Goal: Task Accomplishment & Management: Manage account settings

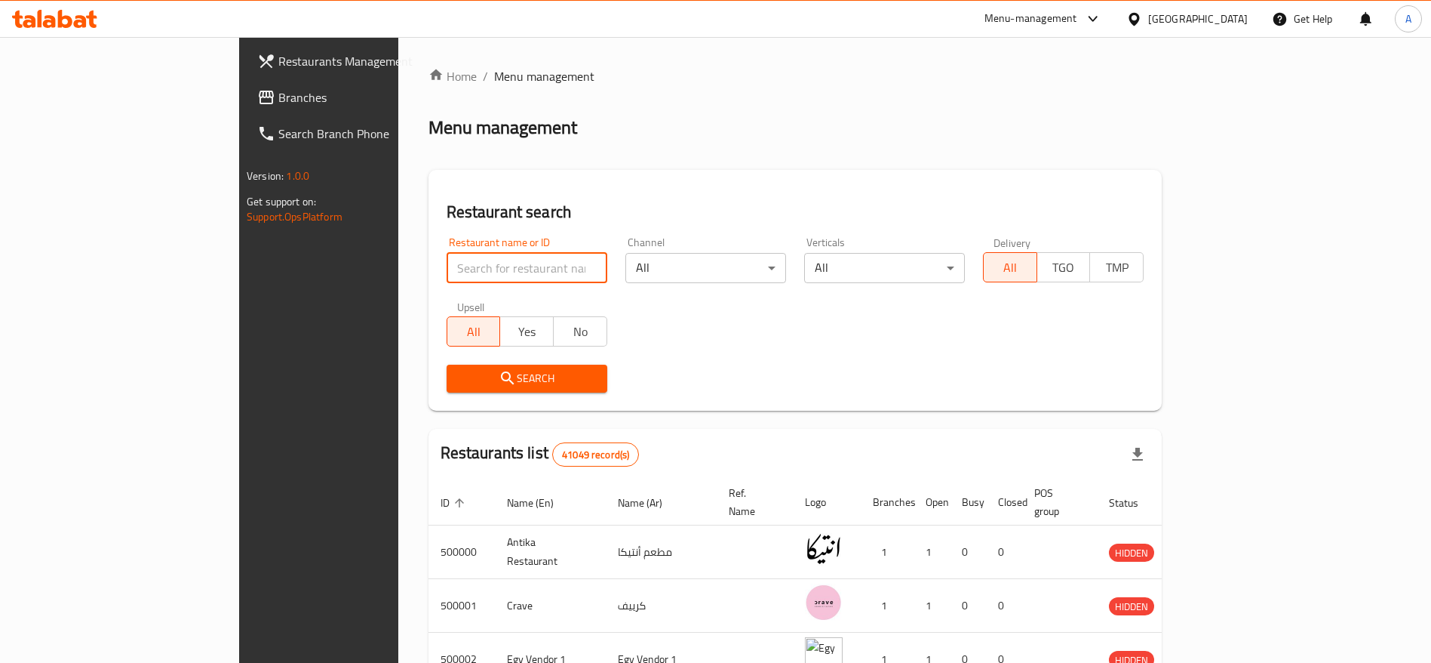
click at [466, 263] on input "search" at bounding box center [527, 268] width 161 height 30
click button "Search" at bounding box center [527, 378] width 161 height 28
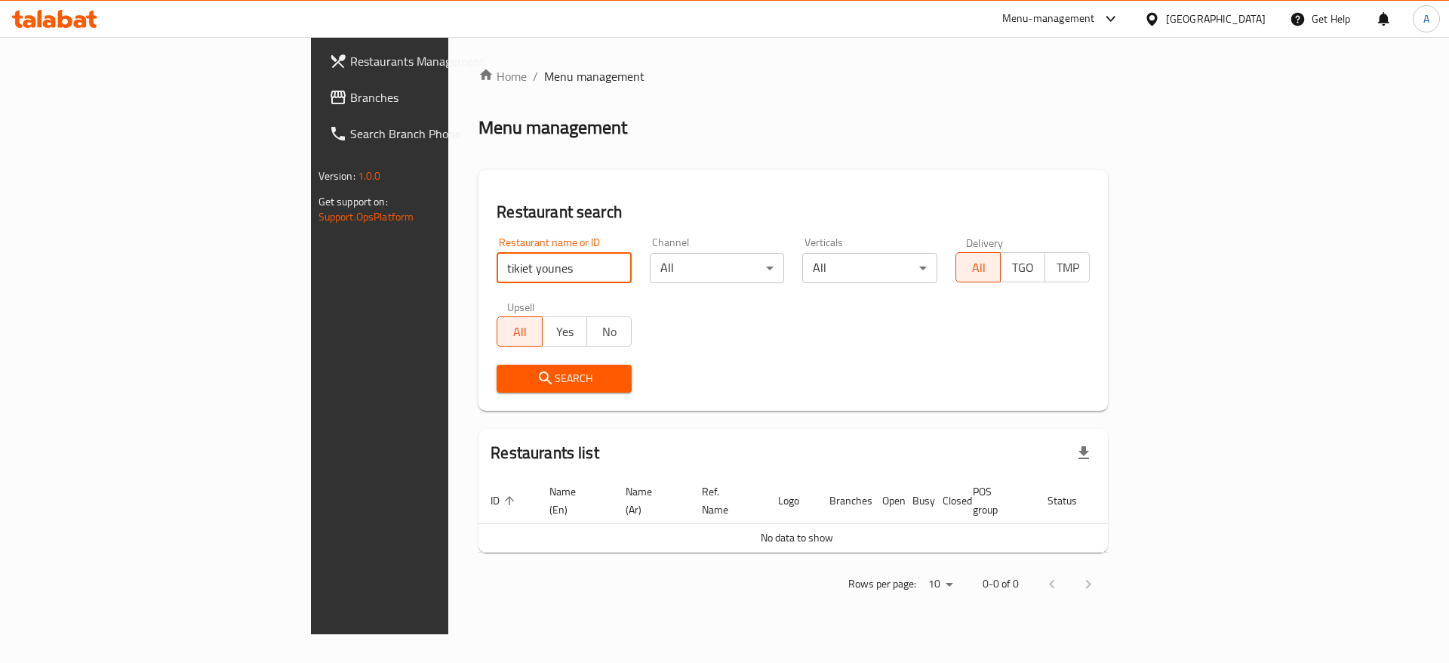
click at [497, 257] on input "tikiet younes" at bounding box center [564, 268] width 135 height 30
paste input "683641"
type input "683641"
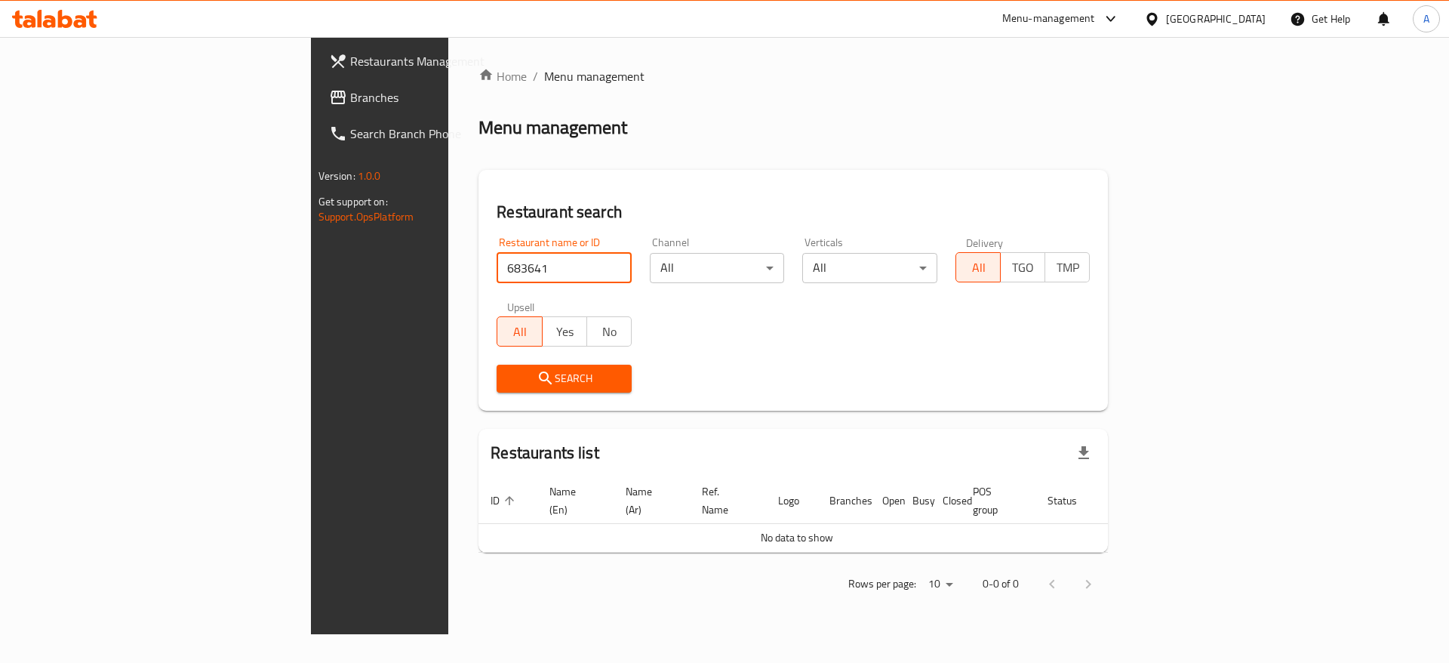
click button "Search" at bounding box center [564, 378] width 135 height 28
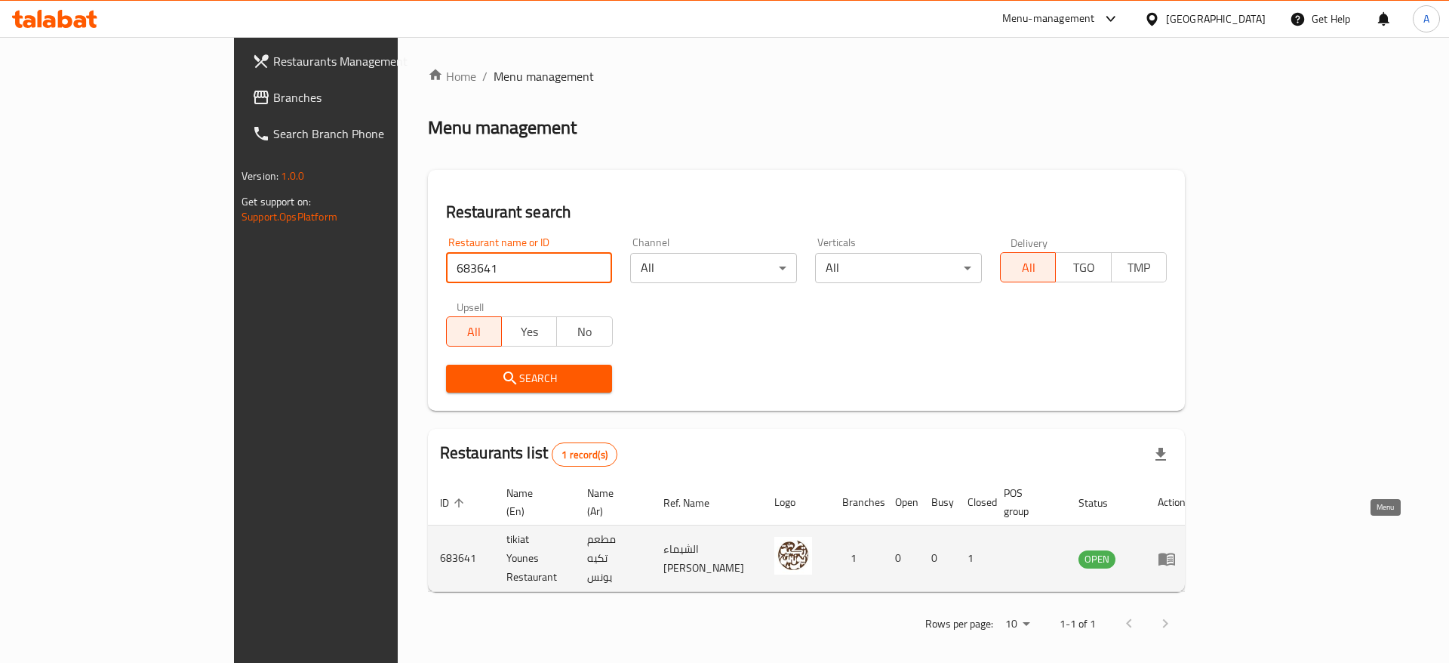
click at [1175, 552] on icon "enhanced table" at bounding box center [1166, 558] width 17 height 13
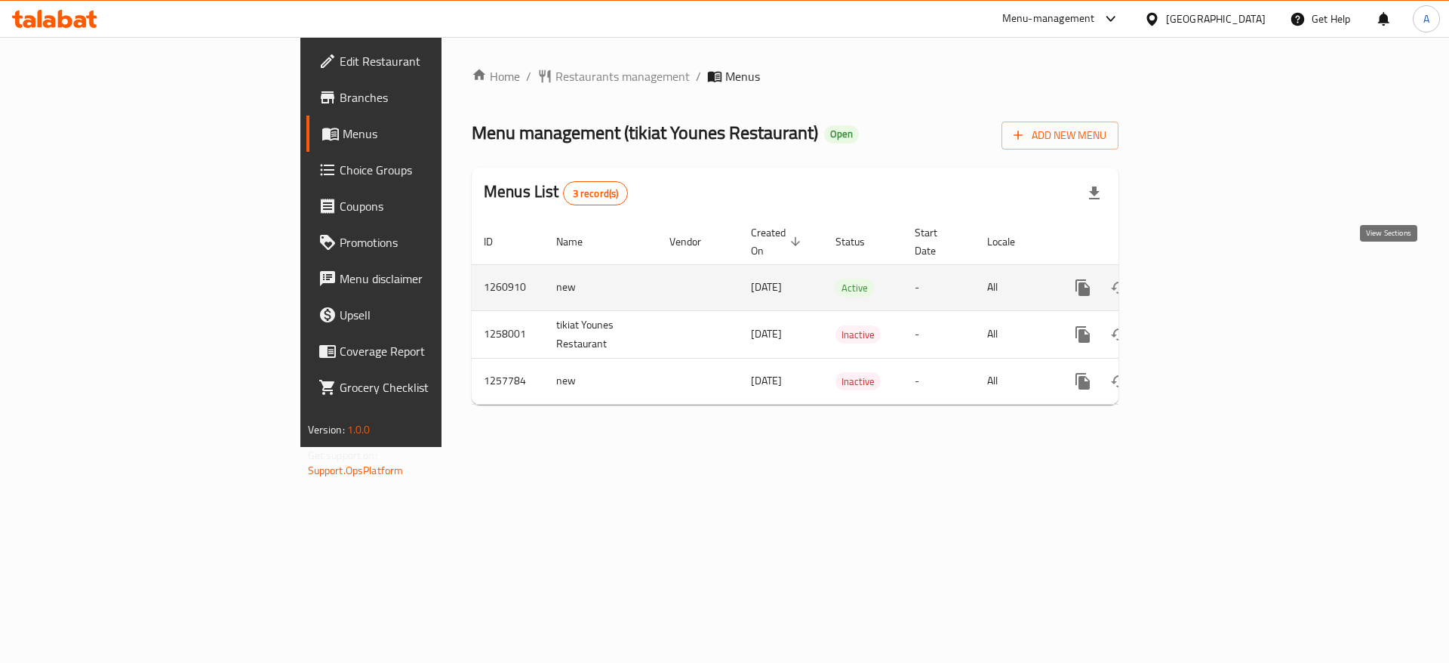
click at [1210, 279] on link "enhanced table" at bounding box center [1191, 287] width 36 height 36
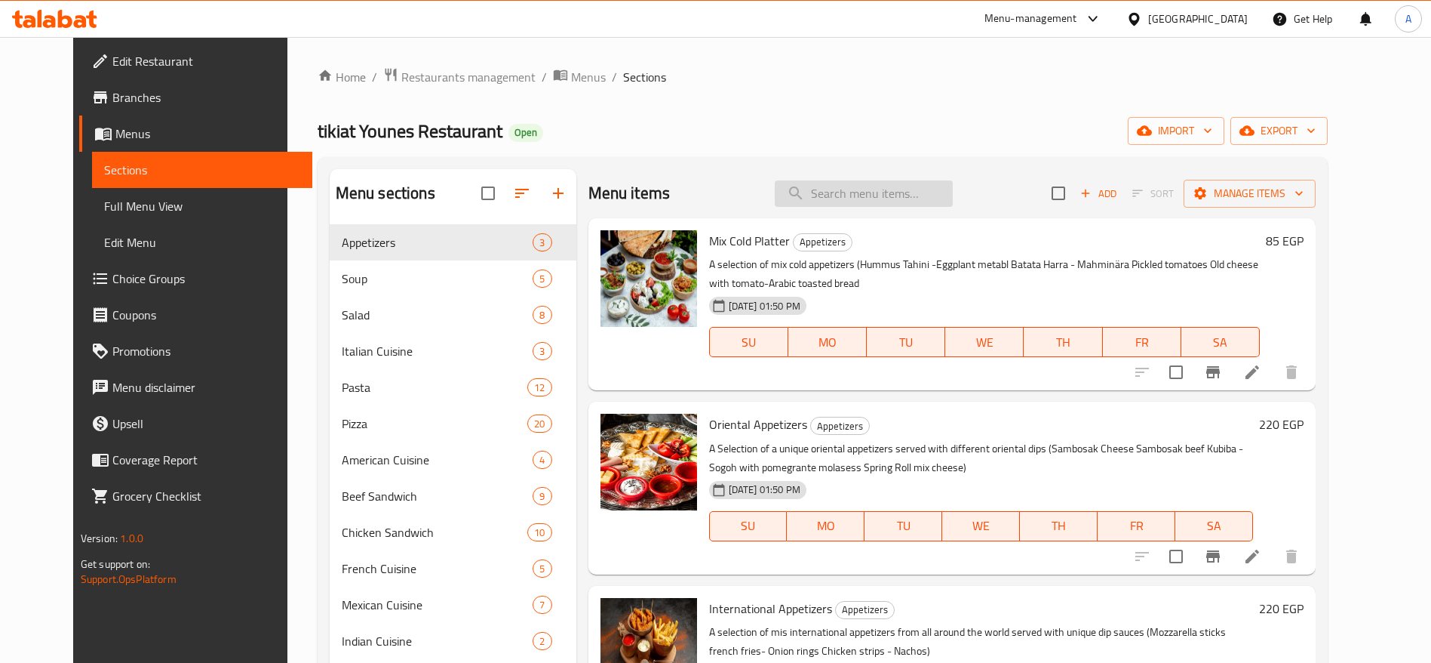
click at [867, 184] on input "search" at bounding box center [864, 193] width 178 height 26
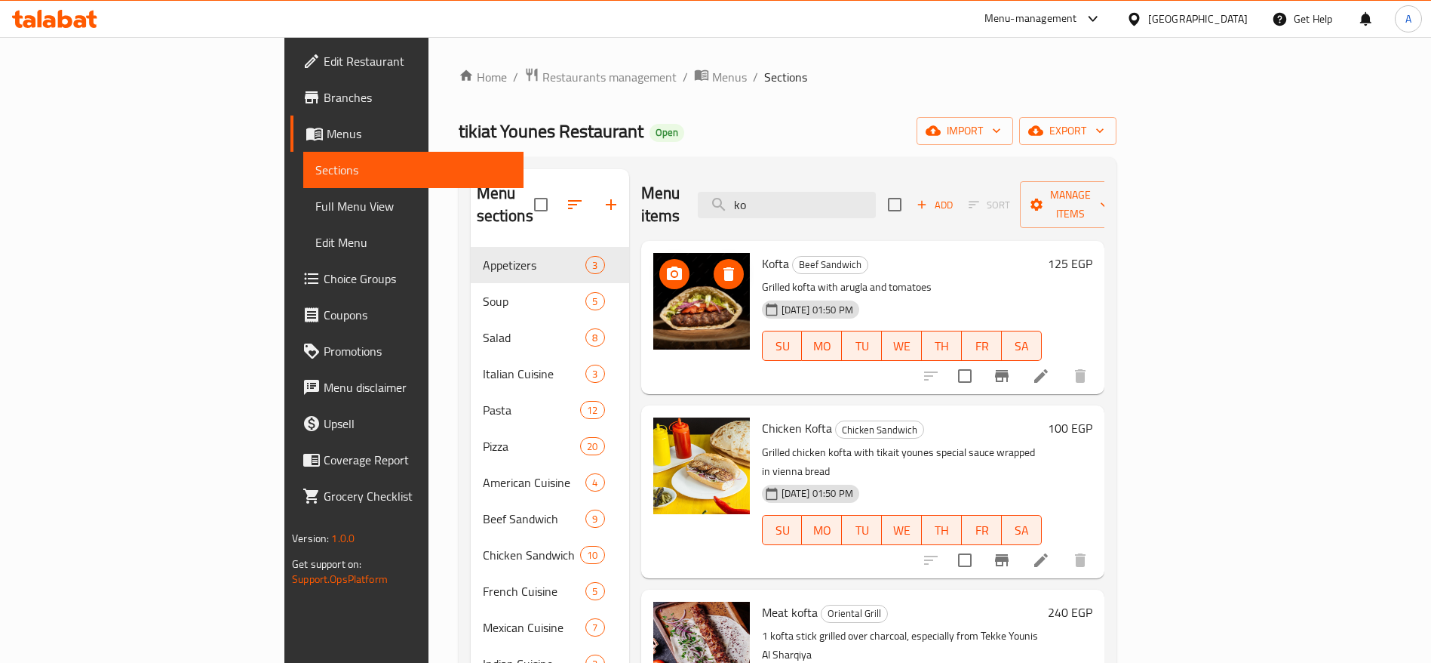
type input "k"
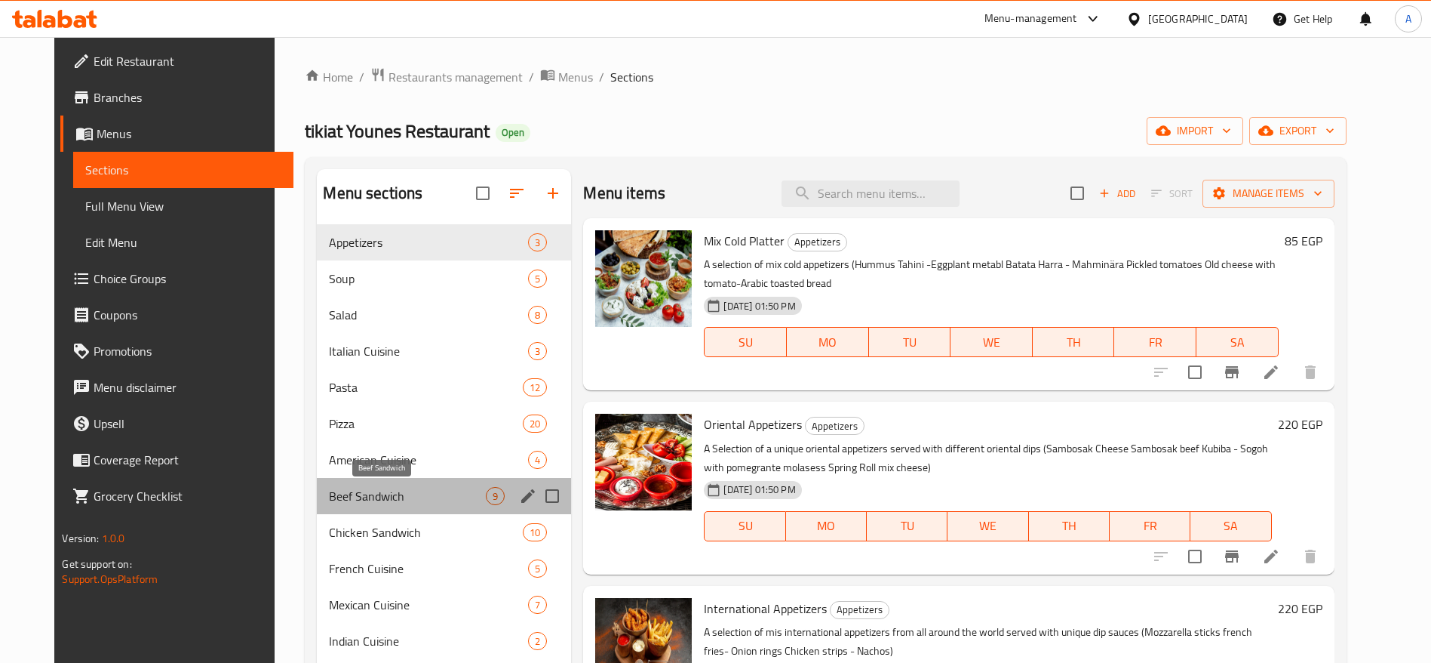
click at [389, 487] on span "Beef Sandwich" at bounding box center [407, 496] width 157 height 18
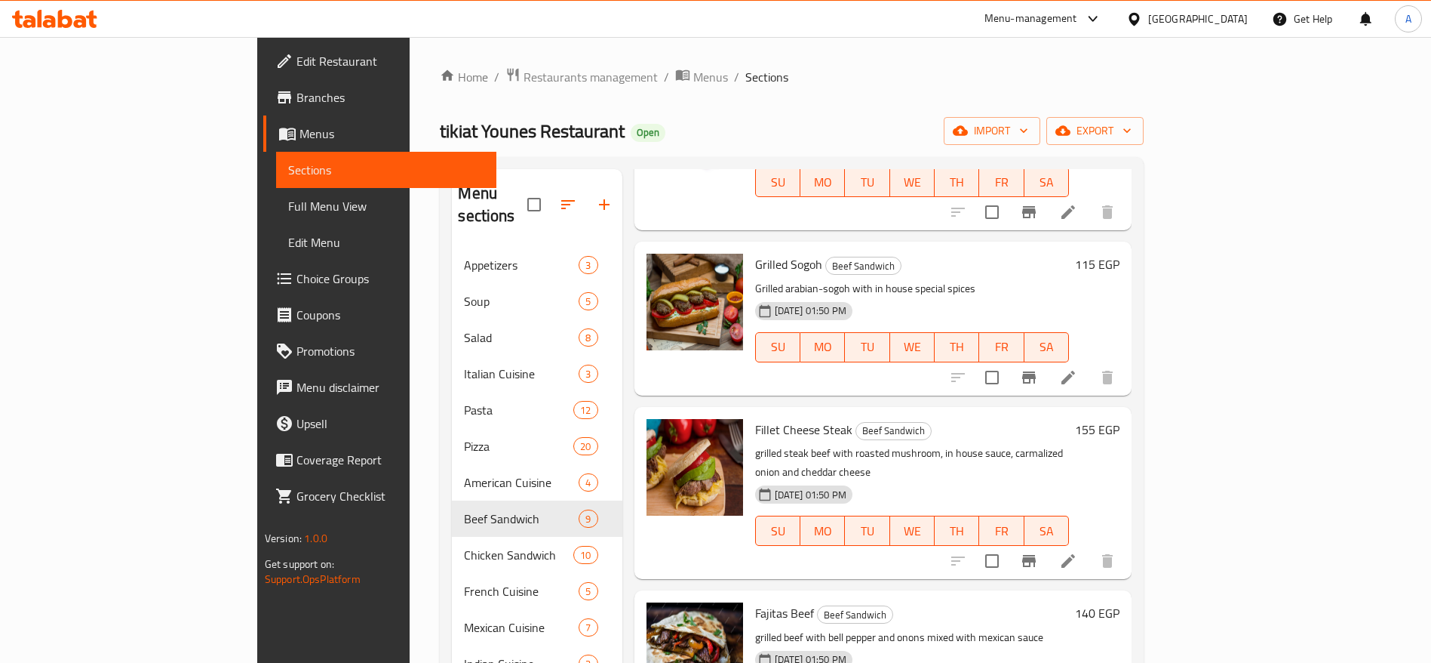
scroll to position [525, 0]
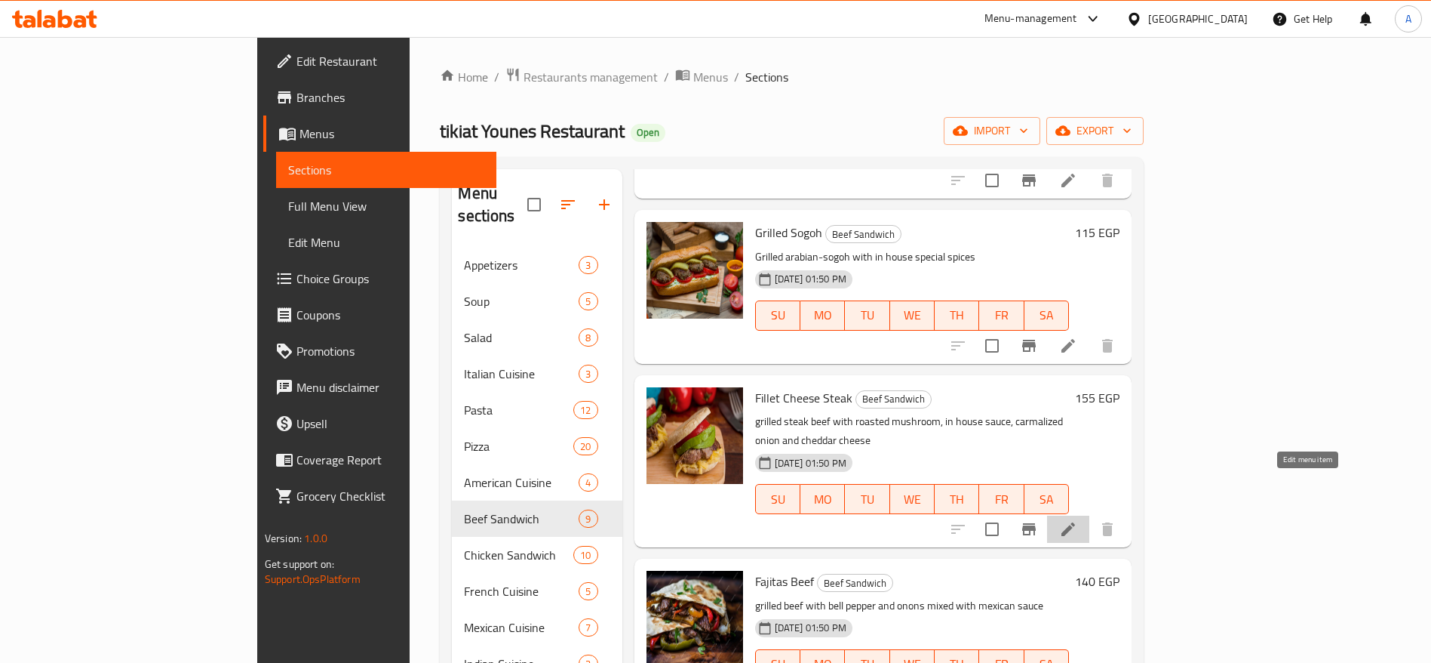
click at [1078, 520] on icon at bounding box center [1068, 529] width 18 height 18
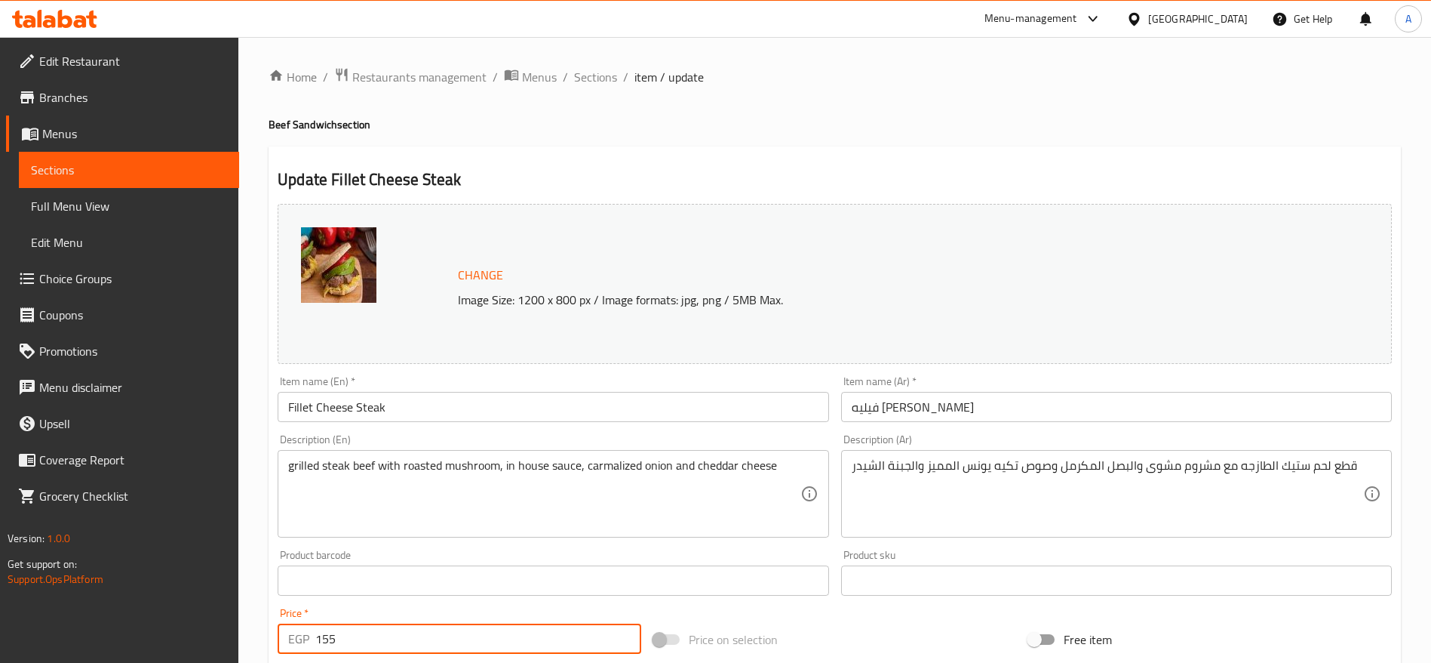
click at [458, 642] on input "155" at bounding box center [478, 638] width 326 height 30
type input "165"
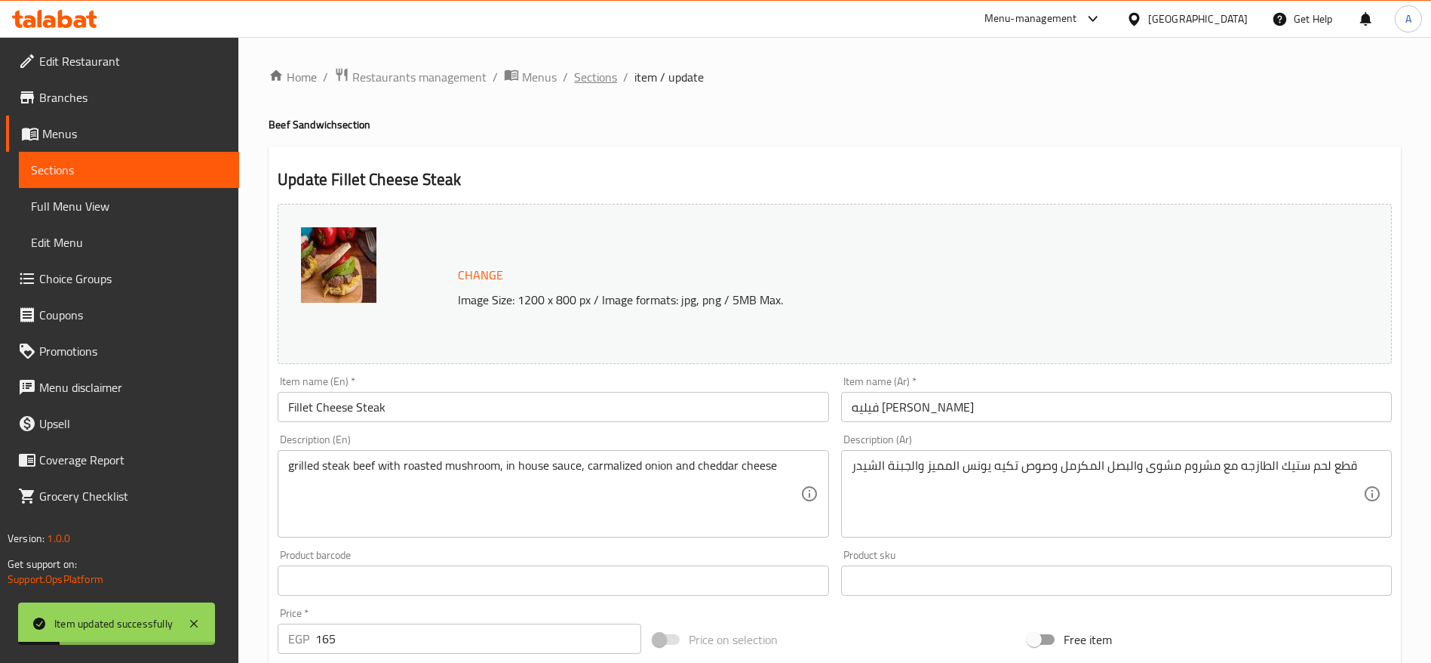
click at [601, 81] on span "Sections" at bounding box center [595, 77] width 43 height 18
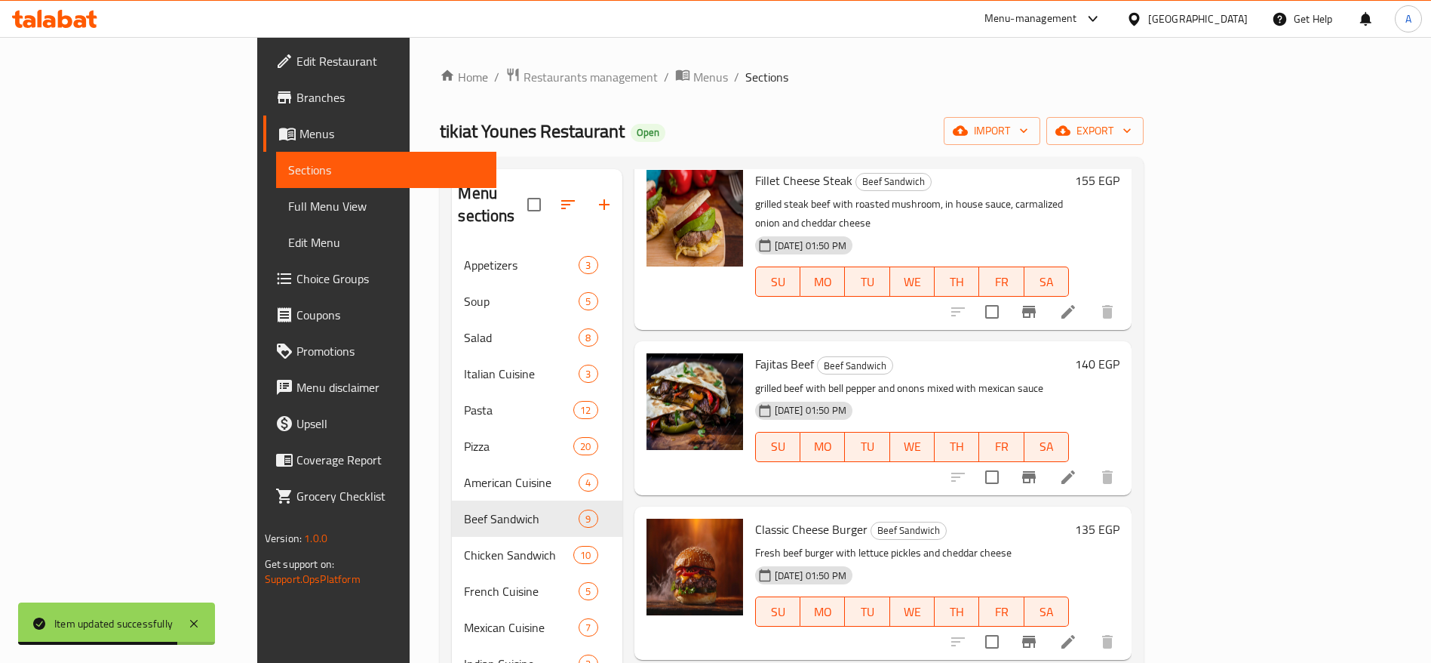
scroll to position [767, 0]
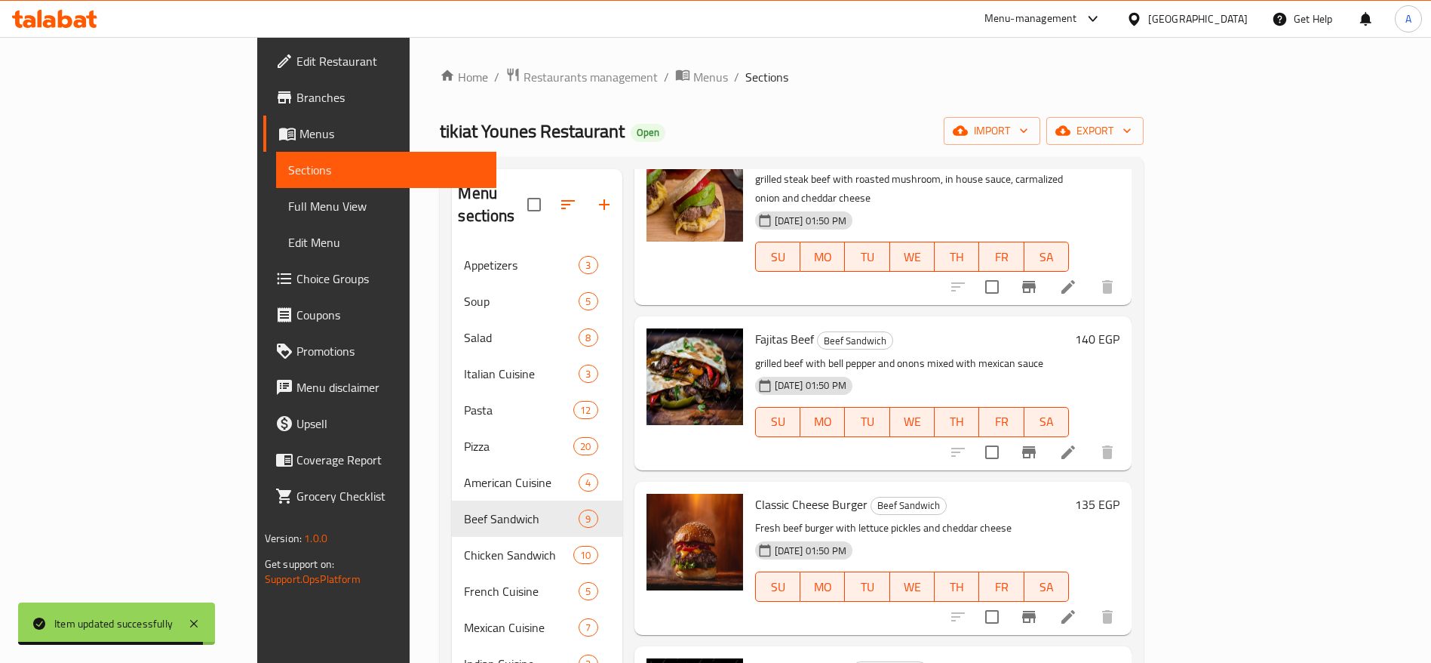
click at [1126, 434] on div at bounding box center [1033, 452] width 186 height 36
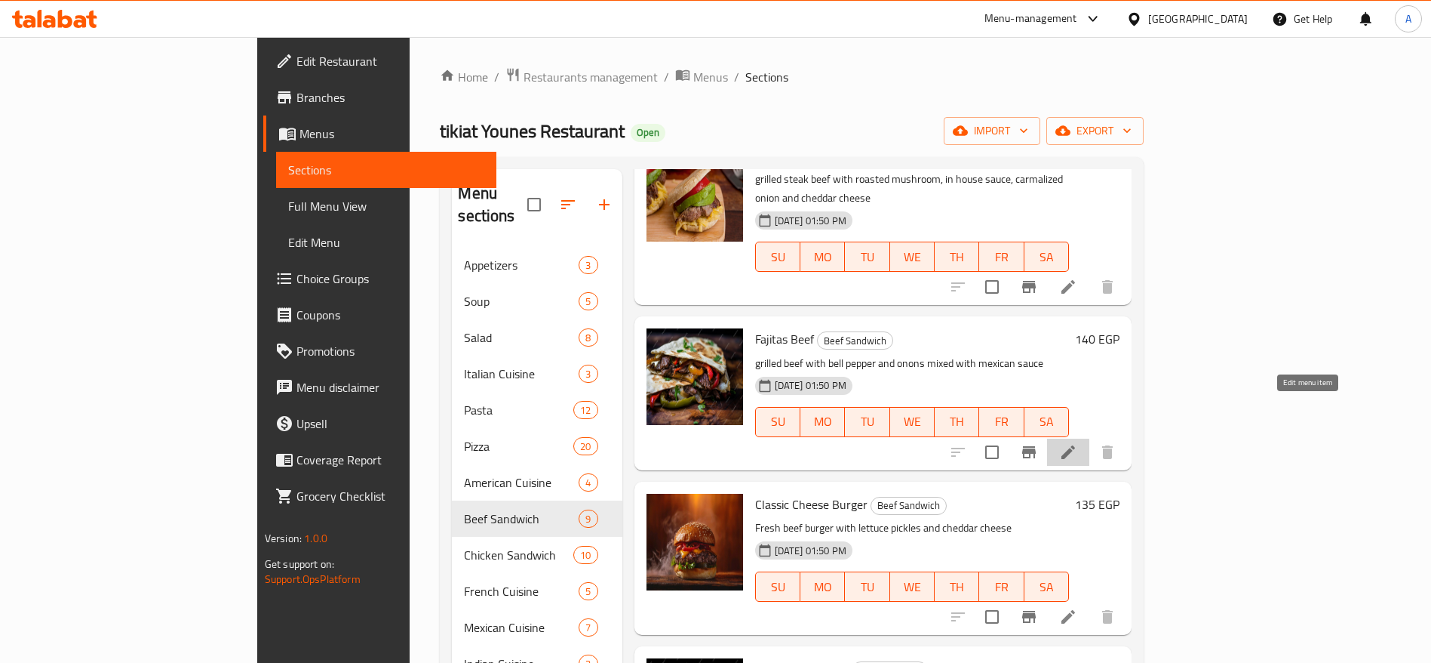
click at [1075, 445] on icon at bounding box center [1069, 452] width 14 height 14
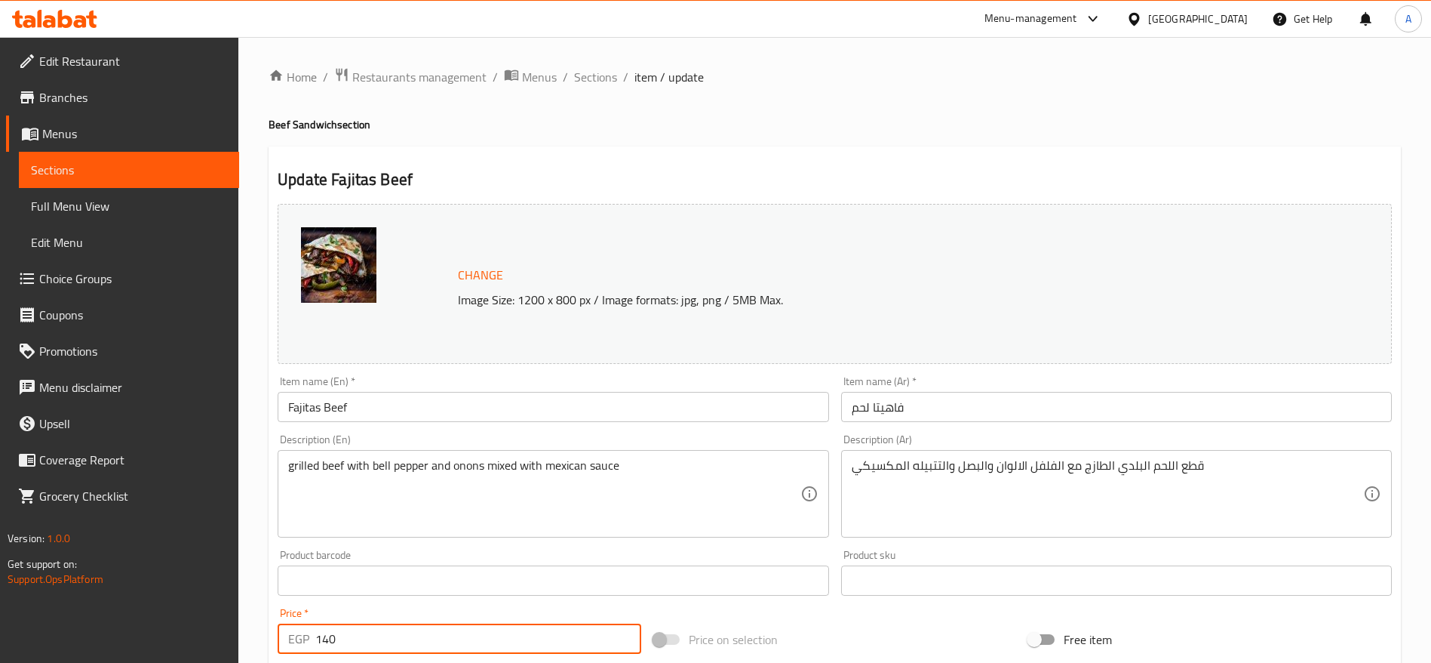
click at [541, 651] on input "140" at bounding box center [478, 638] width 326 height 30
type input "165"
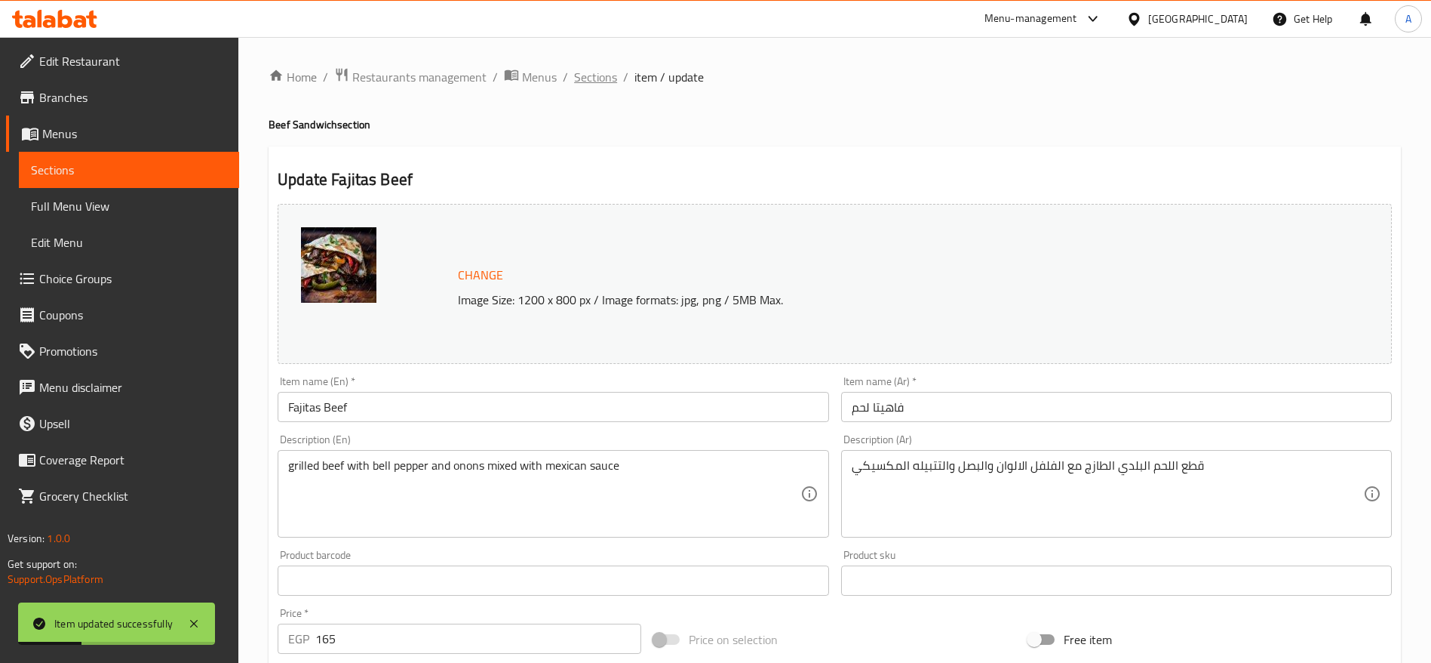
click at [602, 80] on span "Sections" at bounding box center [595, 77] width 43 height 18
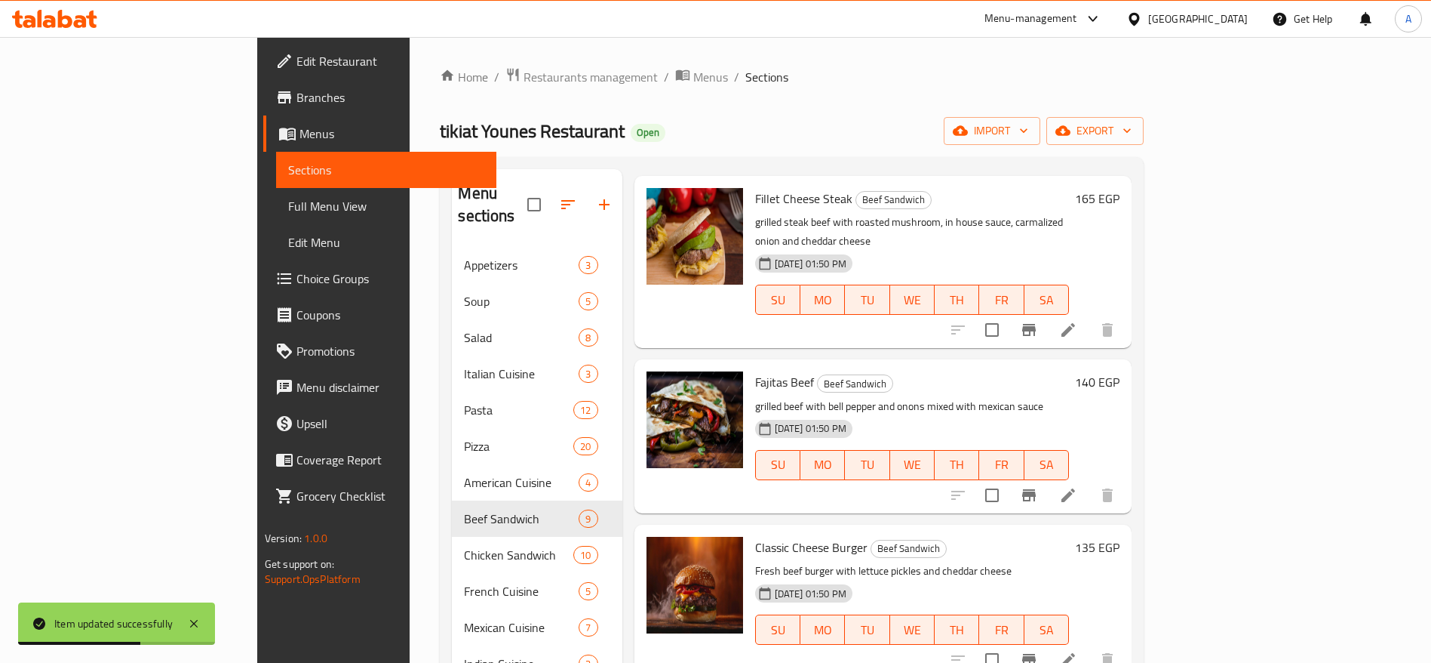
scroll to position [737, 0]
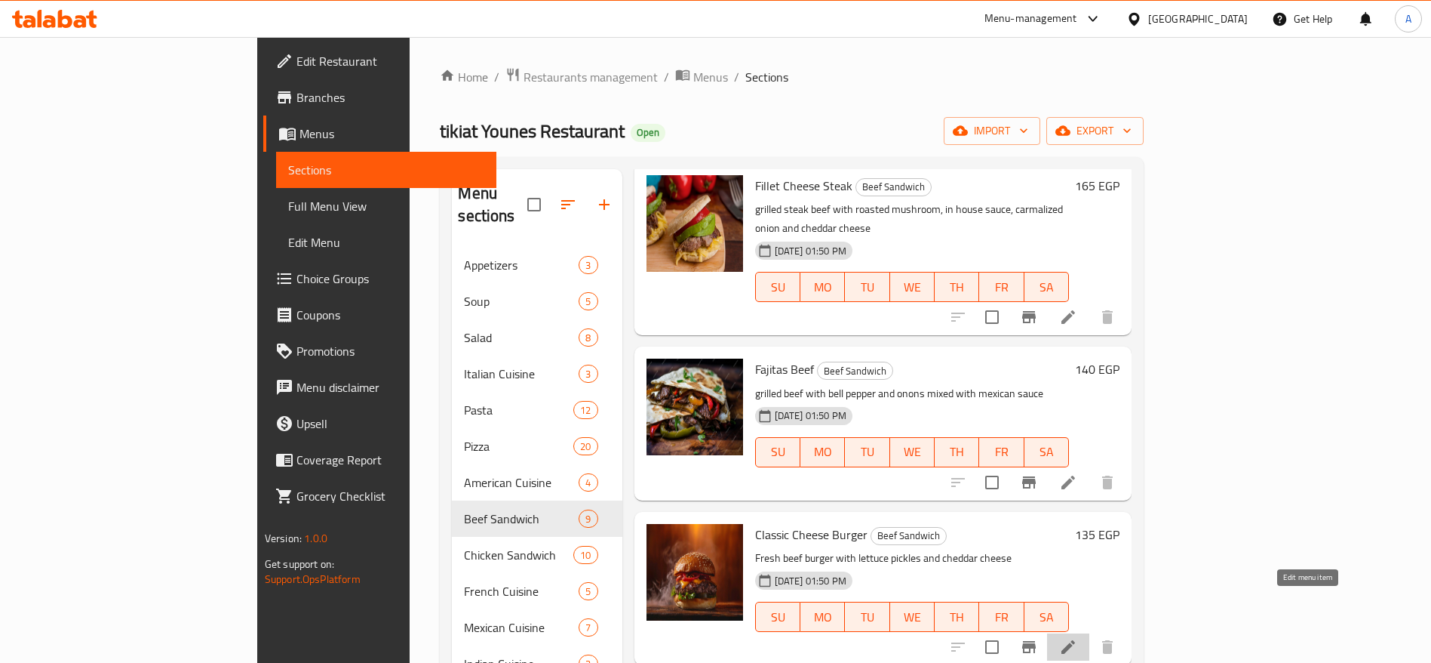
click at [1078, 638] on icon at bounding box center [1068, 647] width 18 height 18
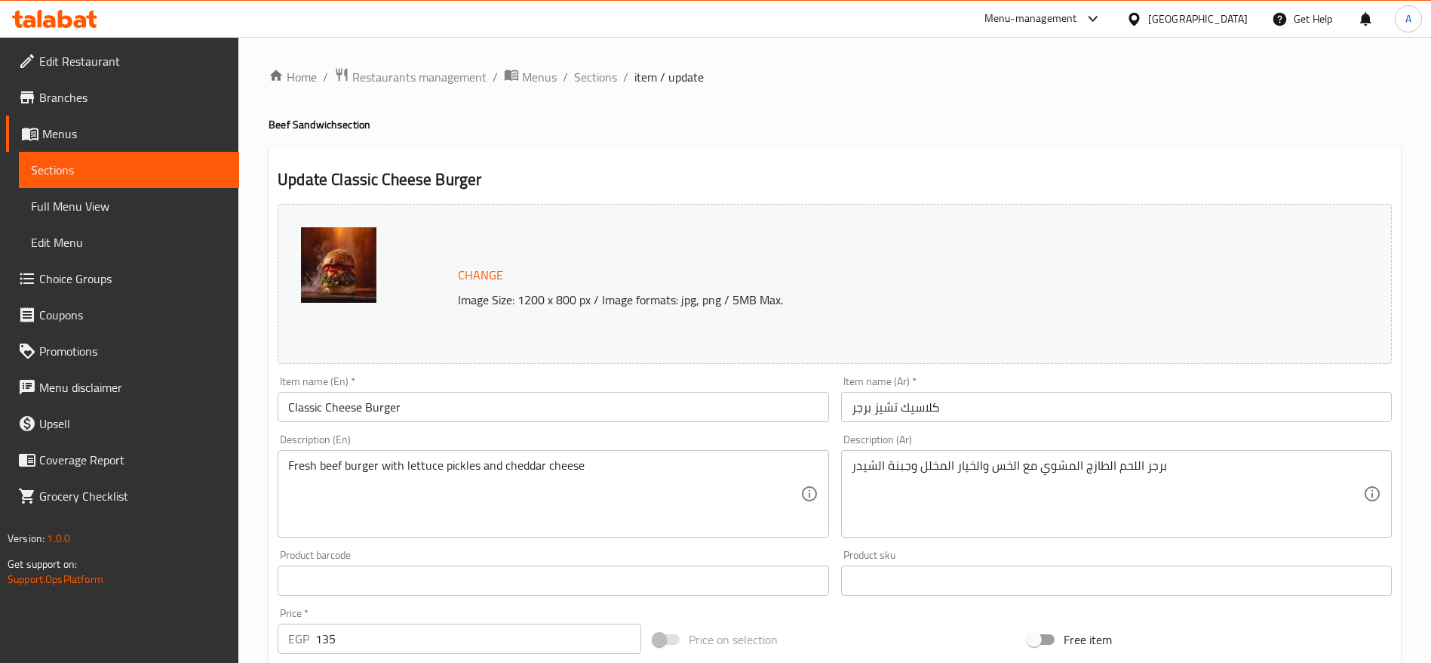
click at [561, 621] on div "Price   * EGP 135 Price *" at bounding box center [460, 630] width 364 height 46
click at [535, 629] on input "135" at bounding box center [478, 638] width 326 height 30
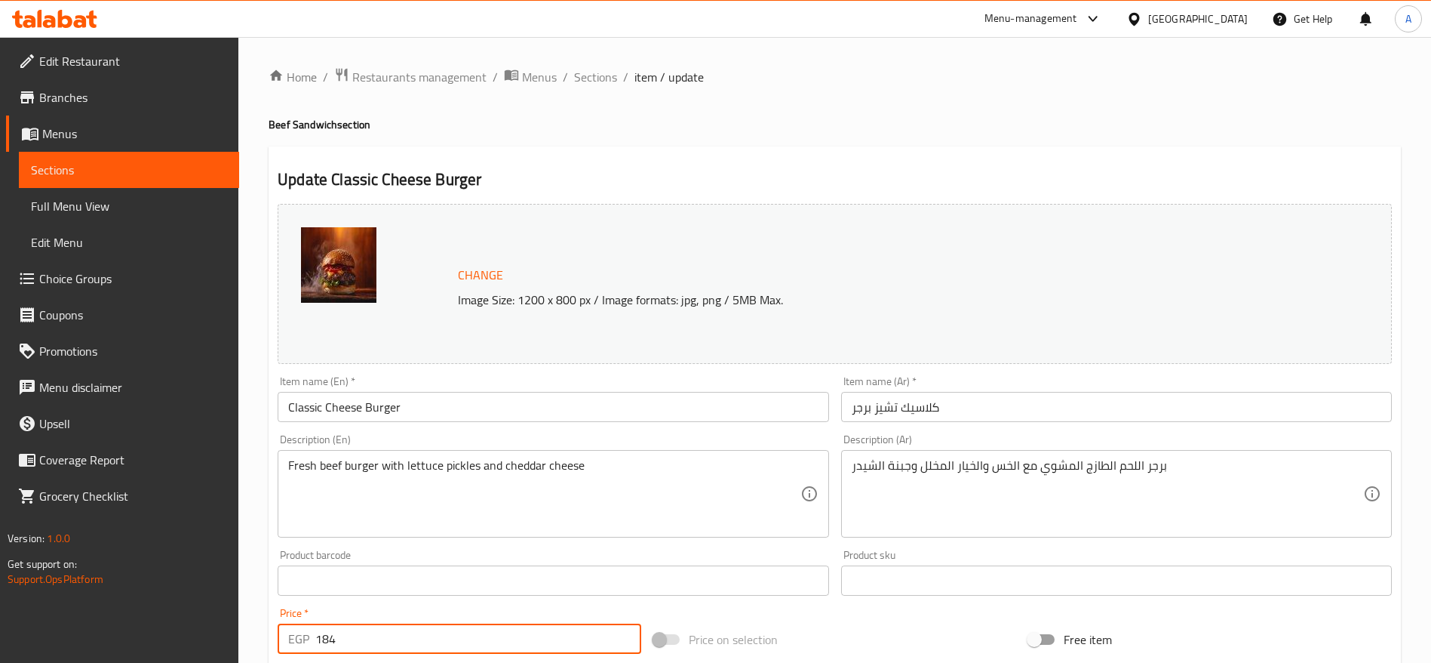
type input "184"
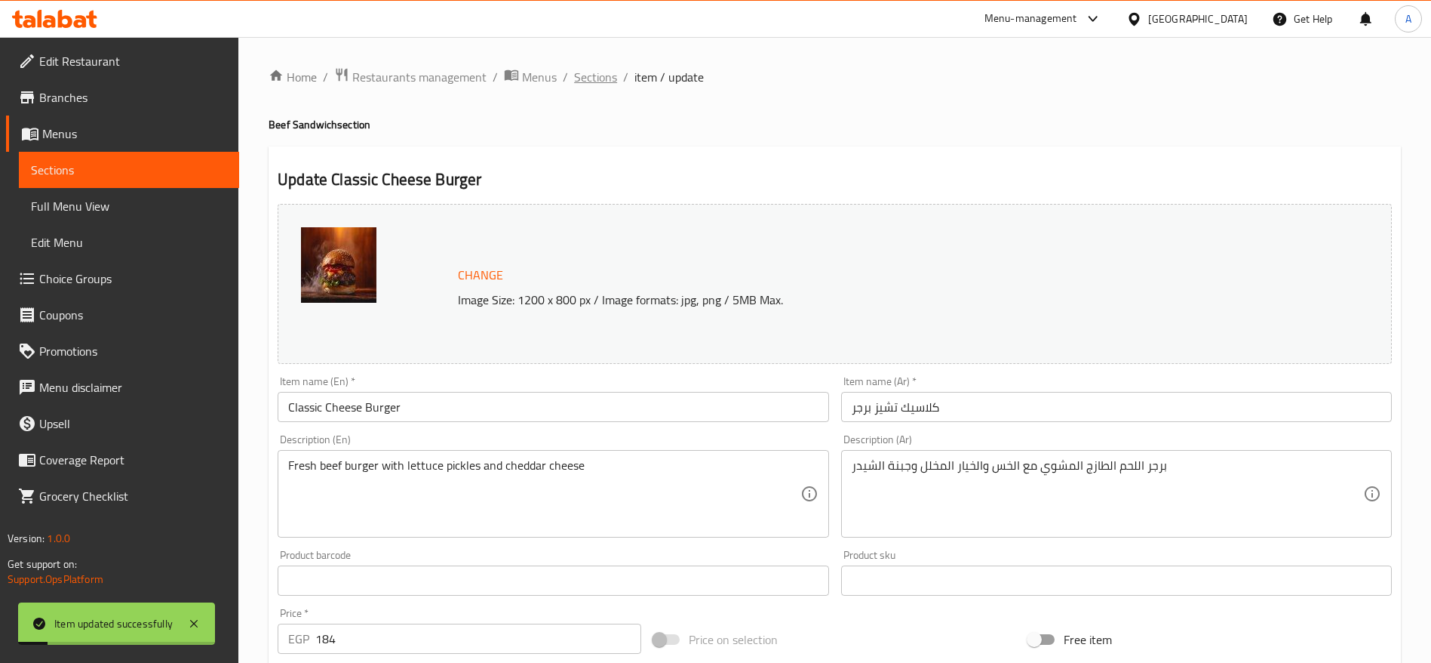
click at [610, 82] on span "Sections" at bounding box center [595, 77] width 43 height 18
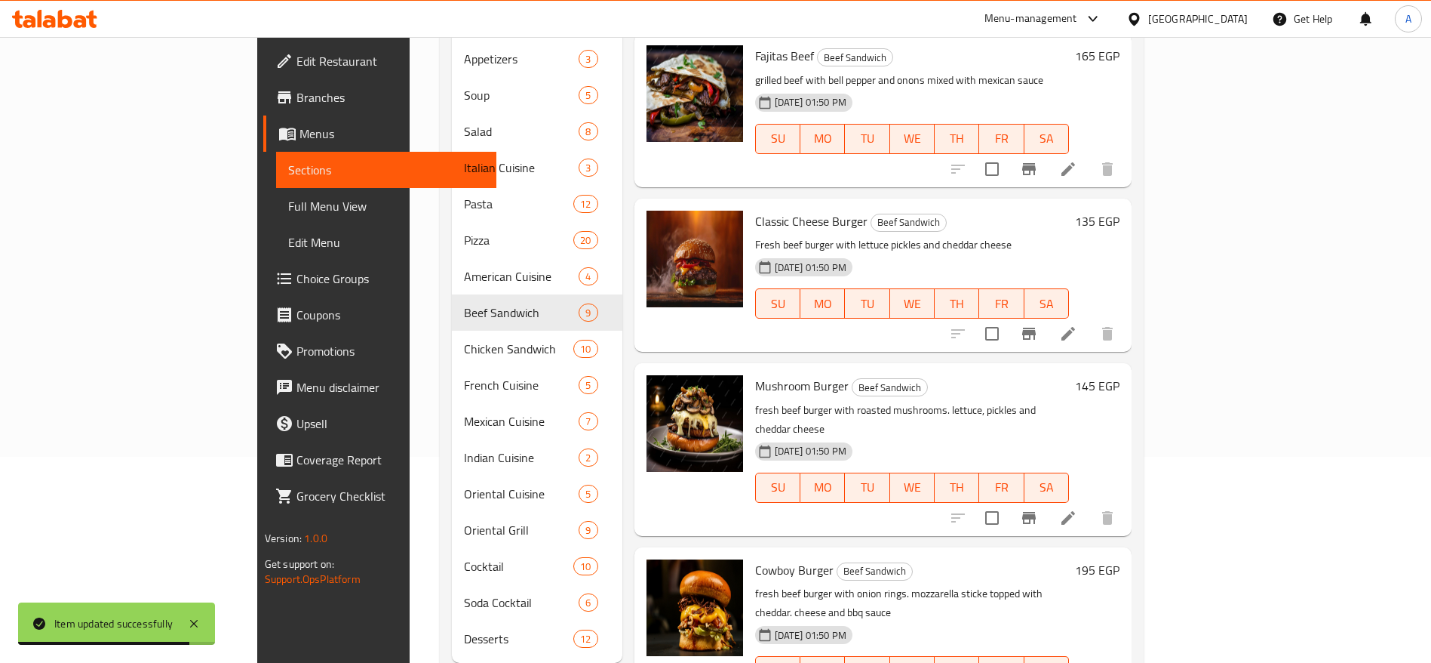
scroll to position [208, 0]
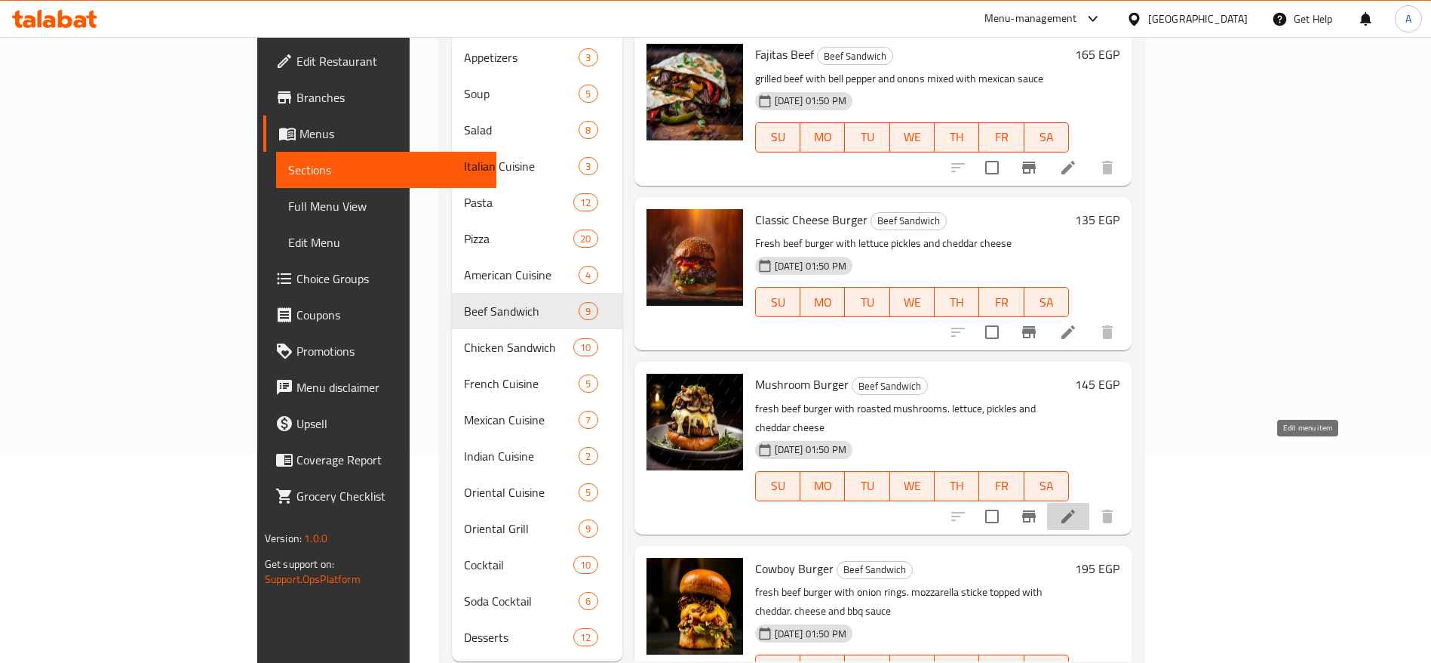
click at [1078, 507] on icon at bounding box center [1068, 516] width 18 height 18
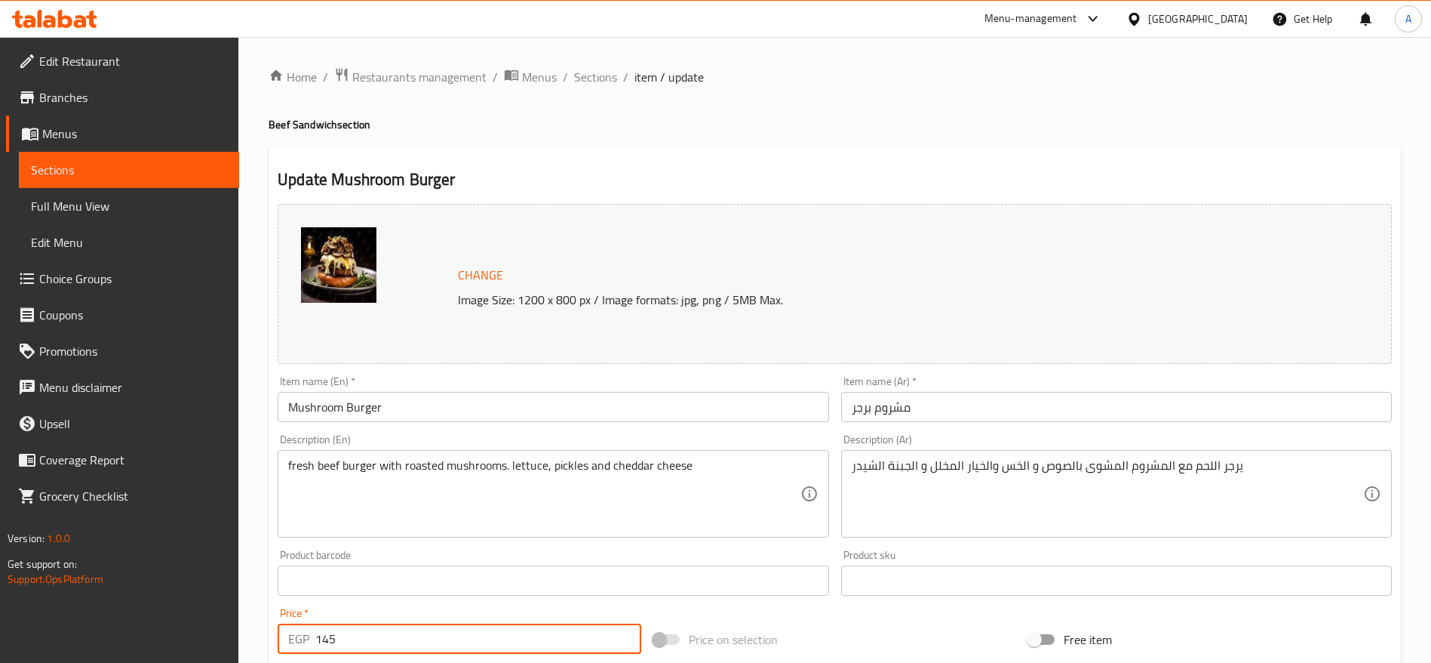
click at [524, 646] on input "145" at bounding box center [478, 638] width 326 height 30
type input "192"
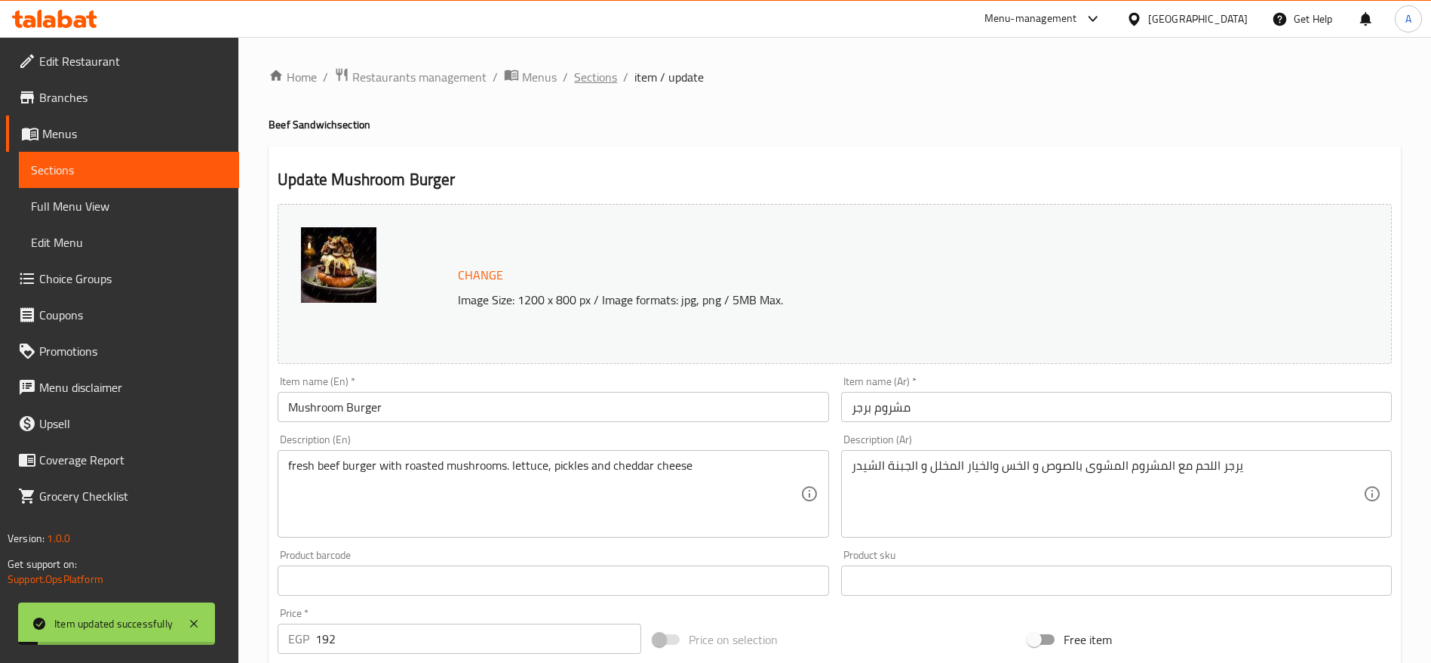
click at [601, 79] on span "Sections" at bounding box center [595, 77] width 43 height 18
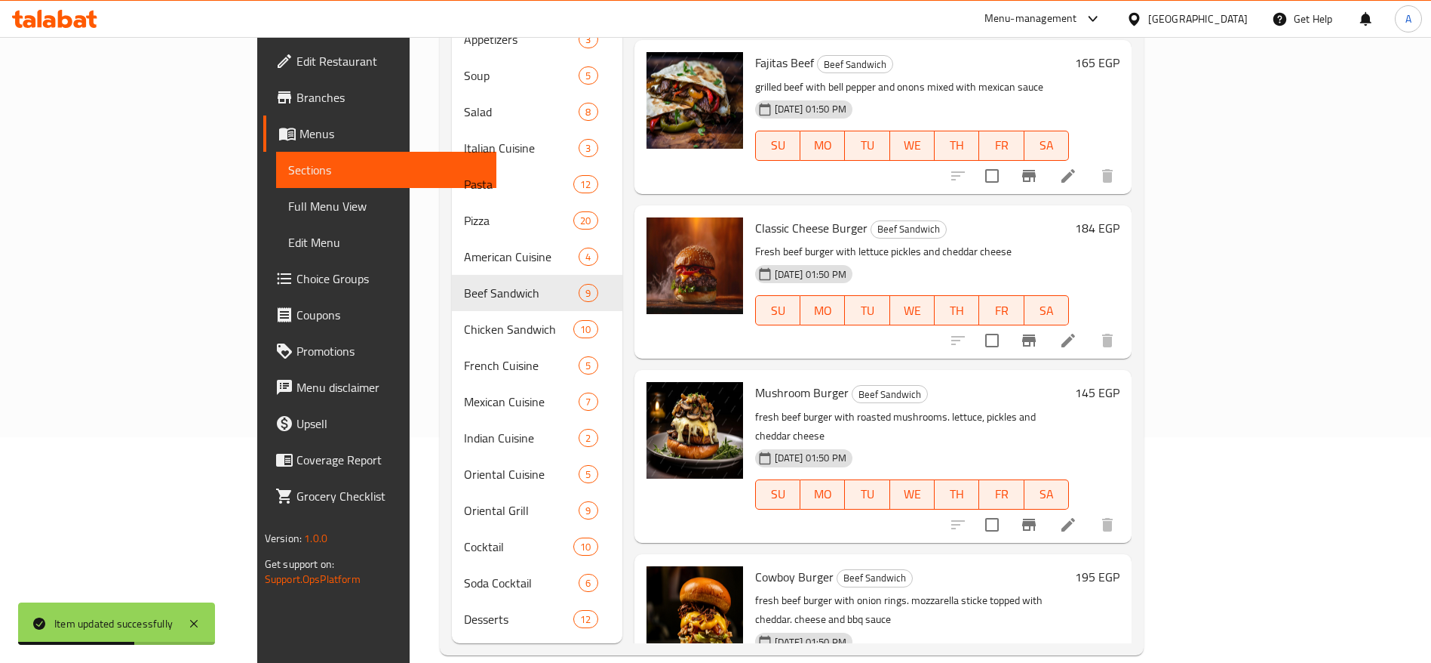
scroll to position [844, 0]
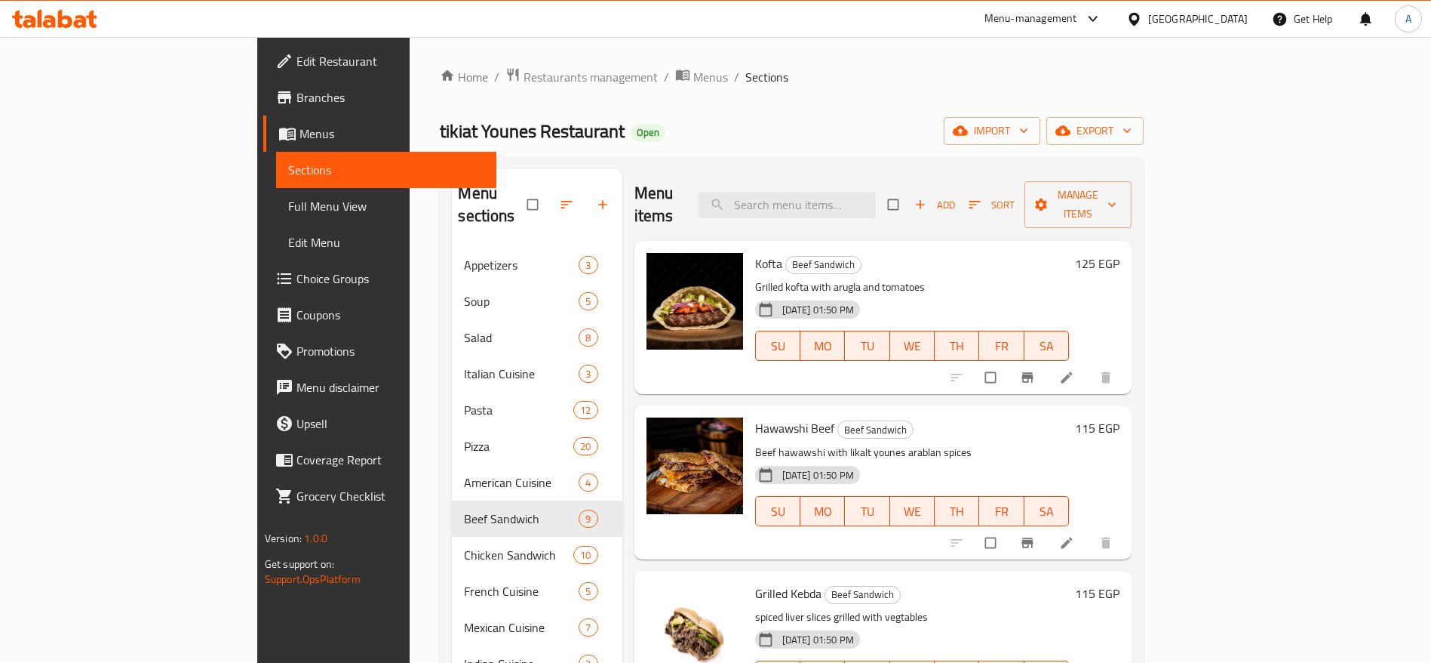
click at [257, 626] on div "Edit Restaurant Branches Menus Sections Full Menu View Edit Menu Choice Groups …" at bounding box center [376, 368] width 239 height 663
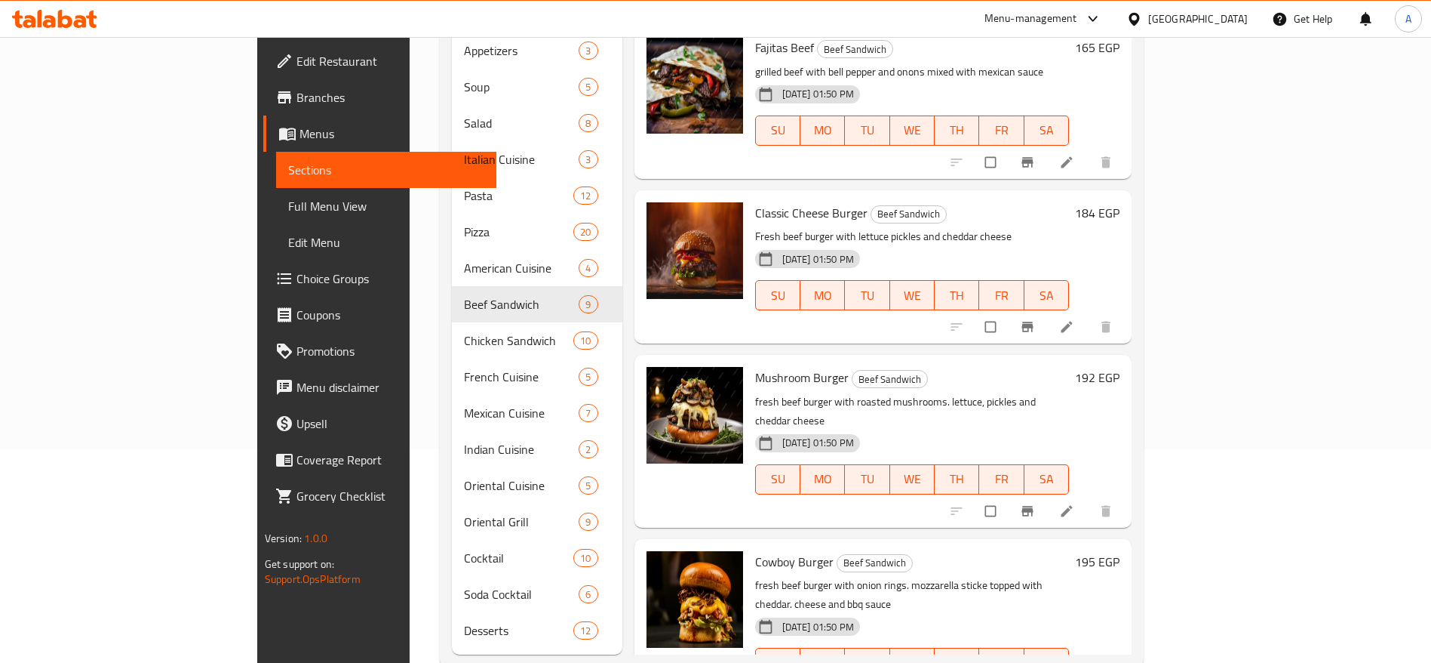
scroll to position [226, 0]
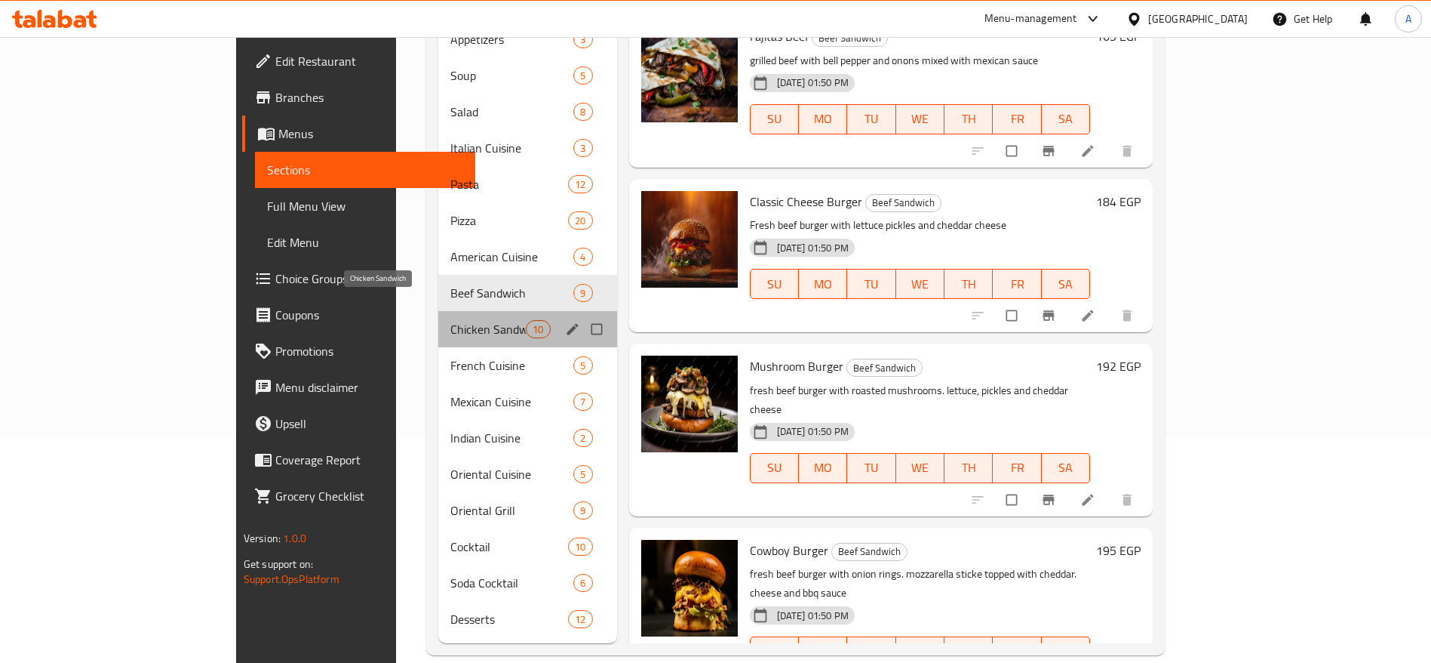
click at [450, 320] on span "Chicken Sandwich" at bounding box center [488, 329] width 76 height 18
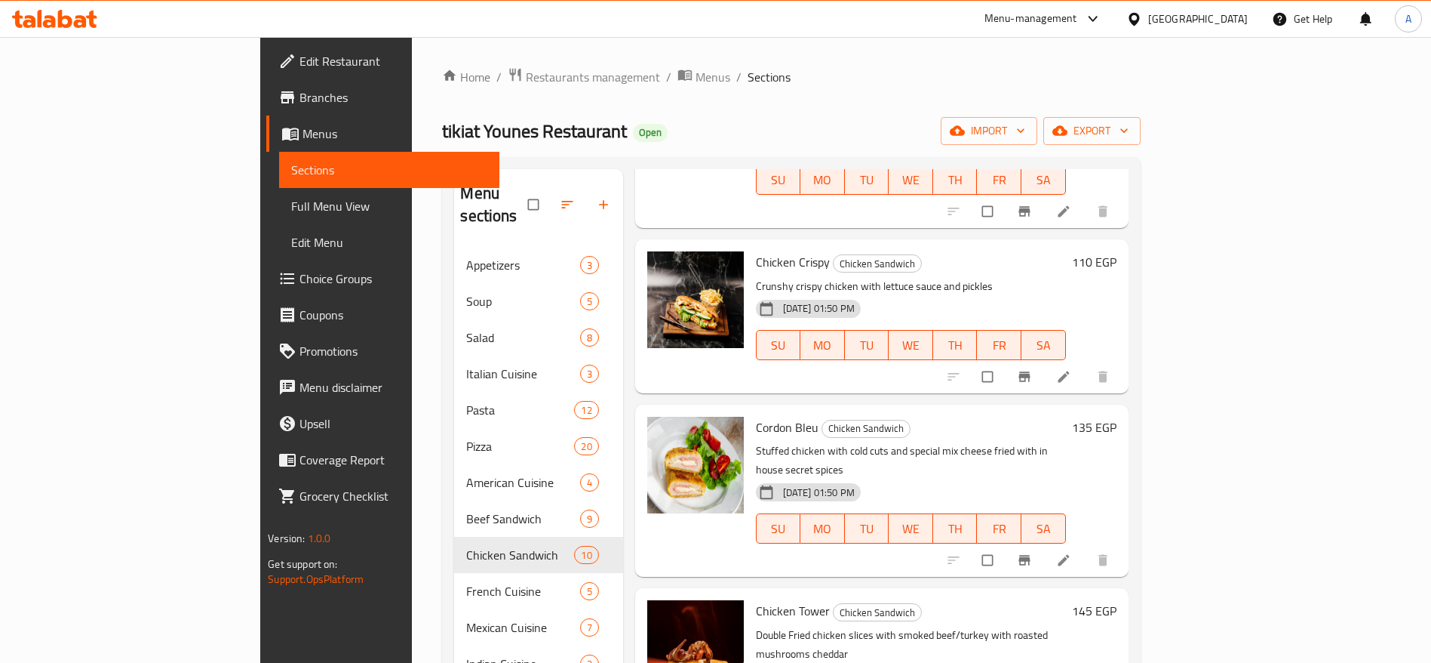
scroll to position [195, 0]
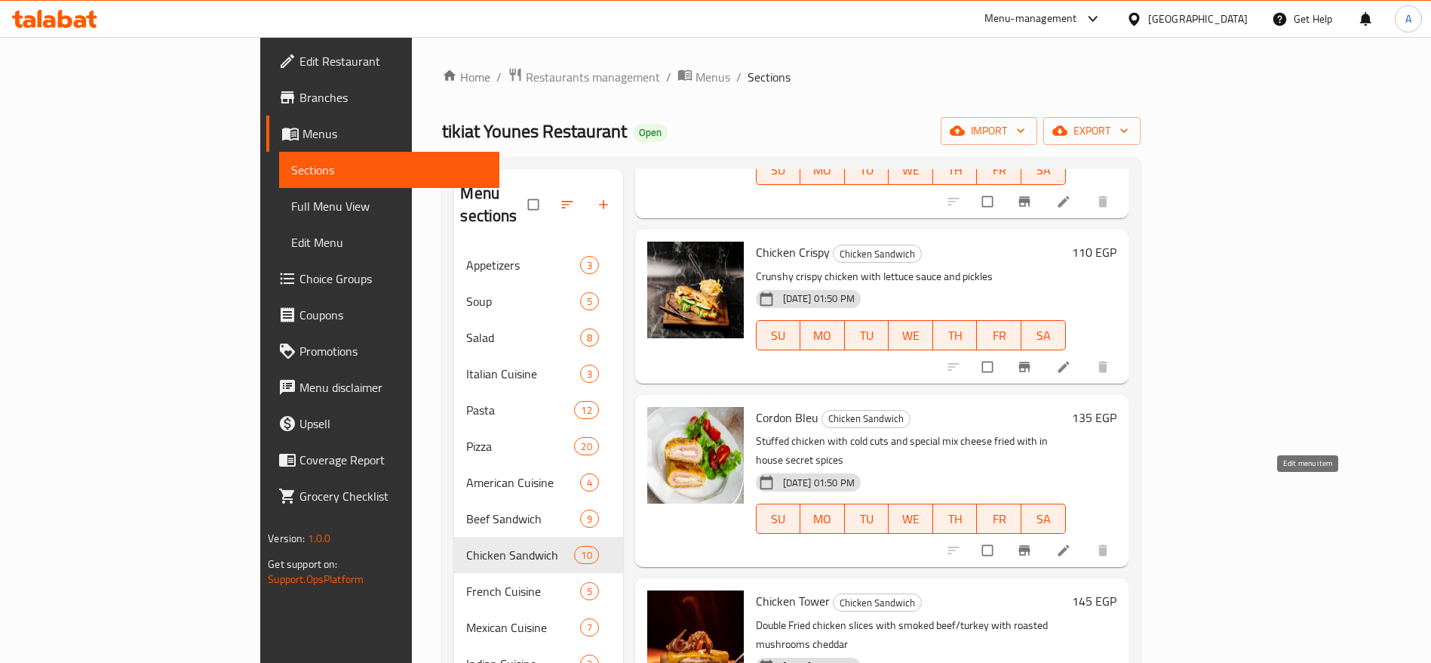
click at [1069, 545] on icon at bounding box center [1063, 550] width 11 height 11
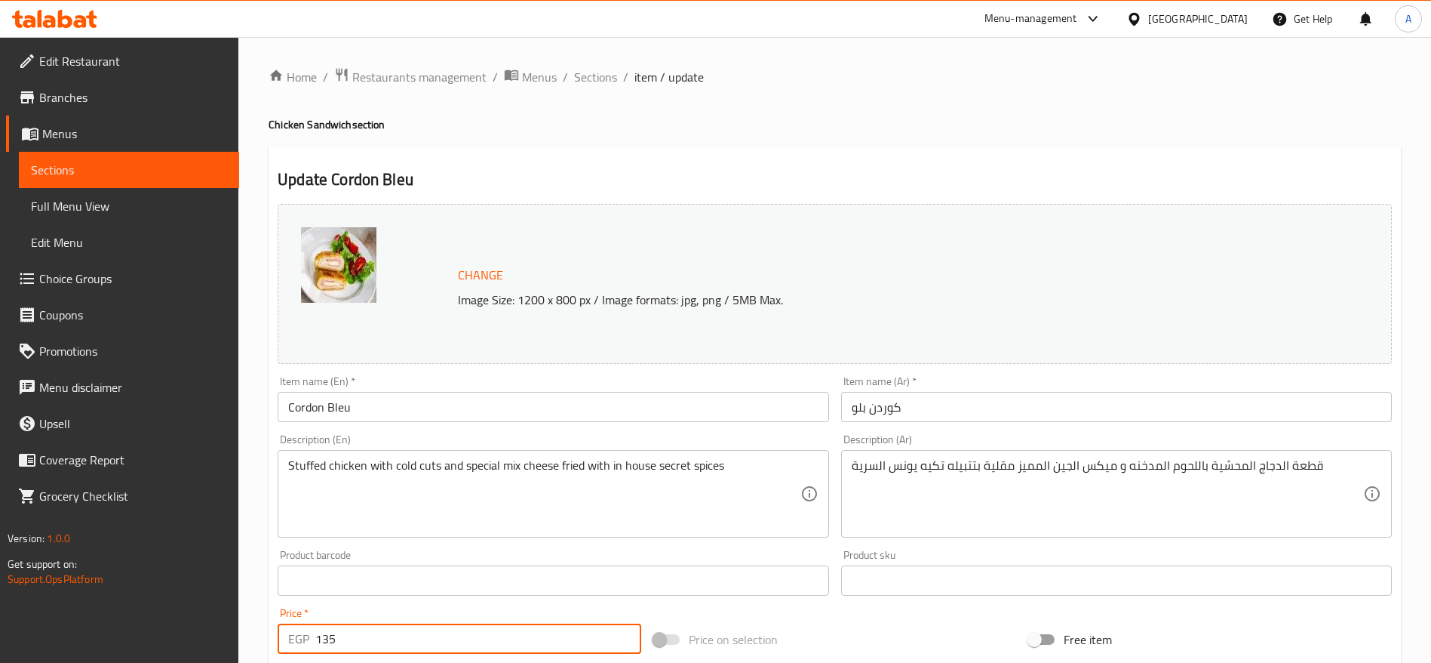
click at [514, 636] on input "135" at bounding box center [478, 638] width 326 height 30
type input "145"
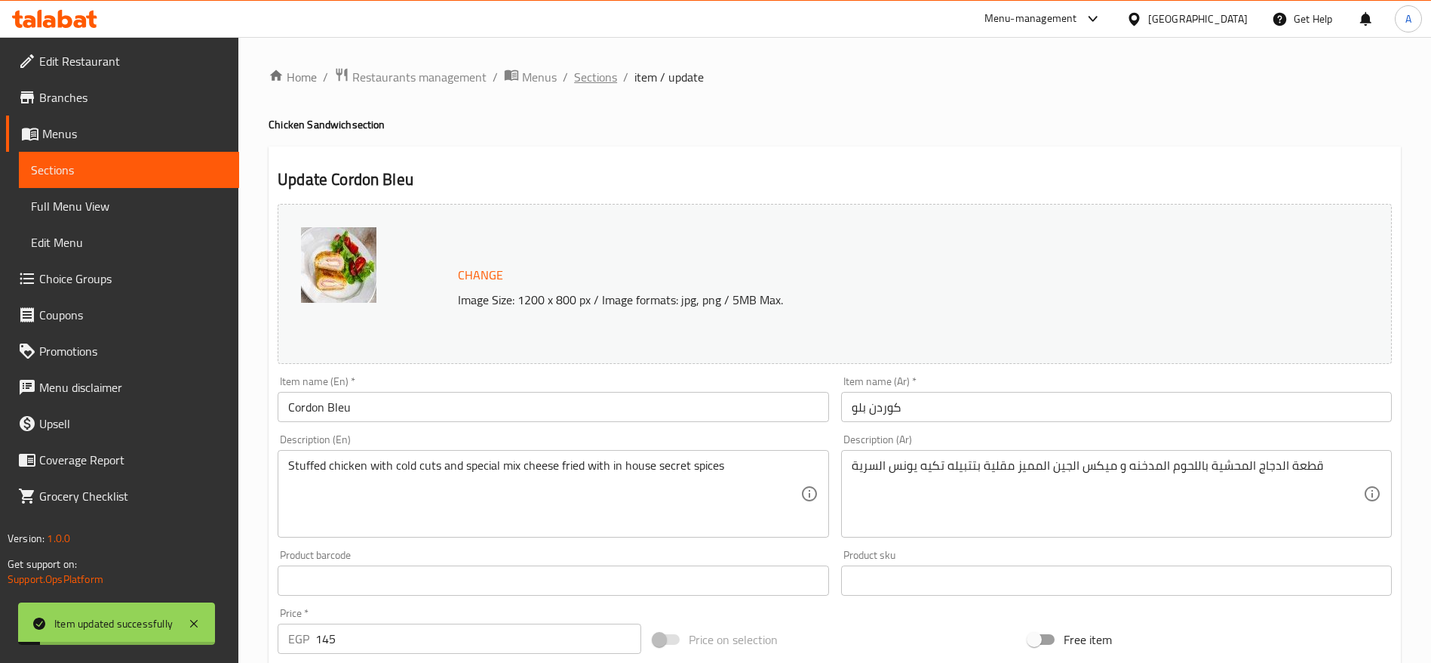
click at [591, 80] on span "Sections" at bounding box center [595, 77] width 43 height 18
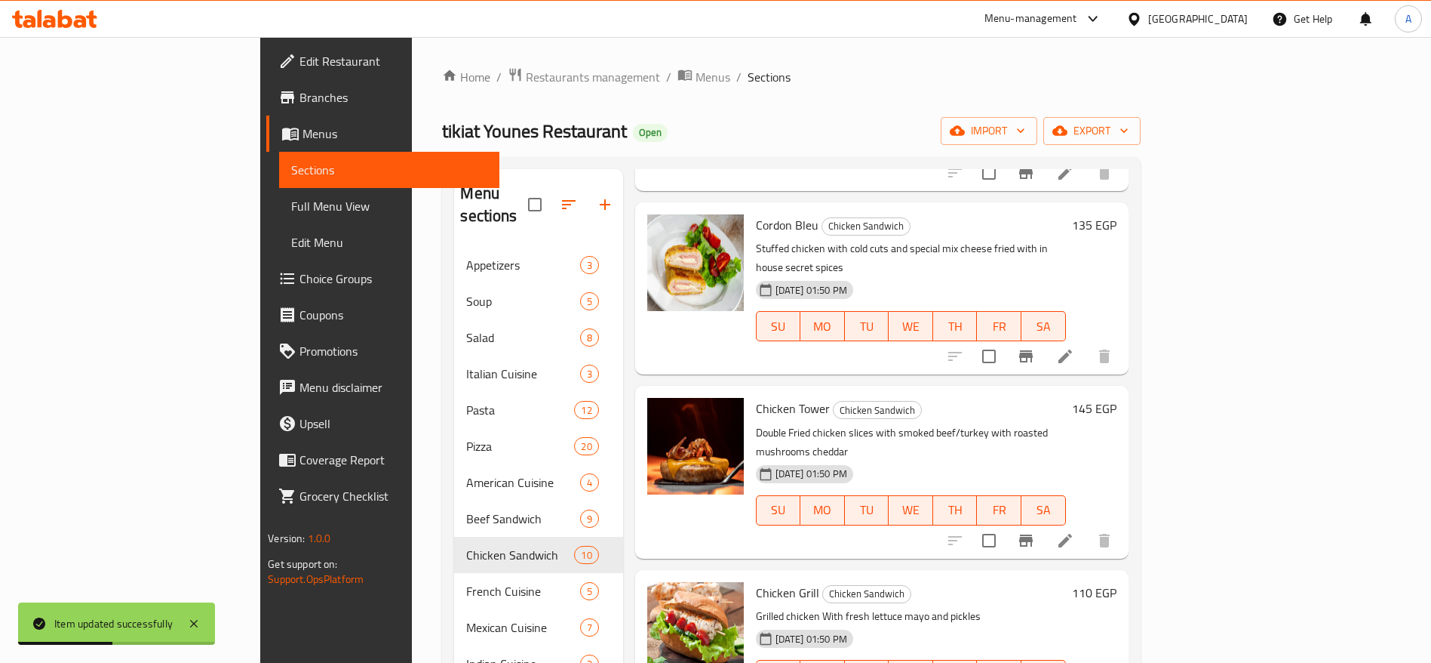
scroll to position [397, 0]
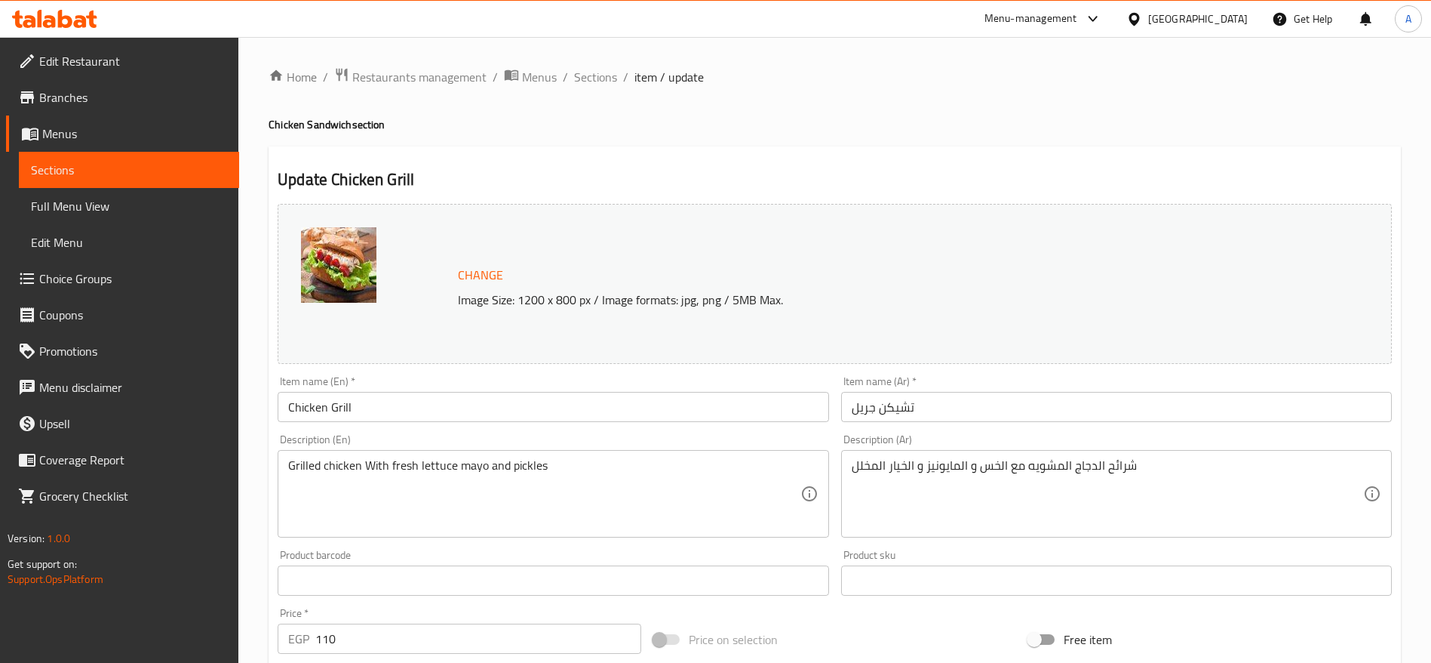
click at [455, 644] on input "110" at bounding box center [478, 638] width 326 height 30
type input "135"
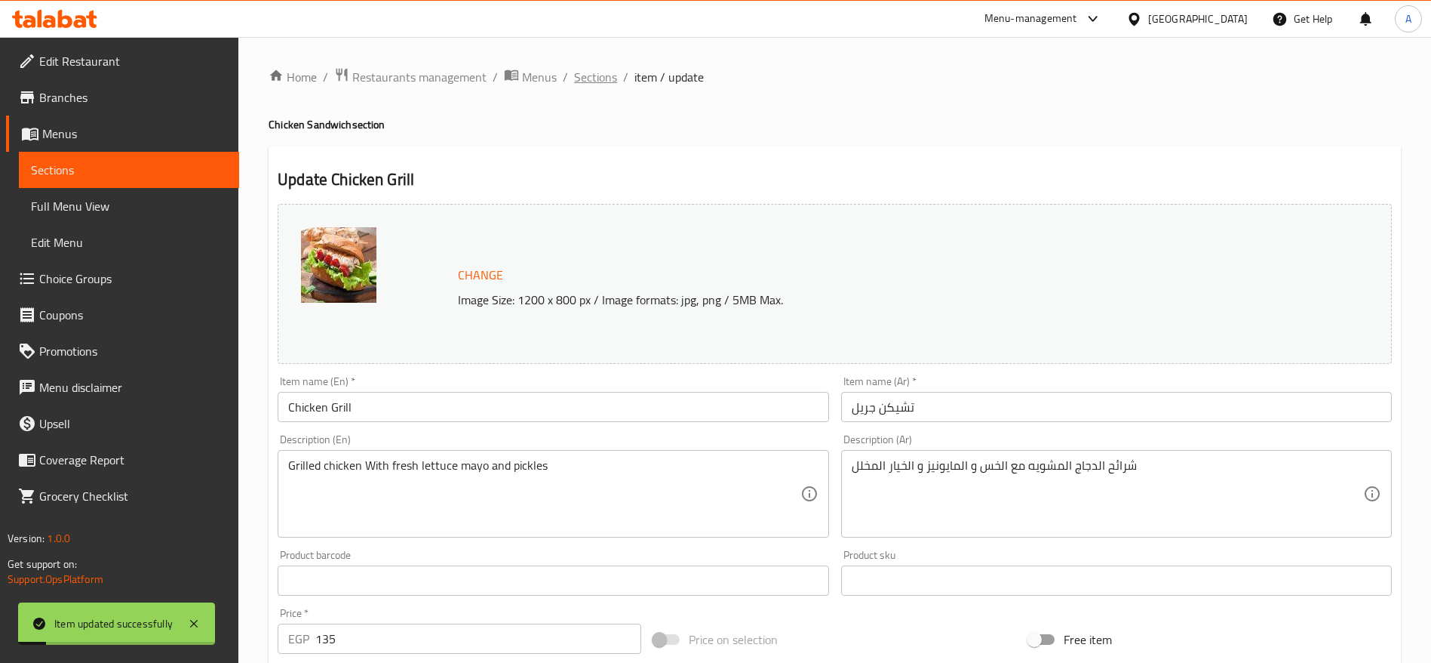
click at [599, 80] on span "Sections" at bounding box center [595, 77] width 43 height 18
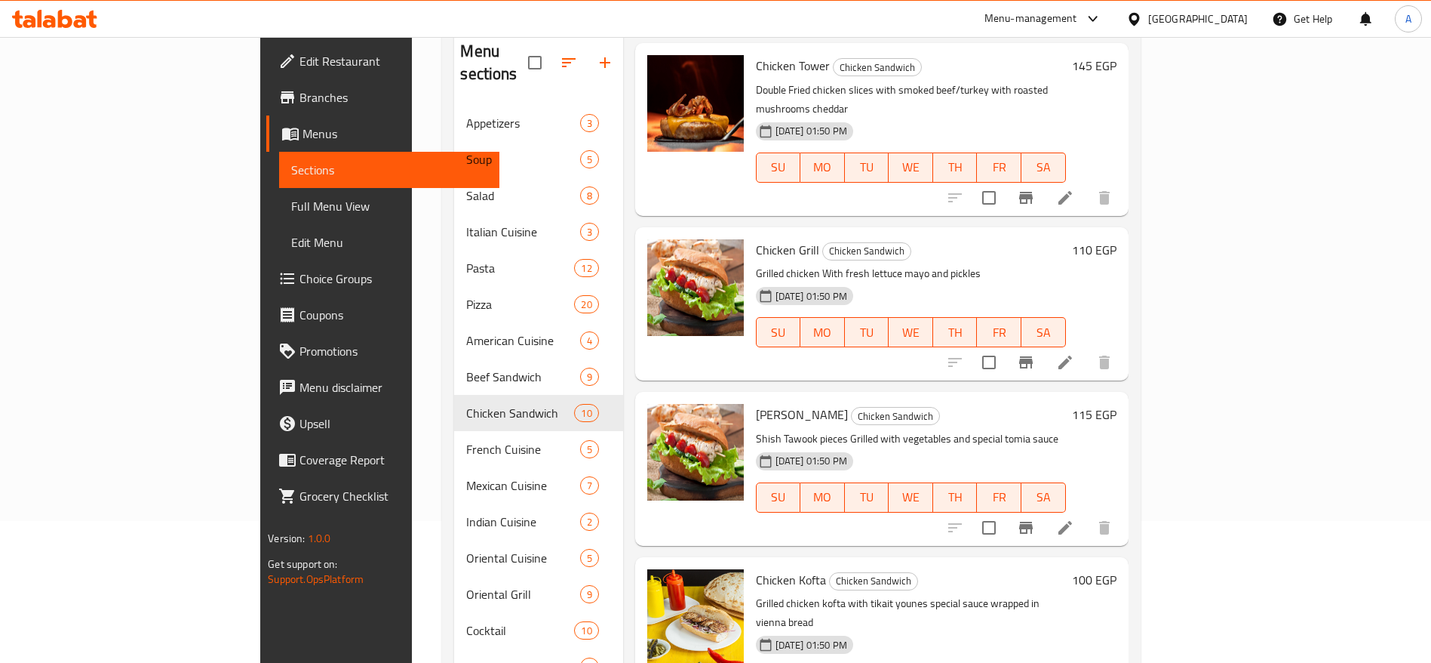
scroll to position [596, 0]
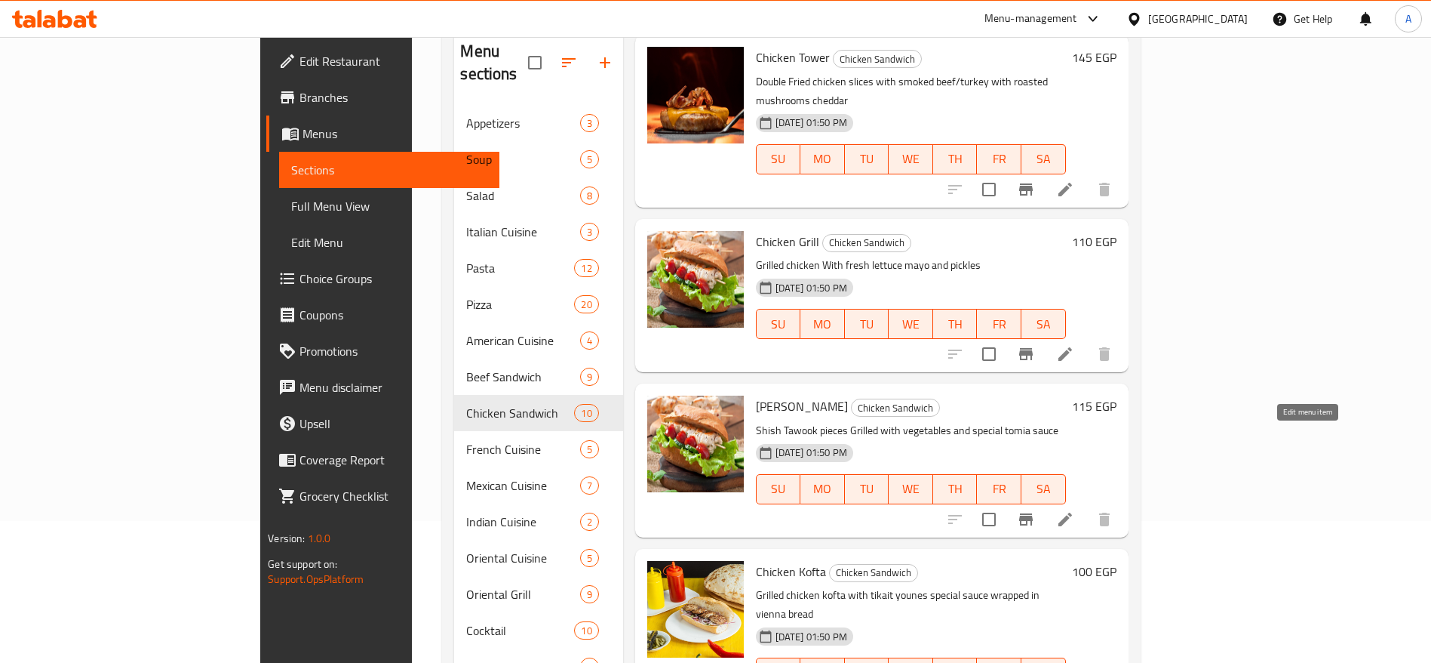
click at [1075, 510] on icon at bounding box center [1065, 519] width 18 height 18
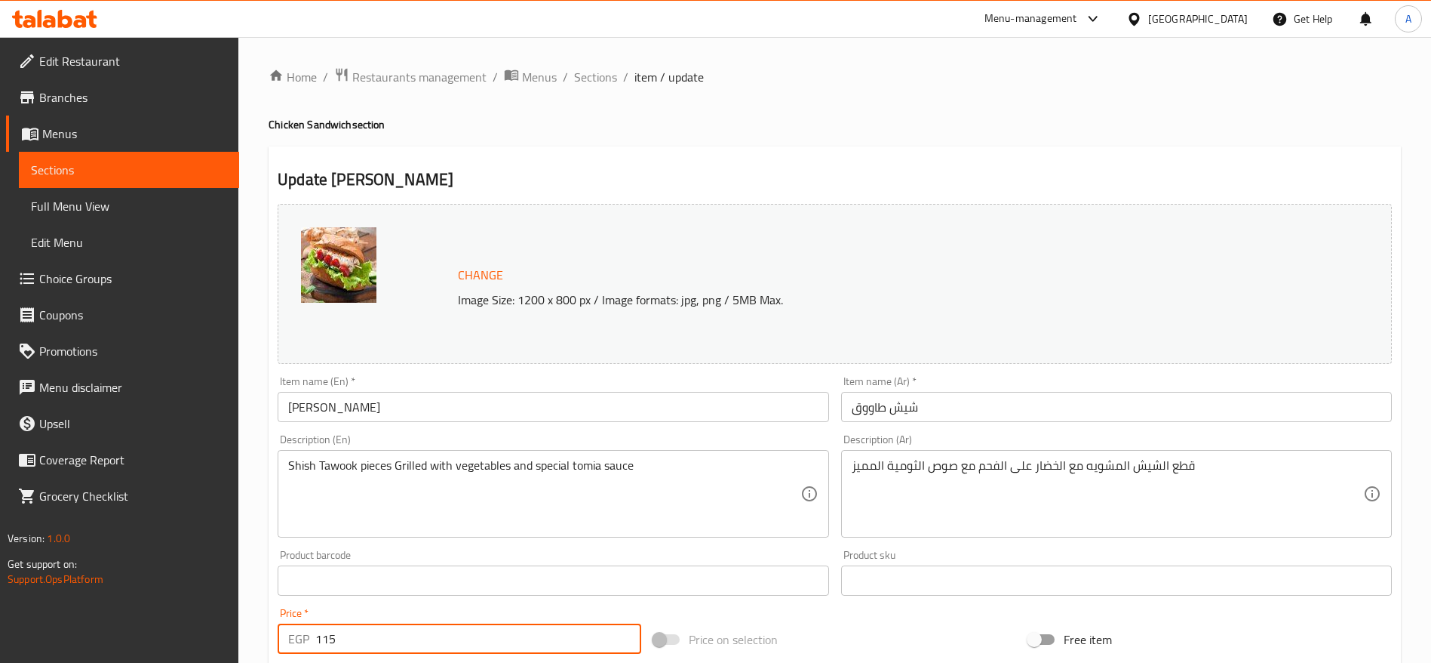
click at [389, 647] on input "115" at bounding box center [478, 638] width 326 height 30
type input "135"
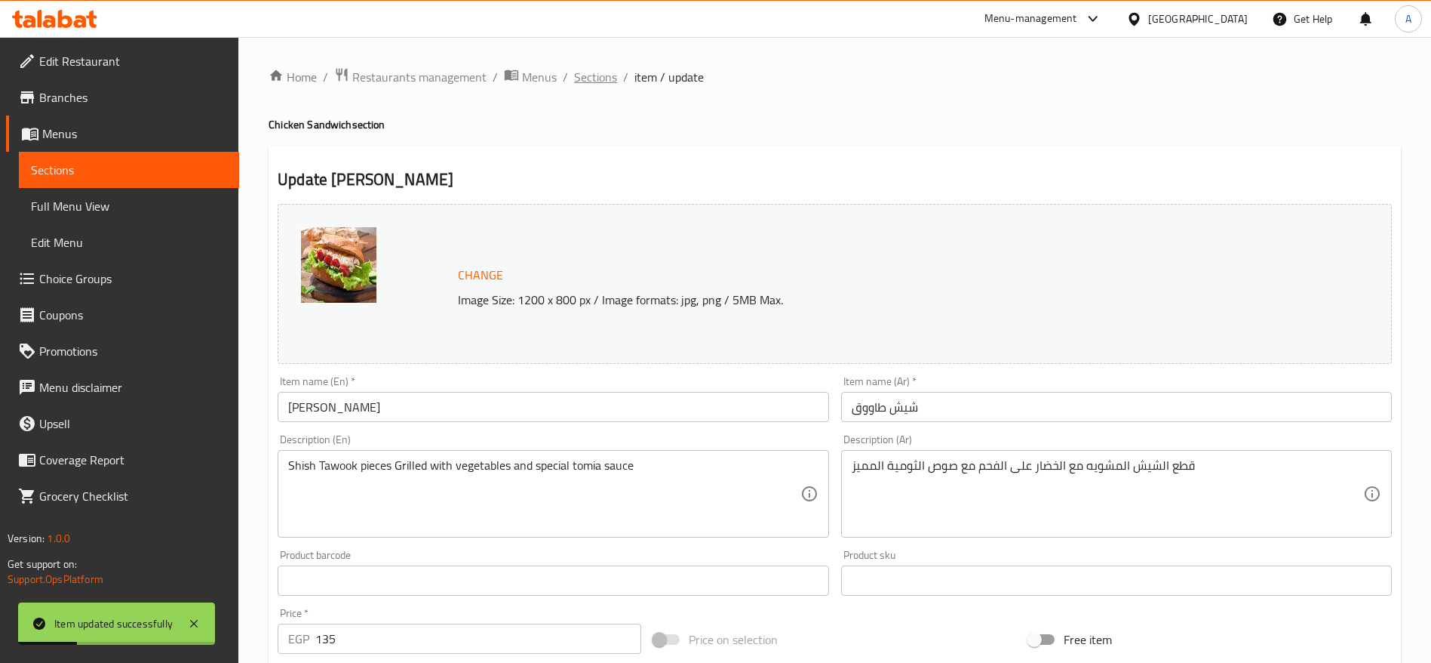
click at [587, 78] on span "Sections" at bounding box center [595, 77] width 43 height 18
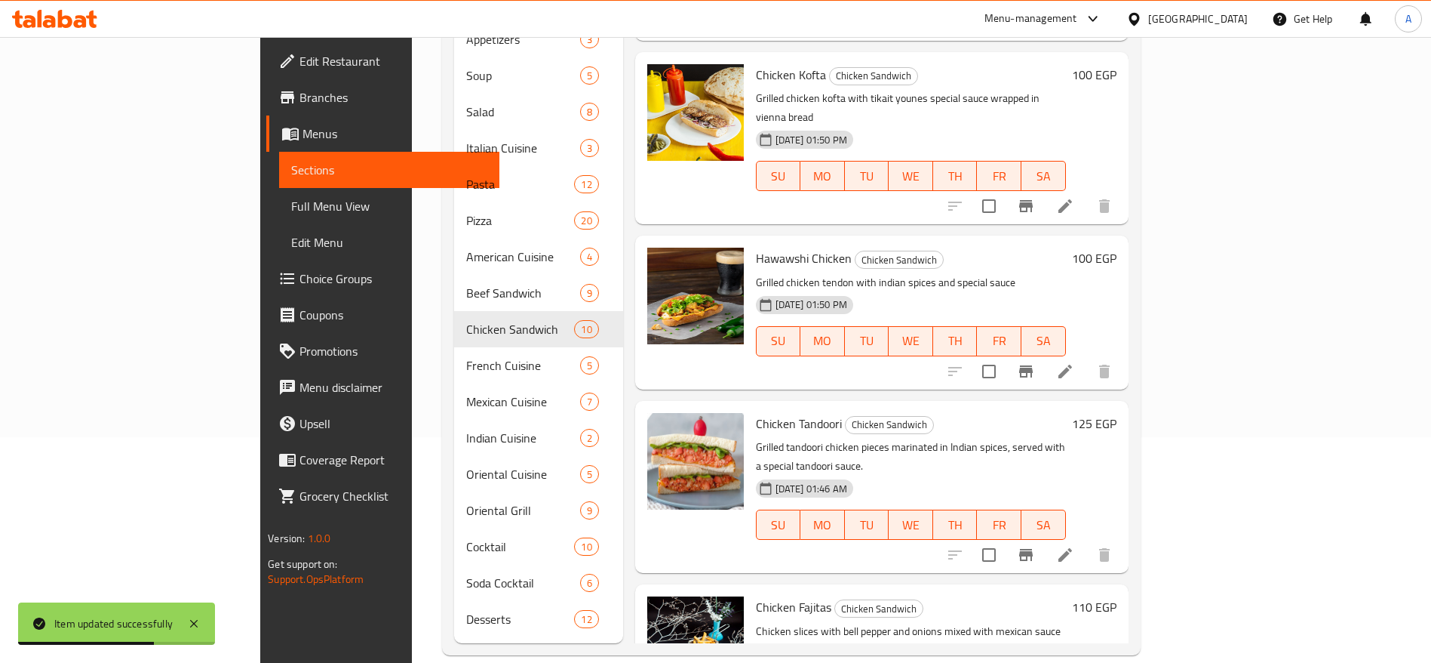
scroll to position [1010, 0]
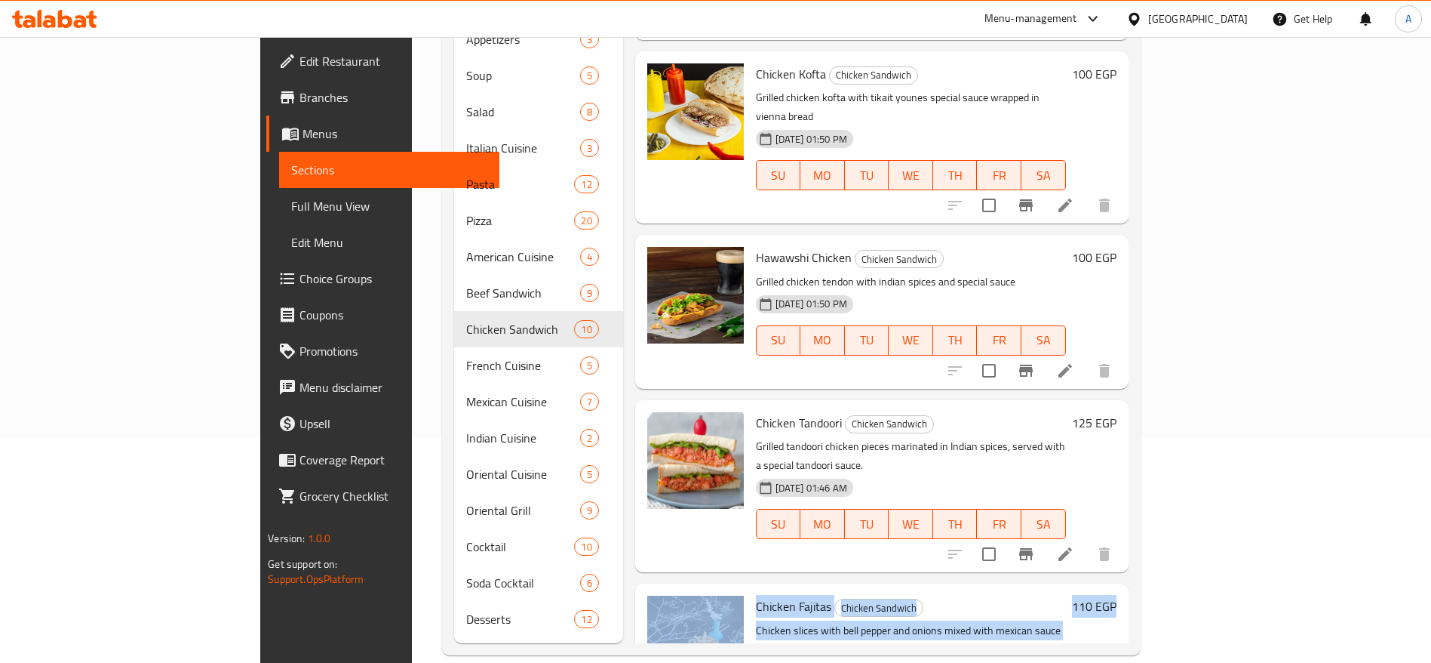
drag, startPoint x: 1397, startPoint y: 473, endPoint x: 1413, endPoint y: 395, distance: 79.5
click at [1170, 395] on div "Home / Restaurants management / Menus / Sections tikiat Younes Restaurant Open …" at bounding box center [791, 248] width 758 height 874
click at [1170, 327] on div "Home / Restaurants management / Menus / Sections tikiat Younes Restaurant Open …" at bounding box center [791, 248] width 758 height 874
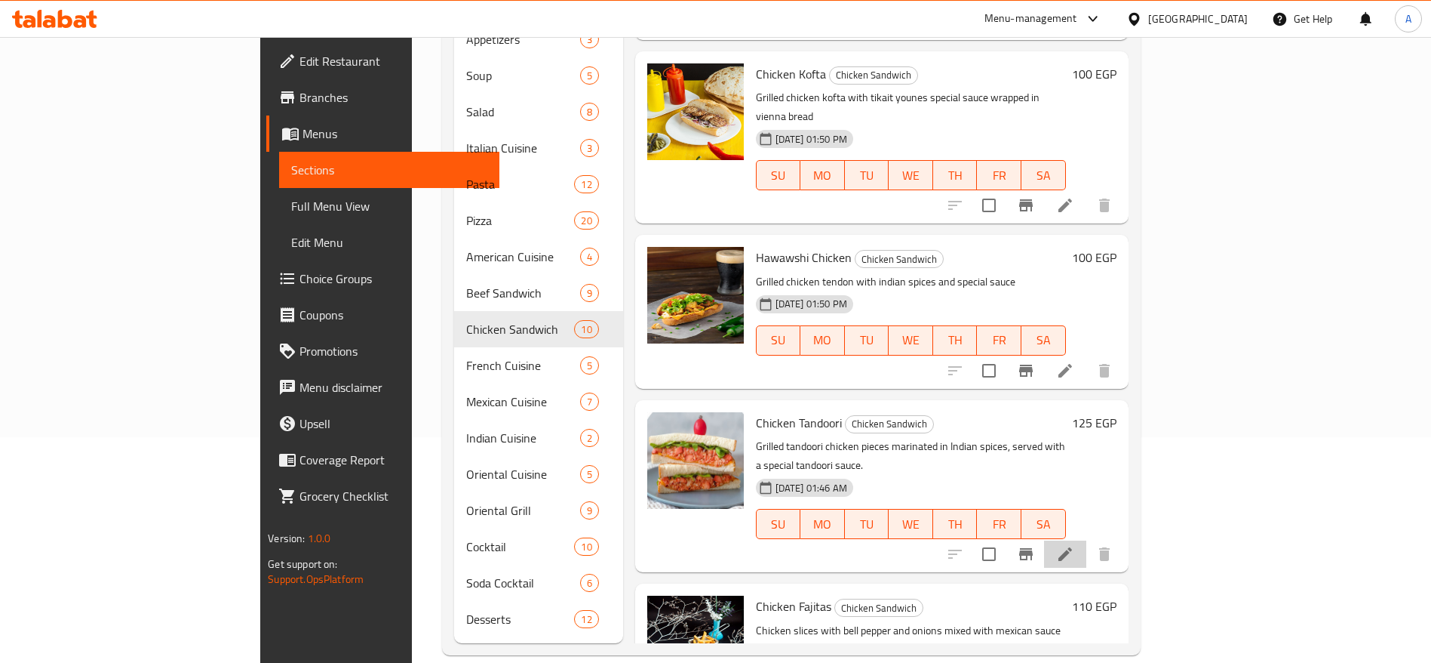
click at [1087, 540] on li at bounding box center [1065, 553] width 42 height 27
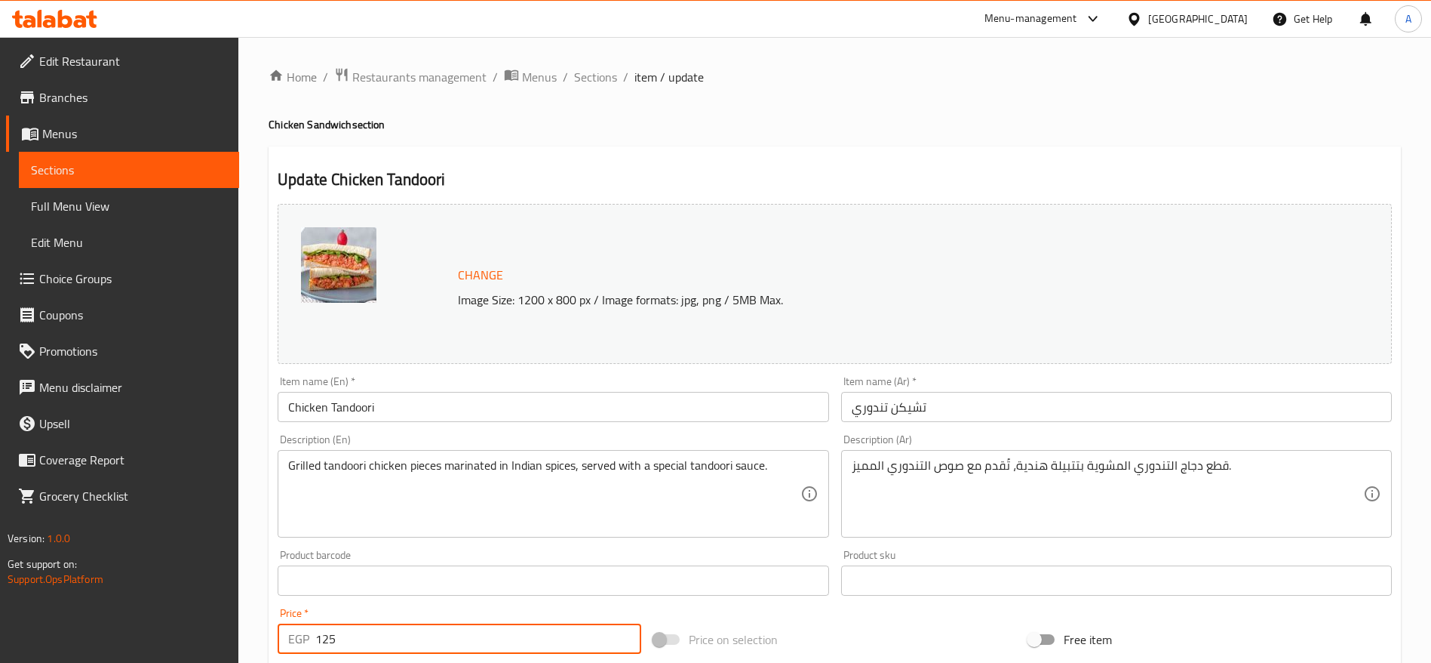
click at [515, 646] on input "125" at bounding box center [478, 638] width 326 height 30
type input "145"
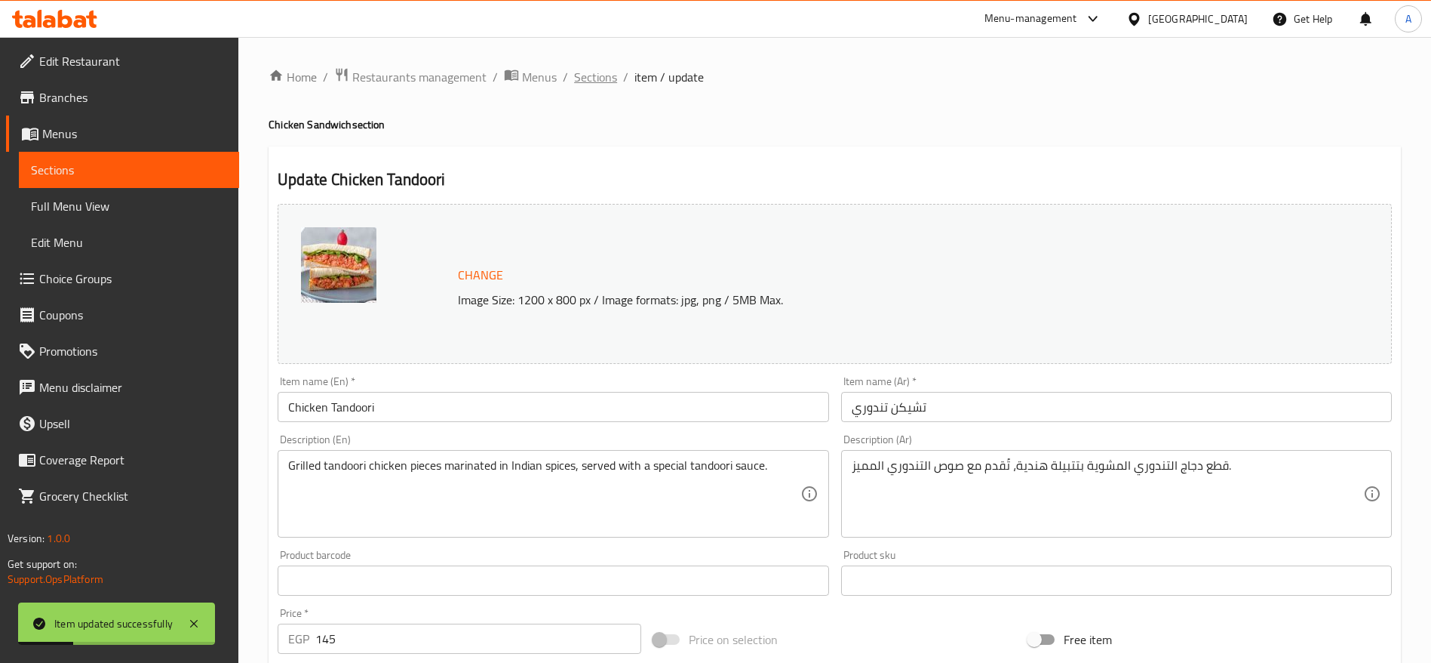
click at [601, 81] on span "Sections" at bounding box center [595, 77] width 43 height 18
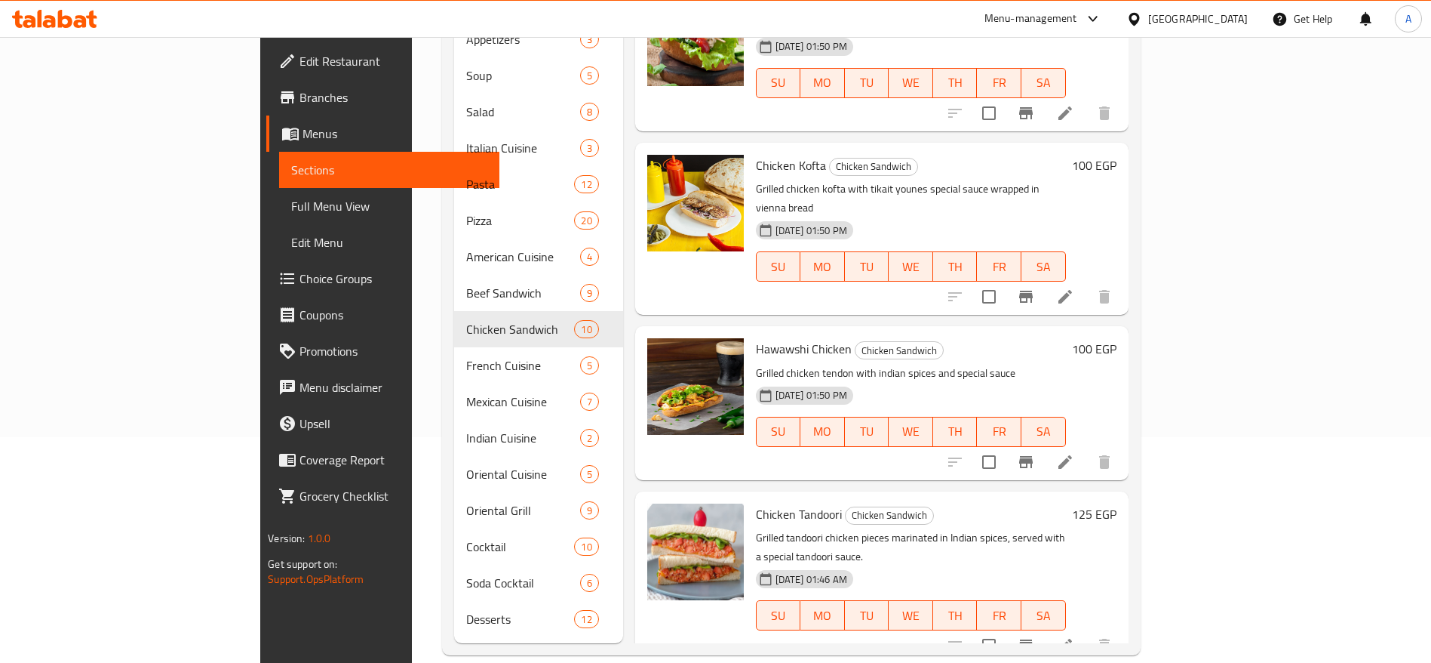
scroll to position [1010, 0]
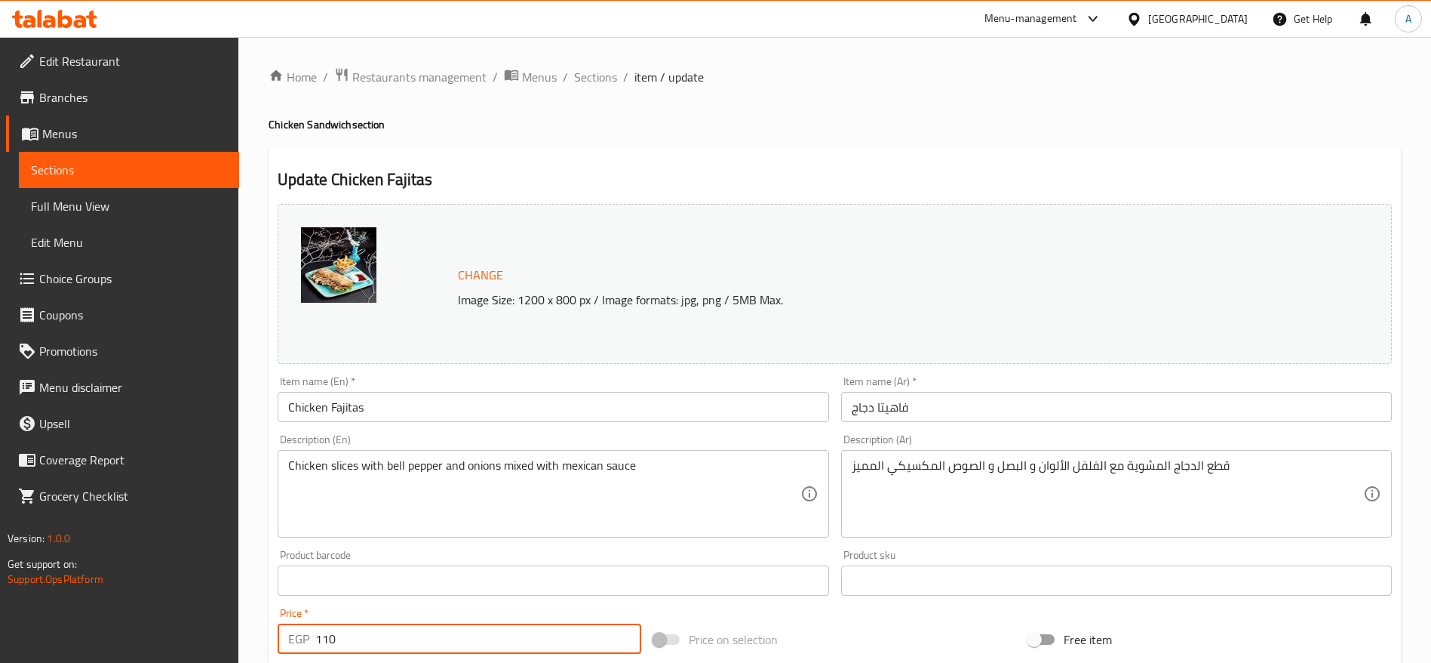
click at [494, 638] on input "110" at bounding box center [478, 638] width 326 height 30
type input "125"
click at [599, 77] on span "Sections" at bounding box center [595, 77] width 43 height 18
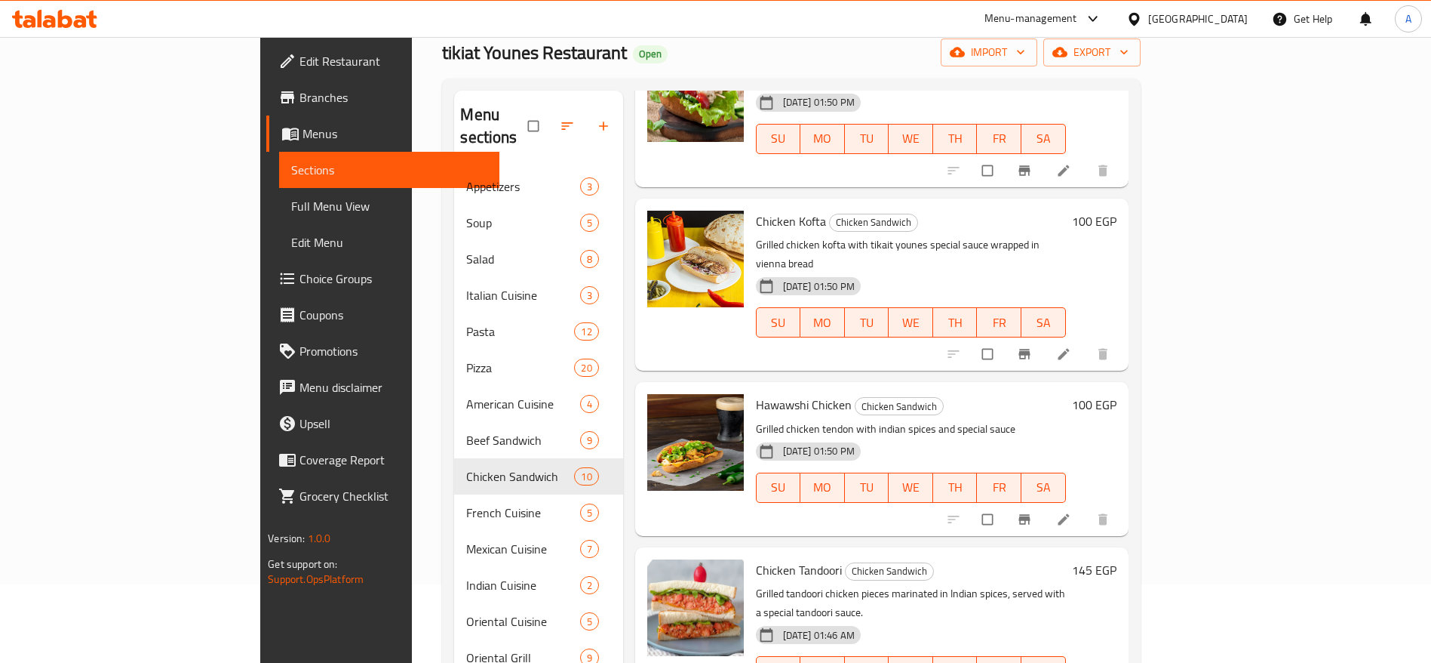
scroll to position [226, 0]
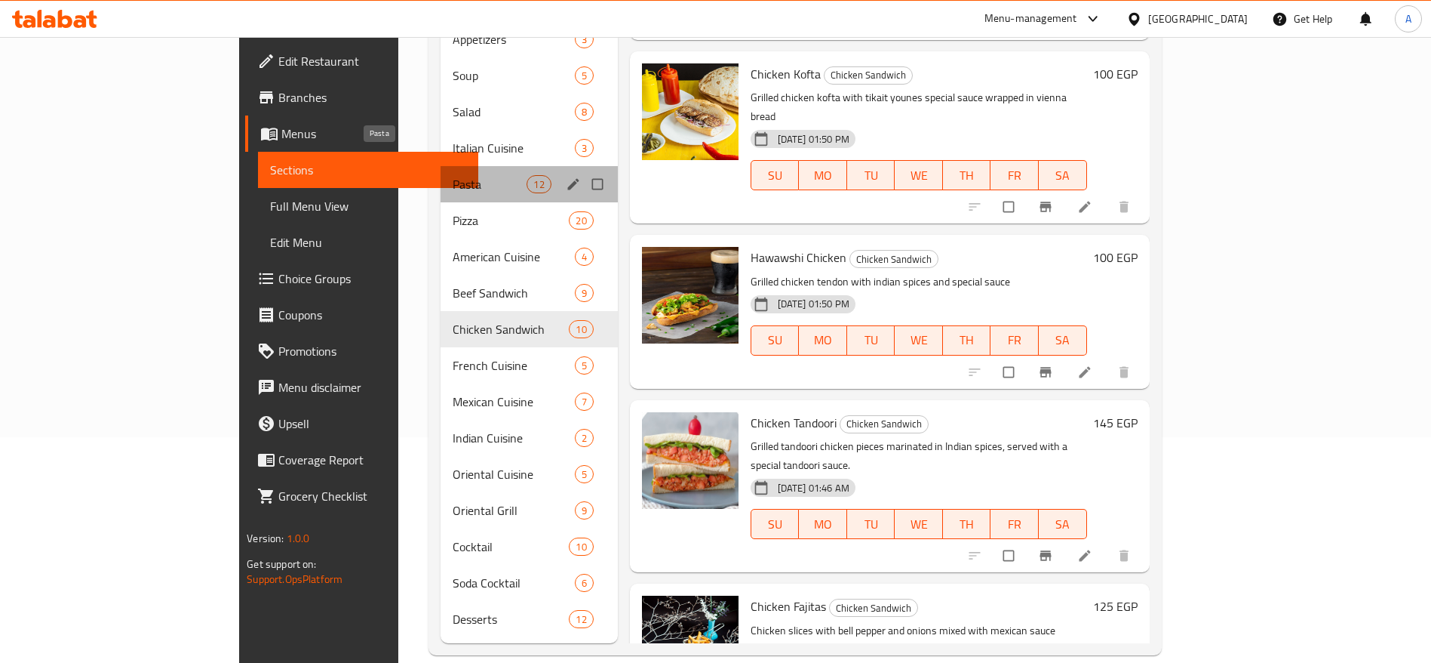
click at [453, 175] on span "Pasta" at bounding box center [490, 184] width 75 height 18
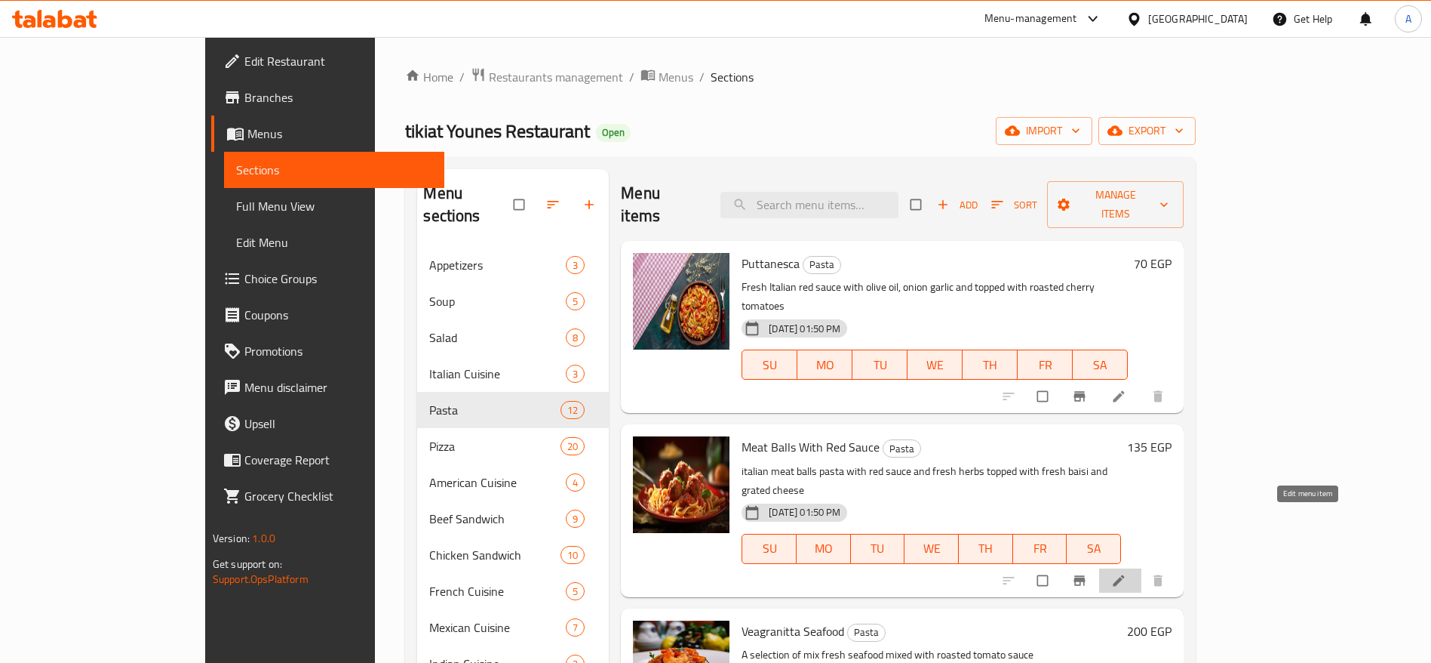
click at [1127, 573] on icon at bounding box center [1119, 580] width 15 height 15
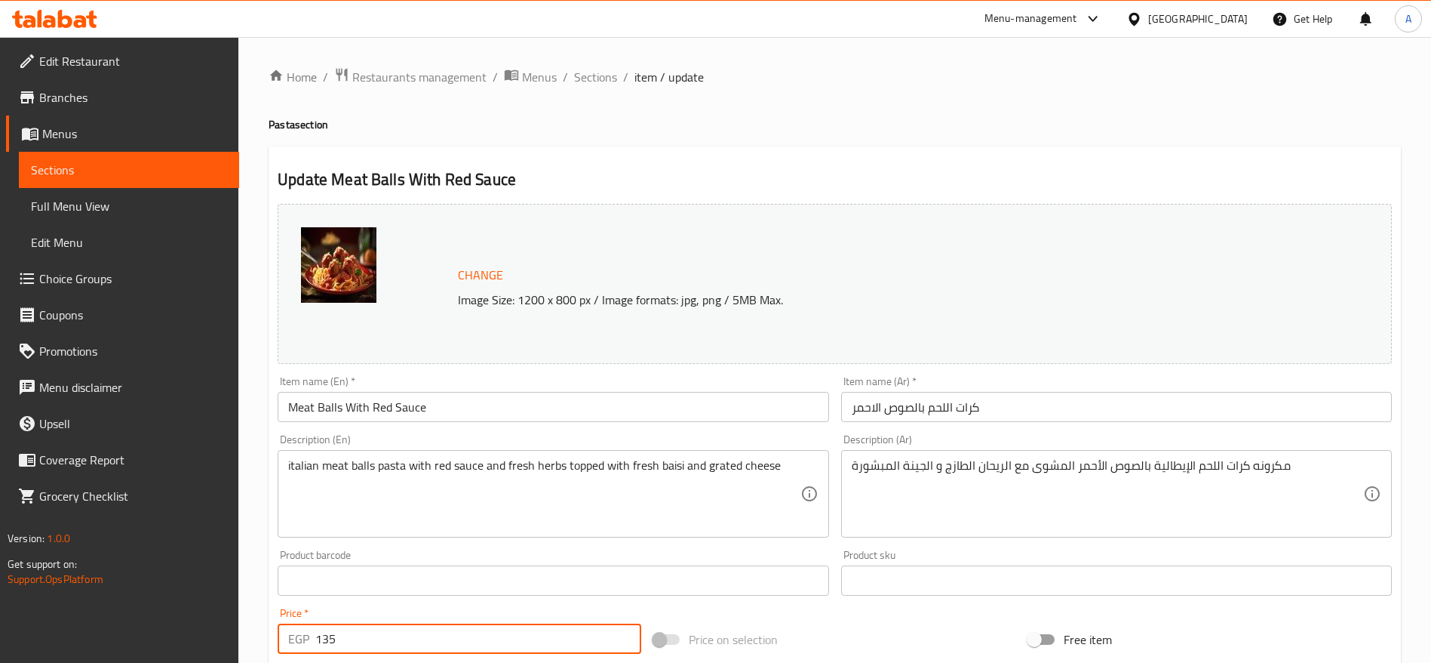
click at [469, 635] on input "135" at bounding box center [478, 638] width 326 height 30
type input "175"
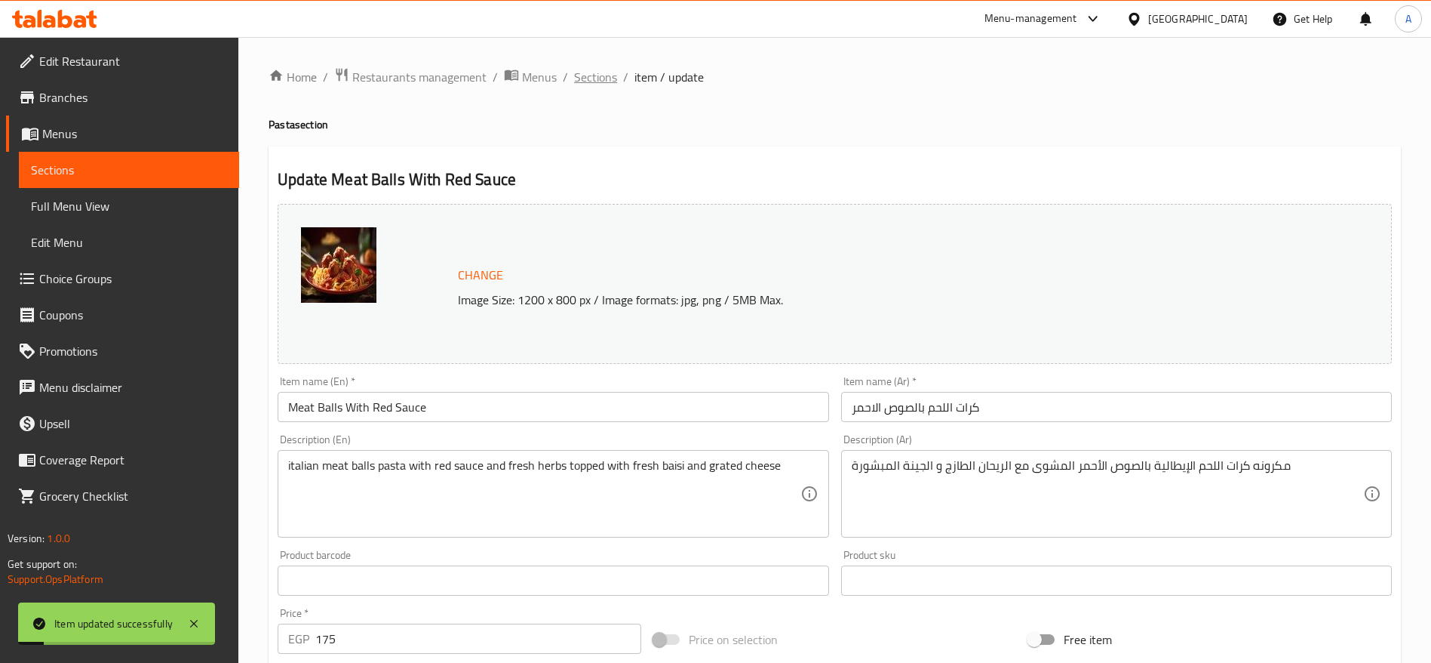
click at [610, 78] on span "Sections" at bounding box center [595, 77] width 43 height 18
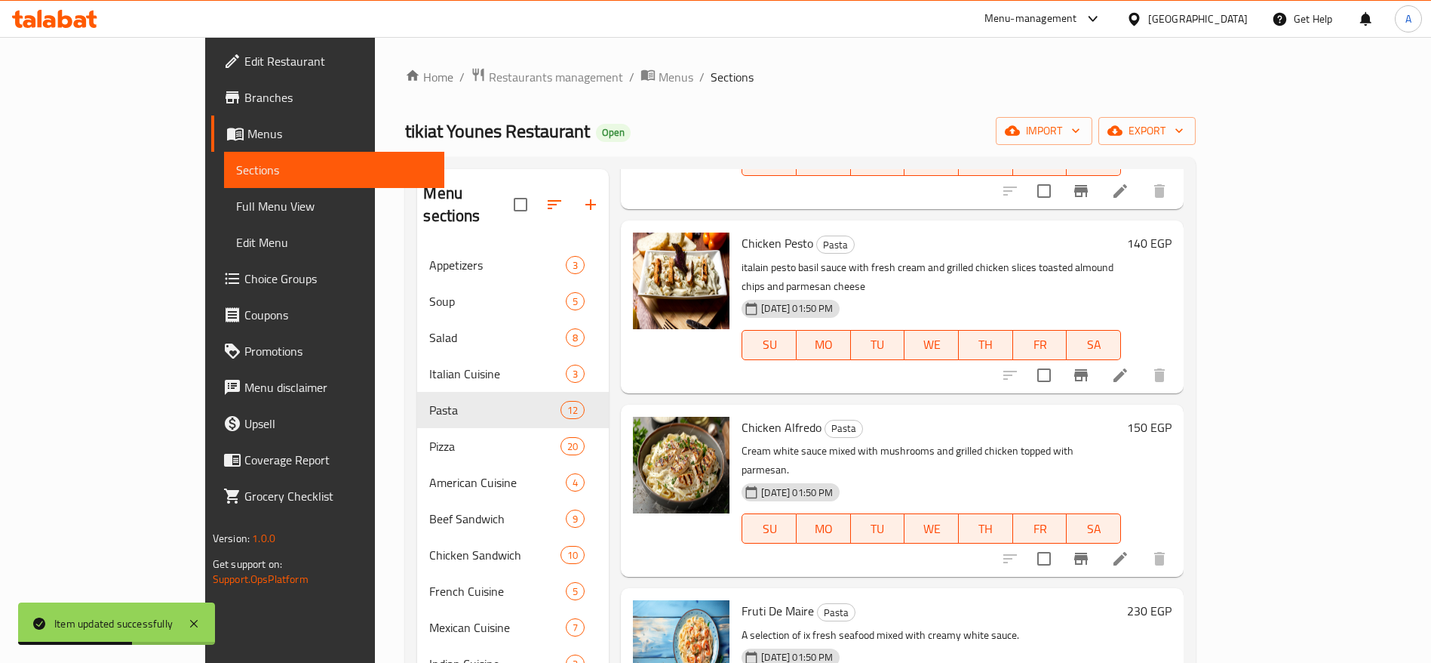
scroll to position [532, 0]
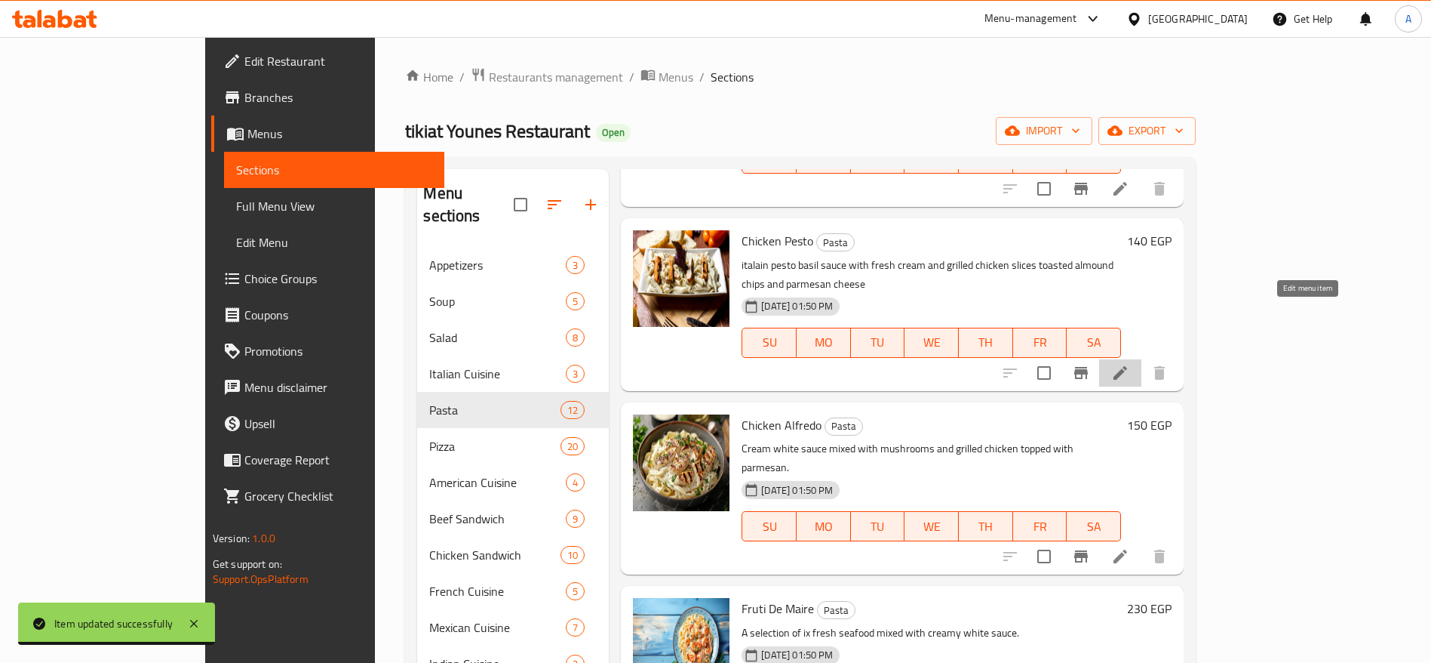
click at [1130, 364] on icon at bounding box center [1121, 373] width 18 height 18
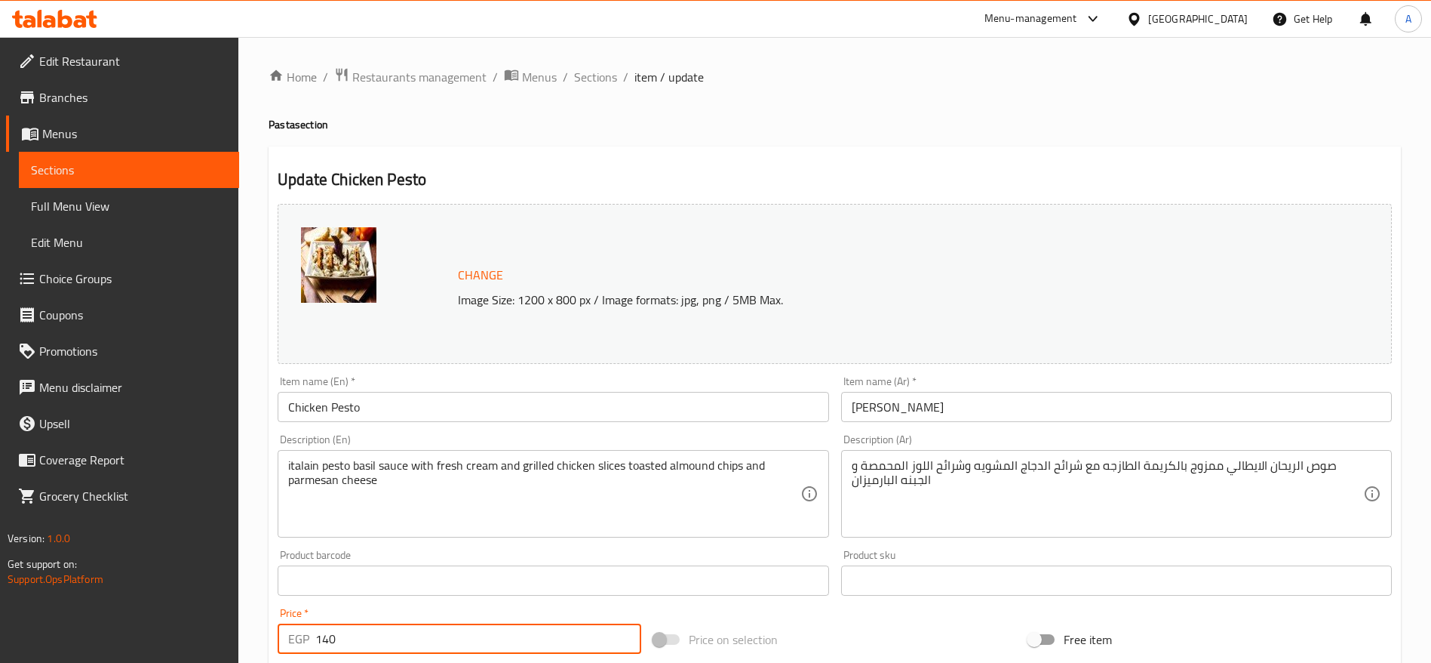
click at [554, 633] on input "140" at bounding box center [478, 638] width 326 height 30
type input "160"
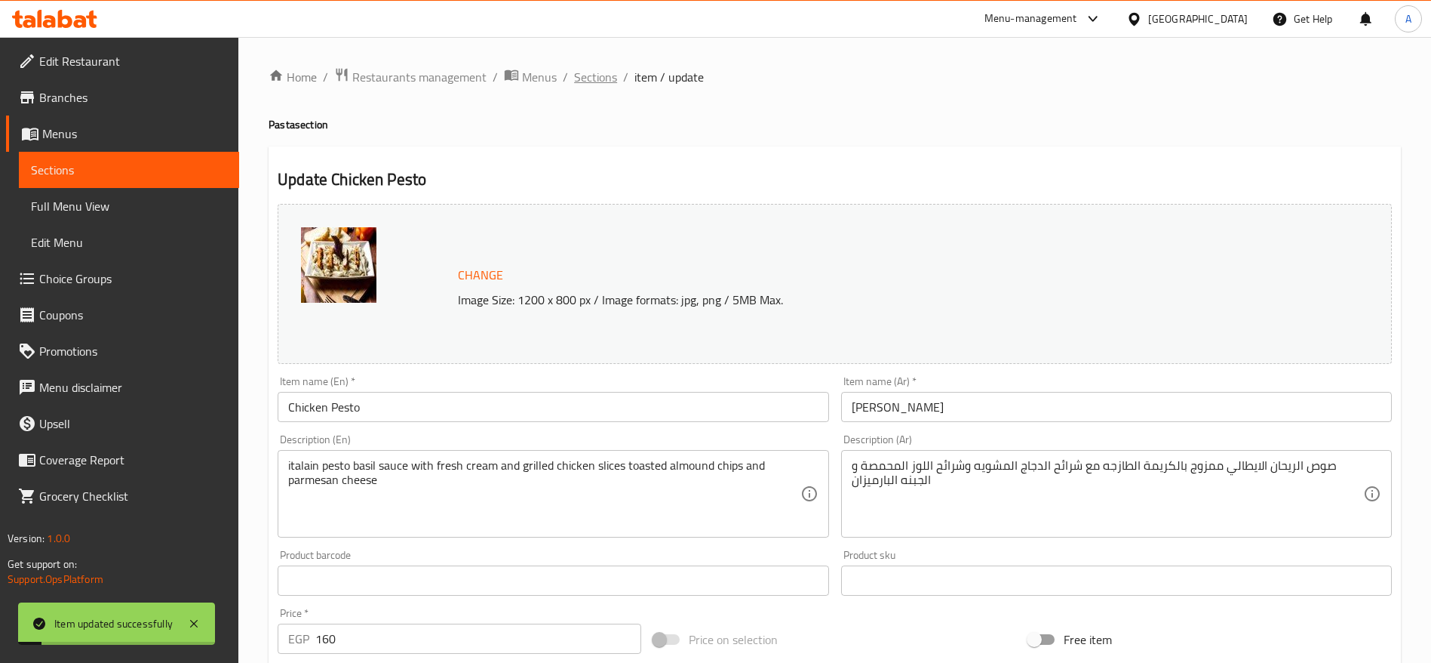
click at [602, 81] on span "Sections" at bounding box center [595, 77] width 43 height 18
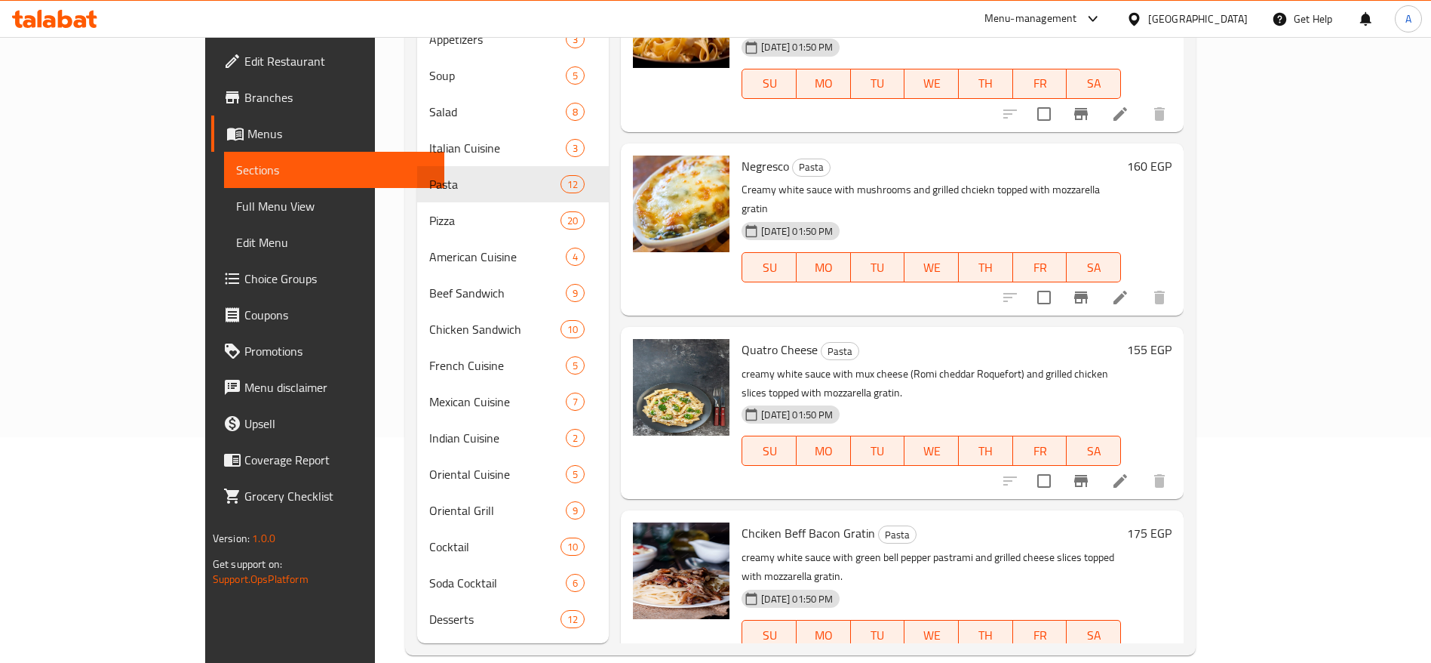
scroll to position [1265, 0]
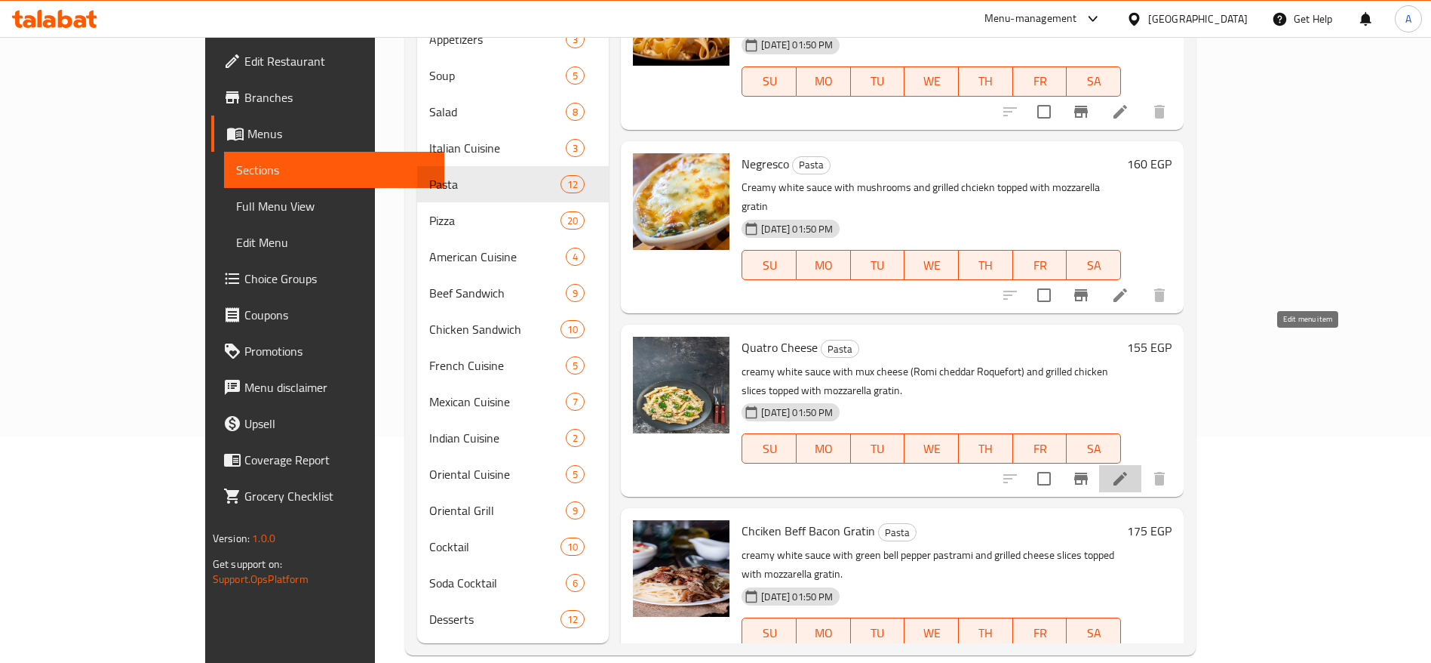
click at [1127, 472] on icon at bounding box center [1121, 479] width 14 height 14
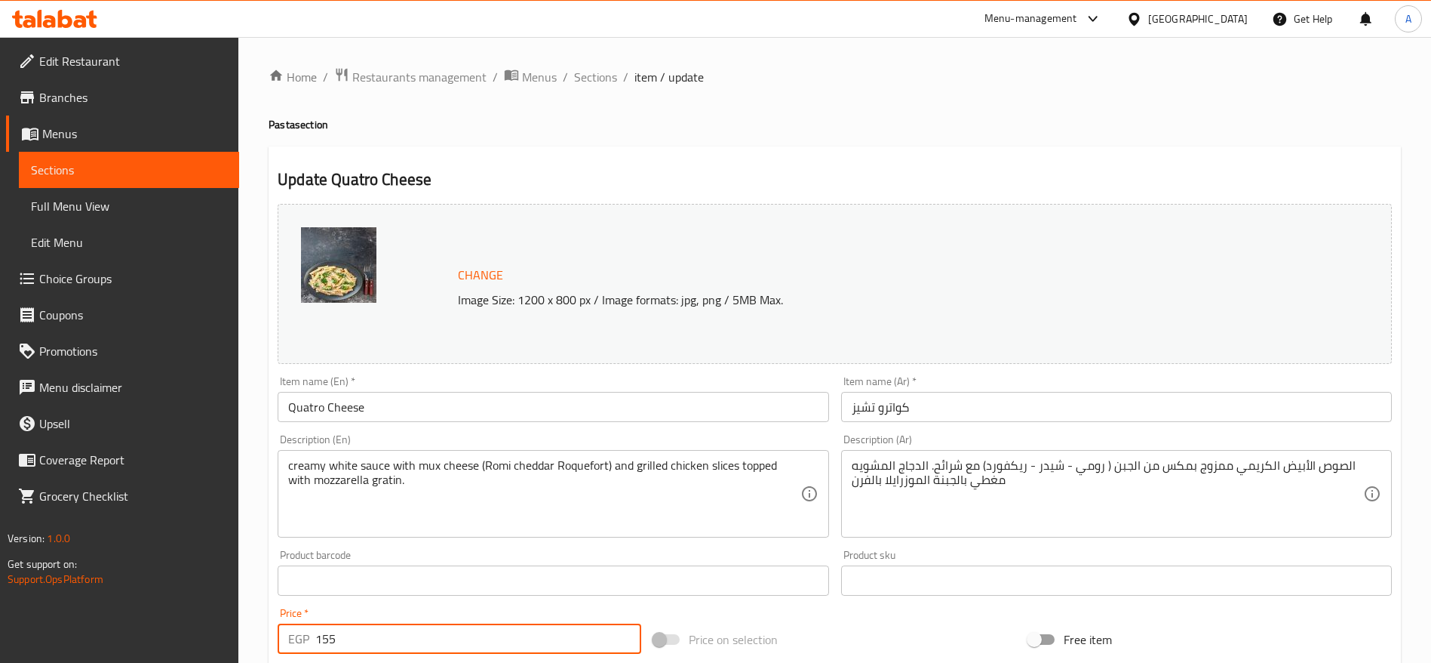
click at [512, 648] on input "155" at bounding box center [478, 638] width 326 height 30
type input "195"
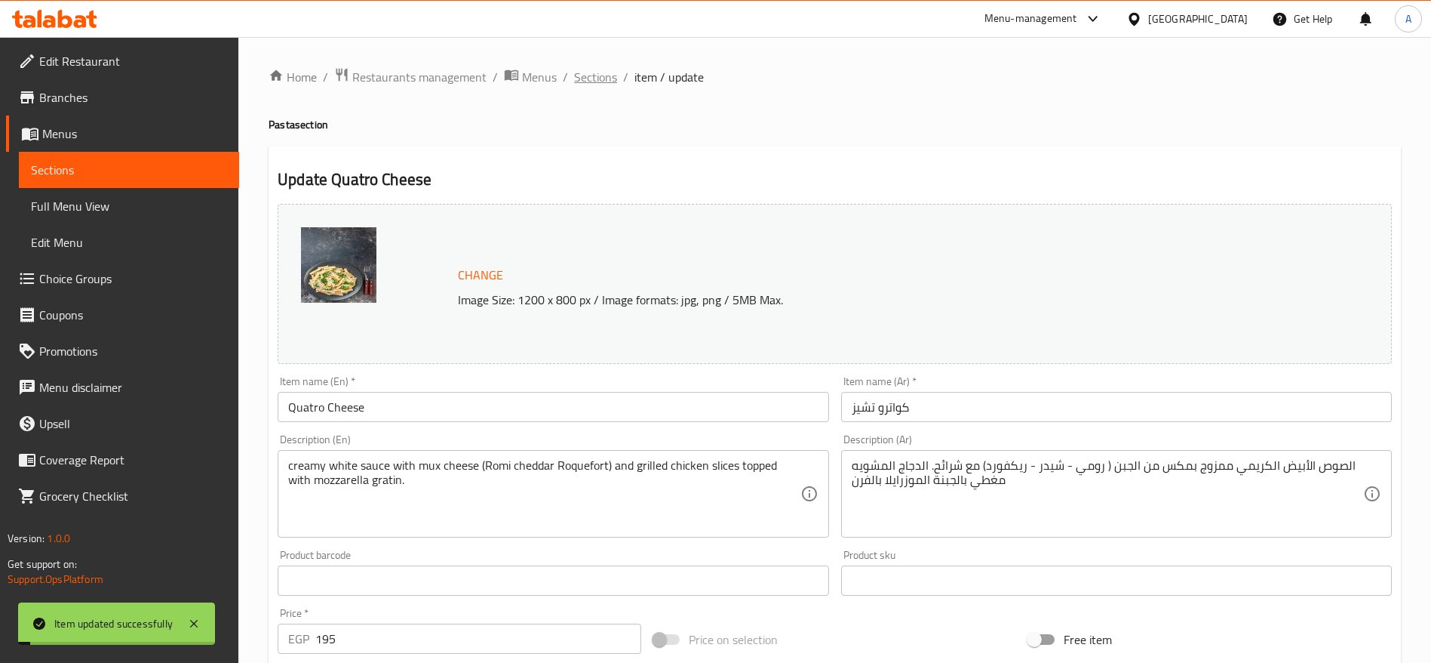
click at [601, 81] on span "Sections" at bounding box center [595, 77] width 43 height 18
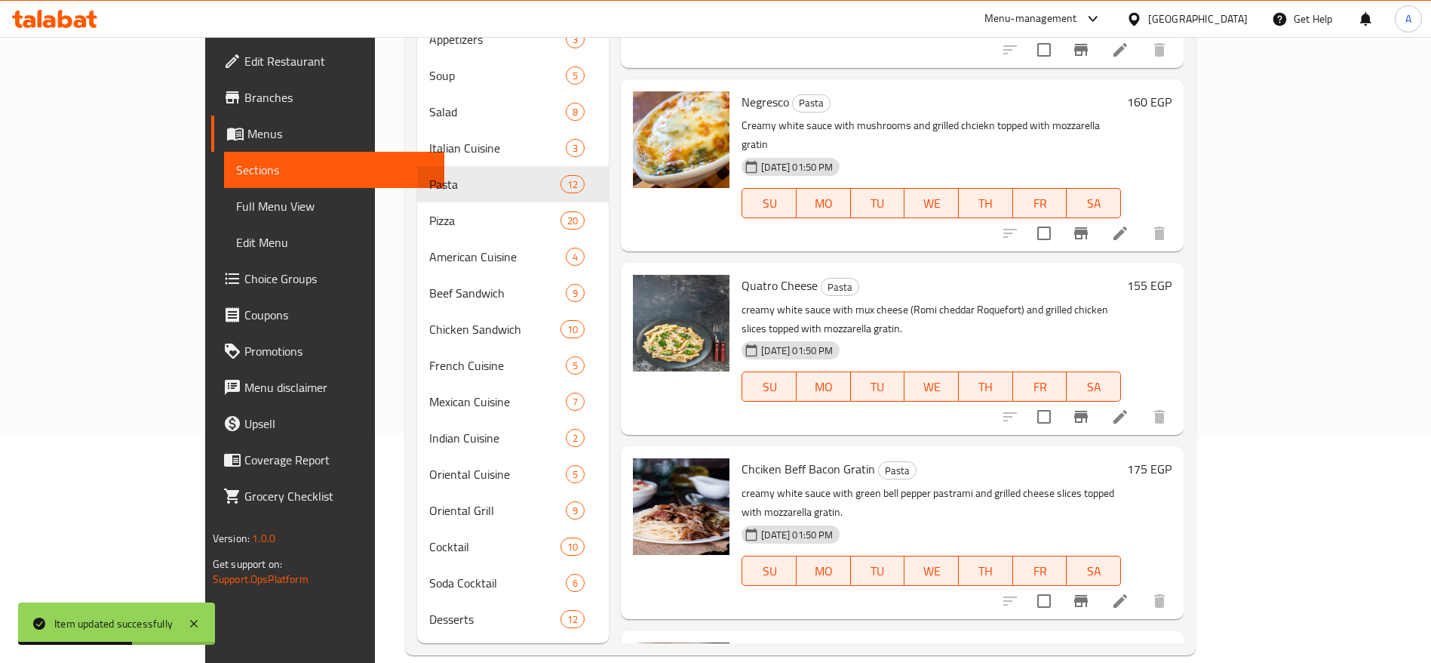
scroll to position [1339, 0]
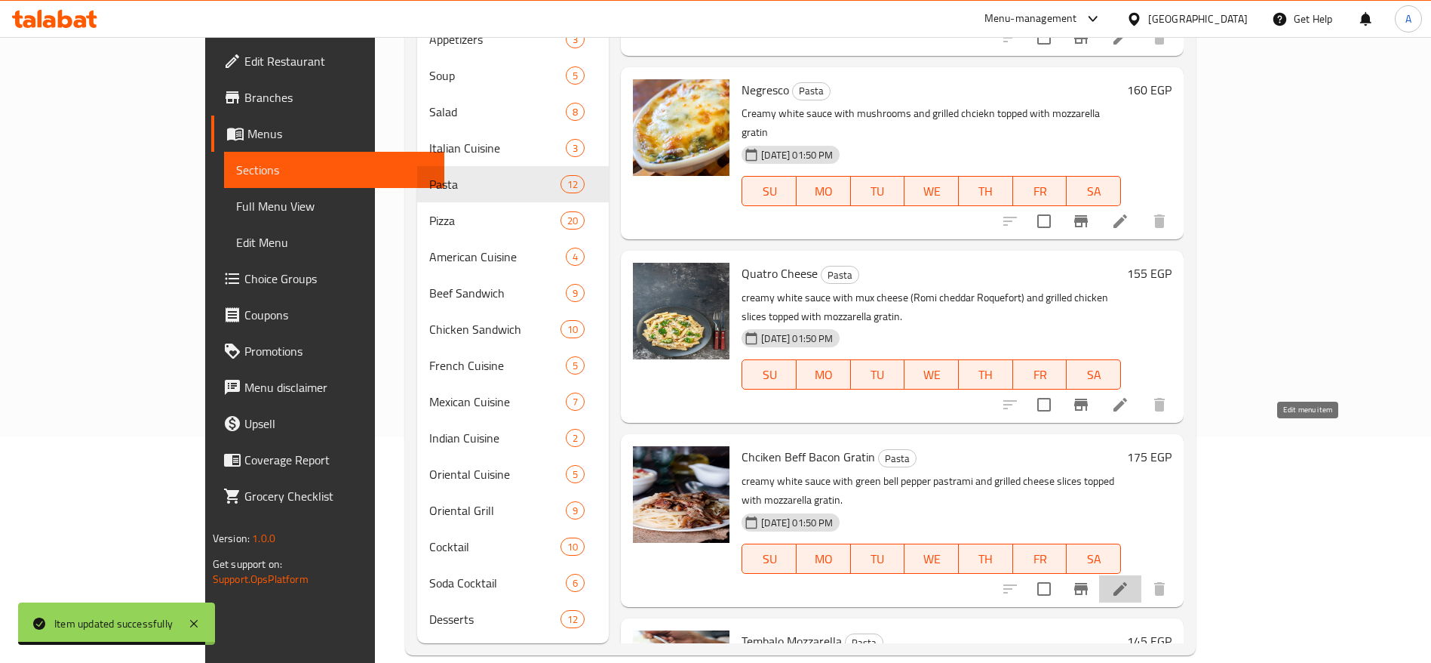
click at [1127, 582] on icon at bounding box center [1121, 589] width 14 height 14
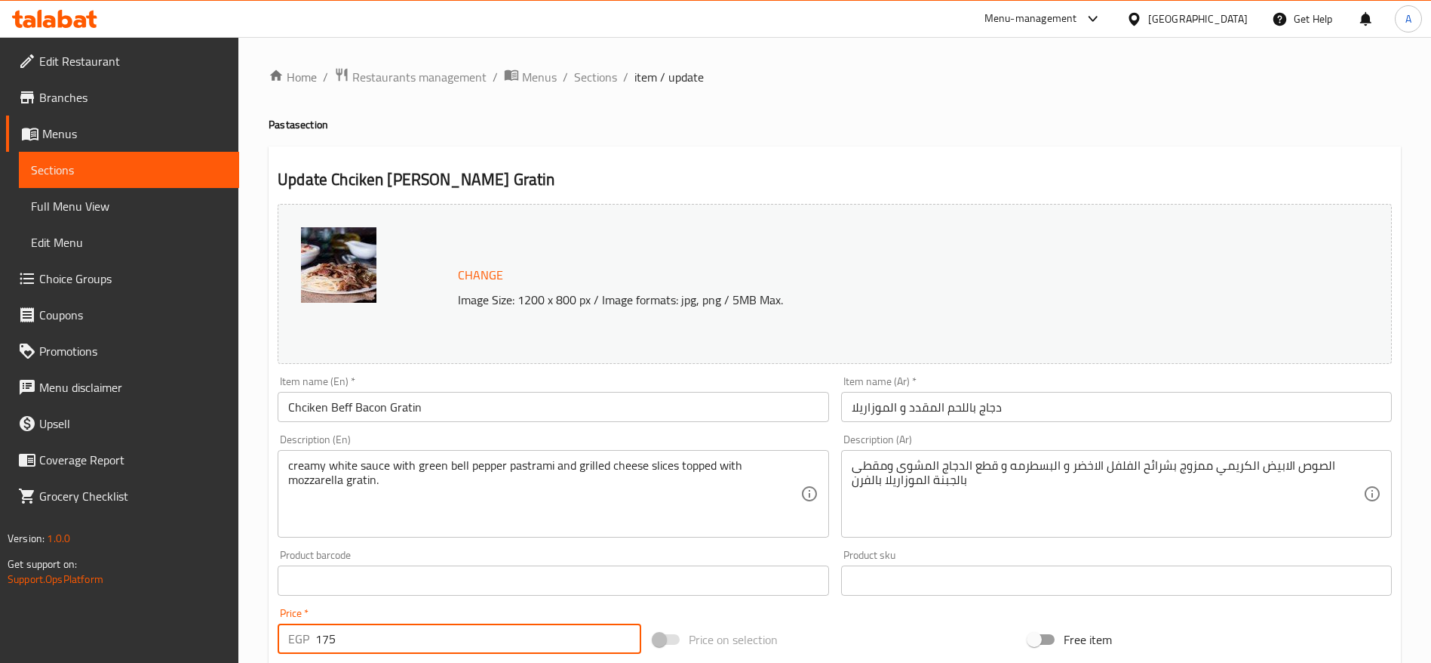
click at [523, 648] on input "175" at bounding box center [478, 638] width 326 height 30
type input "185"
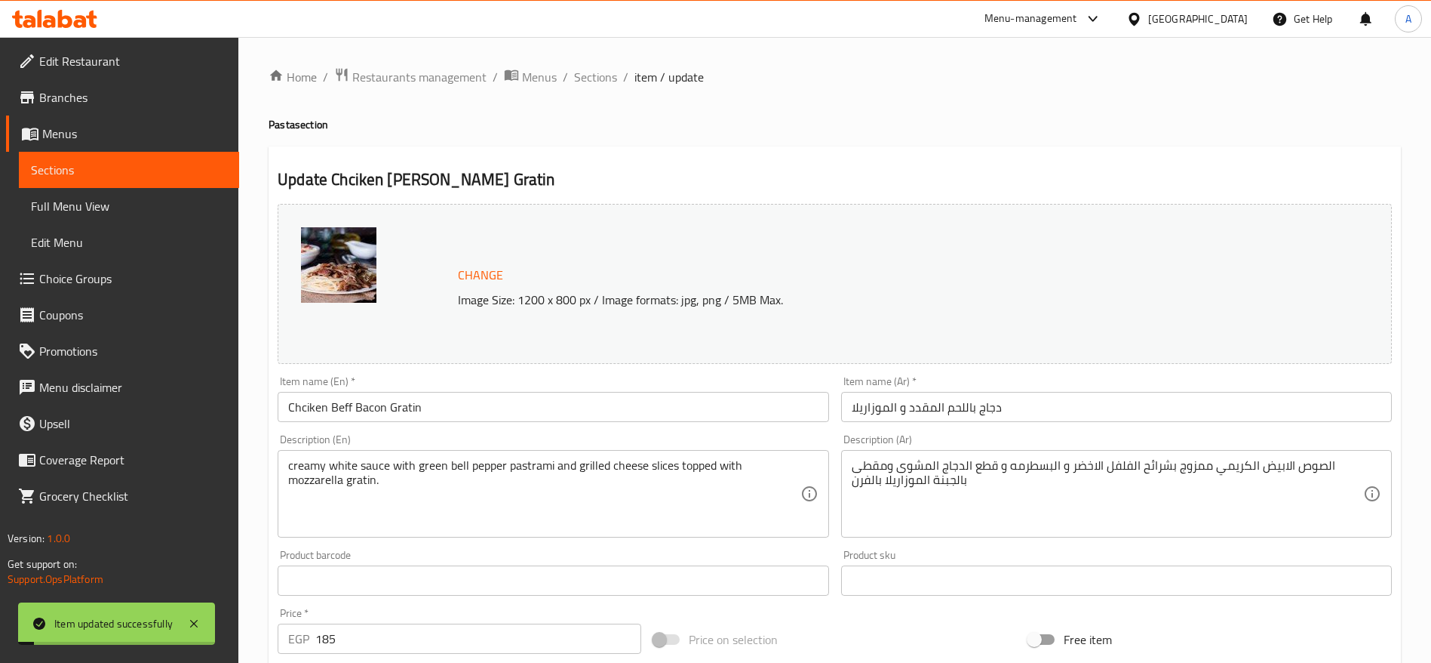
click at [604, 81] on span "Sections" at bounding box center [595, 77] width 43 height 18
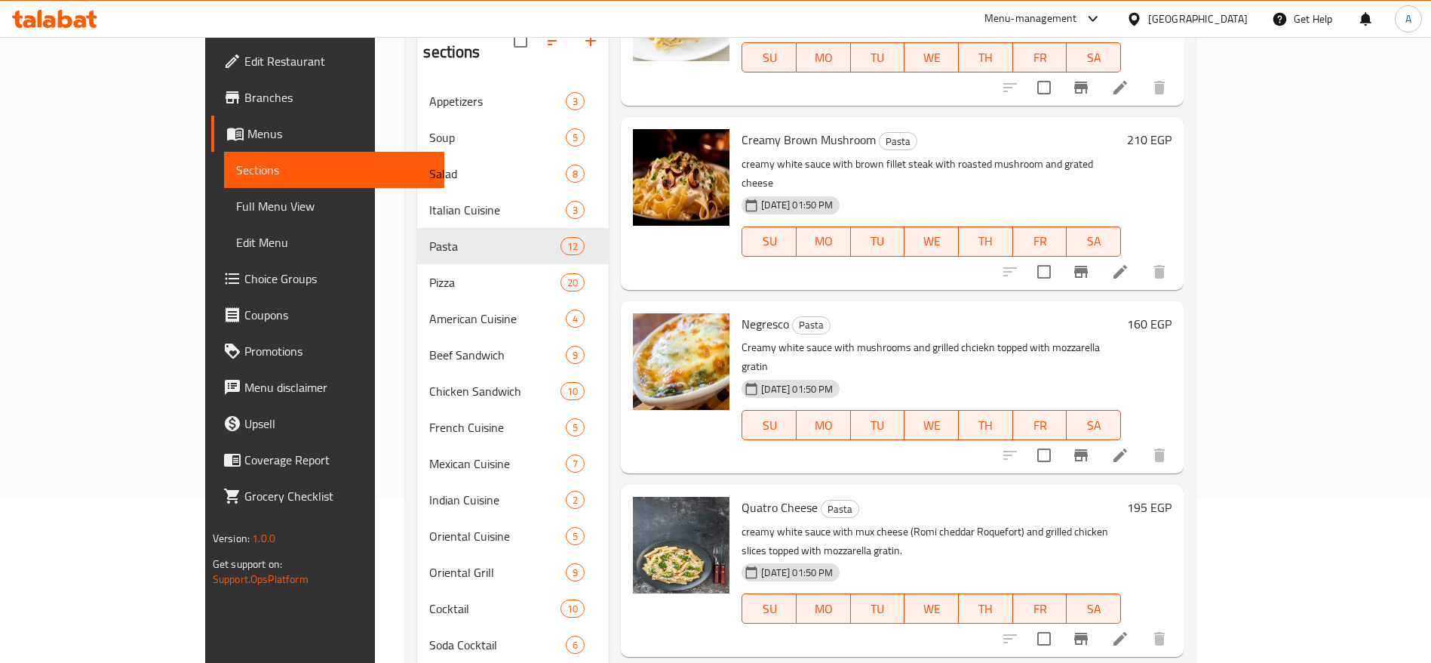
scroll to position [1339, 0]
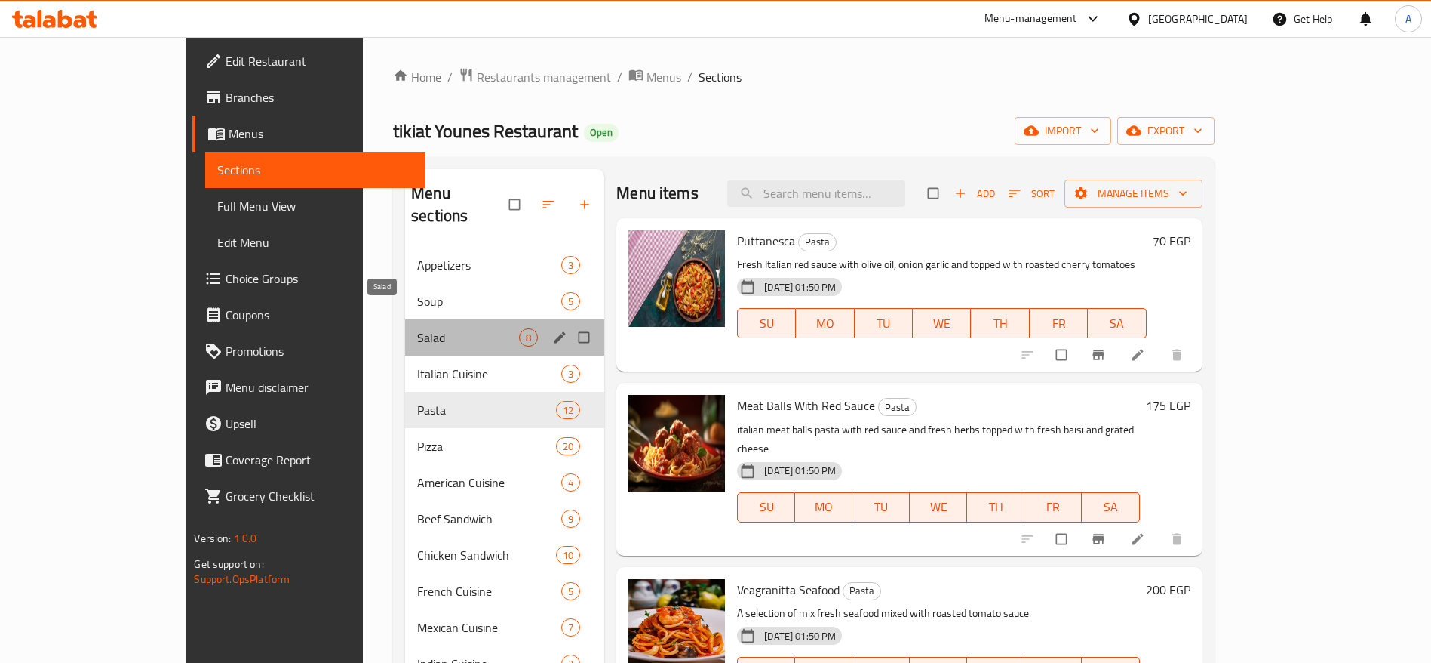
click at [417, 328] on span "Salad" at bounding box center [468, 337] width 102 height 18
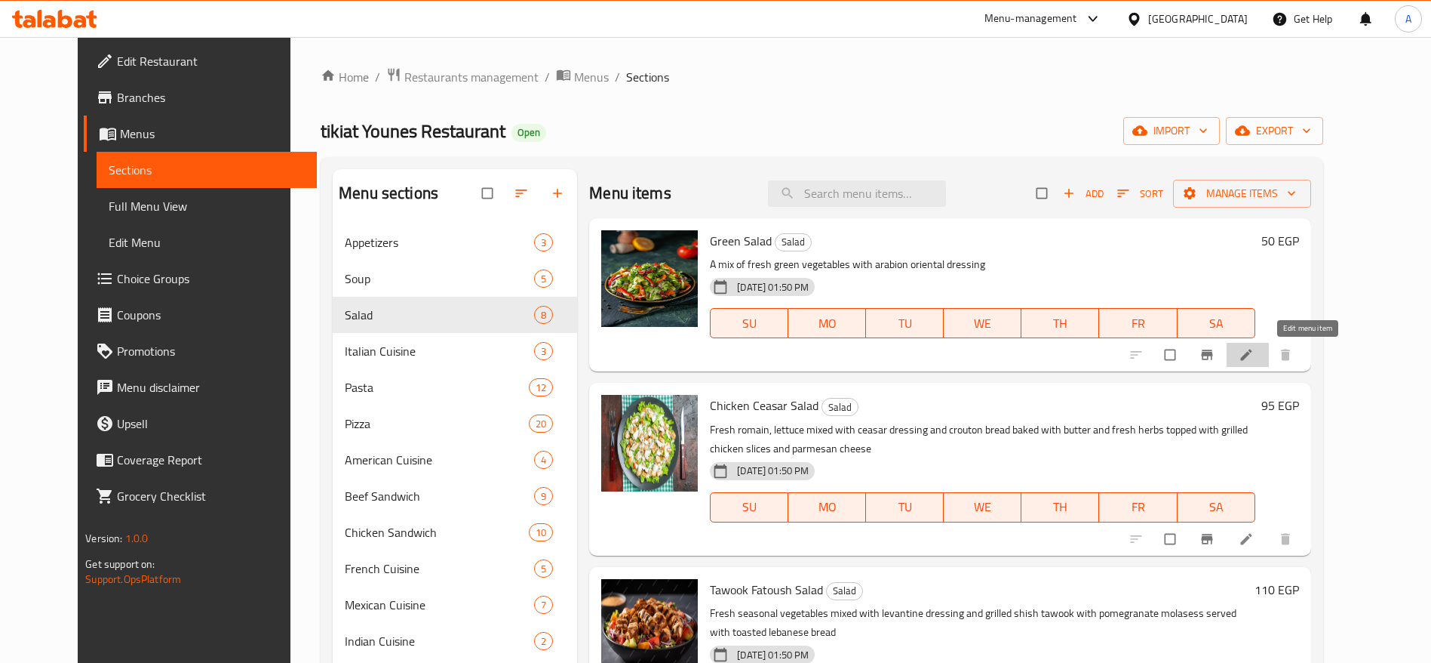
click at [1254, 347] on icon at bounding box center [1246, 354] width 15 height 15
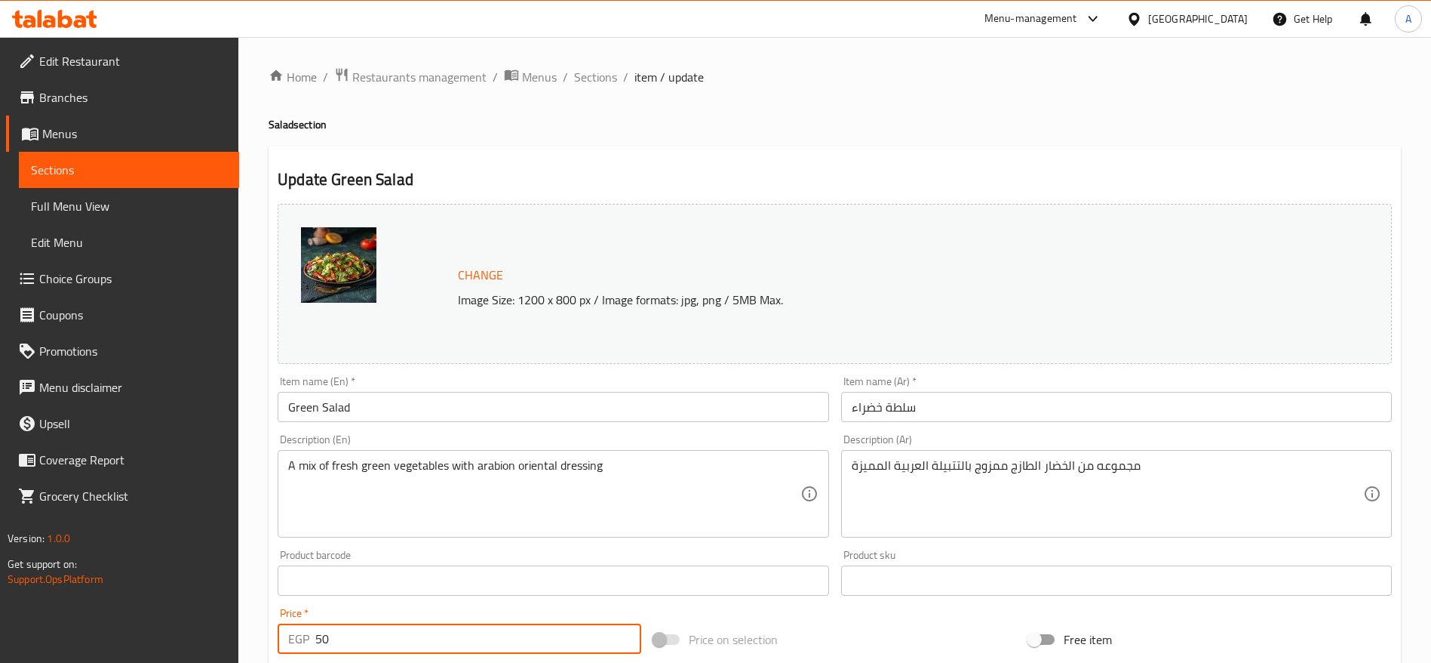
click at [371, 642] on input "50" at bounding box center [478, 638] width 326 height 30
type input "60"
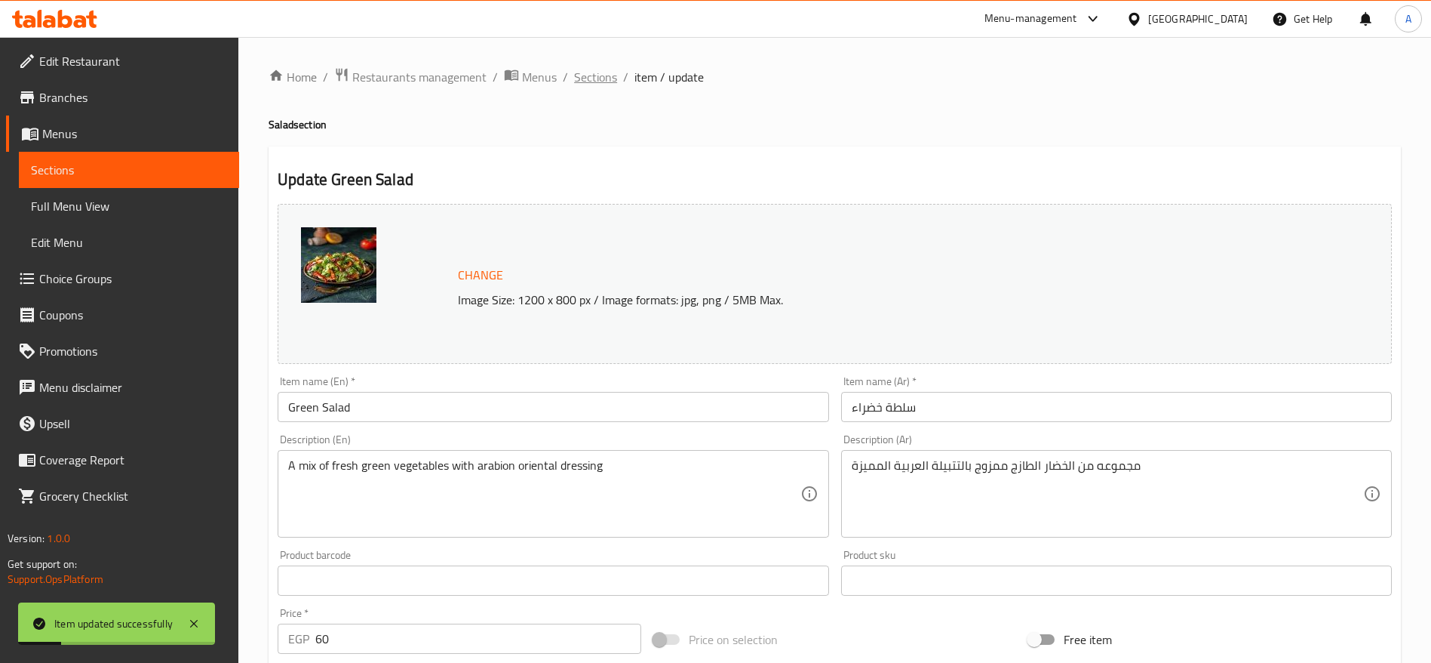
click at [593, 80] on span "Sections" at bounding box center [595, 77] width 43 height 18
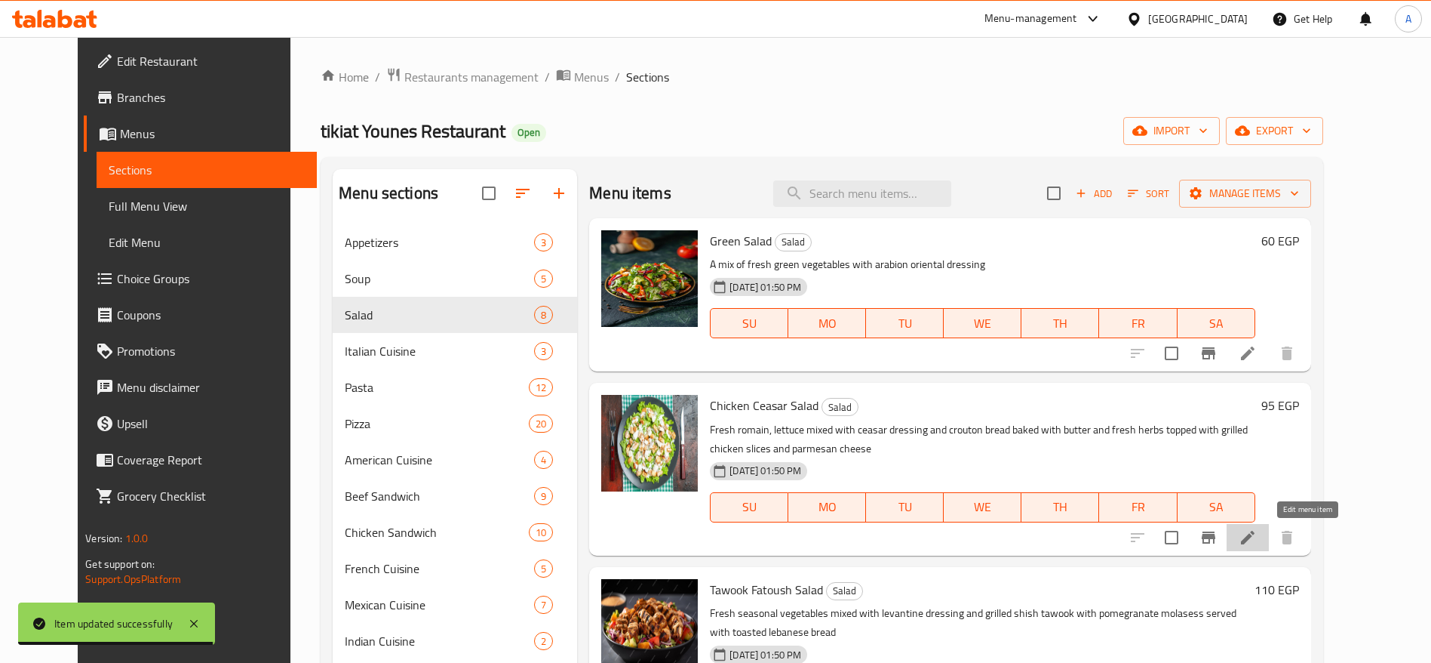
click at [1255, 536] on icon at bounding box center [1248, 537] width 14 height 14
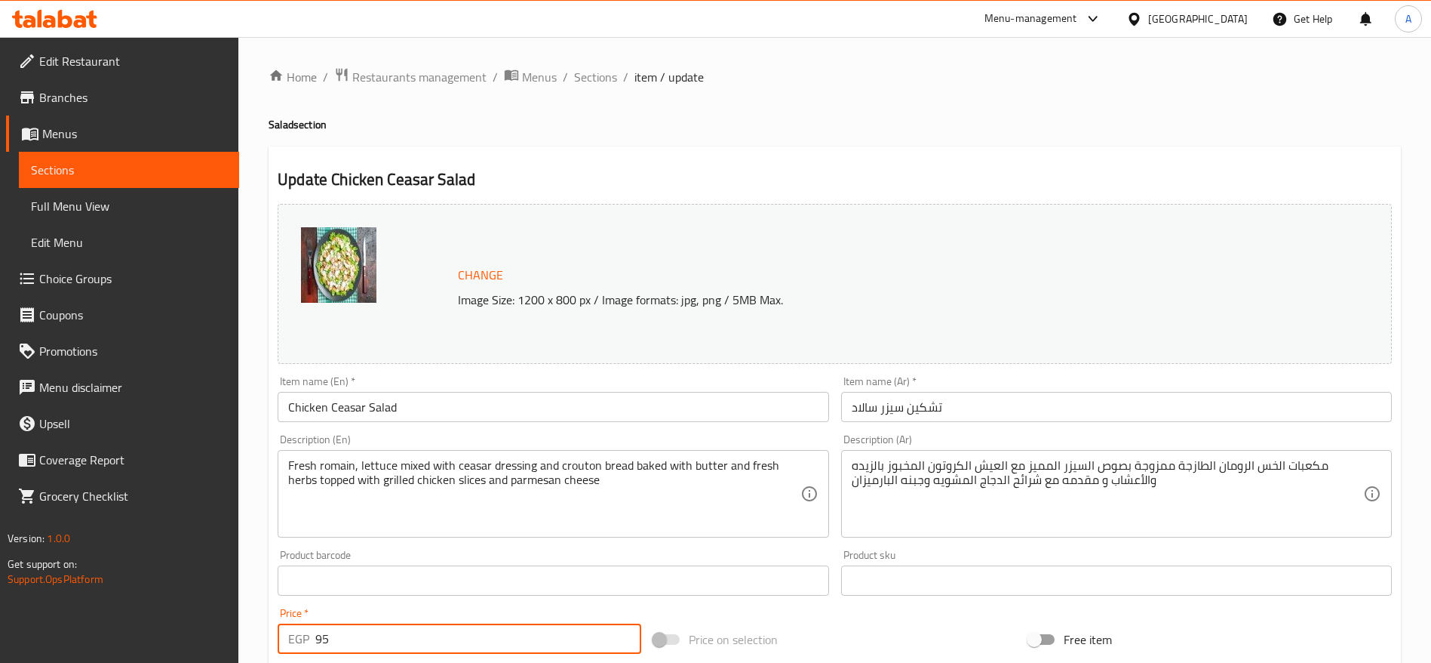
click at [430, 629] on input "95" at bounding box center [478, 638] width 326 height 30
click at [430, 629] on input "951" at bounding box center [478, 638] width 326 height 30
click at [426, 632] on input "30" at bounding box center [478, 638] width 326 height 30
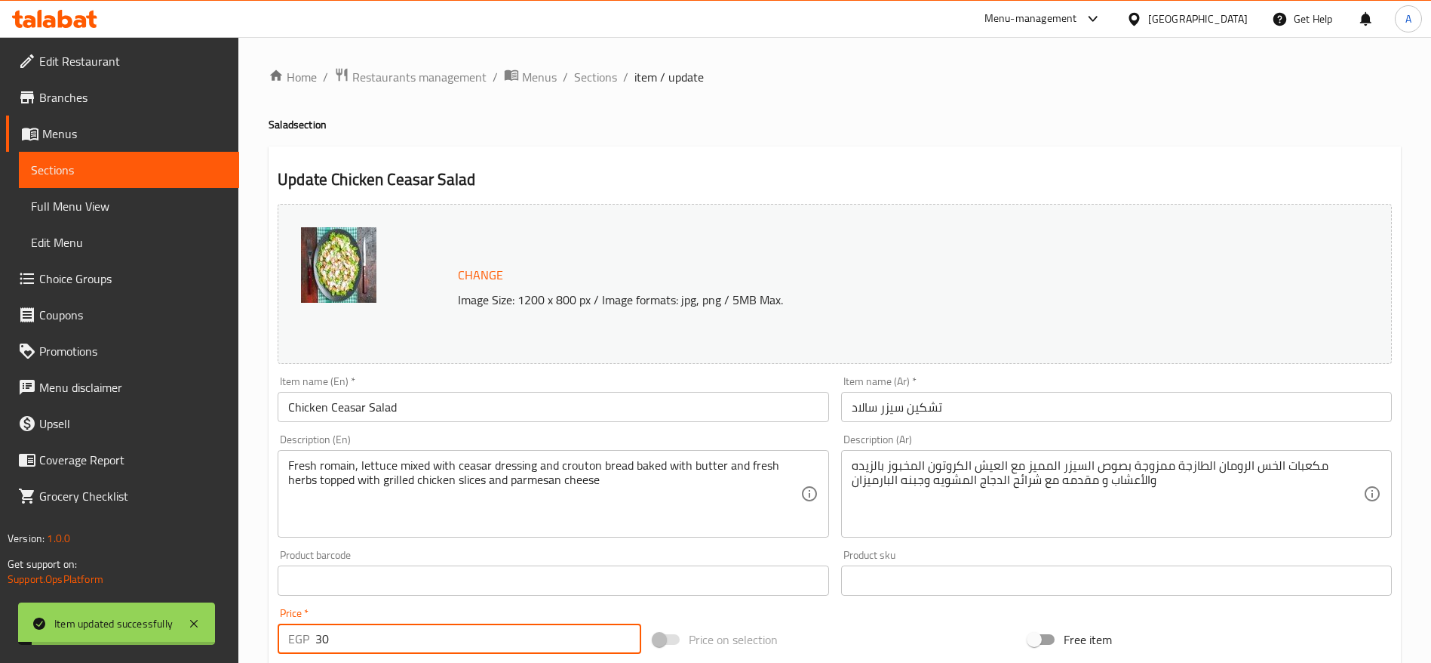
click at [426, 632] on input "30" at bounding box center [478, 638] width 326 height 30
type input "130"
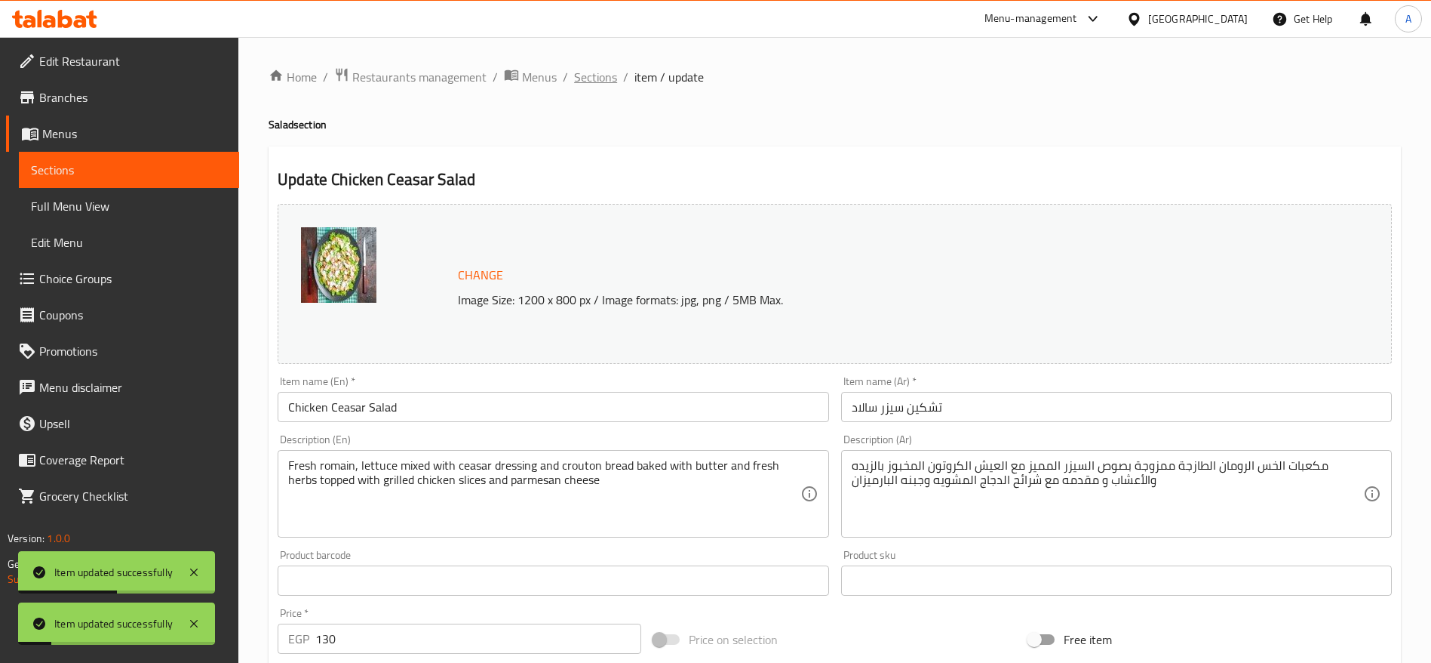
click at [599, 77] on span "Sections" at bounding box center [595, 77] width 43 height 18
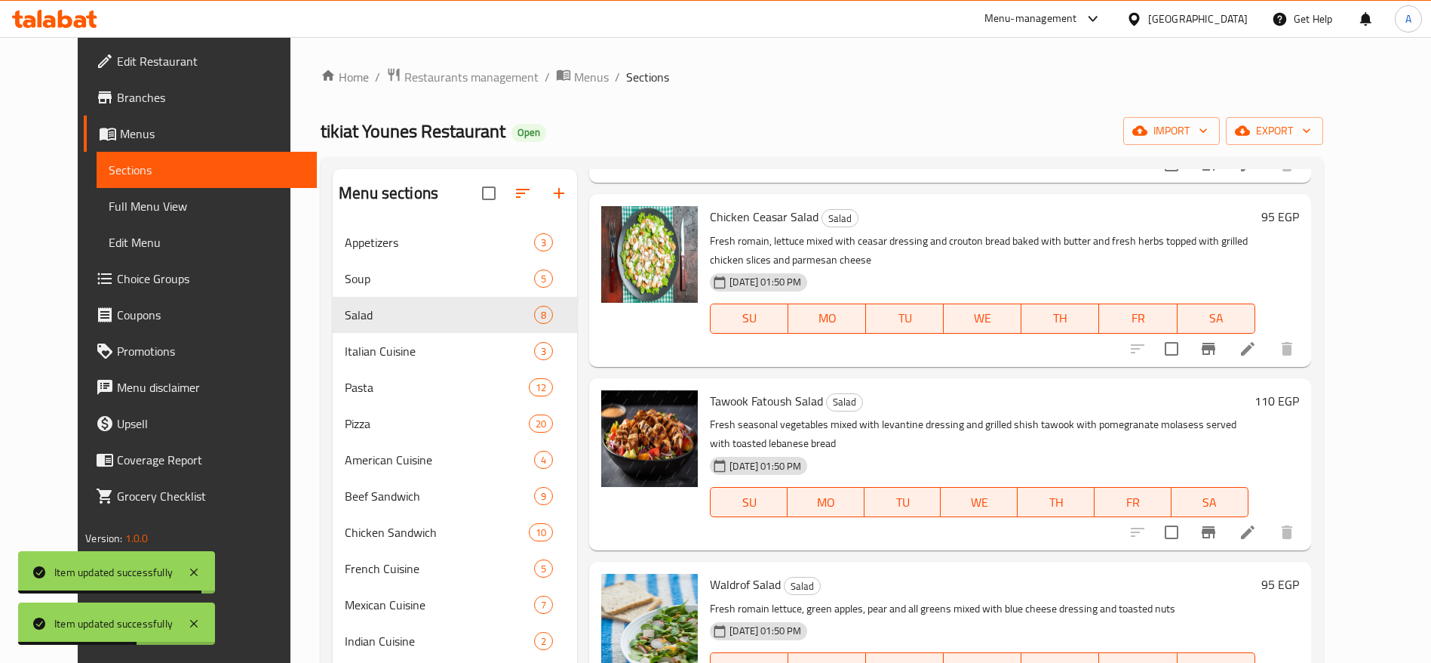
scroll to position [192, 0]
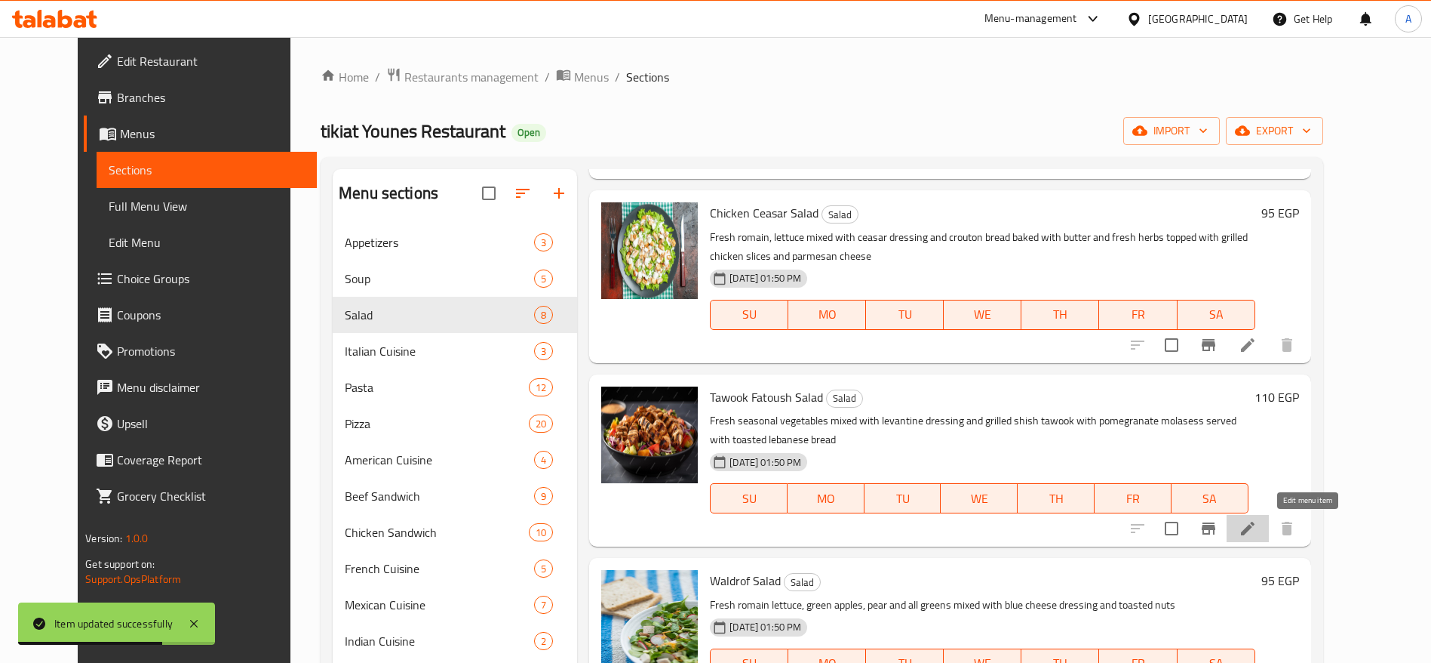
click at [1257, 527] on icon at bounding box center [1248, 528] width 18 height 18
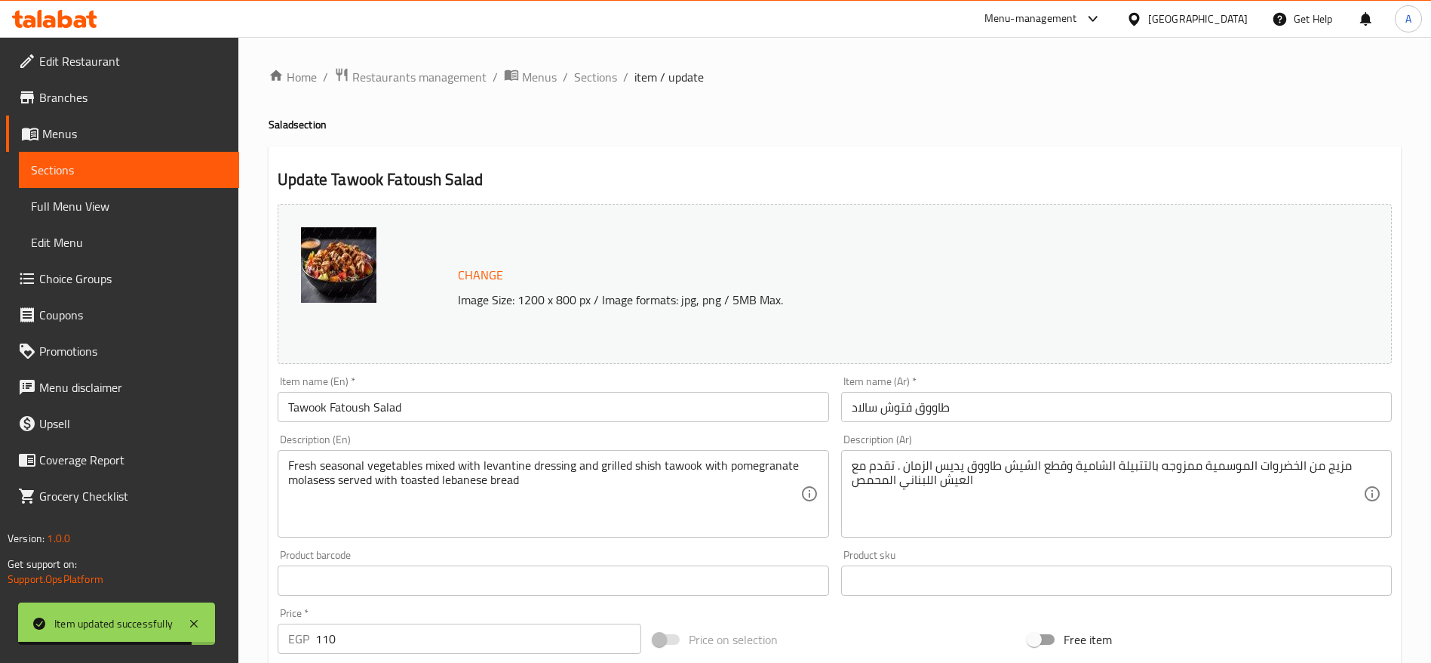
click at [498, 637] on input "110" at bounding box center [478, 638] width 326 height 30
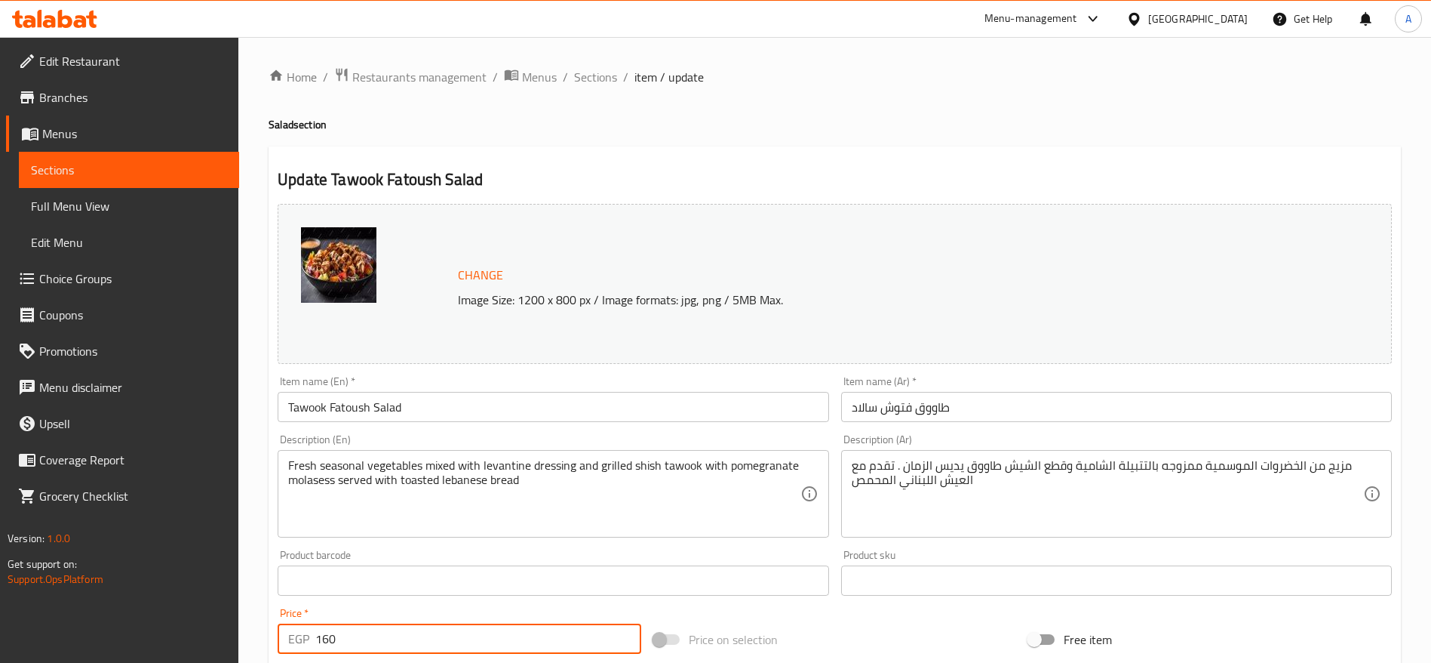
type input "160"
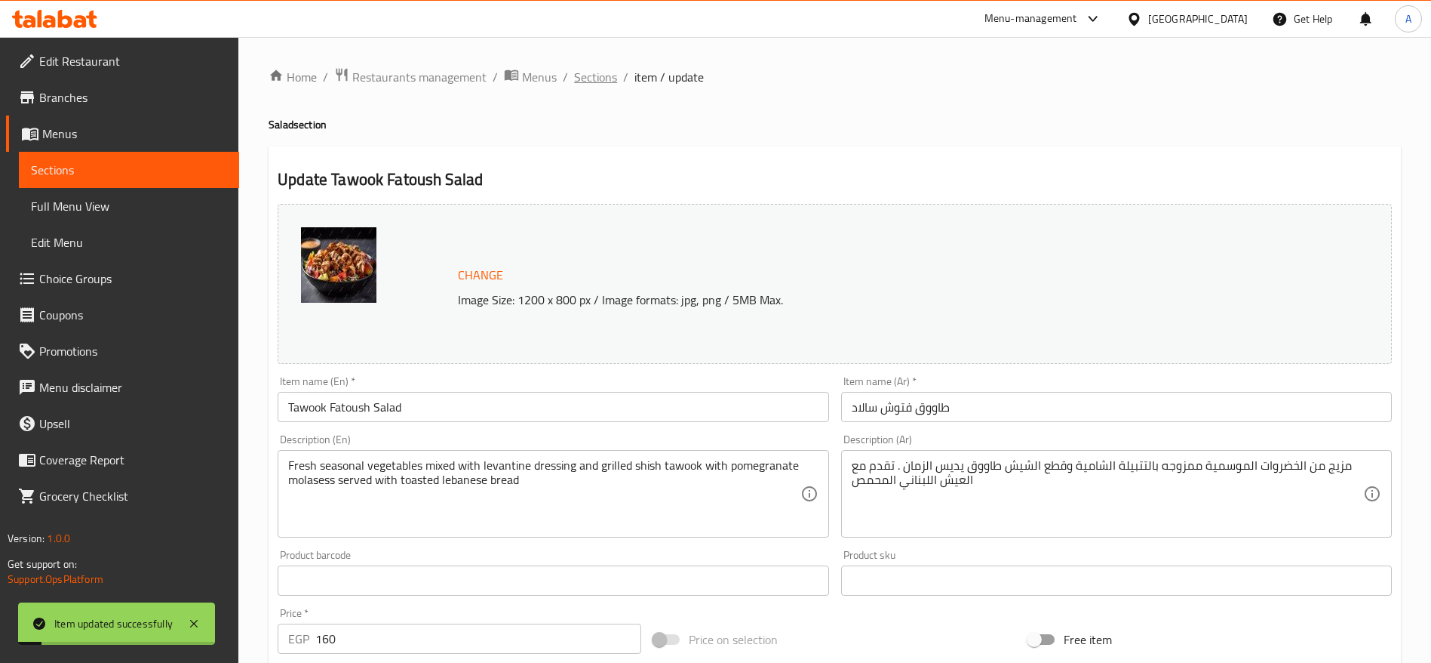
click at [607, 80] on span "Sections" at bounding box center [595, 77] width 43 height 18
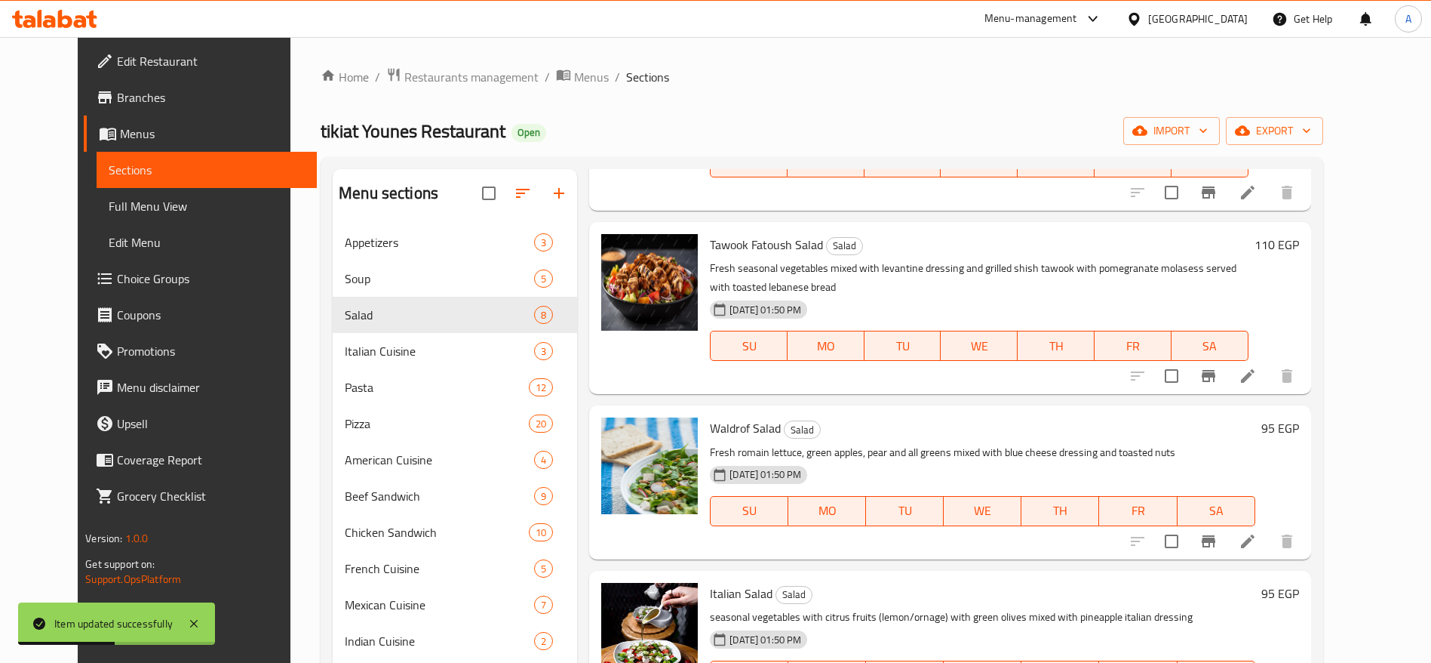
scroll to position [463, 0]
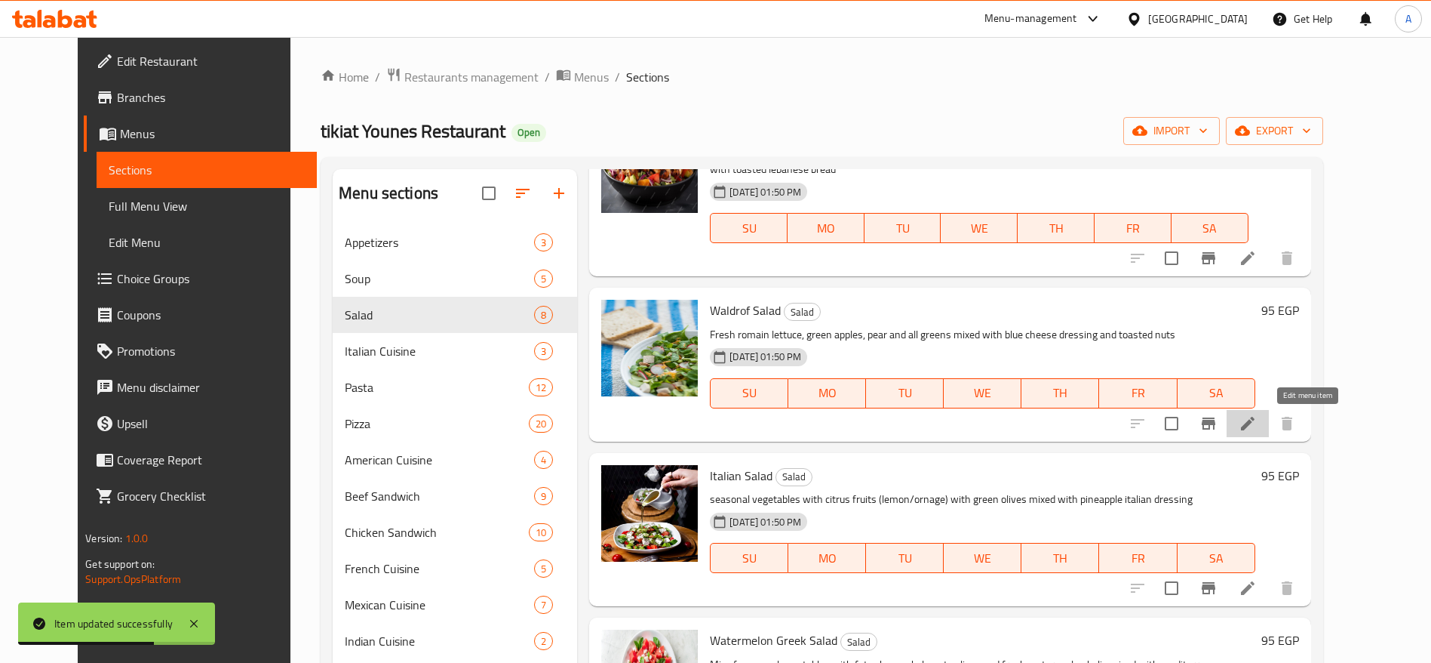
click at [1255, 426] on icon at bounding box center [1248, 424] width 14 height 14
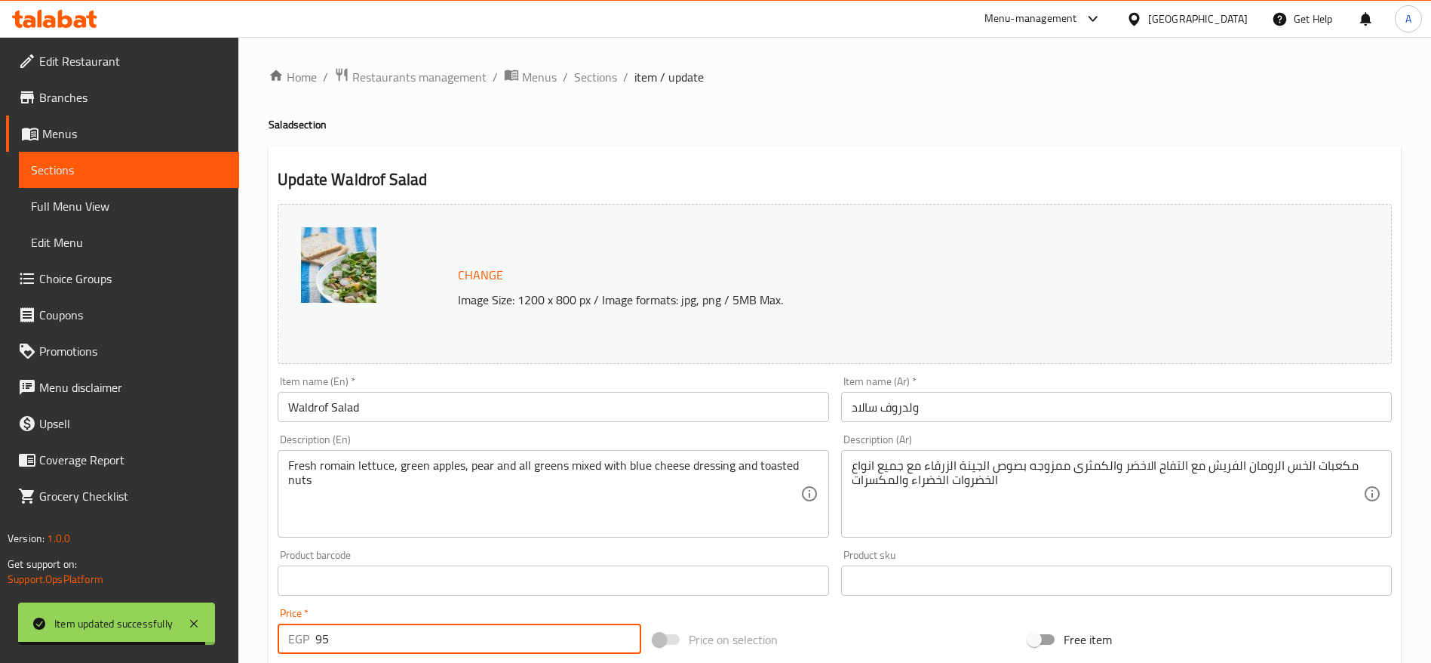
click at [578, 639] on input "95" at bounding box center [478, 638] width 326 height 30
type input "125"
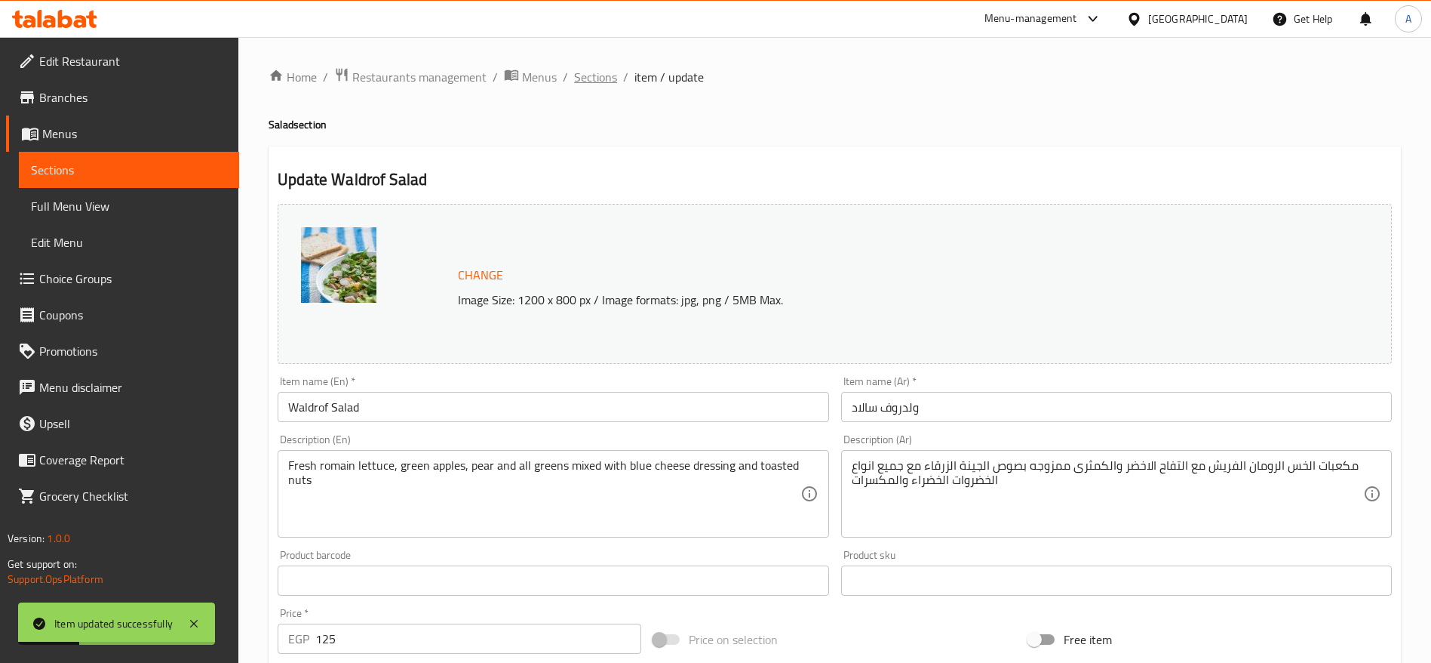
click at [608, 82] on span "Sections" at bounding box center [595, 77] width 43 height 18
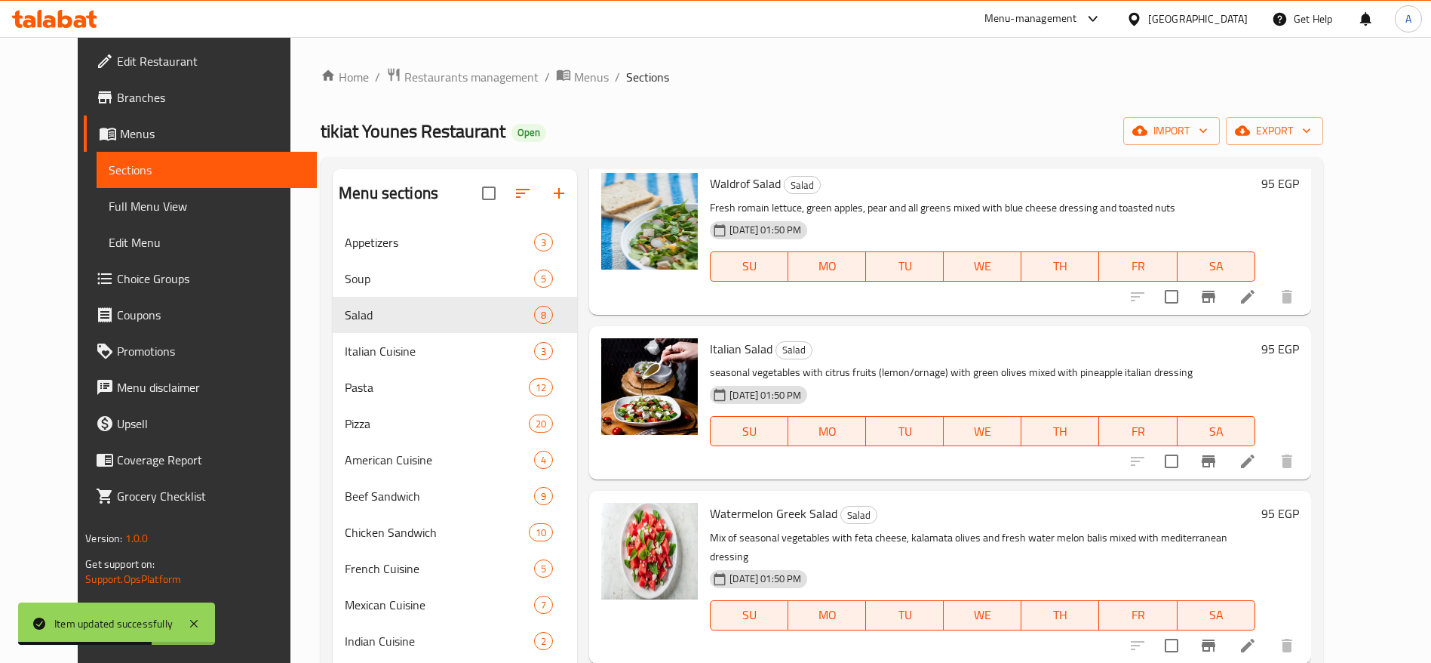
scroll to position [625, 0]
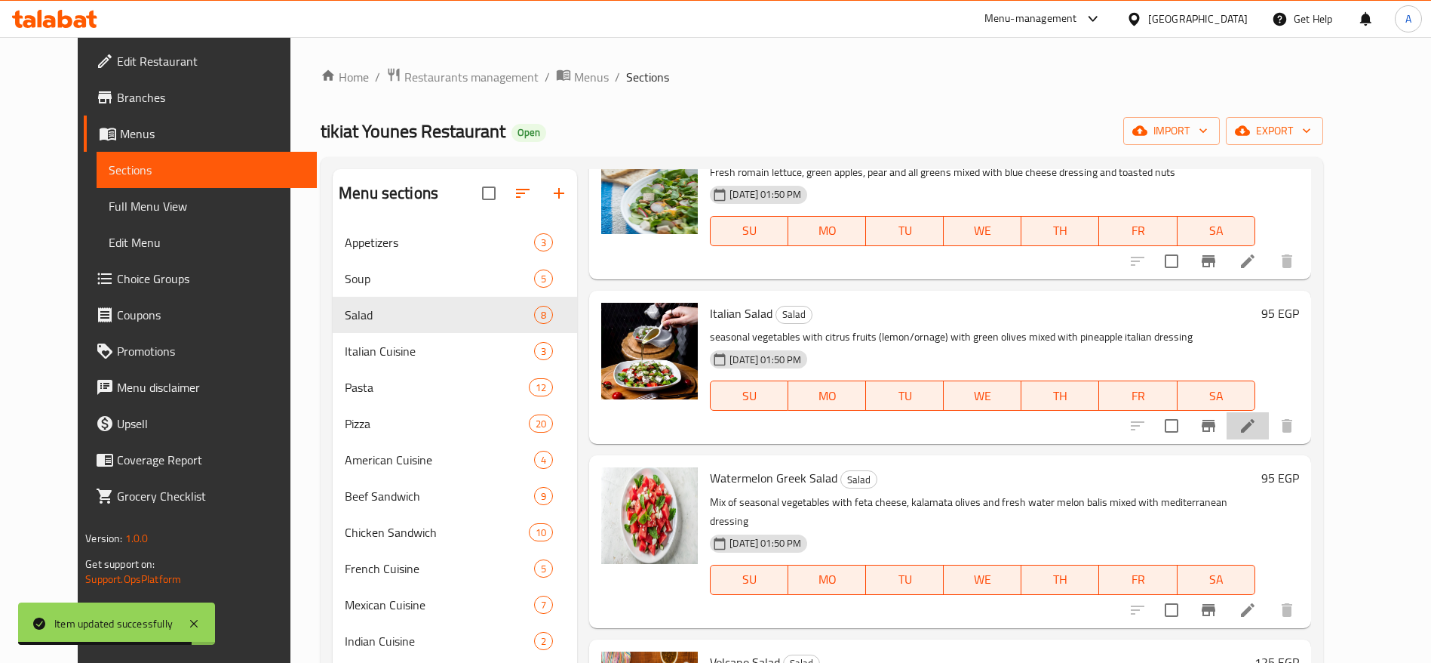
click at [1269, 415] on li at bounding box center [1248, 425] width 42 height 27
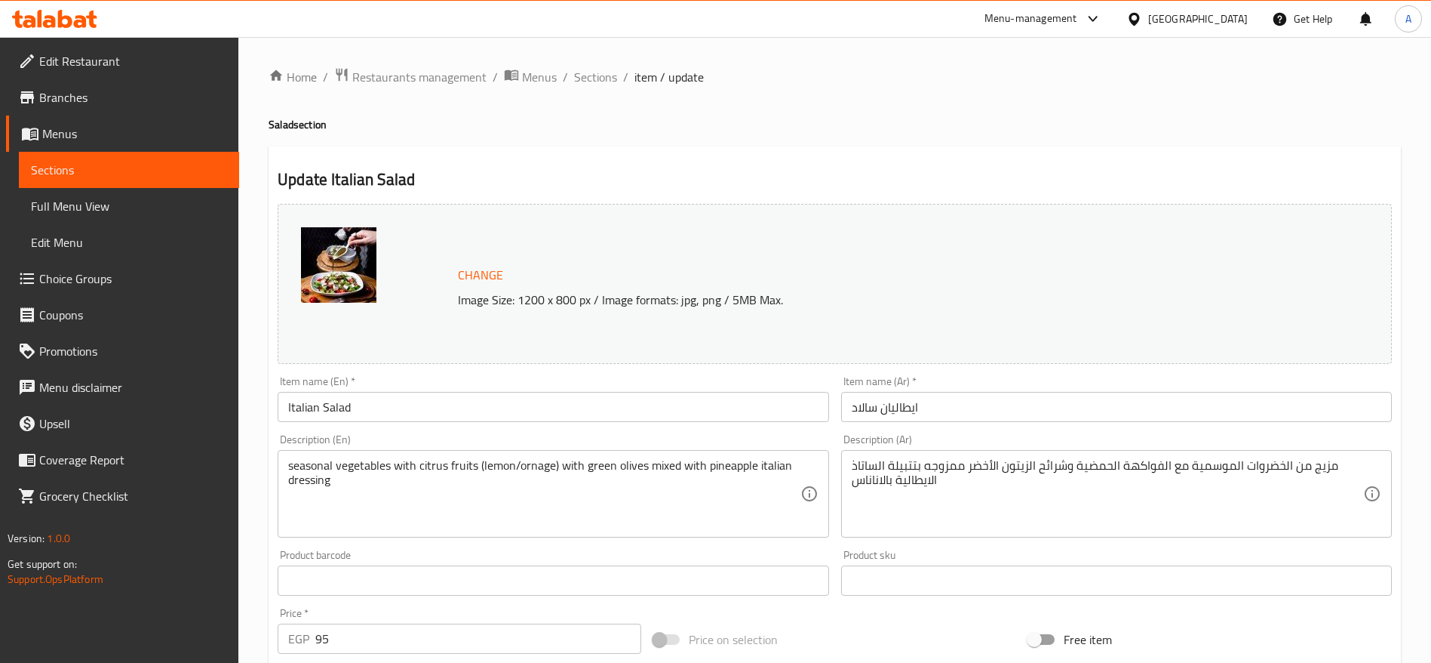
click at [386, 633] on input "95" at bounding box center [478, 638] width 326 height 30
type input "125"
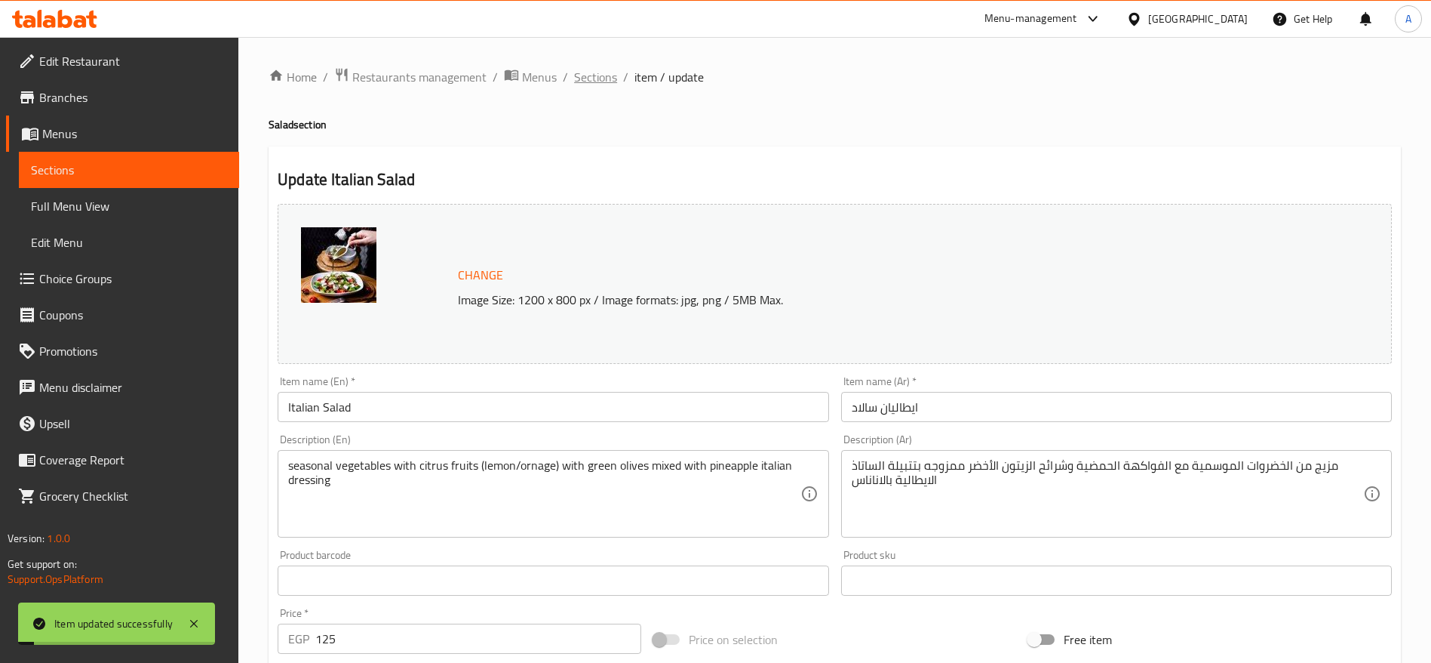
click at [606, 81] on span "Sections" at bounding box center [595, 77] width 43 height 18
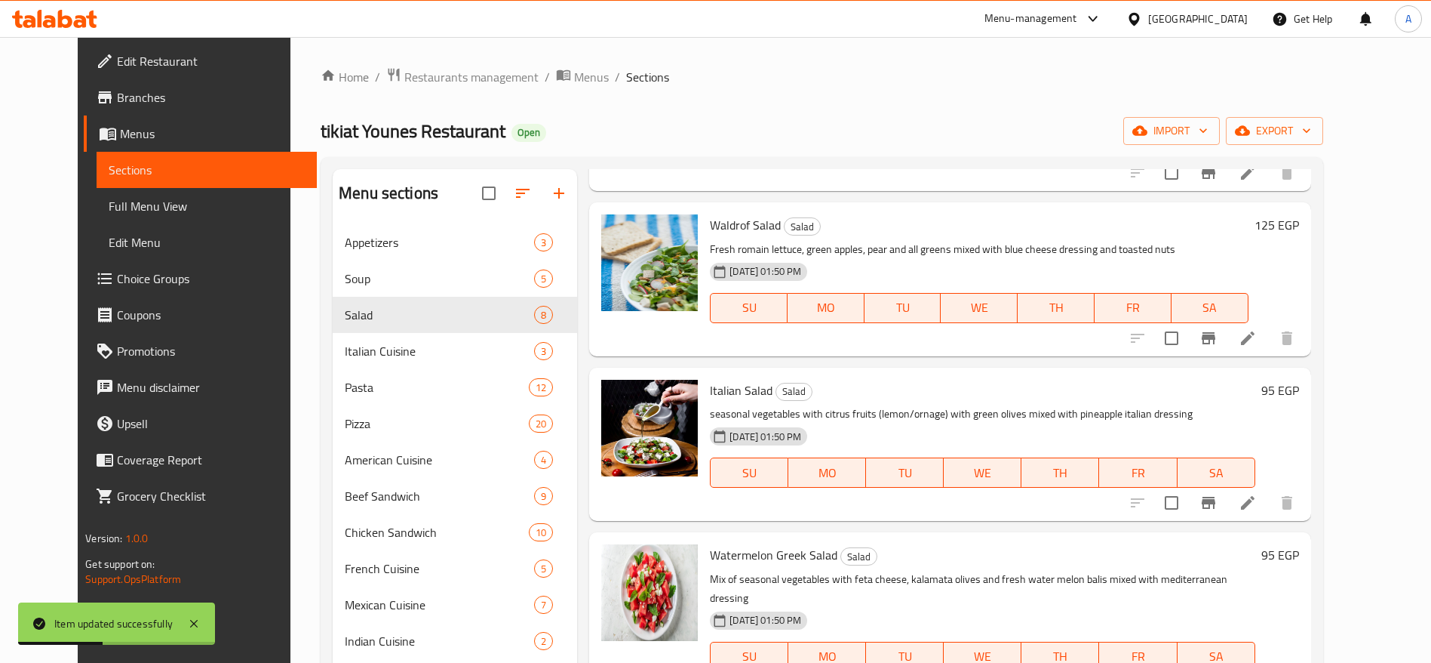
scroll to position [736, 0]
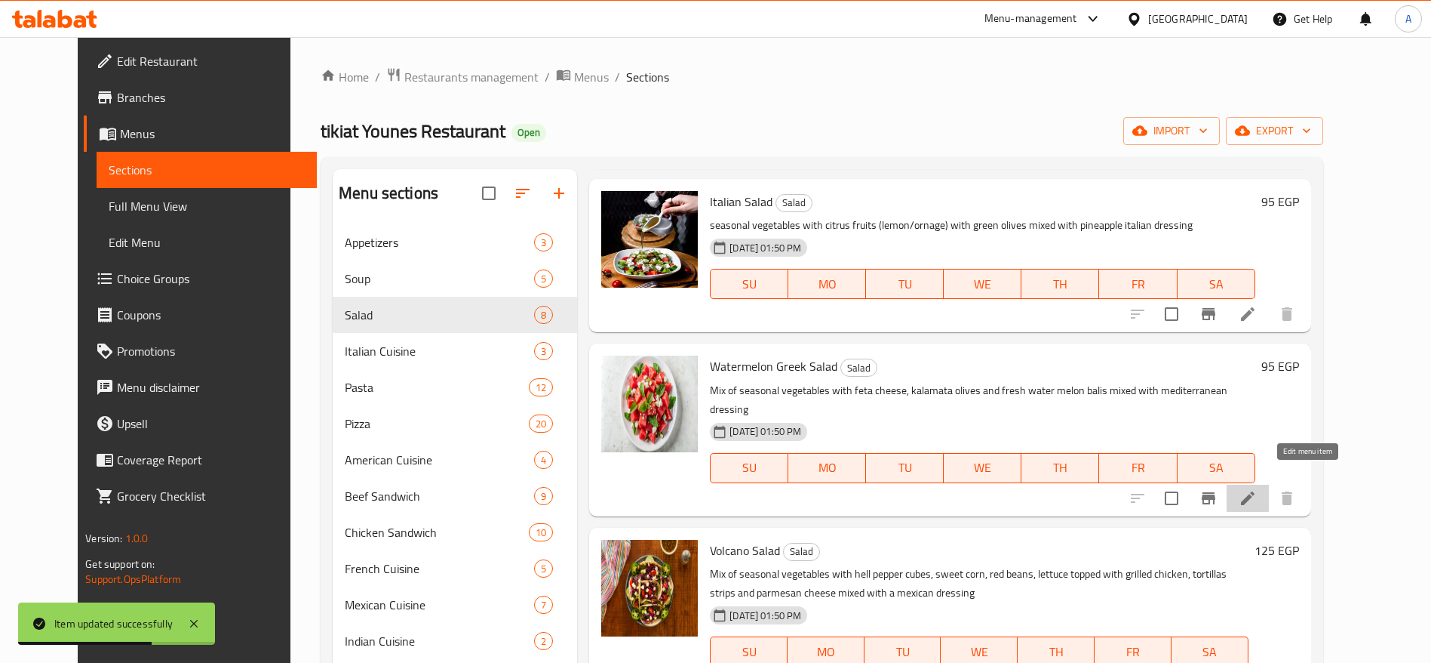
click at [1257, 489] on icon at bounding box center [1248, 498] width 18 height 18
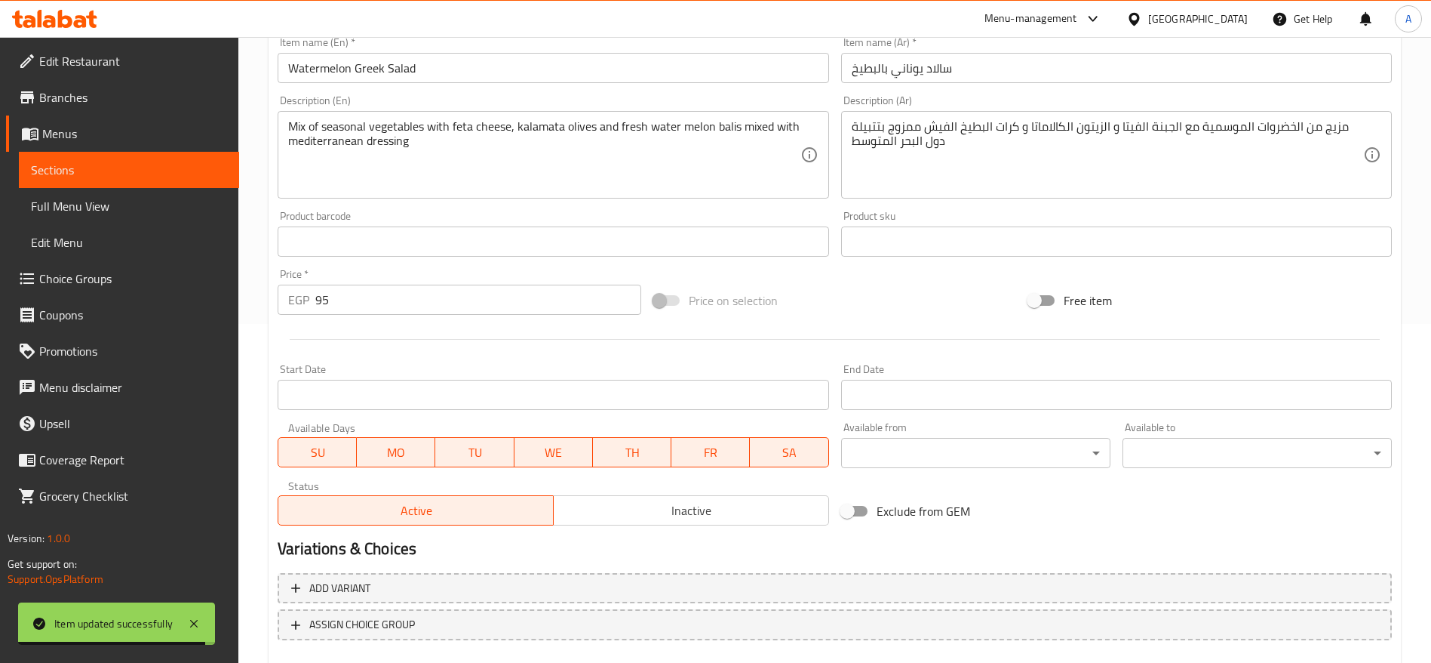
scroll to position [411, 0]
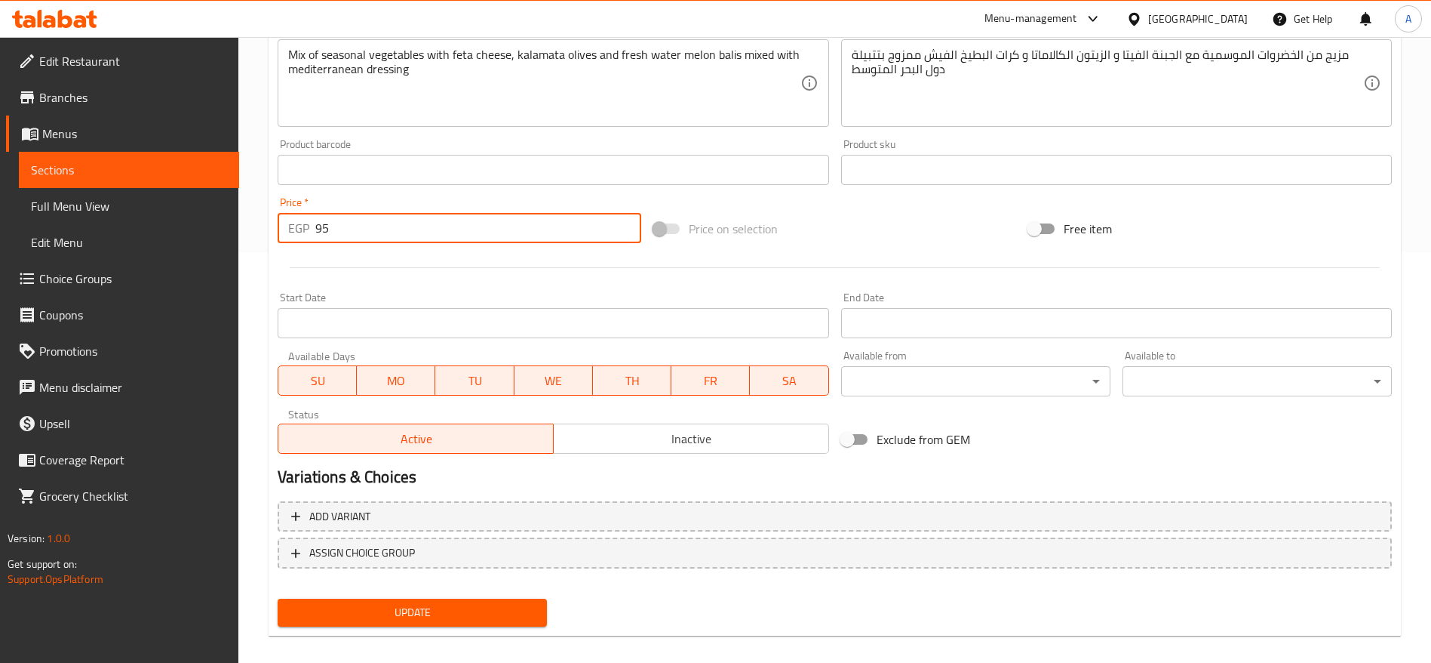
click at [451, 229] on input "95" at bounding box center [478, 228] width 326 height 30
click at [451, 229] on input "951" at bounding box center [478, 228] width 326 height 30
type input "2"
type input "125"
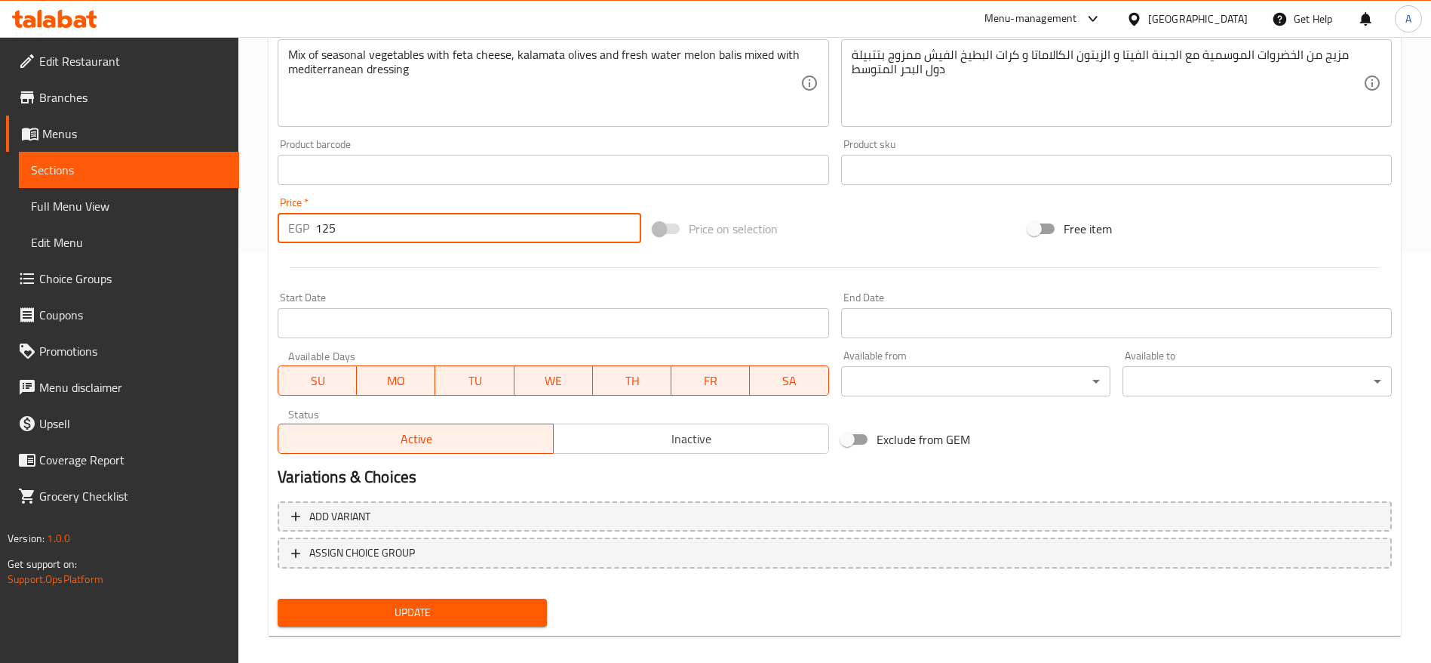
click at [278, 598] on button "Update" at bounding box center [412, 612] width 269 height 28
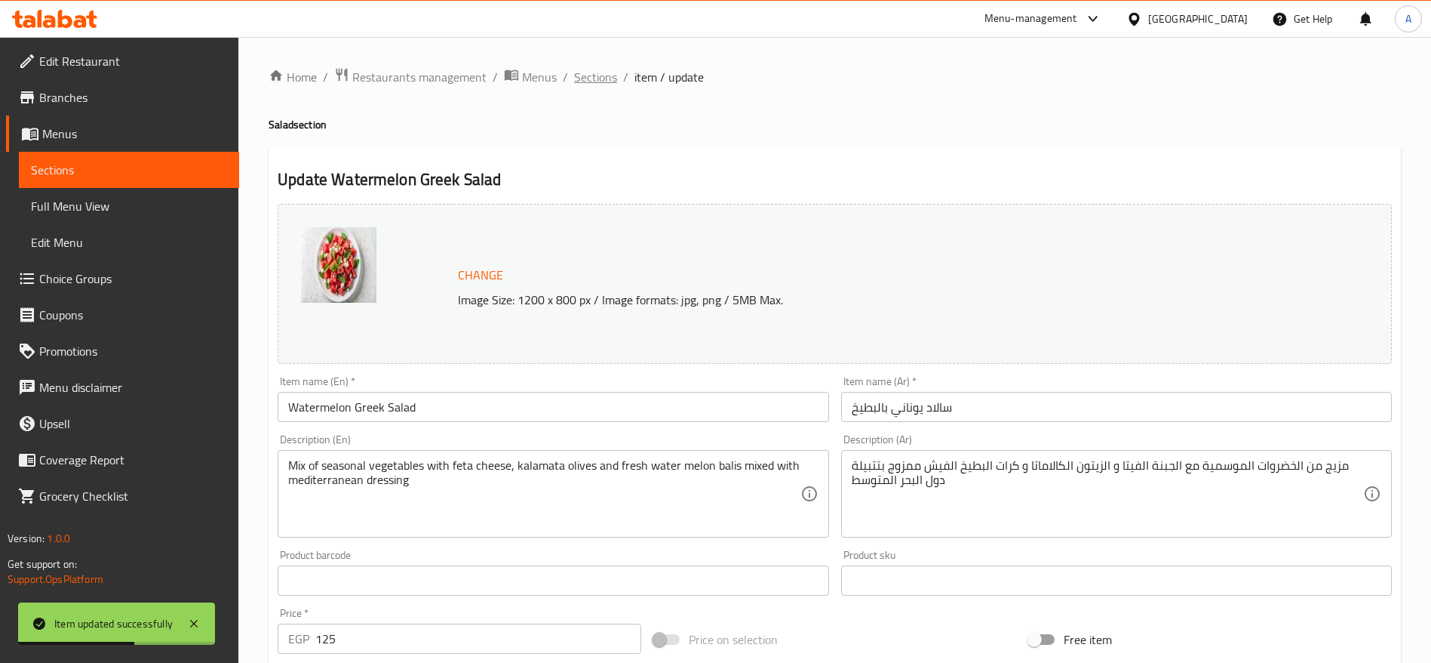
click at [586, 74] on span "Sections" at bounding box center [595, 77] width 43 height 18
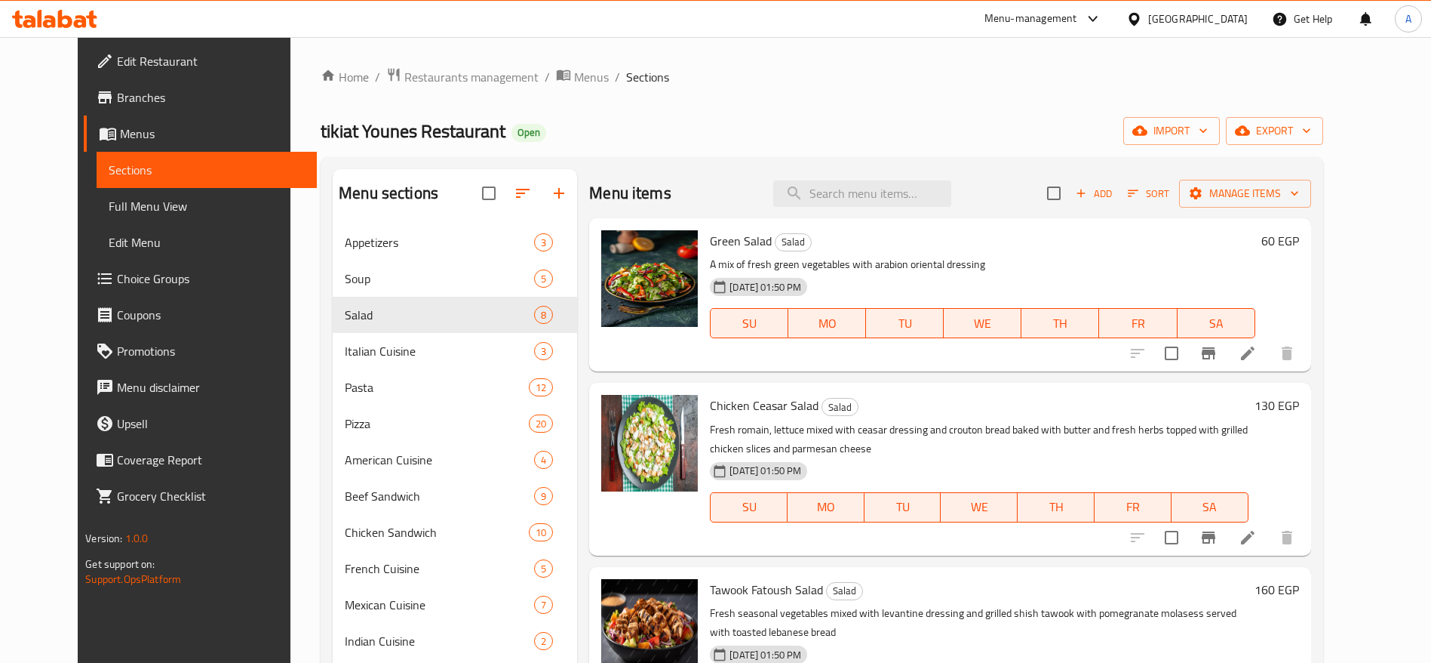
scroll to position [736, 0]
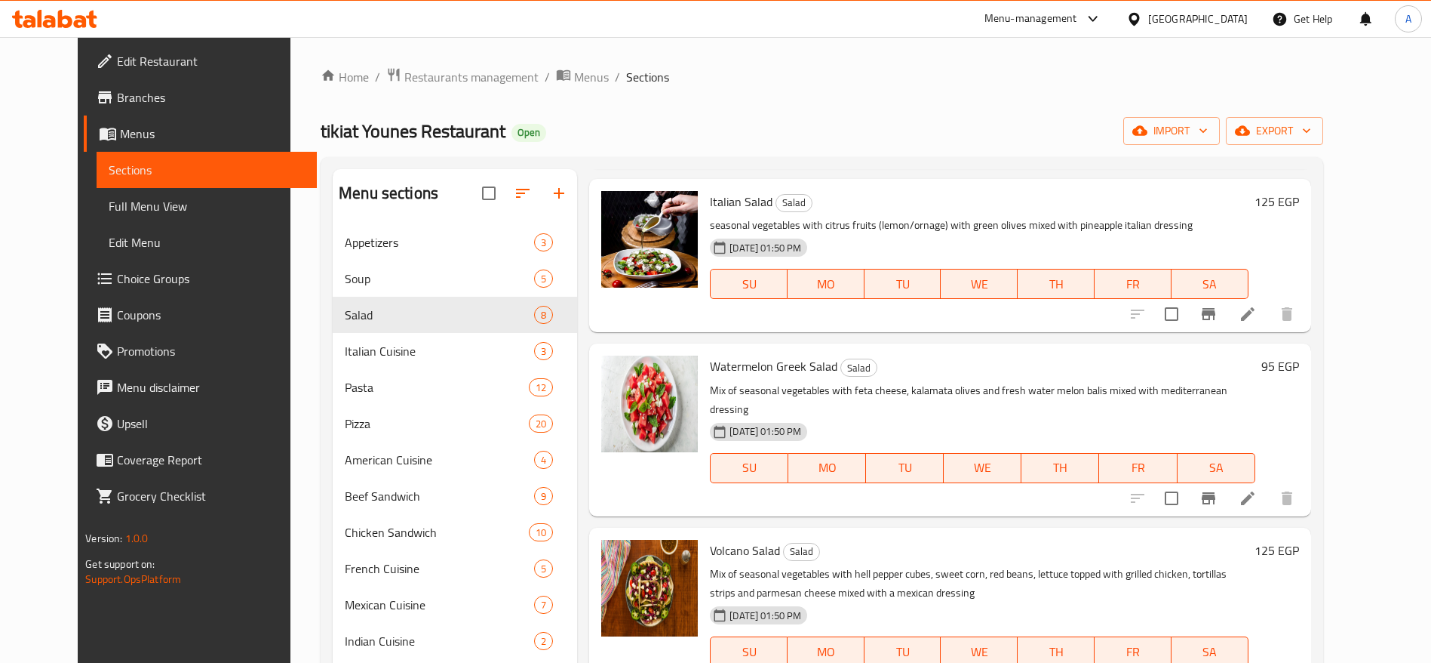
click at [1354, 430] on div "Home / Restaurants management / Menus / Sections tikiat Younes Restaurant Open …" at bounding box center [822, 462] width 1063 height 851
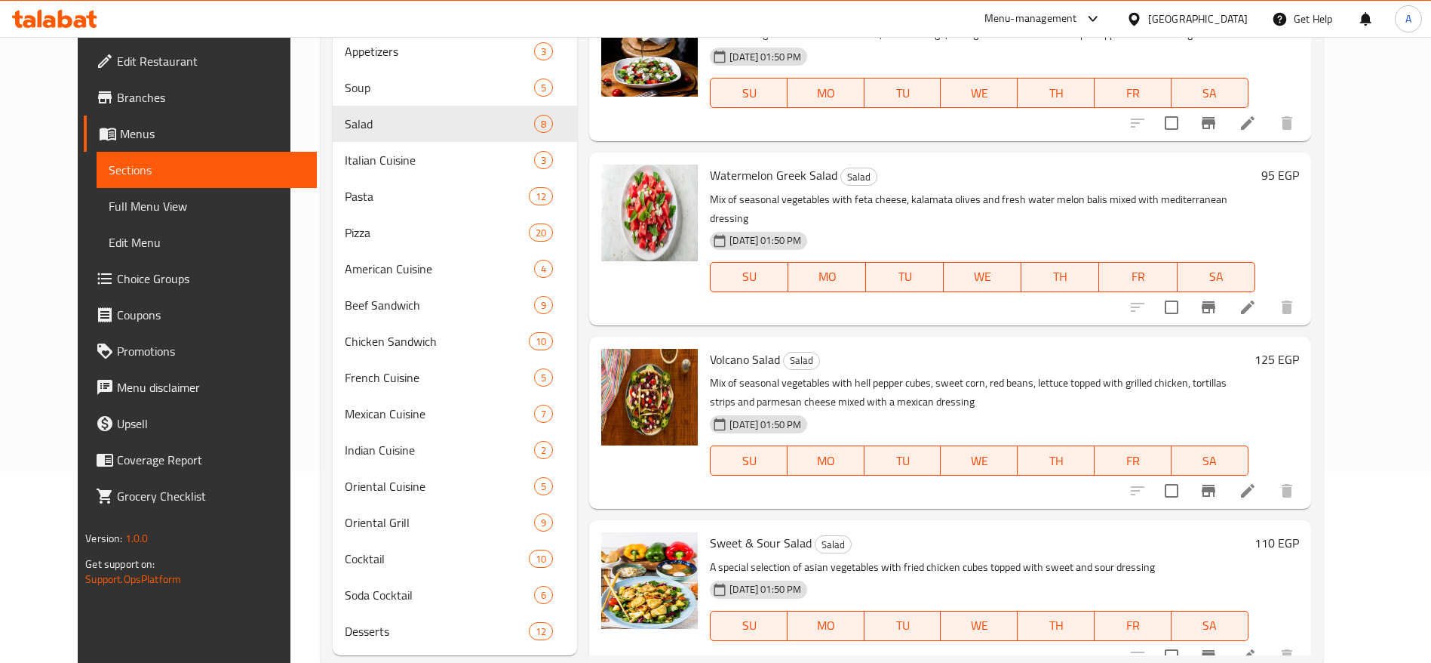
scroll to position [226, 0]
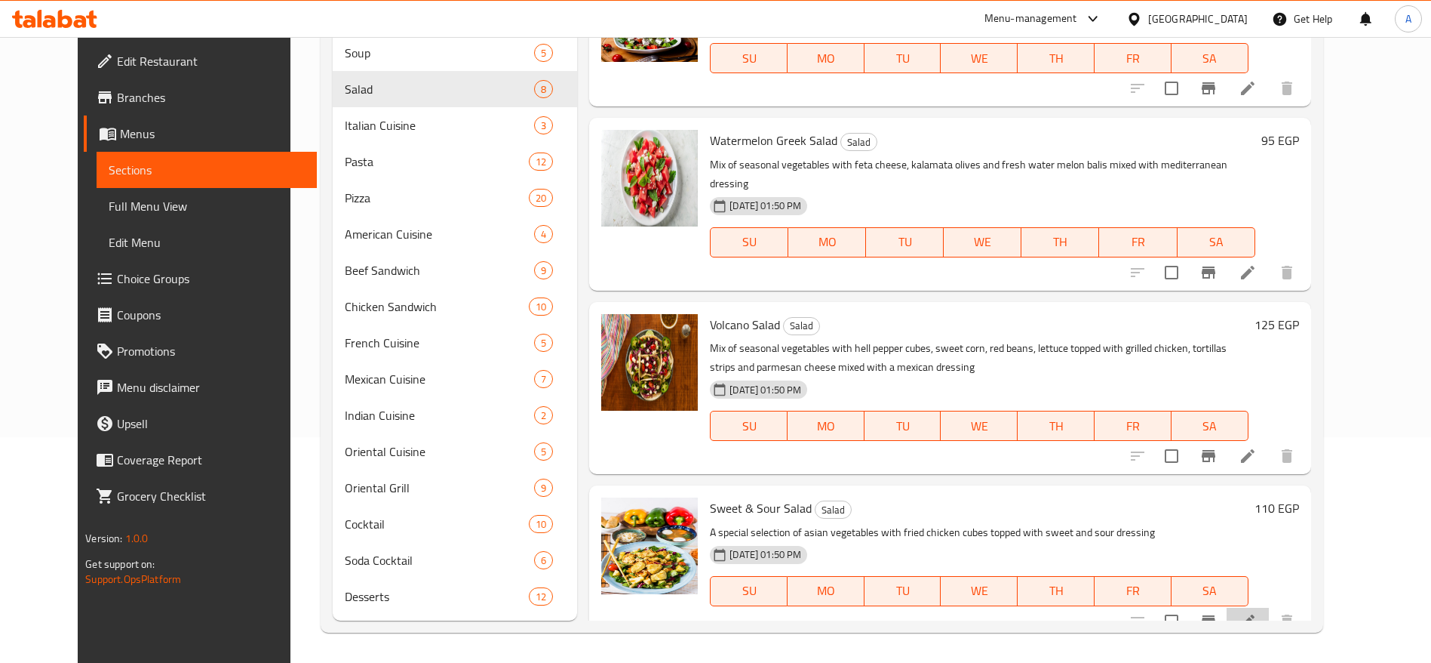
click at [1269, 607] on li at bounding box center [1248, 620] width 42 height 27
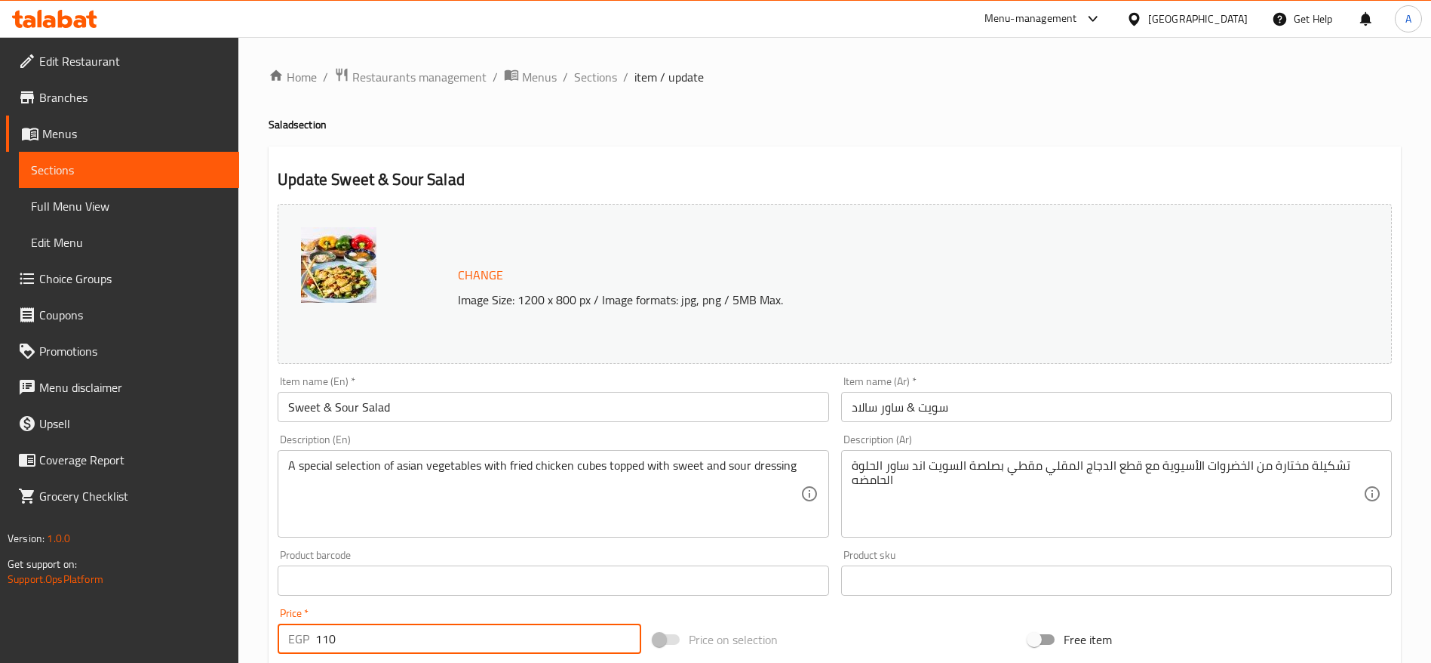
click at [401, 630] on input "110" at bounding box center [478, 638] width 326 height 30
click at [401, 630] on input "1" at bounding box center [478, 638] width 326 height 30
type input "130"
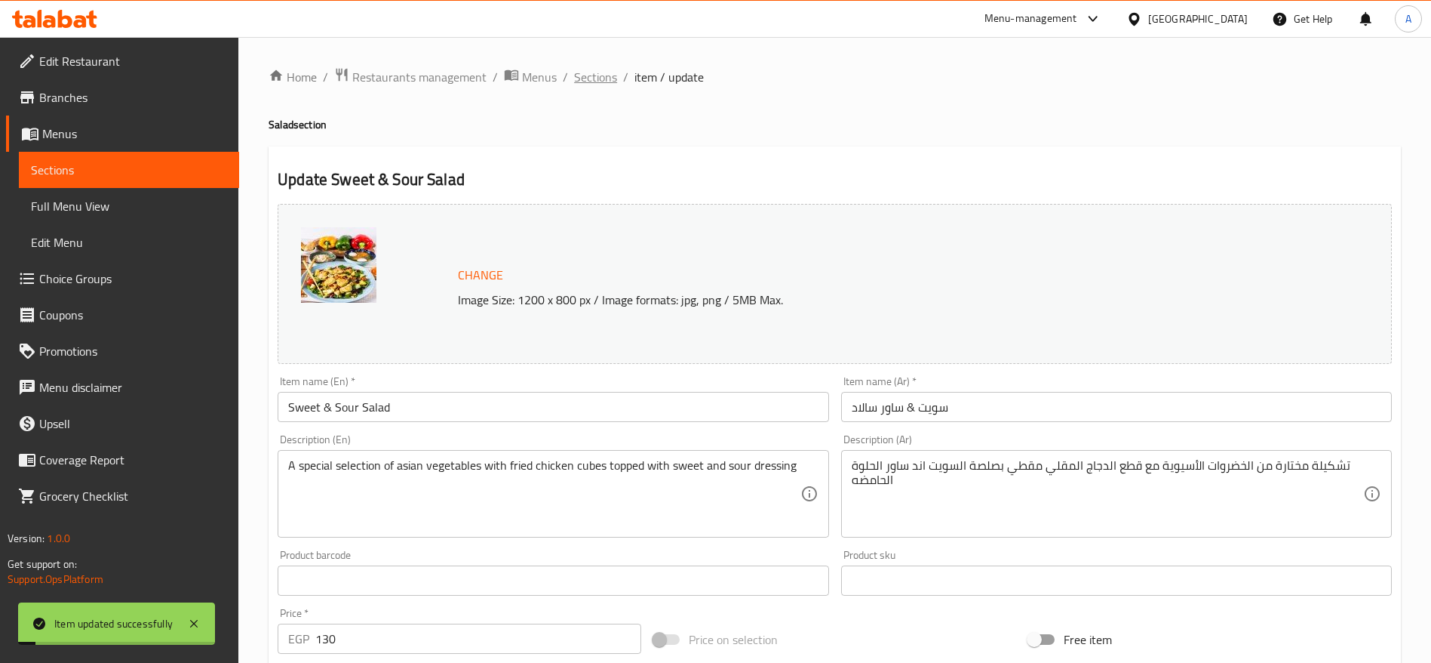
click at [608, 82] on span "Sections" at bounding box center [595, 77] width 43 height 18
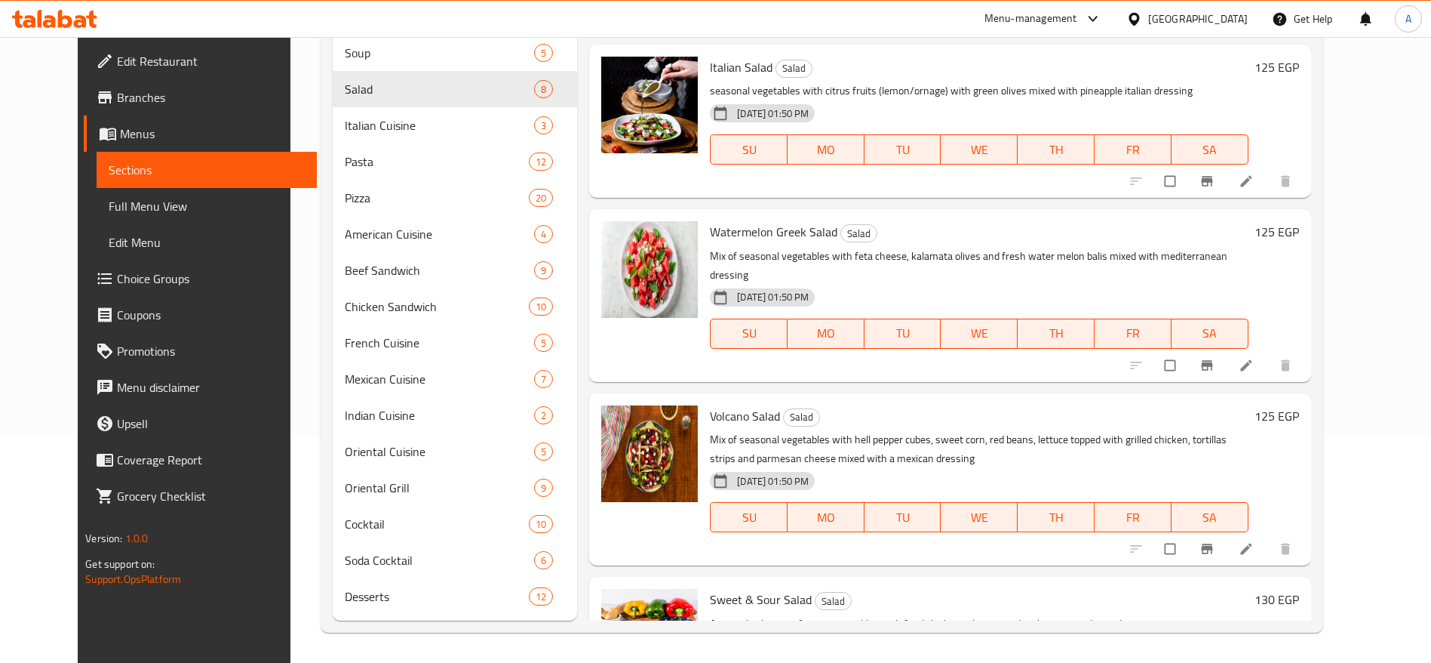
scroll to position [736, 0]
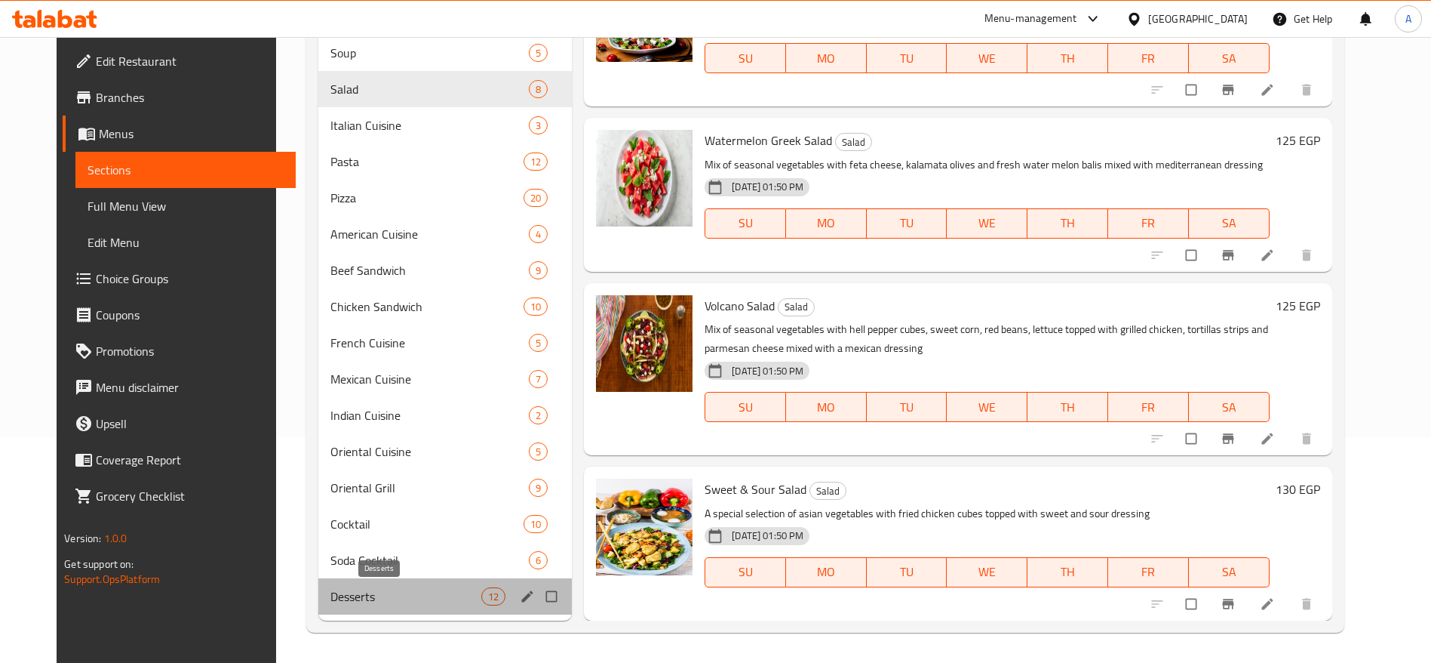
click at [360, 595] on span "Desserts" at bounding box center [406, 596] width 151 height 18
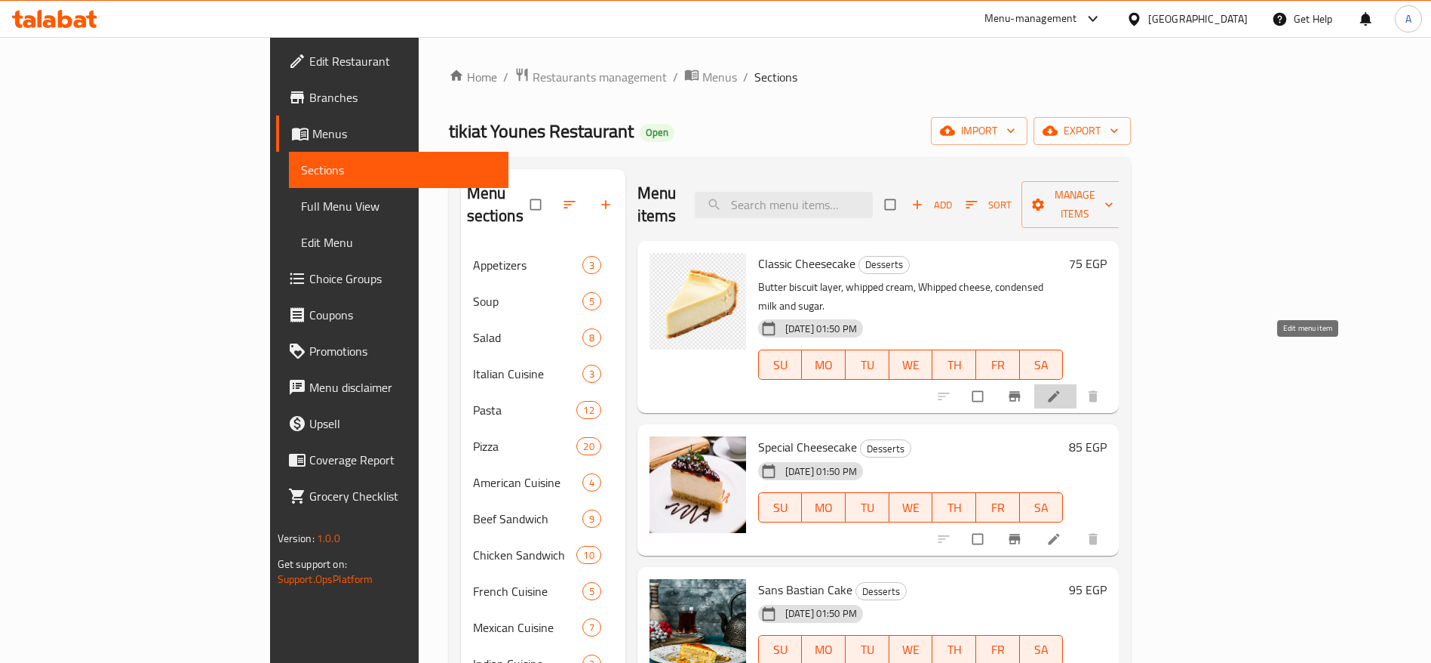
click at [1065, 389] on link at bounding box center [1056, 396] width 18 height 15
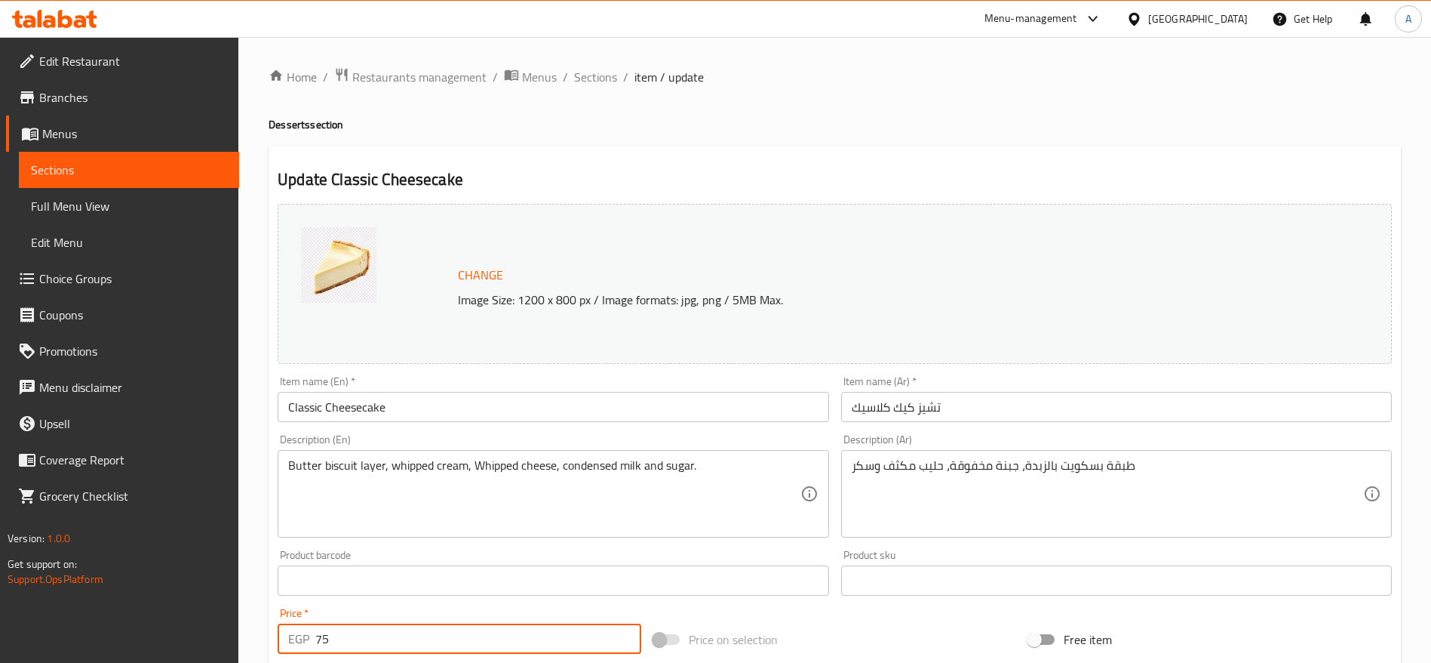
click at [444, 627] on input "75" at bounding box center [478, 638] width 326 height 30
type input "7"
type input "85"
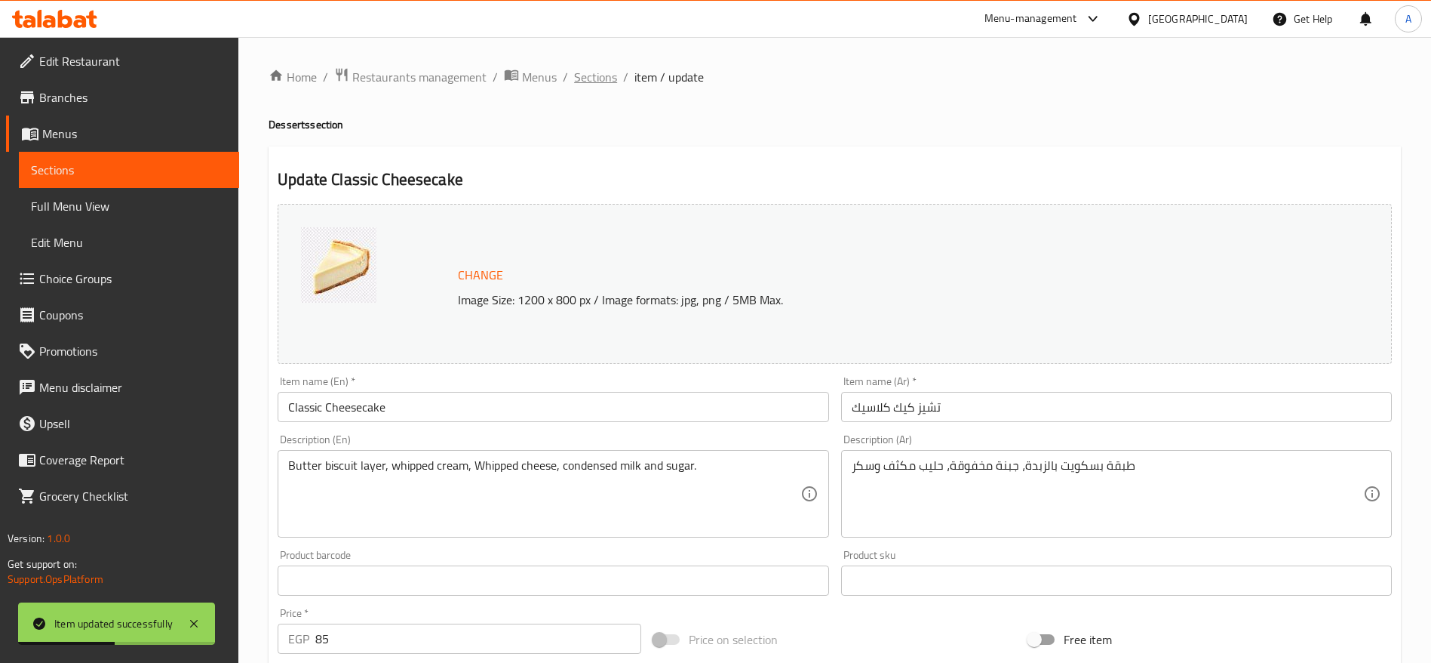
click at [597, 78] on span "Sections" at bounding box center [595, 77] width 43 height 18
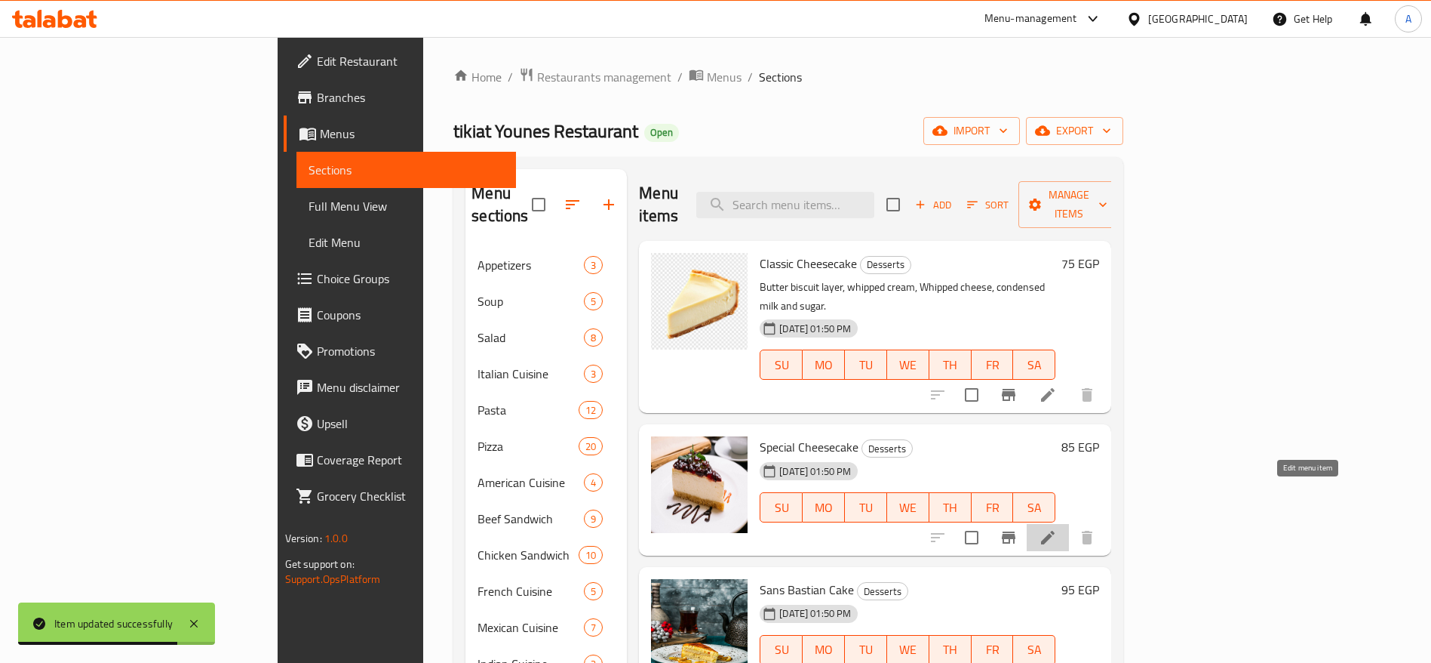
click at [1057, 528] on icon at bounding box center [1048, 537] width 18 height 18
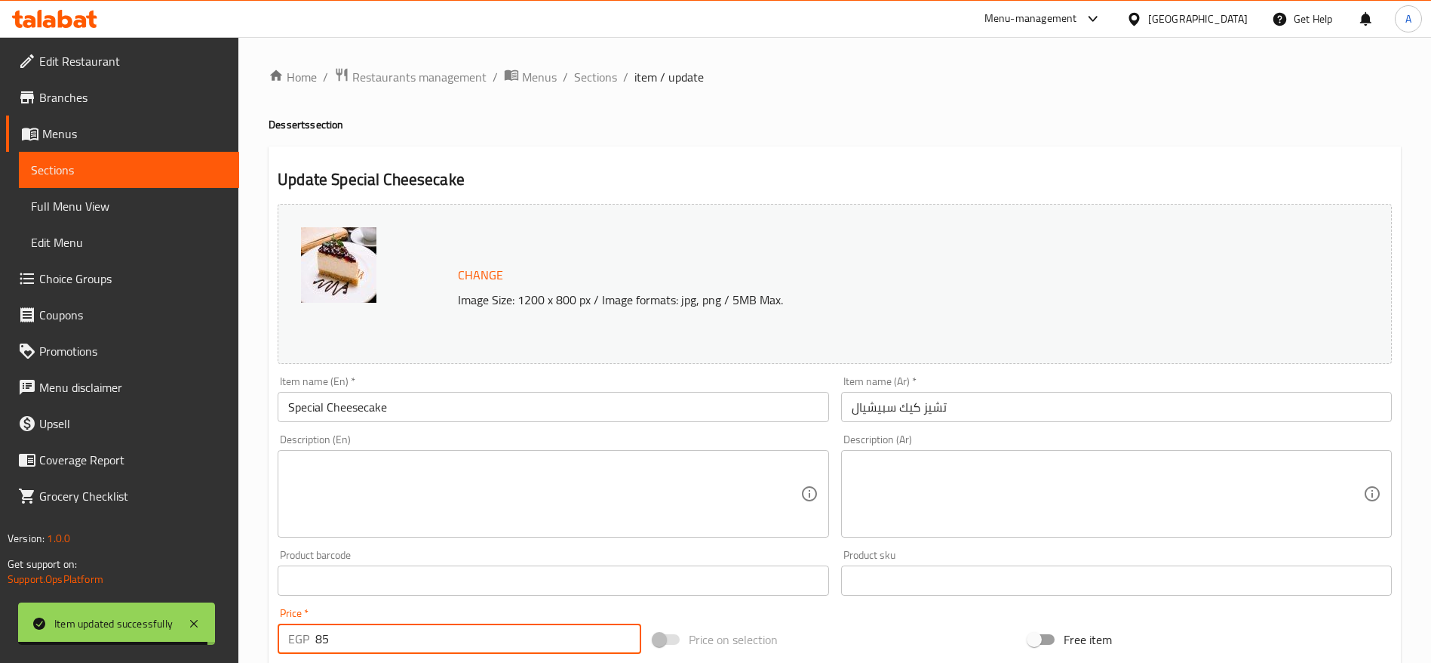
click at [431, 645] on input "85" at bounding box center [478, 638] width 326 height 30
type input "99"
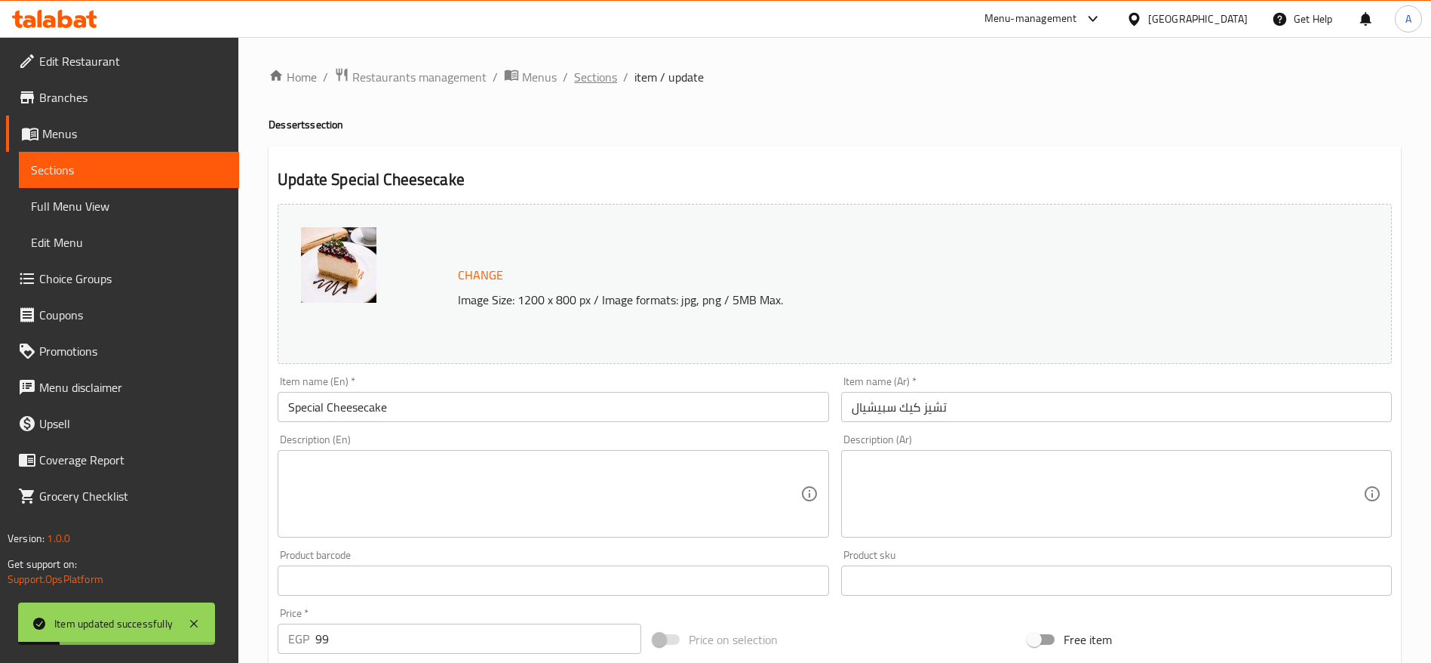
click at [600, 85] on span "Sections" at bounding box center [595, 77] width 43 height 18
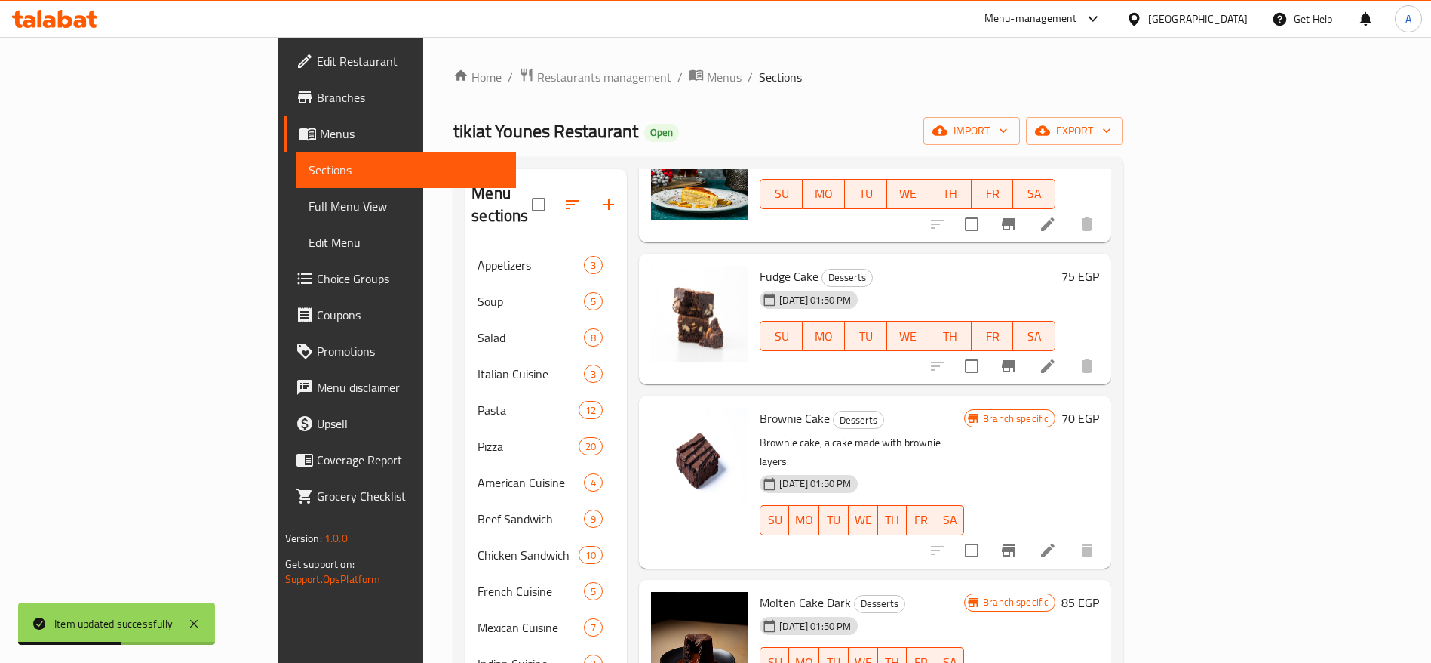
scroll to position [467, 0]
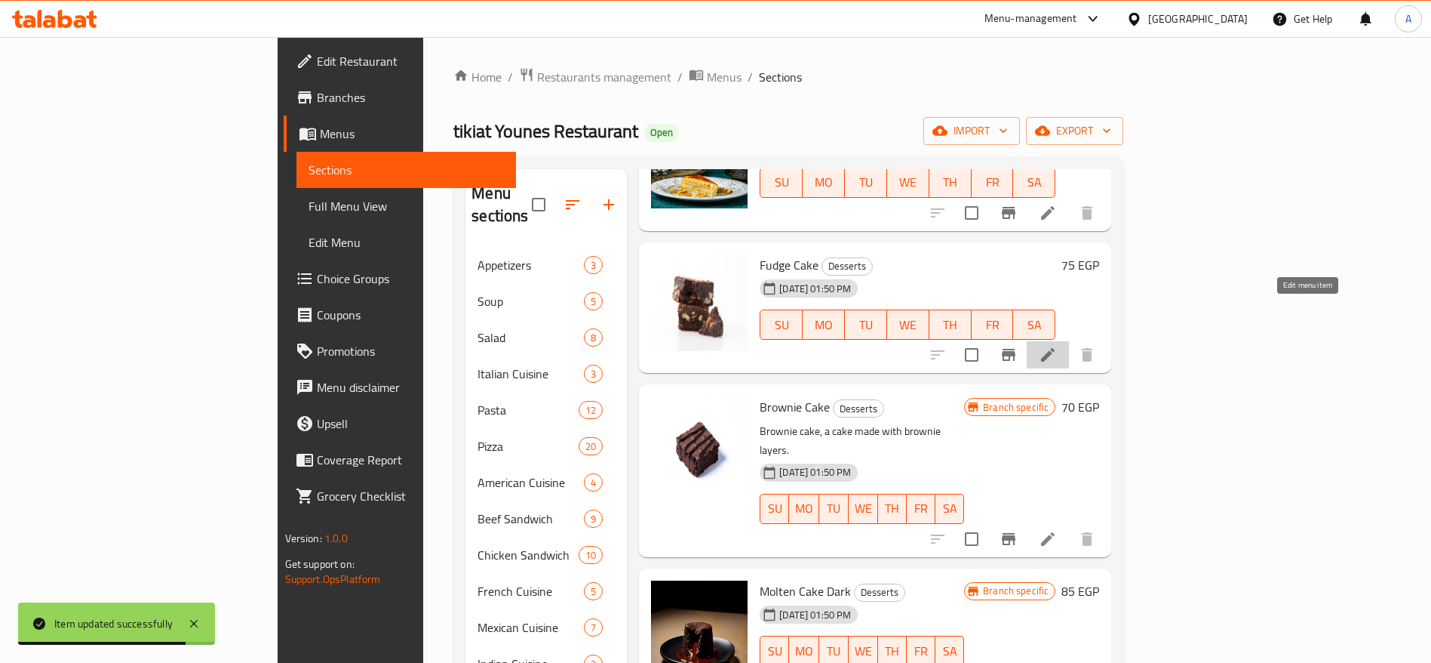
click at [1057, 346] on icon at bounding box center [1048, 355] width 18 height 18
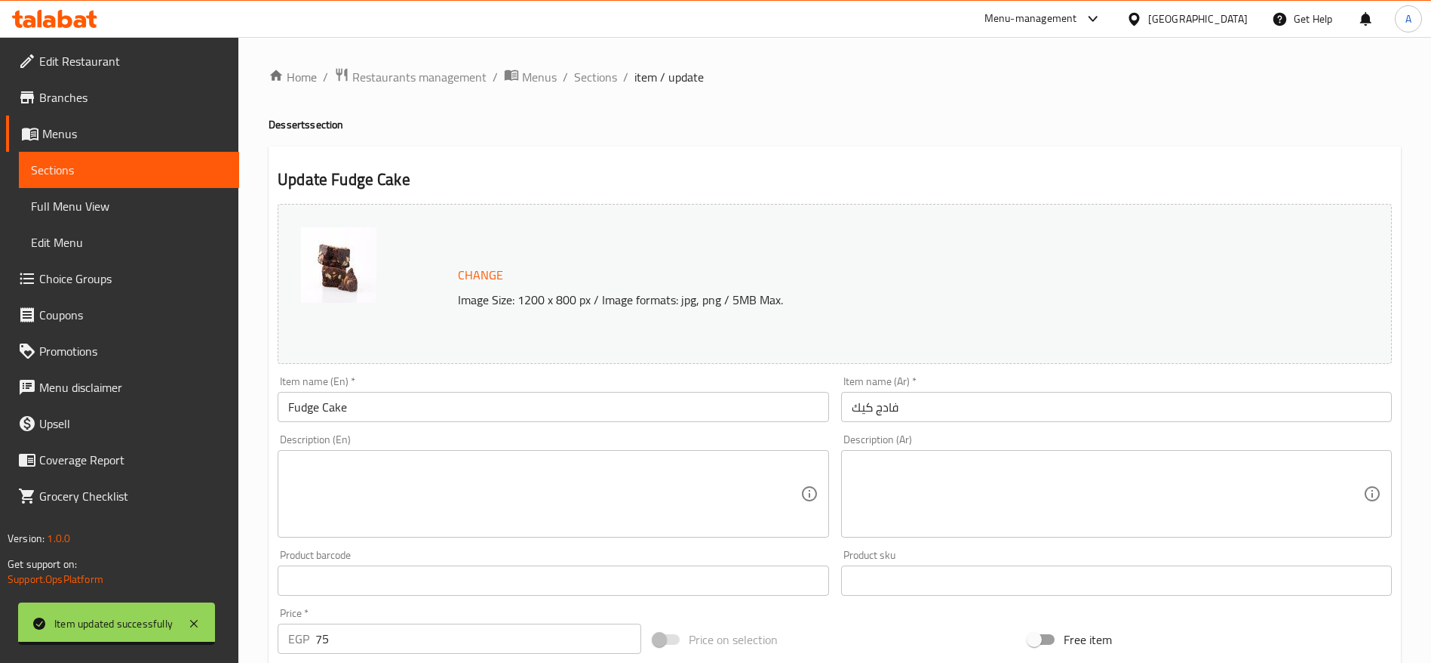
click at [449, 641] on input "75" at bounding box center [478, 638] width 326 height 30
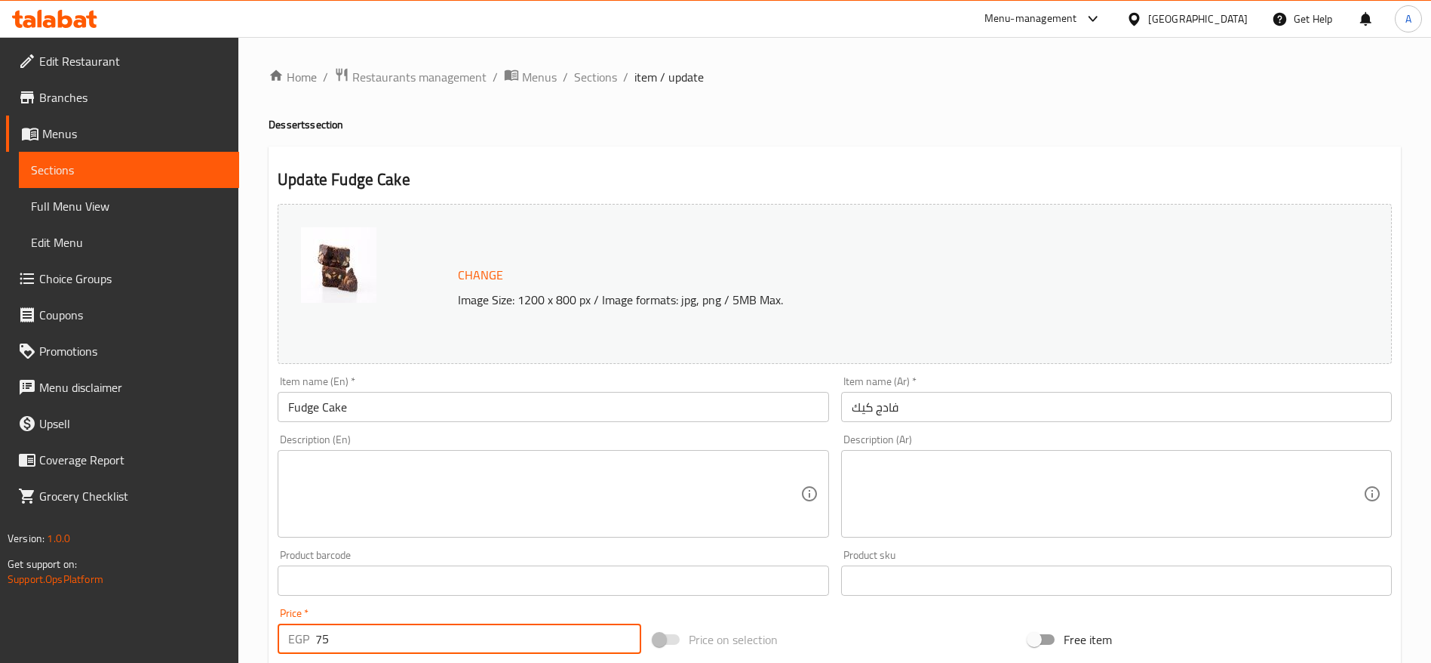
type input "7"
type input "85"
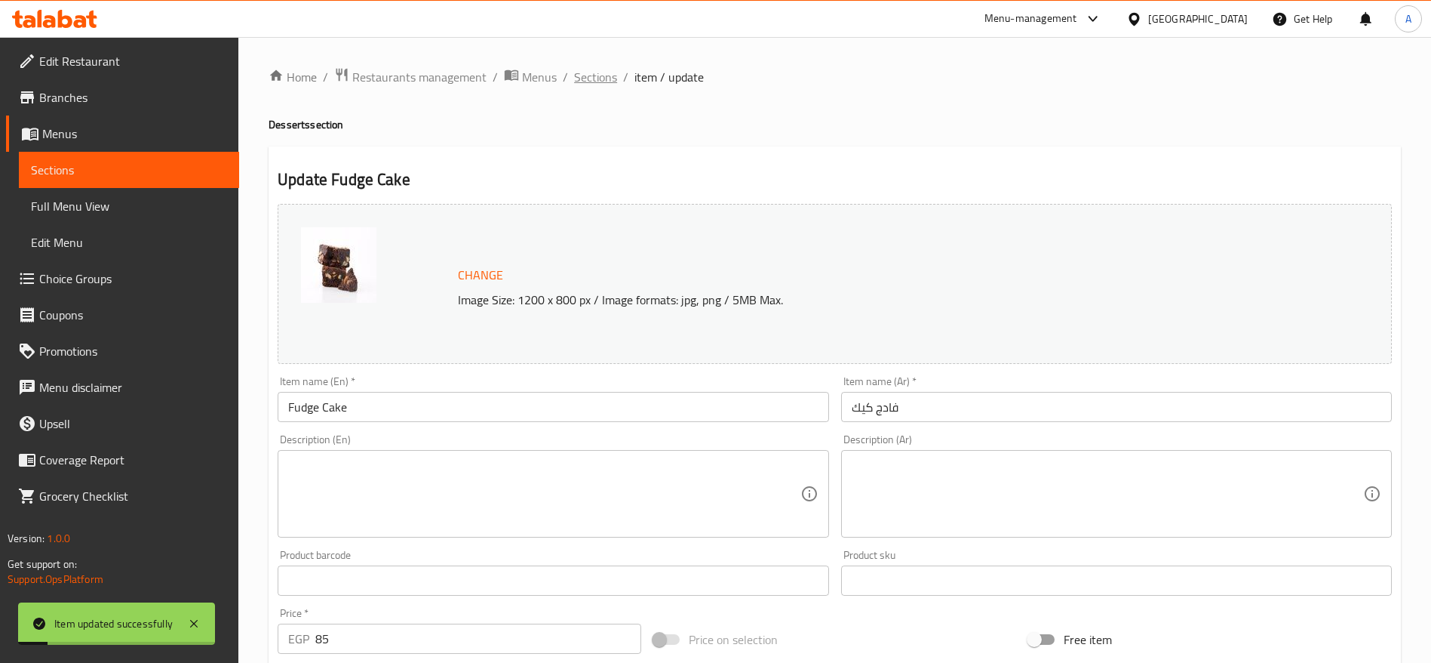
click at [610, 80] on span "Sections" at bounding box center [595, 77] width 43 height 18
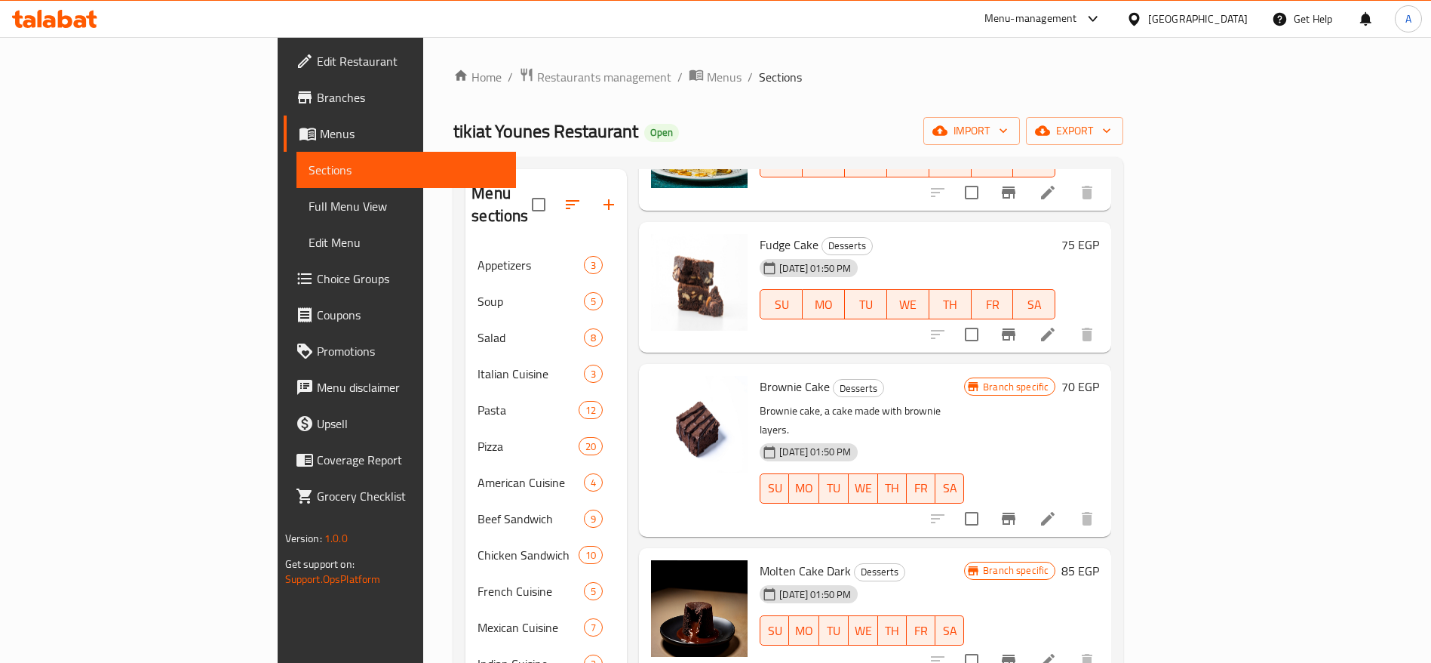
scroll to position [510, 0]
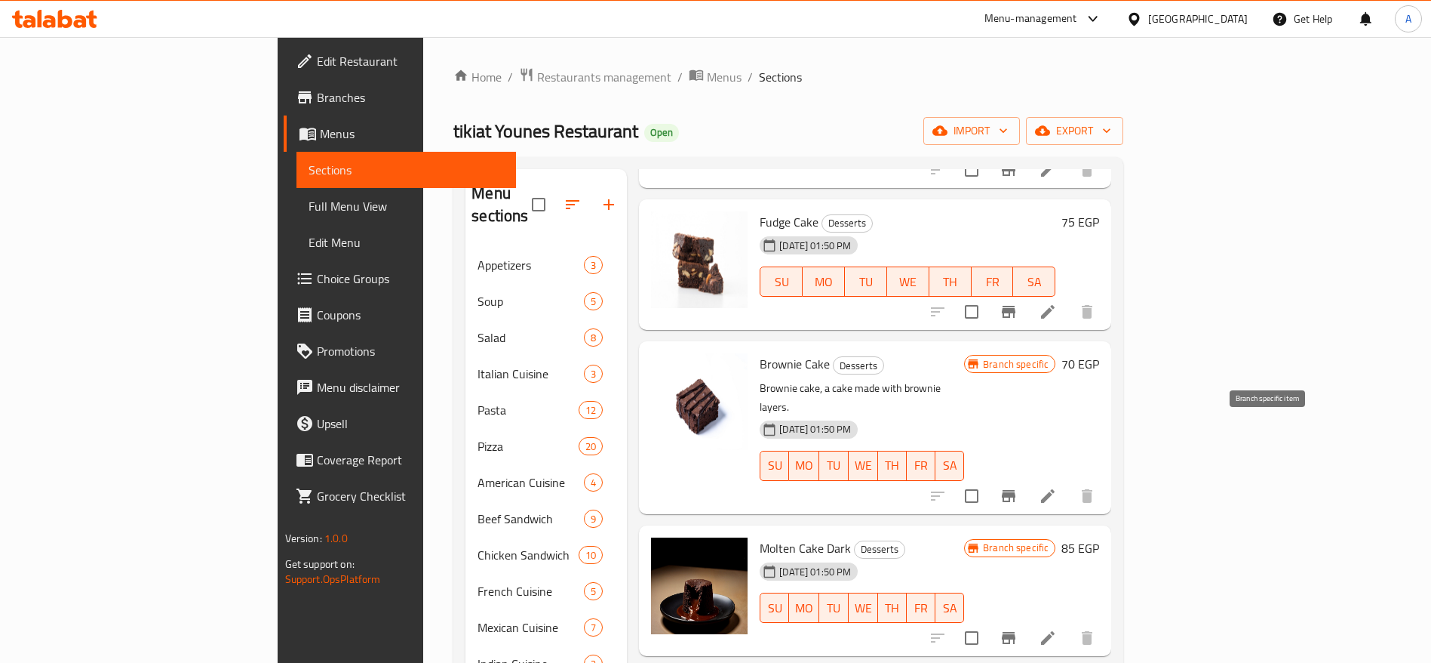
click at [1018, 487] on icon "Branch-specific-item" at bounding box center [1009, 496] width 18 height 18
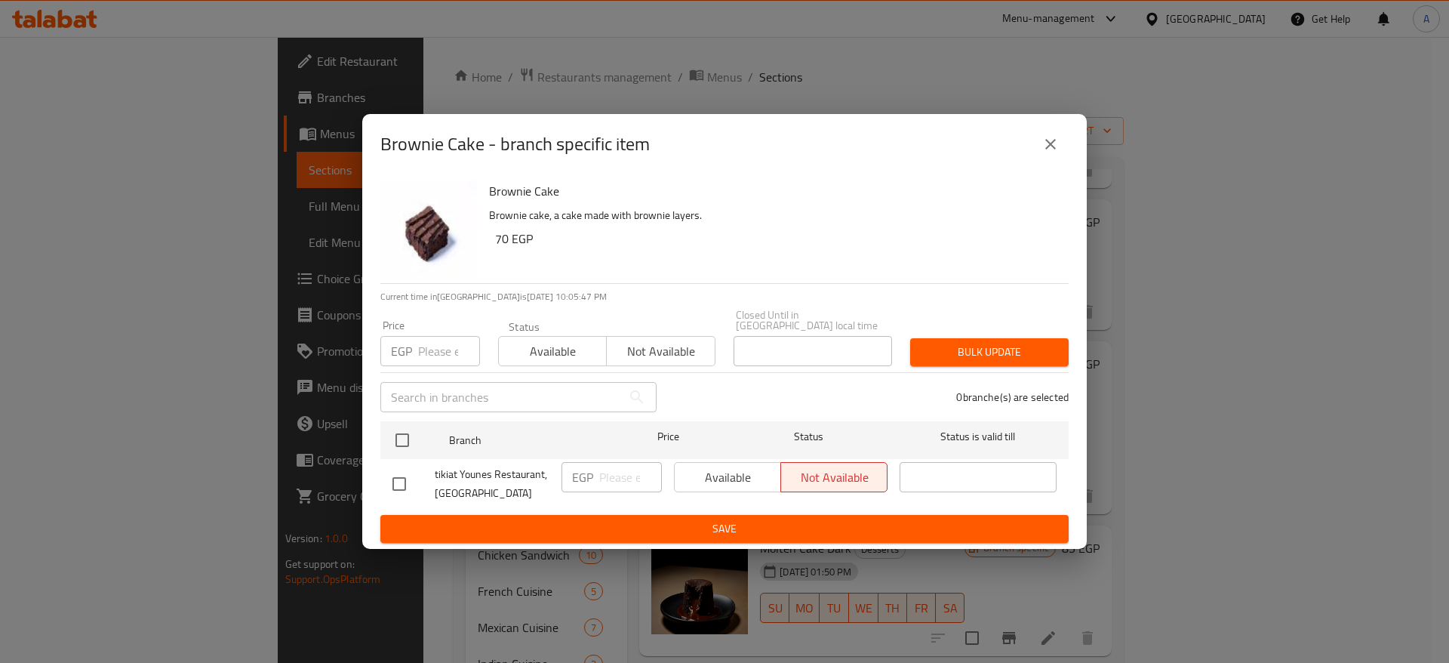
drag, startPoint x: 404, startPoint y: 434, endPoint x: 435, endPoint y: 346, distance: 93.8
click at [435, 346] on div "Brownie Cake Brownie cake, a cake made with brownie layers. 70 EGP Current time…" at bounding box center [724, 361] width 724 height 374
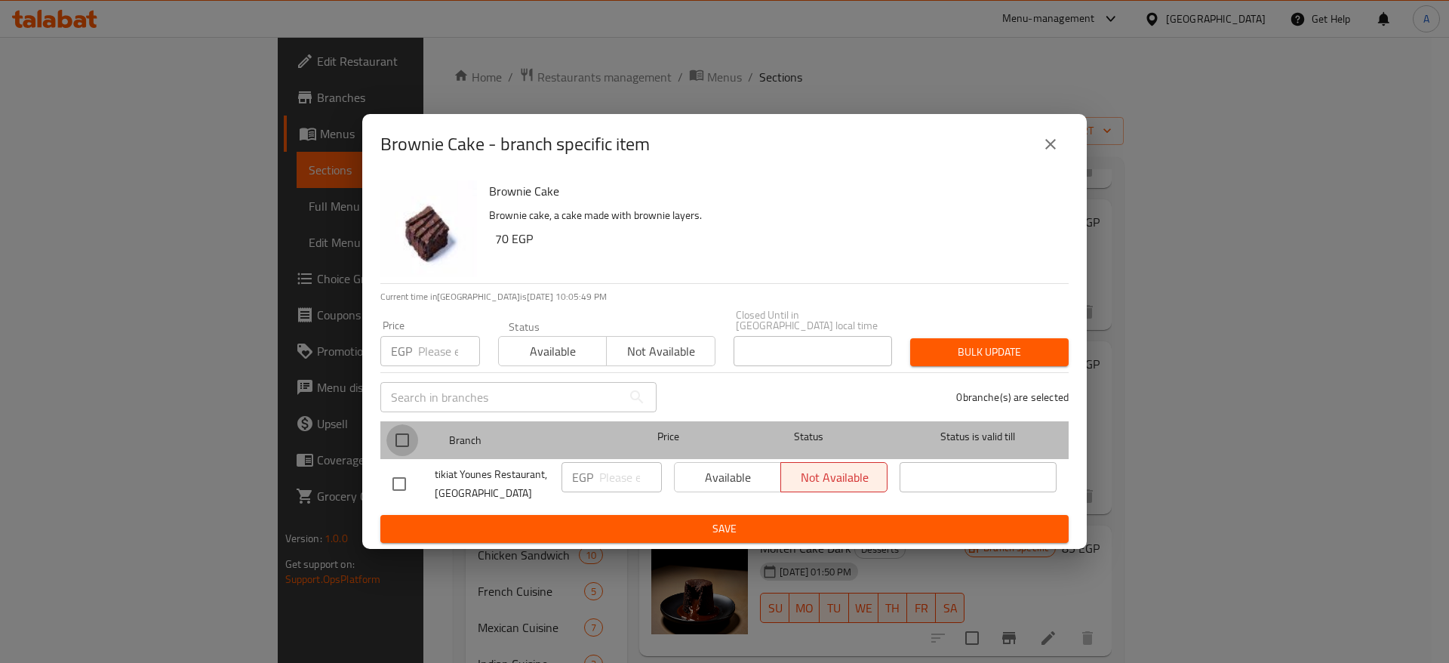
click at [401, 429] on input "checkbox" at bounding box center [402, 440] width 32 height 32
checkbox input "true"
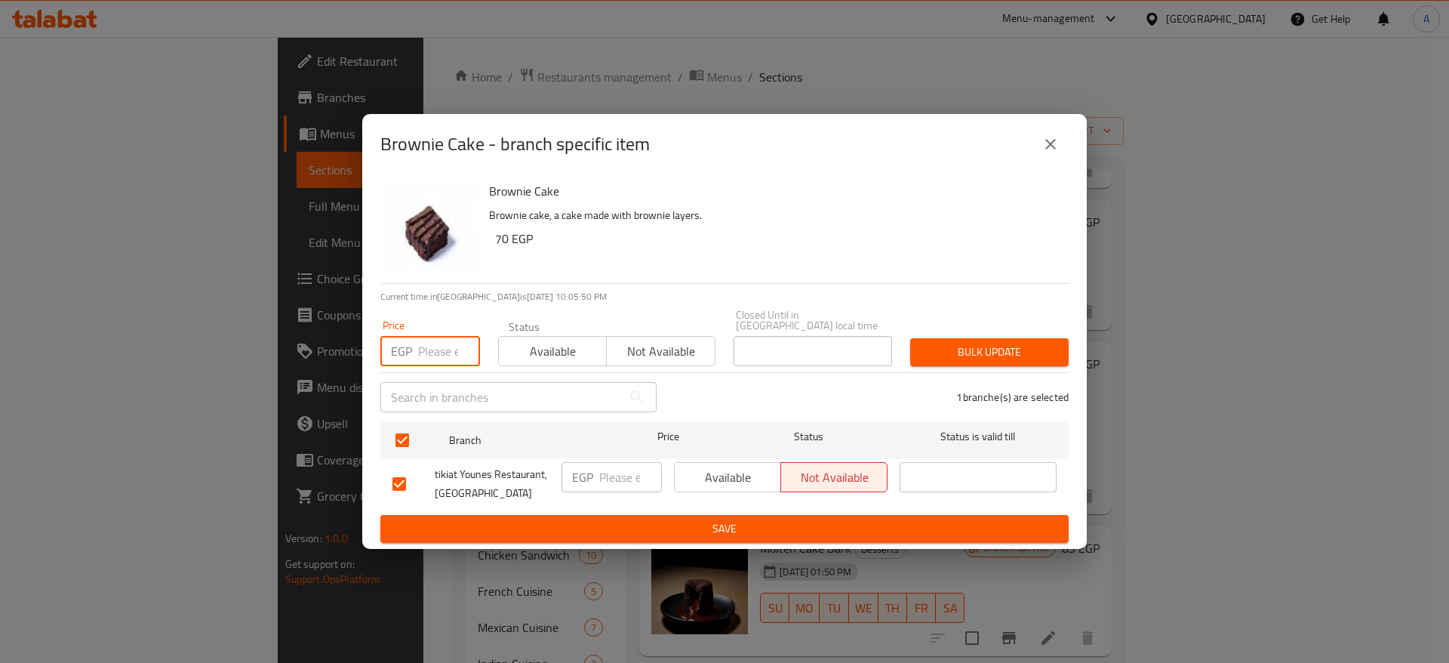
click at [432, 352] on input "number" at bounding box center [449, 351] width 62 height 30
type input "85"
click at [970, 353] on span "Bulk update" at bounding box center [989, 352] width 134 height 19
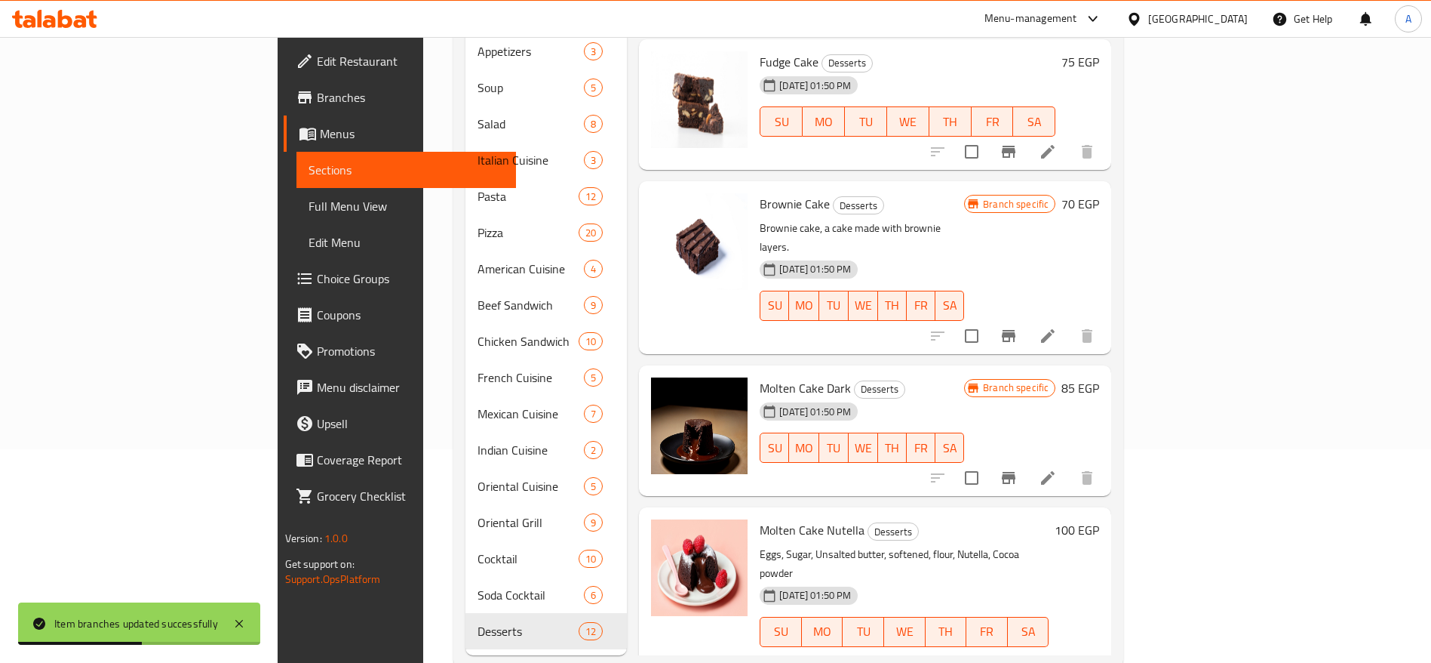
scroll to position [459, 0]
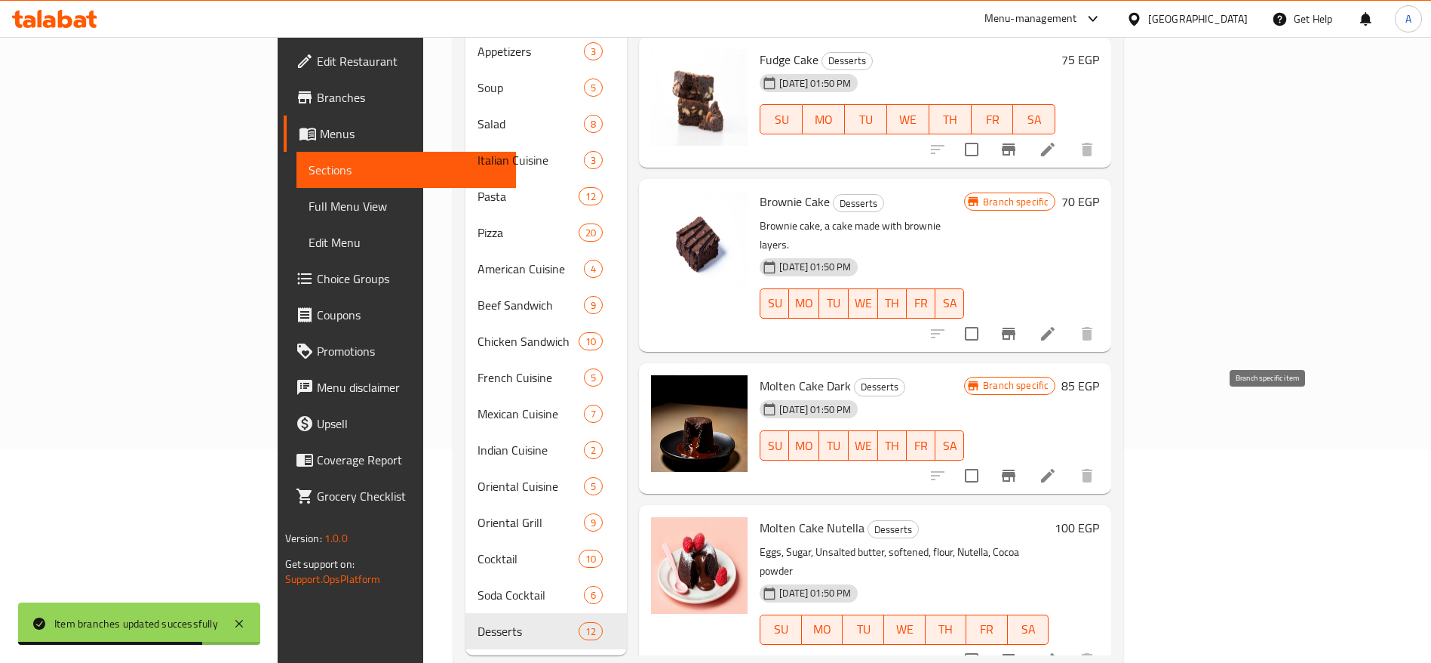
click at [1018, 466] on icon "Branch-specific-item" at bounding box center [1009, 475] width 18 height 18
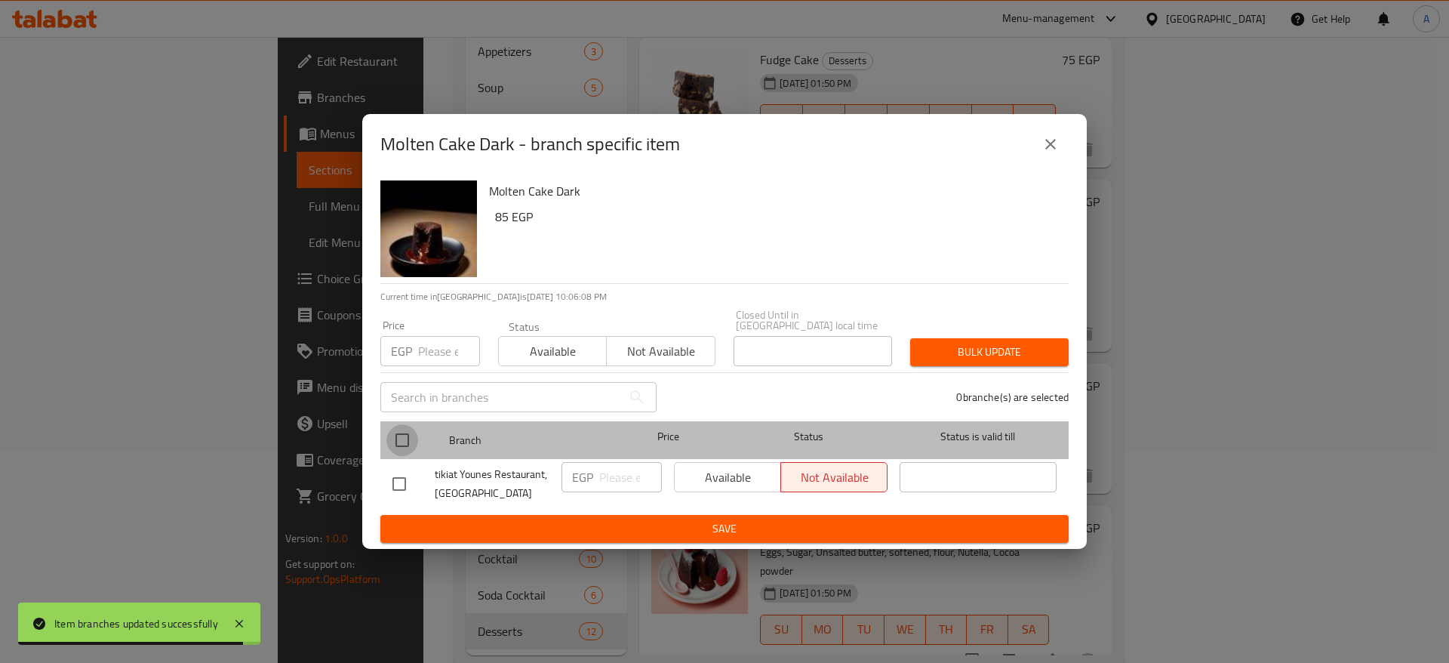
click at [404, 440] on input "checkbox" at bounding box center [402, 440] width 32 height 32
checkbox input "true"
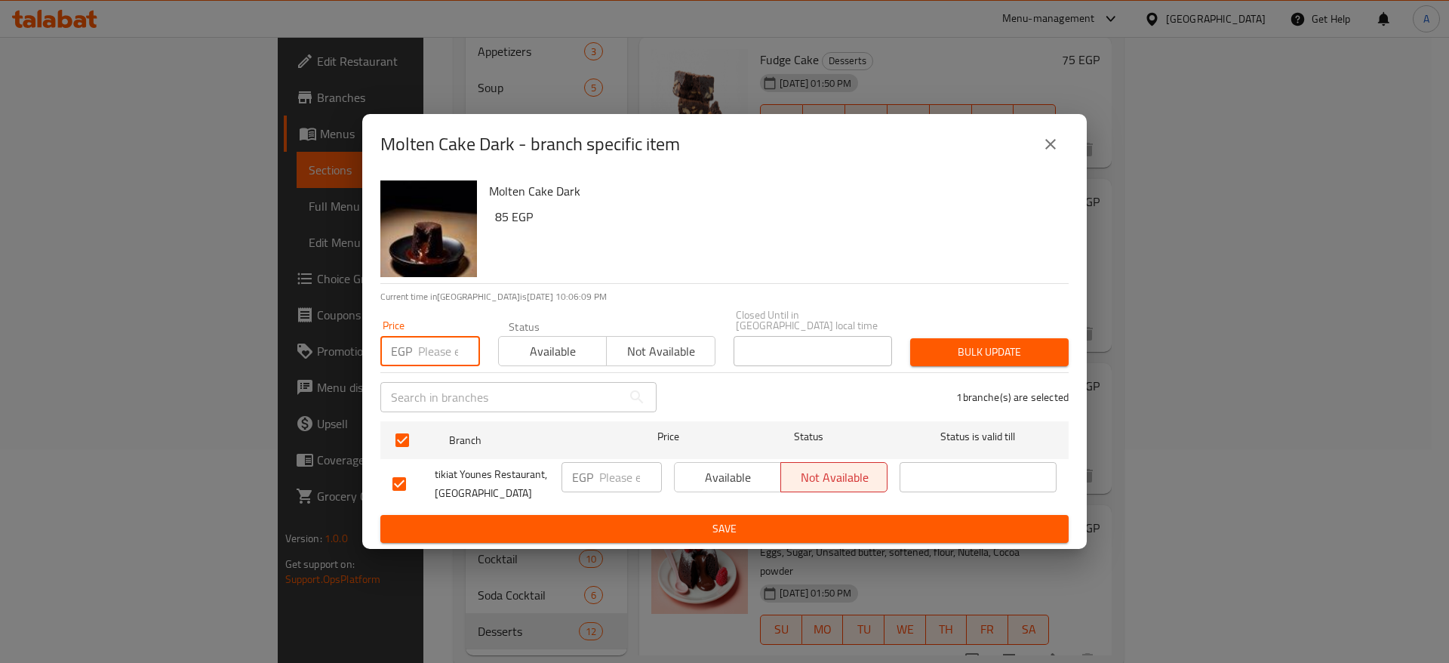
click at [444, 336] on input "number" at bounding box center [449, 351] width 62 height 30
type input "99"
click at [992, 359] on button "Bulk update" at bounding box center [989, 352] width 158 height 28
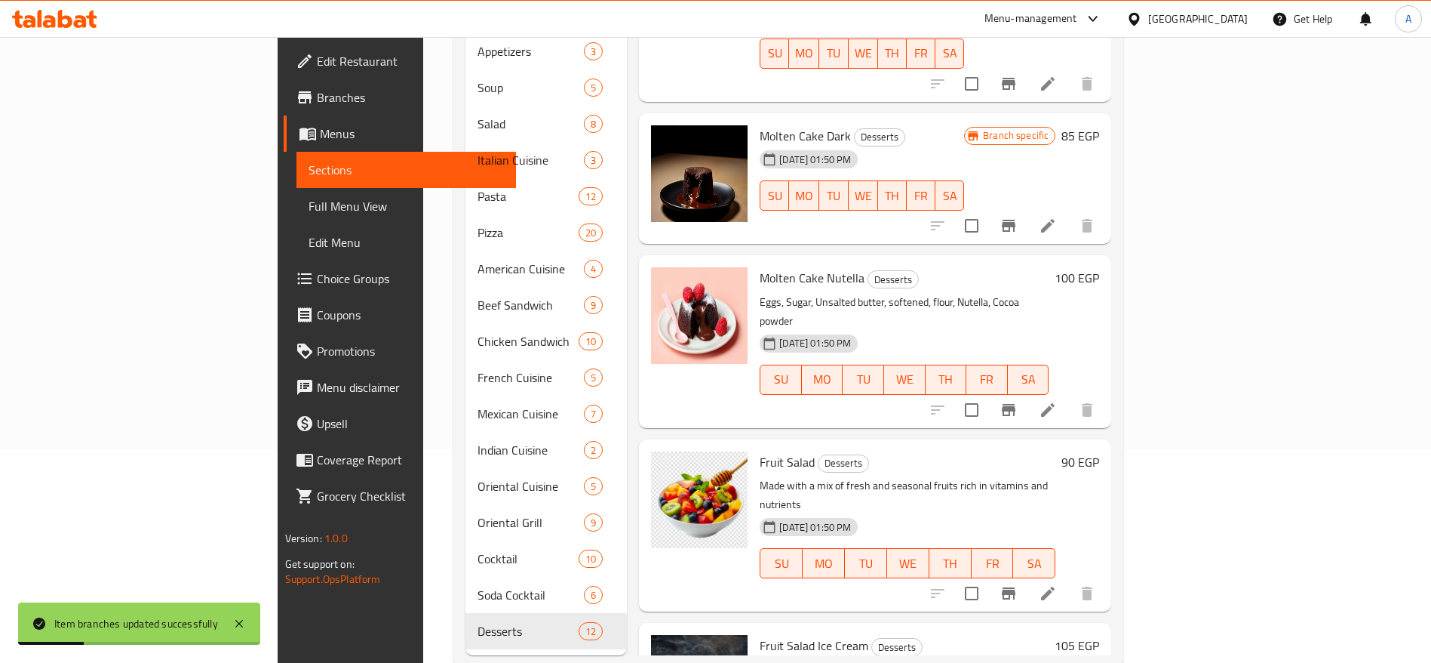
scroll to position [746, 0]
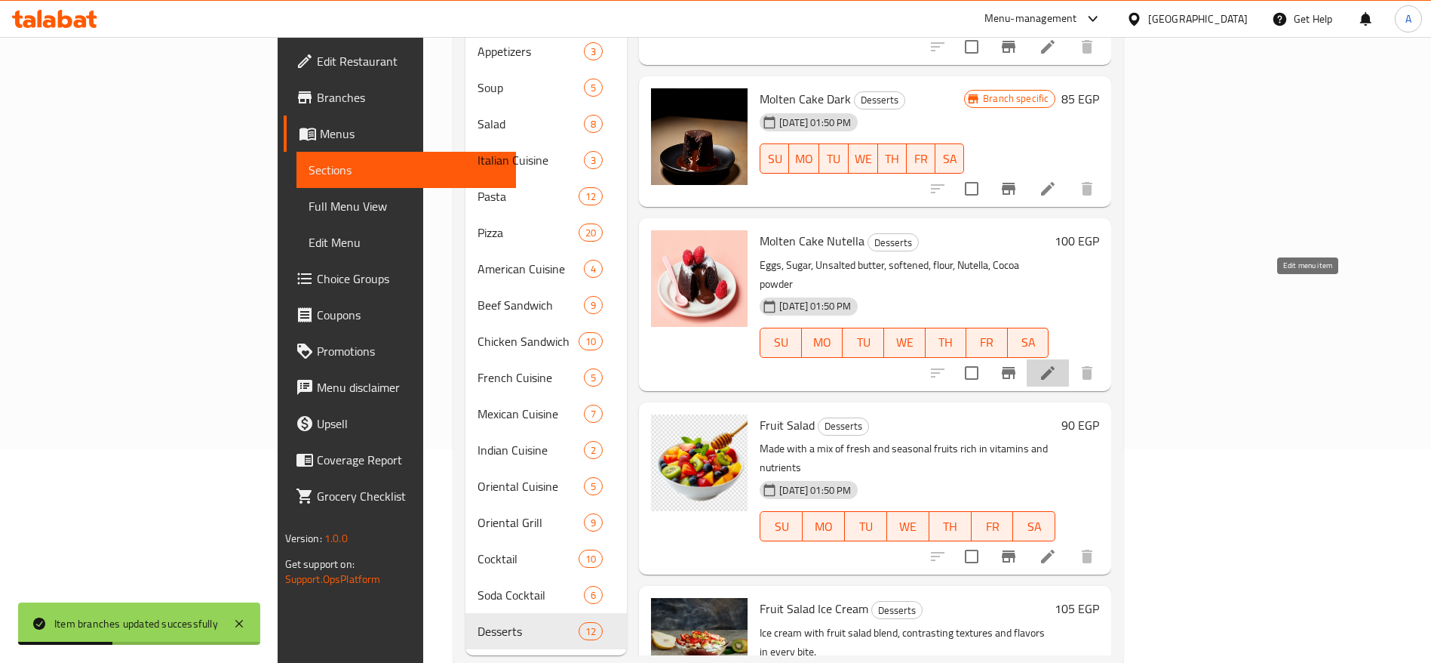
click at [1057, 364] on icon at bounding box center [1048, 373] width 18 height 18
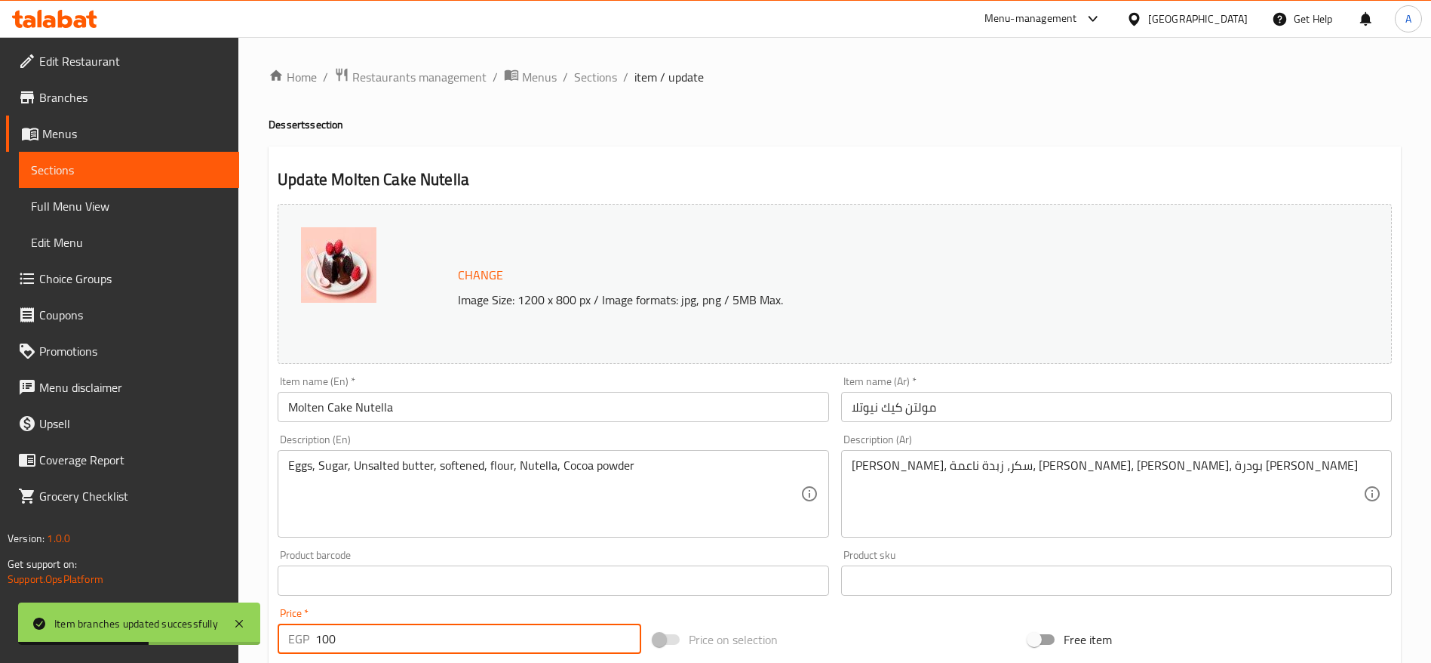
click at [414, 646] on input "100" at bounding box center [478, 638] width 326 height 30
type input "110"
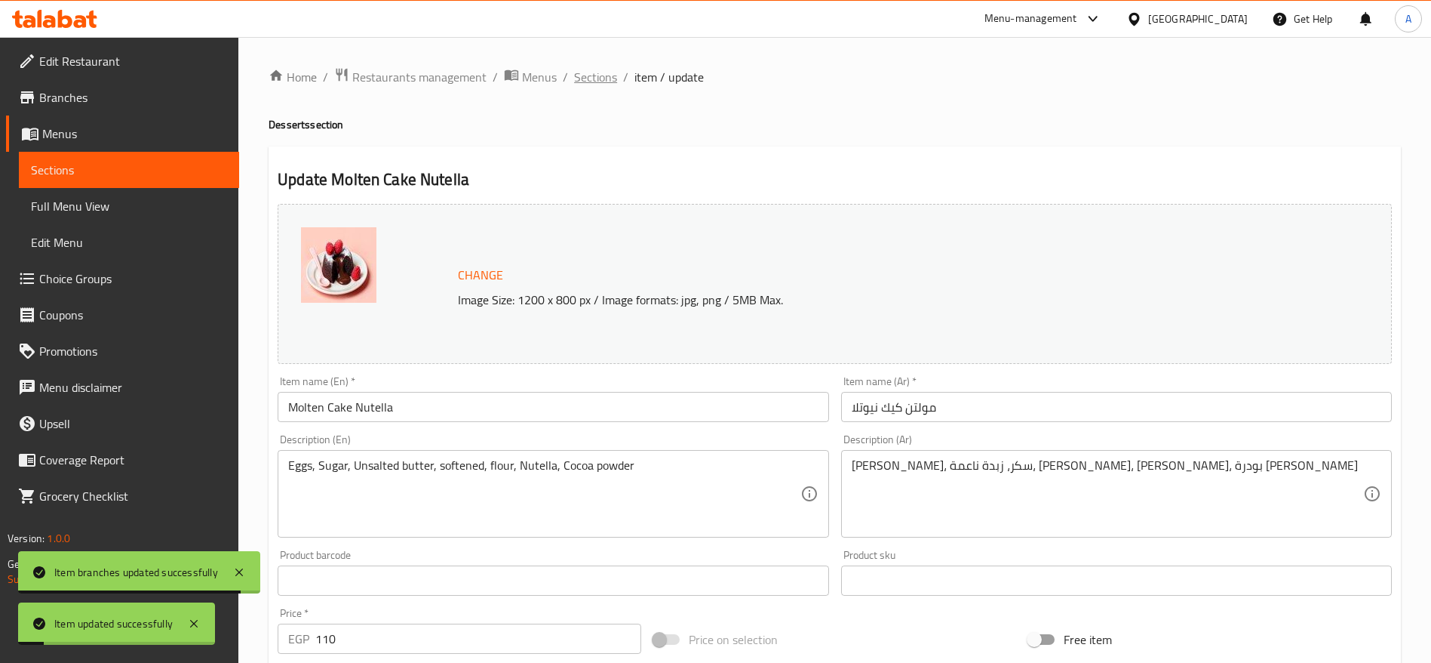
click at [594, 75] on span "Sections" at bounding box center [595, 77] width 43 height 18
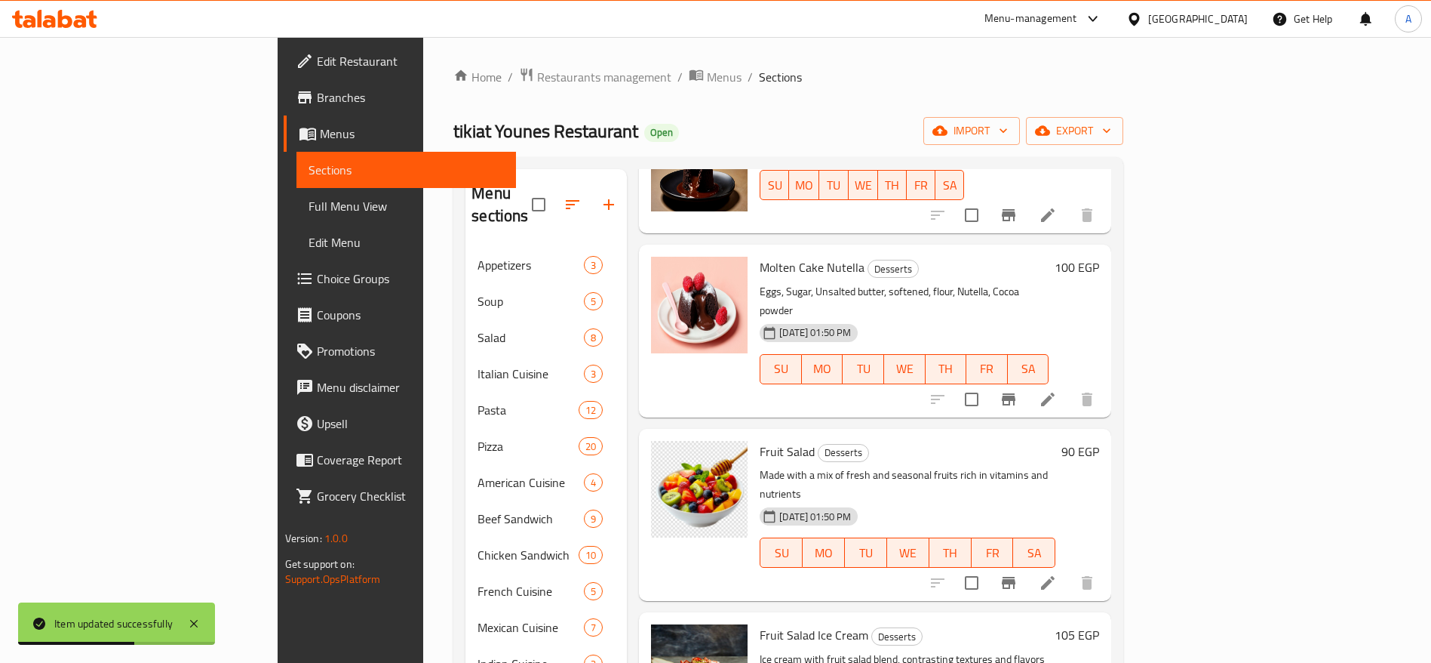
scroll to position [1029, 0]
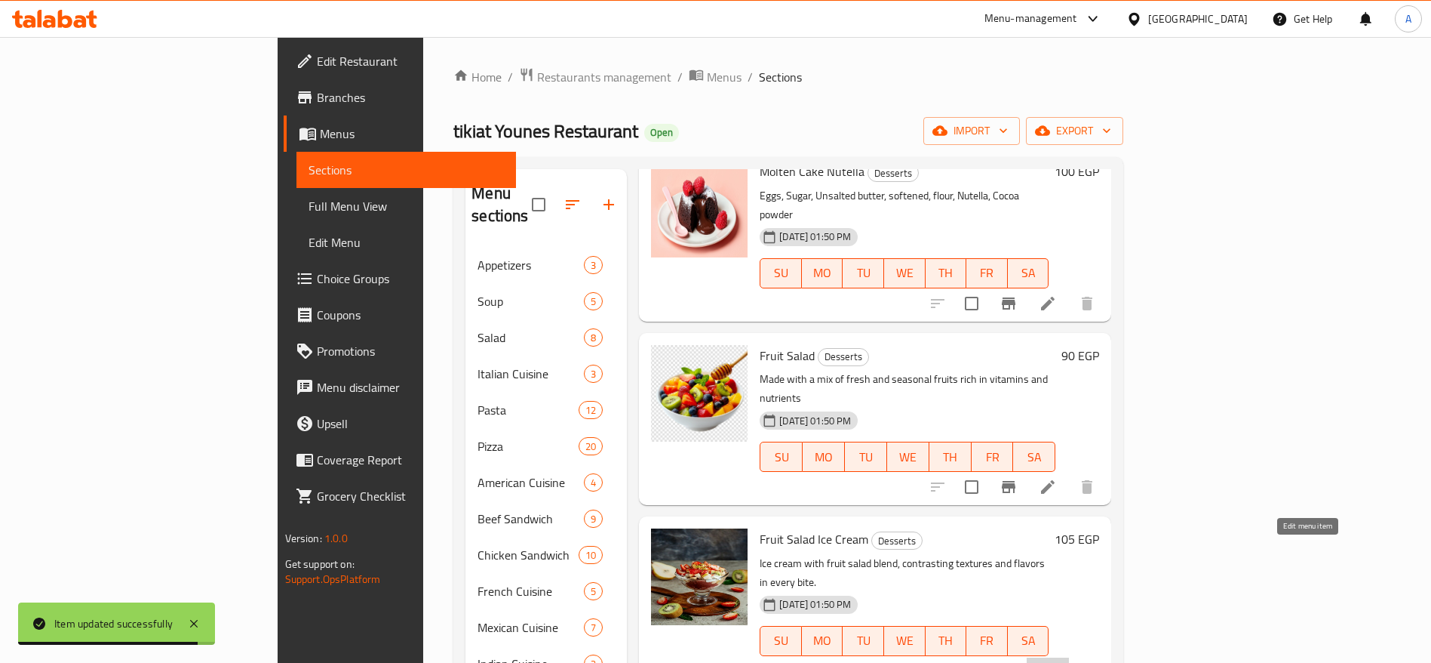
click at [1057, 662] on icon at bounding box center [1048, 671] width 18 height 18
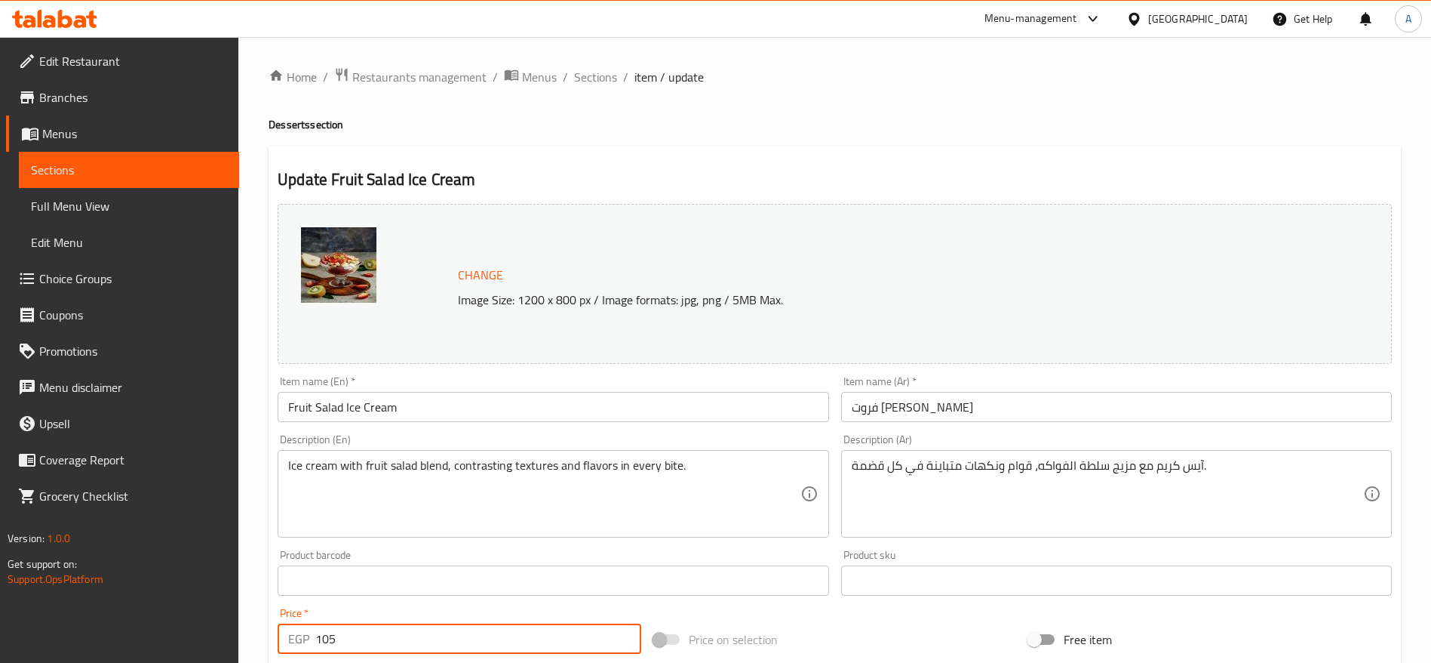
click at [390, 632] on input "105" at bounding box center [478, 638] width 326 height 30
type input "115"
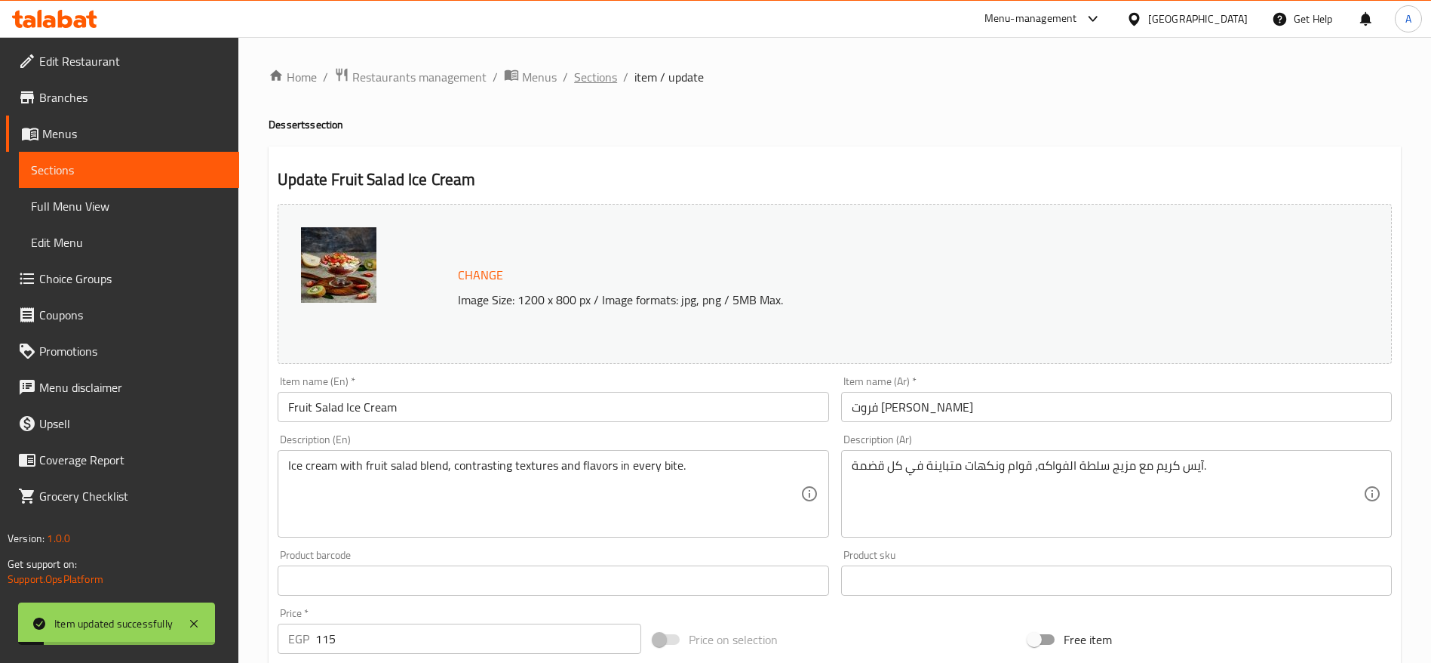
click at [604, 78] on span "Sections" at bounding box center [595, 77] width 43 height 18
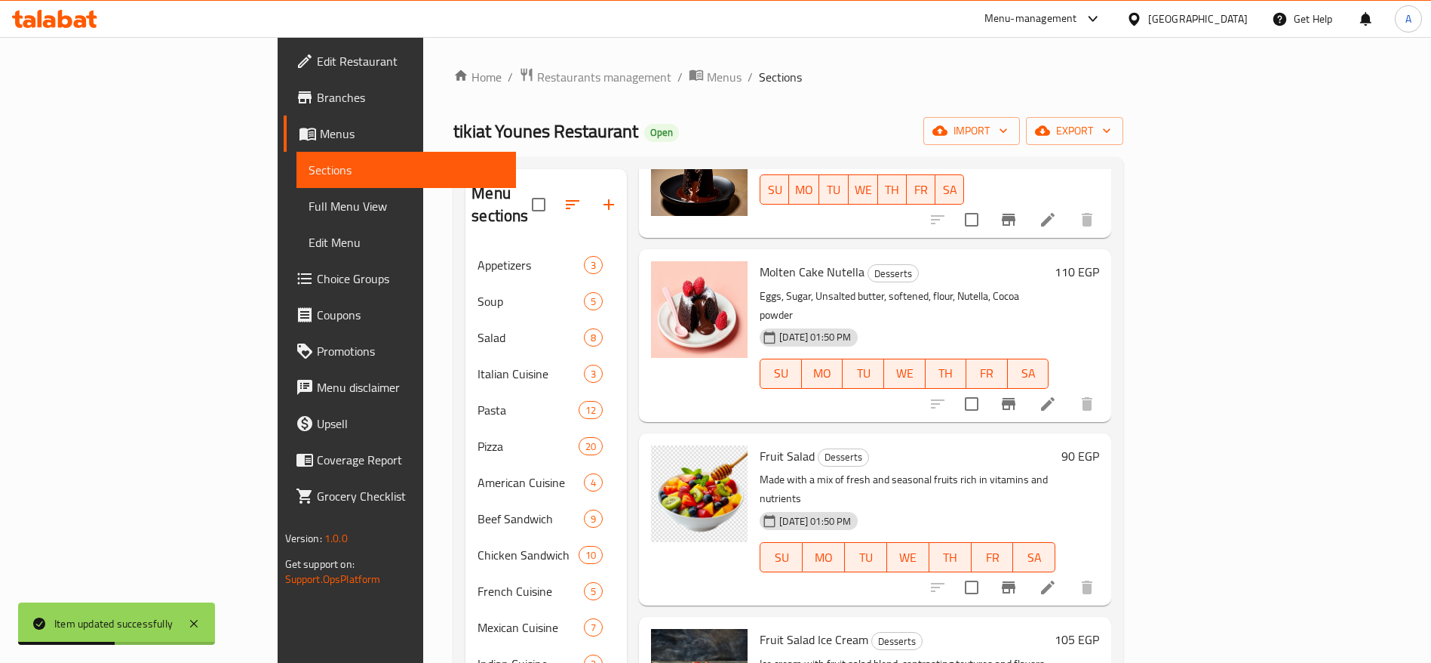
scroll to position [935, 0]
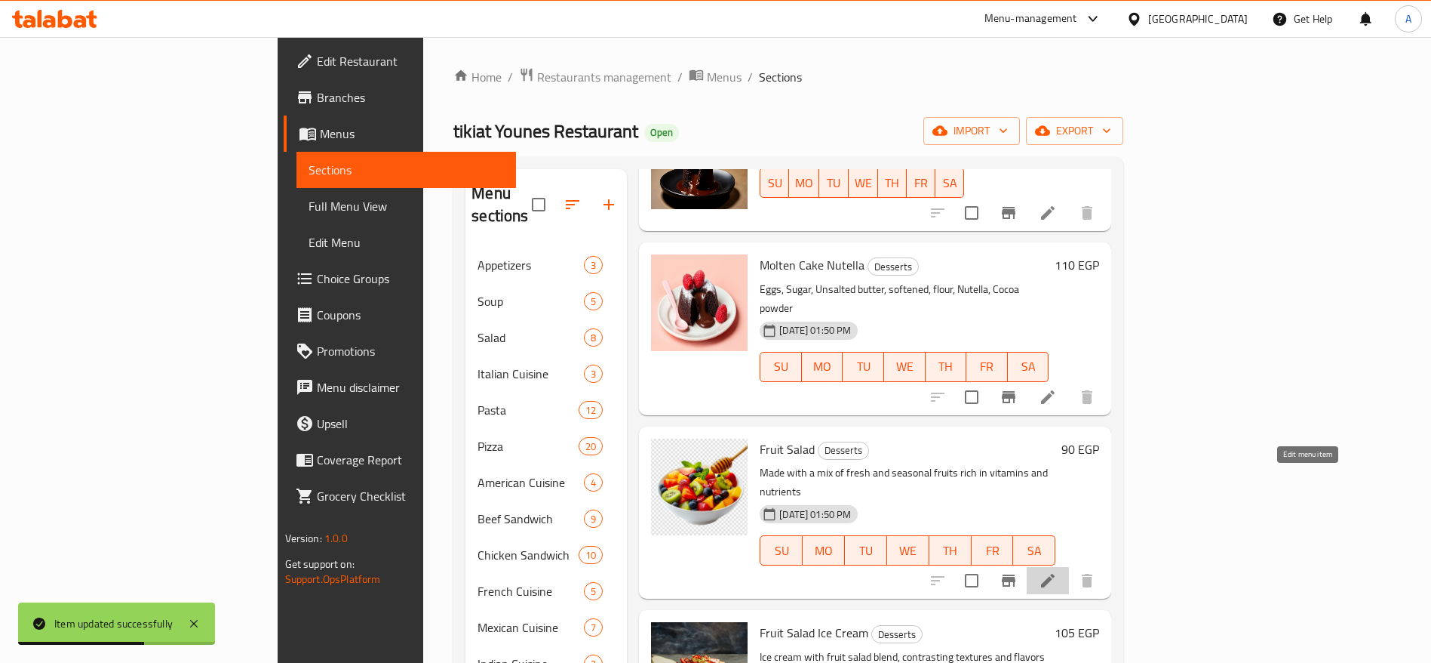
click at [1057, 571] on icon at bounding box center [1048, 580] width 18 height 18
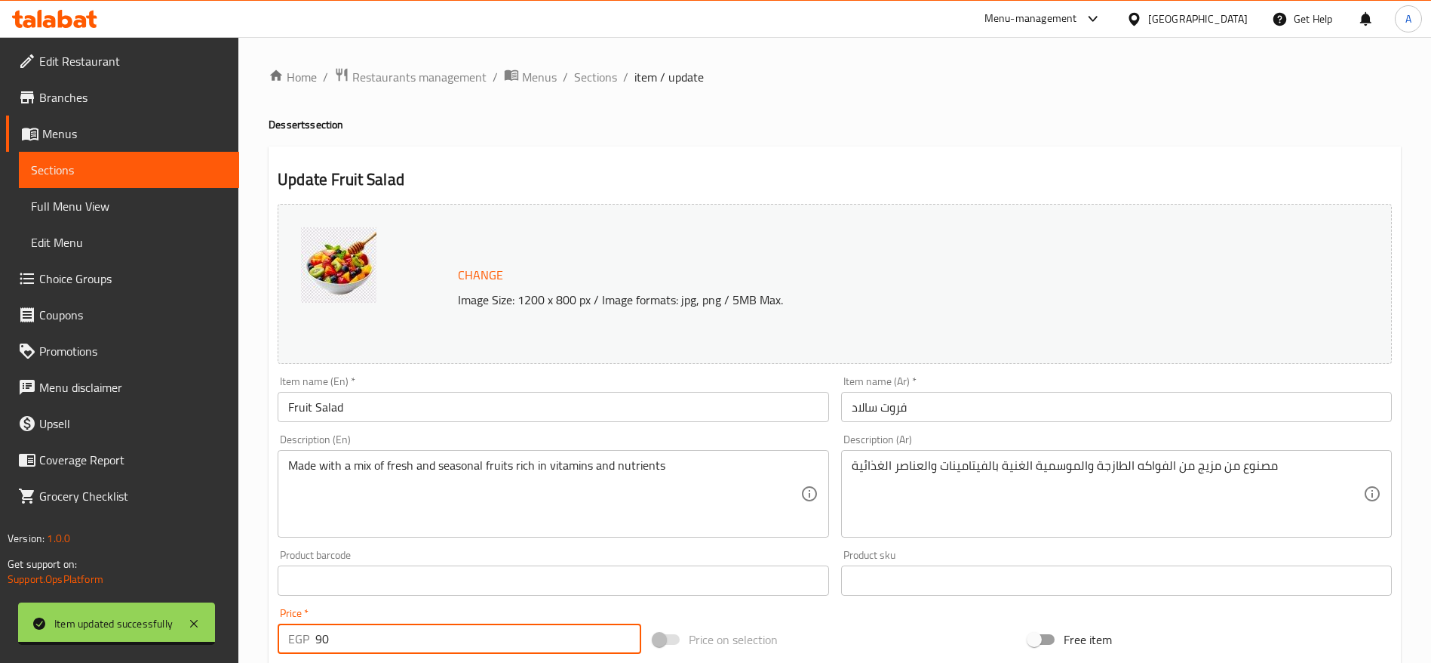
click at [452, 639] on input "90" at bounding box center [478, 638] width 326 height 30
type input "100"
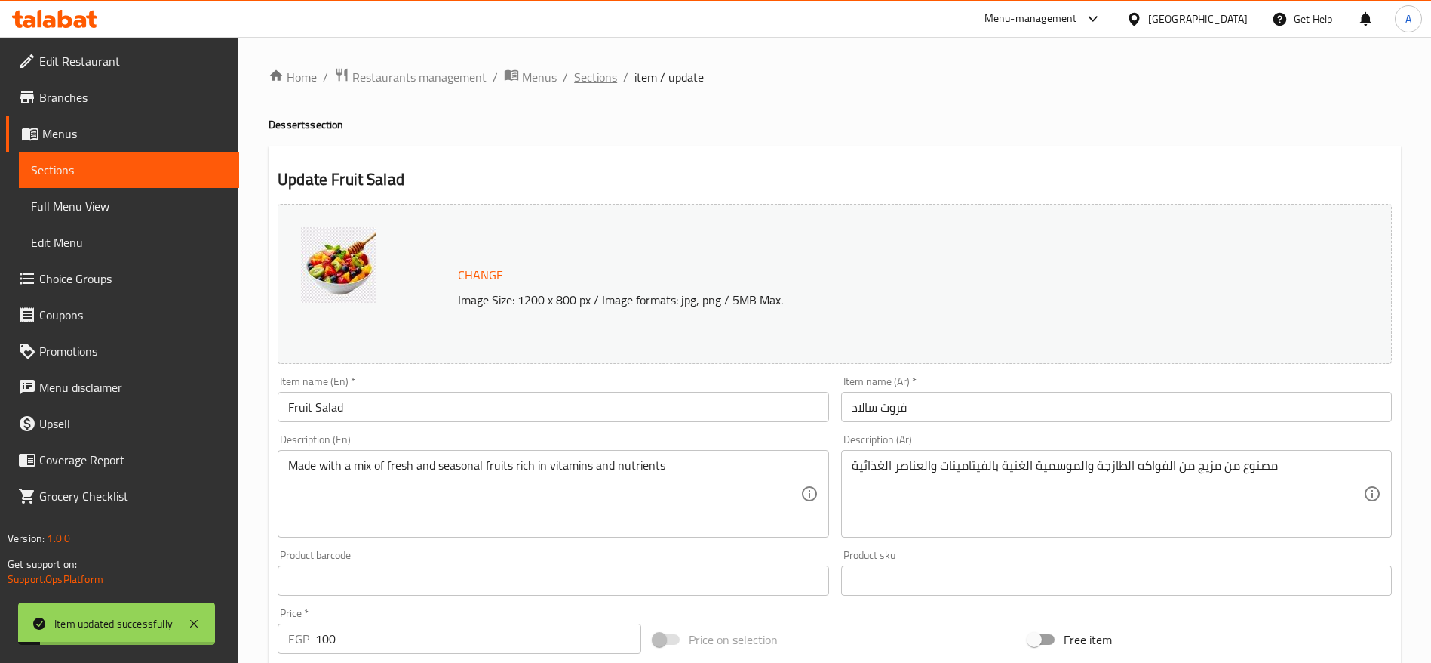
click at [600, 77] on span "Sections" at bounding box center [595, 77] width 43 height 18
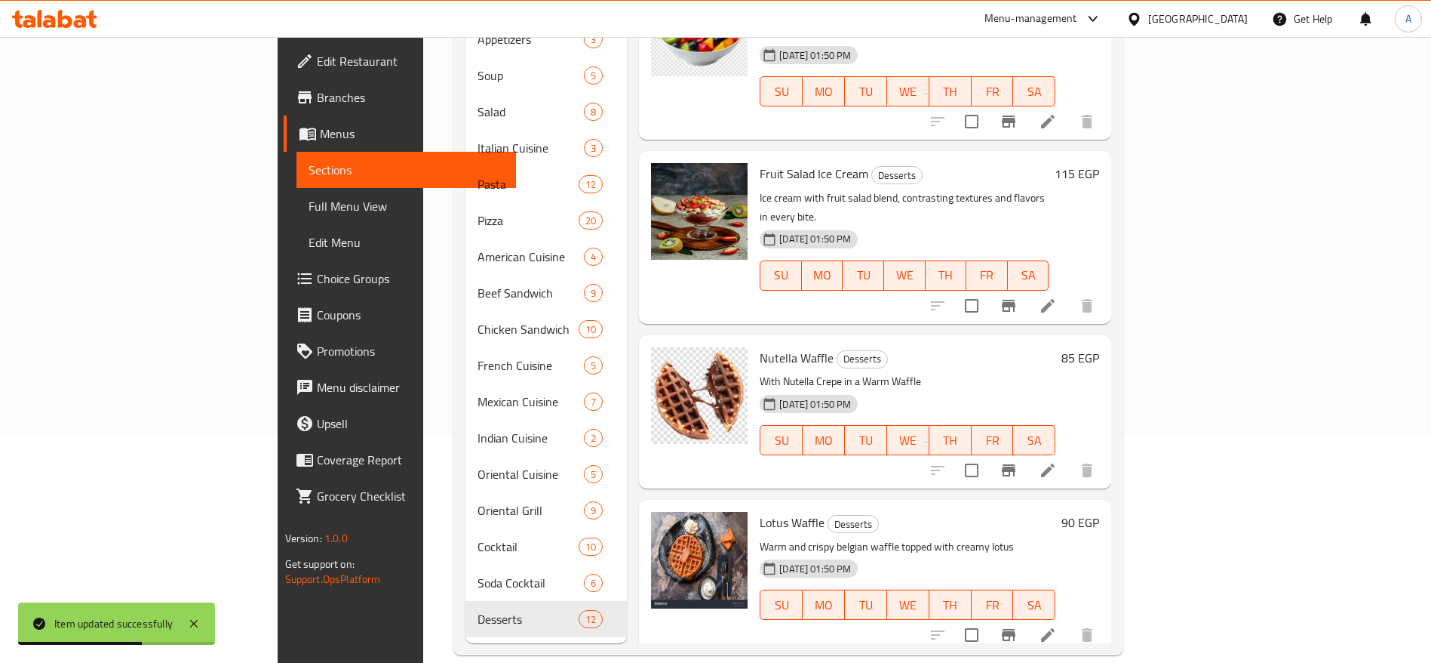
scroll to position [1249, 0]
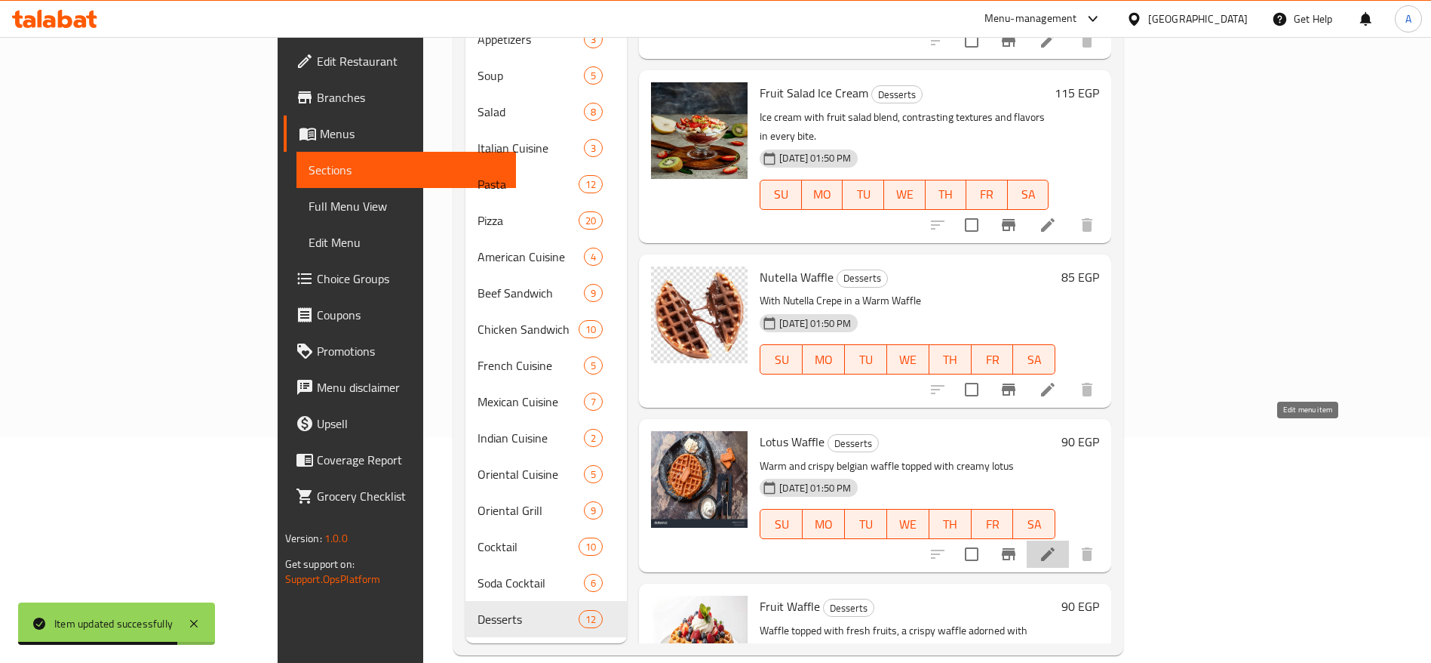
click at [1057, 545] on icon at bounding box center [1048, 554] width 18 height 18
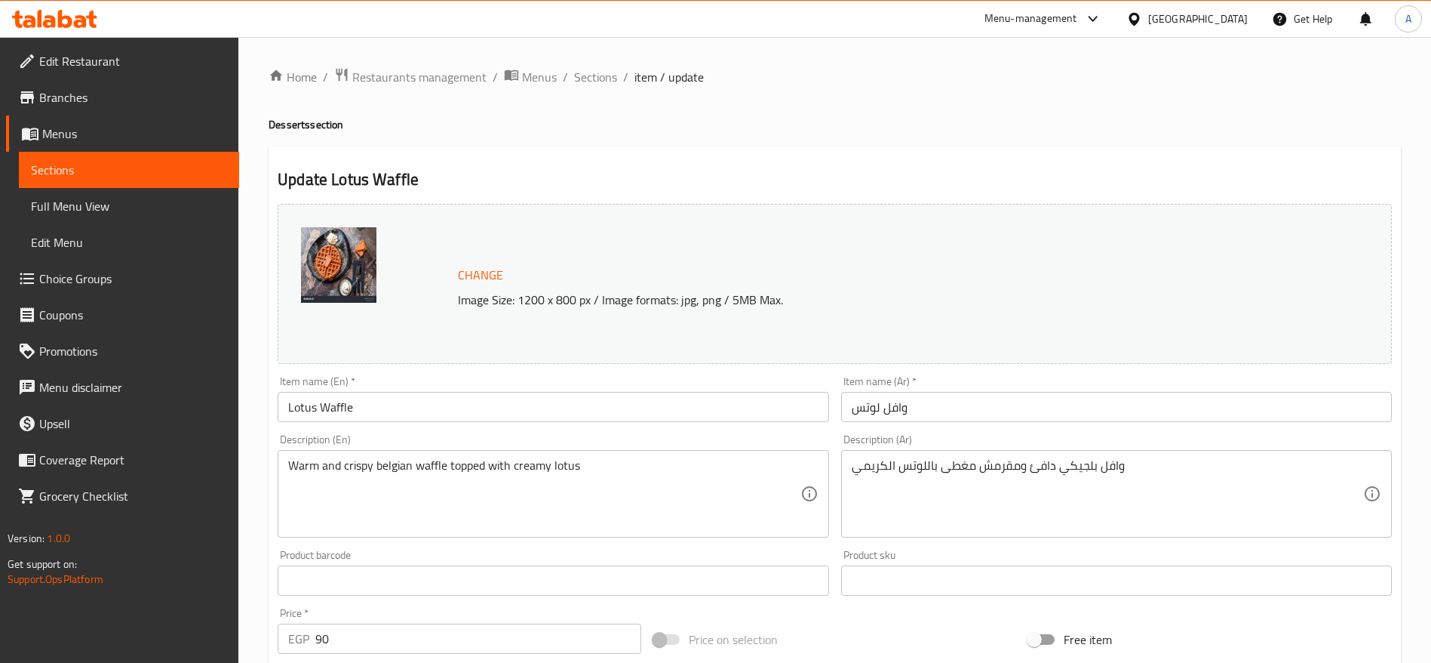
scroll to position [426, 0]
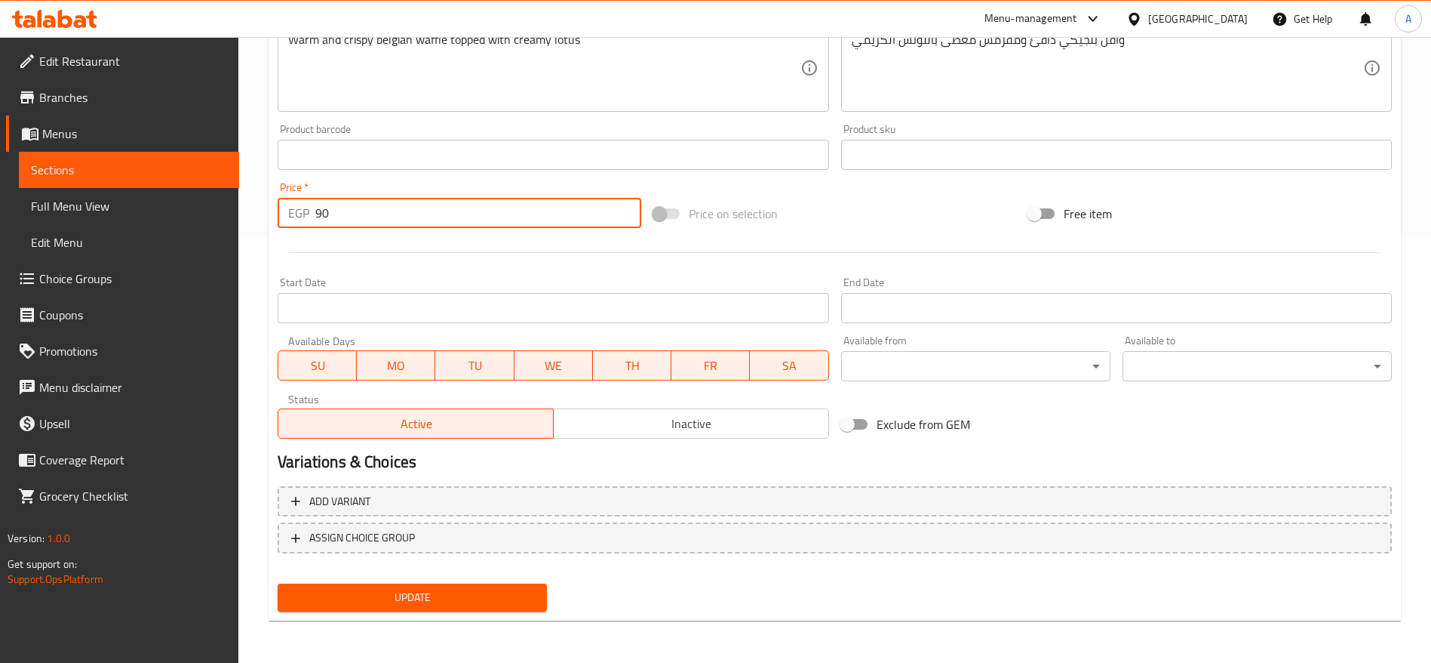
click at [443, 227] on input "90" at bounding box center [478, 213] width 326 height 30
type input "95"
click at [278, 583] on button "Update" at bounding box center [412, 597] width 269 height 28
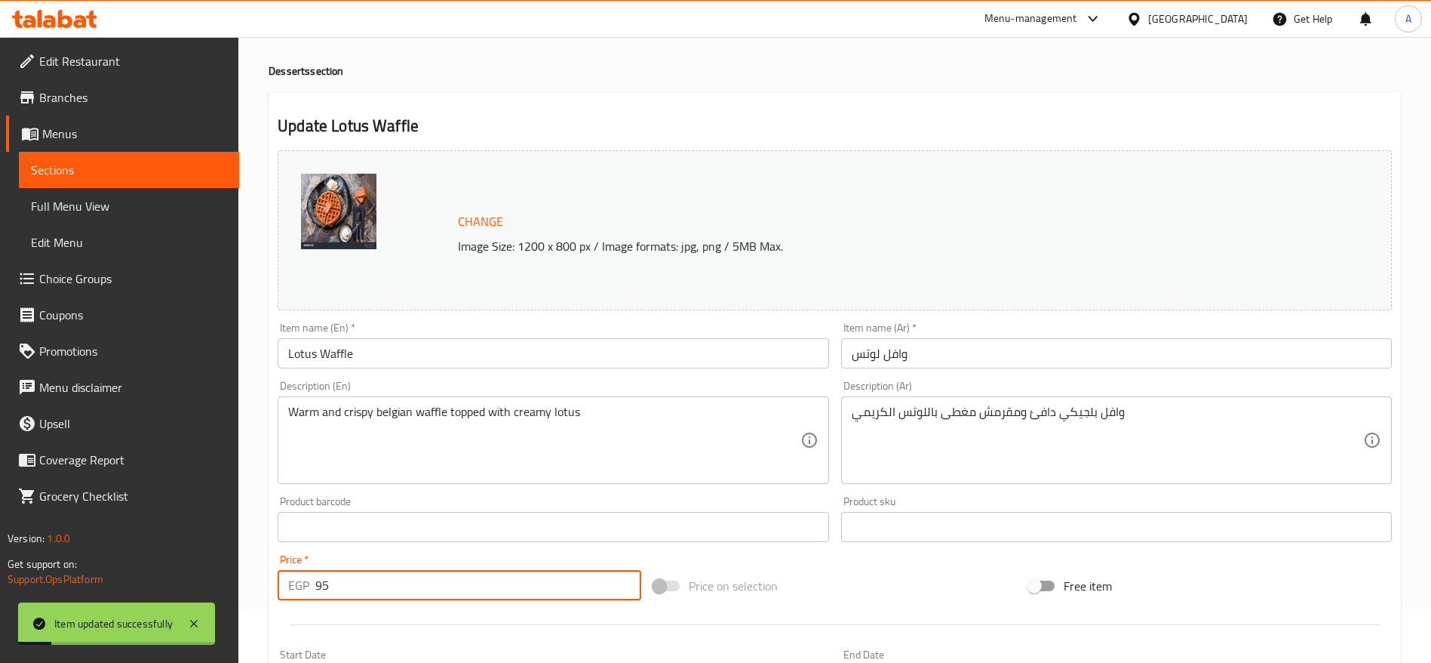
scroll to position [0, 0]
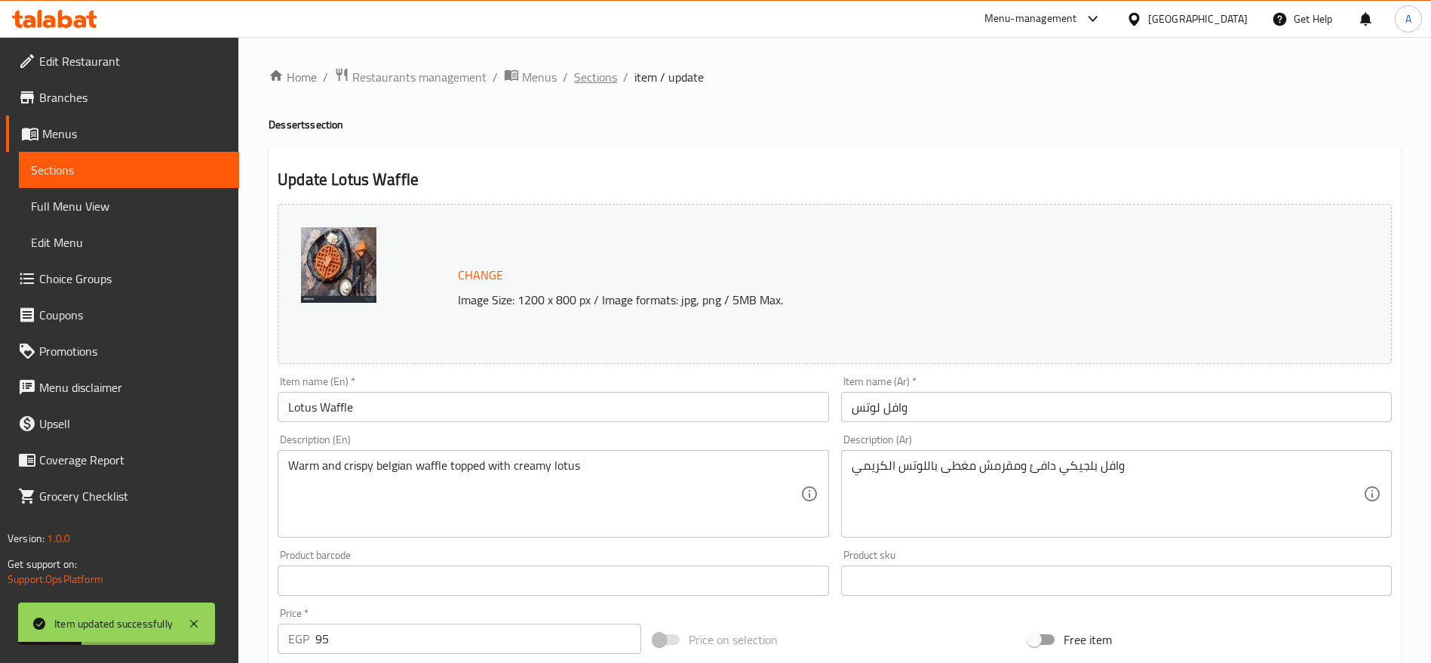
click at [597, 84] on span "Sections" at bounding box center [595, 77] width 43 height 18
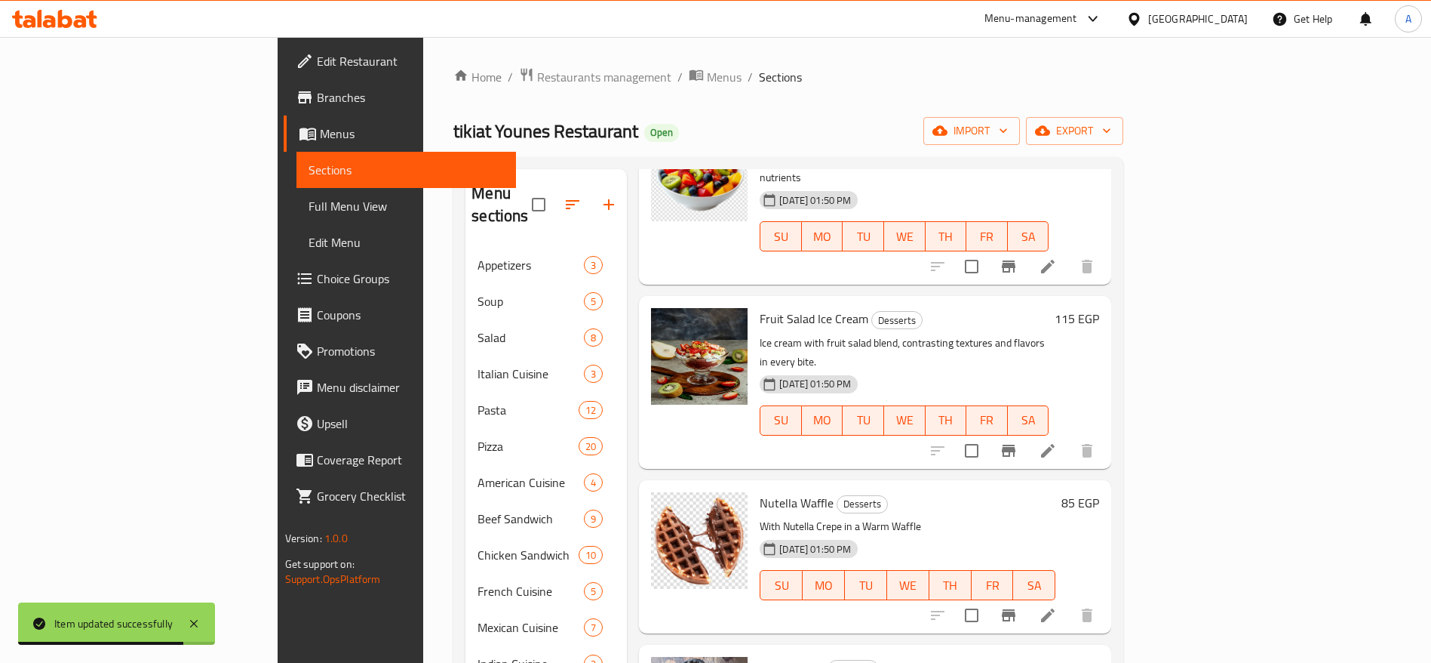
scroll to position [226, 0]
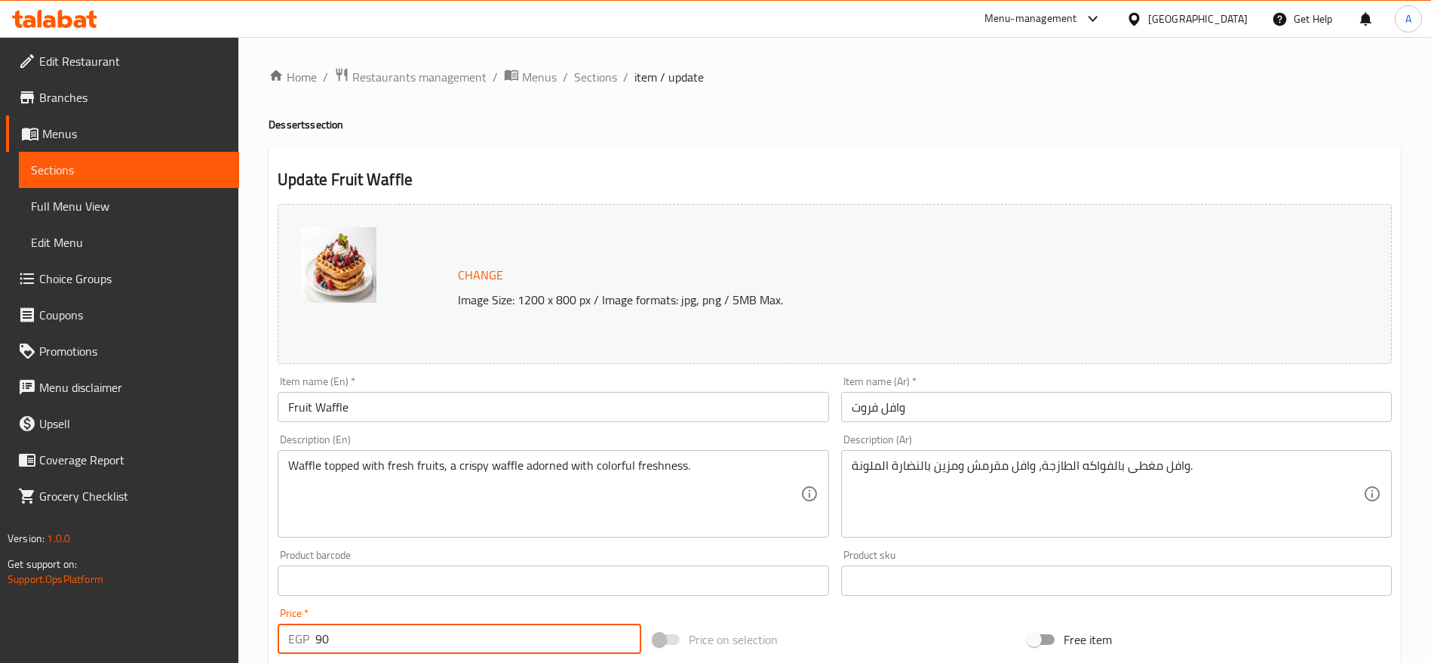
click at [412, 644] on input "90" at bounding box center [478, 638] width 326 height 30
type input "95"
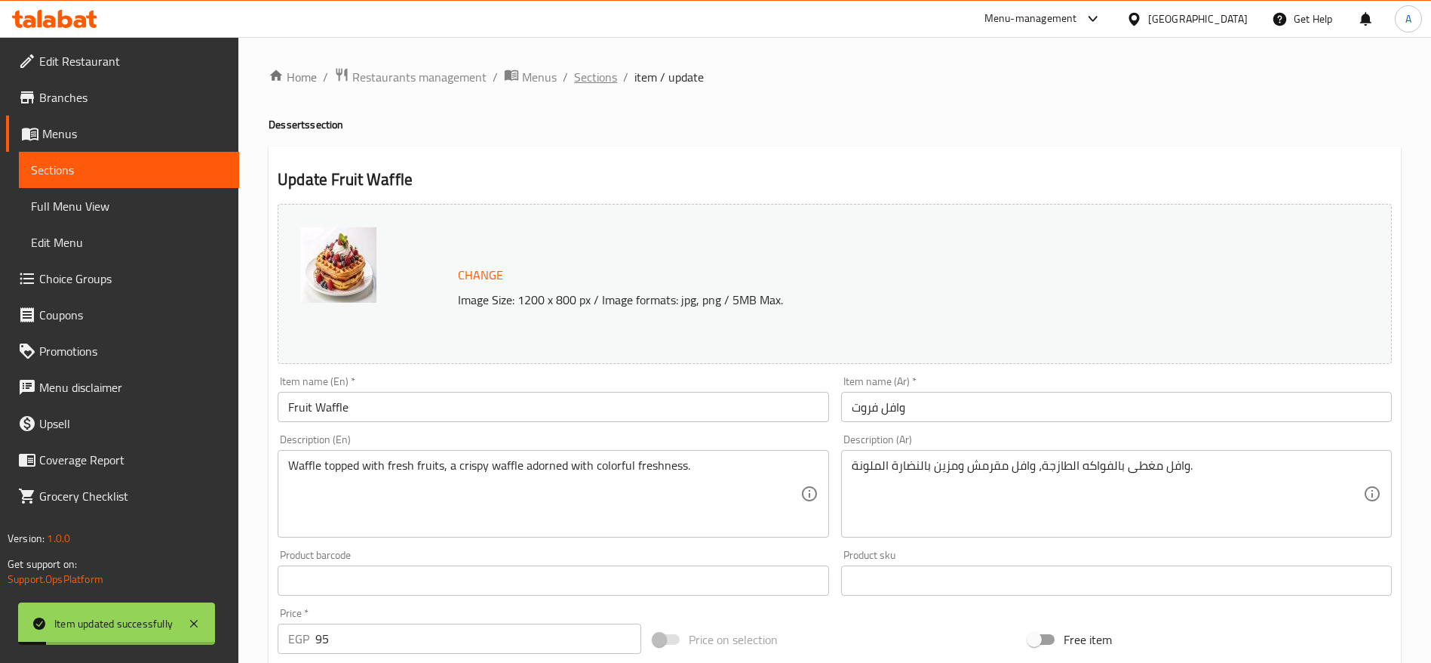
click at [608, 79] on span "Sections" at bounding box center [595, 77] width 43 height 18
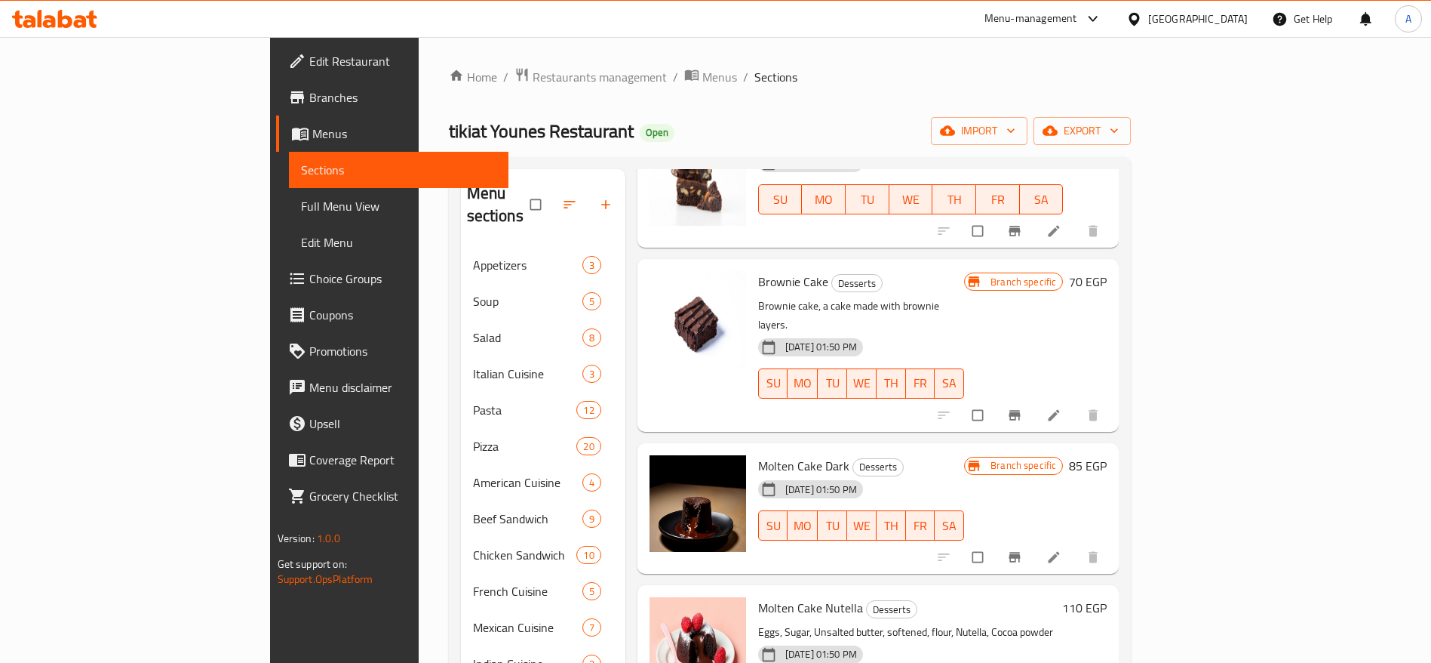
scroll to position [643, 0]
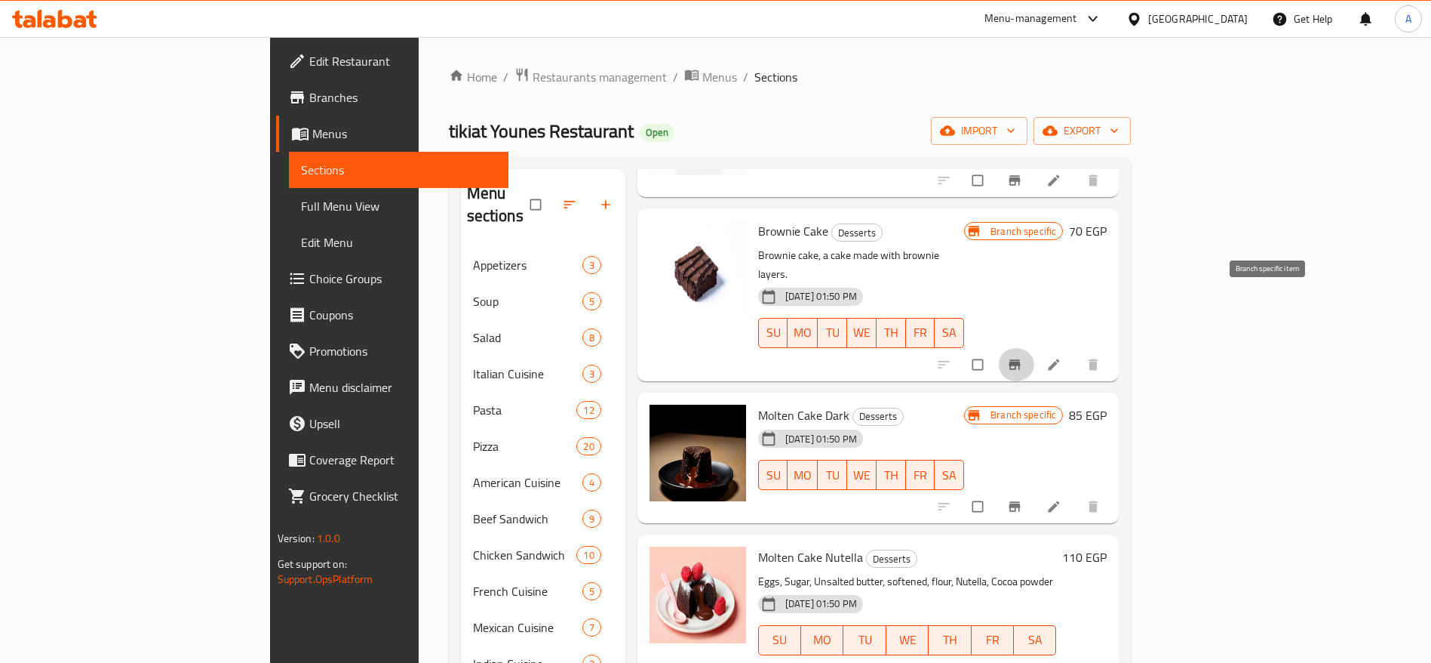
click at [1021, 359] on icon "Branch-specific-item" at bounding box center [1015, 364] width 11 height 10
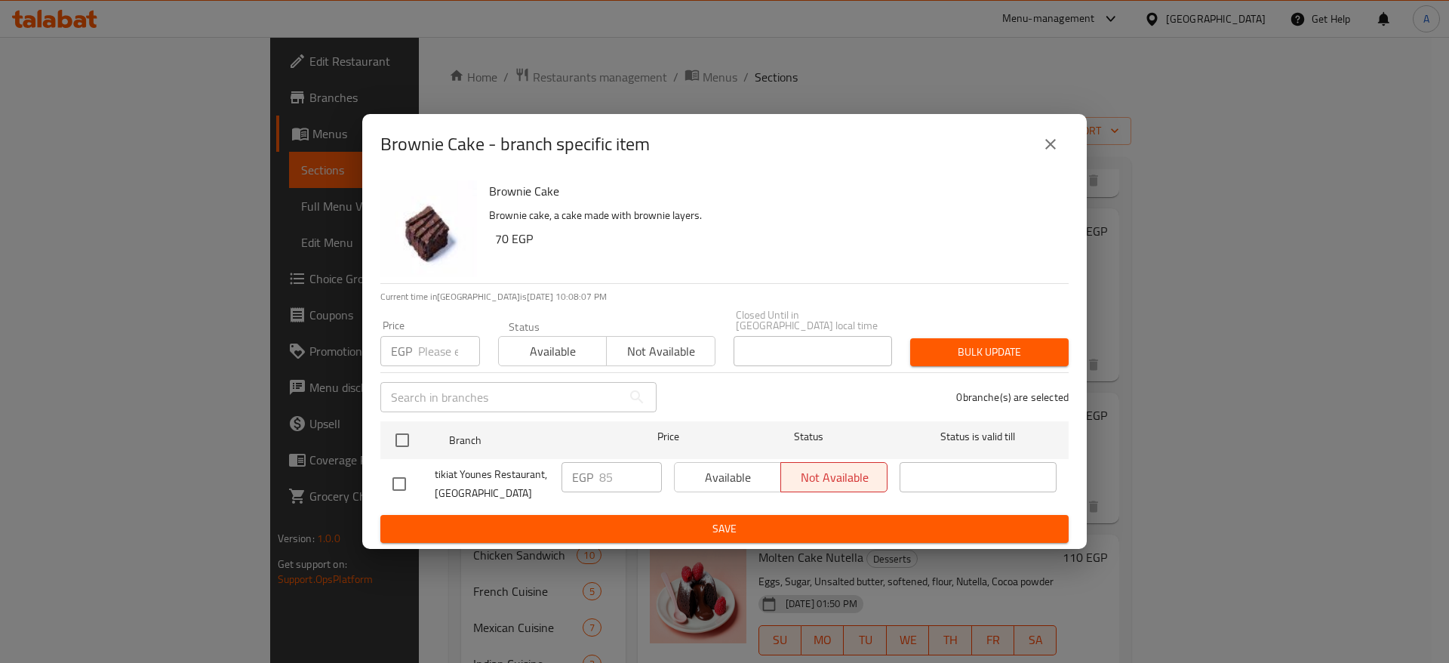
click at [1034, 139] on div "Brownie Cake - branch specific item" at bounding box center [724, 144] width 688 height 36
click at [1053, 146] on icon "close" at bounding box center [1050, 144] width 11 height 11
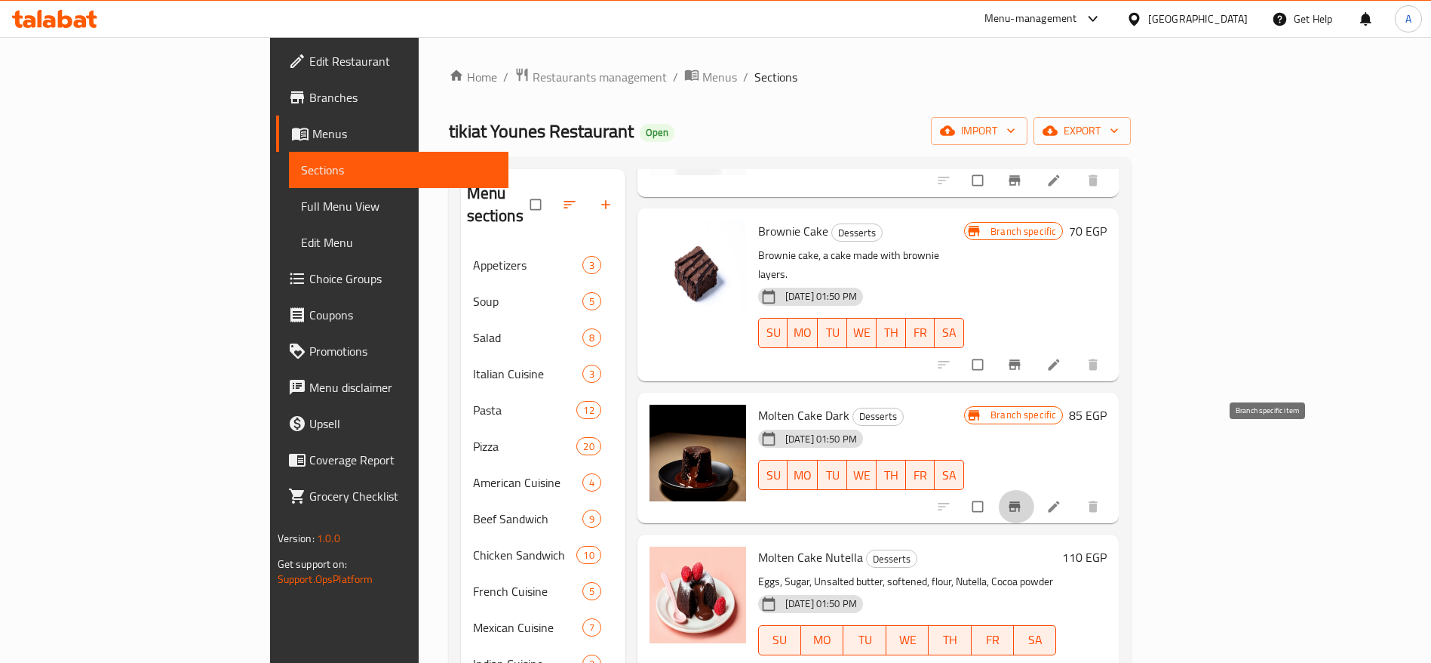
click at [1022, 499] on icon "Branch-specific-item" at bounding box center [1014, 506] width 15 height 15
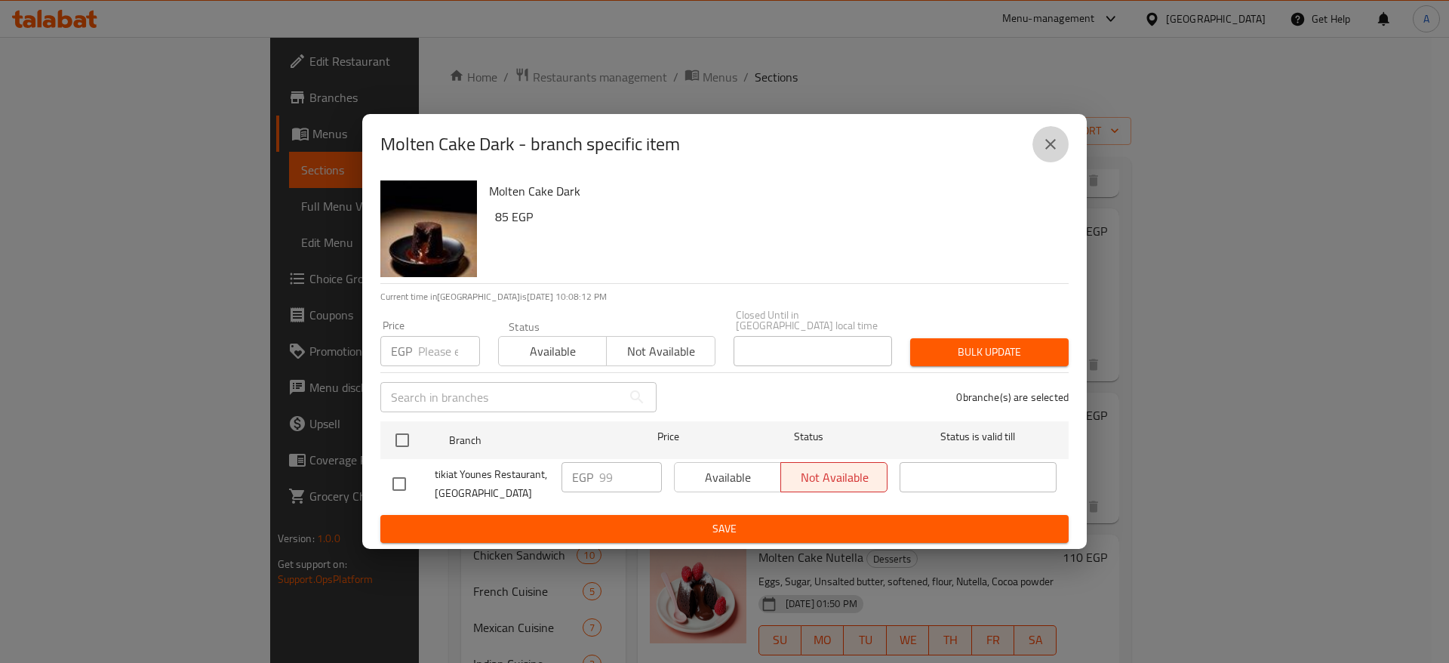
click at [1053, 142] on icon "close" at bounding box center [1050, 144] width 18 height 18
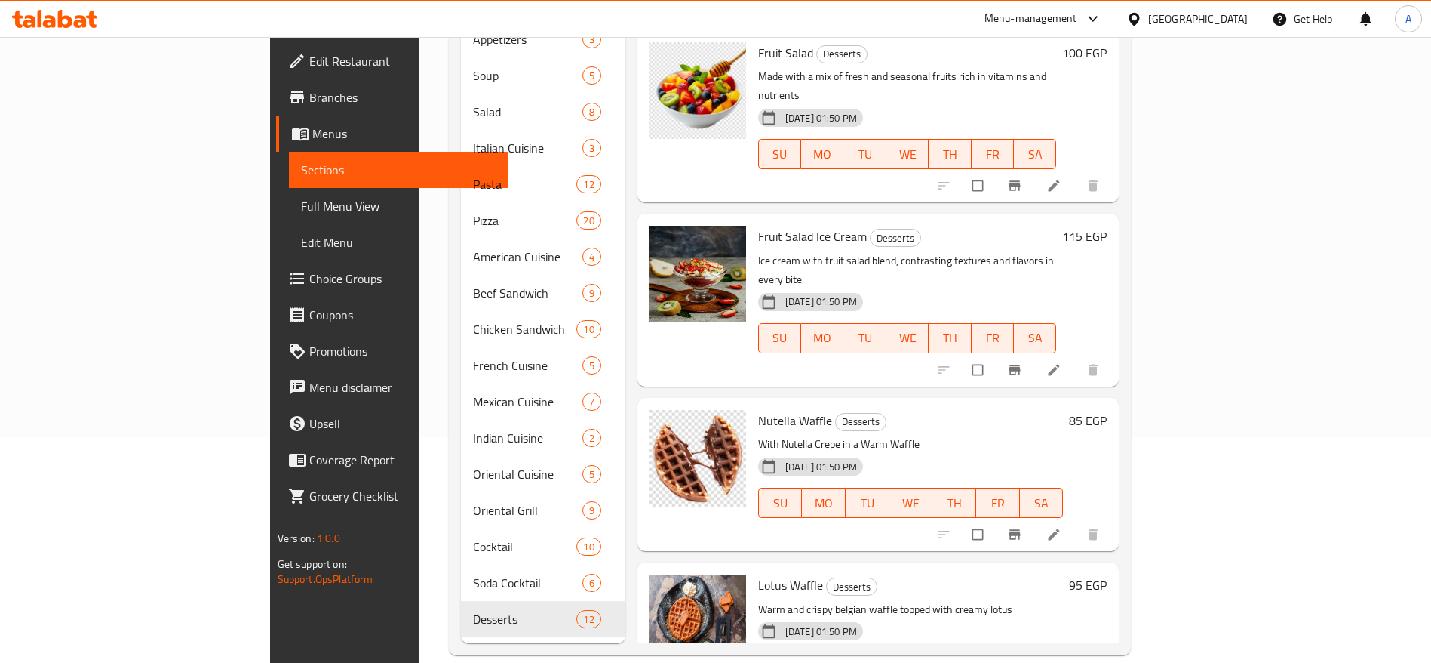
scroll to position [1249, 0]
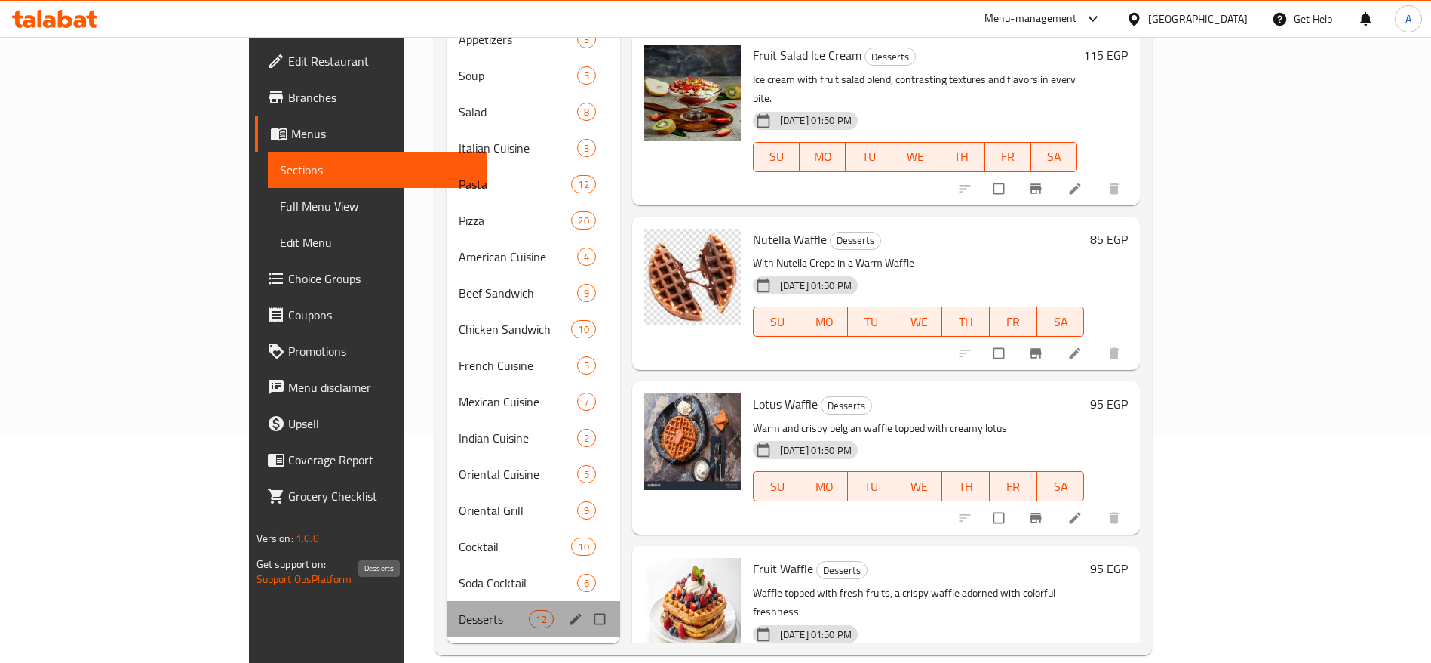
click at [459, 610] on span "Desserts" at bounding box center [494, 619] width 71 height 18
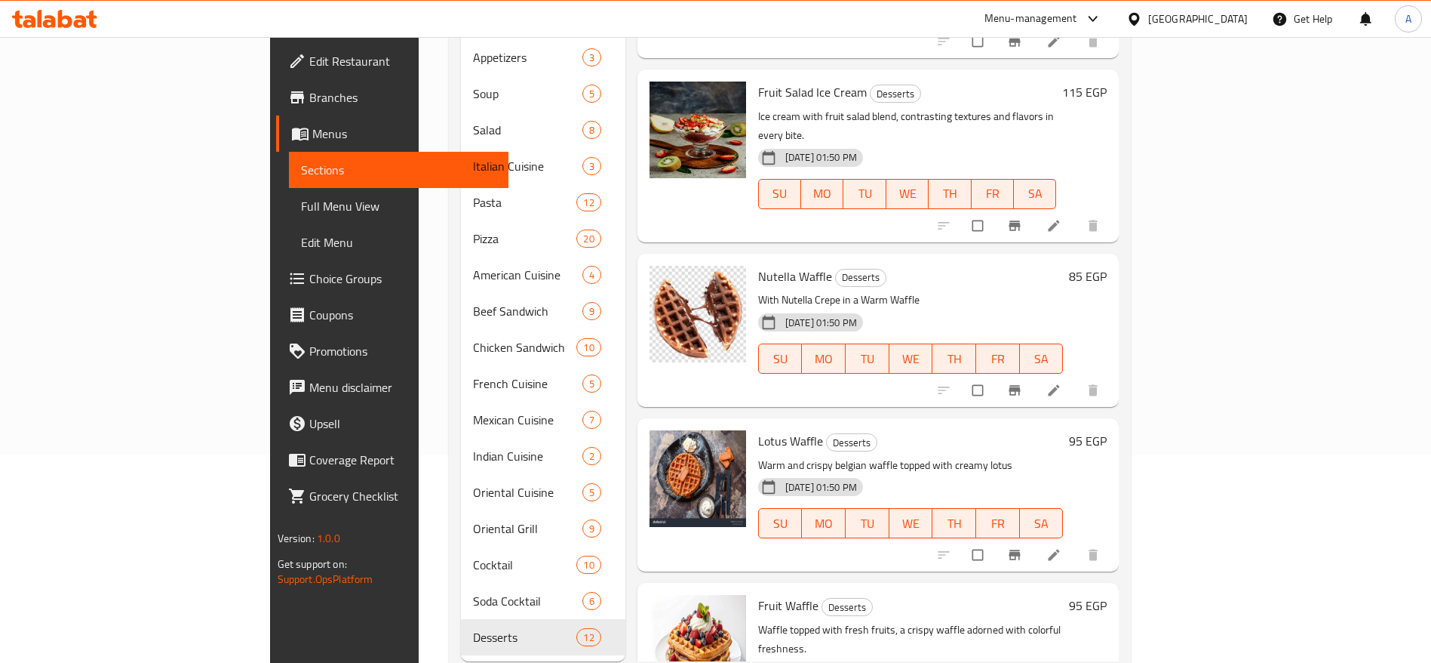
scroll to position [226, 0]
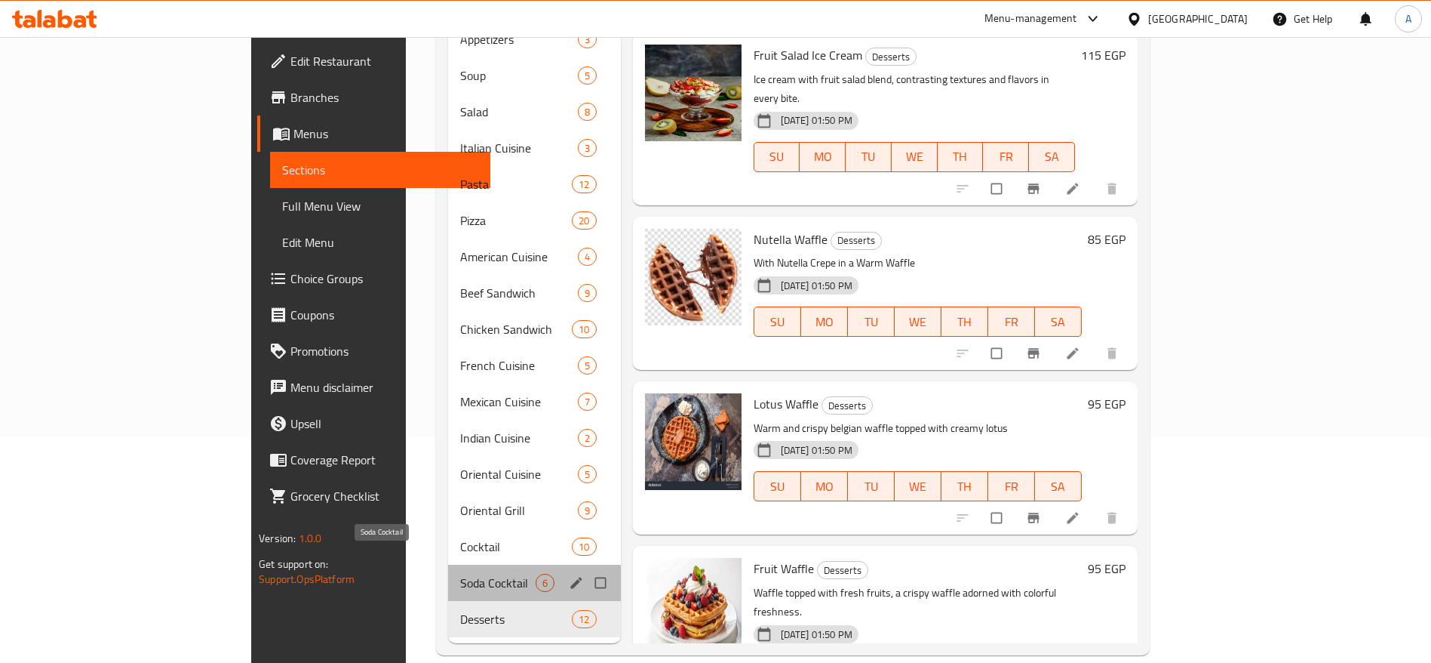
click at [460, 573] on span "Soda Cocktail" at bounding box center [497, 582] width 75 height 18
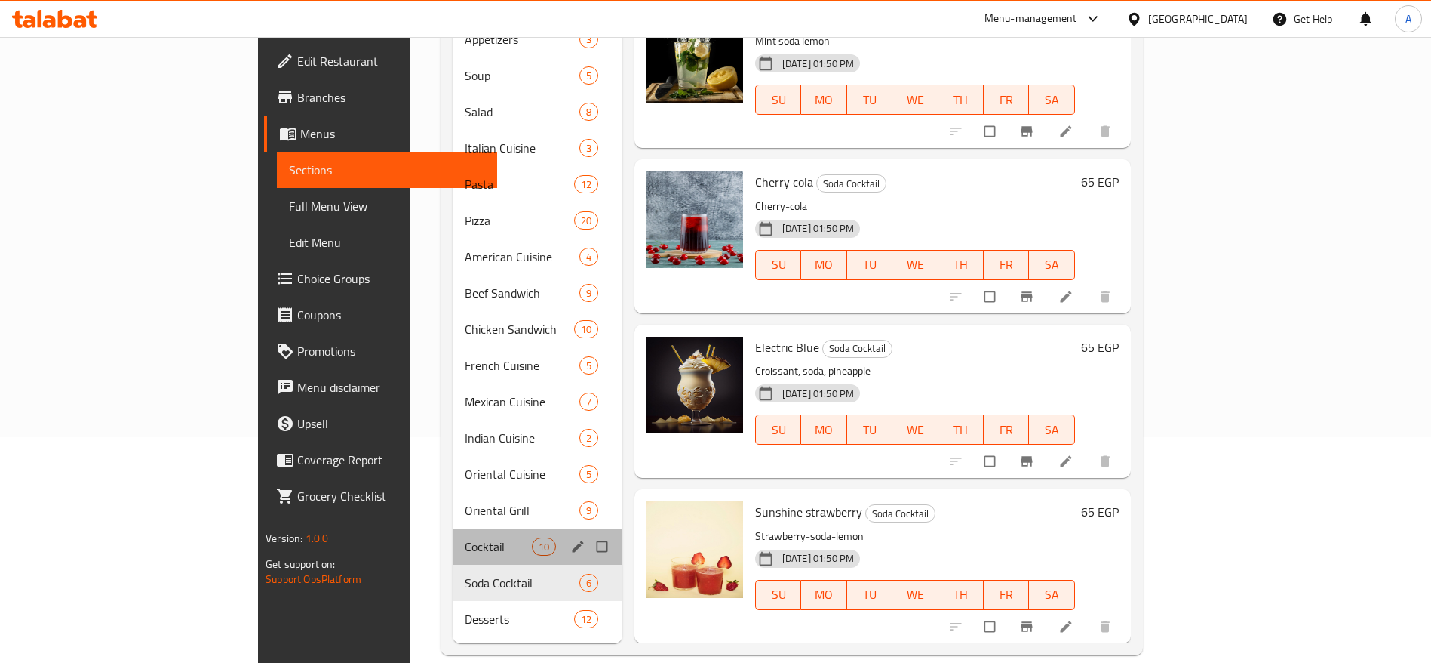
click at [453, 534] on div "Cocktail 10" at bounding box center [538, 546] width 170 height 36
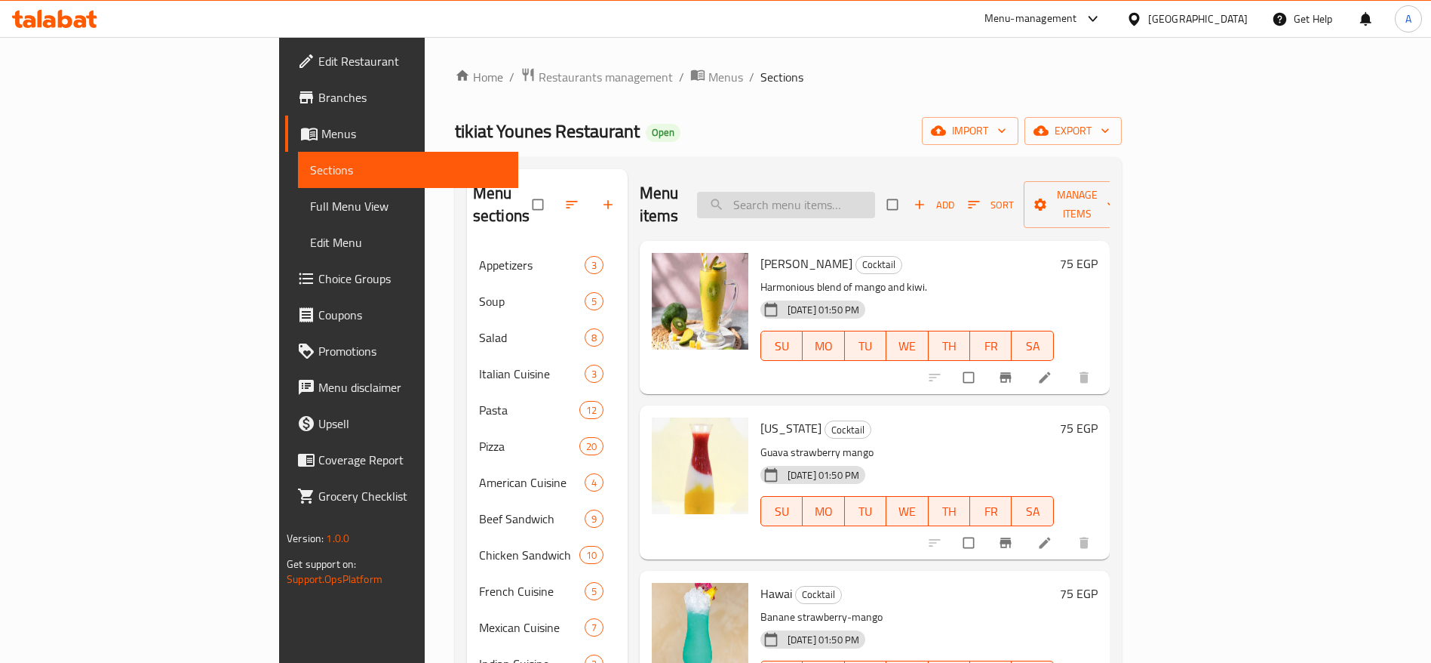
click at [875, 192] on input "search" at bounding box center [786, 205] width 178 height 26
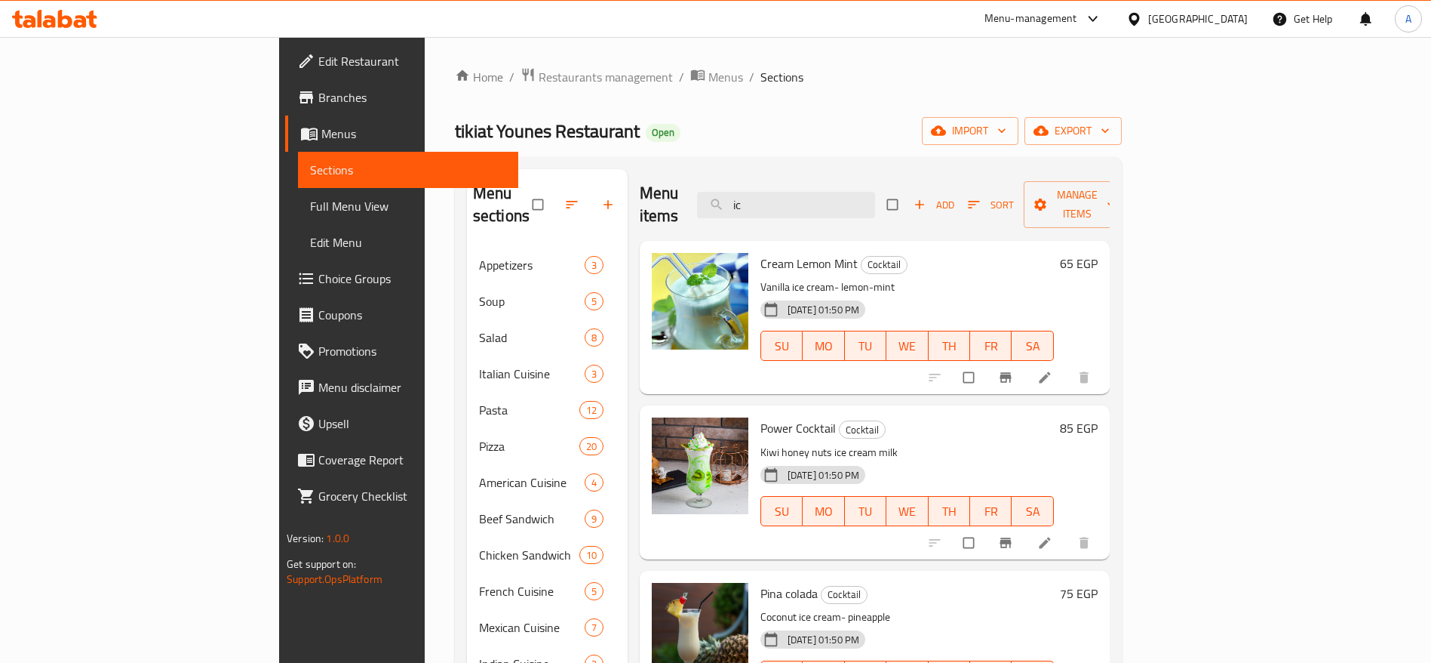
type input "i"
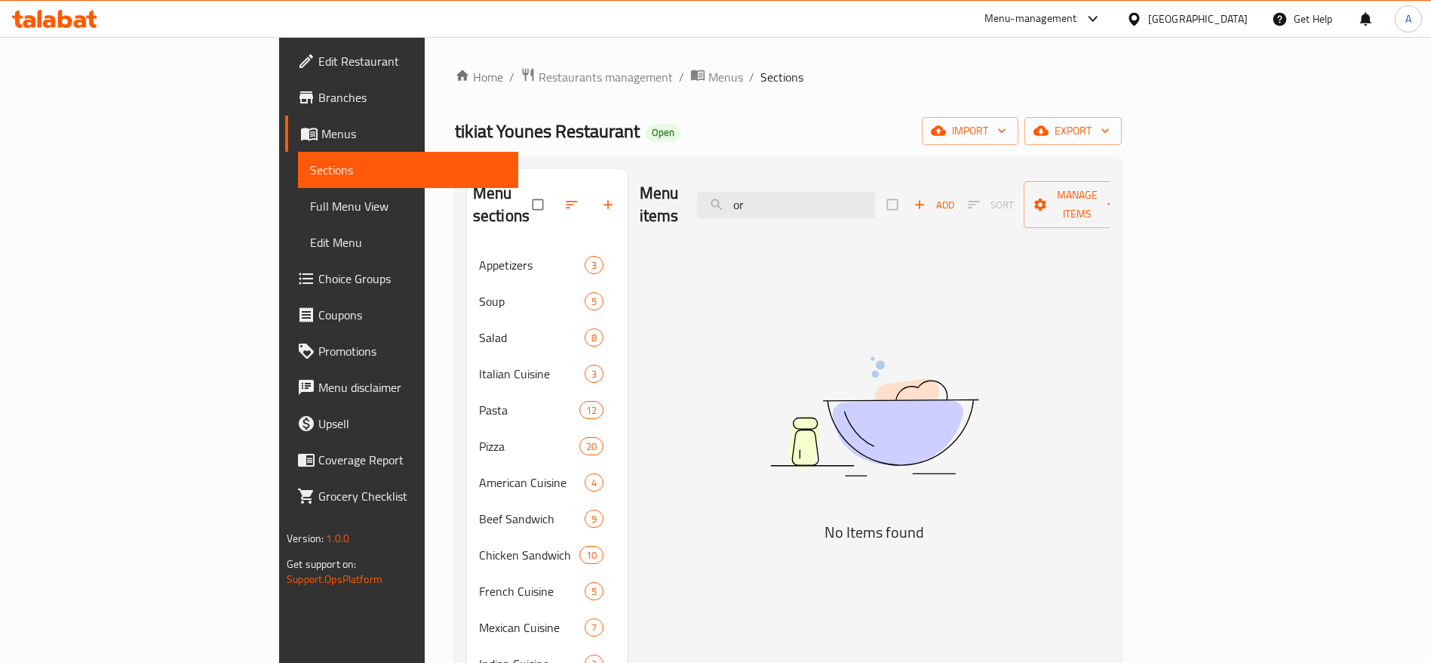
type input "o"
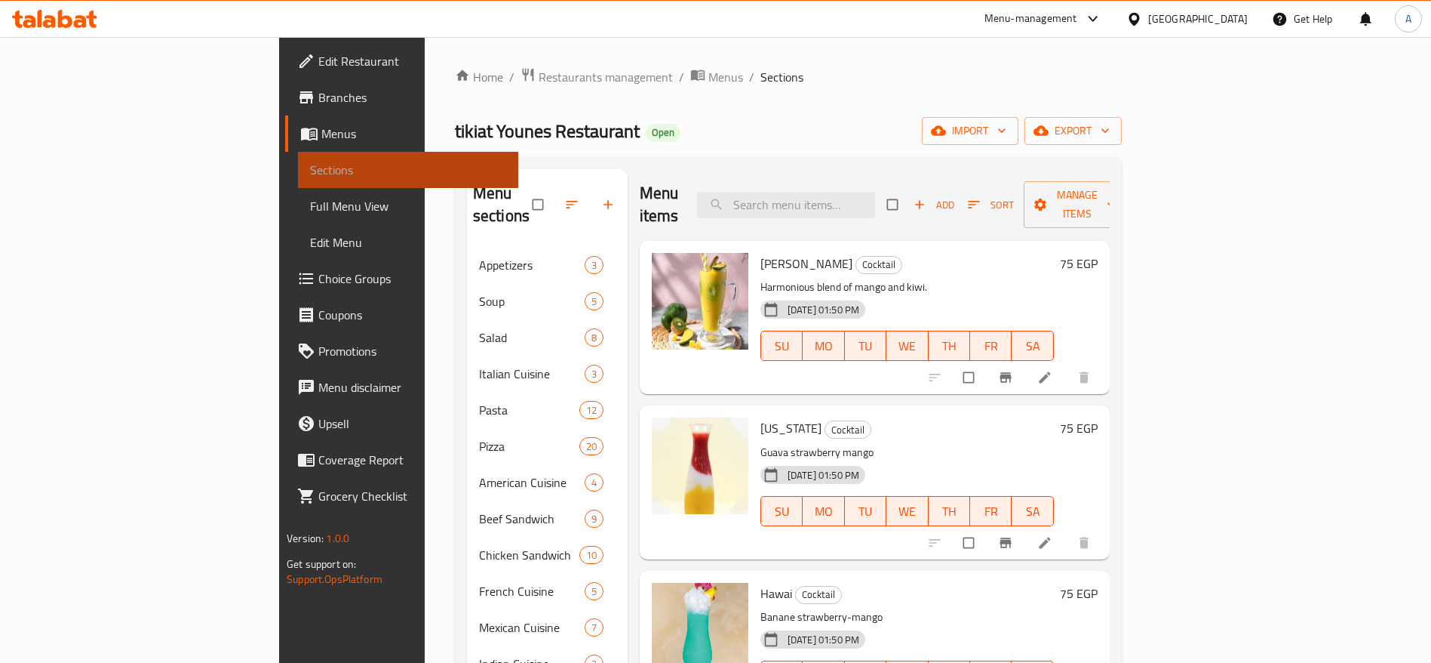
click at [298, 155] on link "Sections" at bounding box center [408, 170] width 220 height 36
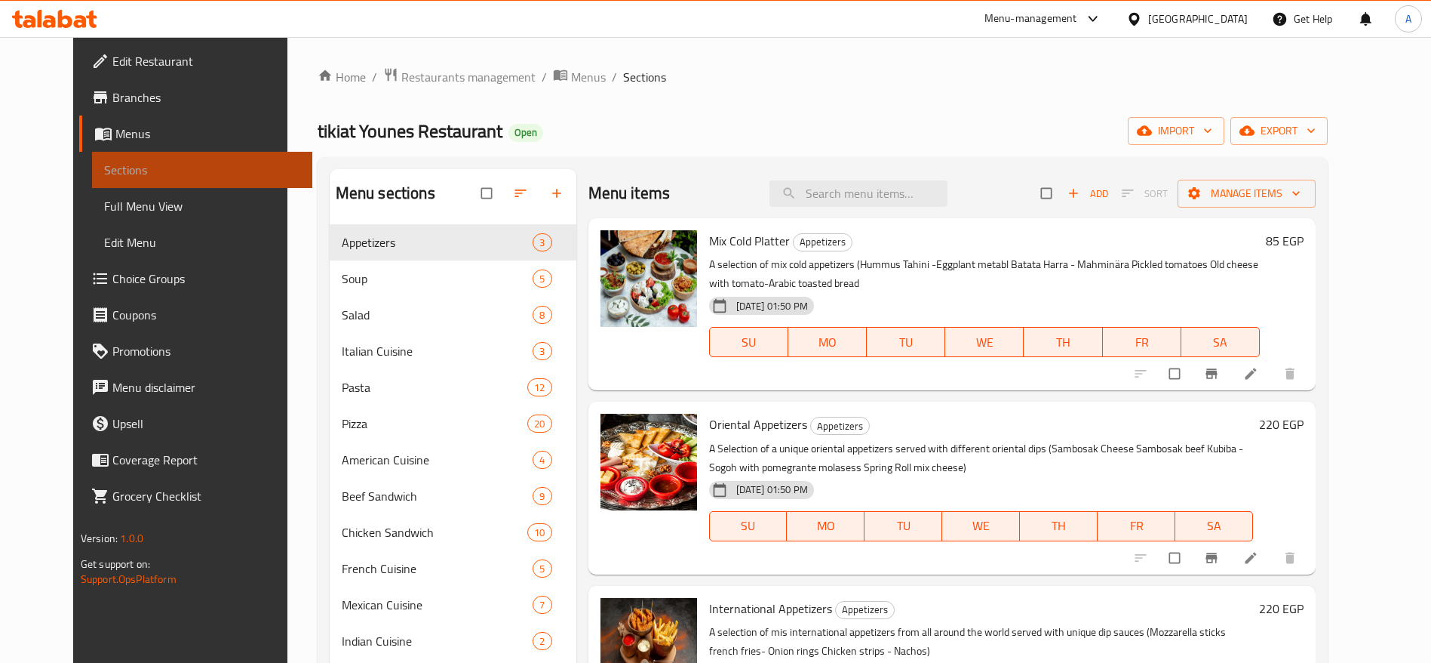
click at [222, 155] on link "Sections" at bounding box center [202, 170] width 220 height 36
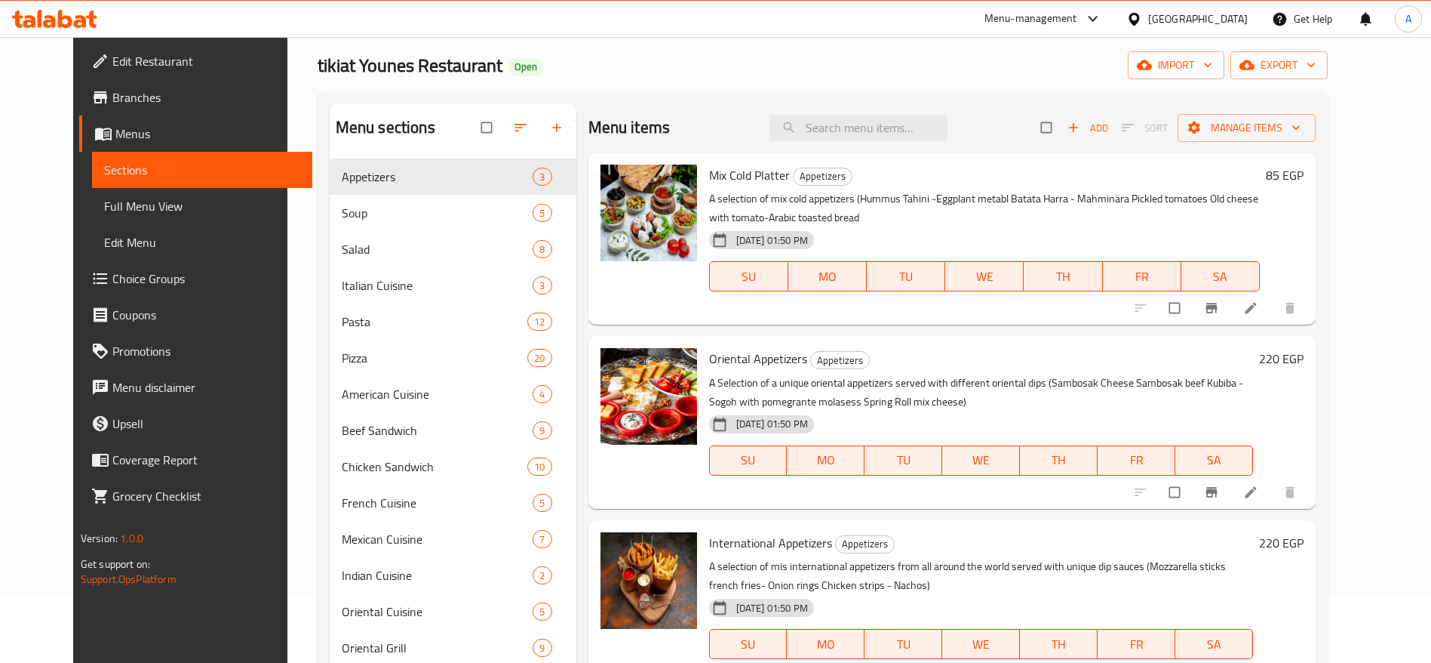
scroll to position [72, 0]
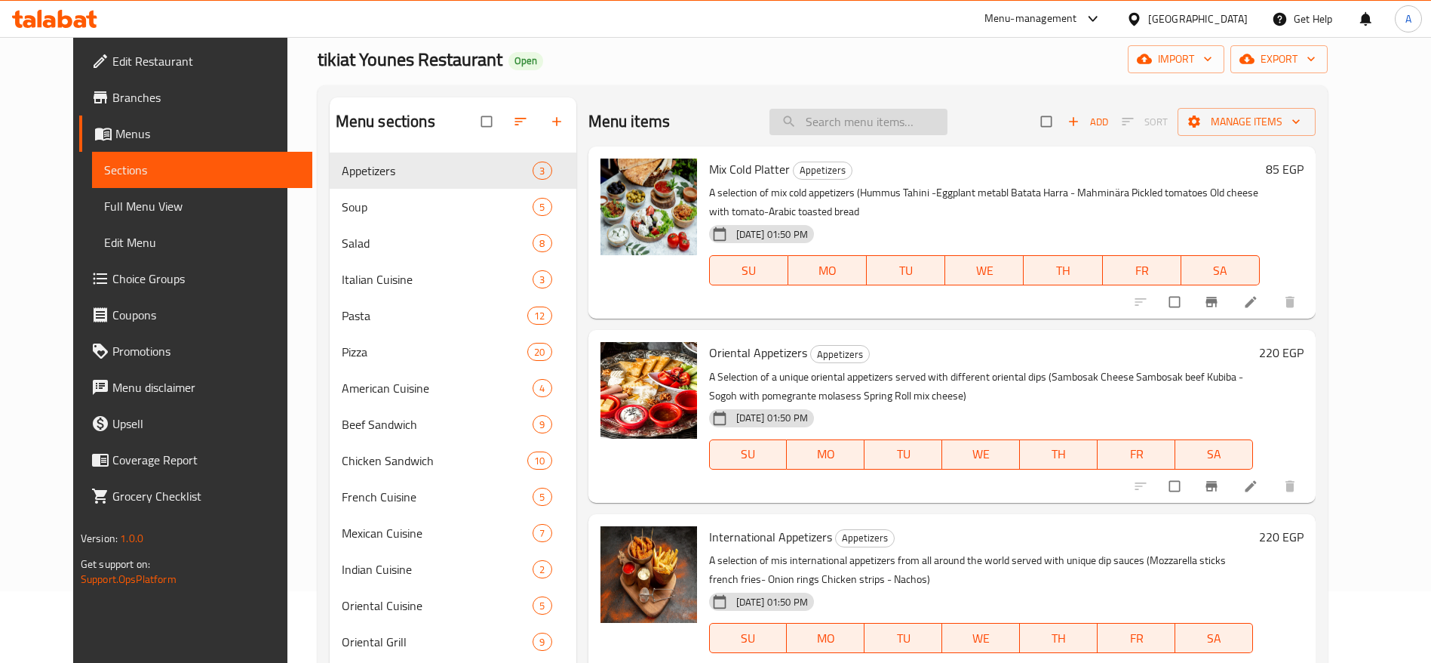
drag, startPoint x: 887, startPoint y: 154, endPoint x: 855, endPoint y: 112, distance: 52.7
click at [855, 112] on input "search" at bounding box center [859, 122] width 178 height 26
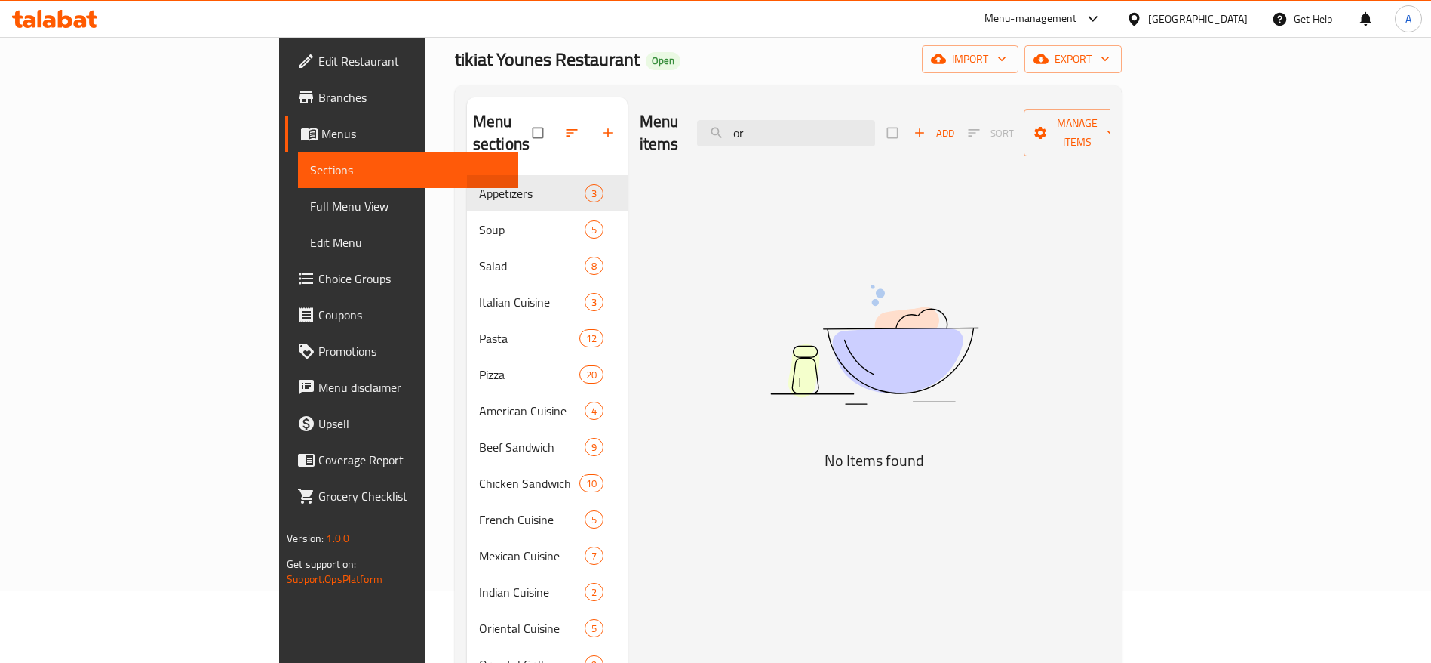
type input "o"
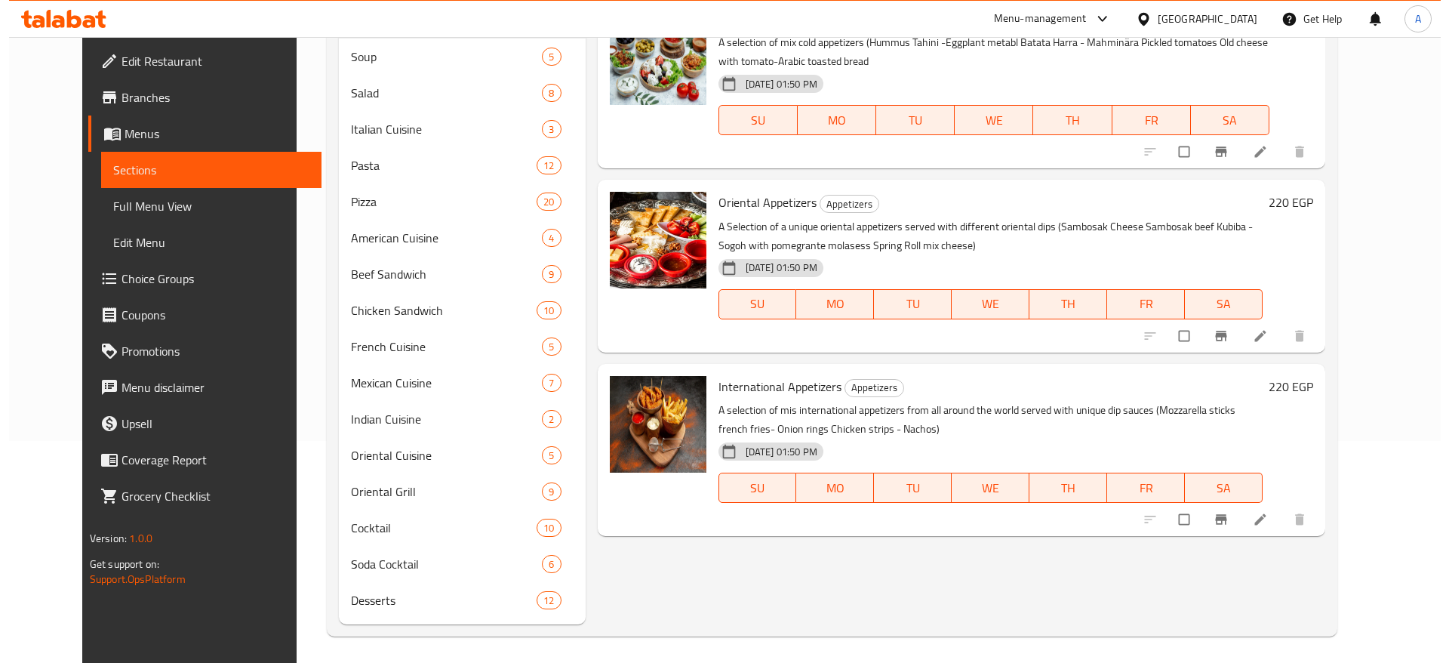
scroll to position [0, 0]
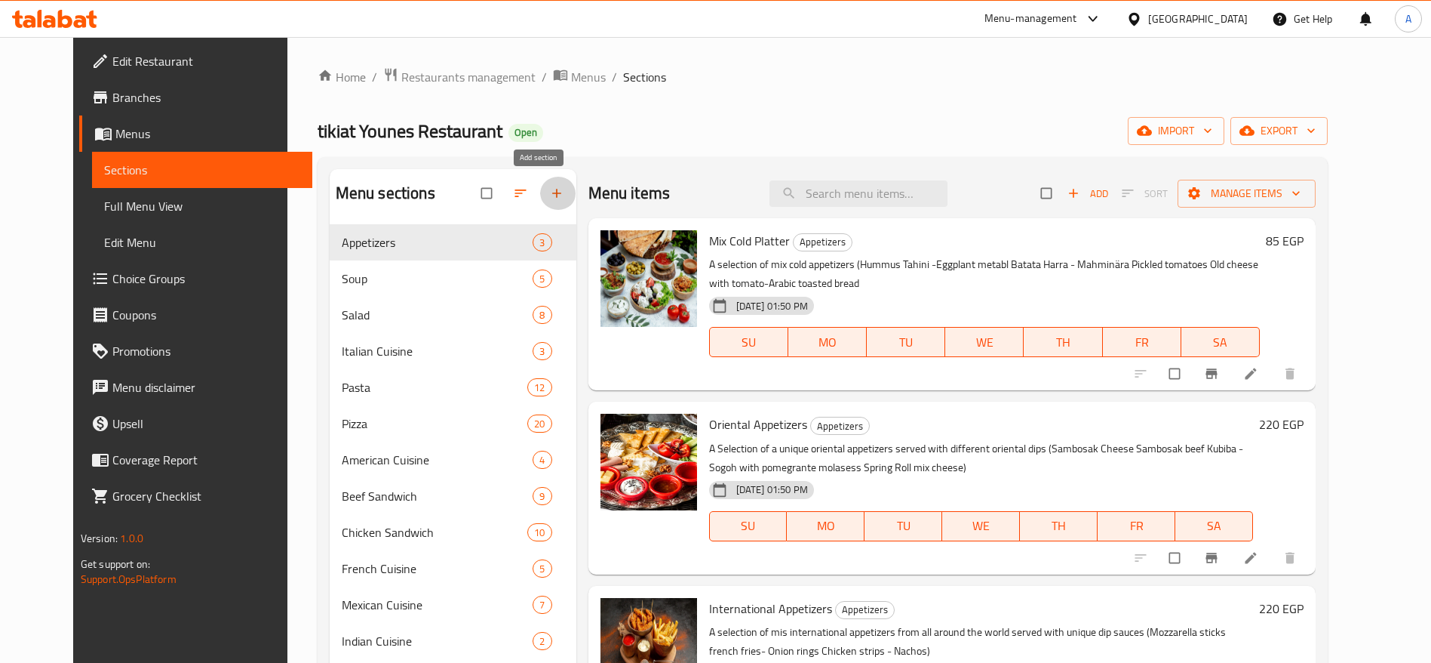
click at [549, 187] on icon "button" at bounding box center [556, 193] width 15 height 15
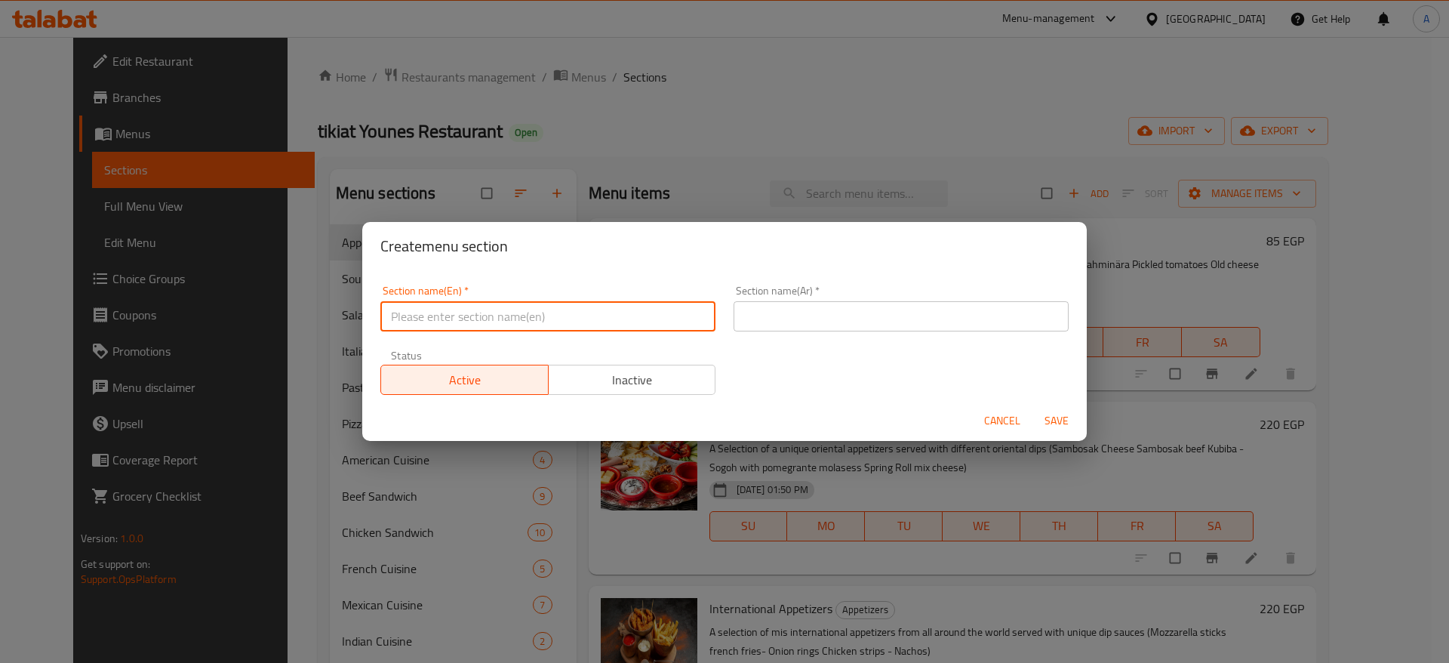
click at [660, 313] on input "text" at bounding box center [547, 316] width 335 height 30
type input "I"
type input "ه"
type input "Ice Cream"
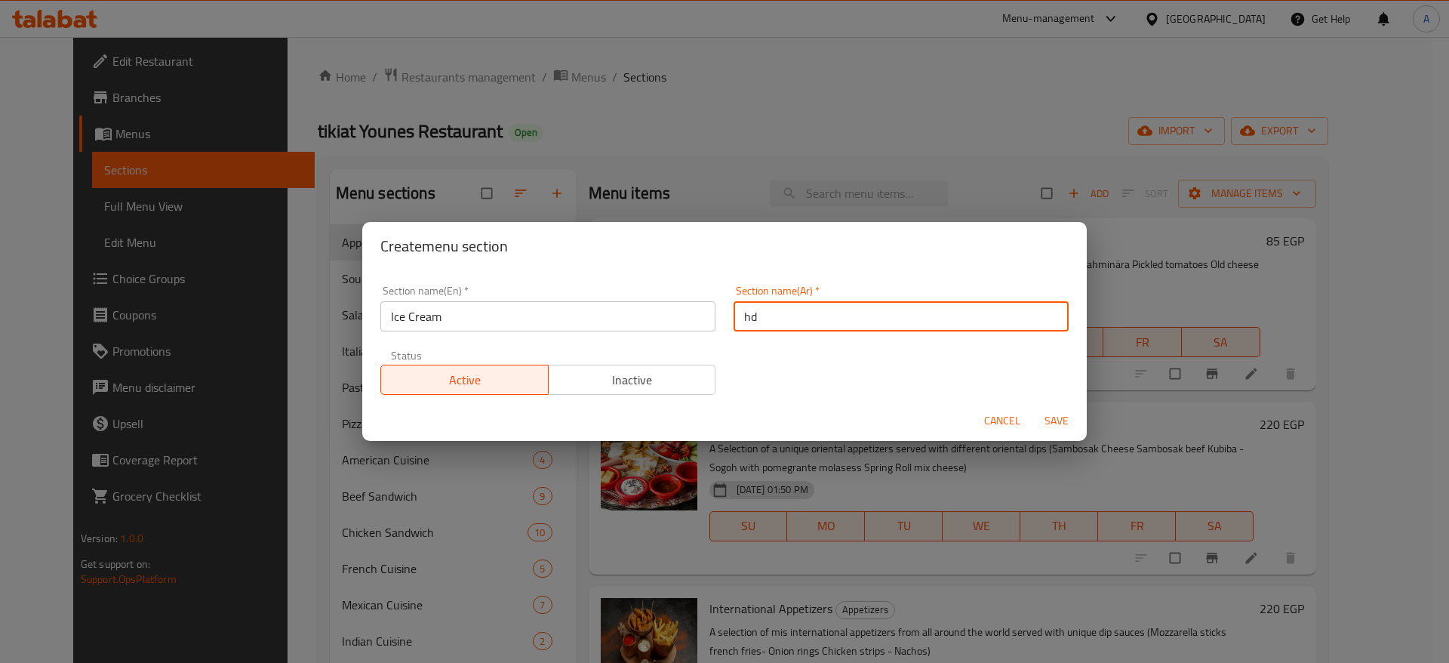
type input "h"
type input "ايس كريم"
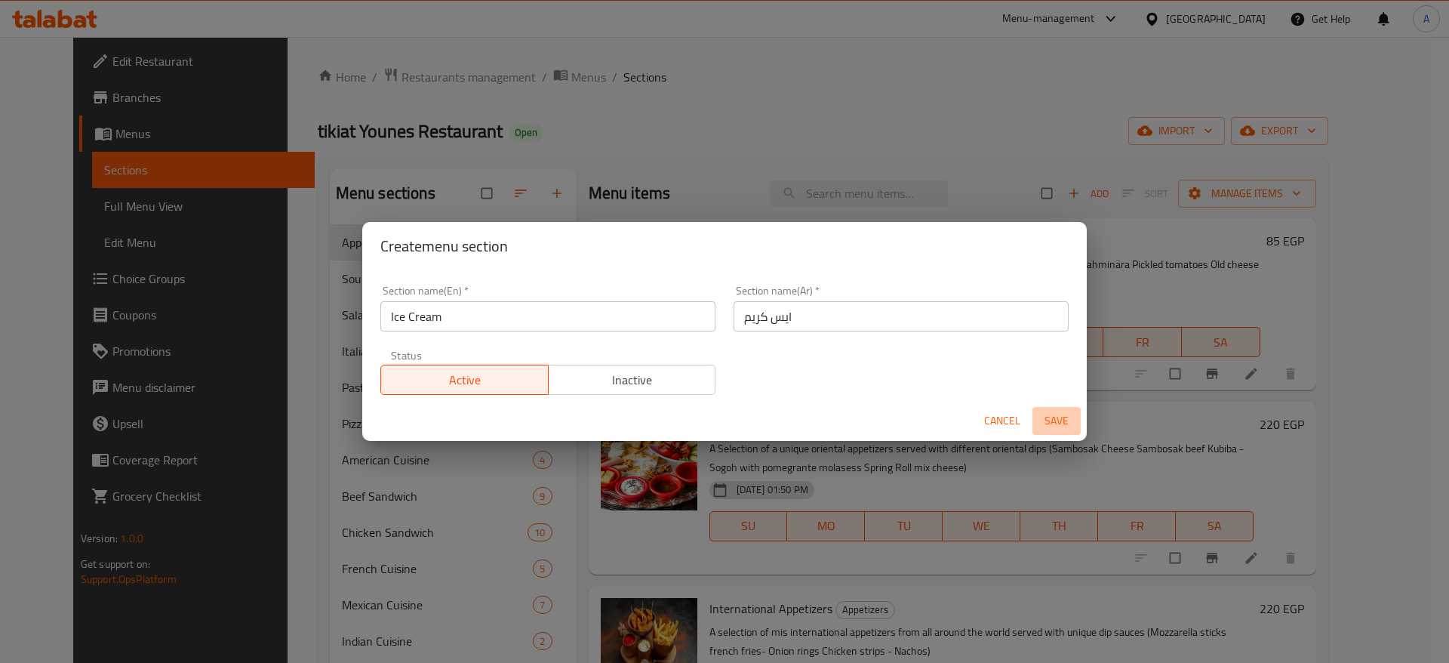
click at [1053, 415] on span "Save" at bounding box center [1056, 420] width 36 height 19
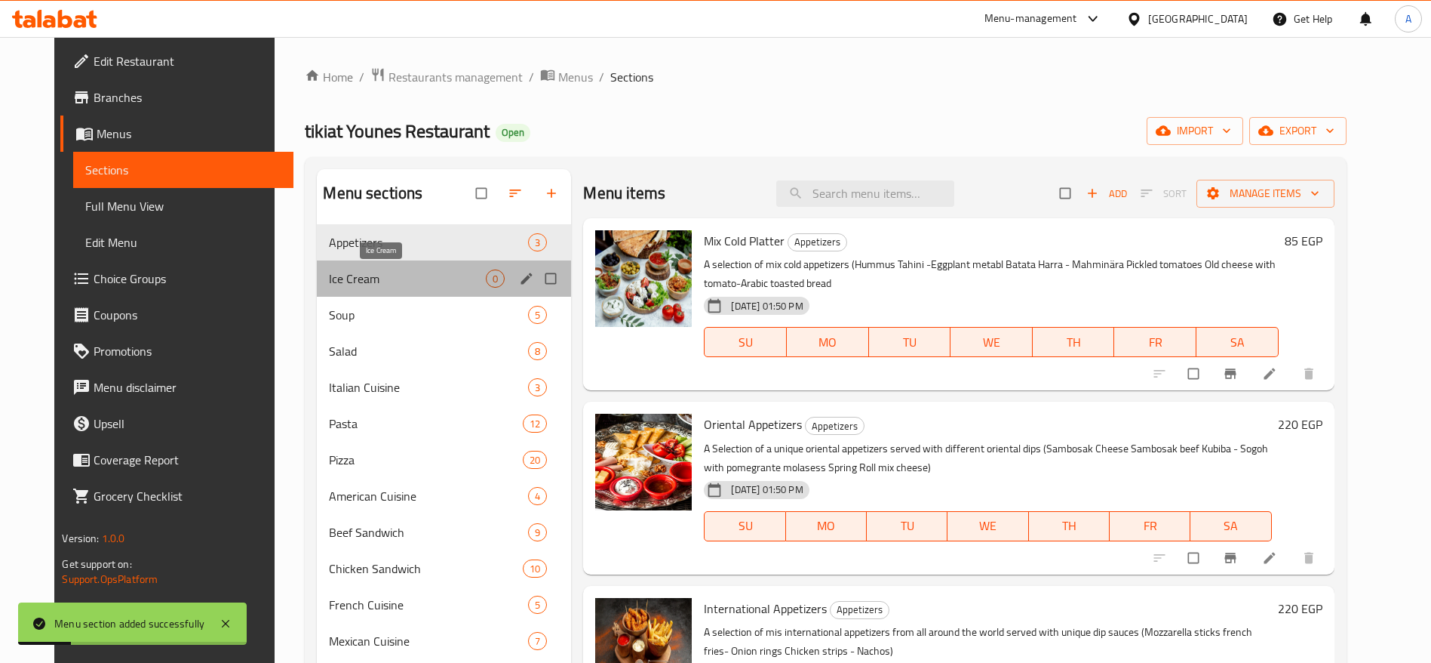
click at [444, 281] on span "Ice Cream" at bounding box center [407, 278] width 157 height 18
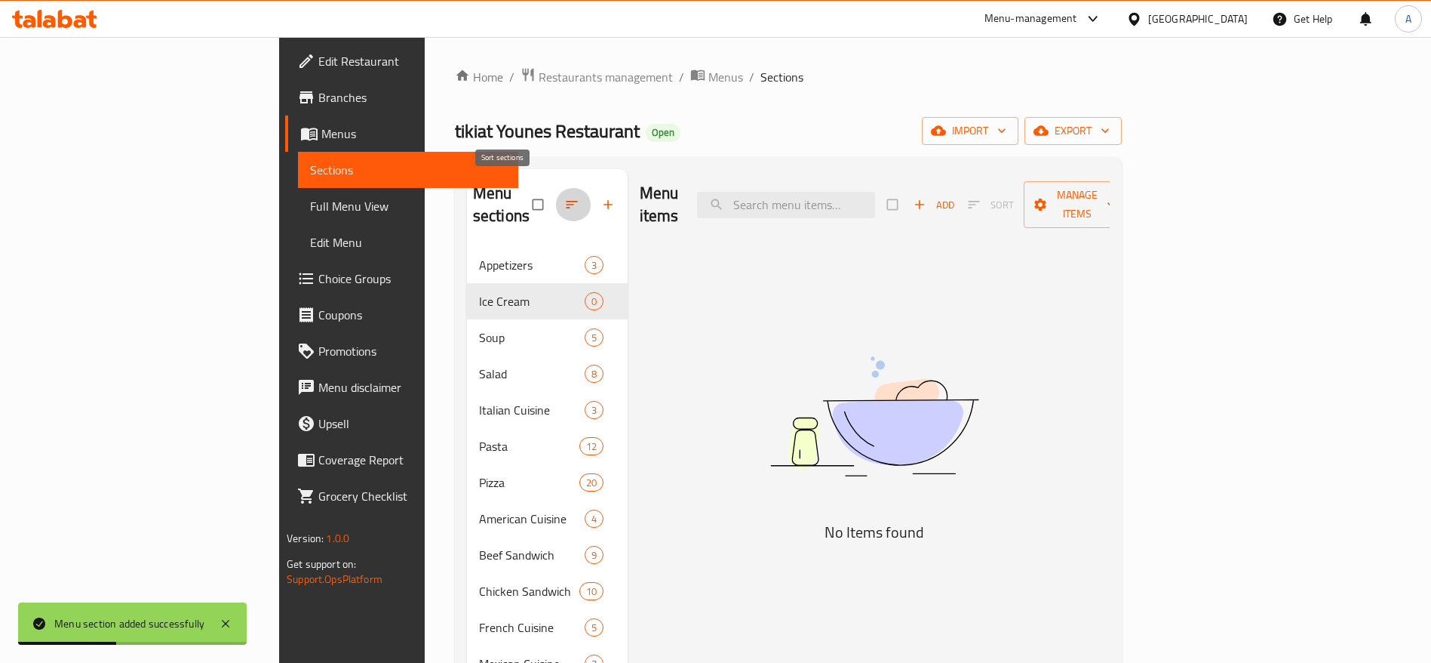
click at [564, 197] on icon "button" at bounding box center [571, 204] width 15 height 15
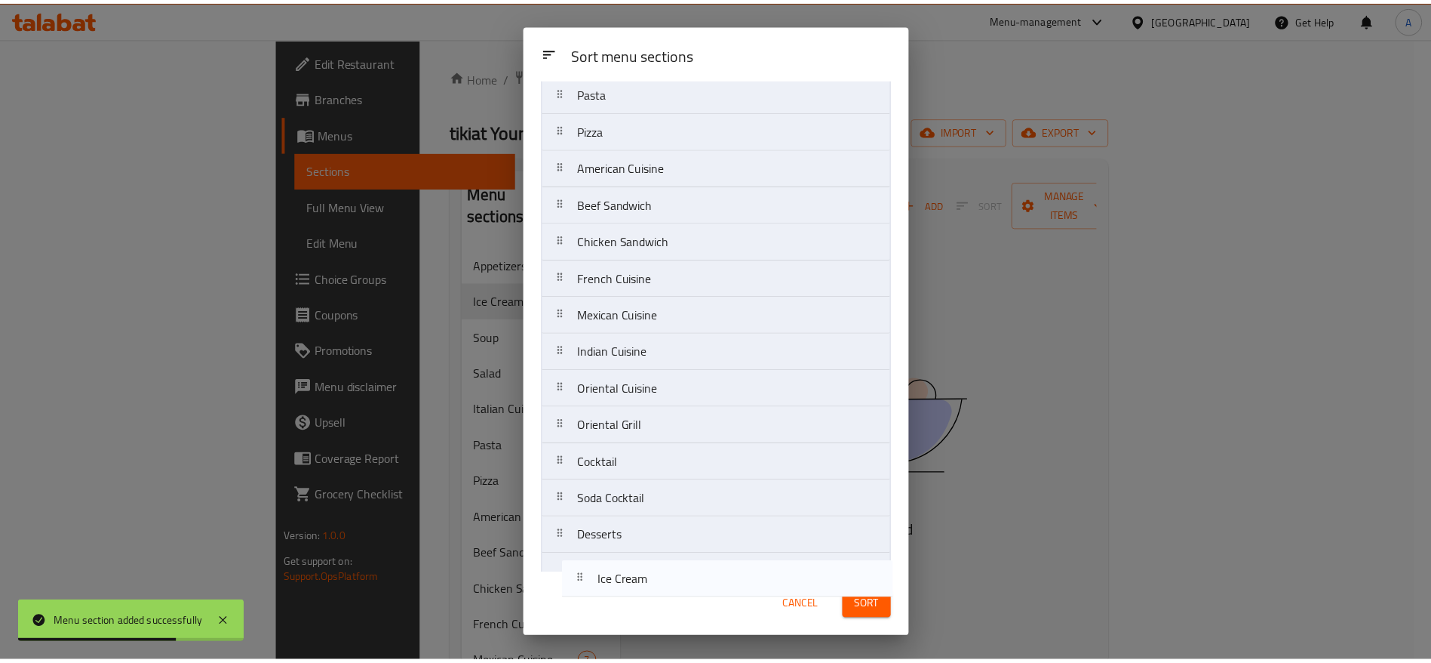
scroll to position [220, 0]
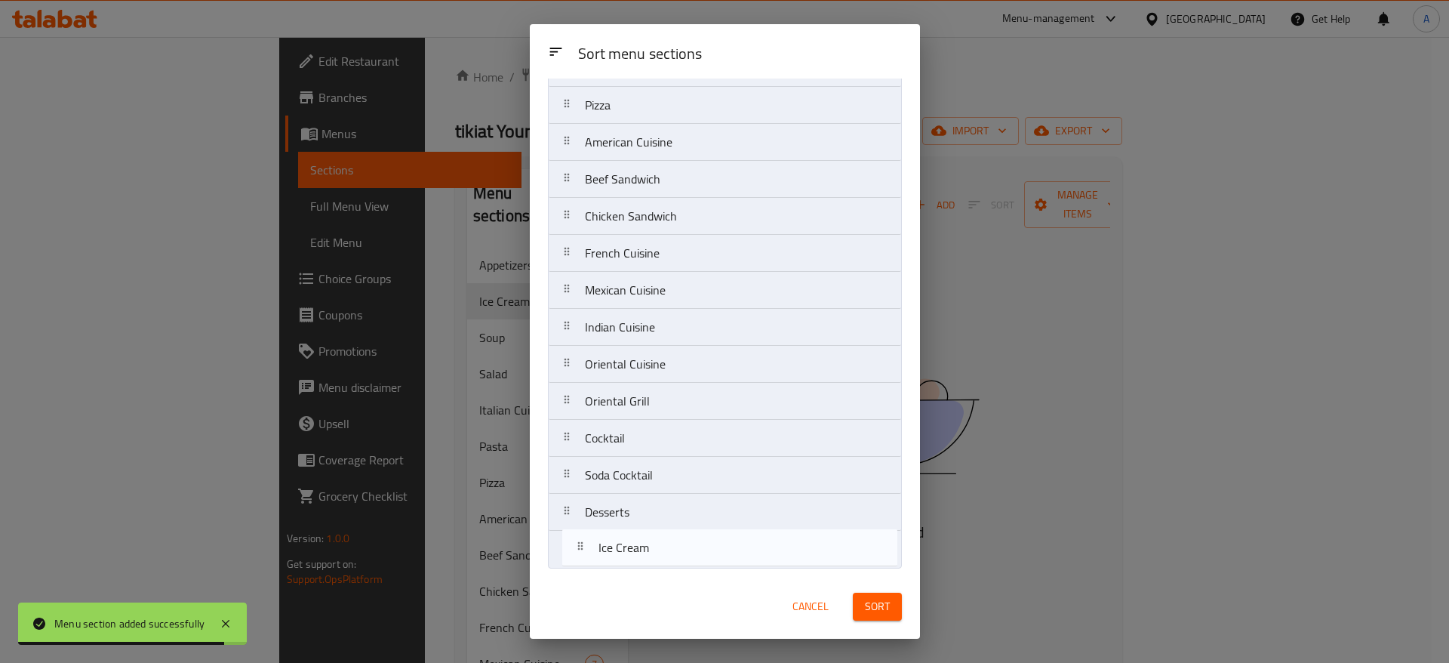
drag, startPoint x: 567, startPoint y: 179, endPoint x: 580, endPoint y: 556, distance: 377.5
click at [580, 556] on nav "Appetizers Ice Cream Soup Salad Italian Cuisine Pasta Pizza American Cuisine Be…" at bounding box center [725, 234] width 354 height 667
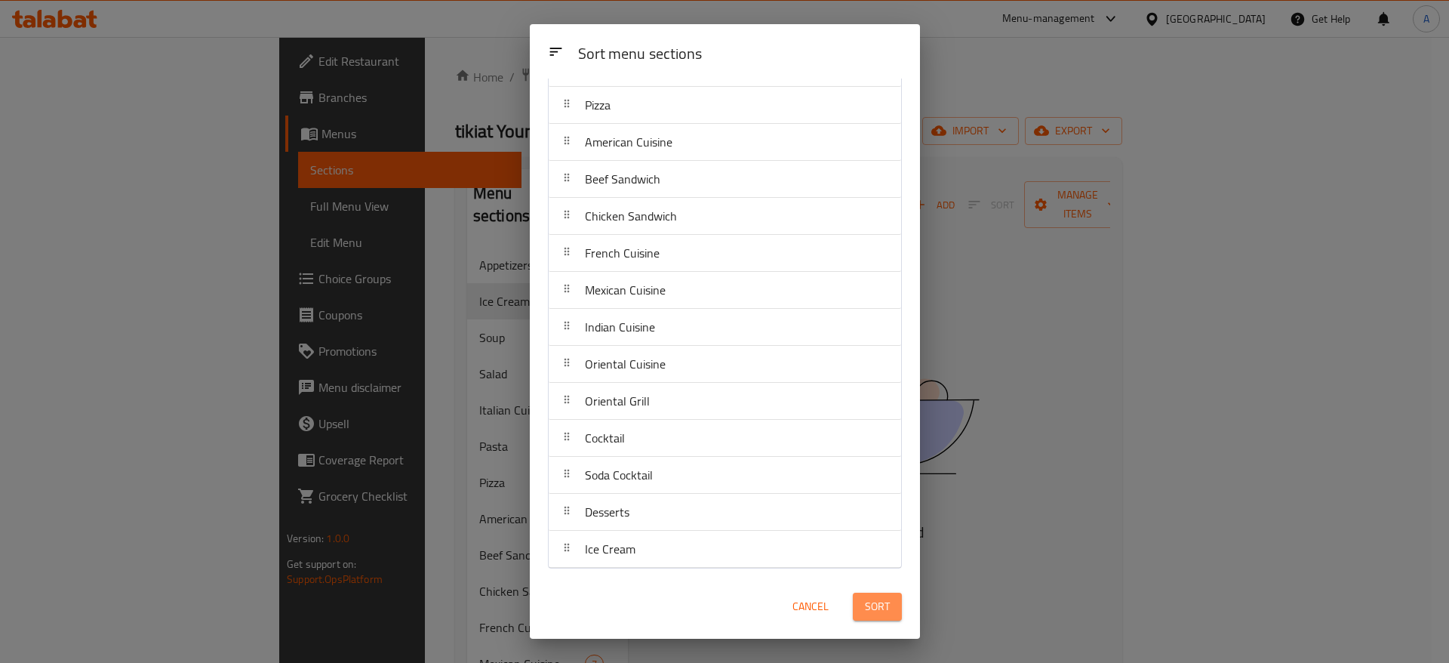
click at [856, 604] on button "Sort" at bounding box center [877, 606] width 49 height 28
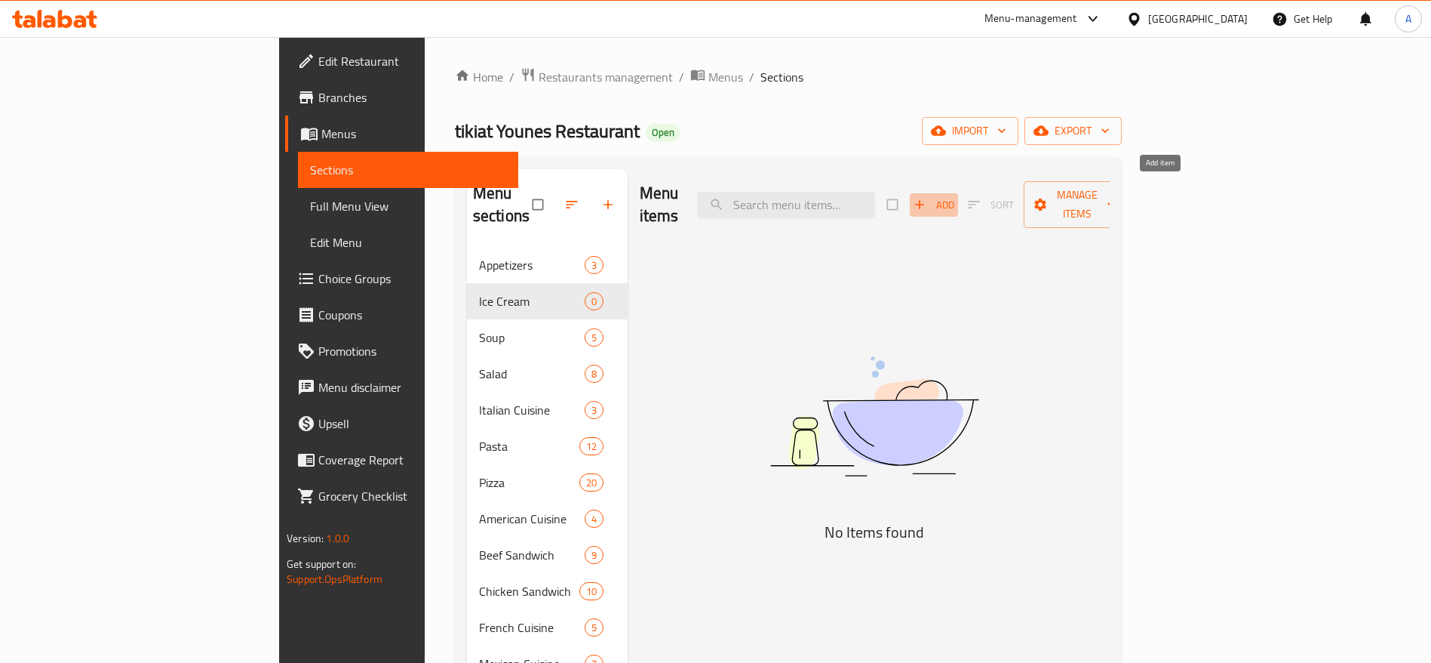
click at [927, 198] on icon "button" at bounding box center [919, 204] width 15 height 15
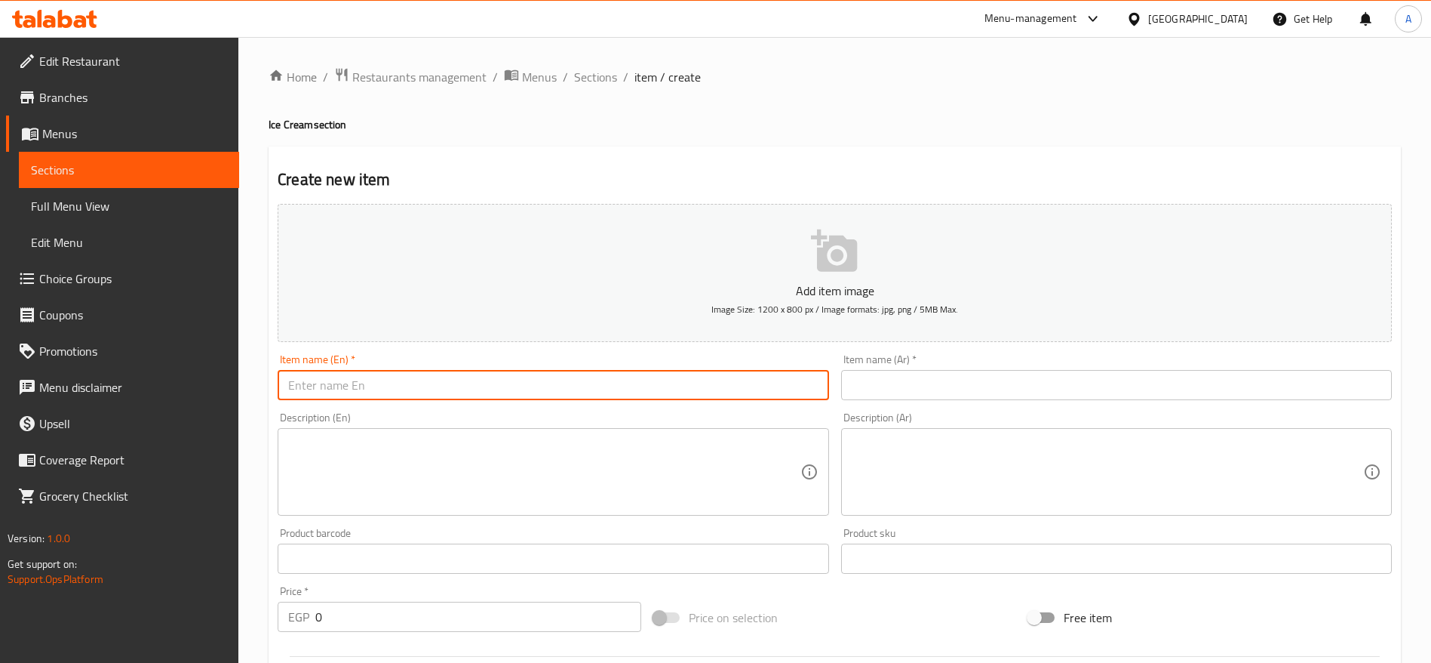
click at [592, 387] on input "text" at bounding box center [553, 385] width 551 height 30
type input "خ"
type input "Original Ice Cream"
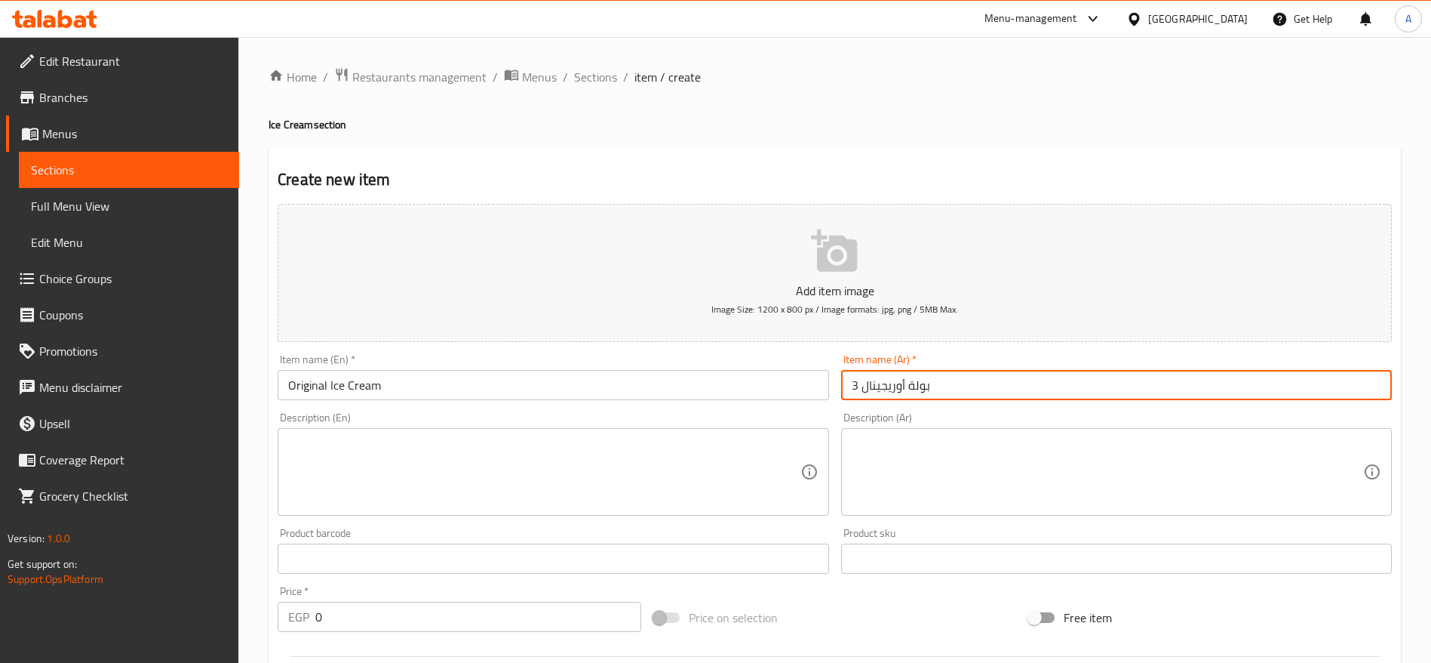
type input "3 بولة أوريجينال"
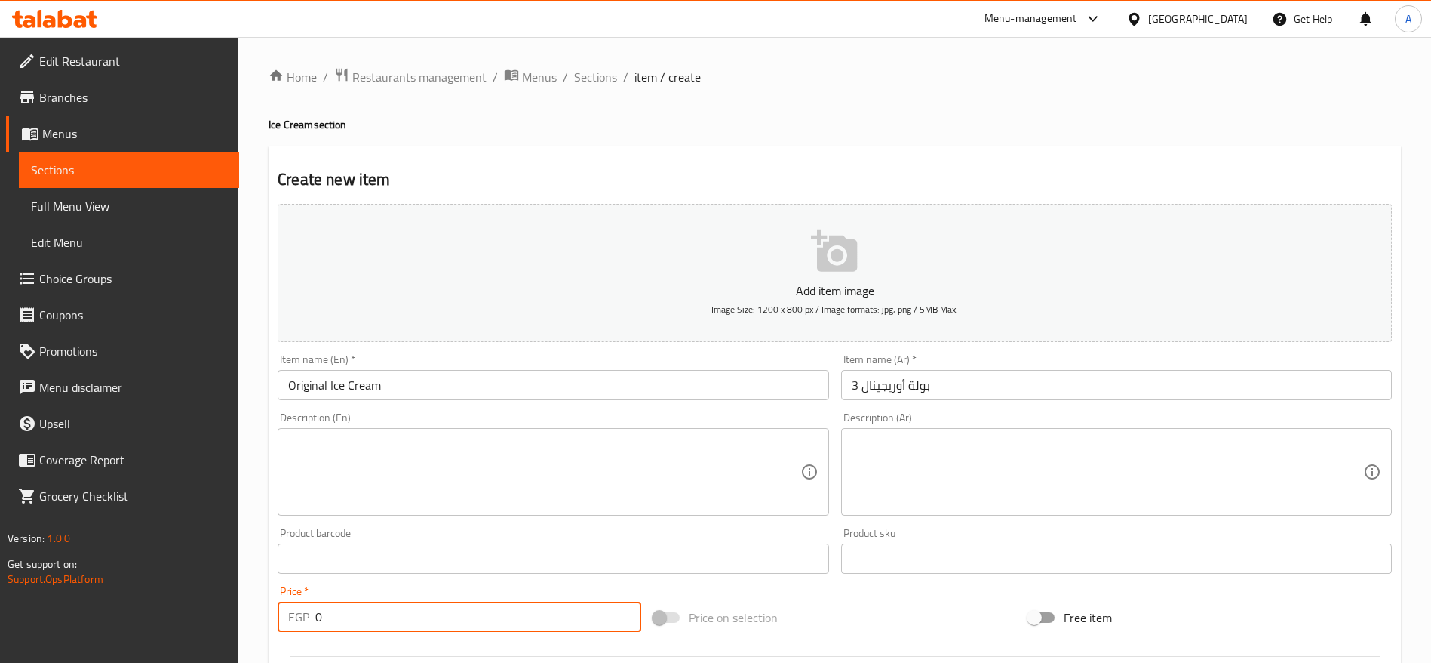
click at [534, 612] on input "0" at bounding box center [478, 616] width 326 height 30
type input "75"
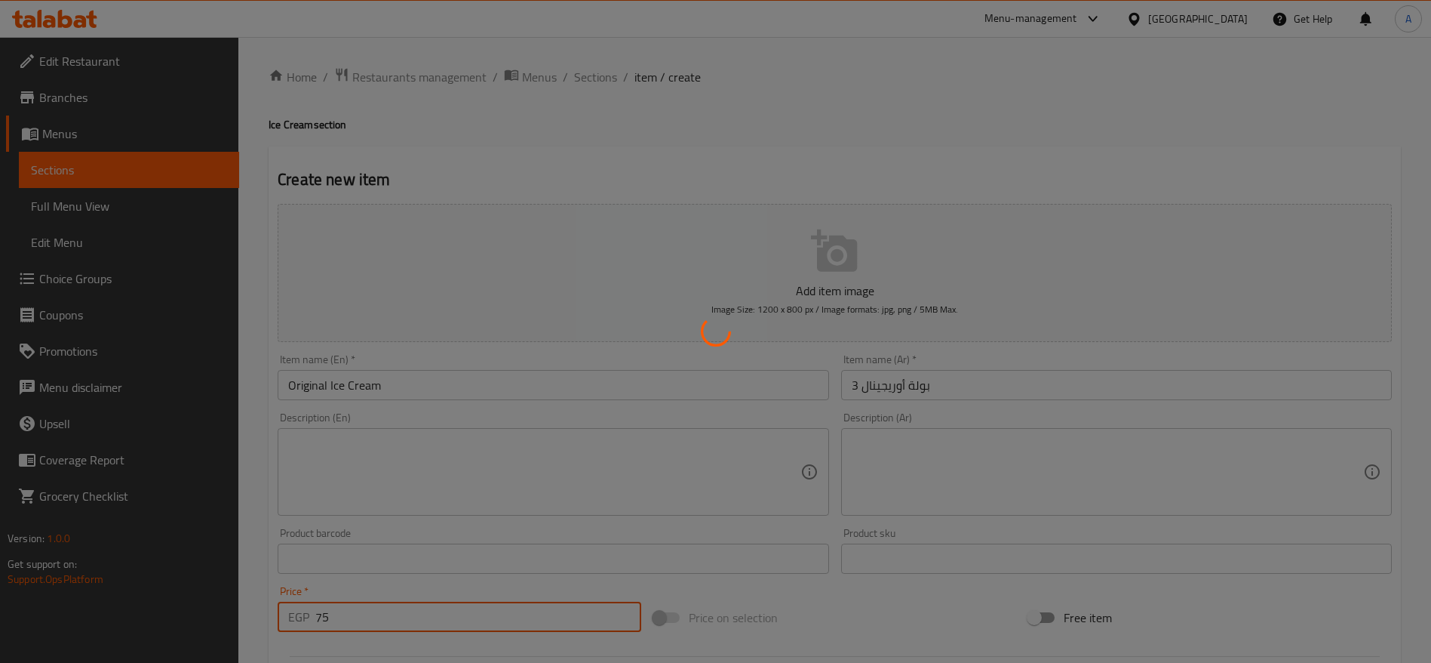
type input "0"
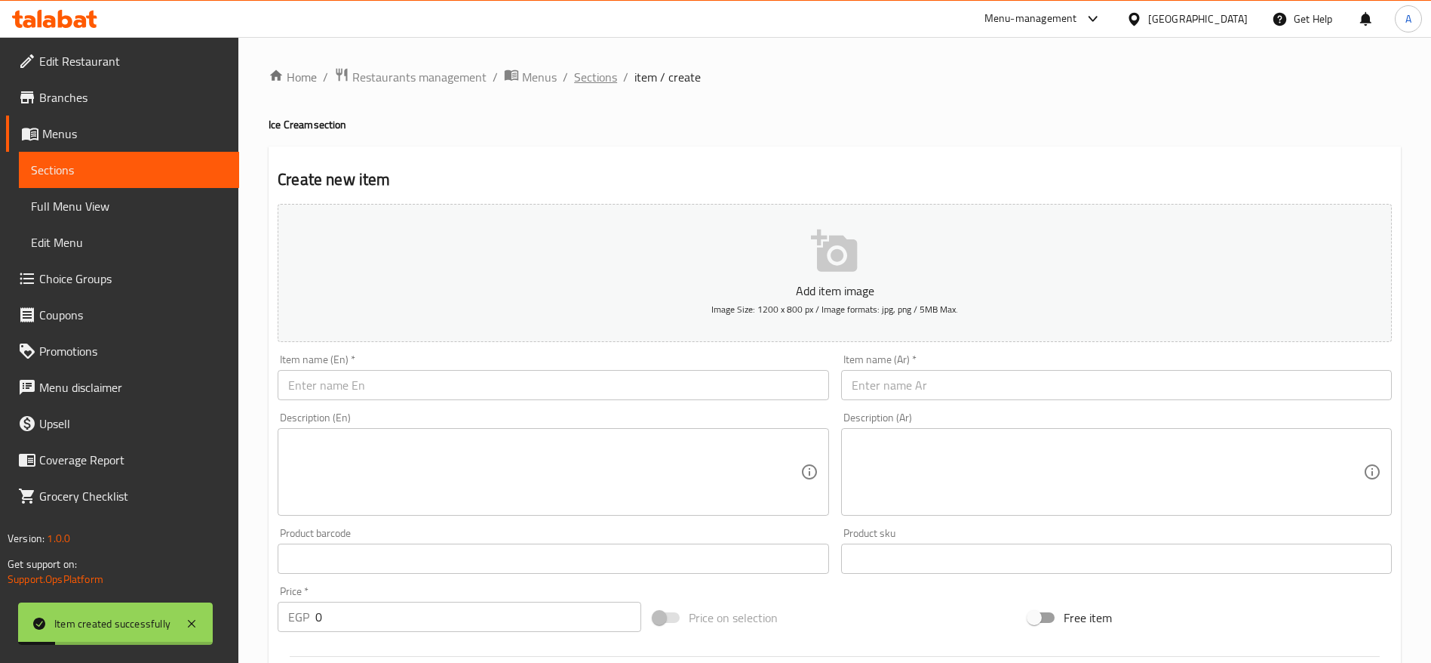
click at [580, 75] on span "Sections" at bounding box center [595, 77] width 43 height 18
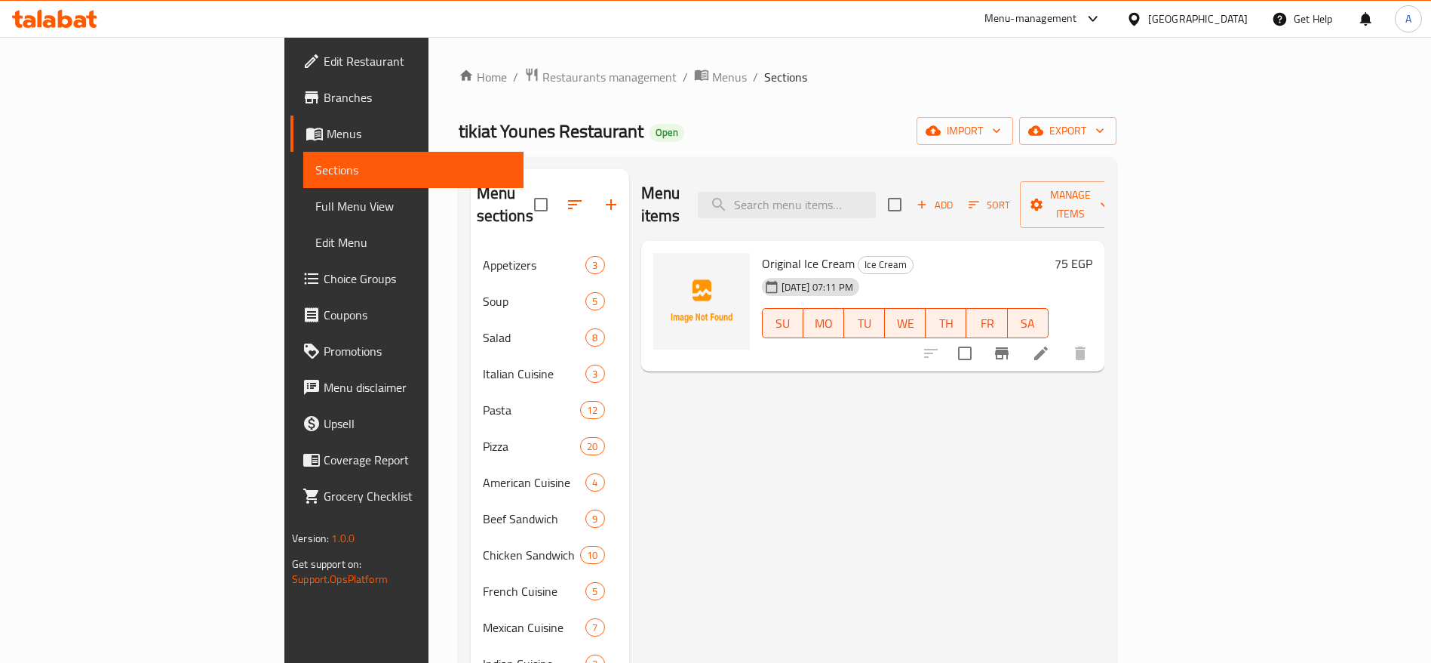
click at [864, 332] on div "Original Ice Cream Ice Cream 11-09-2025 07:11 PM SU MO TU WE TH FR SA" at bounding box center [905, 306] width 299 height 119
click at [876, 192] on input "search" at bounding box center [787, 205] width 178 height 26
type input "ا"
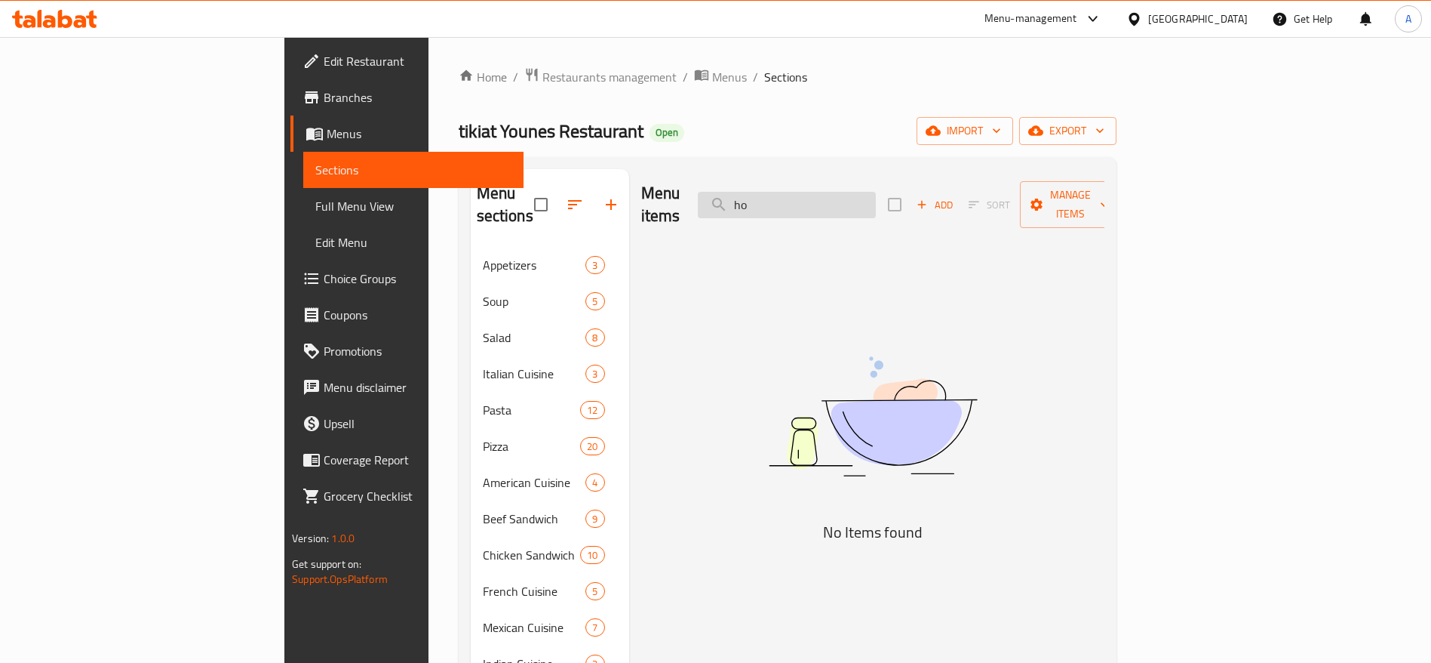
type input "h"
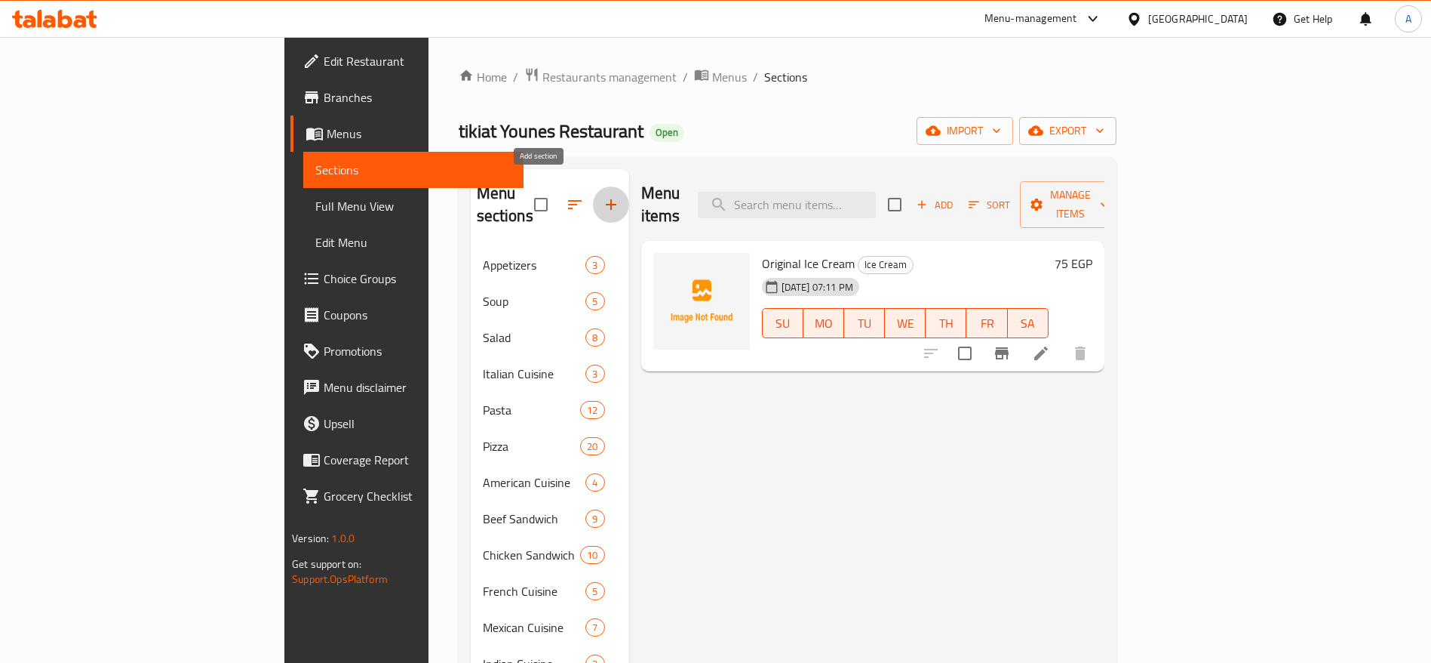
click at [602, 195] on icon "button" at bounding box center [611, 204] width 18 height 18
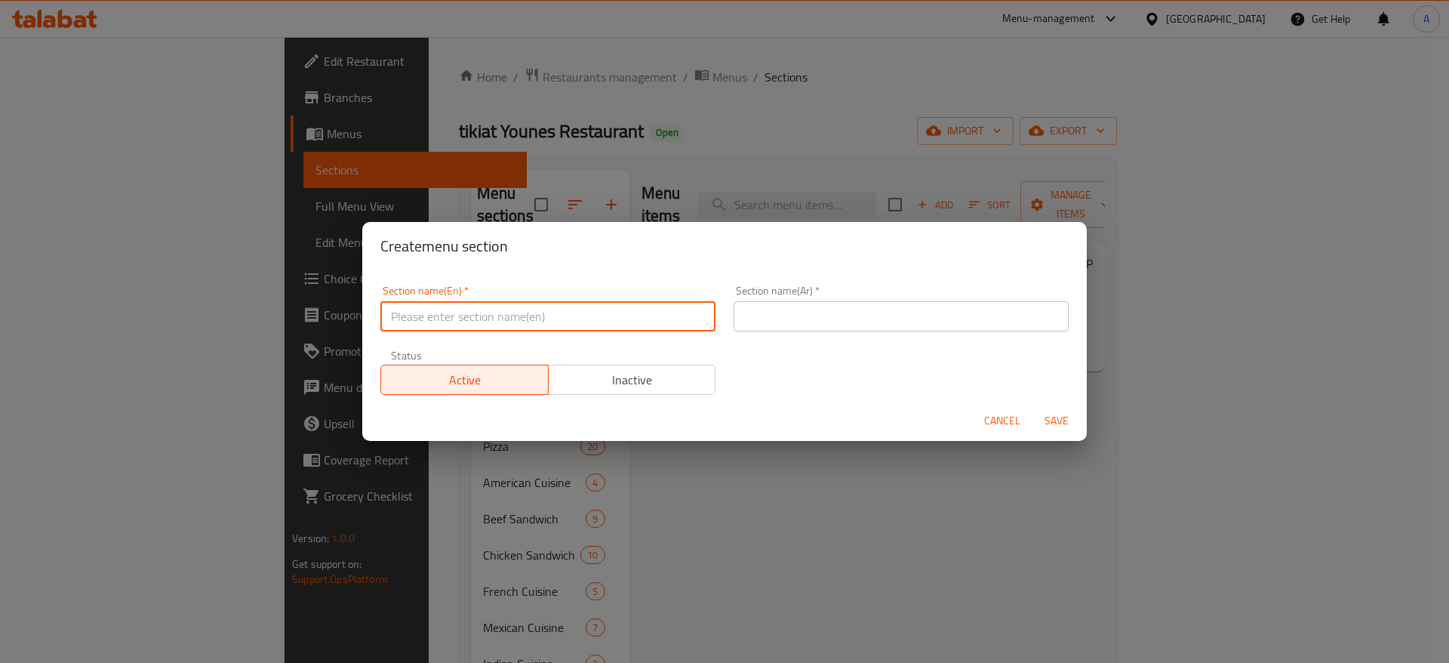
click at [604, 321] on input "text" at bounding box center [547, 316] width 335 height 30
type input "Hot Drinks"
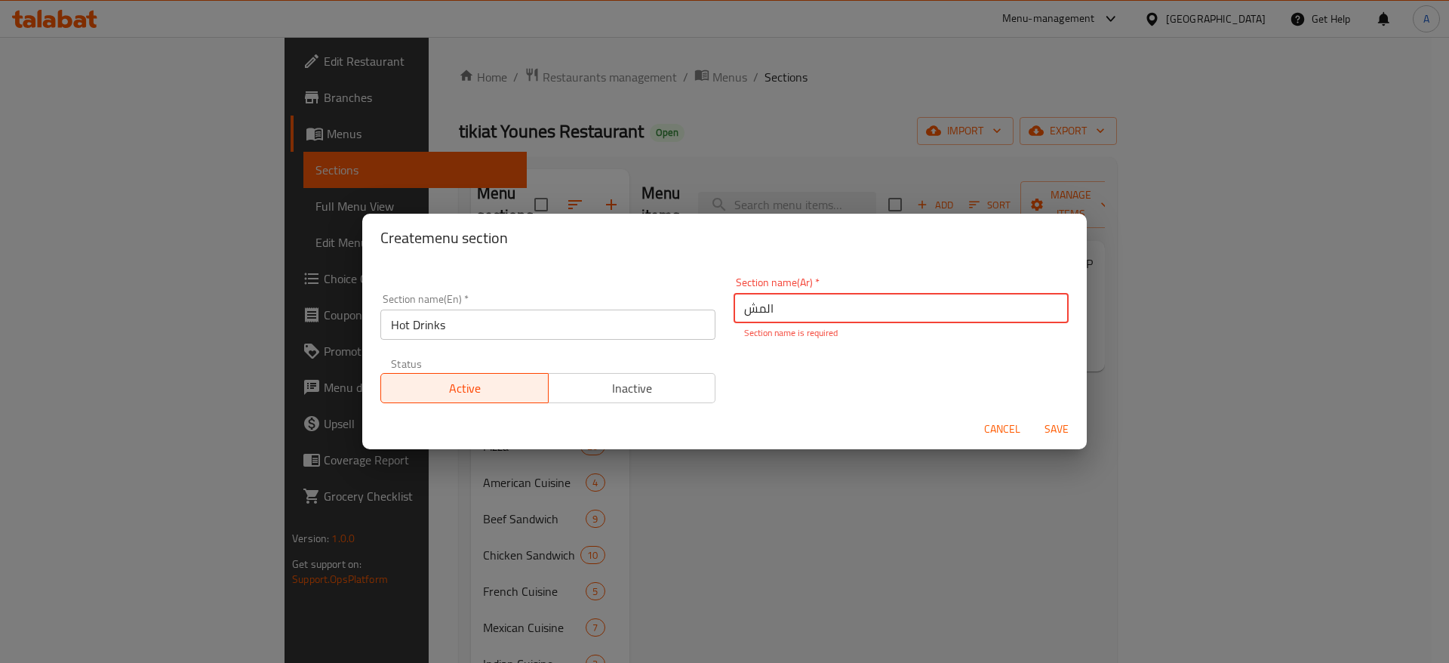
type input "المشروبات الساخنة"
type button "0"
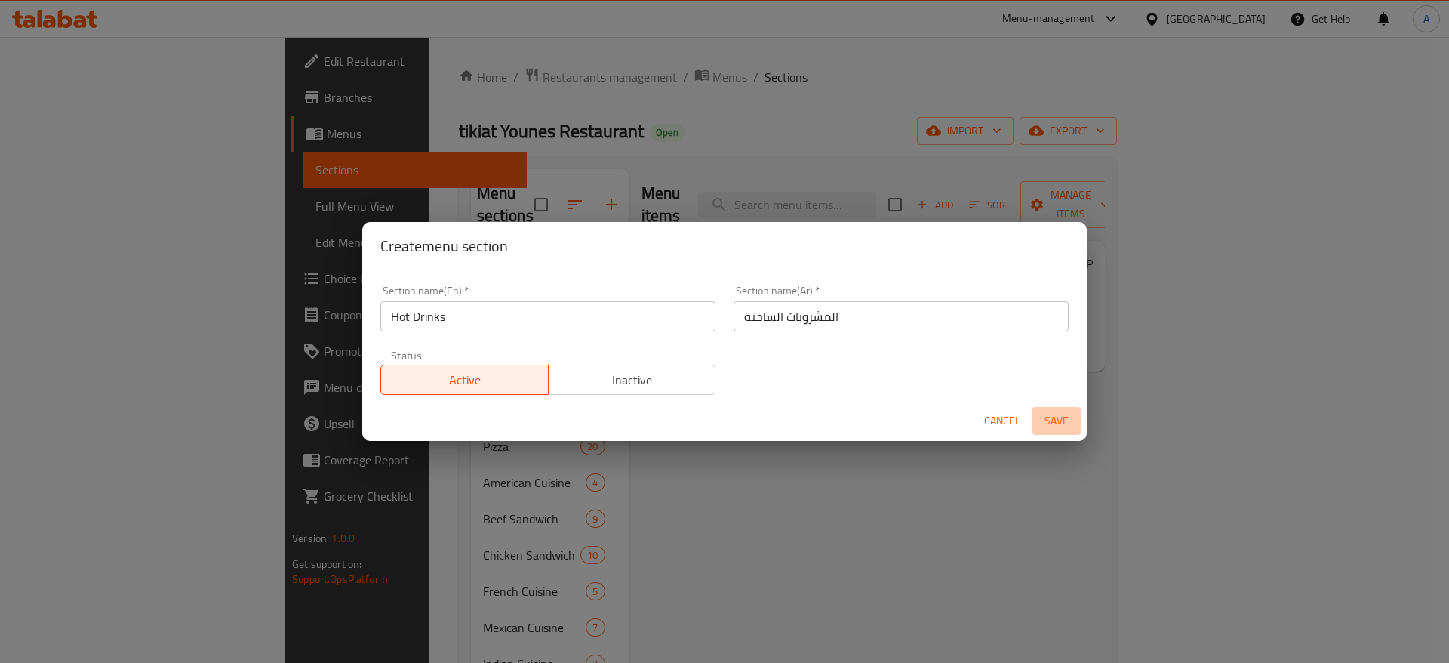
click at [1058, 417] on span "Save" at bounding box center [1056, 420] width 36 height 19
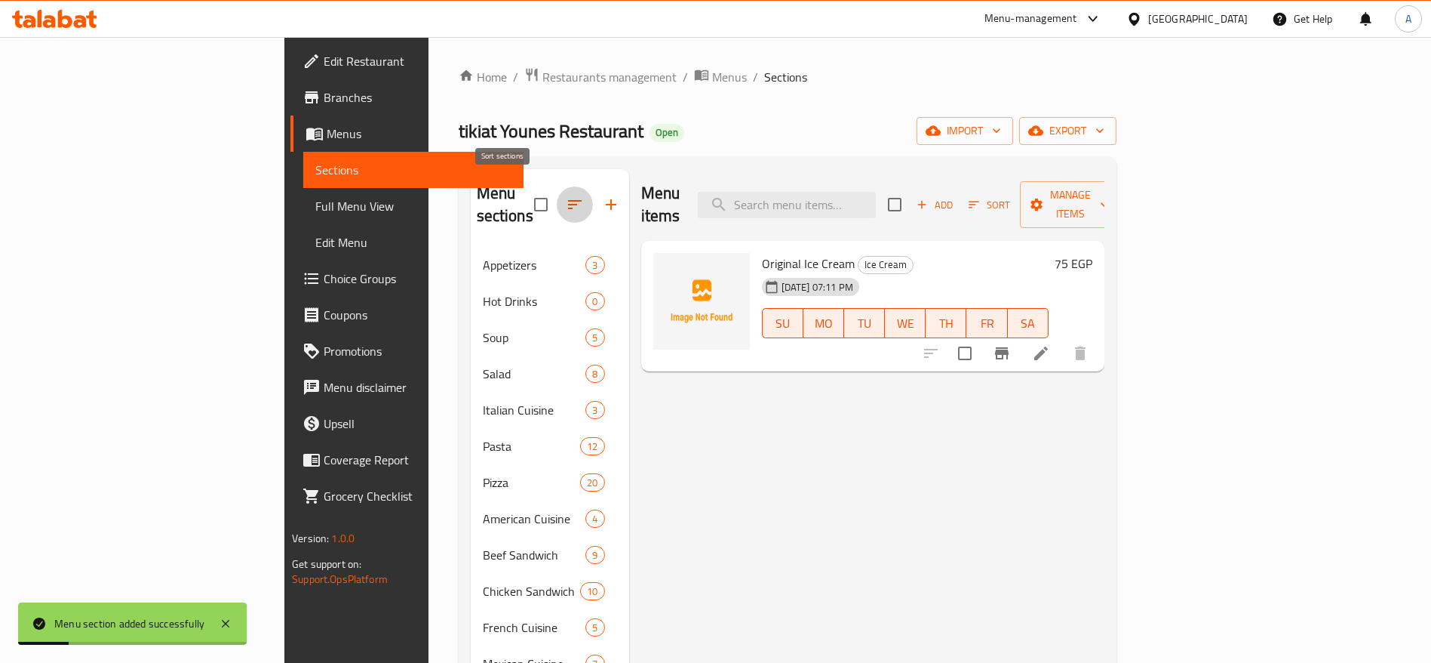
click at [566, 195] on icon "button" at bounding box center [575, 204] width 18 height 18
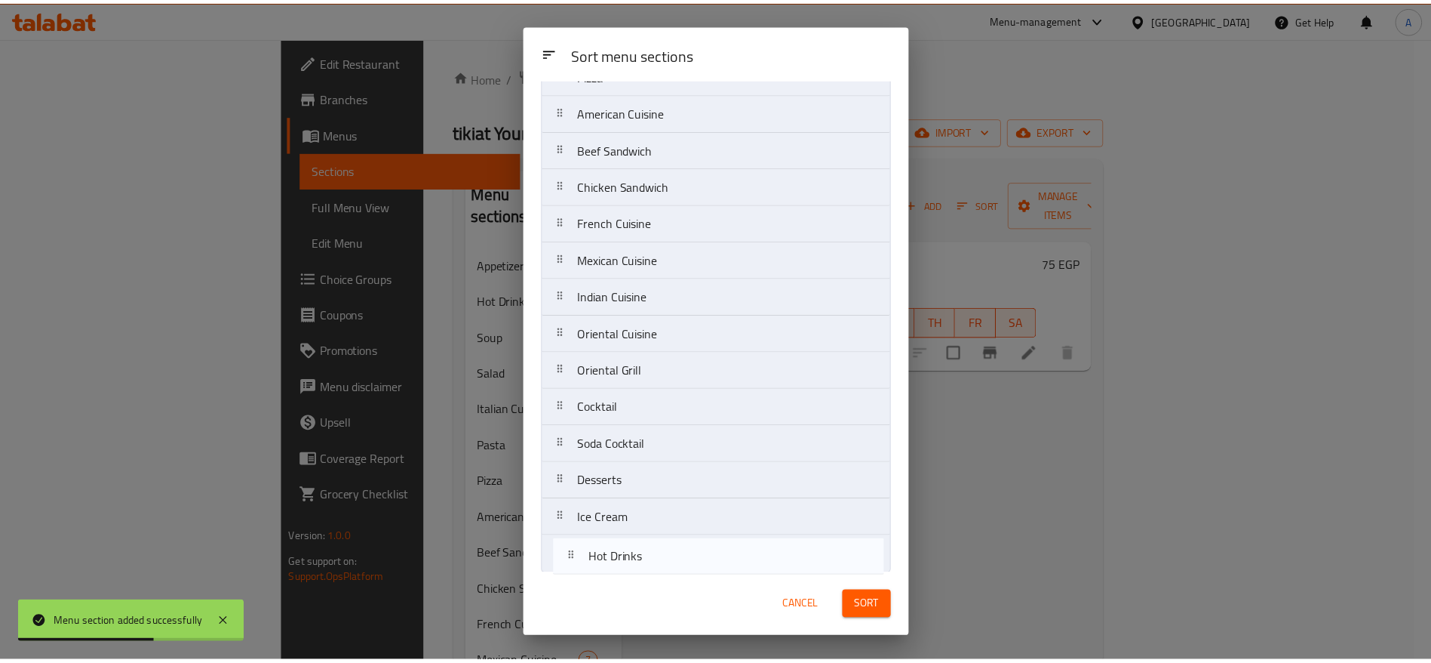
scroll to position [257, 0]
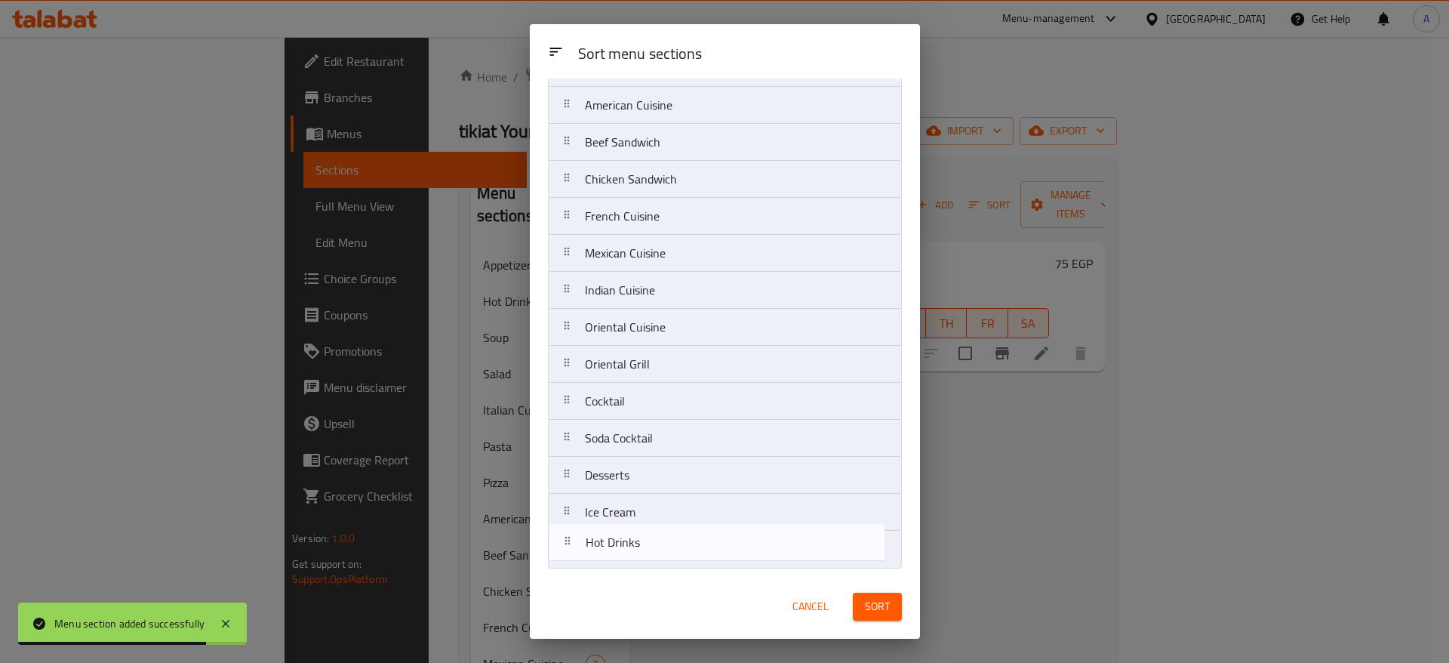
drag, startPoint x: 570, startPoint y: 183, endPoint x: 574, endPoint y: 587, distance: 403.7
click at [574, 587] on div "Sort menu sections Sort menu sections Appetizers Hot Drinks Soup Salad Italian …" at bounding box center [725, 331] width 390 height 614
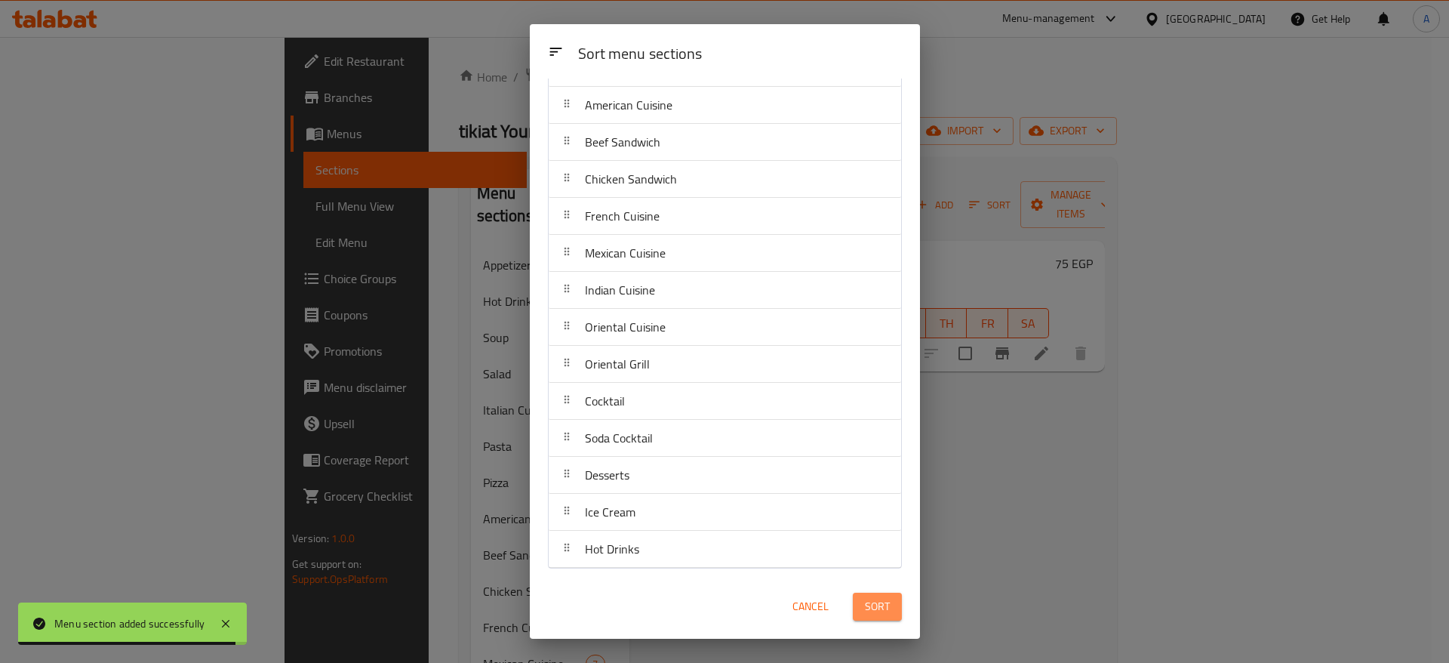
click at [871, 610] on span "Sort" at bounding box center [877, 606] width 25 height 19
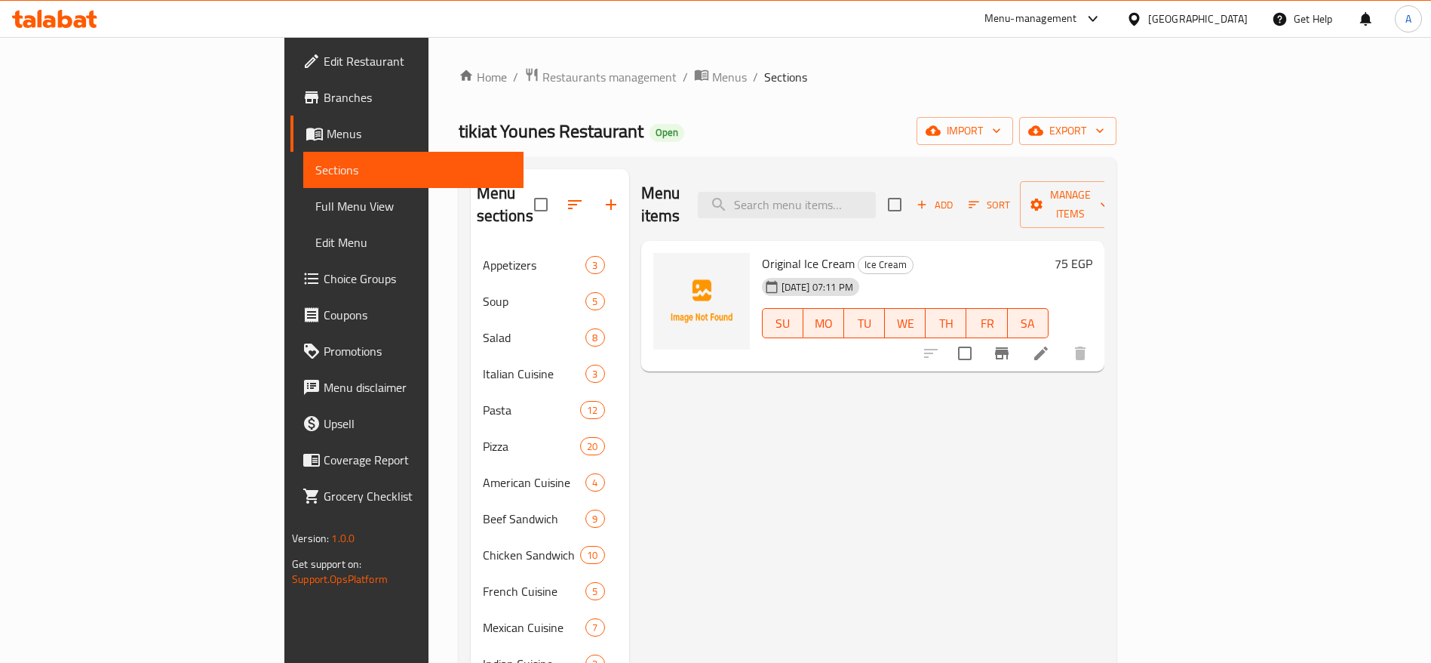
scroll to position [298, 0]
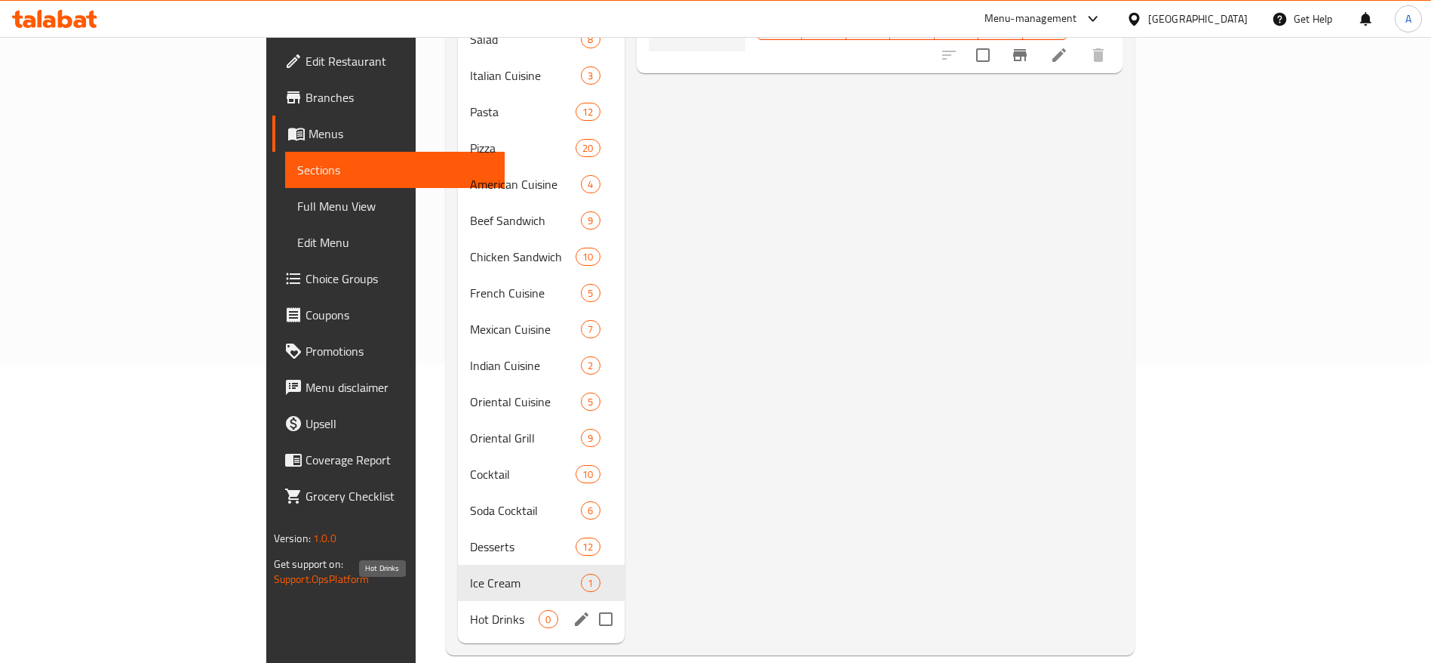
click at [470, 610] on span "Hot Drinks" at bounding box center [504, 619] width 69 height 18
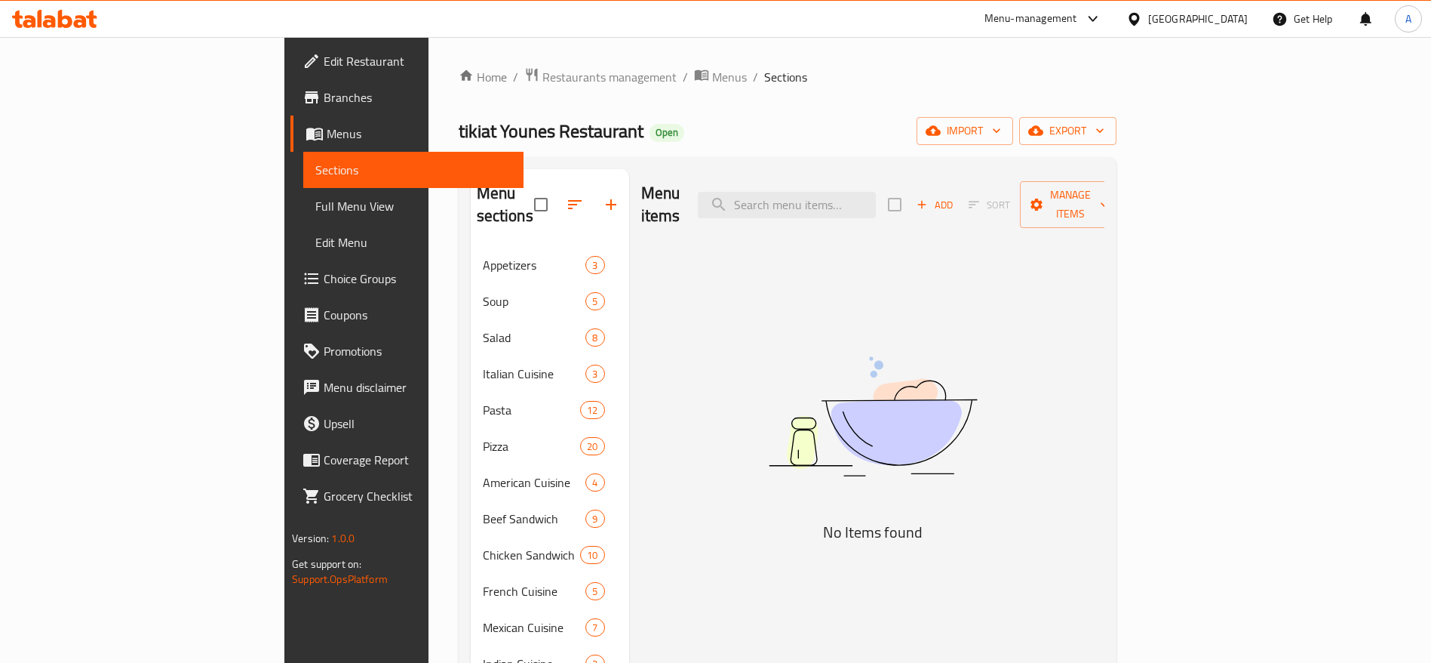
click at [955, 196] on span "Add" at bounding box center [935, 204] width 41 height 17
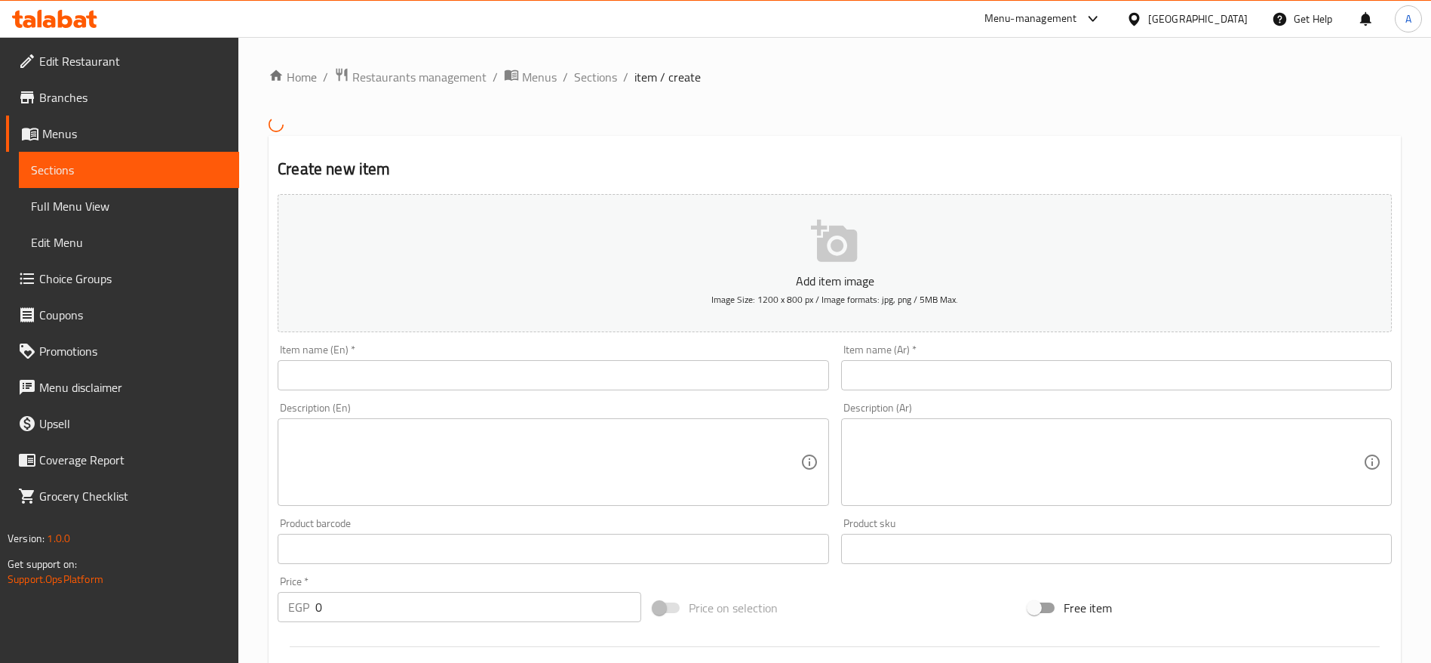
click at [656, 374] on input "text" at bounding box center [553, 375] width 551 height 30
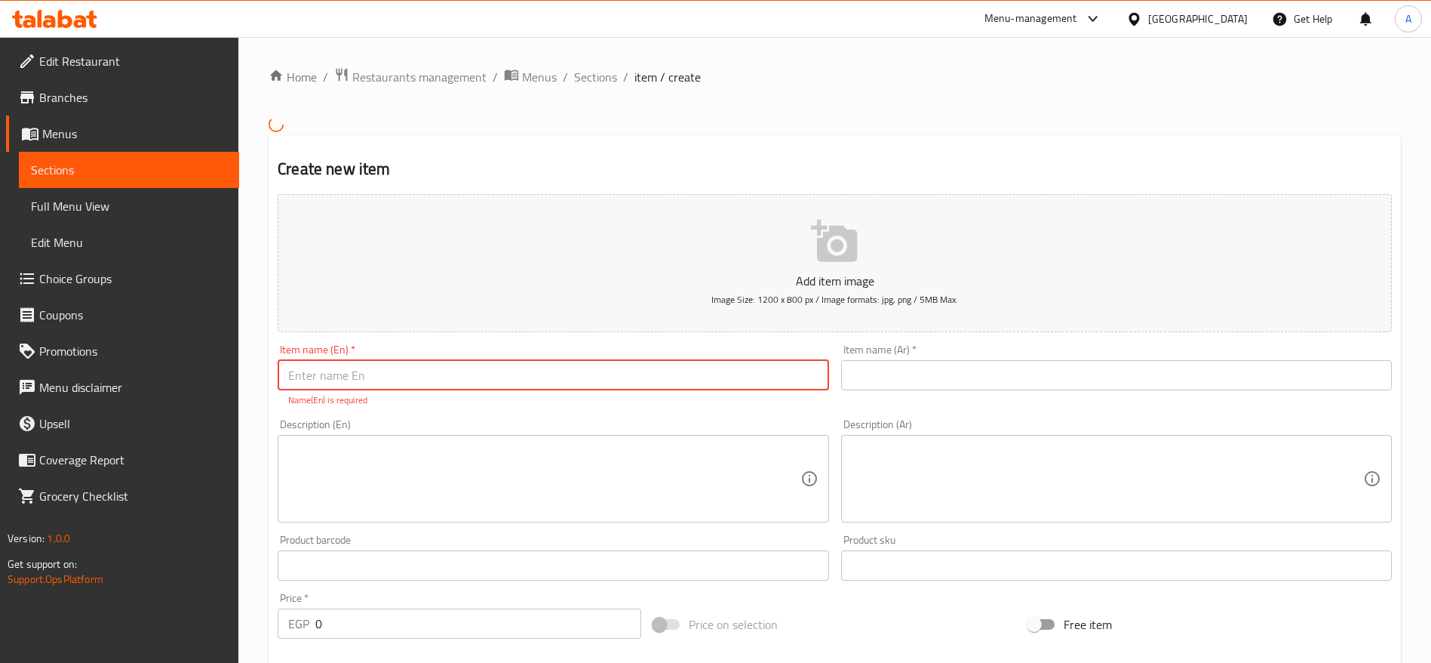
click at [578, 361] on input "text" at bounding box center [553, 375] width 551 height 30
type input "Tea"
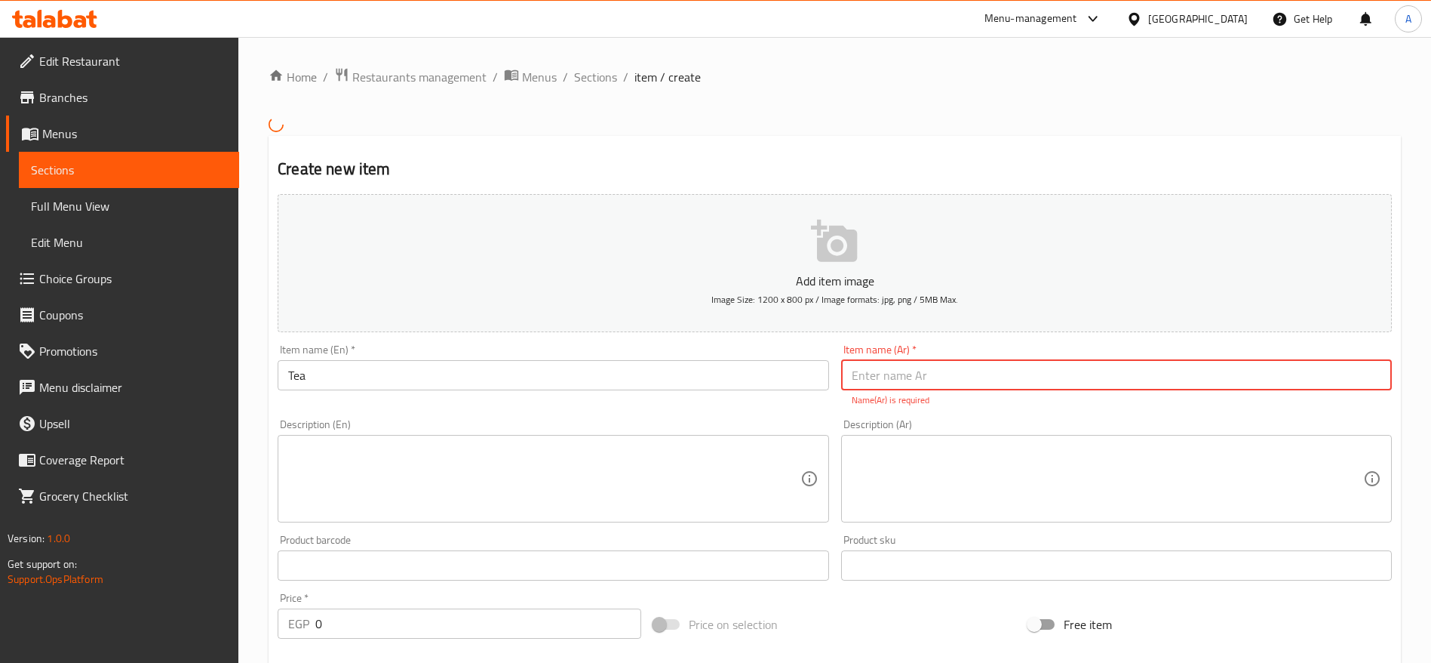
type input "a"
type input "شاي"
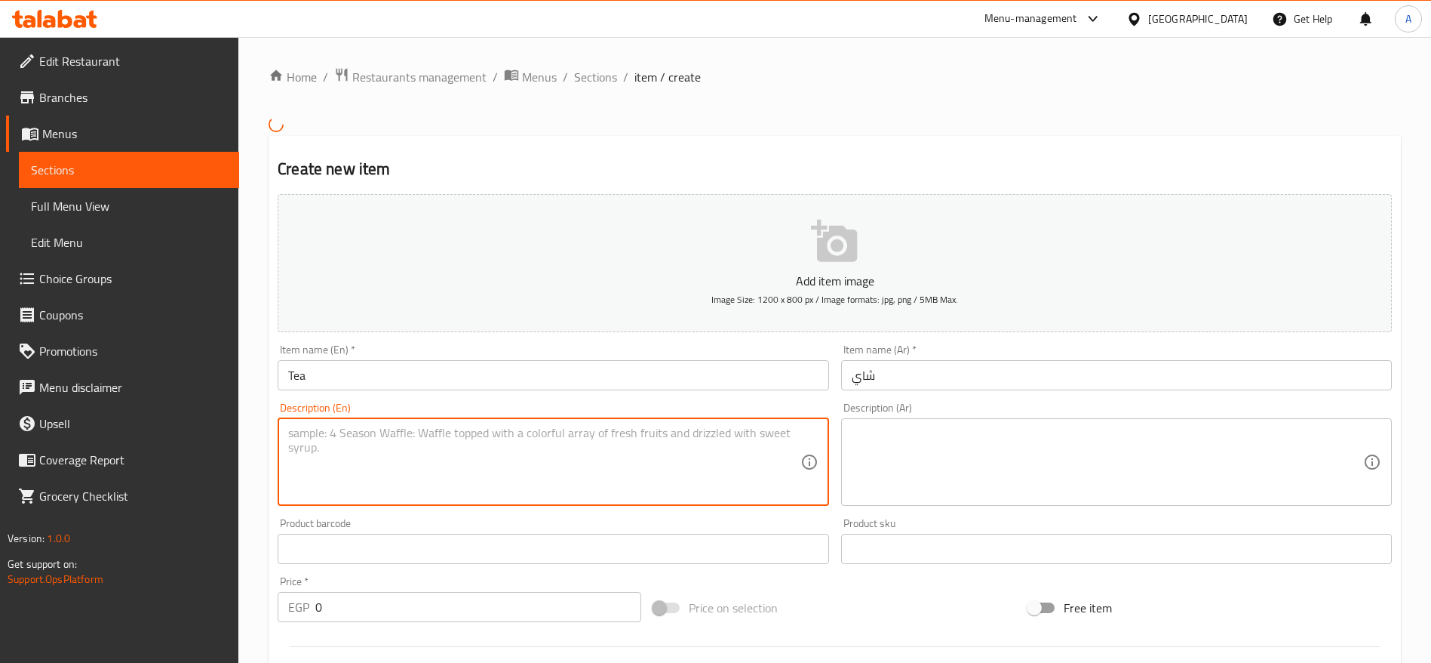
click at [598, 464] on textarea at bounding box center [544, 462] width 512 height 72
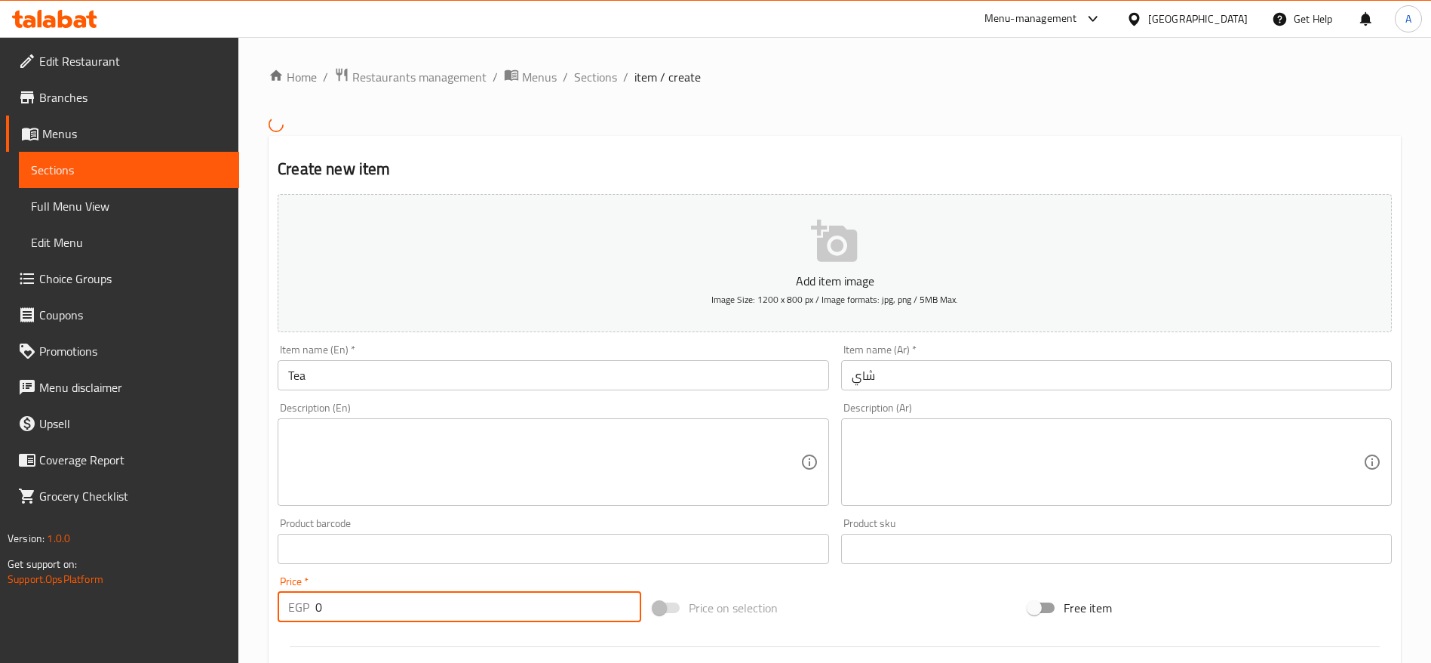
click at [490, 608] on input "0" at bounding box center [478, 607] width 326 height 30
type input "25"
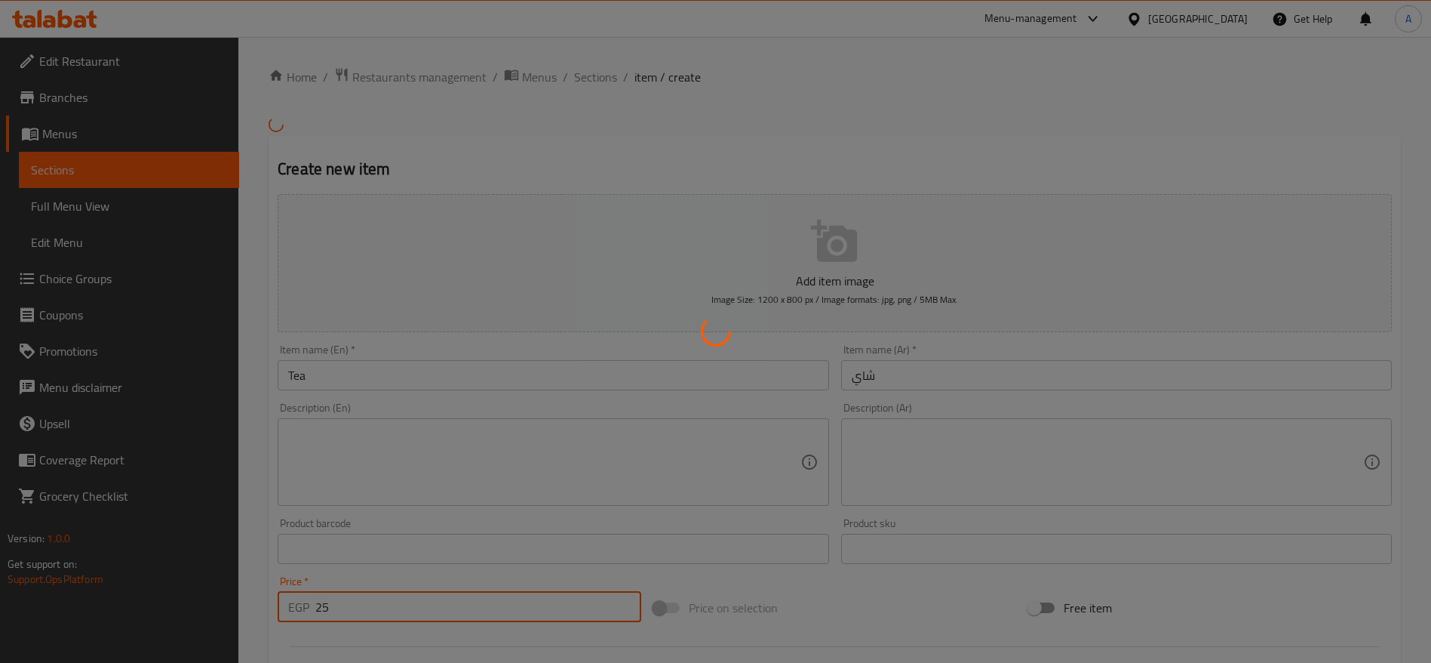
type input "0"
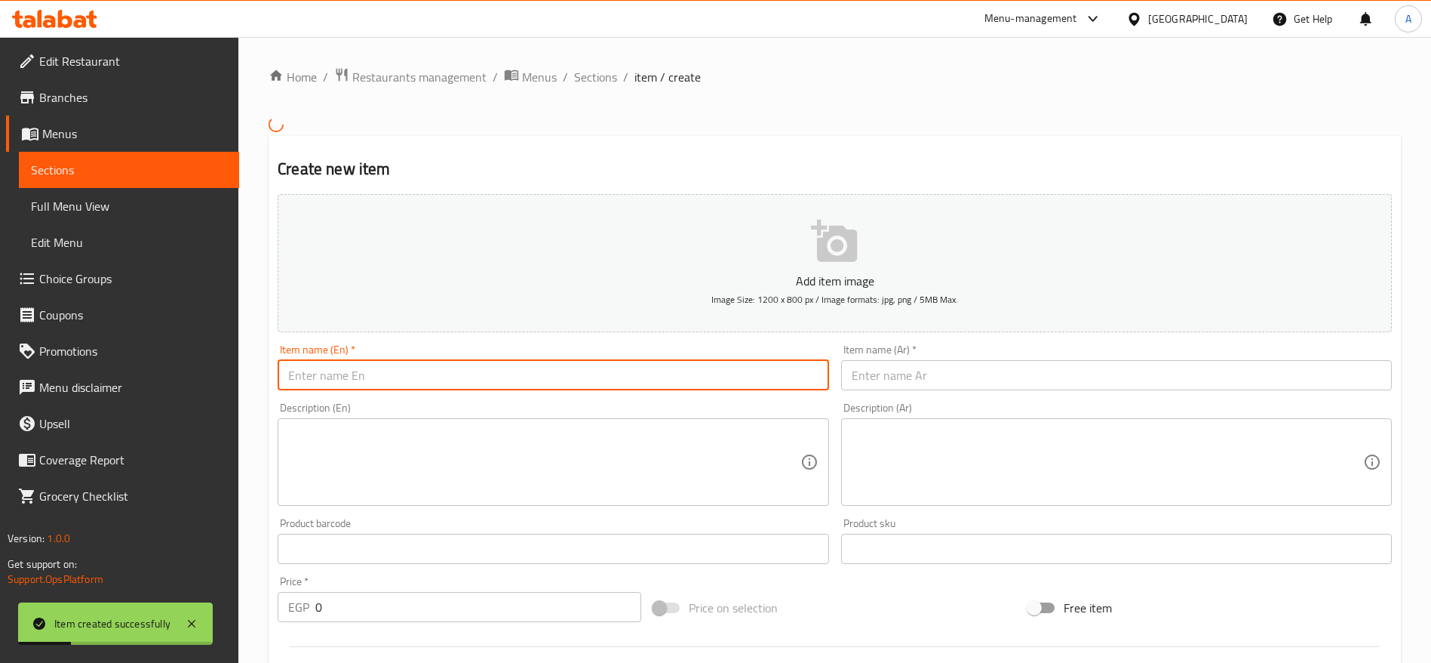
click at [567, 379] on input "text" at bounding box center [553, 375] width 551 height 30
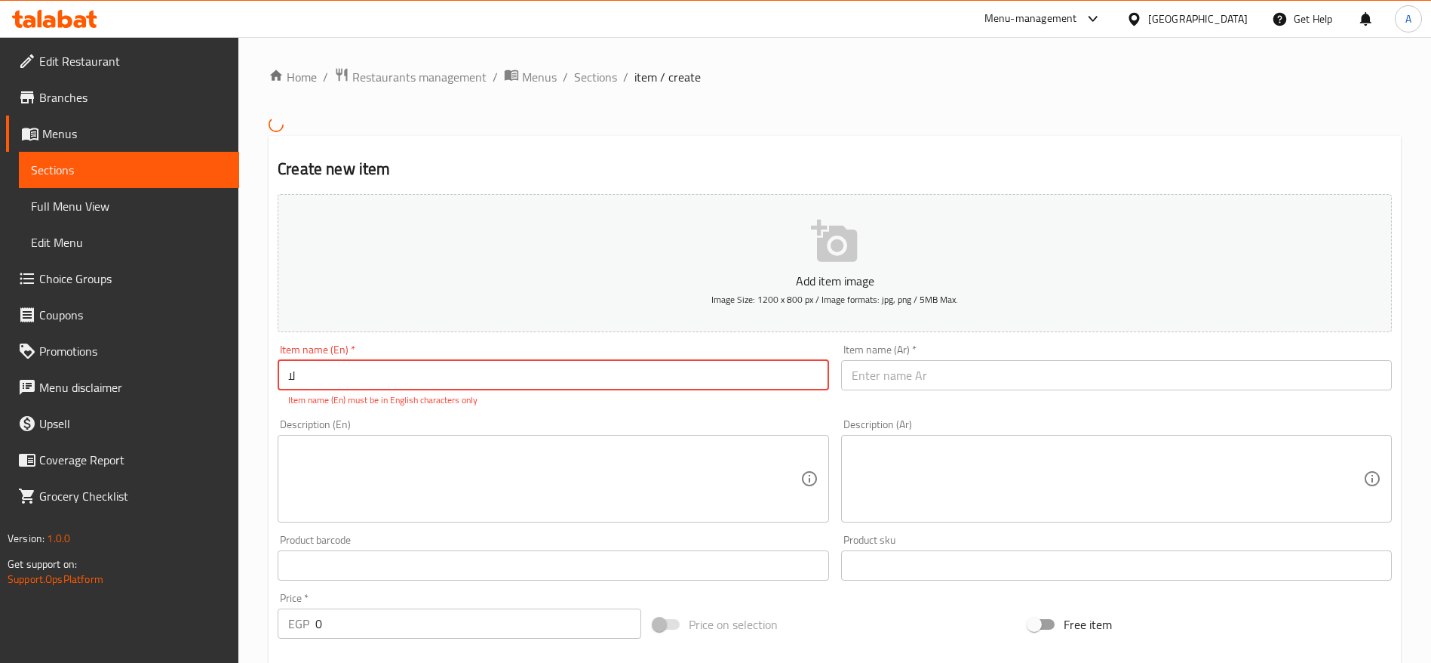
type input "ل"
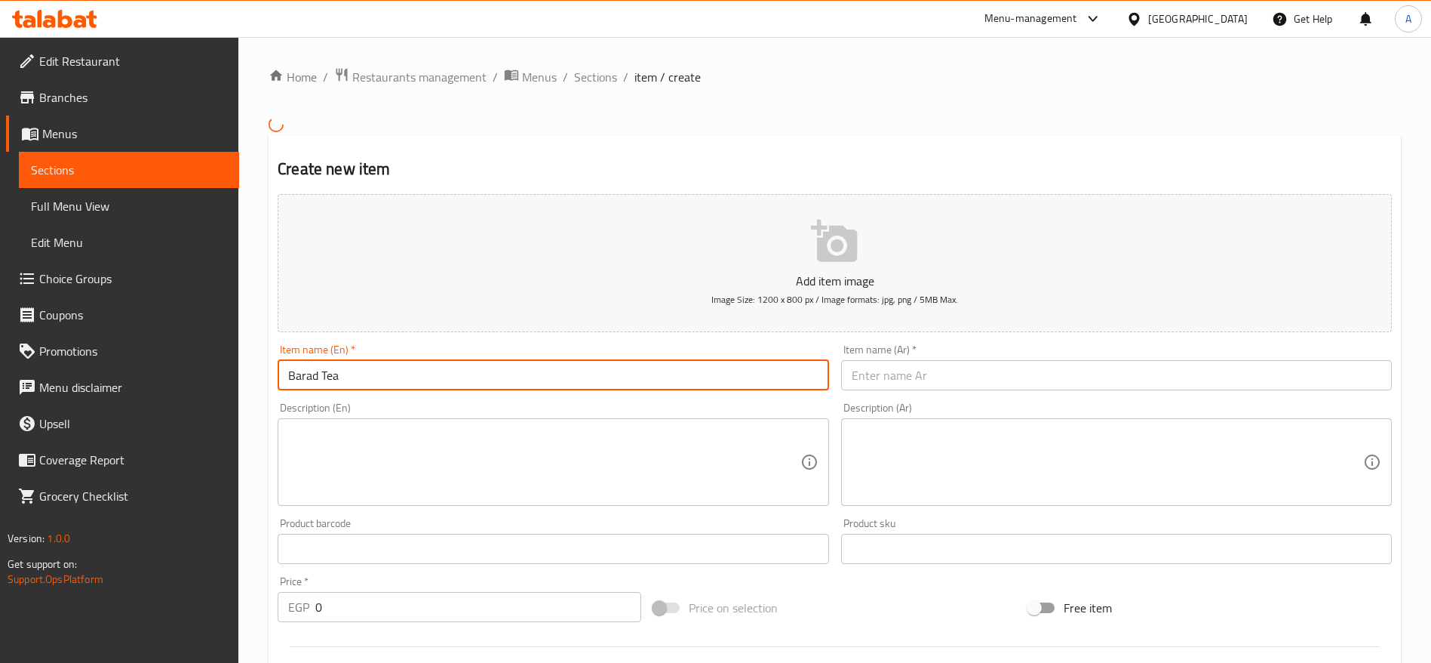
type input "Barad Tea"
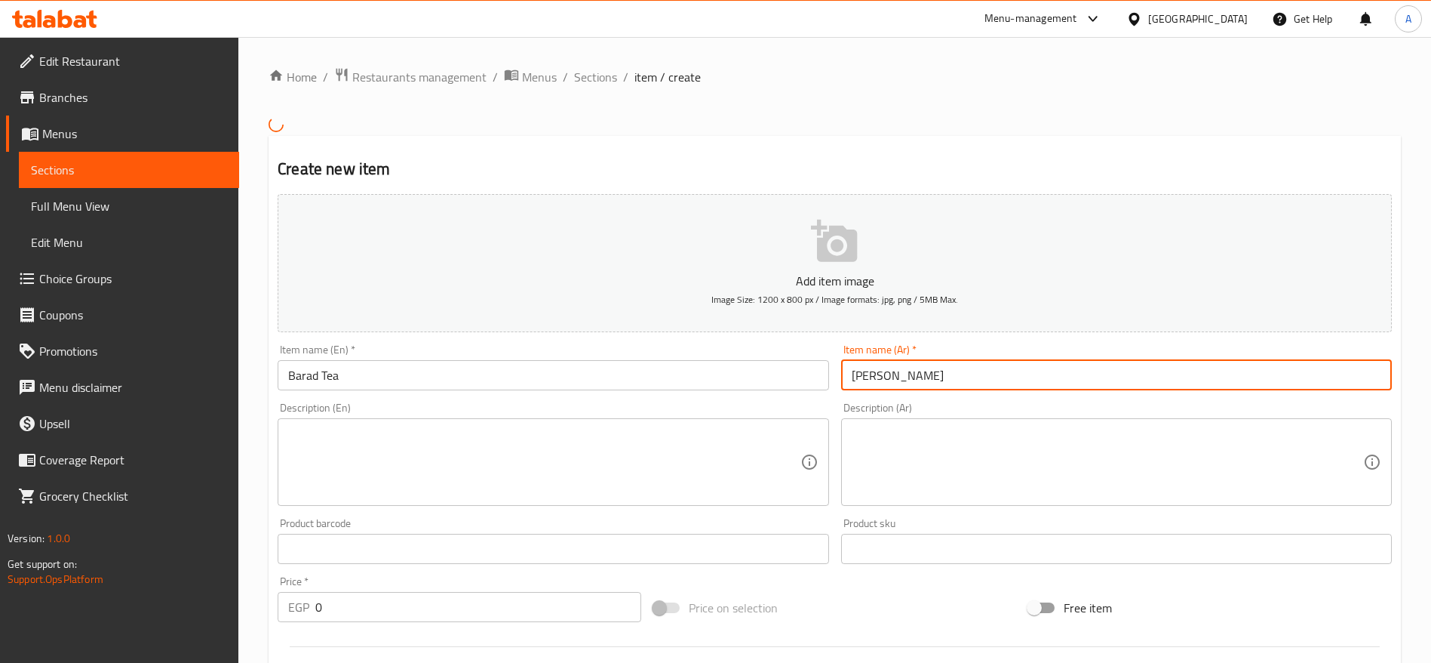
type input "شاي براد"
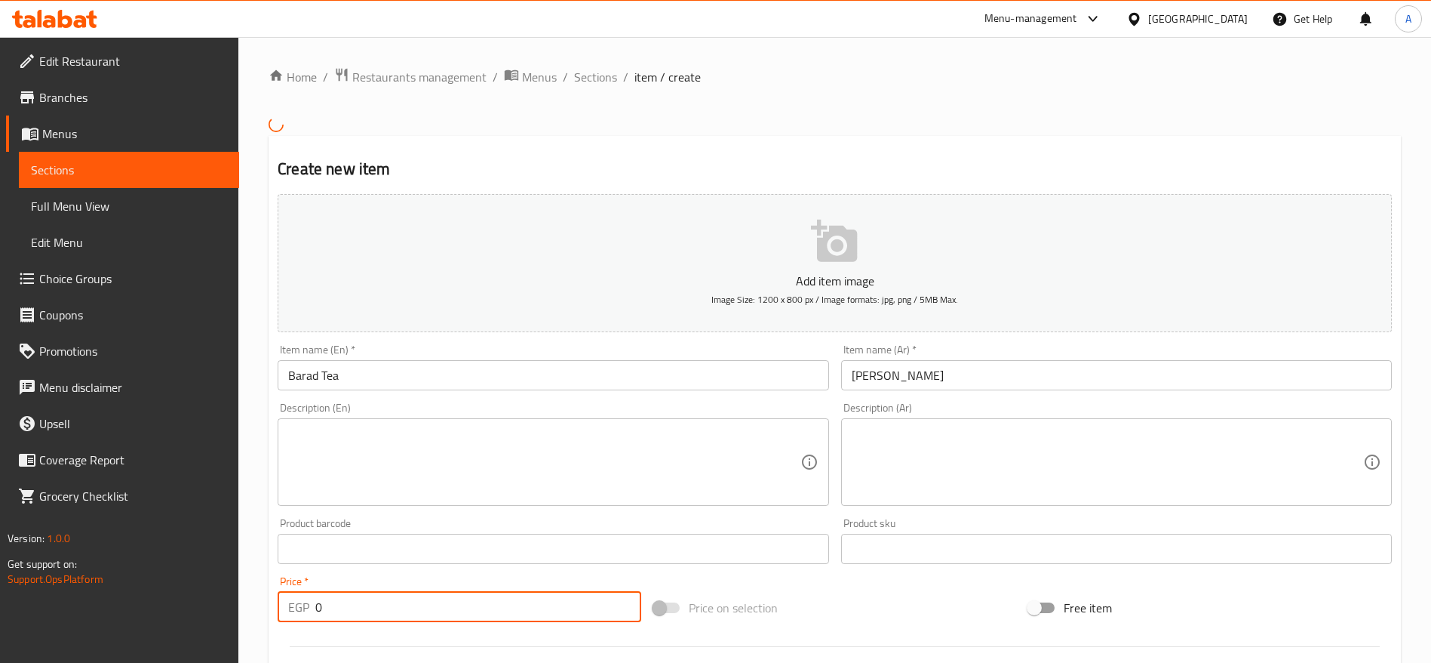
click at [474, 608] on input "0" at bounding box center [478, 607] width 326 height 30
type input "35"
type input "0"
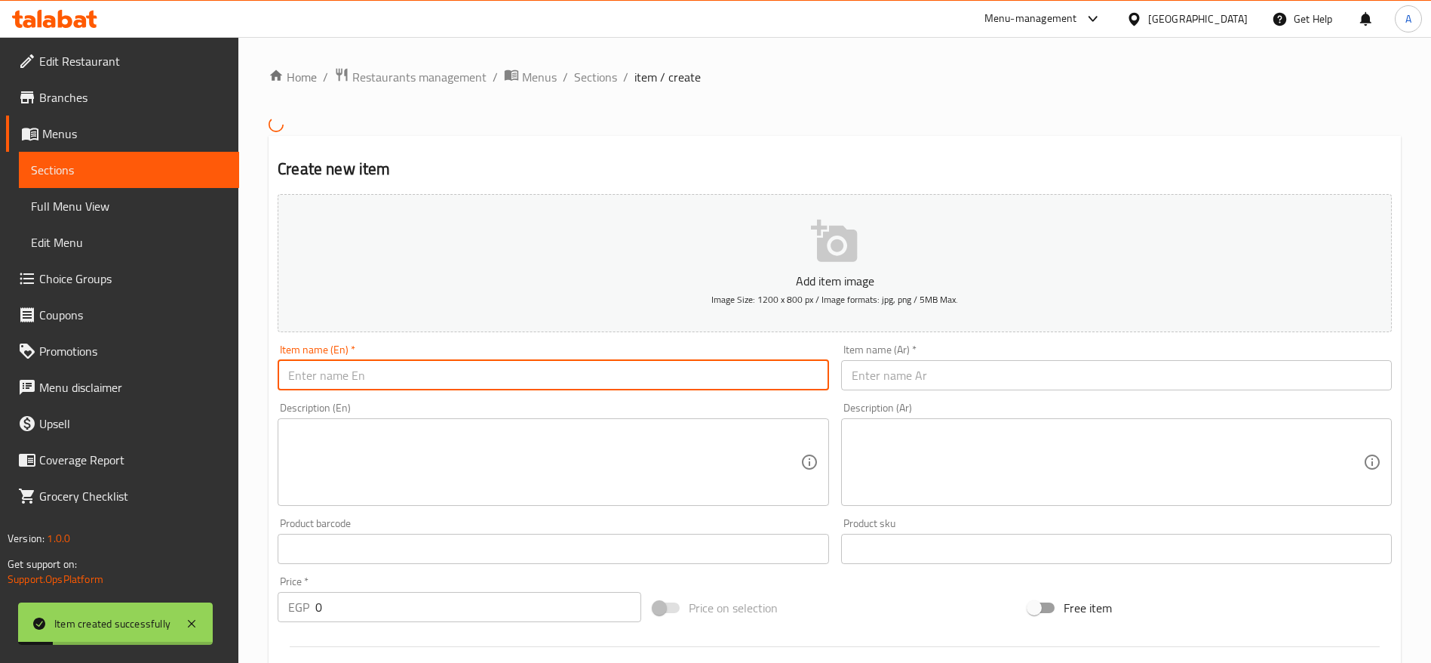
click at [521, 369] on input "text" at bounding box center [553, 375] width 551 height 30
type input "Green Tea"
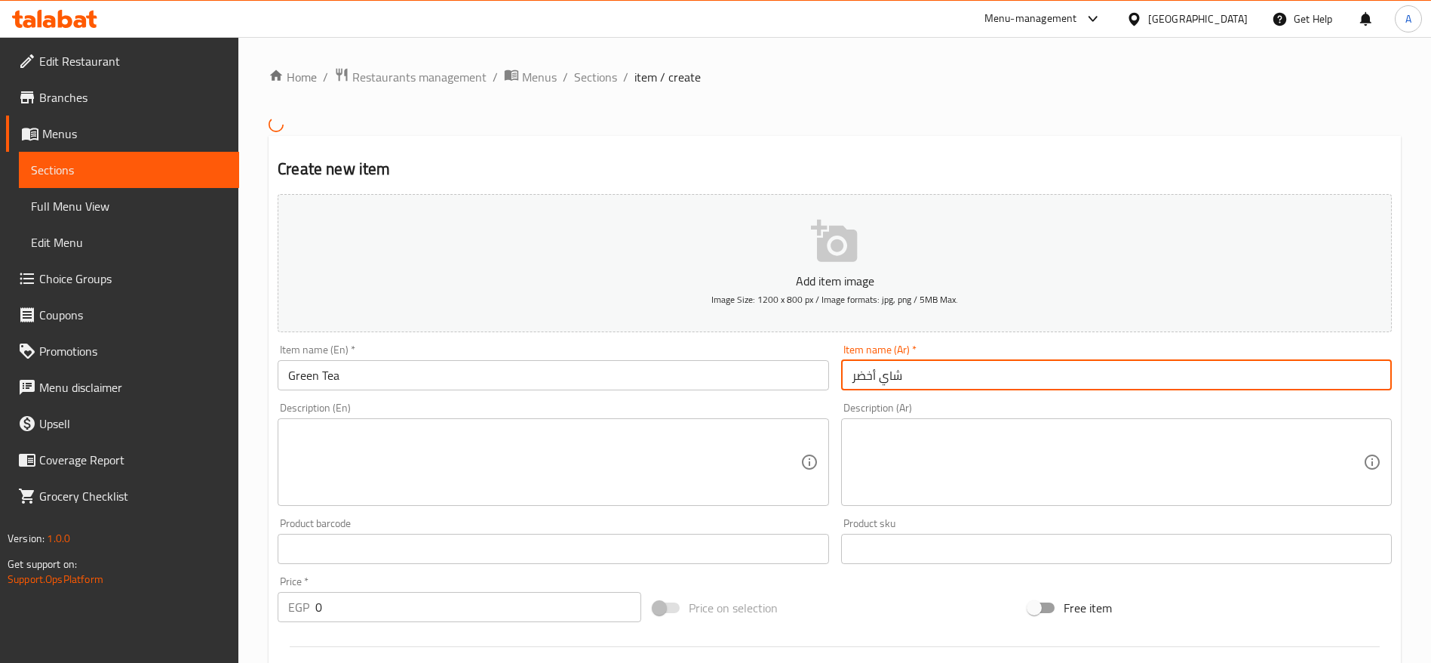
type input "شاي أخضر"
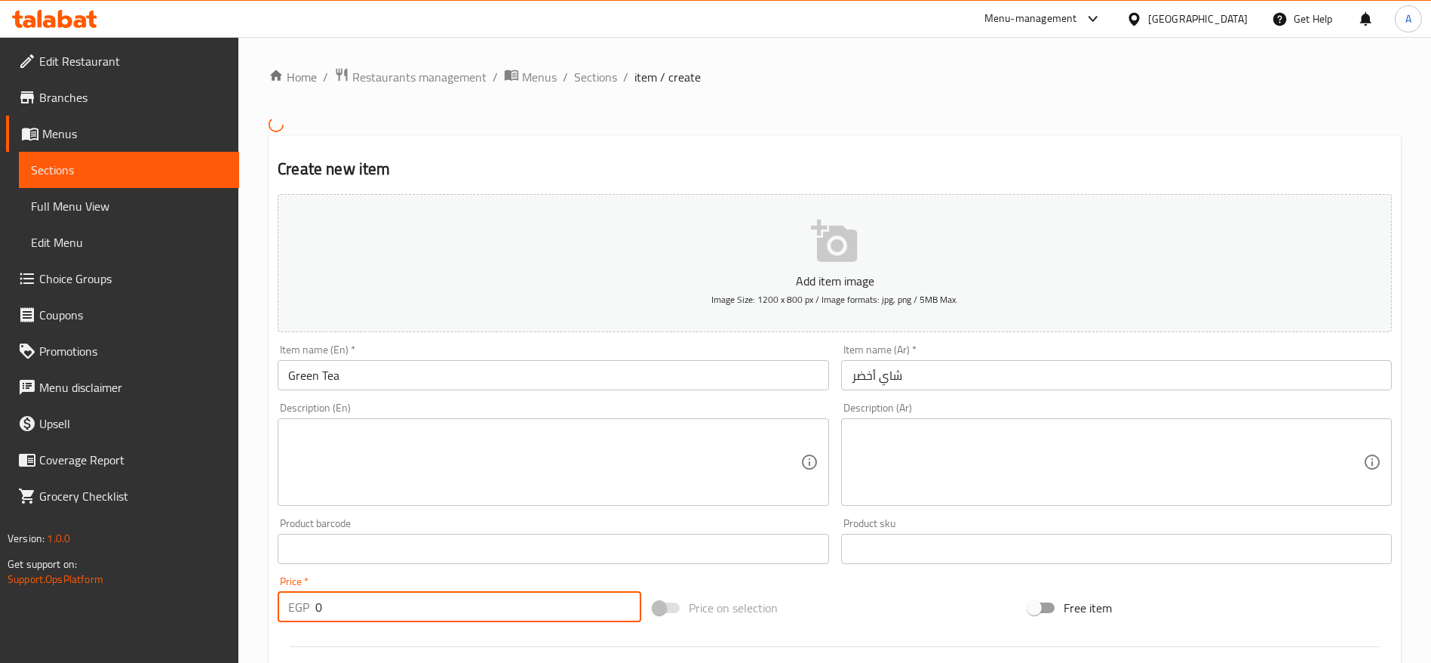
click at [406, 604] on input "0" at bounding box center [478, 607] width 326 height 30
type input "30"
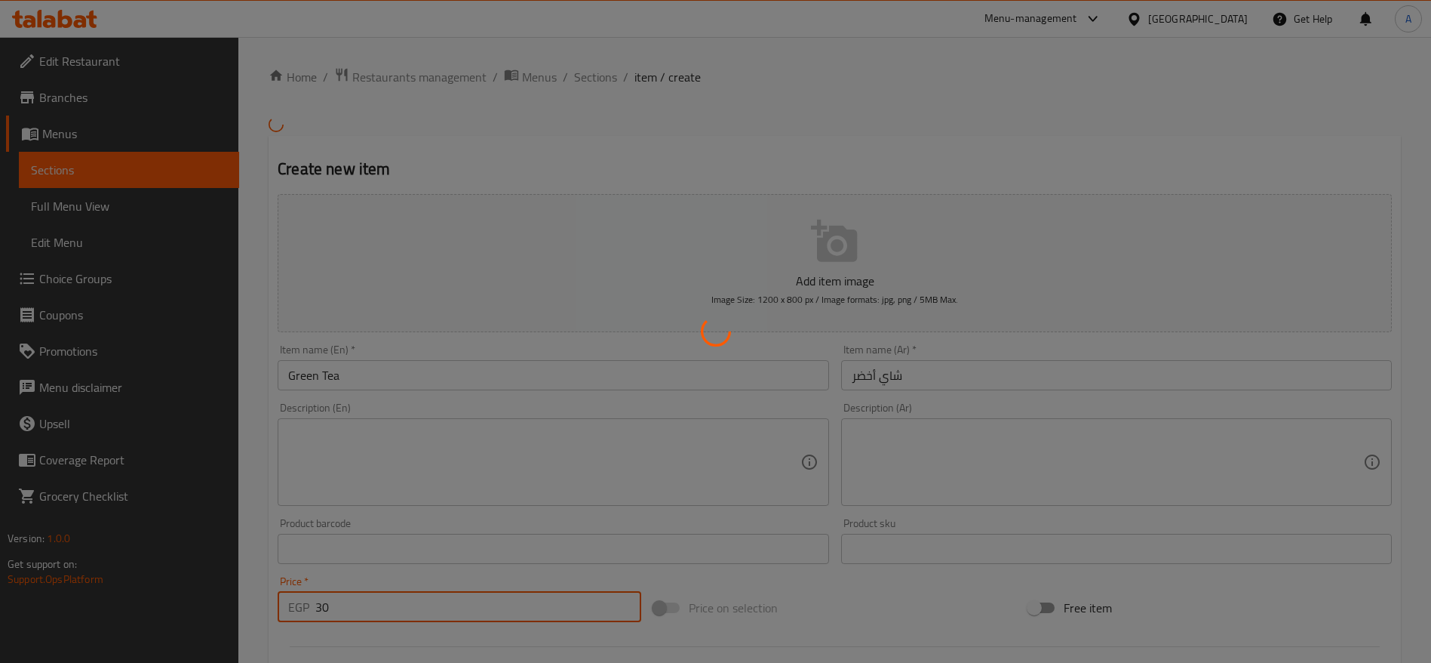
type input "0"
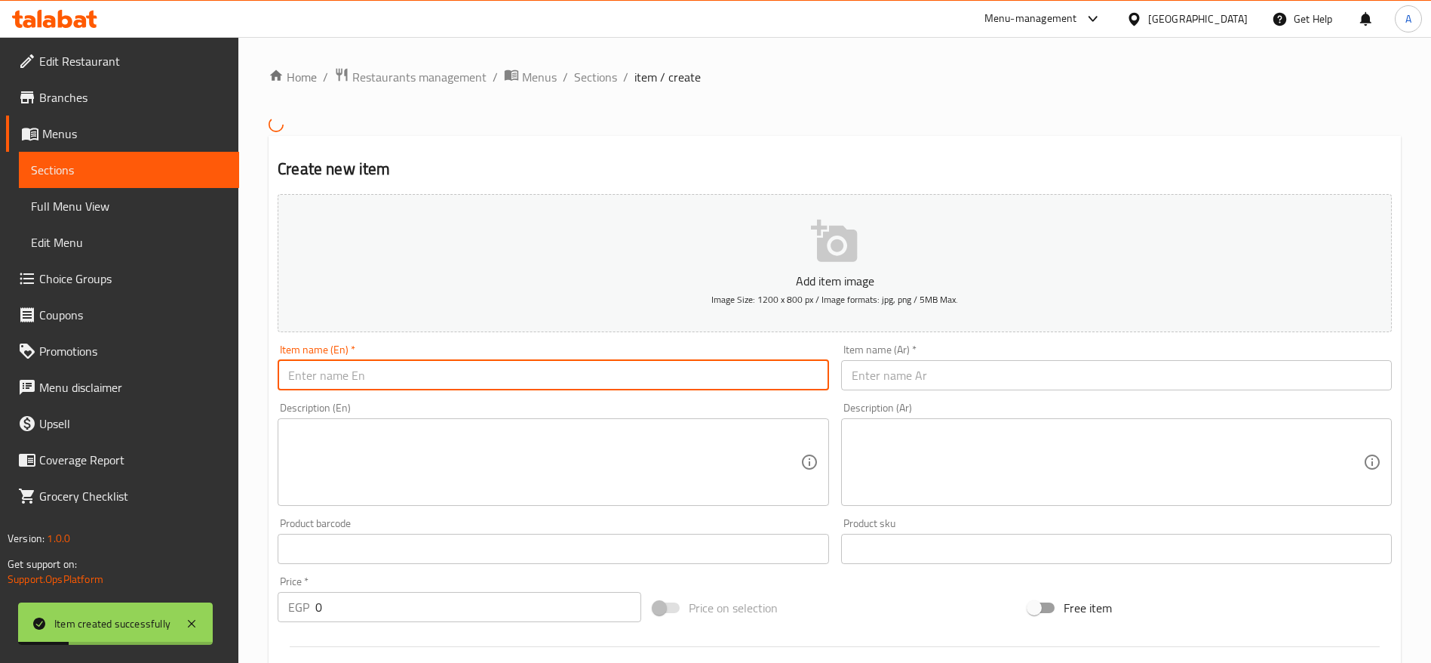
click at [430, 365] on input "text" at bounding box center [553, 375] width 551 height 30
type input "Flavored Tea"
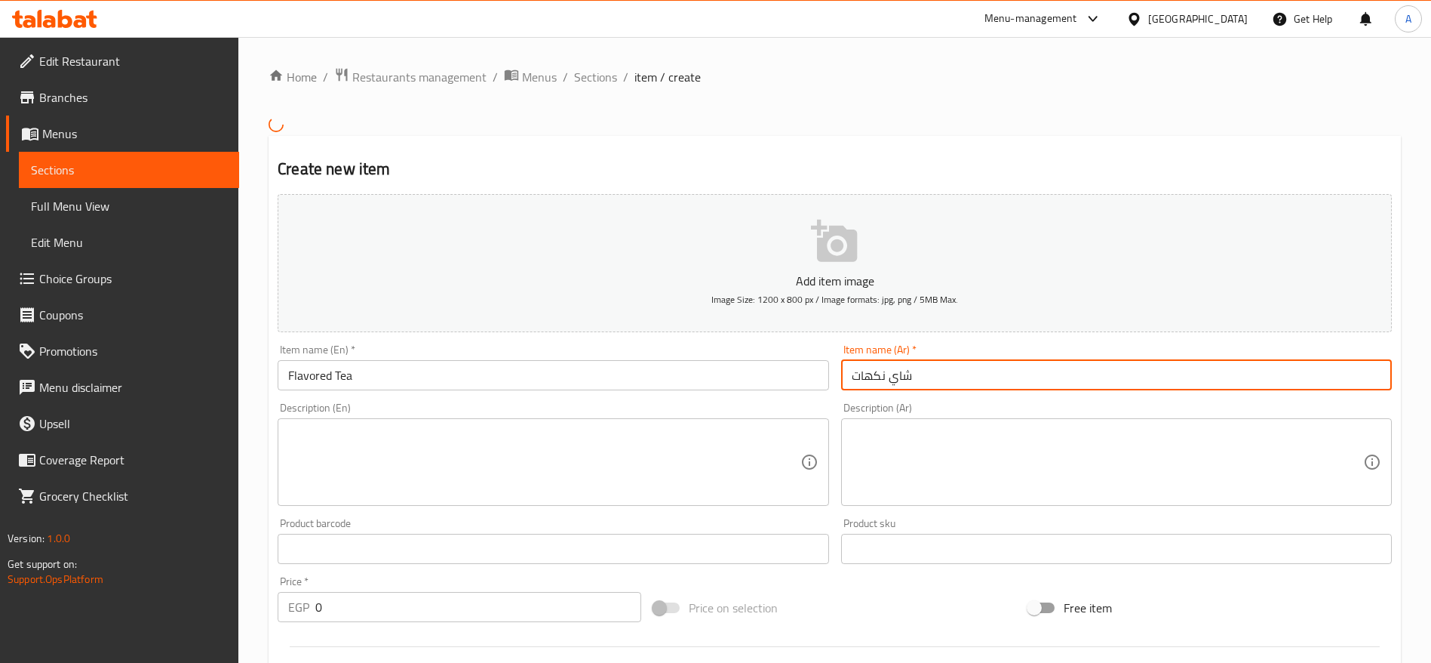
type input "شاي نكهات"
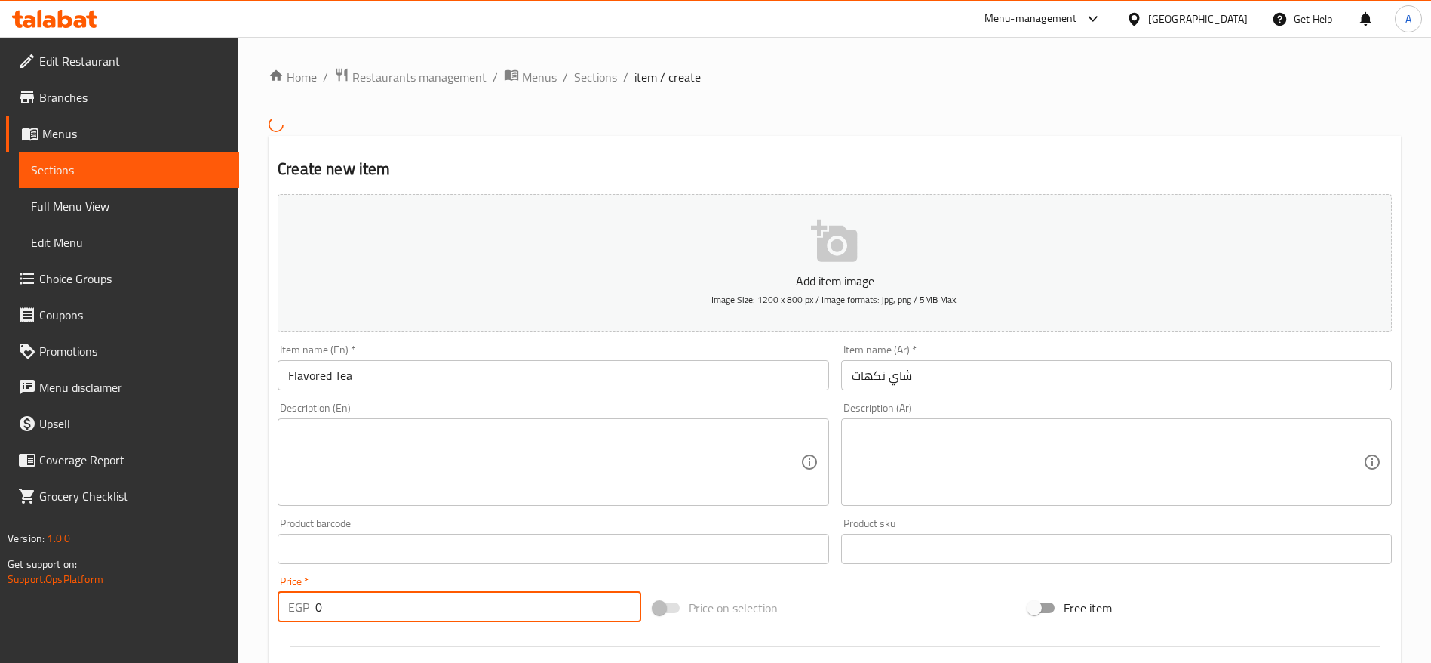
click at [346, 613] on input "0" at bounding box center [478, 607] width 326 height 30
type input "30"
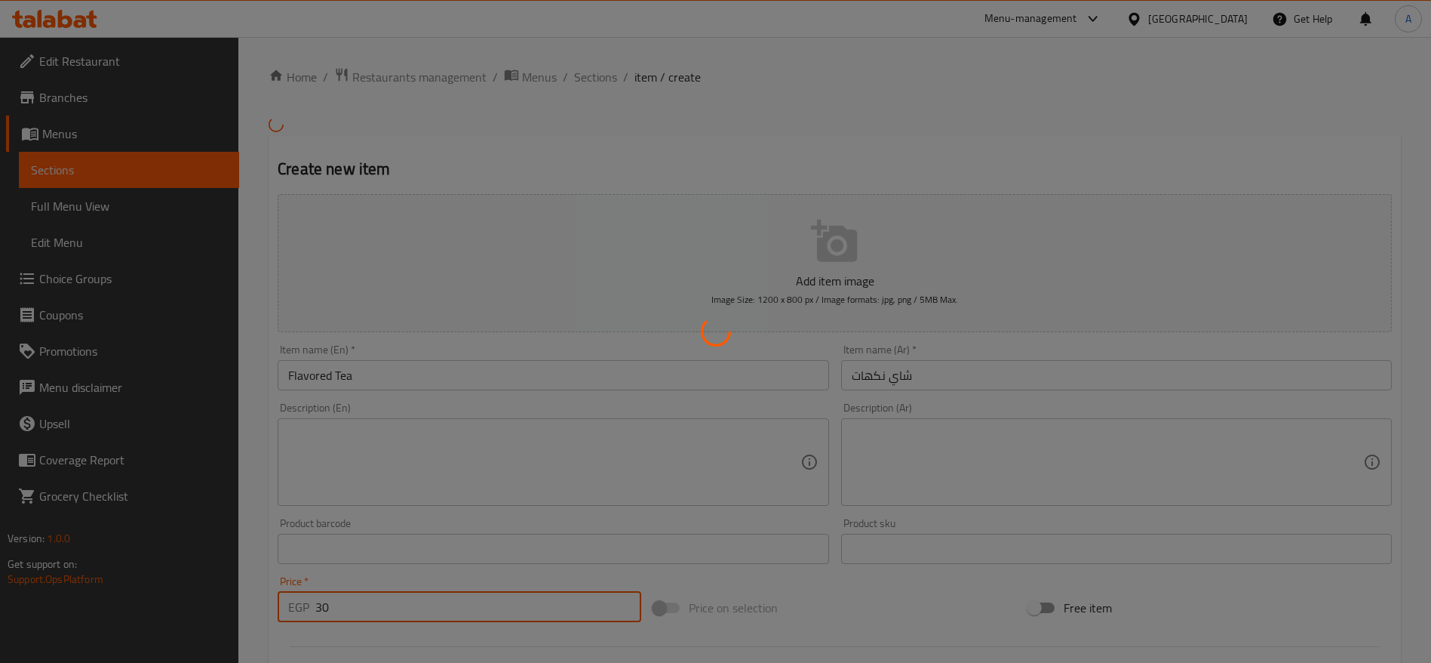
type input "0"
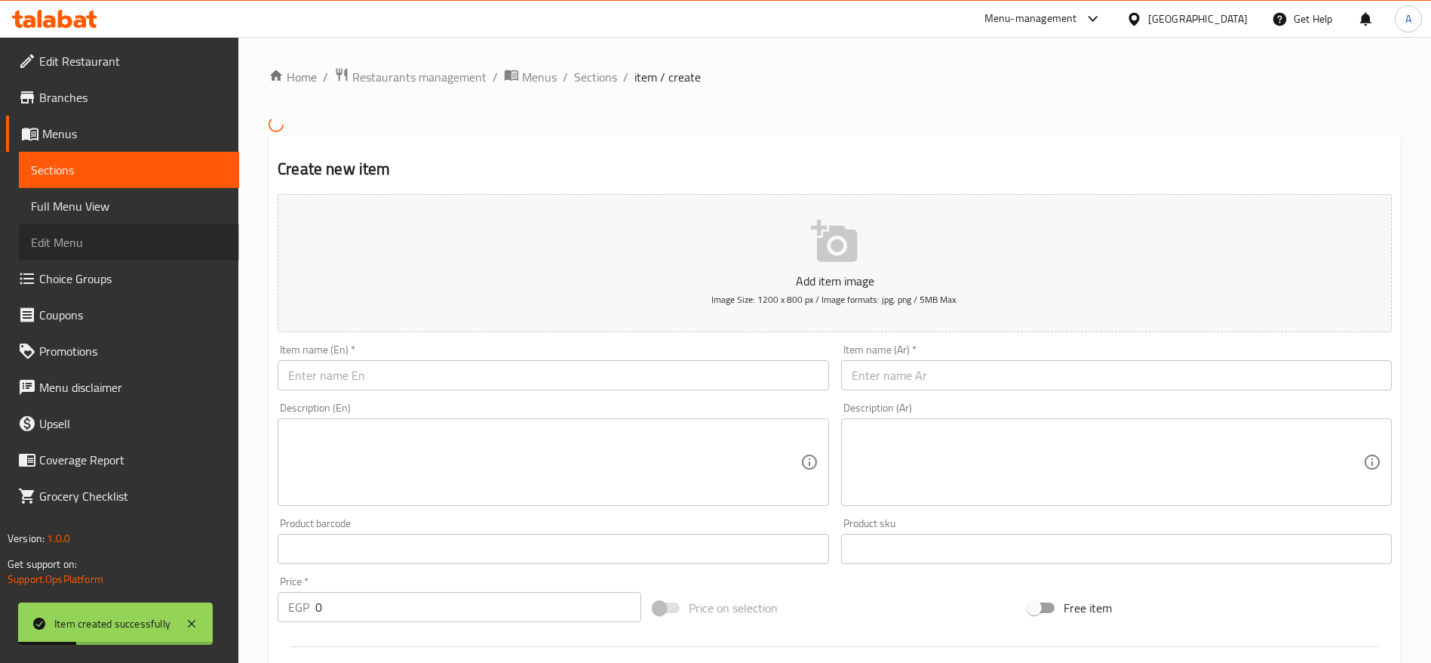
click at [61, 247] on span "Edit Menu" at bounding box center [129, 242] width 196 height 18
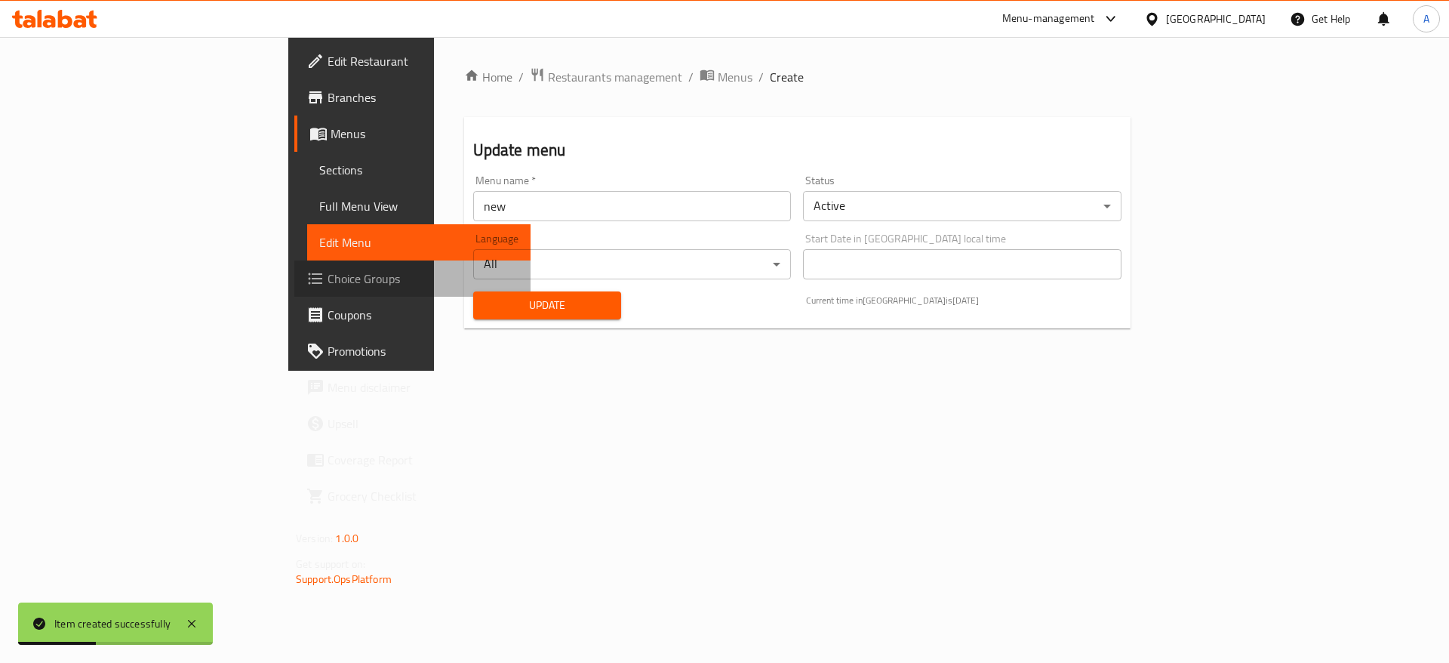
click at [327, 286] on span "Choice Groups" at bounding box center [422, 278] width 191 height 18
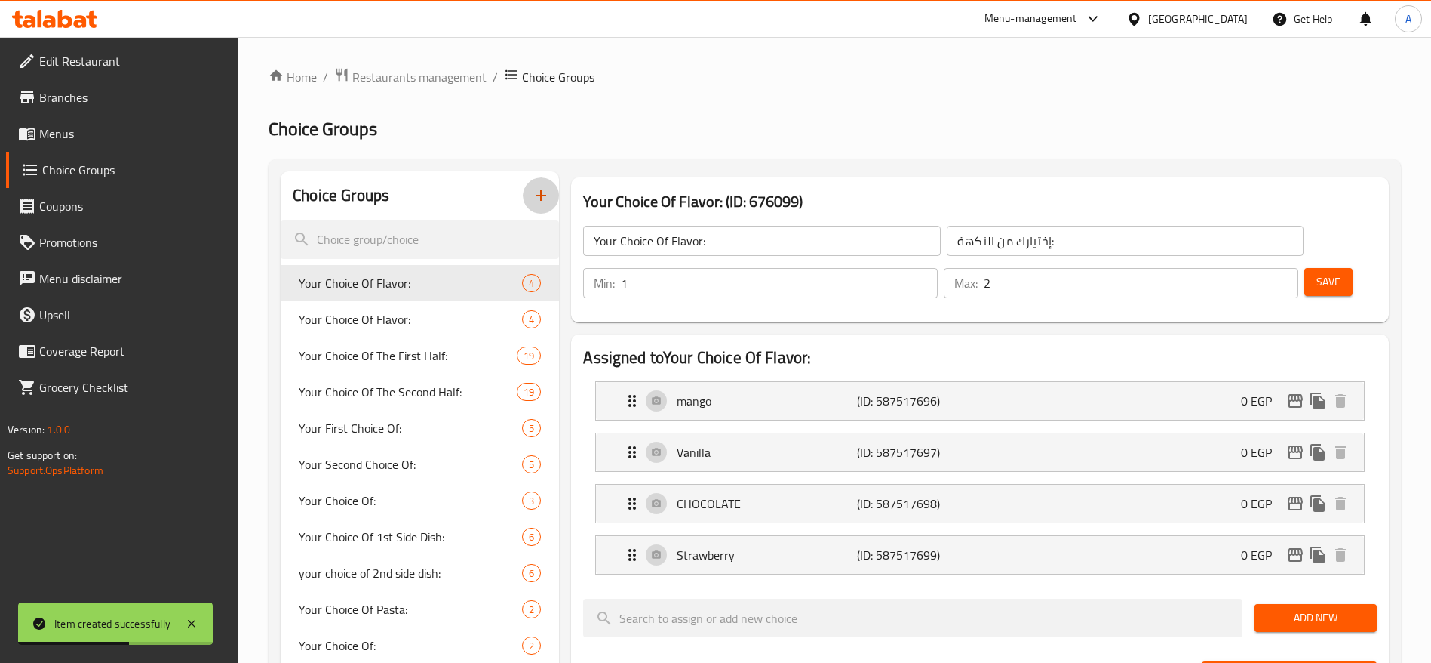
click at [538, 192] on icon "button" at bounding box center [541, 195] width 18 height 18
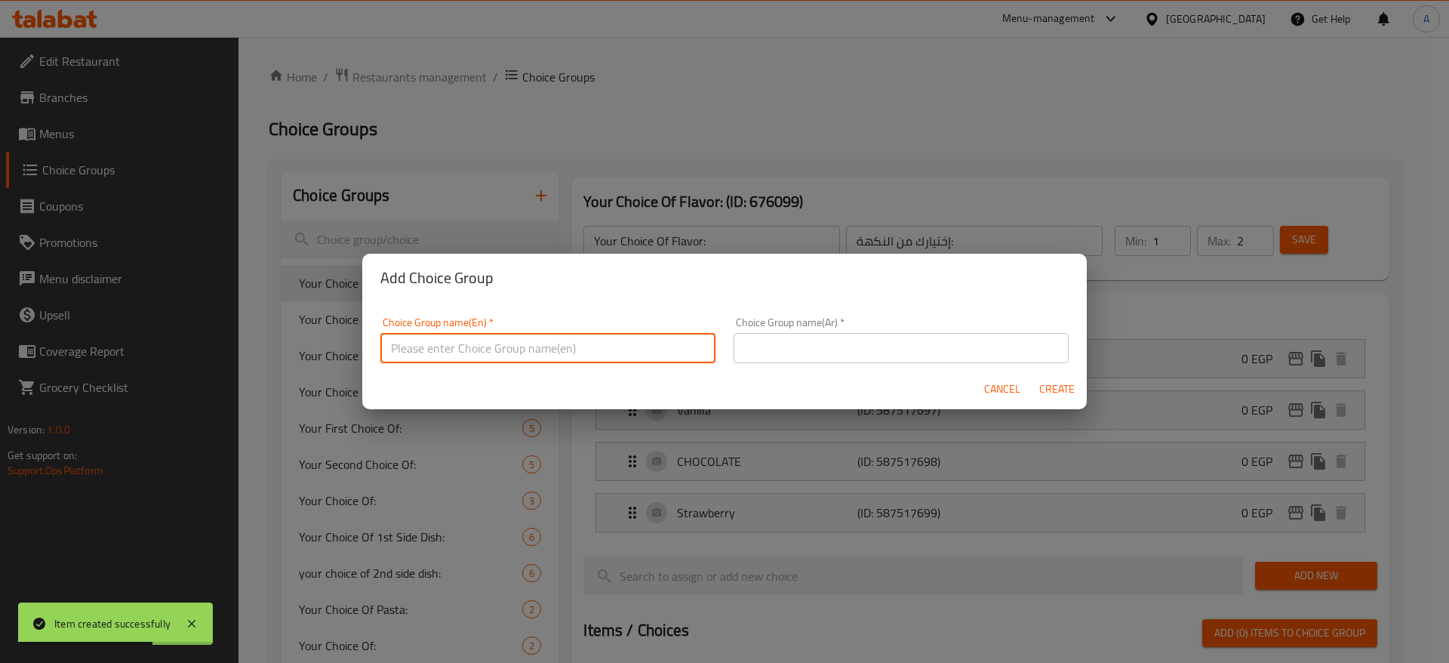
click at [612, 352] on input "text" at bounding box center [547, 348] width 335 height 30
type input "ف"
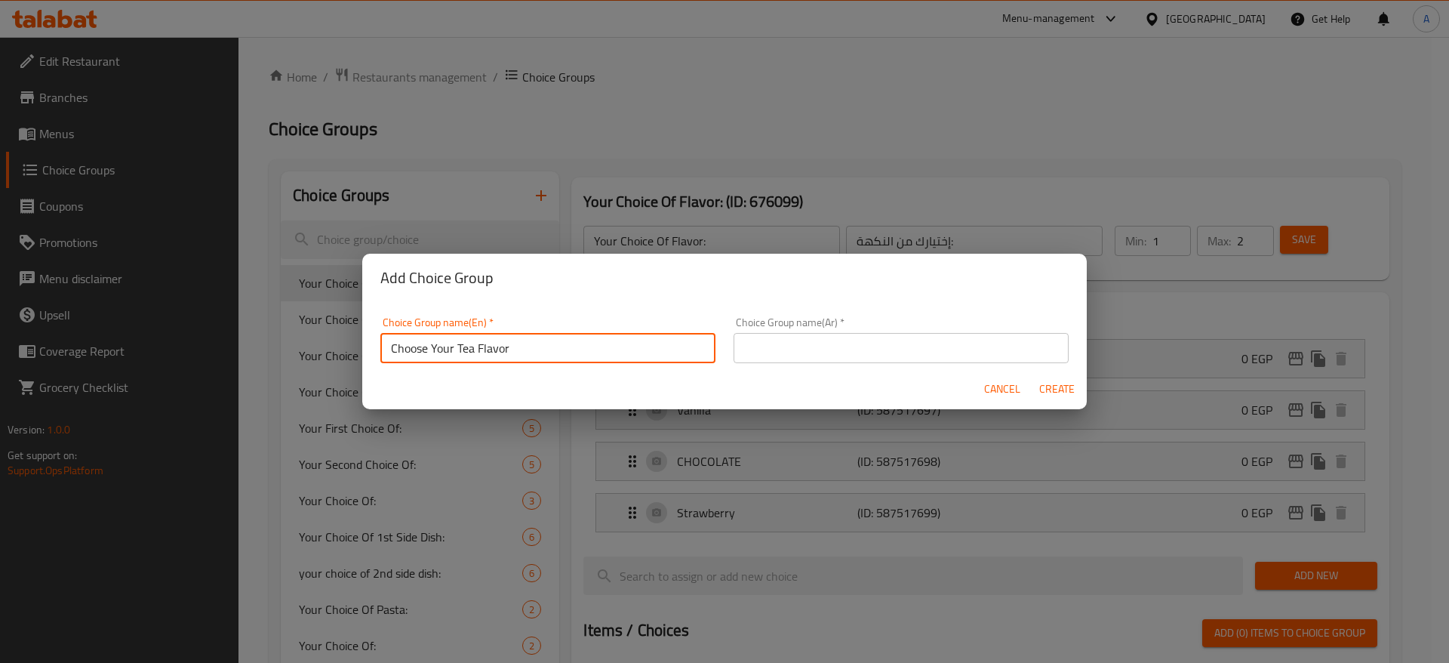
type input "Choose Your Tea Flavor"
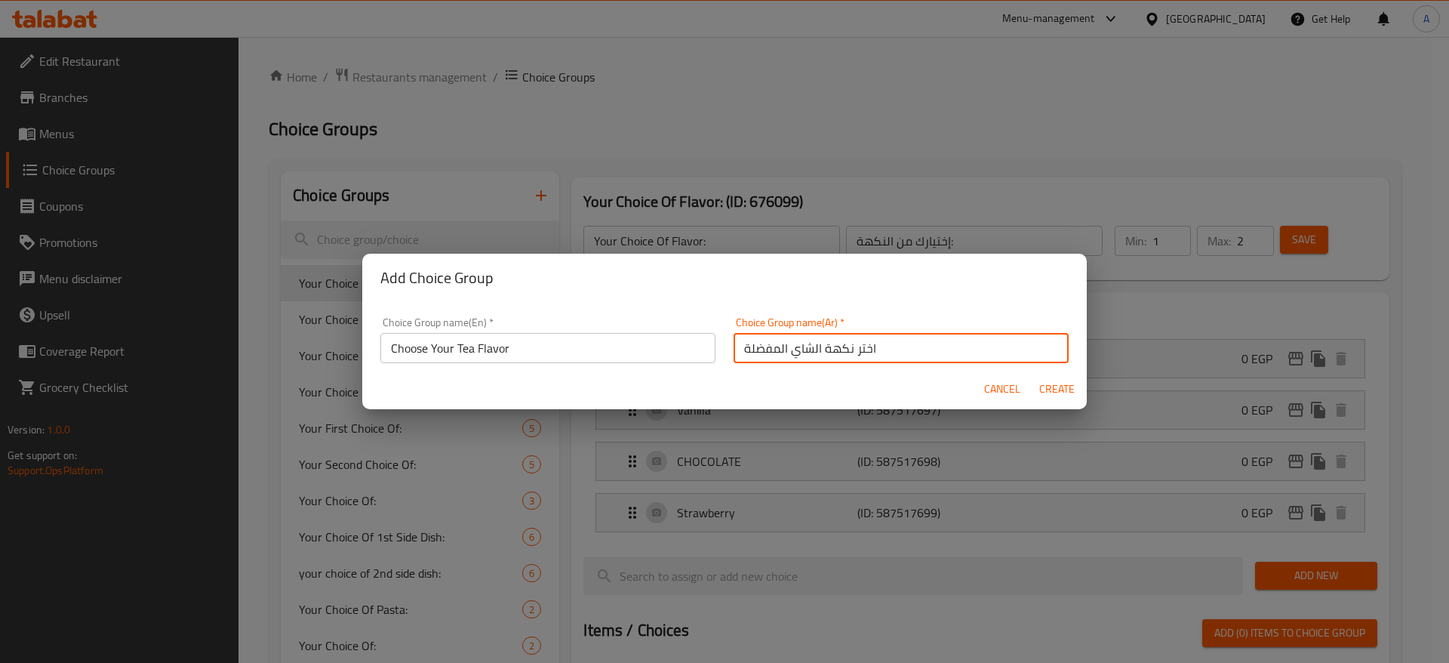
type input "اختر نكهة الشاي المفضلة"
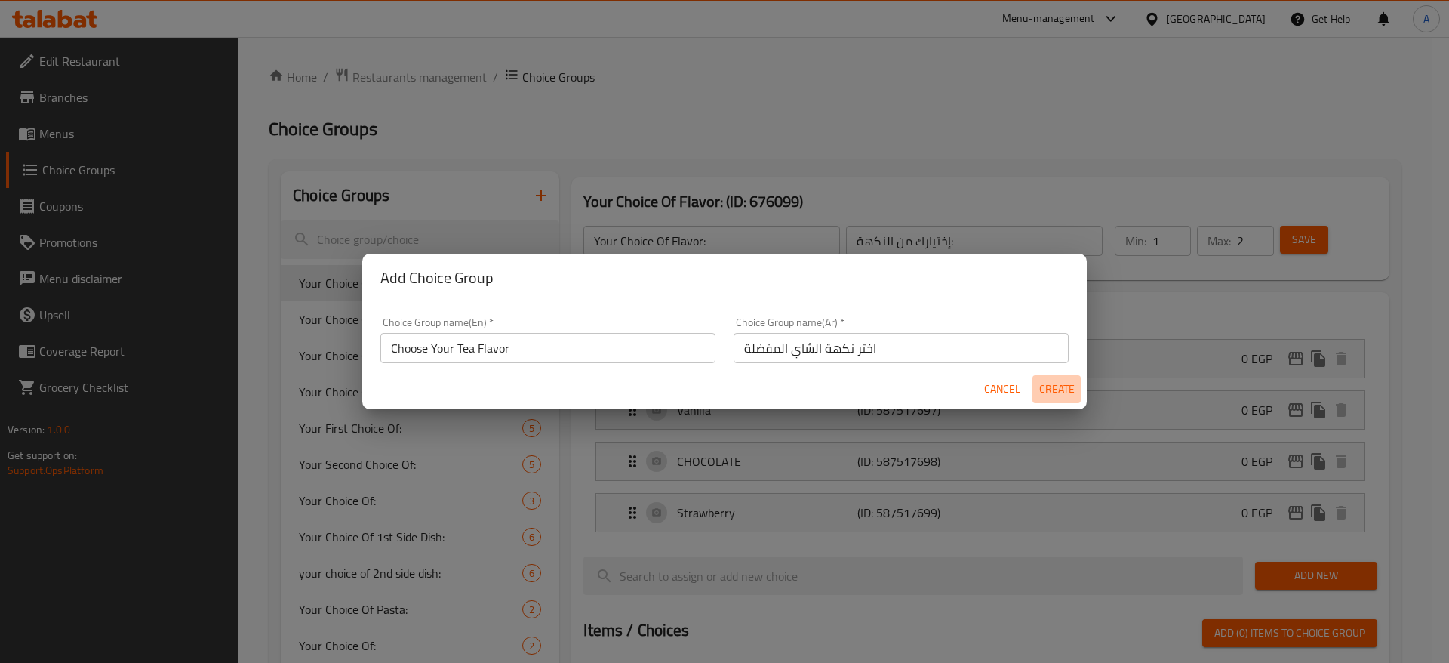
click at [1066, 392] on span "Create" at bounding box center [1056, 389] width 36 height 19
type input "Choose Your Tea Flavor"
type input "اختر نكهة الشاي المفضلة"
type input "0"
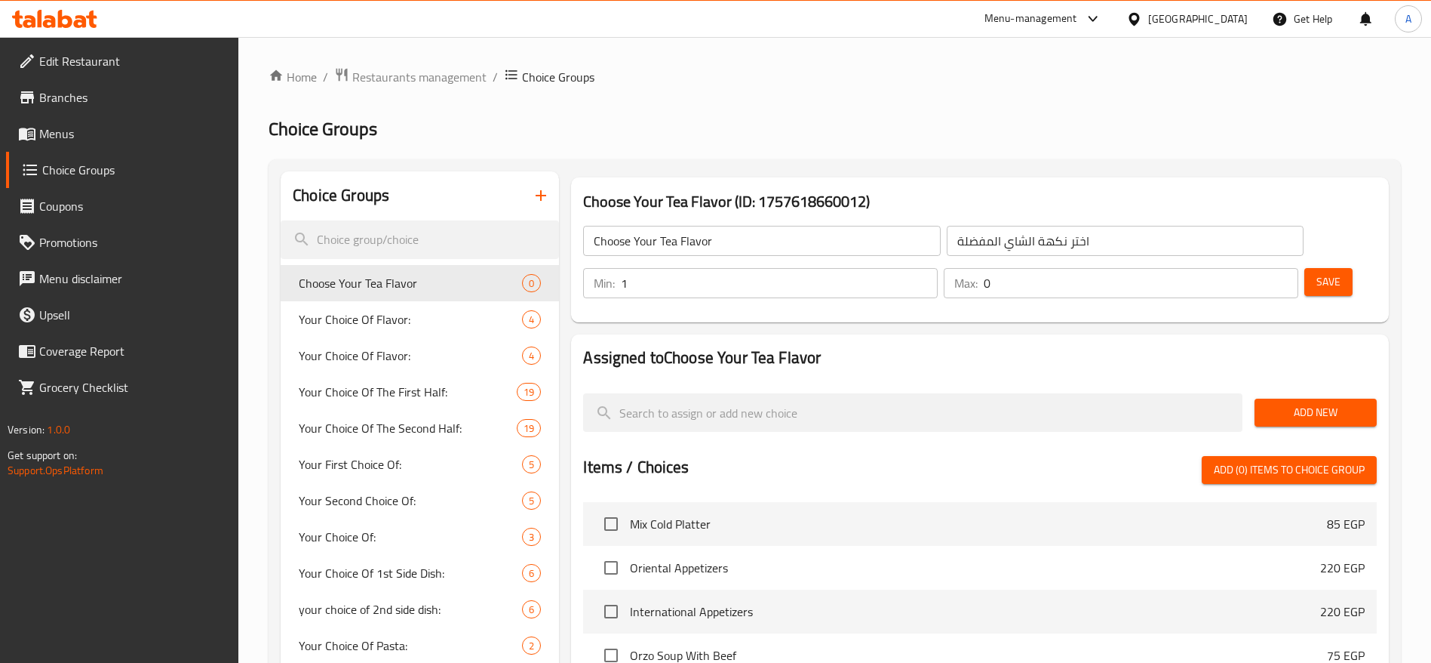
type input "1"
click at [938, 268] on input "1" at bounding box center [779, 283] width 317 height 30
type input "1"
click at [1258, 268] on input "1" at bounding box center [1141, 283] width 315 height 30
click at [1317, 272] on span "Save" at bounding box center [1329, 281] width 24 height 19
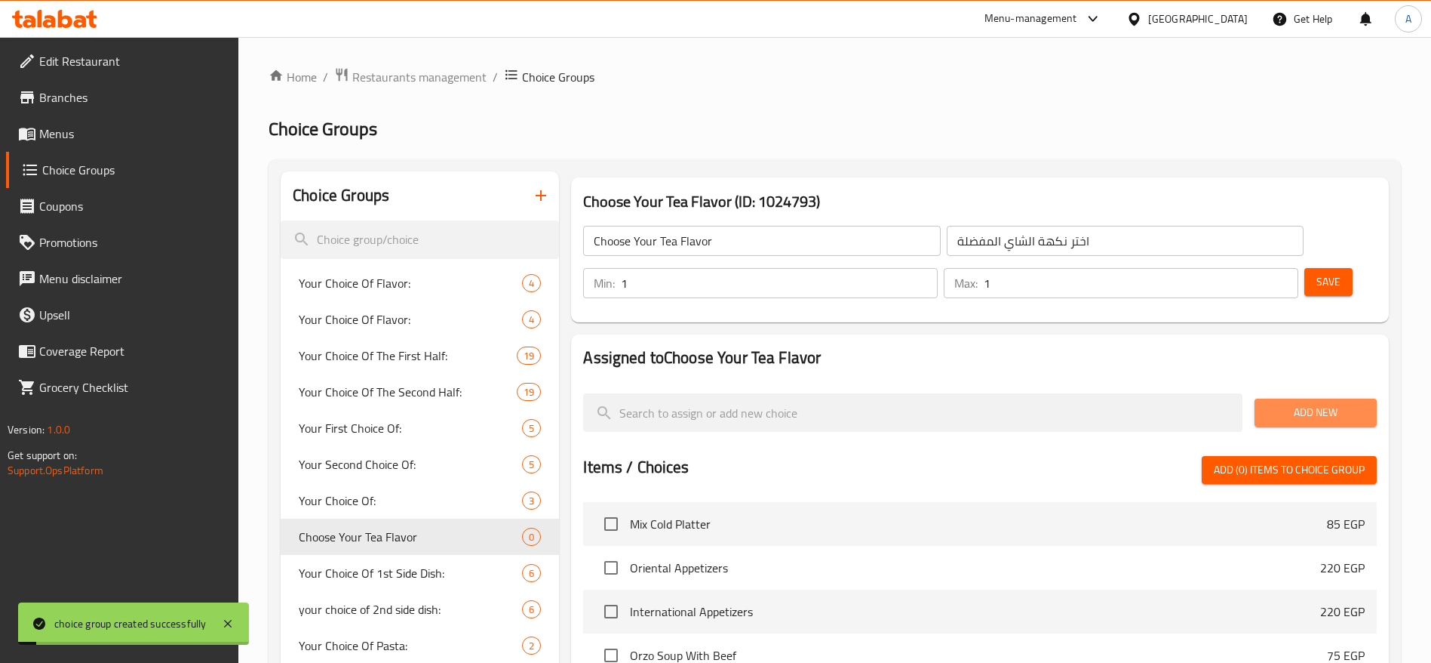
click at [1305, 403] on span "Add New" at bounding box center [1316, 412] width 98 height 19
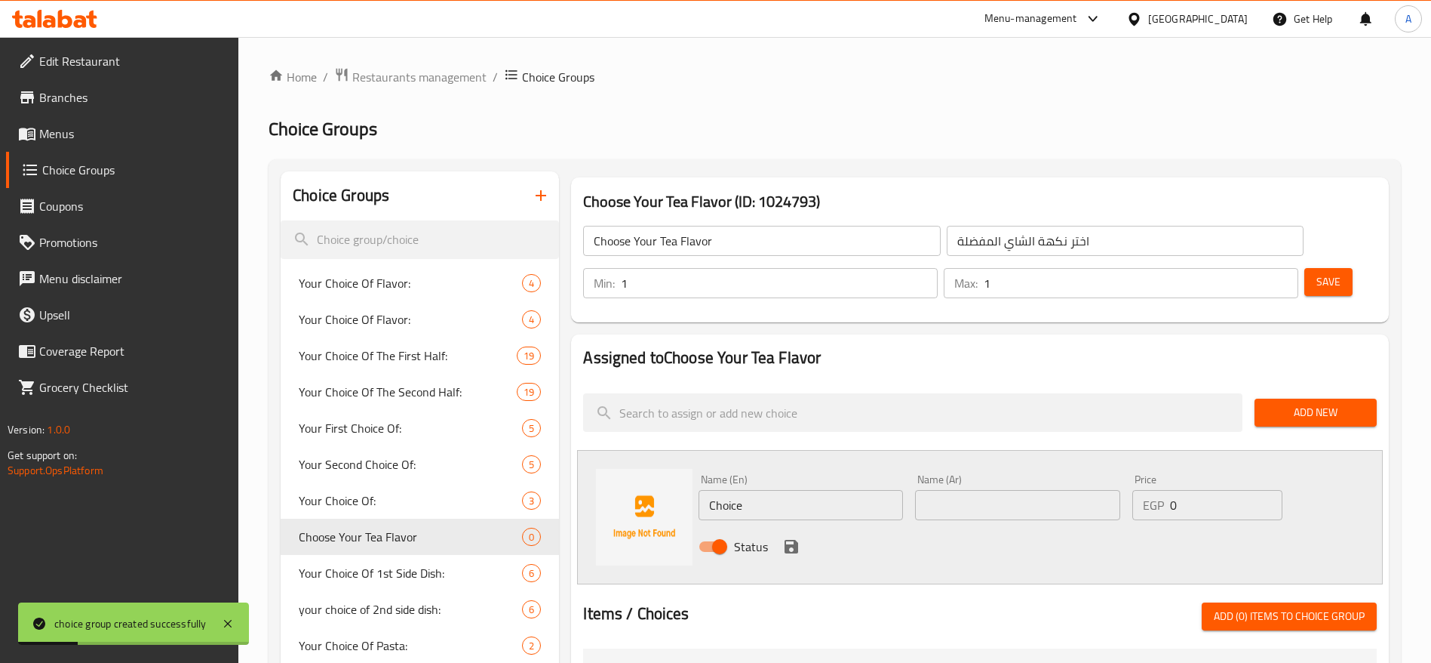
click at [867, 490] on input "Choice" at bounding box center [801, 505] width 204 height 30
click at [760, 490] on input "Peac" at bounding box center [801, 505] width 204 height 30
type input "Peach"
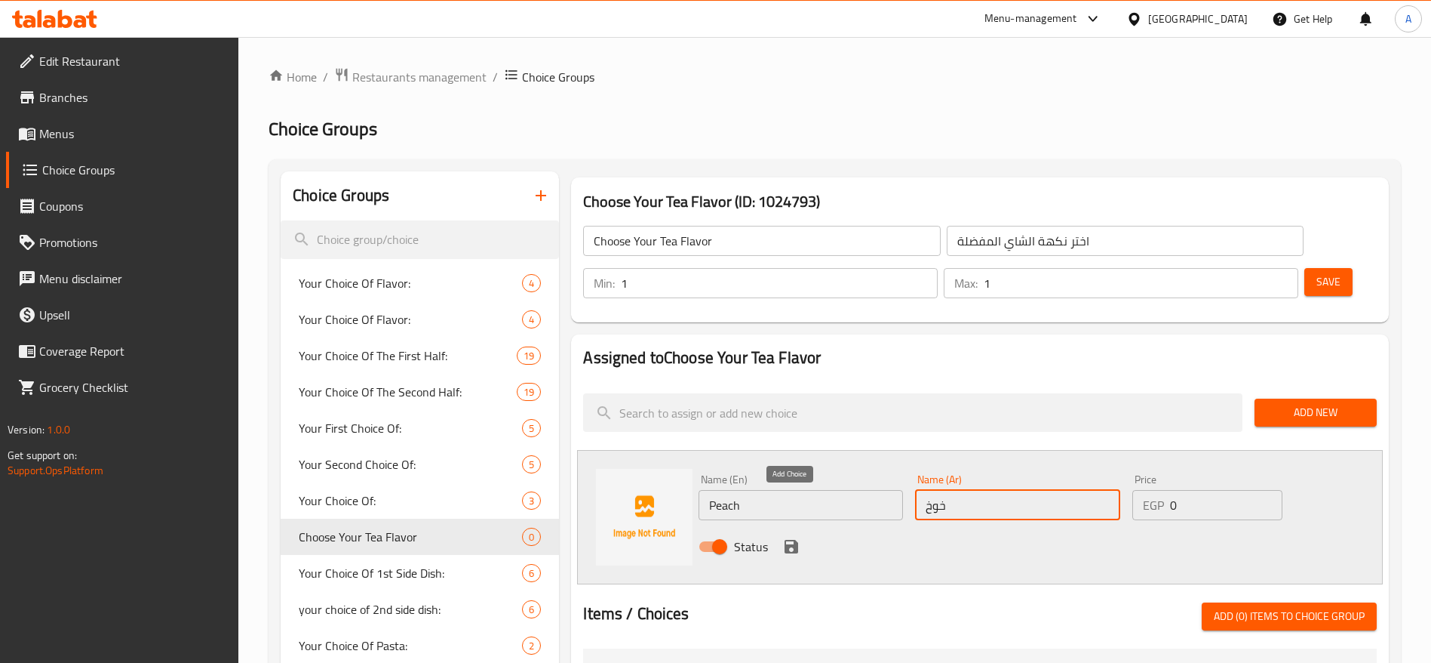
type input "خوخ"
click at [796, 540] on icon "save" at bounding box center [792, 547] width 14 height 14
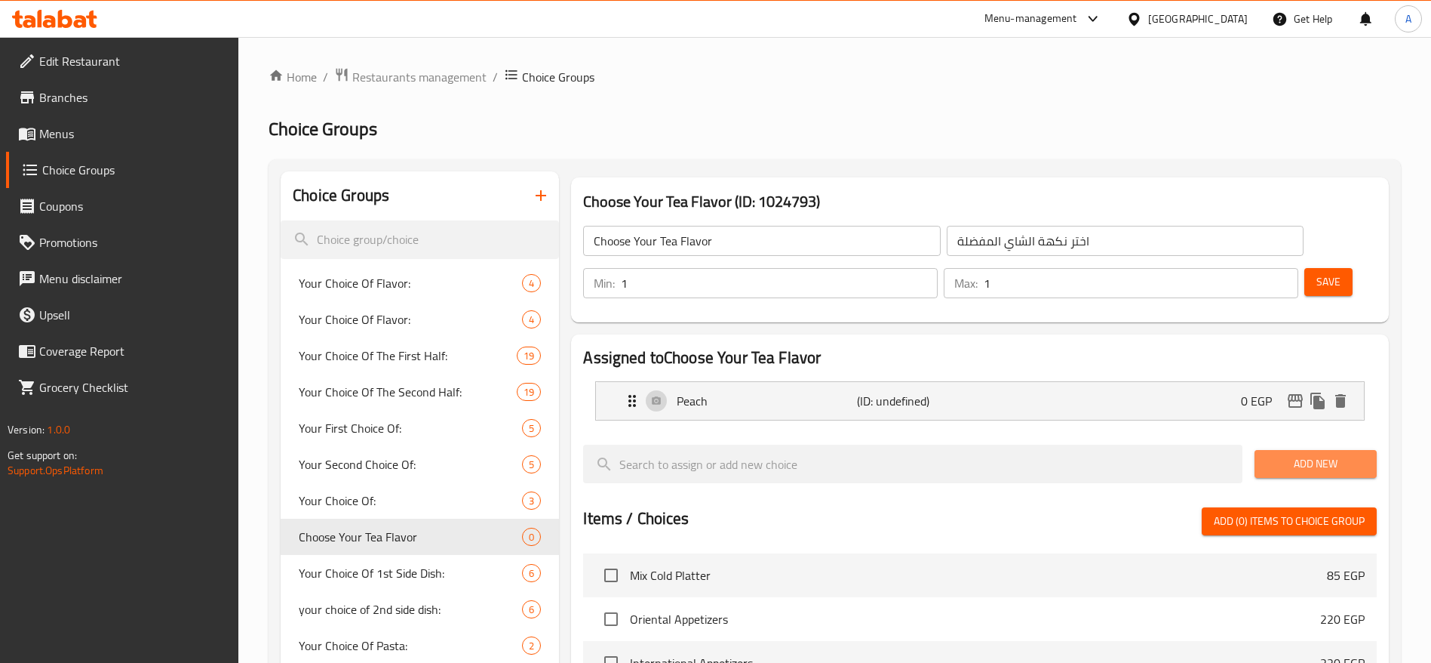
click at [1265, 450] on button "Add New" at bounding box center [1316, 464] width 122 height 28
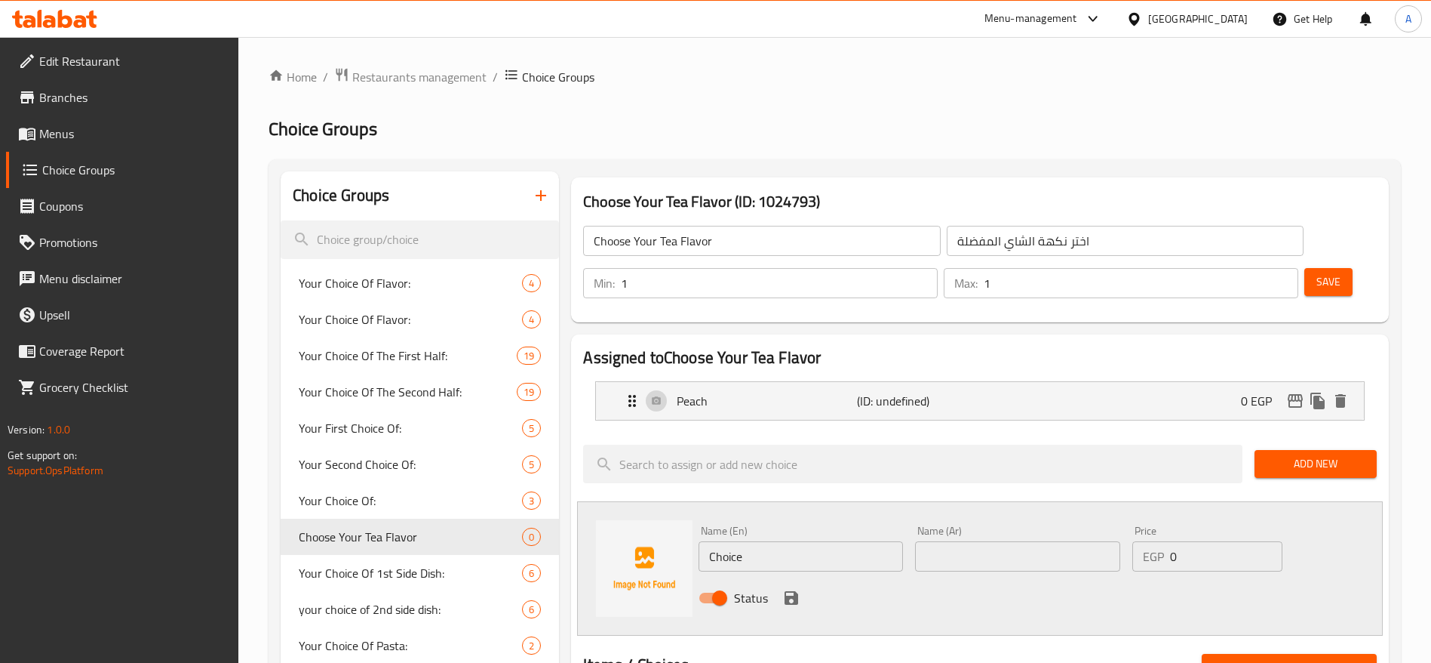
click at [746, 541] on input "Choice" at bounding box center [801, 556] width 204 height 30
type input "Mango"
type input "مانجو"
click at [789, 591] on icon "save" at bounding box center [792, 598] width 14 height 14
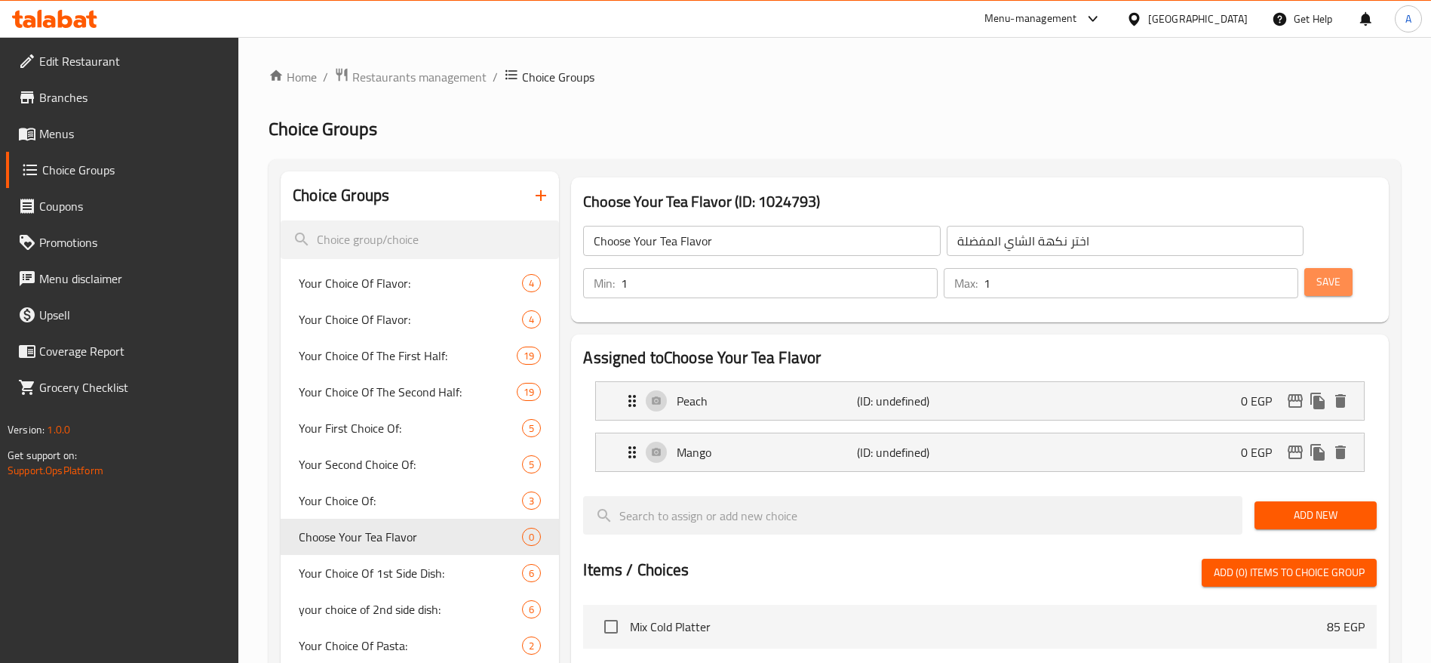
click at [1307, 268] on button "Save" at bounding box center [1329, 282] width 48 height 28
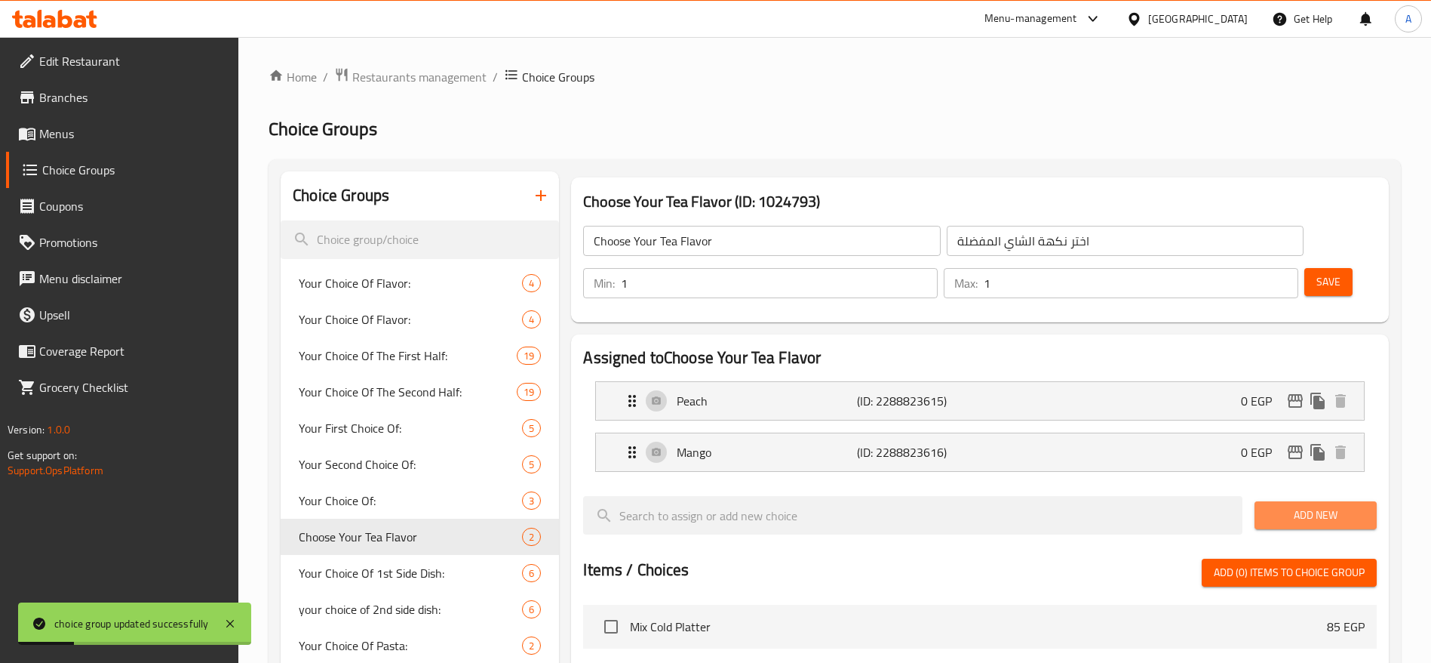
click at [1283, 506] on span "Add New" at bounding box center [1316, 515] width 98 height 19
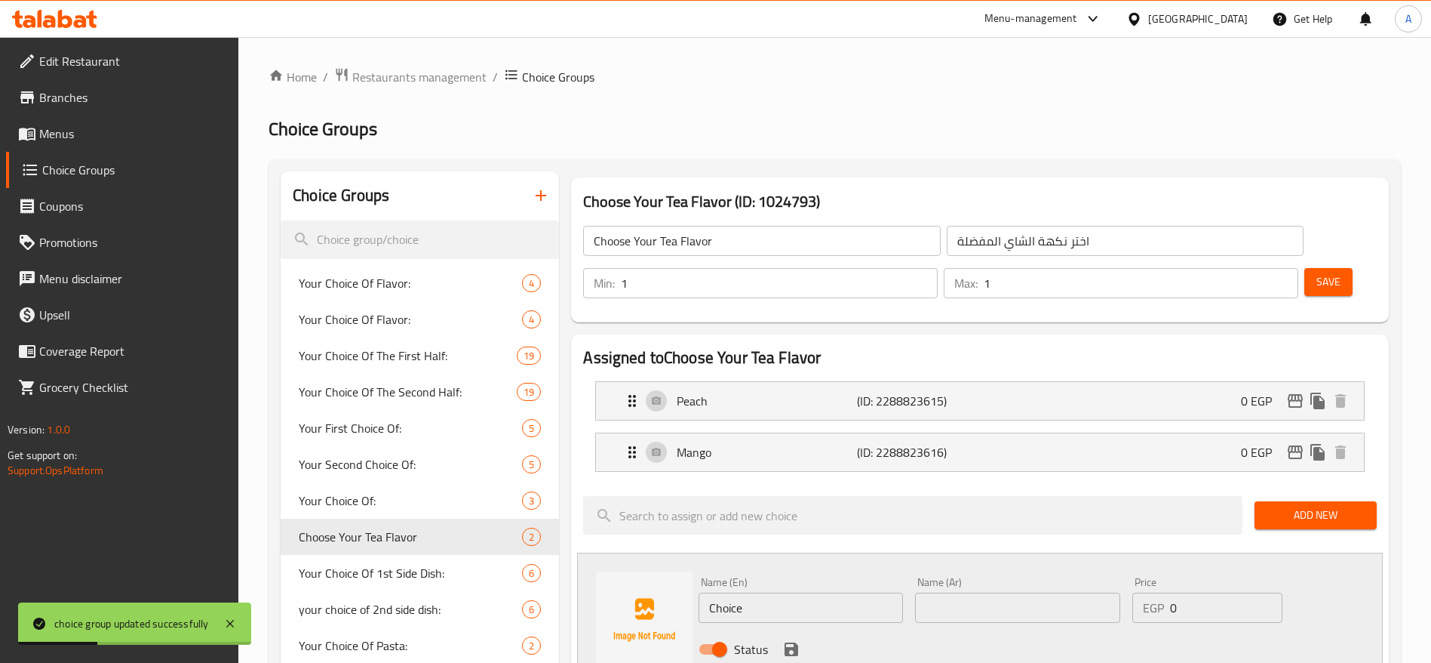
click at [829, 592] on input "Choice" at bounding box center [801, 607] width 204 height 30
type input "ف"
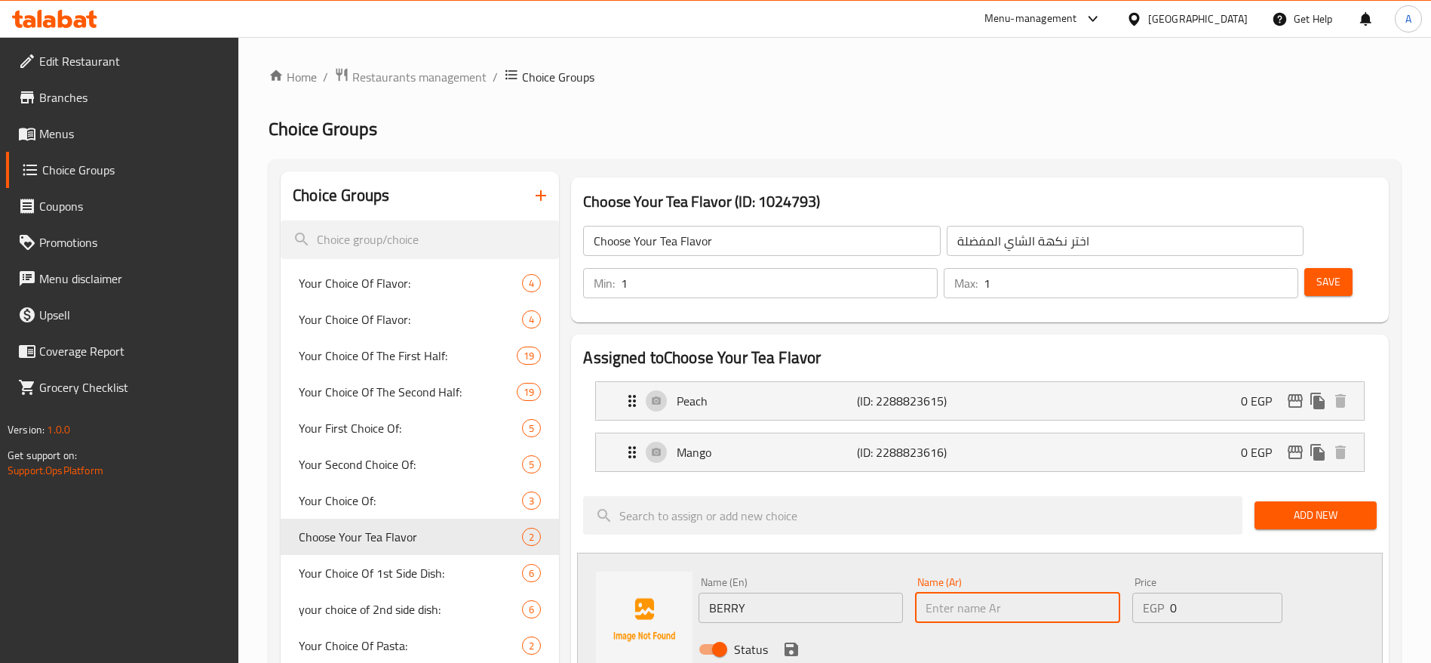
click at [829, 592] on input "BERRY" at bounding box center [801, 607] width 204 height 30
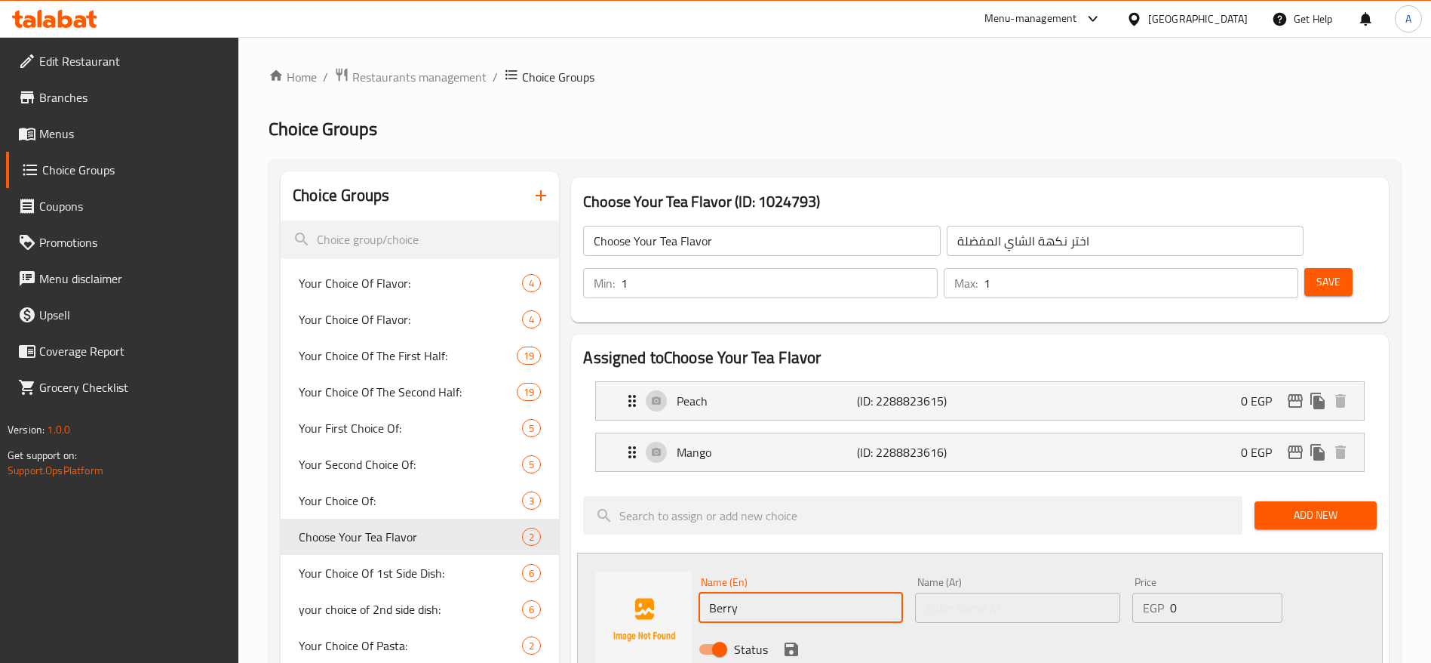
type input "Berry"
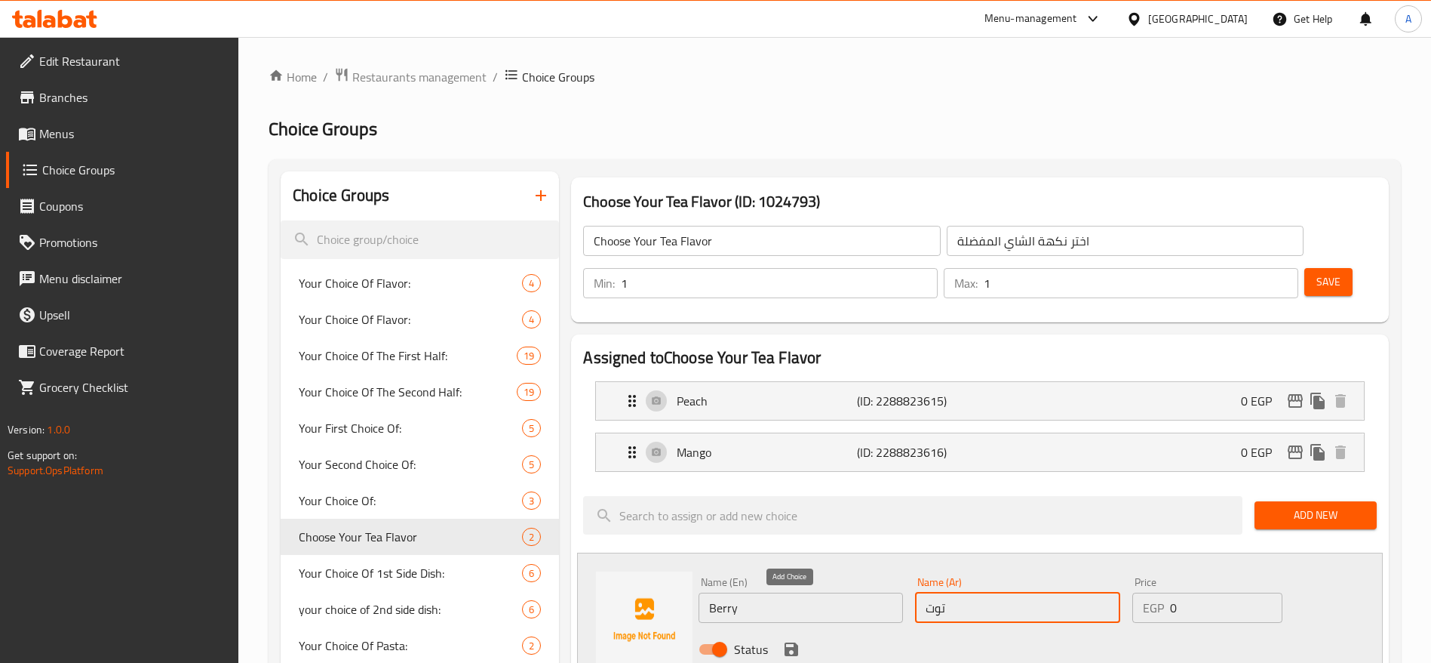
type input "توت"
click at [797, 642] on icon "save" at bounding box center [792, 649] width 14 height 14
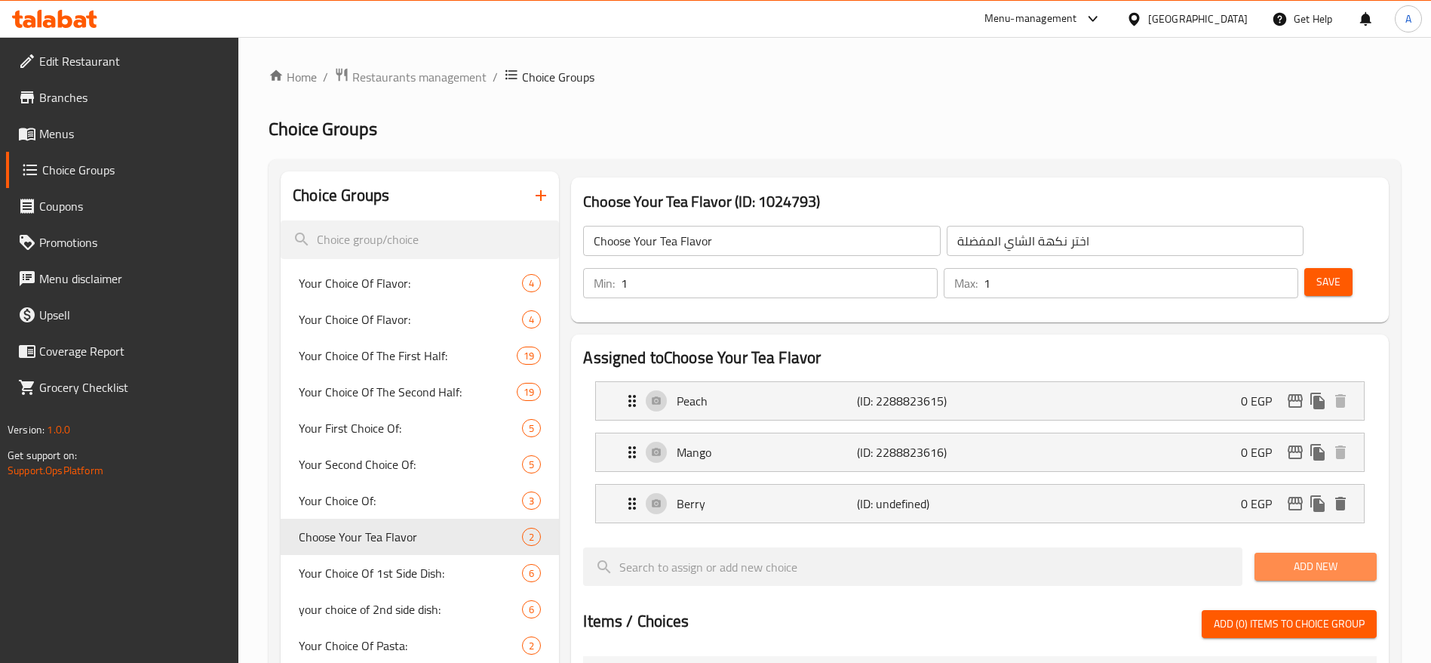
click at [1302, 557] on span "Add New" at bounding box center [1316, 566] width 98 height 19
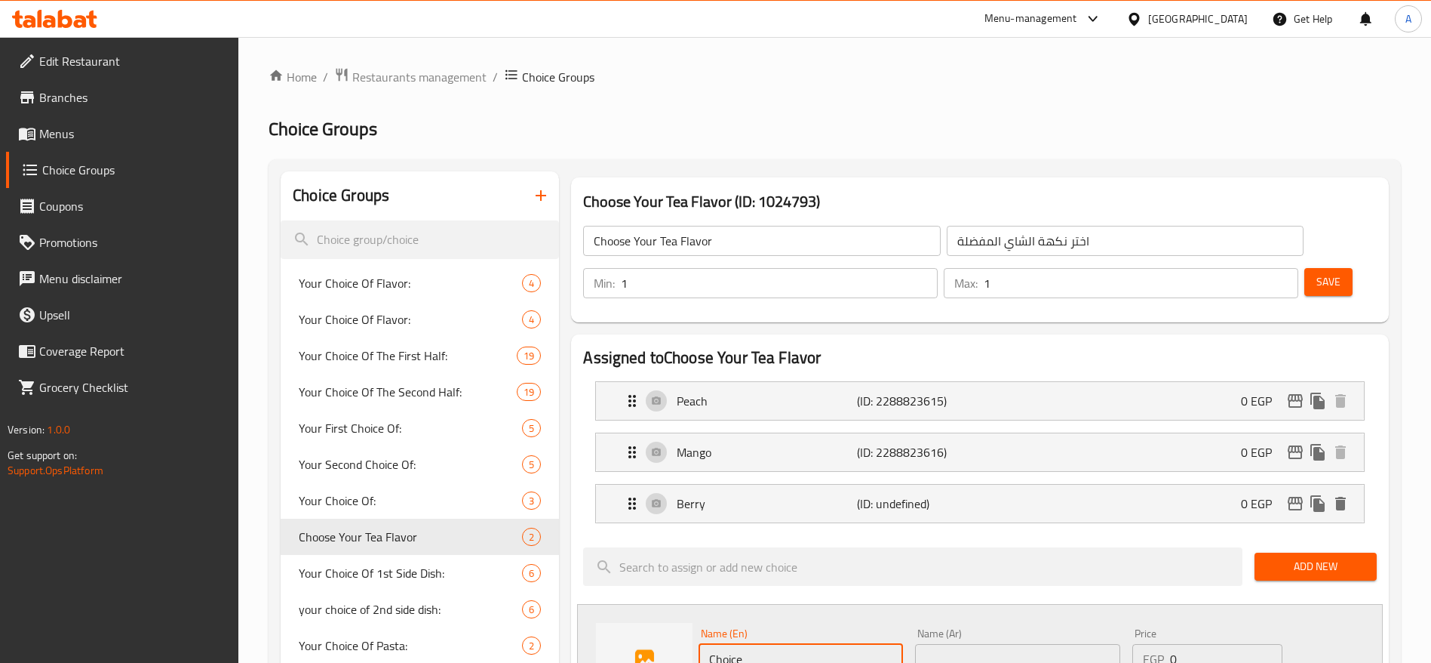
click at [790, 644] on input "Choice" at bounding box center [801, 659] width 204 height 30
type input "ح"
type input "Passion Fruit"
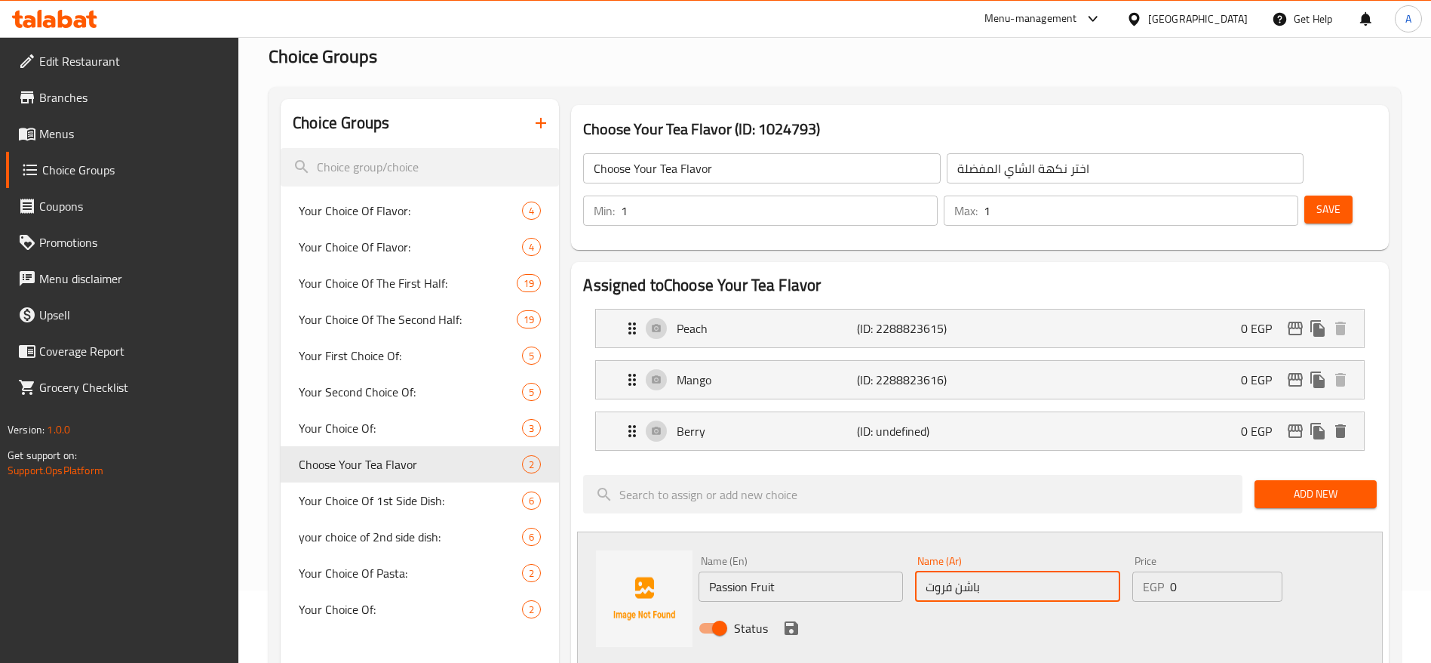
scroll to position [88, 0]
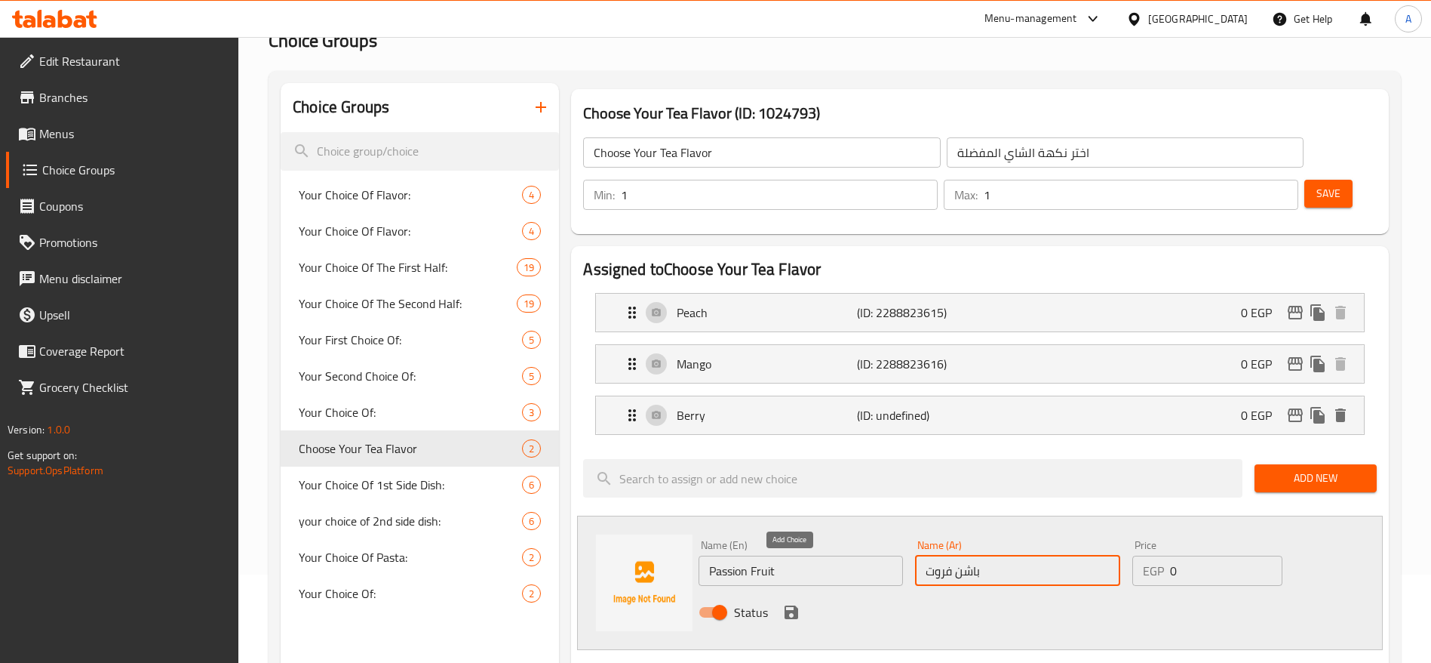
type input "باشن فروت"
click at [795, 605] on icon "save" at bounding box center [792, 612] width 14 height 14
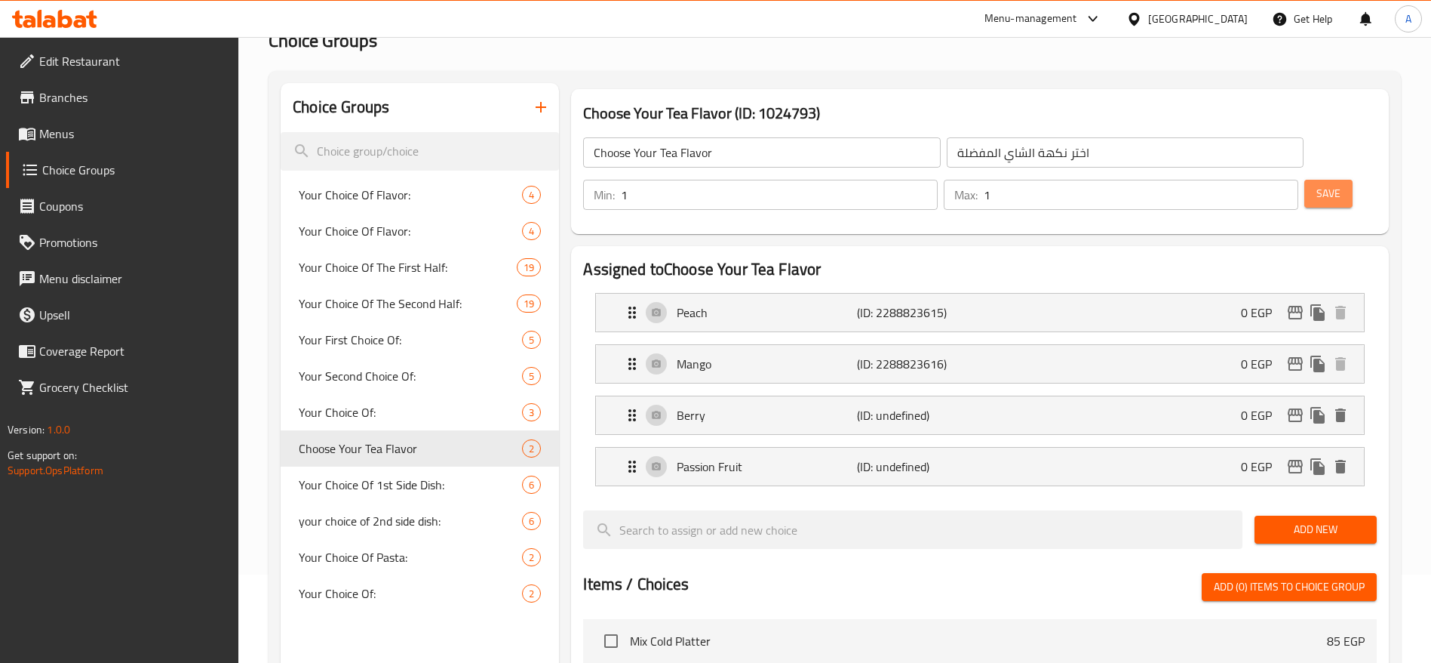
click at [1317, 184] on span "Save" at bounding box center [1329, 193] width 24 height 19
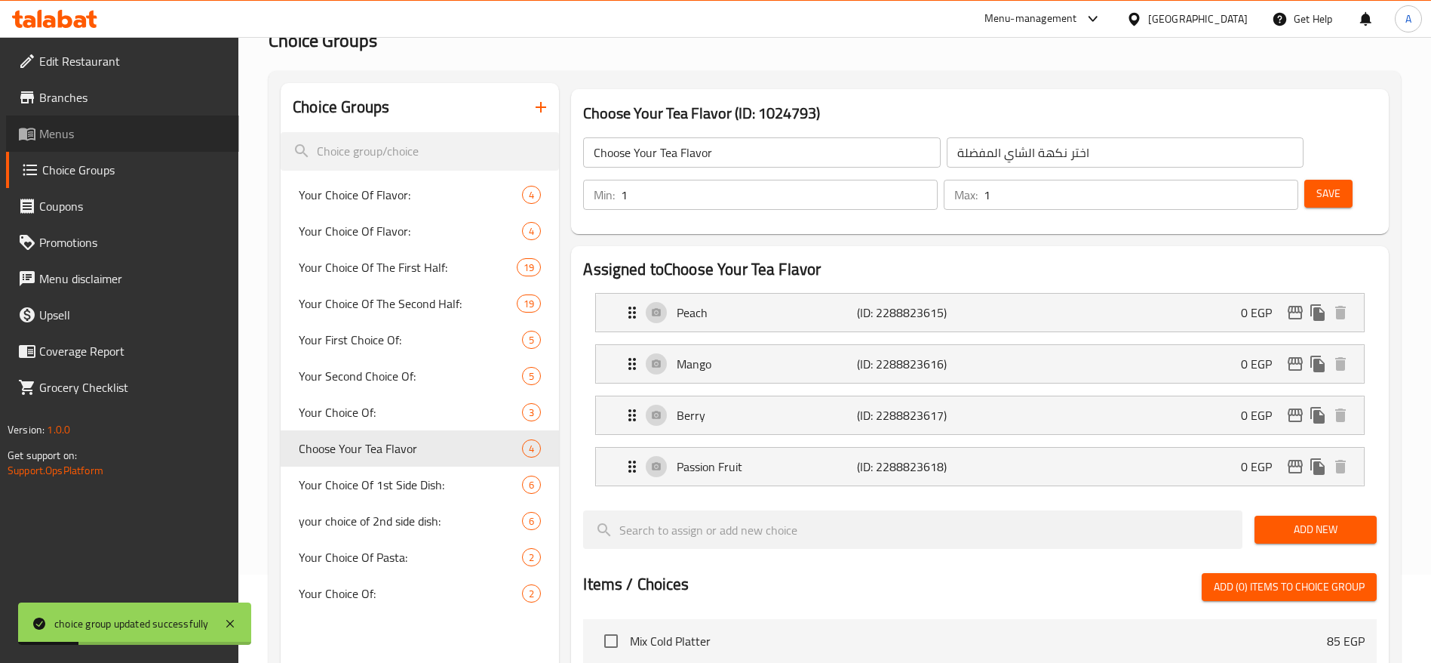
click at [79, 135] on span "Menus" at bounding box center [133, 134] width 188 height 18
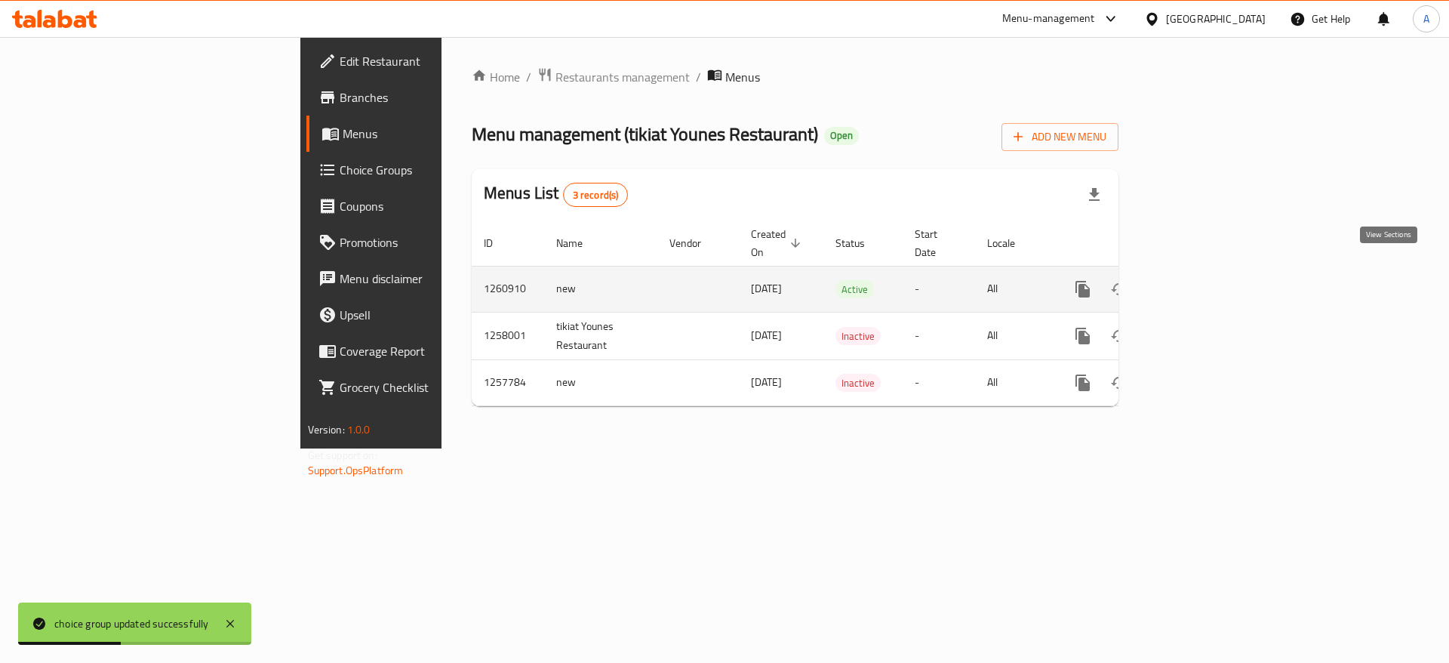
click at [1201, 280] on icon "enhanced table" at bounding box center [1191, 289] width 18 height 18
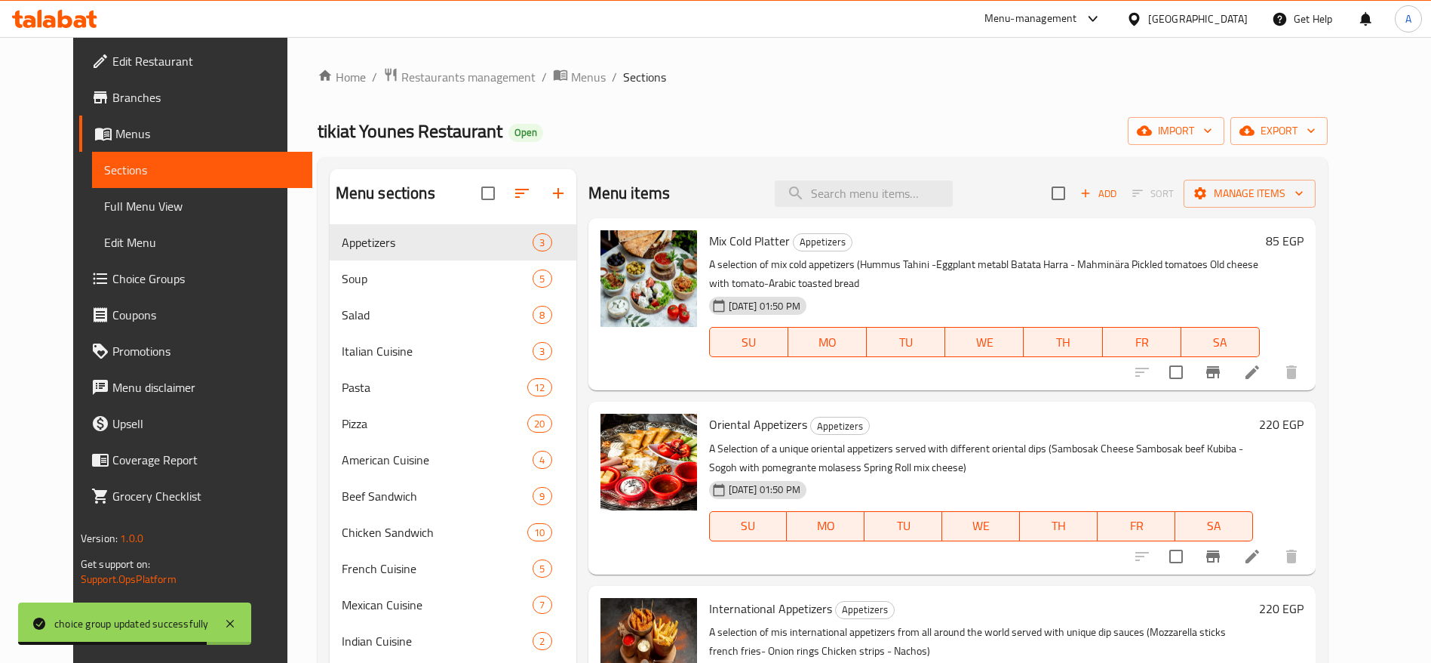
scroll to position [298, 0]
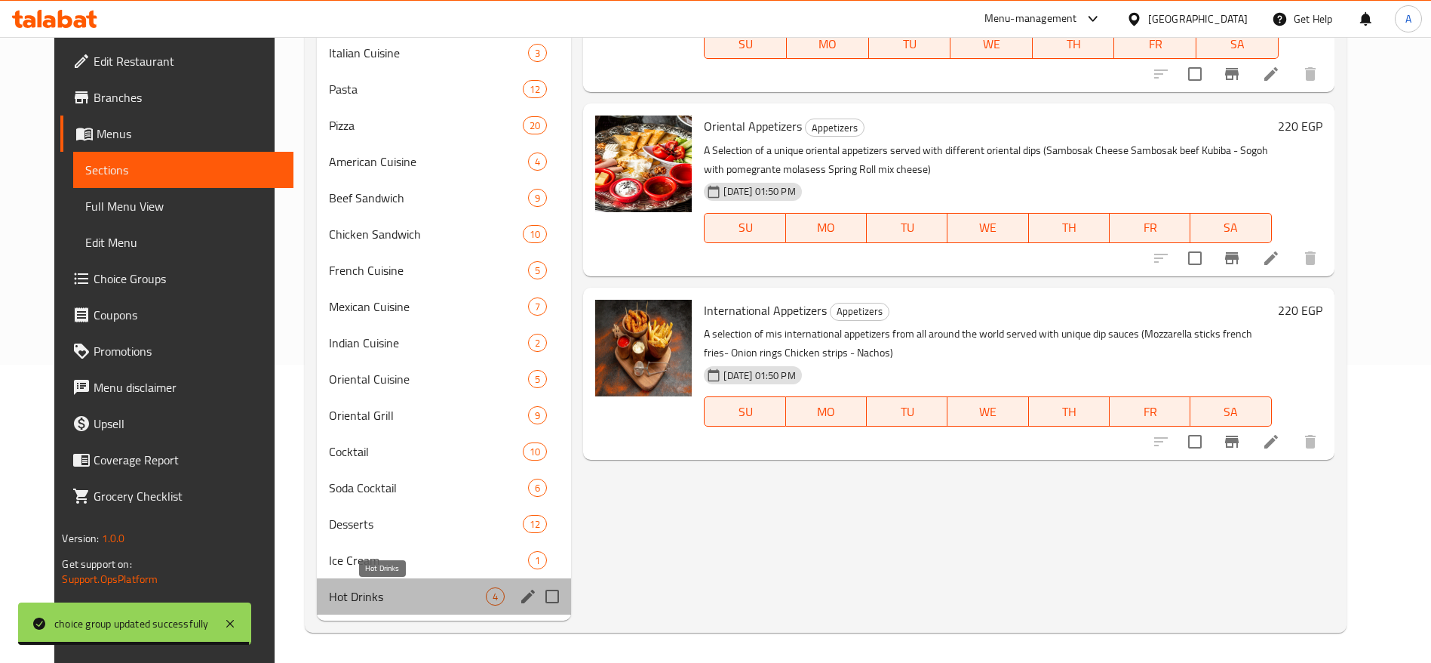
click at [466, 599] on span "Hot Drinks" at bounding box center [407, 596] width 157 height 18
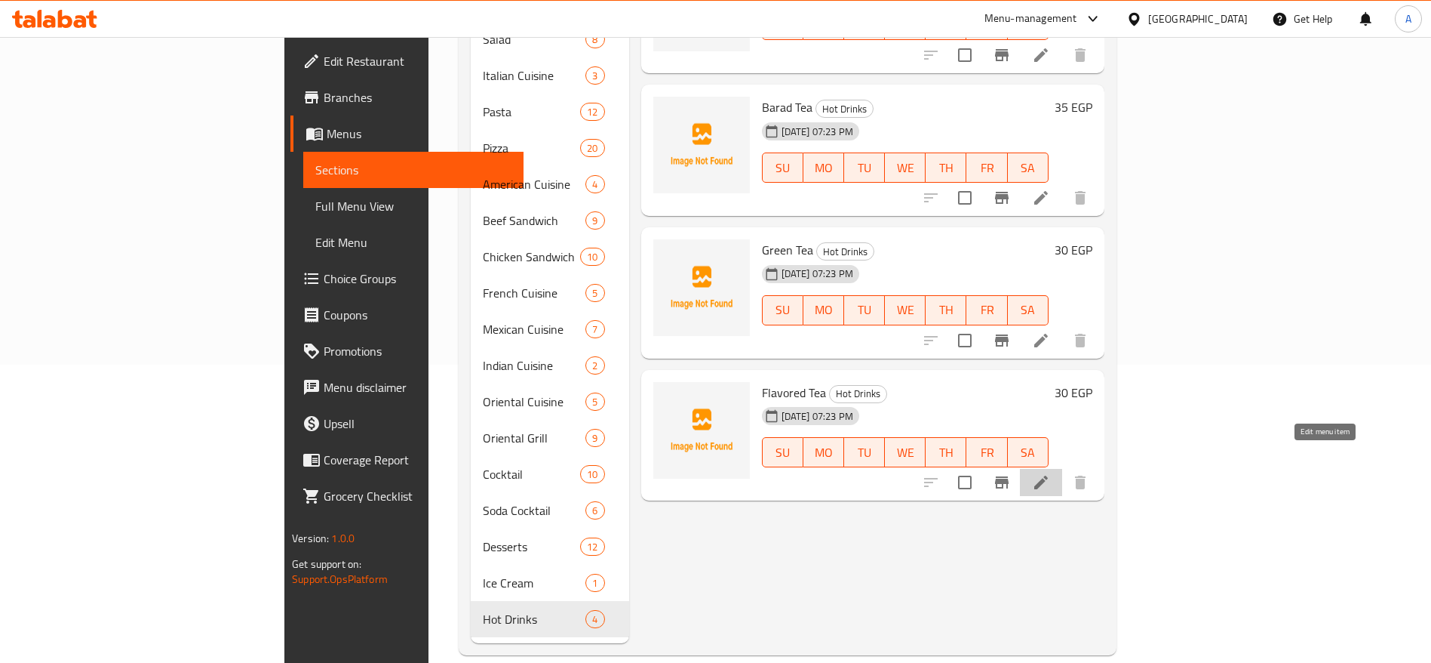
click at [1050, 473] on icon at bounding box center [1041, 482] width 18 height 18
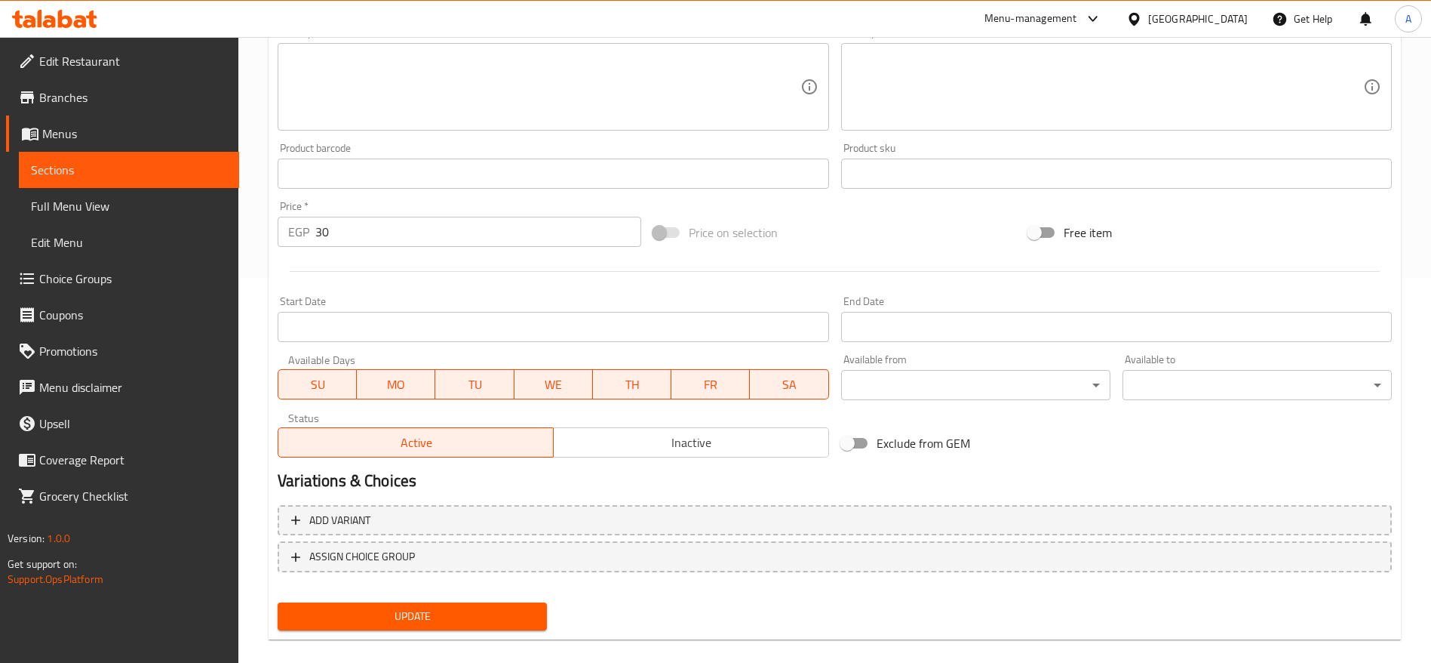
scroll to position [404, 0]
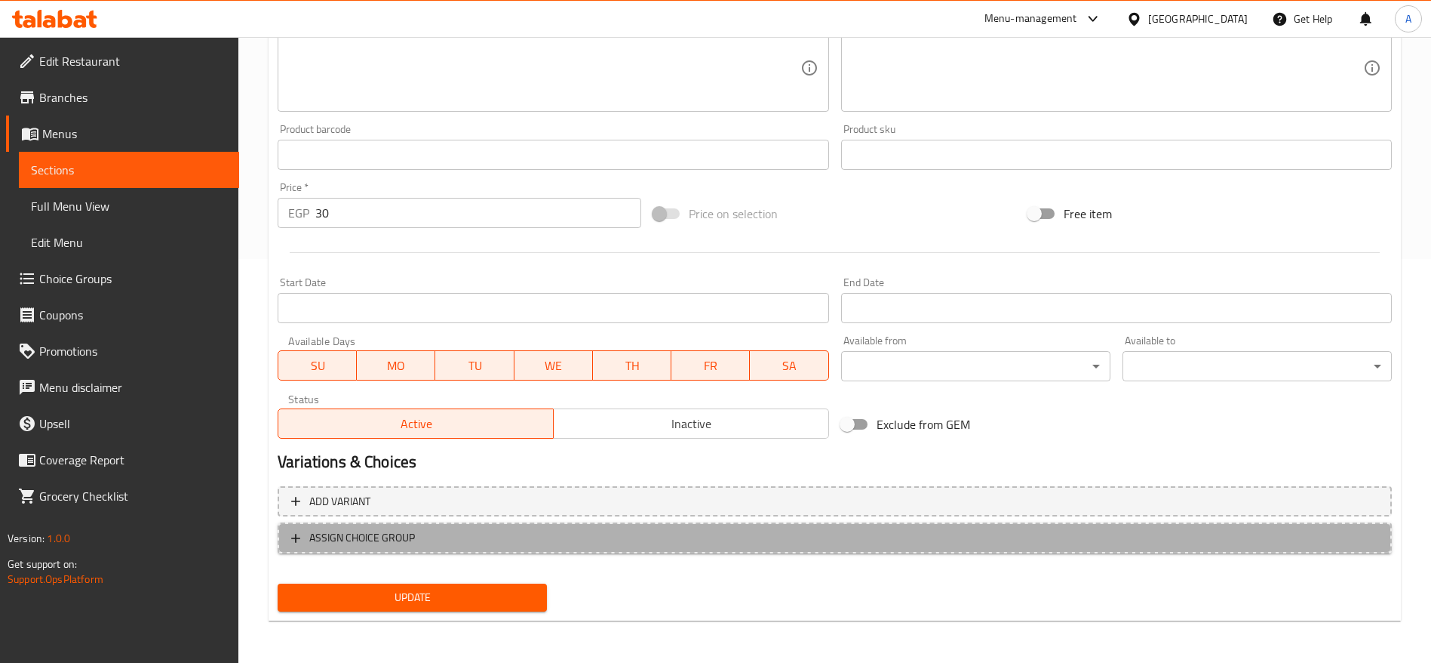
click at [367, 530] on span "ASSIGN CHOICE GROUP" at bounding box center [362, 537] width 106 height 19
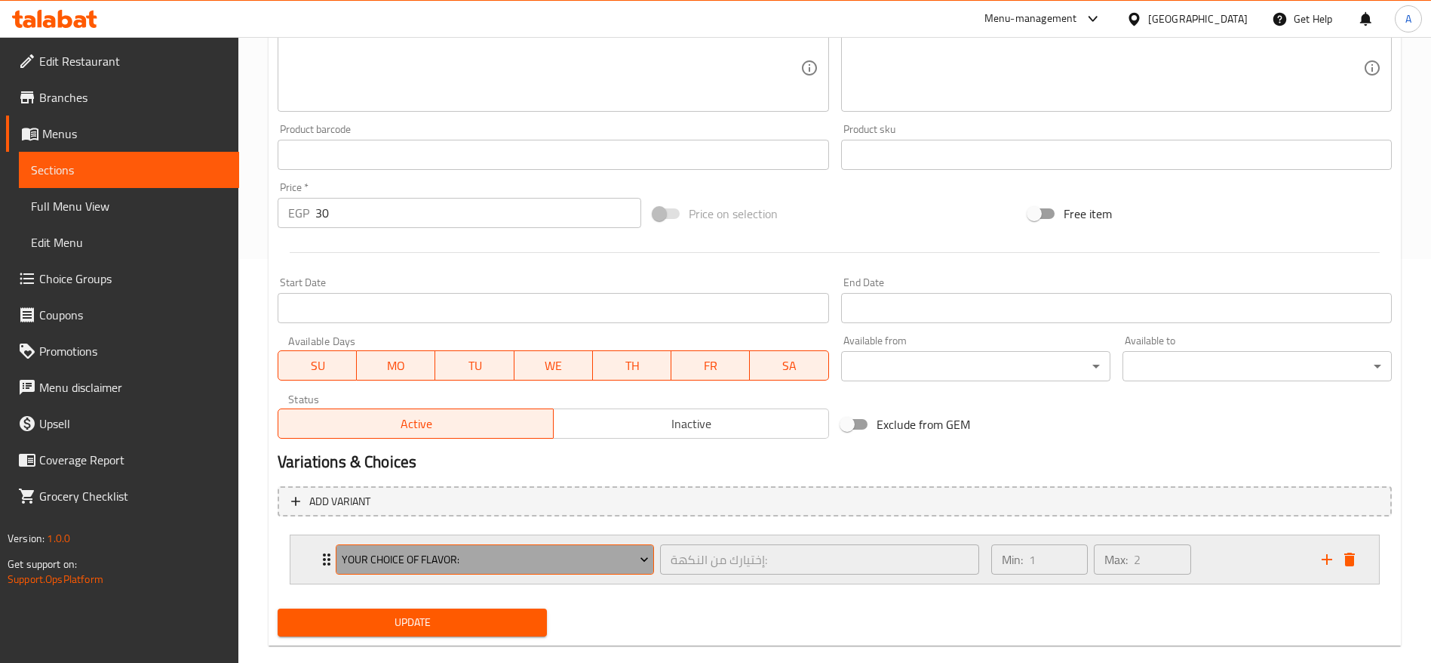
click at [471, 557] on span "Your Choice Of Flavor:" at bounding box center [495, 559] width 307 height 19
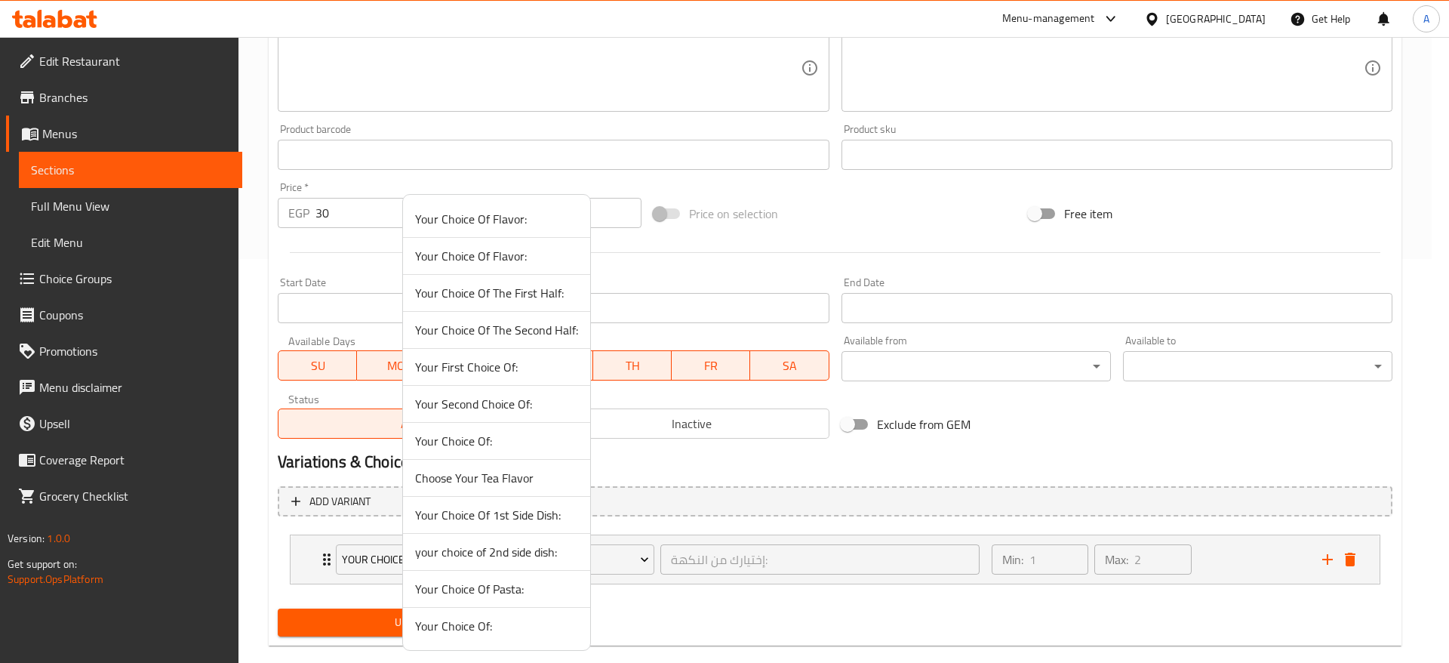
click at [615, 611] on div at bounding box center [724, 331] width 1449 height 663
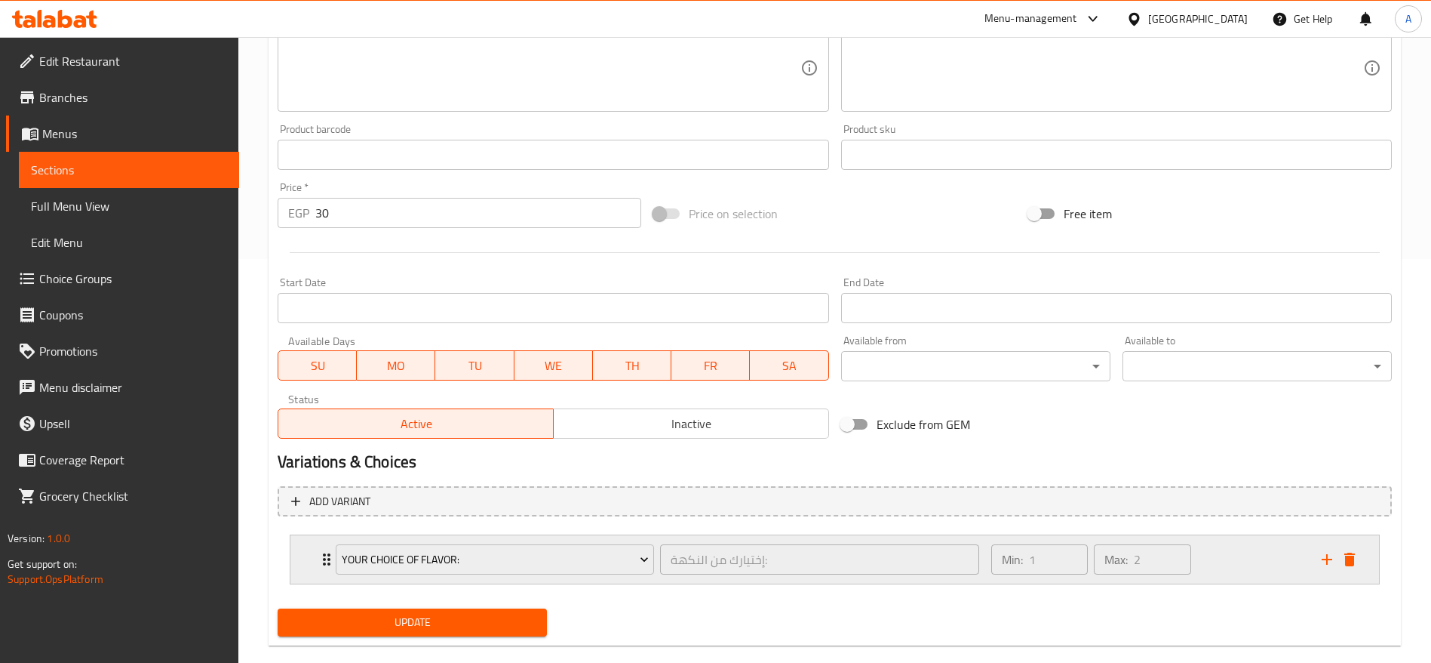
click at [326, 561] on icon "Expand" at bounding box center [327, 559] width 18 height 18
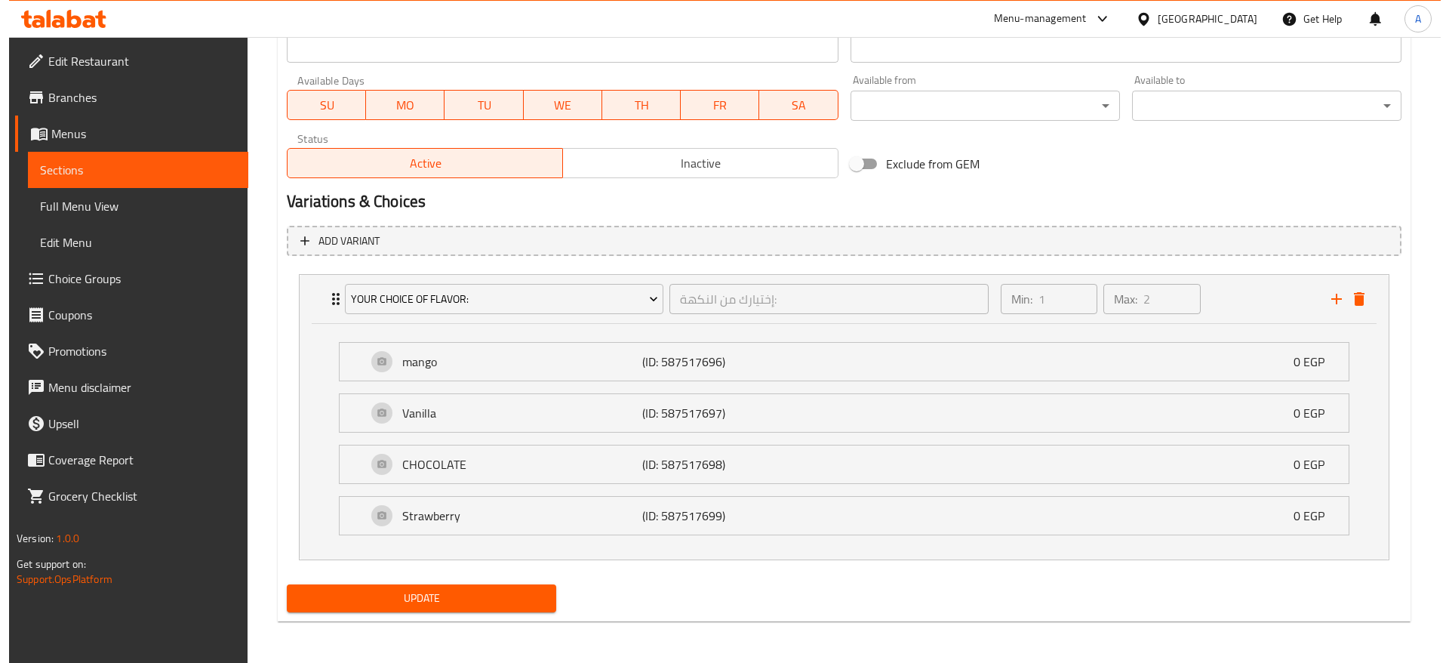
scroll to position [665, 0]
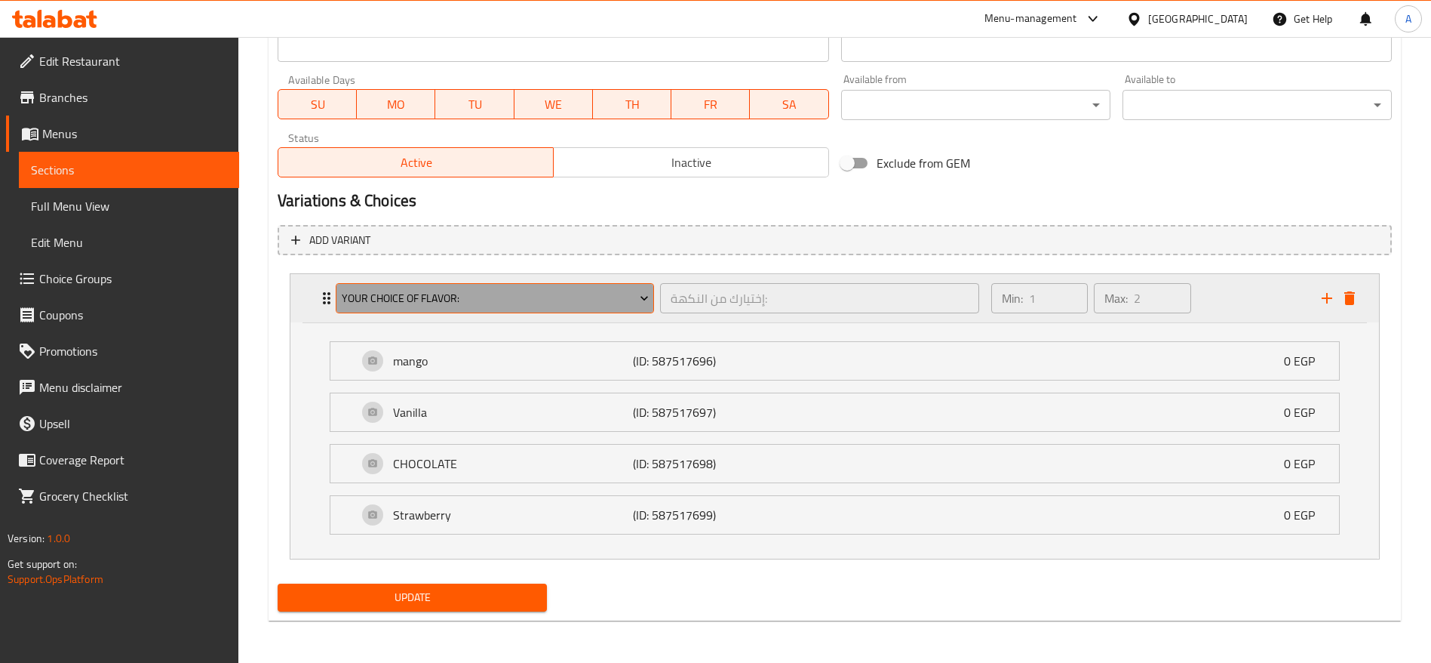
click at [635, 295] on span "Your Choice Of Flavor:" at bounding box center [495, 298] width 307 height 19
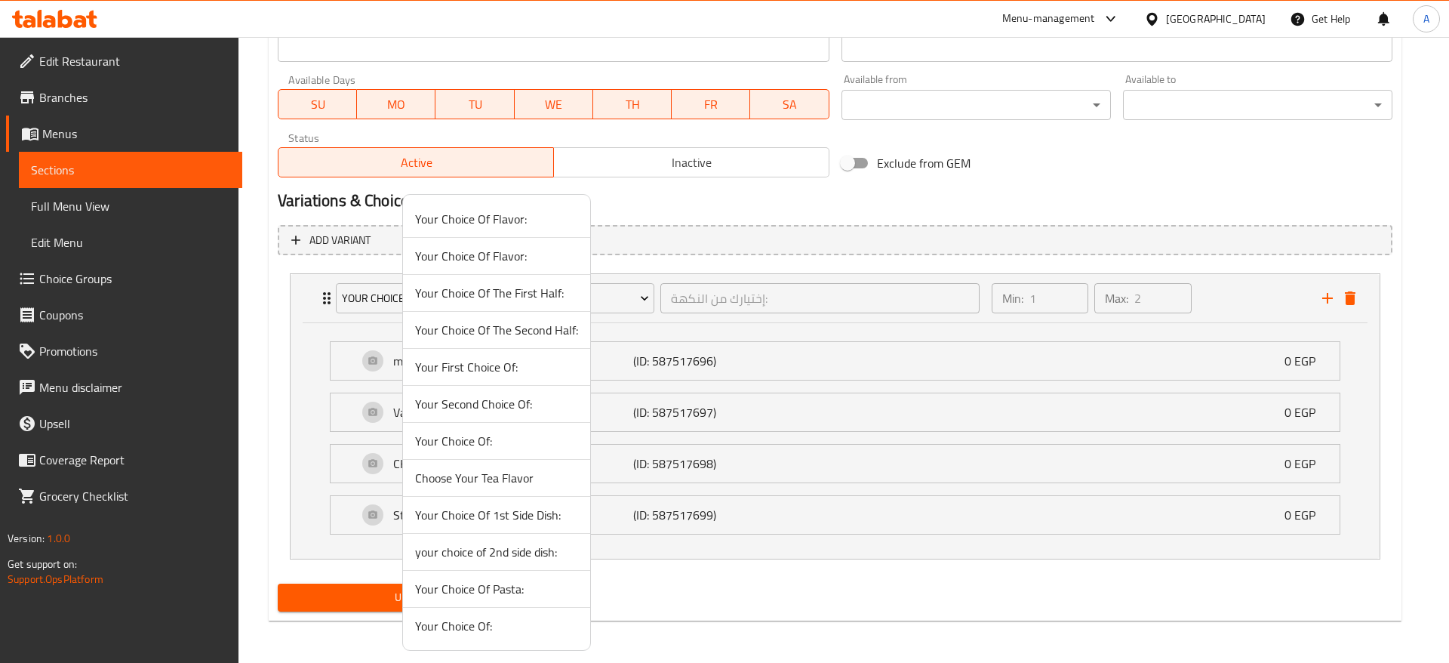
click at [506, 479] on span "Choose Your Tea Flavor" at bounding box center [496, 478] width 163 height 18
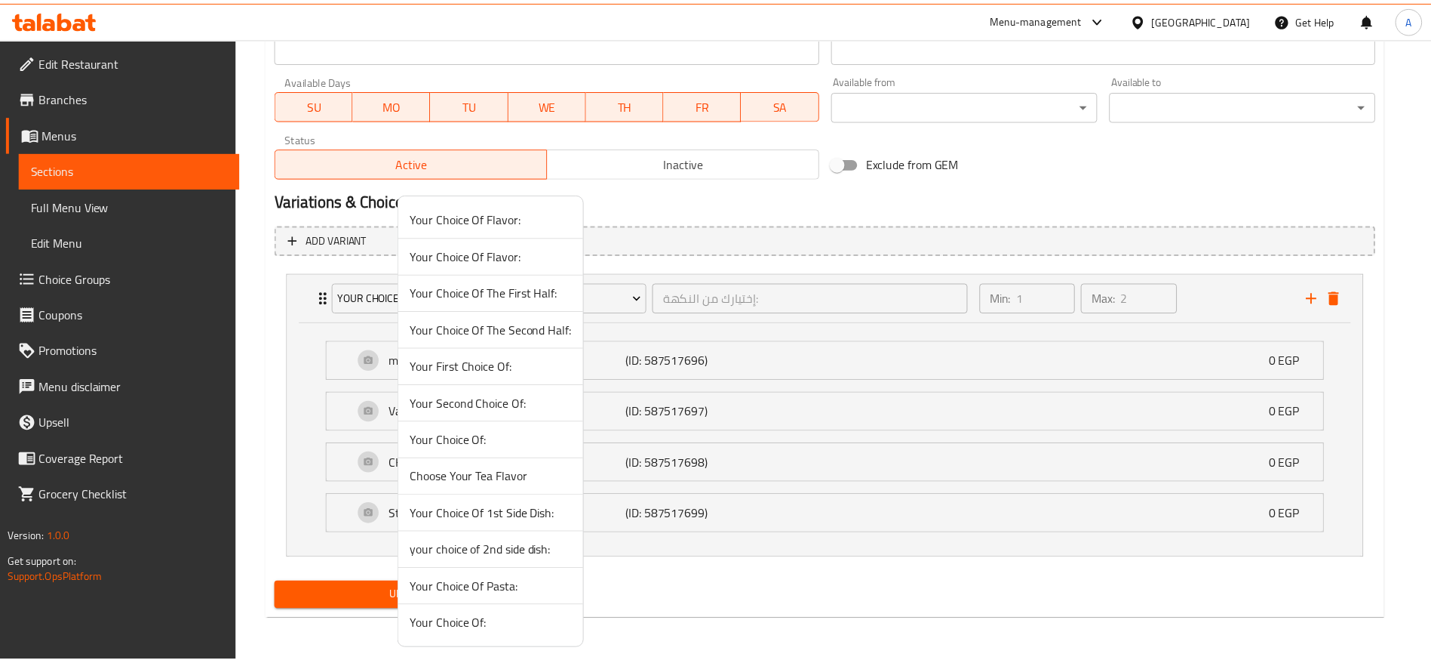
scroll to position [429, 0]
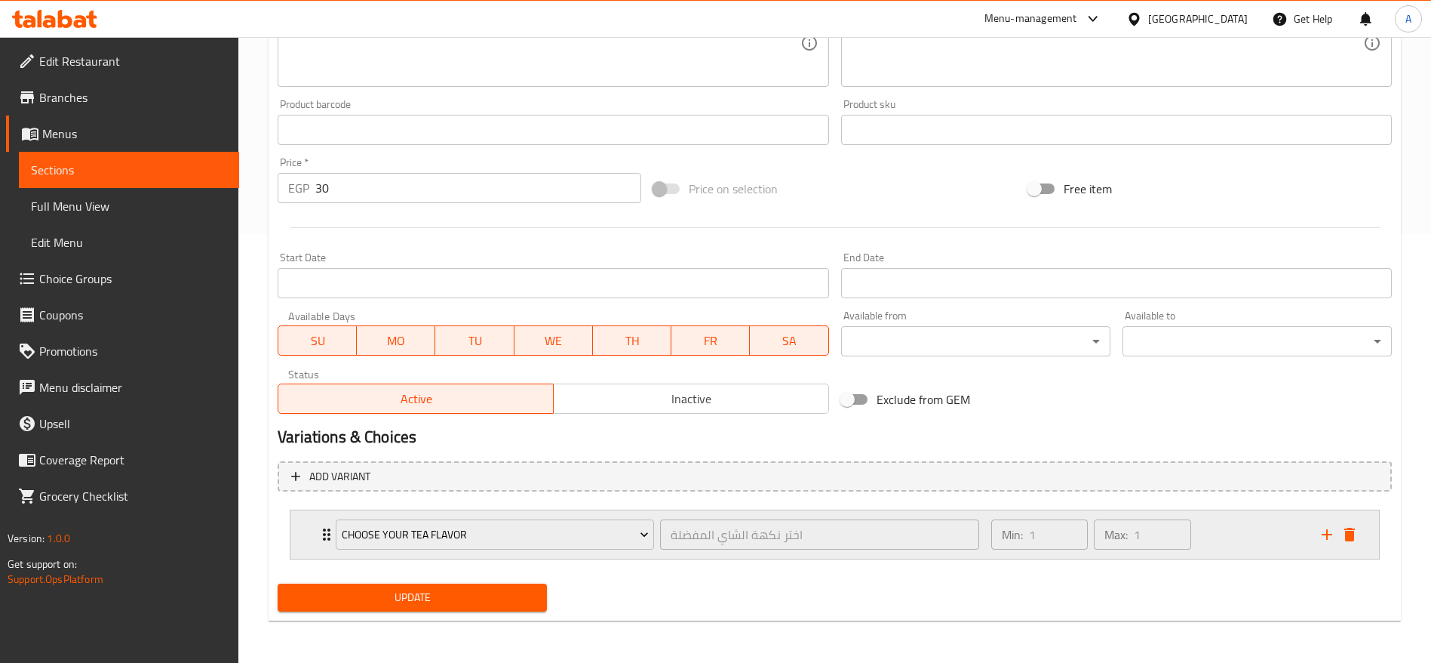
click at [329, 528] on div "Choose Your Tea Flavor اختر نكهة الشاي المفضلة ​" at bounding box center [658, 534] width 662 height 48
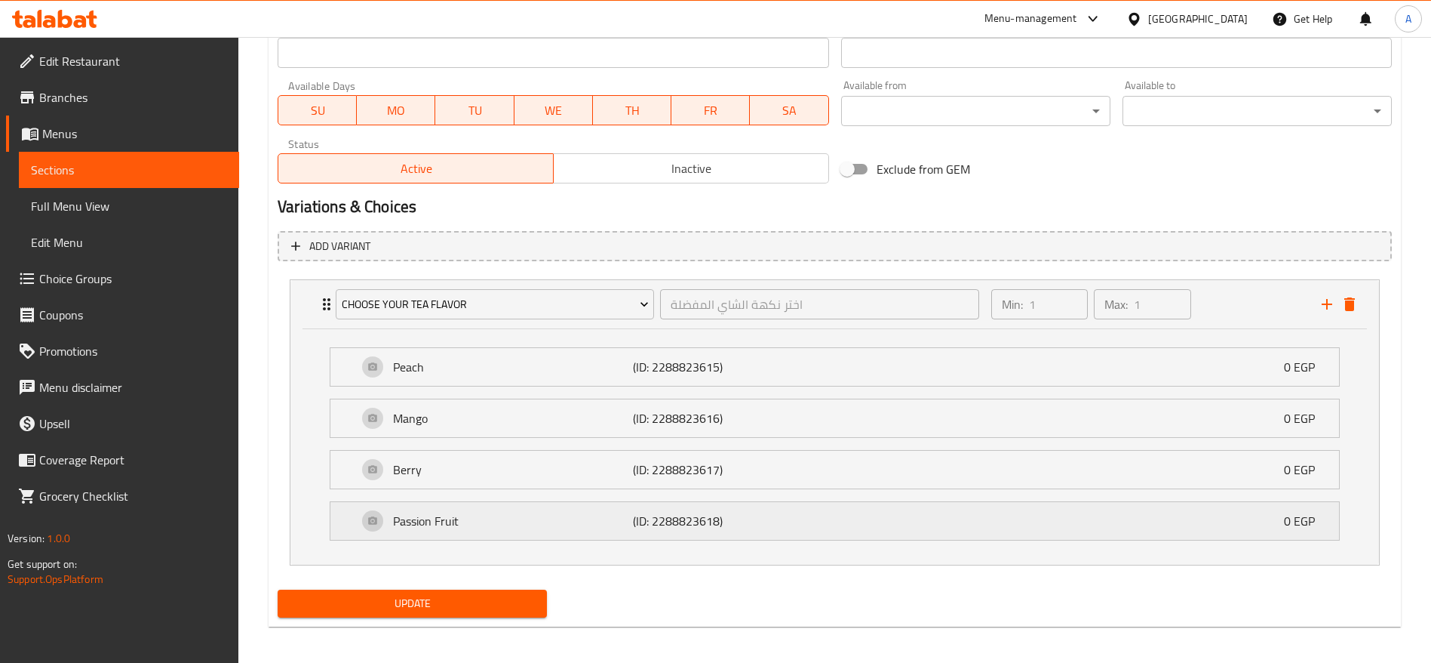
scroll to position [665, 0]
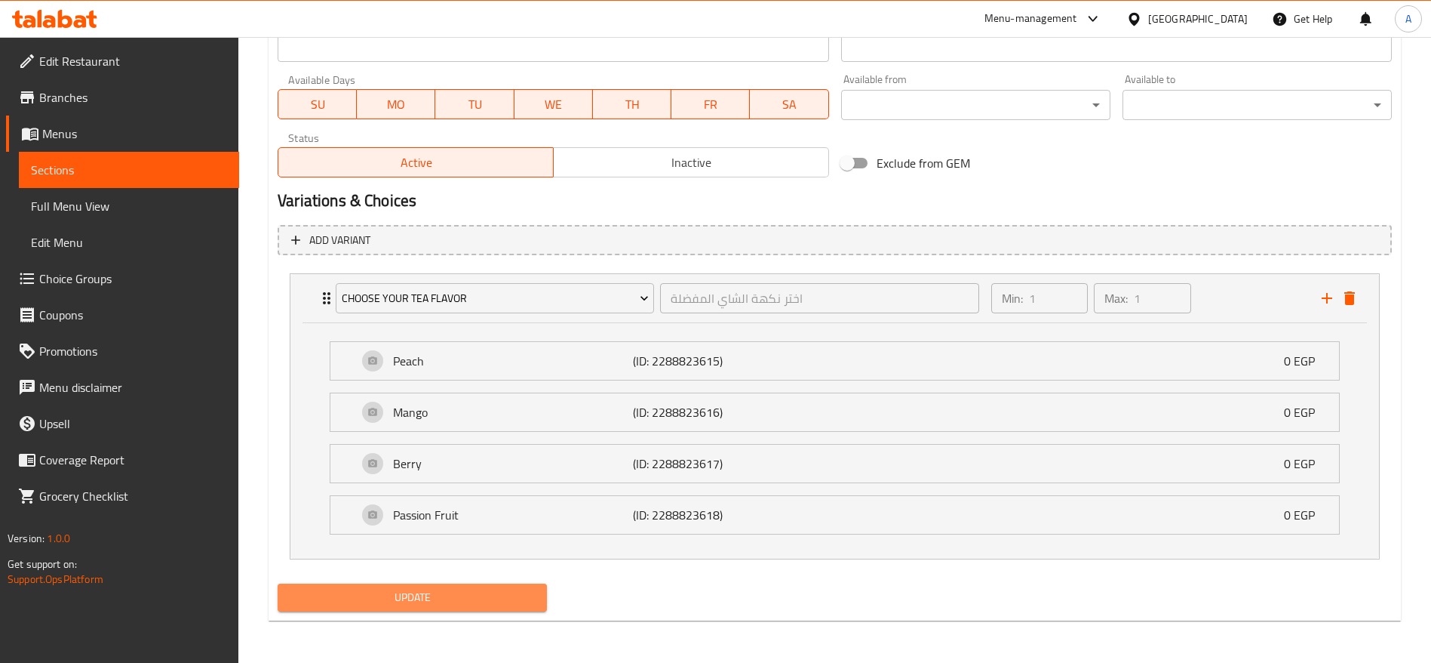
click at [471, 605] on span "Update" at bounding box center [412, 597] width 245 height 19
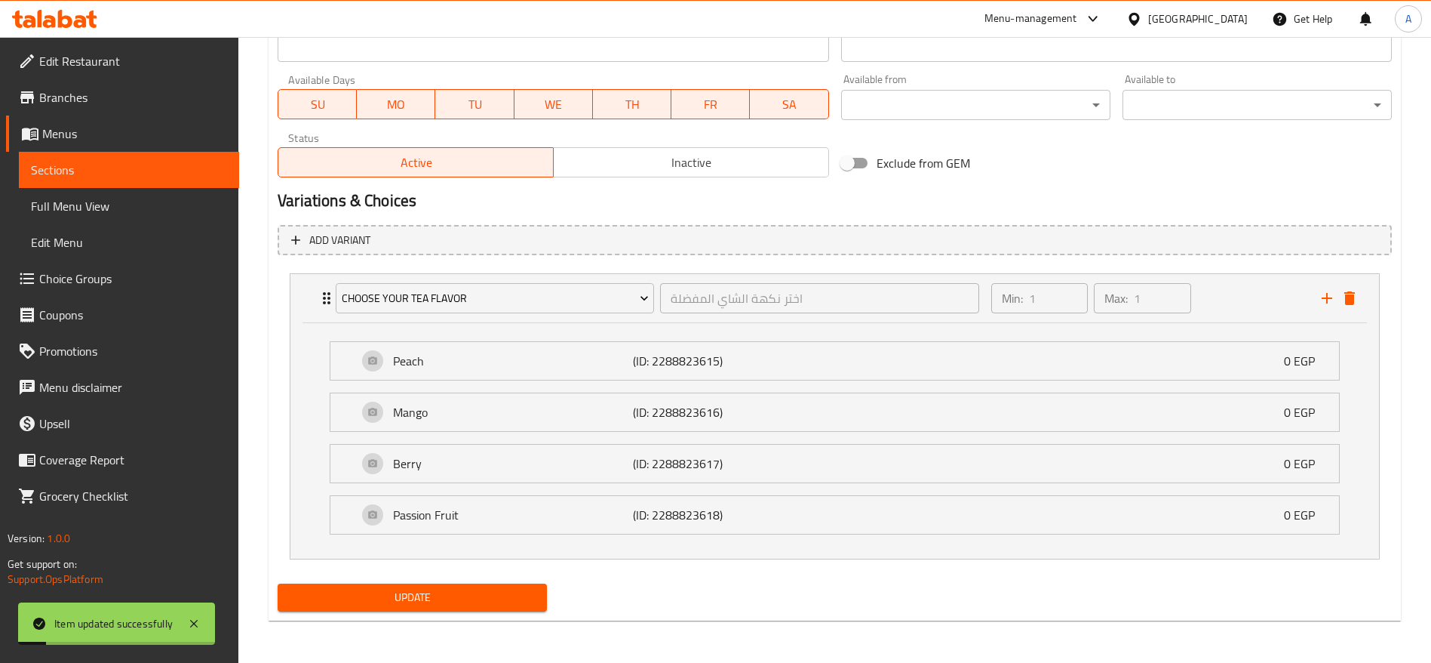
scroll to position [0, 0]
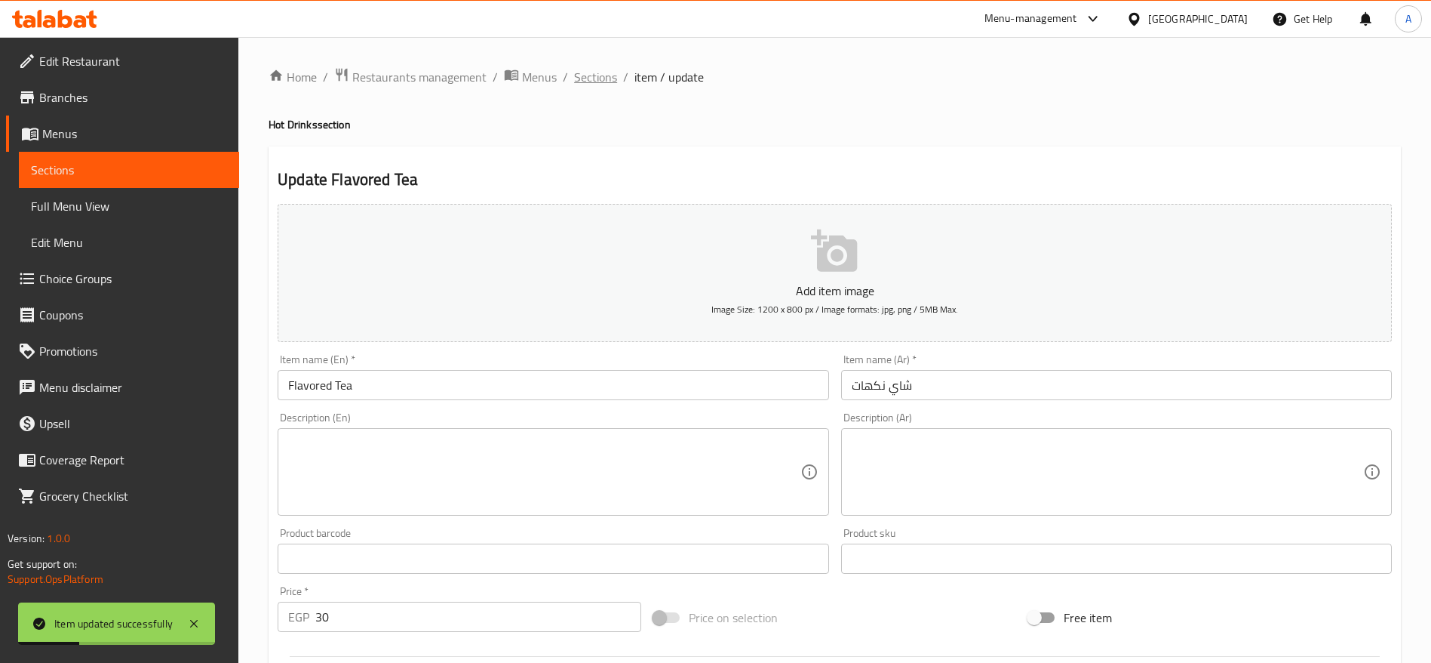
click at [597, 81] on span "Sections" at bounding box center [595, 77] width 43 height 18
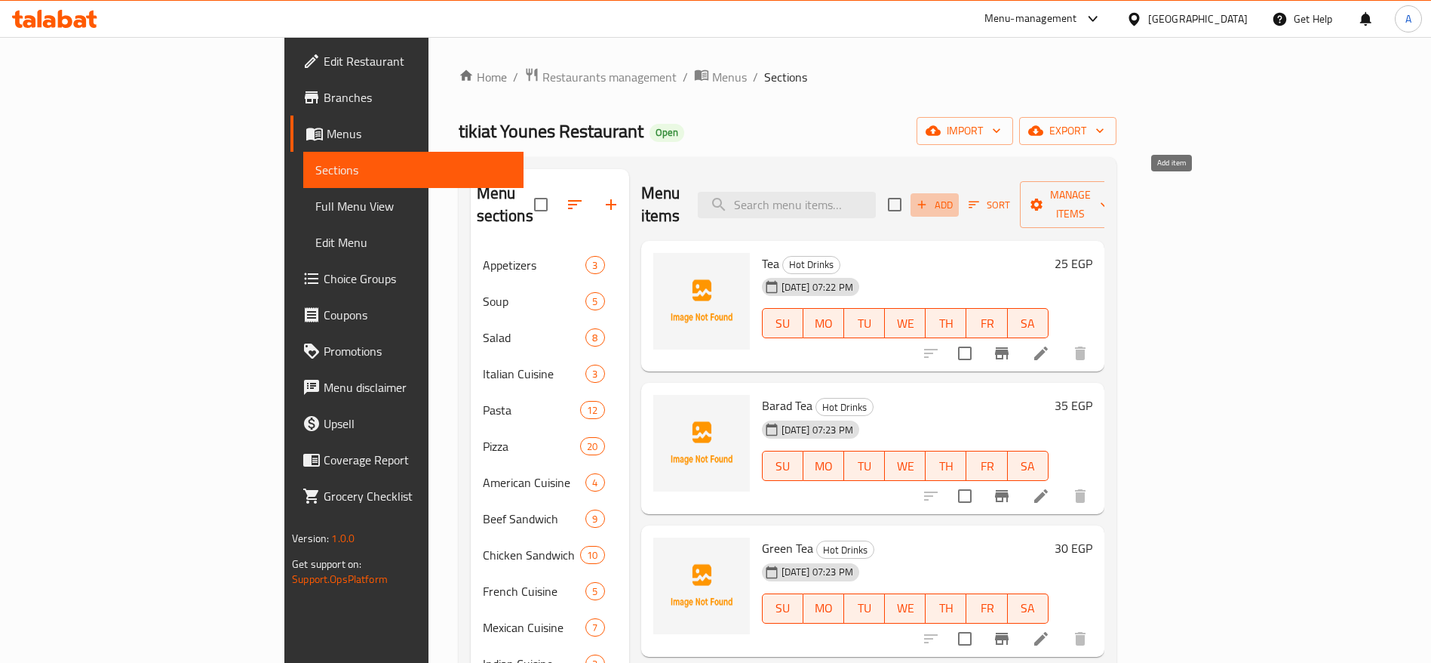
click at [955, 198] on span "Add" at bounding box center [935, 204] width 41 height 17
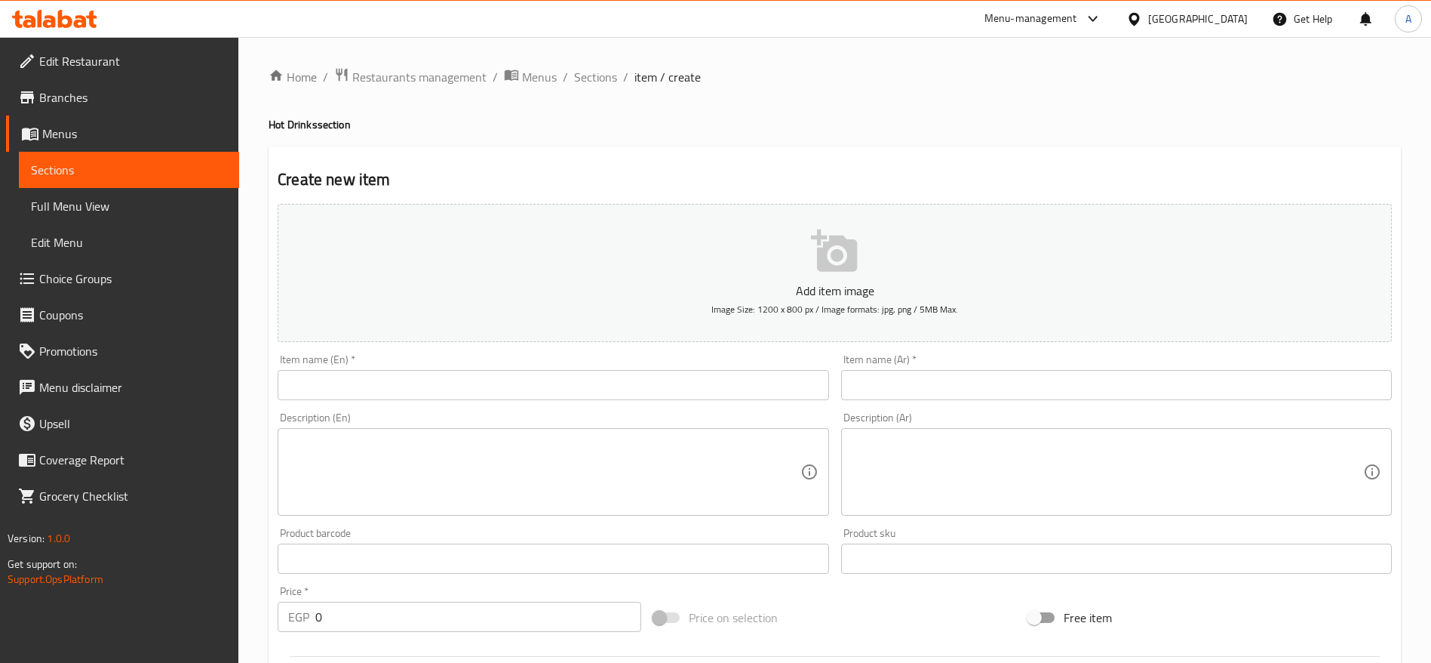
click at [743, 372] on input "text" at bounding box center [553, 385] width 551 height 30
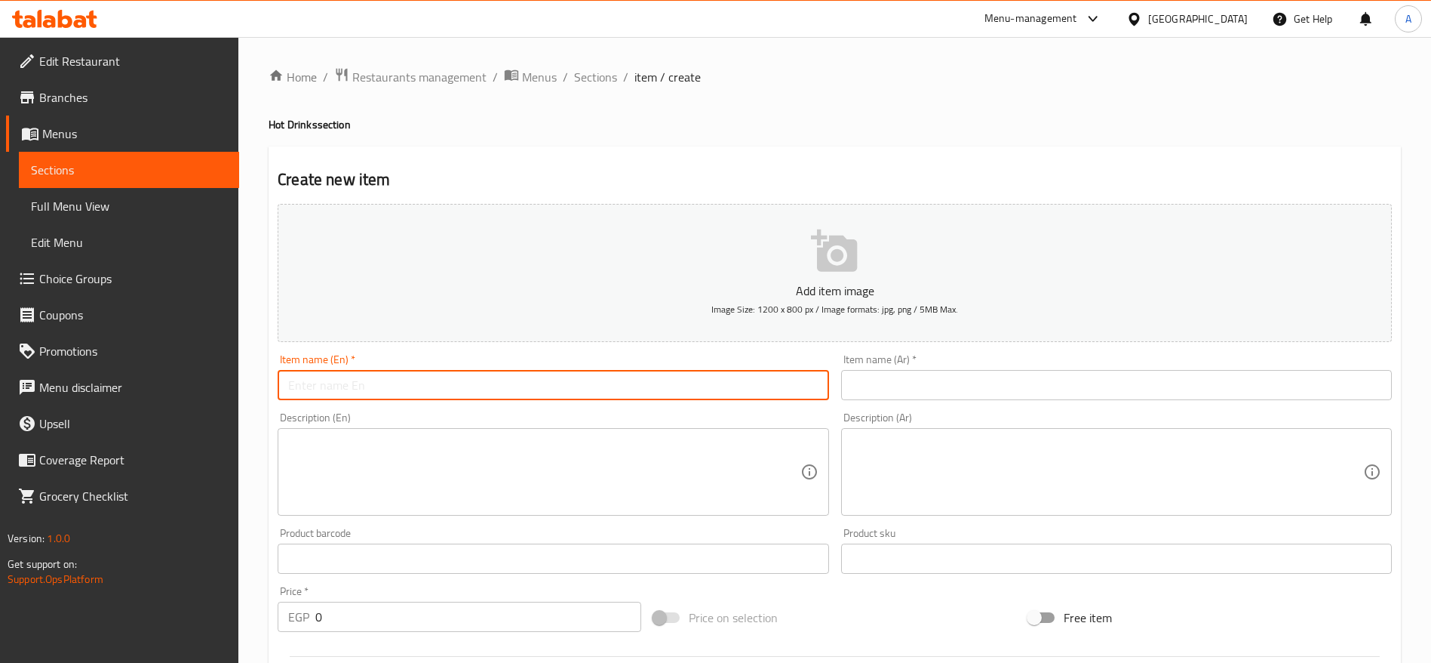
type input "ا"
type input "h"
type input "Herbs"
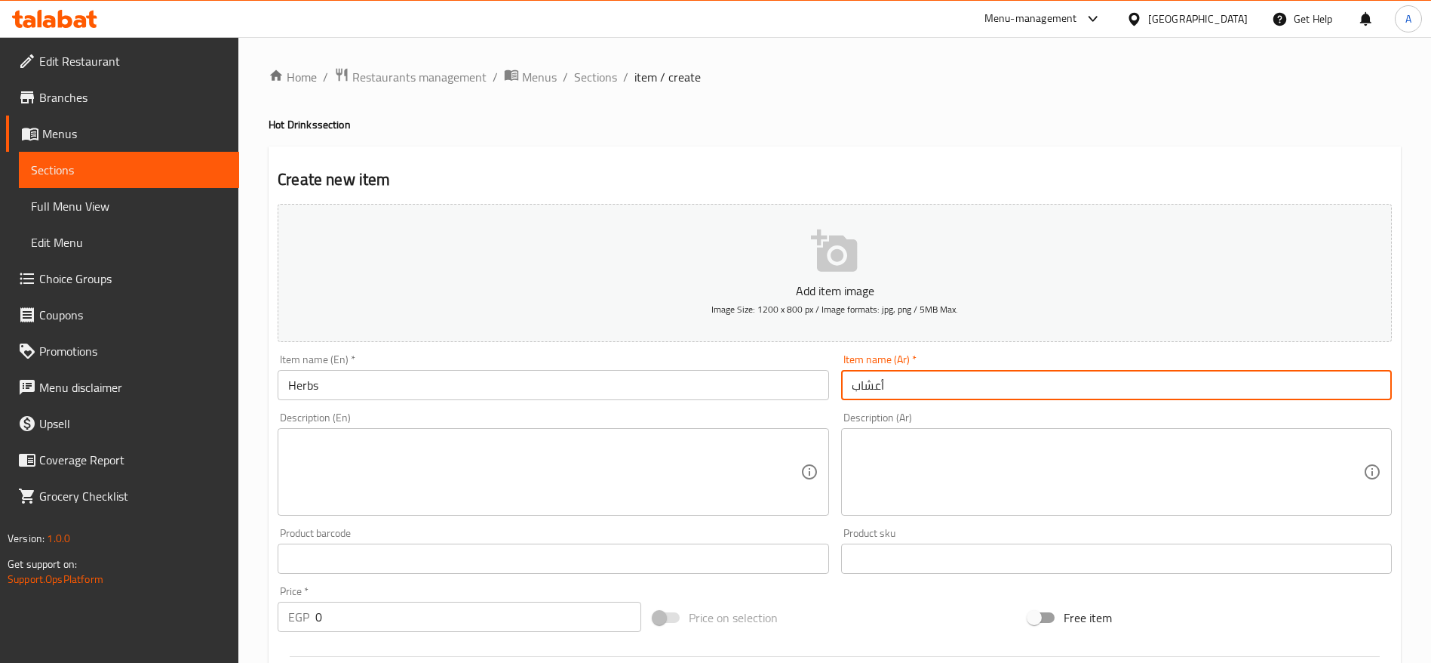
type input "أعشاب"
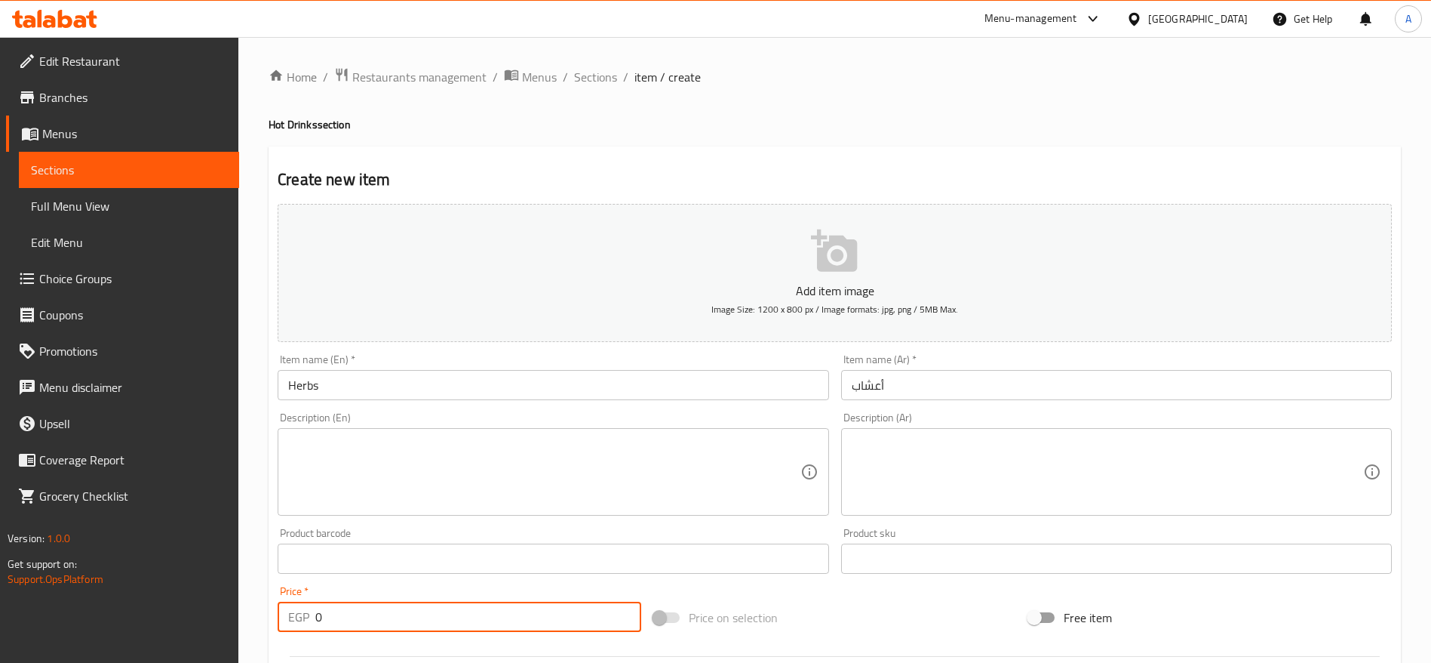
click at [461, 610] on input "0" at bounding box center [478, 616] width 326 height 30
type input "30"
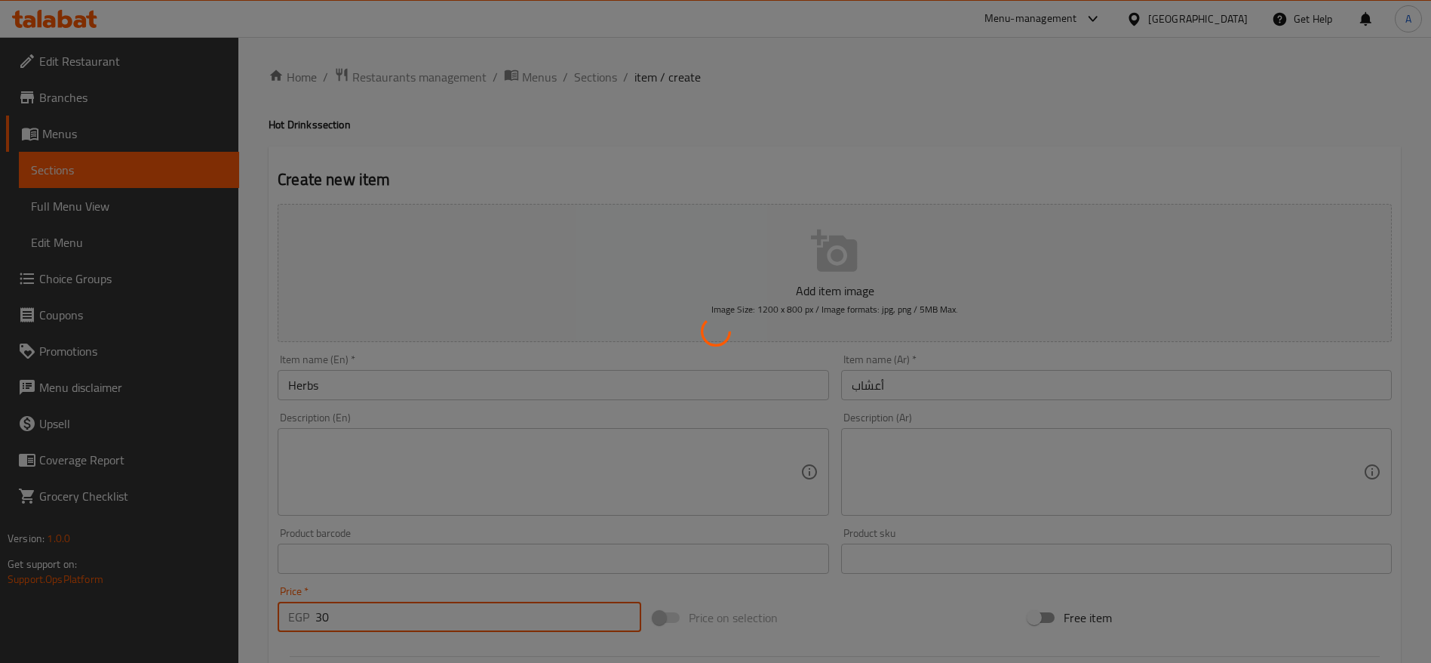
type input "0"
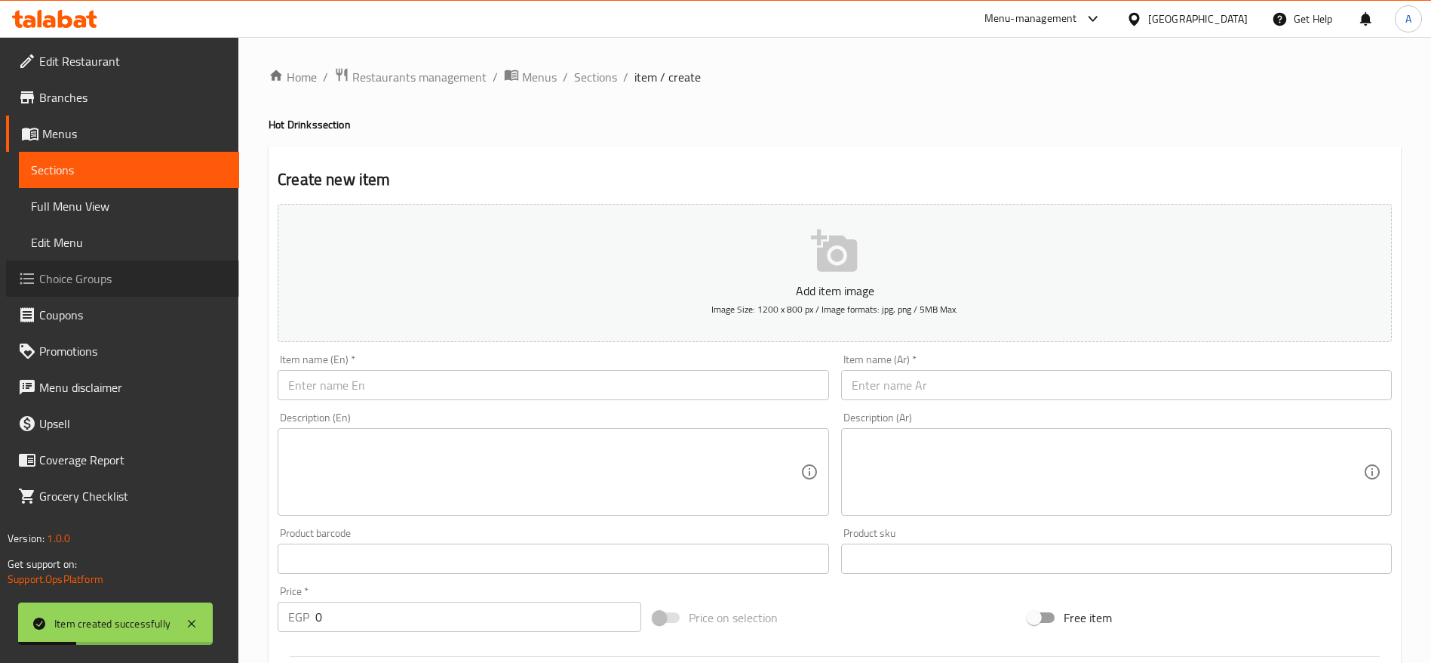
click at [69, 281] on span "Choice Groups" at bounding box center [133, 278] width 188 height 18
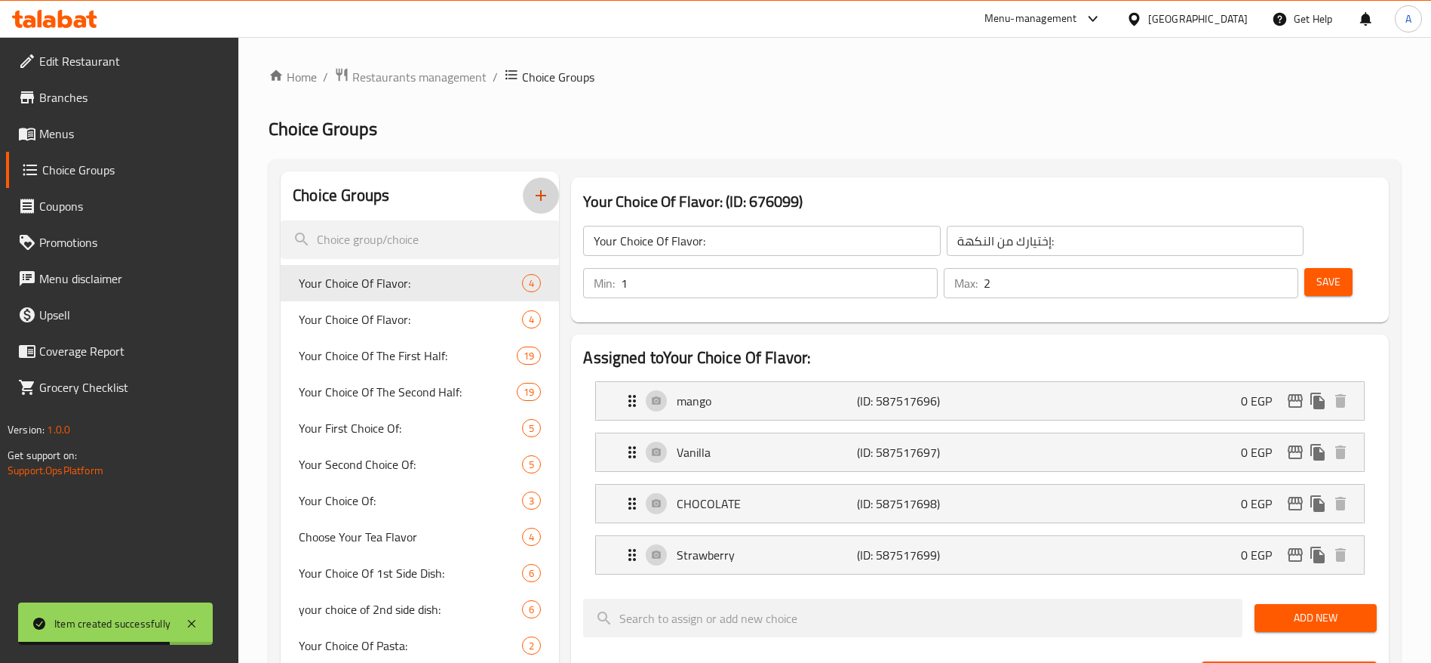
click at [538, 195] on icon "button" at bounding box center [541, 195] width 11 height 11
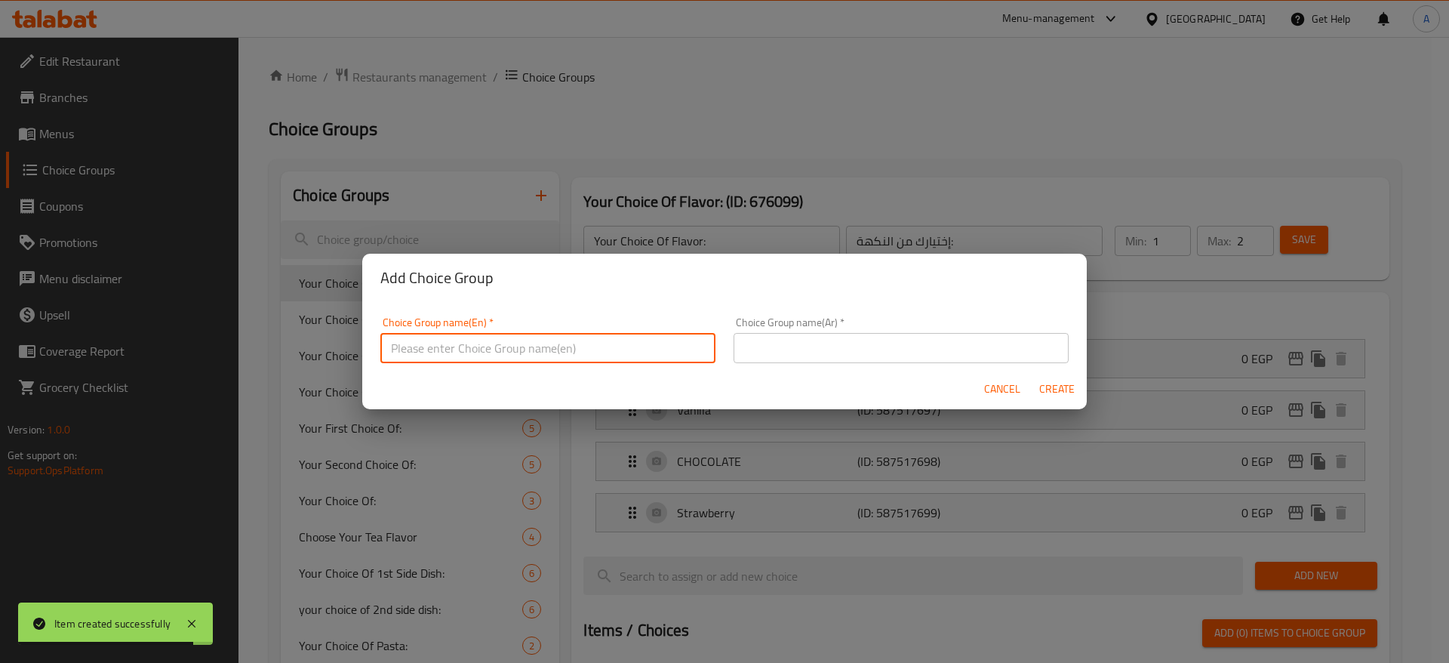
click at [581, 347] on input "text" at bounding box center [547, 348] width 335 height 30
type input "ؤ"
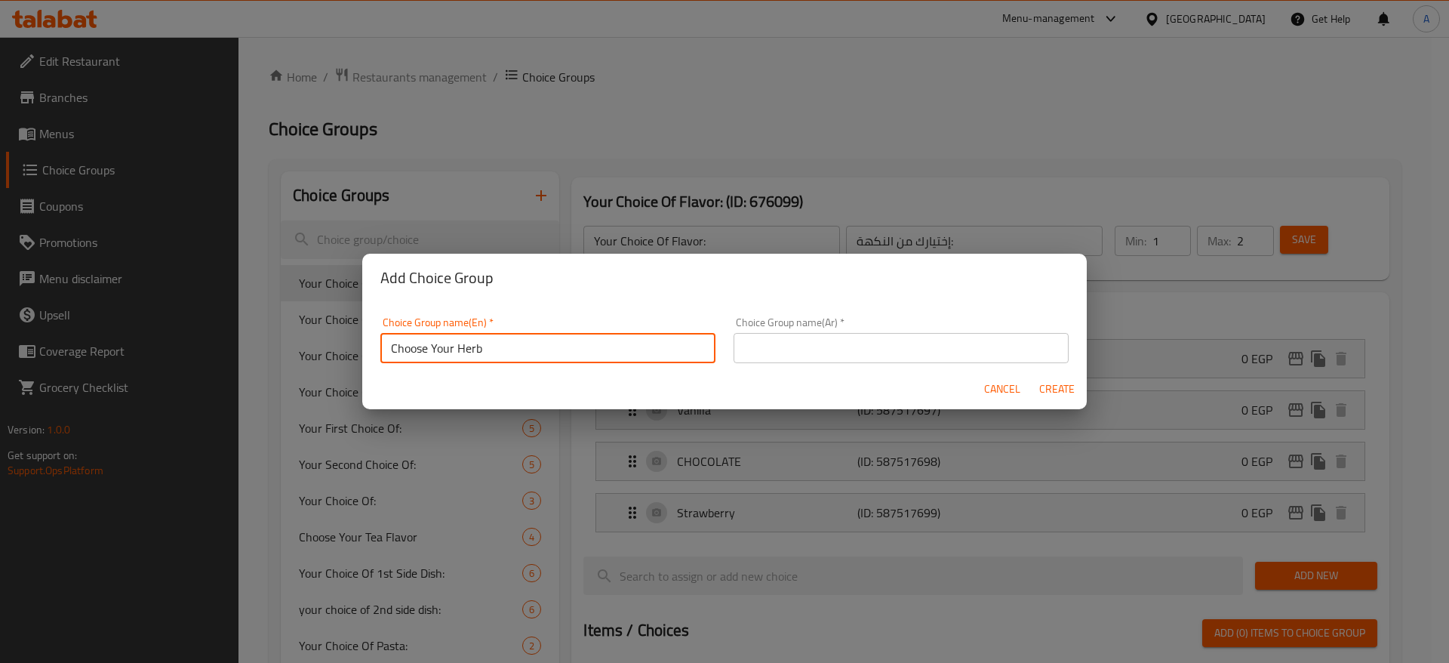
type input "Choose Your Herb"
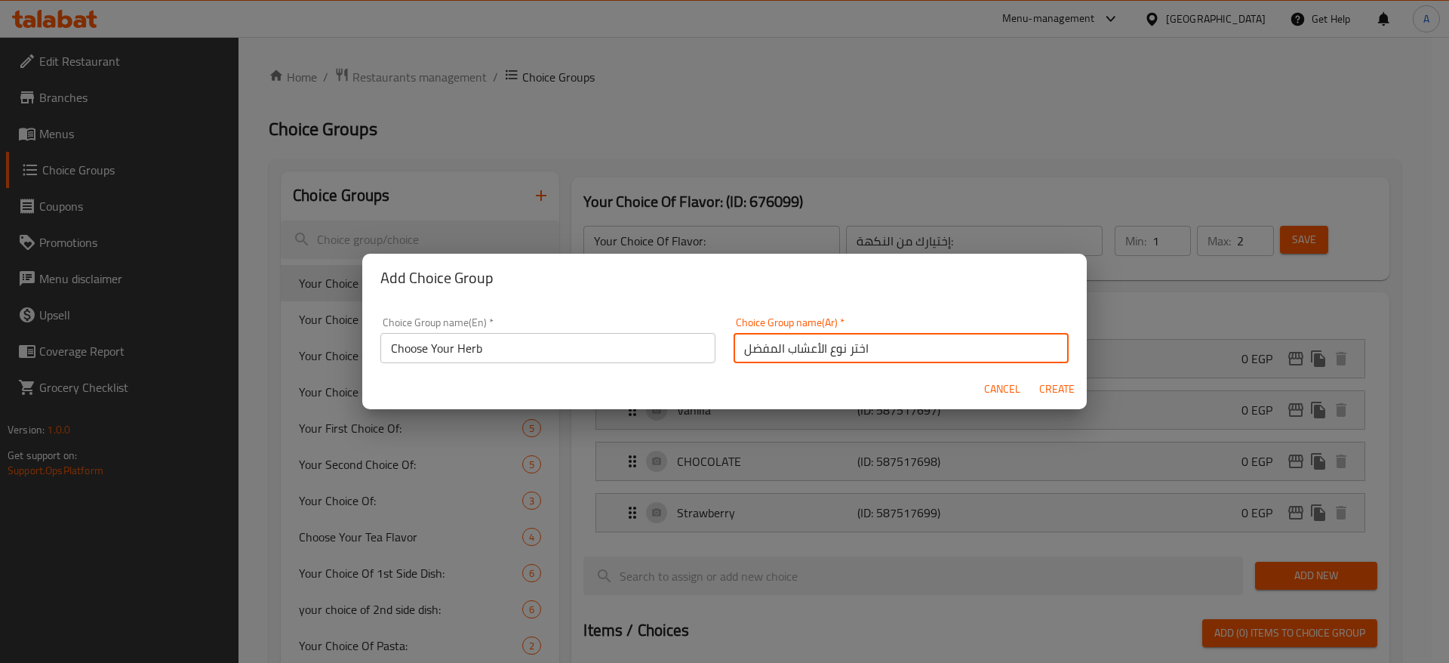
type input "اختر نوع الأعشاب المفضل"
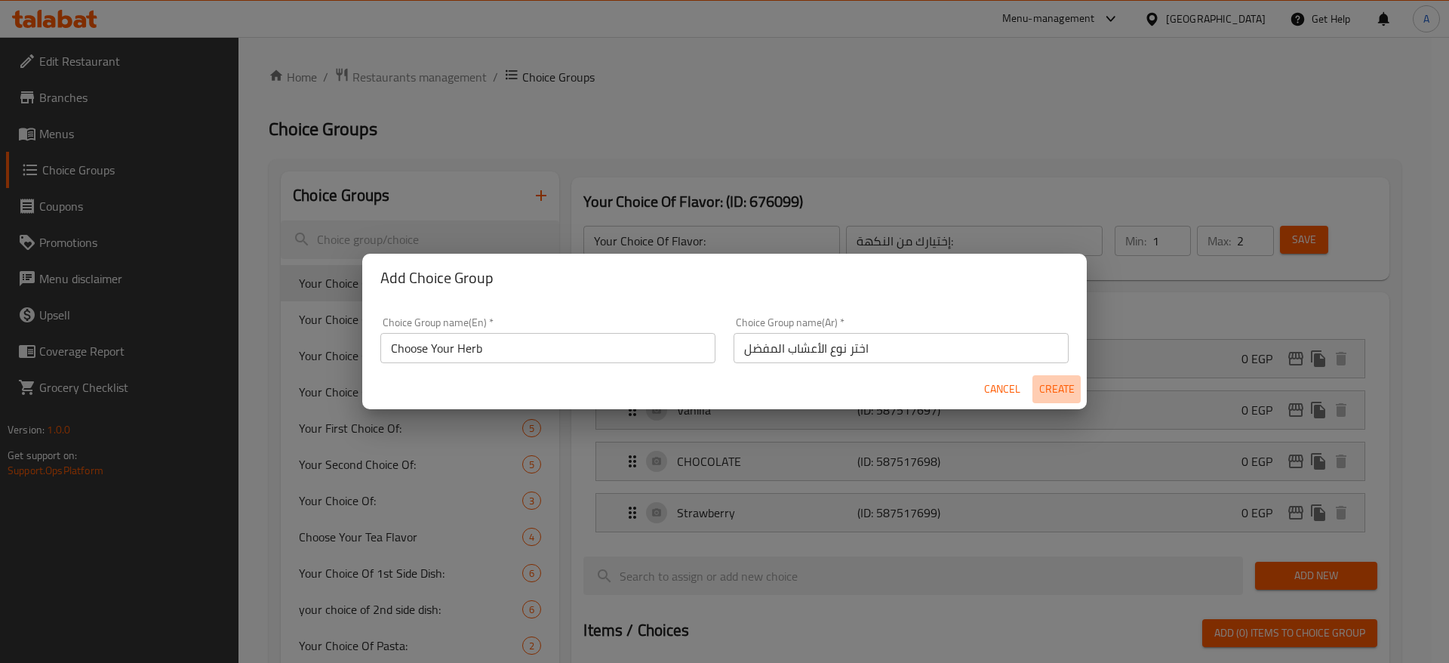
click at [1063, 389] on span "Create" at bounding box center [1056, 389] width 36 height 19
type input "Choose Your Herb"
type input "اختر نوع الأعشاب المفضل"
type input "0"
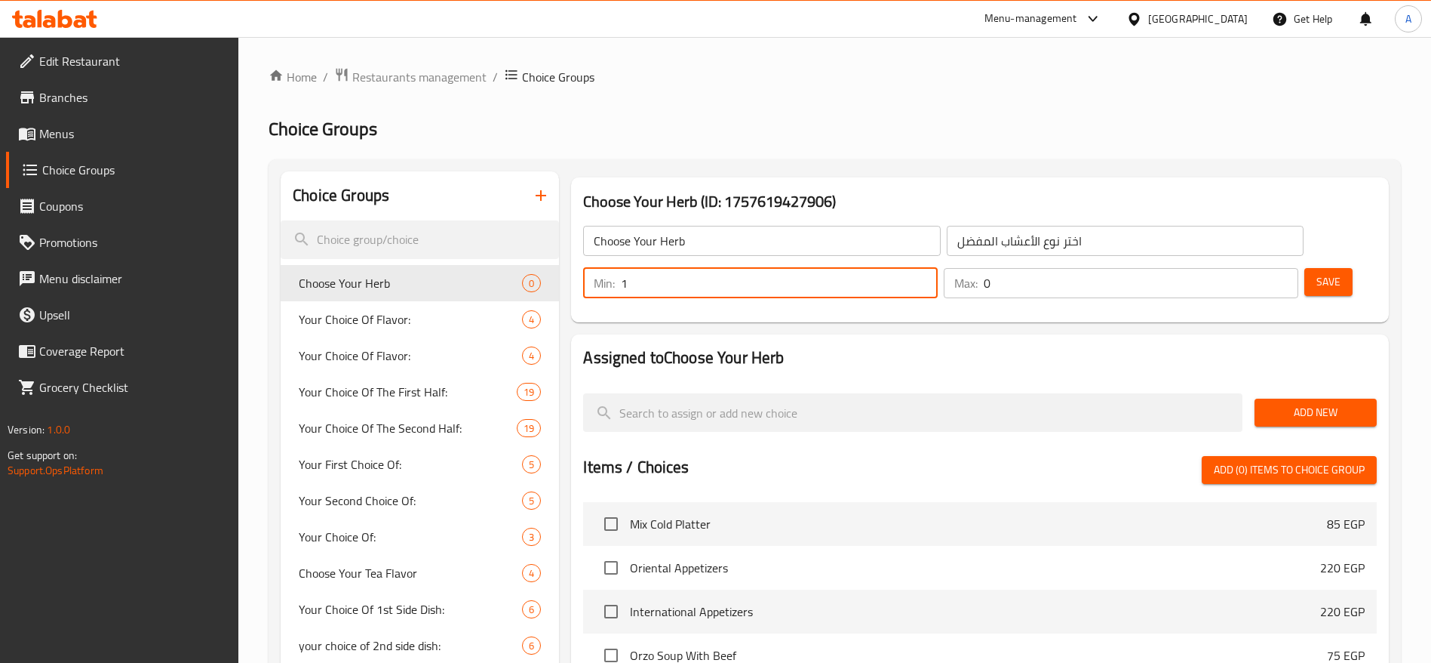
type input "1"
click at [938, 268] on input "1" at bounding box center [779, 283] width 317 height 30
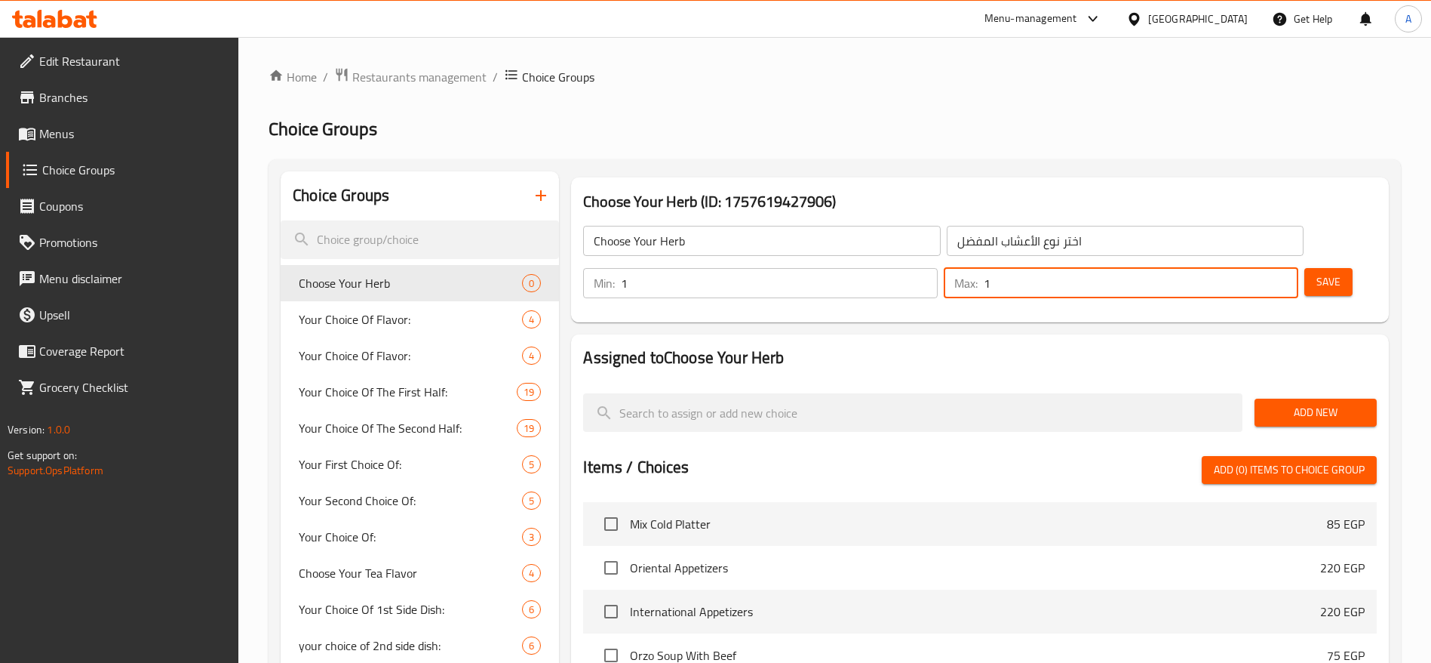
type input "1"
click at [1257, 268] on input "1" at bounding box center [1141, 283] width 315 height 30
click at [1317, 272] on span "Save" at bounding box center [1329, 281] width 24 height 19
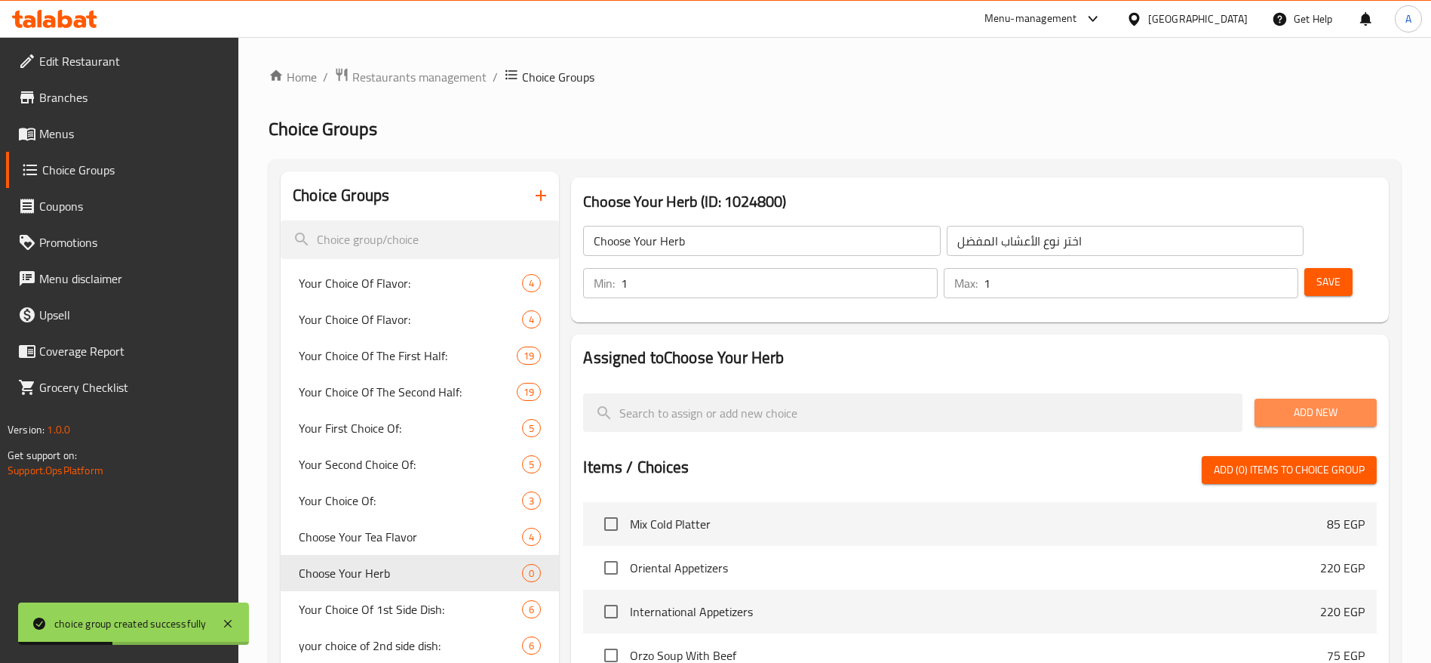
click at [1265, 398] on button "Add New" at bounding box center [1316, 412] width 122 height 28
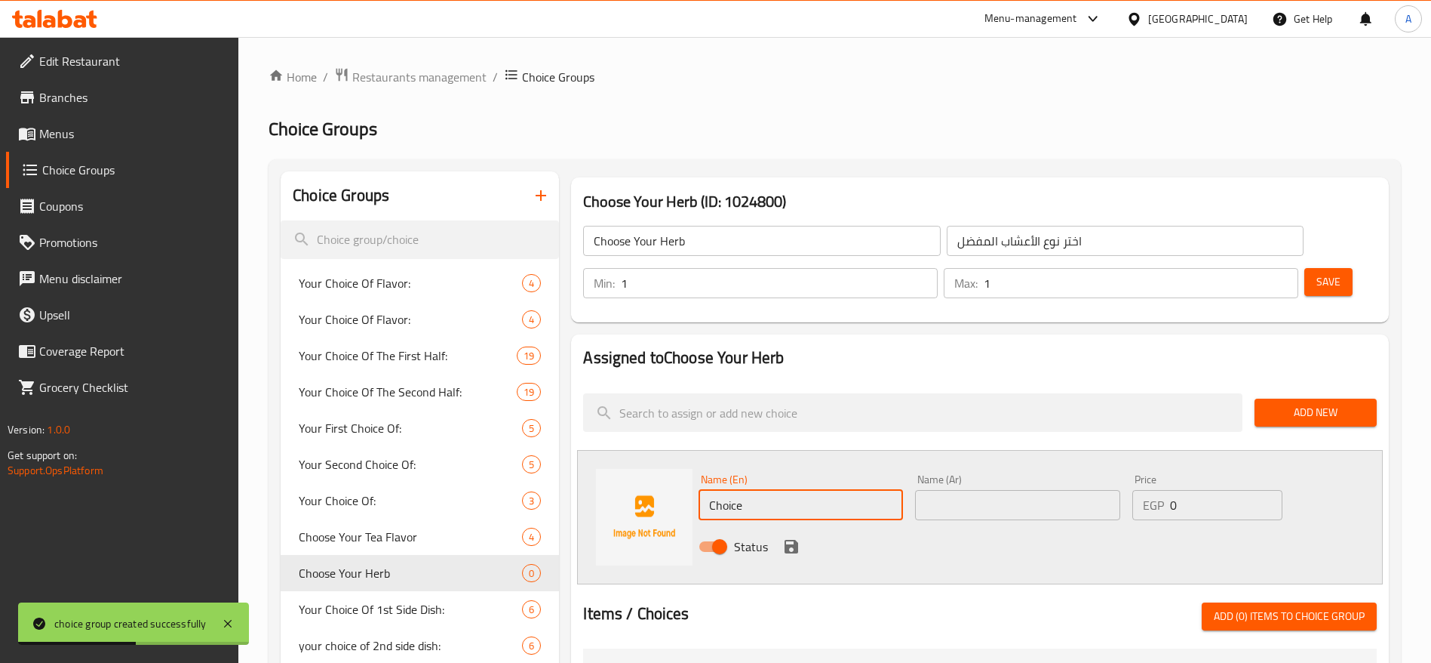
click at [751, 490] on input "Choice" at bounding box center [801, 505] width 204 height 30
click at [1208, 346] on h2 "Assigned to Choose Your Herb" at bounding box center [980, 357] width 794 height 23
click at [904, 468] on div "Name (En) A Name (En)" at bounding box center [801, 497] width 217 height 58
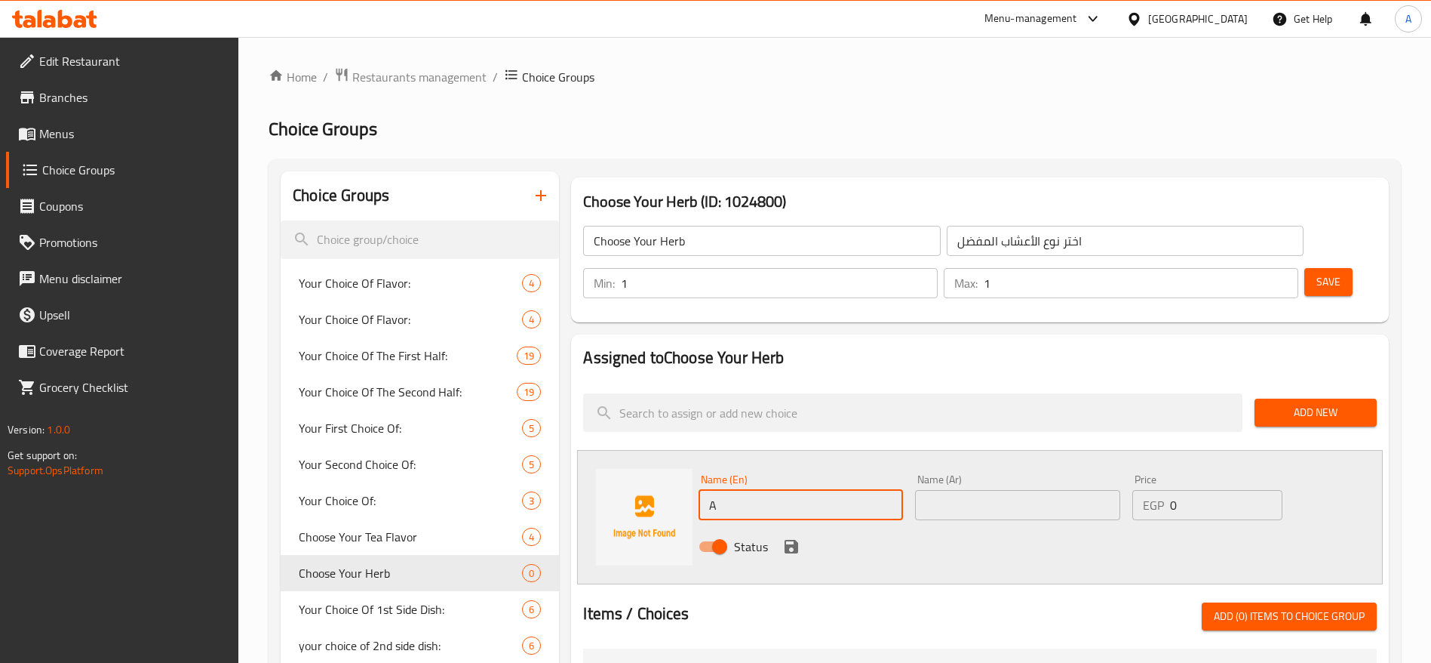
click at [823, 490] on input "A" at bounding box center [801, 505] width 204 height 30
type input "Anis"
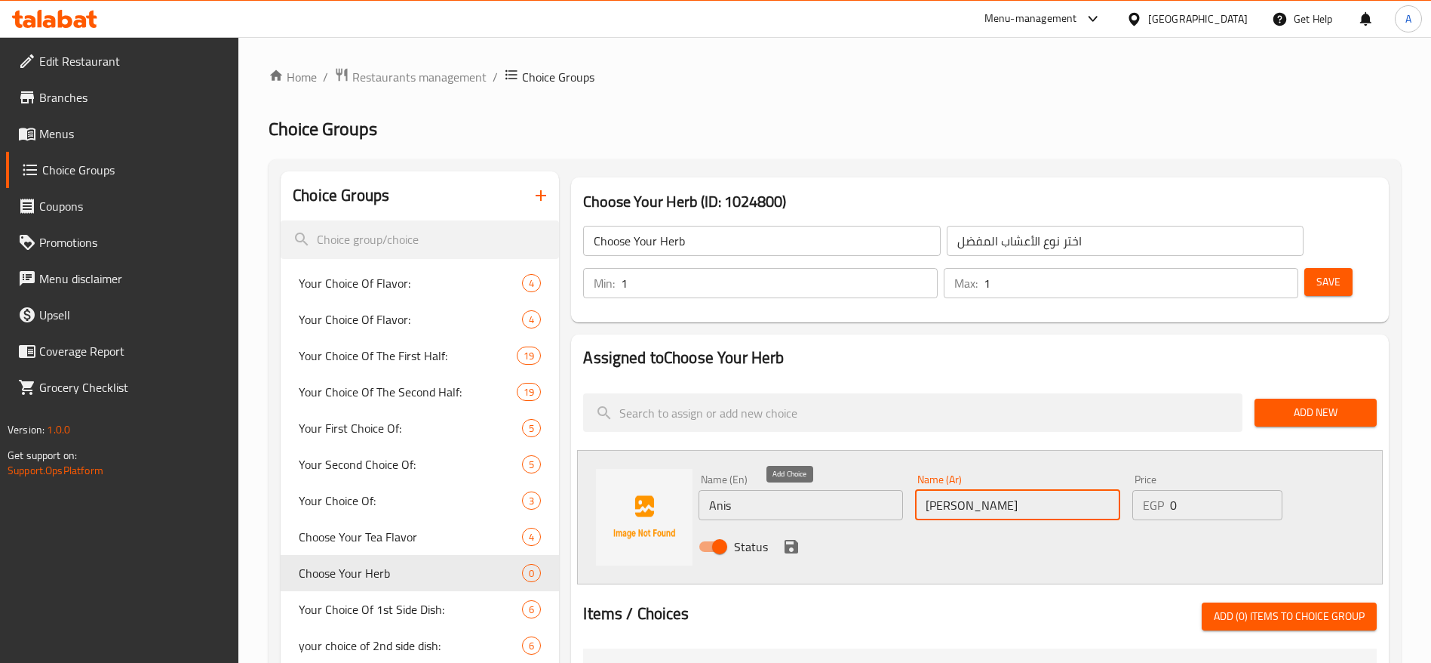
type input "يانسون"
click at [787, 540] on icon "save" at bounding box center [792, 547] width 14 height 14
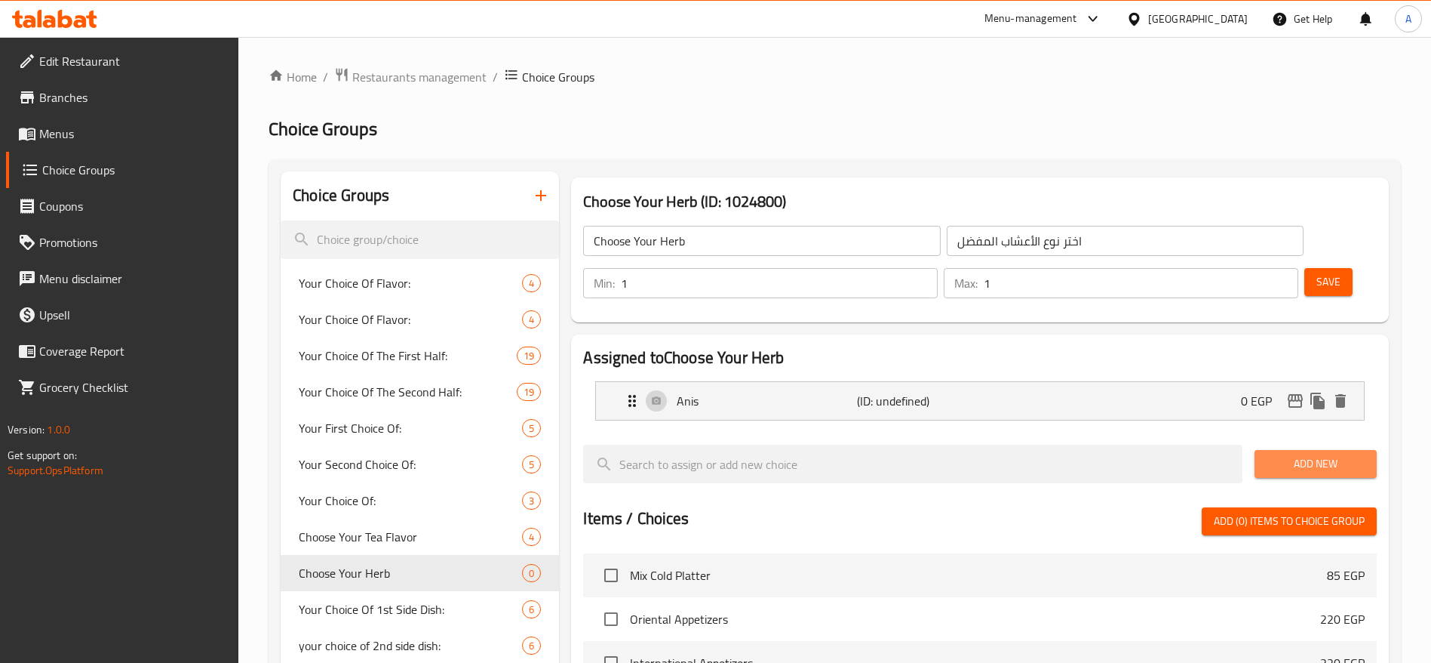
click at [1274, 454] on span "Add New" at bounding box center [1316, 463] width 98 height 19
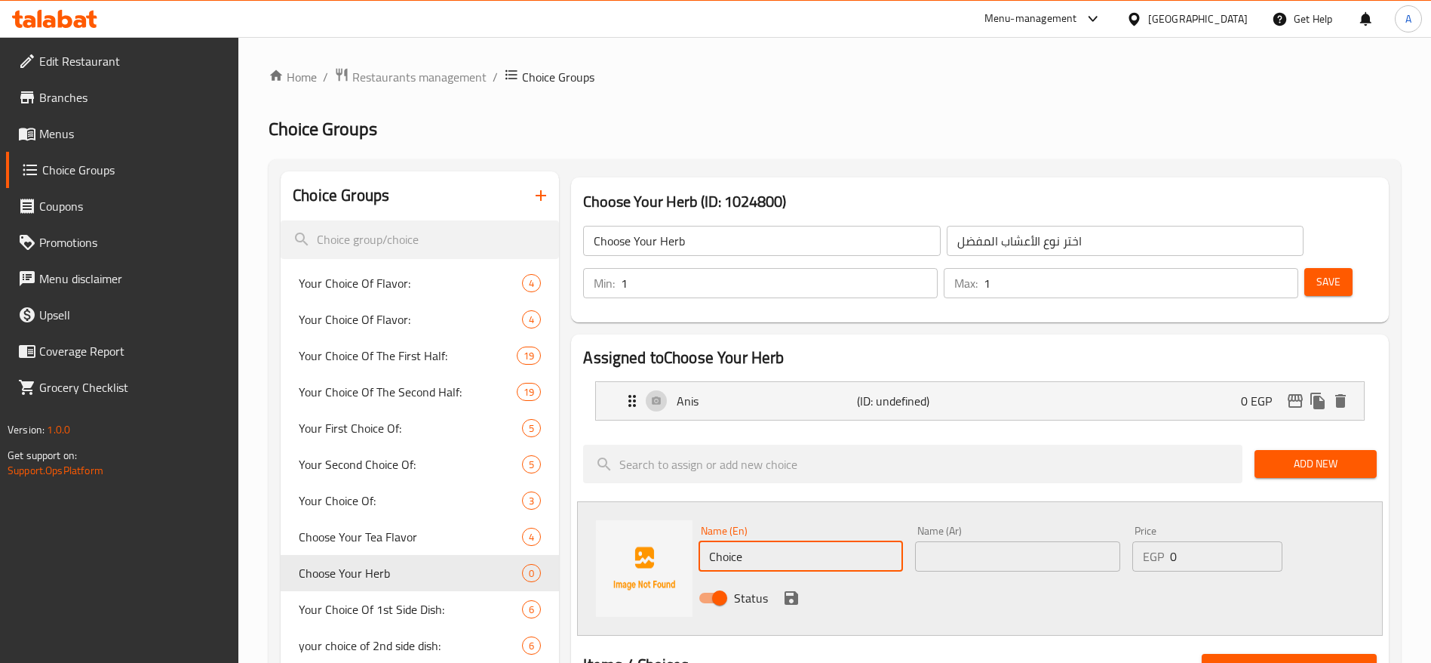
click at [762, 541] on input "Choice" at bounding box center [801, 556] width 204 height 30
type input "Hibiscus"
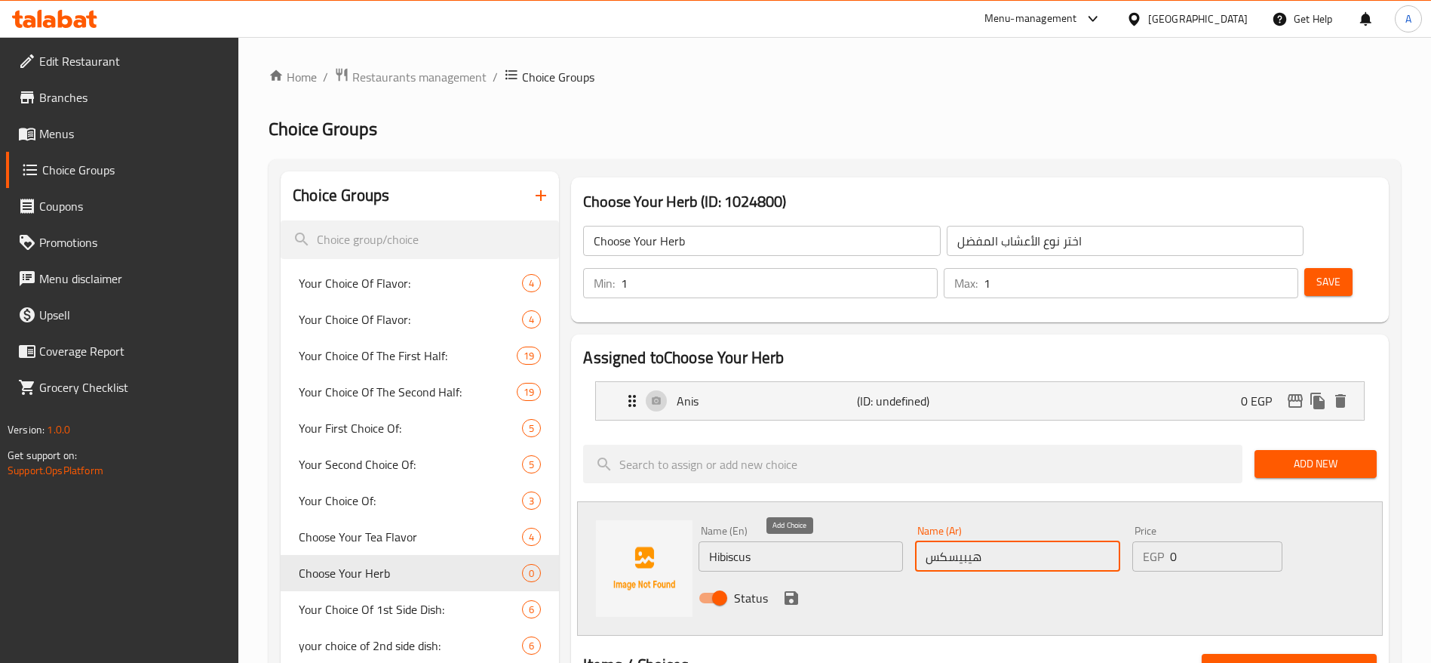
type input "هيبيسكس"
click at [792, 591] on icon "save" at bounding box center [792, 598] width 14 height 14
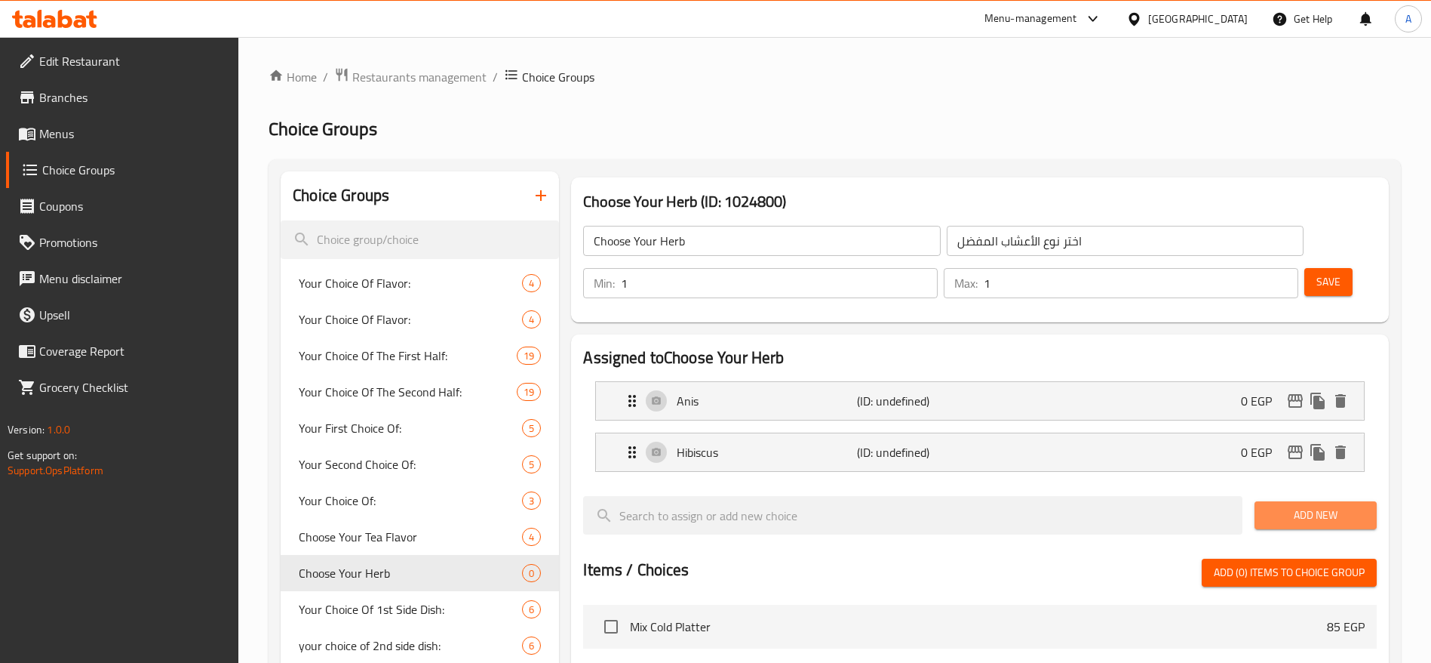
click at [1296, 506] on span "Add New" at bounding box center [1316, 515] width 98 height 19
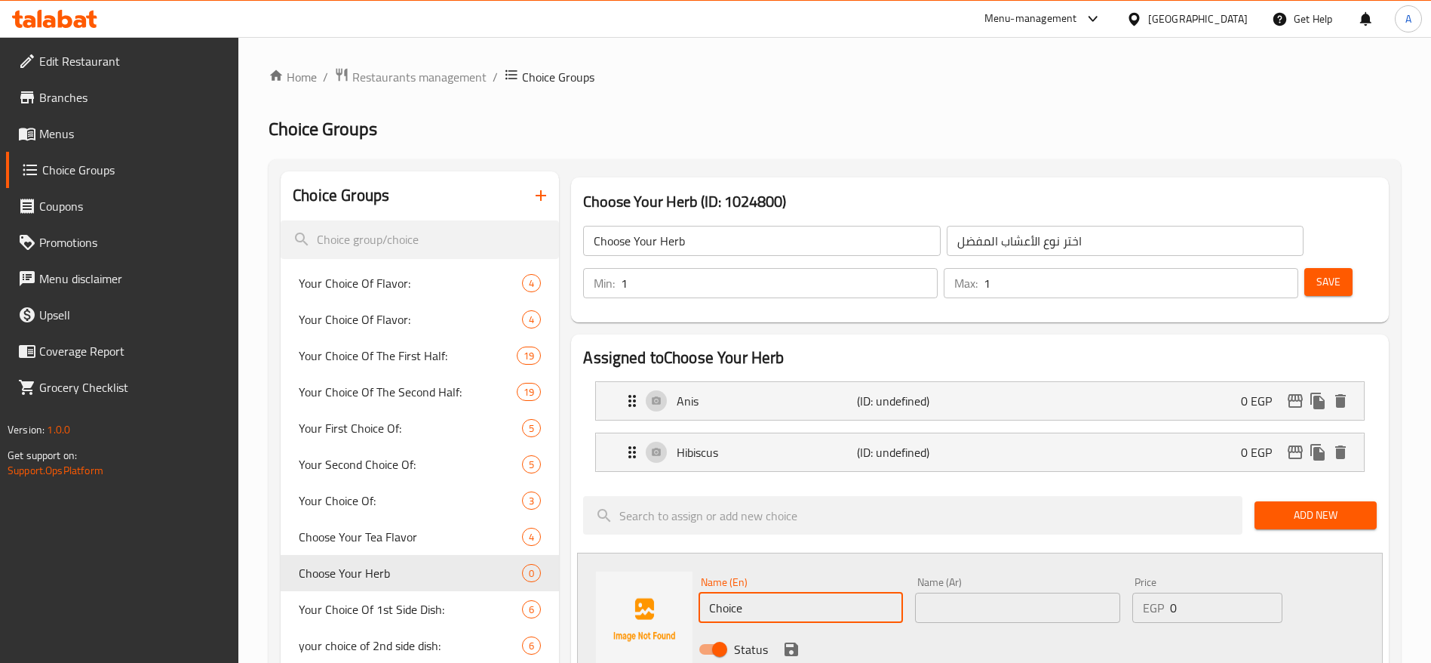
click at [745, 592] on input "Choice" at bounding box center [801, 607] width 204 height 30
type input "Mint"
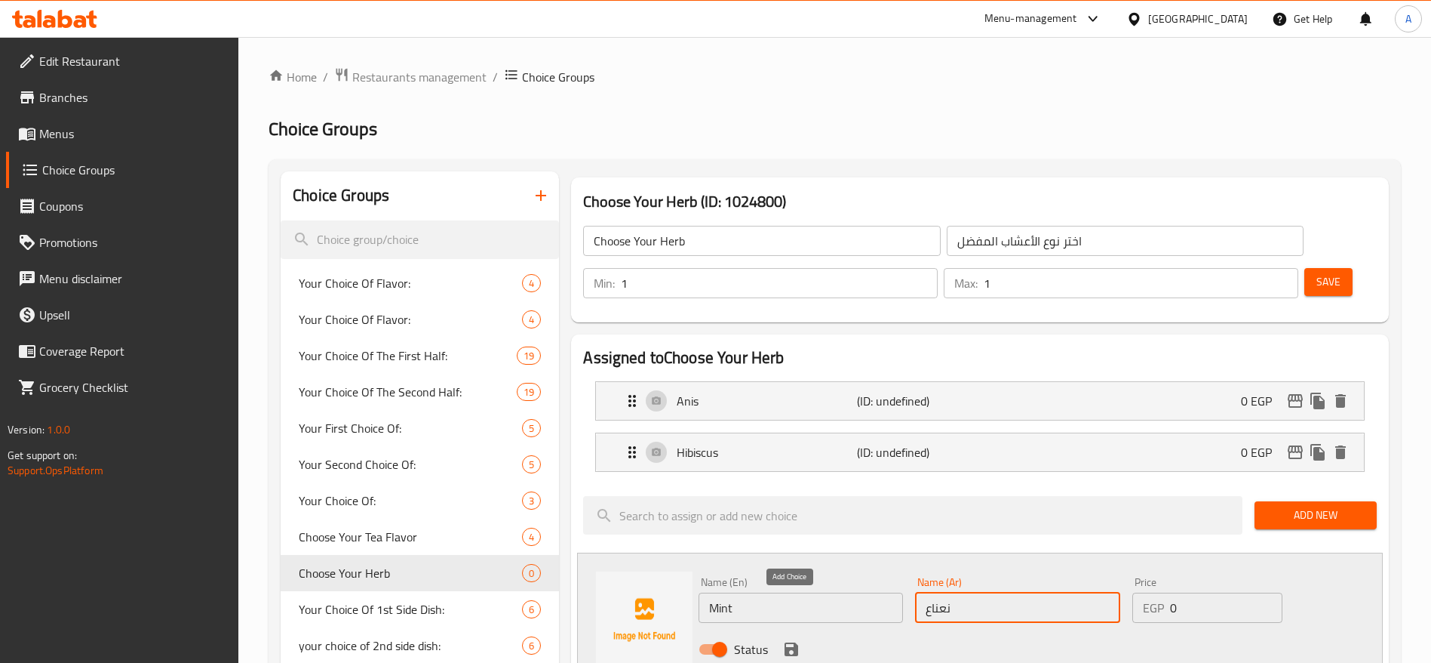
type input "نعناع"
click at [789, 642] on icon "save" at bounding box center [792, 649] width 14 height 14
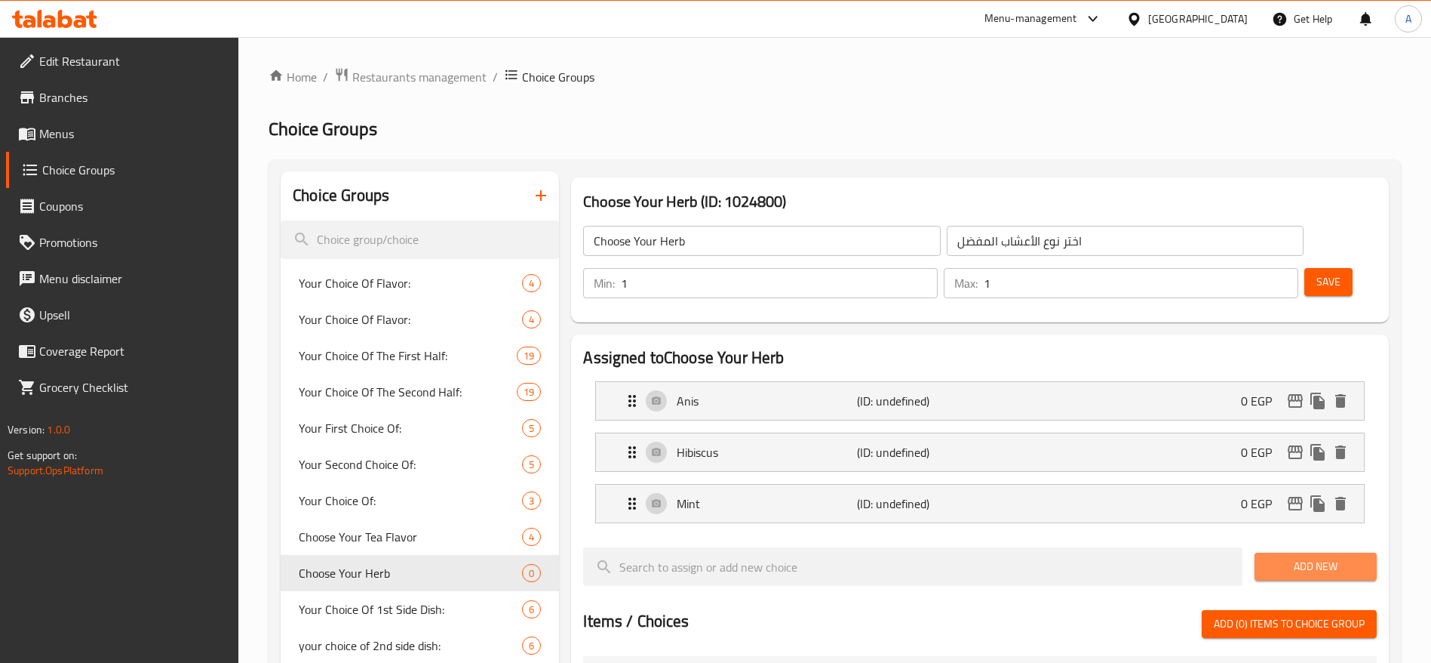
click at [1305, 557] on span "Add New" at bounding box center [1316, 566] width 98 height 19
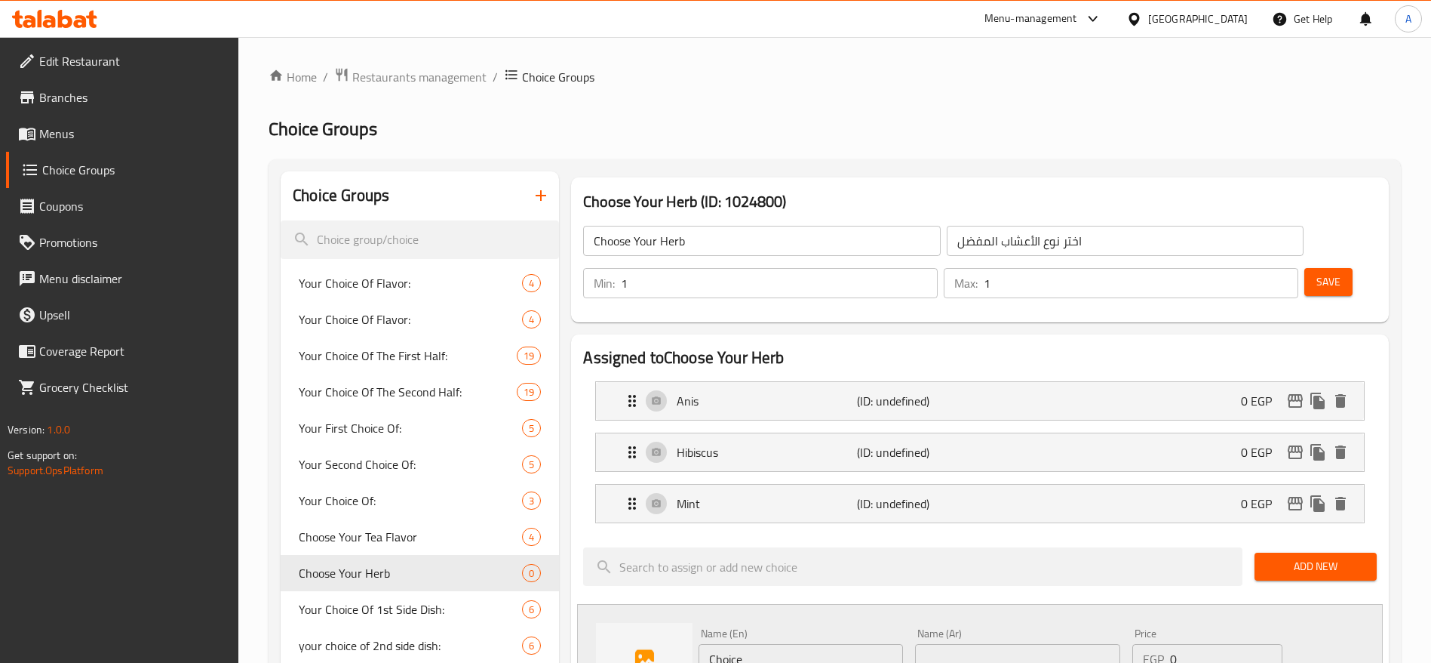
click at [743, 644] on input "Choice" at bounding box center [801, 659] width 204 height 30
type input "Ginger Lemon"
type input "ز"
type input "زنجبيل ليمون"
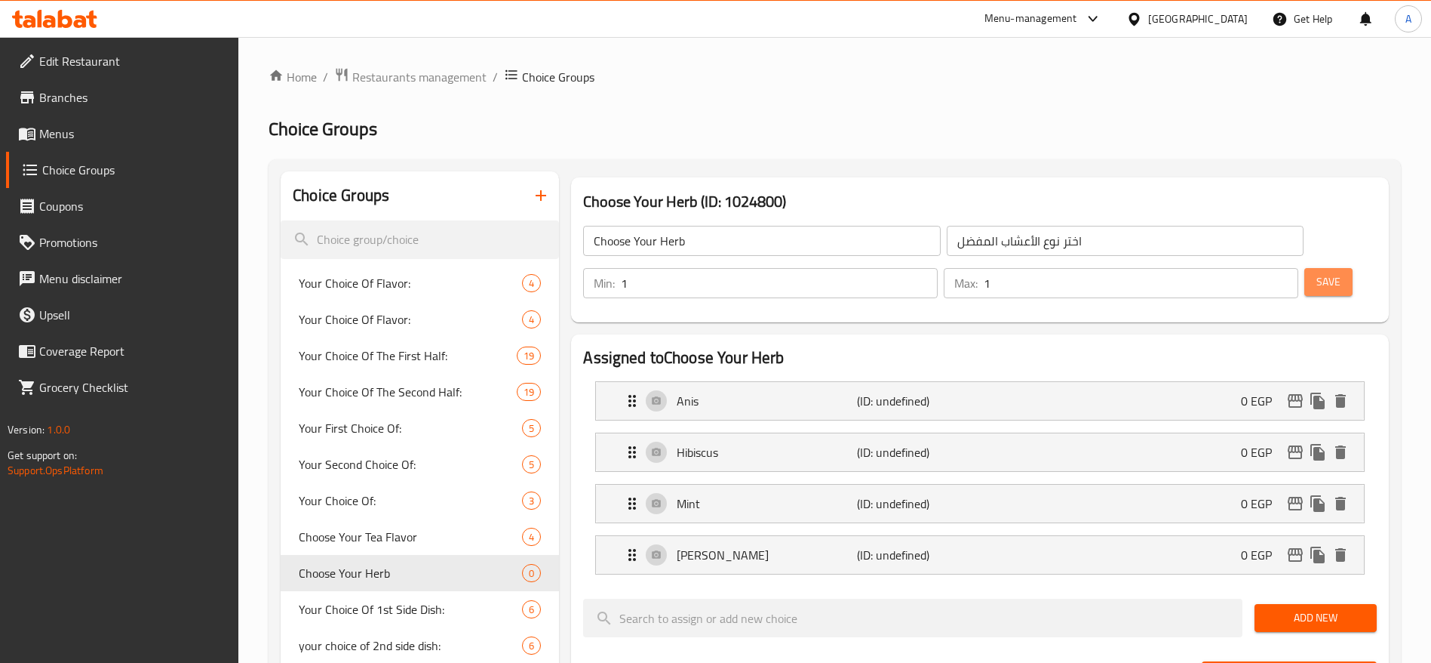
click at [1317, 272] on span "Save" at bounding box center [1329, 281] width 24 height 19
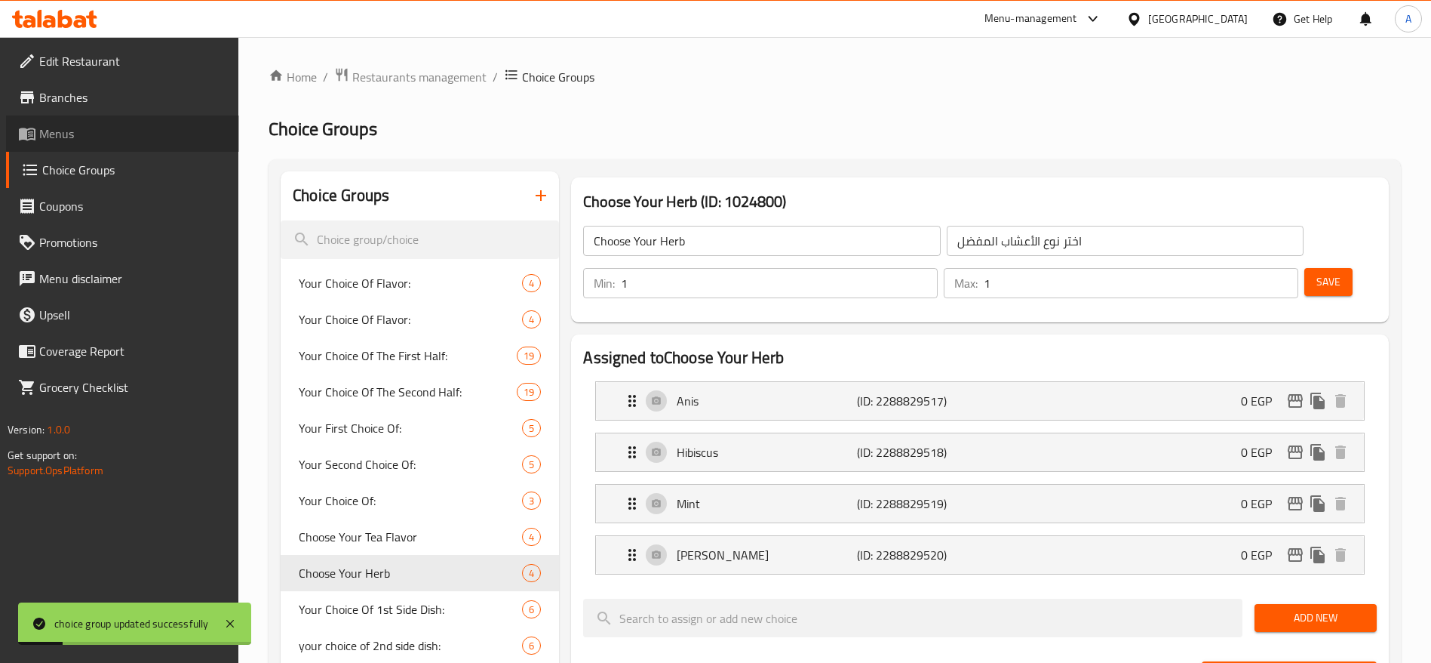
click at [81, 131] on span "Menus" at bounding box center [133, 134] width 188 height 18
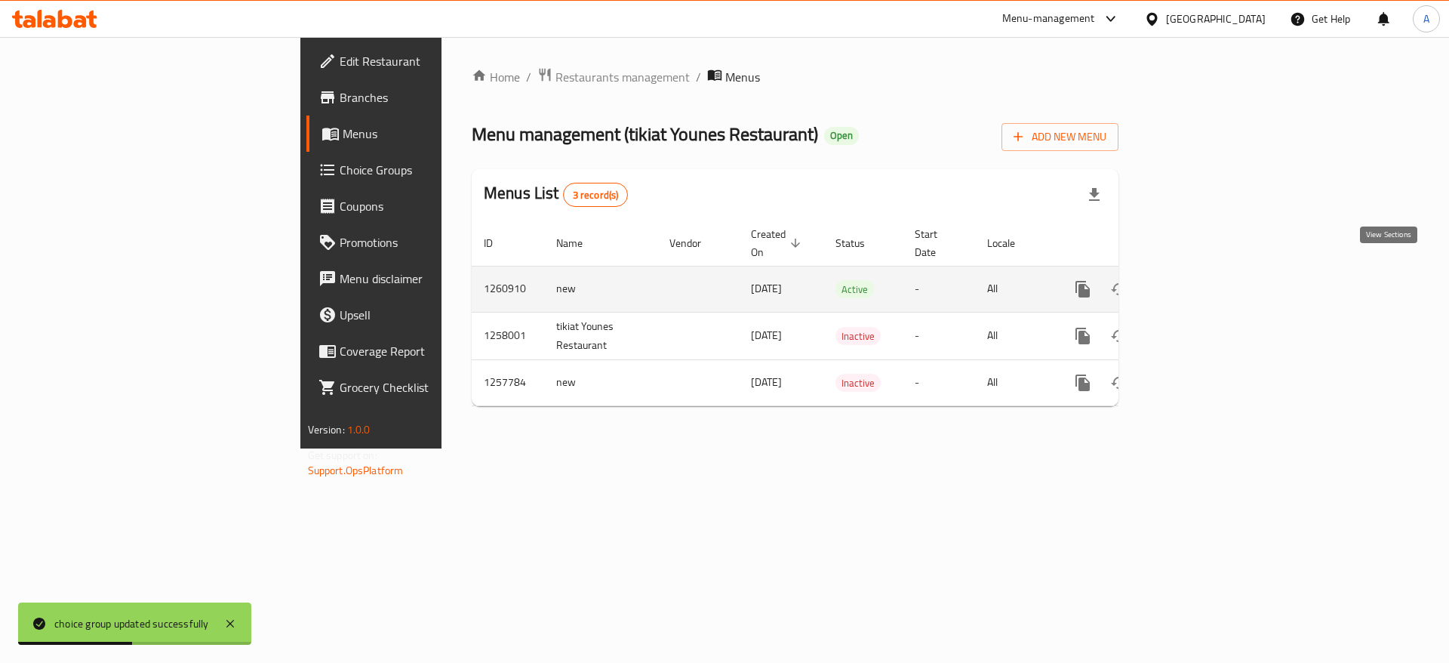
click at [1201, 280] on icon "enhanced table" at bounding box center [1191, 289] width 18 height 18
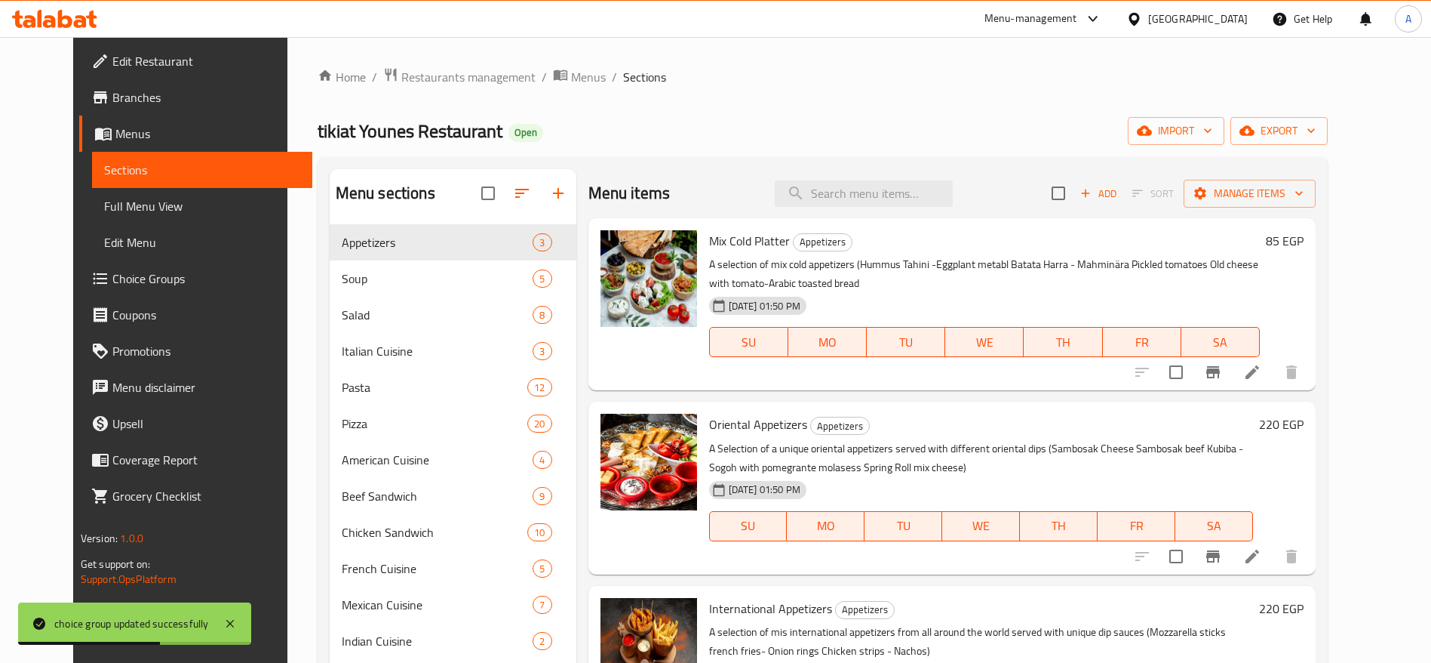
scroll to position [298, 0]
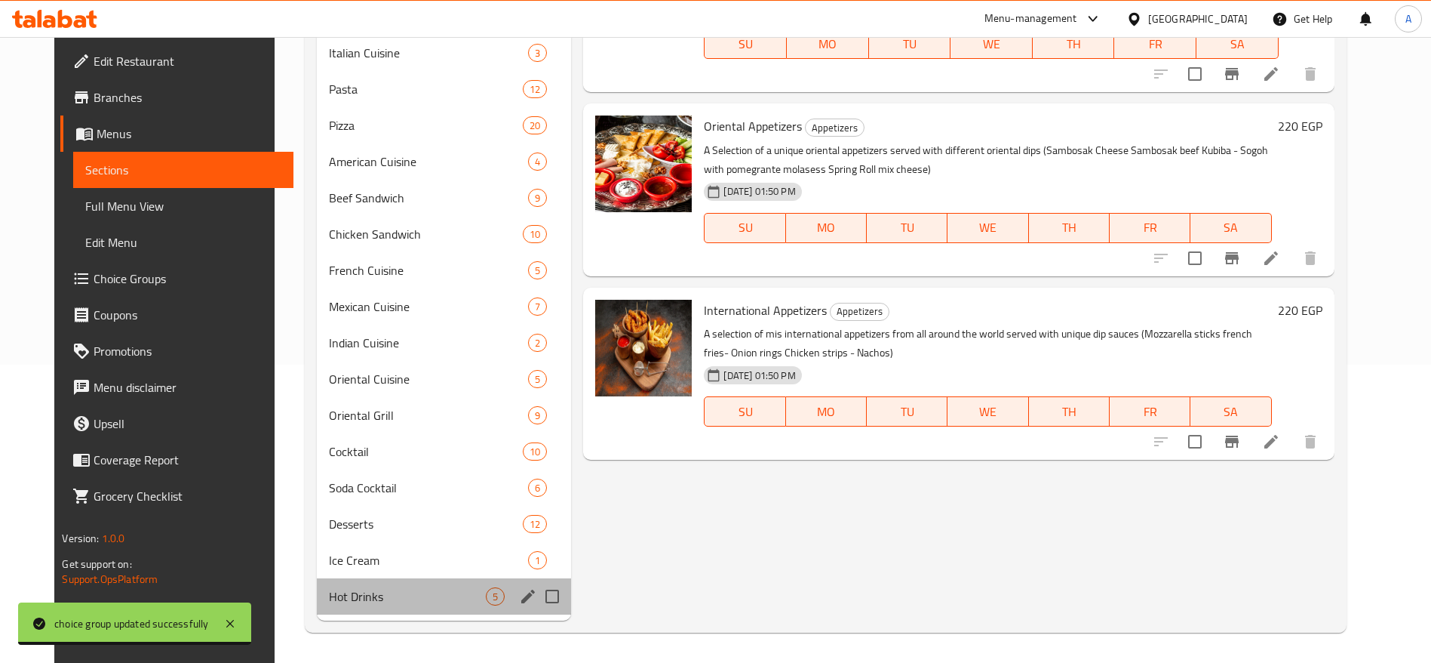
click at [414, 578] on div "Hot Drinks 5" at bounding box center [444, 596] width 254 height 36
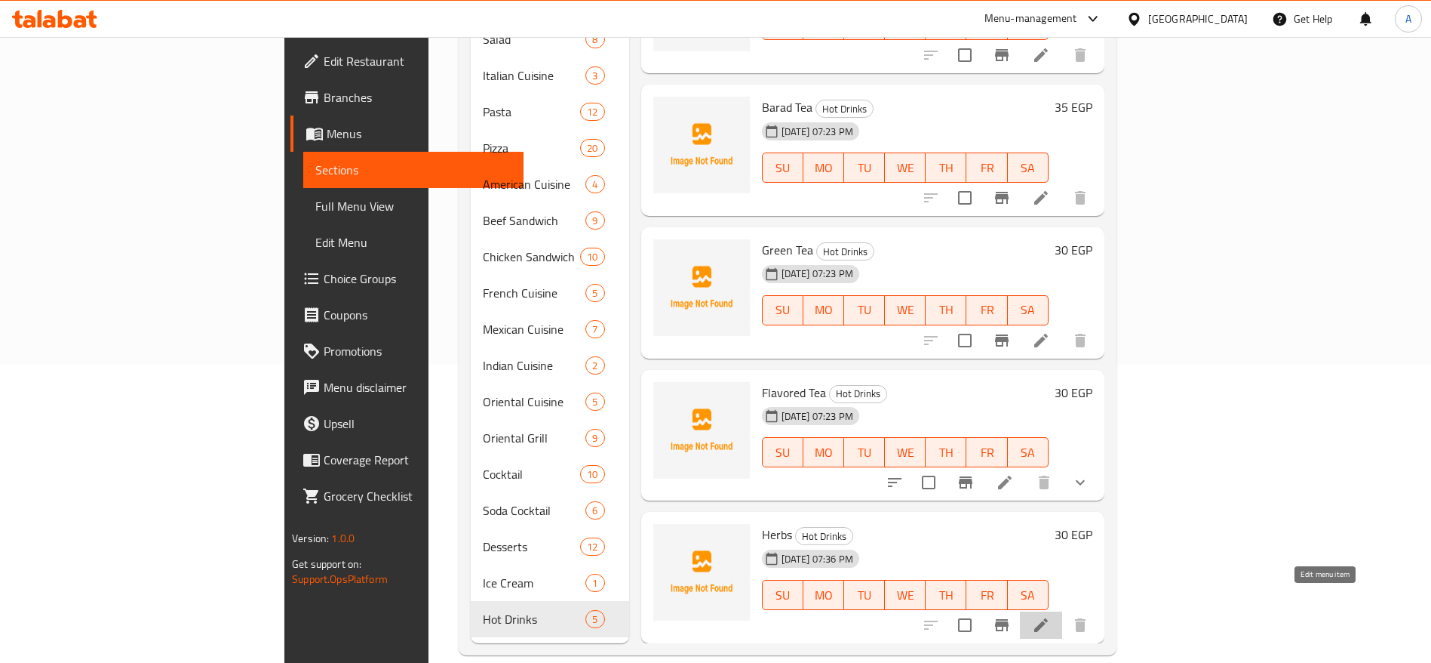
click at [1050, 616] on icon at bounding box center [1041, 625] width 18 height 18
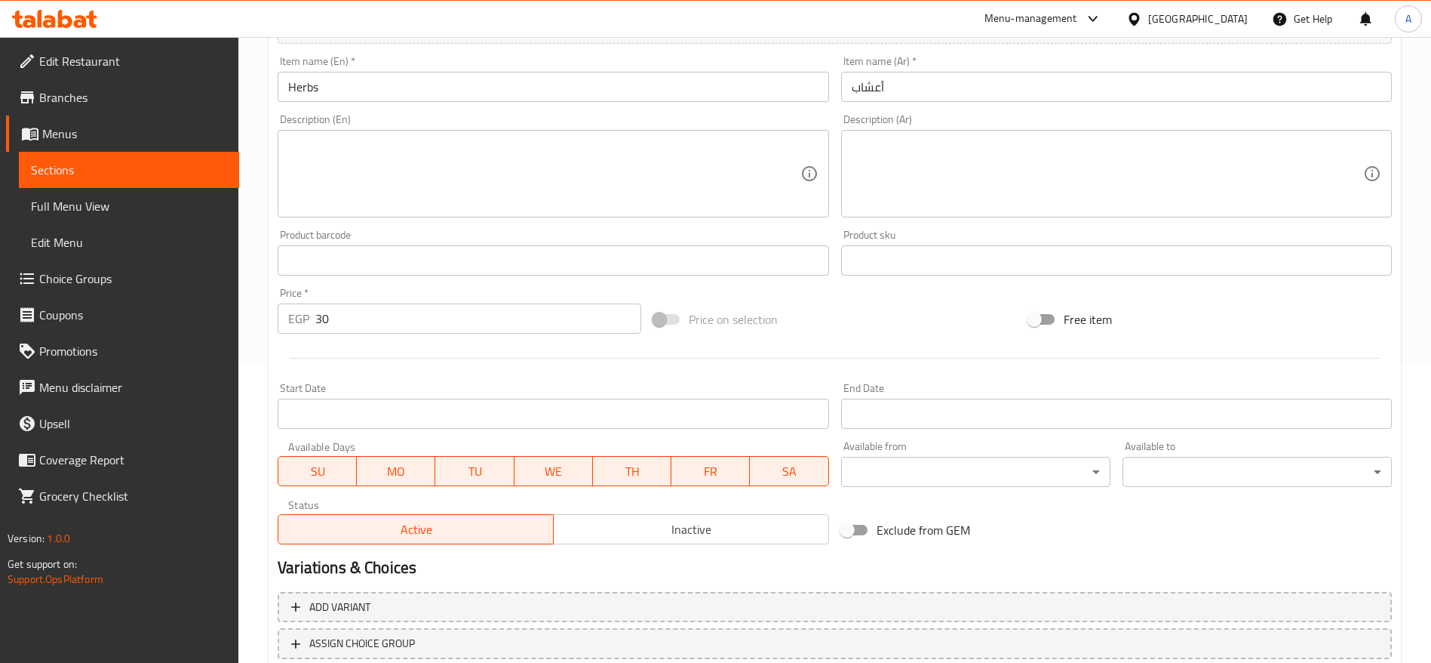
scroll to position [404, 0]
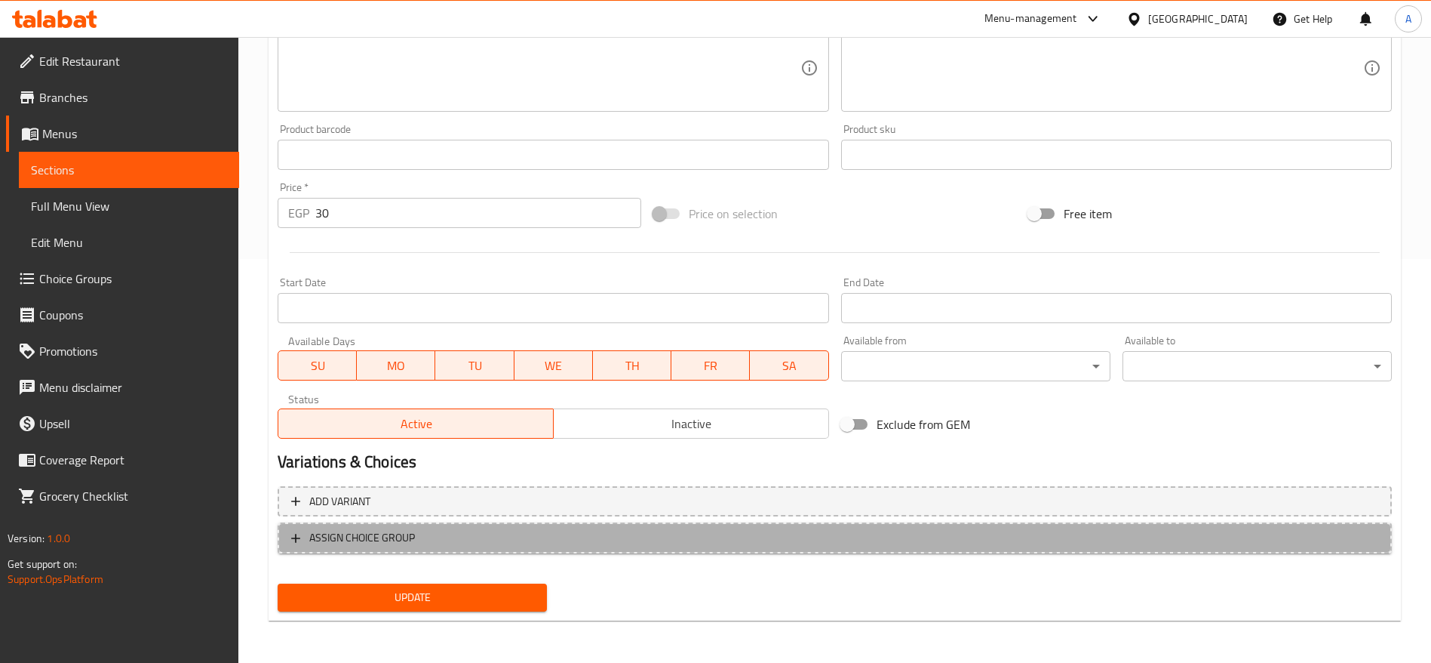
click at [408, 536] on span "ASSIGN CHOICE GROUP" at bounding box center [362, 537] width 106 height 19
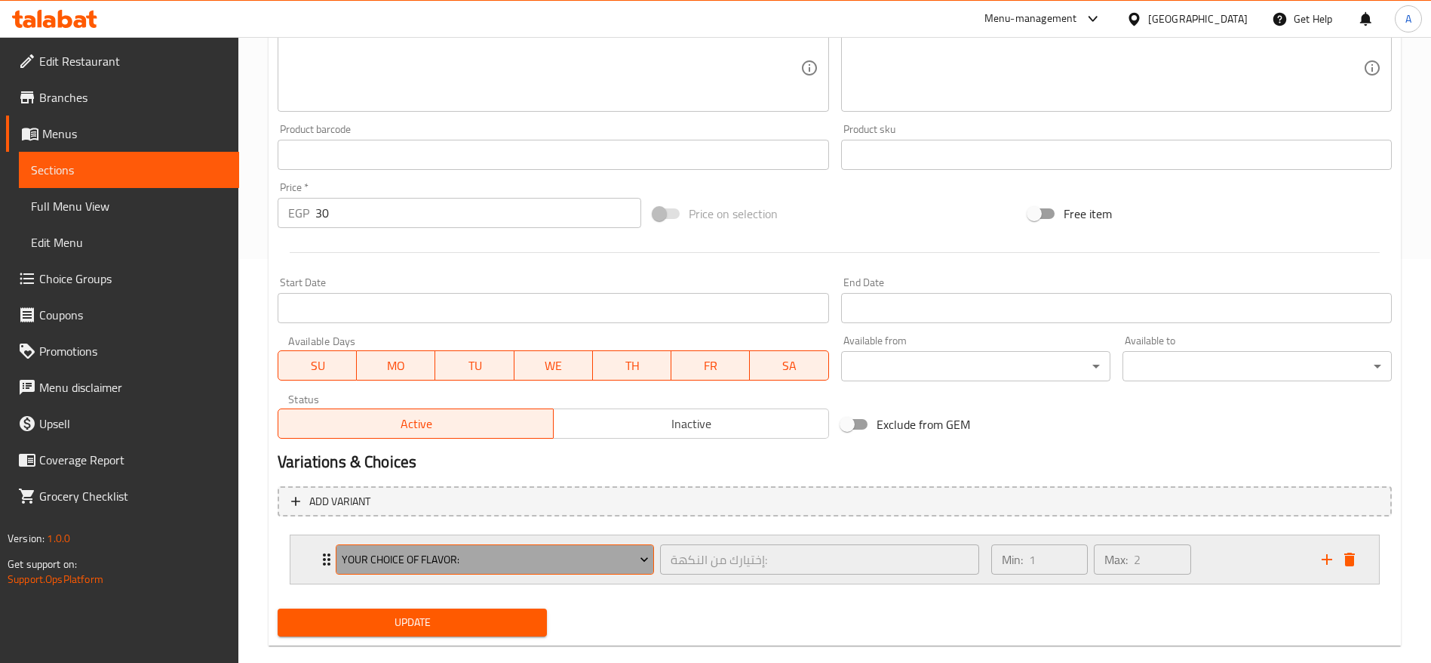
click at [474, 555] on span "Your Choice Of Flavor:" at bounding box center [495, 559] width 307 height 19
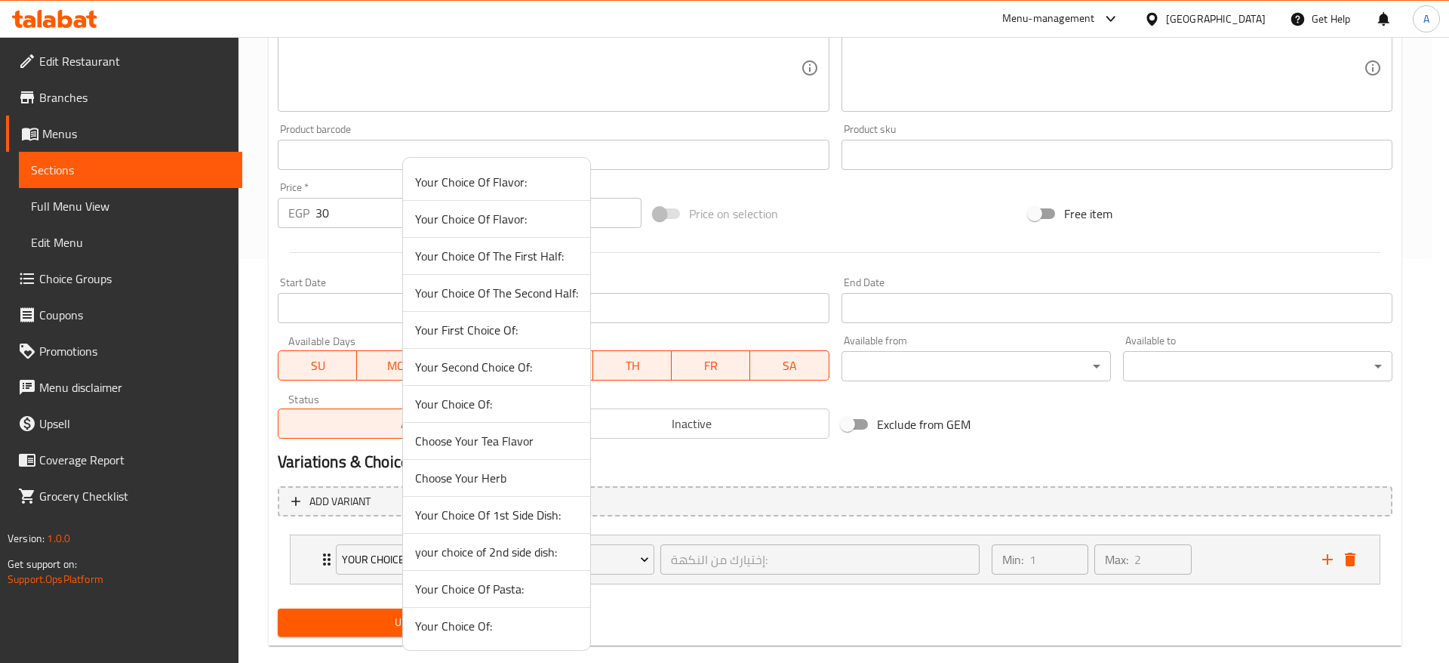
click at [504, 485] on span "Choose Your Herb" at bounding box center [496, 478] width 163 height 18
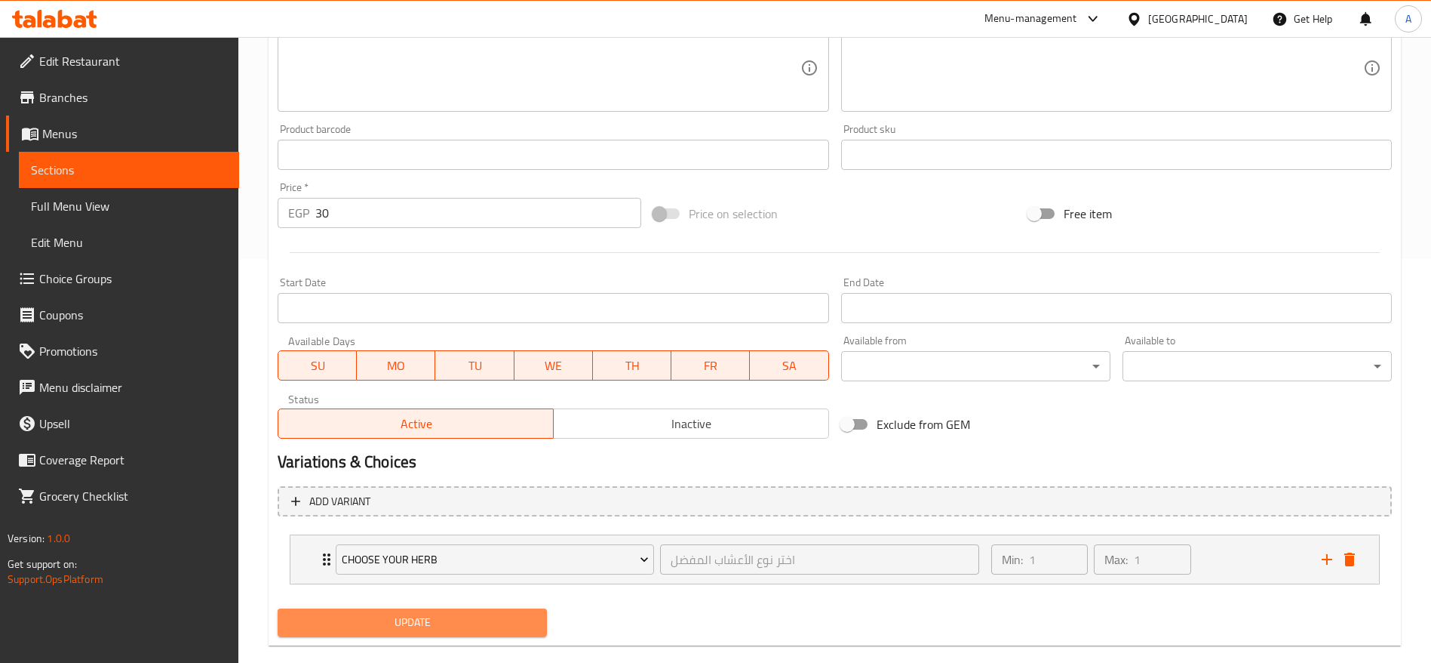
click at [394, 621] on span "Update" at bounding box center [412, 622] width 245 height 19
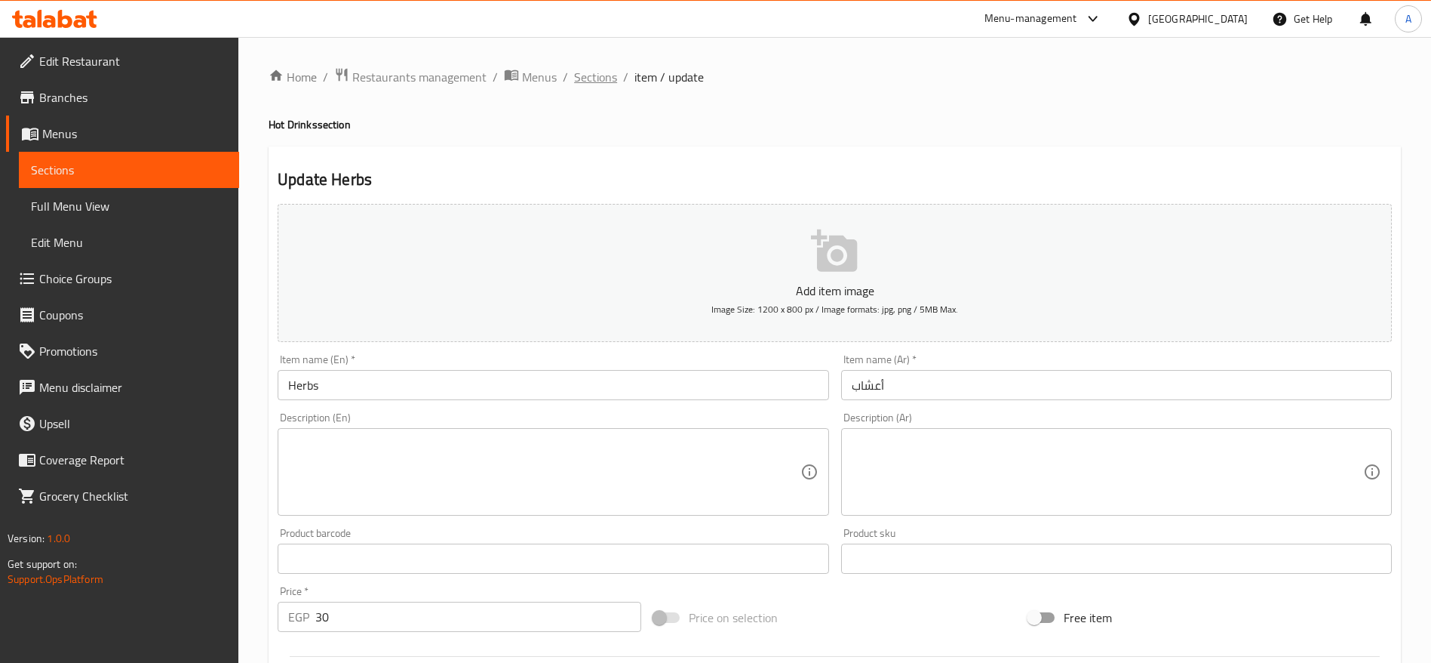
click at [581, 75] on span "Sections" at bounding box center [595, 77] width 43 height 18
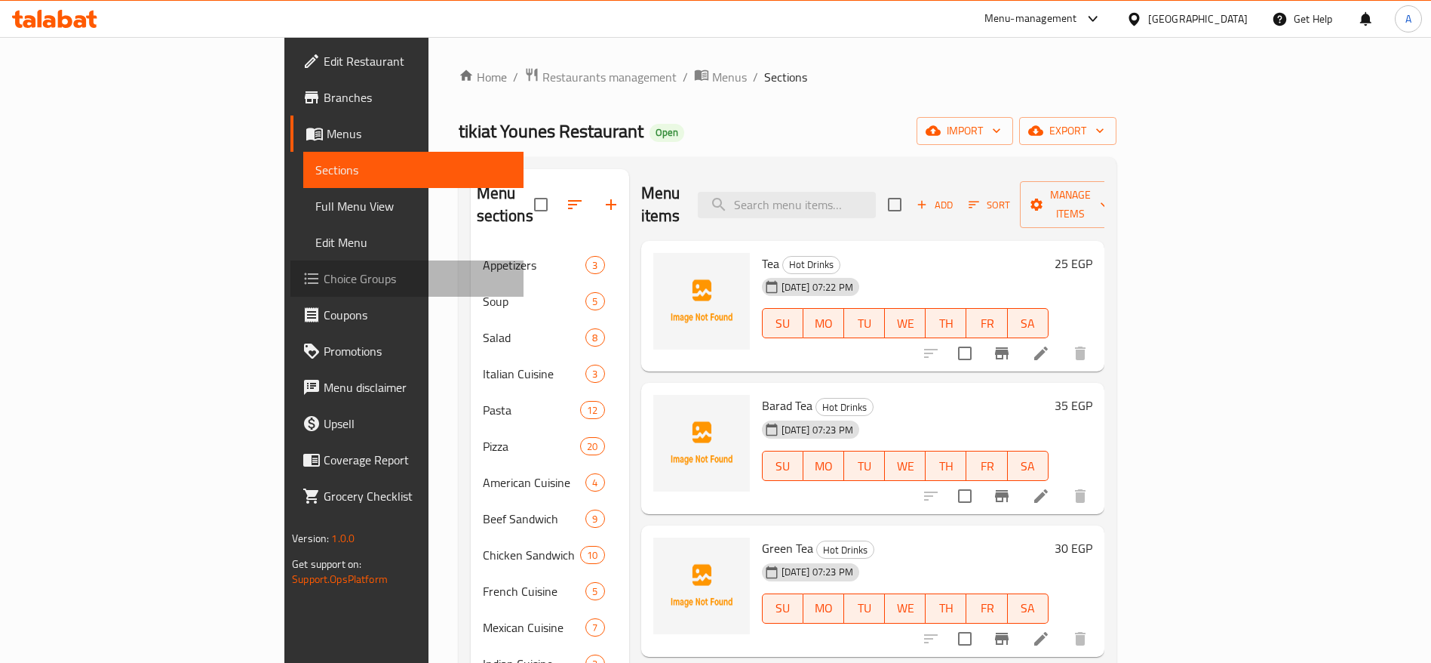
click at [324, 279] on span "Choice Groups" at bounding box center [418, 278] width 188 height 18
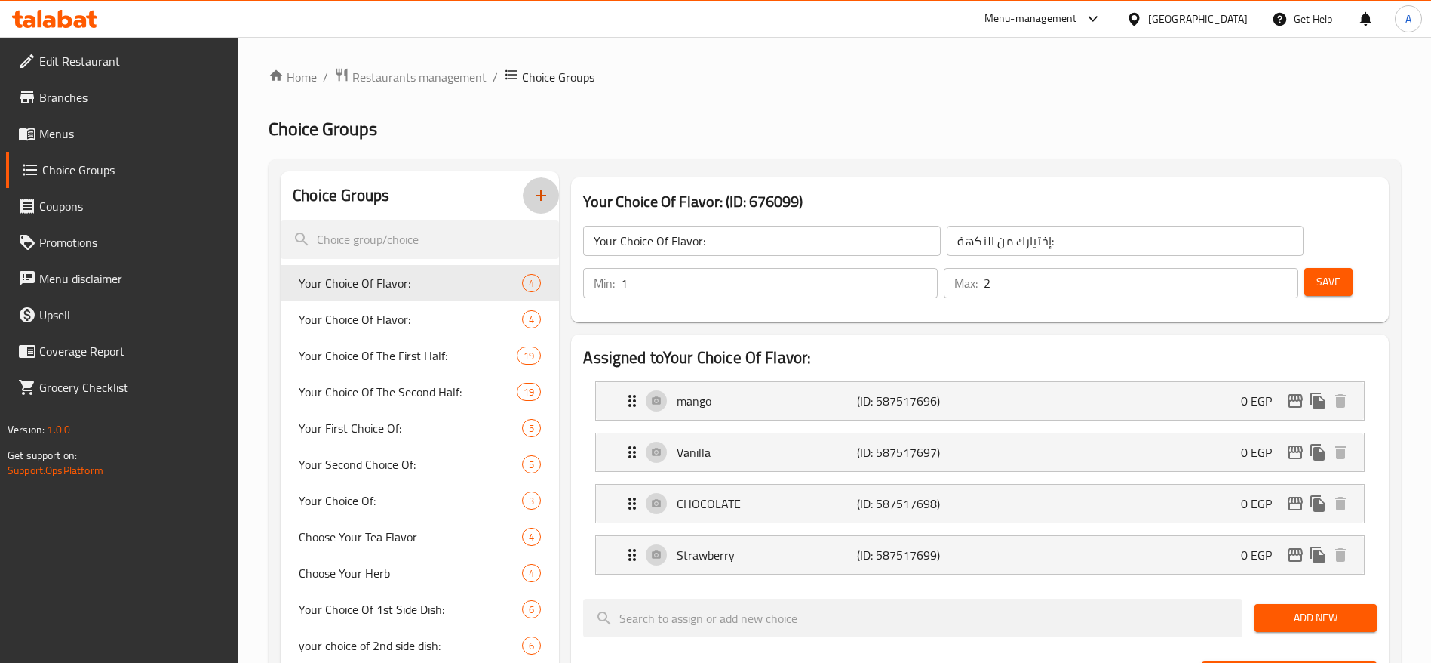
click at [542, 195] on icon "button" at bounding box center [541, 195] width 11 height 11
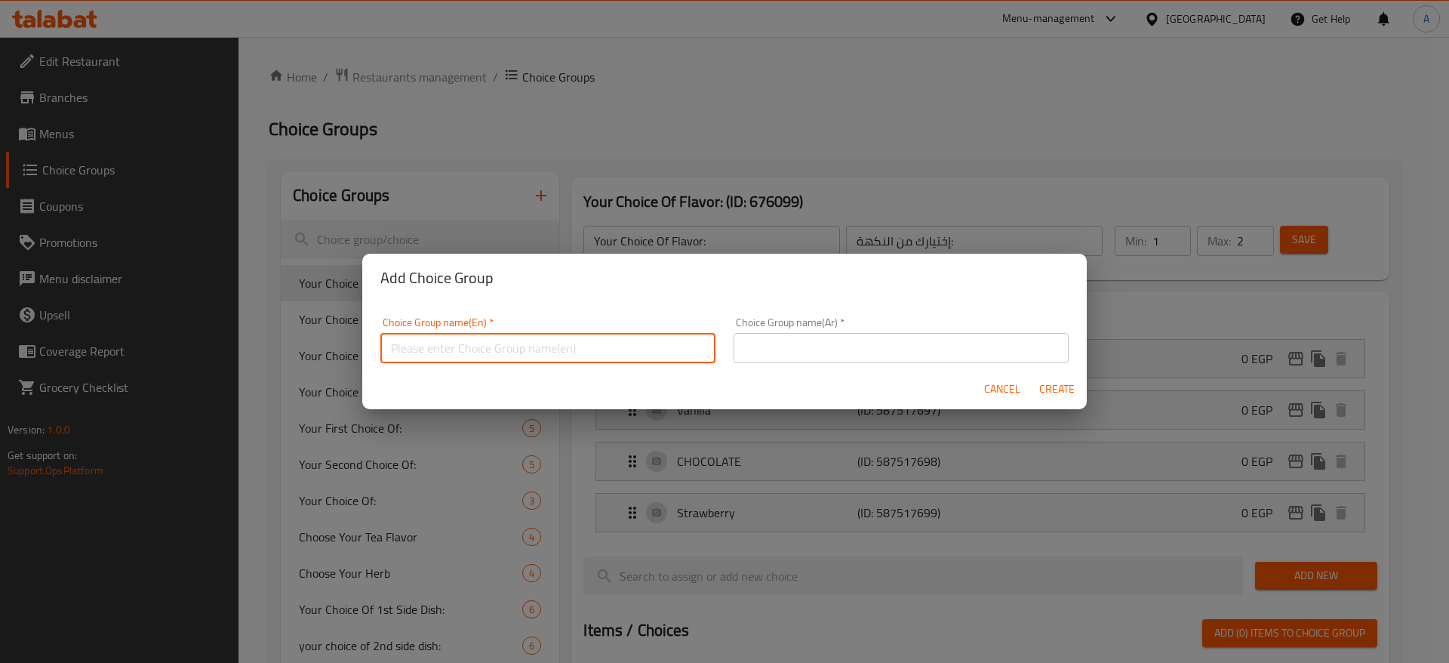
click at [509, 358] on input "text" at bounding box center [547, 348] width 335 height 30
type input "ؤ"
type input "c"
type input "Choose Your Hot Cider"
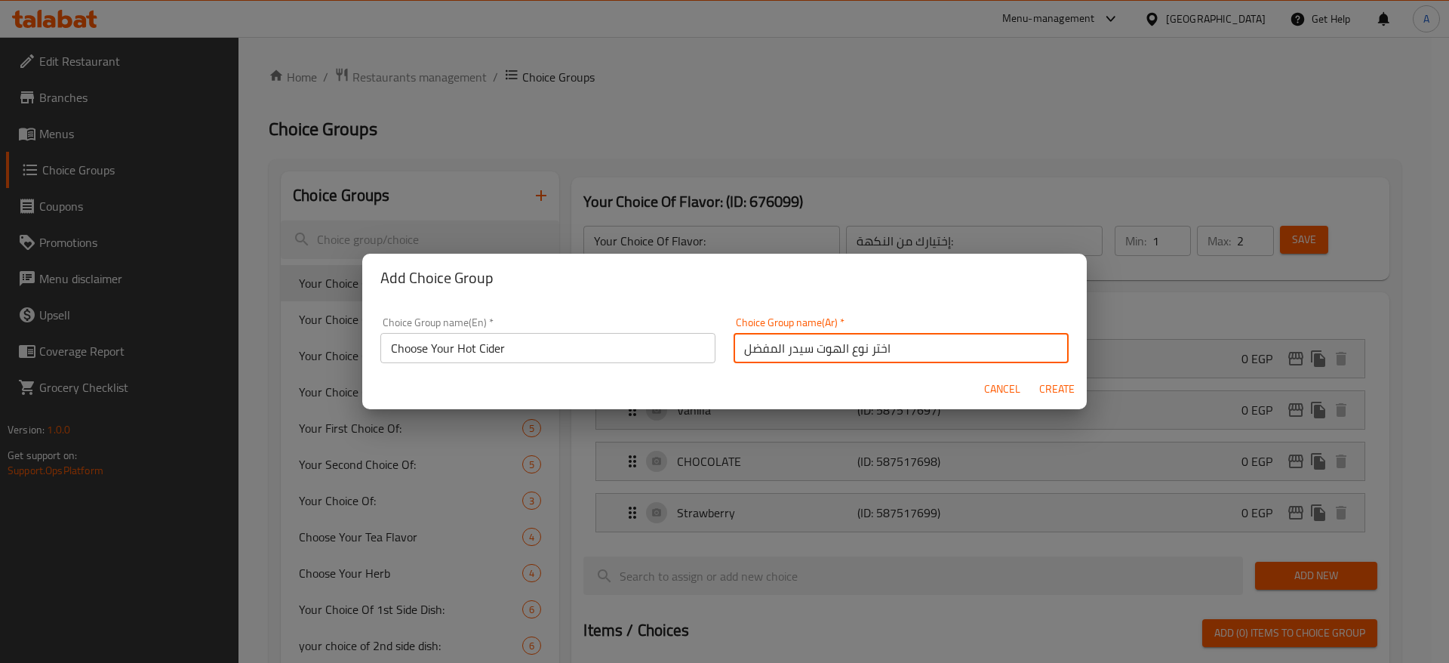
type input "اختر نوع الهوت سيدر المفضل"
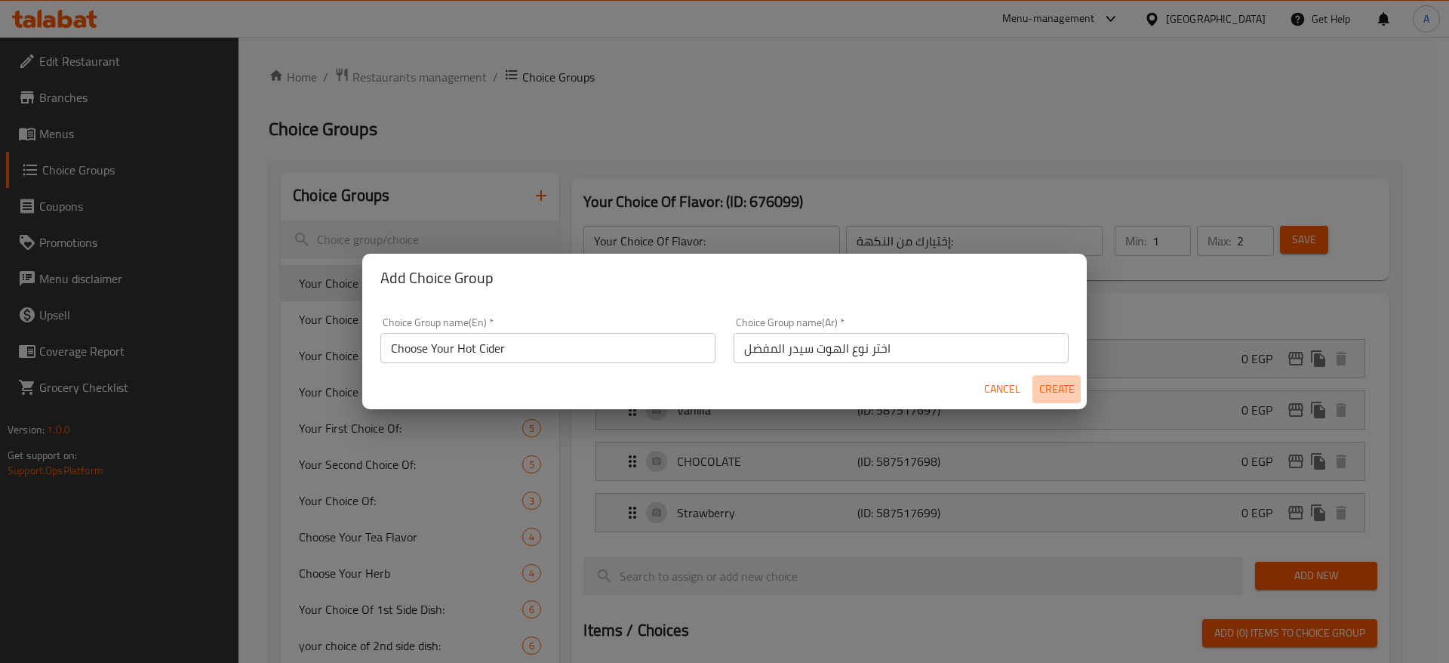
click at [1064, 389] on span "Create" at bounding box center [1056, 389] width 36 height 19
type input "Choose Your Hot Cider"
type input "اختر نوع الهوت سيدر المفضل"
type input "0"
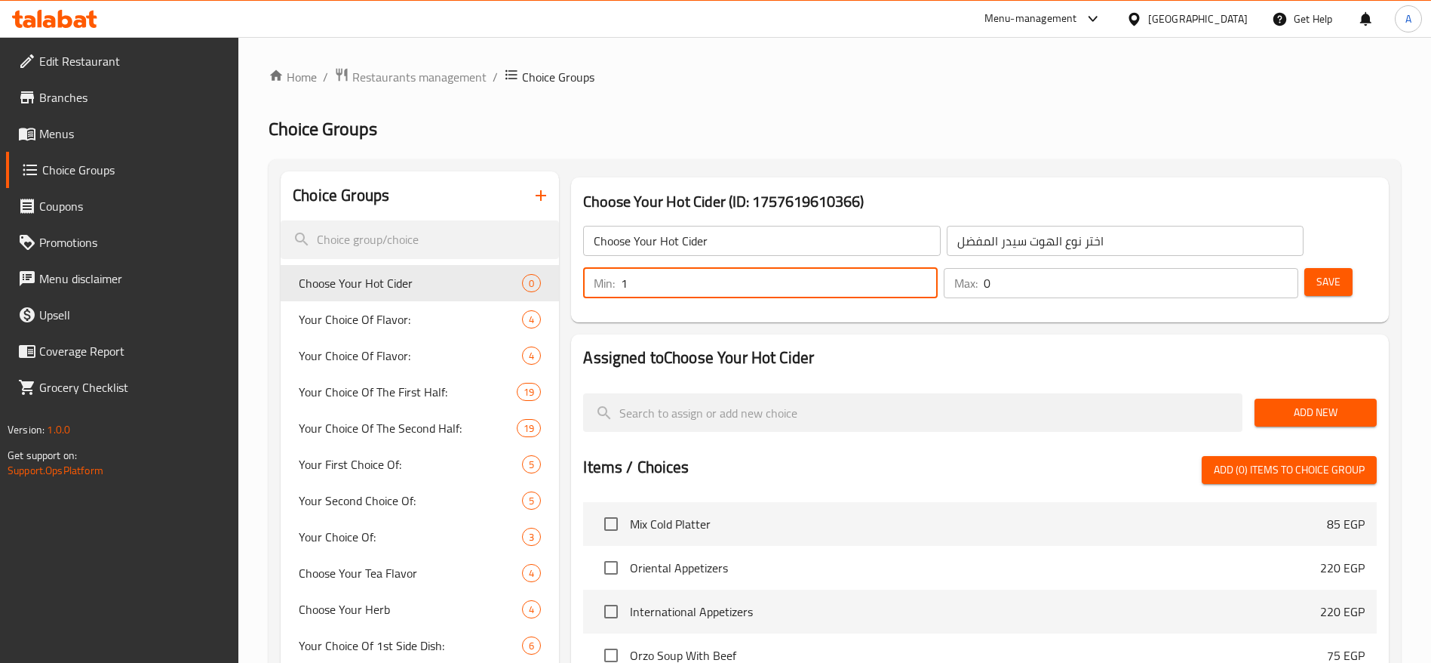
type input "1"
click at [938, 268] on input "1" at bounding box center [779, 283] width 317 height 30
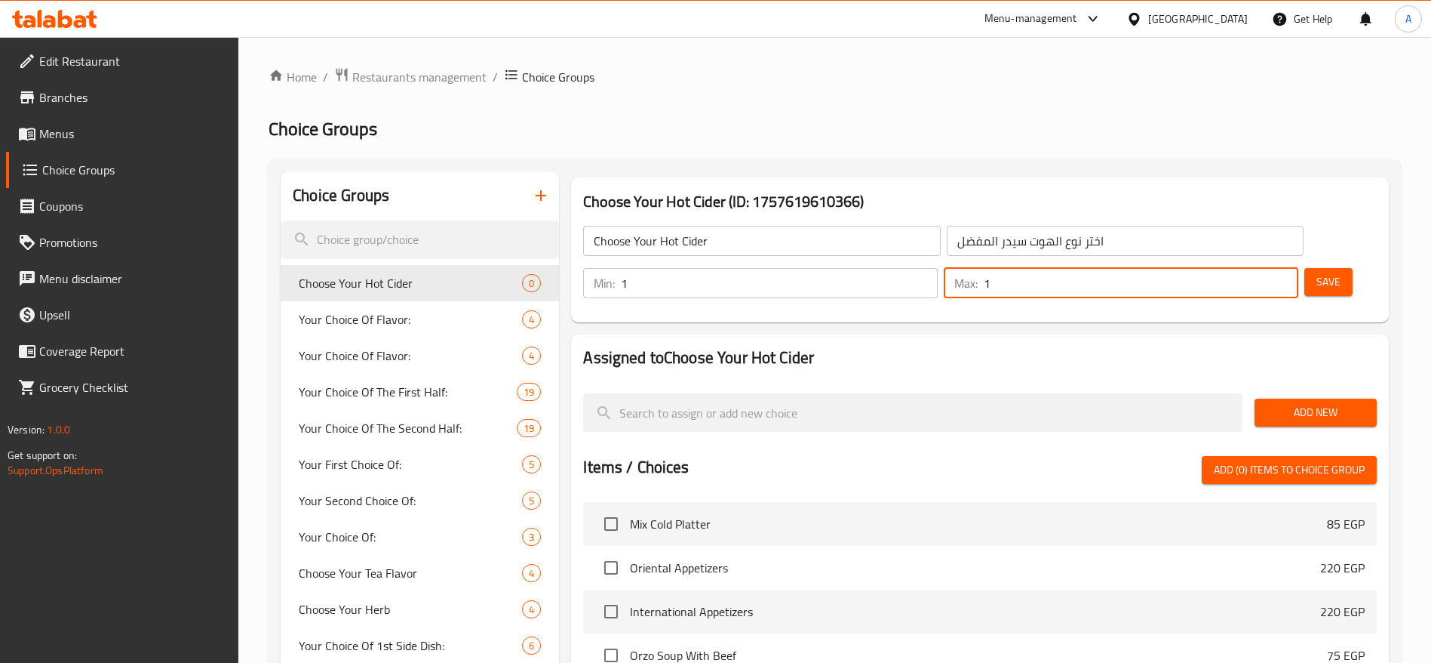
type input "1"
click at [1260, 268] on input "1" at bounding box center [1141, 283] width 315 height 30
click at [1317, 272] on span "Save" at bounding box center [1329, 281] width 24 height 19
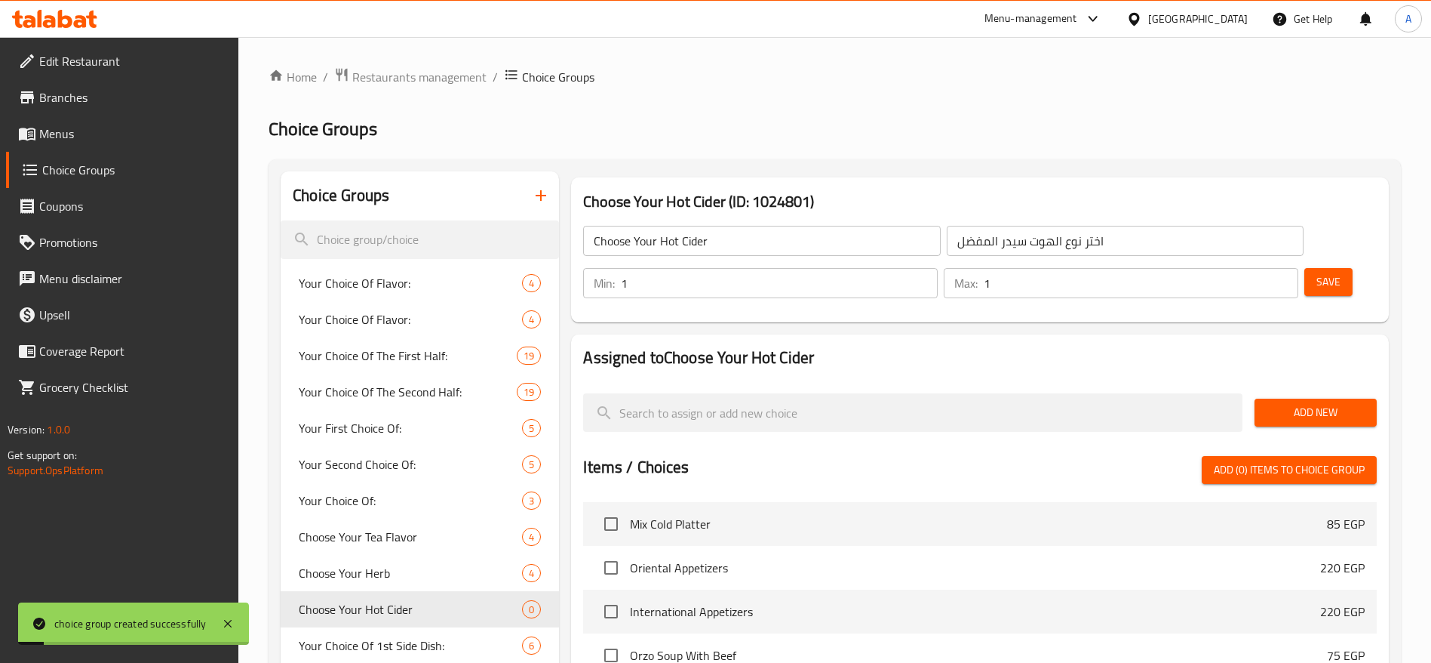
click at [1293, 403] on span "Add New" at bounding box center [1316, 412] width 98 height 19
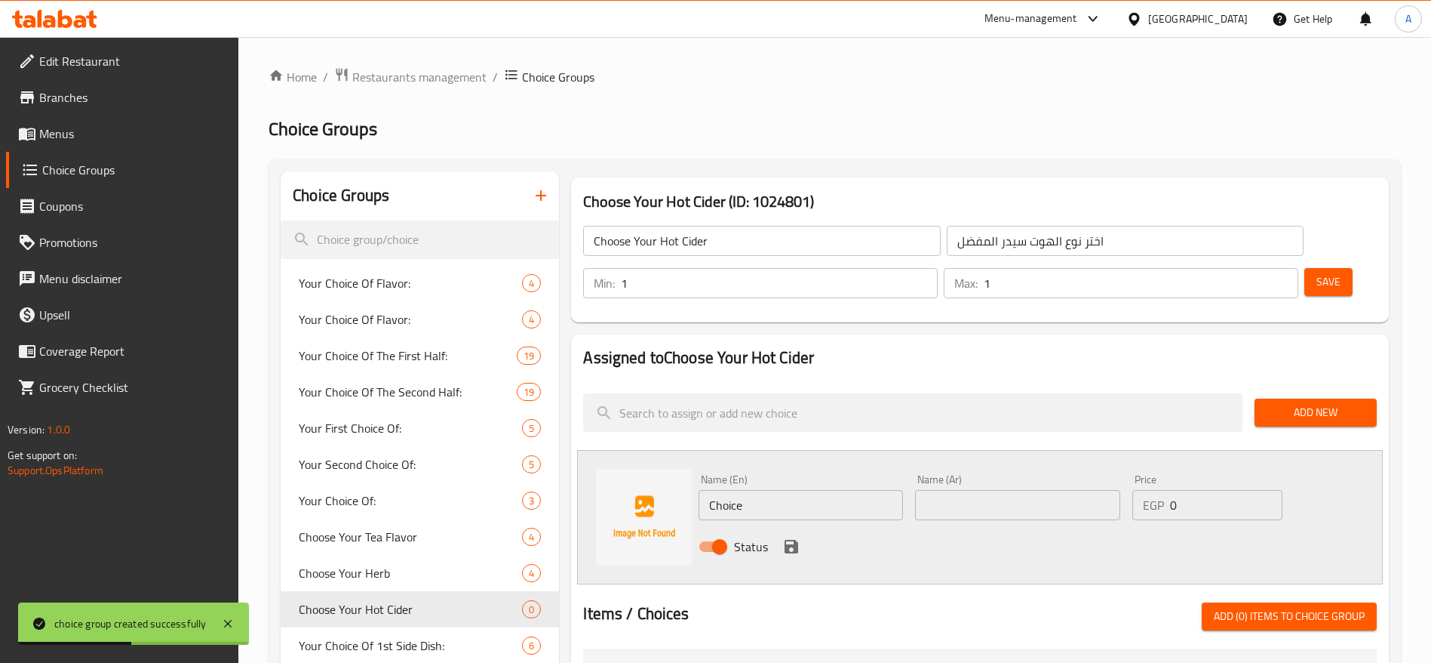
click at [816, 490] on input "Choice" at bounding box center [801, 505] width 204 height 30
type input "H"
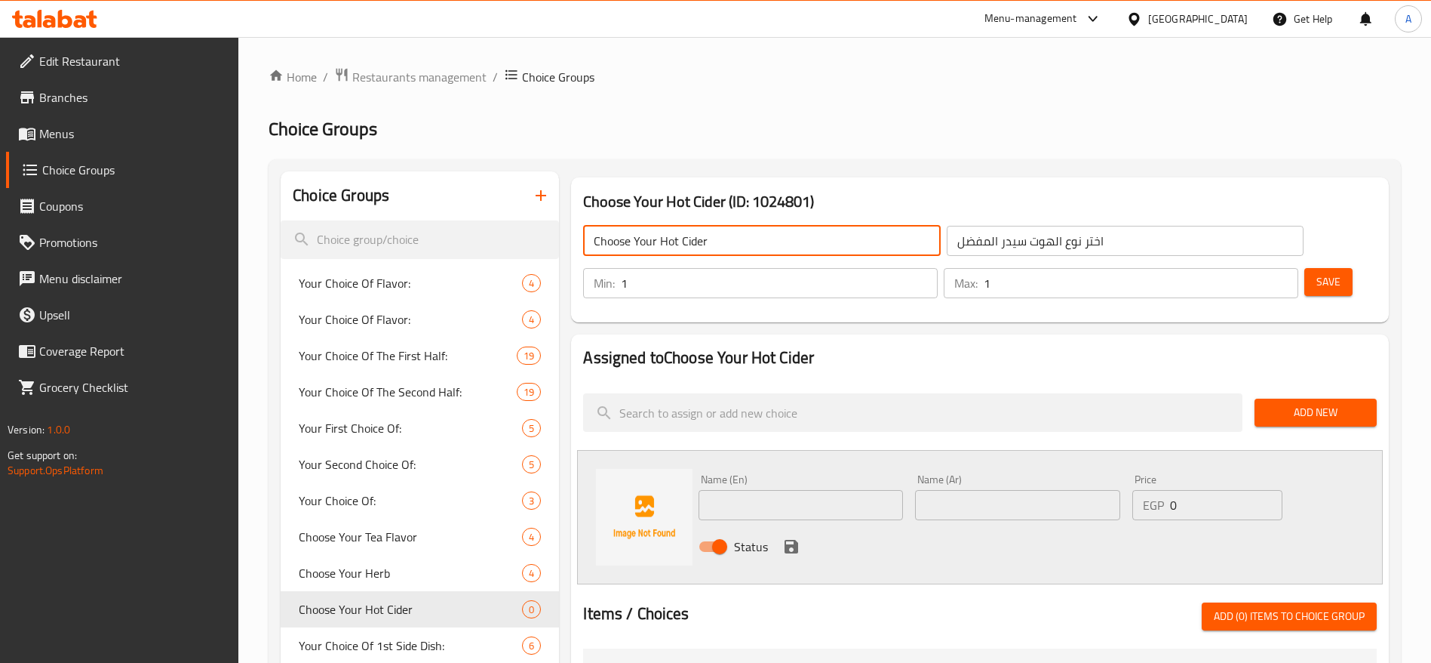
click at [667, 235] on input "Choose Your Hot Cider" at bounding box center [761, 241] width 357 height 30
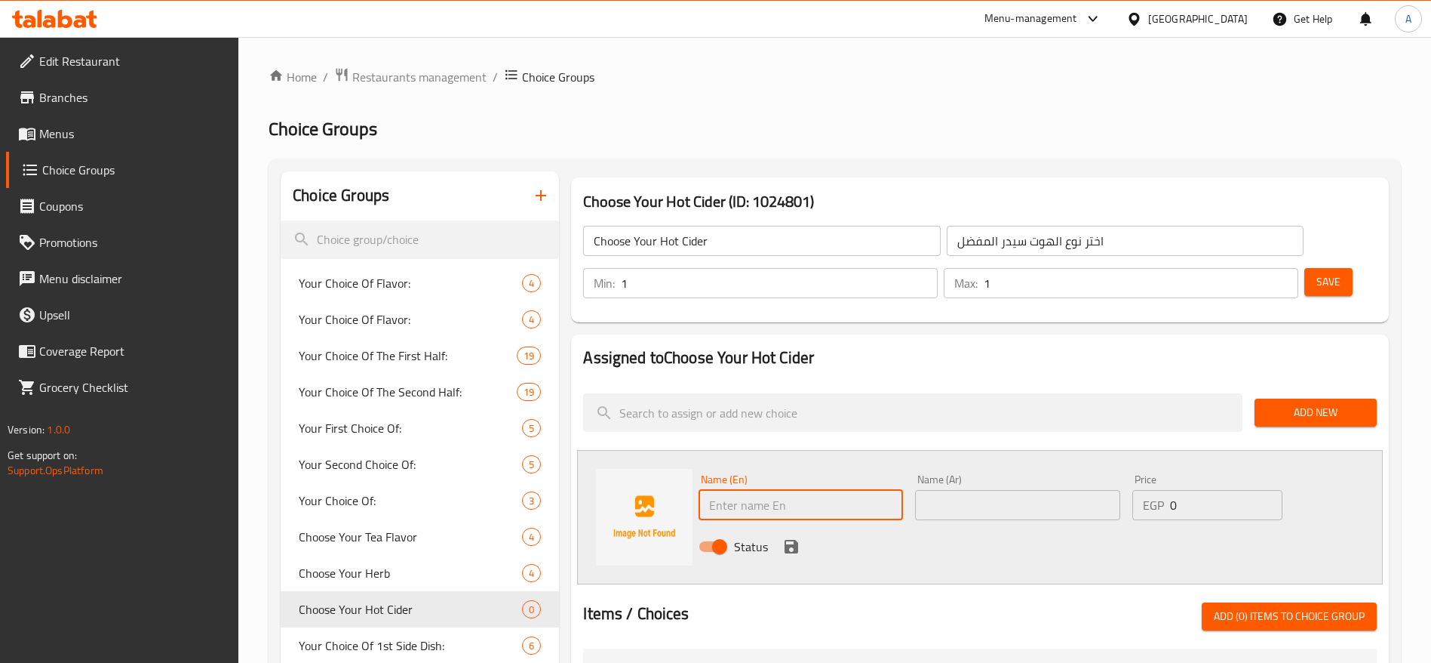
click at [776, 490] on input "text" at bounding box center [801, 505] width 204 height 30
type input "Orange"
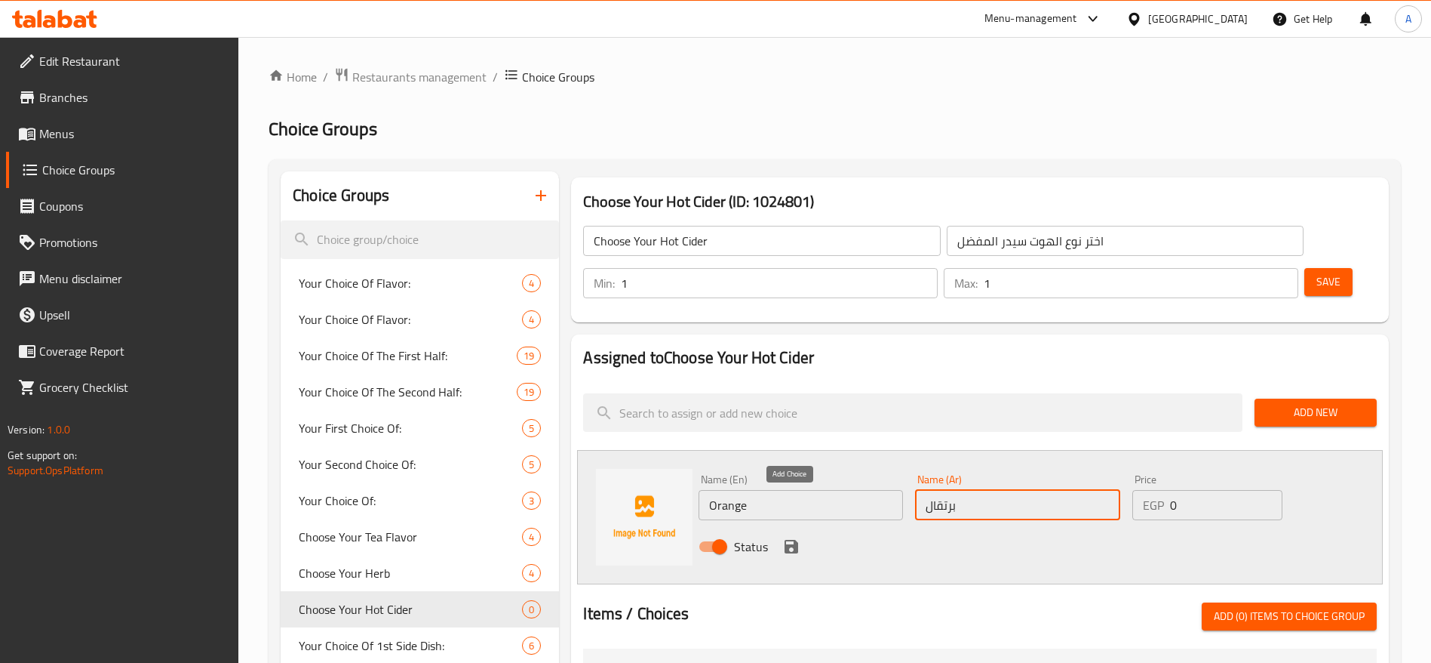
type input "برتقال"
click at [797, 540] on icon "save" at bounding box center [792, 547] width 14 height 14
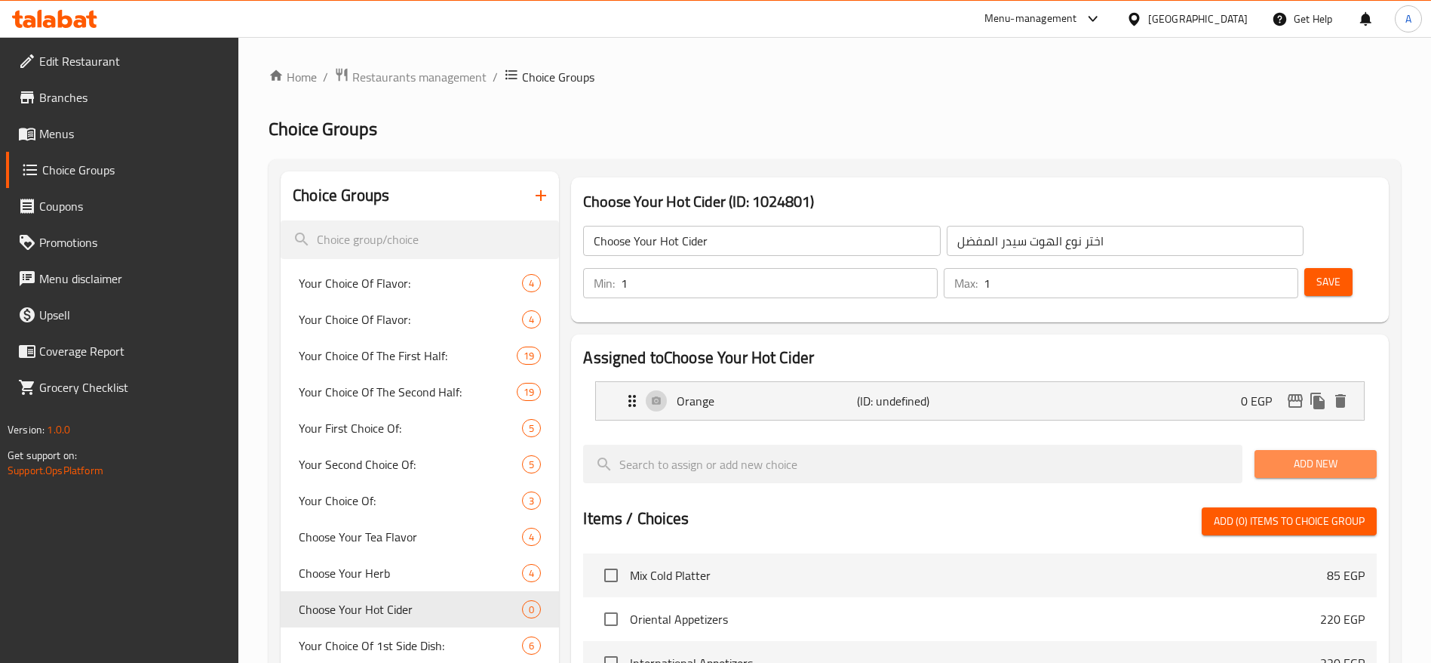
click at [1272, 454] on span "Add New" at bounding box center [1316, 463] width 98 height 19
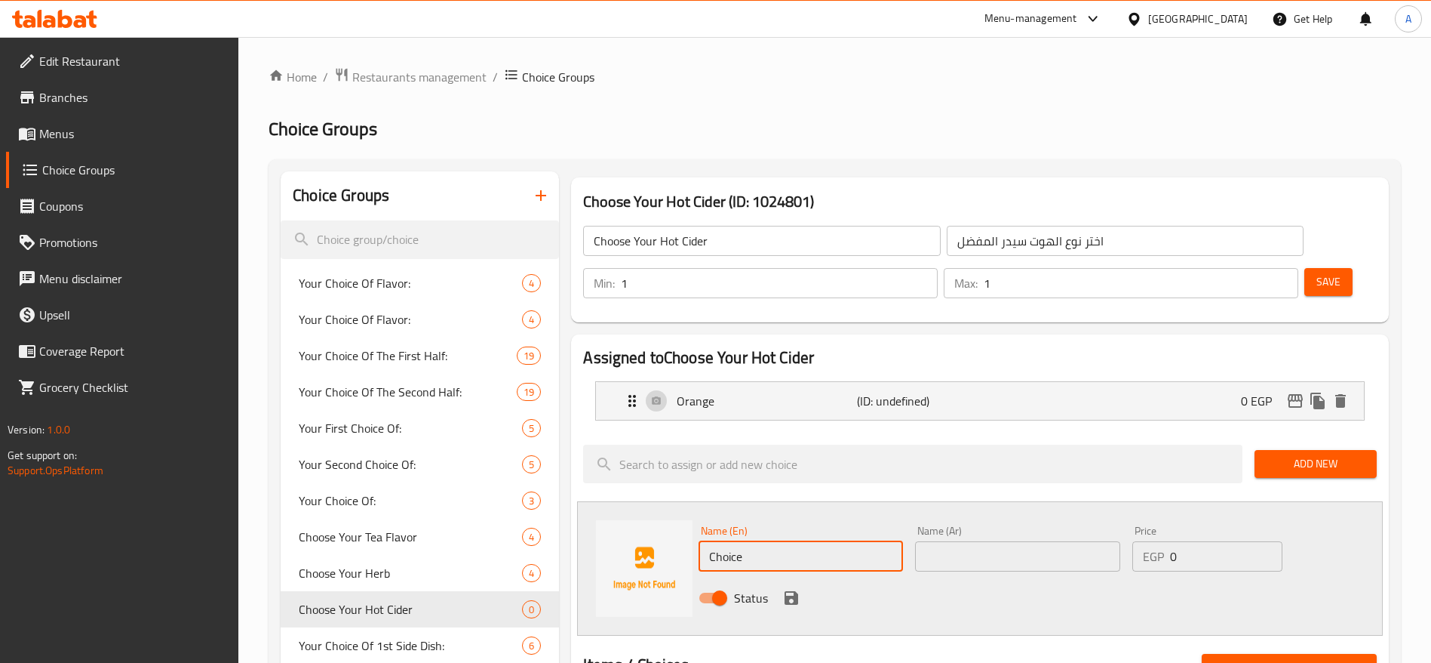
click at [819, 541] on input "Choice" at bounding box center [801, 556] width 204 height 30
type input "Pineapple"
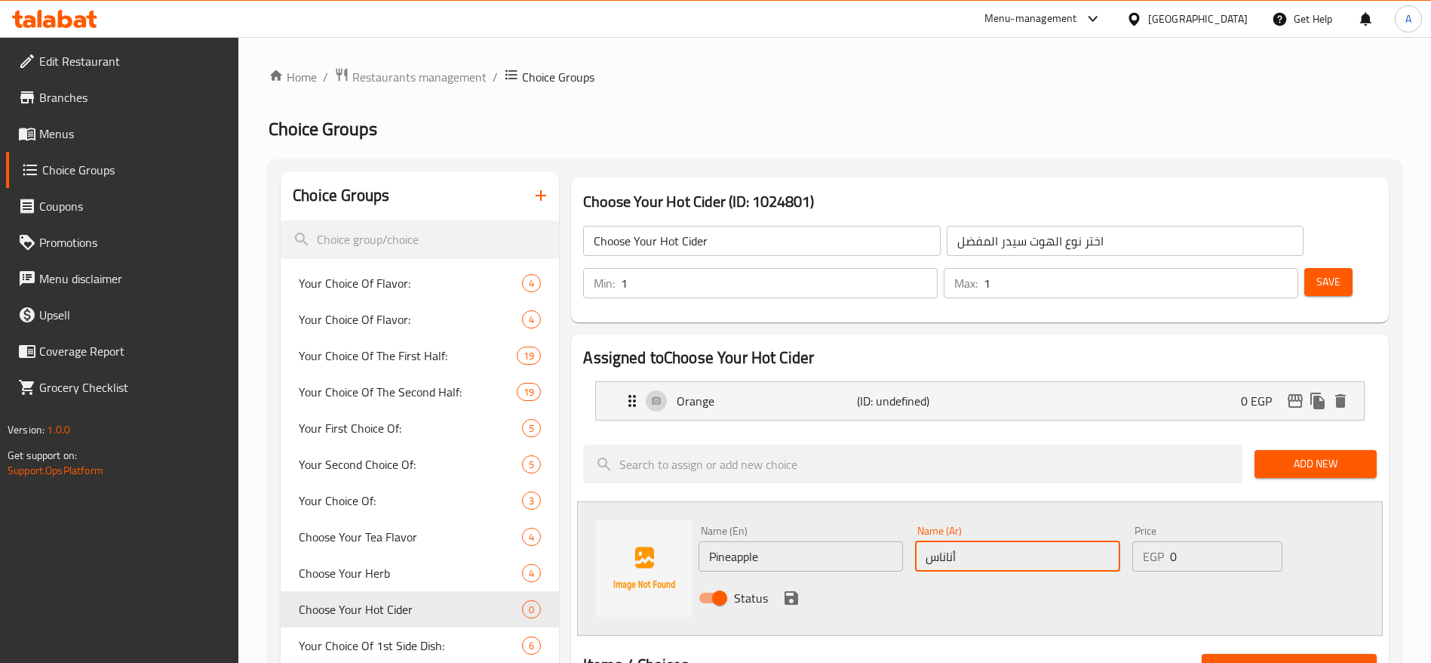
type input "أناناس"
click at [796, 591] on icon "save" at bounding box center [792, 598] width 14 height 14
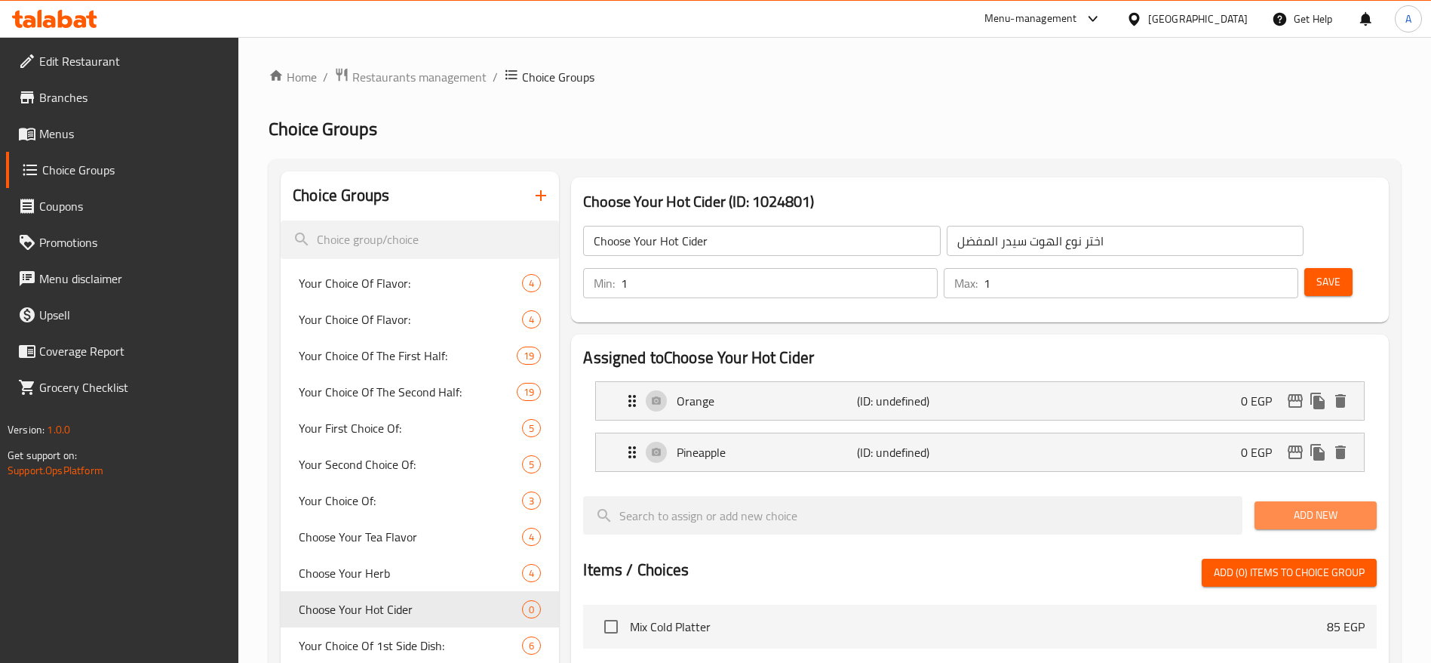
click at [1268, 506] on span "Add New" at bounding box center [1316, 515] width 98 height 19
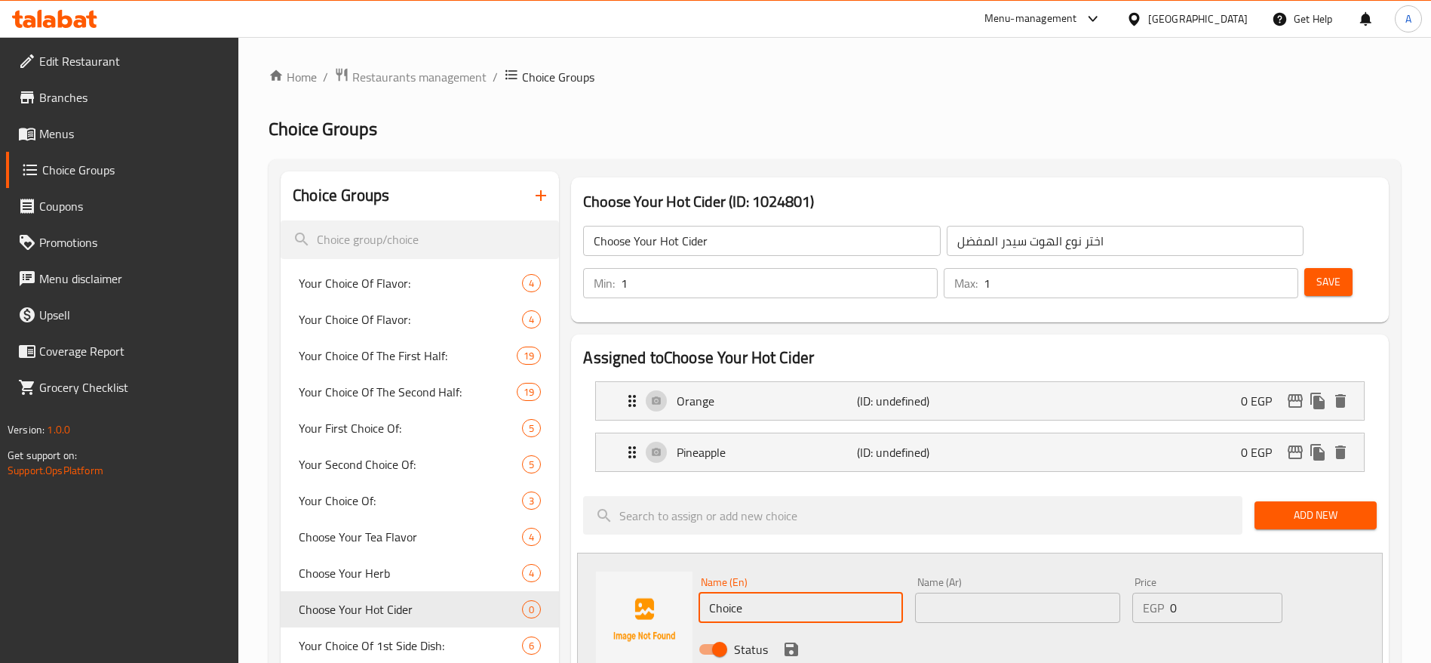
click at [810, 592] on input "Choice" at bounding box center [801, 607] width 204 height 30
type input "Apple"
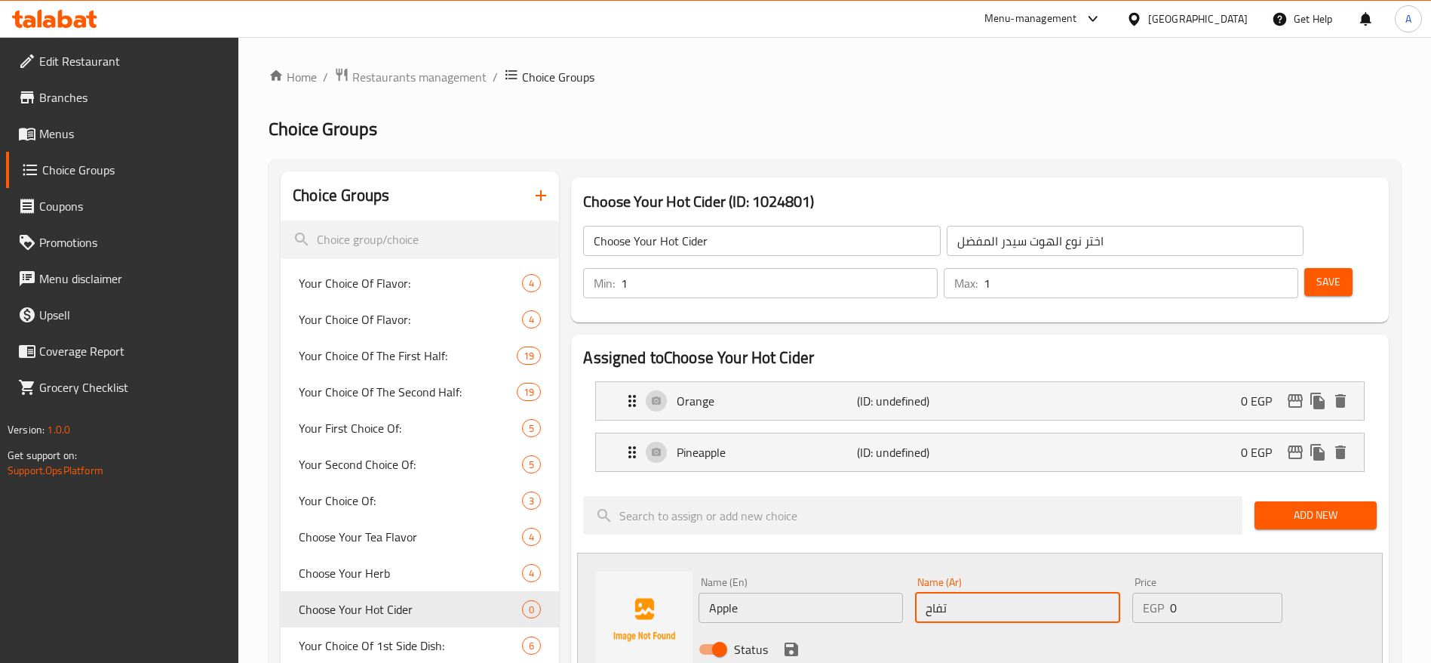
type input "تفاح"
click at [802, 629] on div "Status" at bounding box center [1018, 649] width 650 height 41
click at [792, 640] on icon "save" at bounding box center [792, 649] width 18 height 18
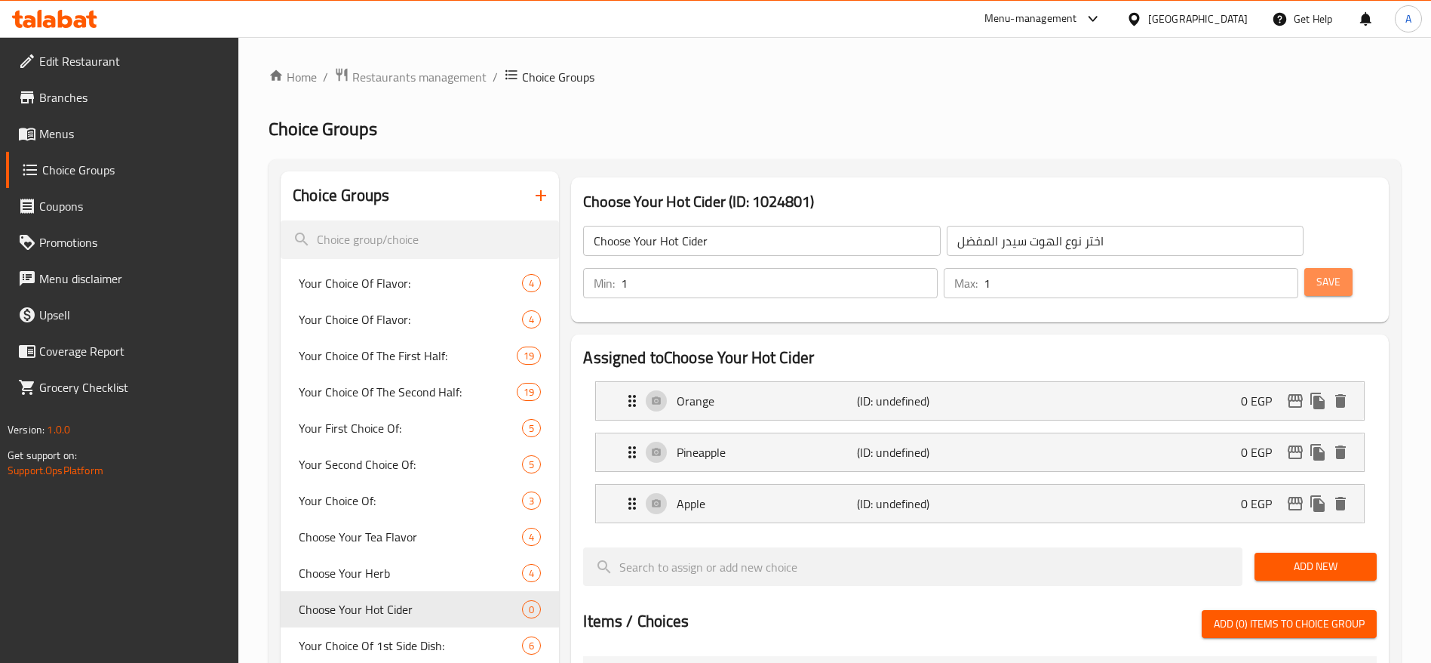
click at [1317, 272] on span "Save" at bounding box center [1329, 281] width 24 height 19
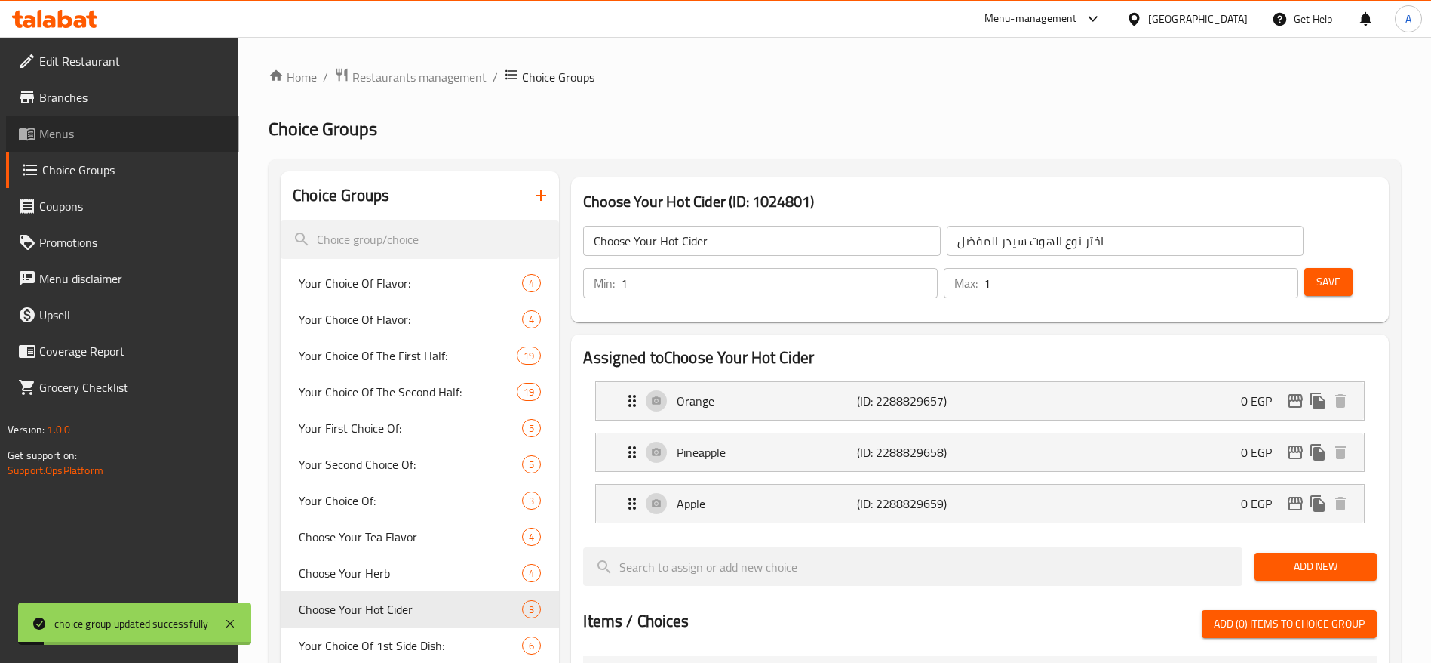
click at [88, 147] on link "Menus" at bounding box center [122, 133] width 233 height 36
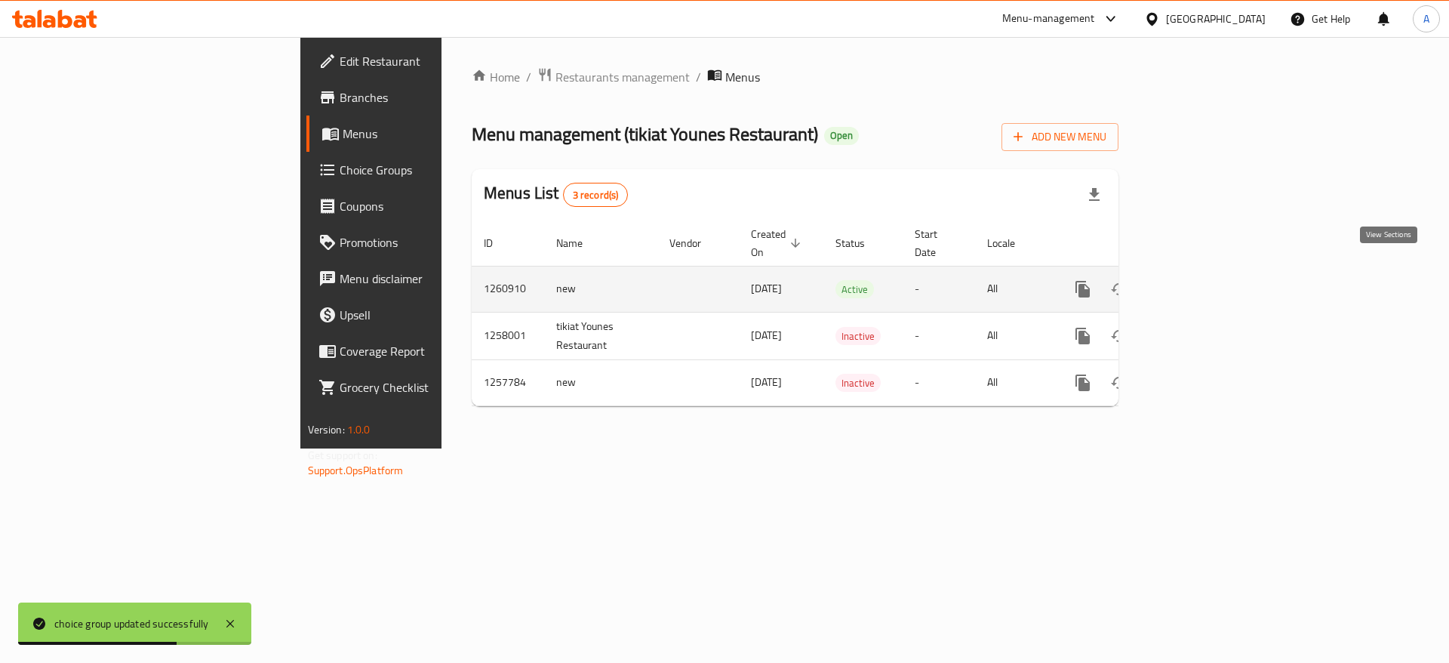
click at [1201, 280] on icon "enhanced table" at bounding box center [1191, 289] width 18 height 18
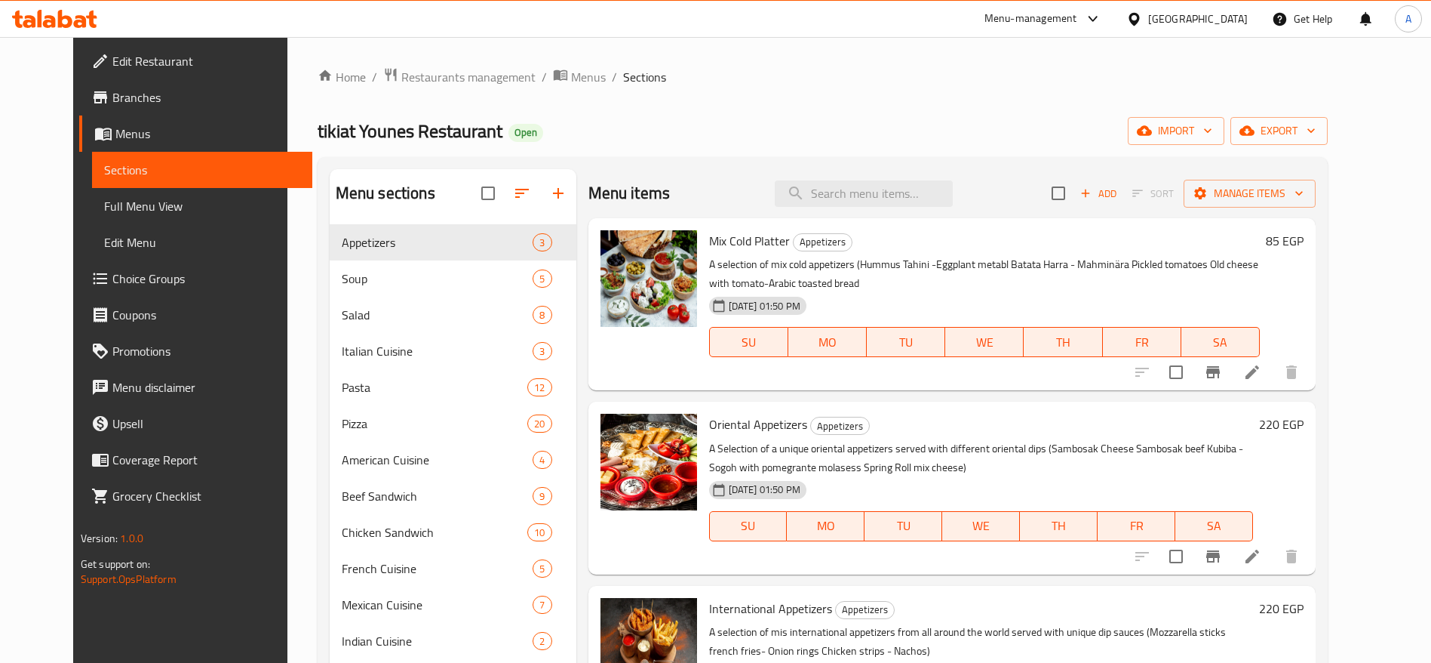
scroll to position [298, 0]
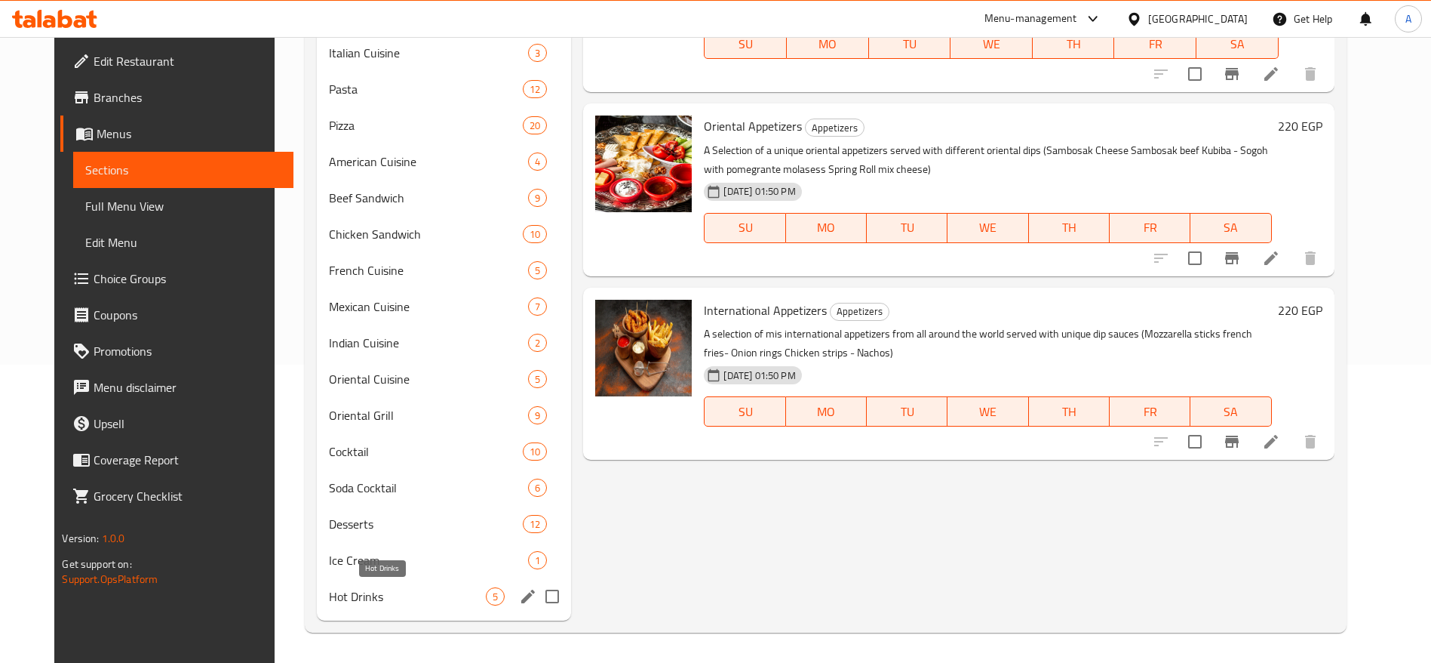
click at [454, 587] on span "Hot Drinks" at bounding box center [407, 596] width 157 height 18
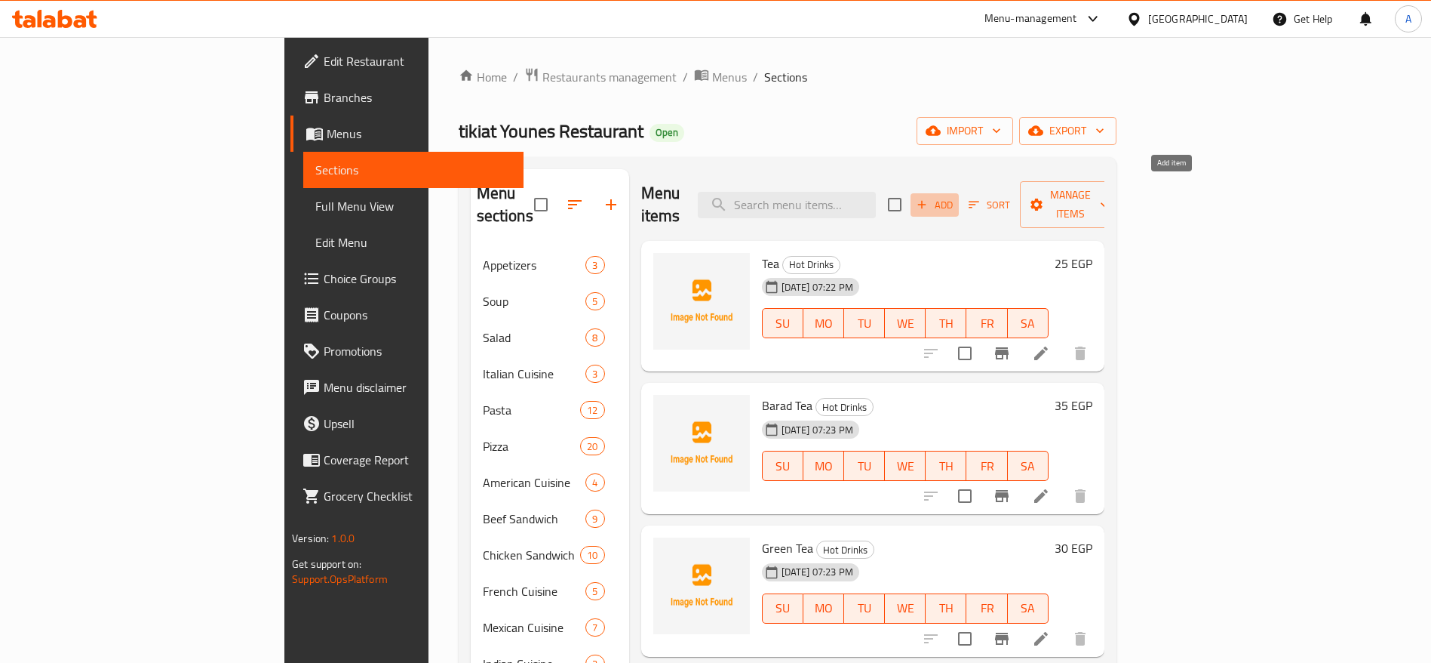
click at [955, 196] on span "Add" at bounding box center [935, 204] width 41 height 17
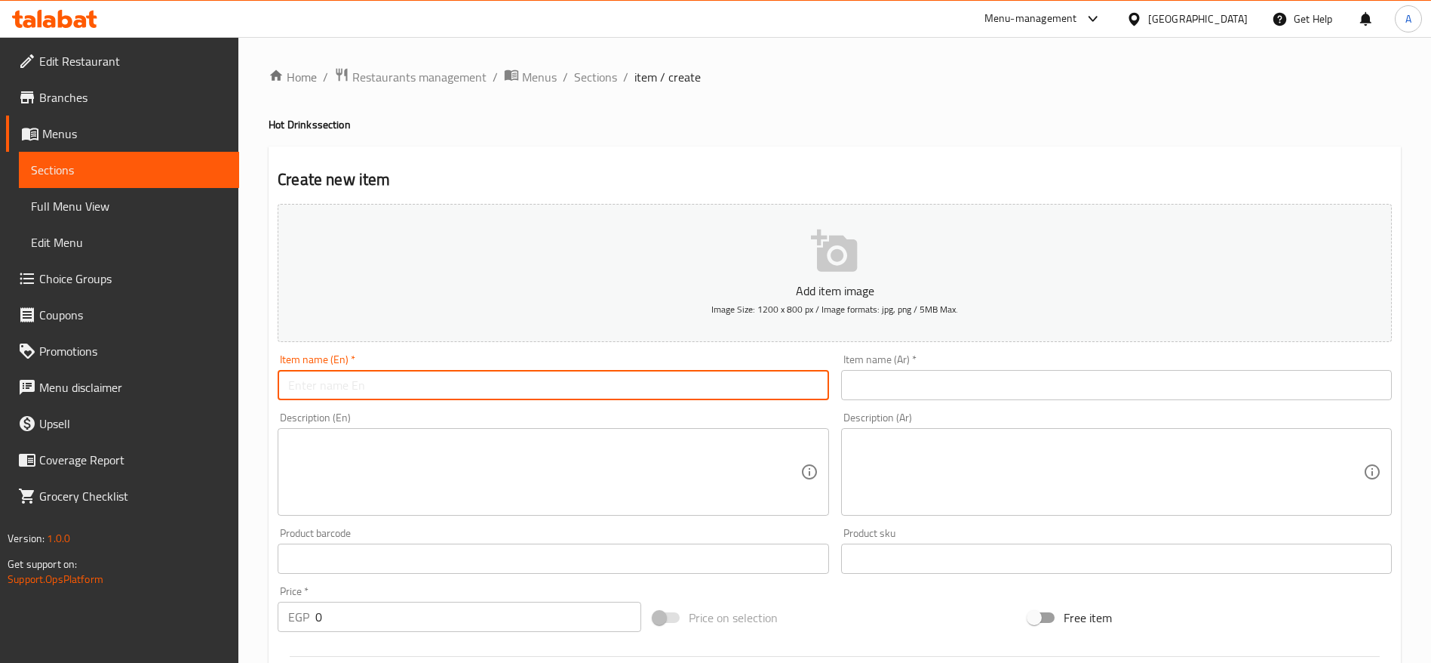
click at [778, 379] on input "text" at bounding box center [553, 385] width 551 height 30
type input "ا"
type input "Hot Cider"
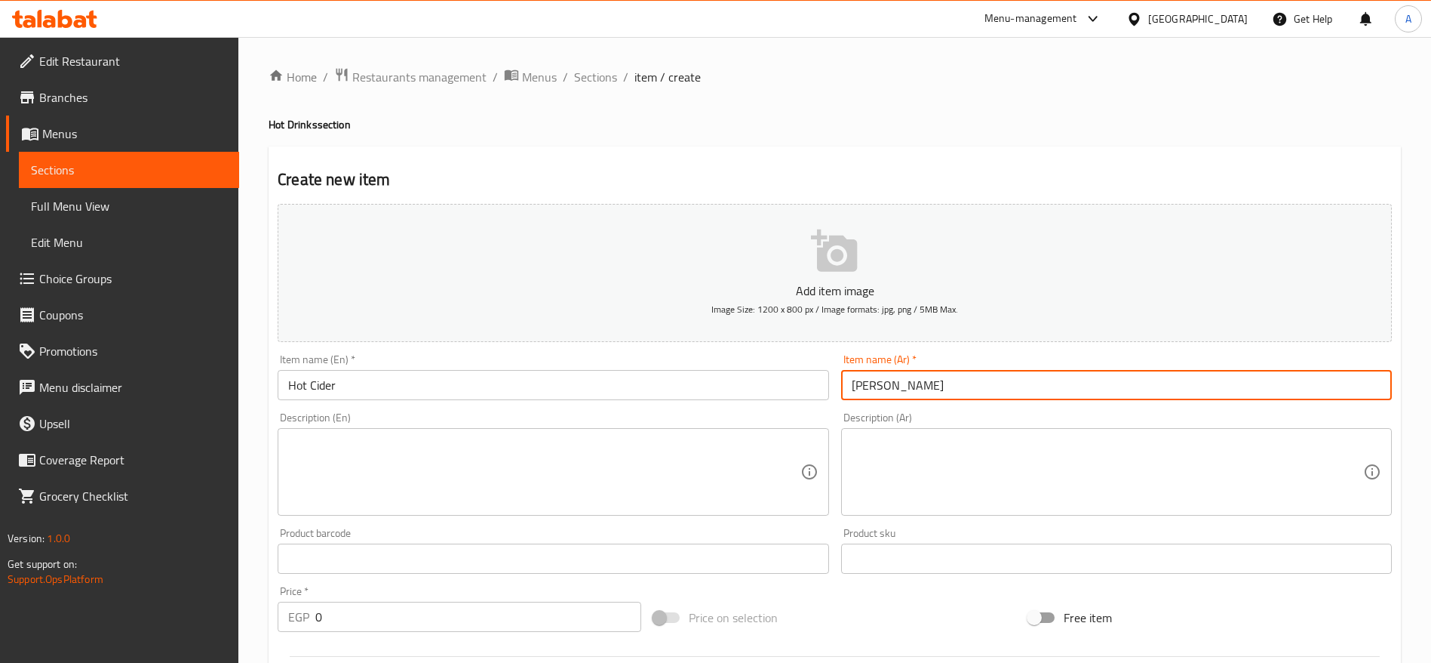
type input "هوت سيدر"
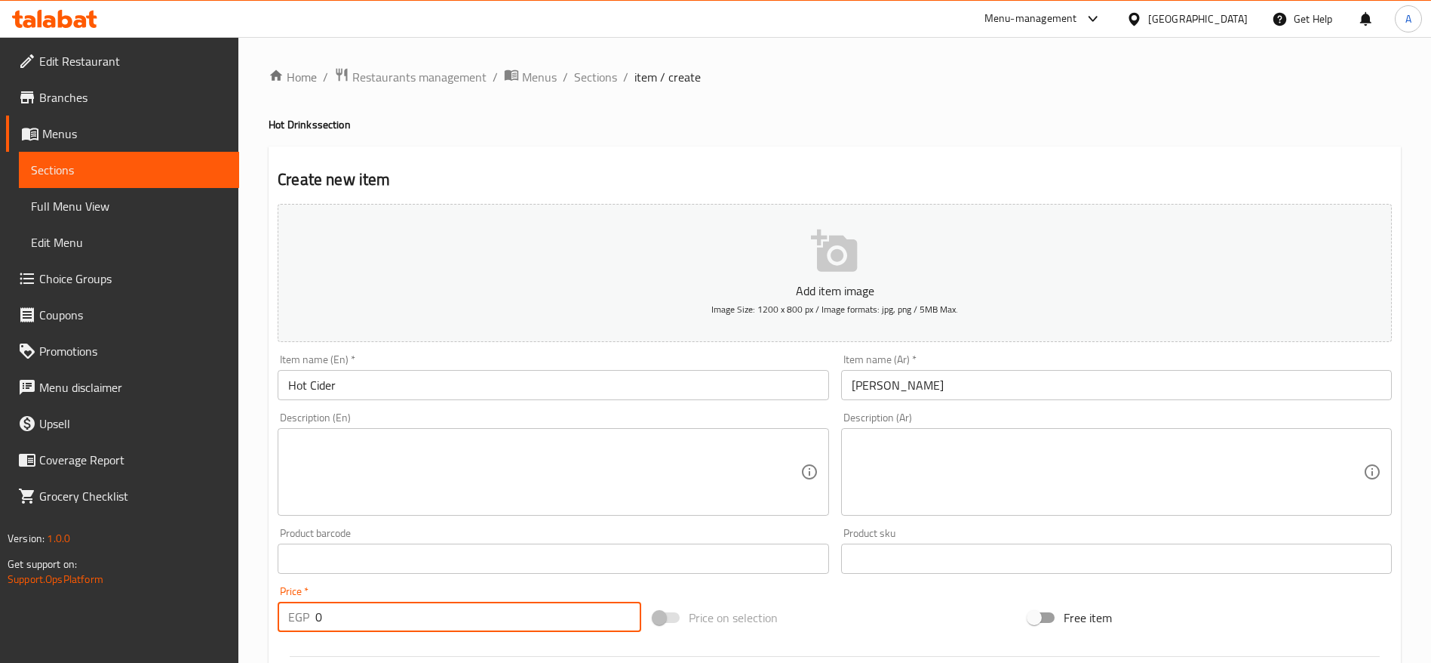
click at [506, 631] on input "0" at bounding box center [478, 616] width 326 height 30
type input "45"
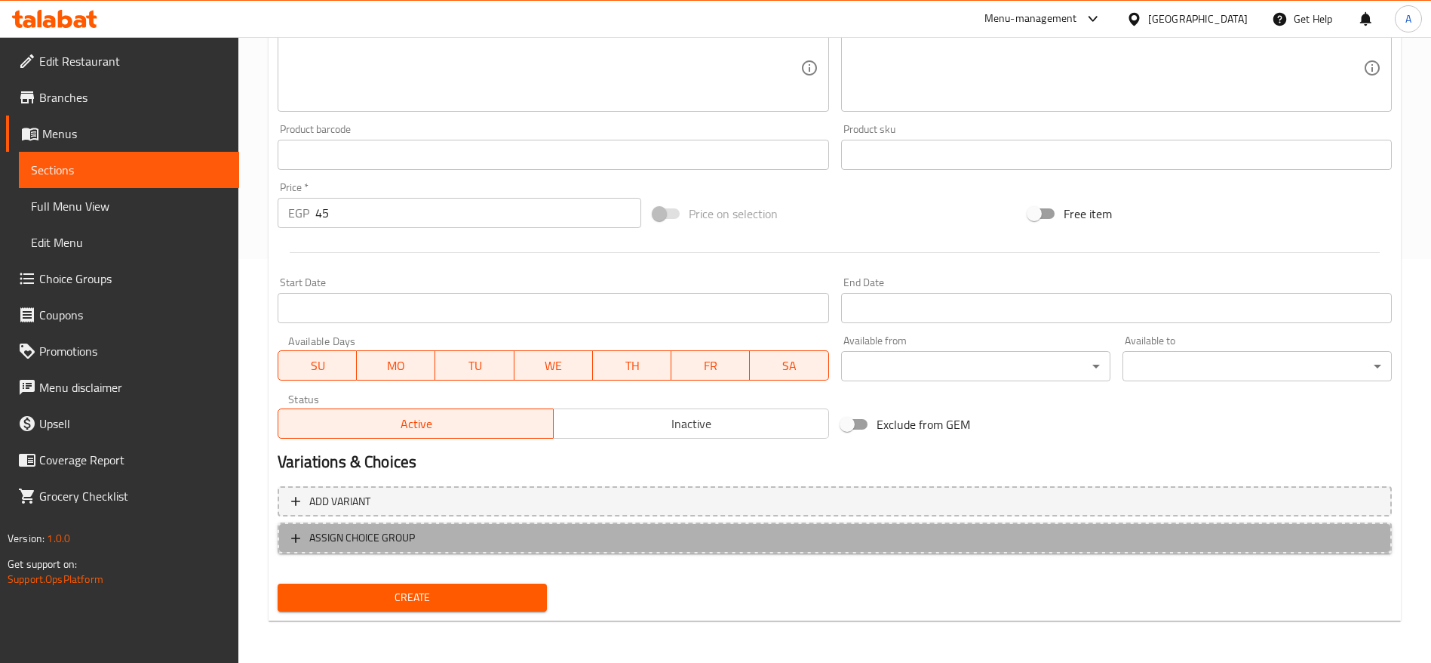
click at [440, 545] on span "ASSIGN CHOICE GROUP" at bounding box center [834, 537] width 1087 height 19
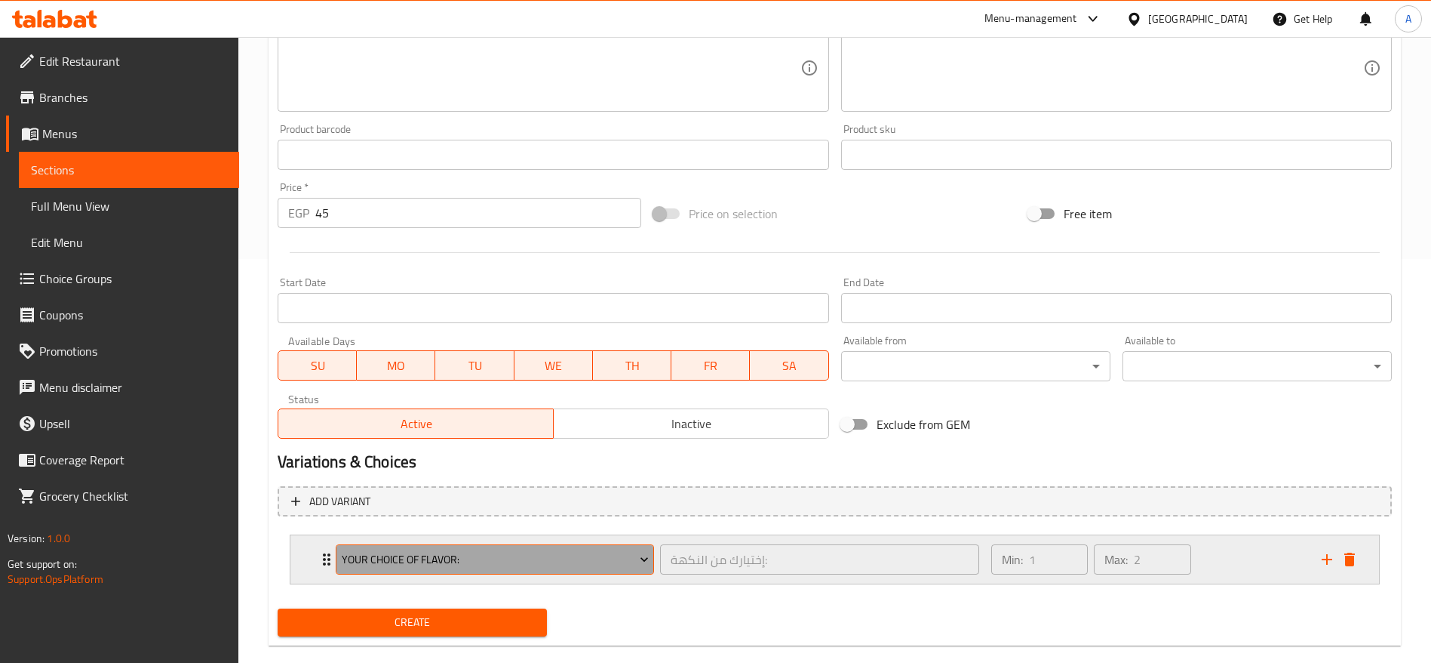
click at [643, 560] on icon "Expand" at bounding box center [645, 560] width 8 height 5
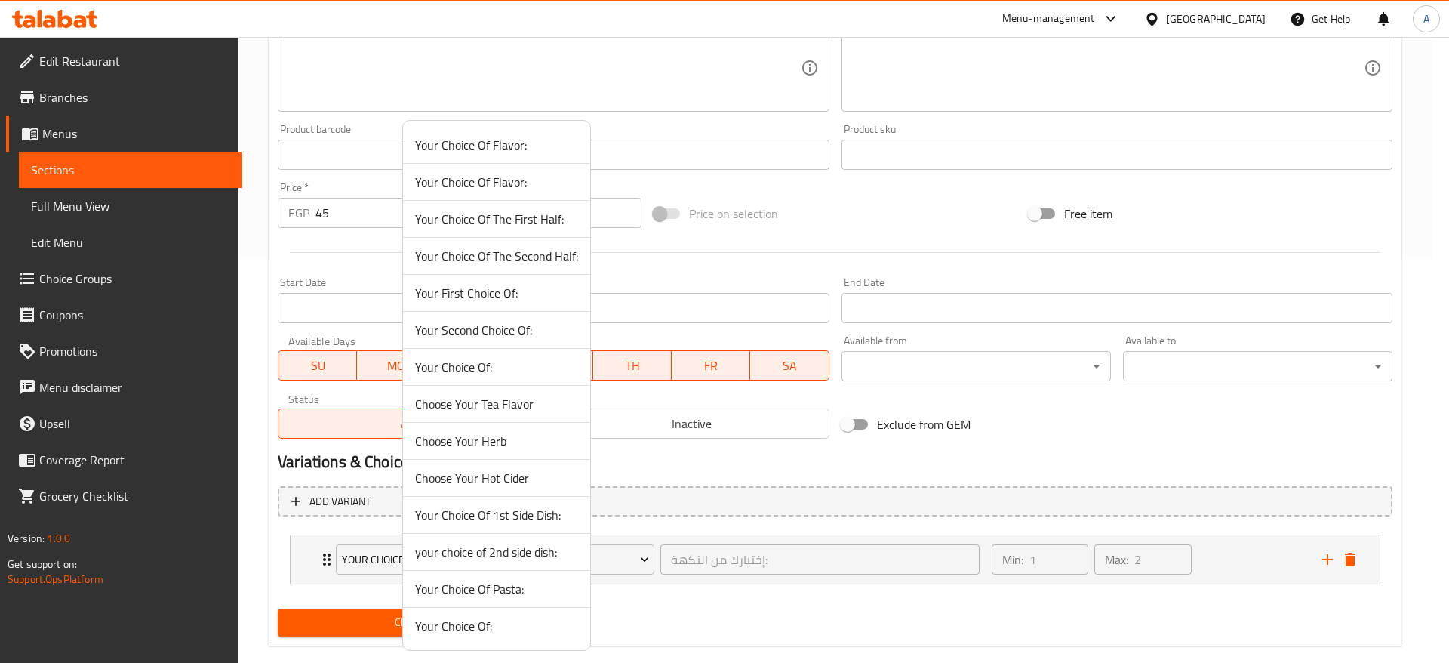
click at [543, 478] on span "Choose Your Hot Cider" at bounding box center [496, 478] width 163 height 18
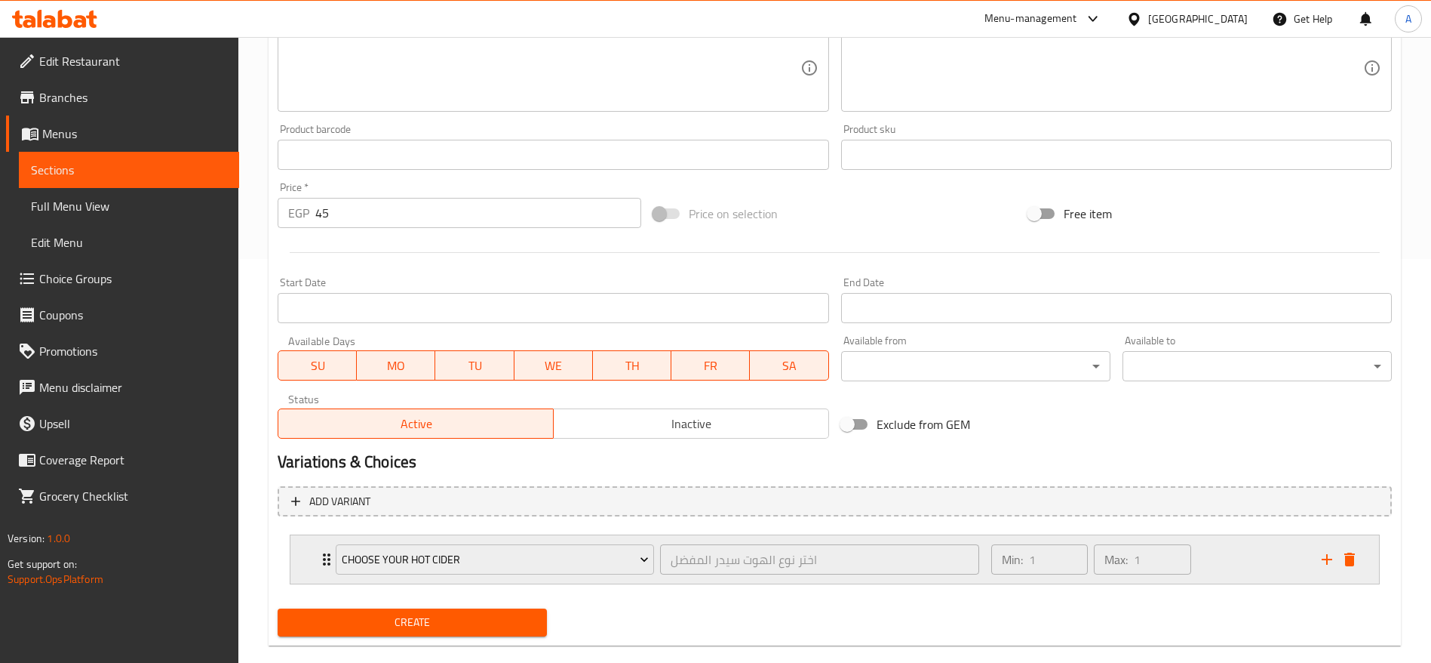
click at [321, 556] on icon "Expand" at bounding box center [327, 559] width 18 height 18
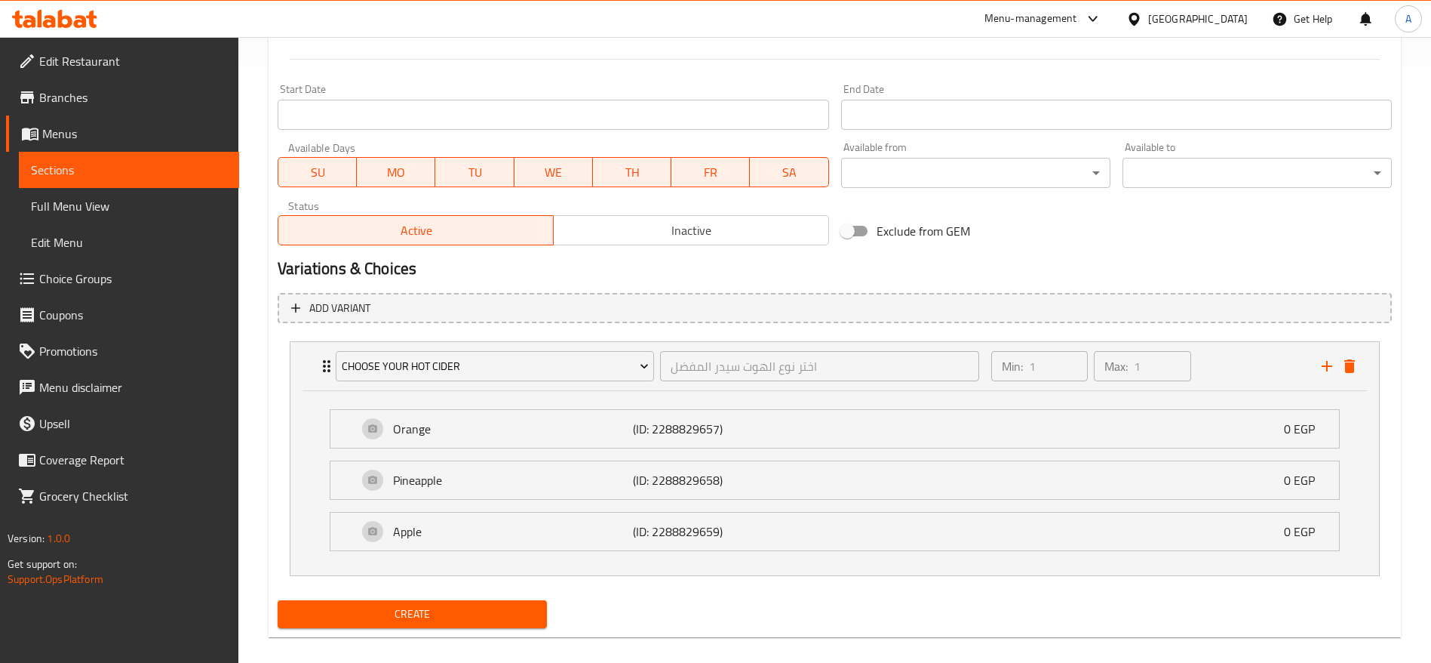
scroll to position [613, 0]
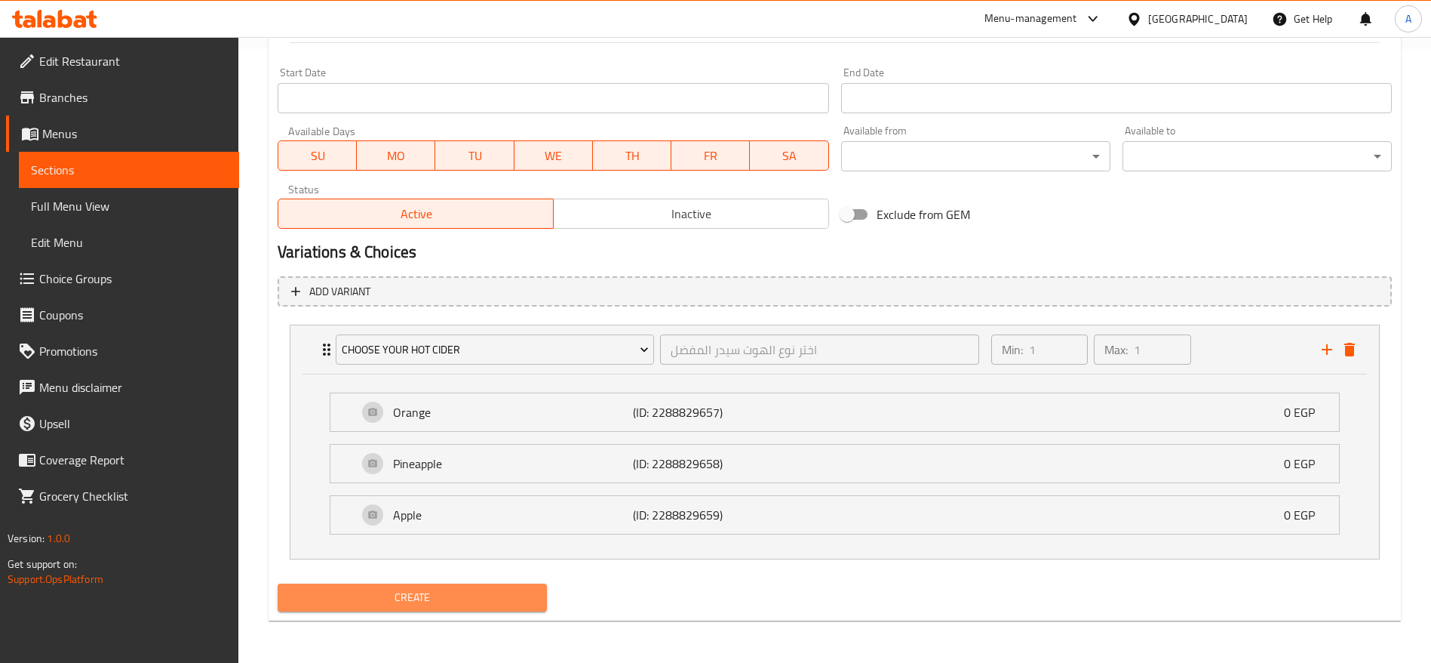
click at [474, 602] on span "Create" at bounding box center [412, 597] width 245 height 19
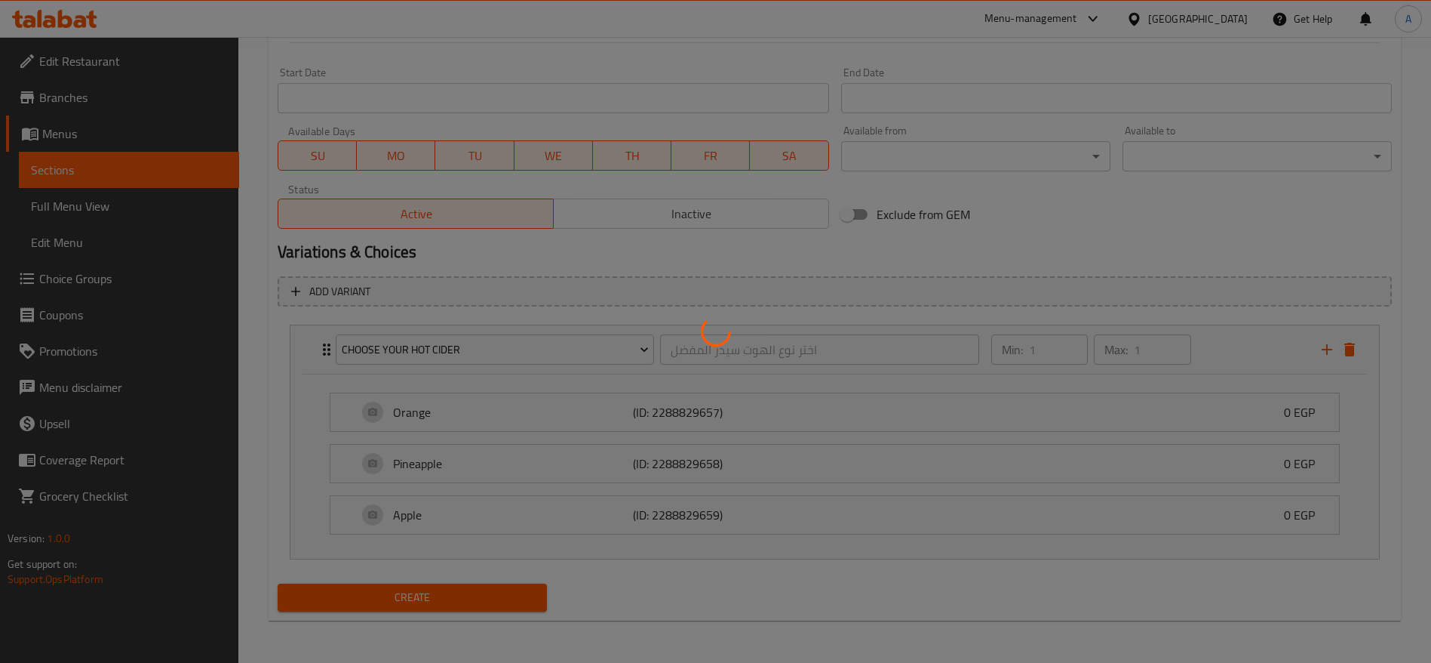
type input "0"
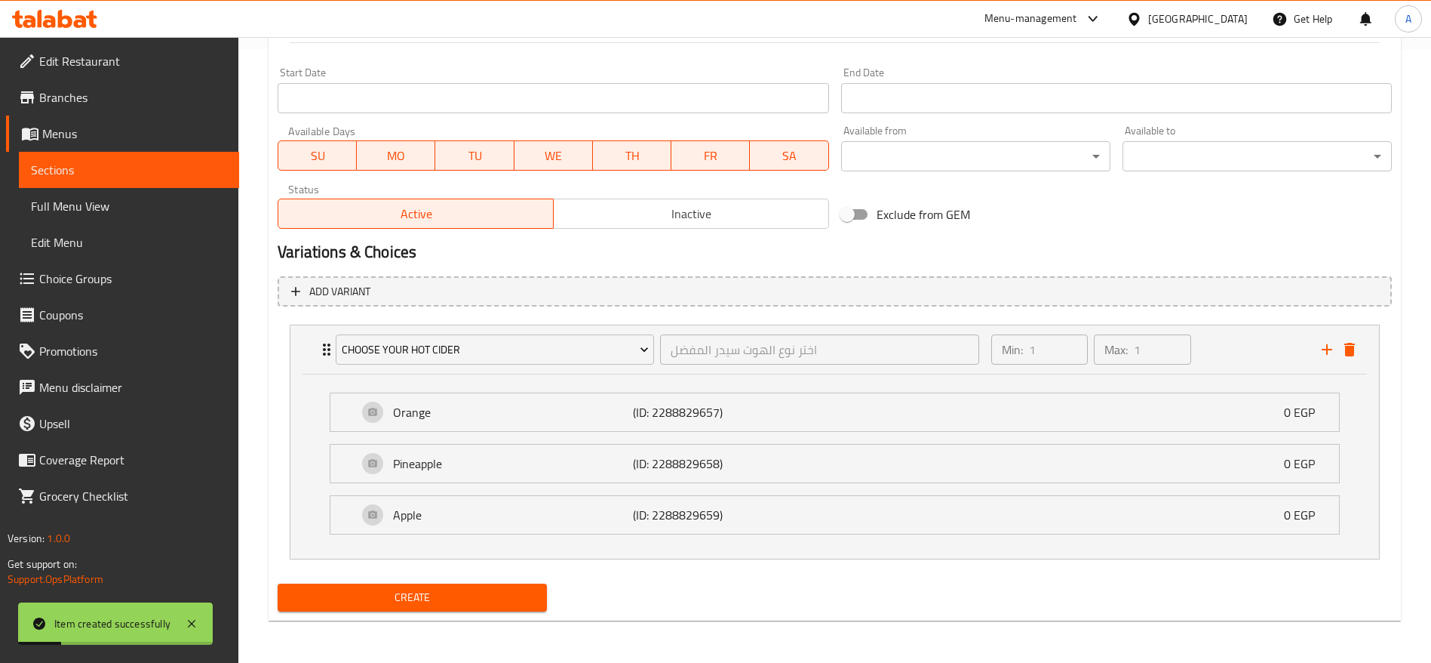
scroll to position [0, 0]
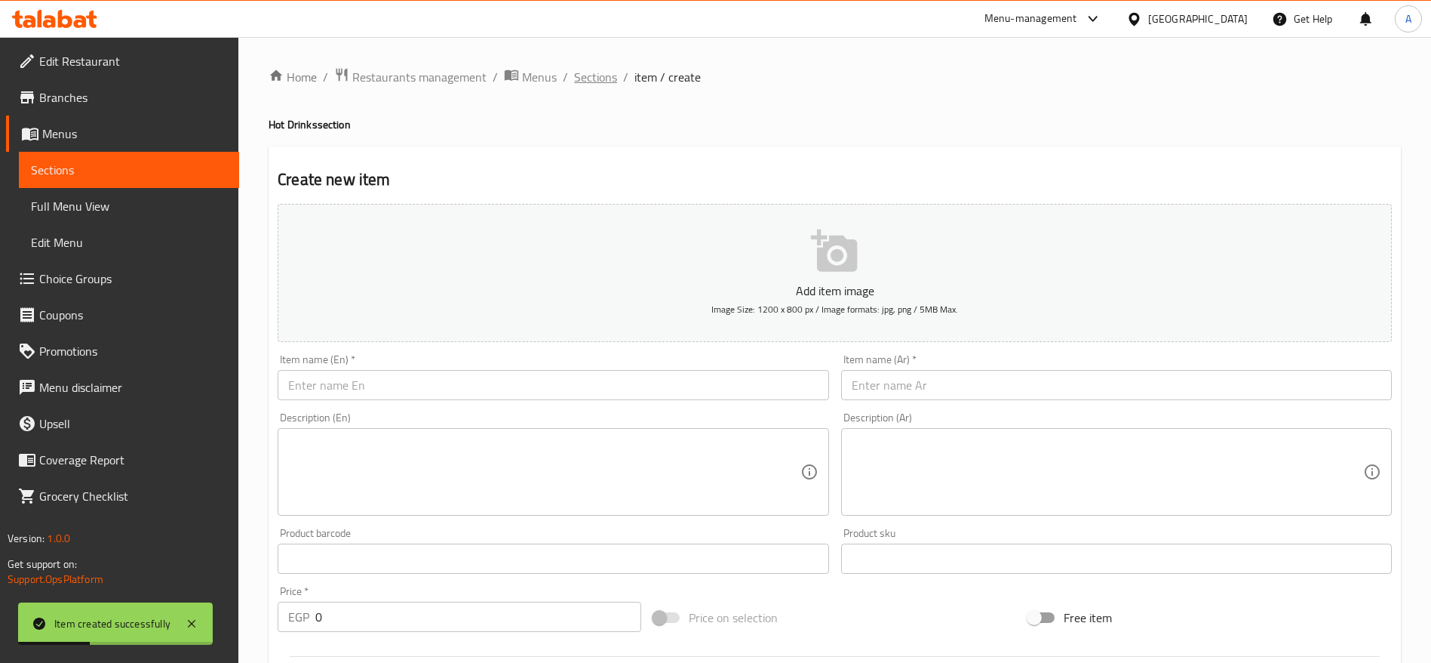
click at [611, 83] on span "Sections" at bounding box center [595, 77] width 43 height 18
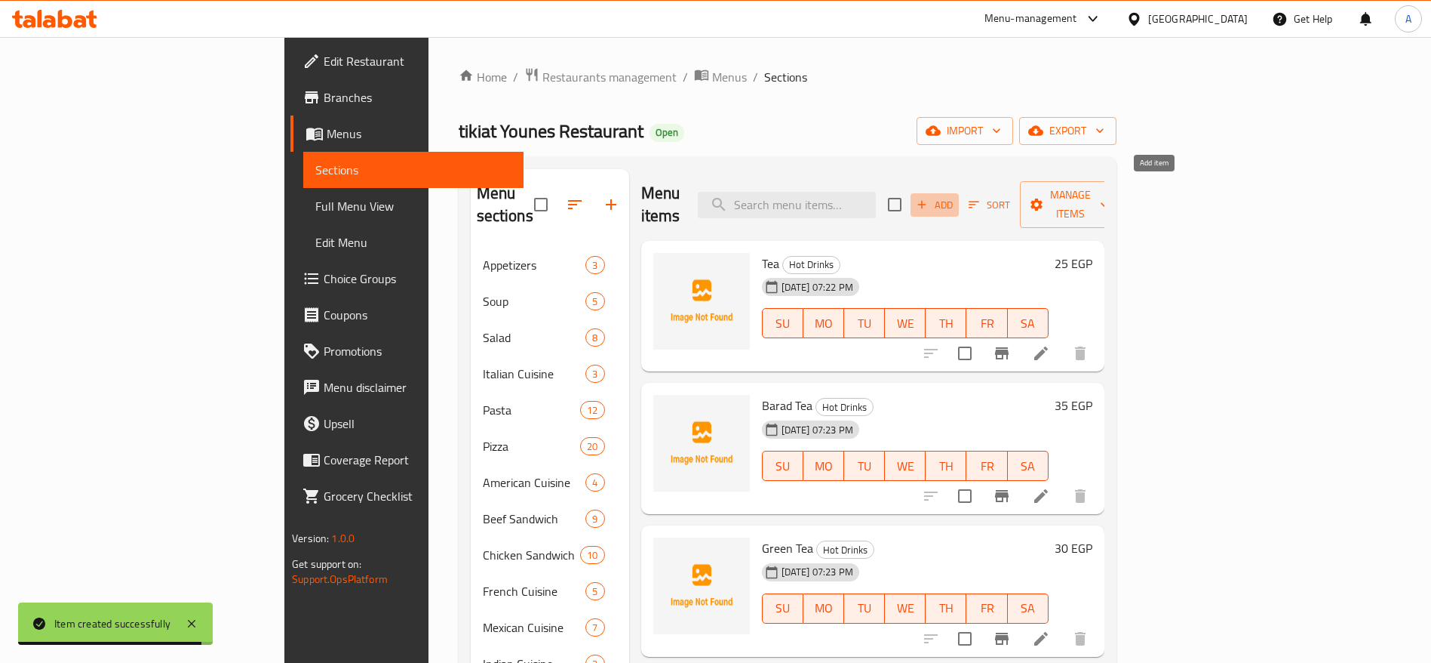
click at [955, 197] on span "Add" at bounding box center [935, 204] width 41 height 17
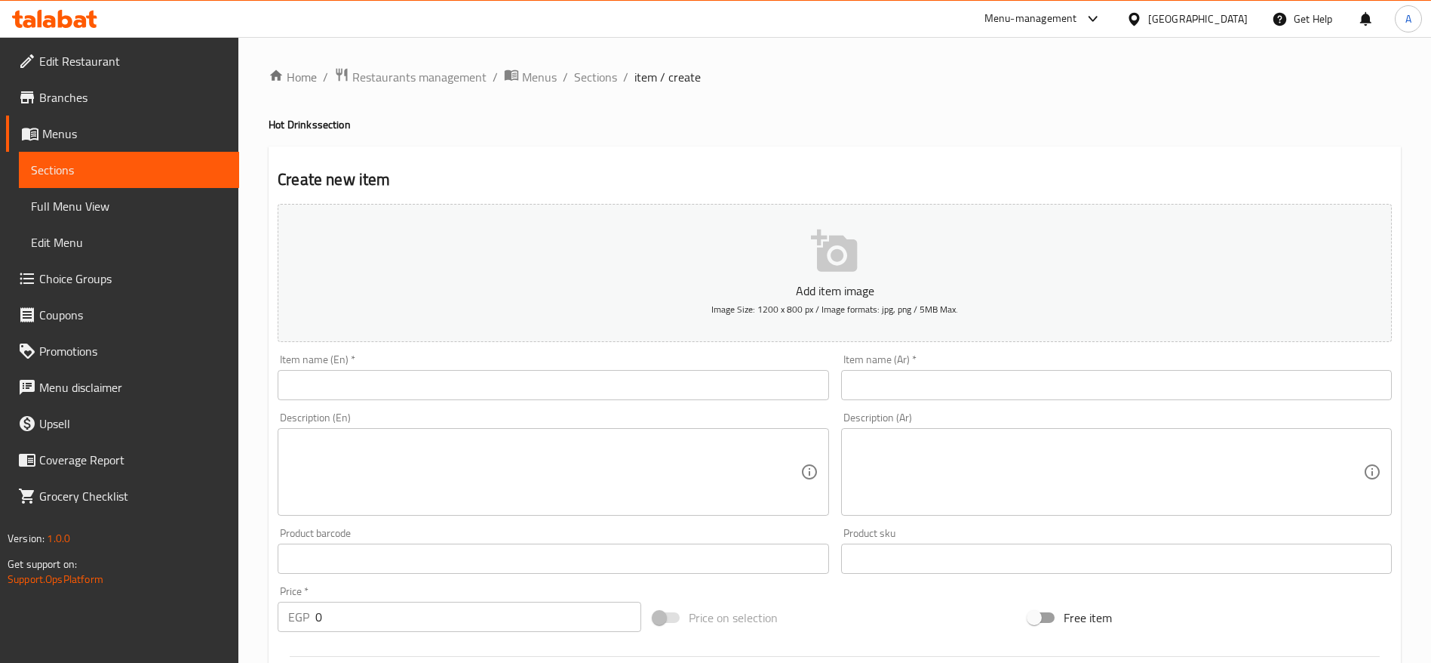
drag, startPoint x: 720, startPoint y: 404, endPoint x: 696, endPoint y: 380, distance: 34.2
click at [696, 380] on div "Item name (En)   * Item name (En) *" at bounding box center [553, 377] width 563 height 58
click at [696, 380] on input "text" at bounding box center [553, 385] width 551 height 30
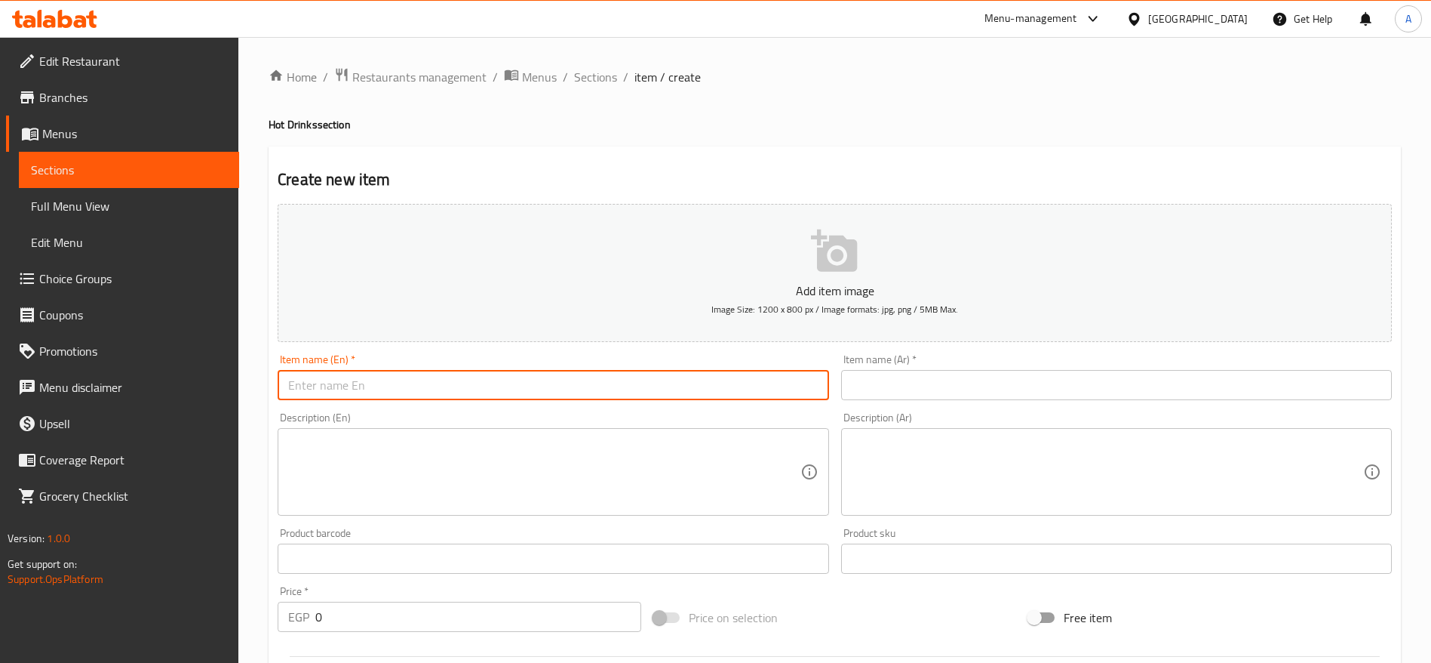
type input "ف"
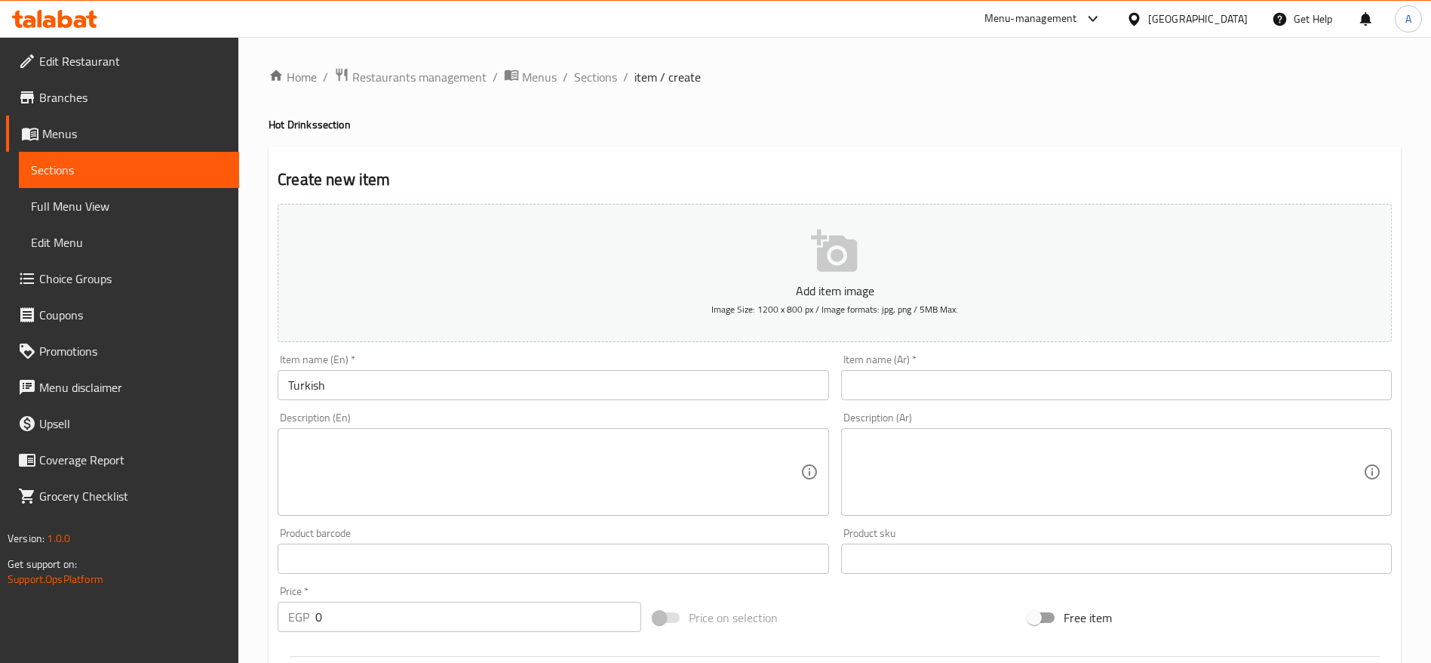
click at [696, 380] on input "Turkish" at bounding box center [553, 385] width 551 height 30
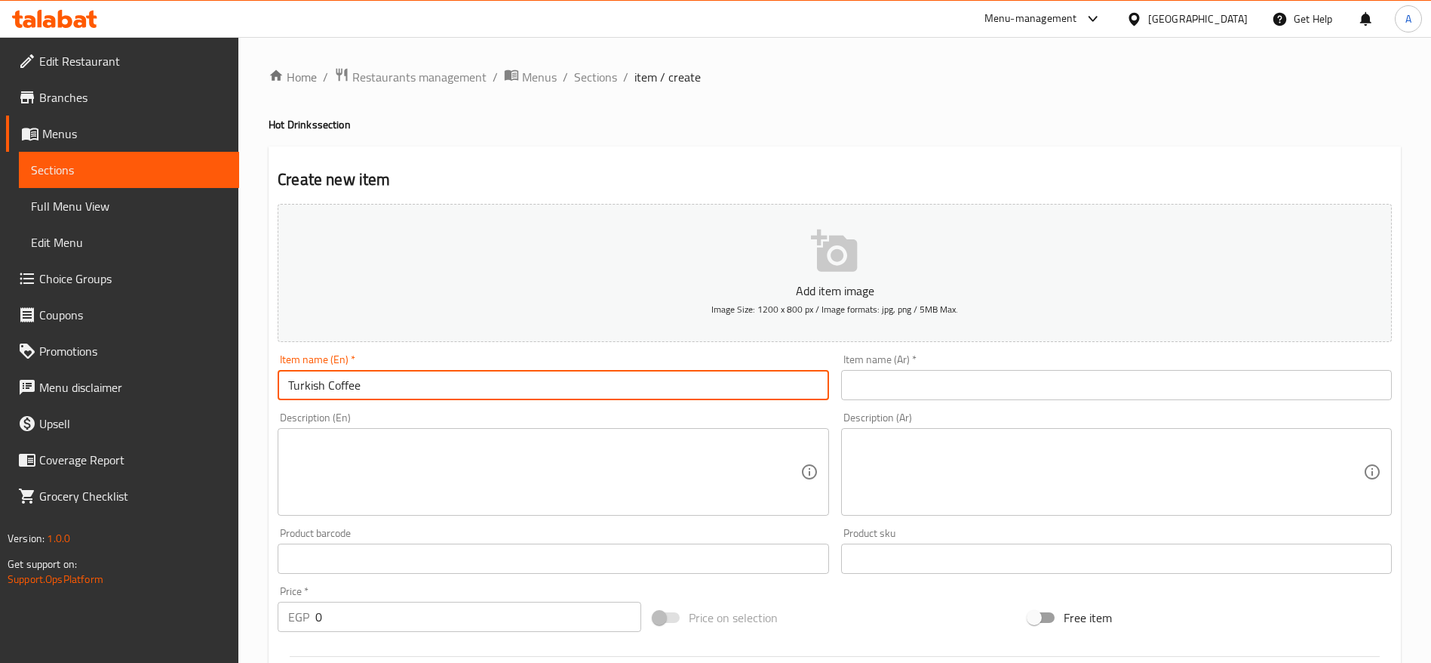
type input "Turkish Coffee"
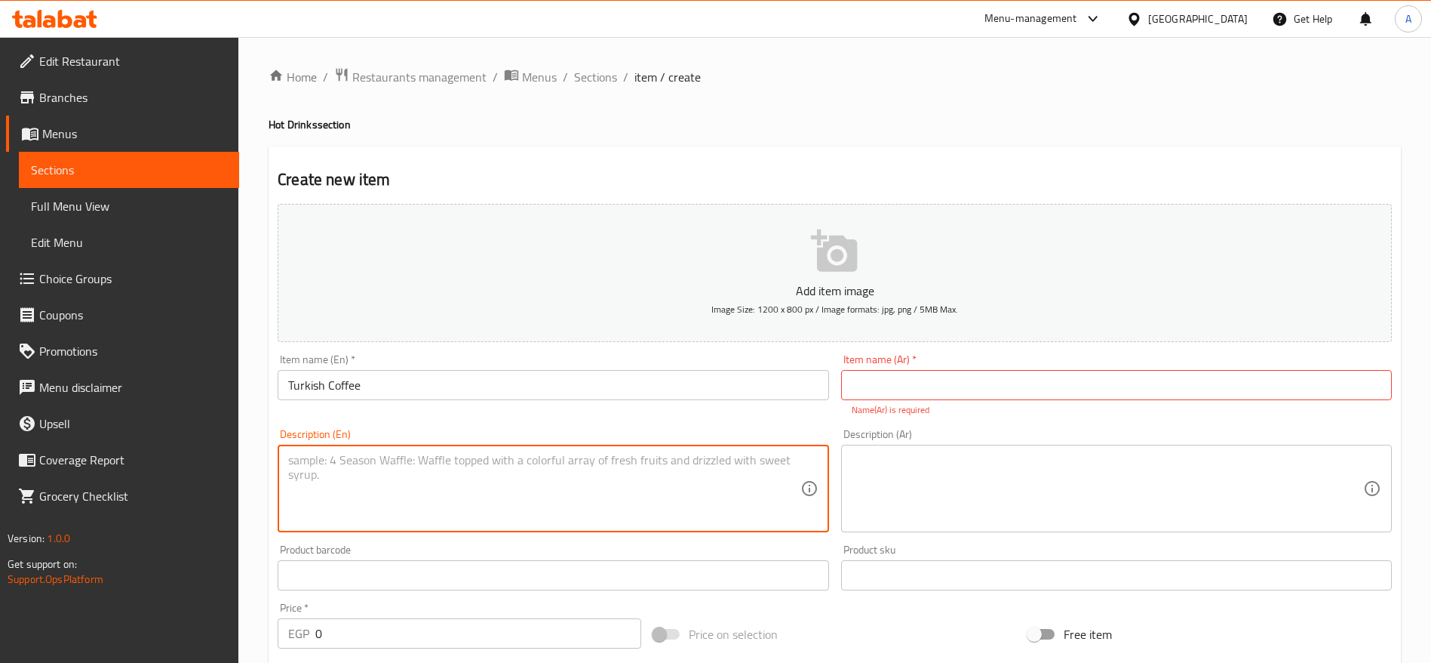
click at [483, 478] on textarea at bounding box center [544, 489] width 512 height 72
type textarea "Single"
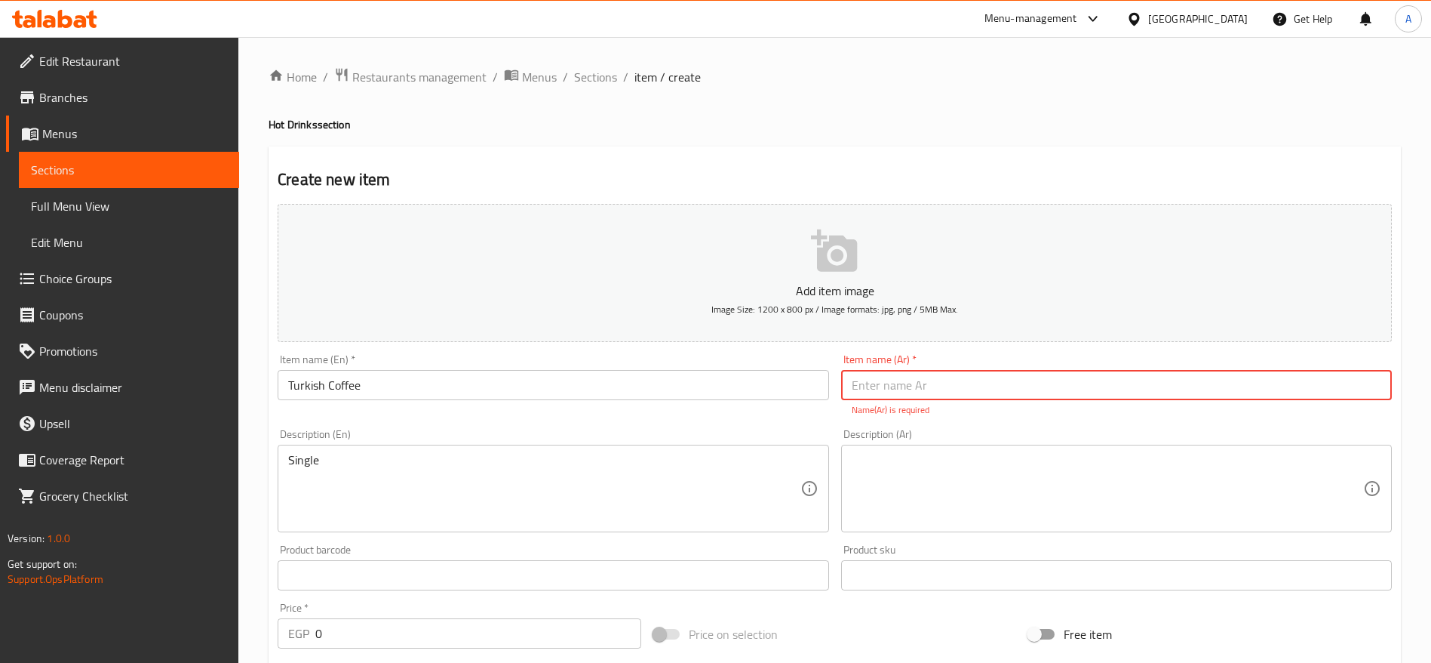
click at [912, 380] on input "text" at bounding box center [1116, 385] width 551 height 30
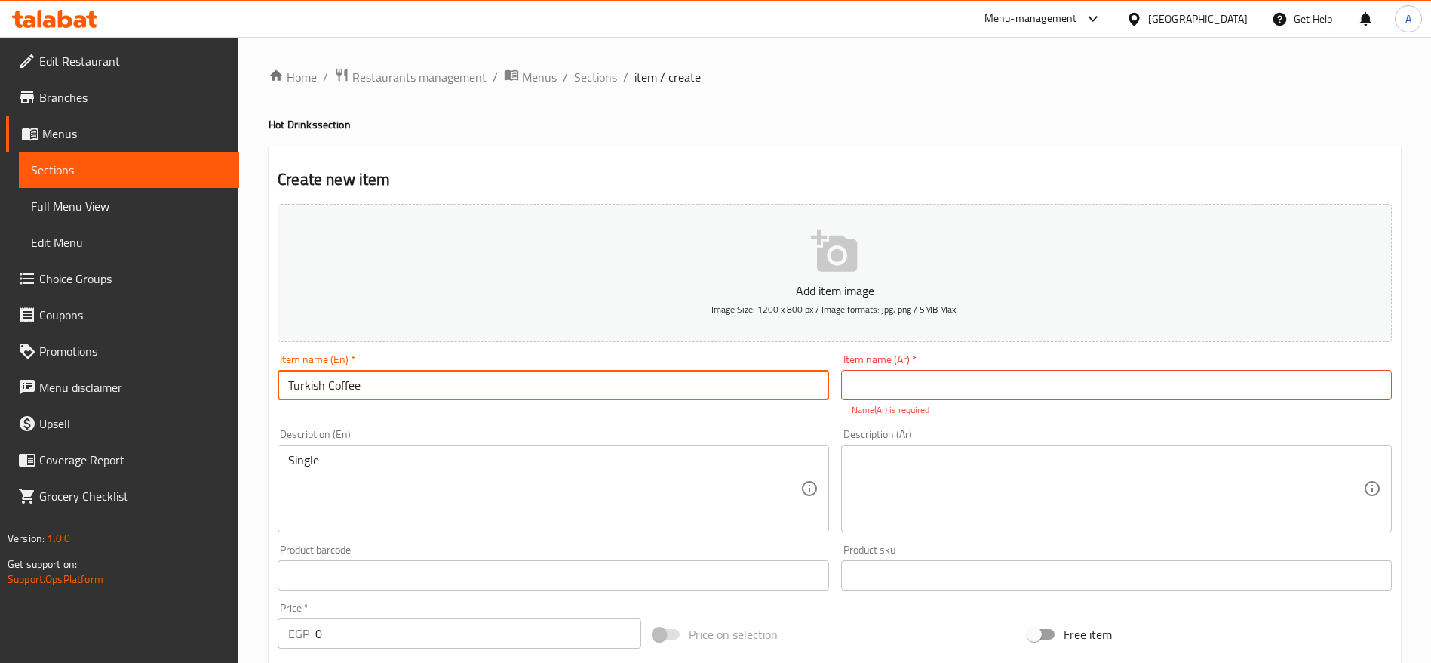
click at [475, 392] on input "Turkish Coffee" at bounding box center [553, 385] width 551 height 30
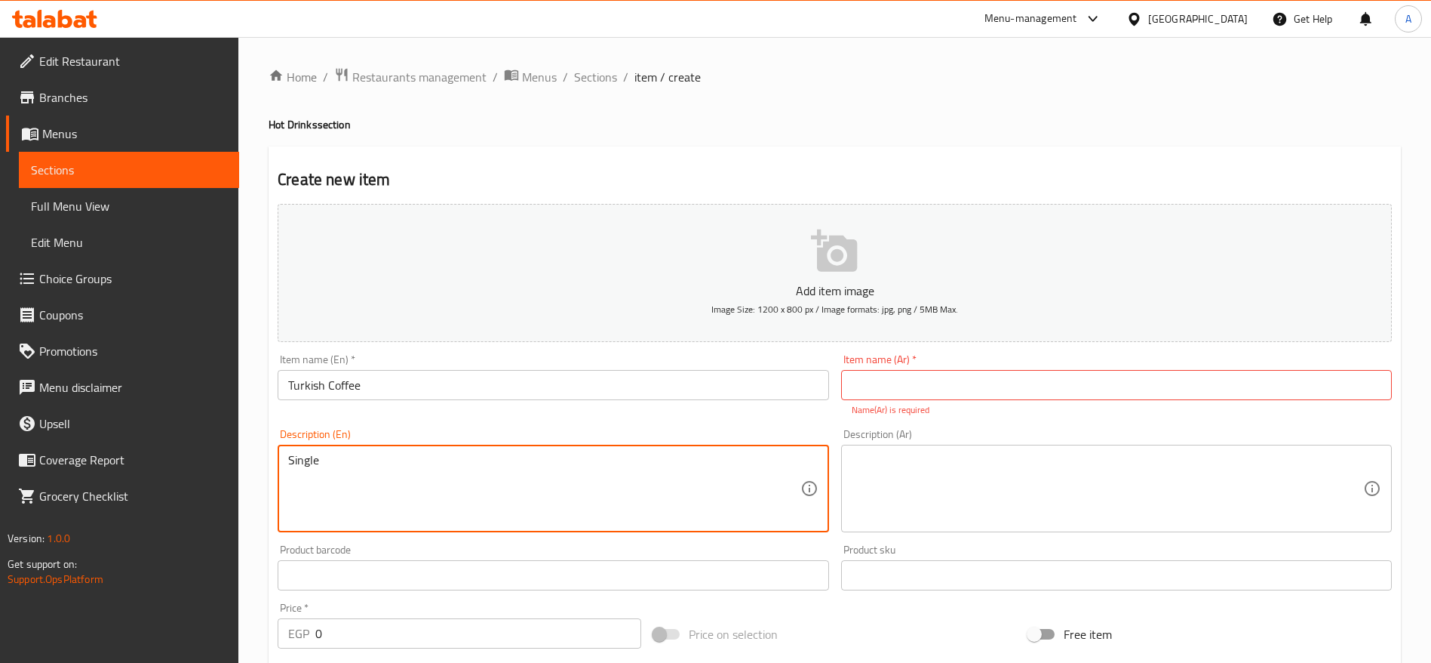
click at [298, 456] on textarea "Single" at bounding box center [544, 489] width 512 height 72
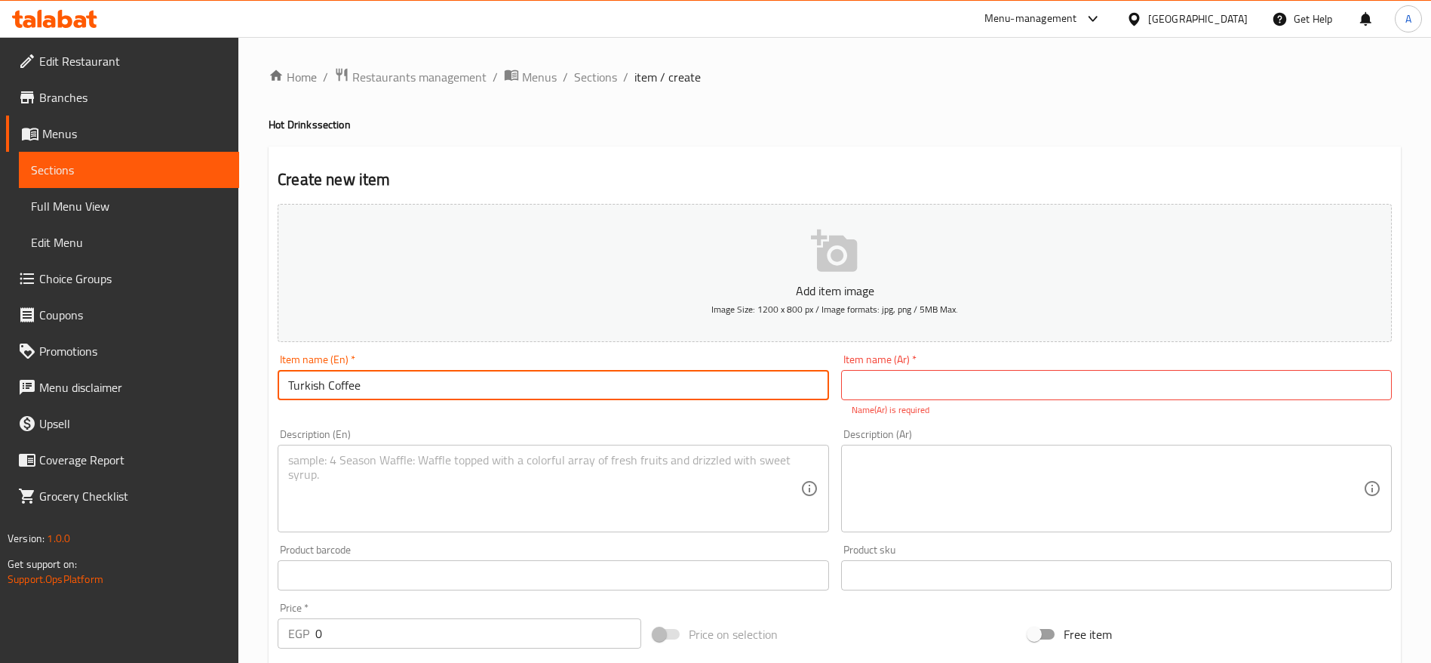
click at [404, 370] on input "Turkish Coffee" at bounding box center [553, 385] width 551 height 30
paste input "Single"
type input "Turkish Coffee Single"
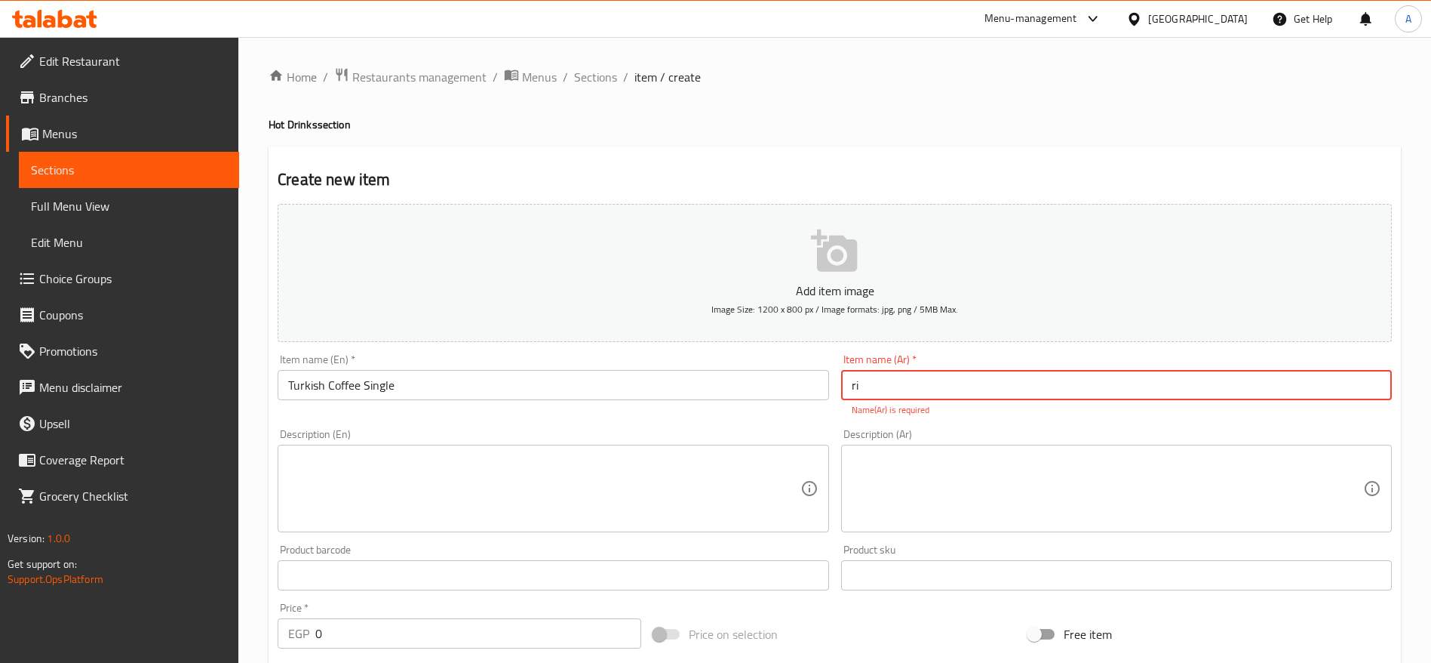
type input "r"
type input "قهوة تركي سينجل"
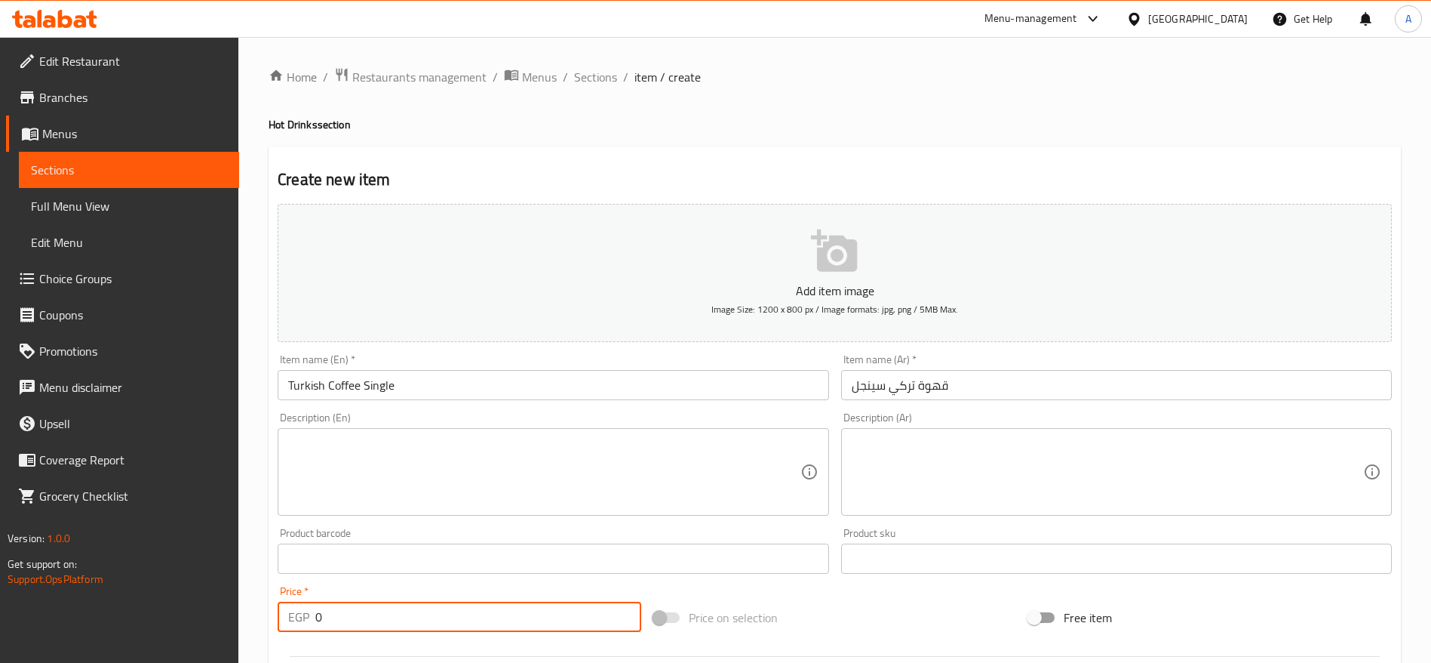
click at [348, 627] on input "0" at bounding box center [478, 616] width 326 height 30
type input "35"
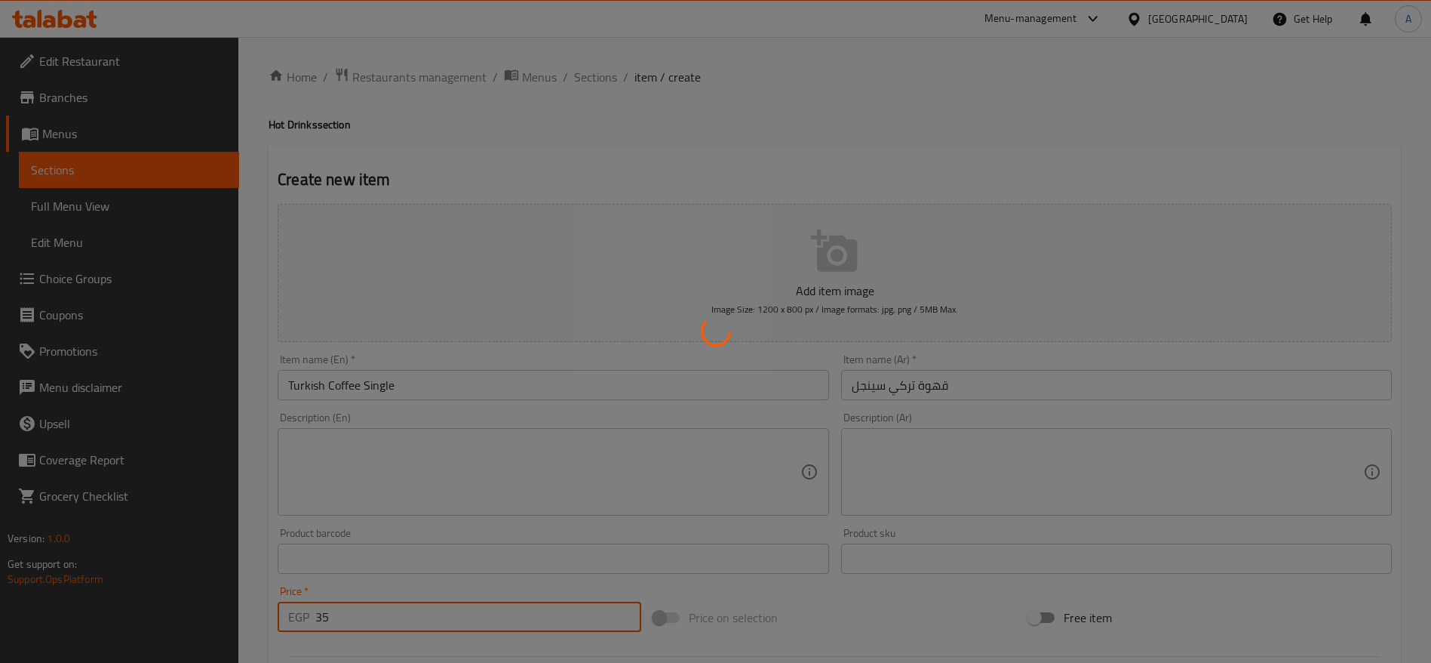
type input "0"
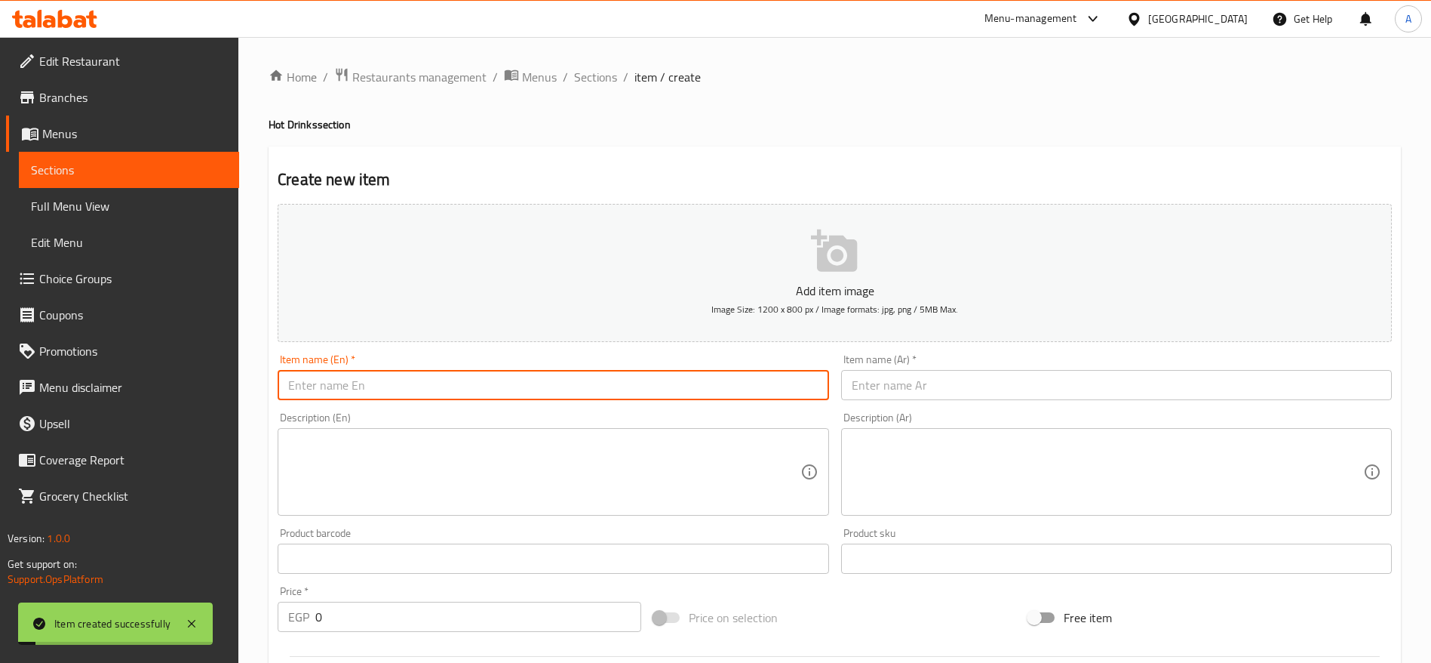
click at [437, 373] on input "text" at bounding box center [553, 385] width 551 height 30
type input "Turkish Coffee Double"
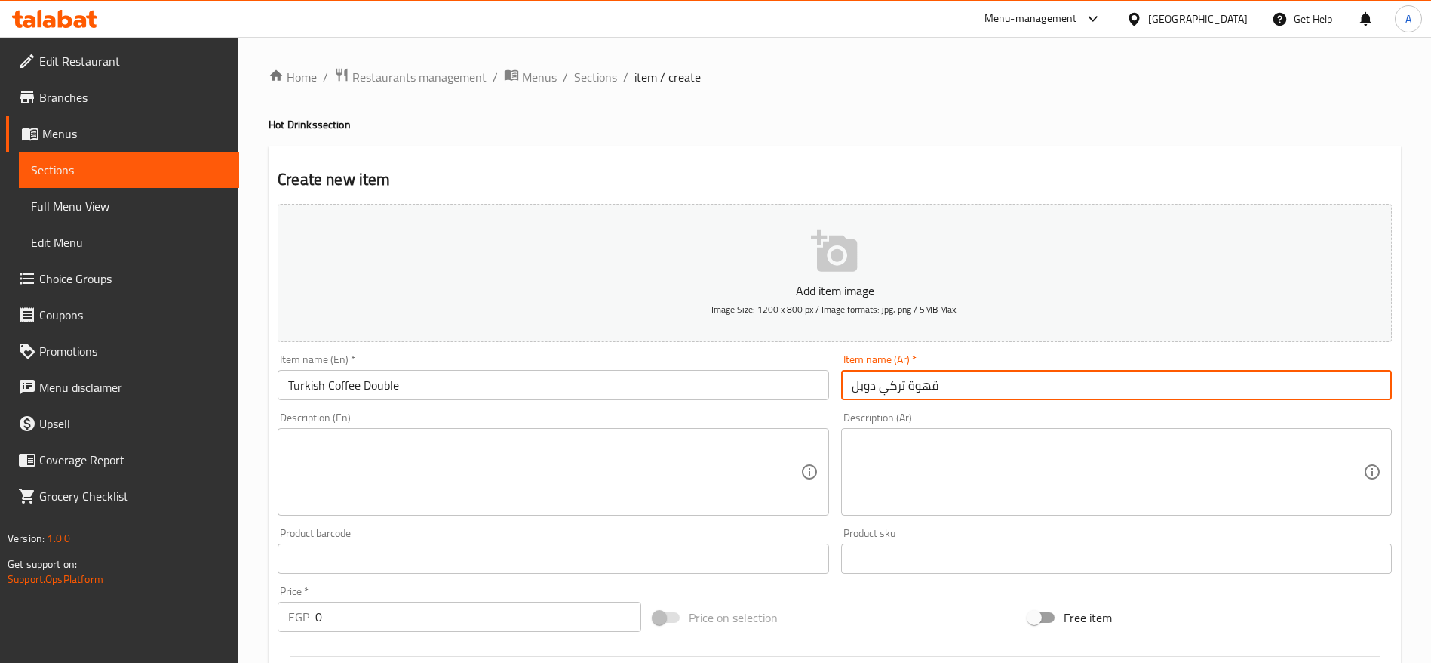
type input "قهوة تركي دوبل"
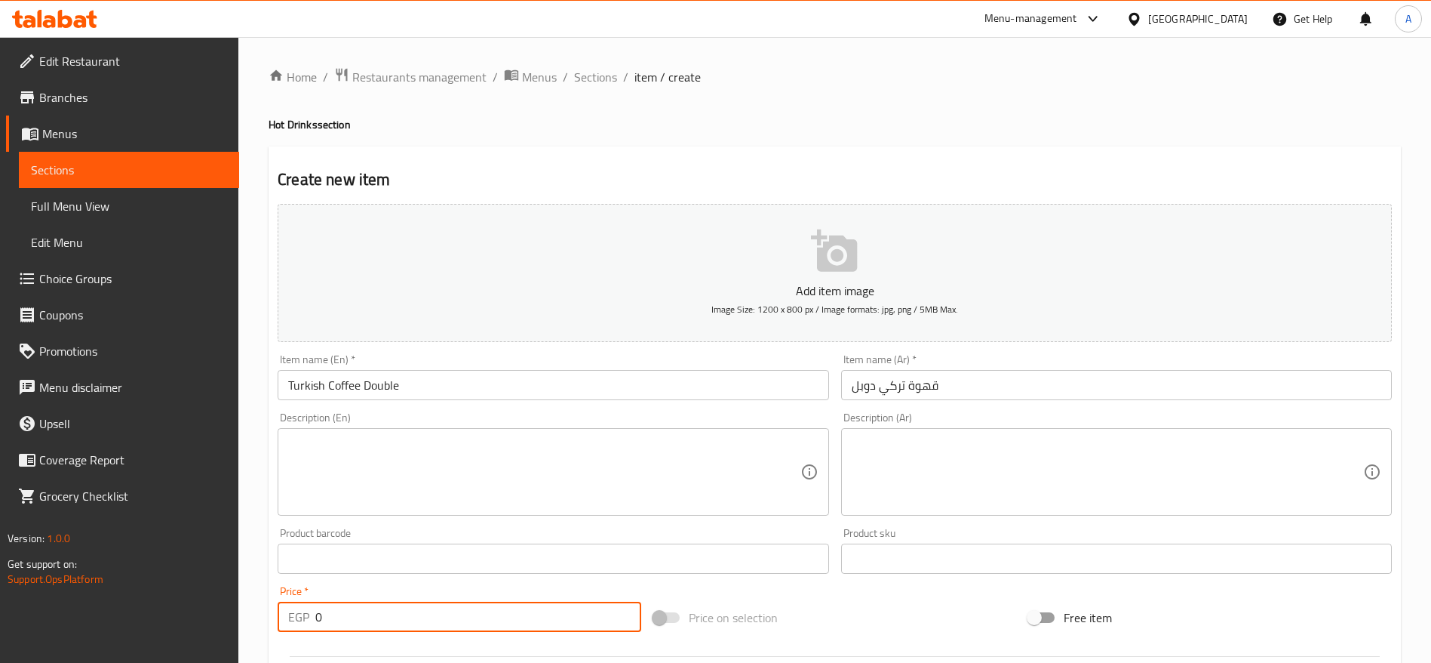
click at [353, 612] on input "0" at bounding box center [478, 616] width 326 height 30
type input "45"
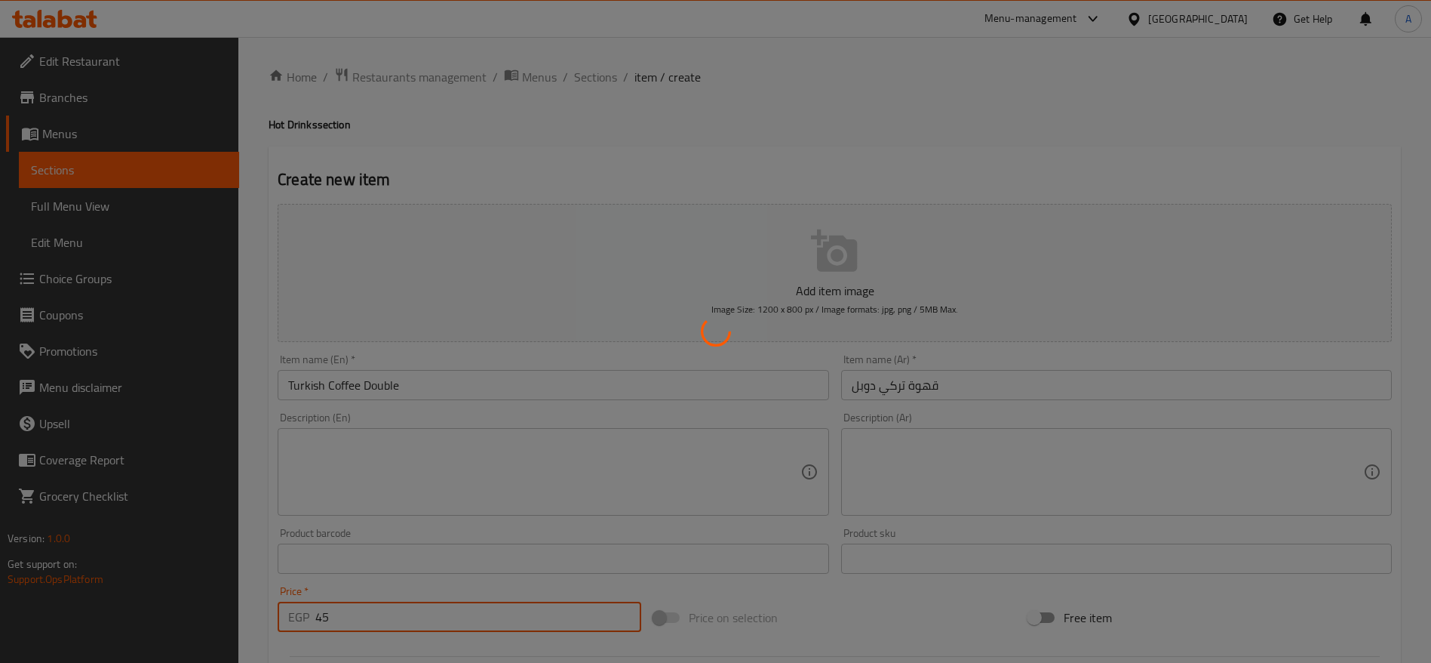
type input "0"
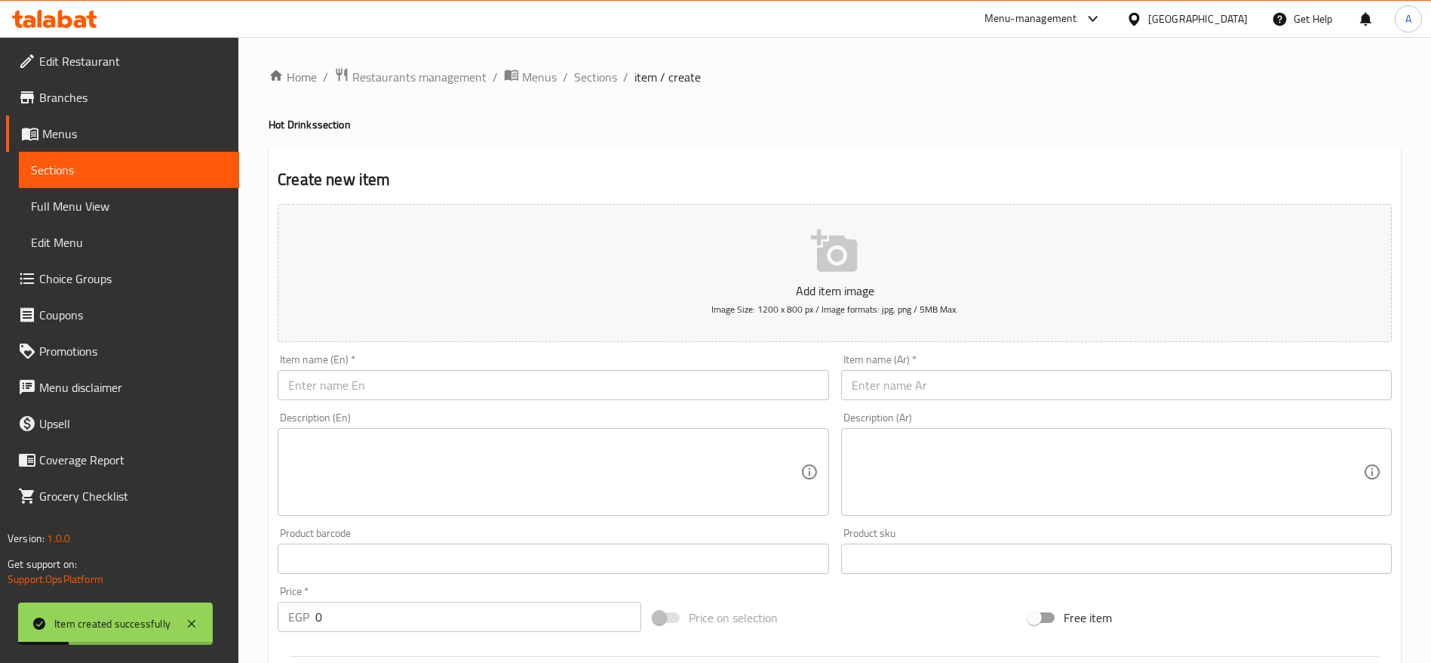
click at [534, 348] on div "Item name (En)   * Item name (En) *" at bounding box center [553, 377] width 563 height 58
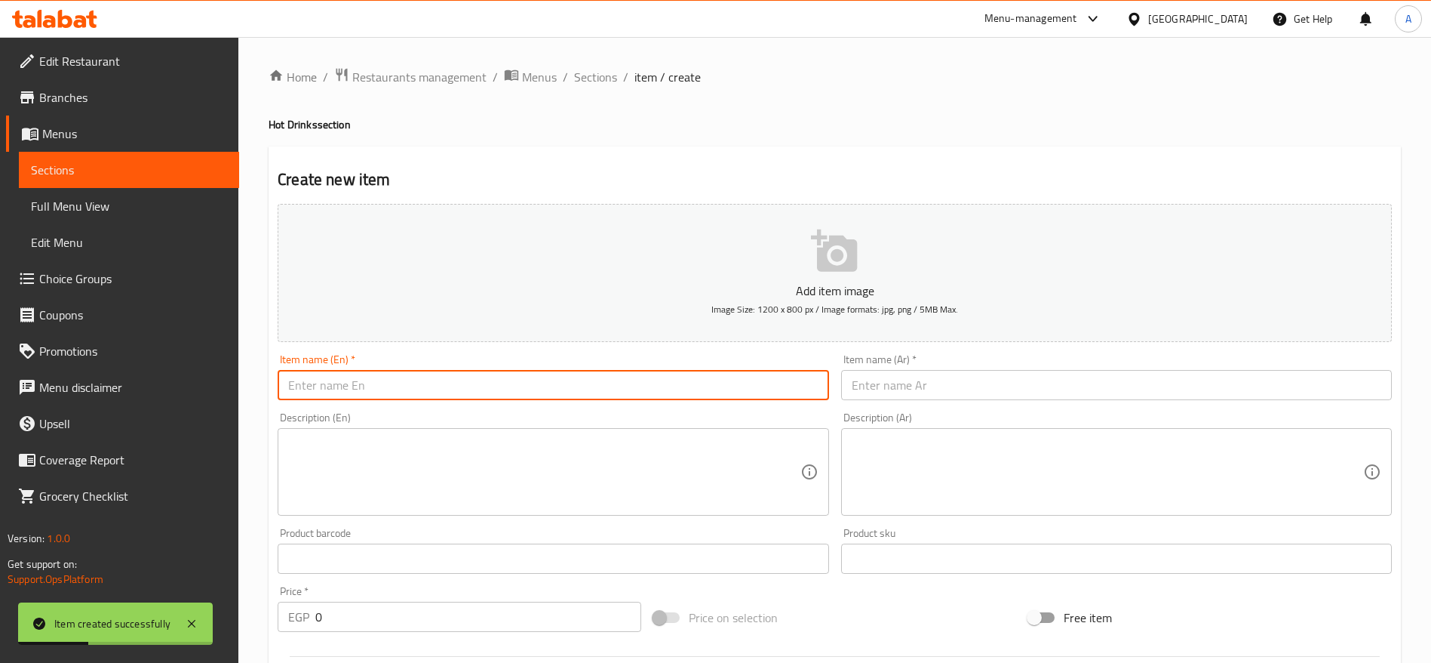
click at [517, 377] on input "text" at bounding box center [553, 385] width 551 height 30
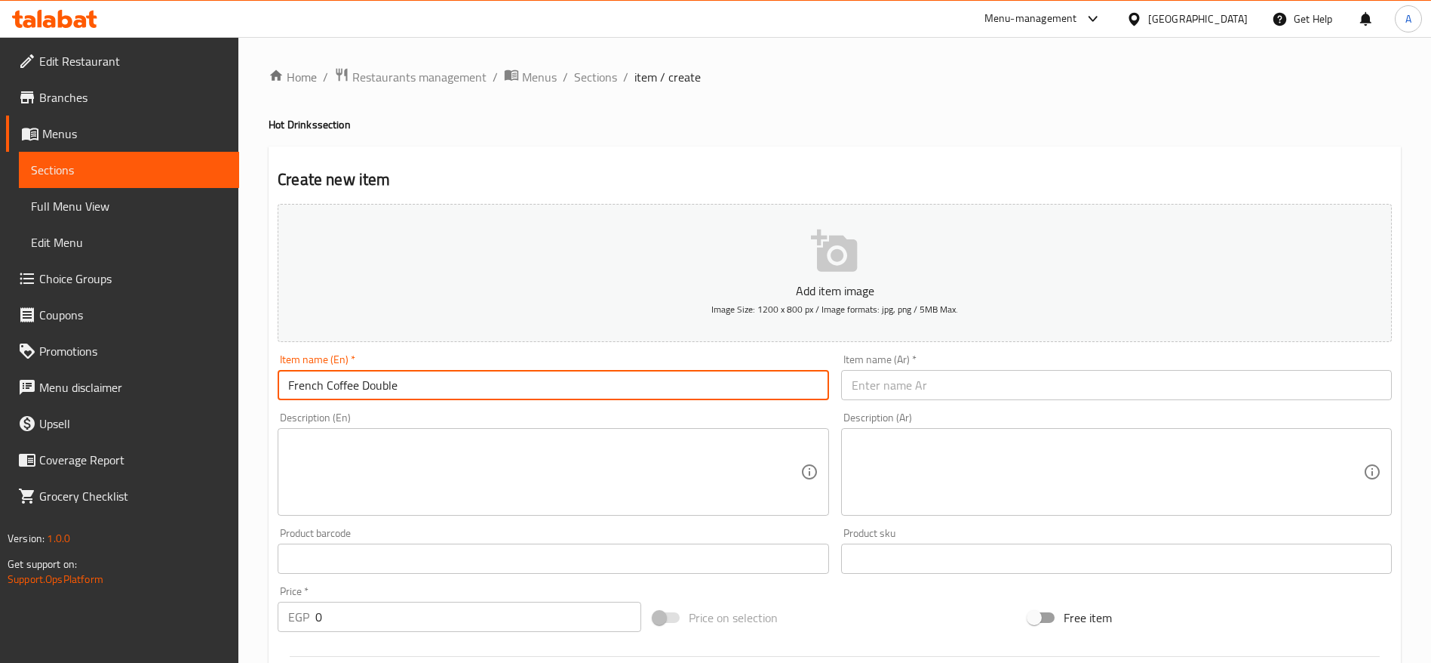
type input "French Coffee Double"
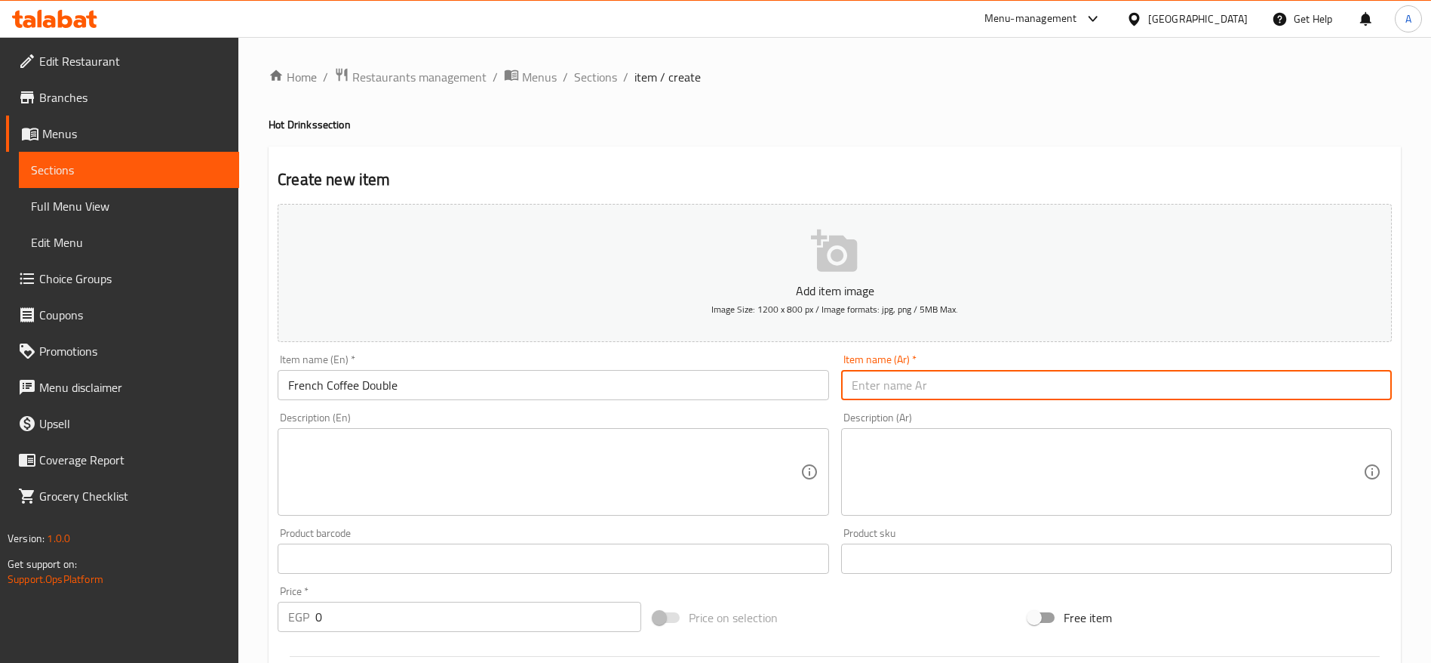
click at [947, 384] on input "text" at bounding box center [1116, 385] width 551 height 30
type input "r"
type input "قهوة فرانساوي دوبل"
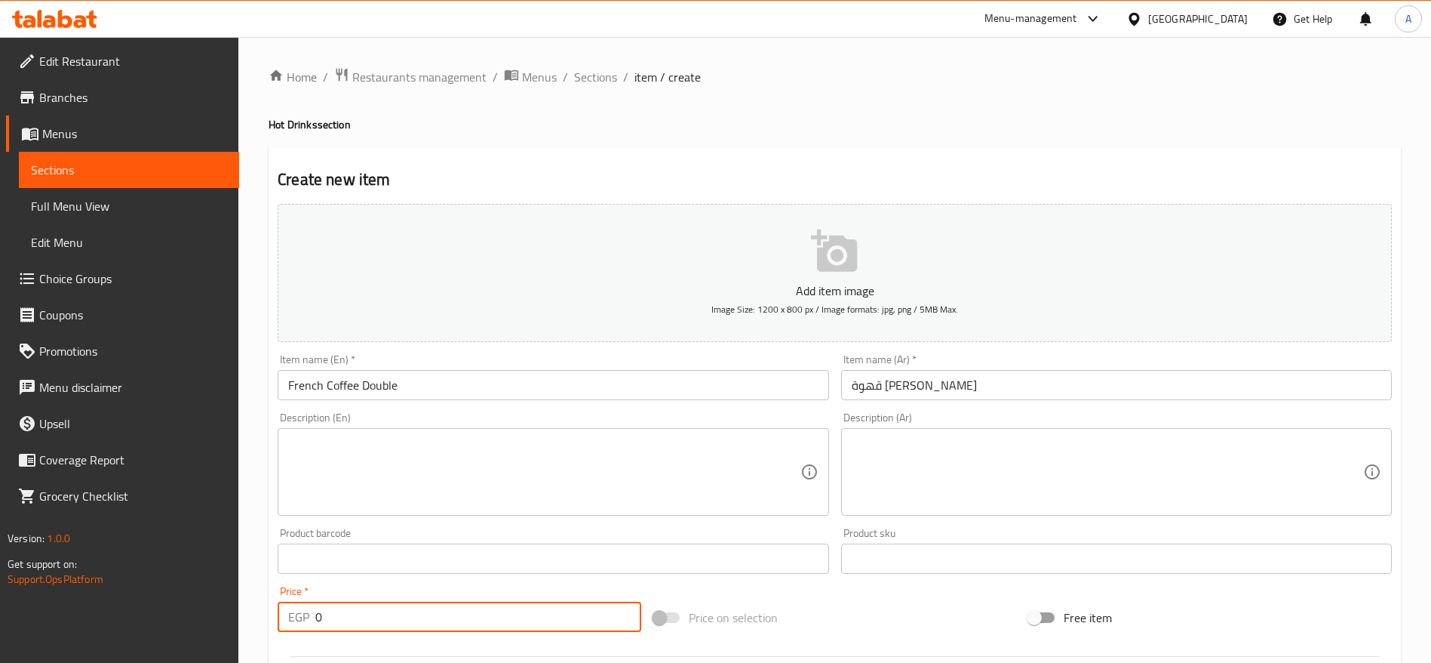
click at [477, 620] on input "0" at bounding box center [478, 616] width 326 height 30
type input "45"
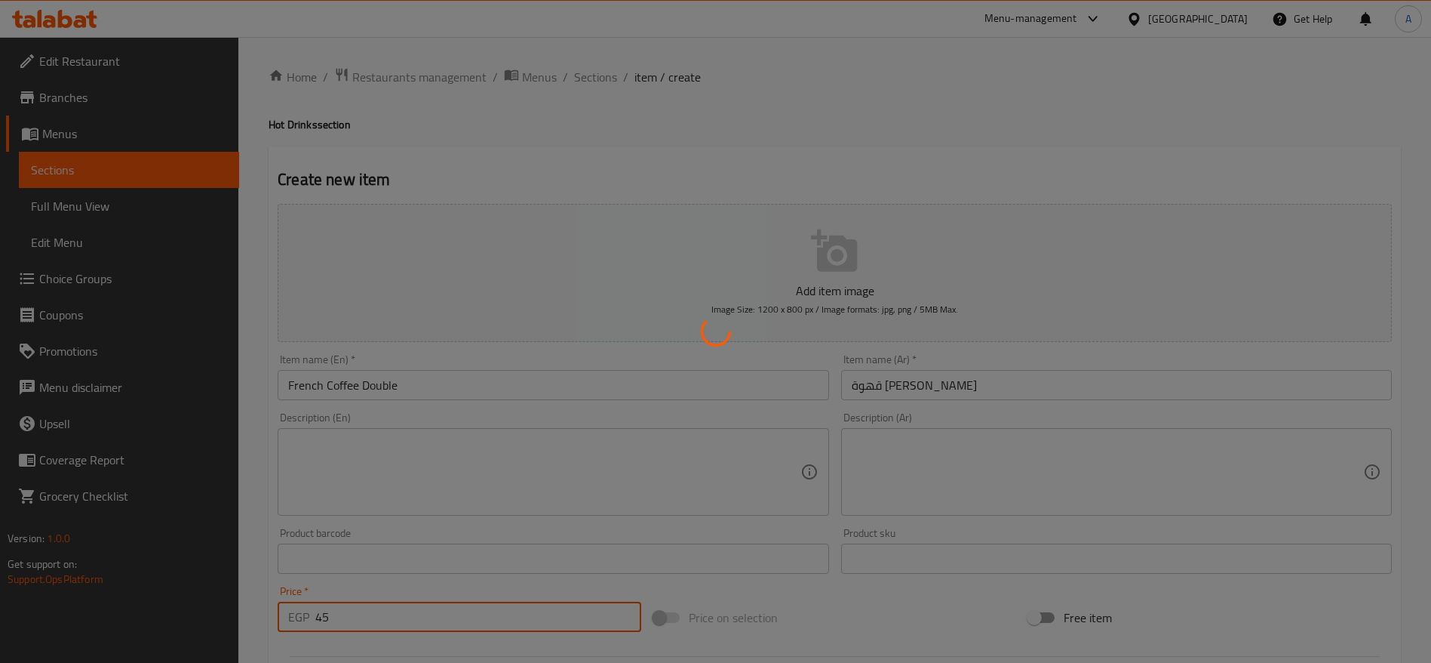
type input "0"
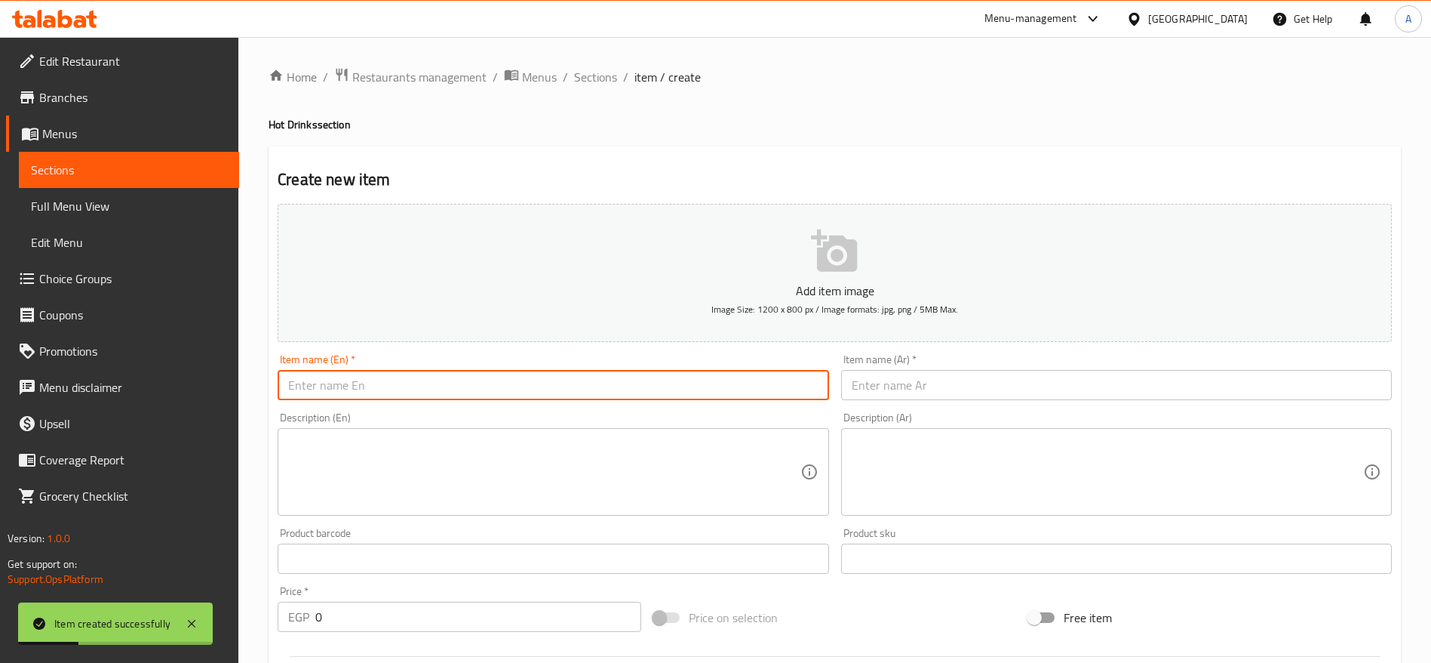
click at [445, 389] on input "text" at bounding box center [553, 385] width 551 height 30
type input "Flavored Coffee"
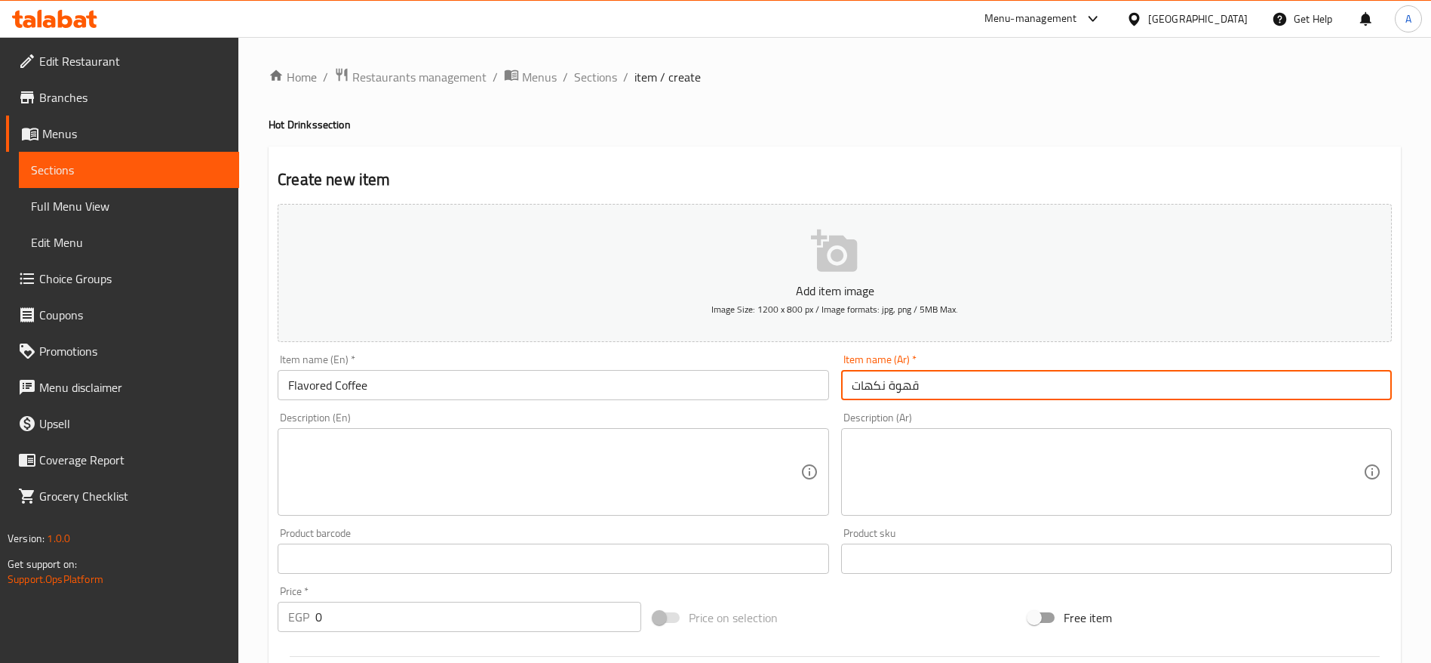
type input "قهوة نكهات"
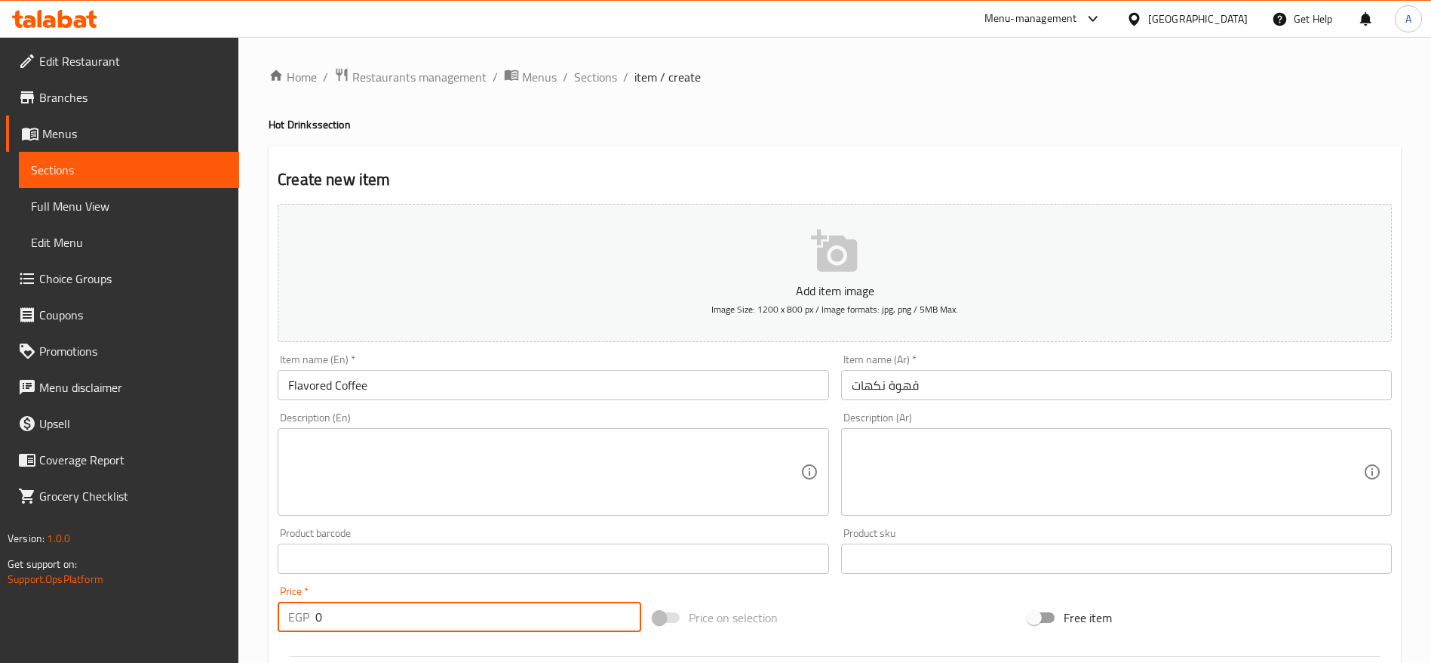
click at [412, 613] on input "0" at bounding box center [478, 616] width 326 height 30
type input "50"
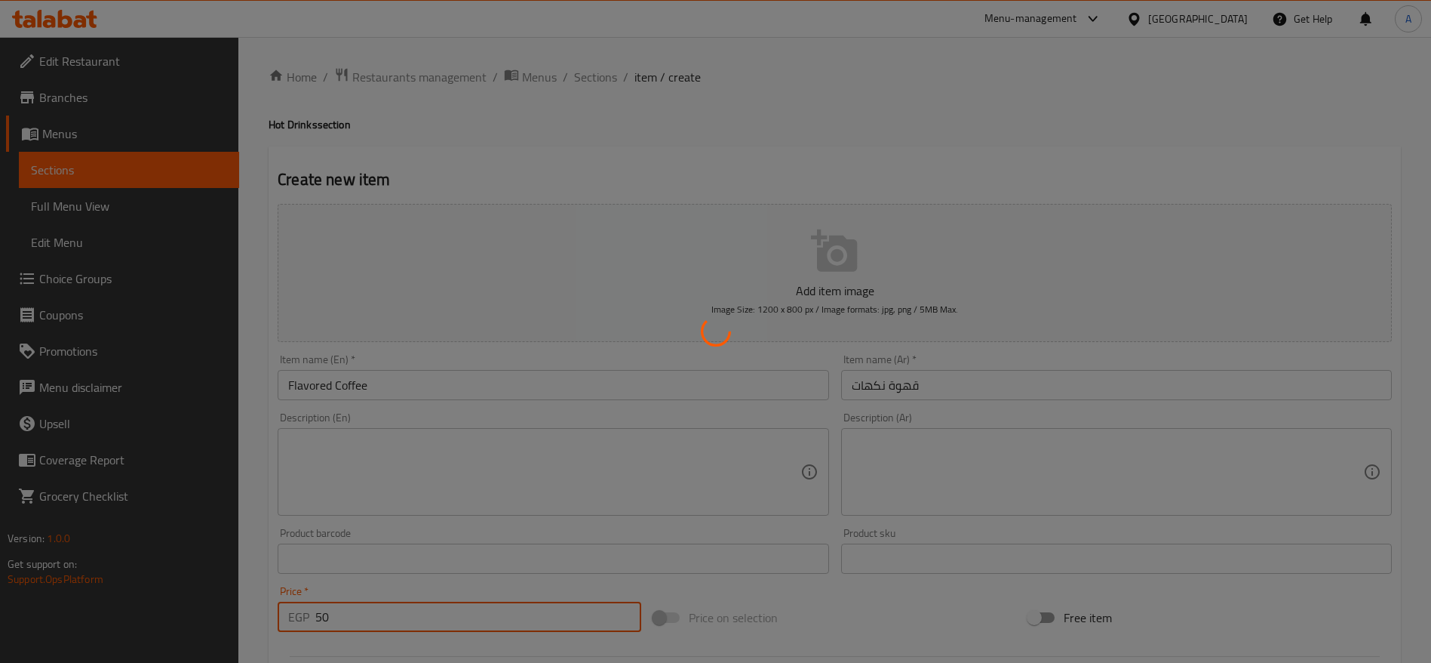
type input "0"
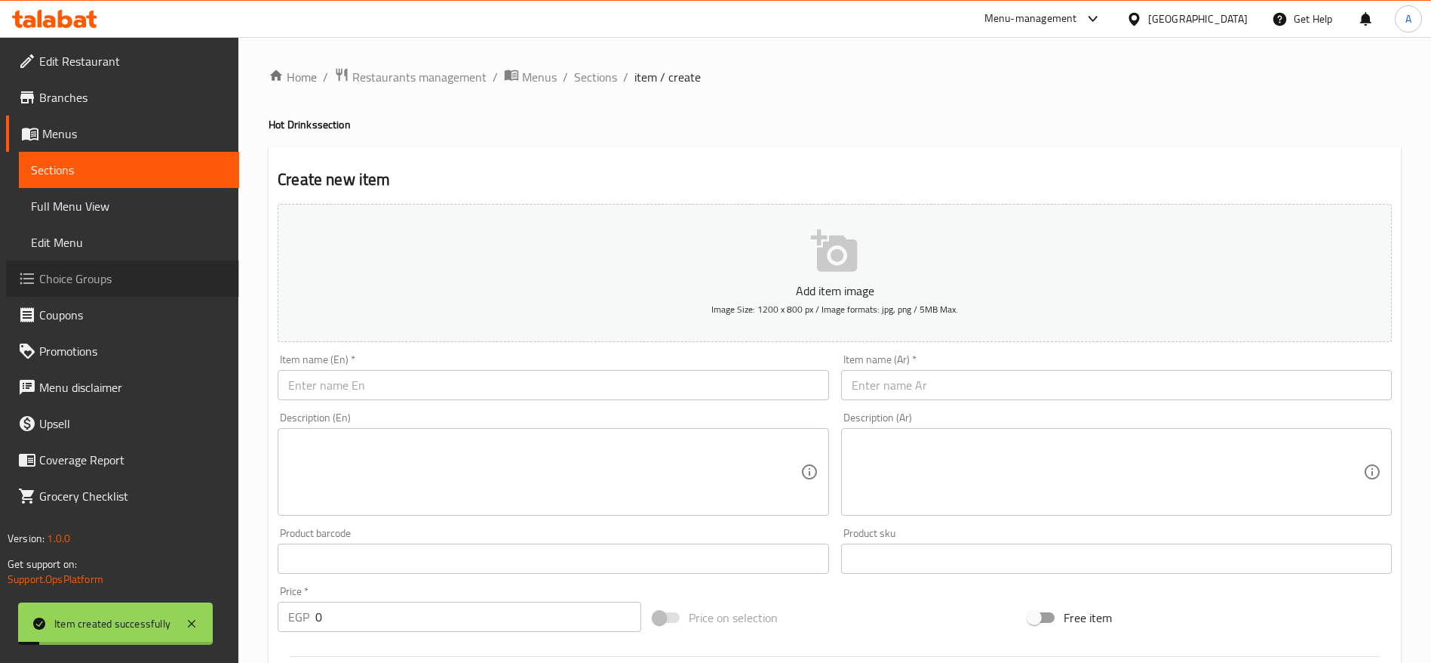
click at [109, 284] on span "Choice Groups" at bounding box center [133, 278] width 188 height 18
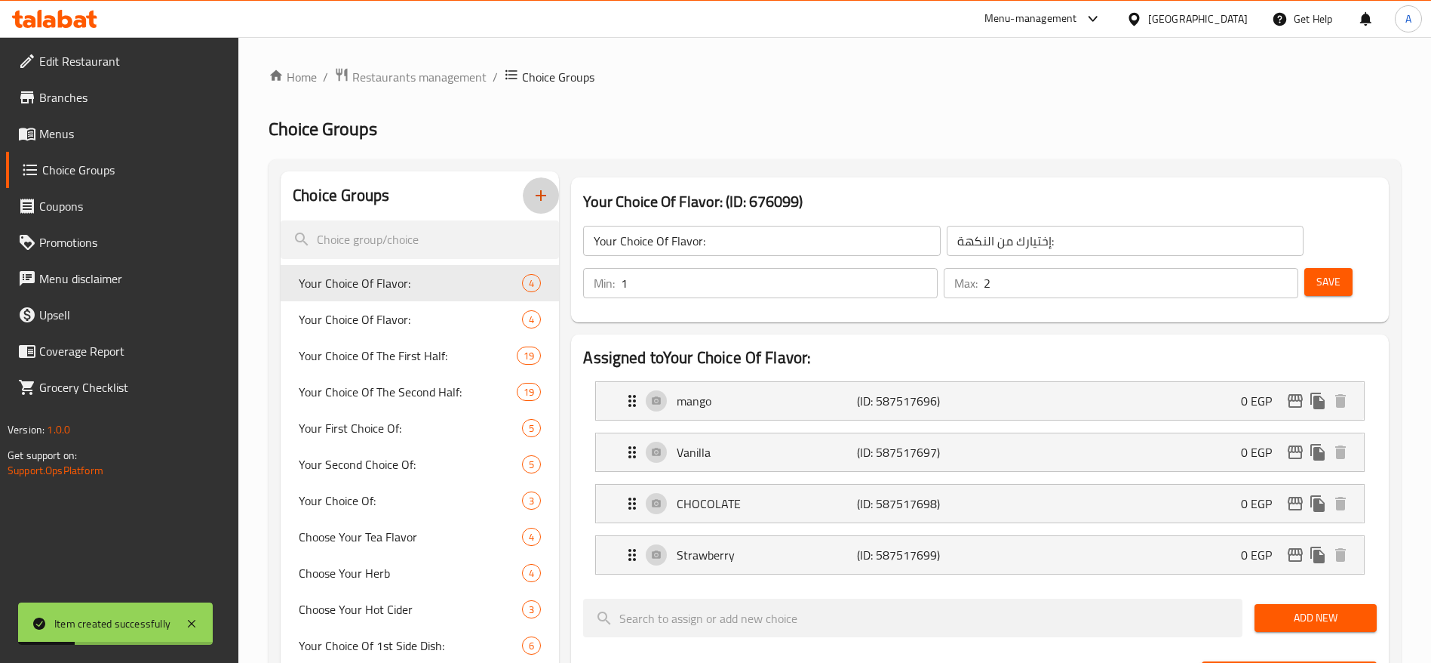
click at [537, 199] on icon "button" at bounding box center [541, 195] width 18 height 18
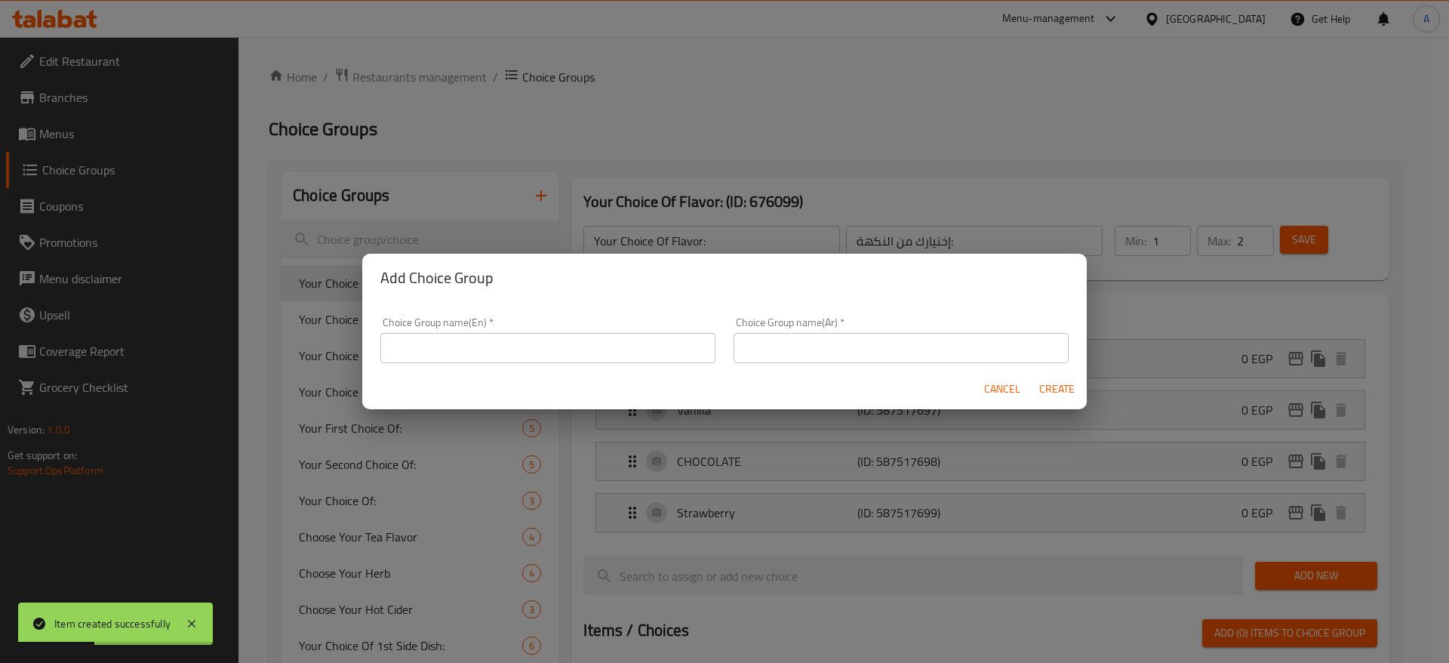
click at [687, 340] on input "text" at bounding box center [547, 348] width 335 height 30
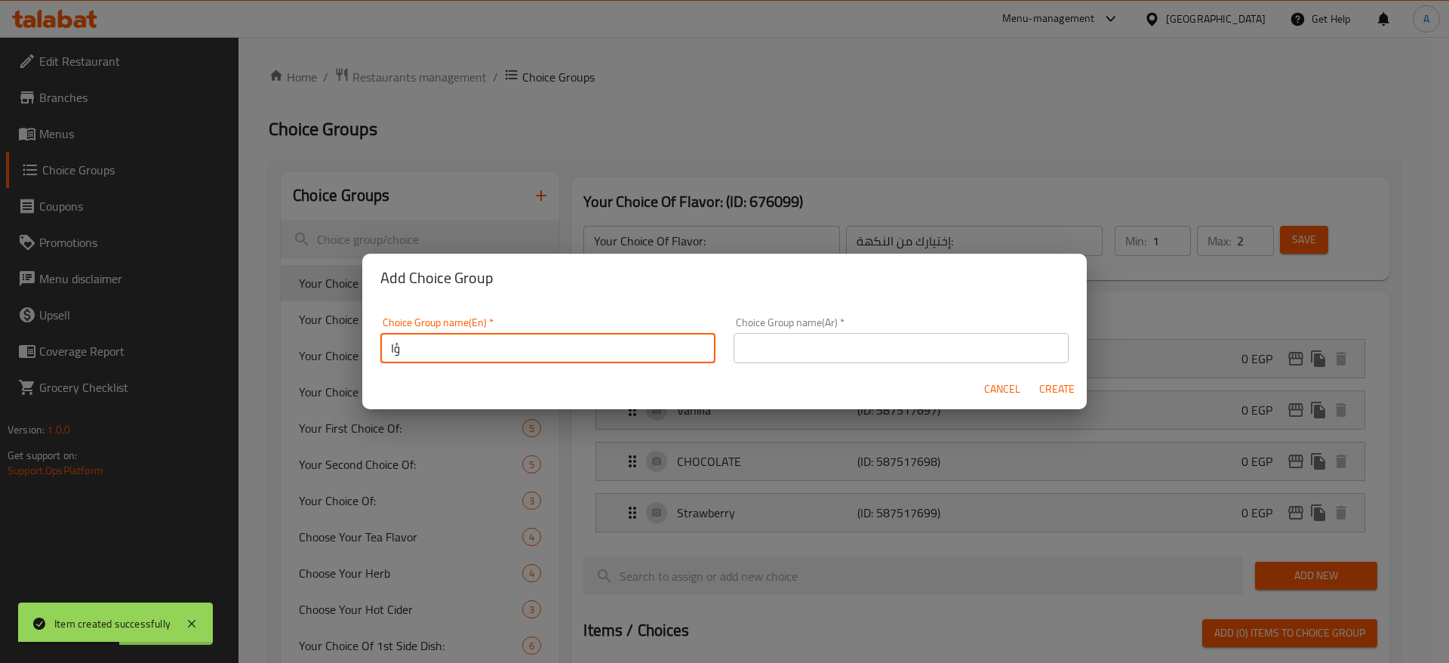
type input "ؤ"
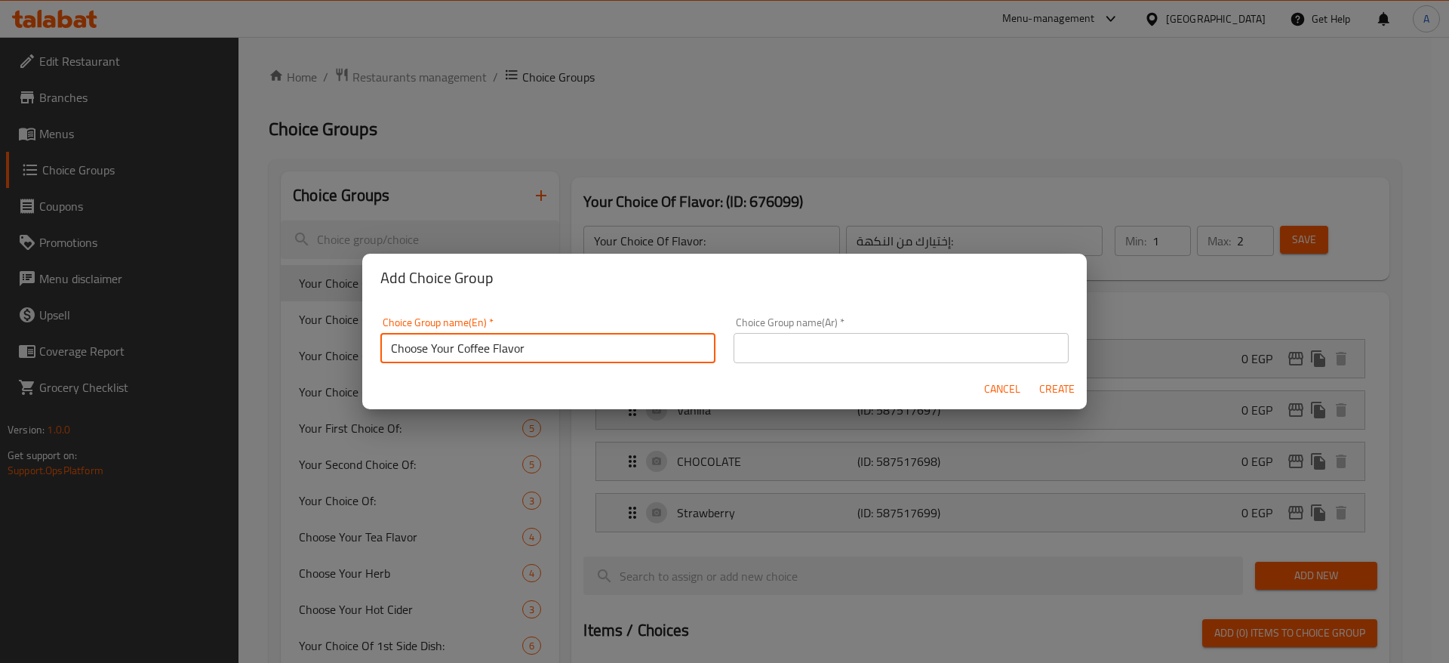
type input "Choose Your Coffee Flavor"
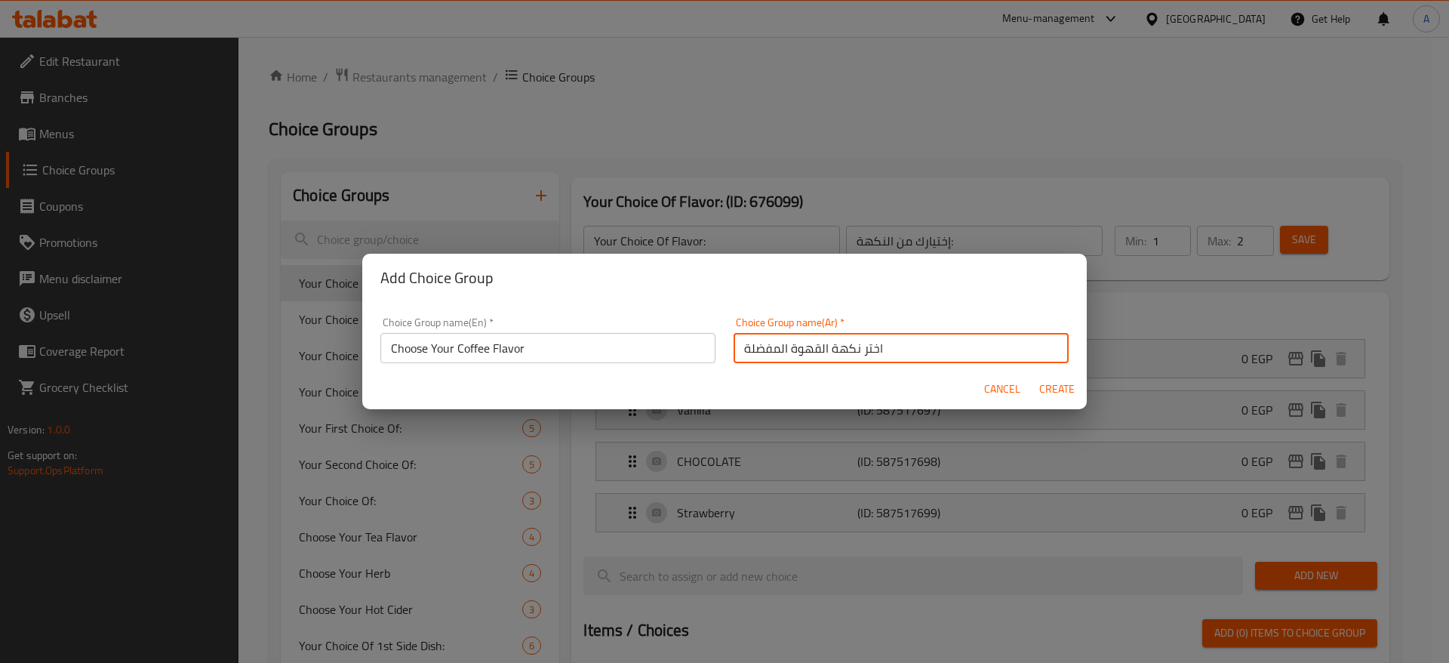
type input "اختر نكهة القهوة المفضلة"
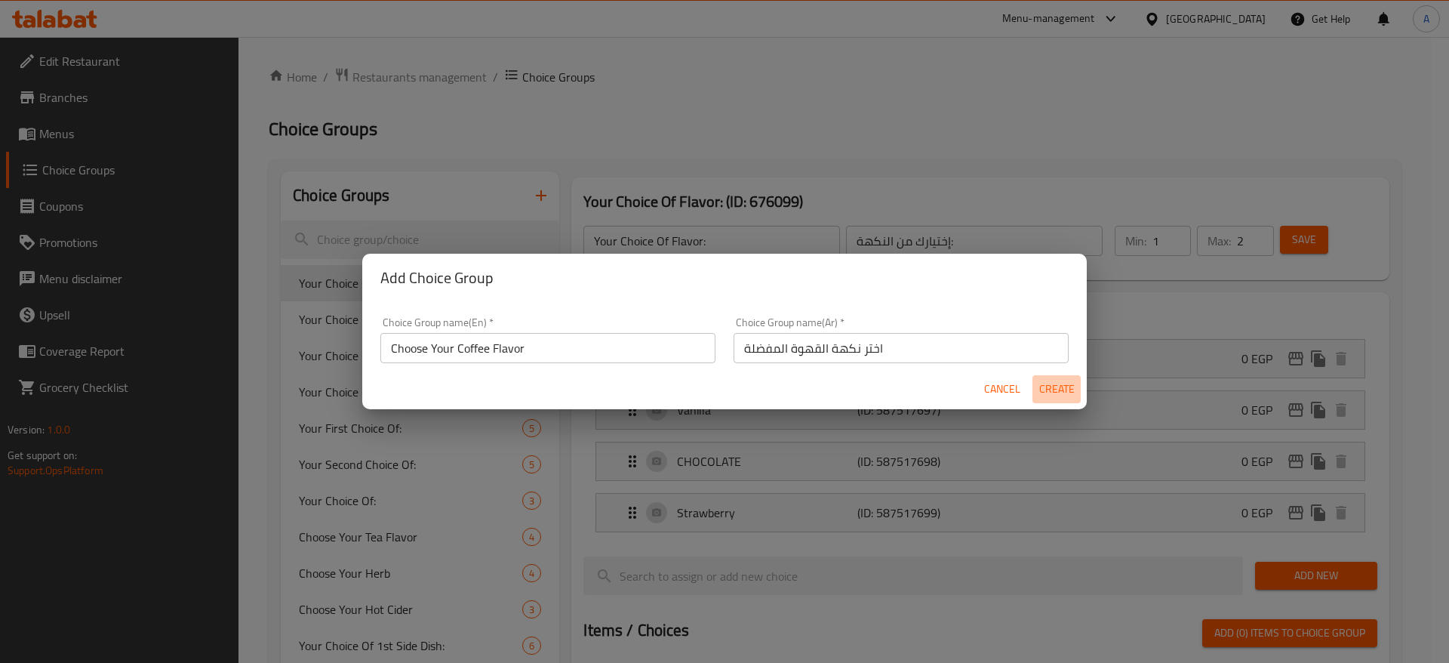
click at [1044, 392] on span "Create" at bounding box center [1056, 389] width 36 height 19
type input "Choose Your Coffee Flavor"
type input "اختر نكهة القهوة المفضلة"
type input "0"
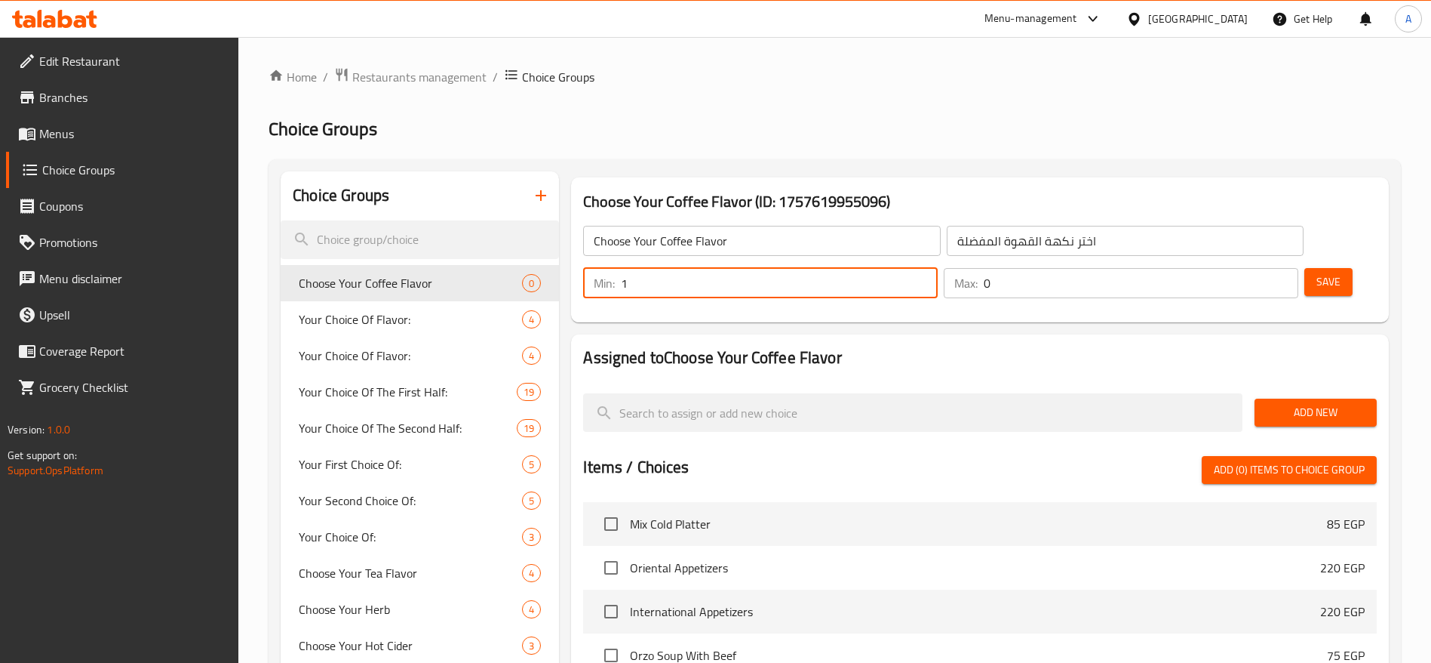
type input "1"
click at [938, 268] on input "1" at bounding box center [779, 283] width 317 height 30
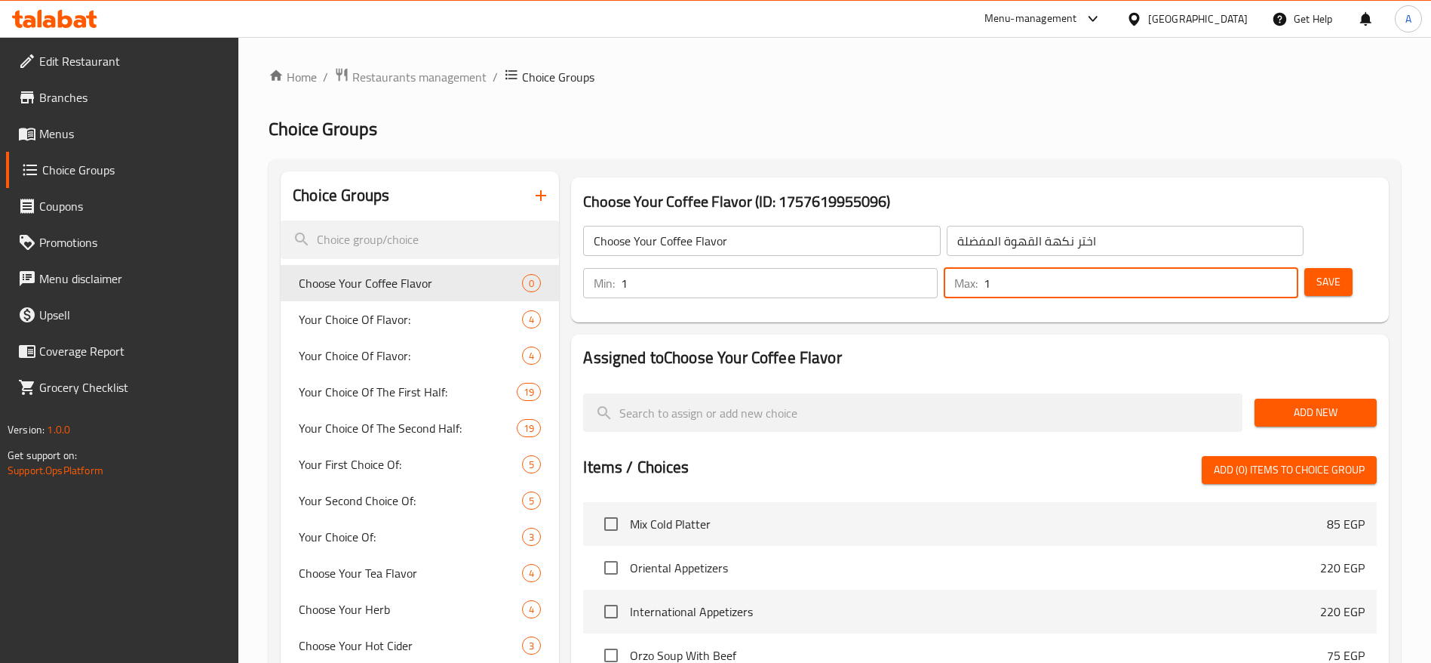
type input "1"
click at [1258, 268] on input "1" at bounding box center [1141, 283] width 315 height 30
click at [1317, 272] on span "Save" at bounding box center [1329, 281] width 24 height 19
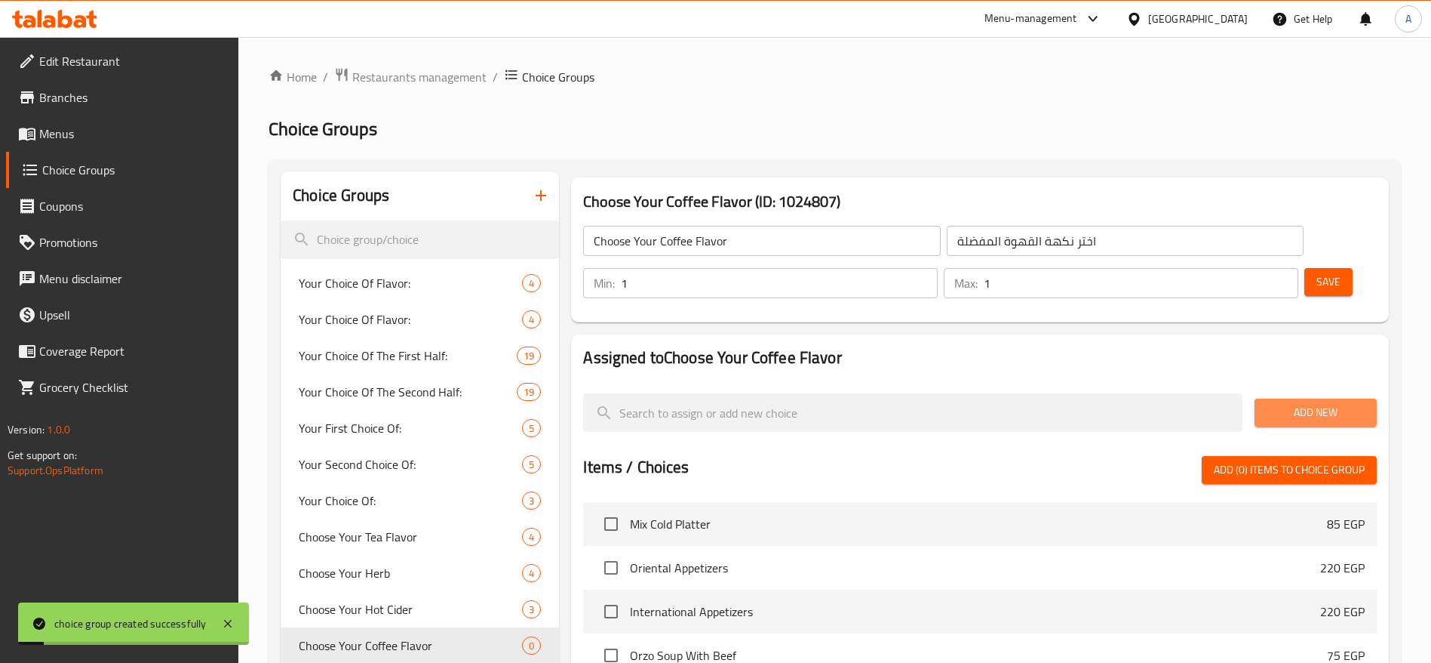
click at [1288, 403] on span "Add New" at bounding box center [1316, 412] width 98 height 19
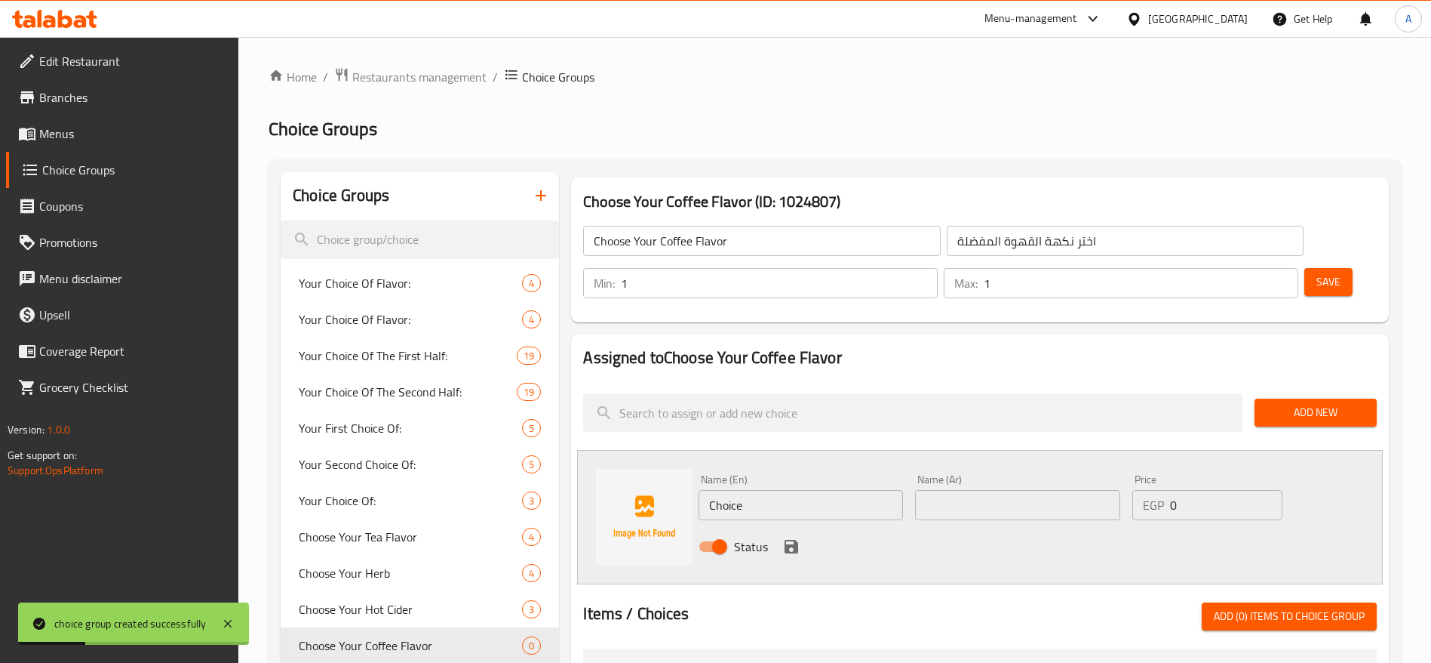
click at [803, 490] on input "Choice" at bounding box center [801, 505] width 204 height 30
type input "h"
click at [748, 490] on input "Ha" at bounding box center [801, 505] width 204 height 30
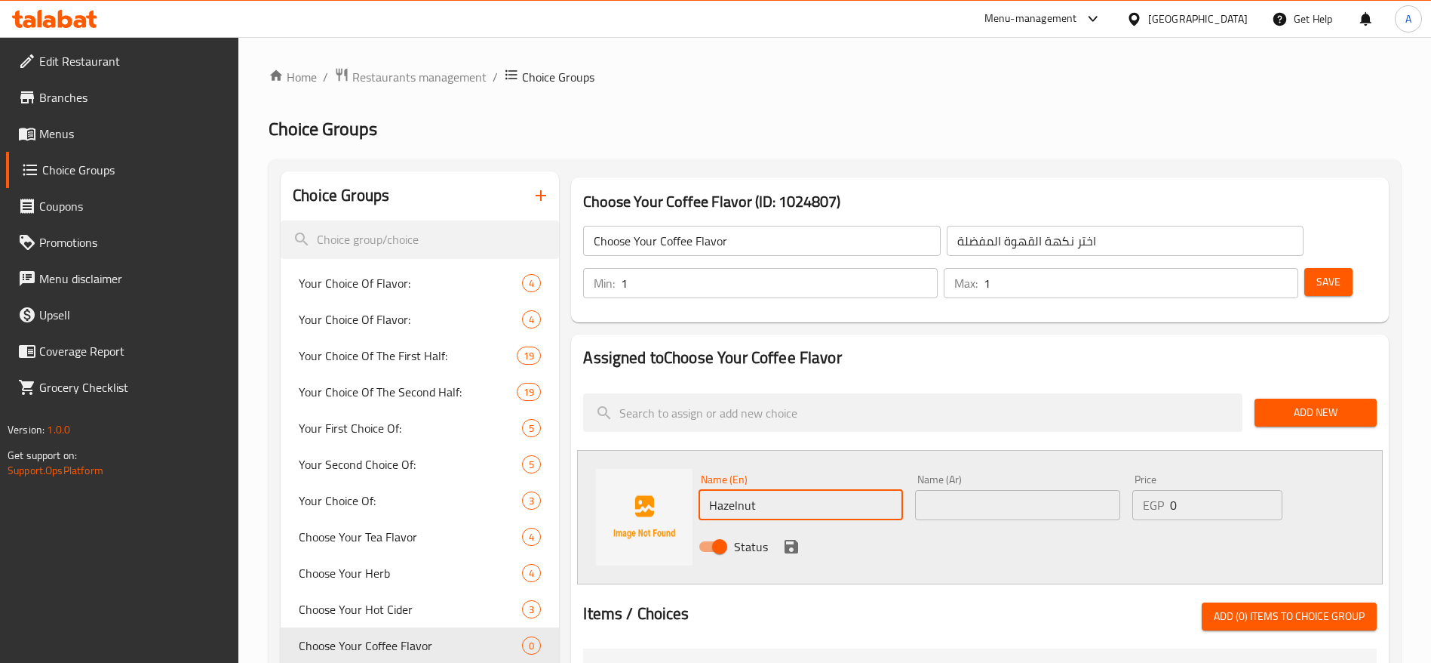
type input "Hazelnut"
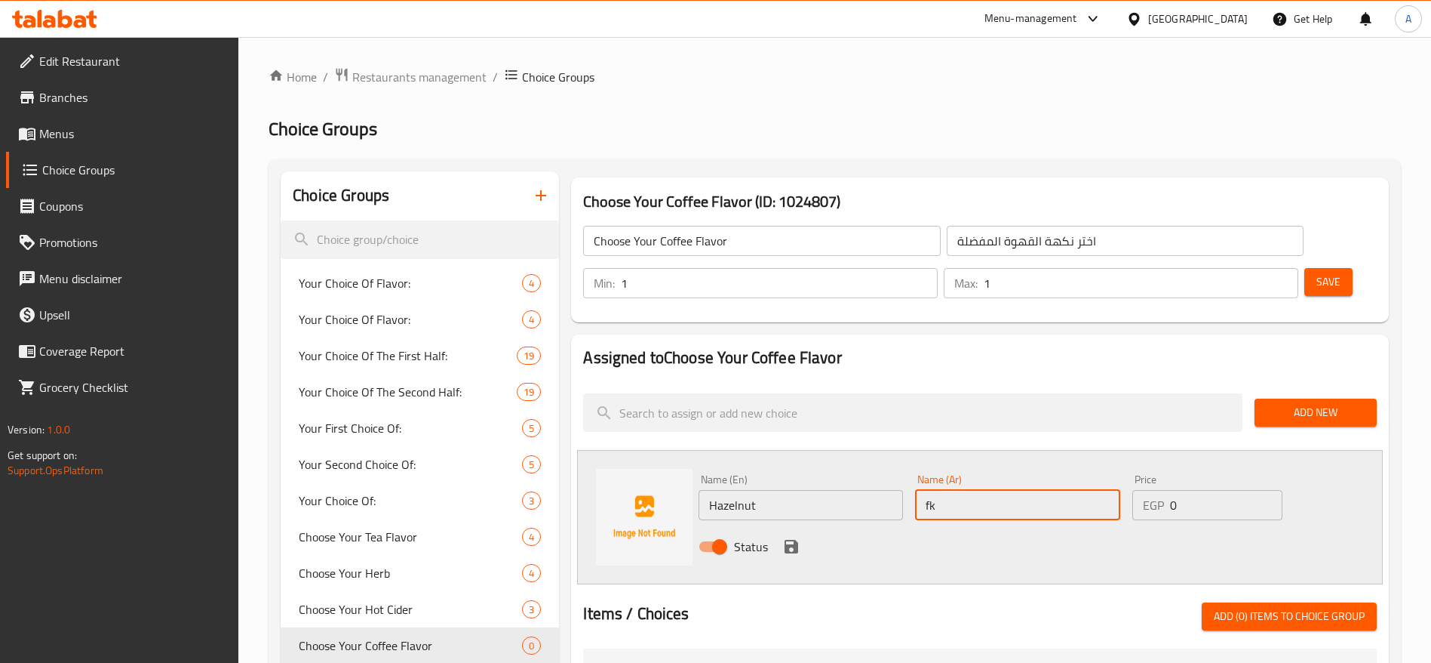
type input "f"
type input "بندق"
click at [788, 540] on icon "save" at bounding box center [792, 547] width 14 height 14
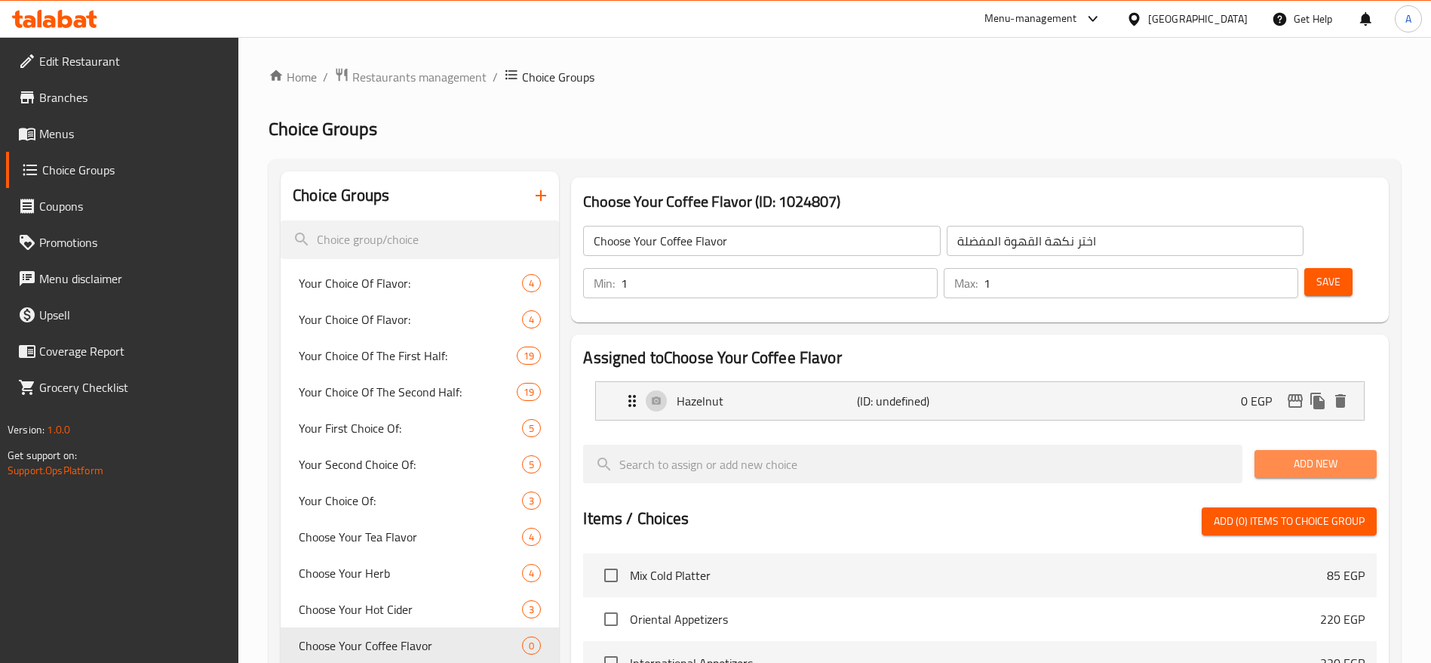
click at [1258, 450] on button "Add New" at bounding box center [1316, 464] width 122 height 28
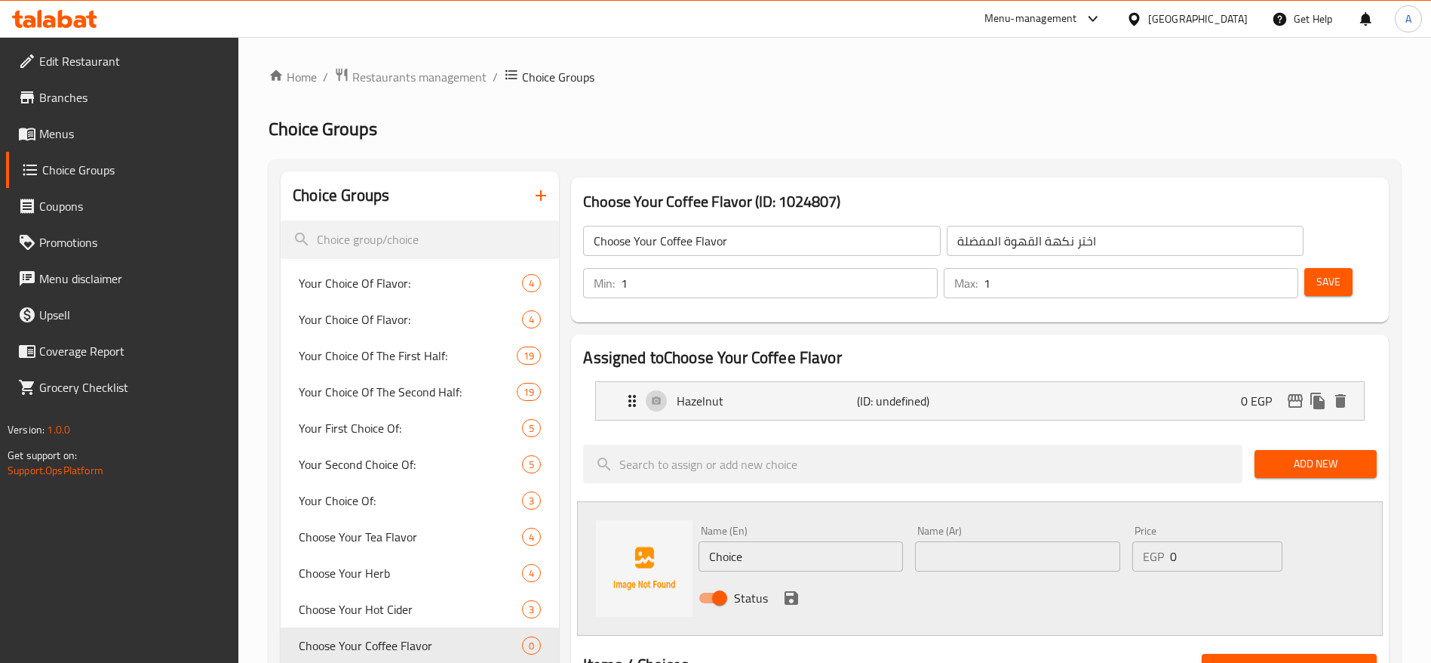
click at [728, 541] on input "Choice" at bounding box center [801, 556] width 204 height 30
type input "Chocolate"
type input "شوكولاتة"
click at [788, 591] on icon "save" at bounding box center [792, 598] width 14 height 14
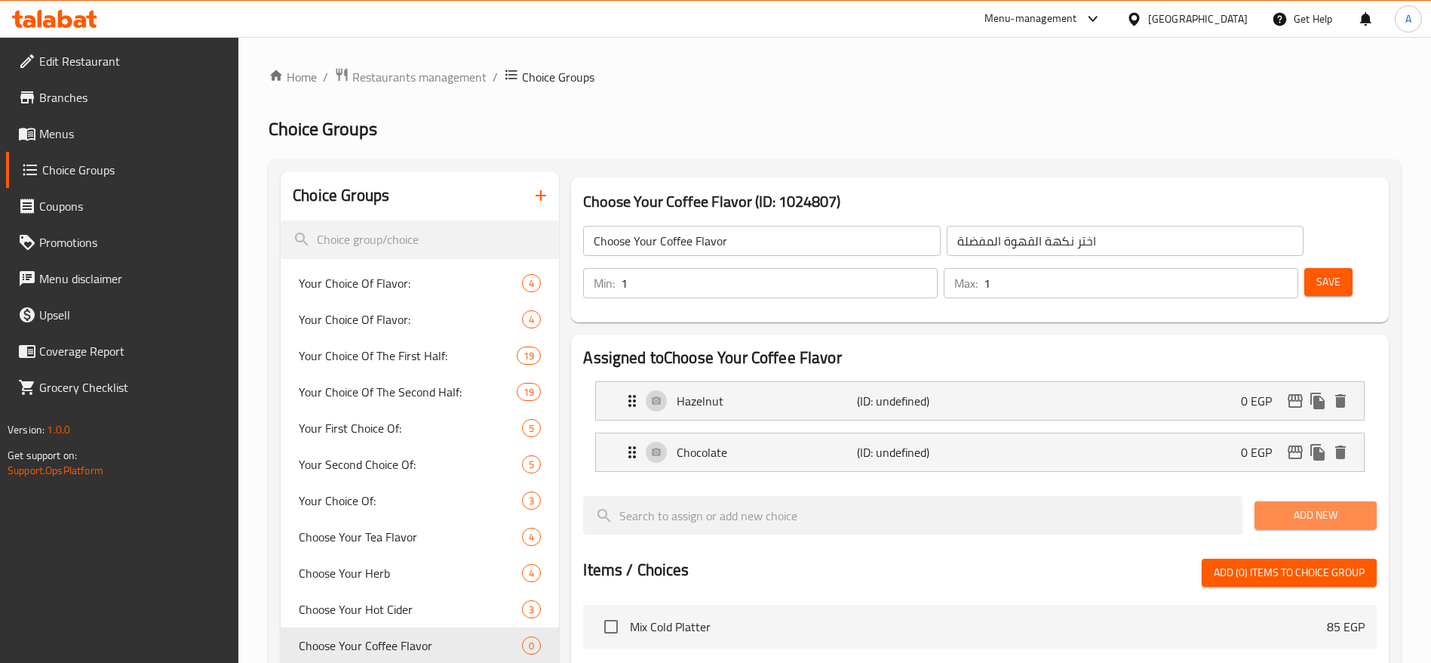
click at [1314, 506] on span "Add New" at bounding box center [1316, 515] width 98 height 19
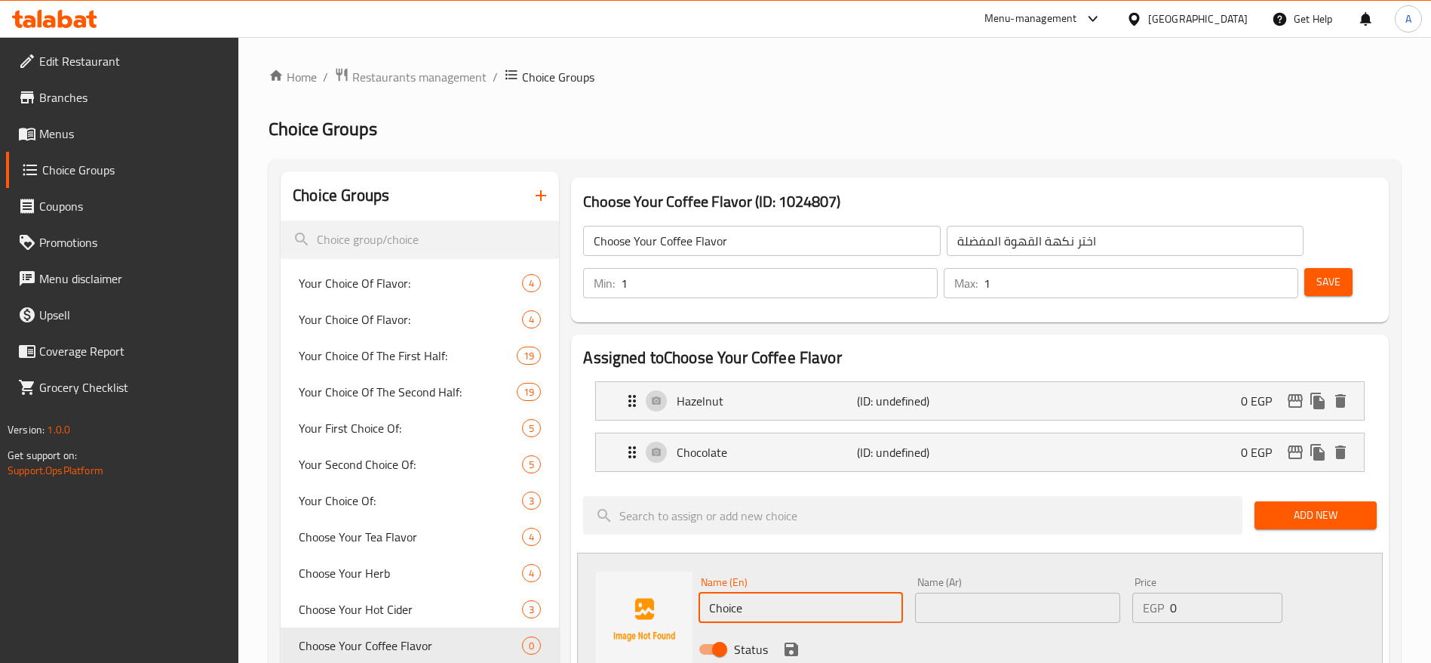
click at [825, 592] on input "Choice" at bounding box center [801, 607] width 204 height 30
type input "Caramel"
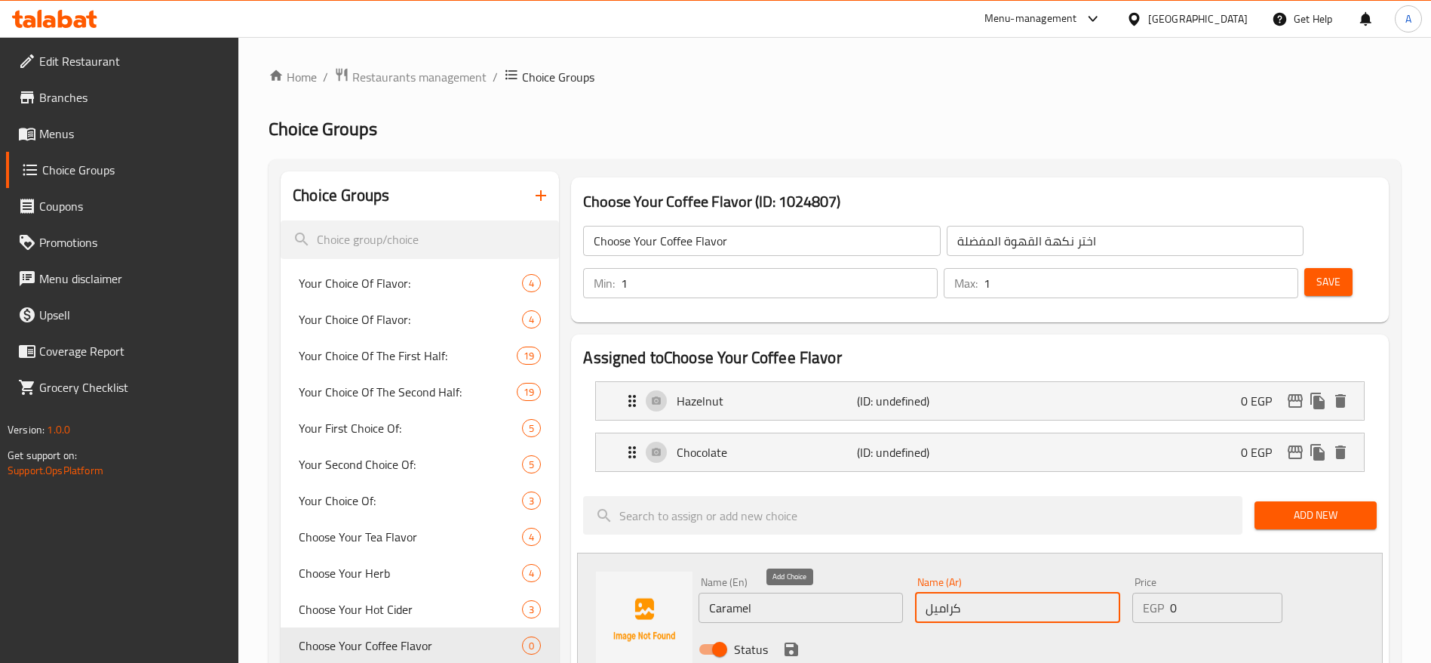
type input "كراميل"
click at [786, 642] on icon "save" at bounding box center [792, 649] width 14 height 14
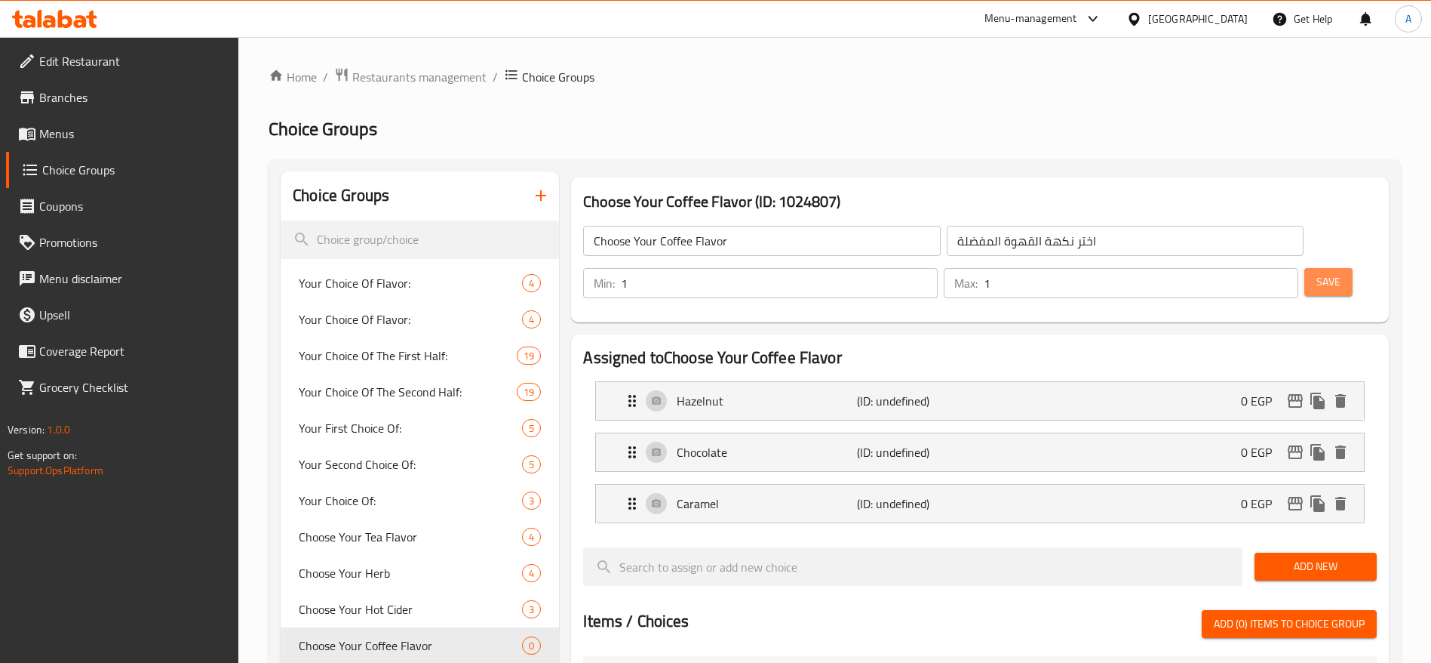
click at [1317, 272] on span "Save" at bounding box center [1329, 281] width 24 height 19
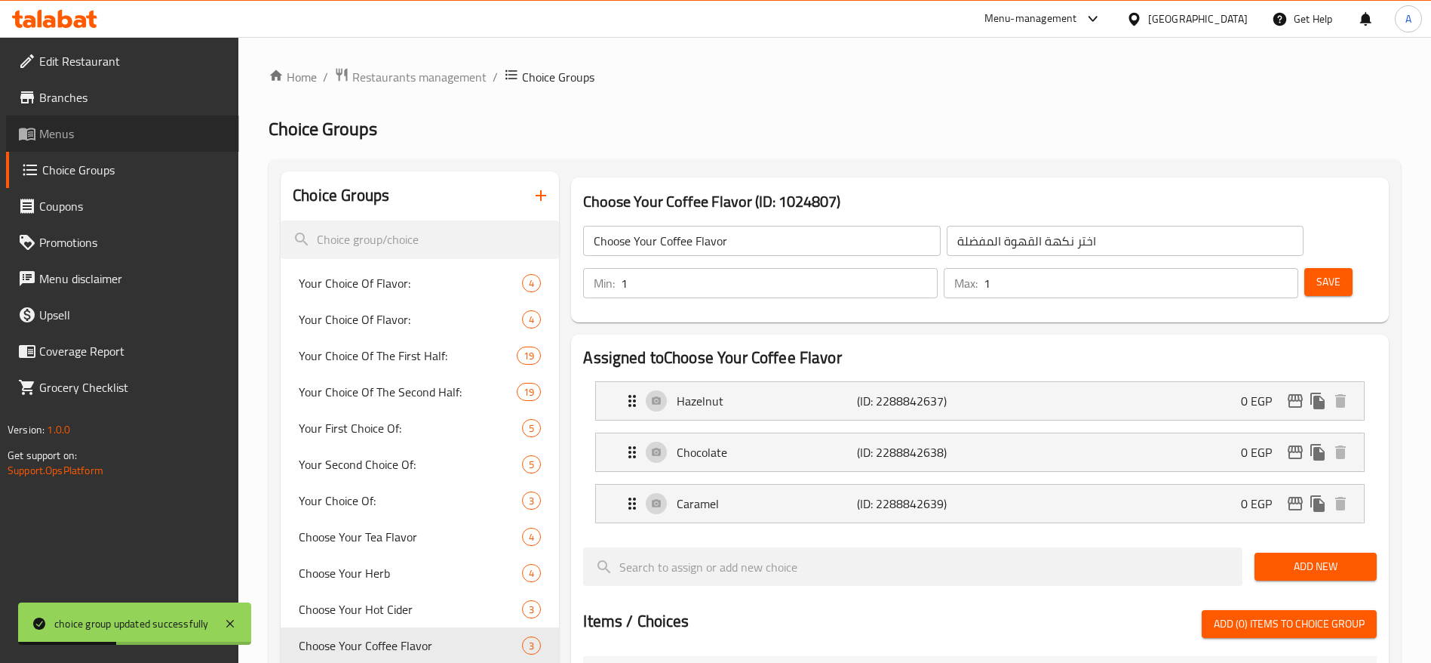
click at [128, 128] on span "Menus" at bounding box center [133, 134] width 188 height 18
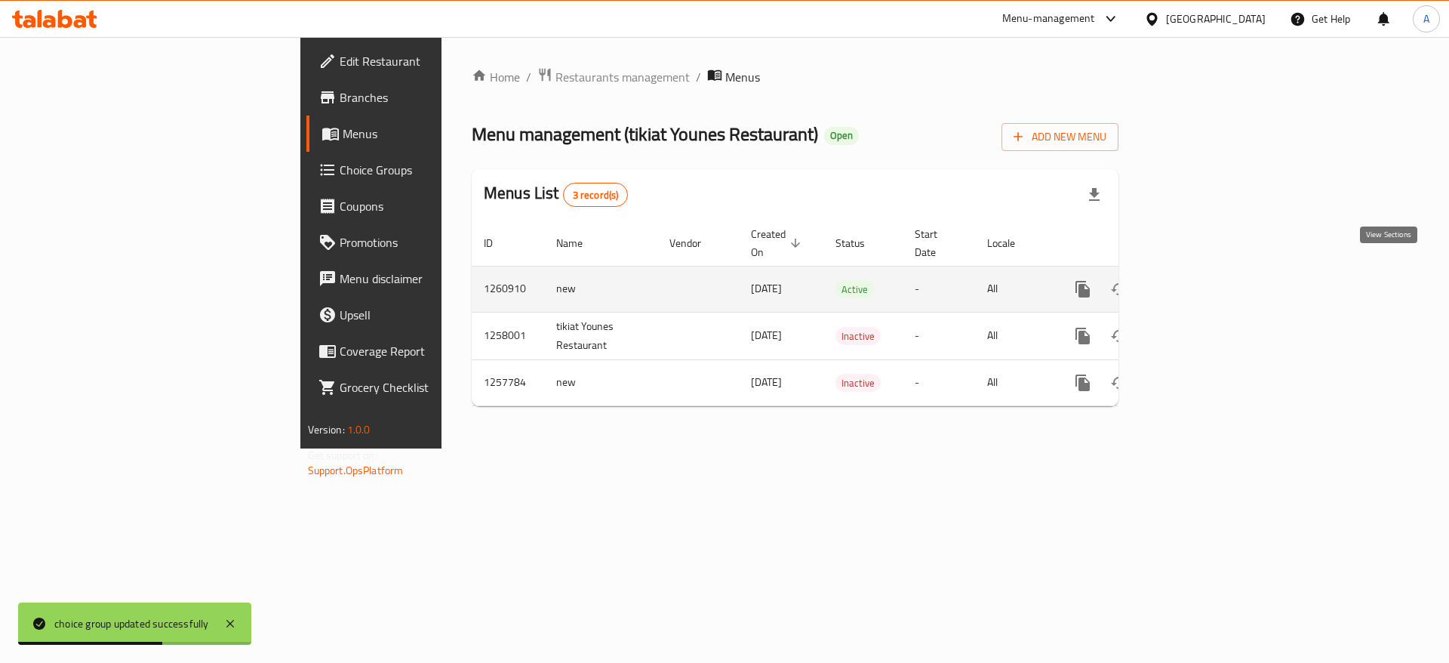
click at [1201, 280] on icon "enhanced table" at bounding box center [1191, 289] width 18 height 18
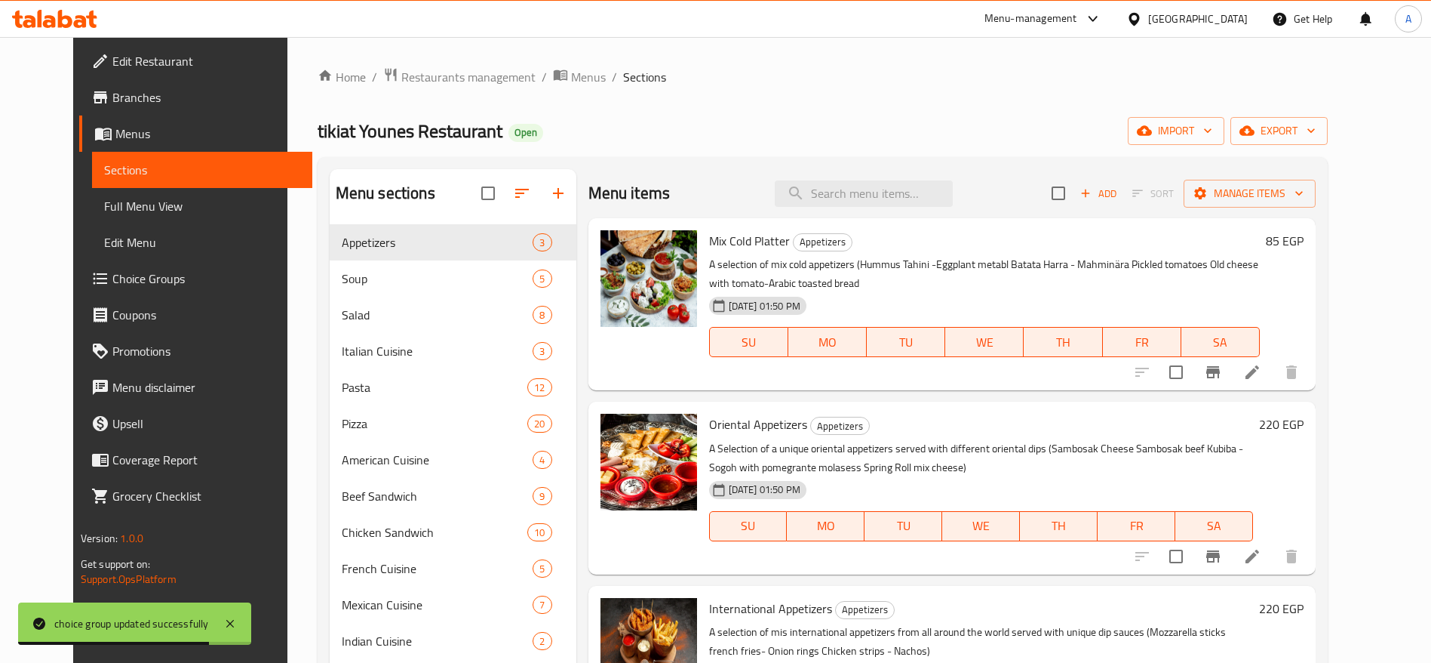
scroll to position [298, 0]
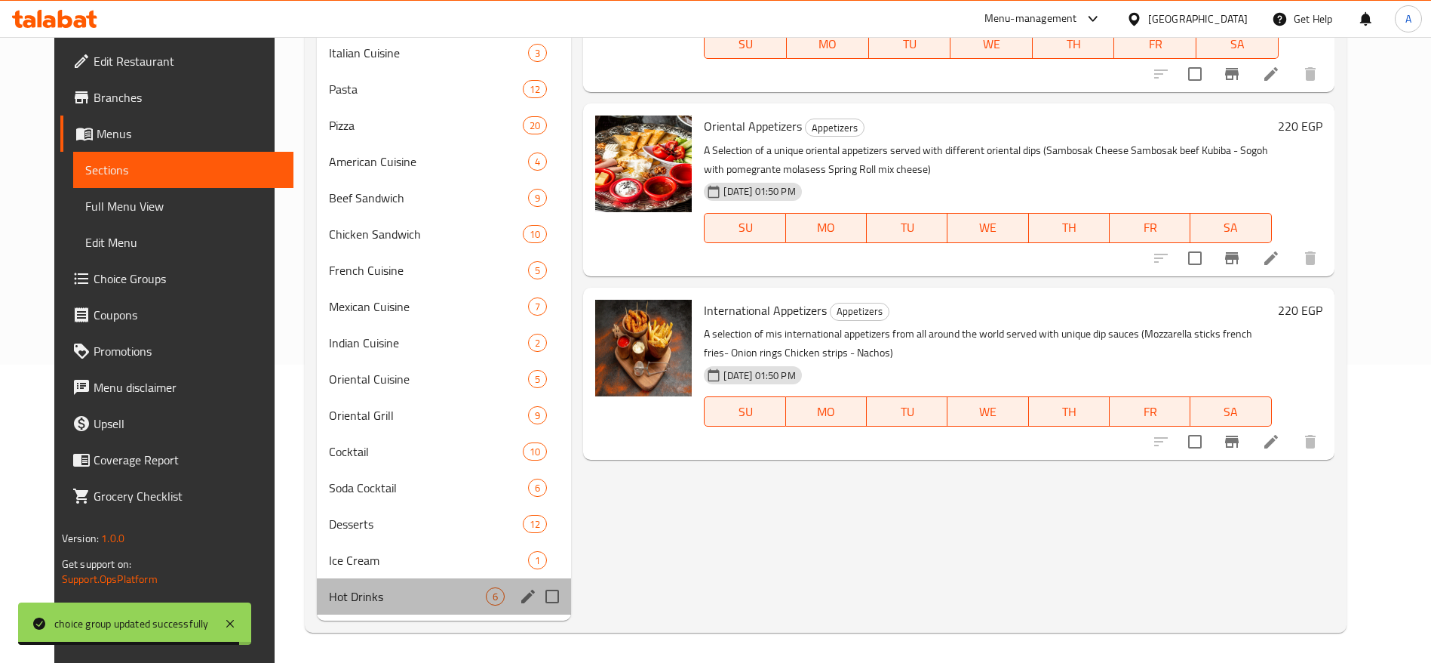
click at [415, 613] on div "Hot Drinks 6" at bounding box center [444, 596] width 254 height 36
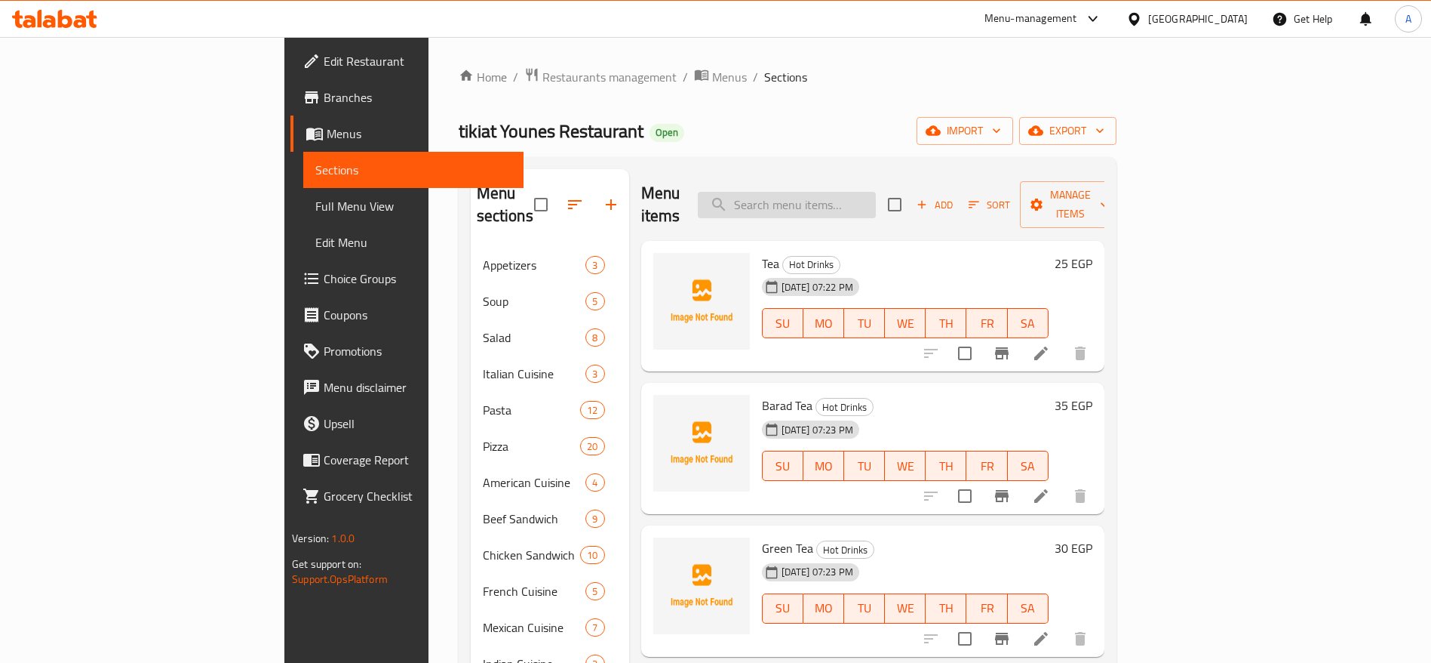
click at [876, 204] on input "search" at bounding box center [787, 205] width 178 height 26
type input "ؤ"
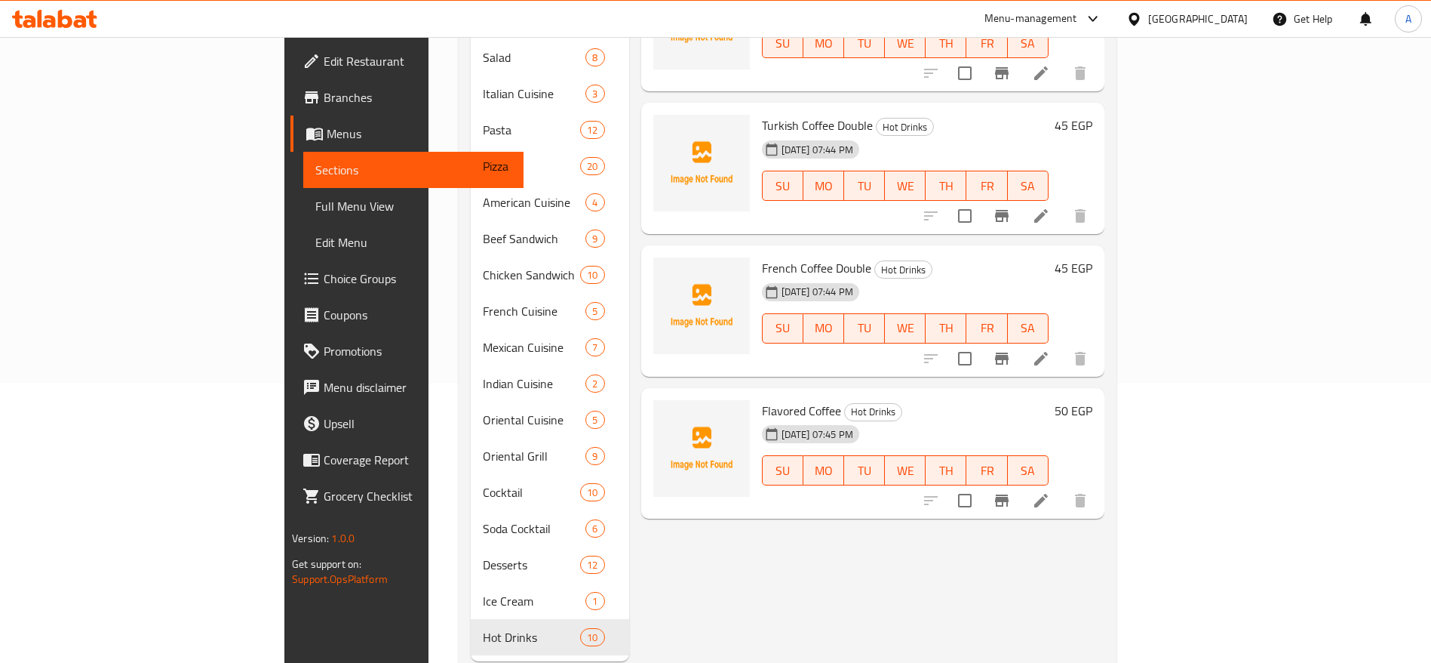
scroll to position [282, 0]
type input "coffee"
click at [1048, 491] on icon at bounding box center [1042, 498] width 14 height 14
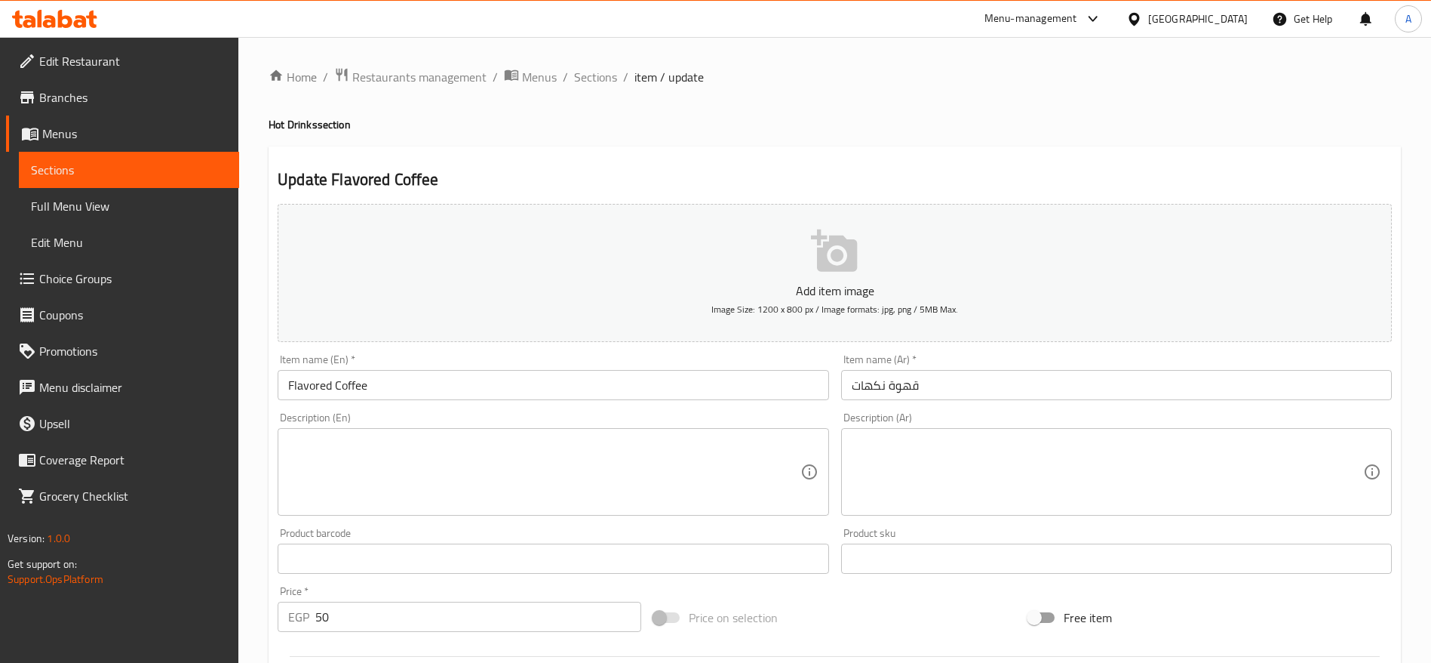
scroll to position [404, 0]
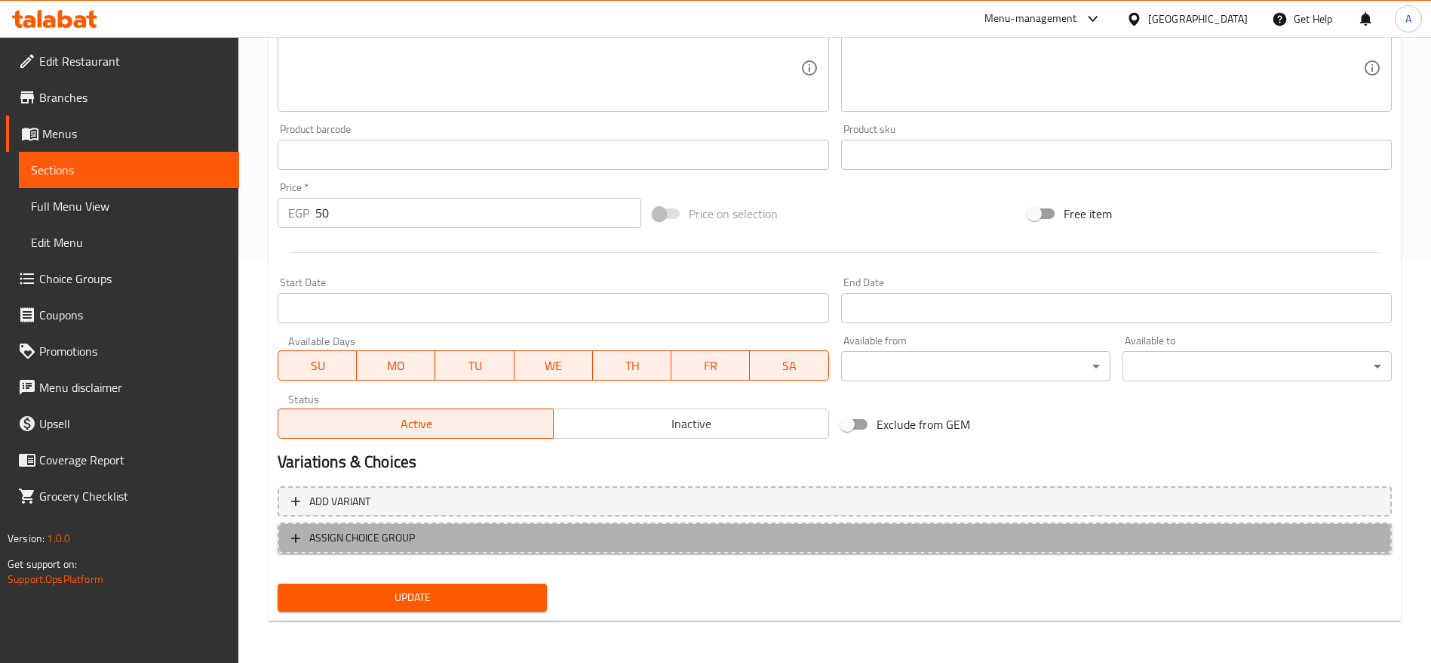
click at [355, 533] on span "ASSIGN CHOICE GROUP" at bounding box center [362, 537] width 106 height 19
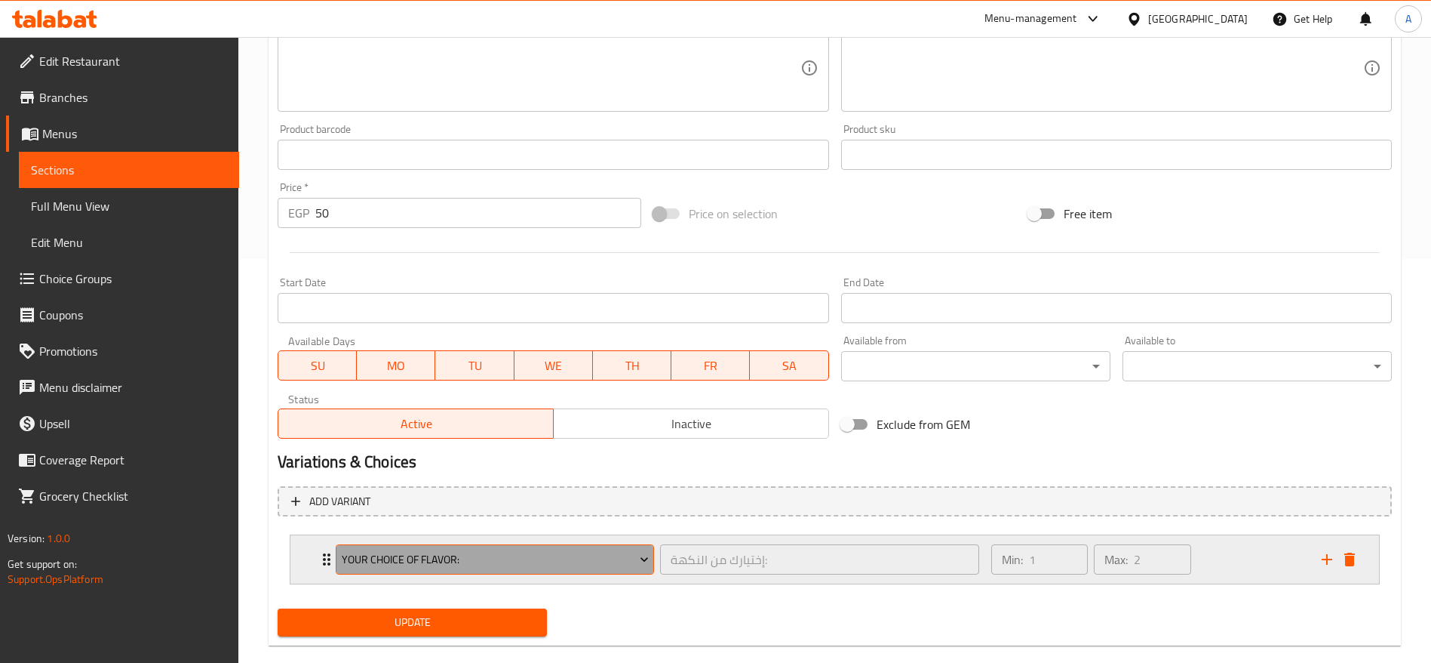
click at [506, 550] on span "Your Choice Of Flavor:" at bounding box center [495, 559] width 307 height 19
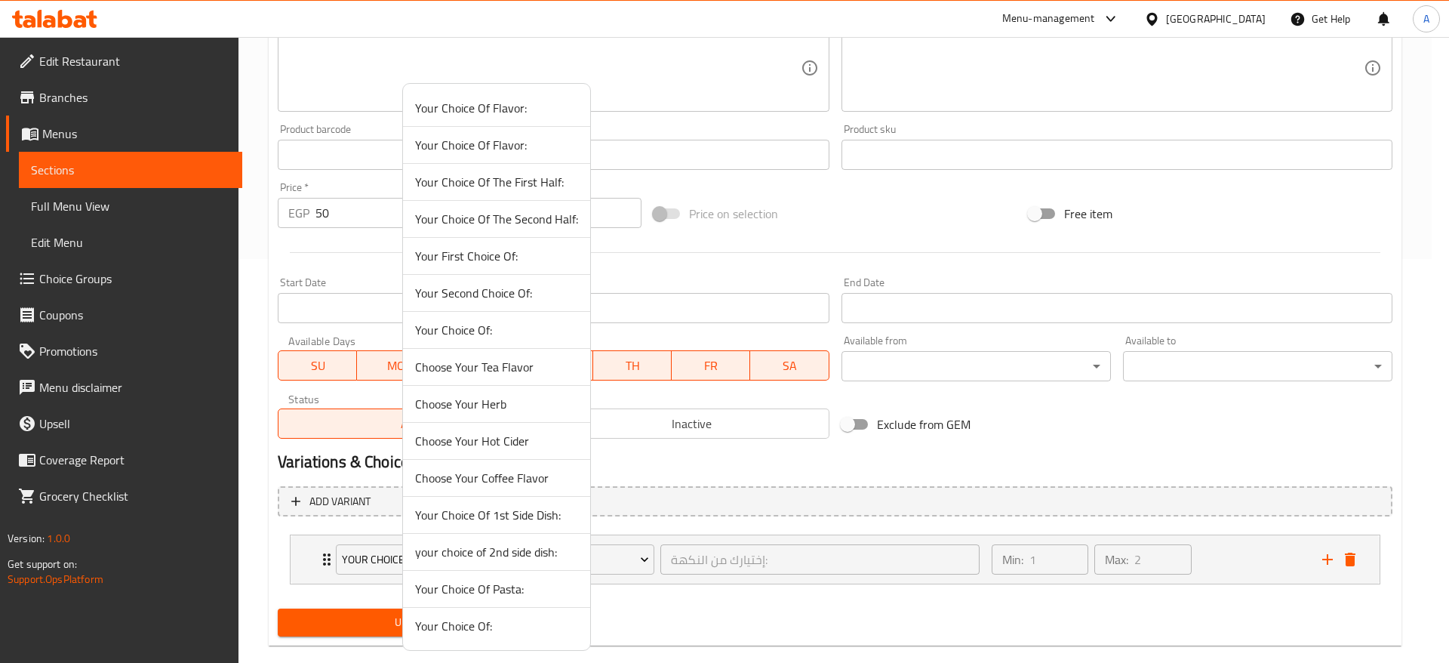
click at [539, 478] on span "Choose Your Coffee Flavor" at bounding box center [496, 478] width 163 height 18
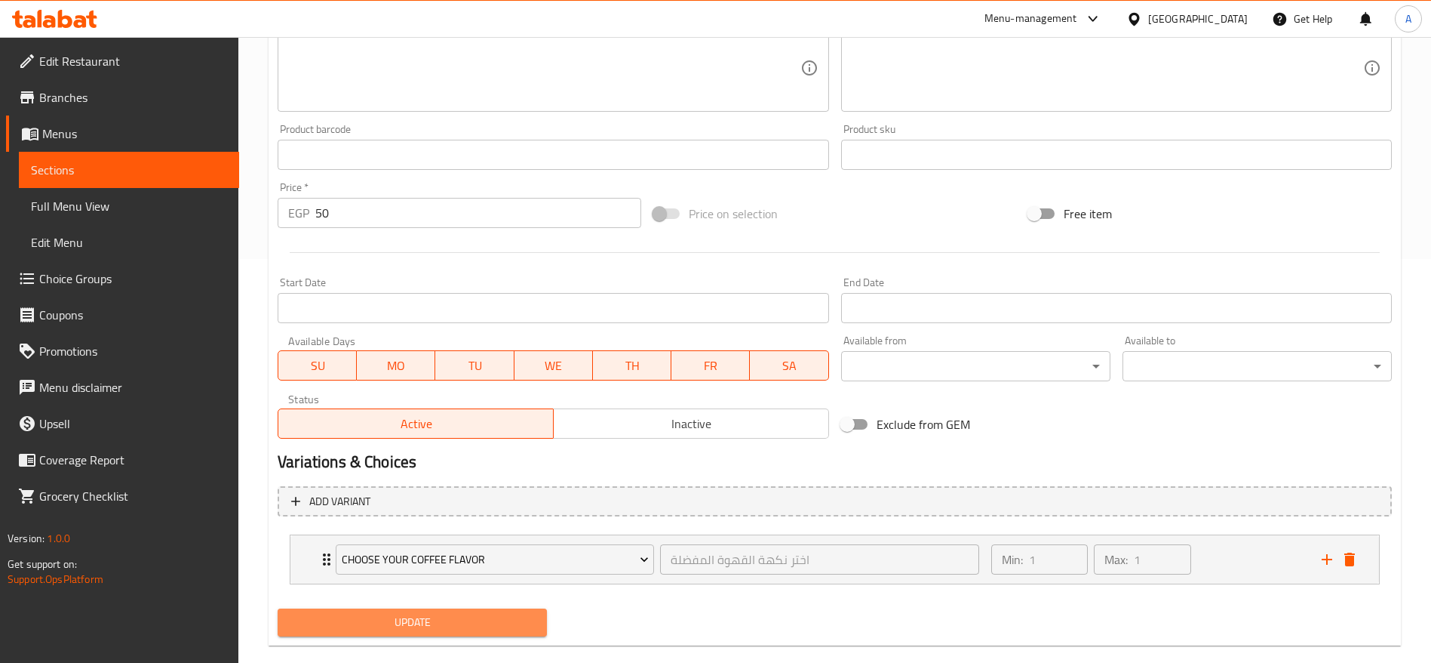
click at [438, 631] on span "Update" at bounding box center [412, 622] width 245 height 19
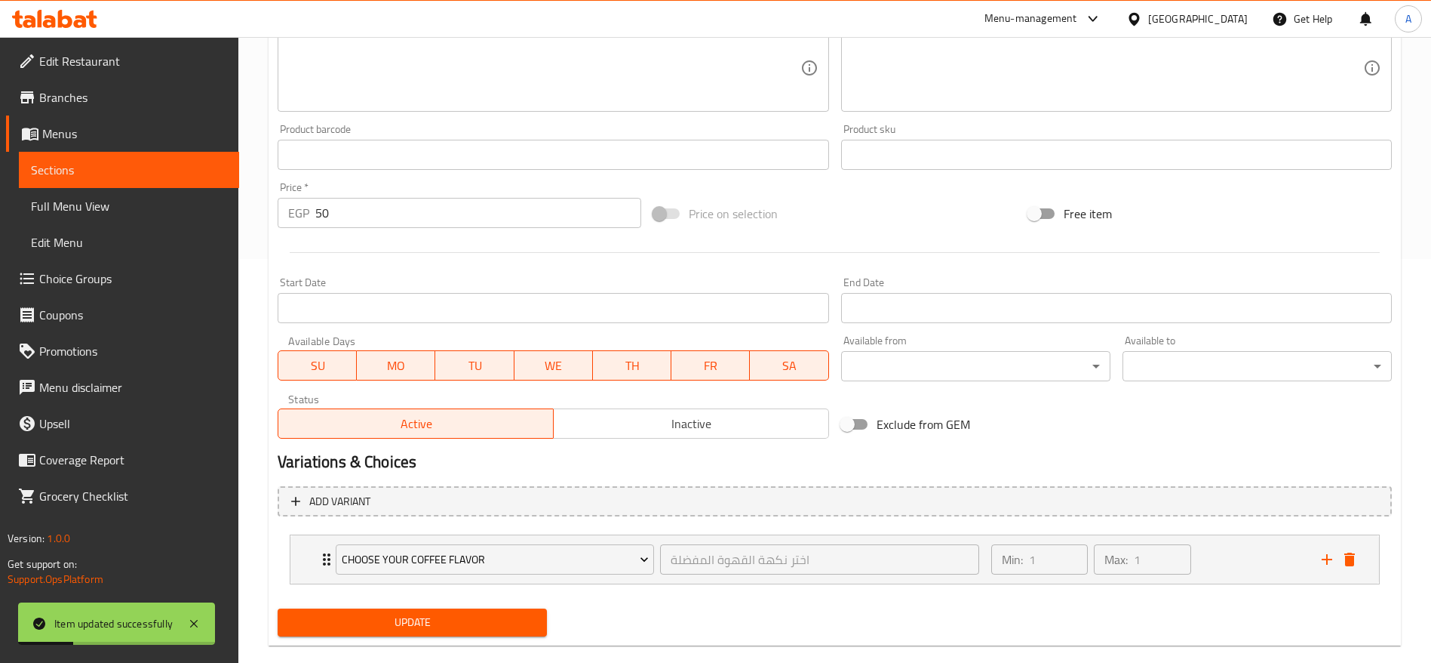
scroll to position [0, 0]
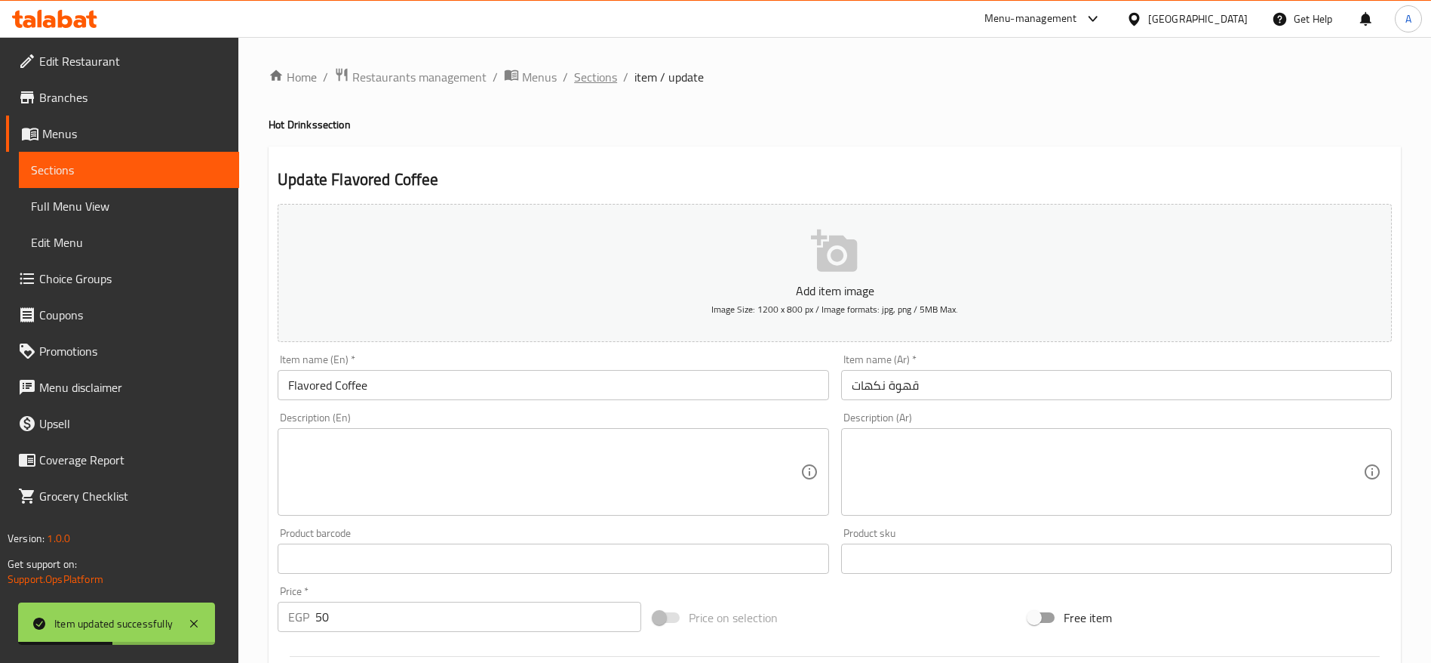
click at [590, 78] on span "Sections" at bounding box center [595, 77] width 43 height 18
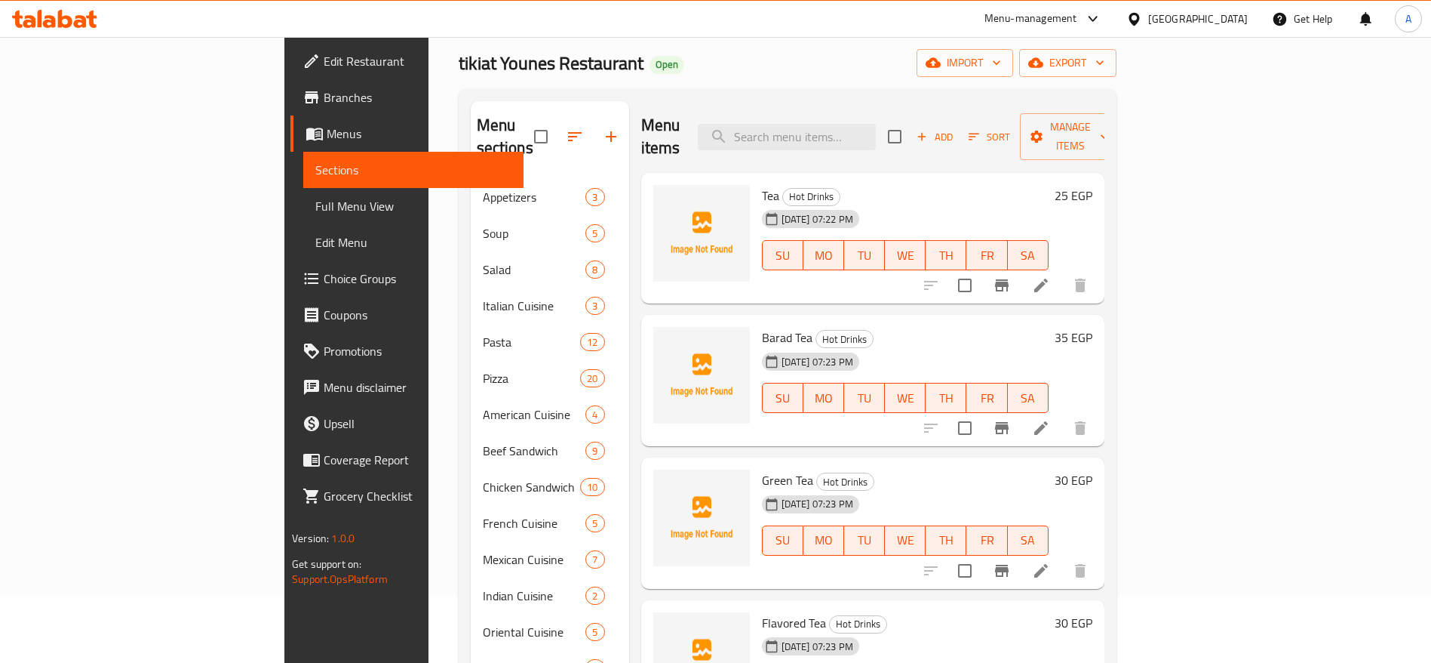
scroll to position [52, 0]
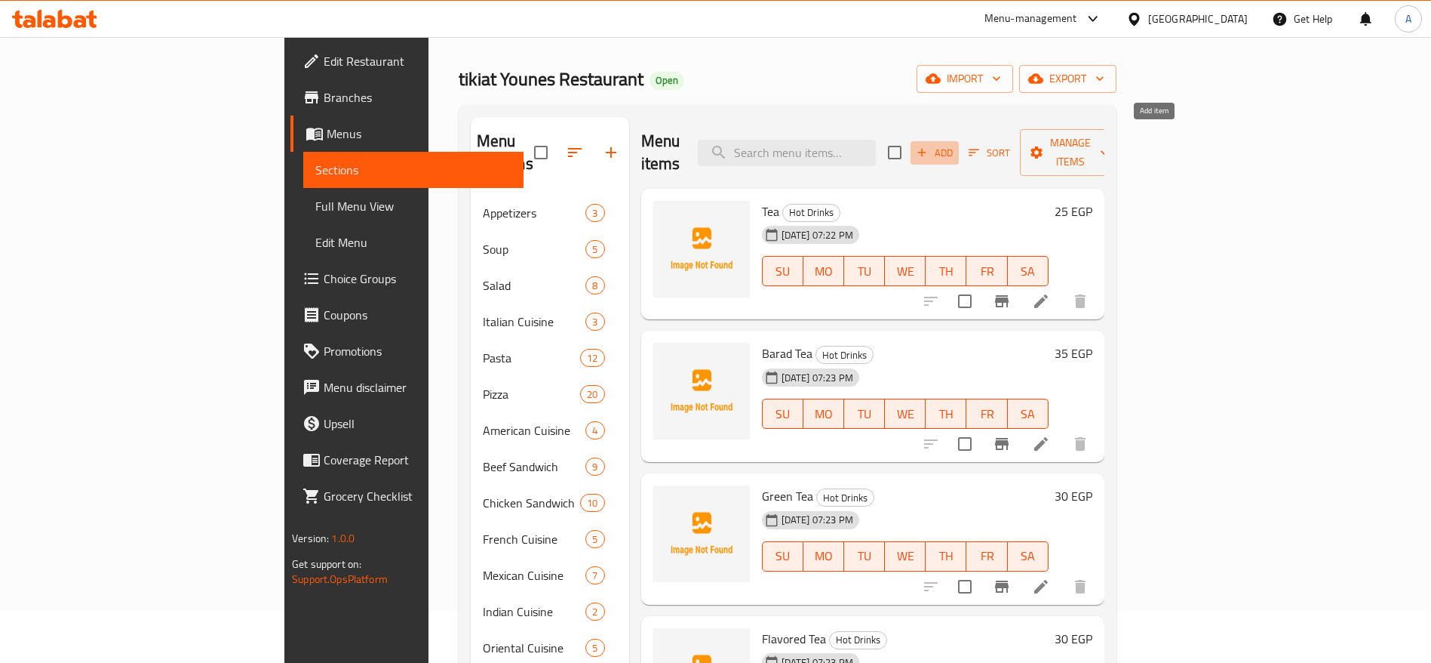
click at [955, 144] on span "Add" at bounding box center [935, 152] width 41 height 17
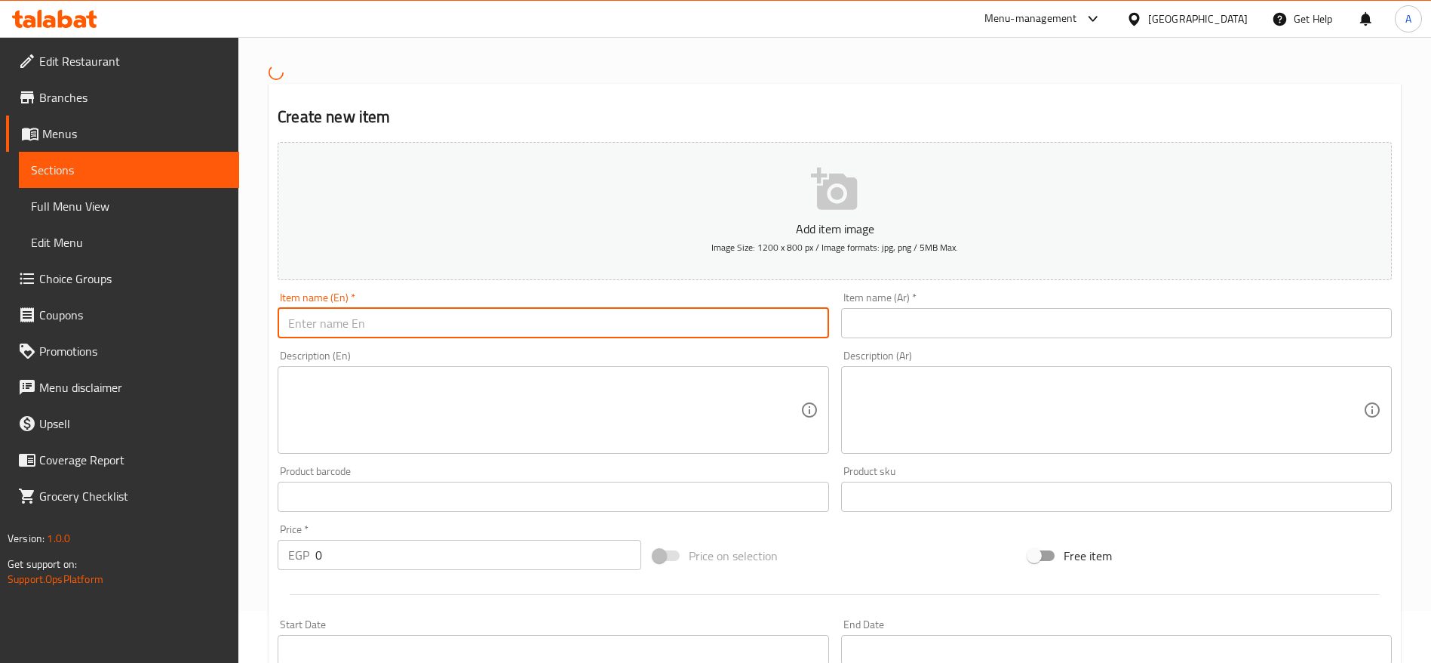
click at [491, 324] on input "text" at bounding box center [553, 323] width 551 height 30
type input "Nescafe"
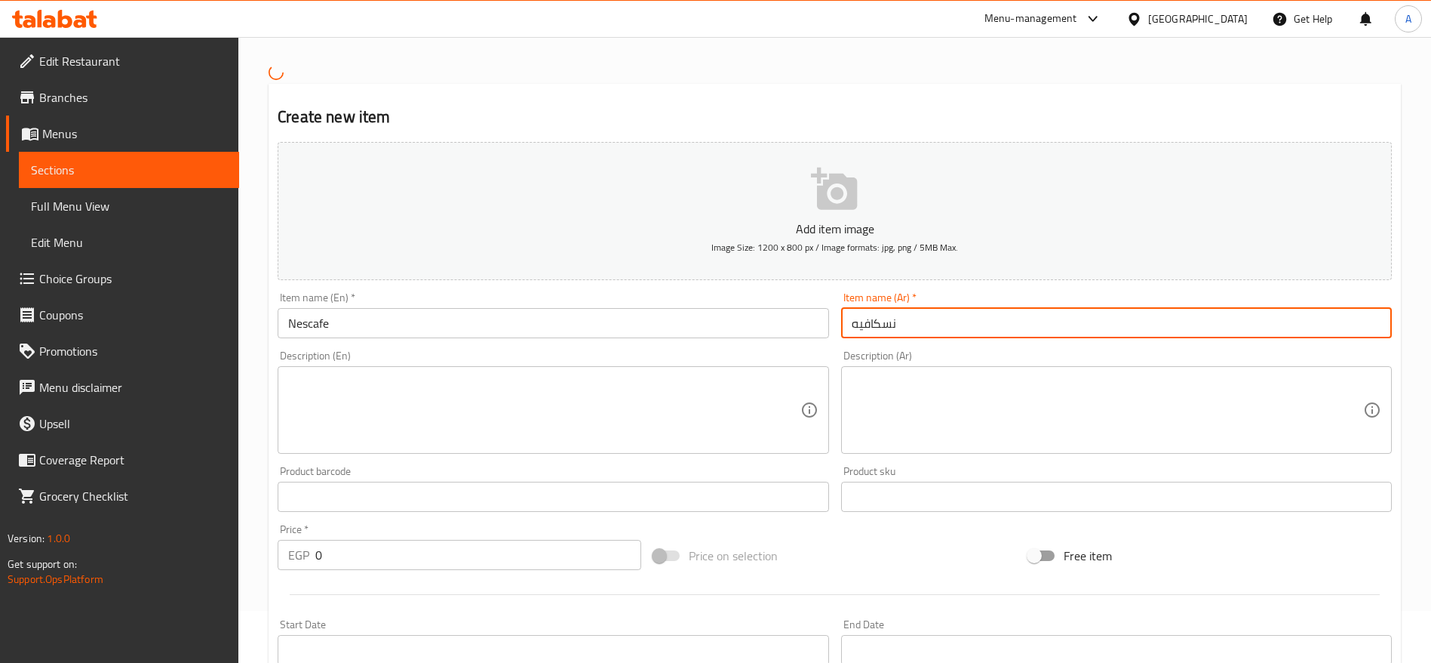
type input "نسكافيه"
click at [378, 562] on input "0" at bounding box center [478, 555] width 326 height 30
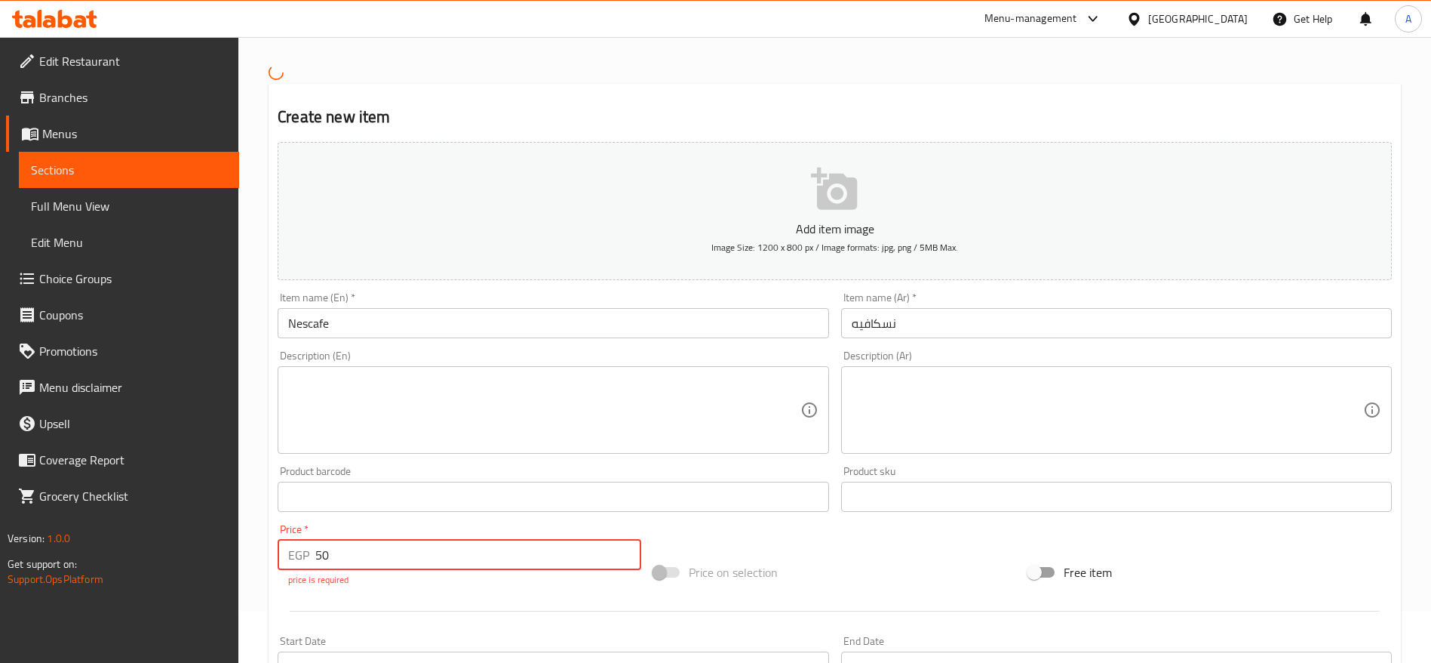
type input "50"
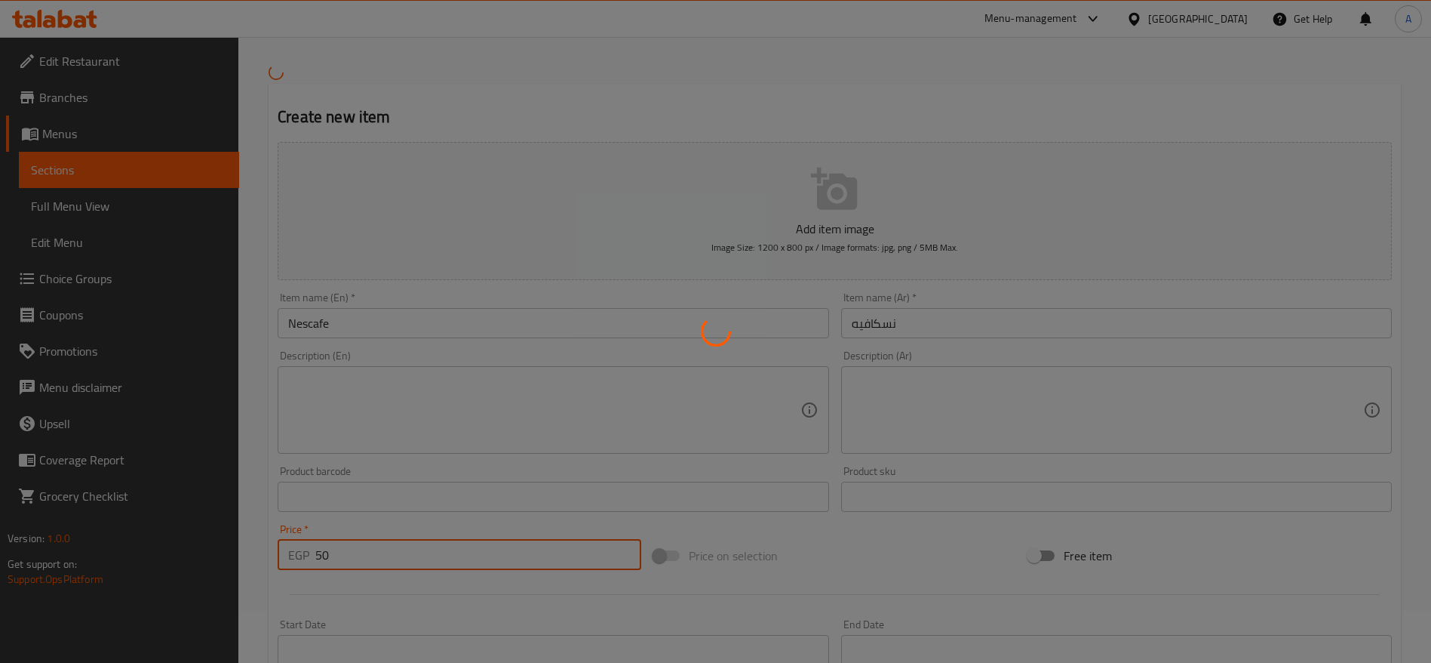
type input "0"
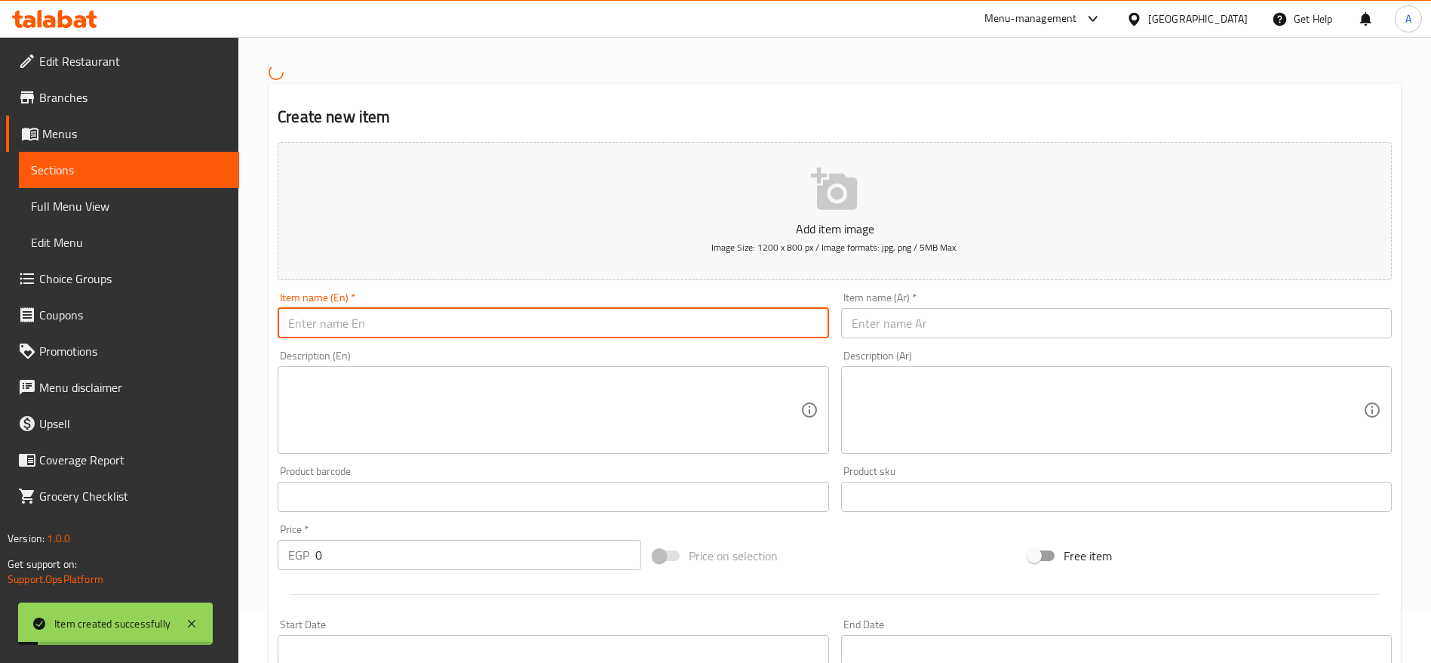
click at [499, 330] on input "text" at bounding box center [553, 323] width 551 height 30
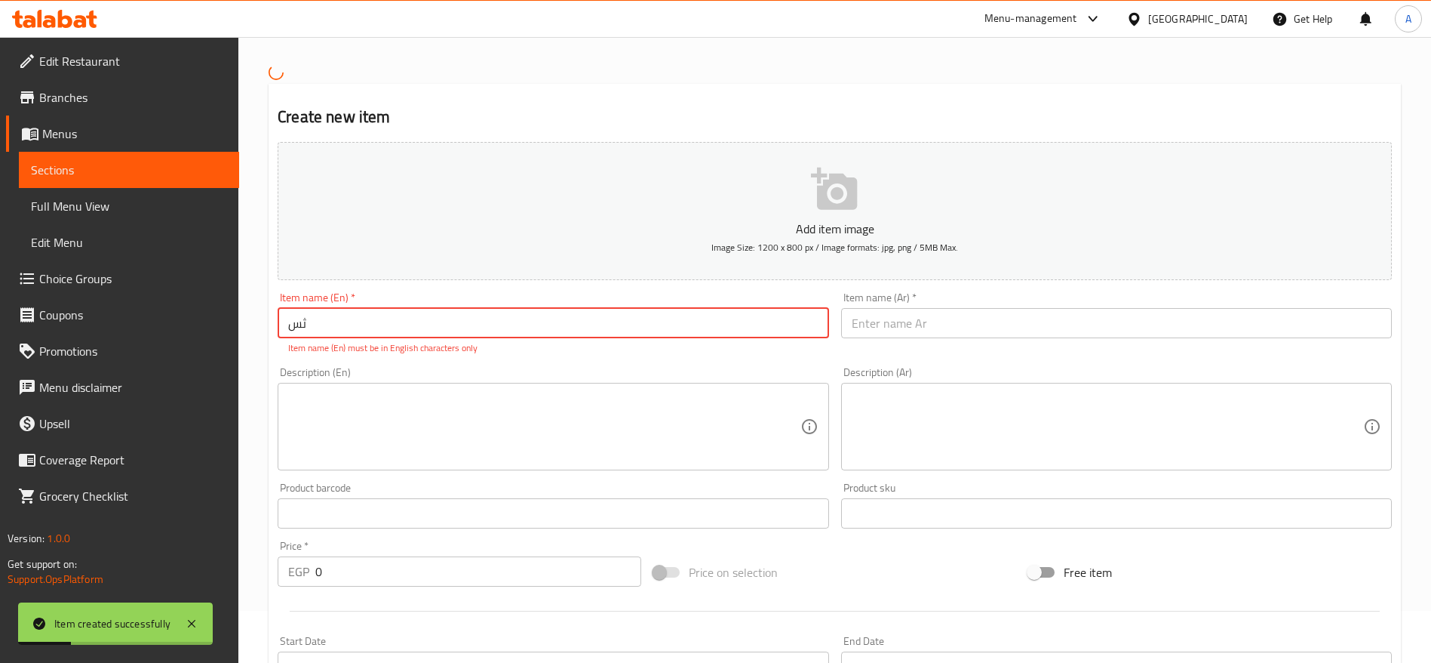
type input "ث"
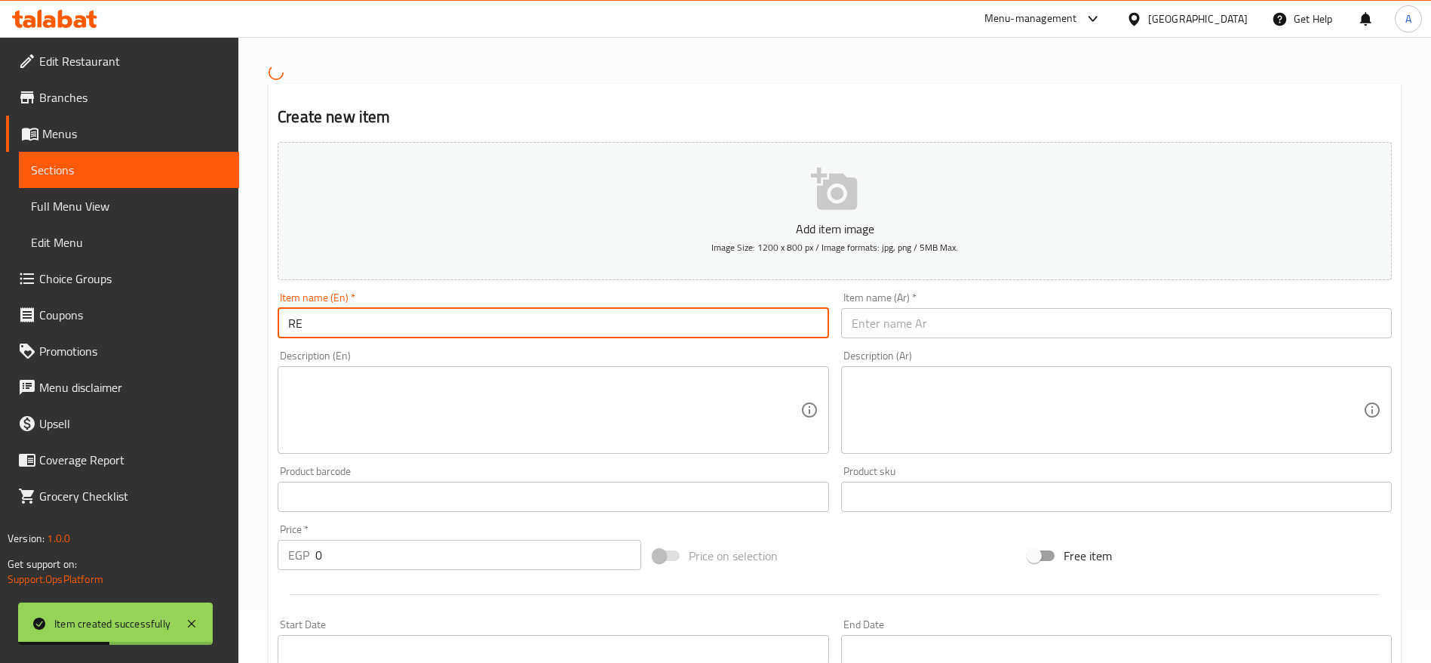
type input "R"
type input "Espresso"
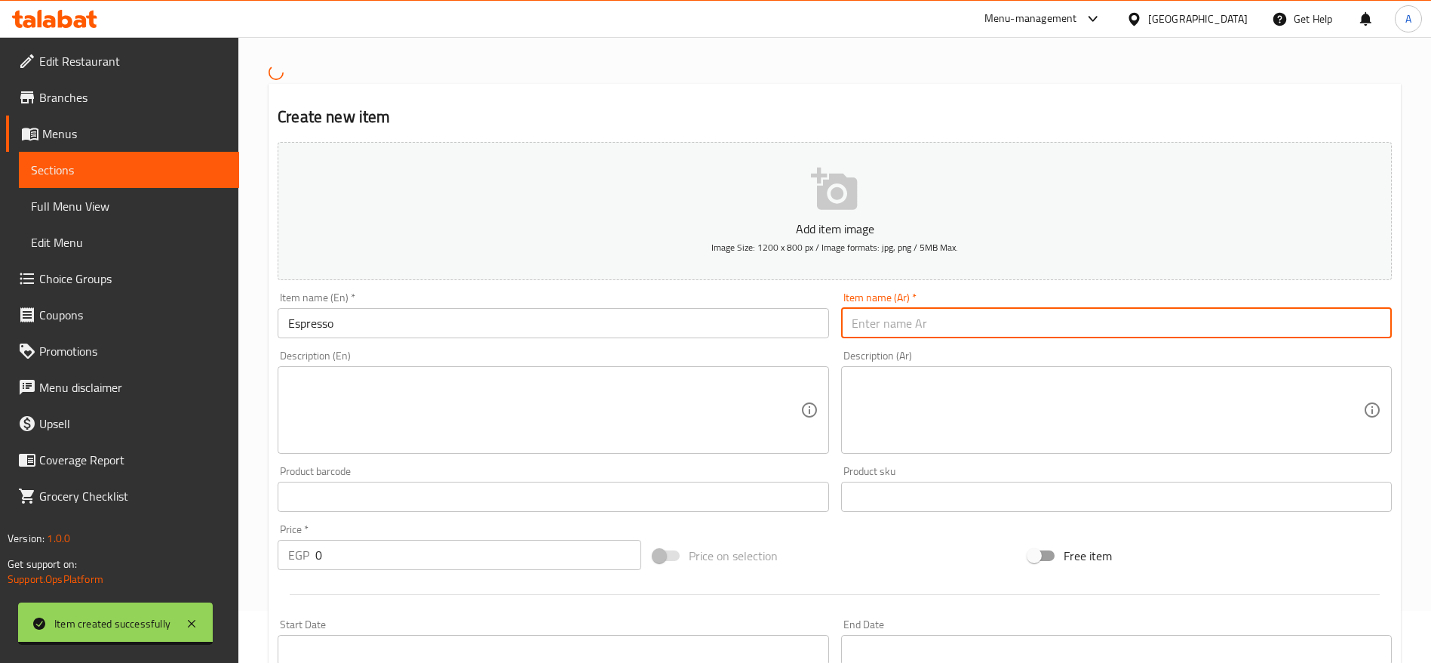
type input "h"
type input "ت"
type input "اسبرسو"
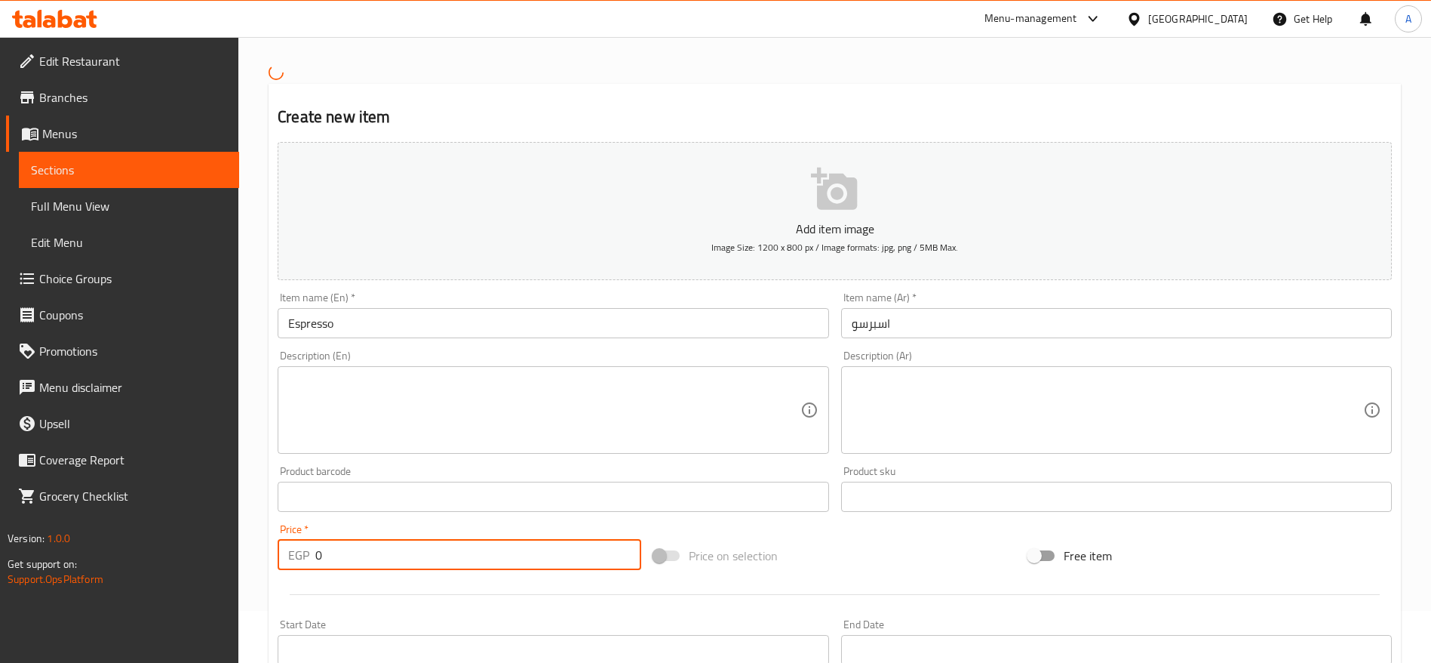
click at [389, 546] on input "0" at bounding box center [478, 555] width 326 height 30
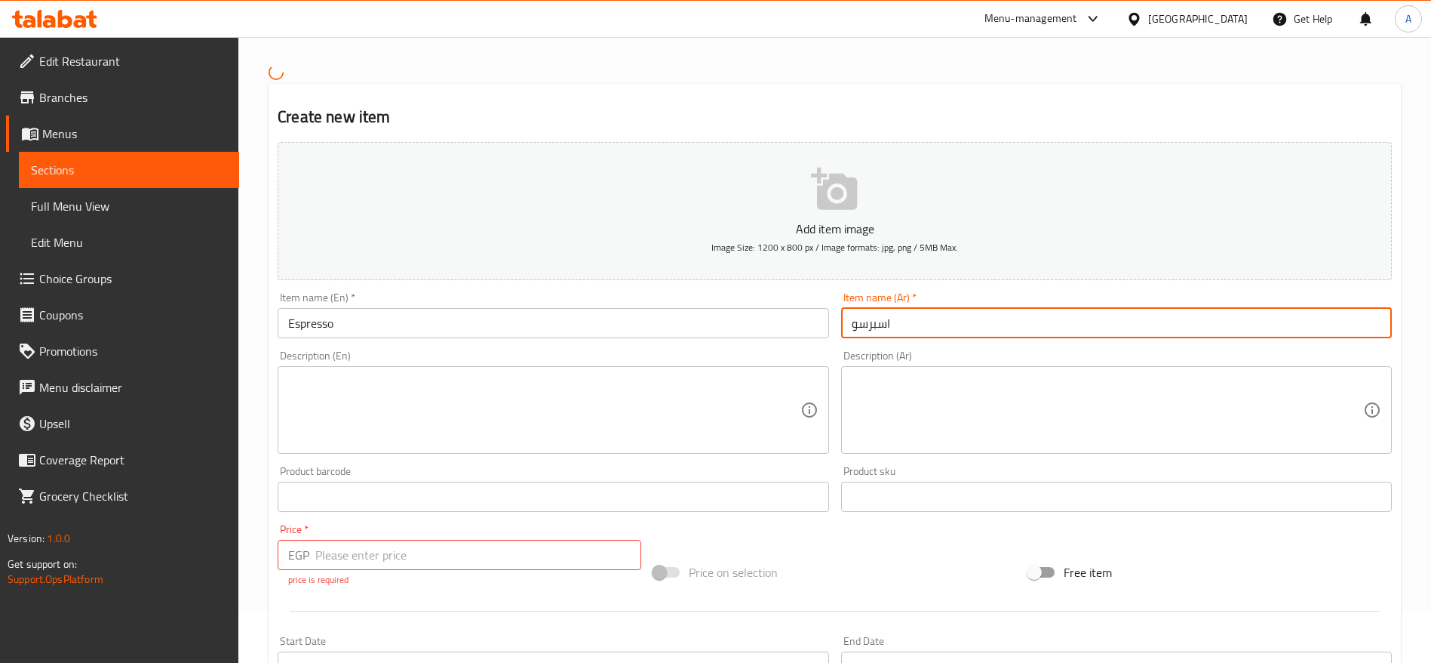
click at [866, 327] on input "اسبرسو" at bounding box center [1116, 323] width 551 height 30
type input "اسبريسو"
click at [724, 323] on input "Espresso" at bounding box center [553, 323] width 551 height 30
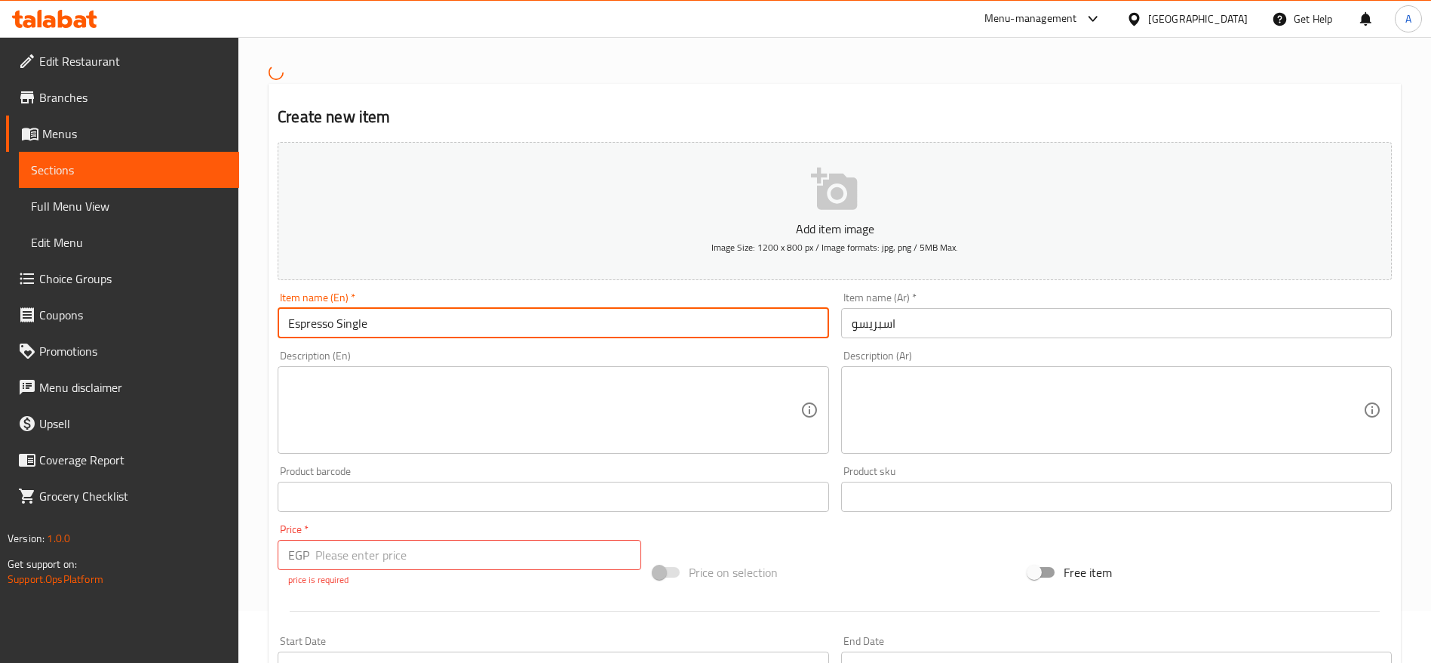
type input "Espresso Single"
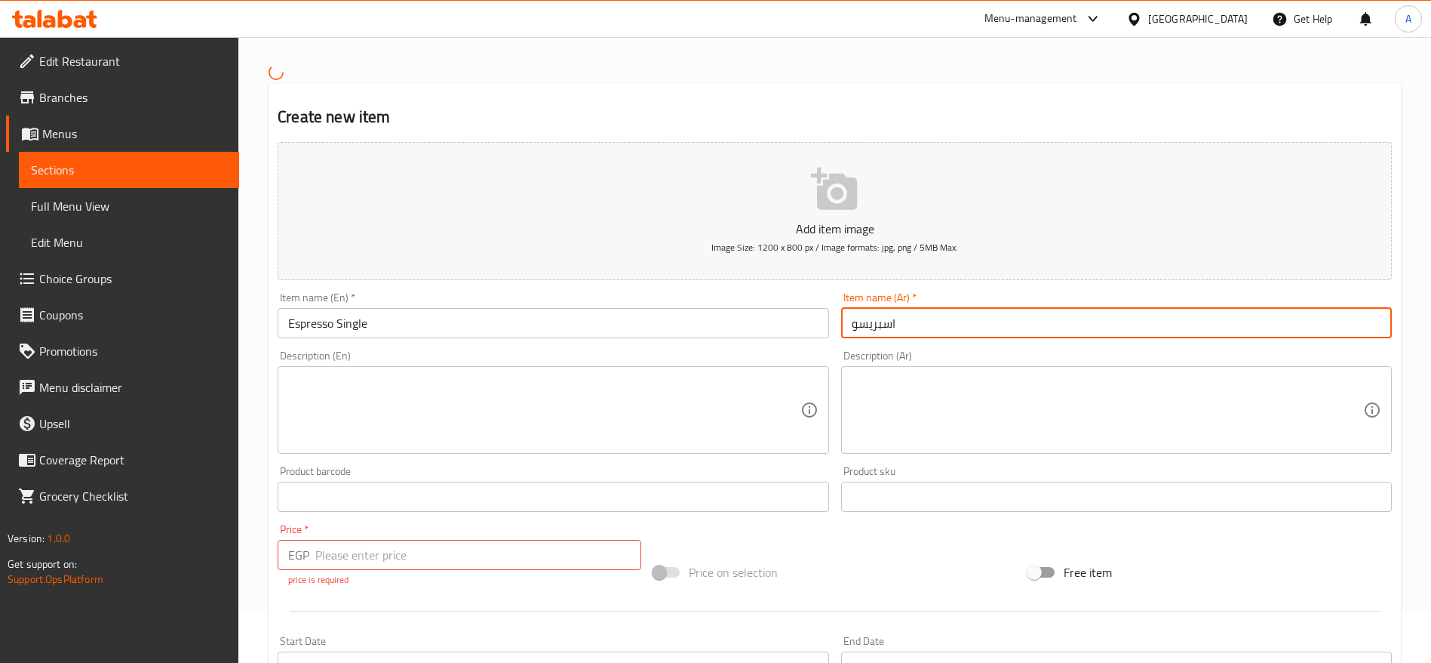
click at [853, 325] on input "اسبريسو" at bounding box center [1116, 323] width 551 height 30
click at [907, 324] on input "اسبريسو" at bounding box center [1116, 323] width 551 height 30
type input "اسبريسو سينجل"
click at [547, 552] on input "number" at bounding box center [478, 555] width 326 height 30
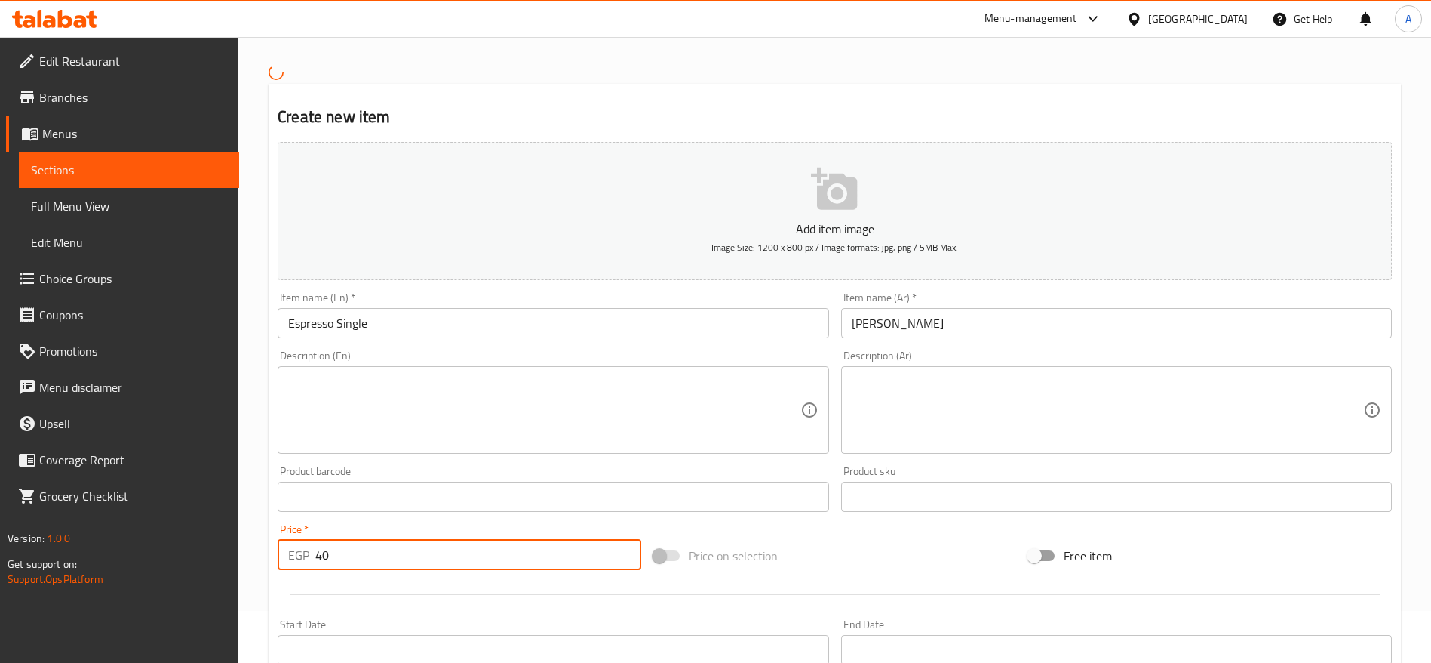
type input "40"
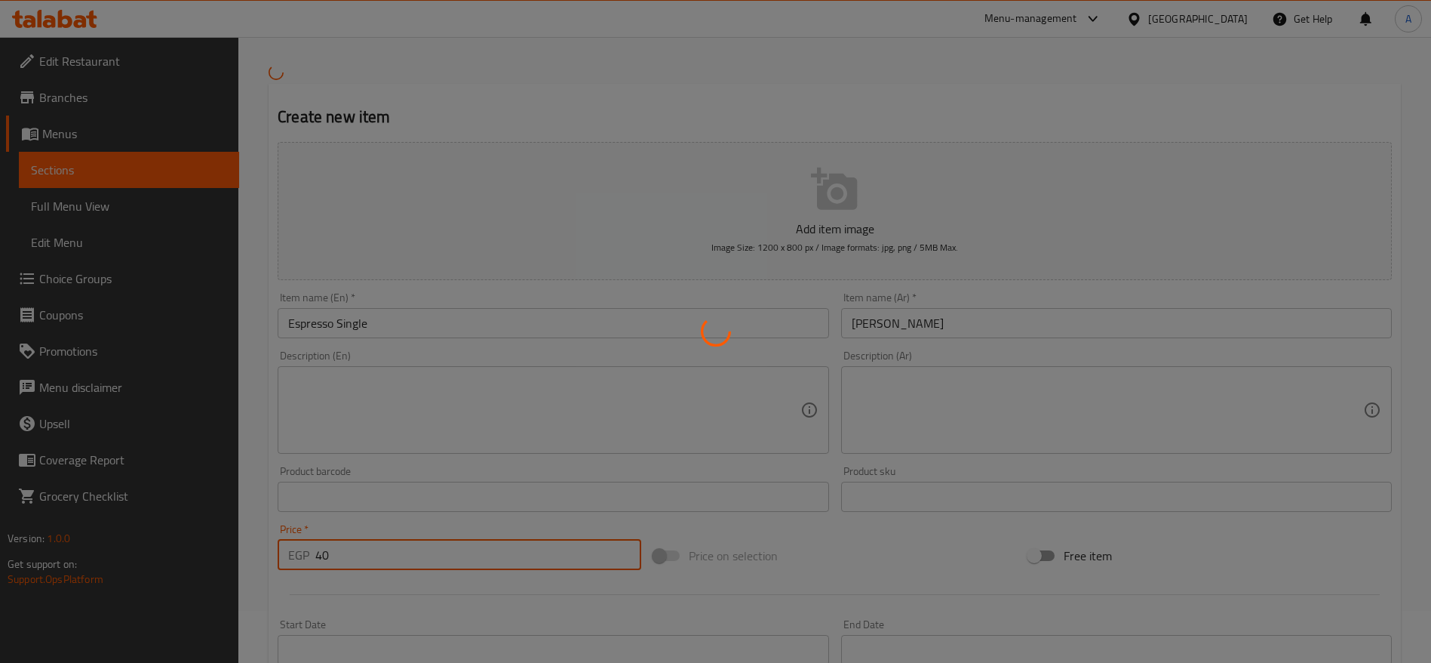
type input "0"
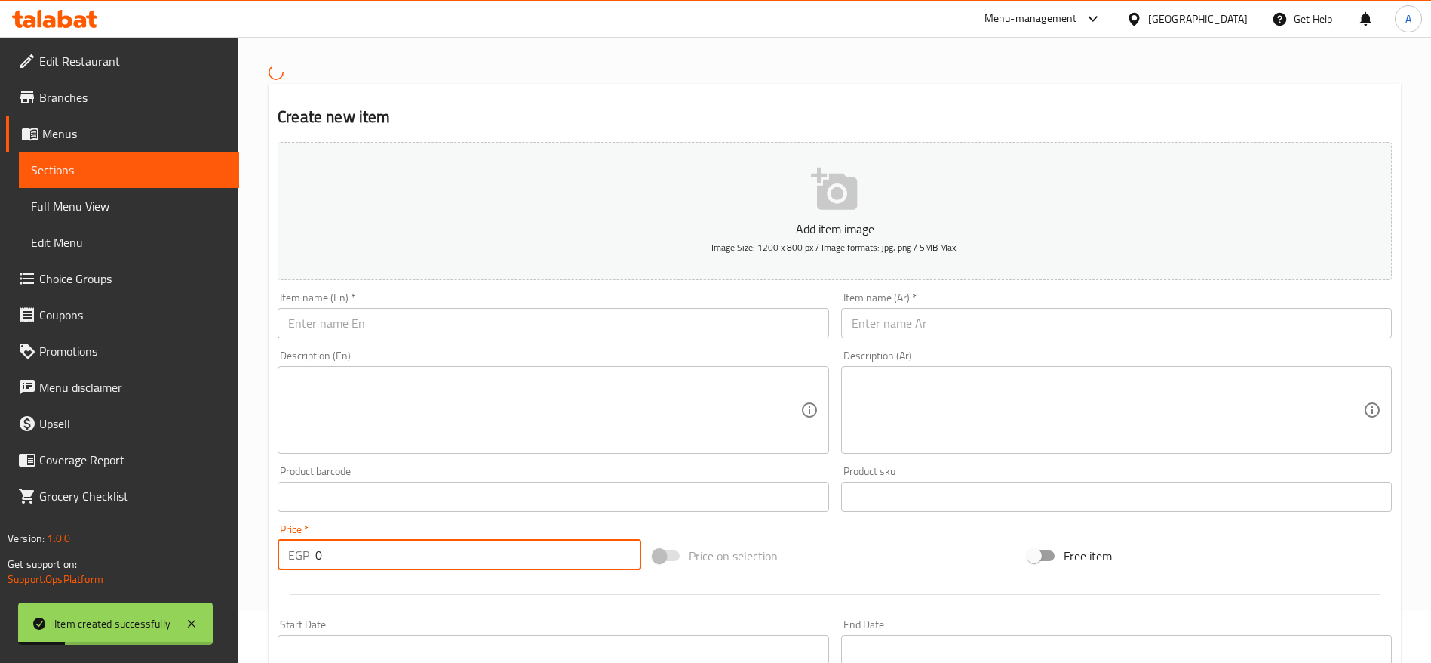
click at [534, 325] on input "text" at bounding box center [553, 323] width 551 height 30
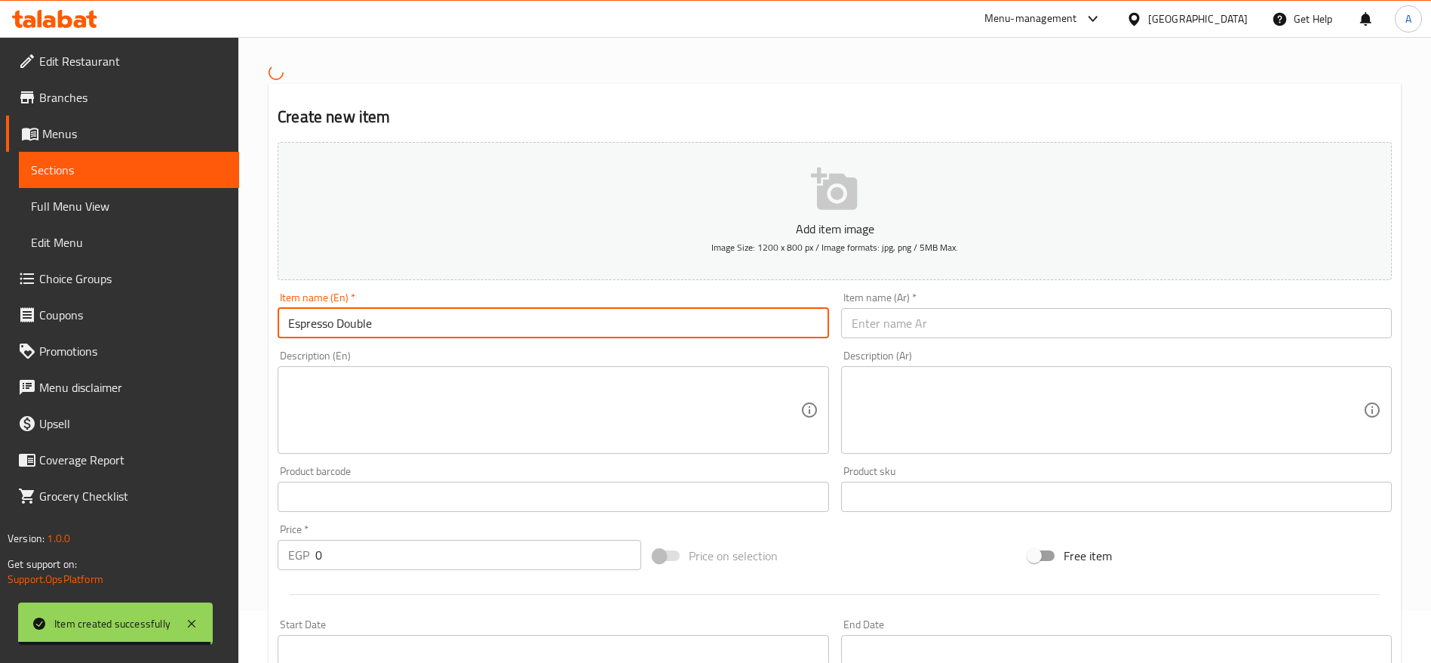
type input "Espresso Double"
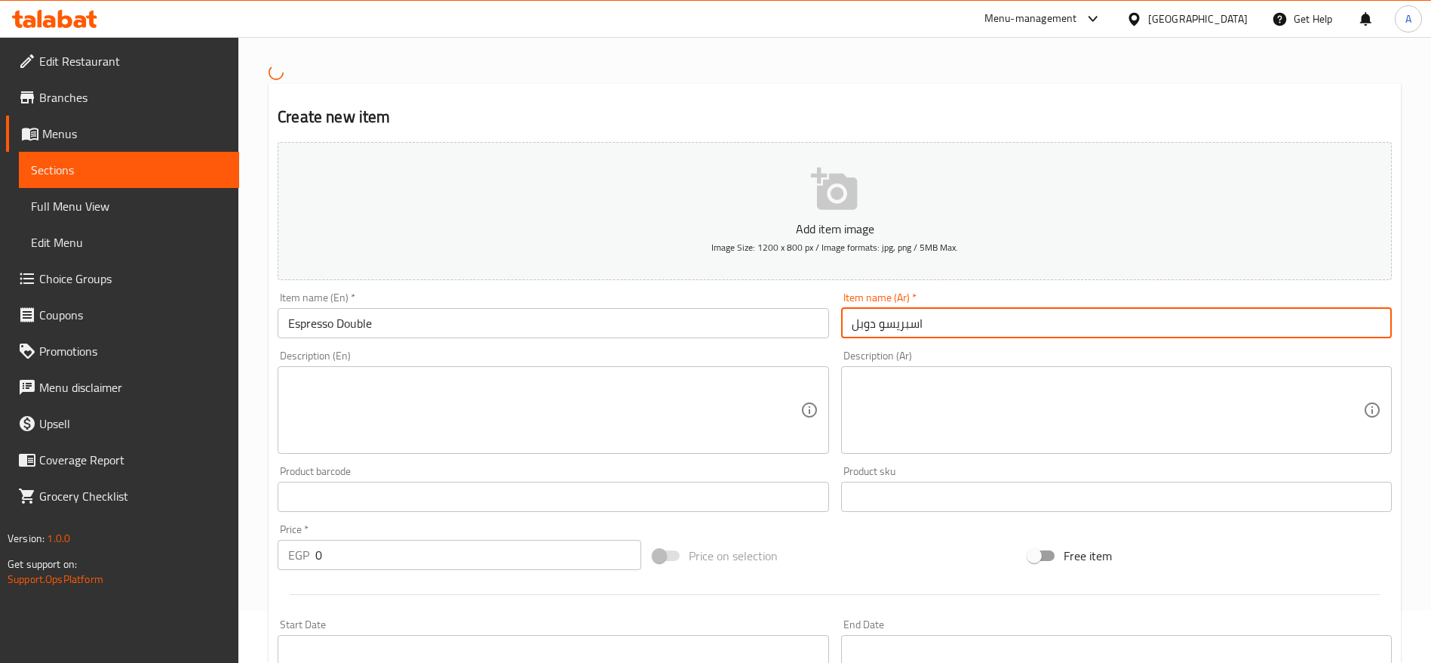
type input "اسبريسو دوبل"
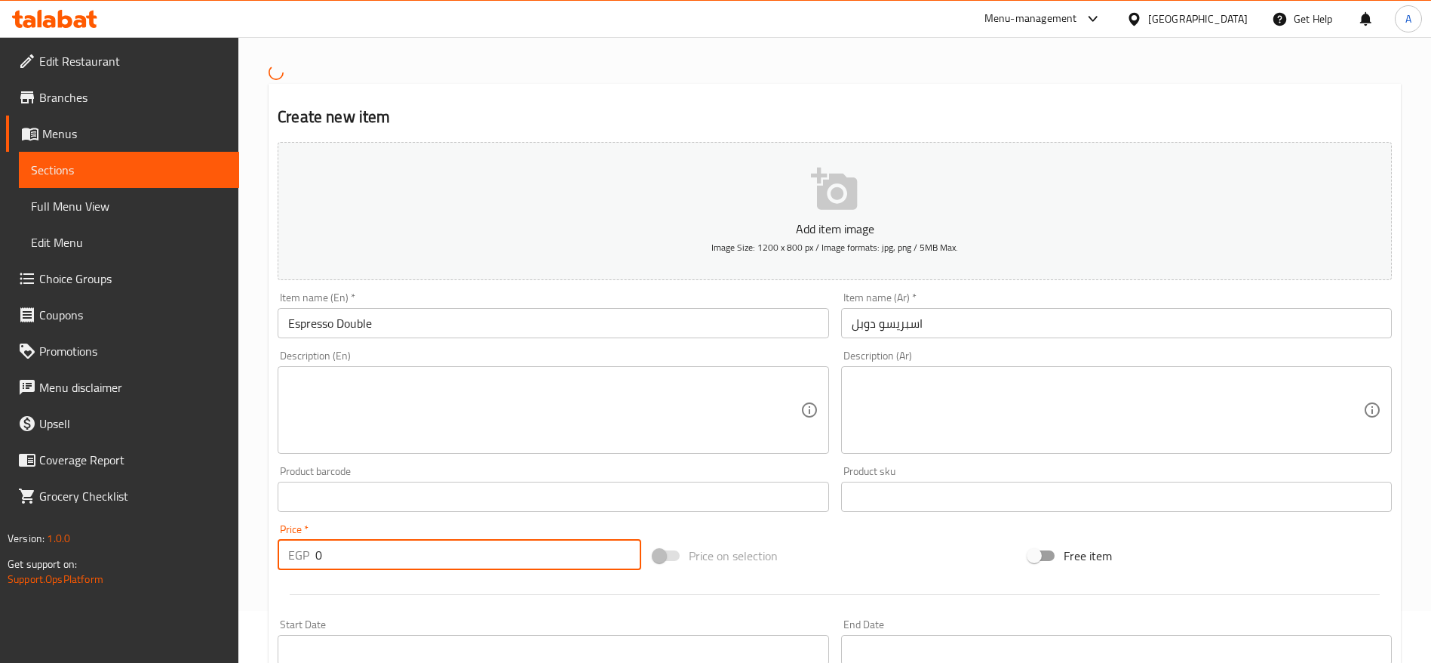
click at [463, 562] on input "0" at bounding box center [478, 555] width 326 height 30
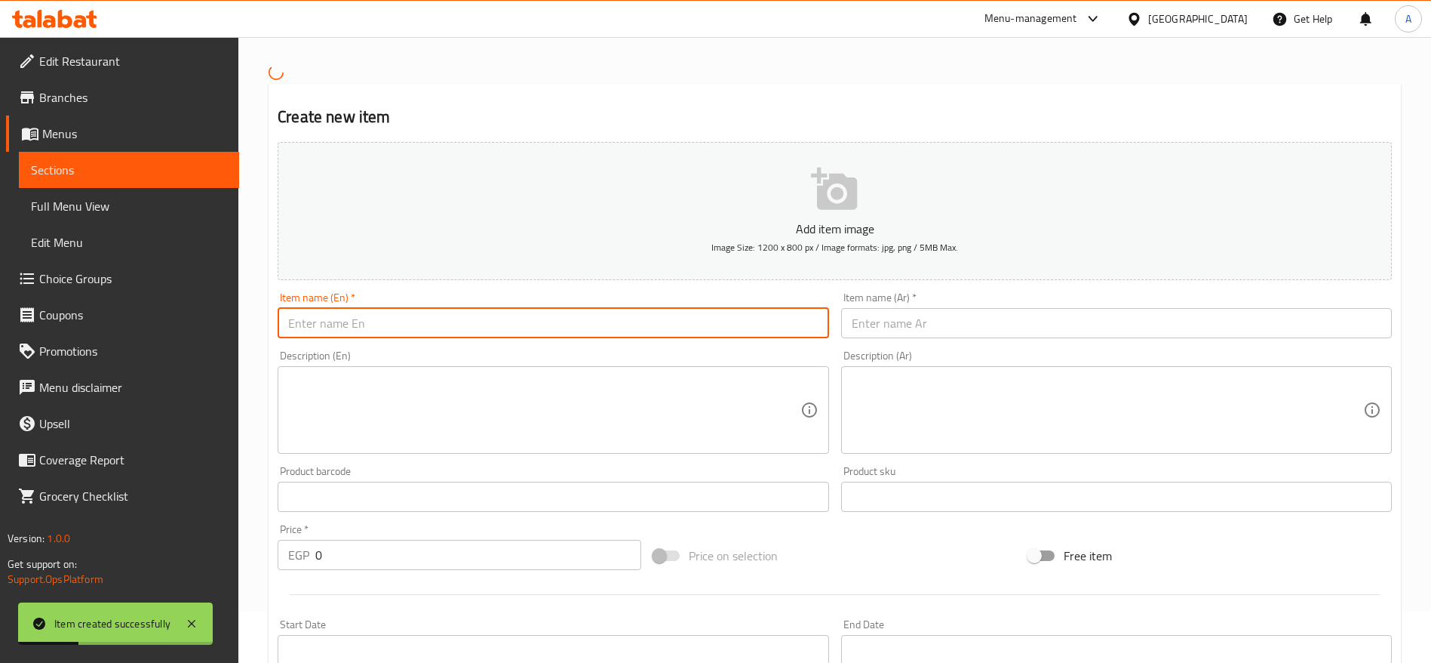
click at [429, 331] on input "text" at bounding box center [553, 323] width 551 height 30
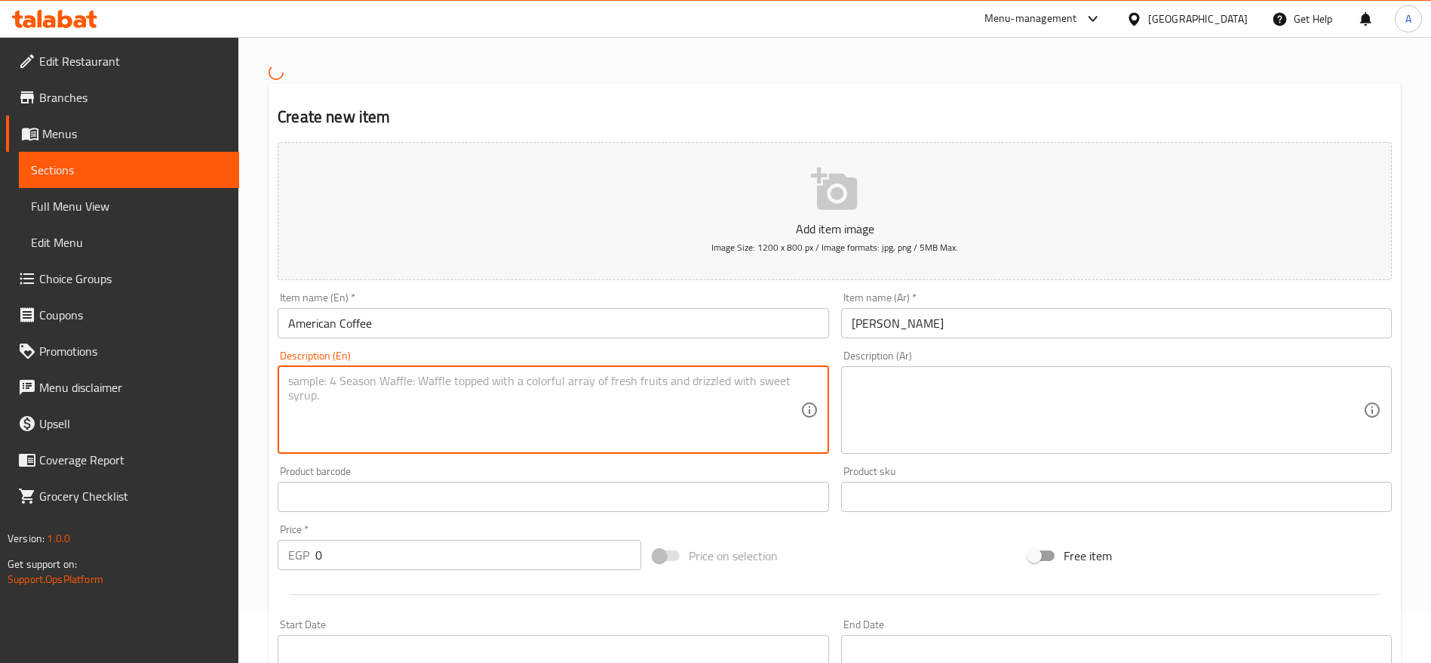
click at [386, 541] on input "0" at bounding box center [478, 555] width 326 height 30
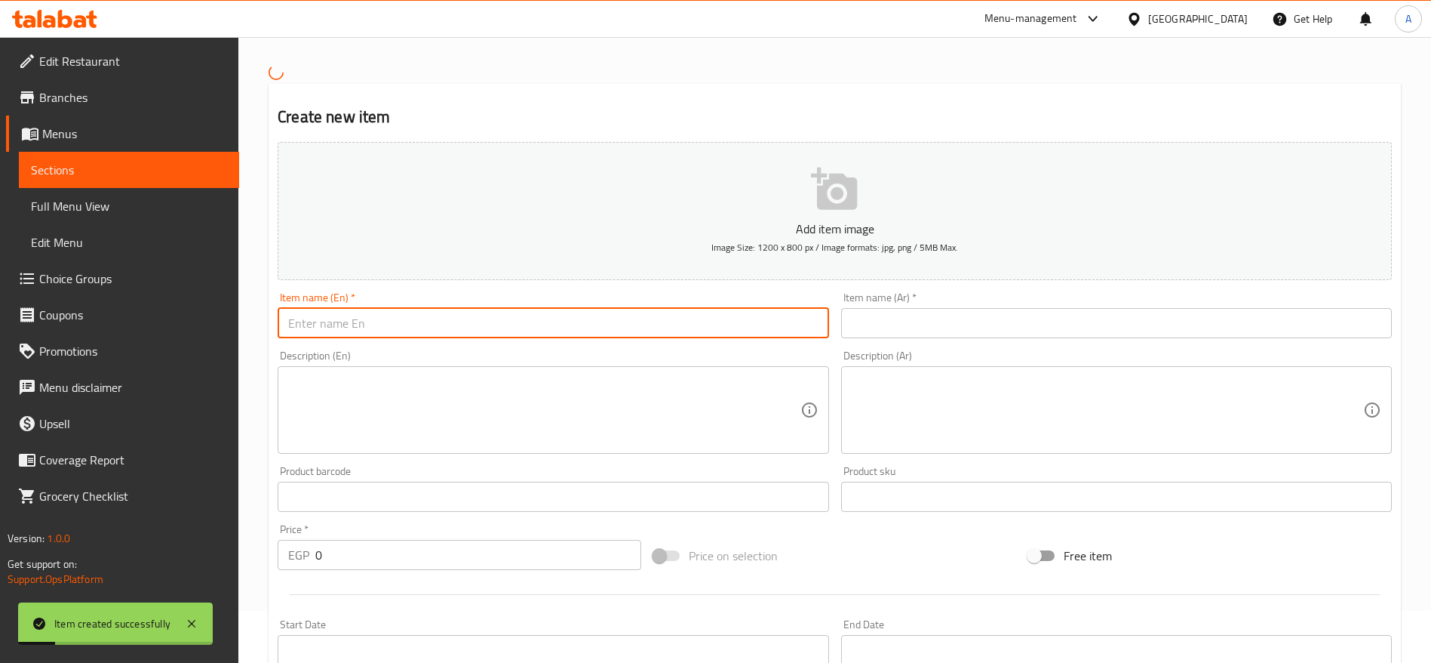
click at [518, 326] on input "text" at bounding box center [553, 323] width 551 height 30
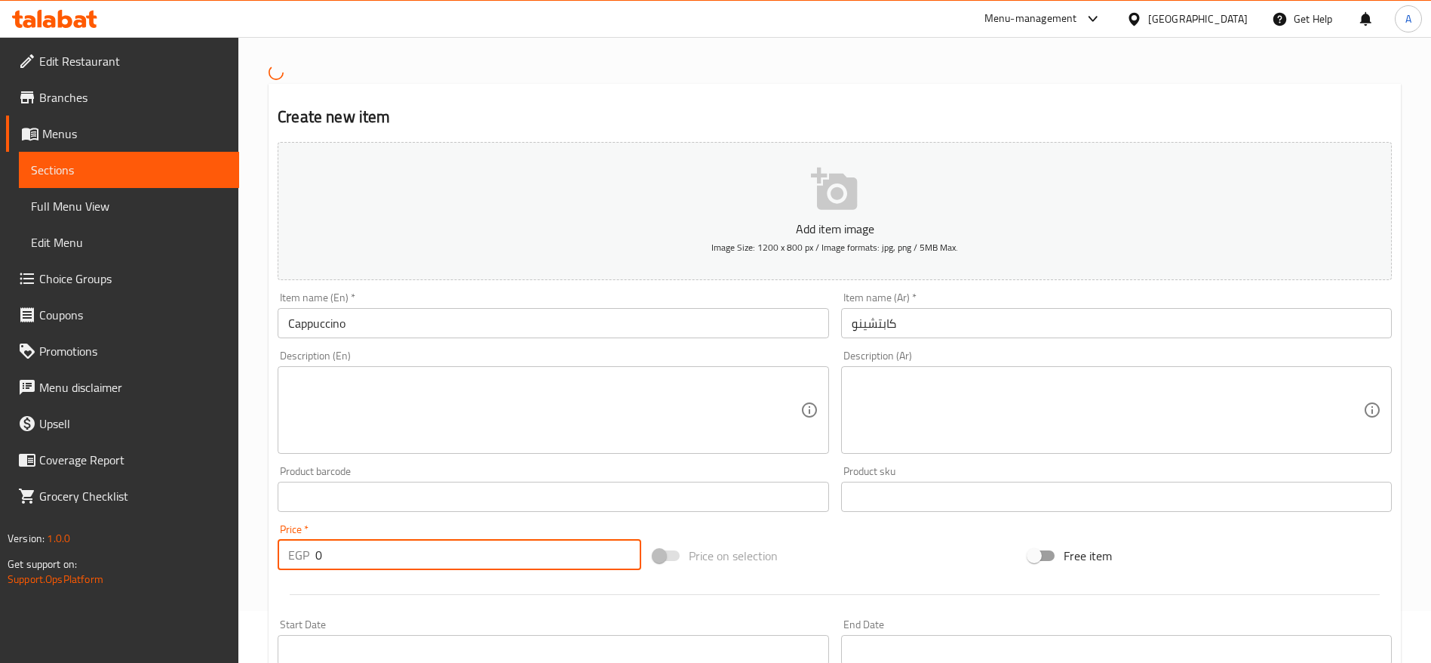
click at [389, 554] on input "0" at bounding box center [478, 555] width 326 height 30
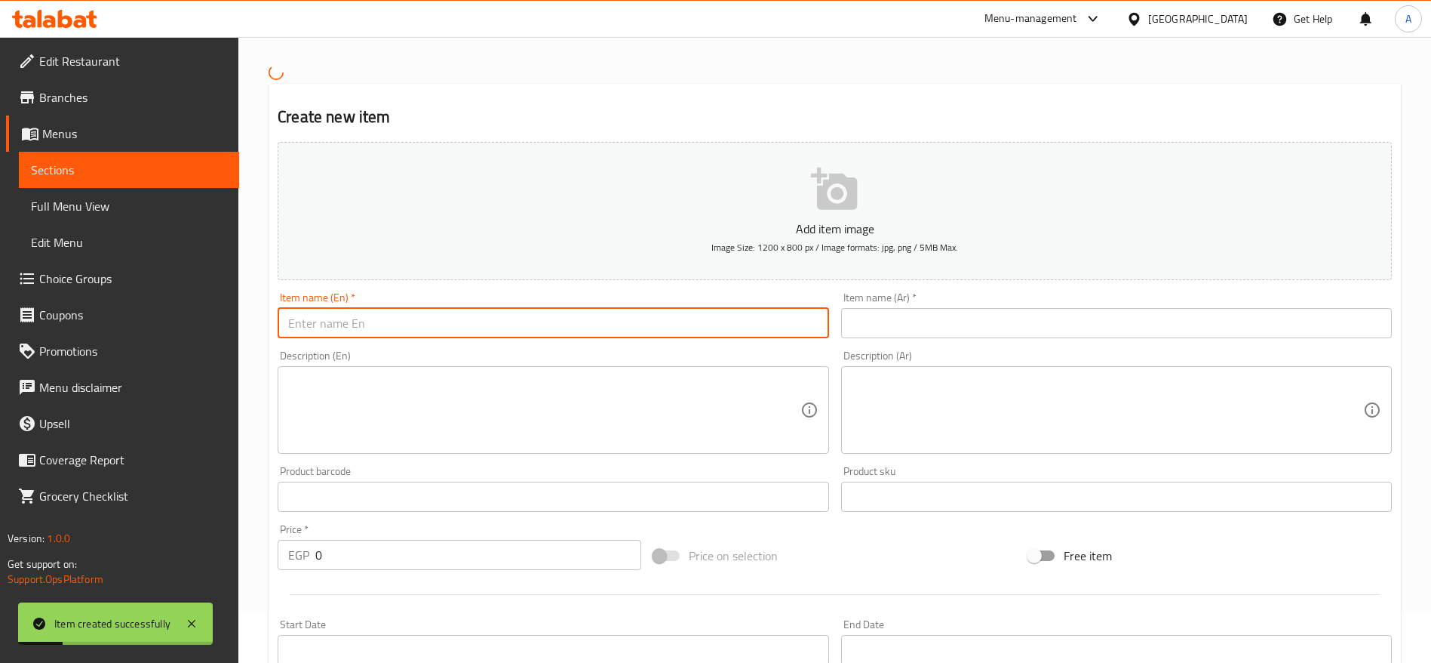
click at [359, 326] on input "text" at bounding box center [553, 323] width 551 height 30
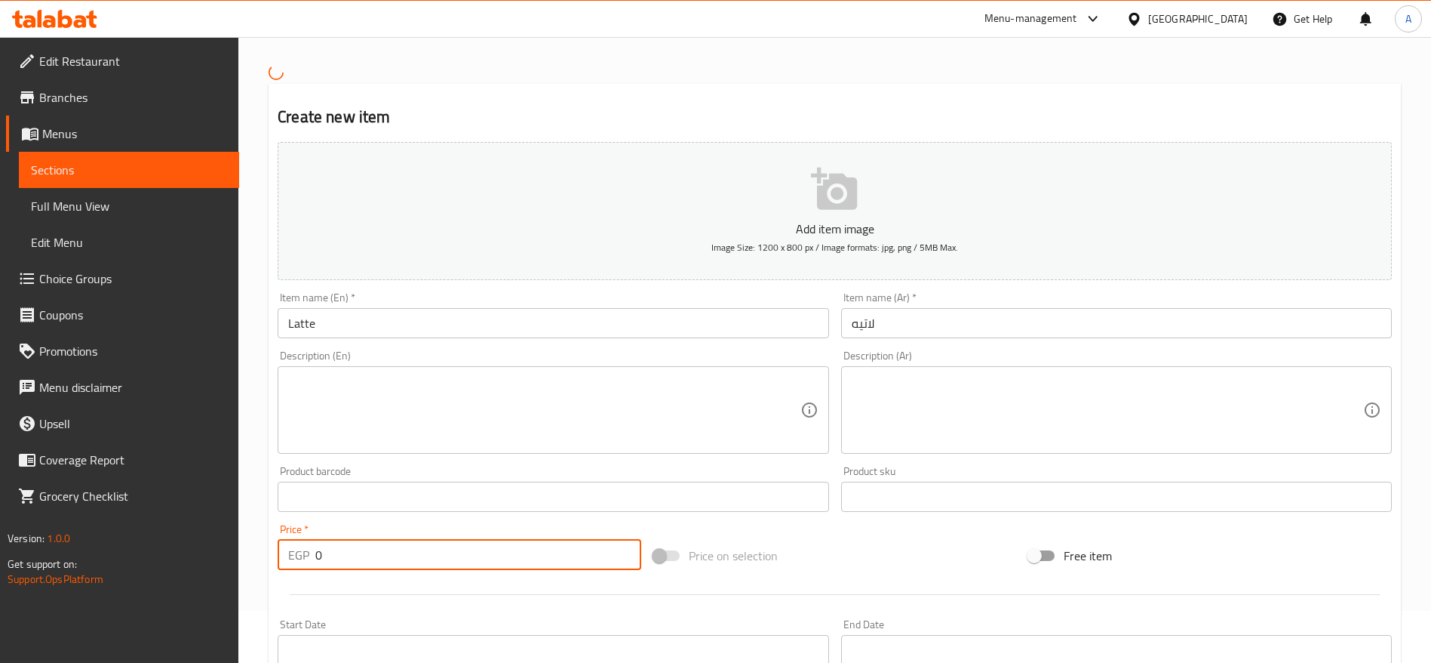
click at [337, 550] on input "0" at bounding box center [478, 555] width 326 height 30
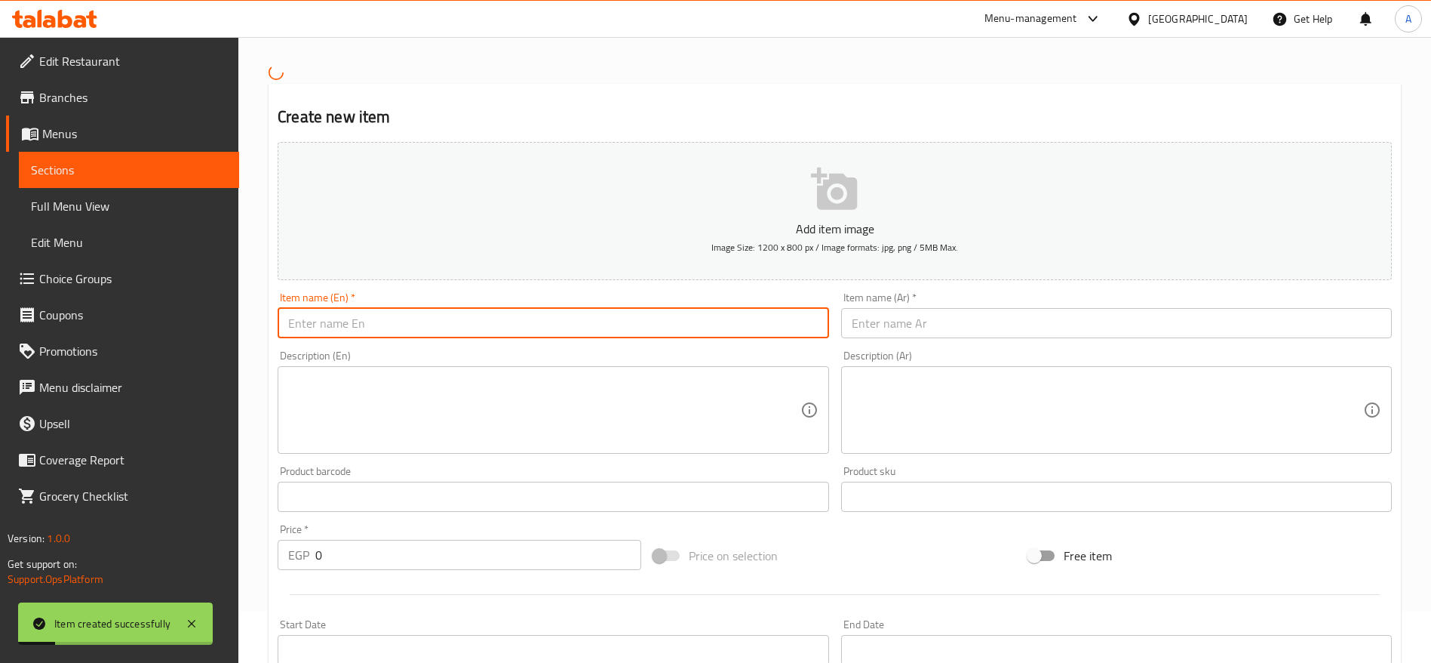
click at [741, 328] on input "text" at bounding box center [553, 323] width 551 height 30
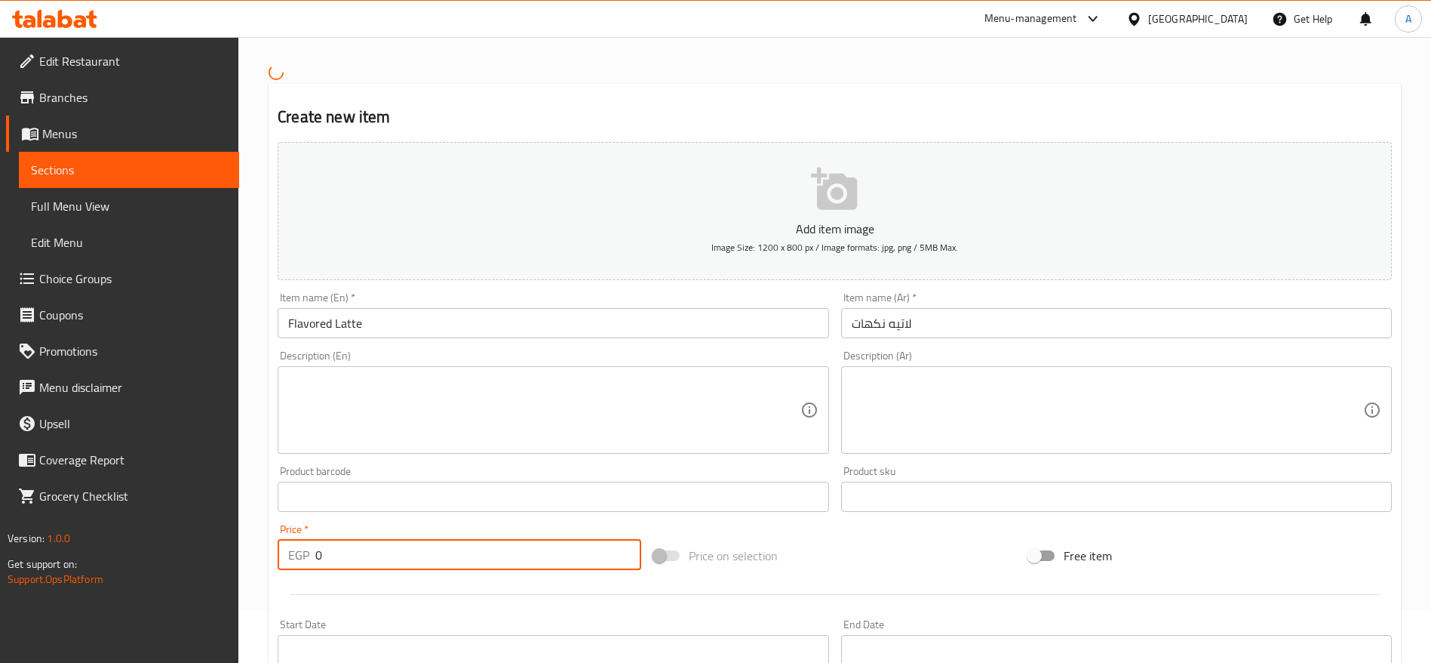
click at [472, 569] on input "0" at bounding box center [478, 555] width 326 height 30
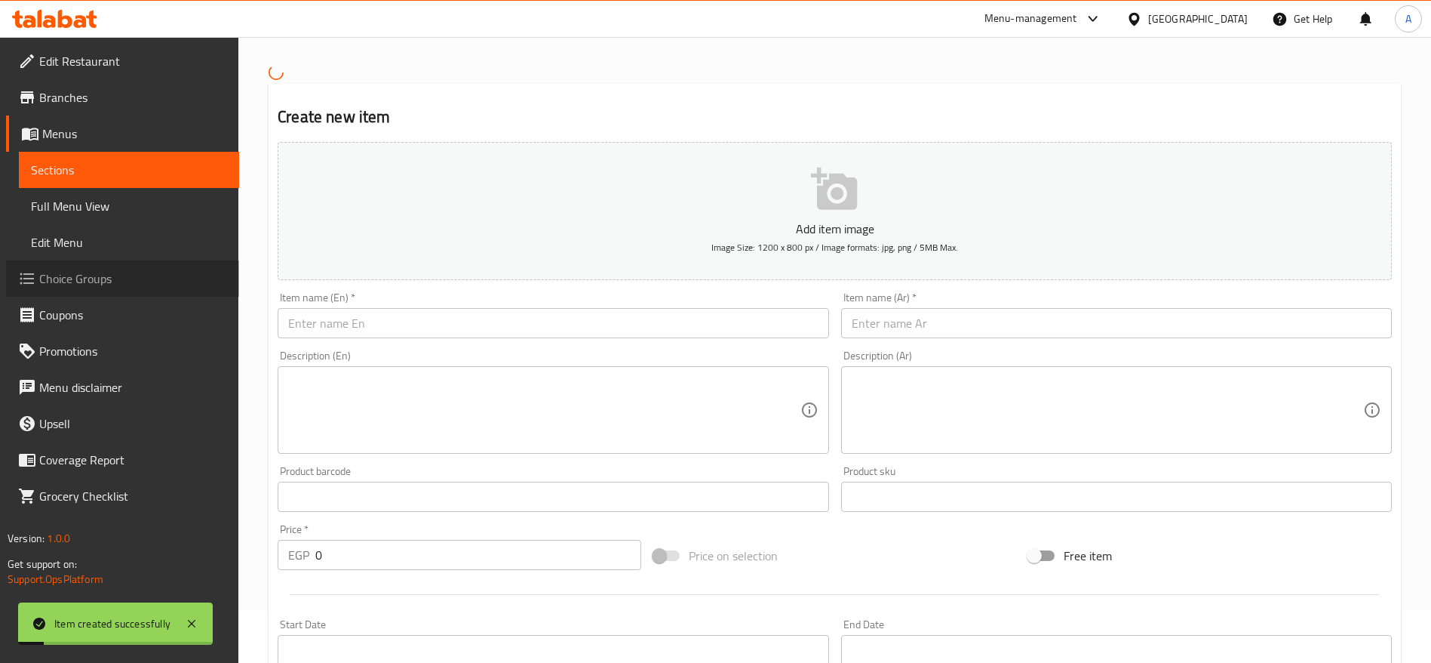
click at [71, 275] on span "Choice Groups" at bounding box center [133, 278] width 188 height 18
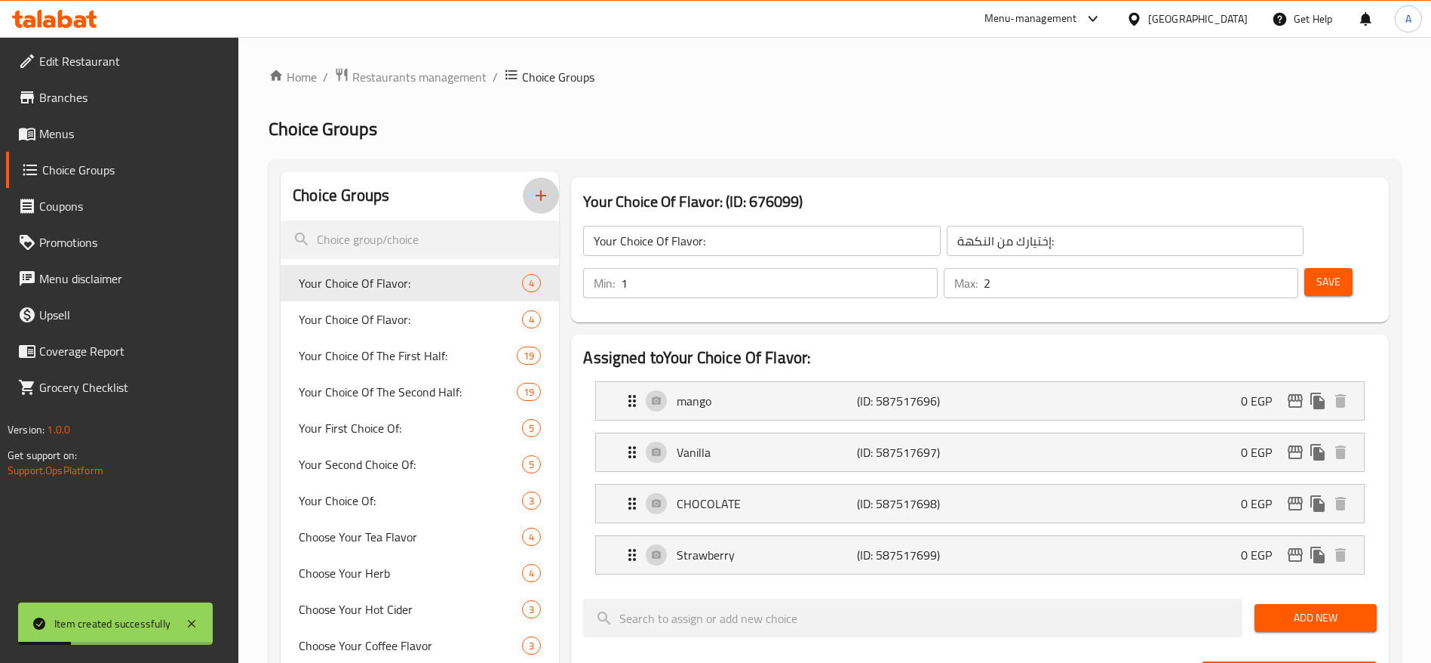
click at [536, 194] on icon "button" at bounding box center [541, 195] width 18 height 18
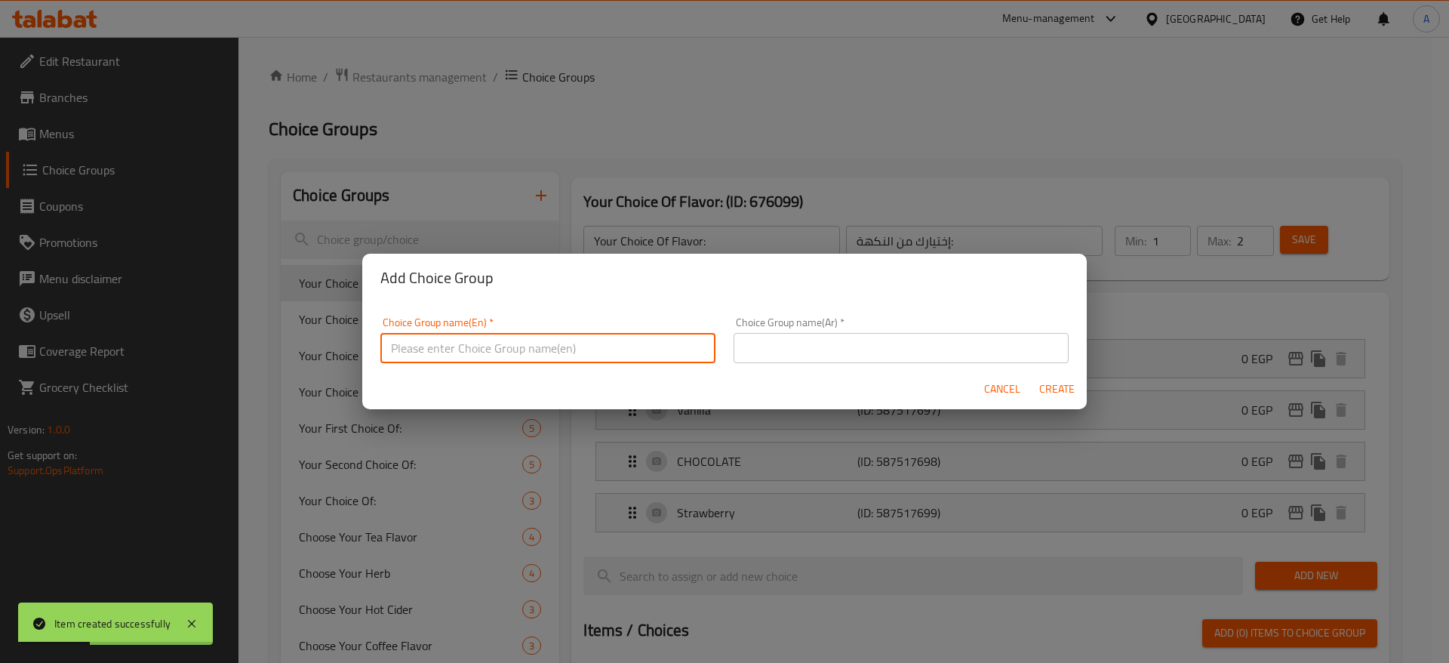
click at [572, 351] on input "text" at bounding box center [547, 348] width 335 height 30
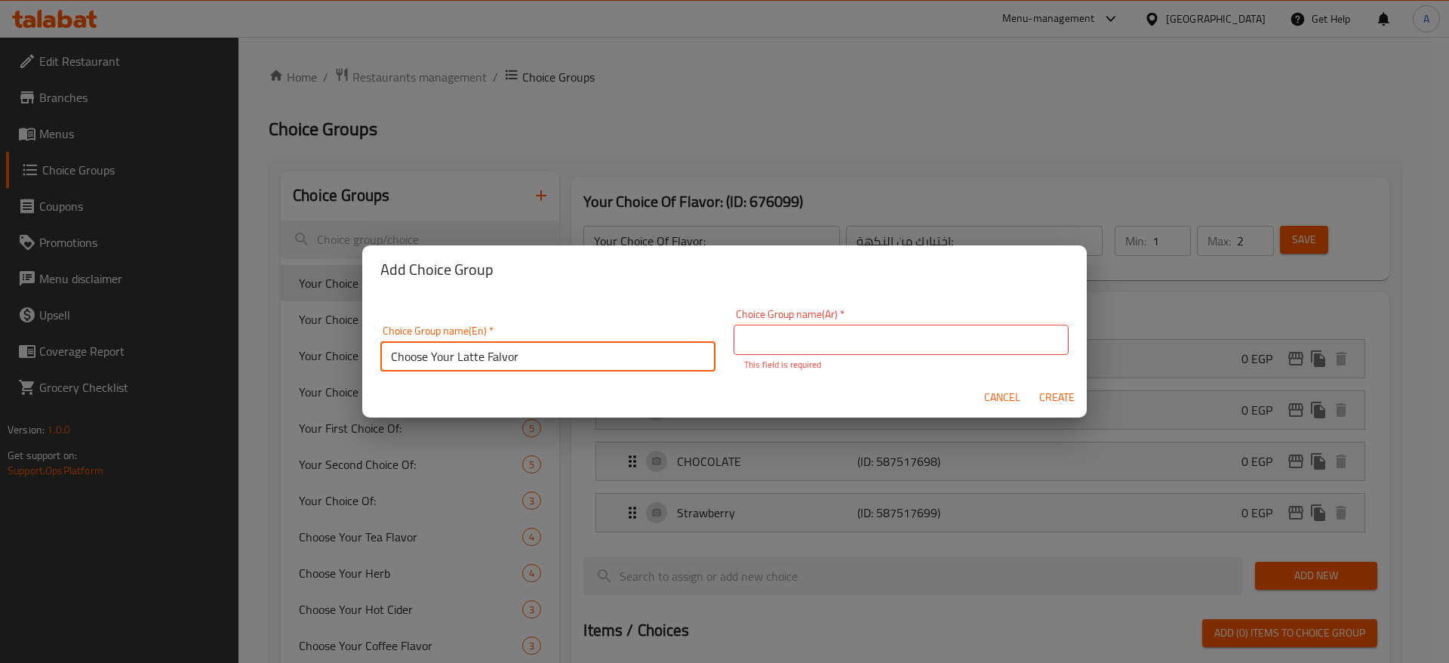
click at [572, 351] on input "Choose Your Latte Falvor" at bounding box center [547, 356] width 335 height 30
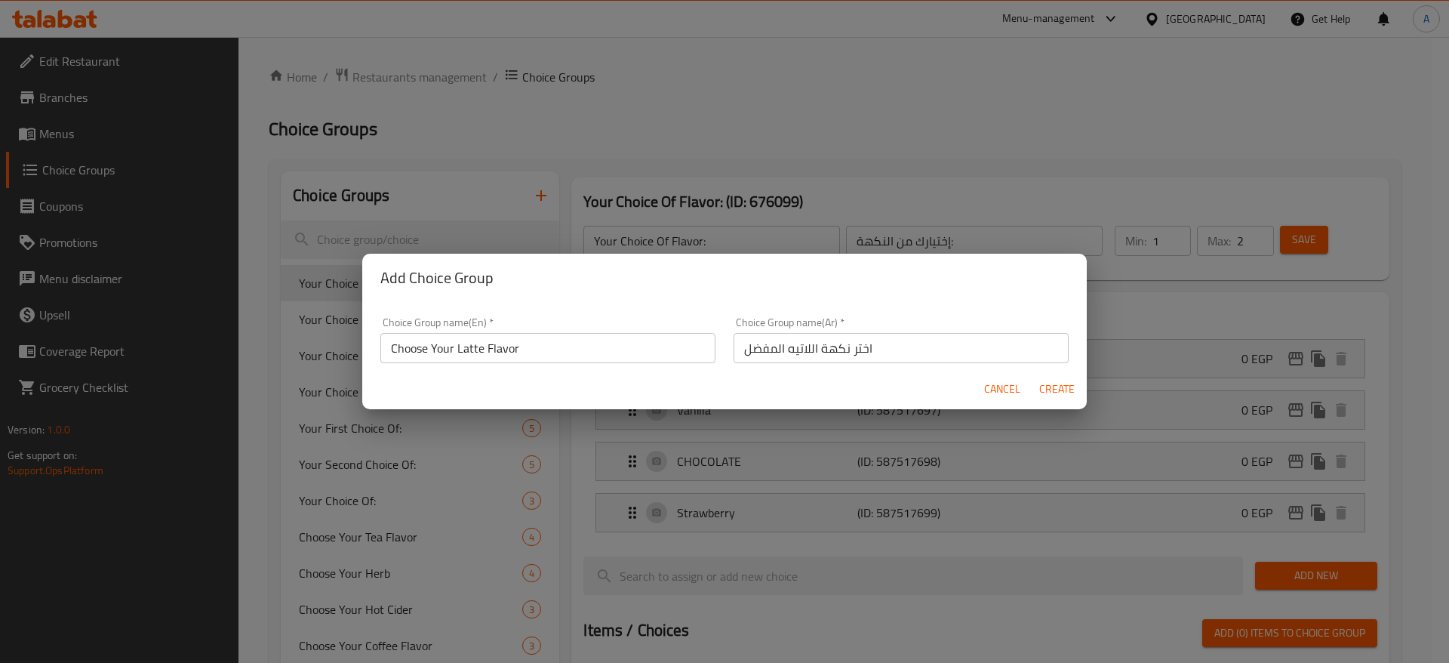
click at [737, 345] on input "اختر نكهة اللاتيه المفضل" at bounding box center [900, 348] width 335 height 30
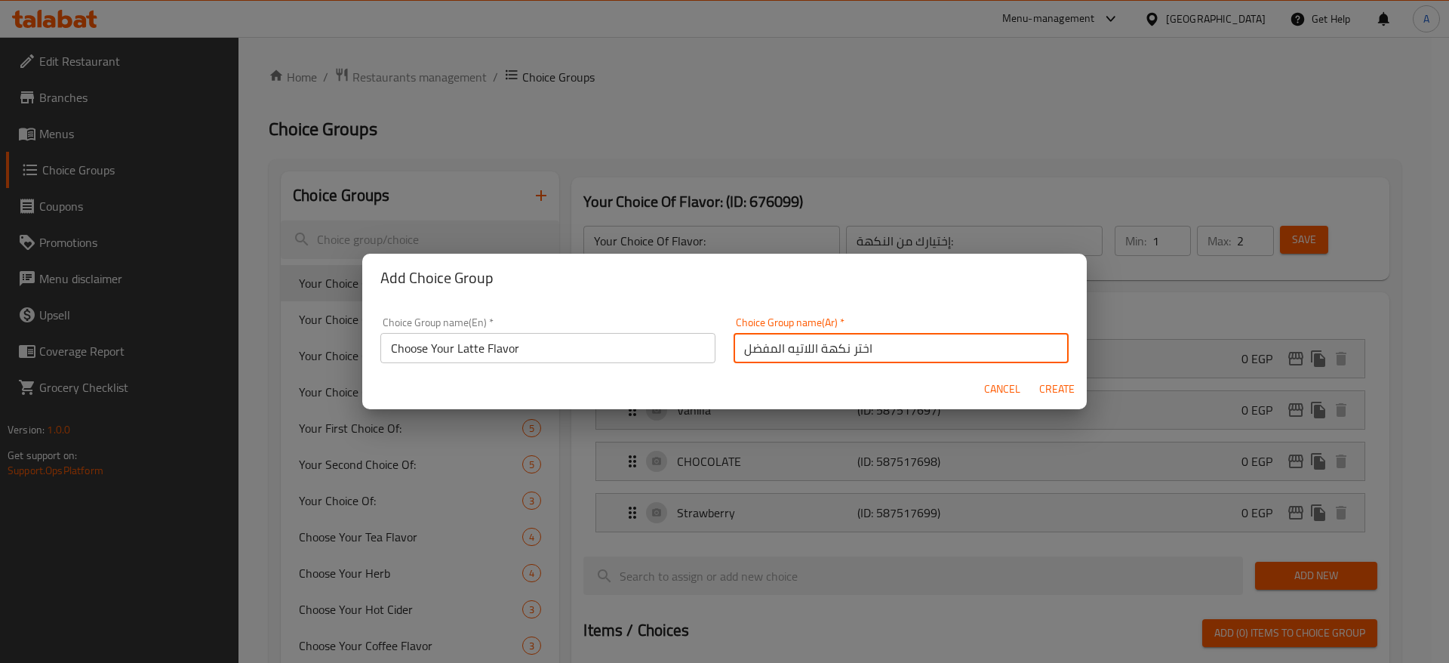
click at [867, 349] on input "اختر نكهة اللاتيه المفضل" at bounding box center [900, 348] width 335 height 30
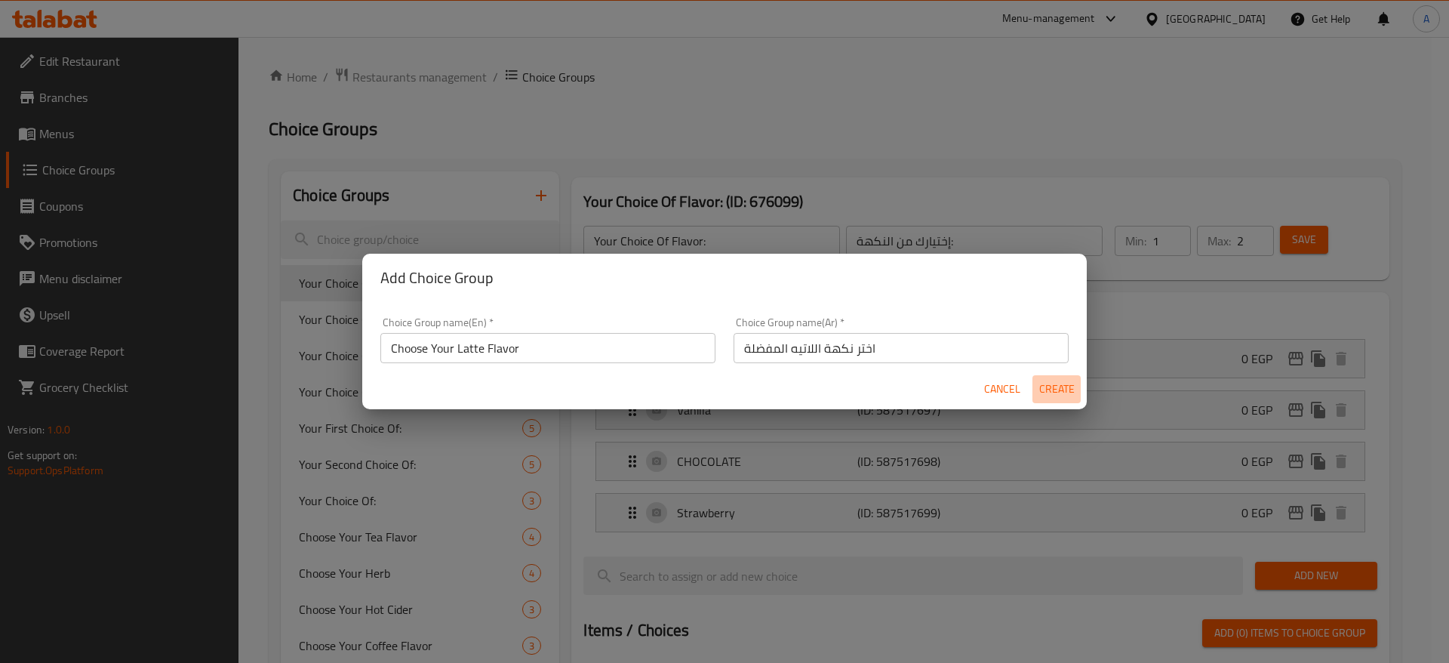
click at [1046, 386] on span "Create" at bounding box center [1056, 389] width 36 height 19
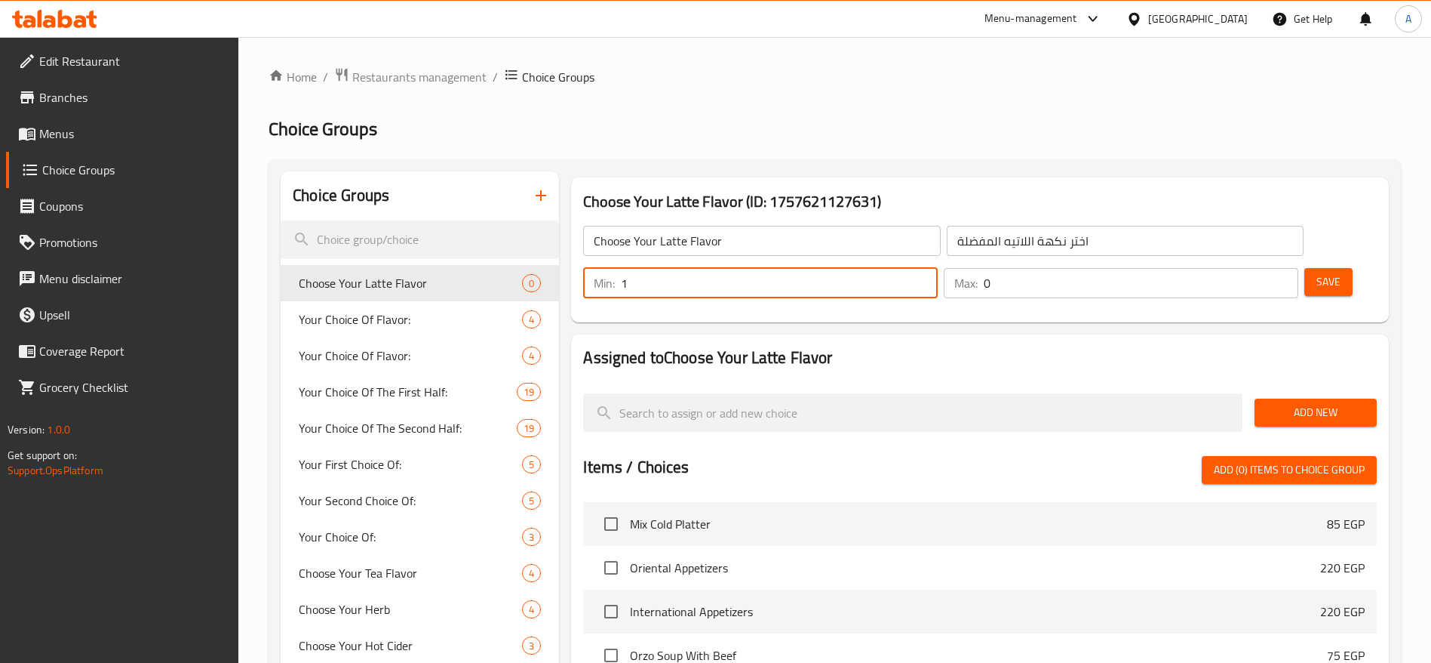
click at [938, 268] on input "1" at bounding box center [779, 283] width 317 height 30
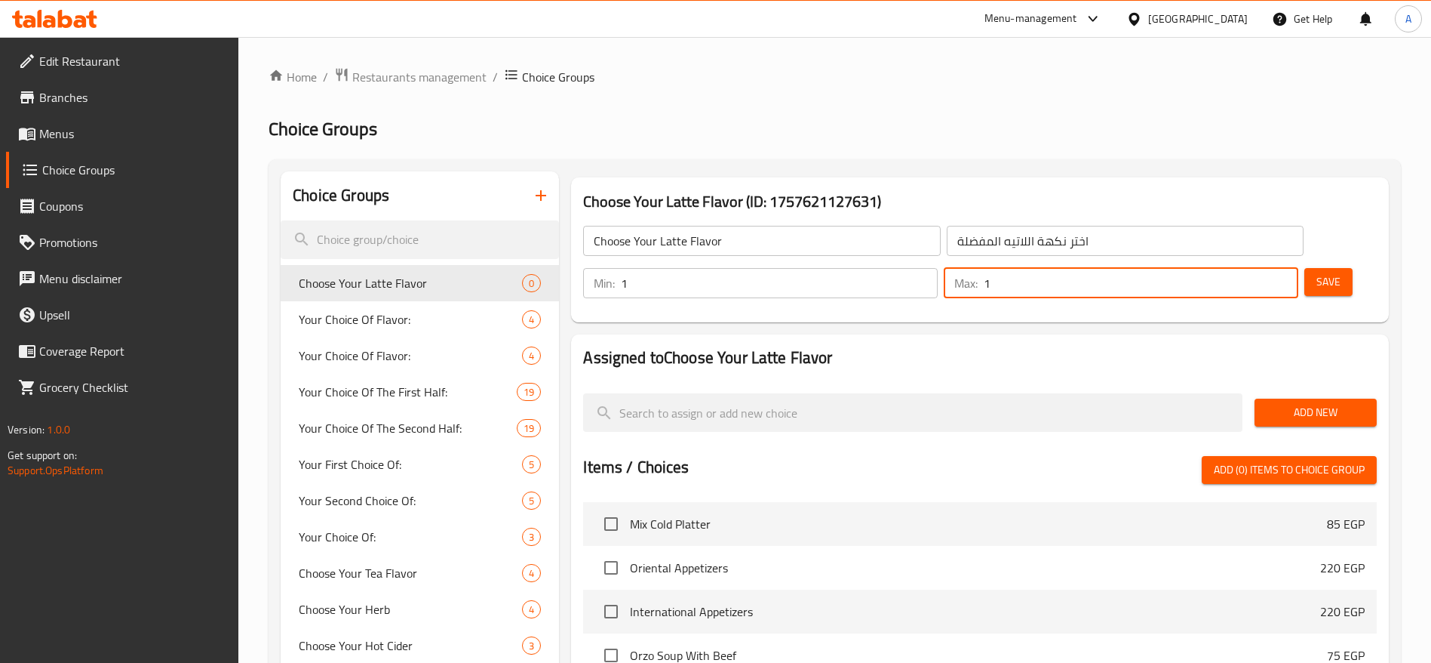
click at [1254, 268] on input "1" at bounding box center [1141, 283] width 315 height 30
click at [1317, 272] on span "Save" at bounding box center [1329, 281] width 24 height 19
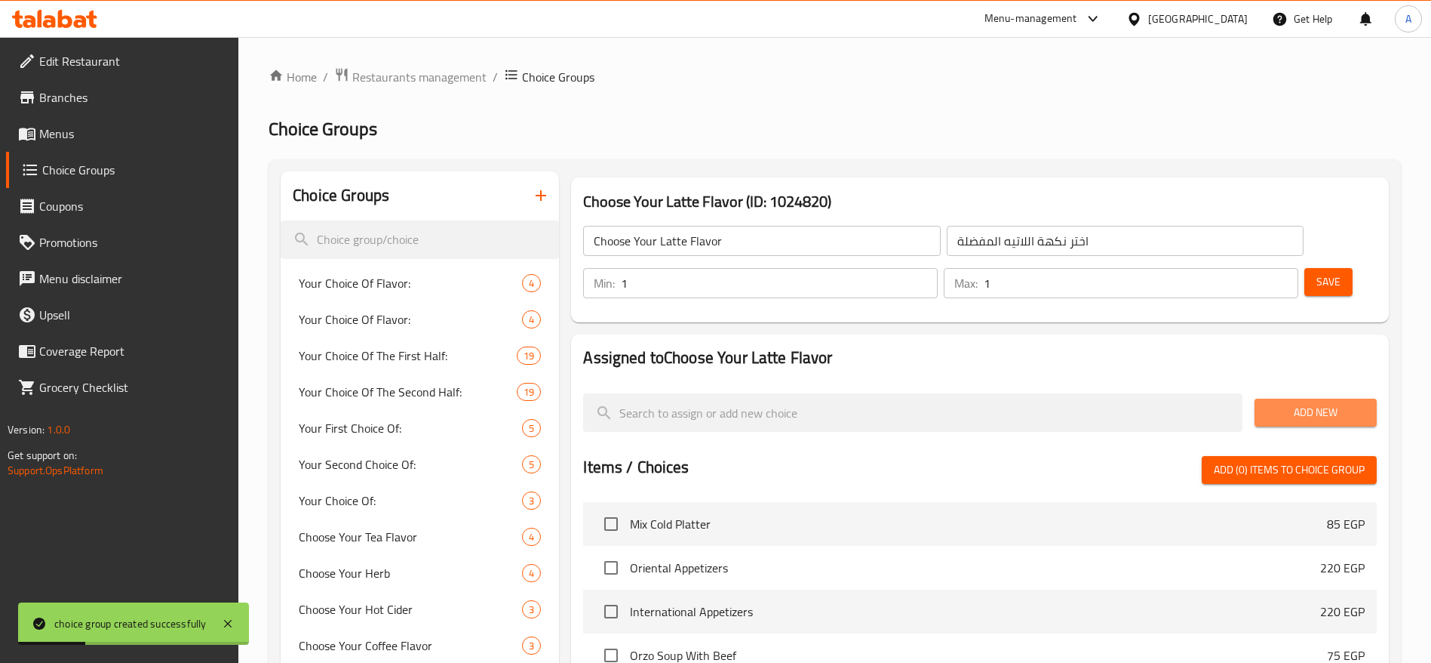
click at [1345, 403] on span "Add New" at bounding box center [1316, 412] width 98 height 19
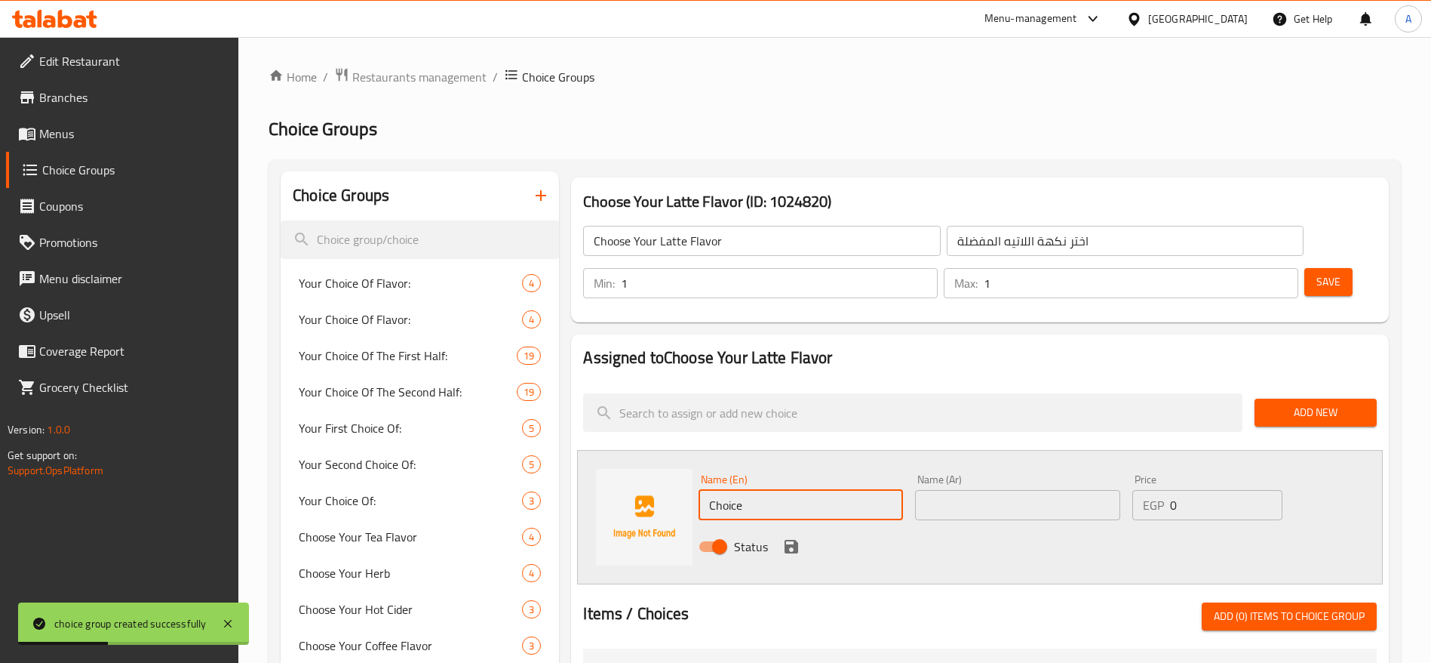
click at [758, 490] on input "Choice" at bounding box center [801, 505] width 204 height 30
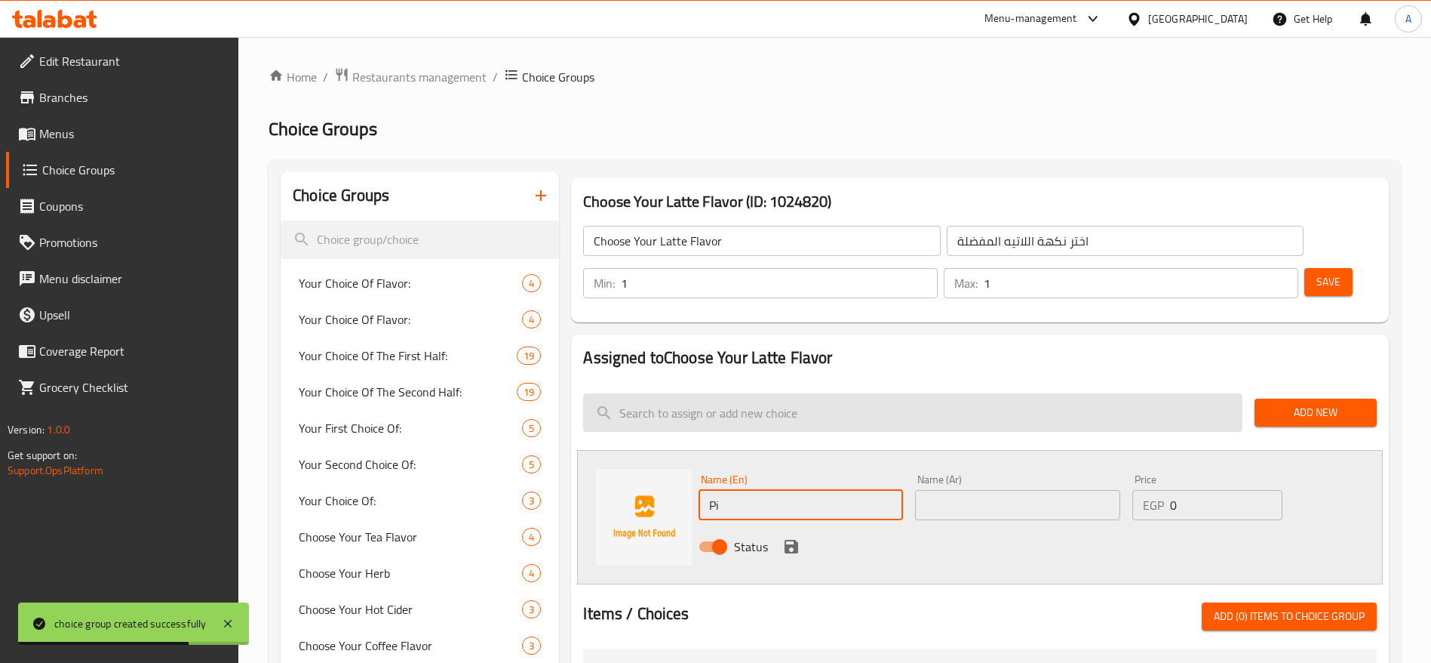
click at [1193, 393] on input "search" at bounding box center [913, 412] width 660 height 38
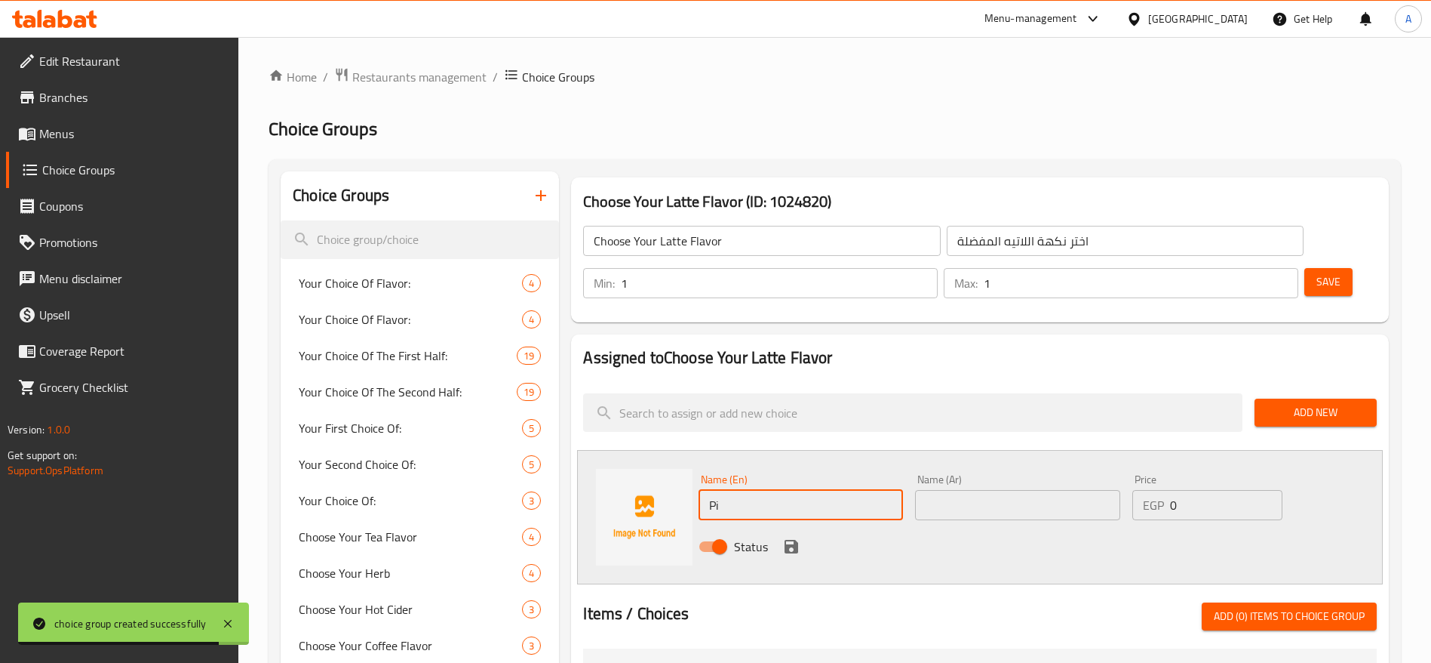
click at [773, 490] on input "Pi" at bounding box center [801, 505] width 204 height 30
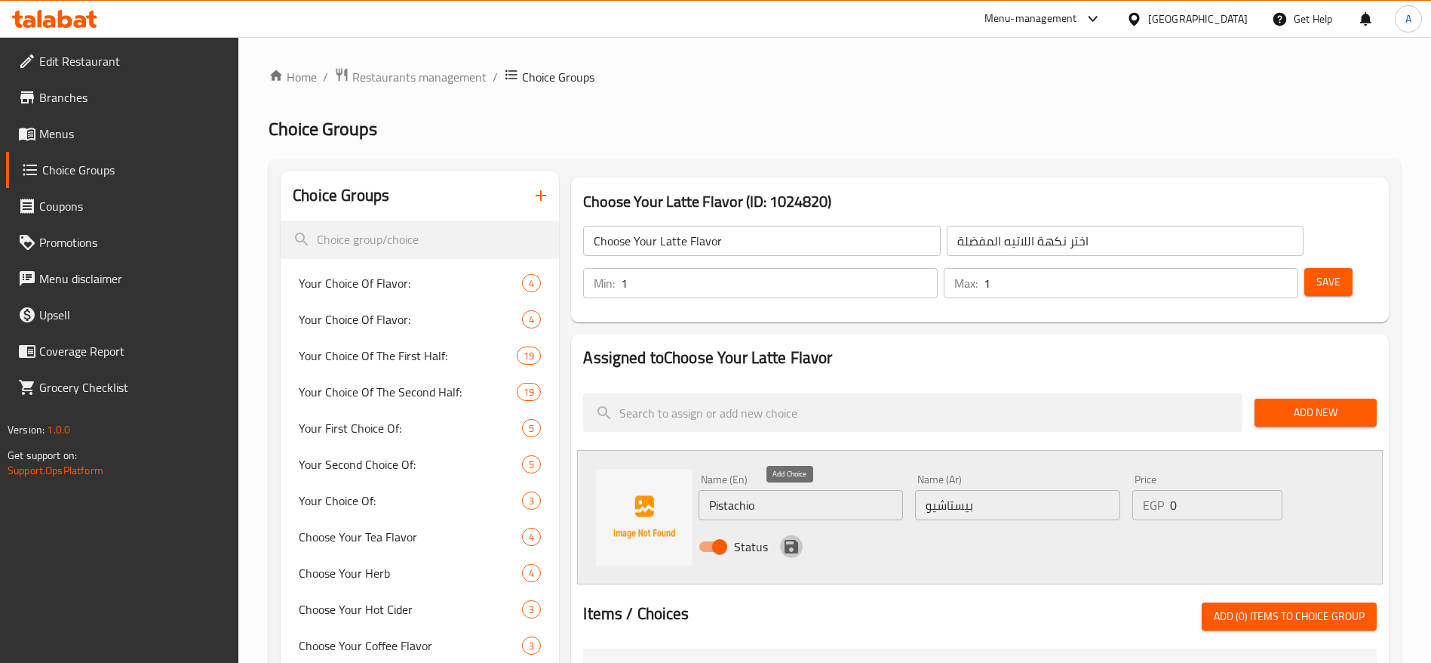
click at [792, 540] on icon "save" at bounding box center [792, 547] width 14 height 14
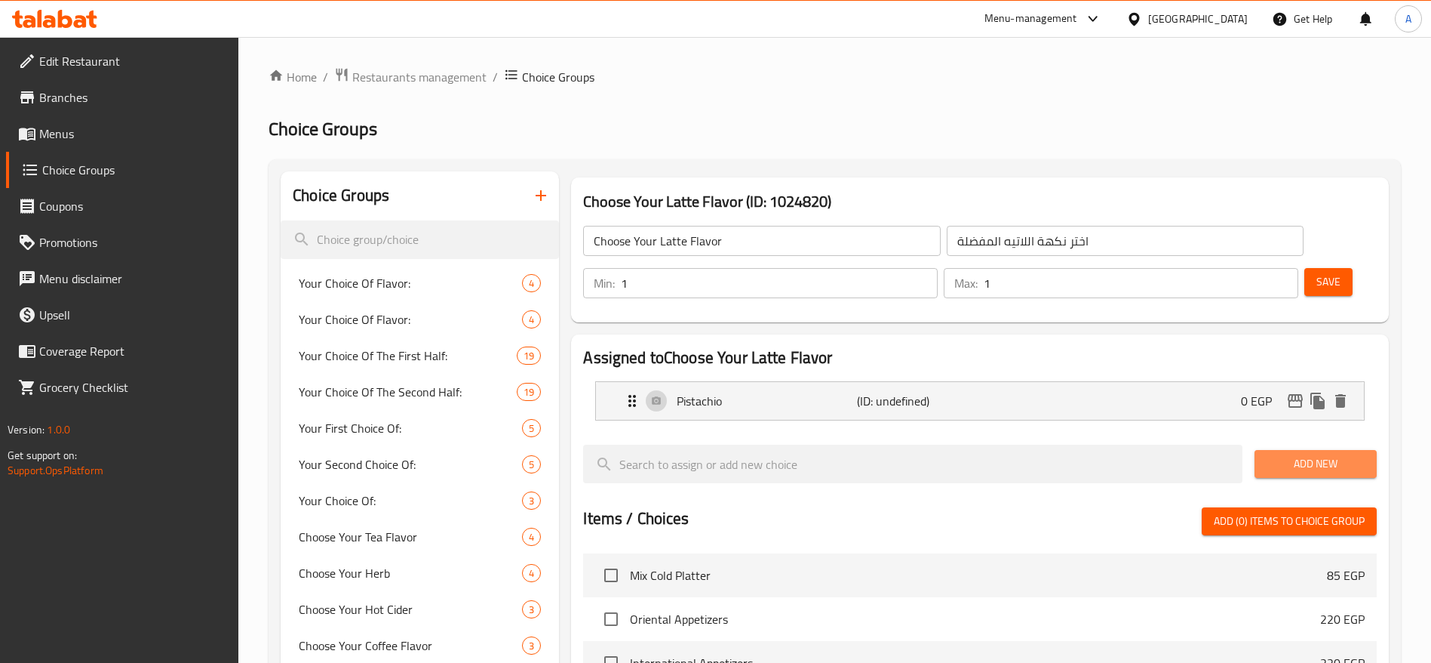
click at [1279, 450] on button "Add New" at bounding box center [1316, 464] width 122 height 28
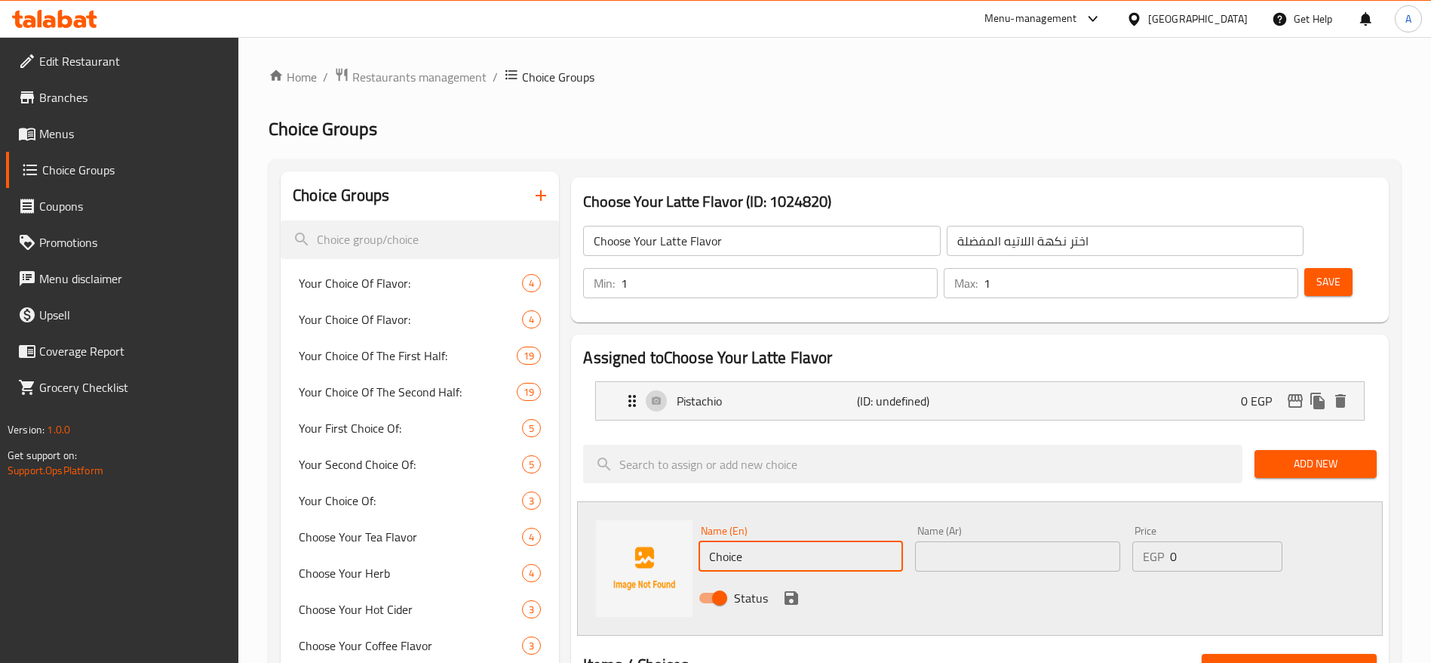
click at [847, 541] on input "Choice" at bounding box center [801, 556] width 204 height 30
click at [794, 591] on icon "save" at bounding box center [792, 598] width 14 height 14
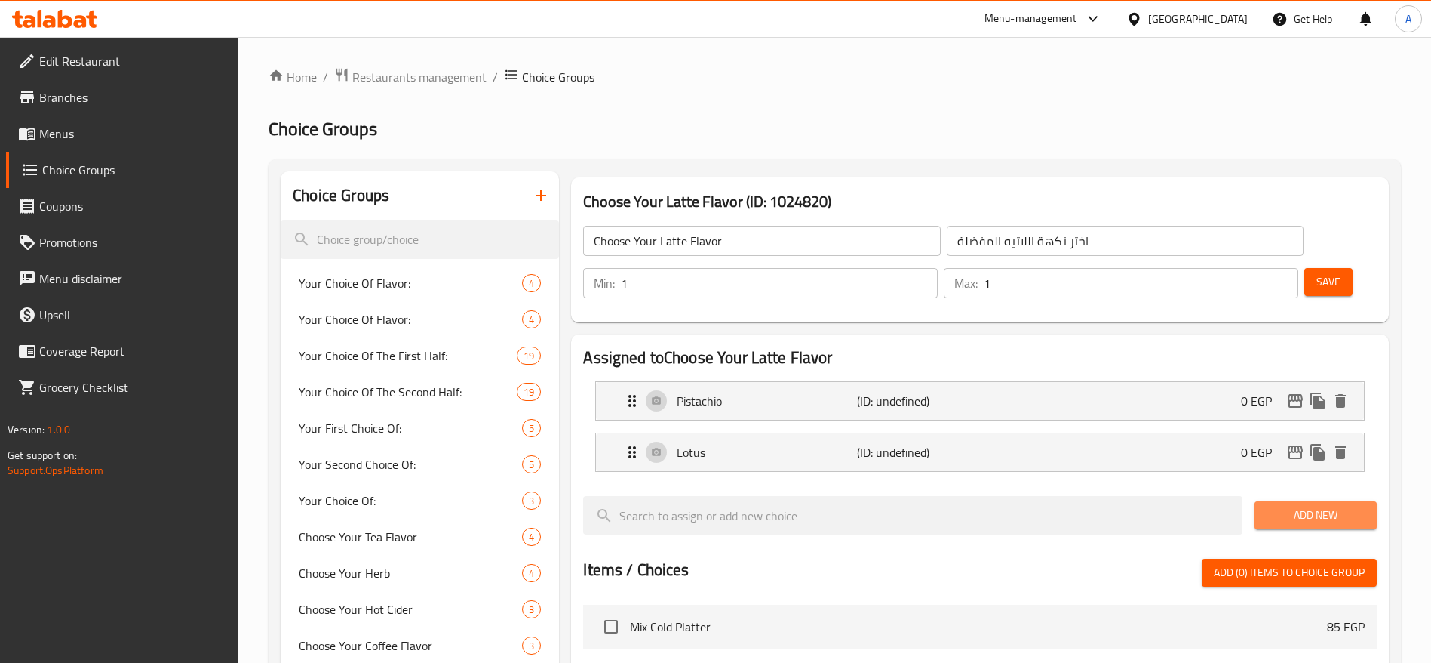
click at [1306, 506] on span "Add New" at bounding box center [1316, 515] width 98 height 19
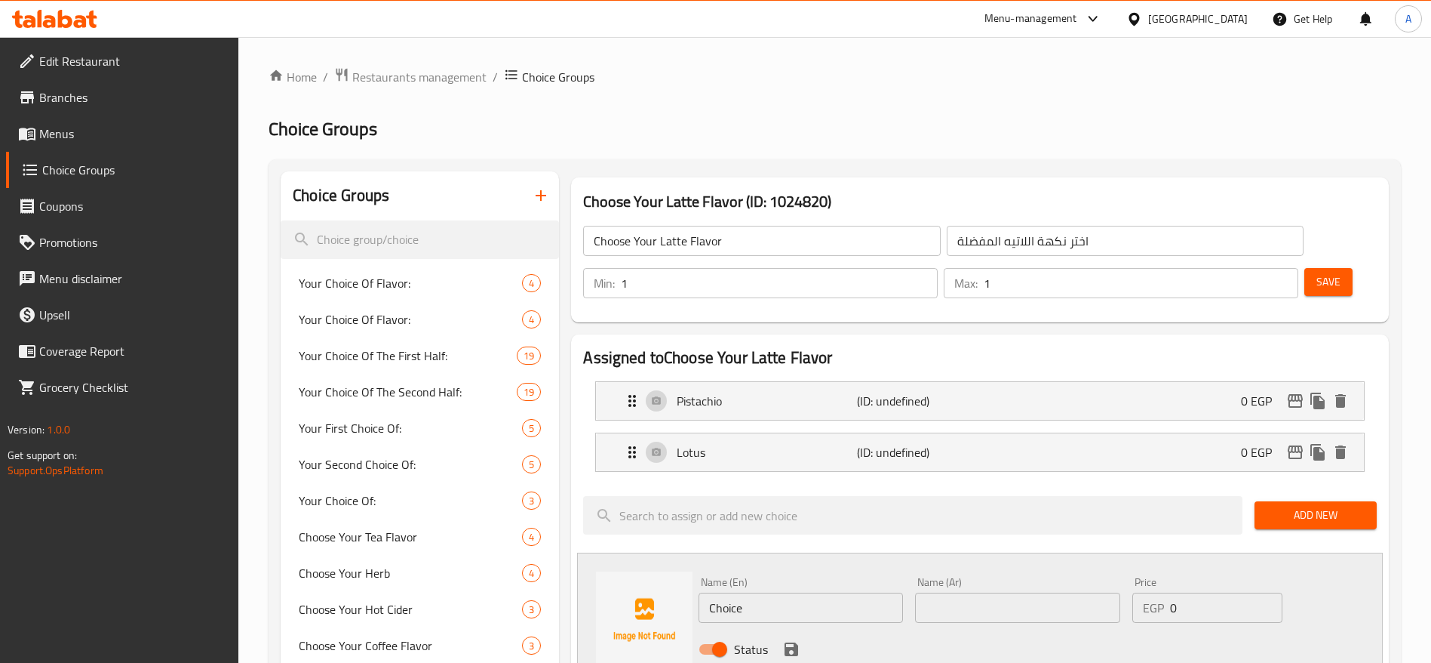
click at [758, 592] on input "Choice" at bounding box center [801, 607] width 204 height 30
click at [792, 640] on icon "save" at bounding box center [792, 649] width 18 height 18
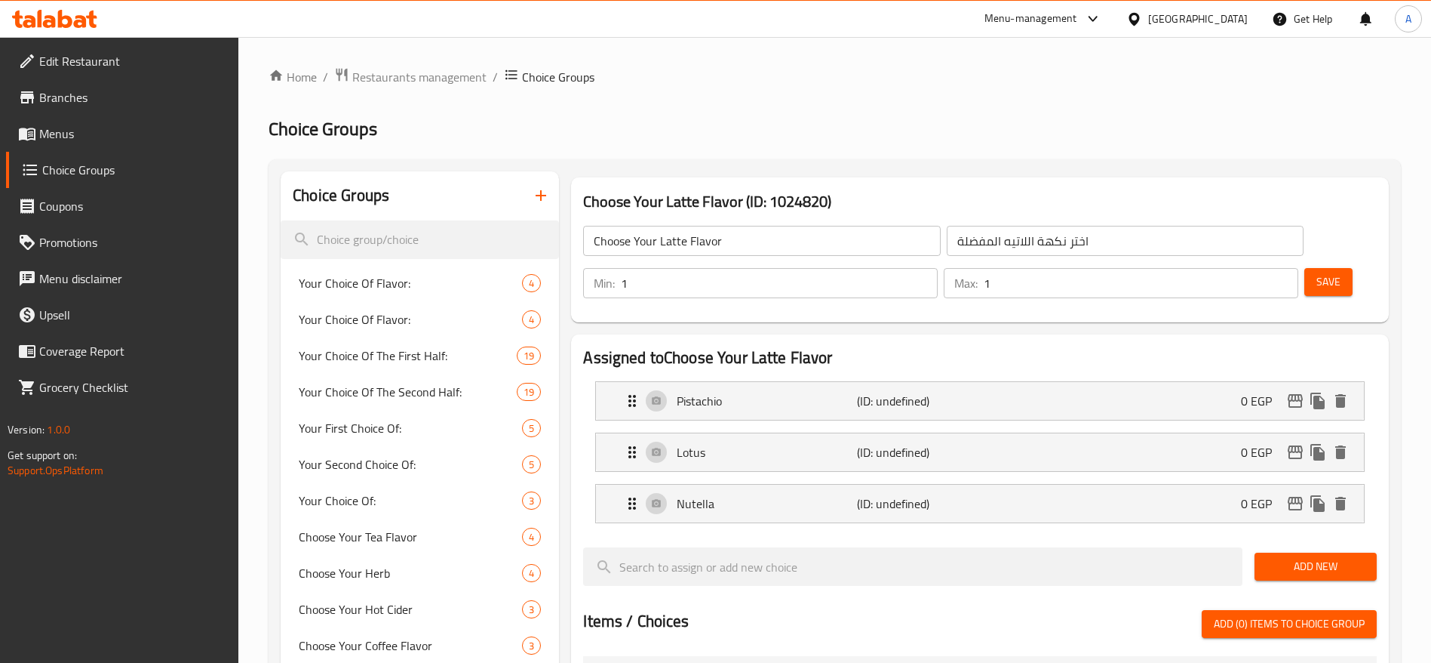
click at [1294, 557] on span "Add New" at bounding box center [1316, 566] width 98 height 19
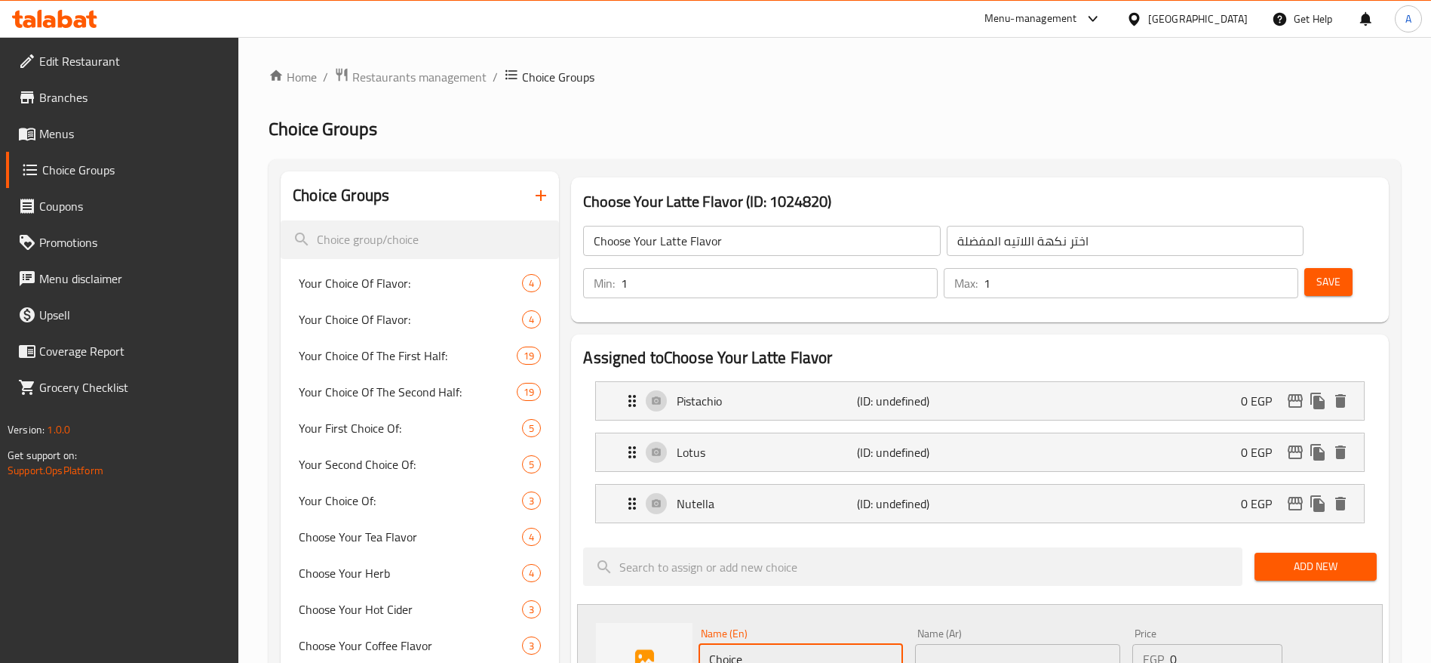
click at [813, 644] on input "Choice" at bounding box center [801, 659] width 204 height 30
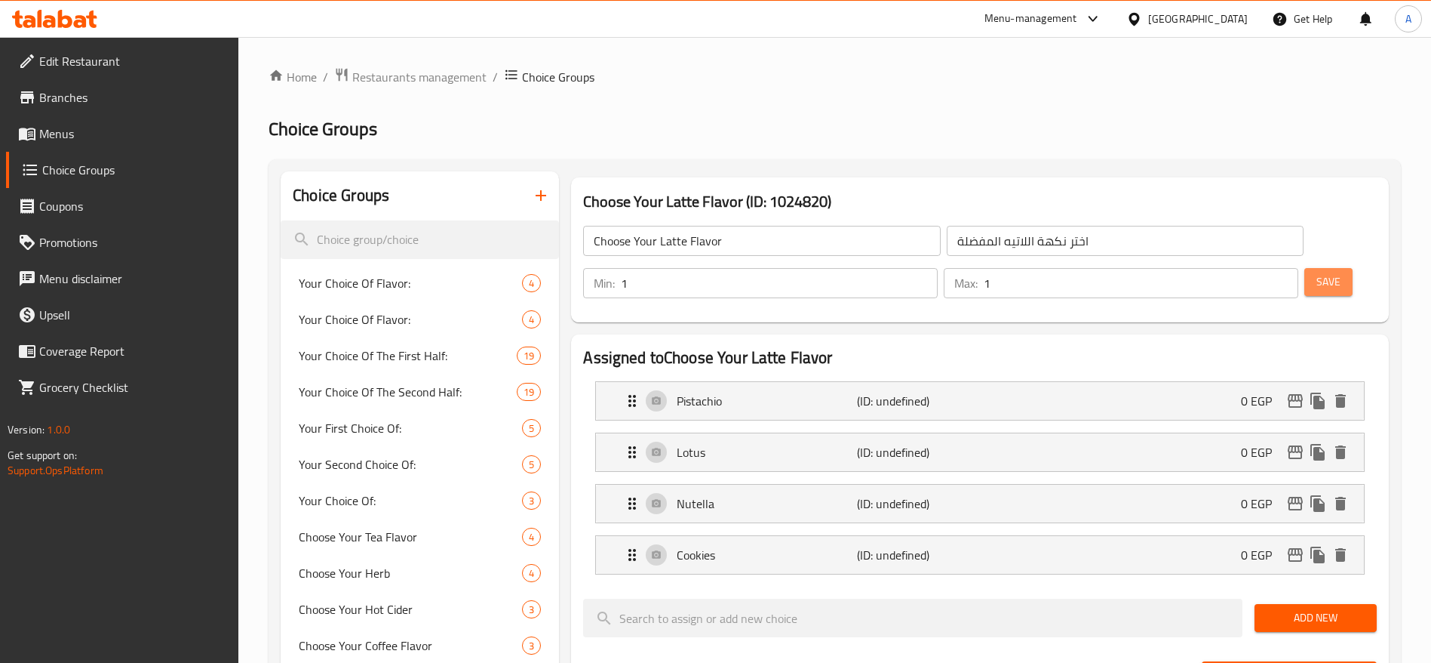
click at [1317, 272] on span "Save" at bounding box center [1329, 281] width 24 height 19
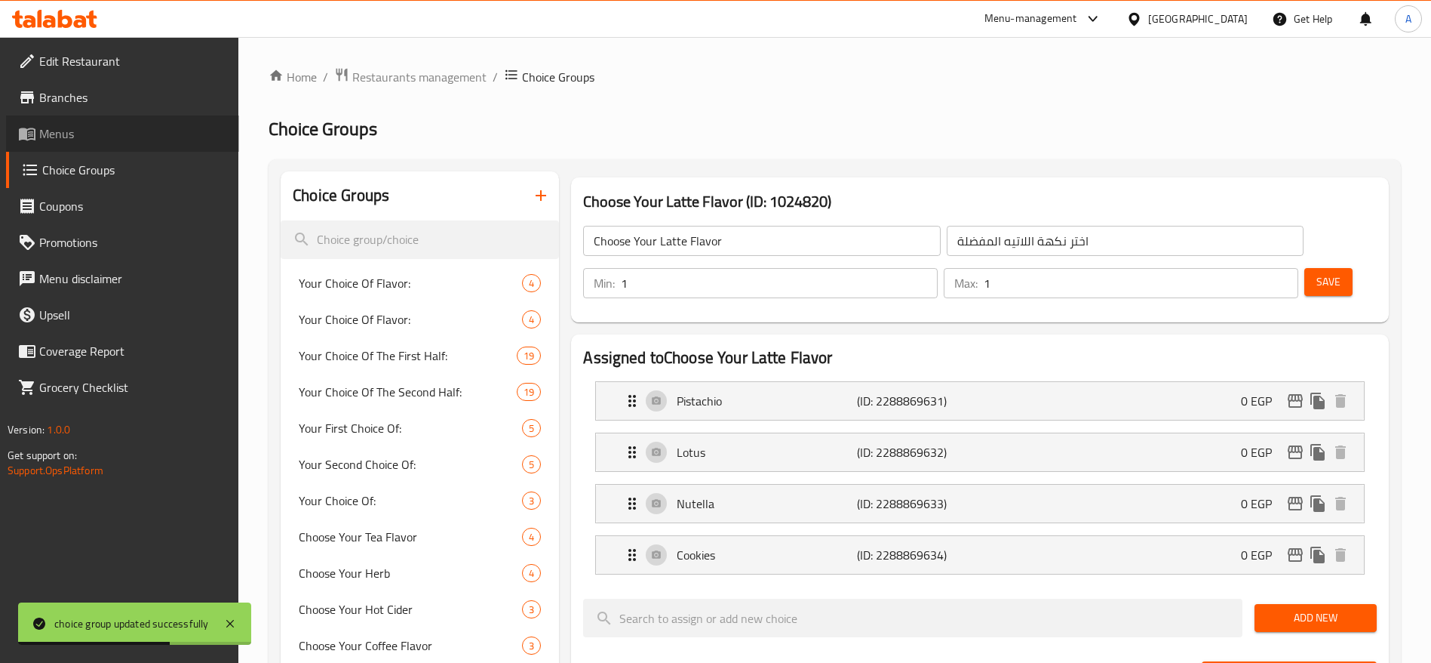
click at [82, 143] on link "Menus" at bounding box center [122, 133] width 233 height 36
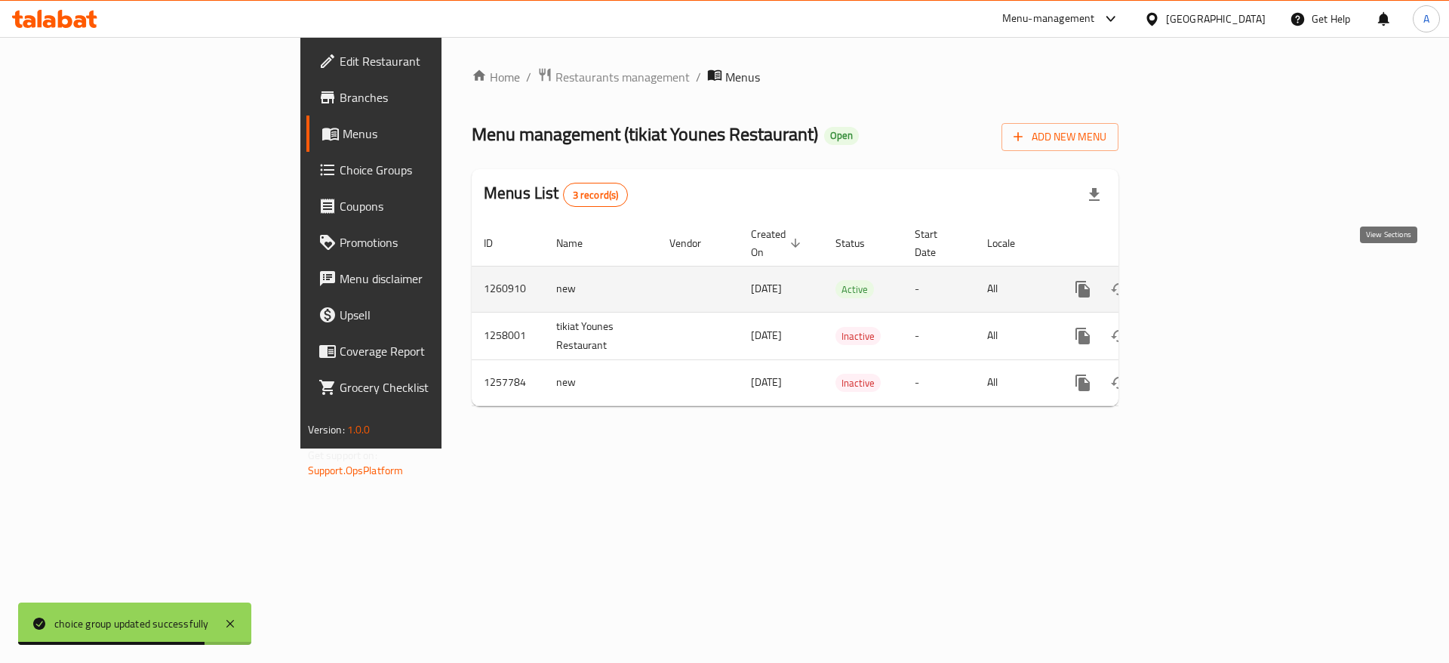
click at [1210, 271] on link "enhanced table" at bounding box center [1191, 289] width 36 height 36
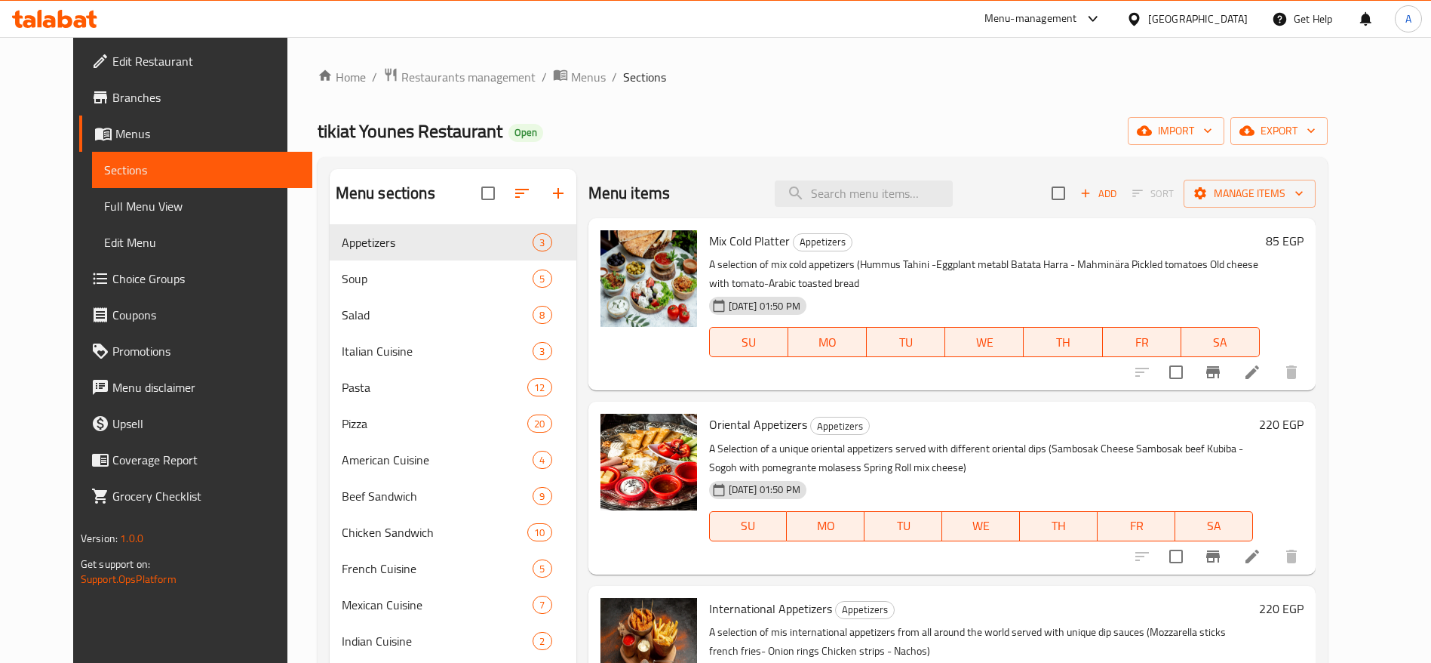
scroll to position [298, 0]
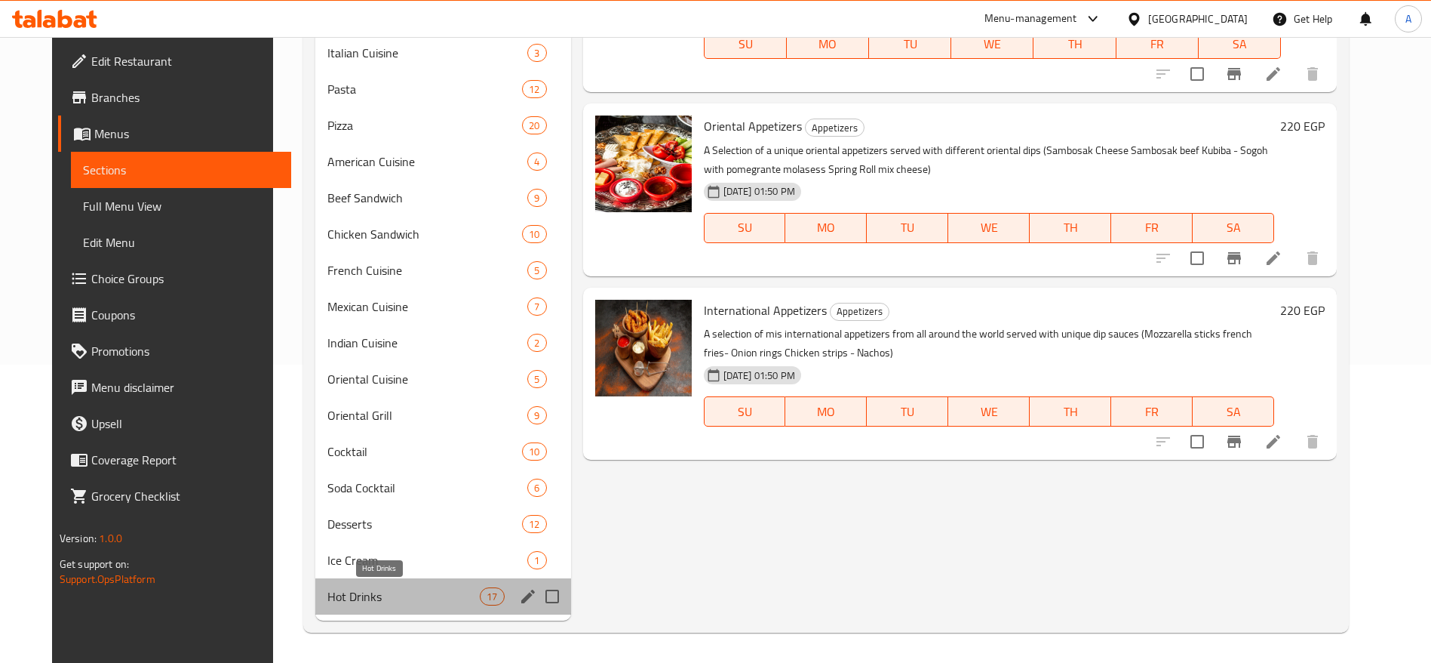
click at [447, 592] on span "Hot Drinks" at bounding box center [403, 596] width 152 height 18
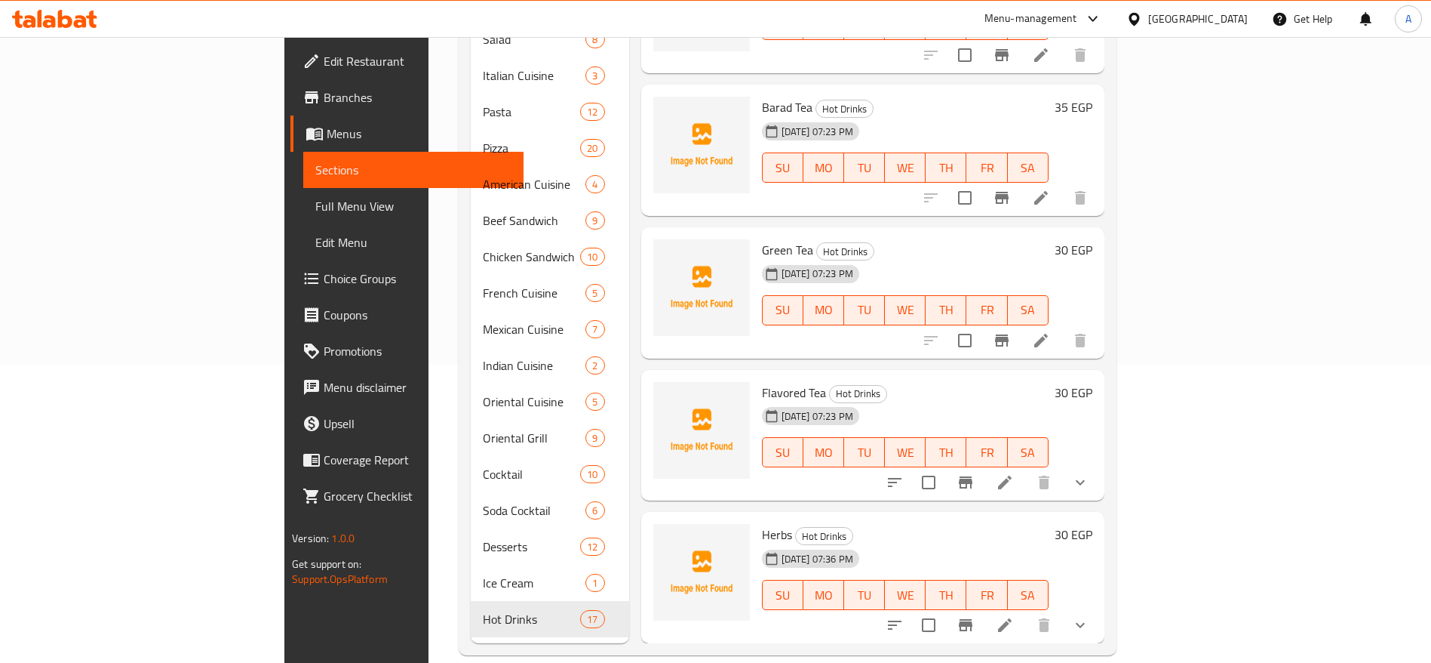
scroll to position [1708, 0]
click at [1048, 618] on icon at bounding box center [1042, 625] width 14 height 14
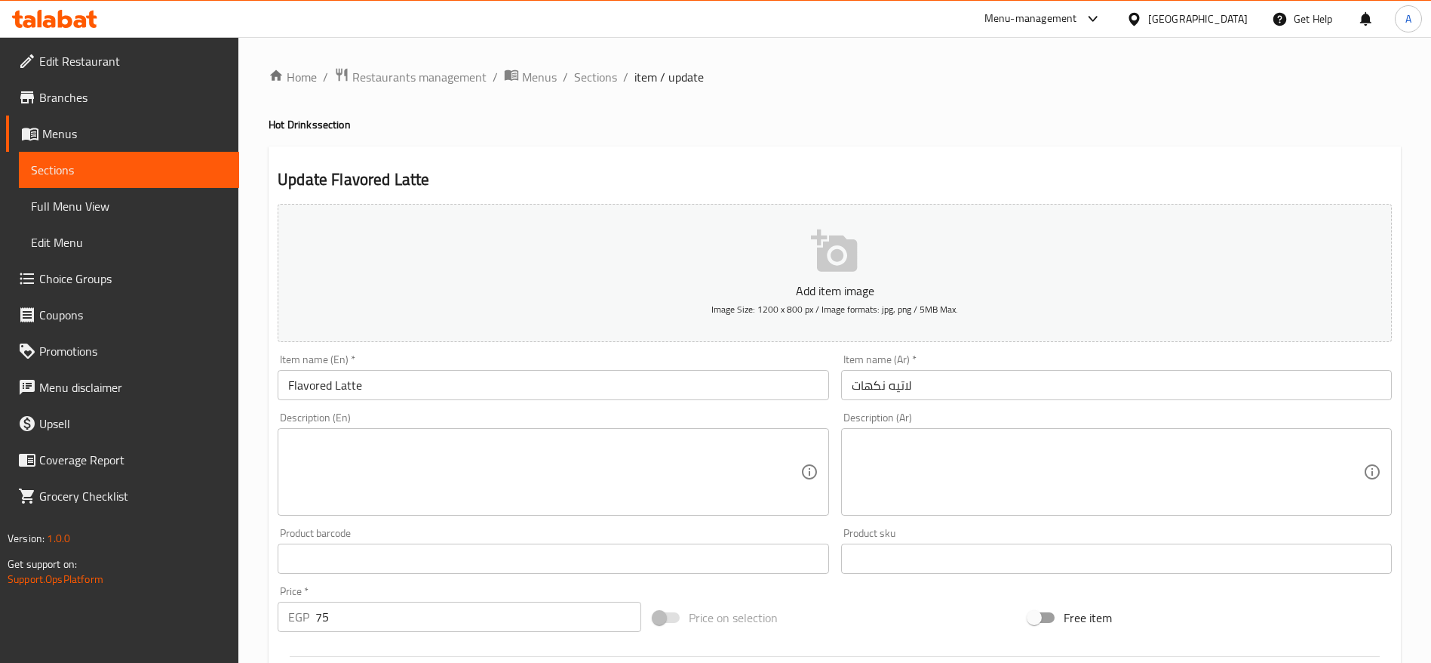
scroll to position [404, 0]
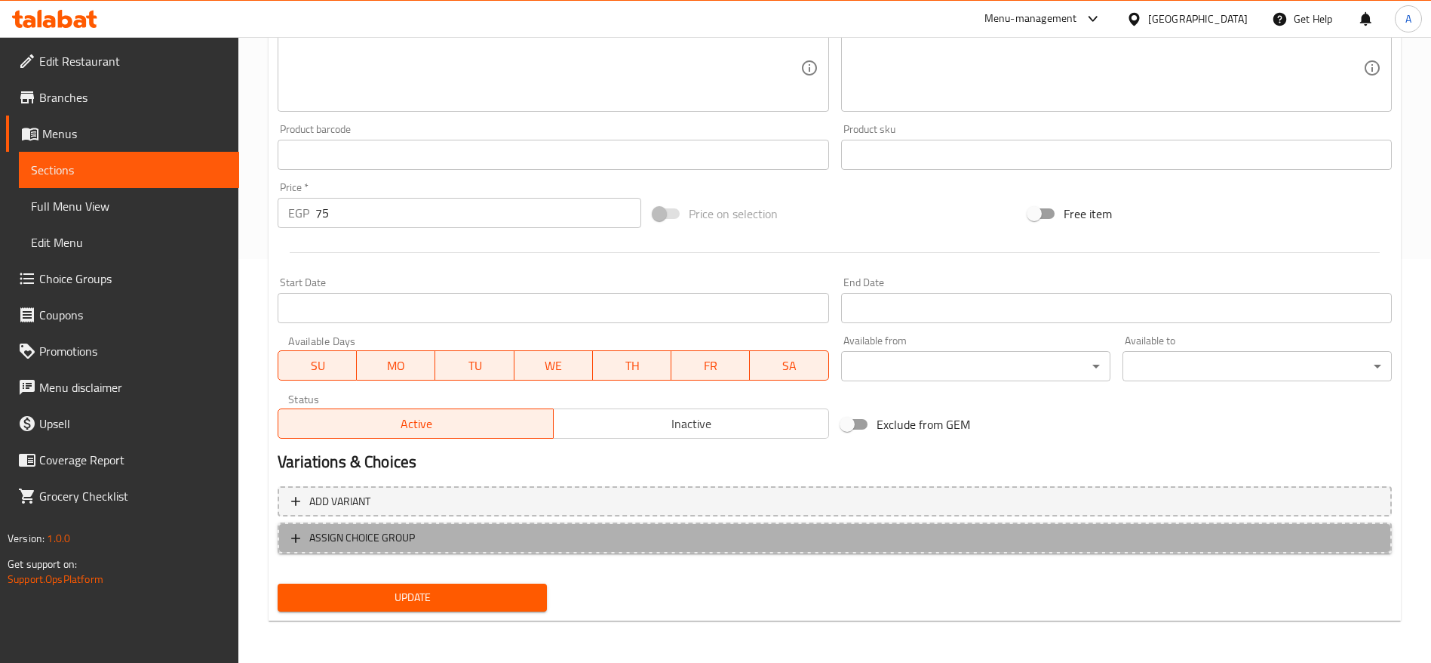
click at [441, 546] on span "ASSIGN CHOICE GROUP" at bounding box center [834, 537] width 1087 height 19
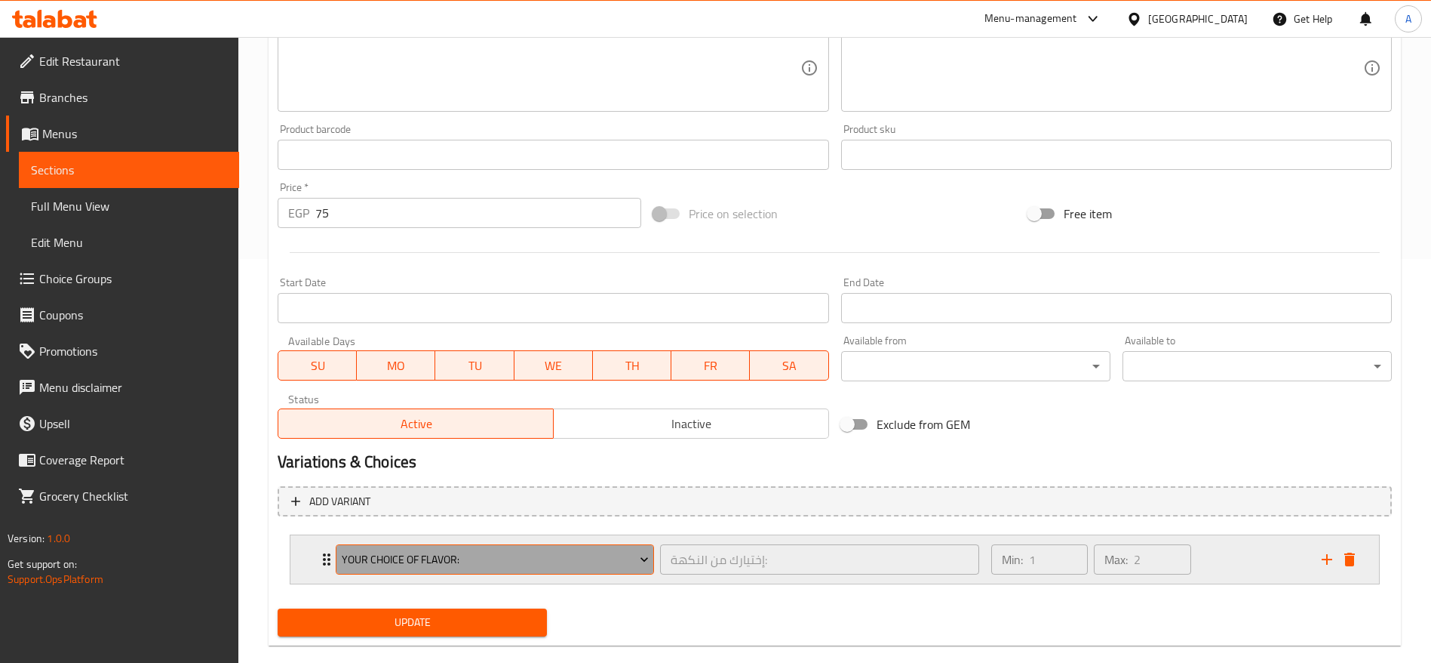
click at [636, 562] on span "Your Choice Of Flavor:" at bounding box center [495, 559] width 307 height 19
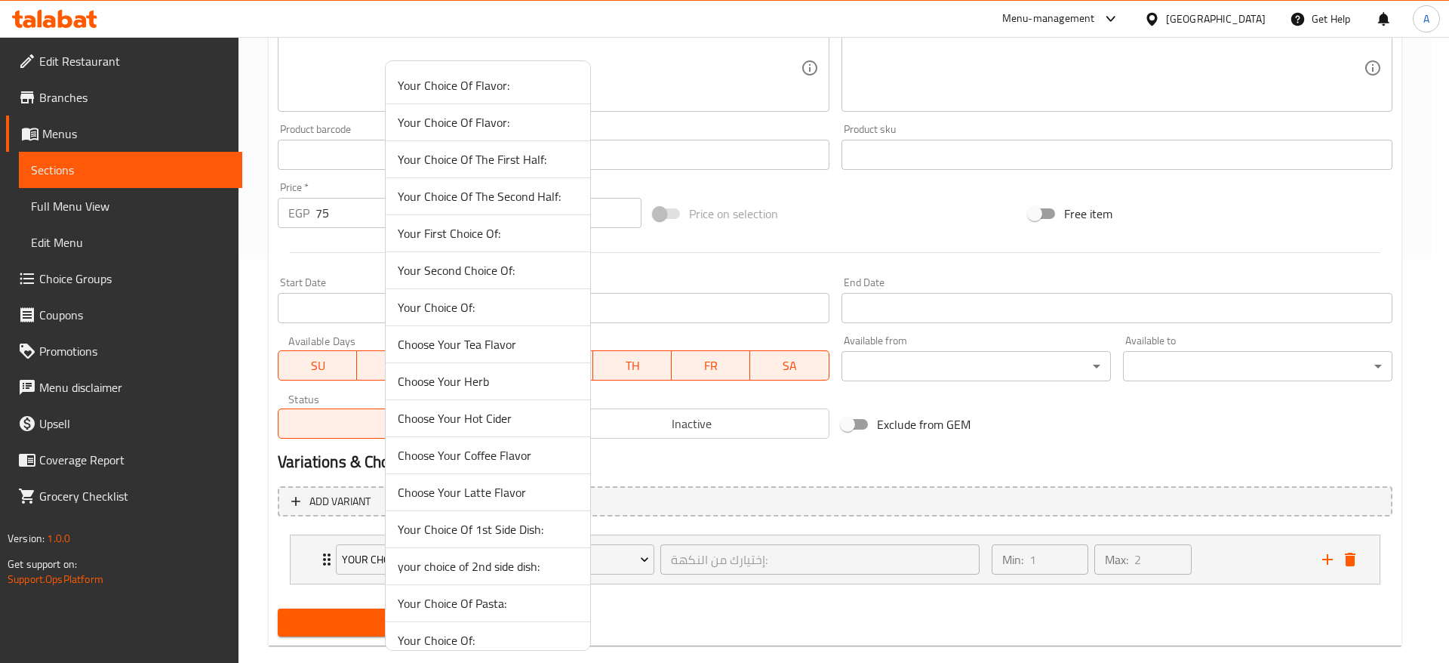
click at [540, 492] on span "Choose Your Latte Flavor" at bounding box center [488, 492] width 180 height 18
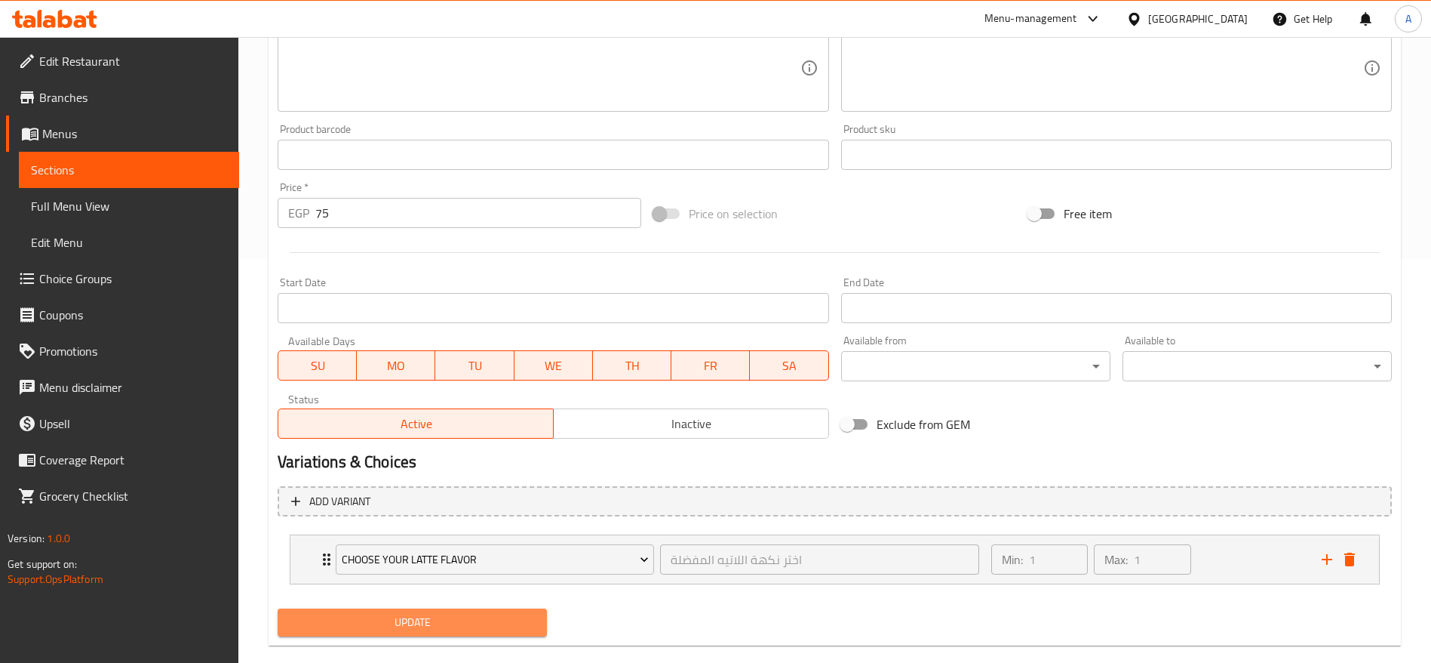
click at [444, 630] on span "Update" at bounding box center [412, 622] width 245 height 19
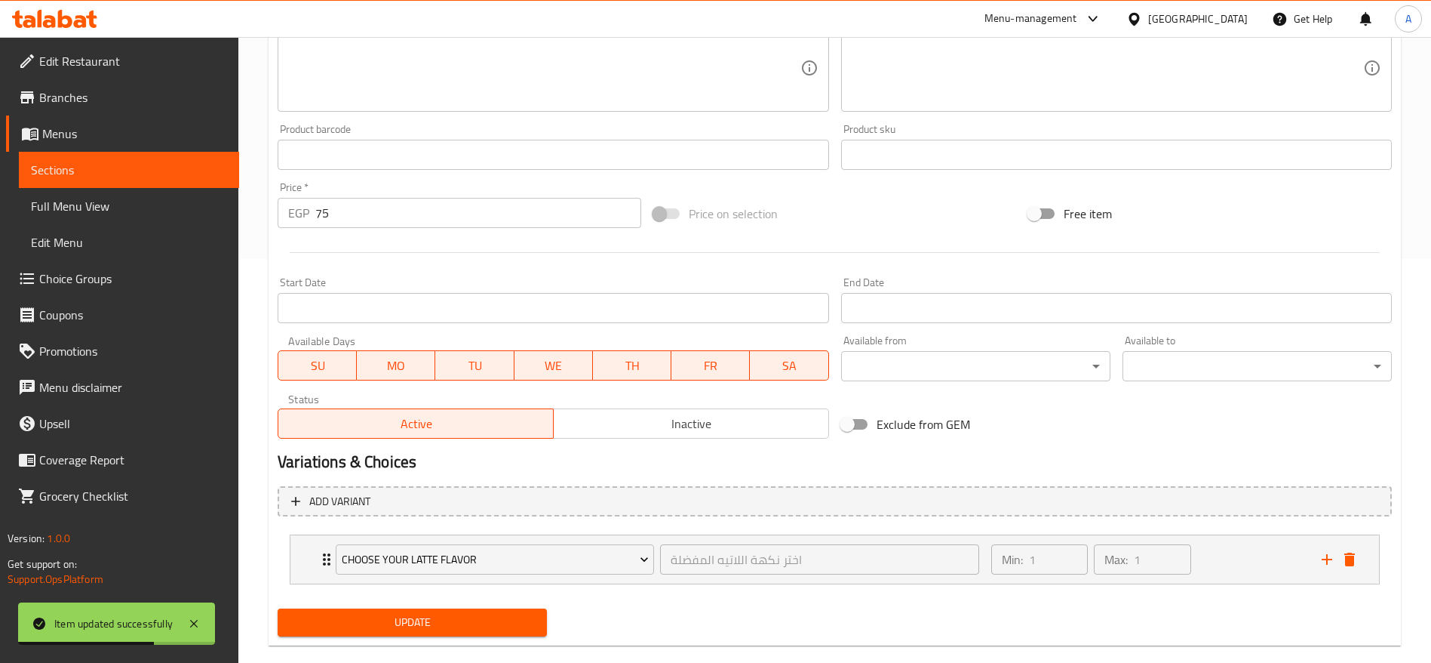
scroll to position [0, 0]
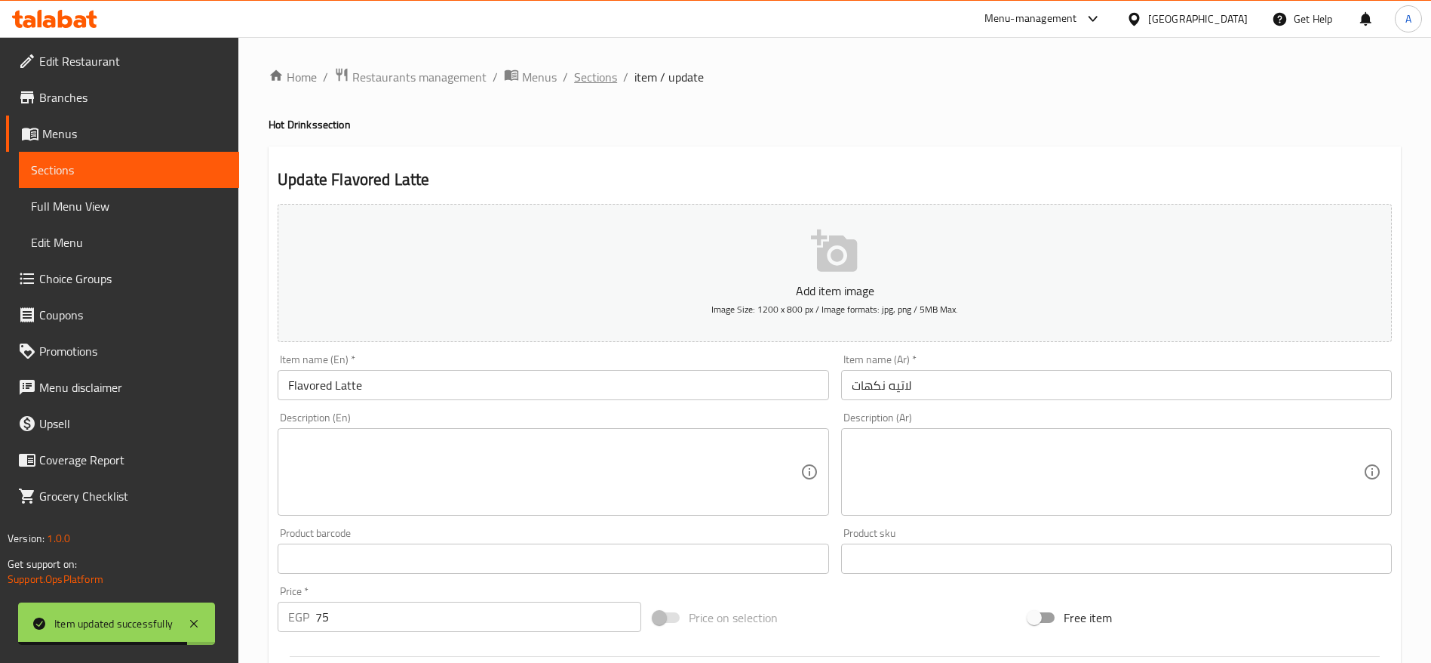
click at [587, 80] on span "Sections" at bounding box center [595, 77] width 43 height 18
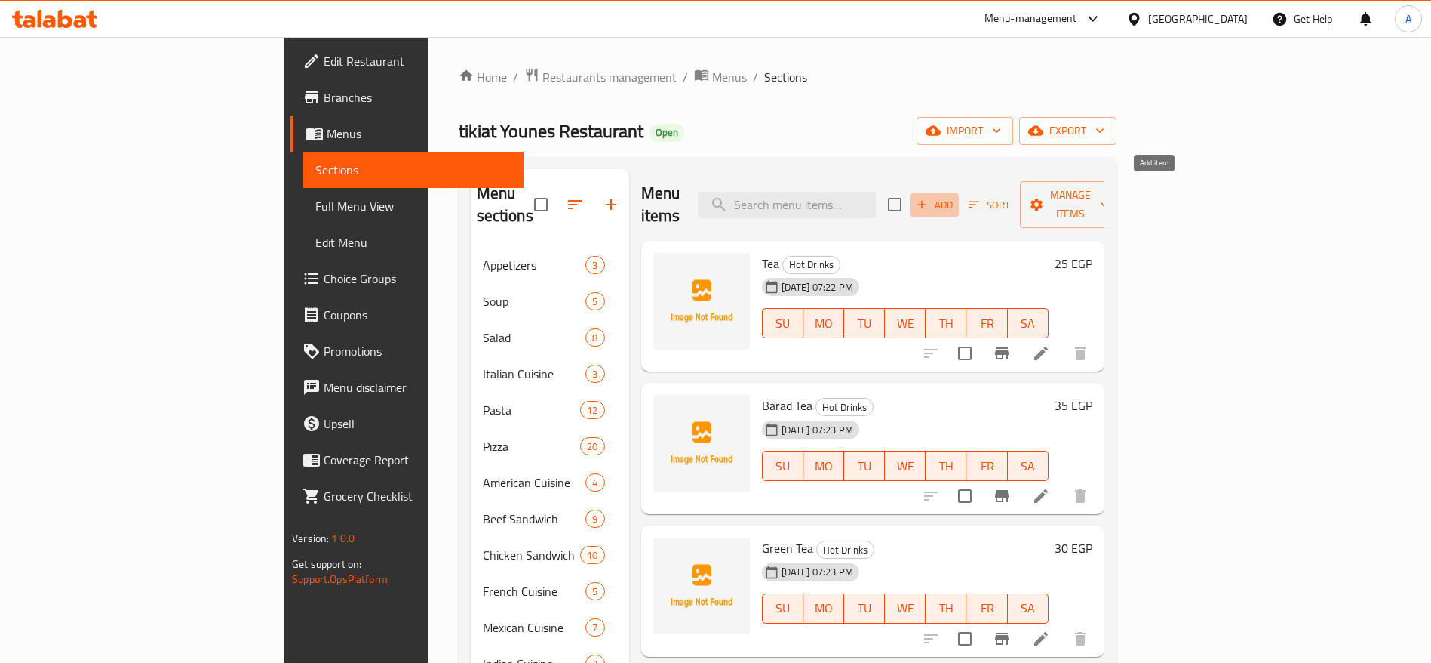
click at [955, 196] on span "Add" at bounding box center [935, 204] width 41 height 17
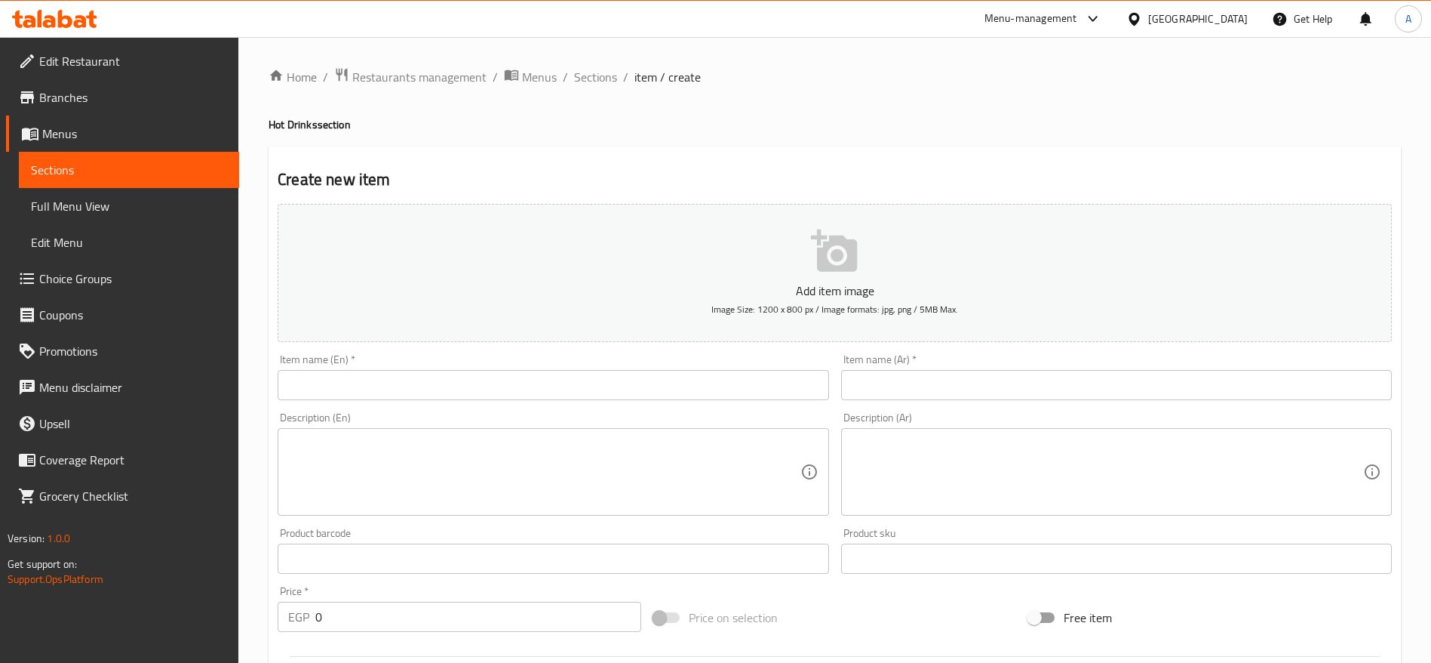
click at [800, 365] on div "Item name (En)   * Item name (En) *" at bounding box center [553, 377] width 551 height 46
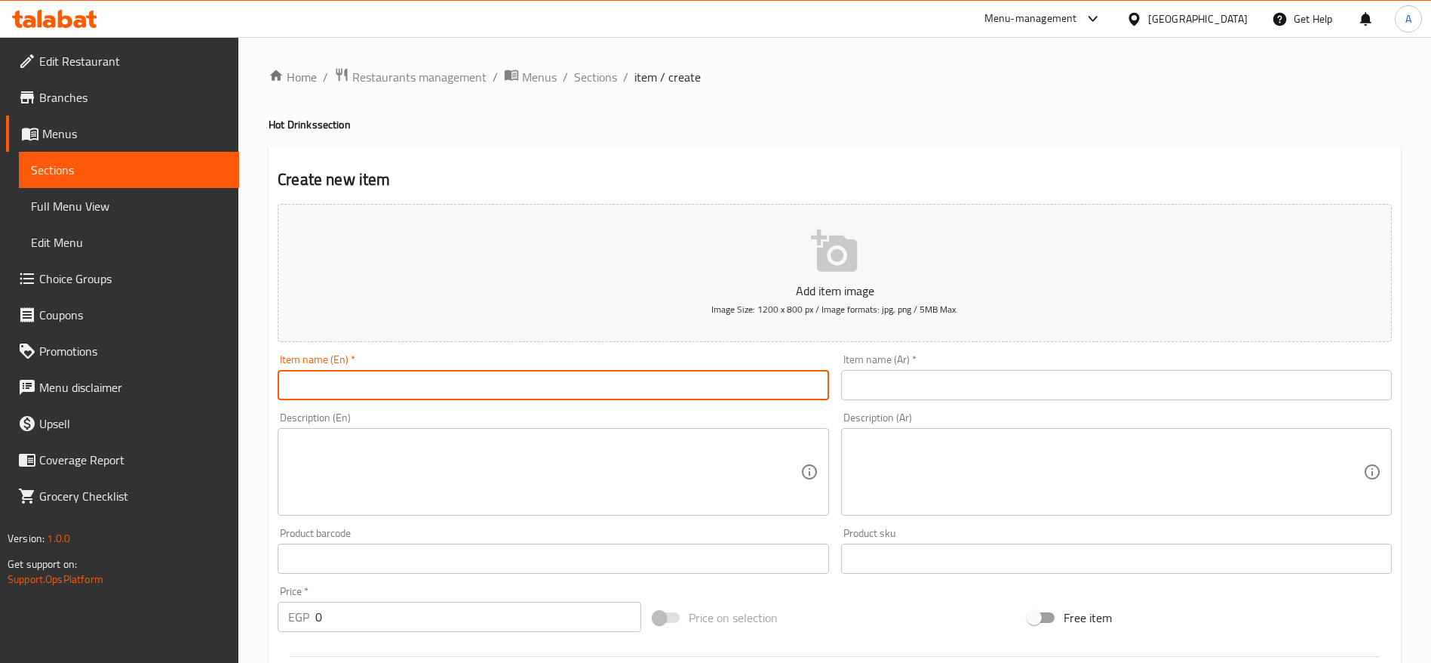
click at [761, 385] on input "text" at bounding box center [553, 385] width 551 height 30
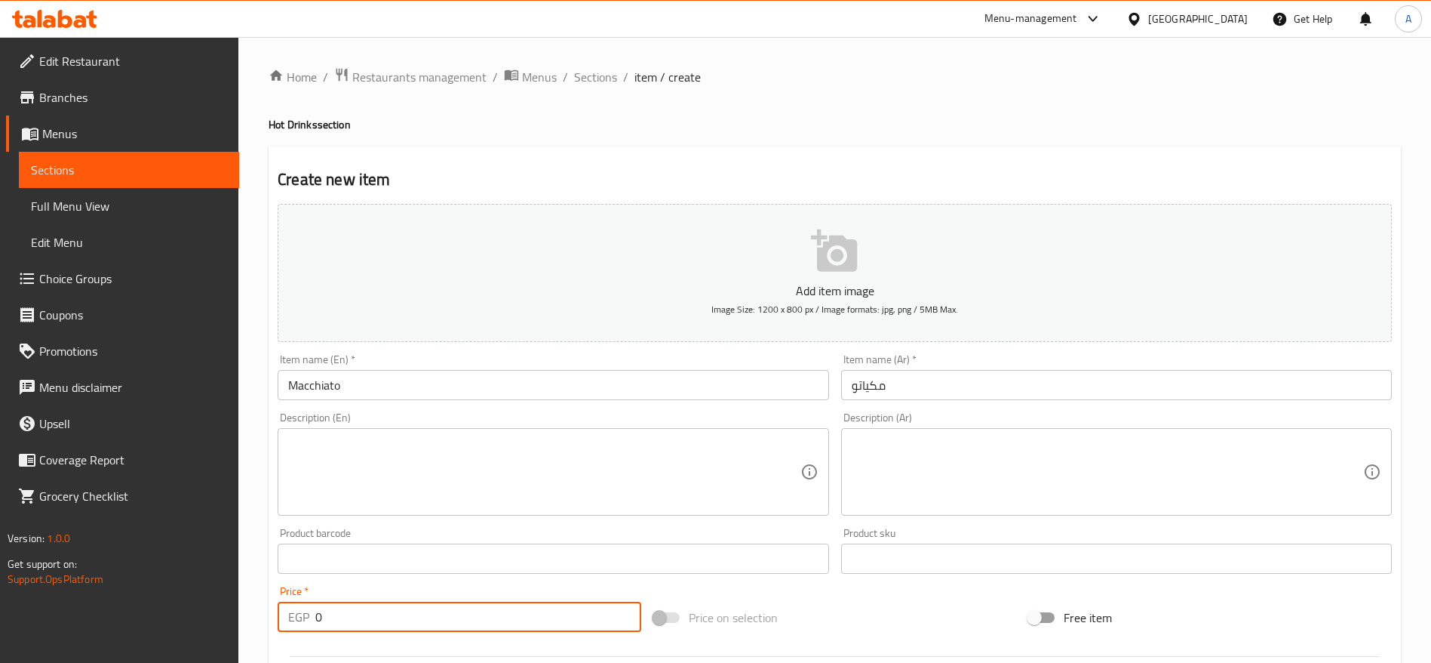
click at [487, 616] on input "0" at bounding box center [478, 616] width 326 height 30
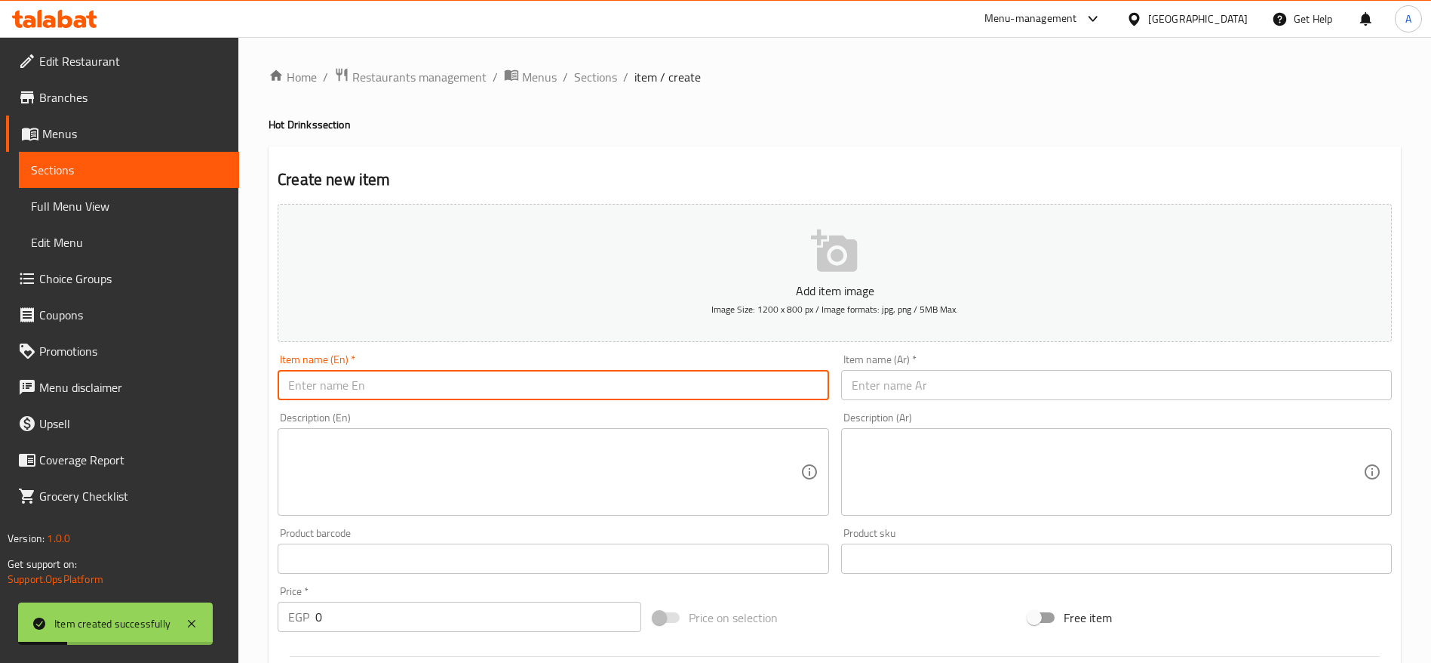
click at [589, 381] on input "text" at bounding box center [553, 385] width 551 height 30
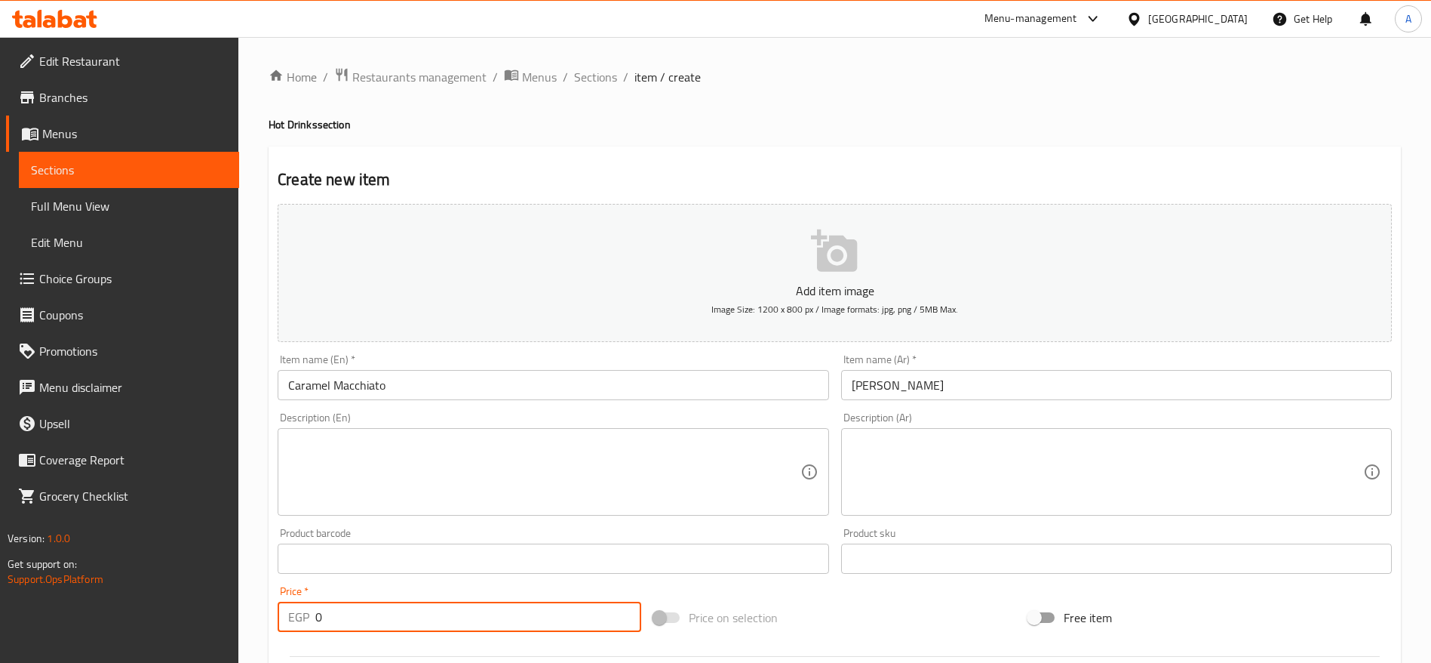
click at [392, 624] on input "0" at bounding box center [478, 616] width 326 height 30
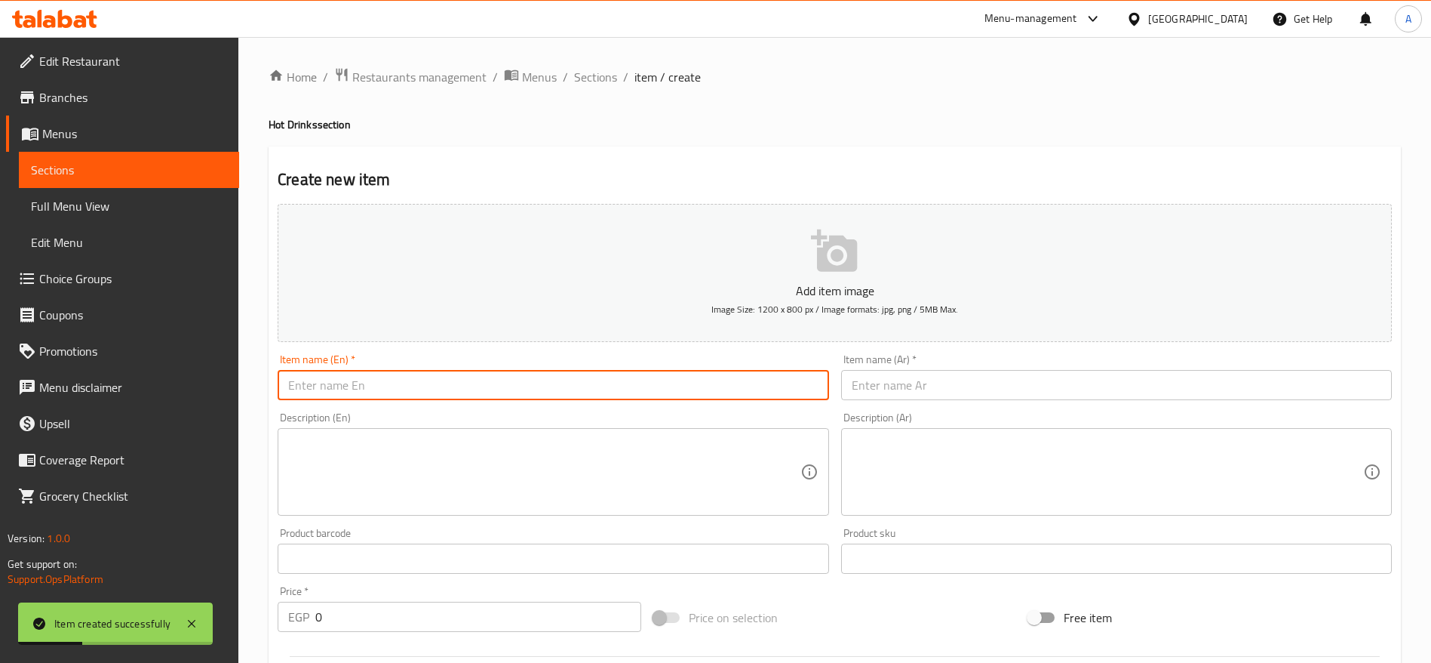
click at [539, 387] on input "text" at bounding box center [553, 385] width 551 height 30
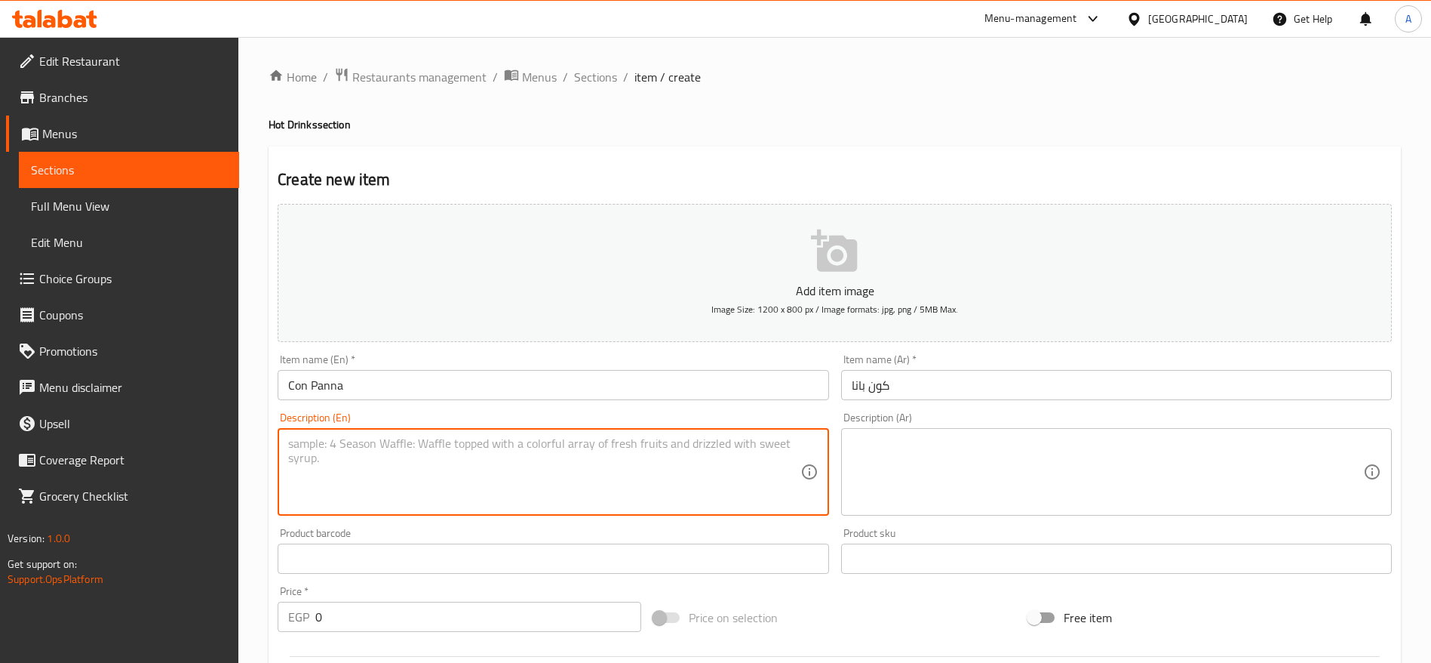
click at [558, 463] on textarea at bounding box center [544, 472] width 512 height 72
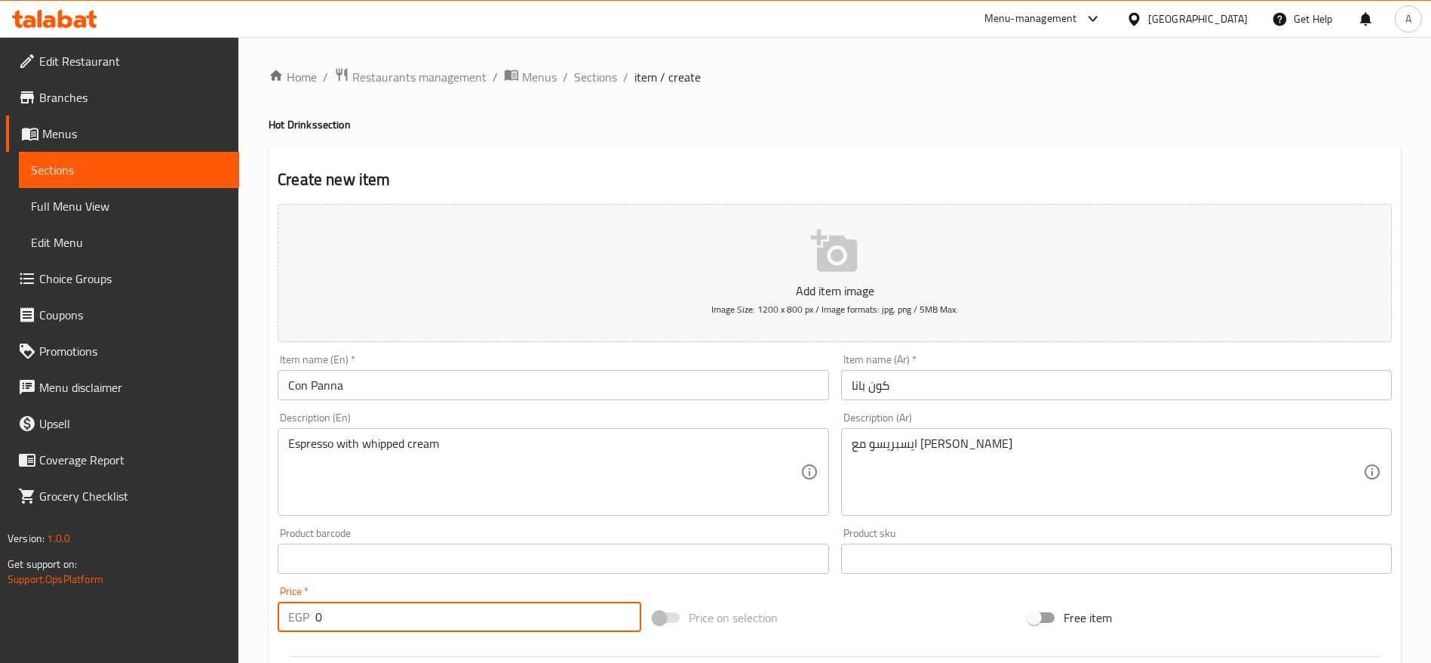
click at [420, 620] on input "0" at bounding box center [478, 616] width 326 height 30
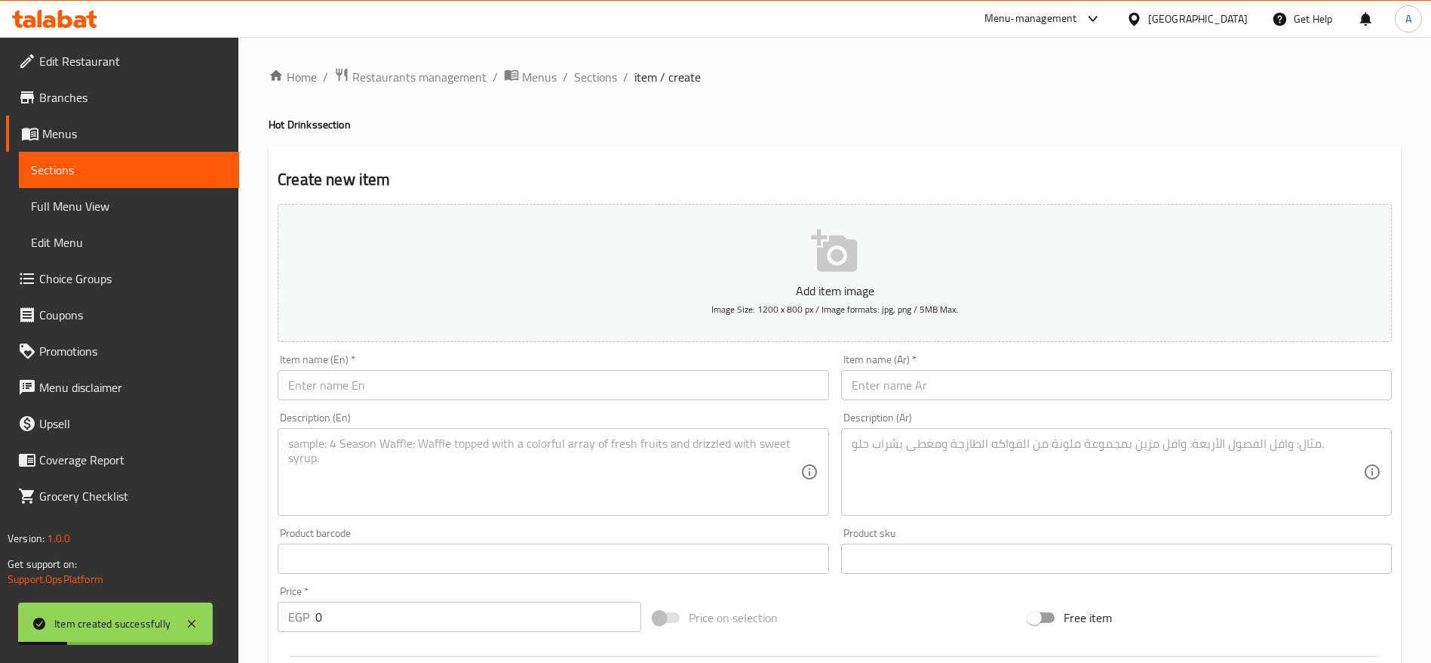
drag, startPoint x: 509, startPoint y: 401, endPoint x: 502, endPoint y: 389, distance: 13.9
click at [502, 389] on div "Item name (En)   * Item name (En) *" at bounding box center [553, 377] width 563 height 58
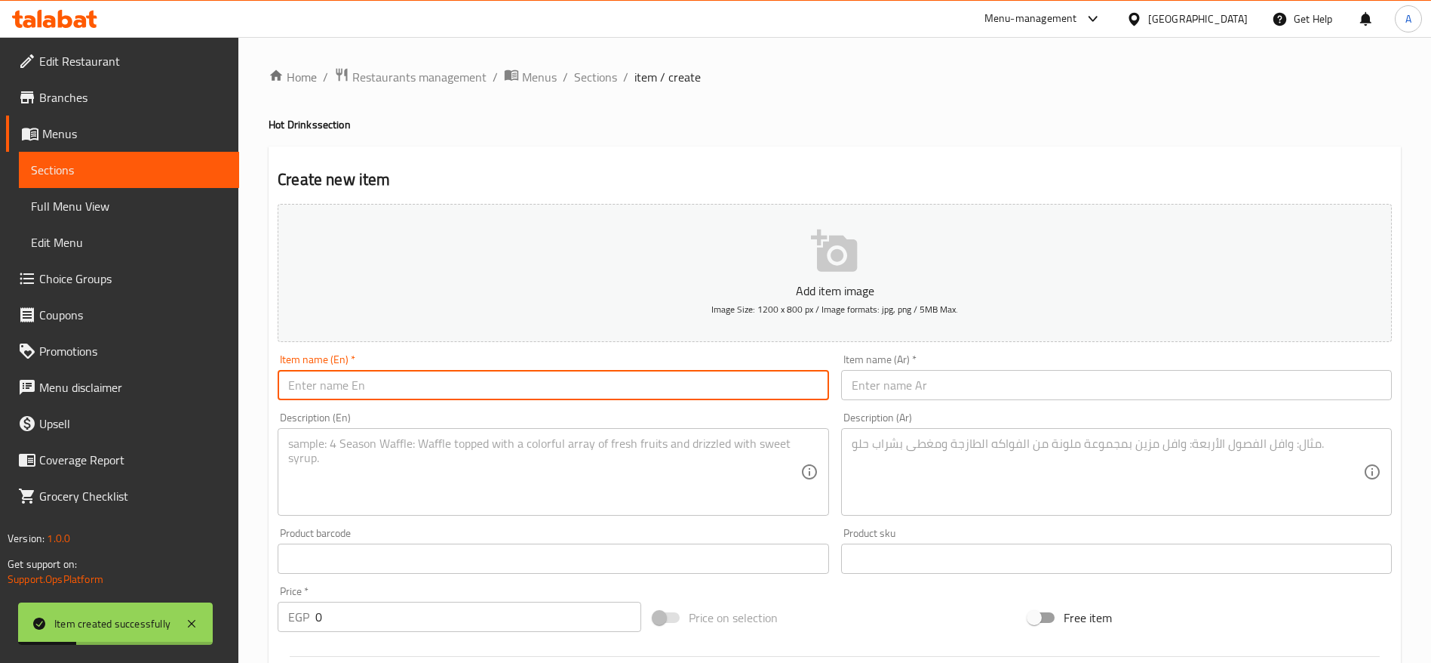
click at [502, 389] on input "text" at bounding box center [553, 385] width 551 height 30
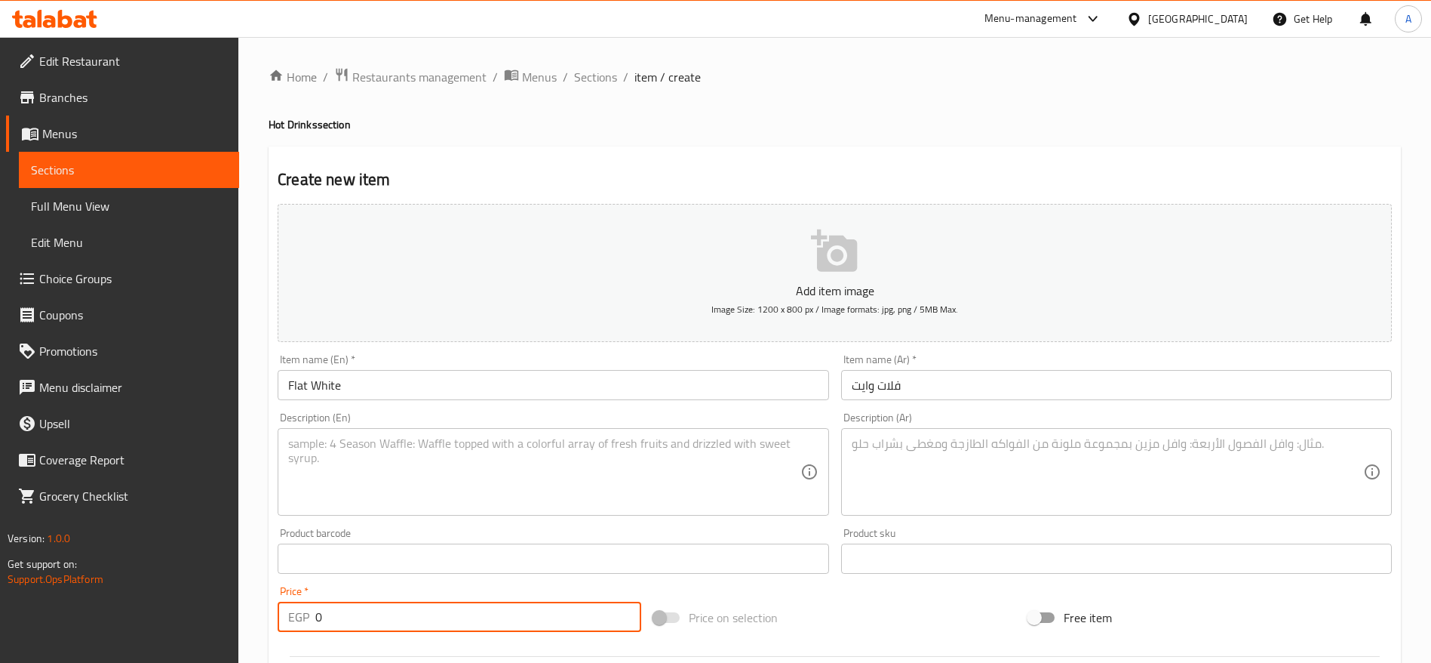
click at [475, 607] on input "0" at bounding box center [478, 616] width 326 height 30
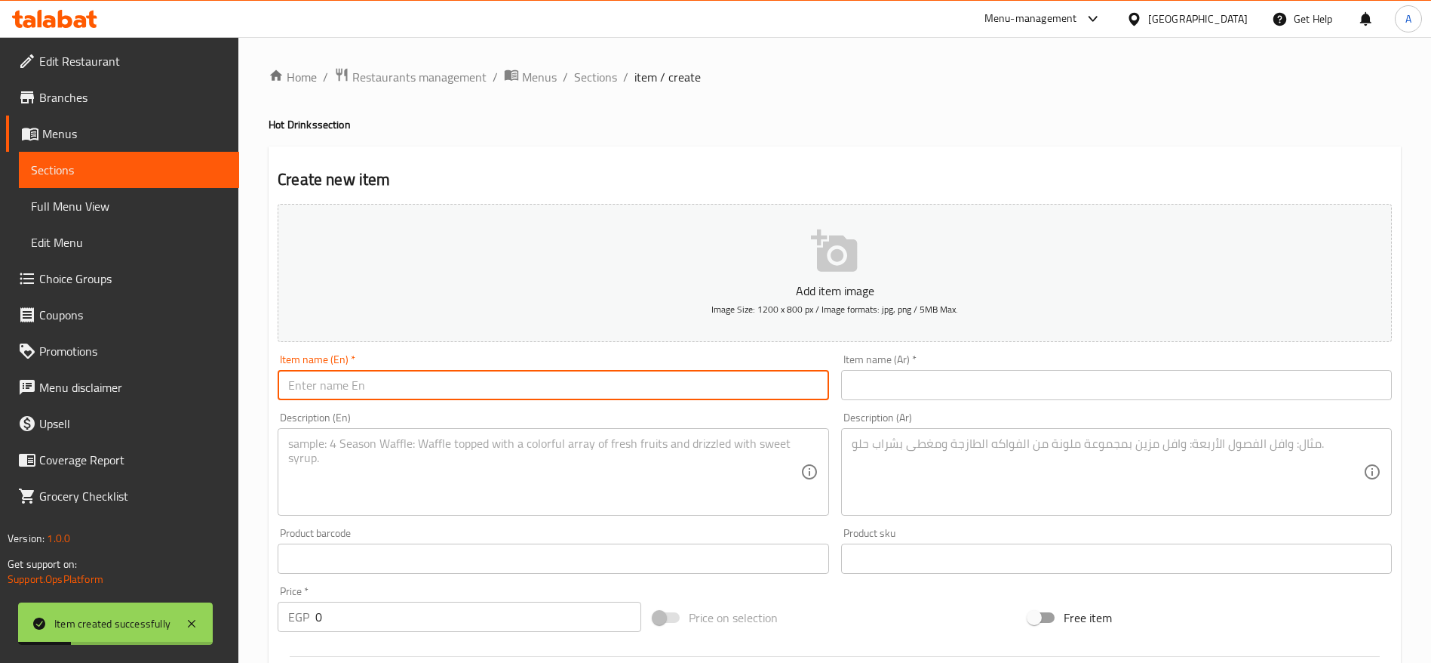
click at [398, 370] on input "text" at bounding box center [553, 385] width 551 height 30
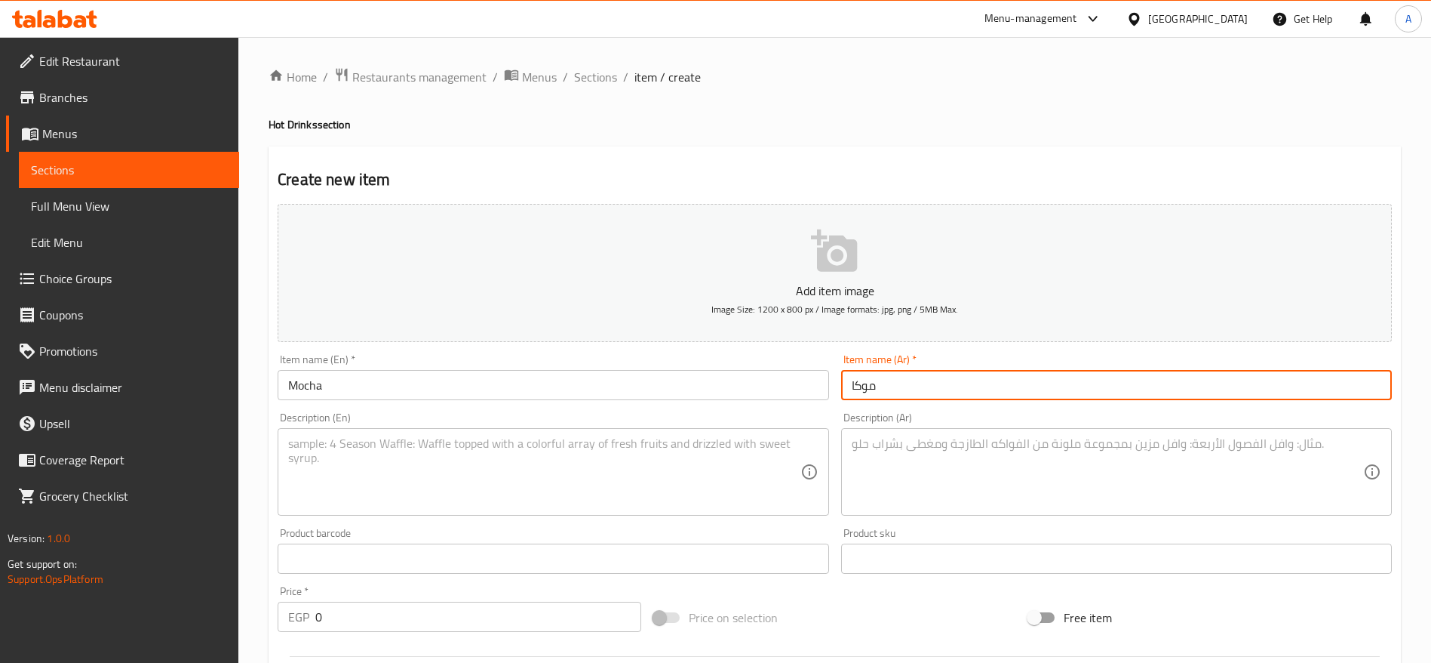
scroll to position [404, 0]
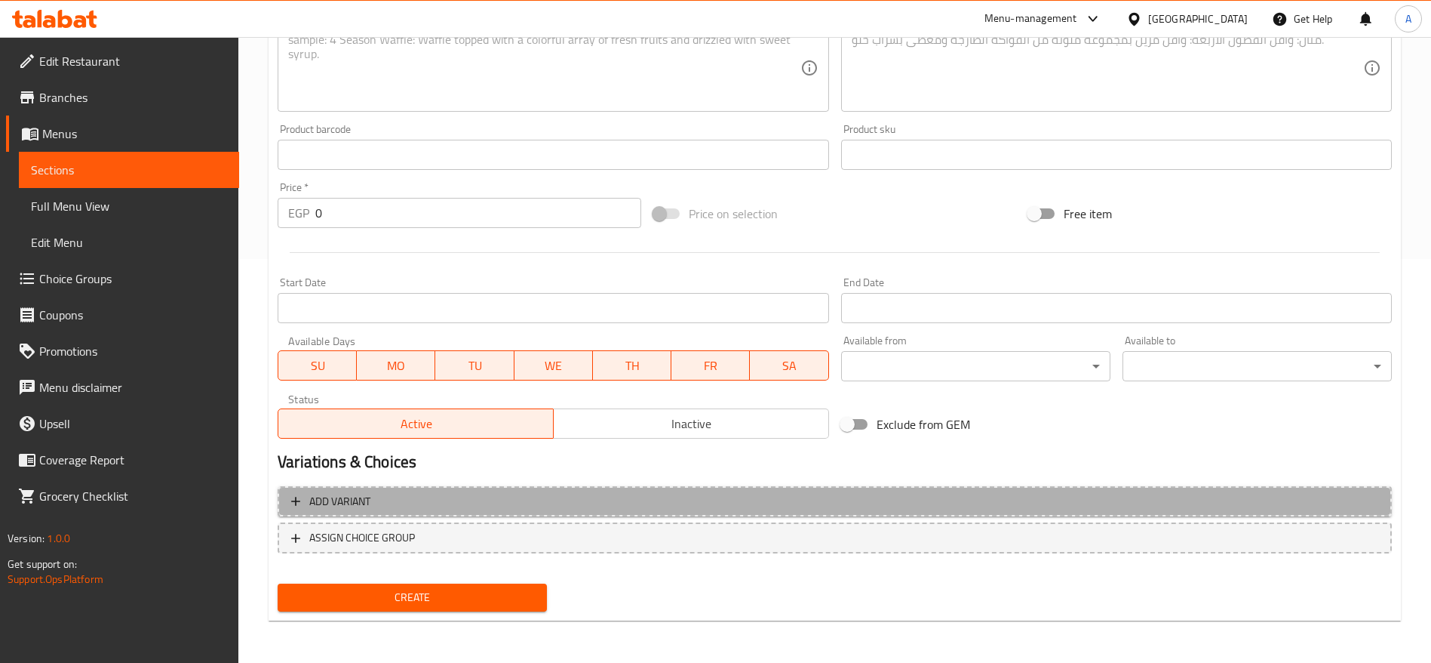
click at [372, 502] on span "Add variant" at bounding box center [834, 501] width 1087 height 19
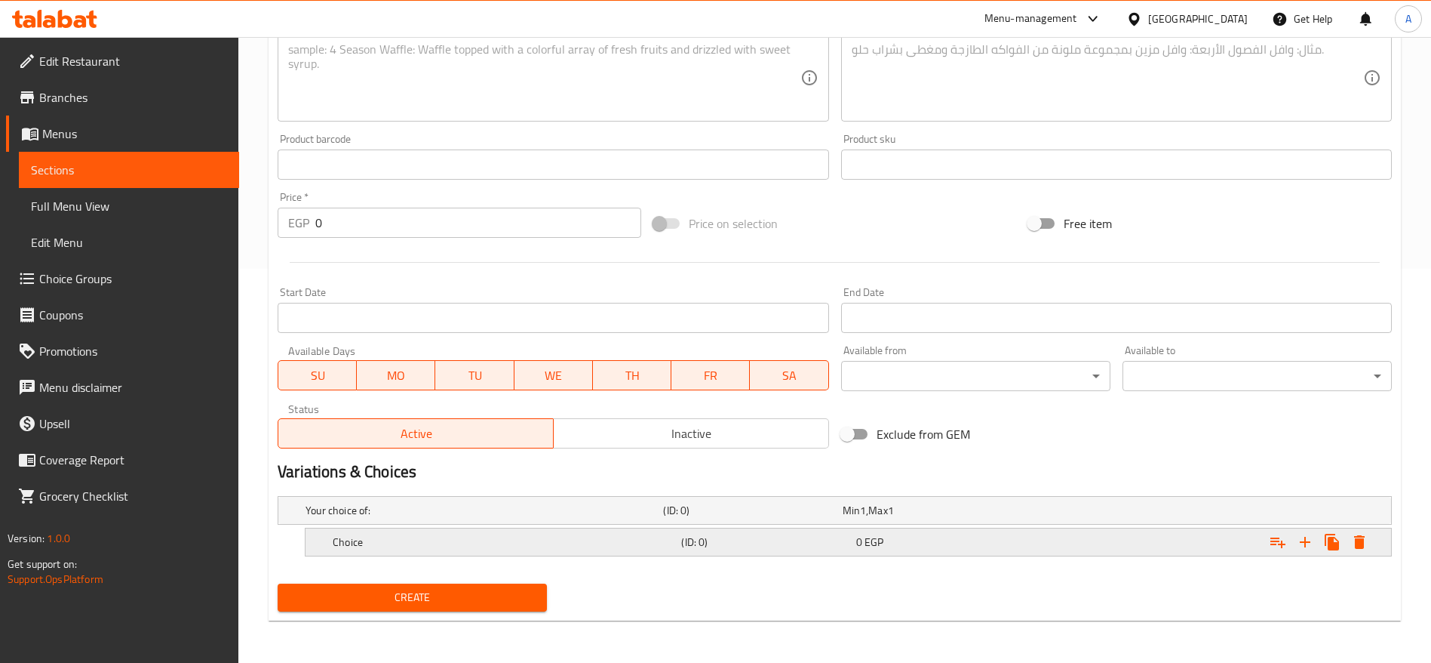
scroll to position [394, 0]
click at [459, 539] on h5 "Choice" at bounding box center [504, 541] width 343 height 15
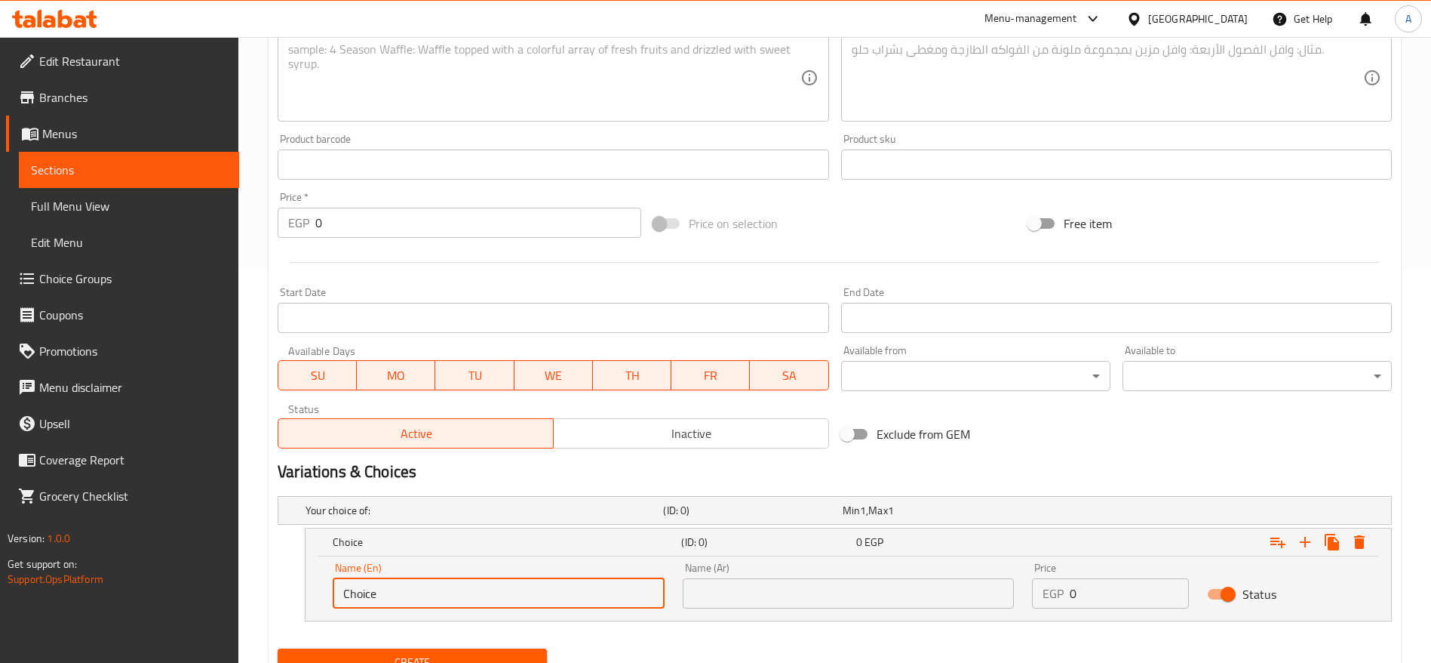
click at [444, 578] on input "Choice" at bounding box center [499, 593] width 332 height 30
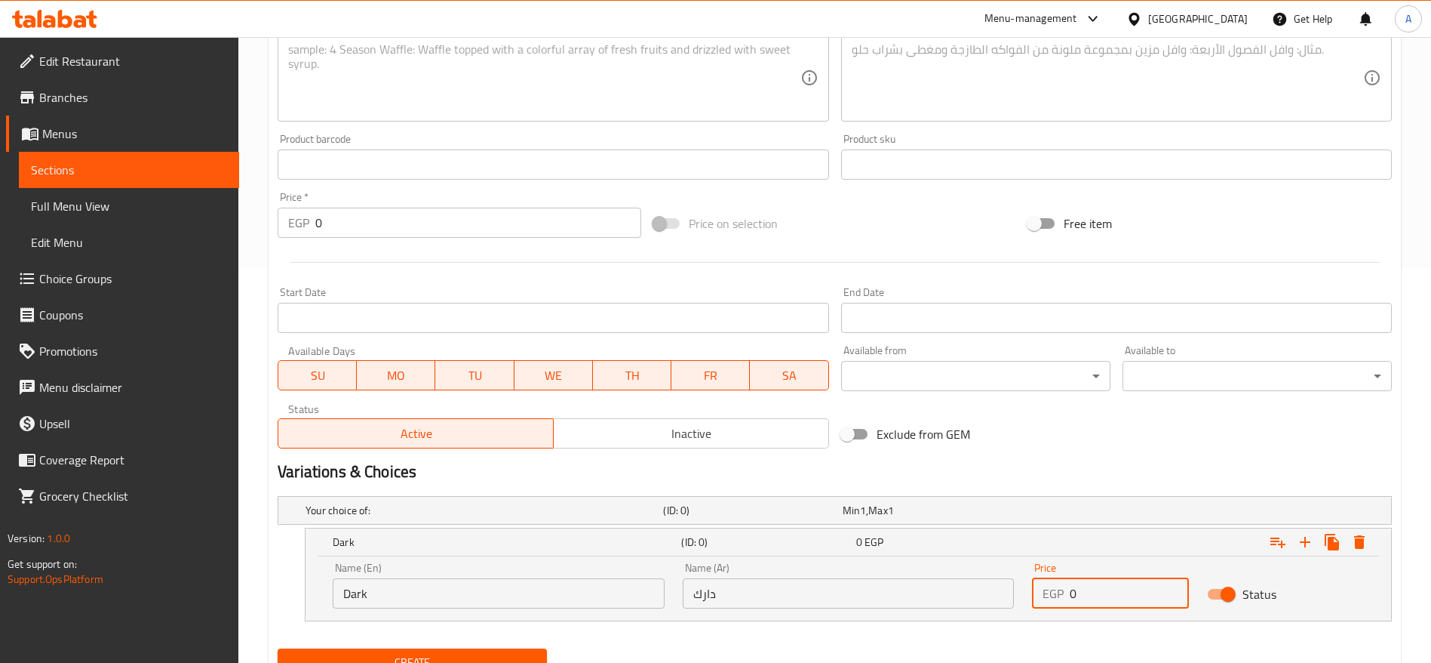
click at [1139, 595] on input "0" at bounding box center [1129, 593] width 119 height 30
click at [1312, 540] on icon "Expand" at bounding box center [1305, 542] width 18 height 18
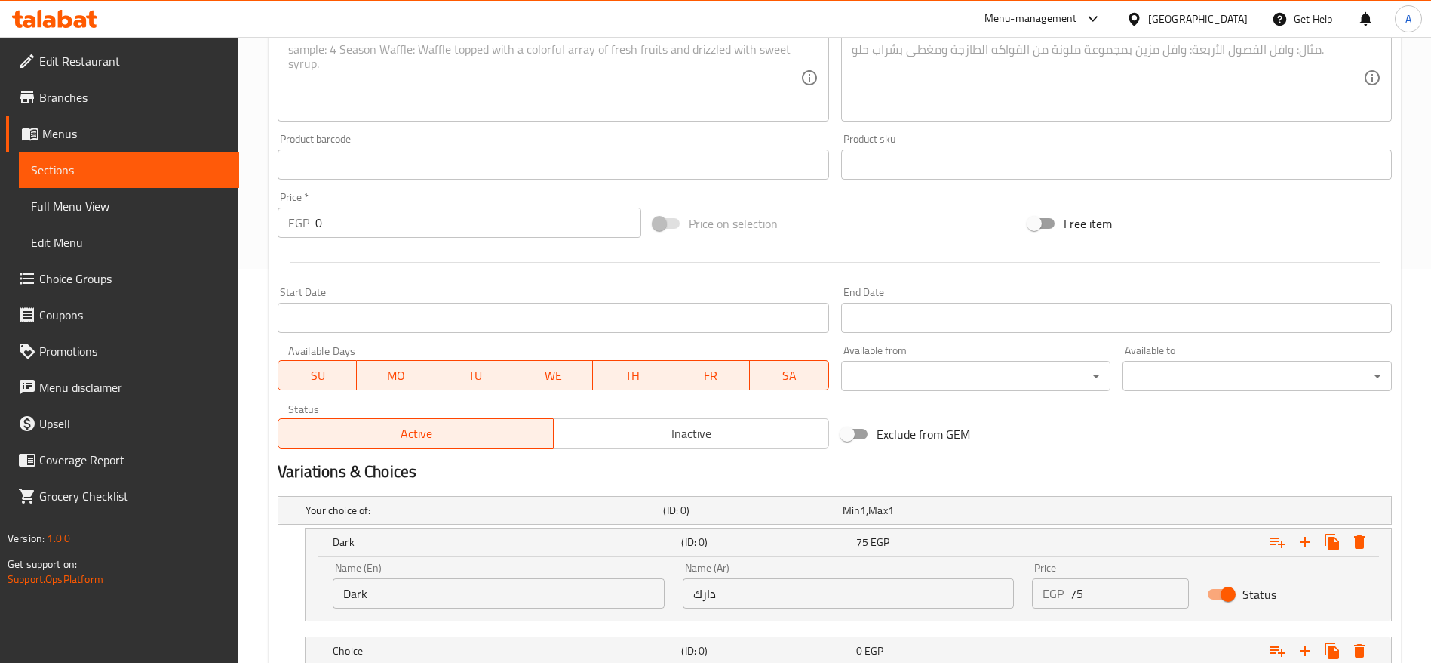
scroll to position [503, 0]
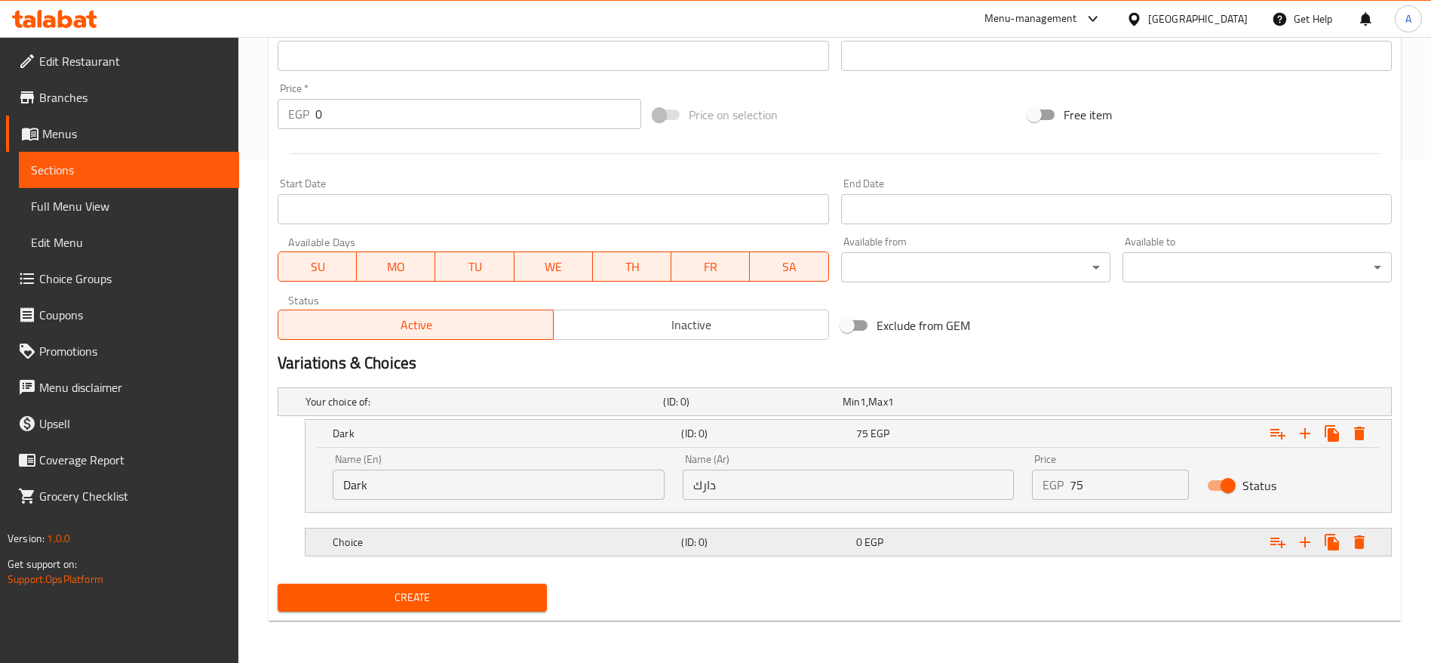
click at [475, 549] on h5 "Choice" at bounding box center [504, 541] width 343 height 15
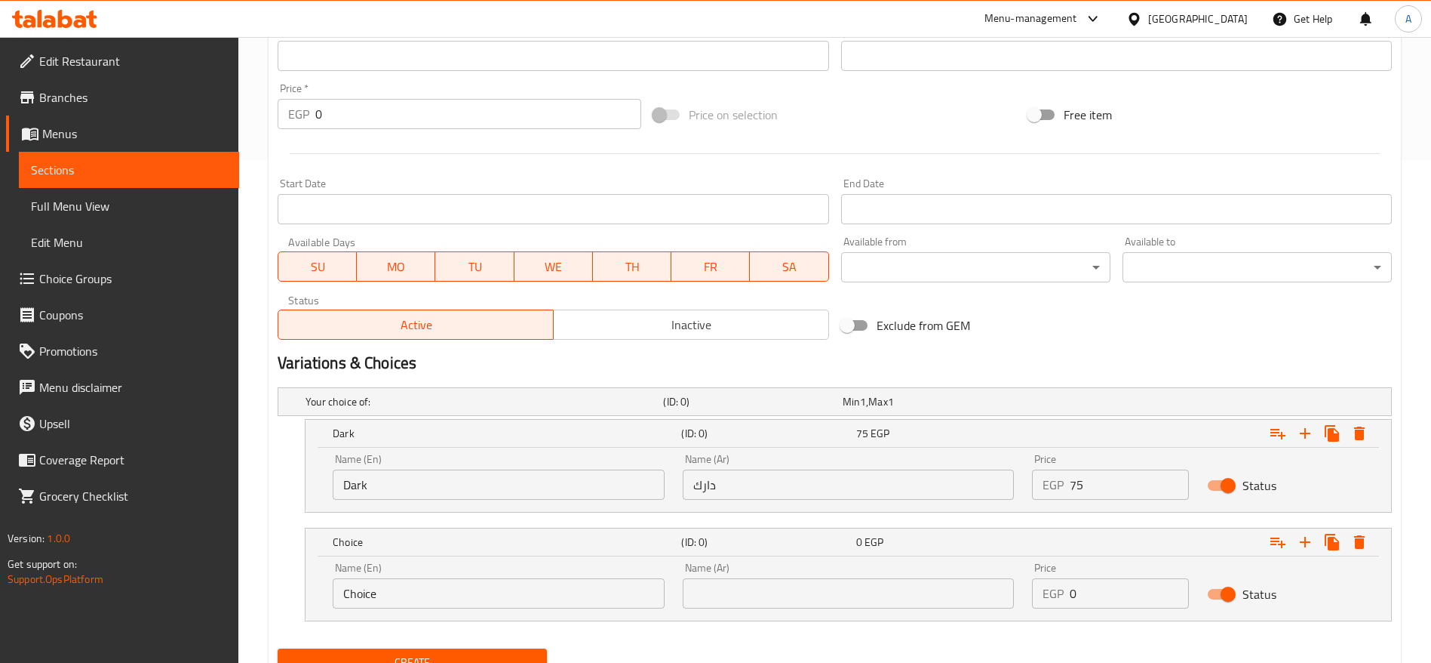
click at [456, 589] on input "Choice" at bounding box center [499, 593] width 332 height 30
click at [278, 648] on button "Create" at bounding box center [412, 662] width 269 height 28
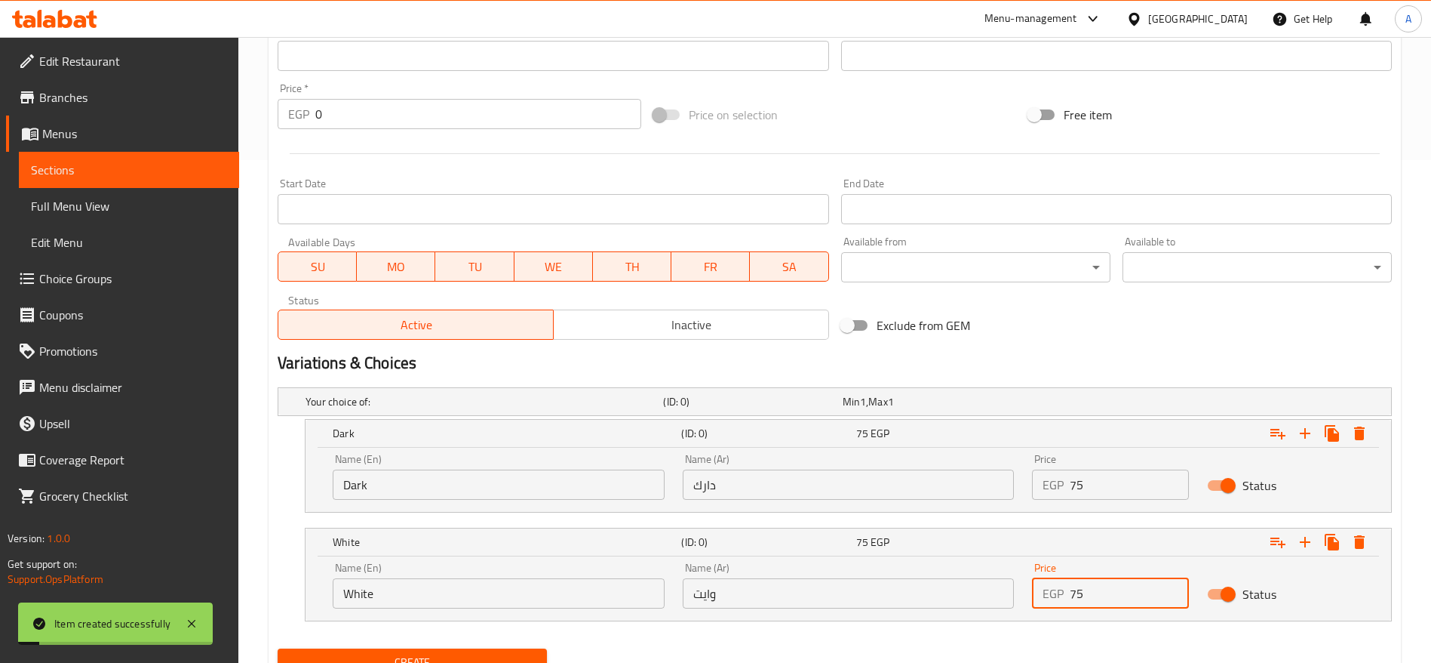
scroll to position [0, 0]
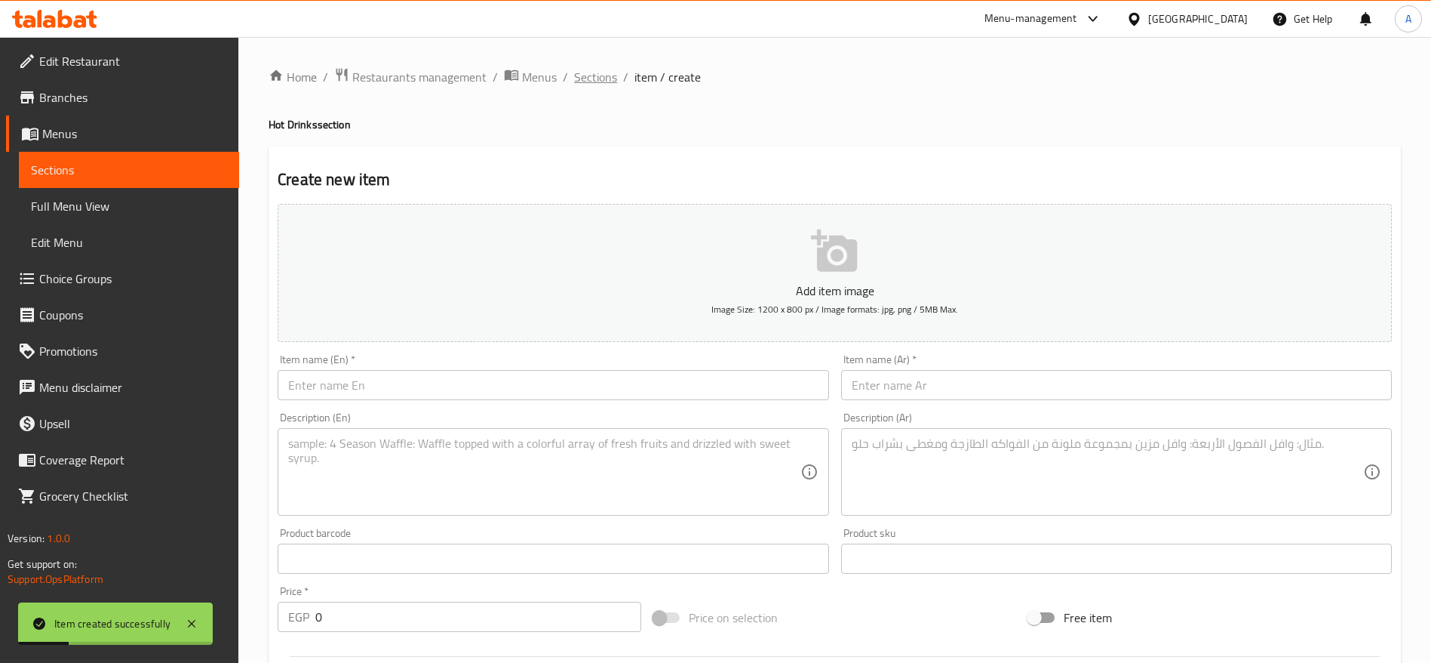
click at [606, 78] on span "Sections" at bounding box center [595, 77] width 43 height 18
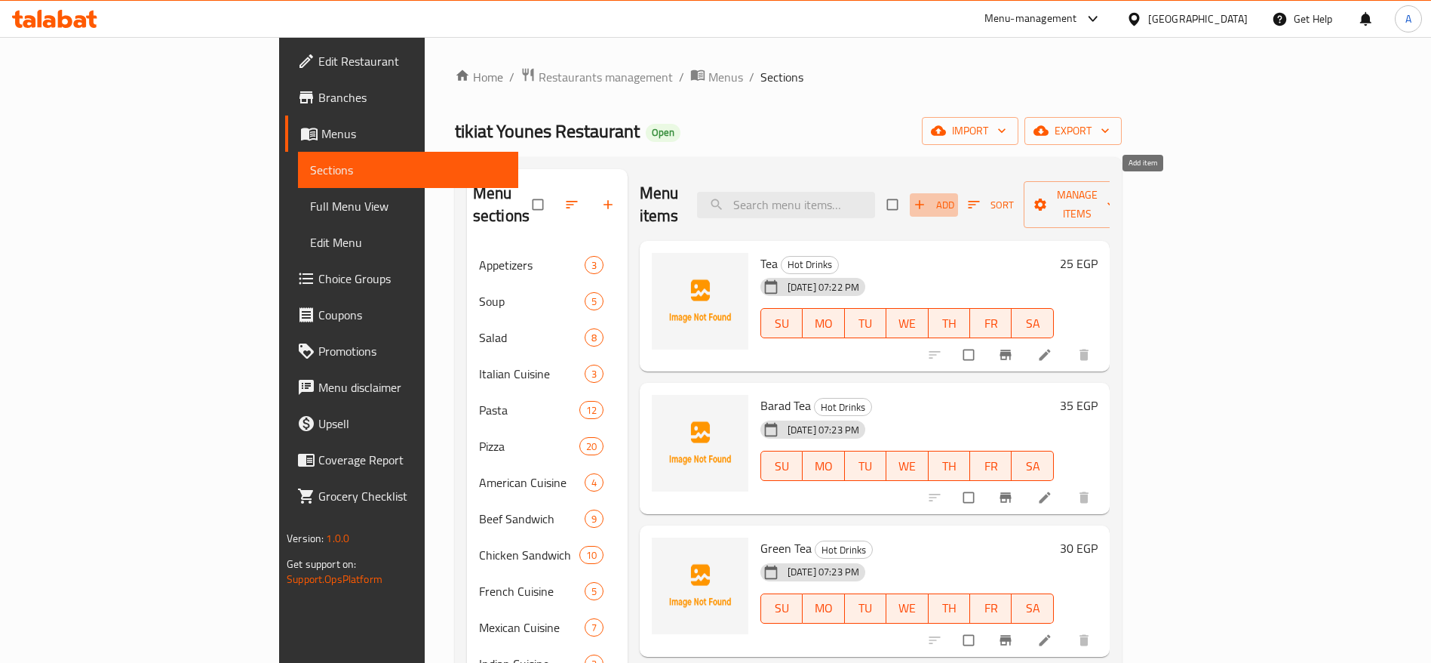
click at [955, 196] on span "Add" at bounding box center [934, 204] width 41 height 17
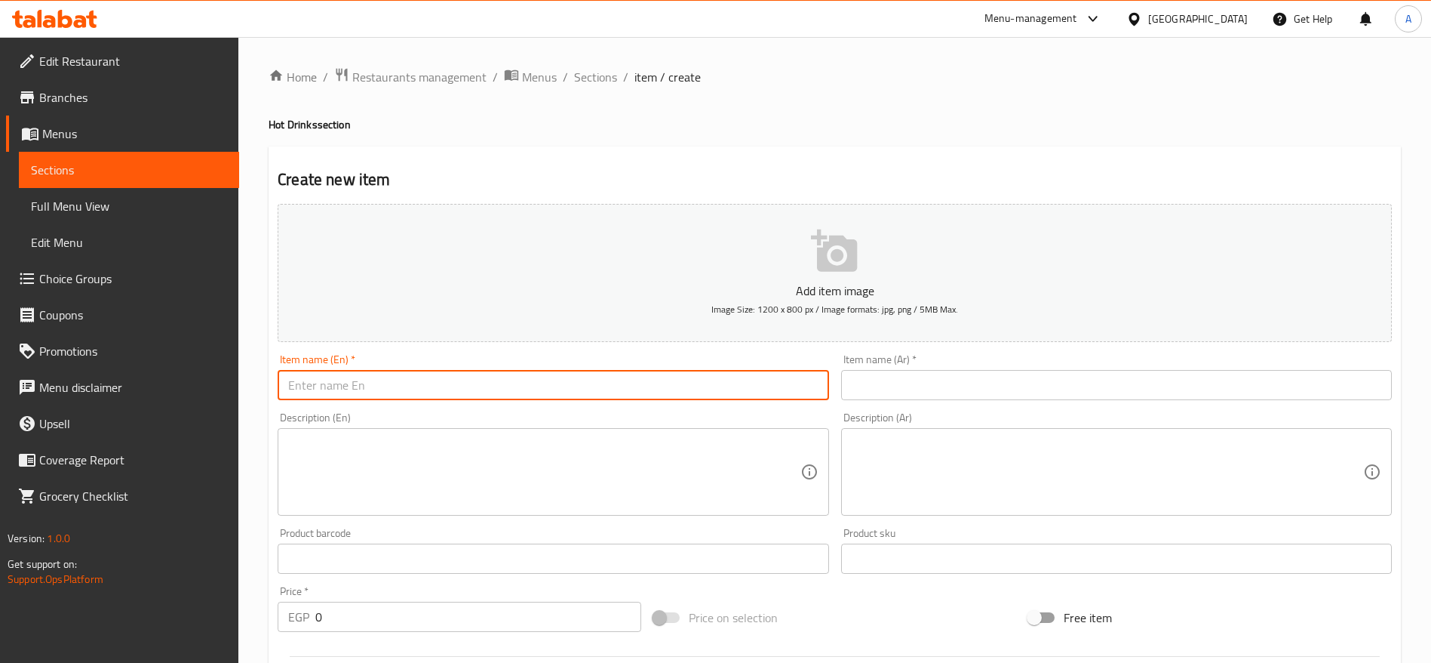
click at [721, 389] on input "text" at bounding box center [553, 385] width 551 height 30
type input "Hot Chocolate"
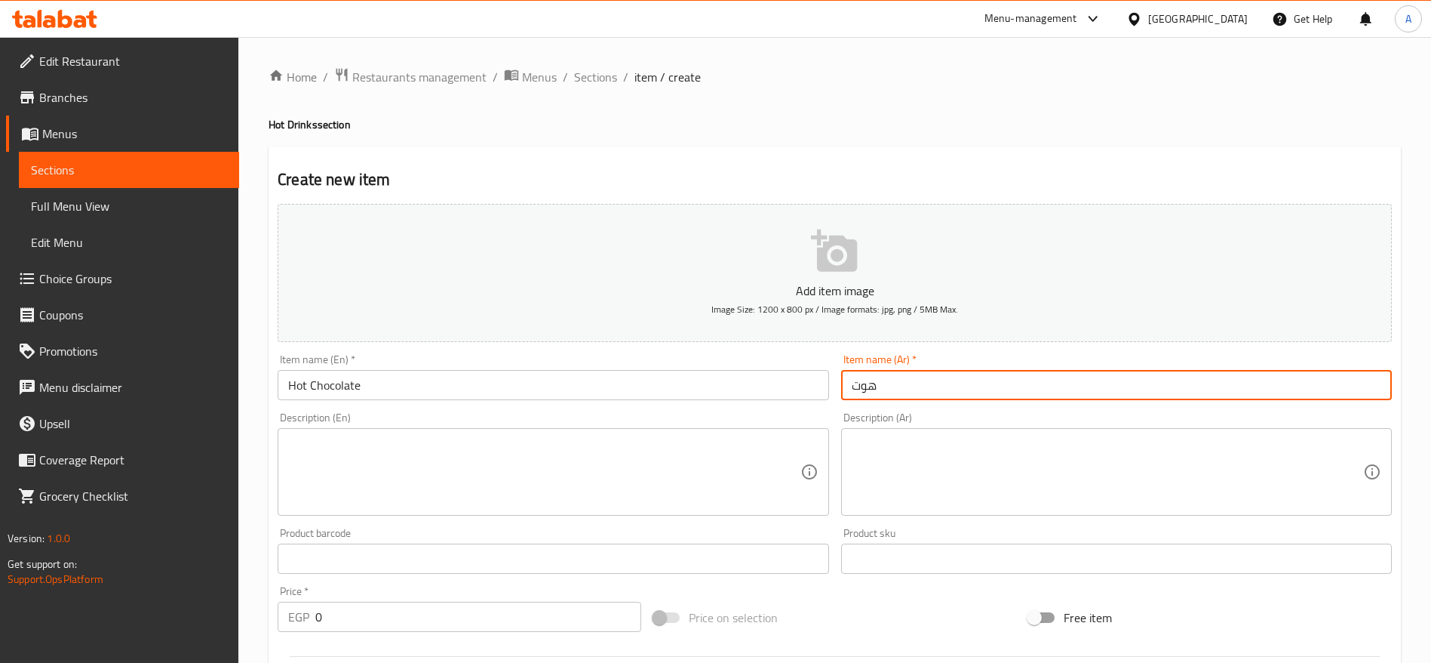
type input "هوت شوكليت"
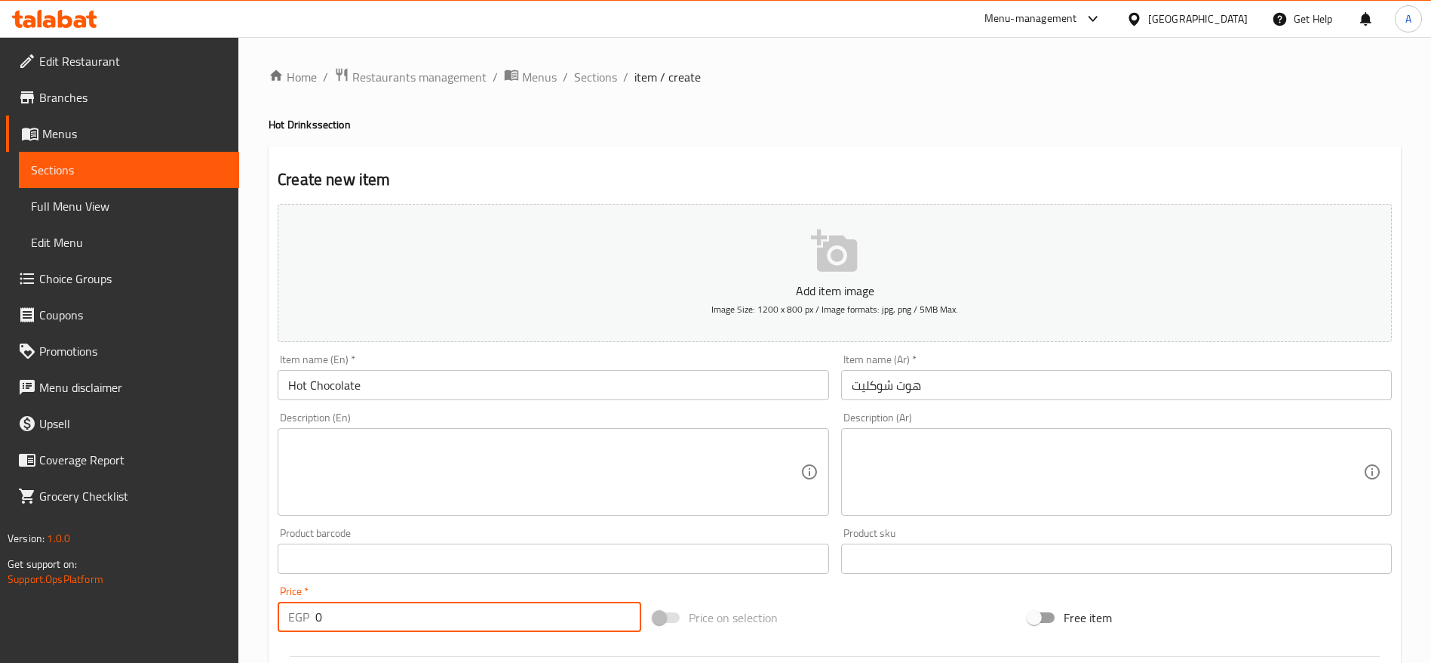
click at [490, 615] on input "0" at bounding box center [478, 616] width 326 height 30
type input "0"
type input "65"
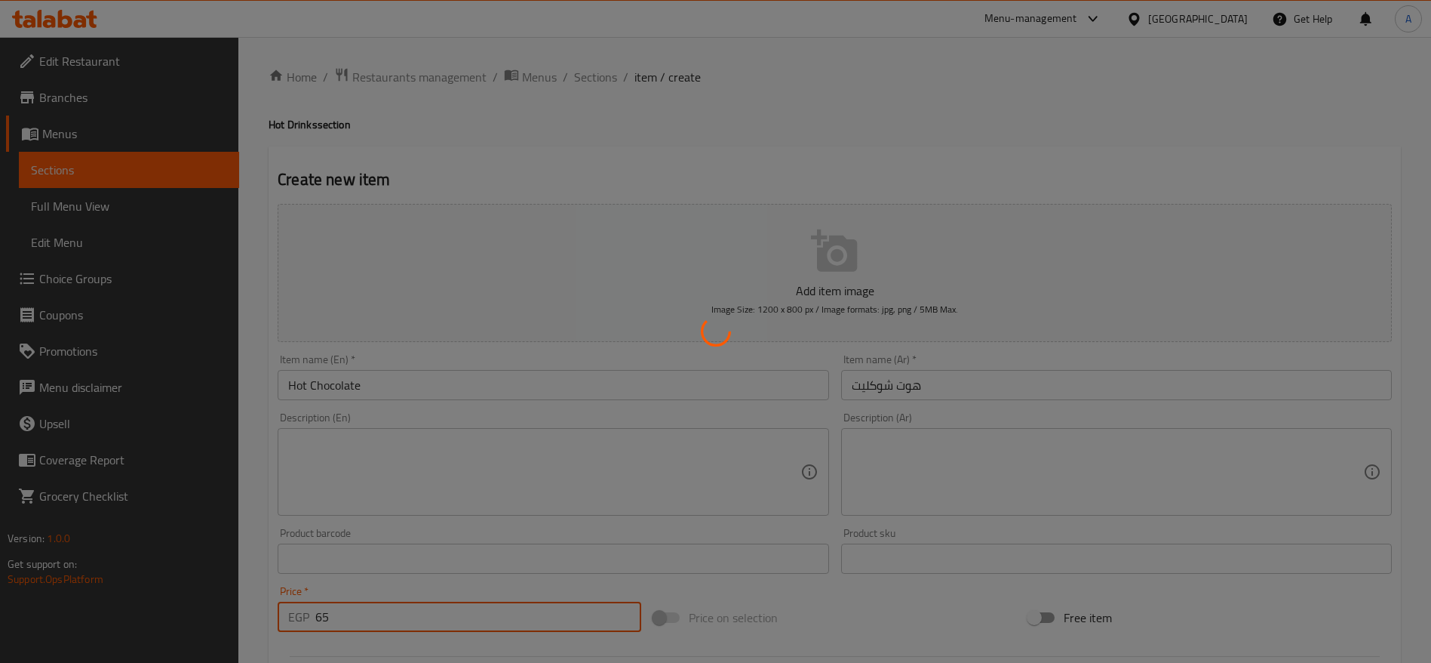
type input "0"
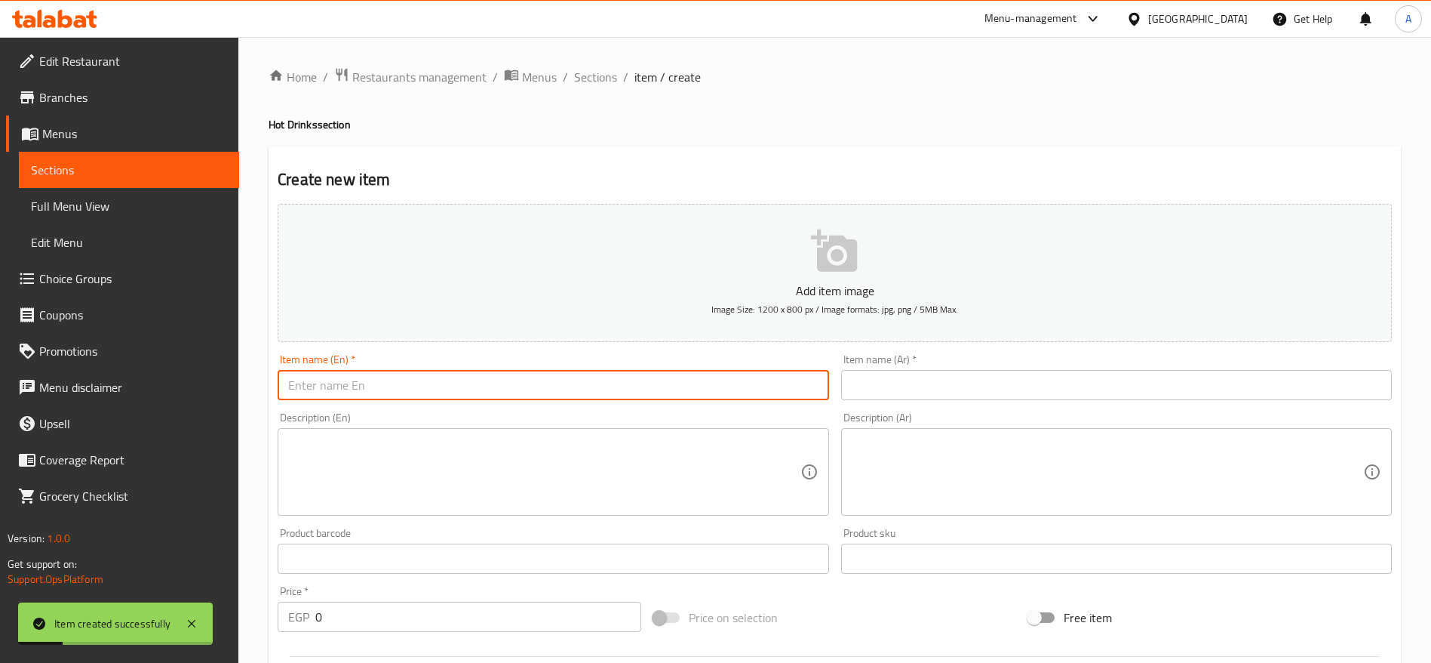
click at [643, 389] on input "text" at bounding box center [553, 385] width 551 height 30
type input "ا"
type input "Hot Chocolate Marshmallow"
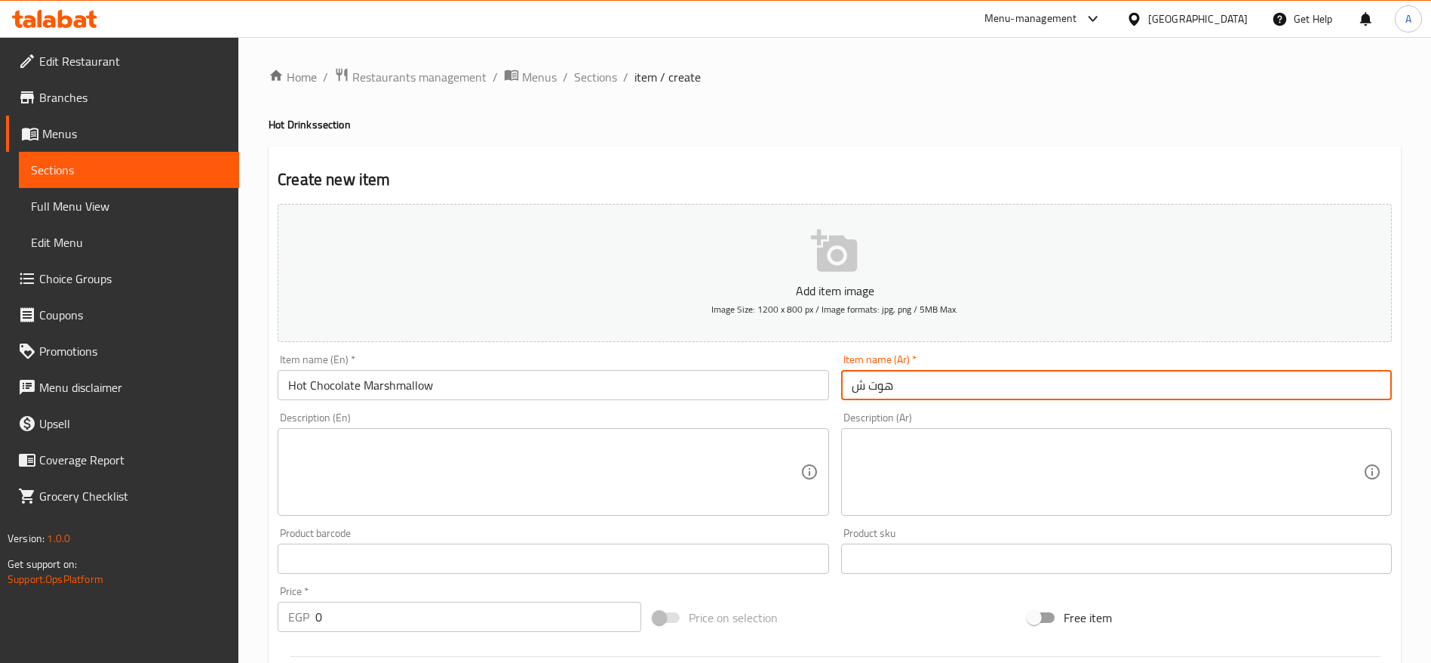
type input "هوت شوكليت بالمارشميلو"
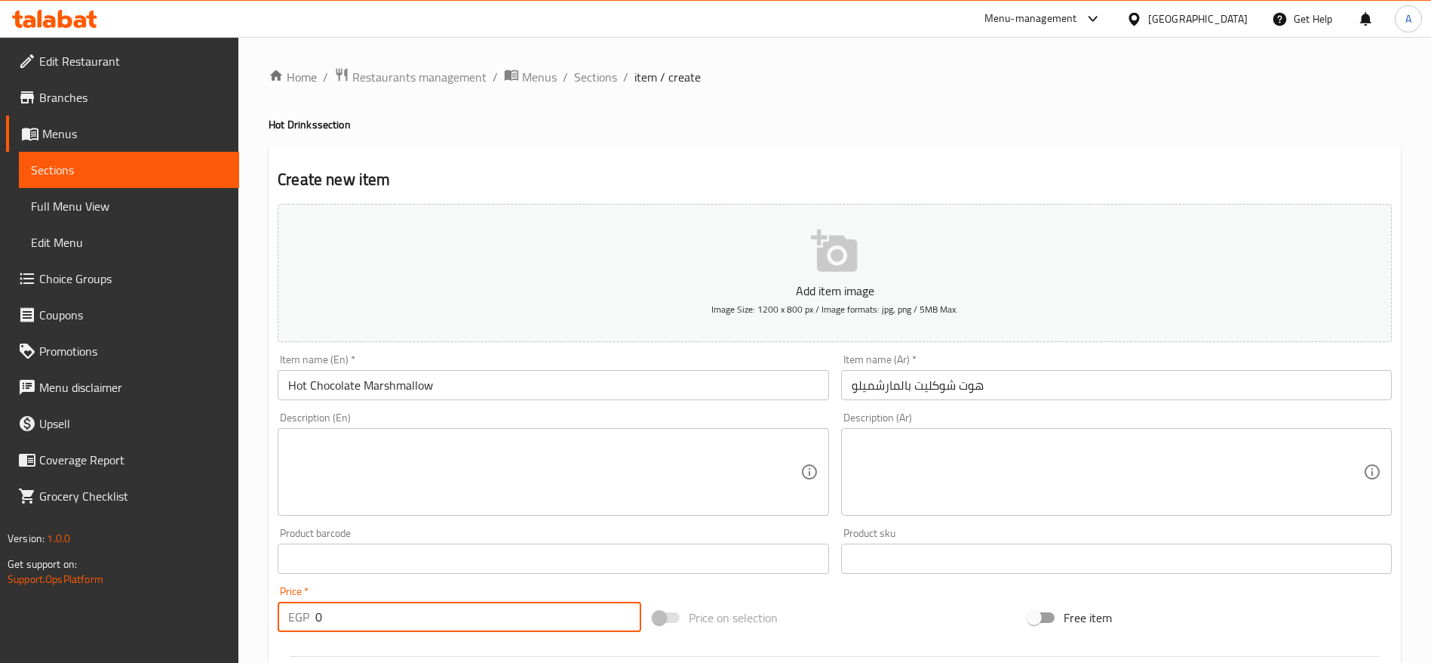
click at [434, 617] on input "0" at bounding box center [478, 616] width 326 height 30
type input "75"
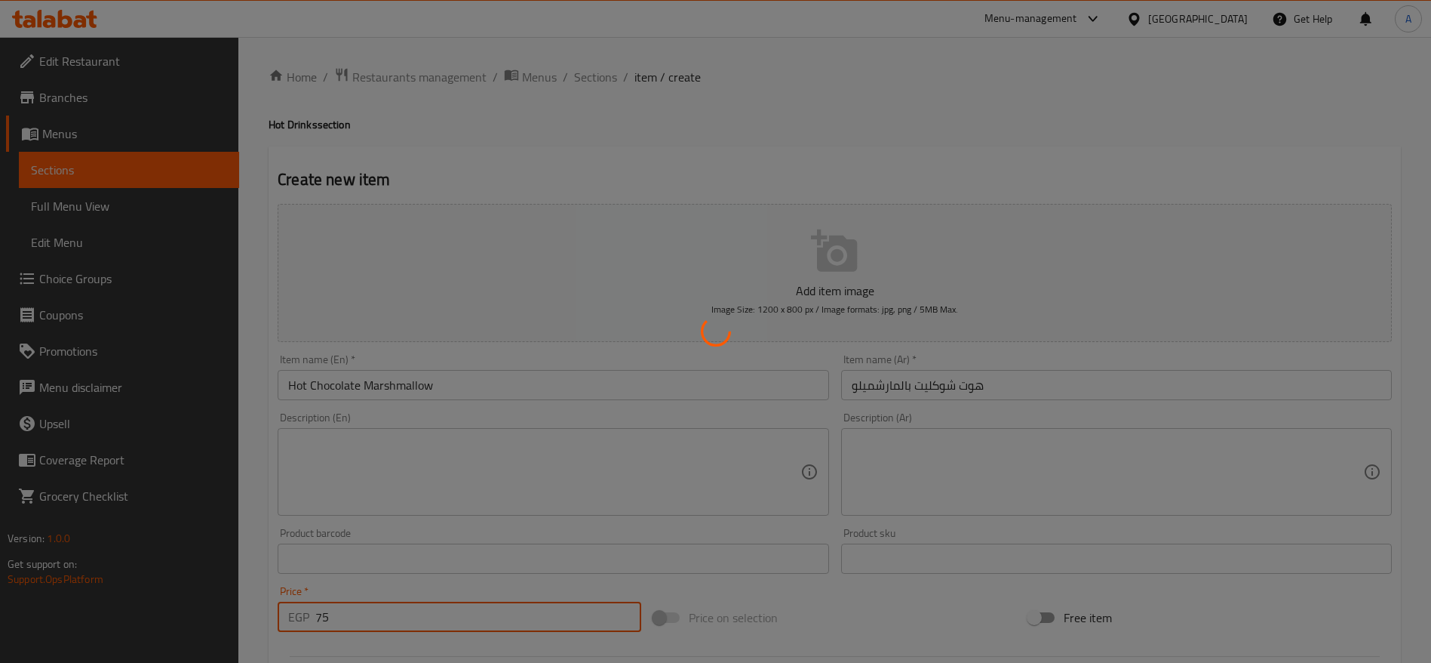
type input "0"
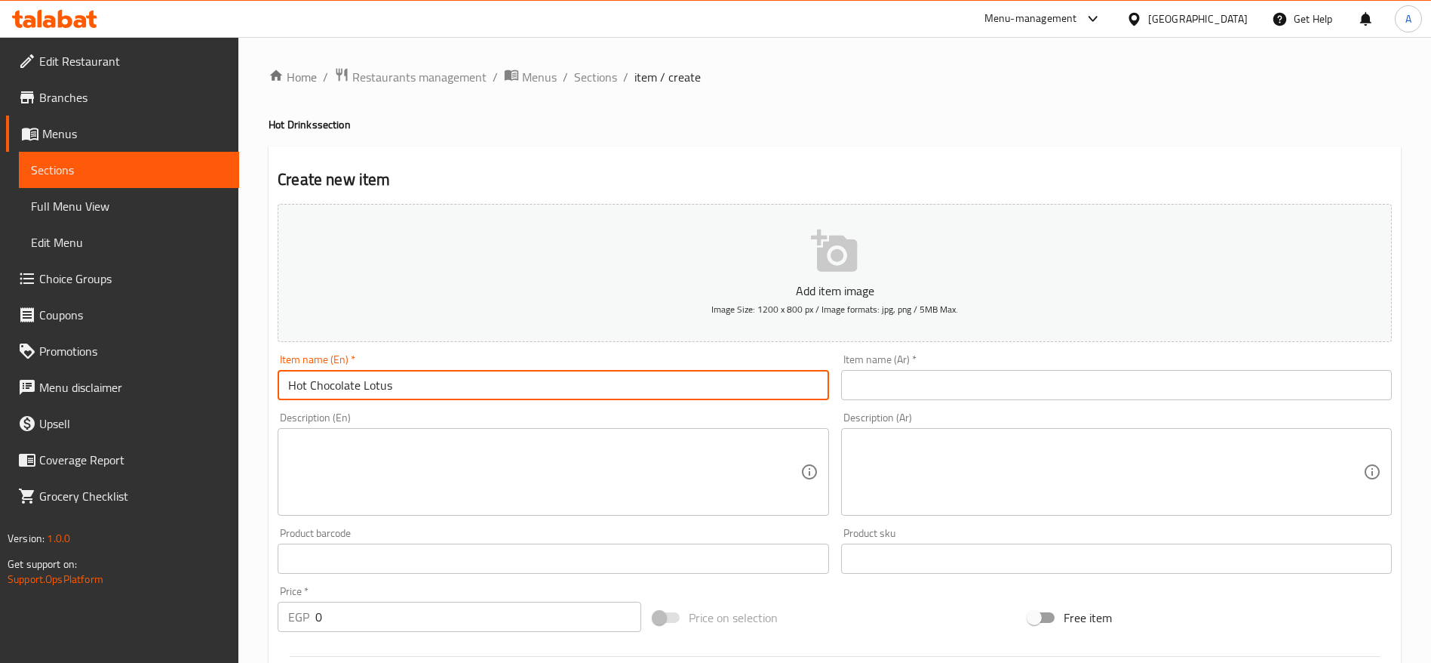
type input "Hot Chocolate Lotus"
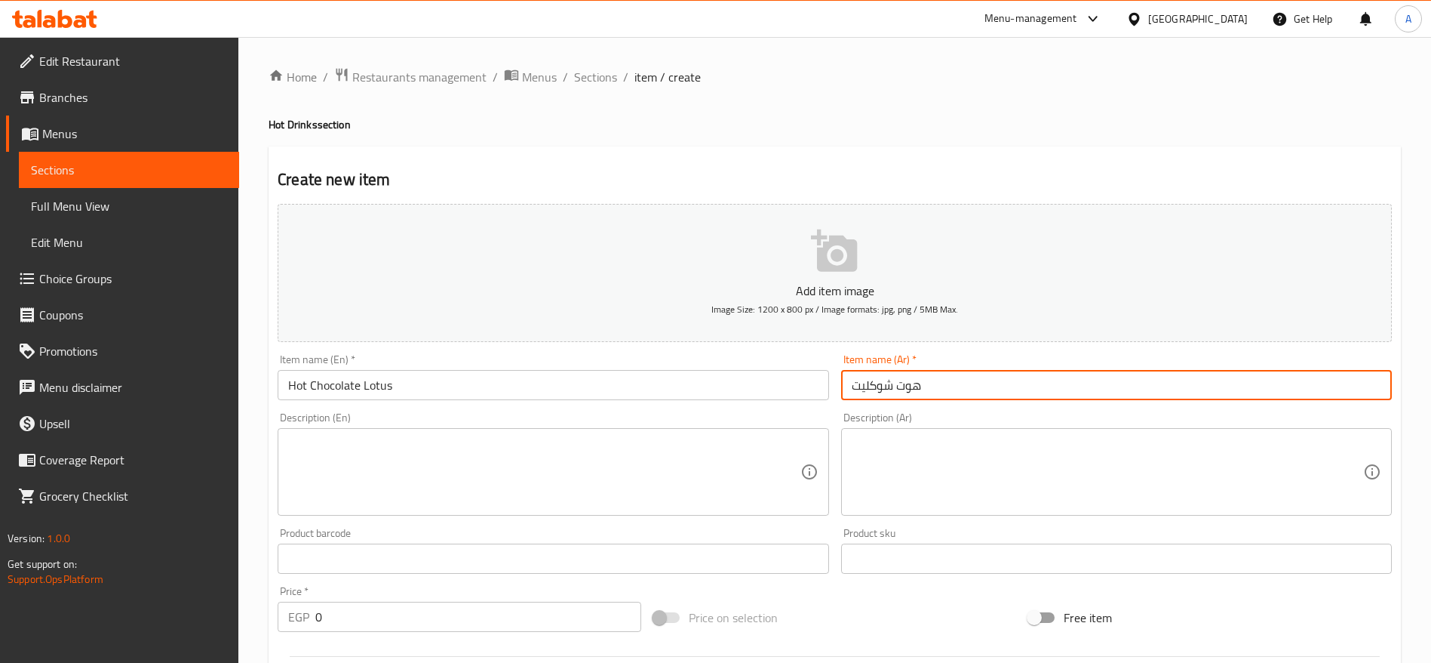
click at [930, 382] on input "هوت شوكليت" at bounding box center [1116, 385] width 551 height 30
type input "هوت شوكليت لوتس"
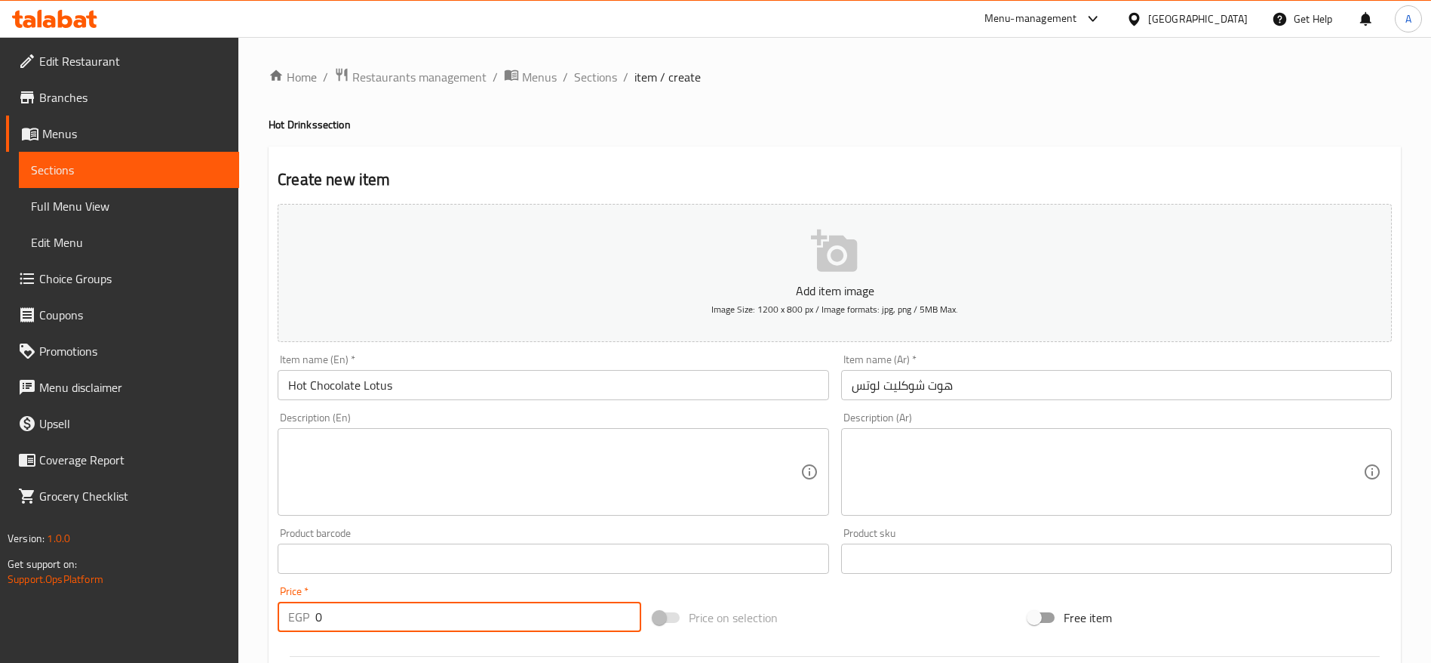
click at [595, 604] on input "0" at bounding box center [478, 616] width 326 height 30
type input "75"
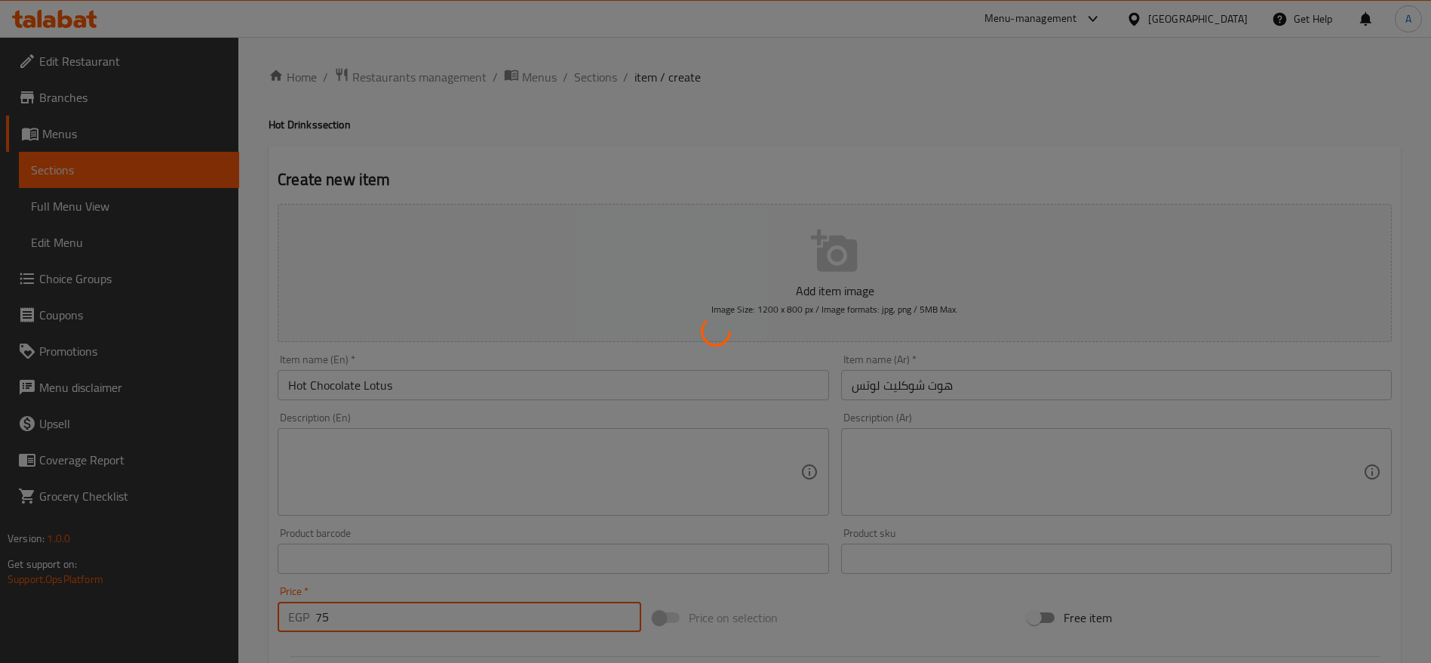
type input "0"
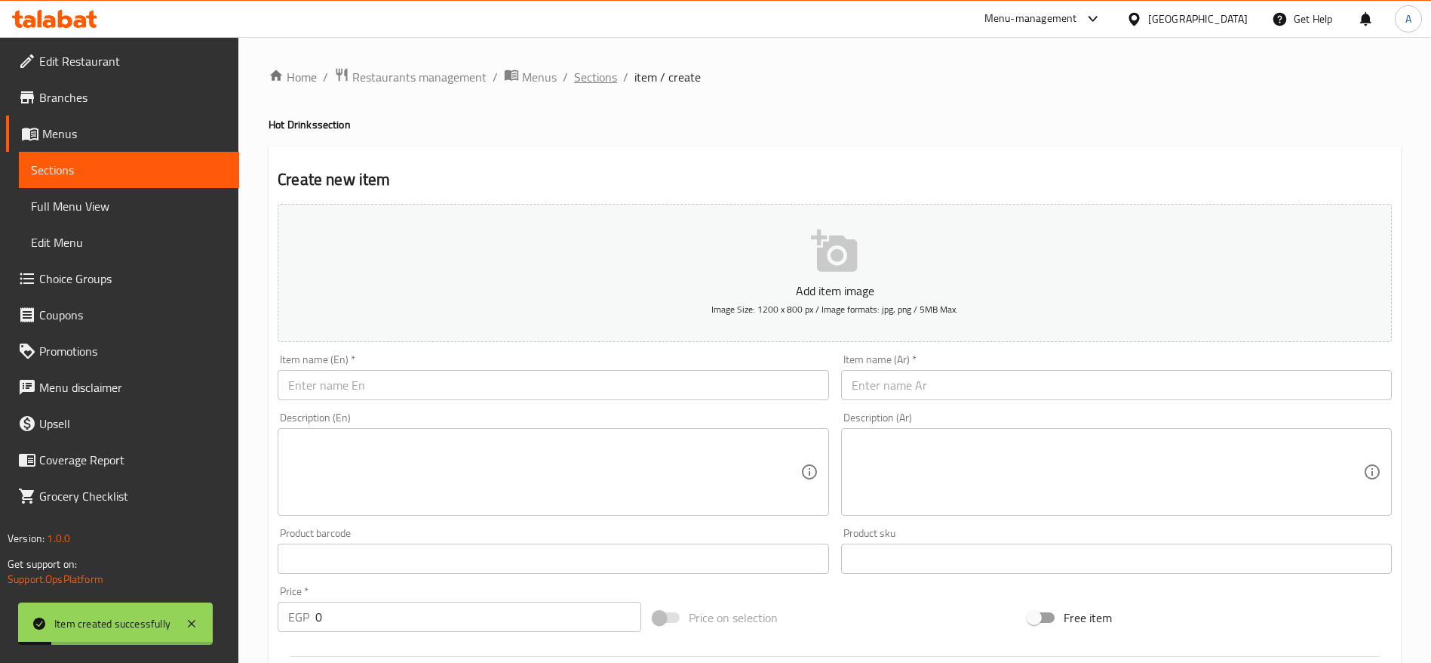
click at [598, 75] on span "Sections" at bounding box center [595, 77] width 43 height 18
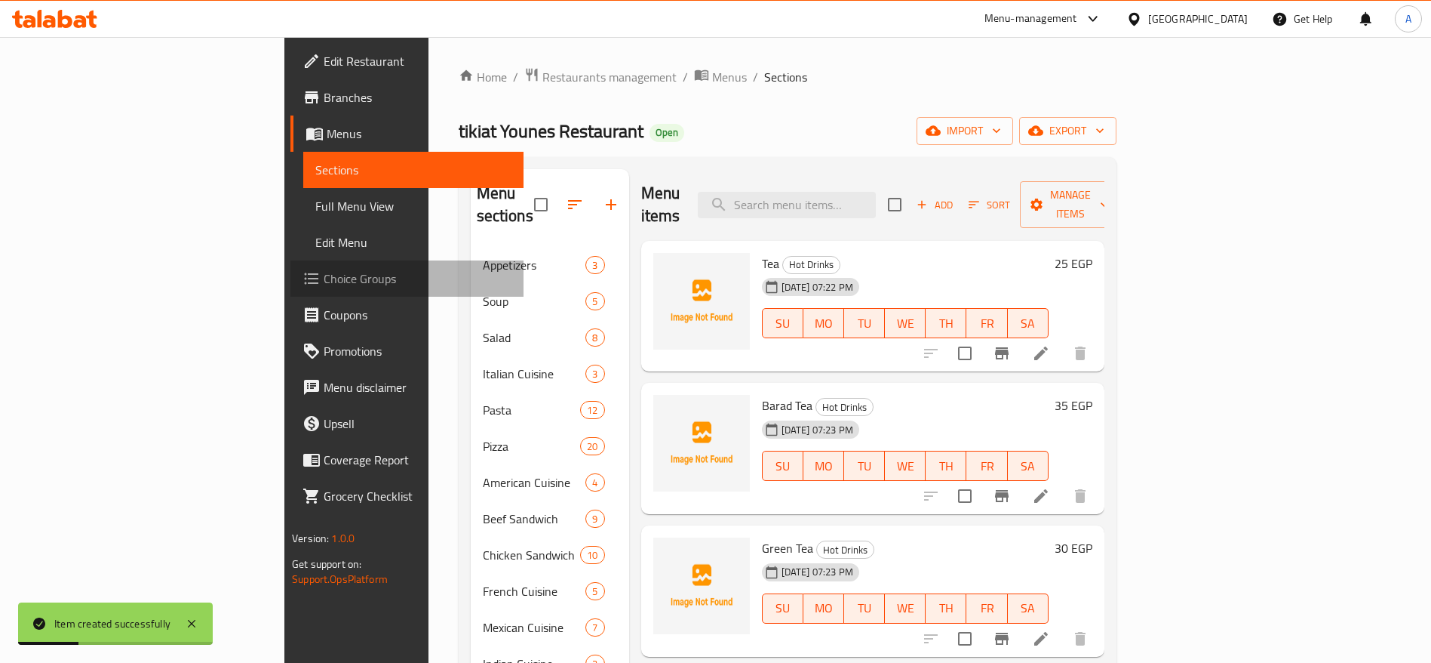
click at [324, 275] on span "Choice Groups" at bounding box center [418, 278] width 188 height 18
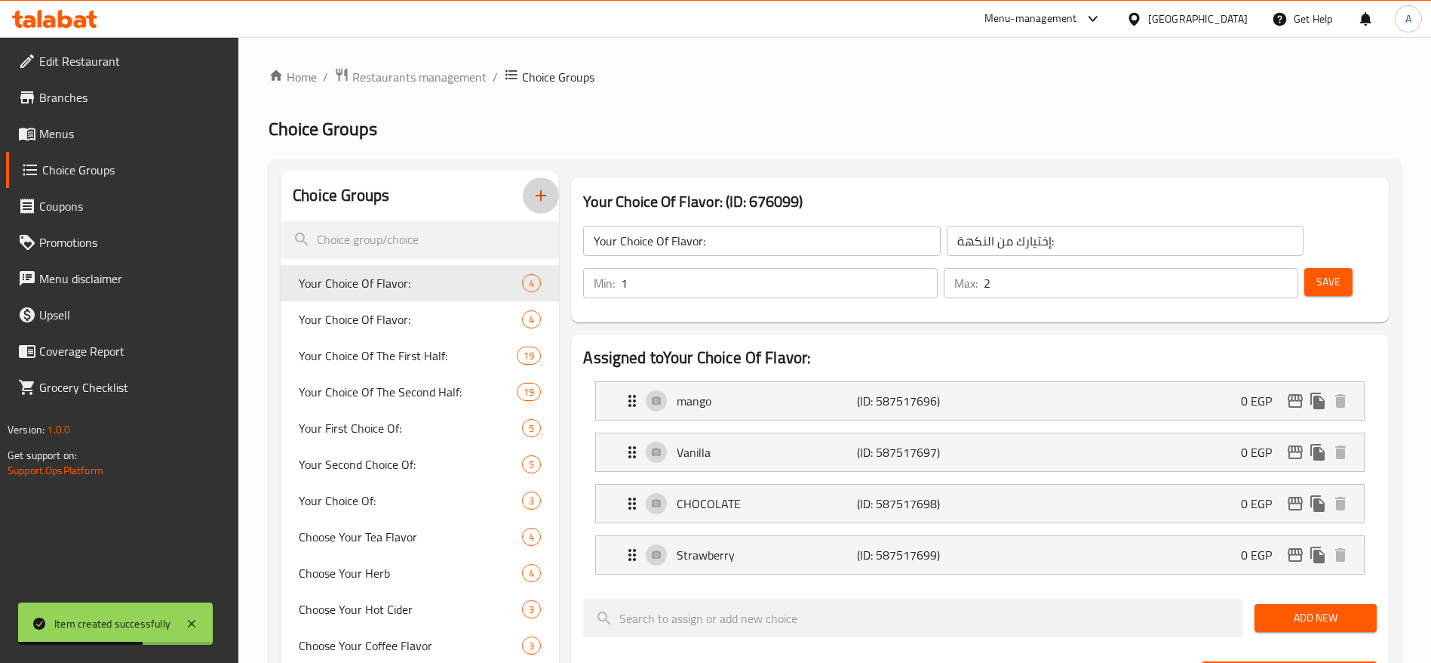
click at [543, 192] on icon "button" at bounding box center [541, 195] width 18 height 18
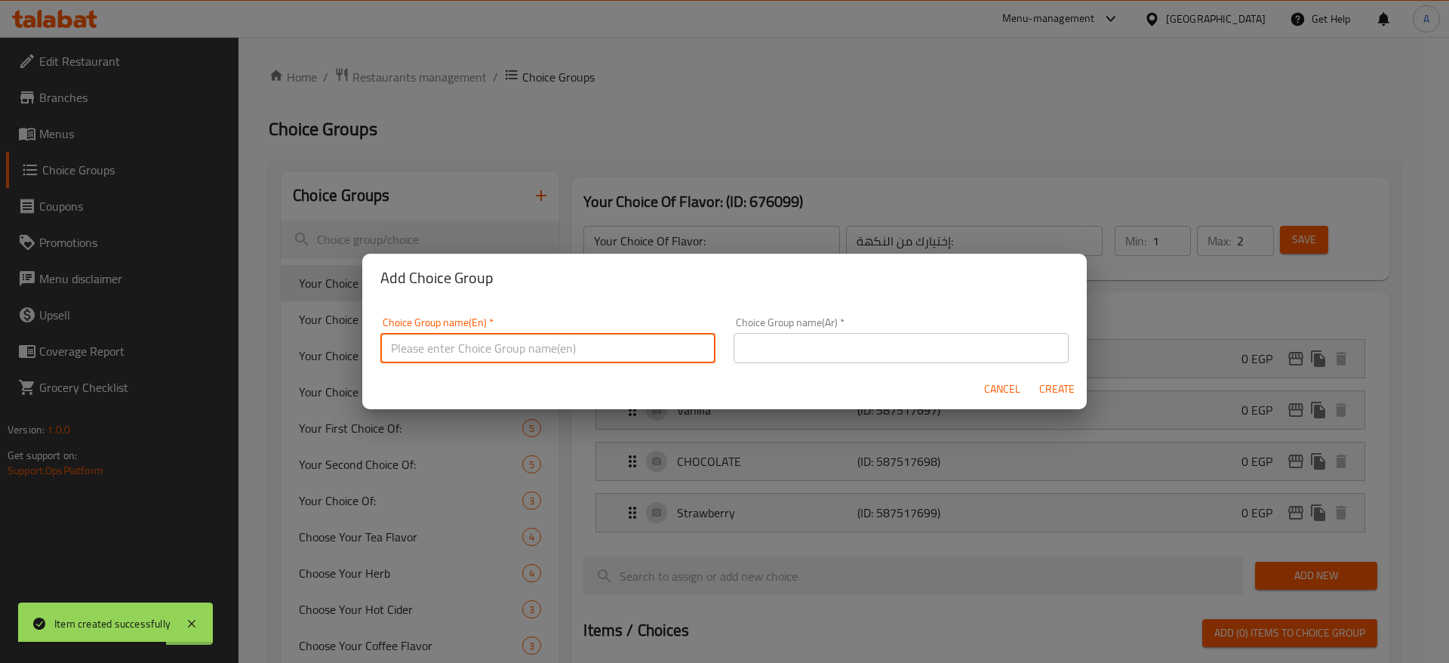
click at [607, 337] on input "text" at bounding box center [547, 348] width 335 height 30
type input "ا"
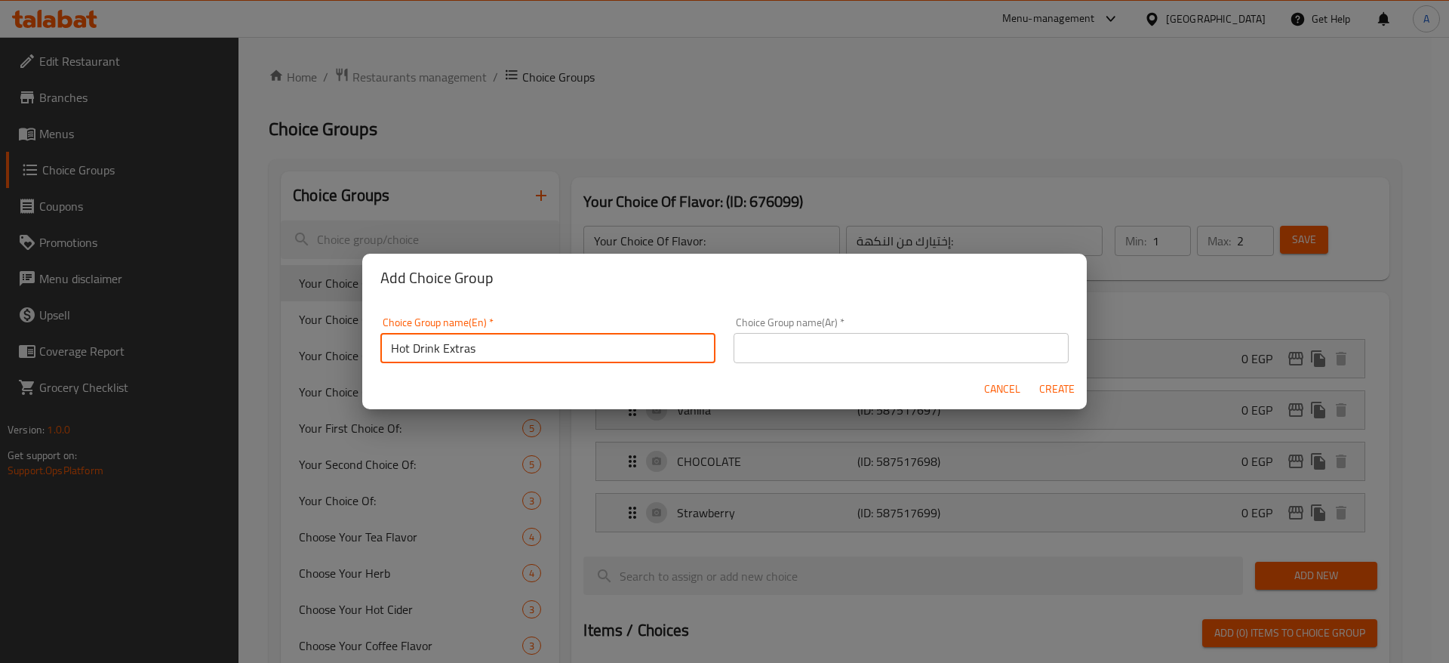
type input "Hot Drink Extras"
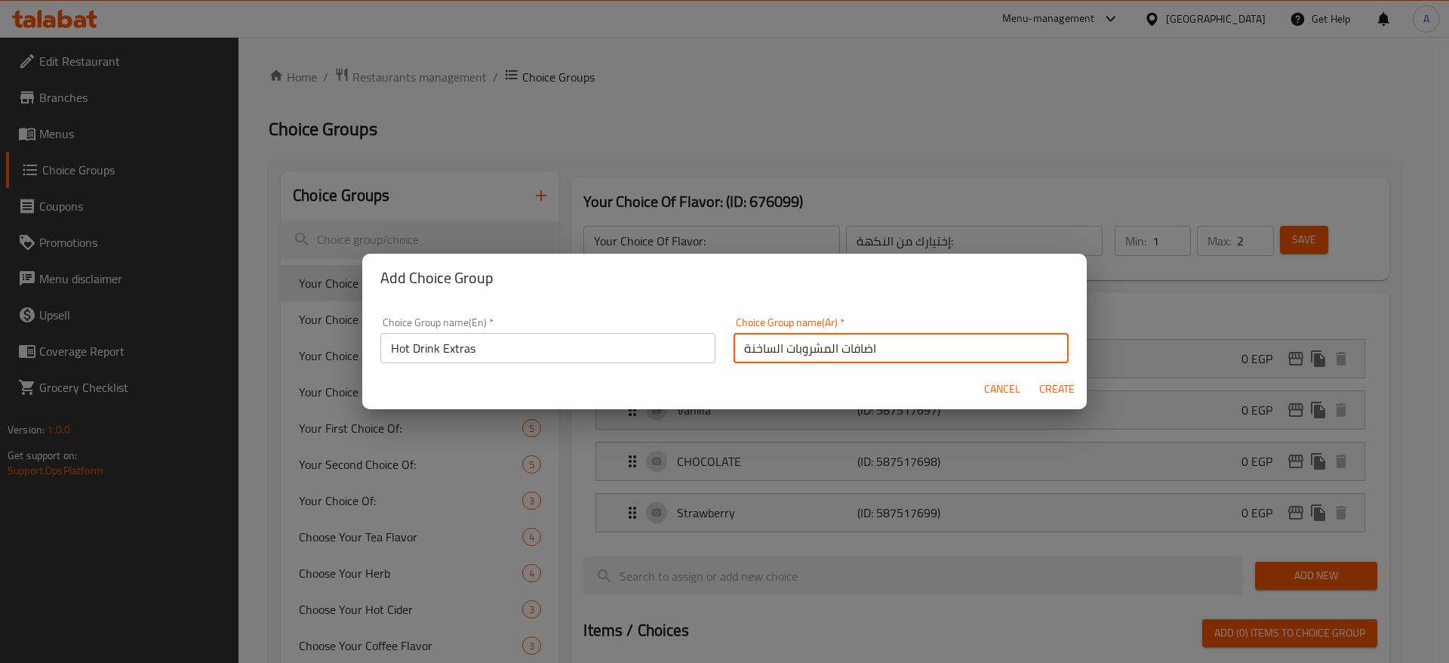
type input "اضافات المشروبات الساخنة"
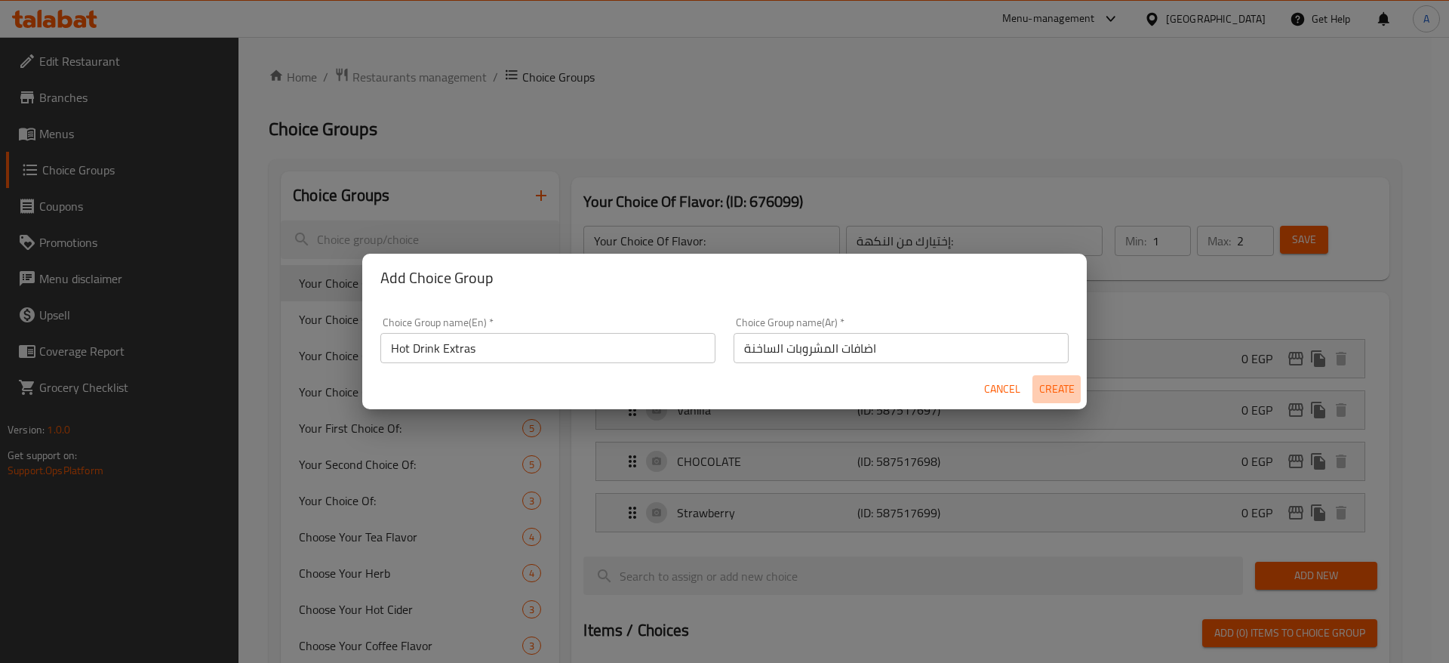
click at [1055, 386] on span "Create" at bounding box center [1056, 389] width 36 height 19
type input "Hot Drink Extras"
type input "اضافات المشروبات الساخنة"
type input "0"
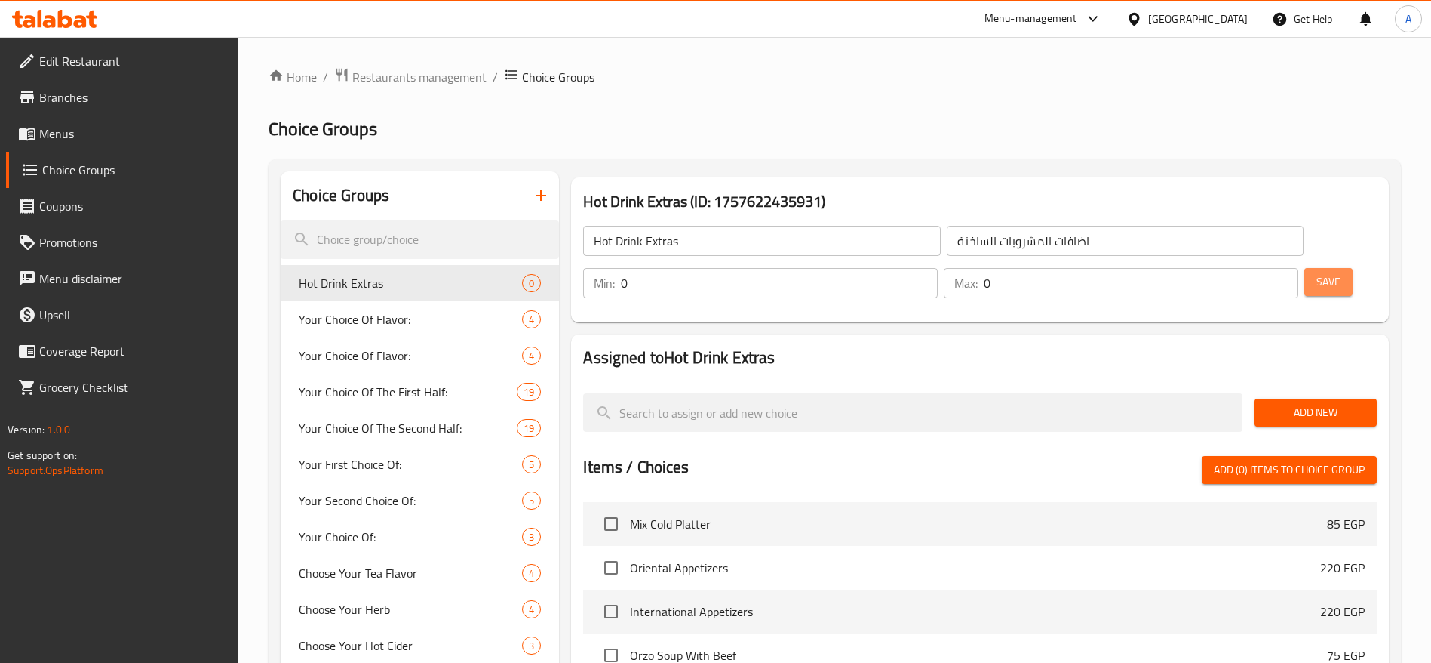
click at [1317, 272] on span "Save" at bounding box center [1329, 281] width 24 height 19
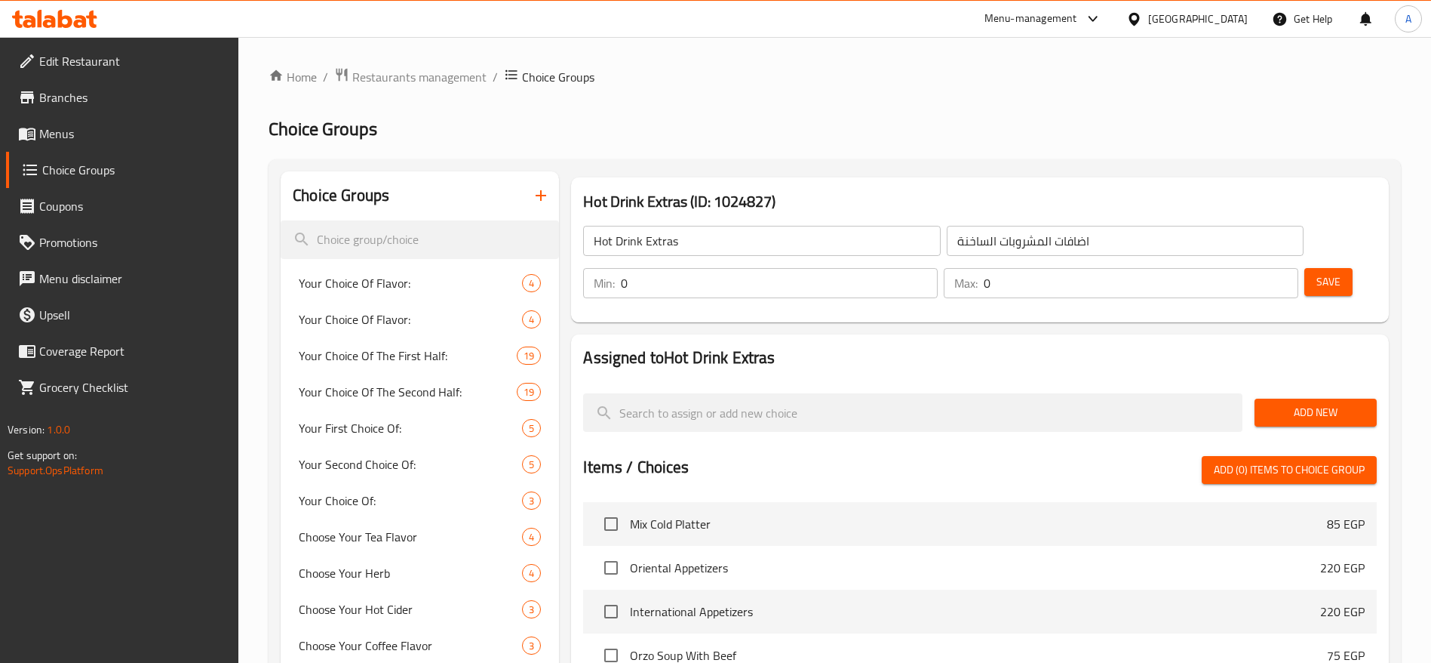
click at [1275, 398] on button "Add New" at bounding box center [1316, 412] width 122 height 28
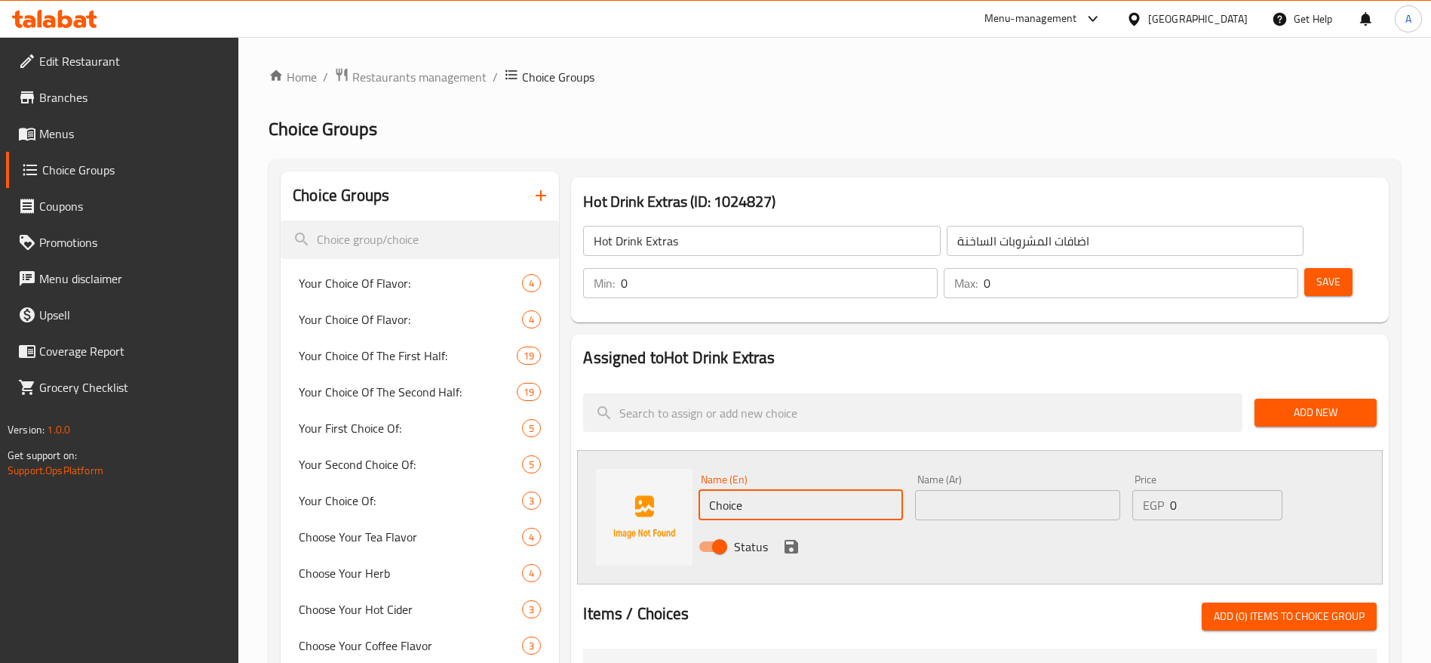
click at [776, 490] on input "Choice" at bounding box center [801, 505] width 204 height 30
type input "ث"
type input "Extra Espresso"
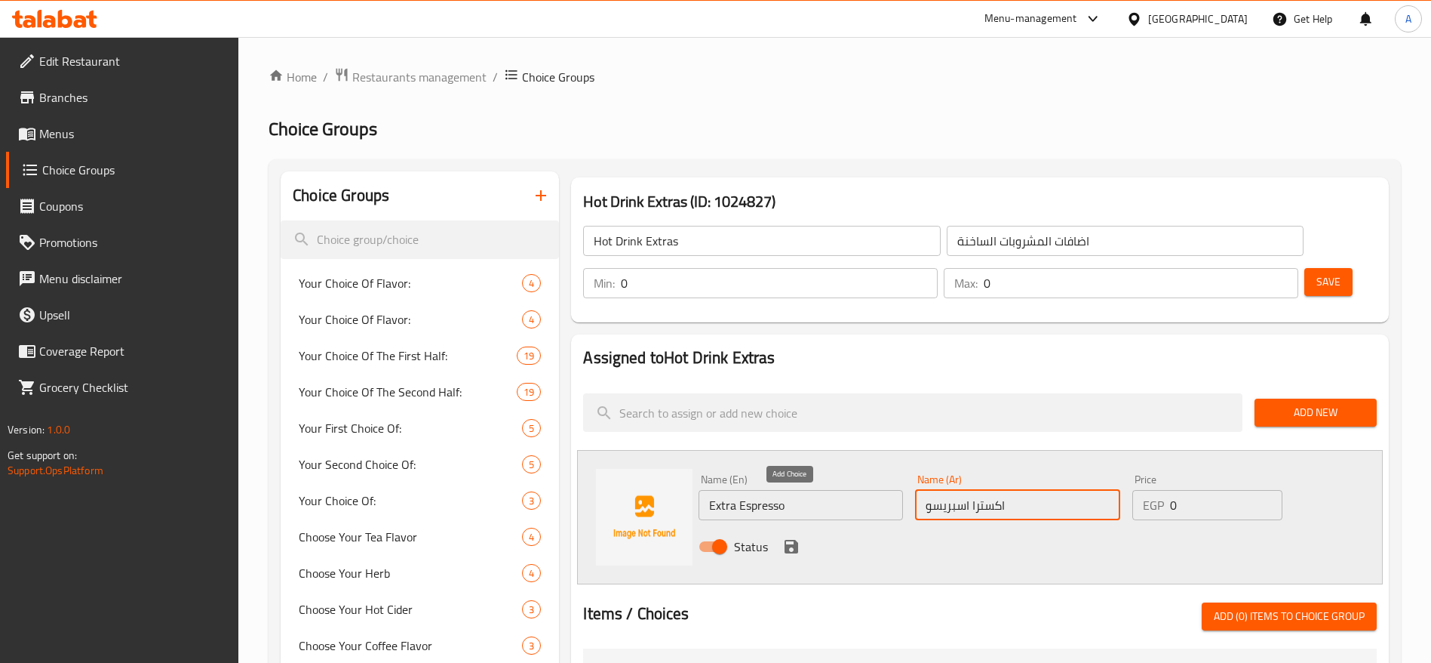
type input "اكسترا اسبريسو"
click at [796, 540] on icon "save" at bounding box center [792, 547] width 14 height 14
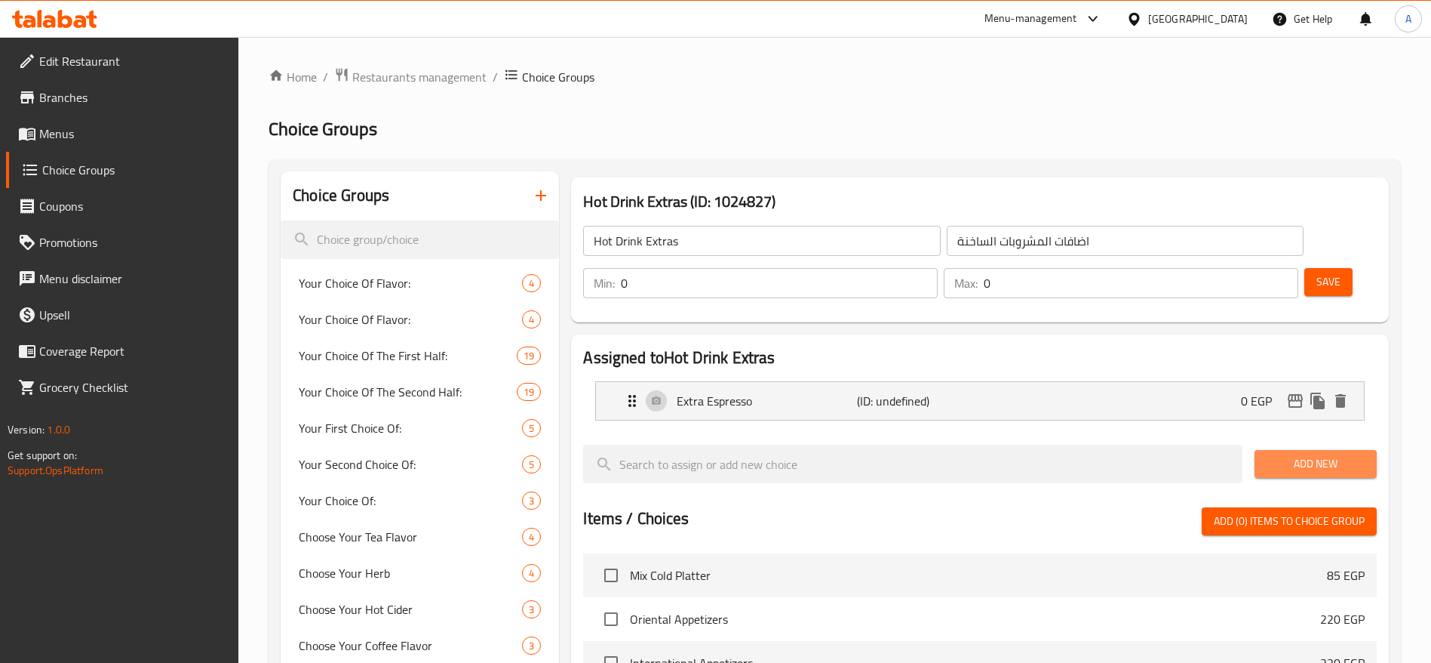
click at [1279, 454] on span "Add New" at bounding box center [1316, 463] width 98 height 19
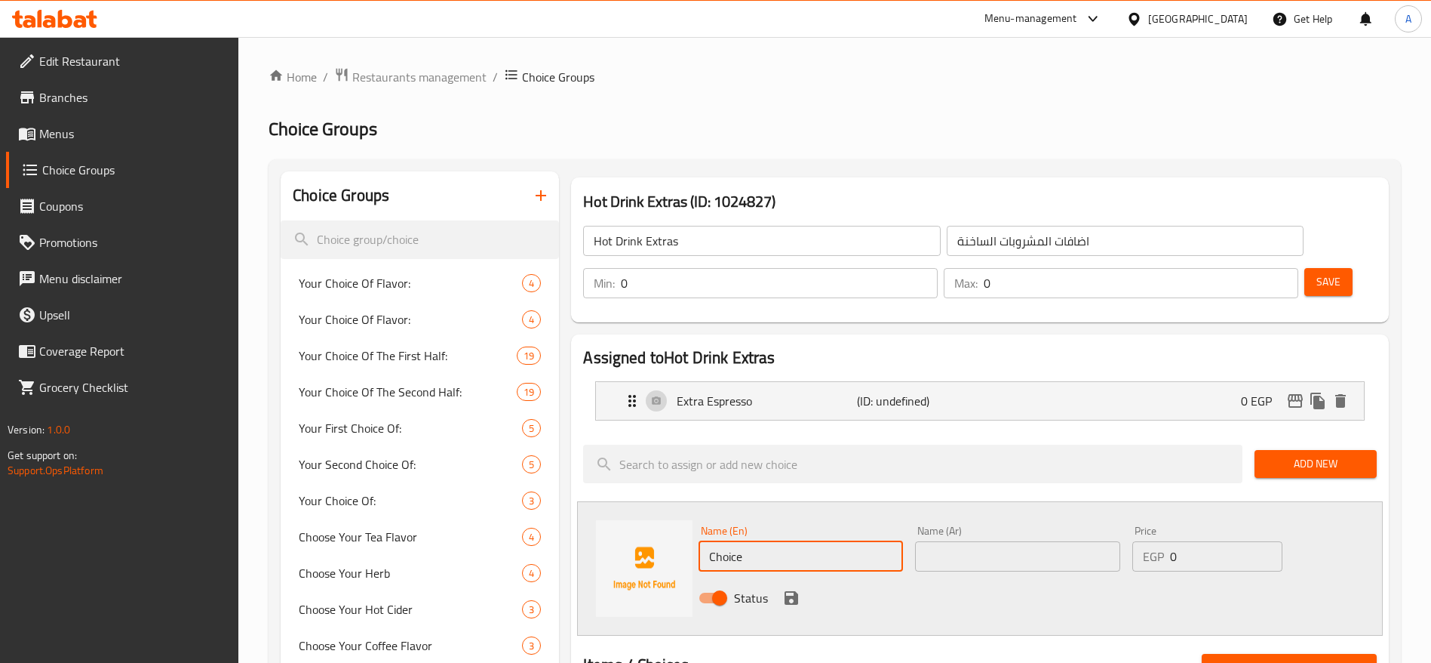
click at [800, 541] on input "Choice" at bounding box center [801, 556] width 204 height 30
type input "Extra Flavor"
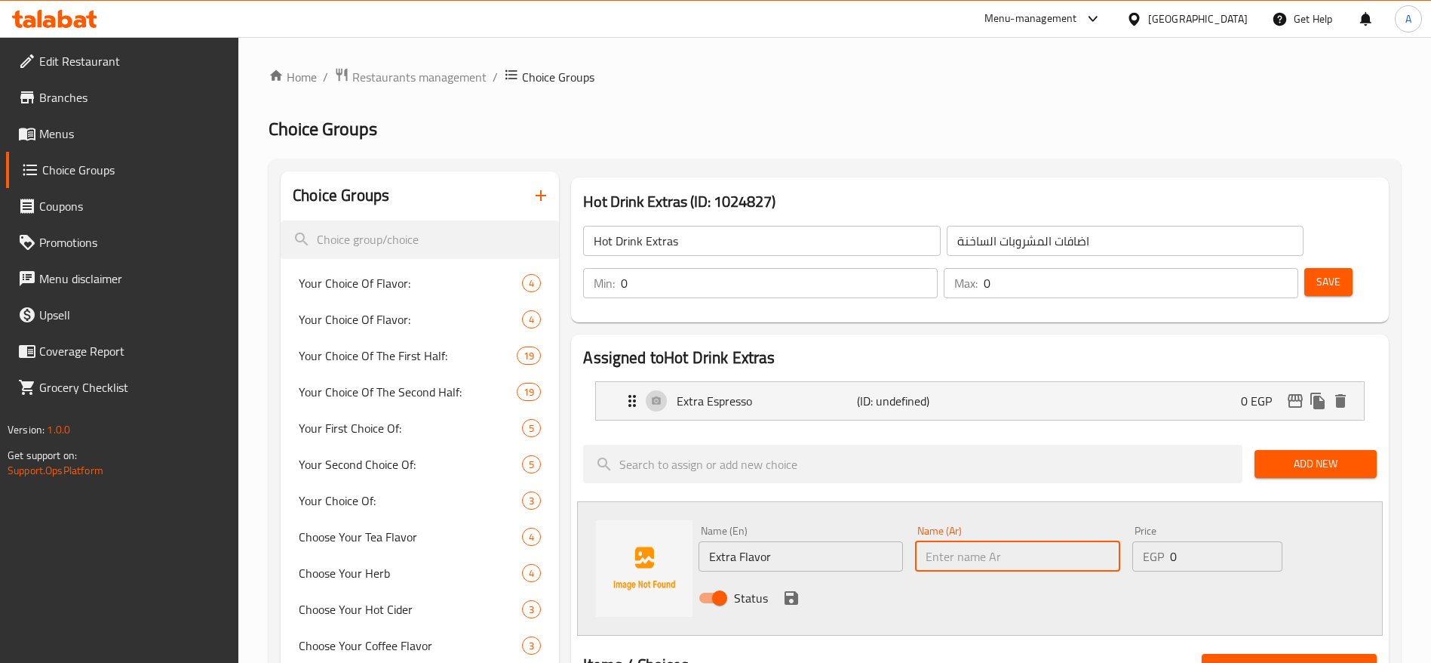
click at [964, 541] on input "text" at bounding box center [1017, 556] width 204 height 30
click at [1171, 382] on div "Extra Espresso (ID: undefined) 0 EGP" at bounding box center [984, 401] width 723 height 38
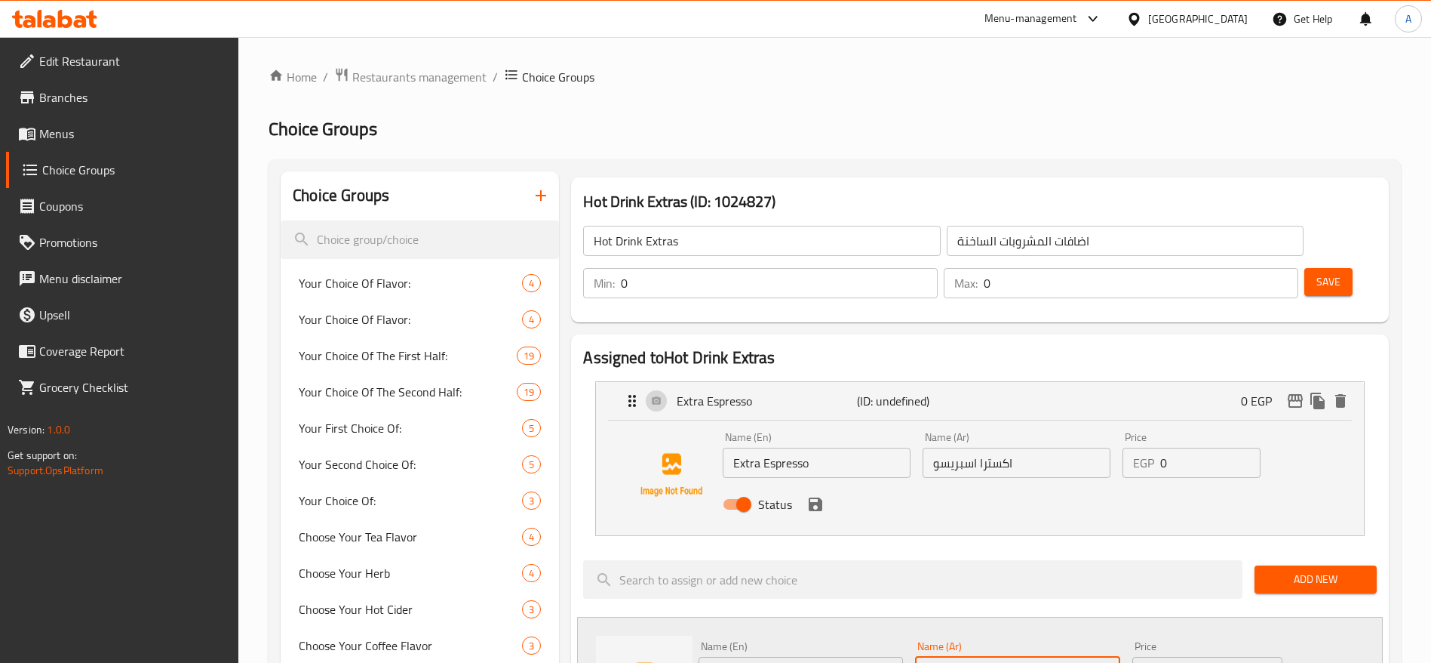
type input "اكسترا فليفر"
click at [1195, 447] on input "0" at bounding box center [1211, 462] width 100 height 30
click at [823, 495] on icon "save" at bounding box center [816, 504] width 18 height 18
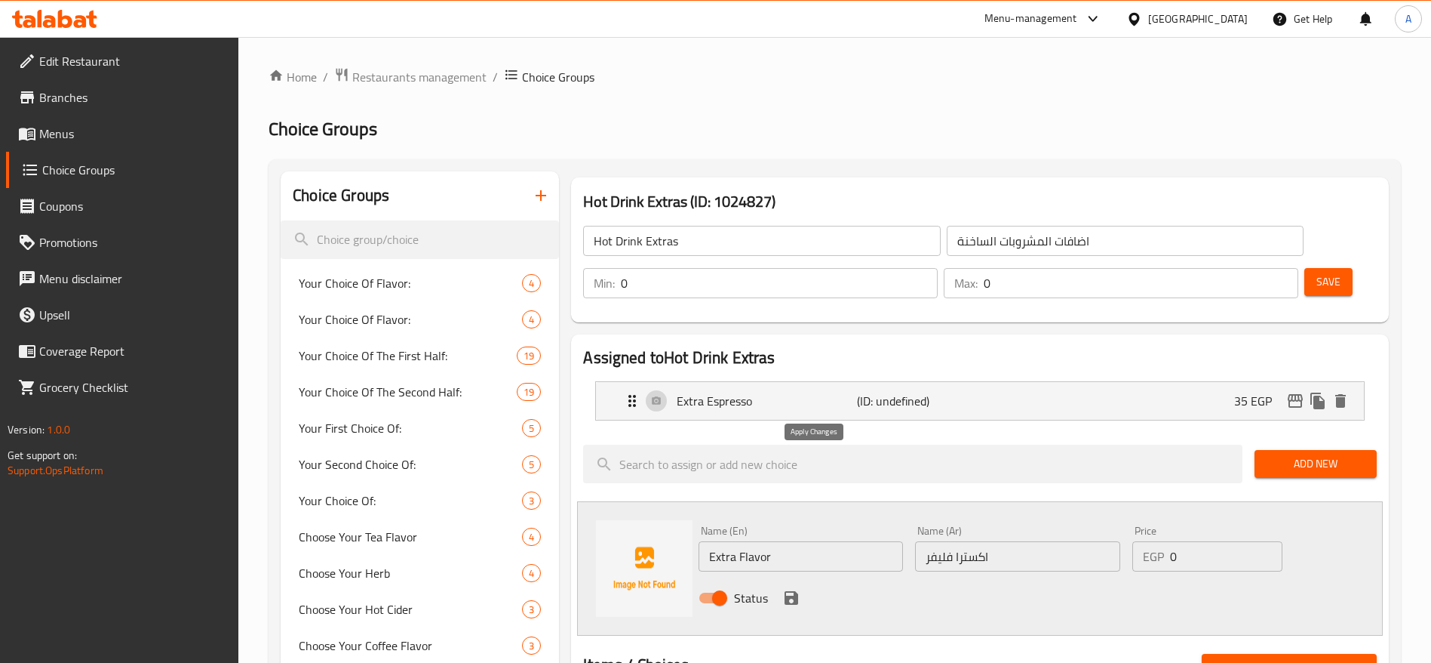
type input "35"
click at [1193, 541] on input "0" at bounding box center [1226, 556] width 112 height 30
type input "30"
click at [789, 591] on icon "save" at bounding box center [792, 598] width 14 height 14
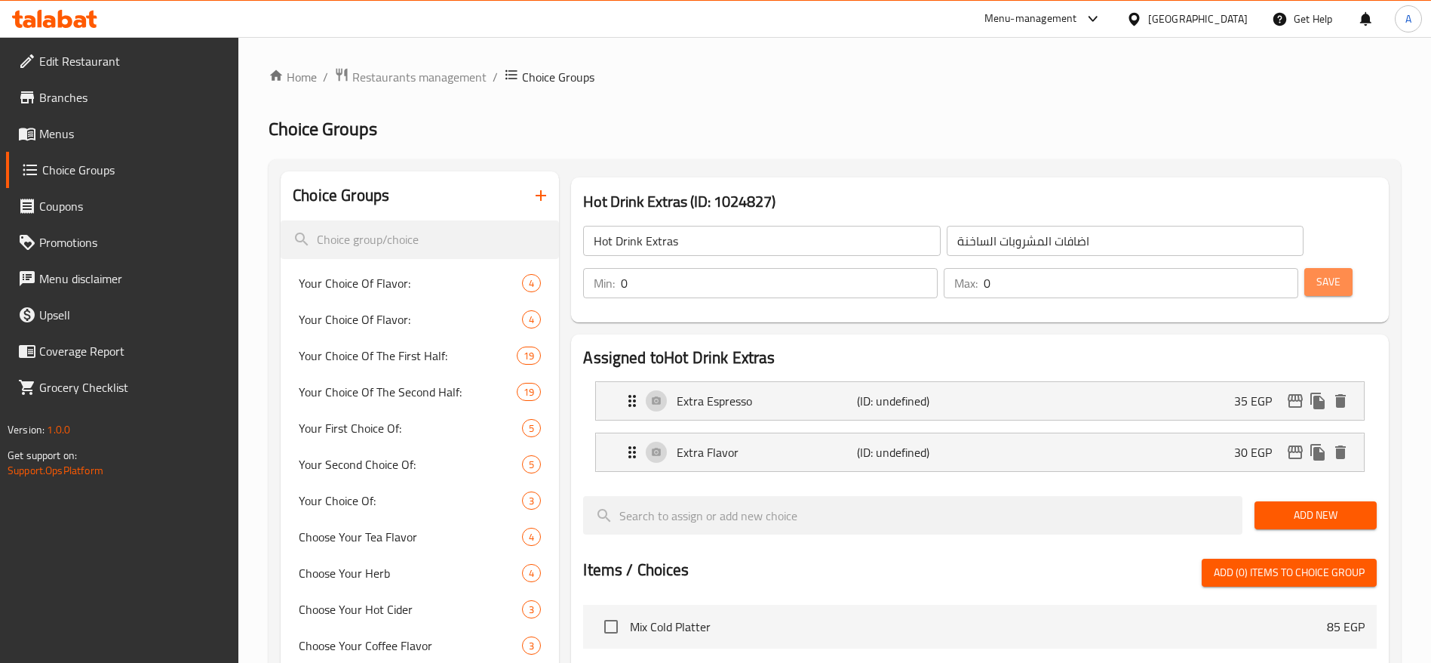
click at [1317, 272] on span "Save" at bounding box center [1329, 281] width 24 height 19
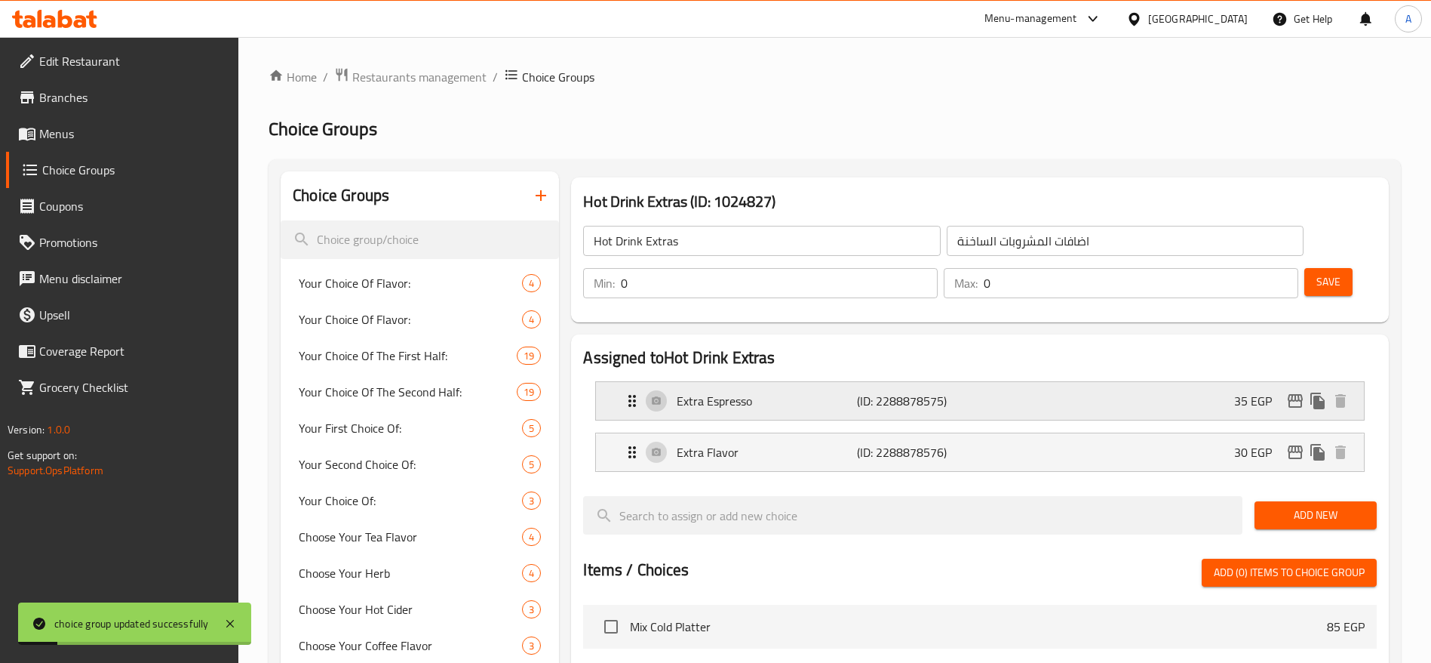
click at [627, 392] on icon "Expand" at bounding box center [632, 401] width 18 height 18
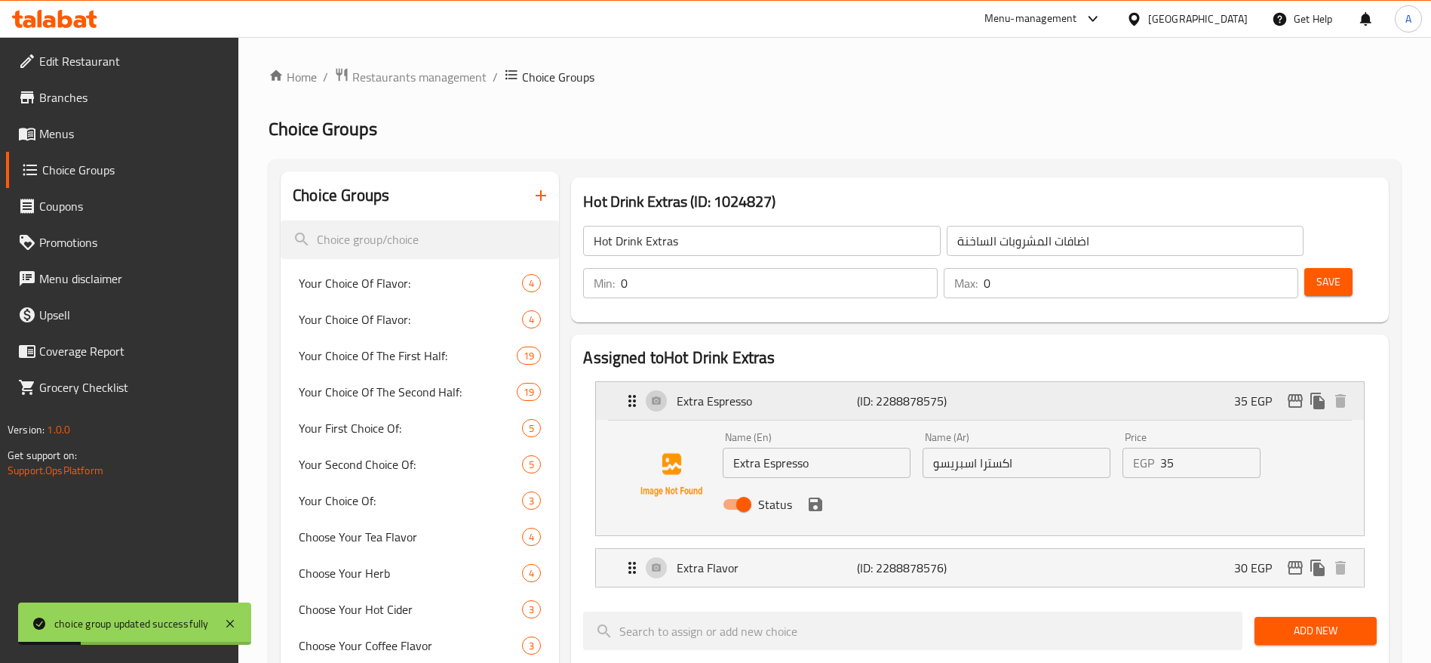
click at [627, 392] on icon "Expand" at bounding box center [632, 401] width 18 height 18
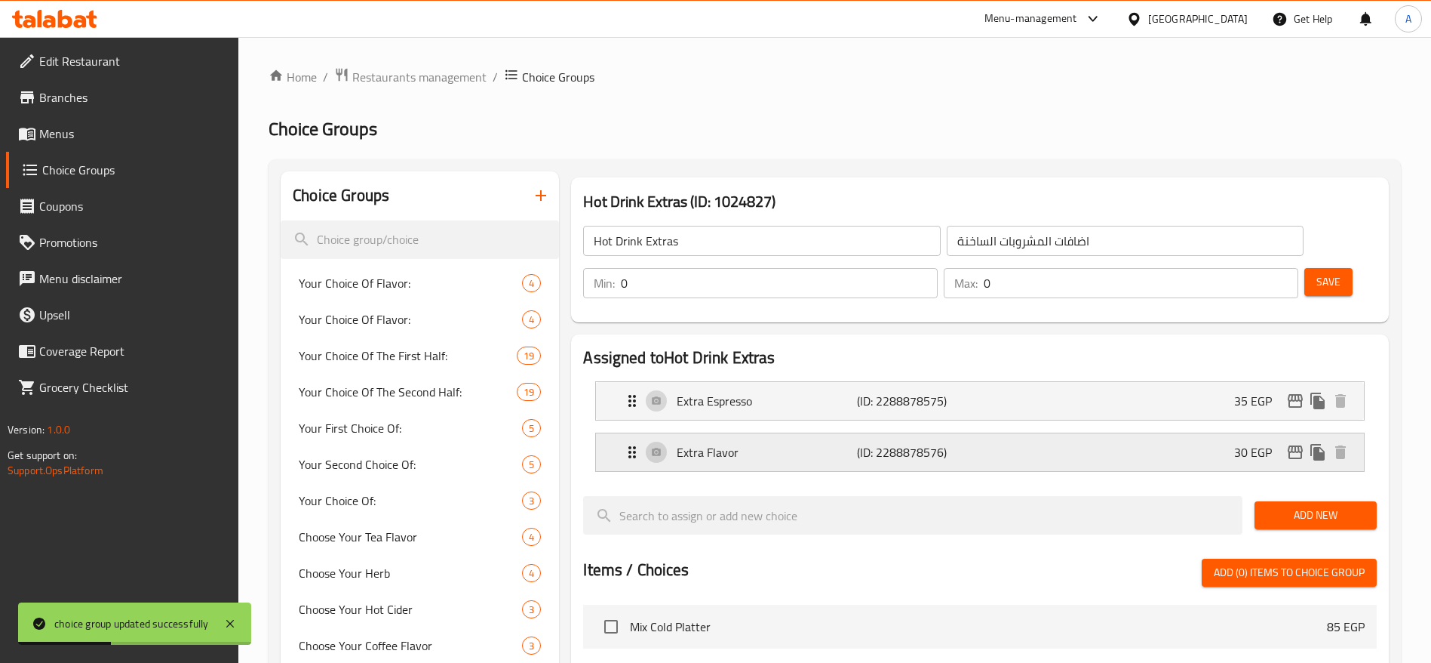
click at [629, 443] on icon "Expand" at bounding box center [632, 452] width 18 height 18
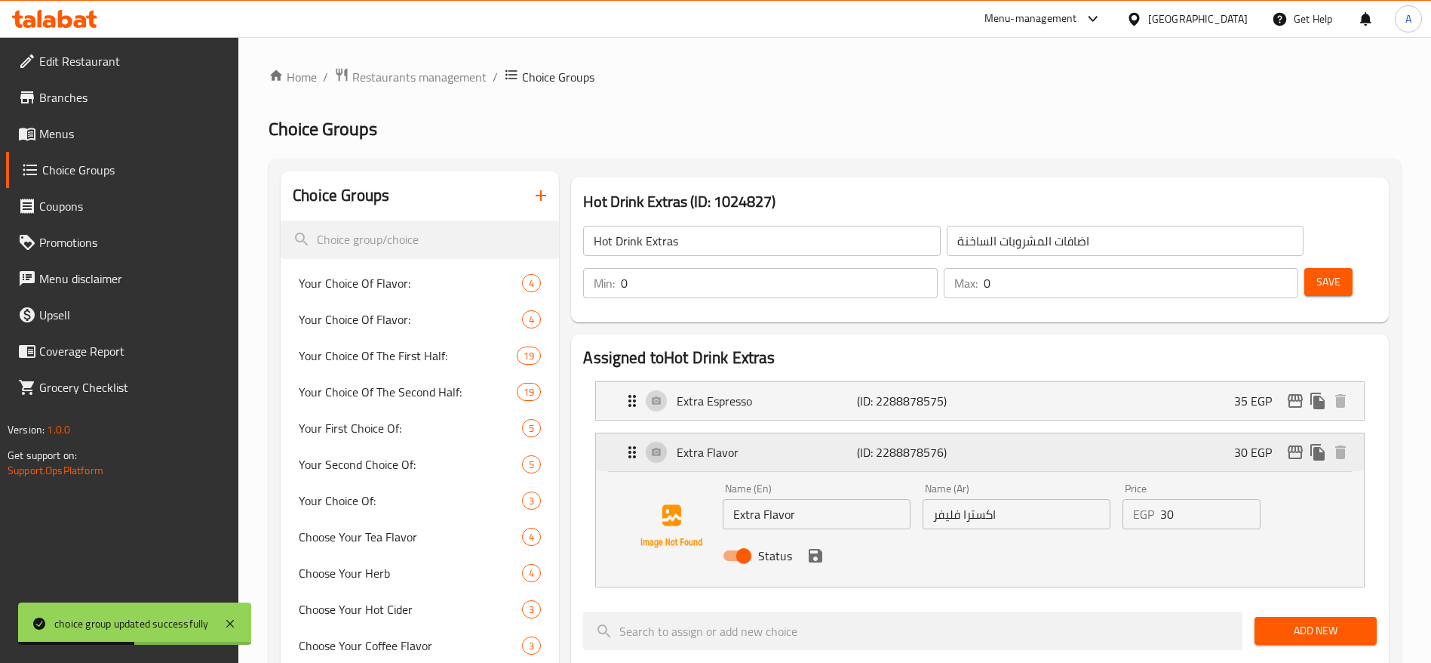
click at [629, 443] on icon "Expand" at bounding box center [632, 452] width 18 height 18
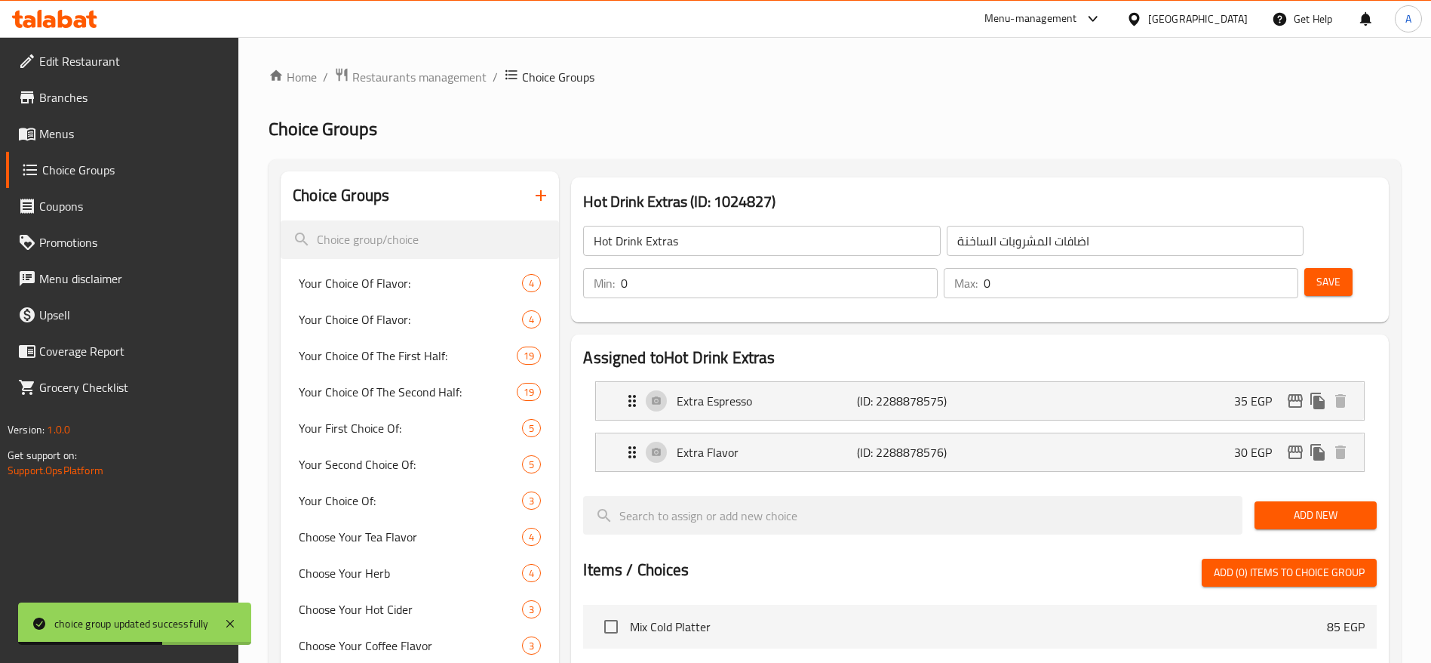
click at [1317, 272] on span "Save" at bounding box center [1329, 281] width 24 height 19
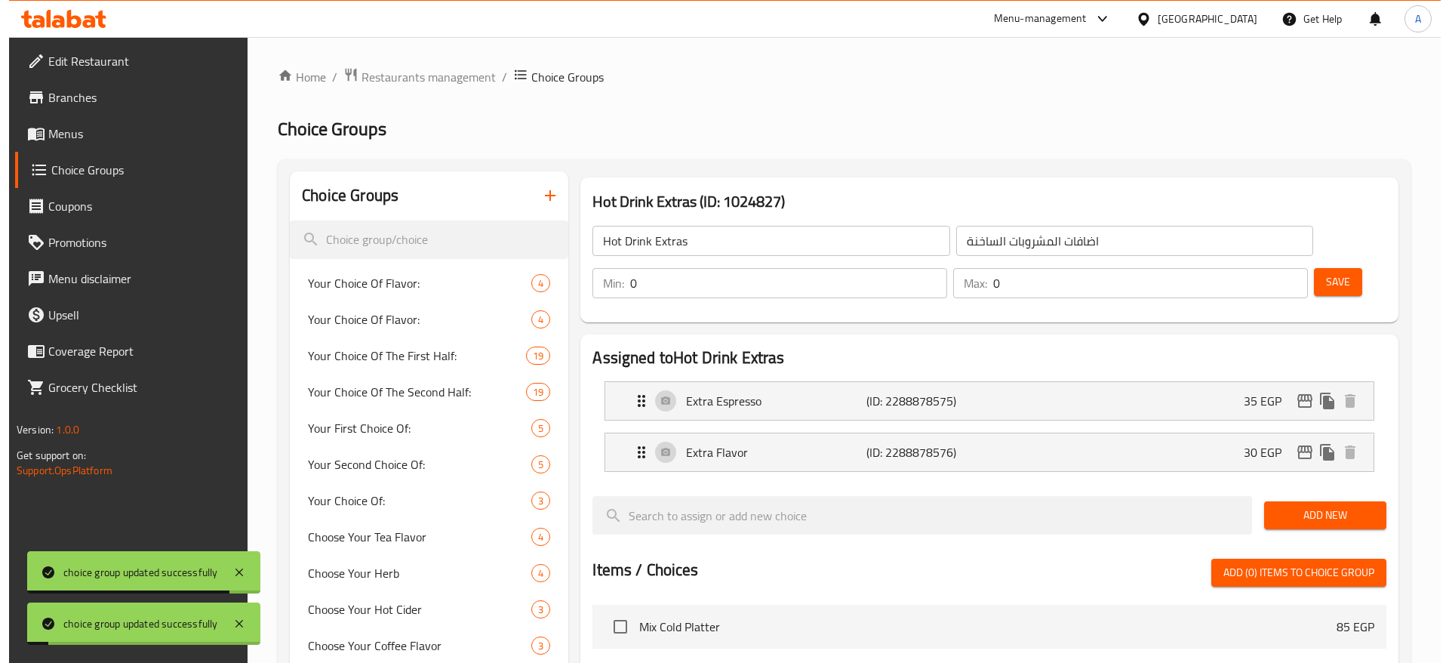
scroll to position [457, 0]
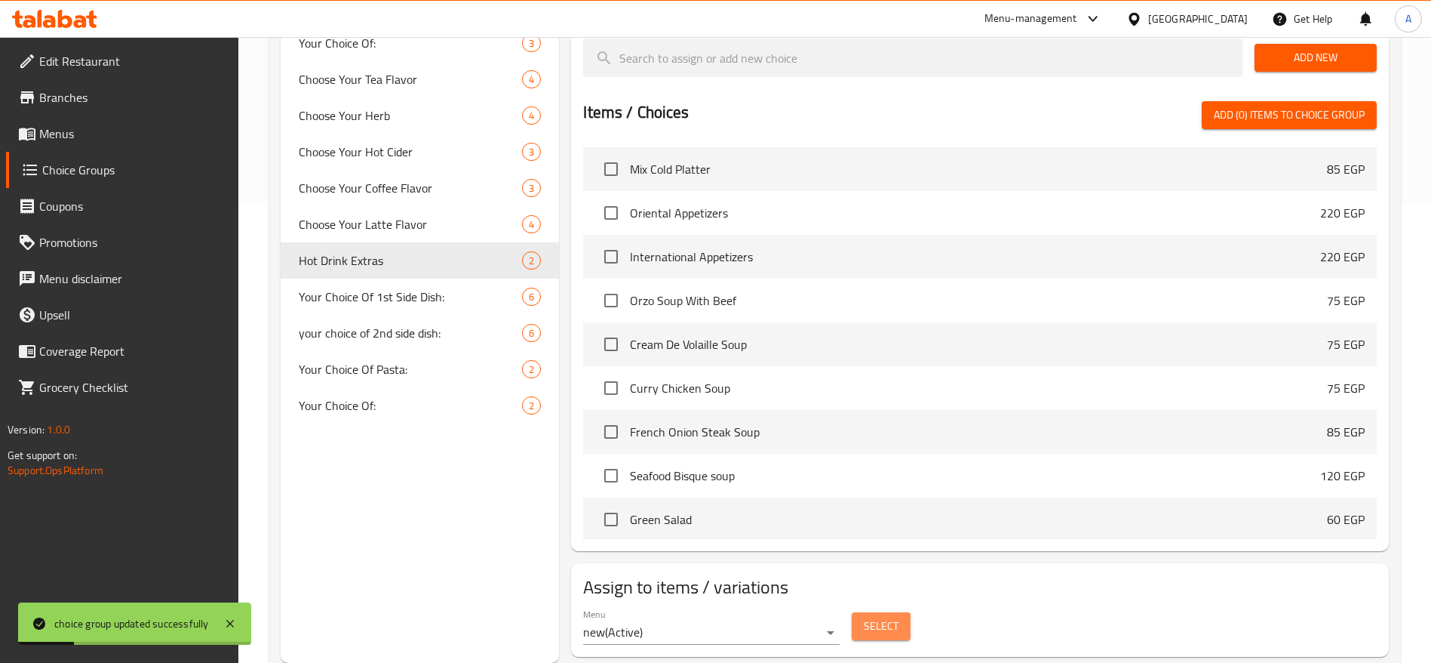
click at [887, 617] on span "Select" at bounding box center [881, 626] width 35 height 19
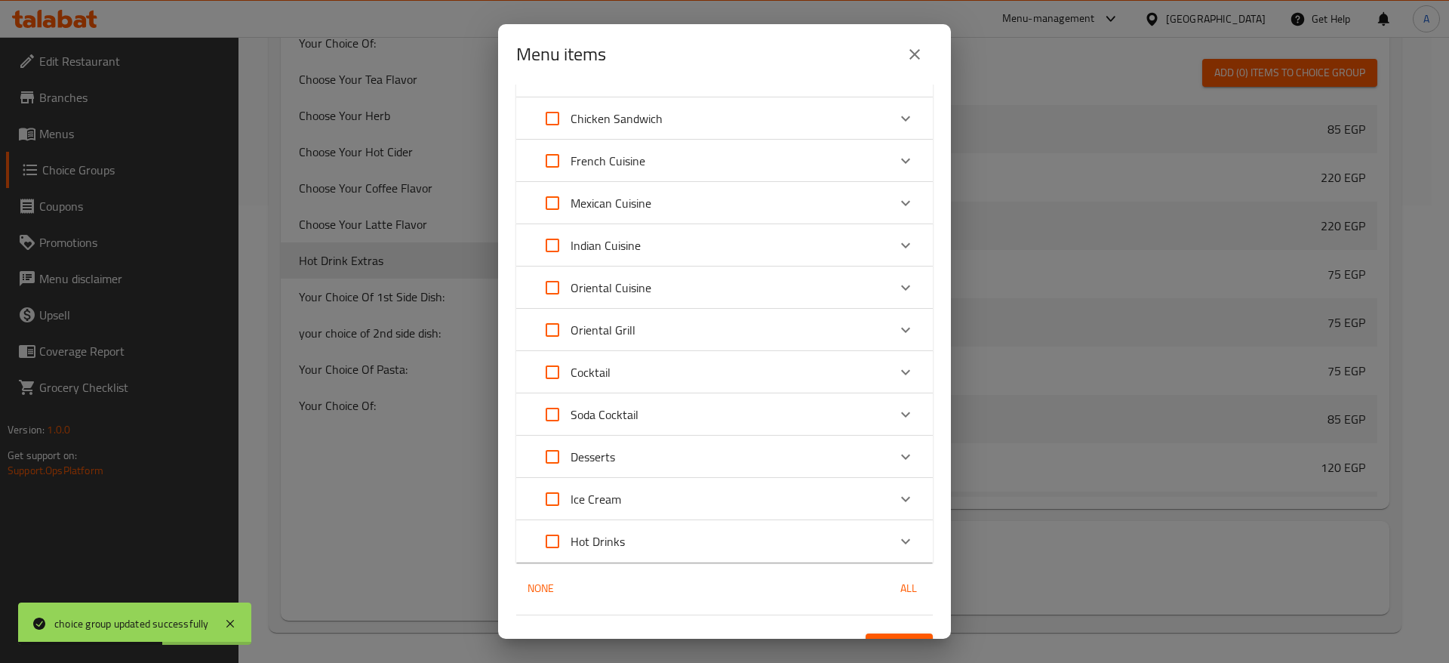
scroll to position [401, 0]
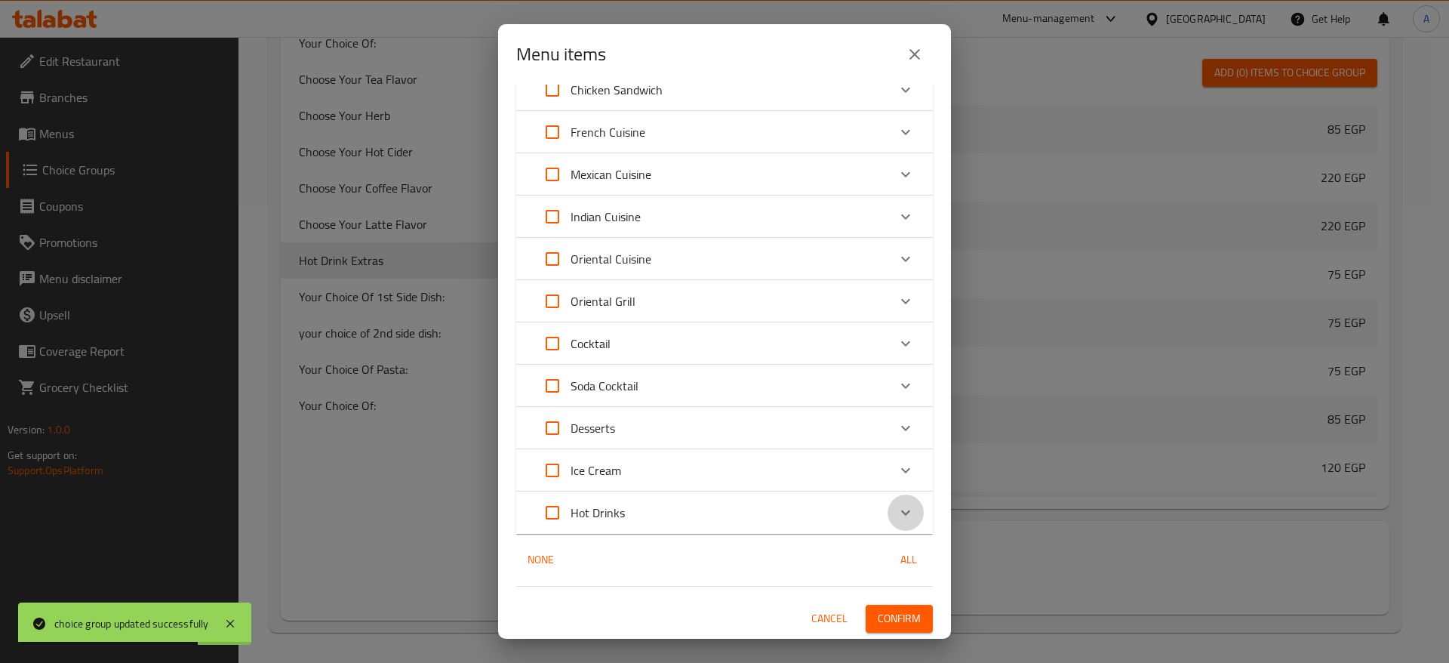
click at [896, 509] on icon "Expand" at bounding box center [905, 512] width 18 height 18
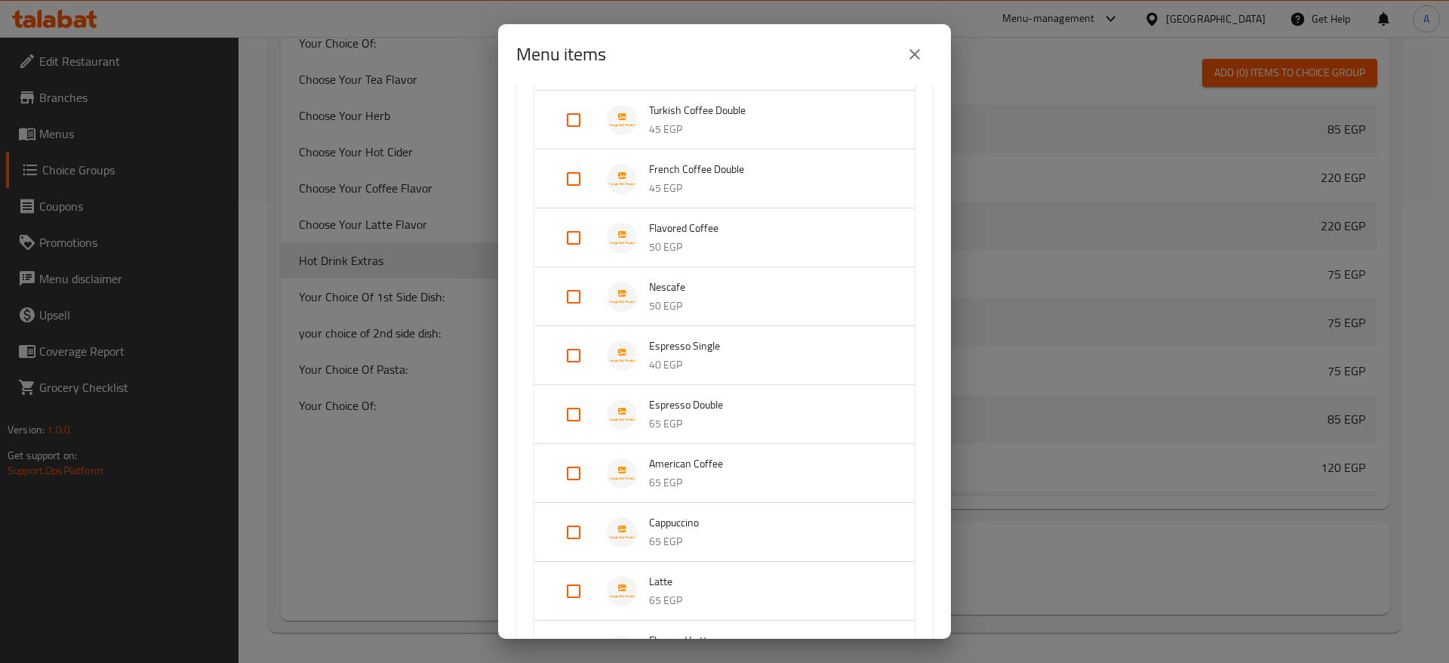
scroll to position [1342, 0]
click at [574, 291] on input "Expand" at bounding box center [573, 300] width 36 height 36
checkbox input "true"
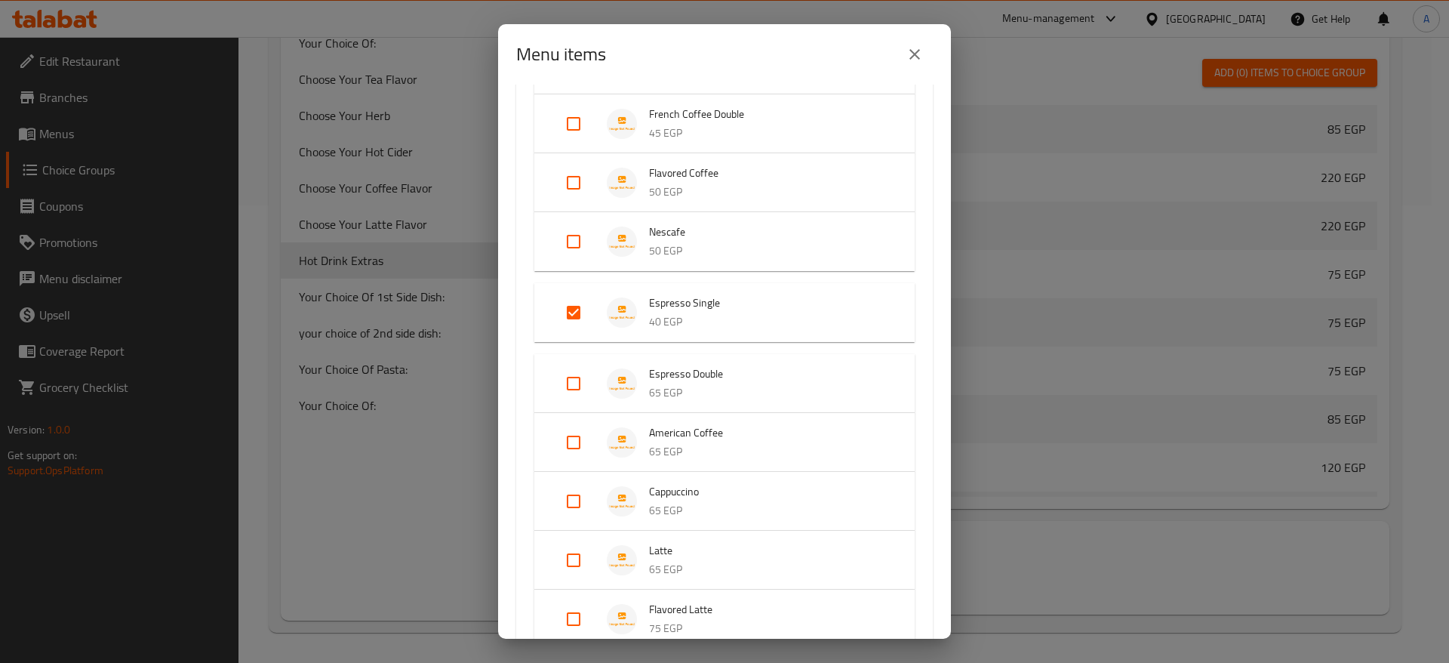
click at [570, 382] on input "Expand" at bounding box center [573, 383] width 36 height 36
checkbox input "true"
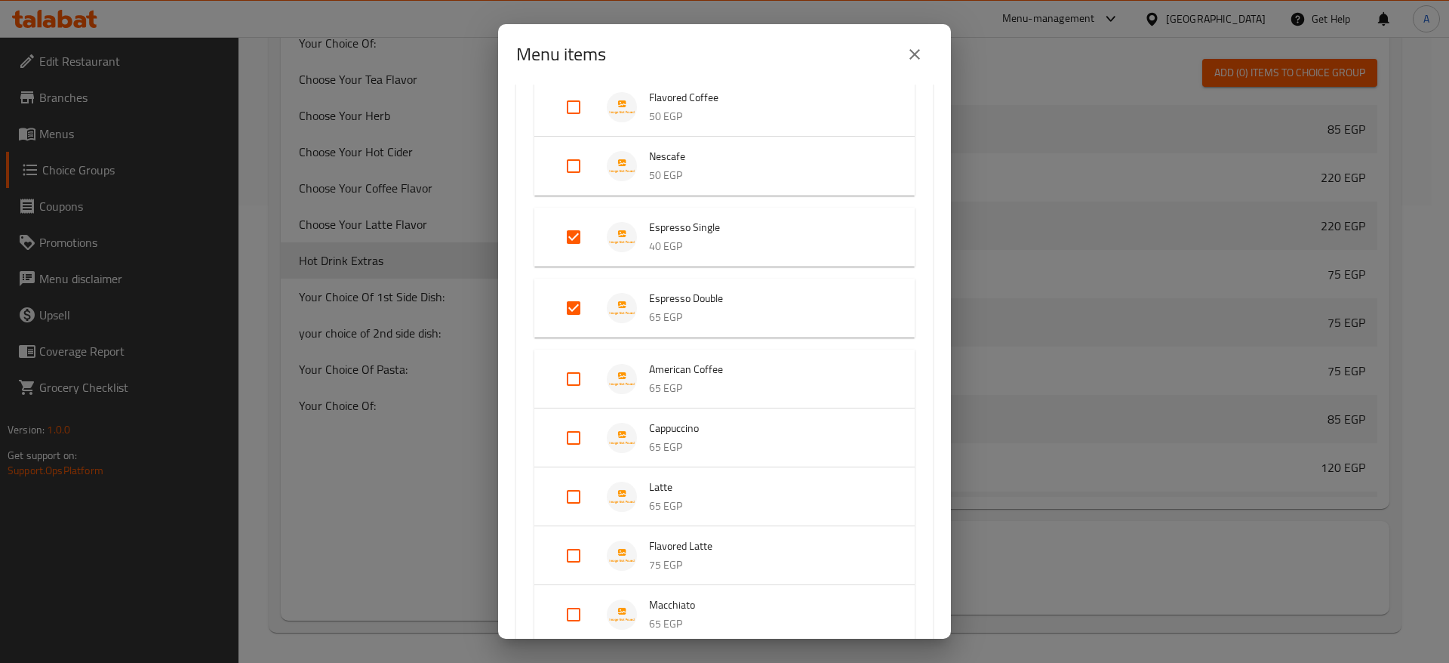
scroll to position [1477, 0]
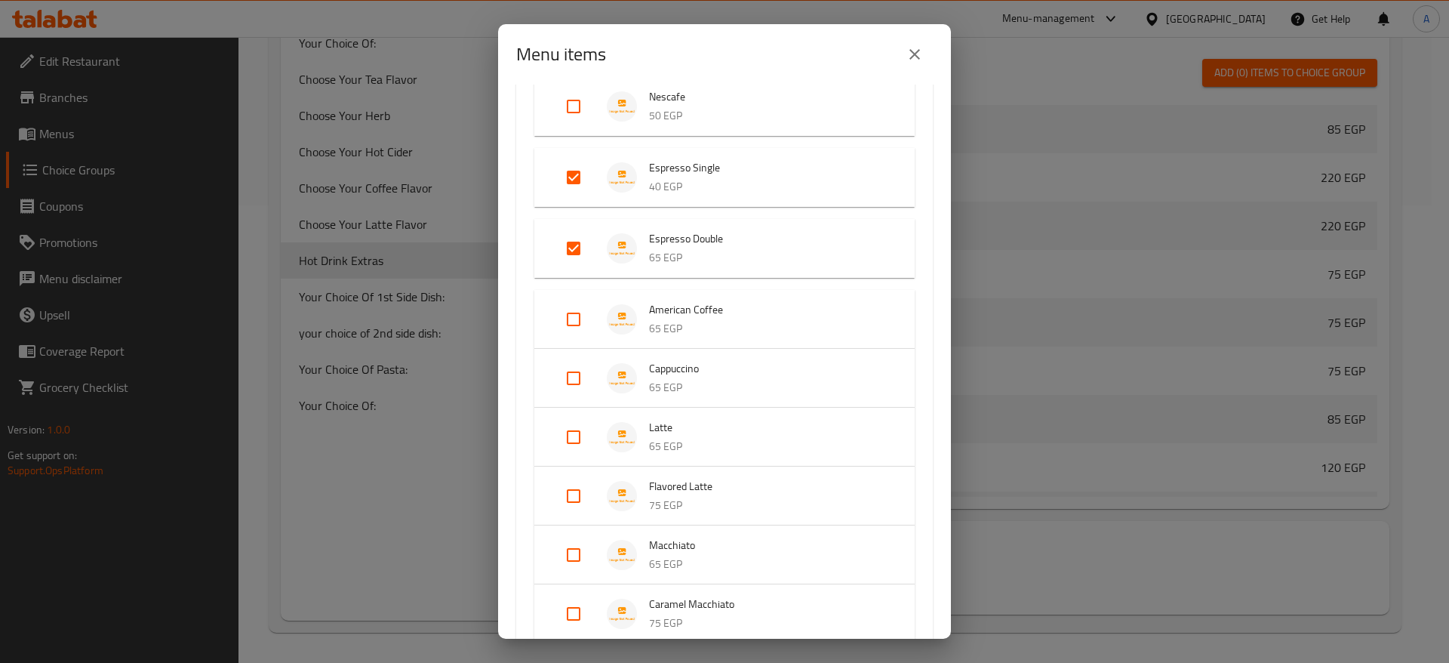
click at [578, 323] on input "Expand" at bounding box center [573, 319] width 36 height 36
checkbox input "true"
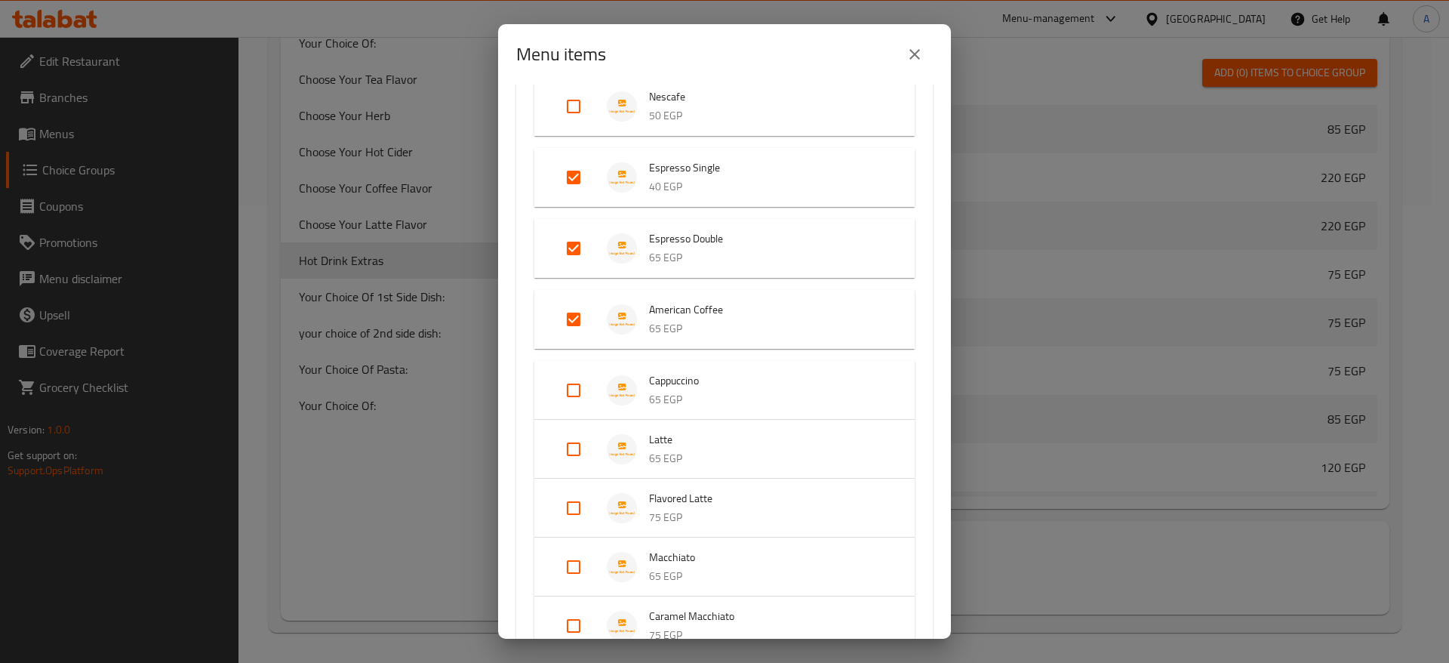
click at [571, 392] on input "Expand" at bounding box center [573, 390] width 36 height 36
checkbox input "true"
click at [567, 458] on input "Expand" at bounding box center [573, 461] width 36 height 36
checkbox input "true"
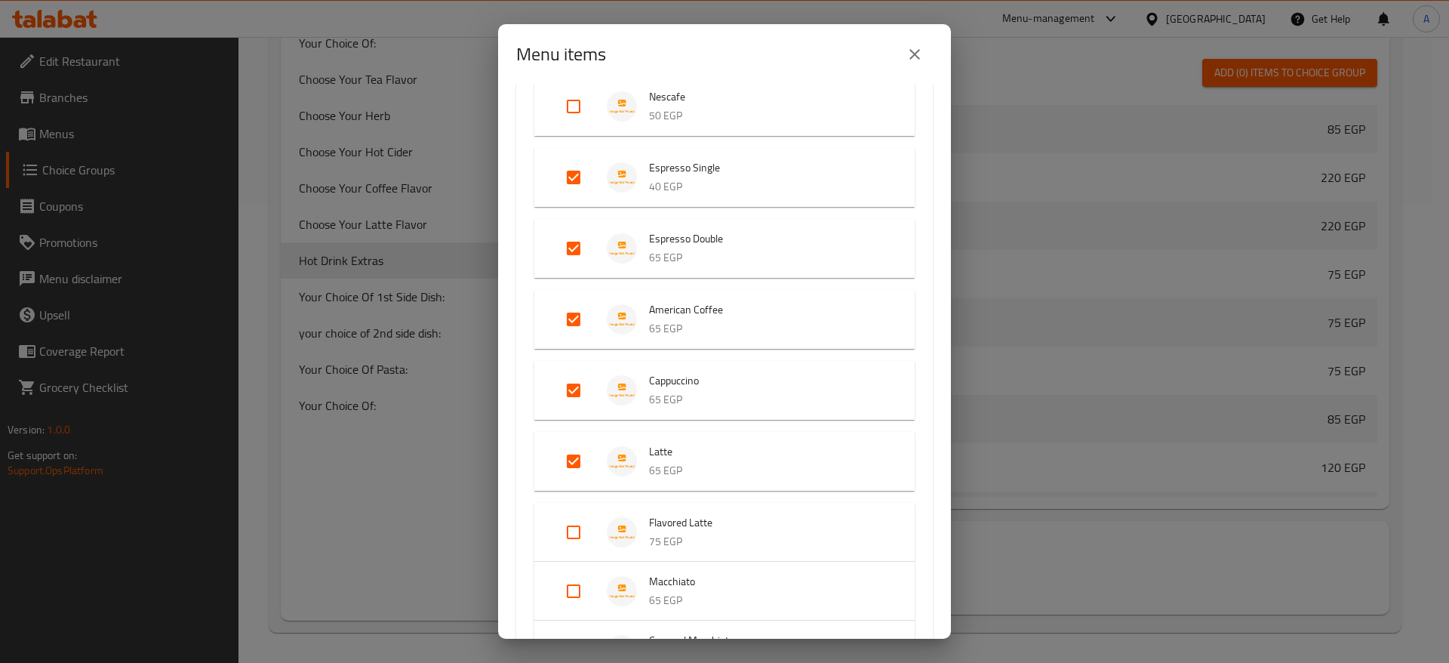
click at [572, 531] on input "Expand" at bounding box center [573, 532] width 36 height 36
checkbox input "true"
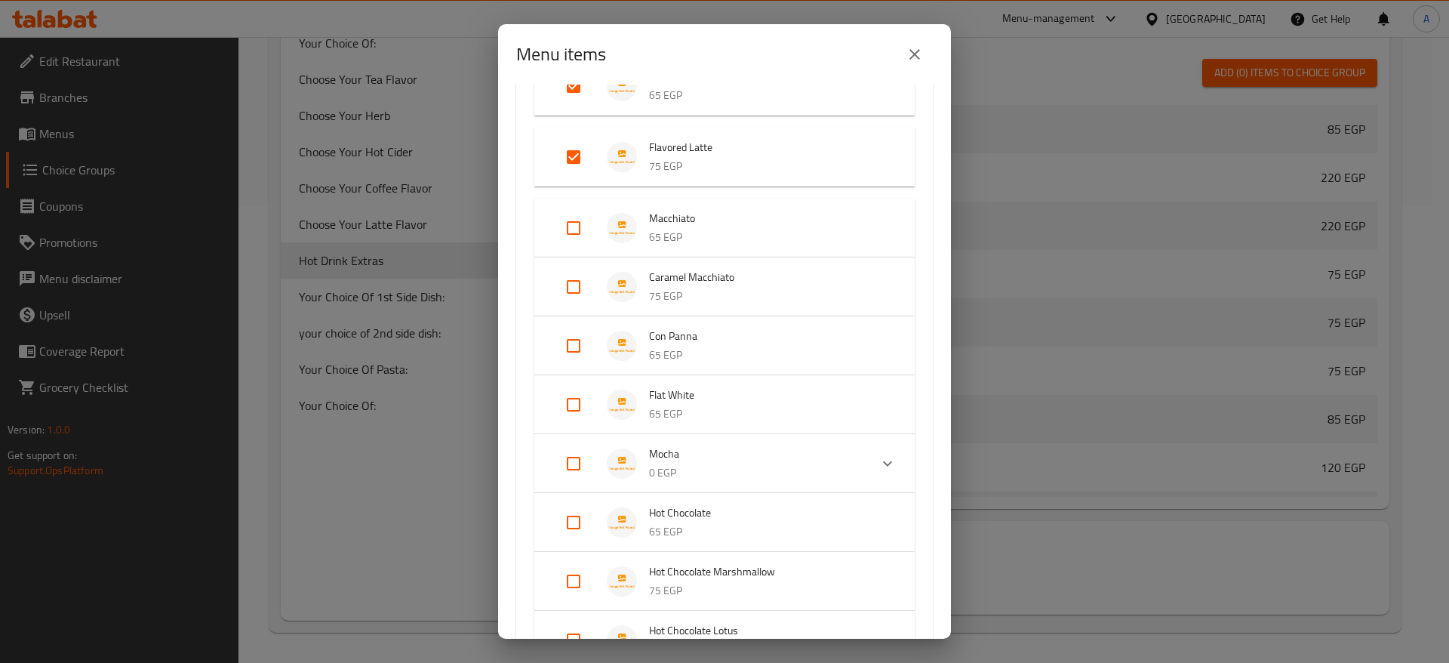
scroll to position [1863, 0]
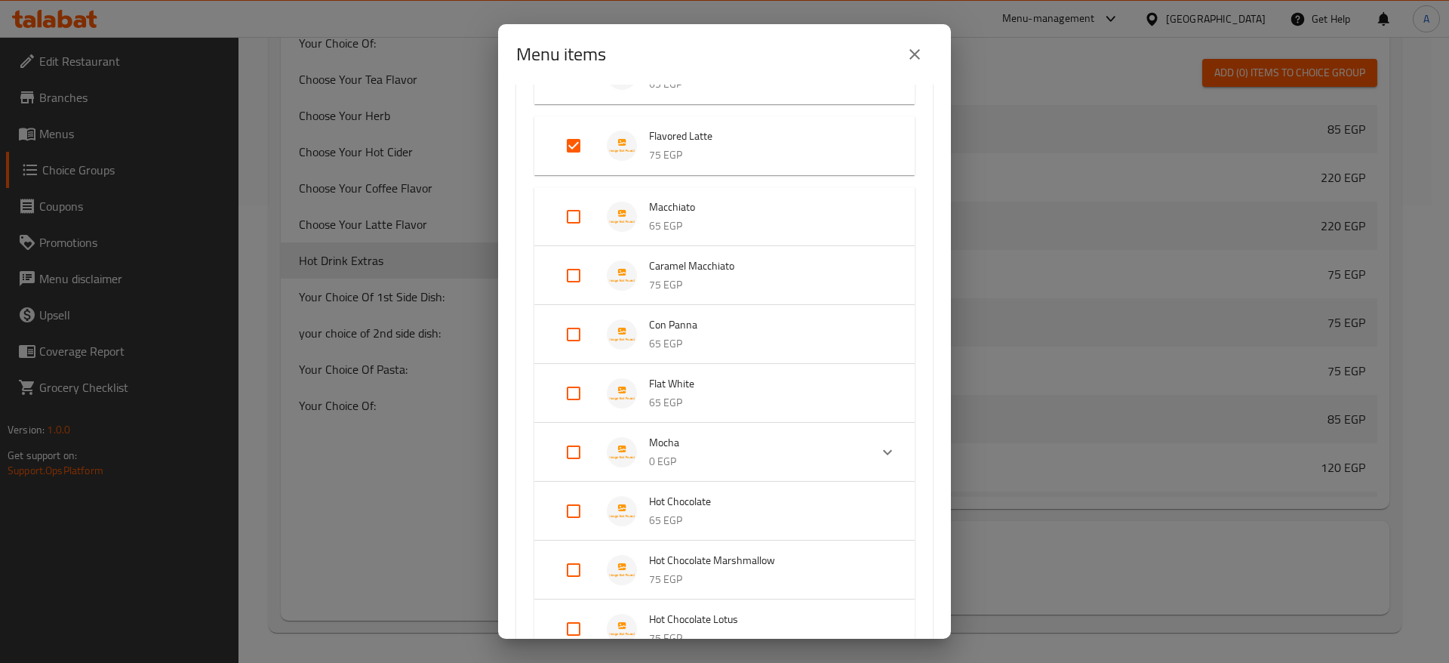
click at [569, 217] on input "Expand" at bounding box center [573, 216] width 36 height 36
checkbox input "true"
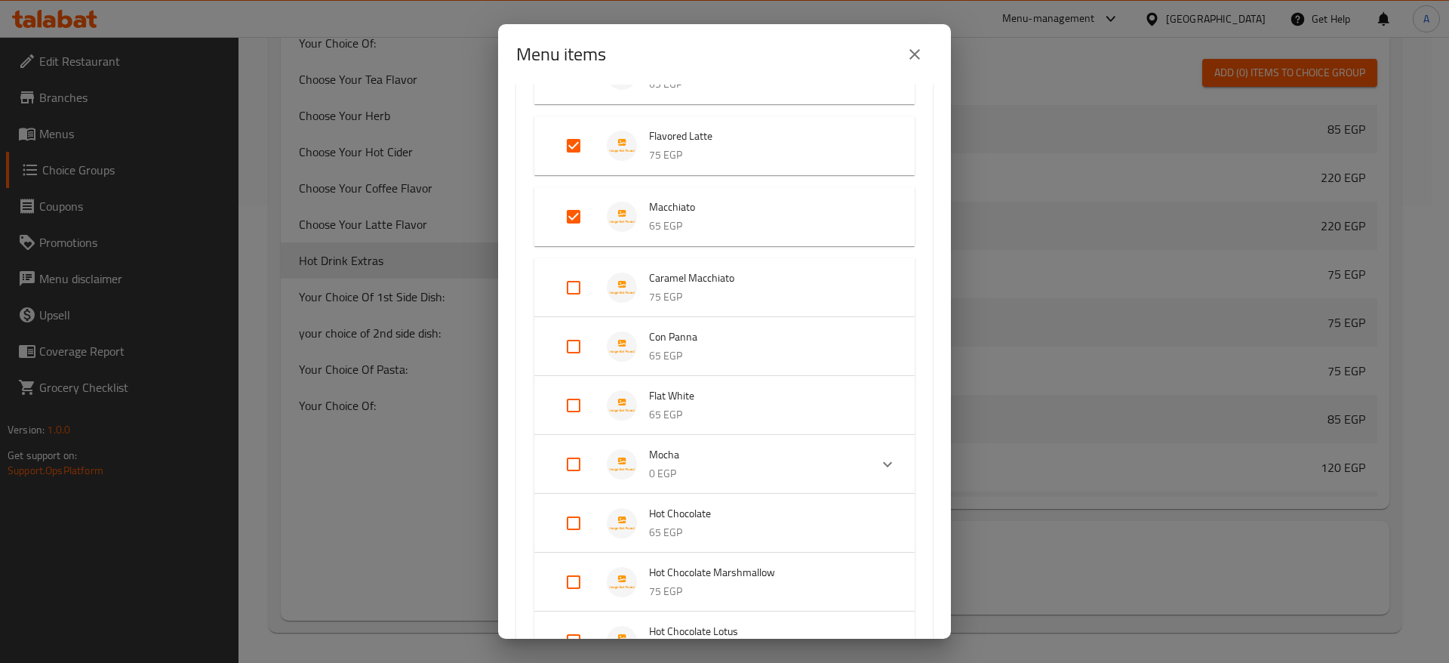
click at [575, 290] on input "Expand" at bounding box center [573, 287] width 36 height 36
checkbox input "true"
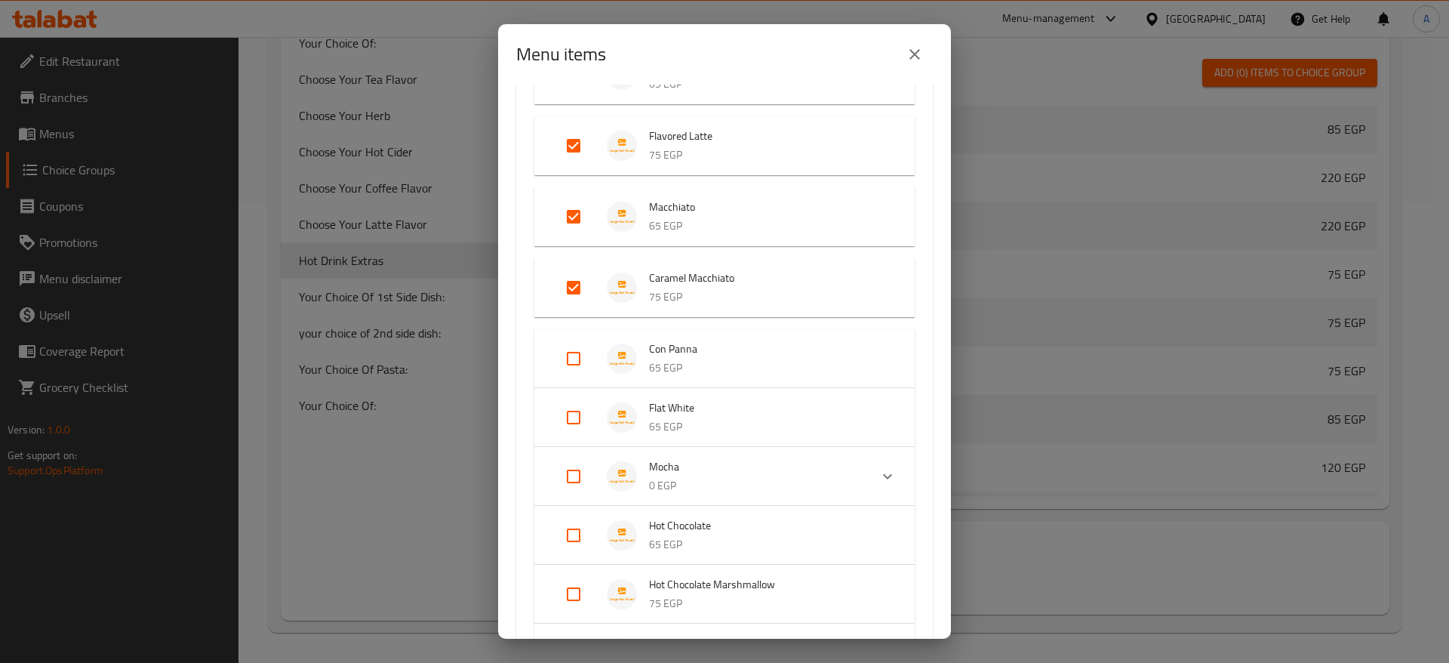
click at [577, 363] on input "Expand" at bounding box center [573, 358] width 36 height 36
checkbox input "true"
click at [576, 429] on input "Expand" at bounding box center [573, 429] width 36 height 36
checkbox input "true"
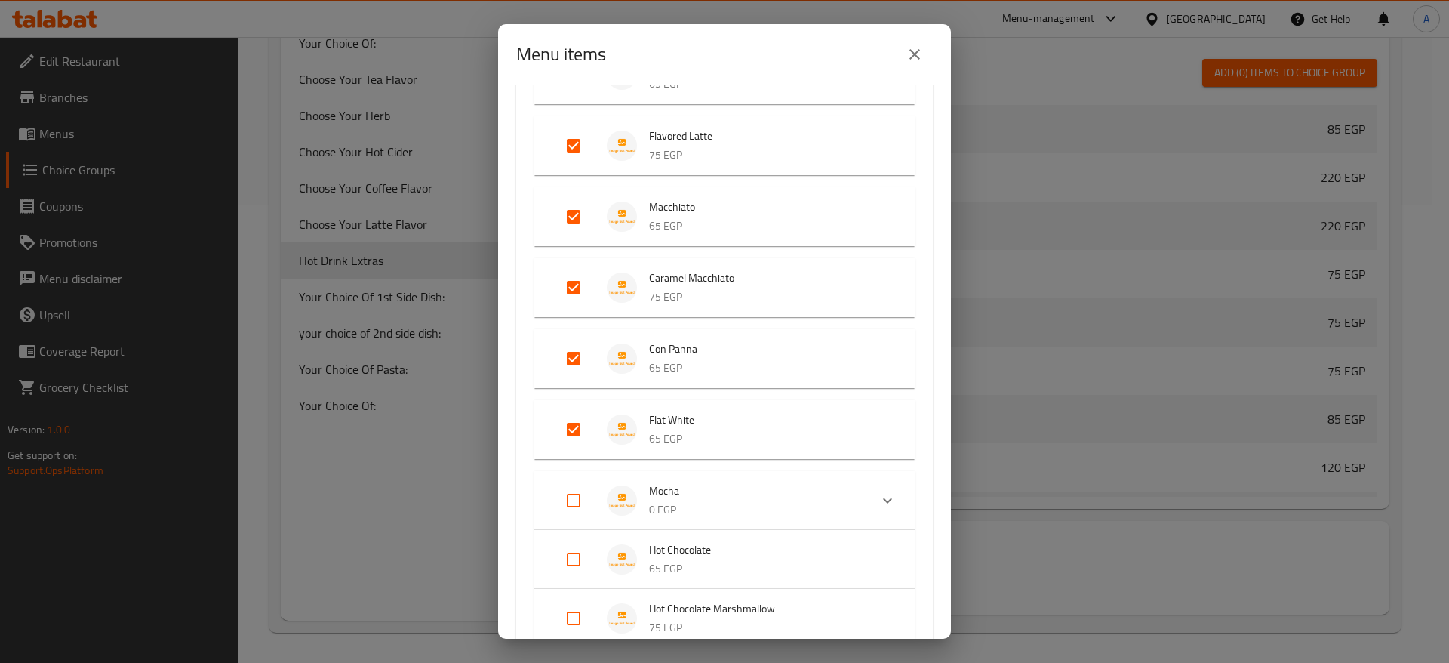
click at [571, 500] on input "Expand" at bounding box center [573, 500] width 36 height 36
checkbox input "true"
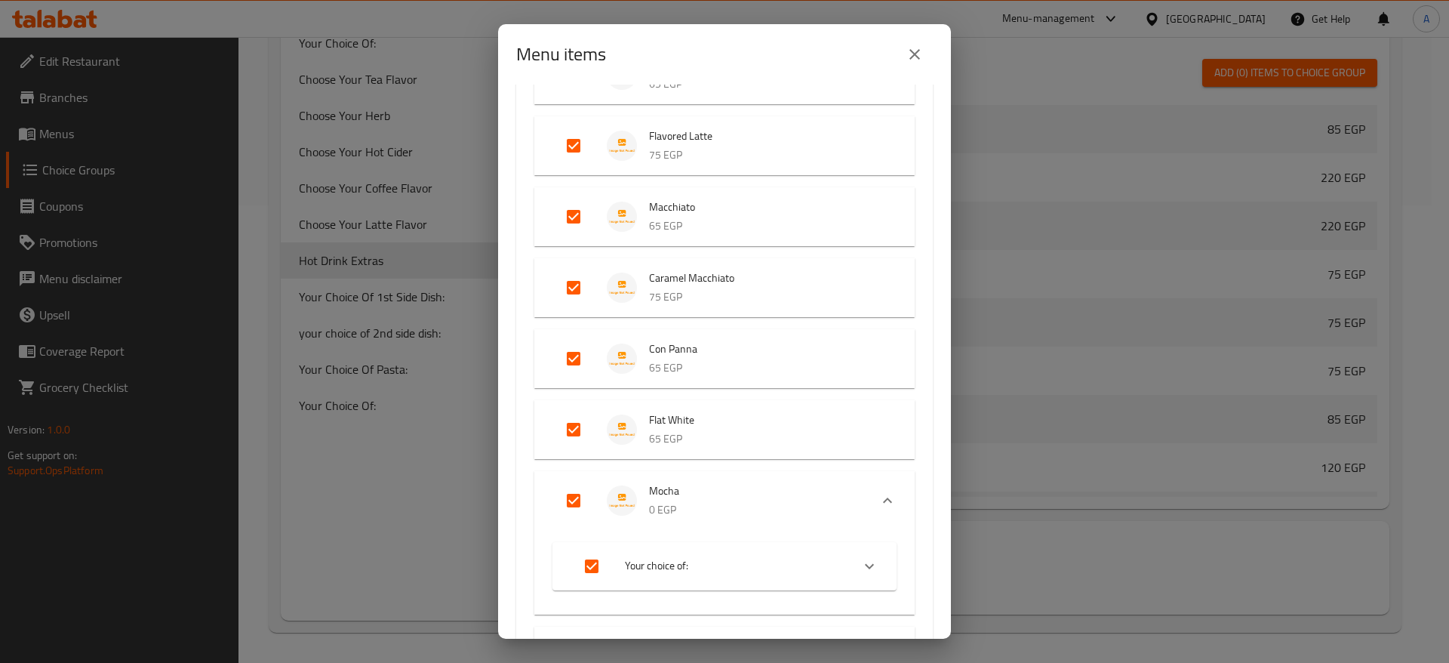
scroll to position [2157, 0]
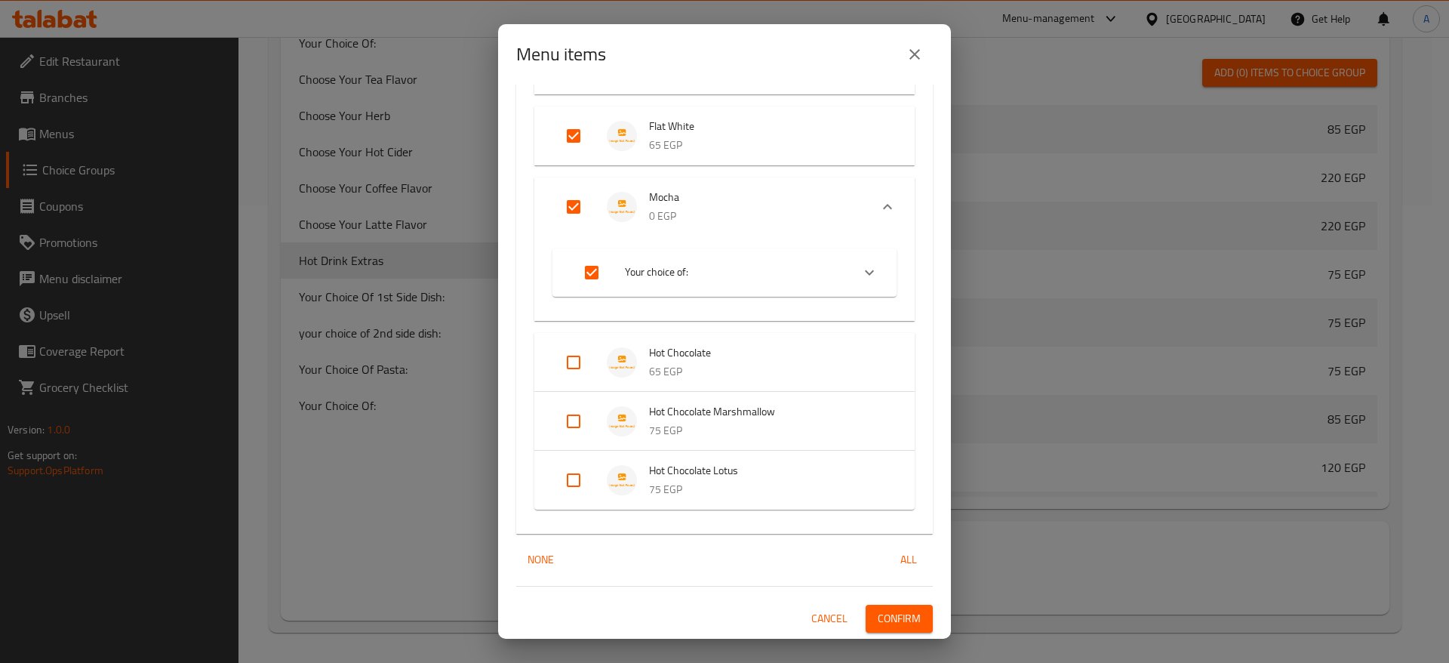
click at [590, 275] on input "Expand" at bounding box center [591, 272] width 36 height 36
checkbox input "false"
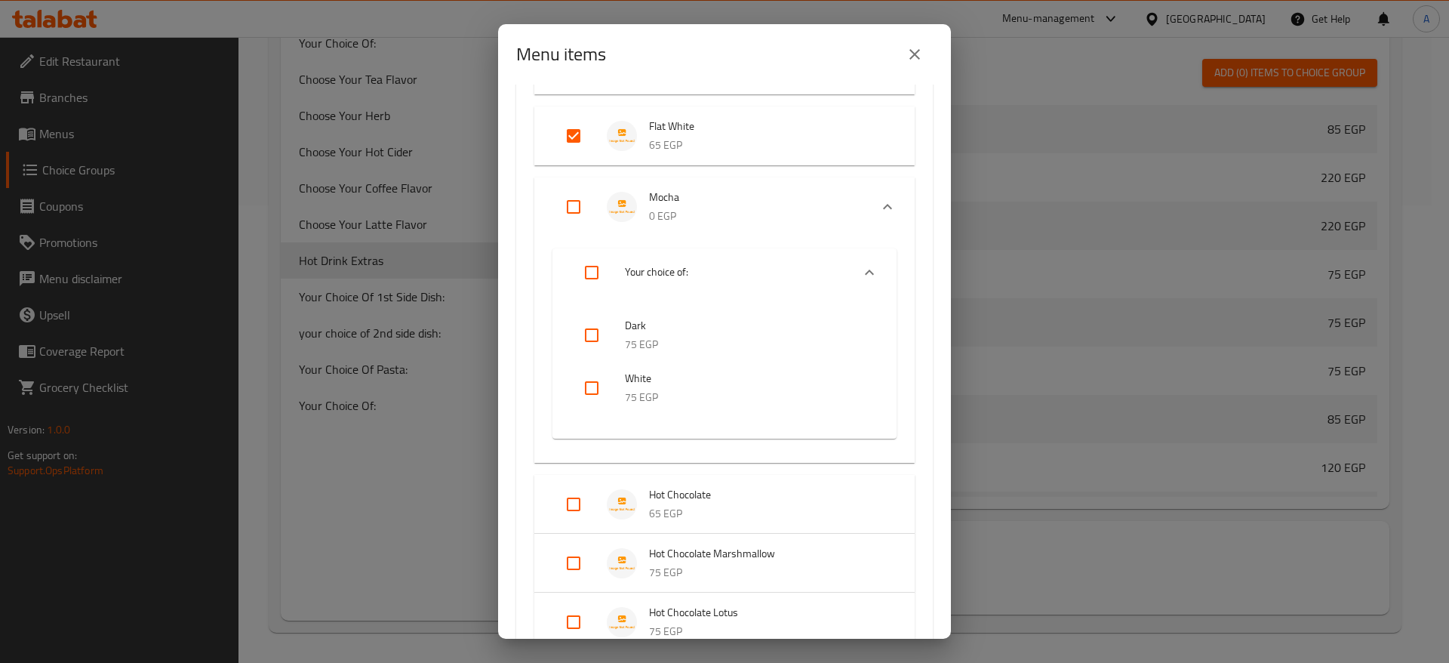
click at [580, 208] on input "Expand" at bounding box center [573, 207] width 36 height 36
checkbox input "true"
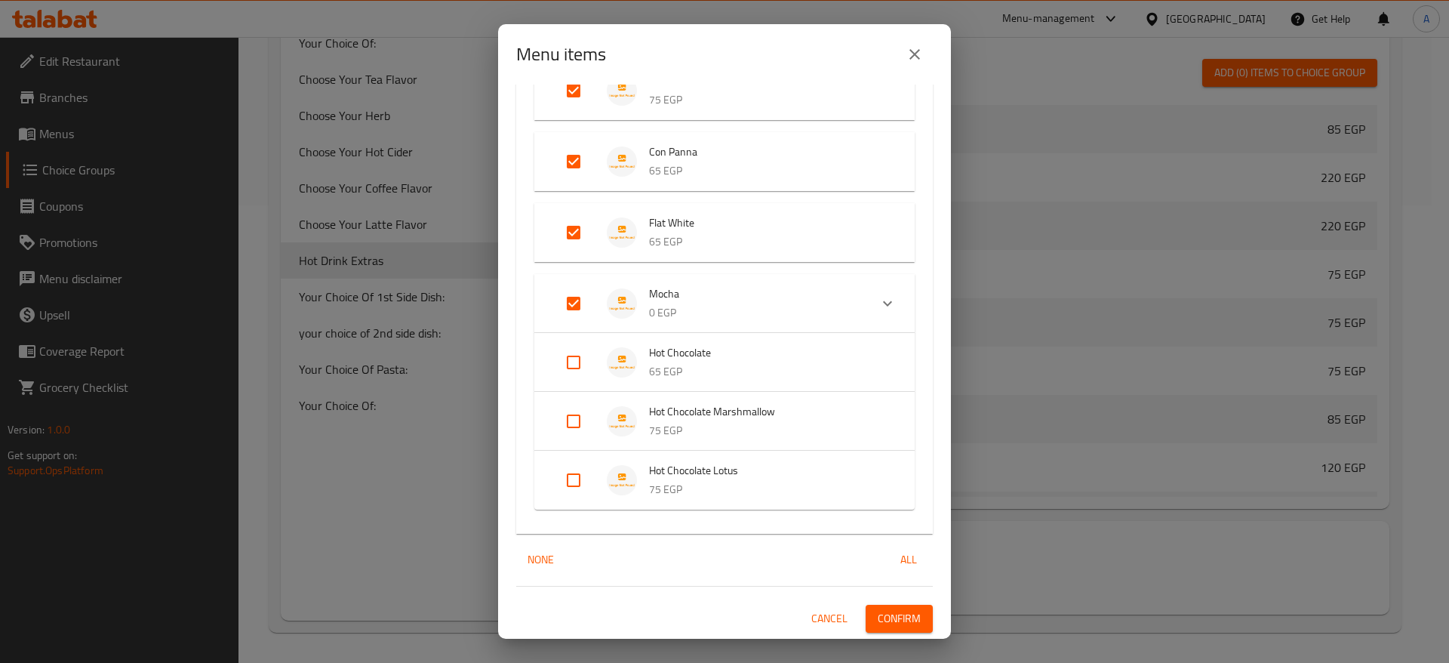
scroll to position [2060, 0]
click at [580, 355] on input "Expand" at bounding box center [573, 362] width 36 height 36
checkbox input "true"
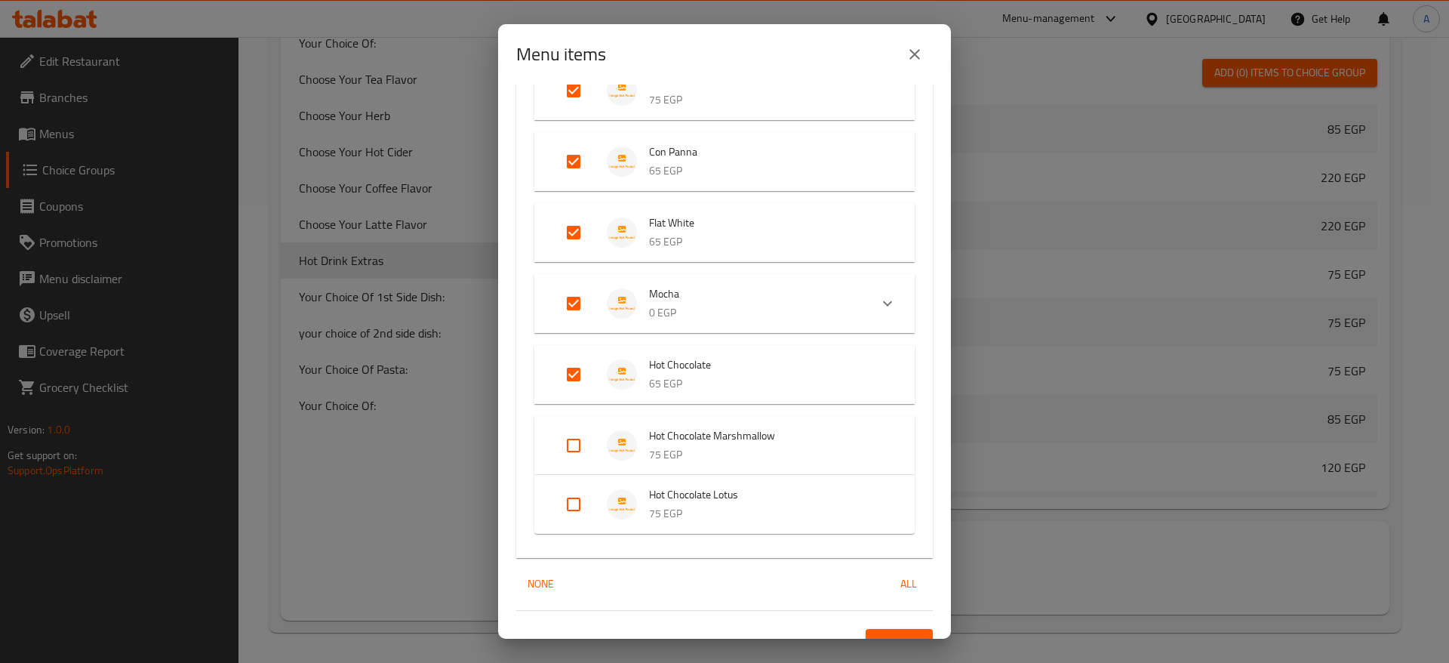
click at [573, 447] on input "Expand" at bounding box center [573, 445] width 36 height 36
checkbox input "true"
click at [571, 519] on input "Expand" at bounding box center [573, 516] width 36 height 36
checkbox input "true"
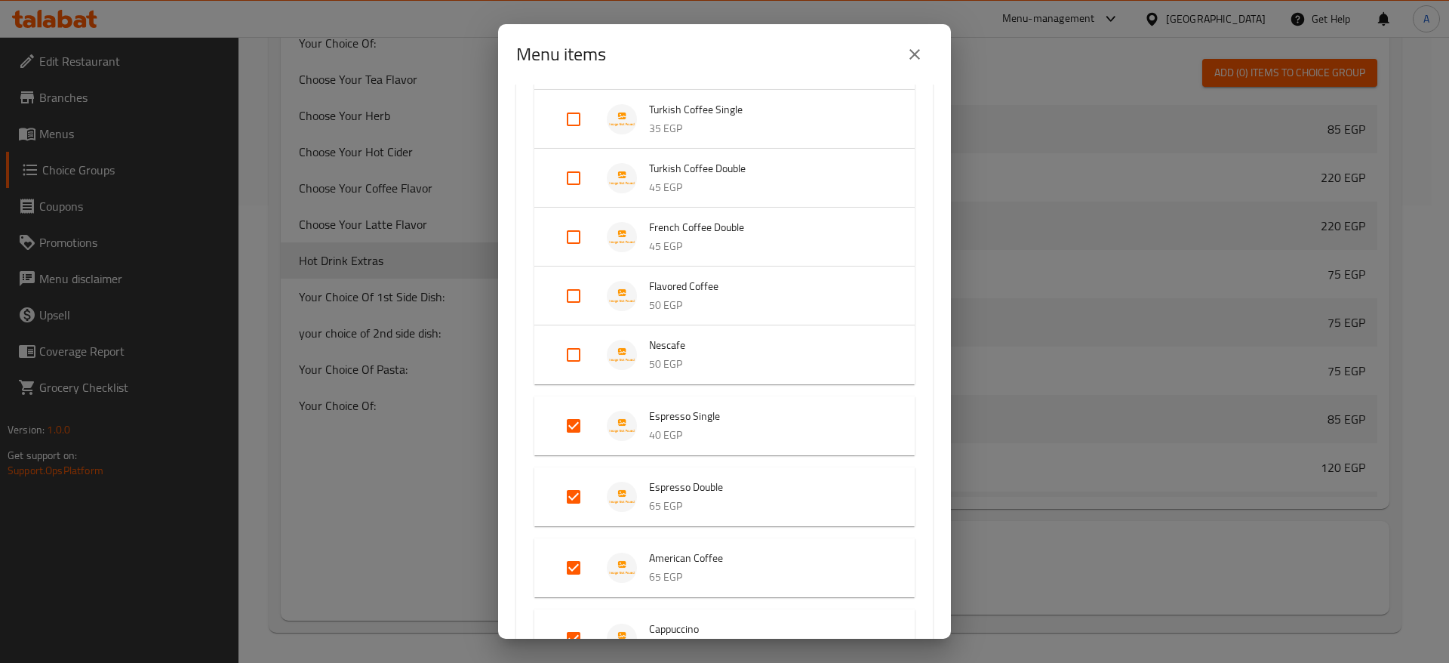
scroll to position [1357, 0]
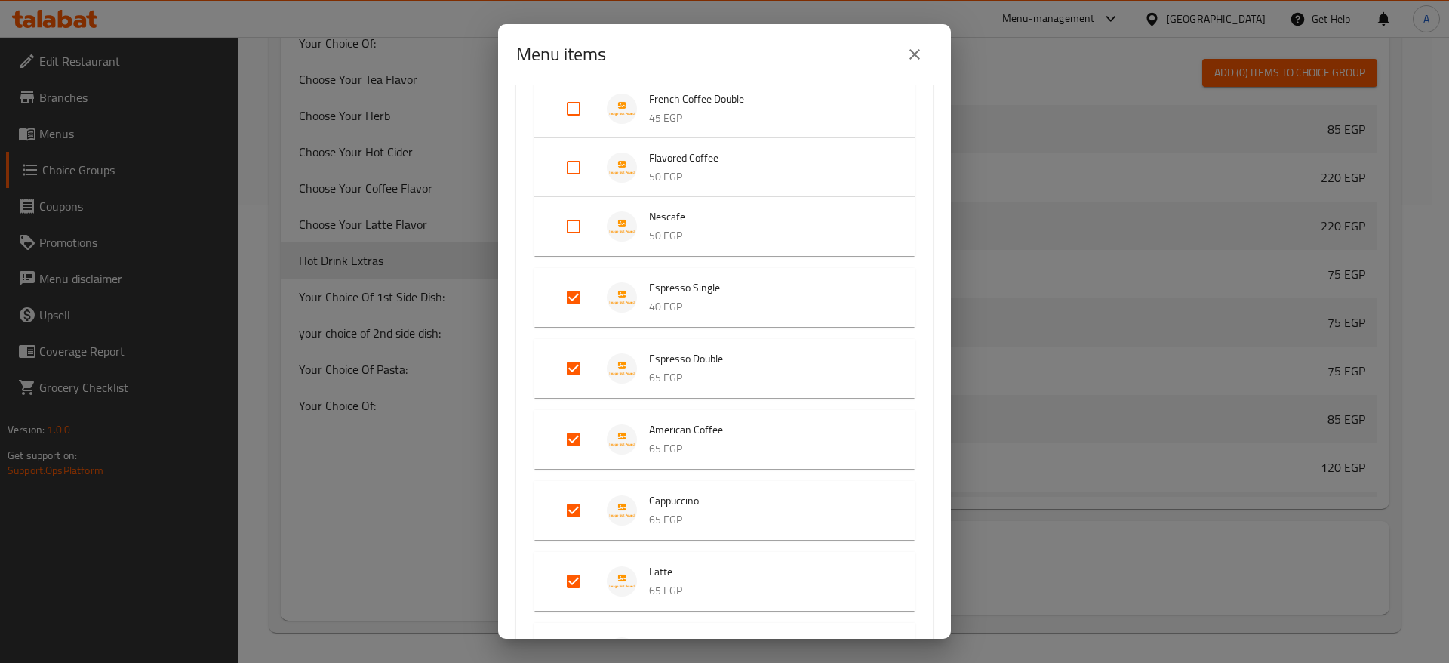
click at [571, 226] on input "Expand" at bounding box center [573, 226] width 36 height 36
checkbox input "true"
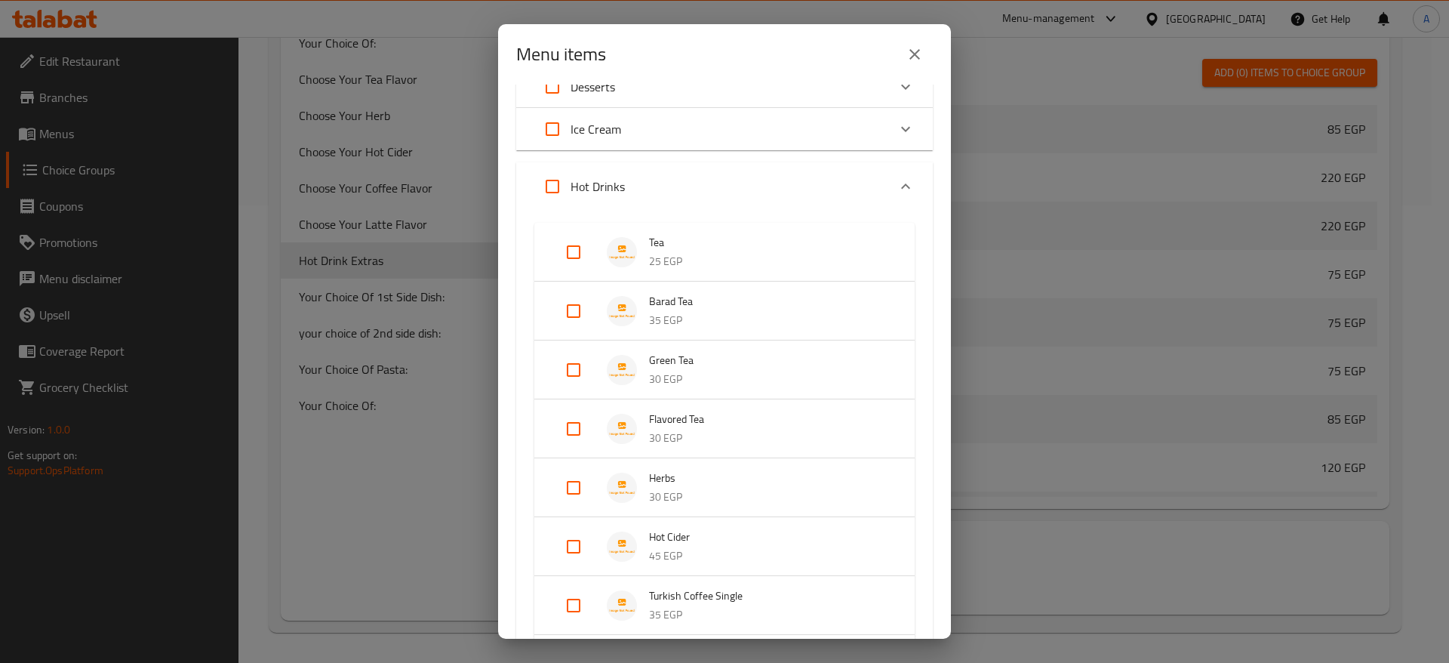
scroll to position [739, 0]
click at [549, 190] on input "Expand" at bounding box center [552, 190] width 36 height 36
checkbox input "true"
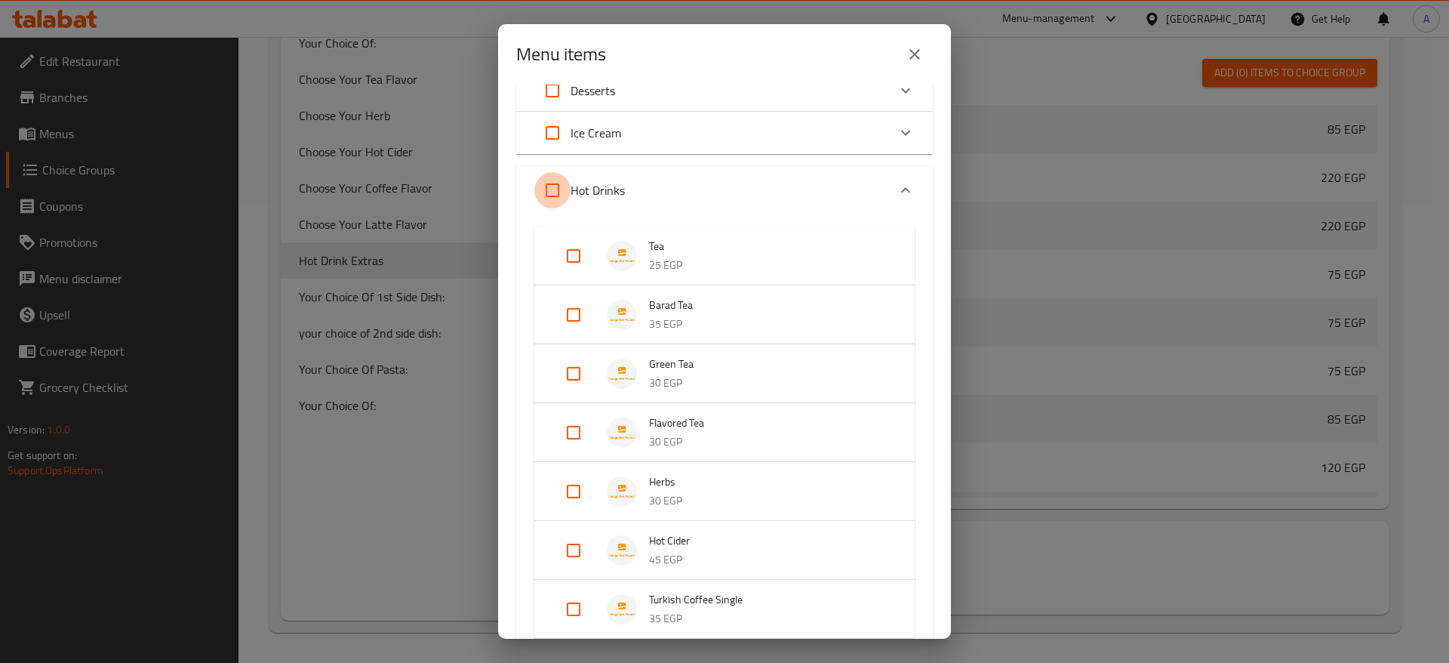
checkbox input "true"
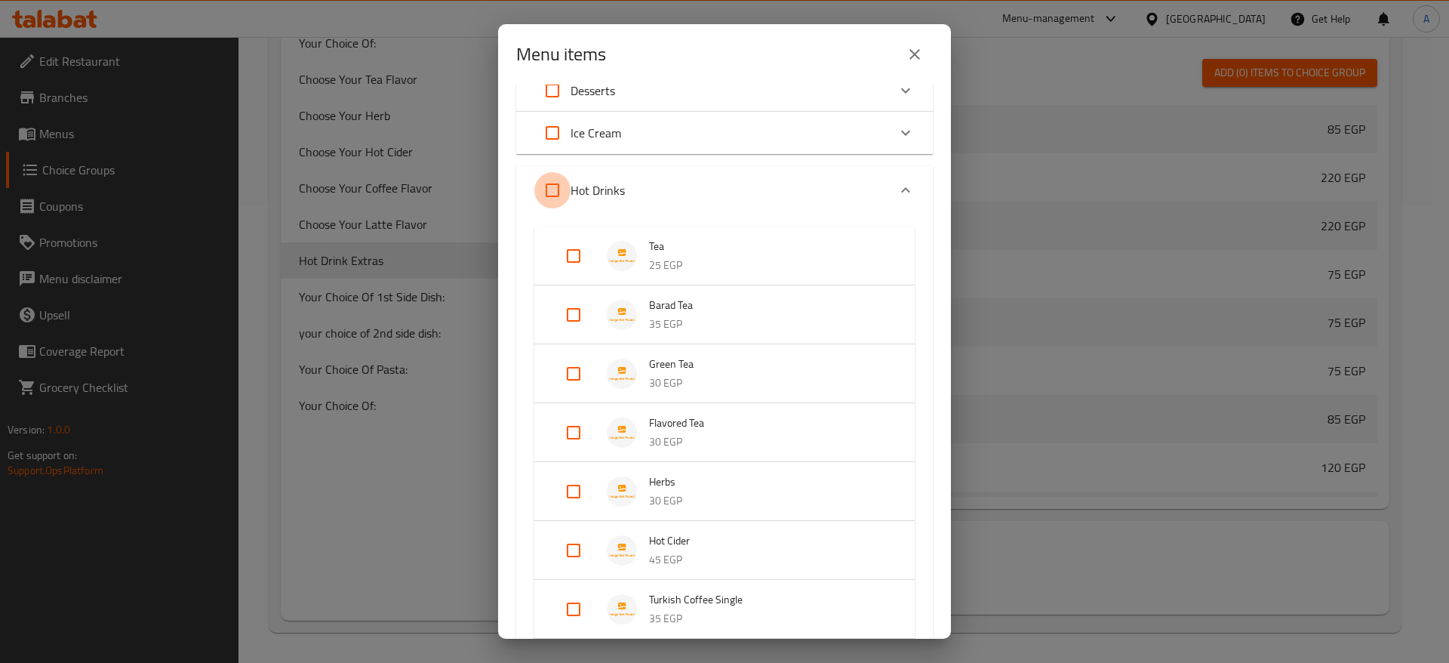
checkbox input "true"
click at [896, 186] on icon "Expand" at bounding box center [905, 190] width 18 height 18
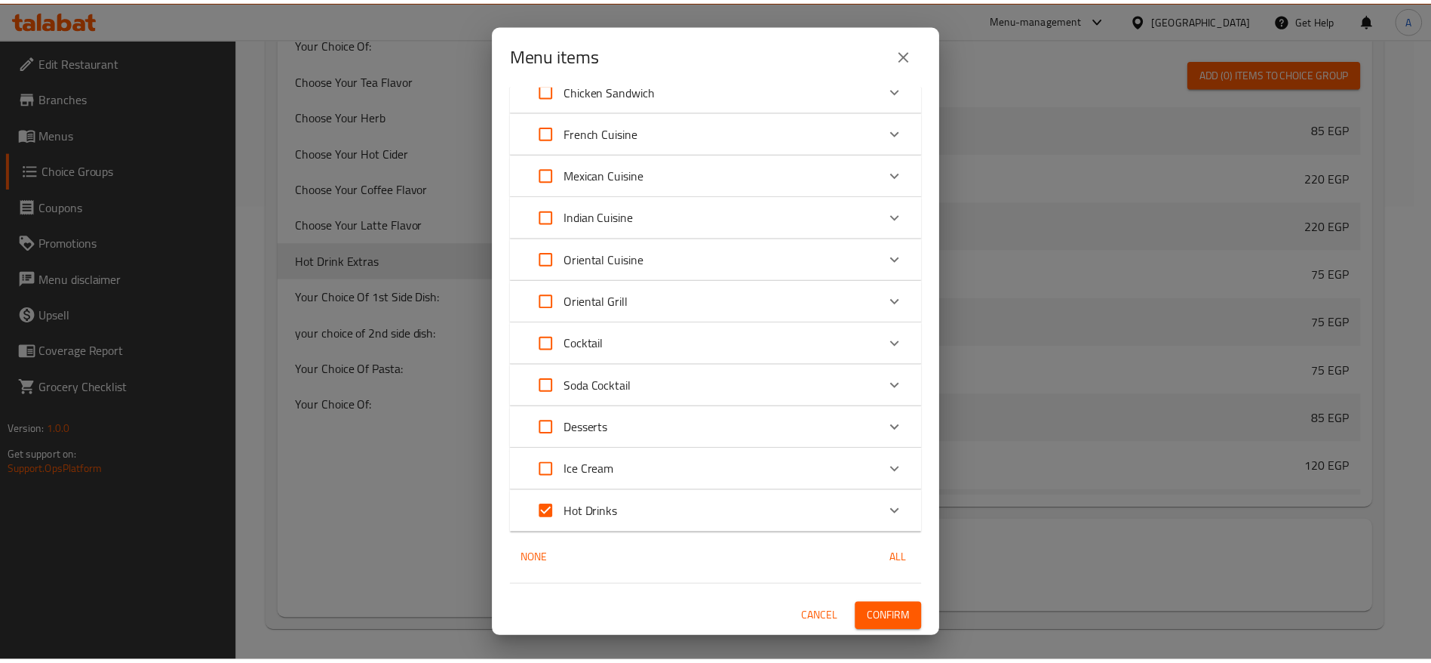
scroll to position [401, 0]
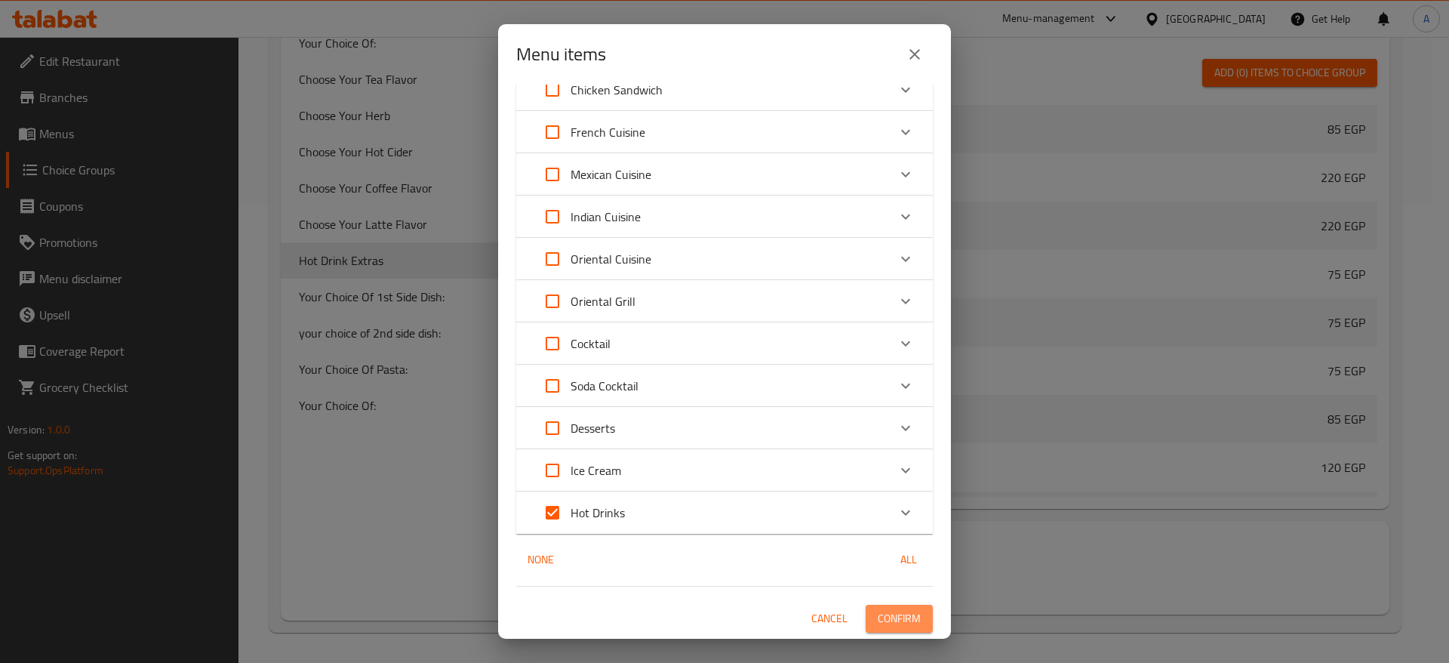
click at [881, 609] on span "Confirm" at bounding box center [899, 618] width 43 height 19
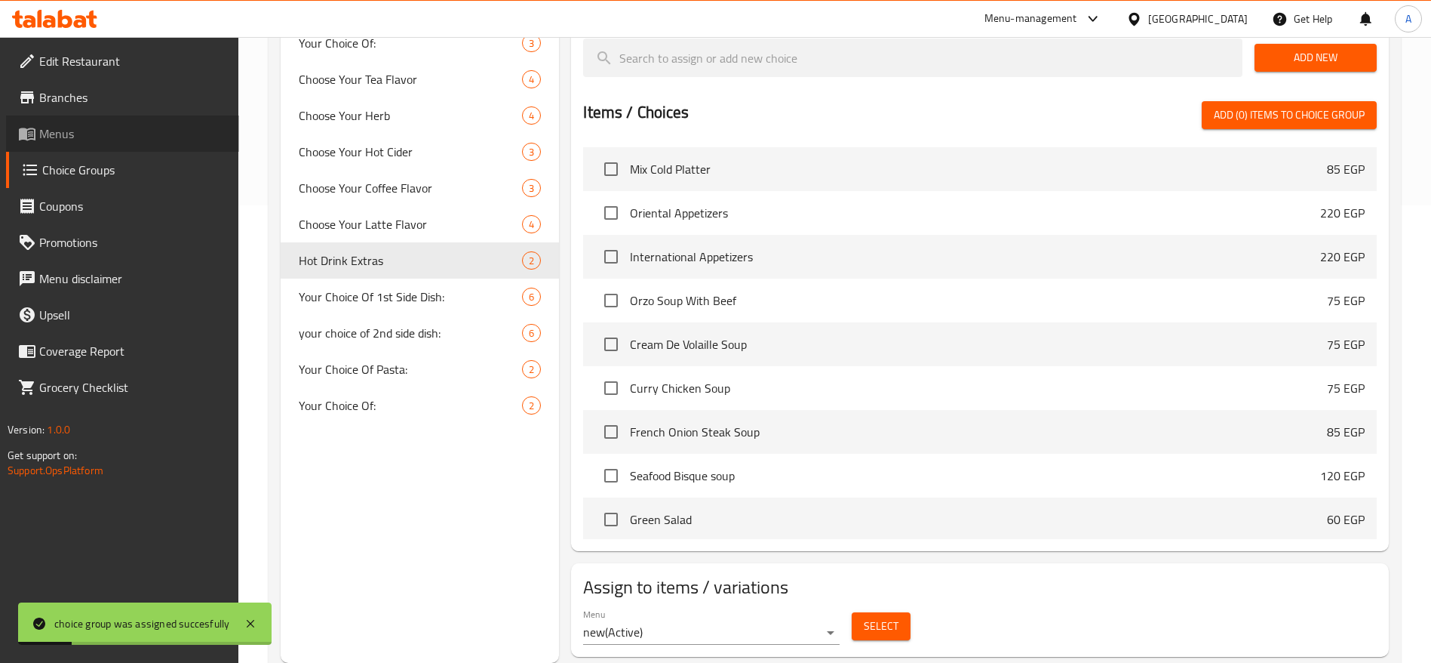
click at [61, 128] on span "Menus" at bounding box center [133, 134] width 188 height 18
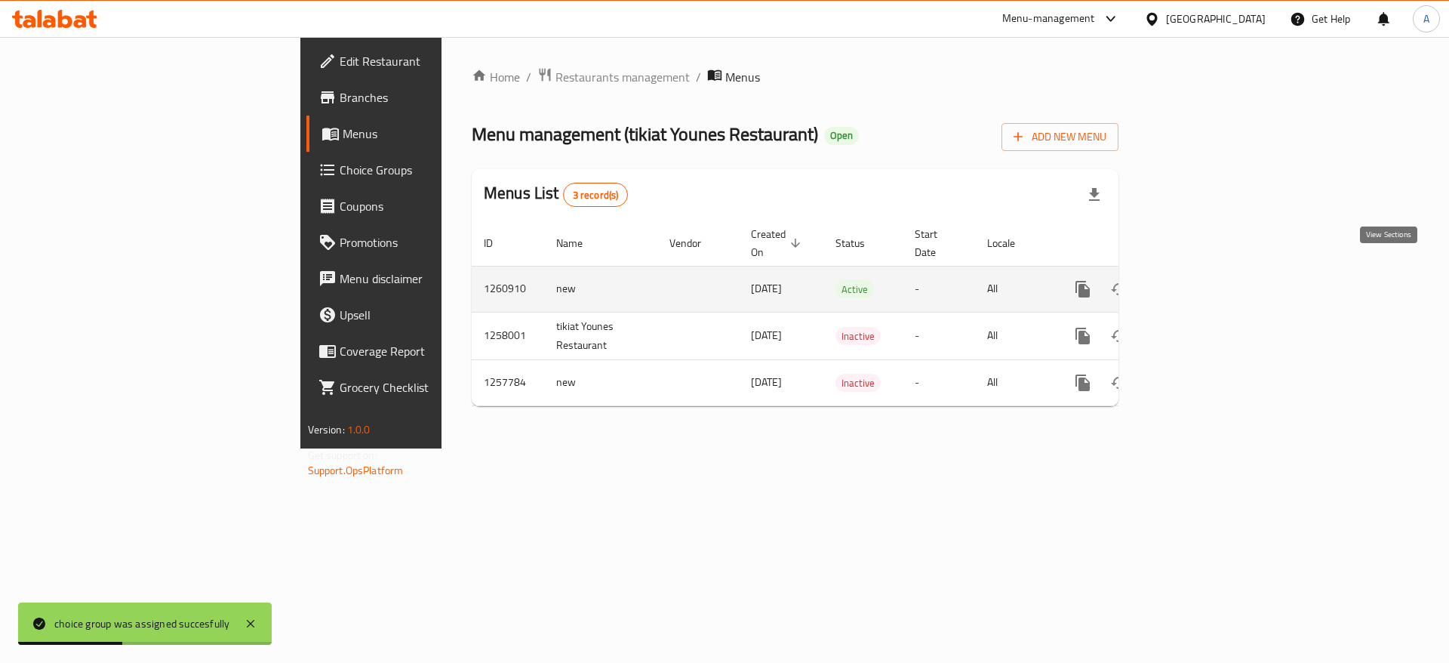
click at [1198, 282] on icon "enhanced table" at bounding box center [1192, 289] width 14 height 14
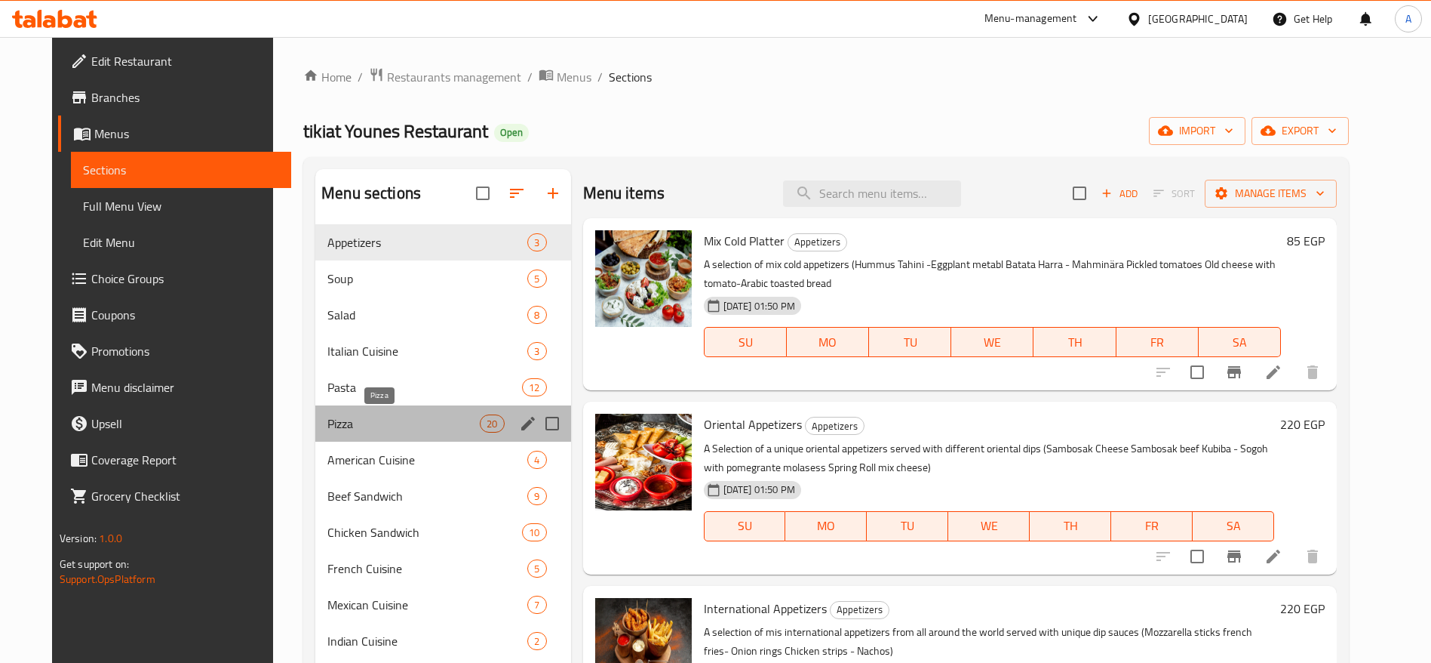
click at [395, 429] on span "Pizza" at bounding box center [403, 423] width 152 height 18
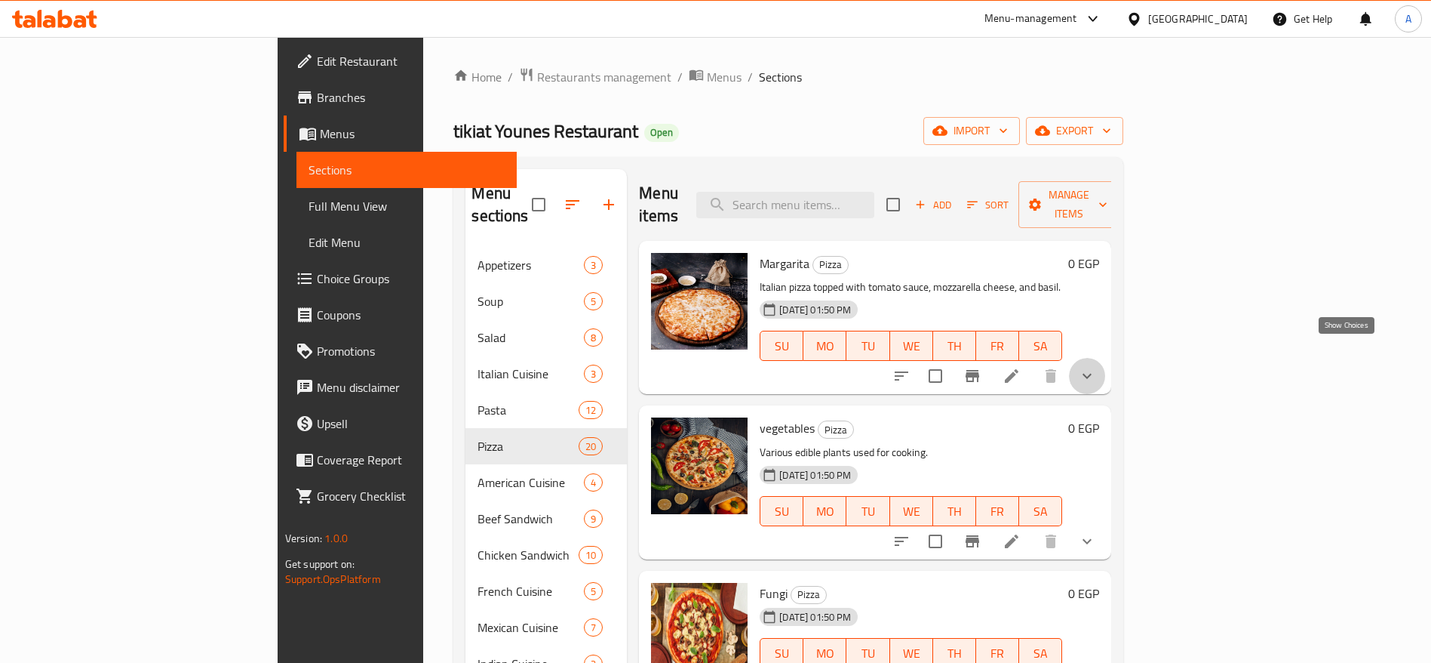
click at [1096, 367] on icon "show more" at bounding box center [1087, 376] width 18 height 18
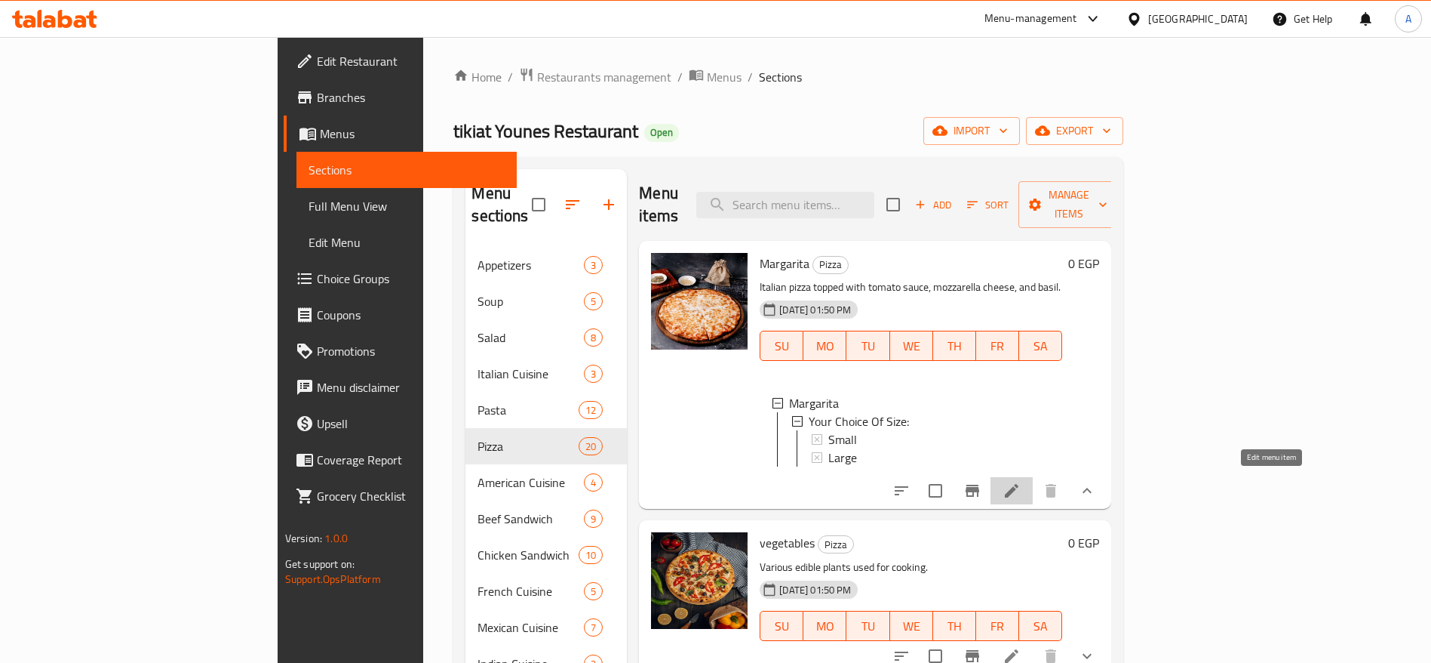
click at [1021, 482] on icon at bounding box center [1012, 490] width 18 height 18
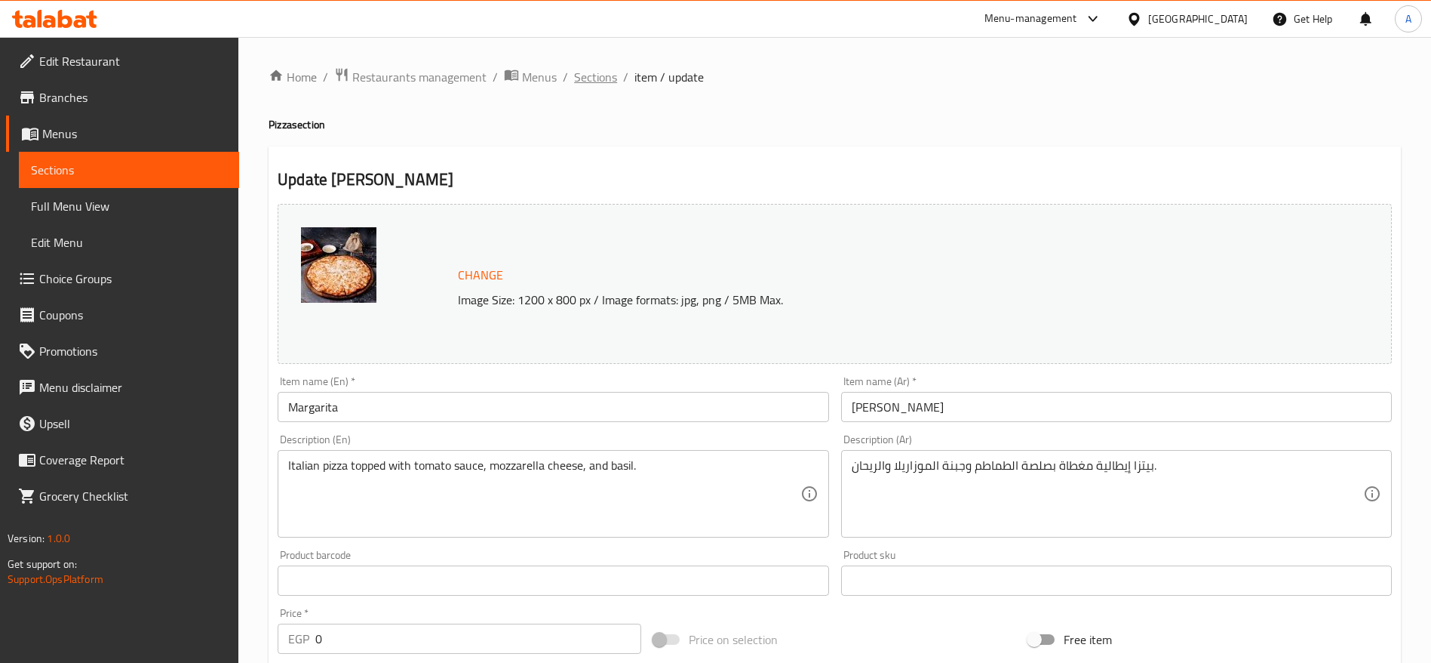
click at [601, 81] on span "Sections" at bounding box center [595, 77] width 43 height 18
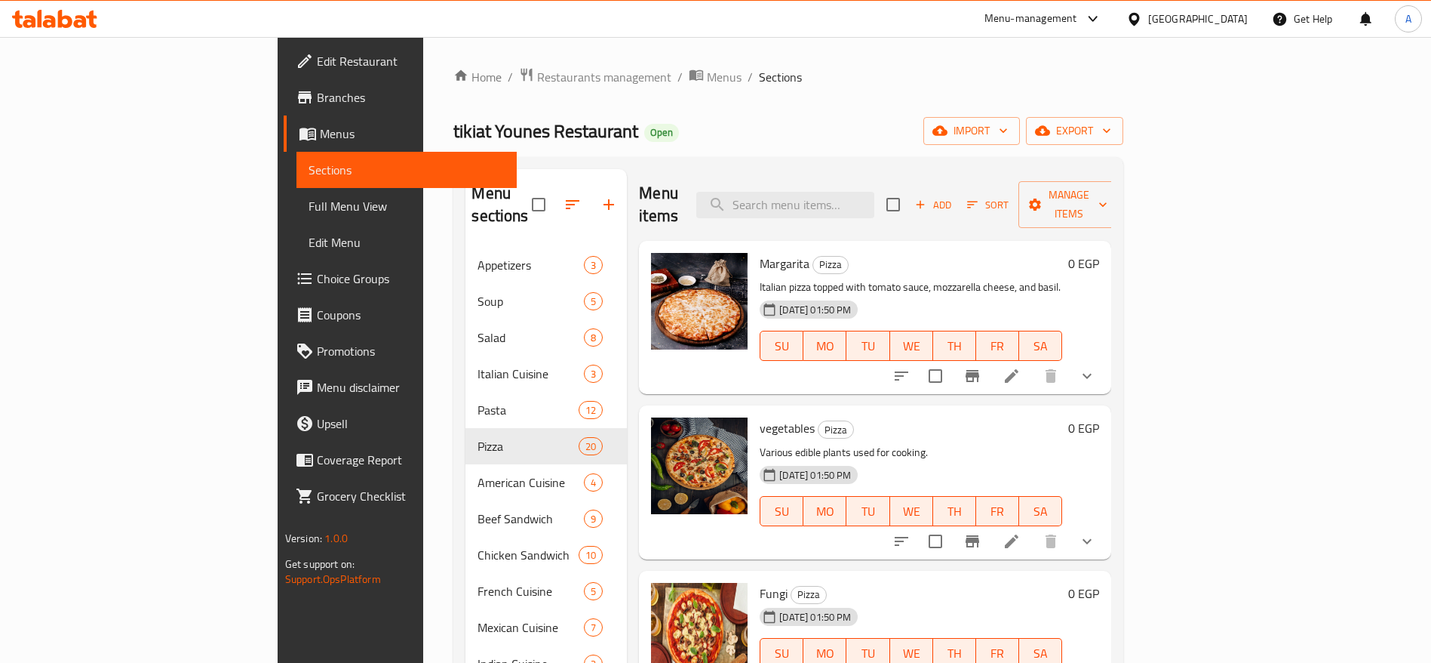
click at [1033, 527] on li at bounding box center [1012, 540] width 42 height 27
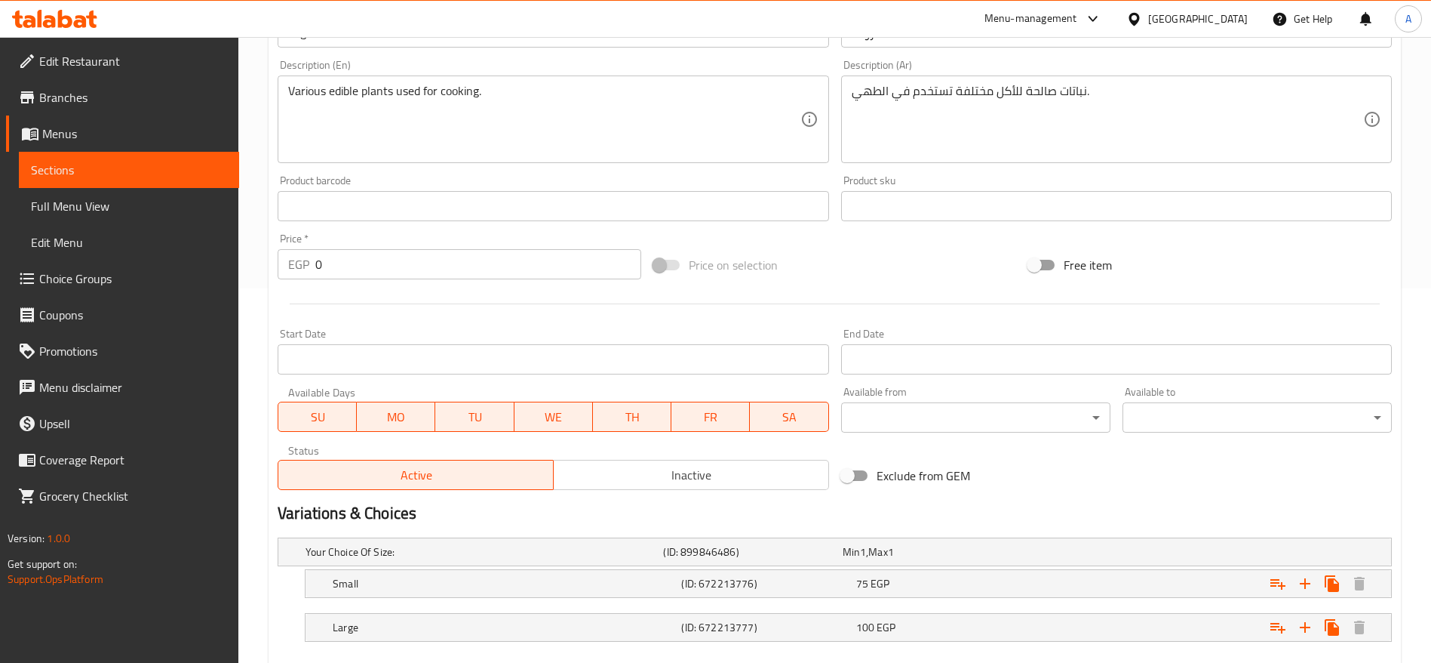
scroll to position [404, 0]
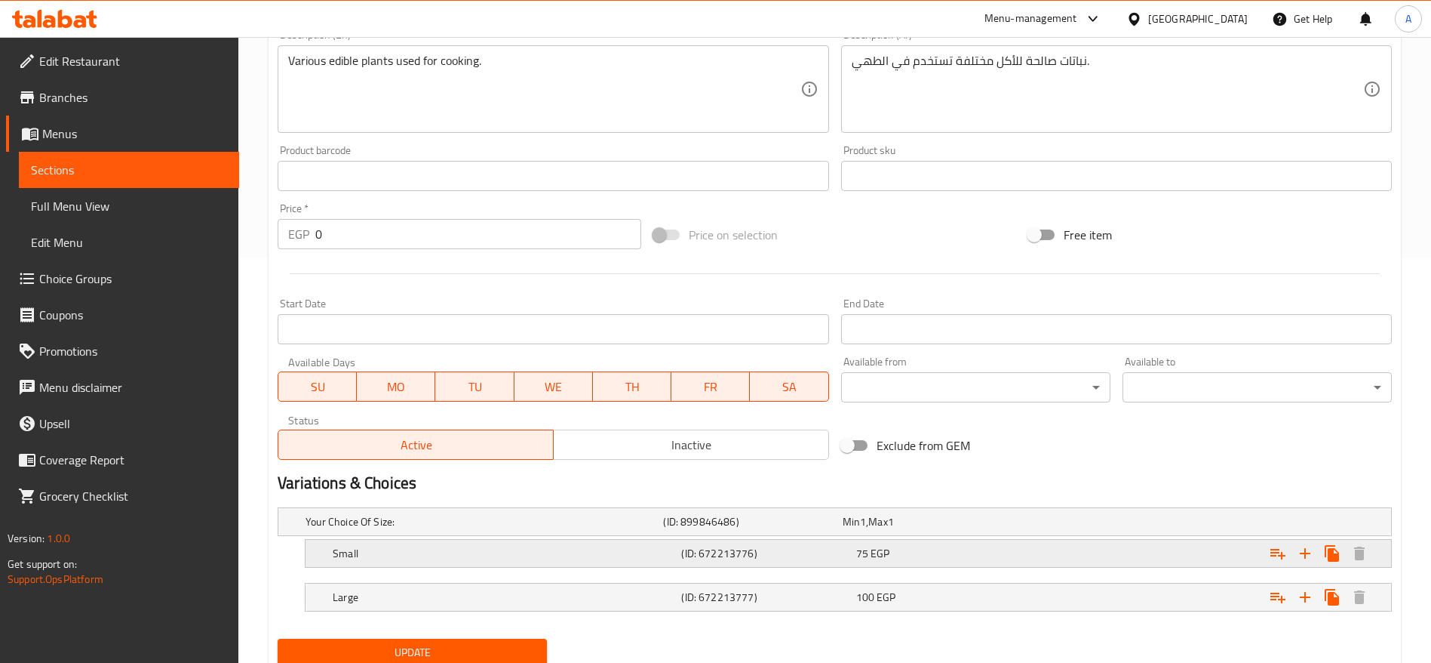
click at [932, 543] on div "75 EGP" at bounding box center [940, 553] width 174 height 21
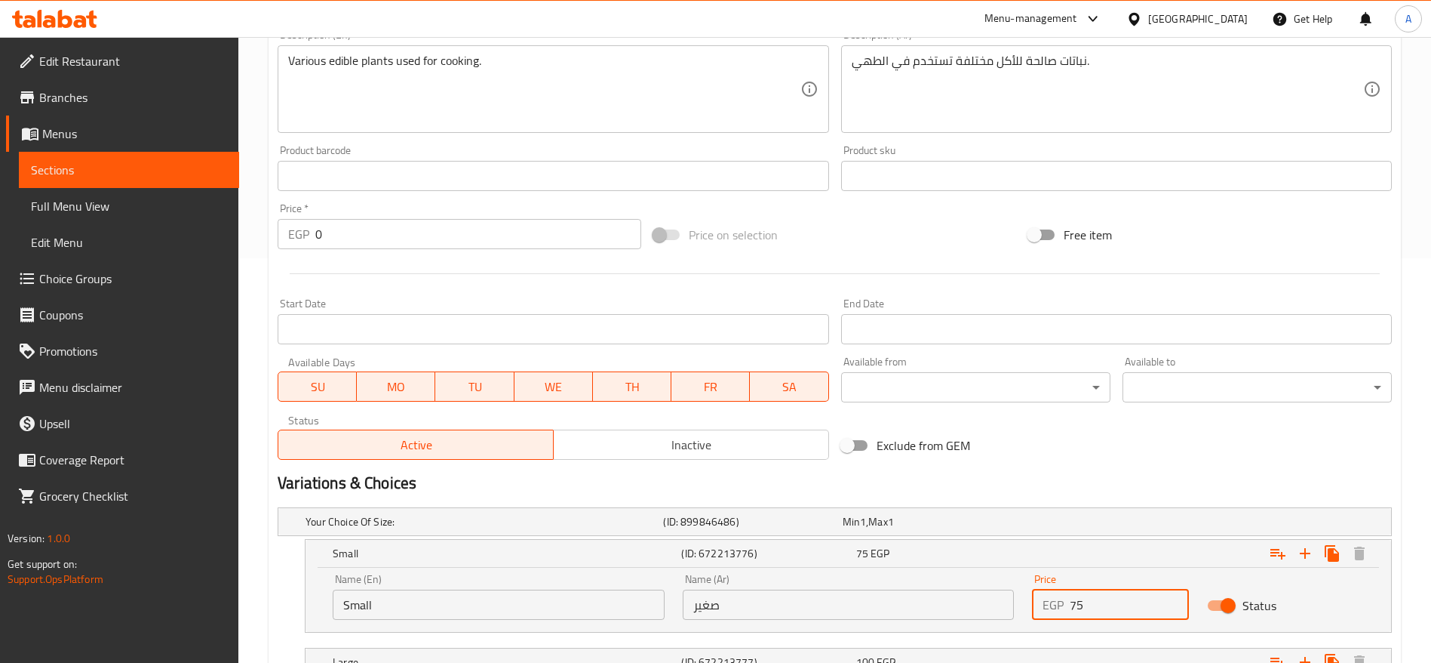
click at [1093, 601] on input "75" at bounding box center [1129, 604] width 119 height 30
type input "7"
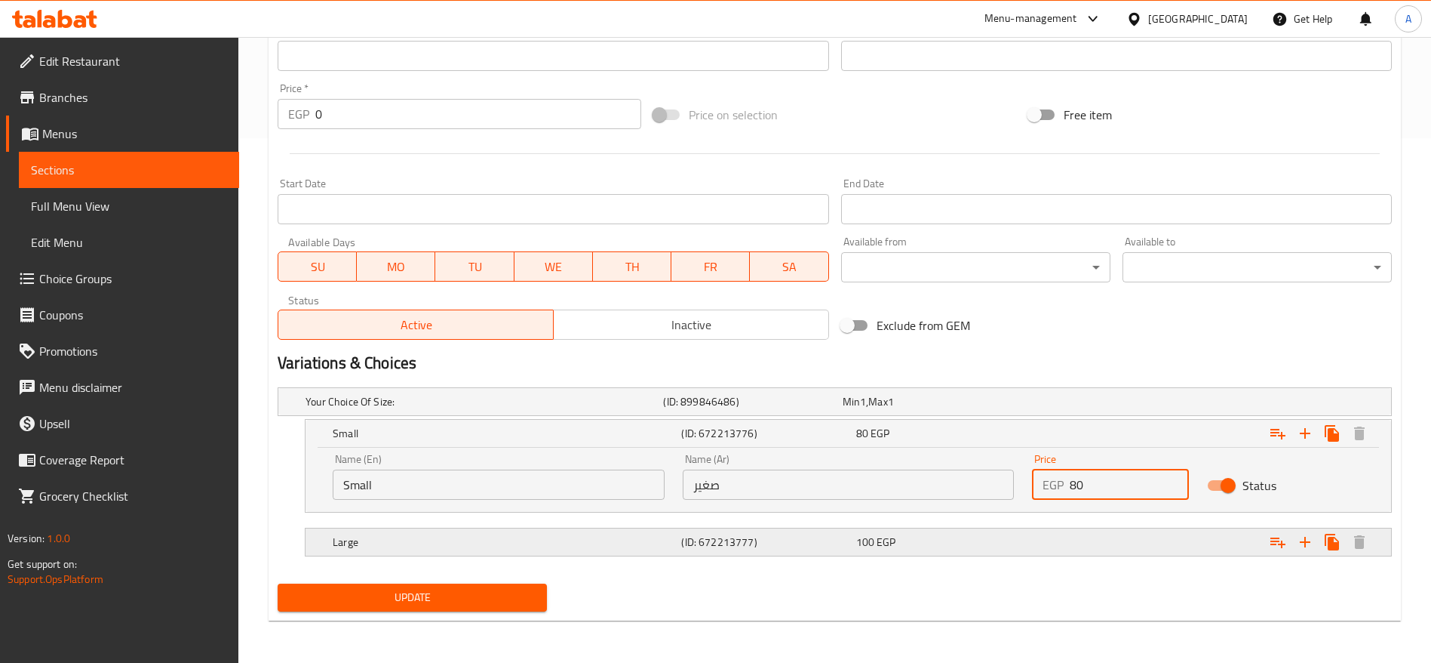
type input "80"
click at [956, 543] on div "100 EGP" at bounding box center [940, 541] width 168 height 15
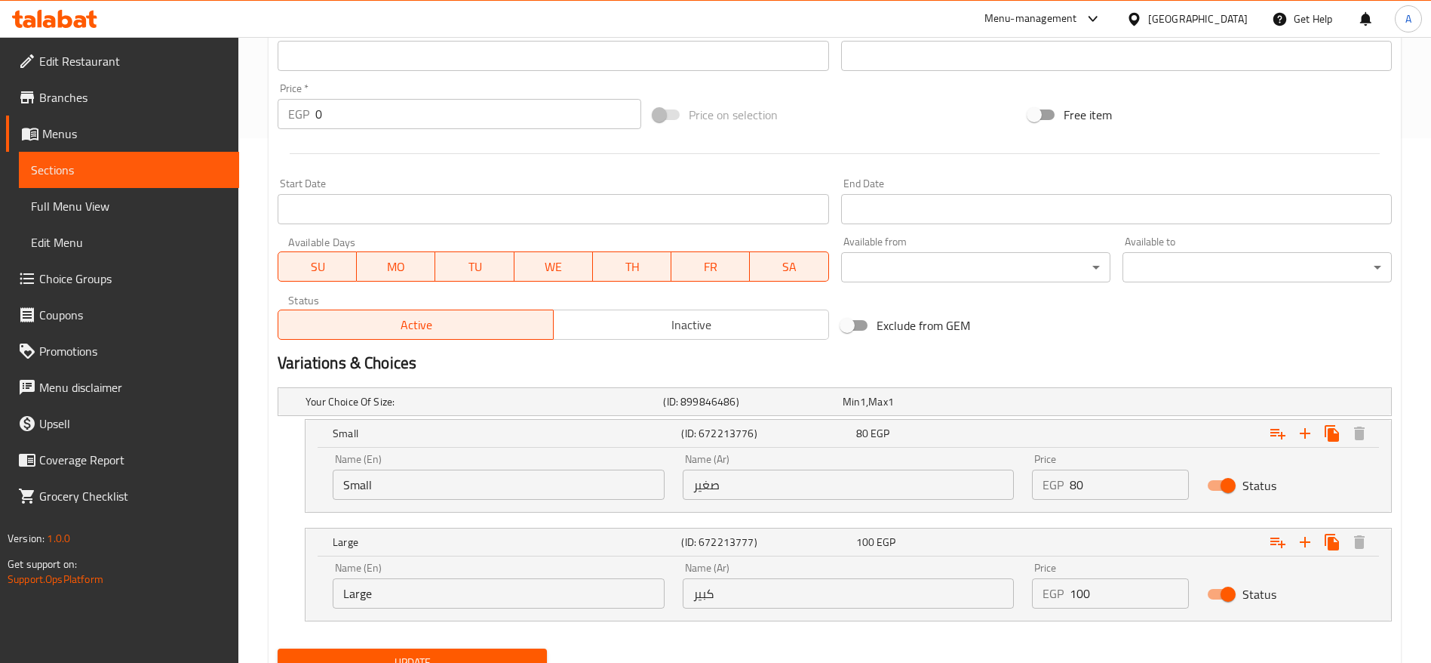
click at [1084, 592] on input "100" at bounding box center [1129, 593] width 119 height 30
type input "115"
click at [278, 648] on button "Update" at bounding box center [412, 662] width 269 height 28
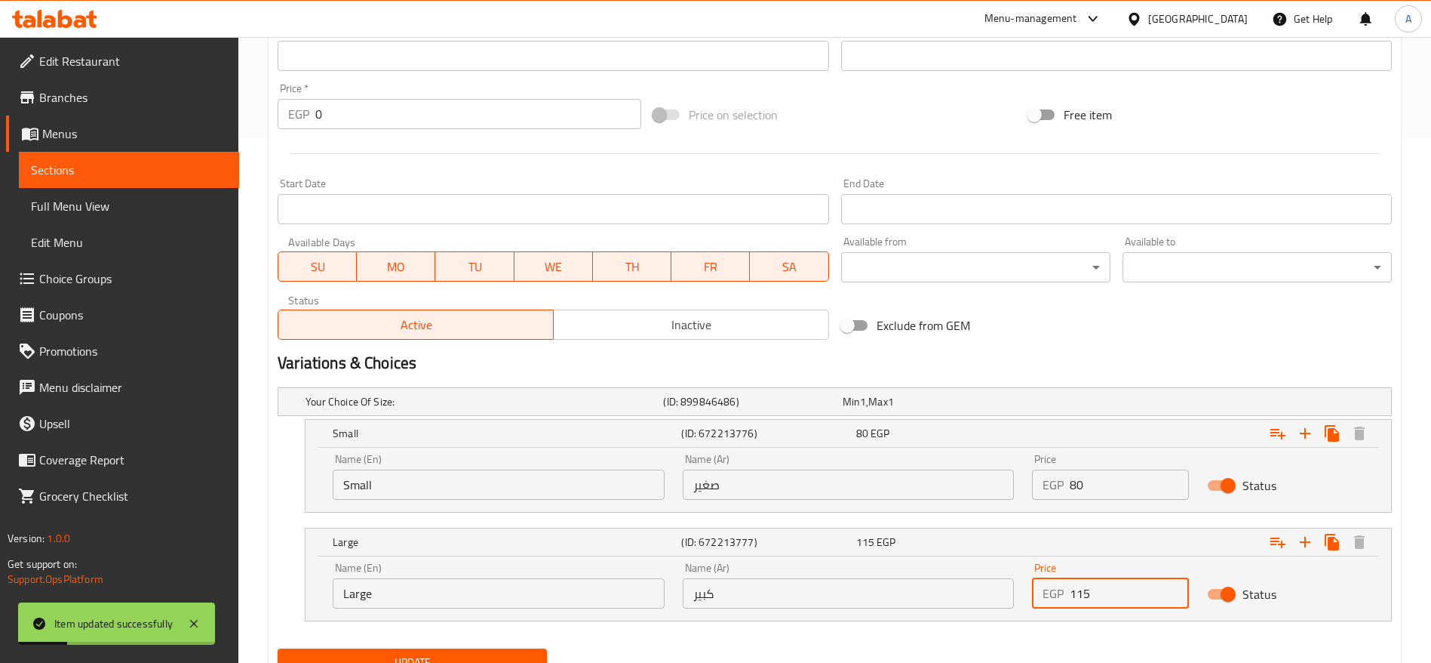
scroll to position [0, 0]
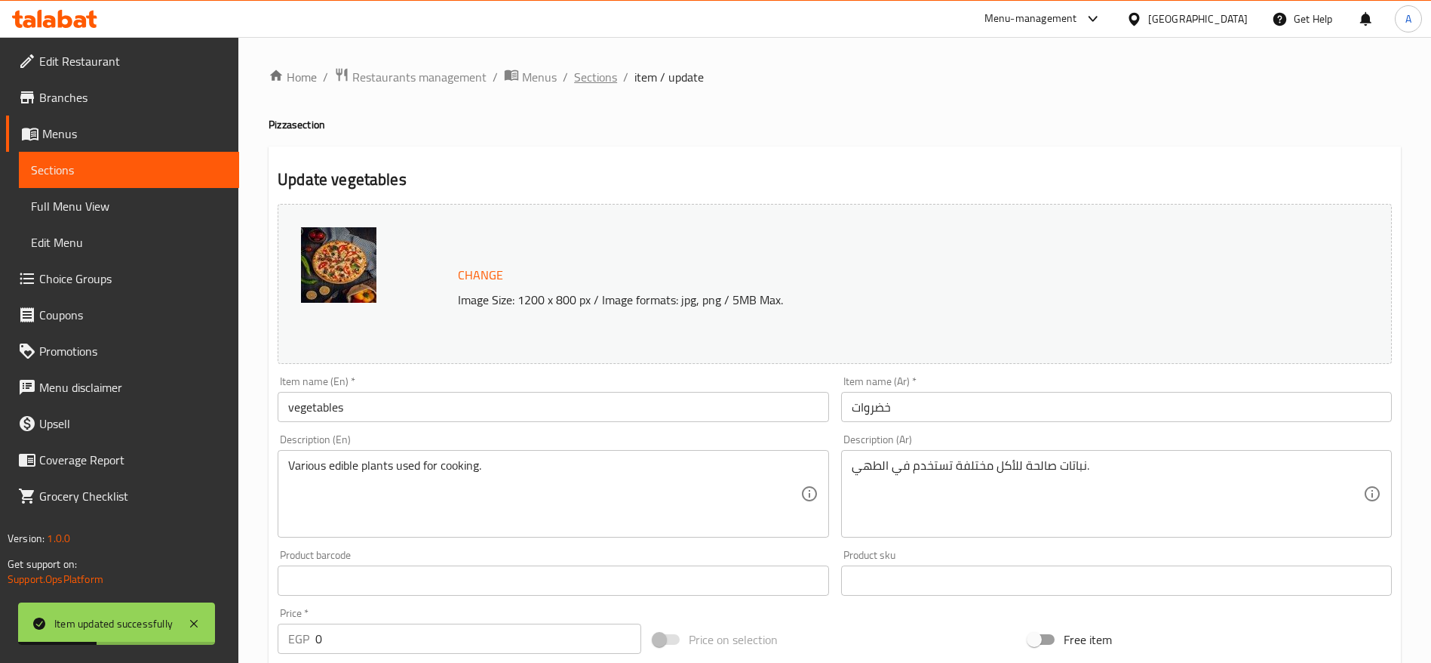
click at [608, 80] on span "Sections" at bounding box center [595, 77] width 43 height 18
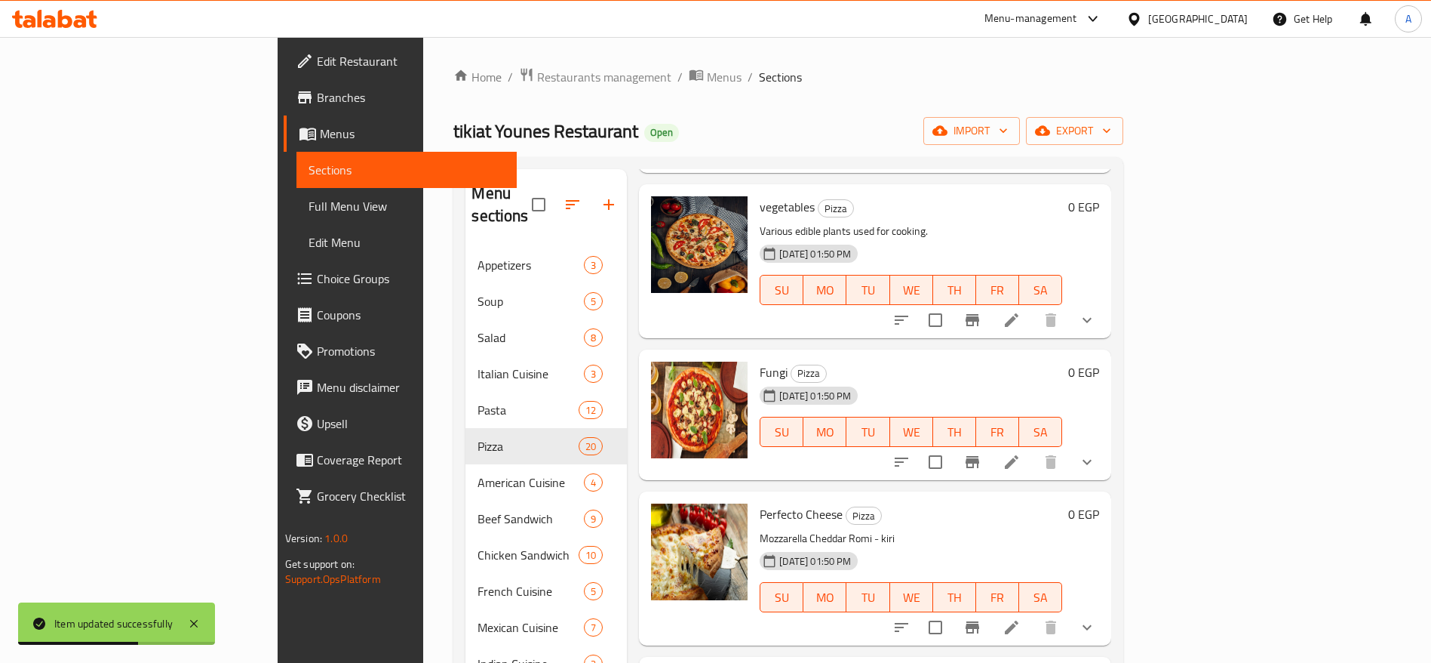
scroll to position [232, 0]
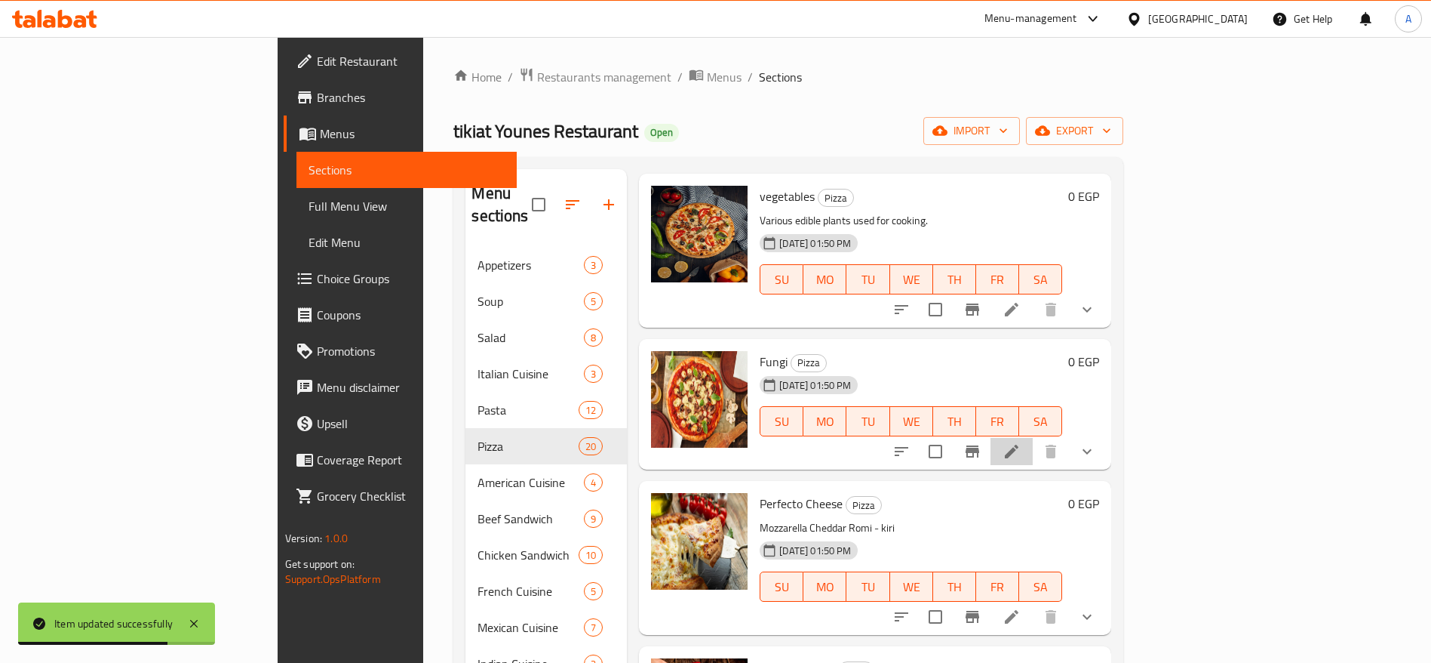
click at [1033, 441] on li at bounding box center [1012, 451] width 42 height 27
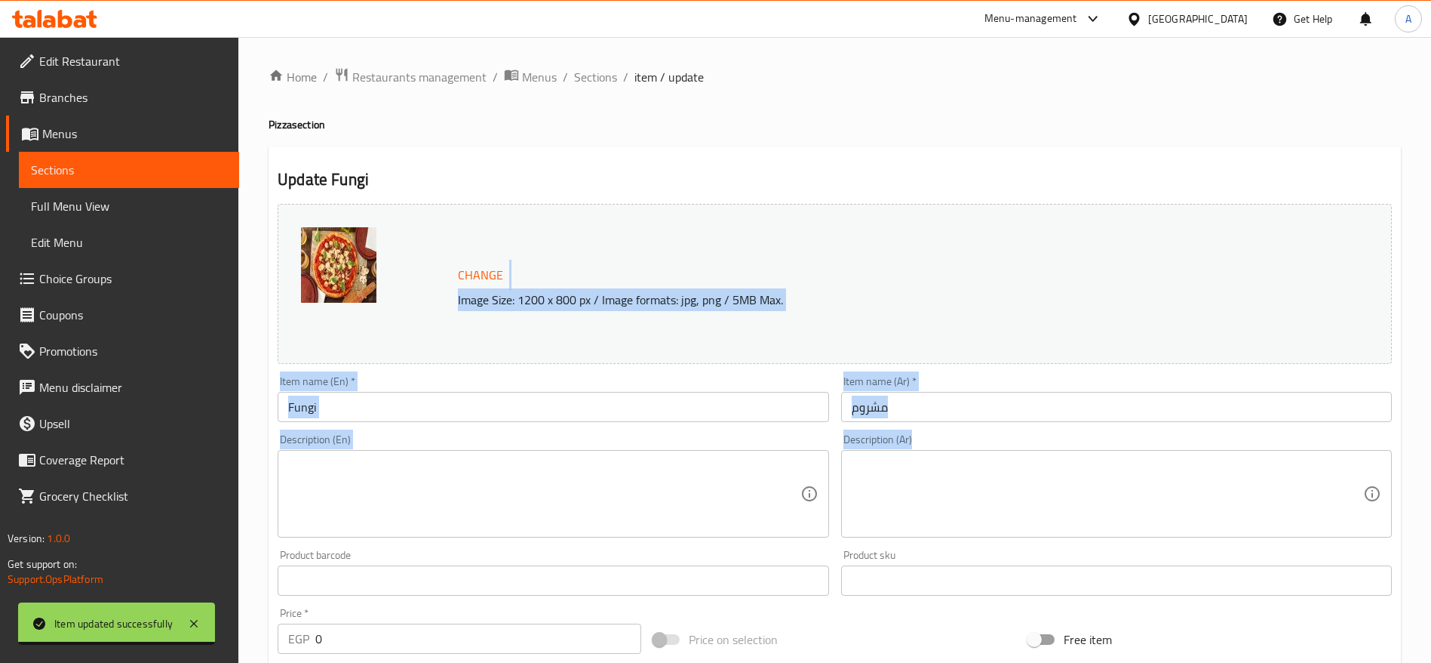
drag, startPoint x: 1431, startPoint y: 285, endPoint x: 1448, endPoint y: 431, distance: 146.7
click at [1431, 431] on html "Item updated successfully ​ Menu-management Egypt Get Help A Edit Restaurant Br…" at bounding box center [715, 331] width 1431 height 663
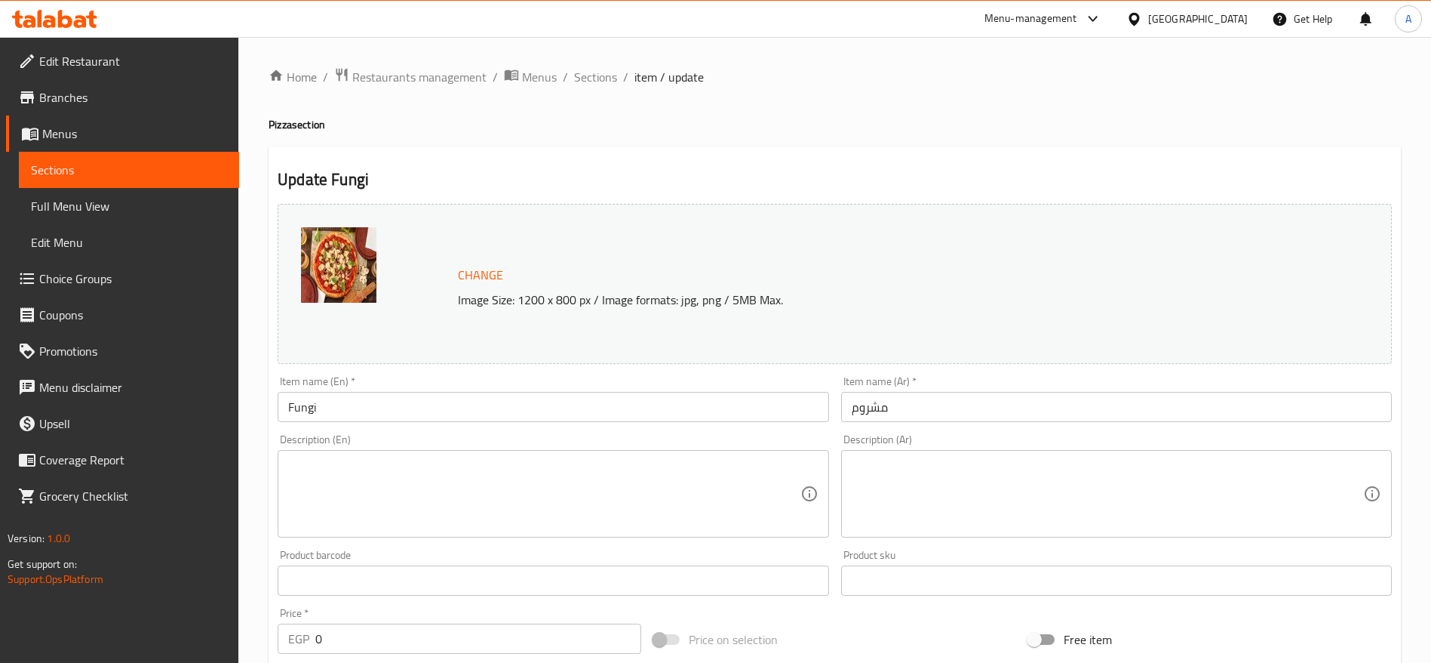
click at [1411, 149] on div "Home / Restaurants management / Menus / Sections / item / update Pizza section …" at bounding box center [834, 579] width 1193 height 1085
click at [609, 81] on span "Sections" at bounding box center [595, 77] width 43 height 18
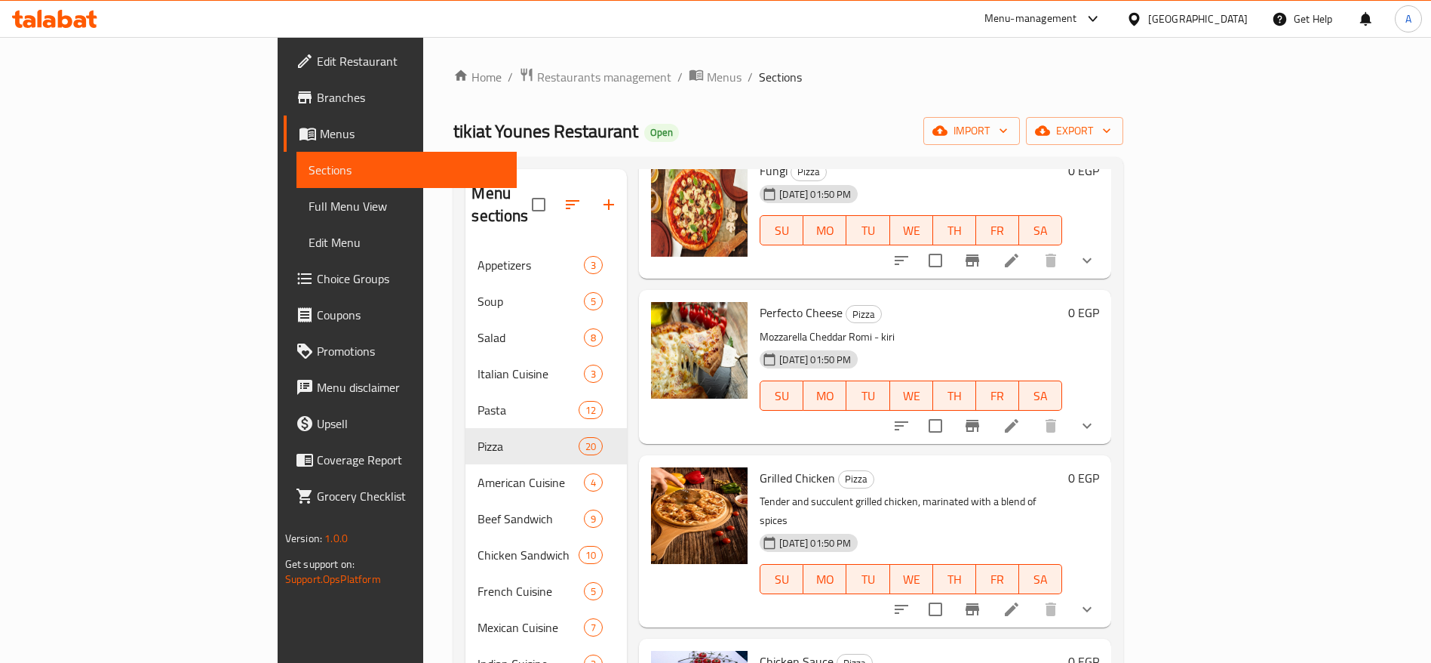
scroll to position [450, 0]
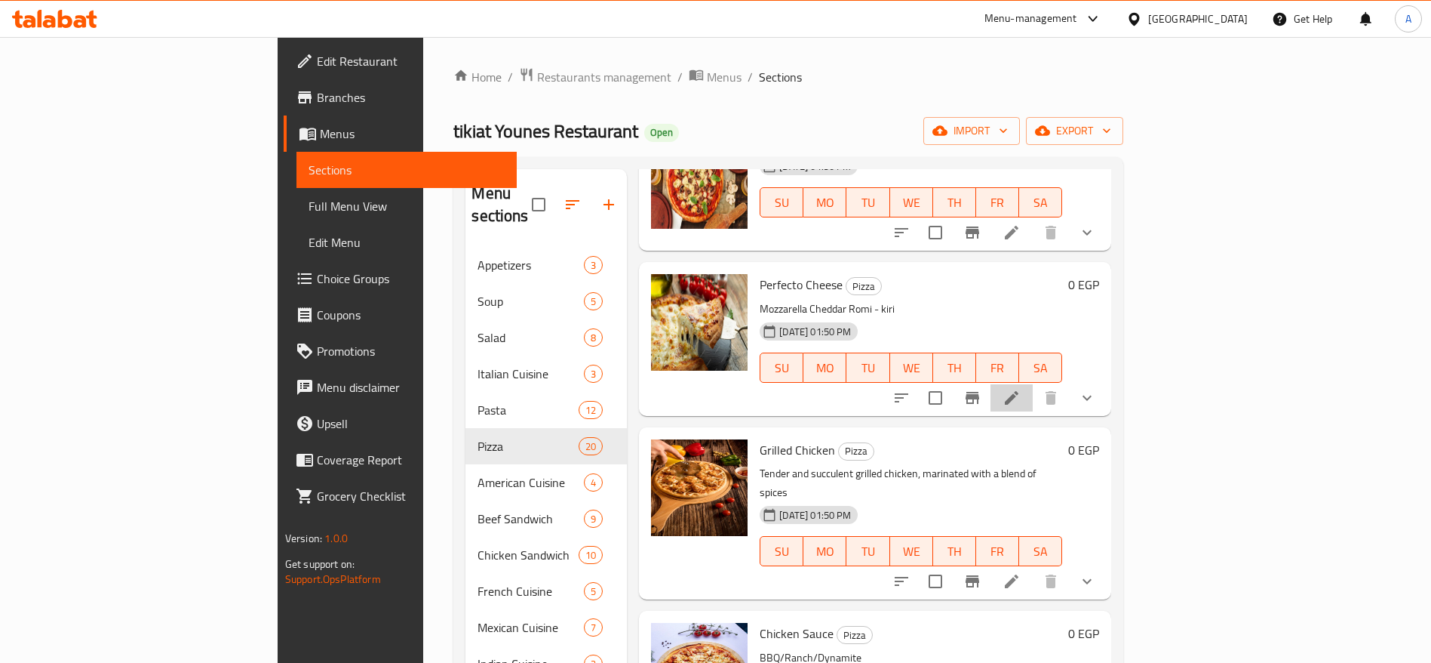
click at [1033, 387] on li at bounding box center [1012, 397] width 42 height 27
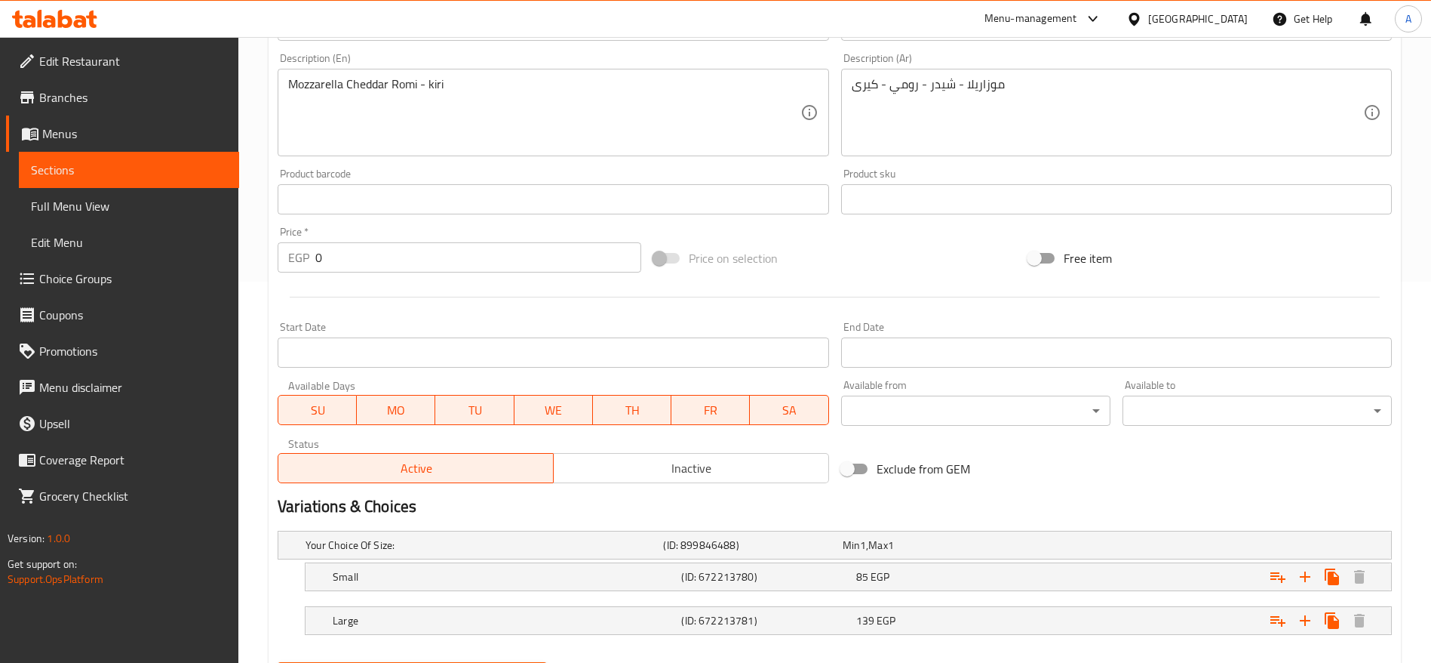
scroll to position [386, 0]
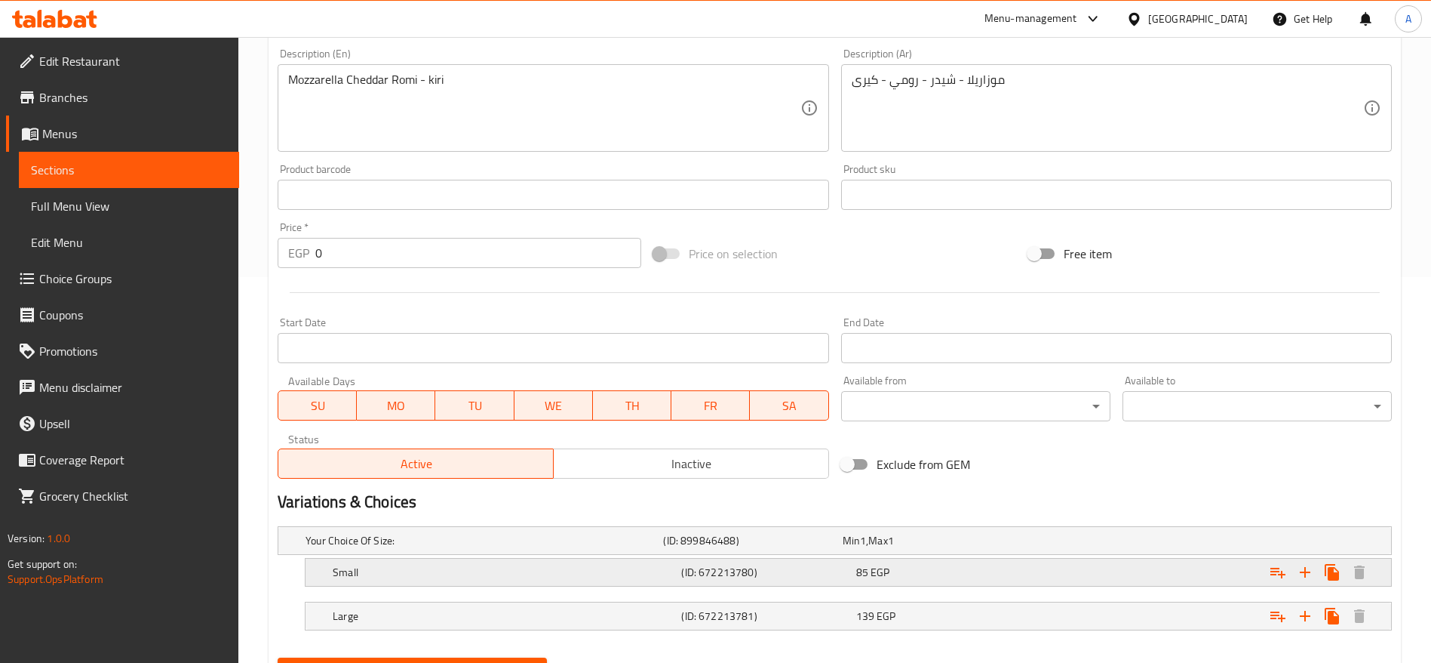
click at [1133, 561] on div "Expand" at bounding box center [1202, 571] width 349 height 33
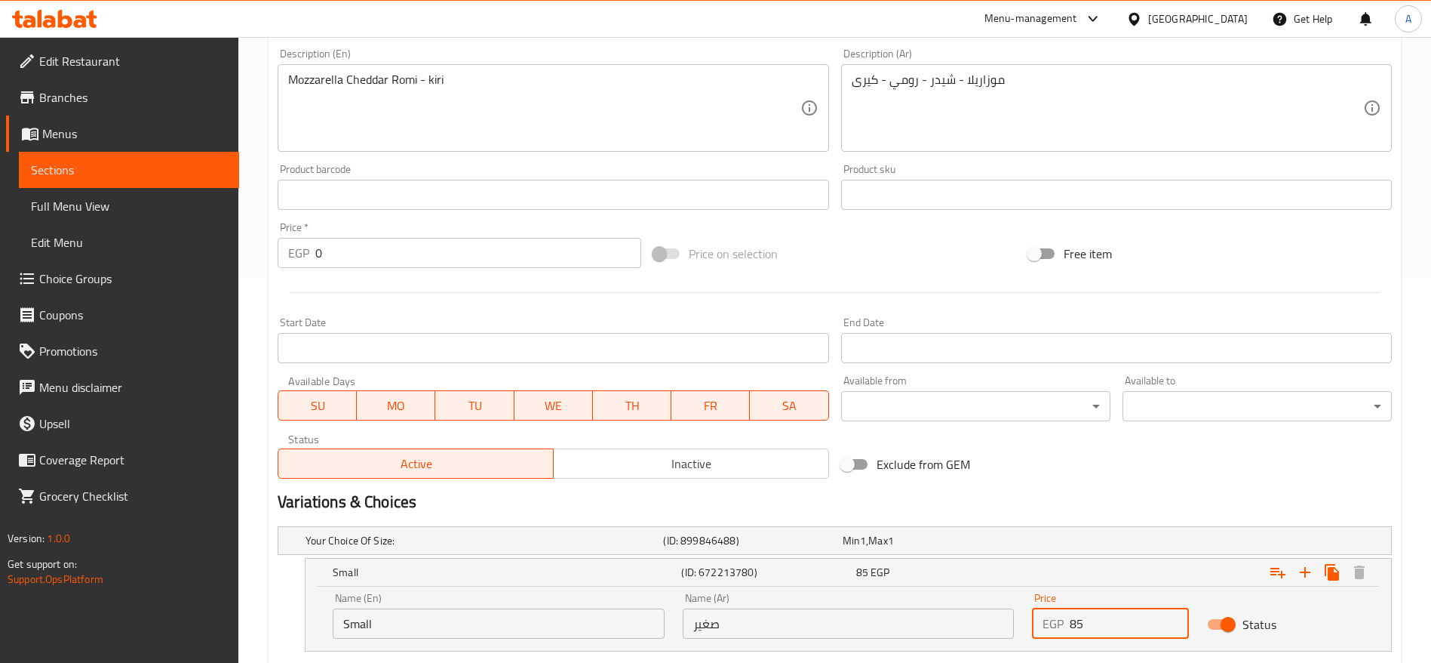
click at [1114, 620] on input "85" at bounding box center [1129, 623] width 119 height 30
type input "93"
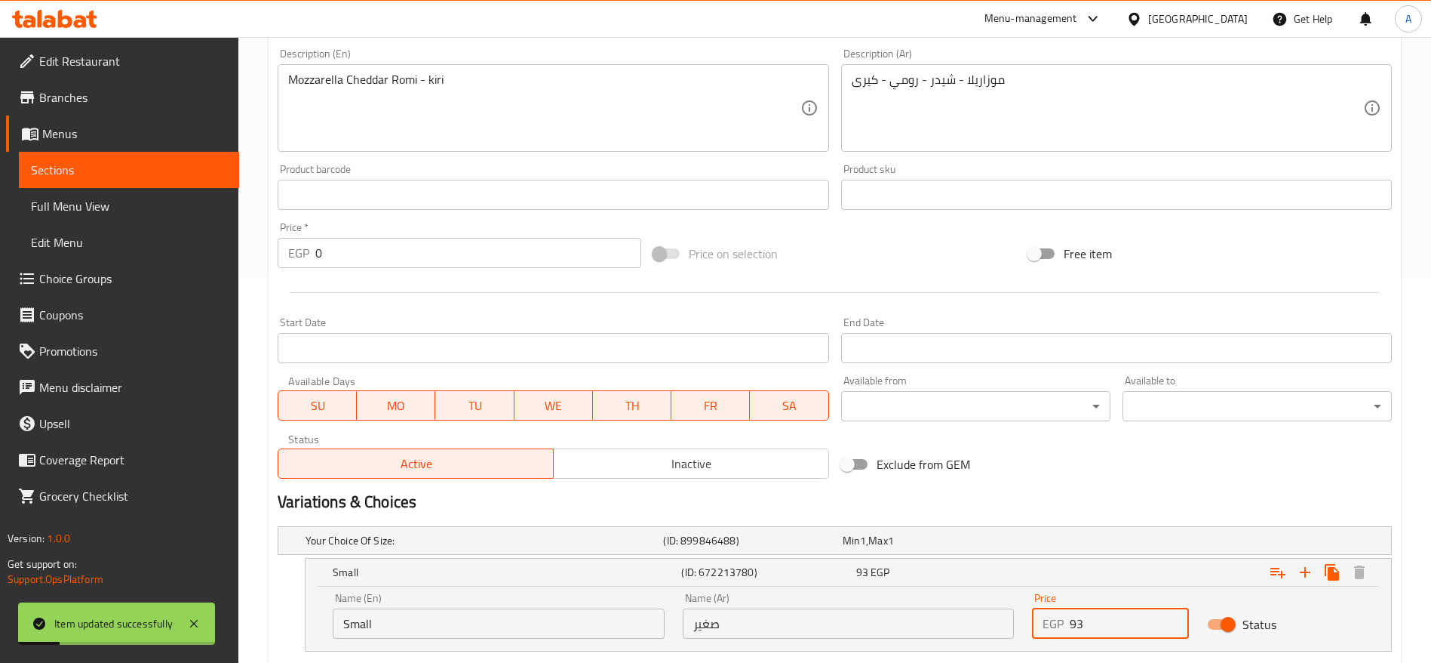
scroll to position [0, 0]
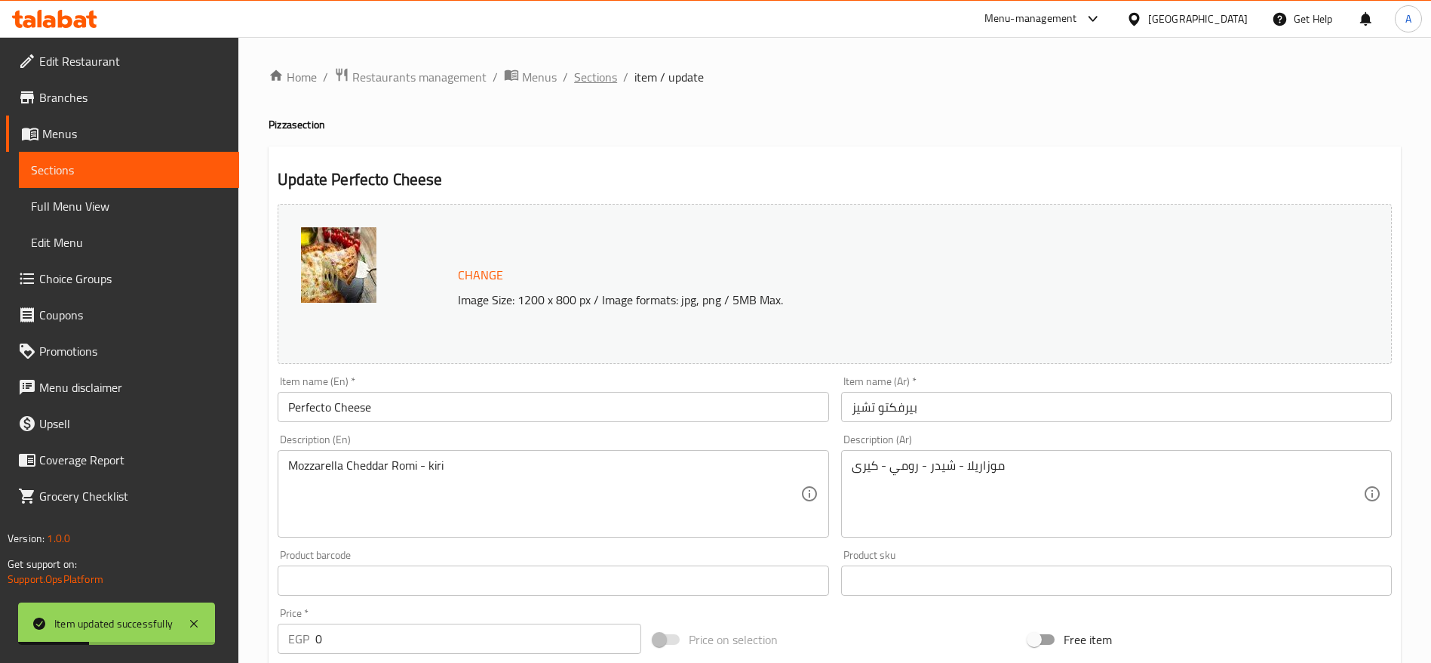
click at [604, 75] on span "Sections" at bounding box center [595, 77] width 43 height 18
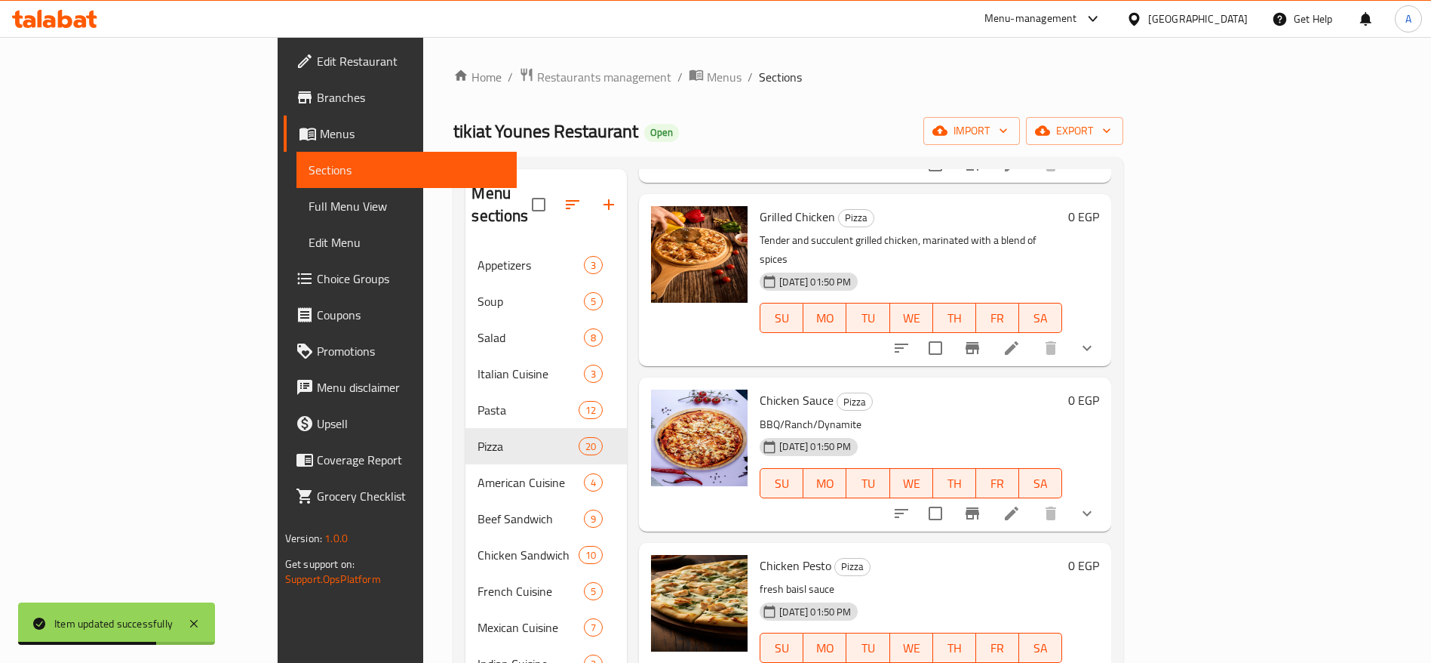
scroll to position [687, 0]
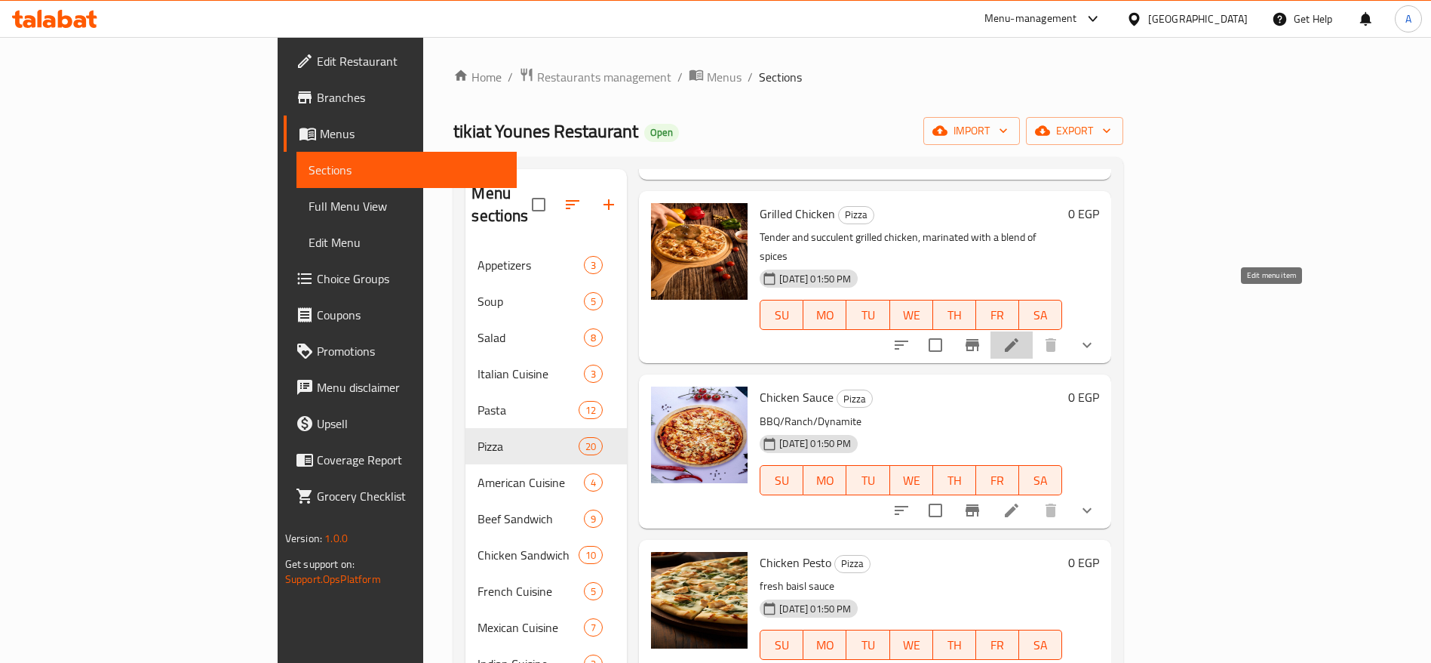
click at [1021, 336] on icon at bounding box center [1012, 345] width 18 height 18
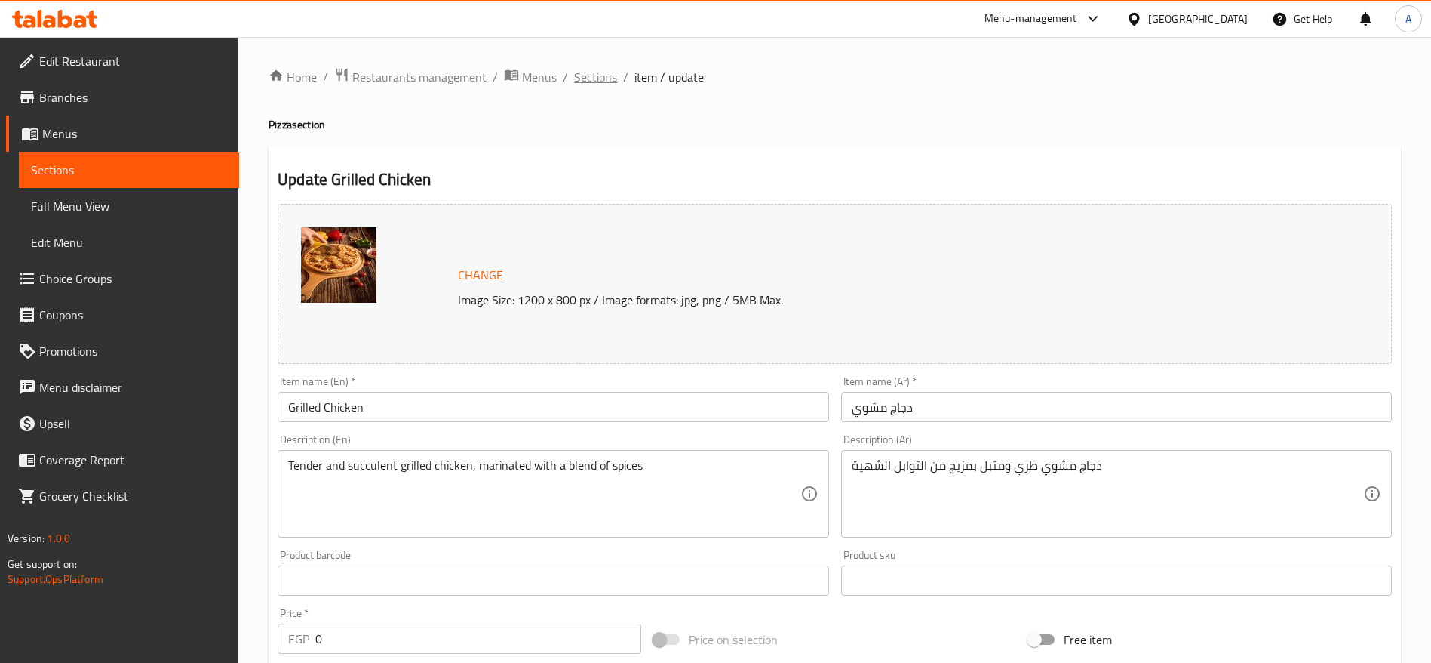
click at [599, 79] on span "Sections" at bounding box center [595, 77] width 43 height 18
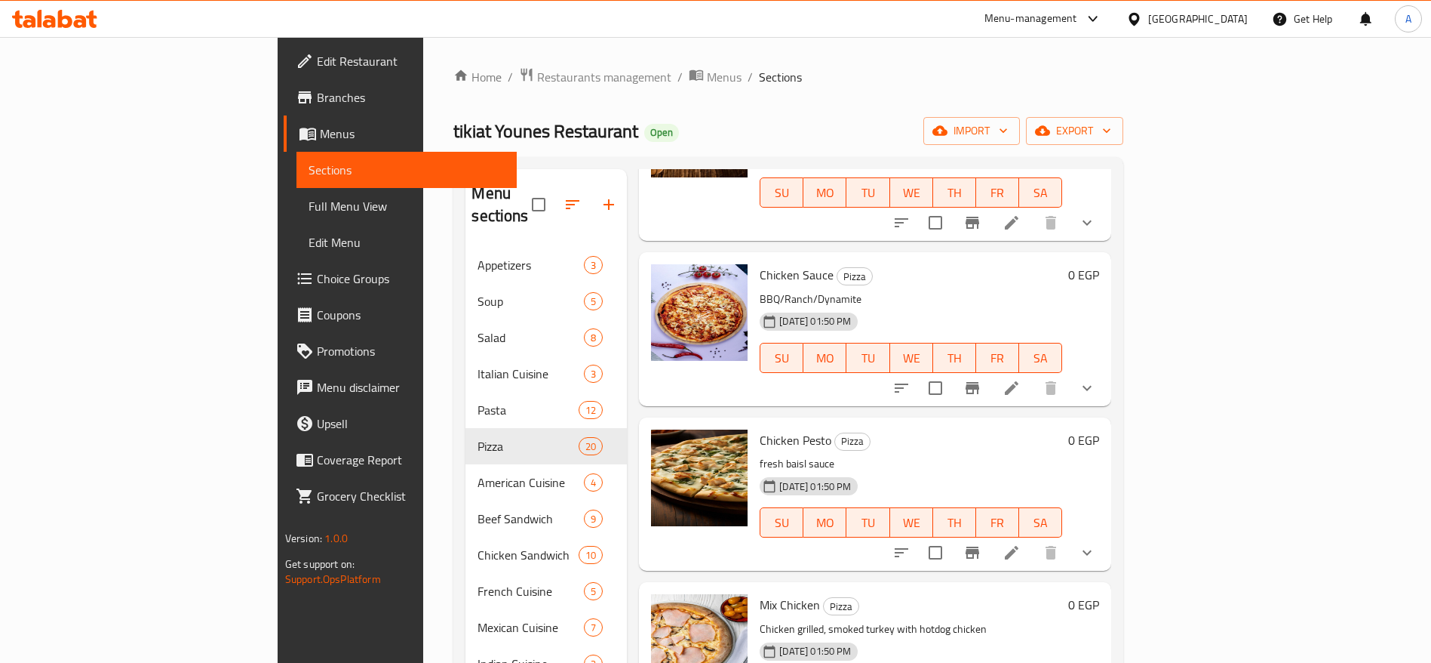
scroll to position [812, 0]
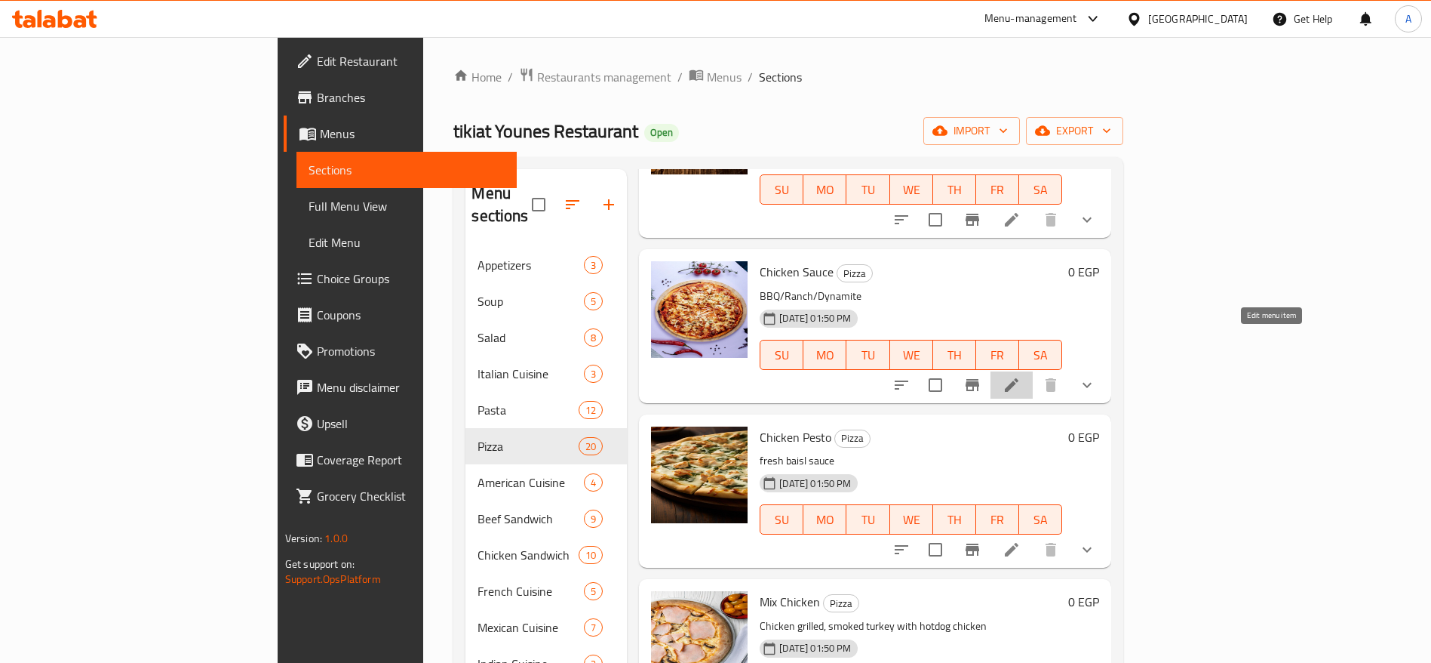
click at [1019, 378] on icon at bounding box center [1012, 385] width 14 height 14
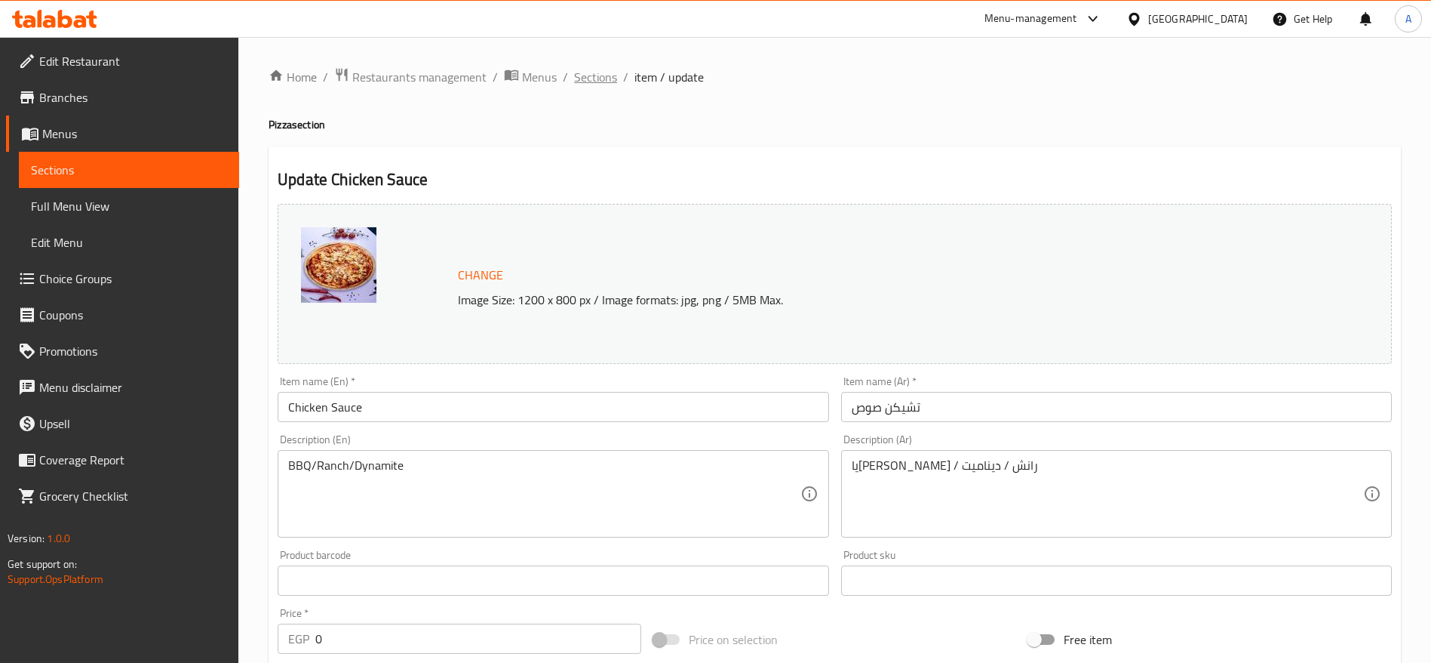
click at [608, 81] on span "Sections" at bounding box center [595, 77] width 43 height 18
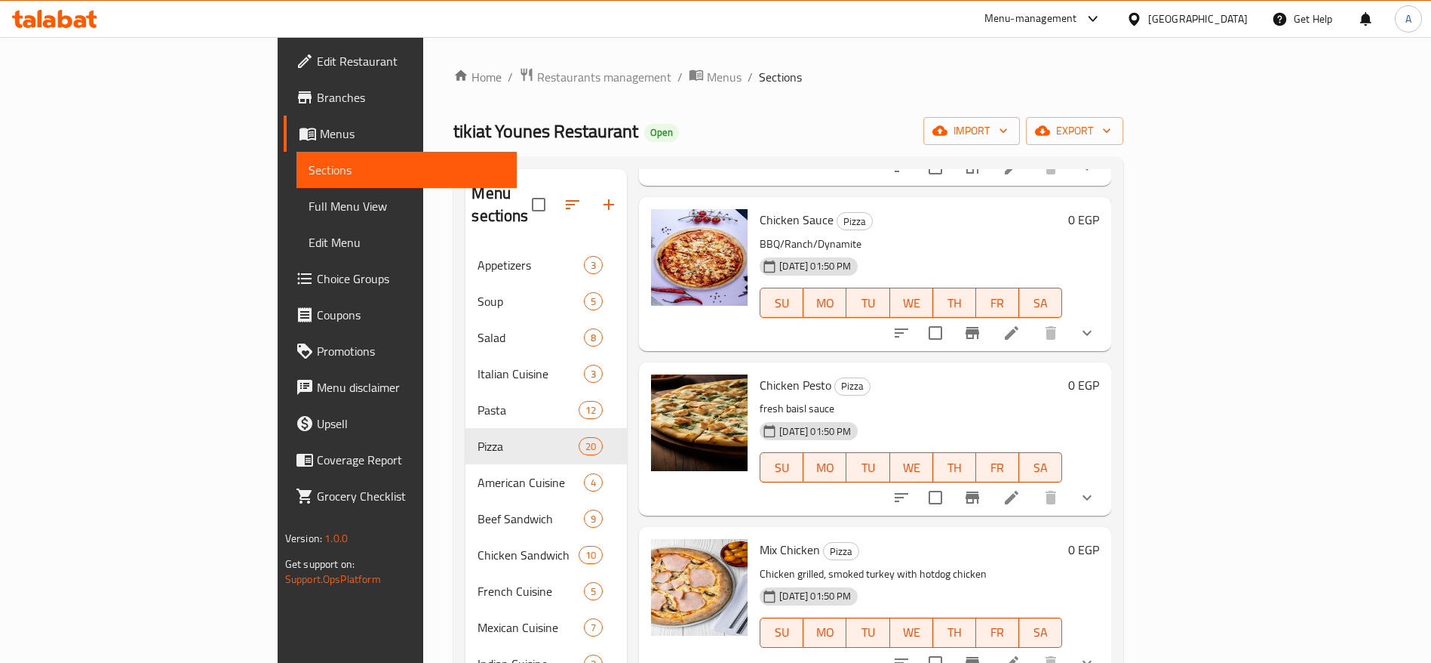
scroll to position [927, 0]
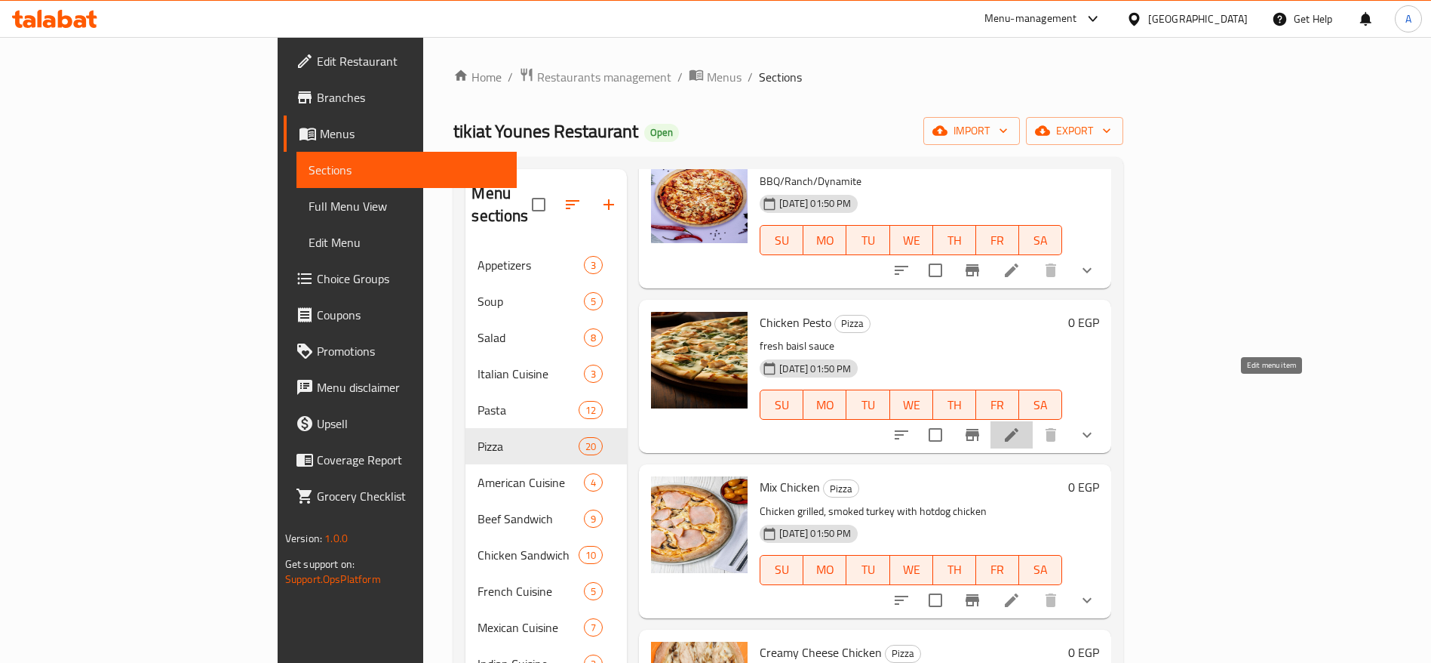
click at [1021, 426] on icon at bounding box center [1012, 435] width 18 height 18
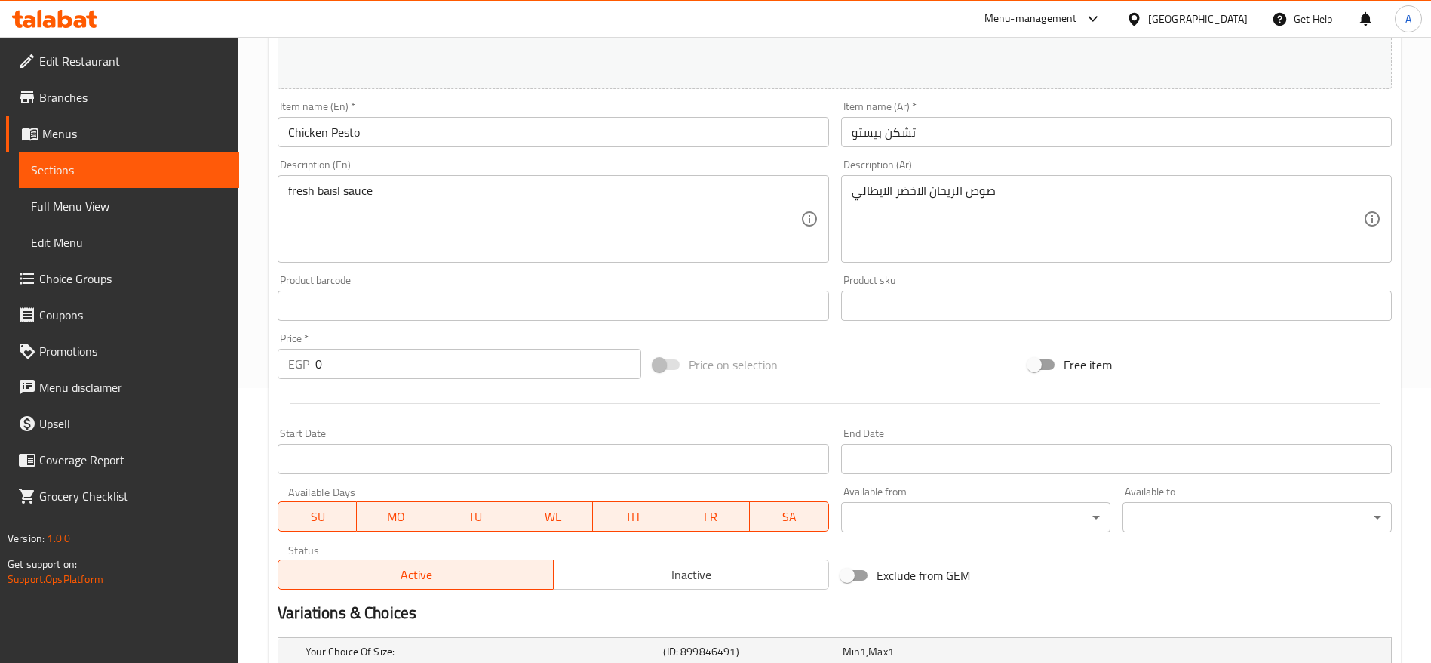
scroll to position [460, 0]
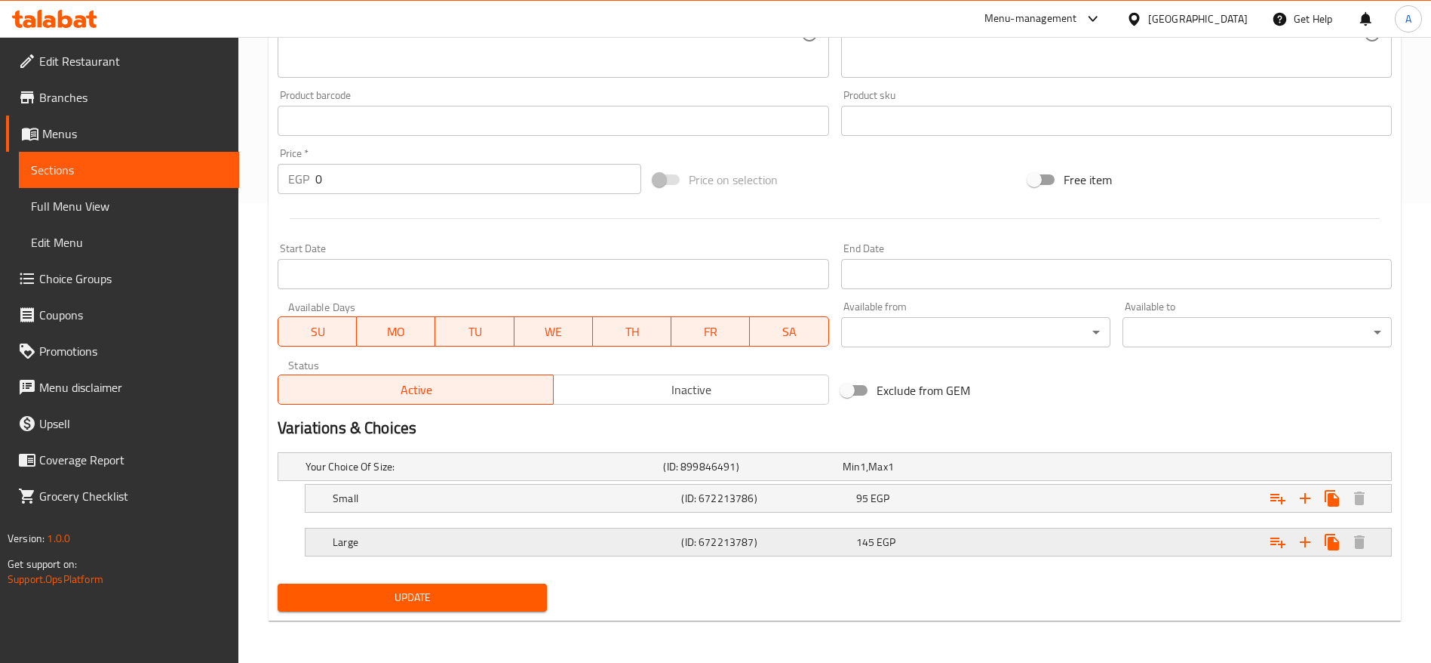
click at [1013, 552] on div "145 EGP" at bounding box center [940, 541] width 174 height 21
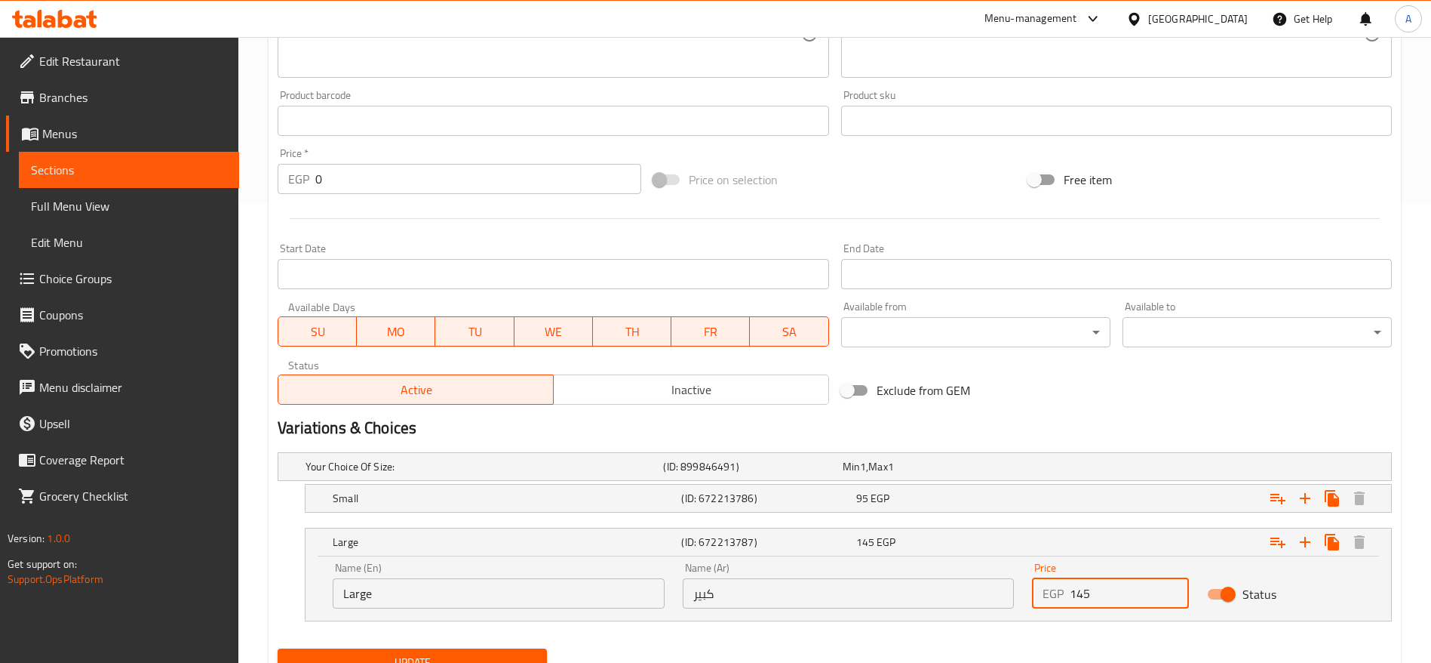
click at [1084, 602] on input "145" at bounding box center [1129, 593] width 119 height 30
type input "168"
click at [278, 648] on button "Update" at bounding box center [412, 662] width 269 height 28
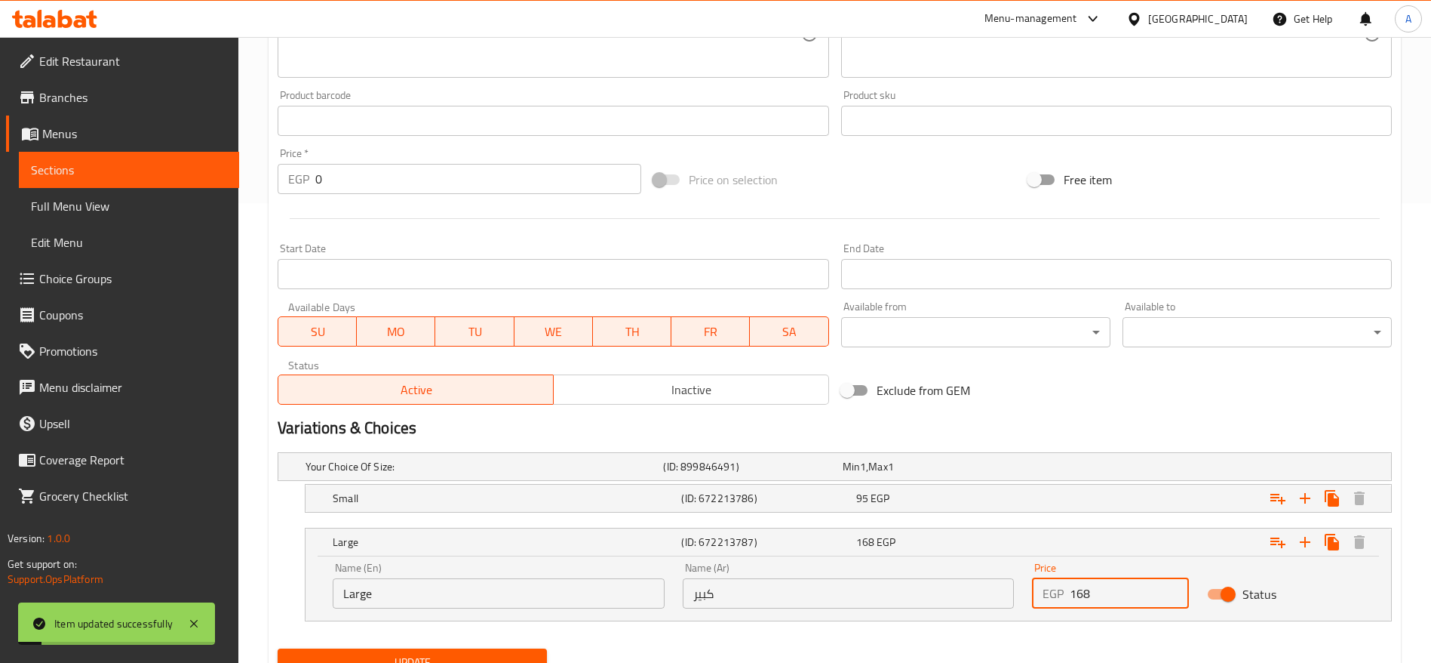
scroll to position [0, 0]
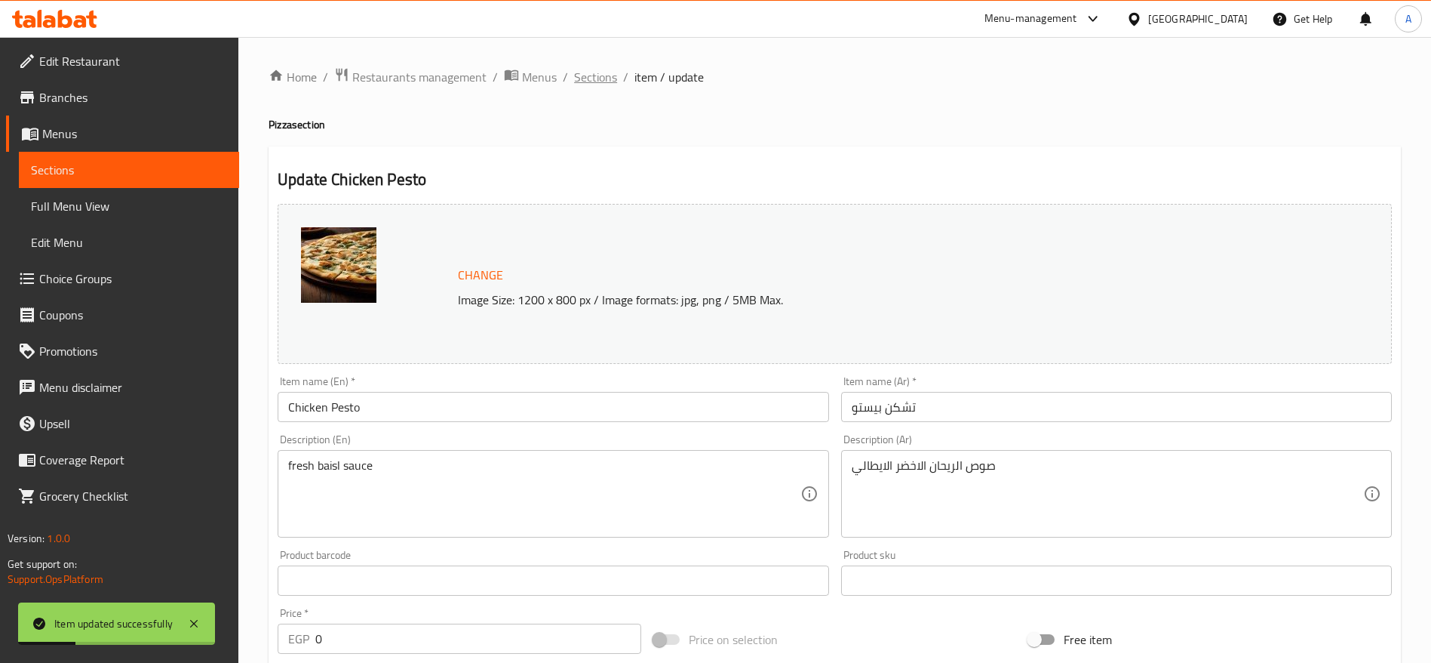
click at [610, 83] on span "Sections" at bounding box center [595, 77] width 43 height 18
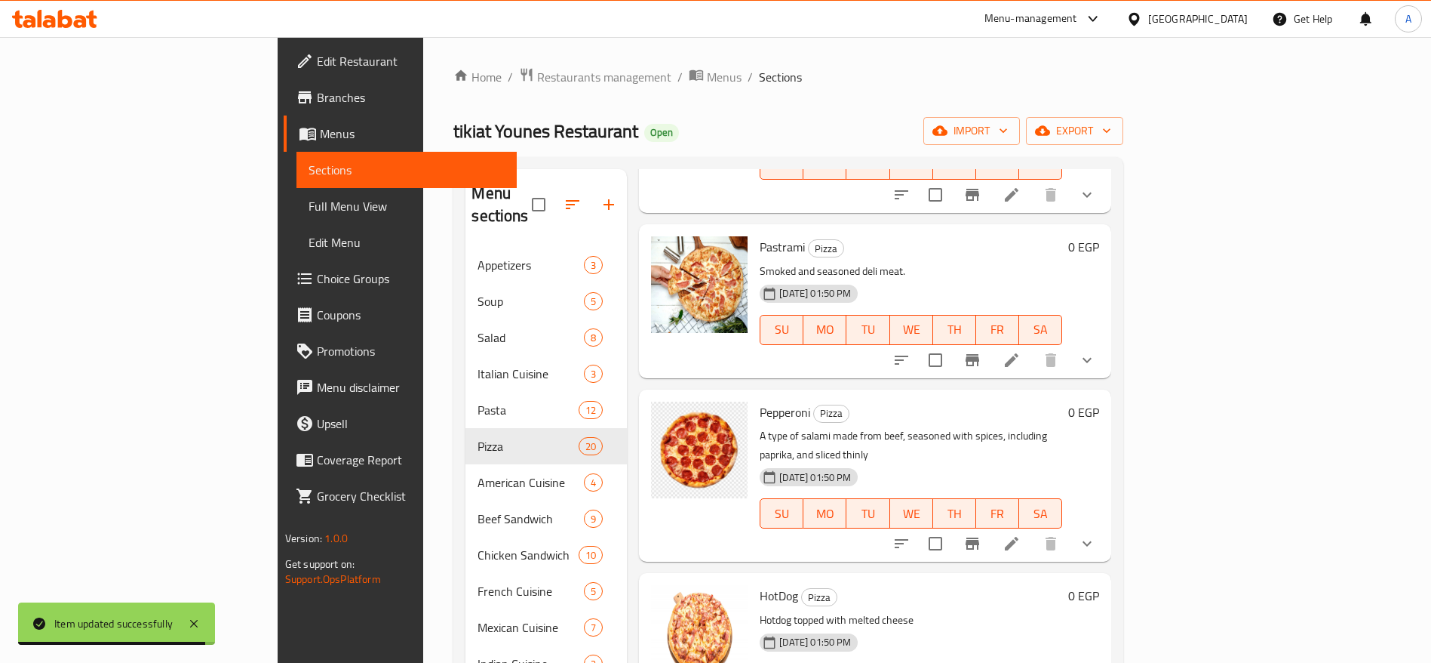
scroll to position [2009, 0]
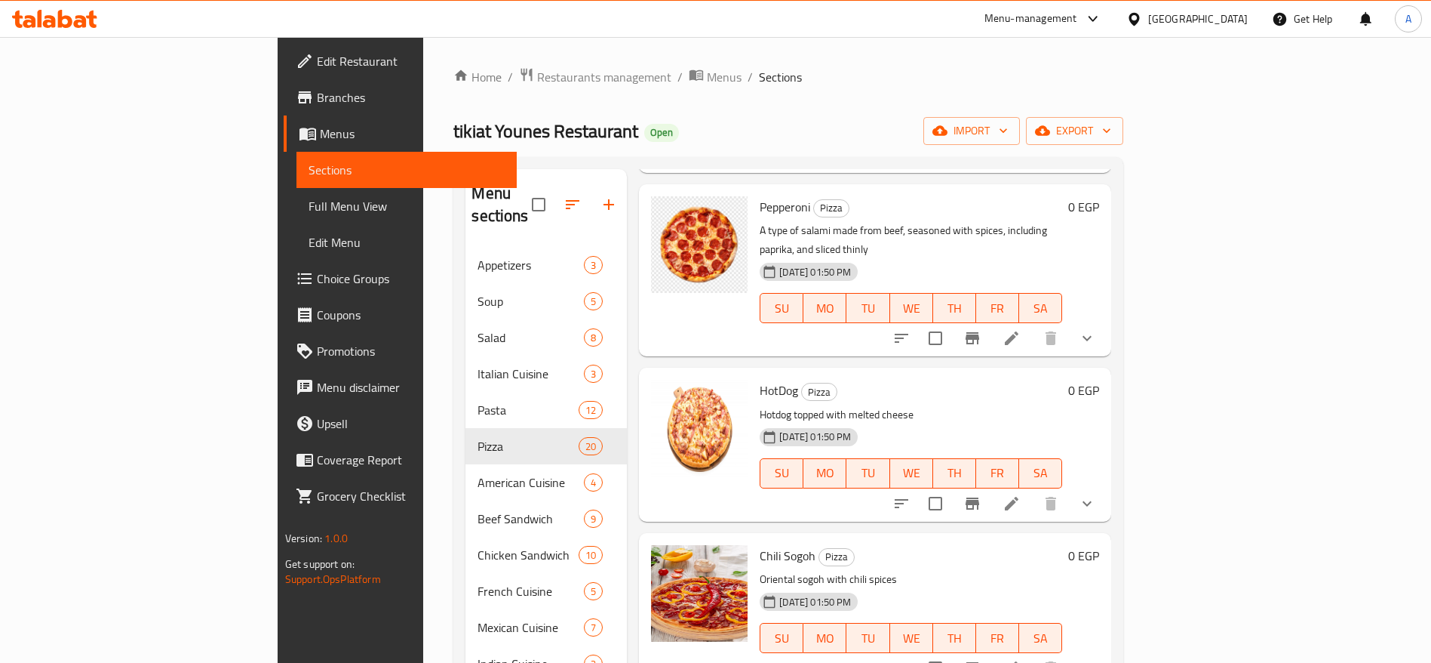
drag, startPoint x: 1389, startPoint y: 641, endPoint x: 1394, endPoint y: 530, distance: 111.8
click at [1124, 530] on div "Menu sections Appetizers 3 Soup 5 Salad 8 Italian Cuisine 3 Pasta 12 Pizza 20 A…" at bounding box center [789, 555] width 670 height 796
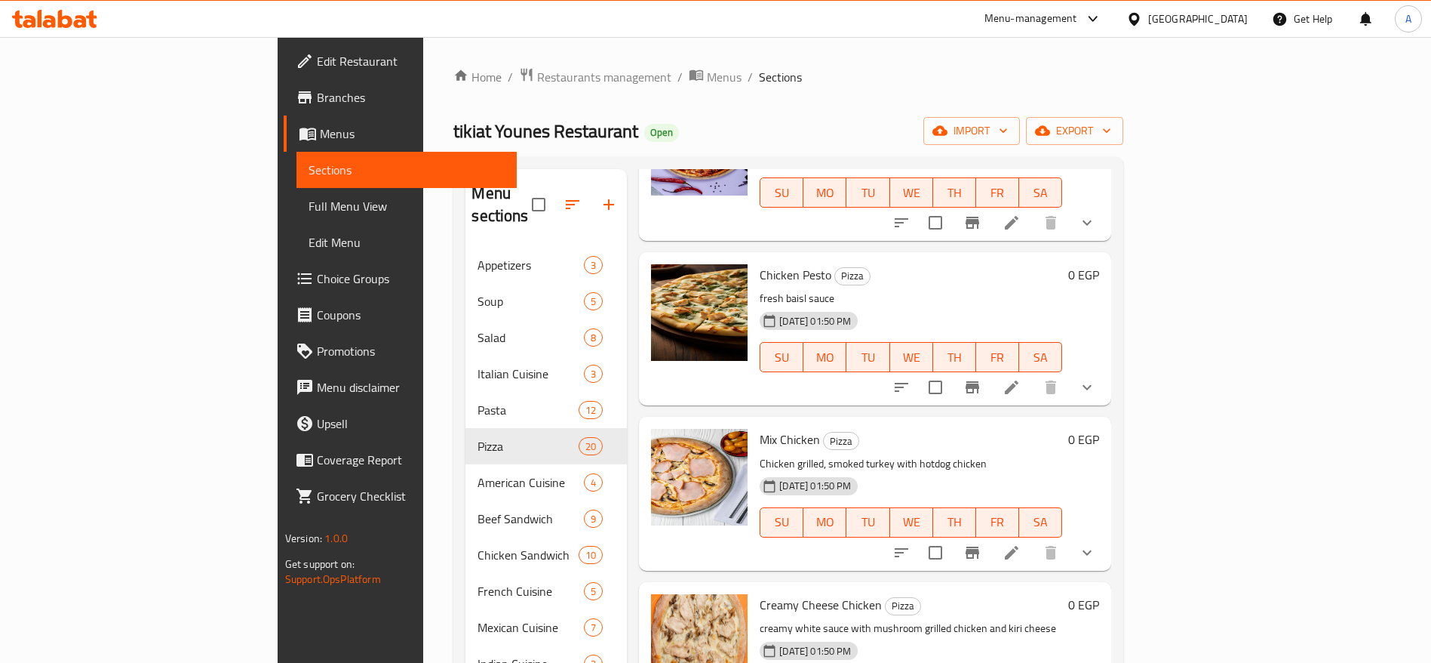
scroll to position [964, 0]
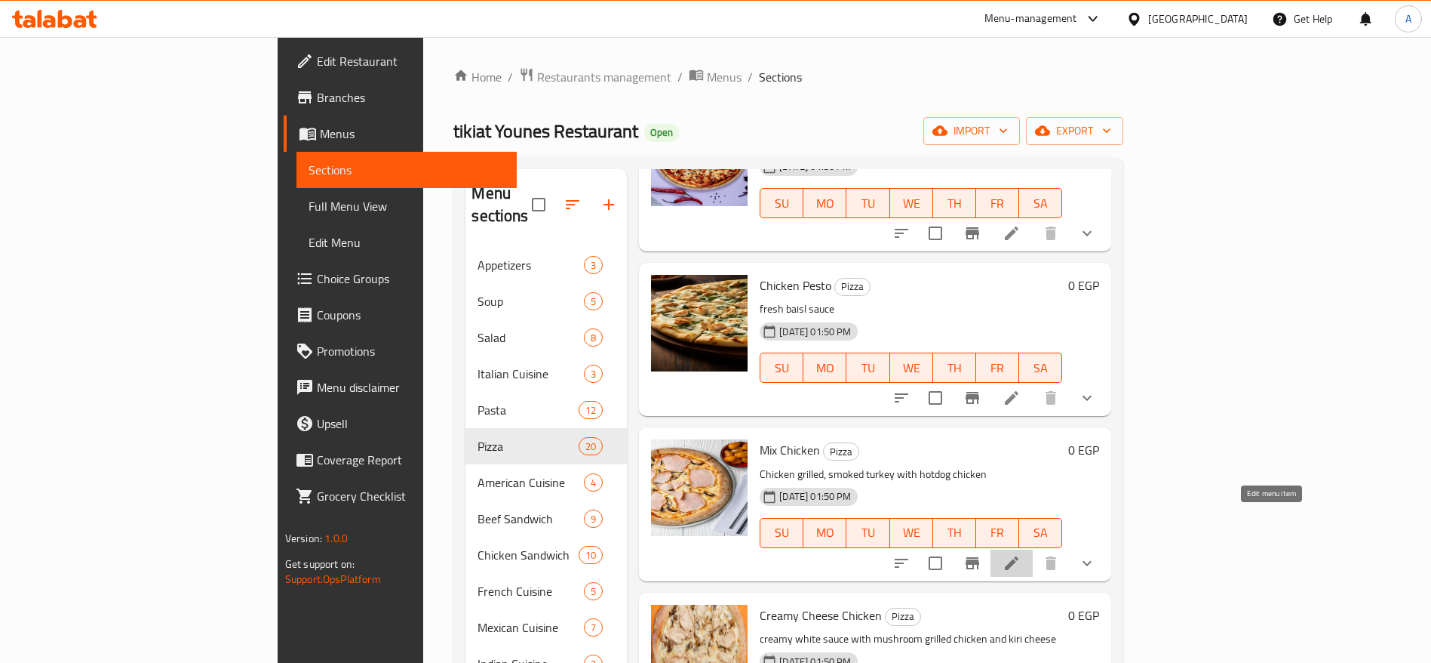
click at [1019, 556] on icon at bounding box center [1012, 563] width 14 height 14
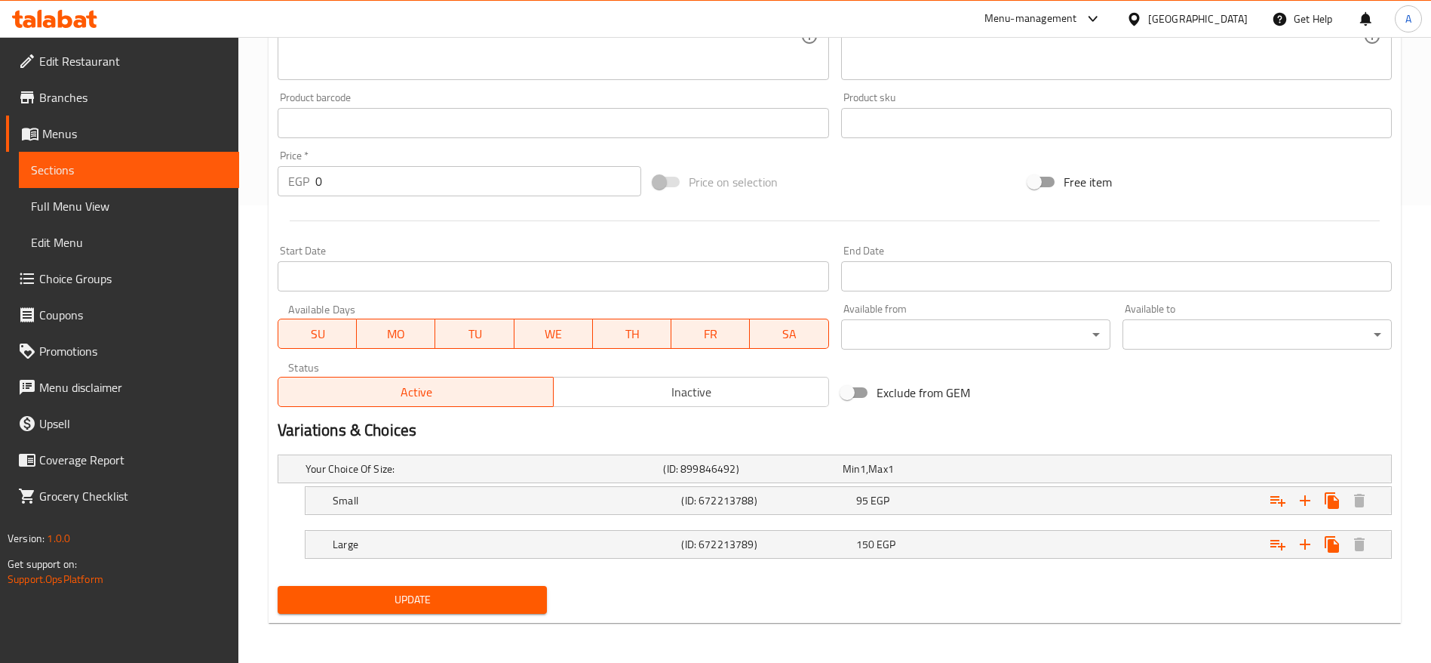
scroll to position [460, 0]
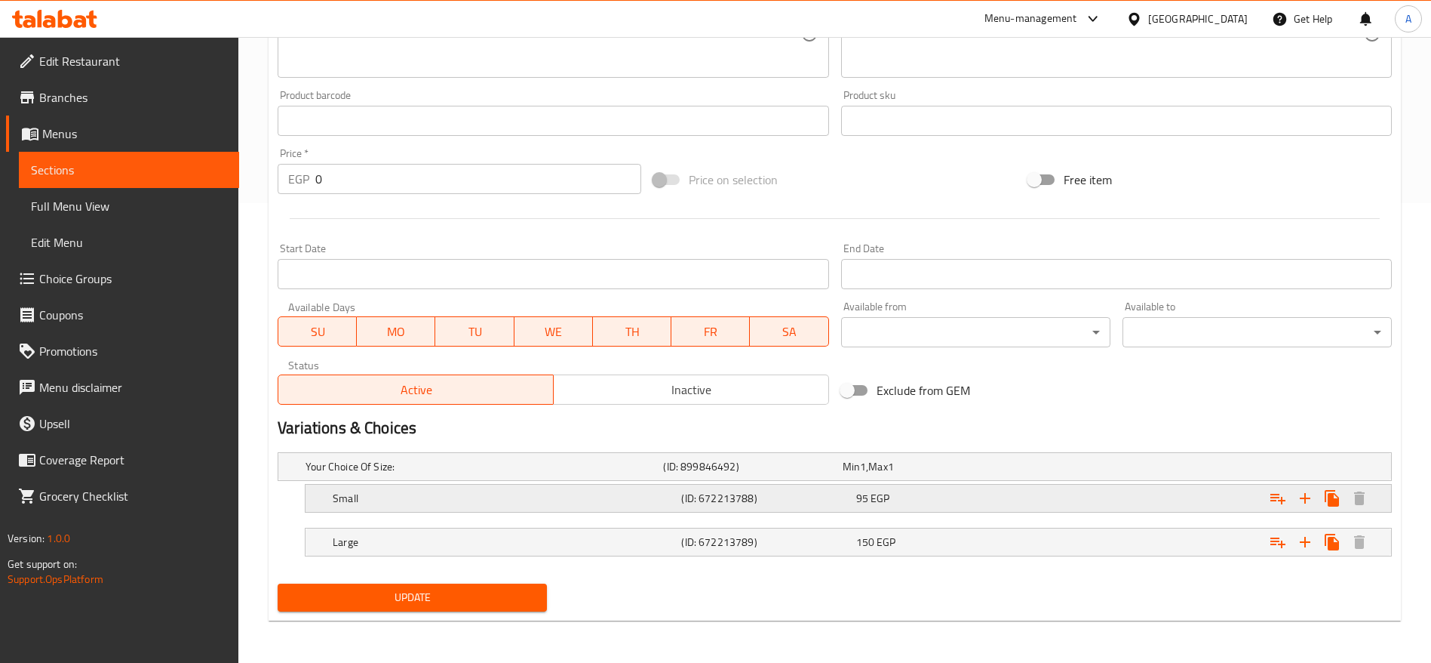
click at [958, 491] on div "95 EGP" at bounding box center [940, 497] width 168 height 15
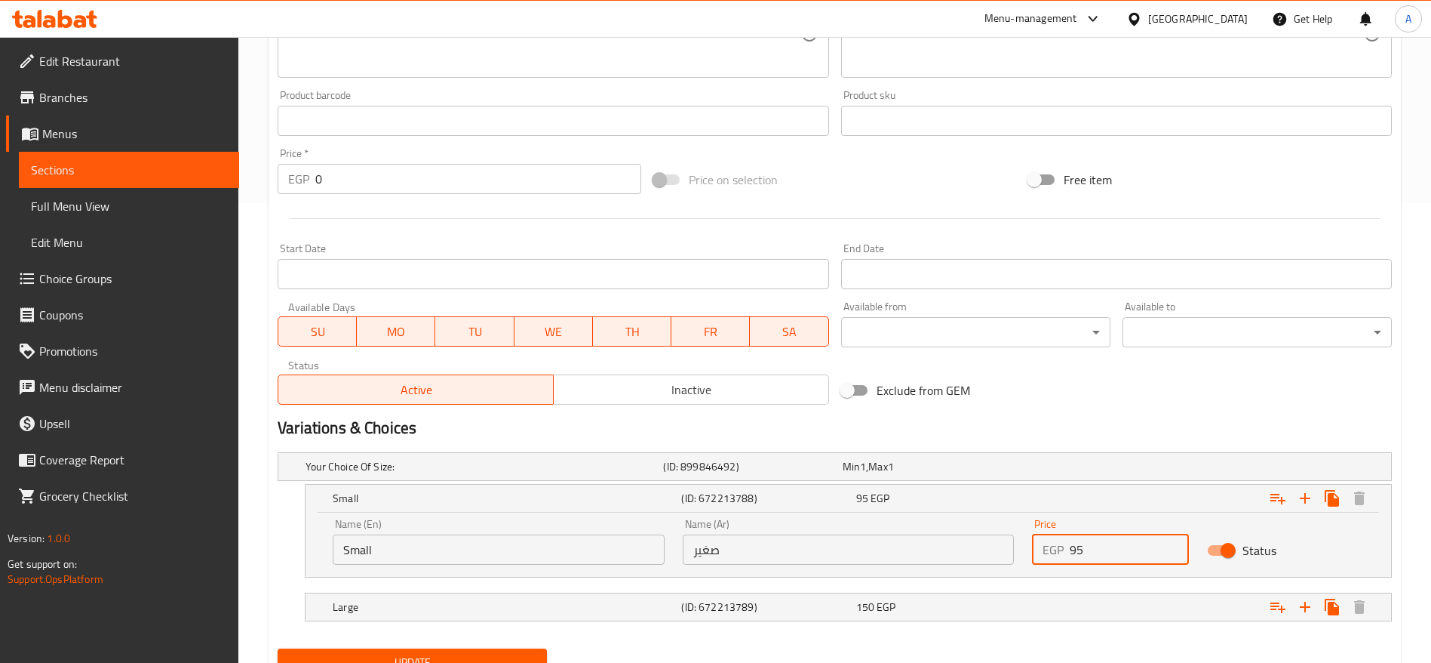
click at [1090, 540] on input "95" at bounding box center [1129, 549] width 119 height 30
type input "105"
click at [278, 648] on button "Update" at bounding box center [412, 662] width 269 height 28
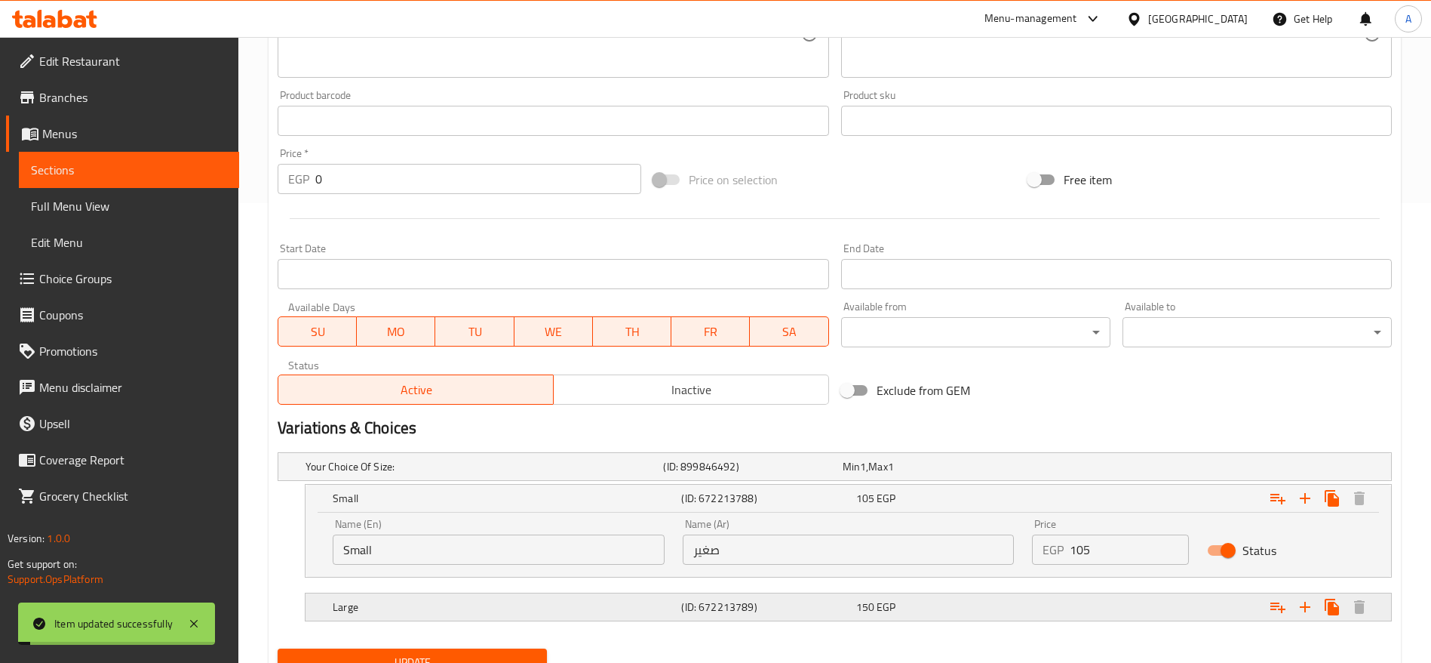
click at [891, 604] on span "EGP" at bounding box center [886, 607] width 19 height 20
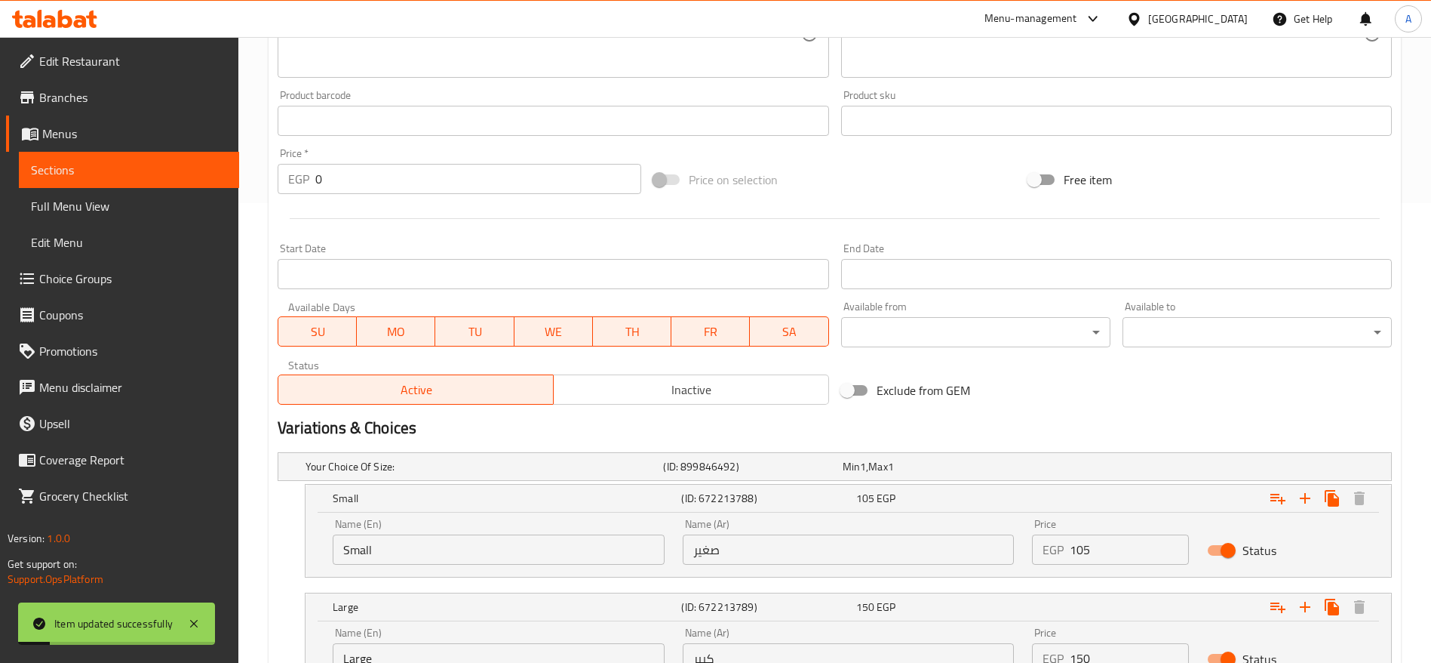
click at [1114, 647] on input "150" at bounding box center [1129, 658] width 119 height 30
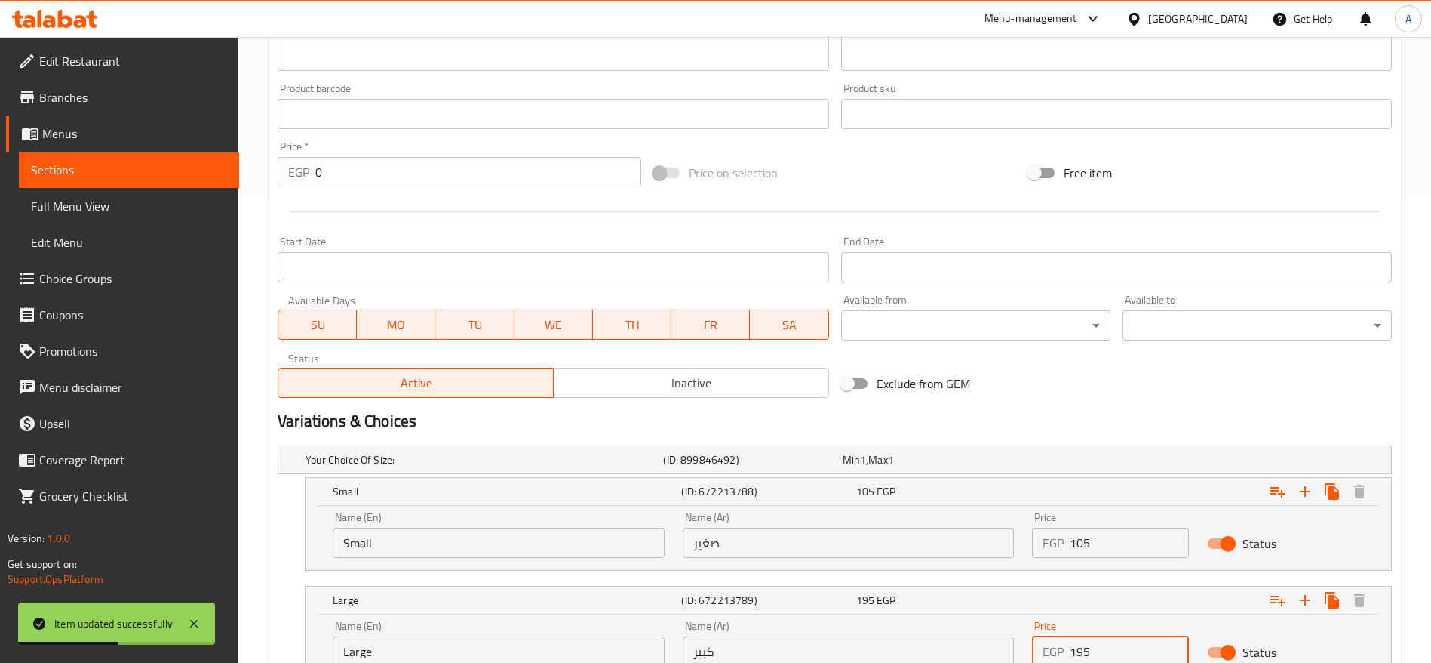
type input "195"
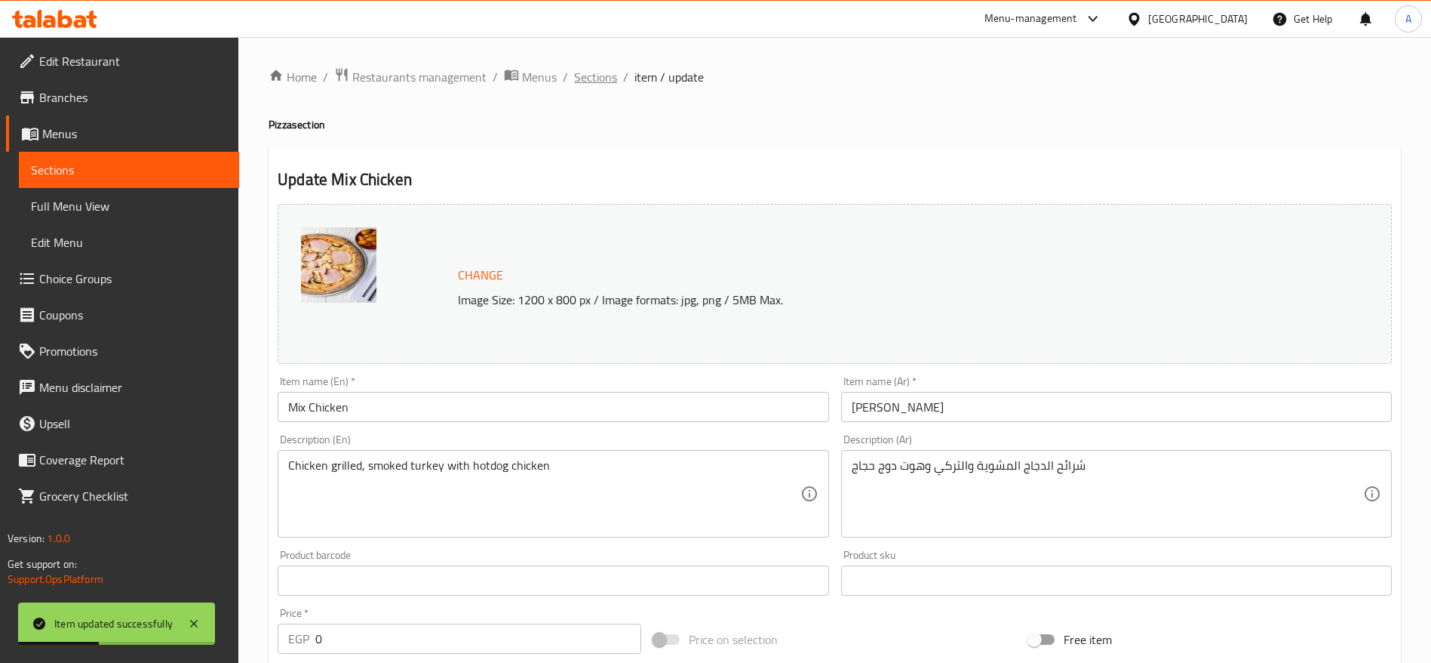
click at [591, 81] on span "Sections" at bounding box center [595, 77] width 43 height 18
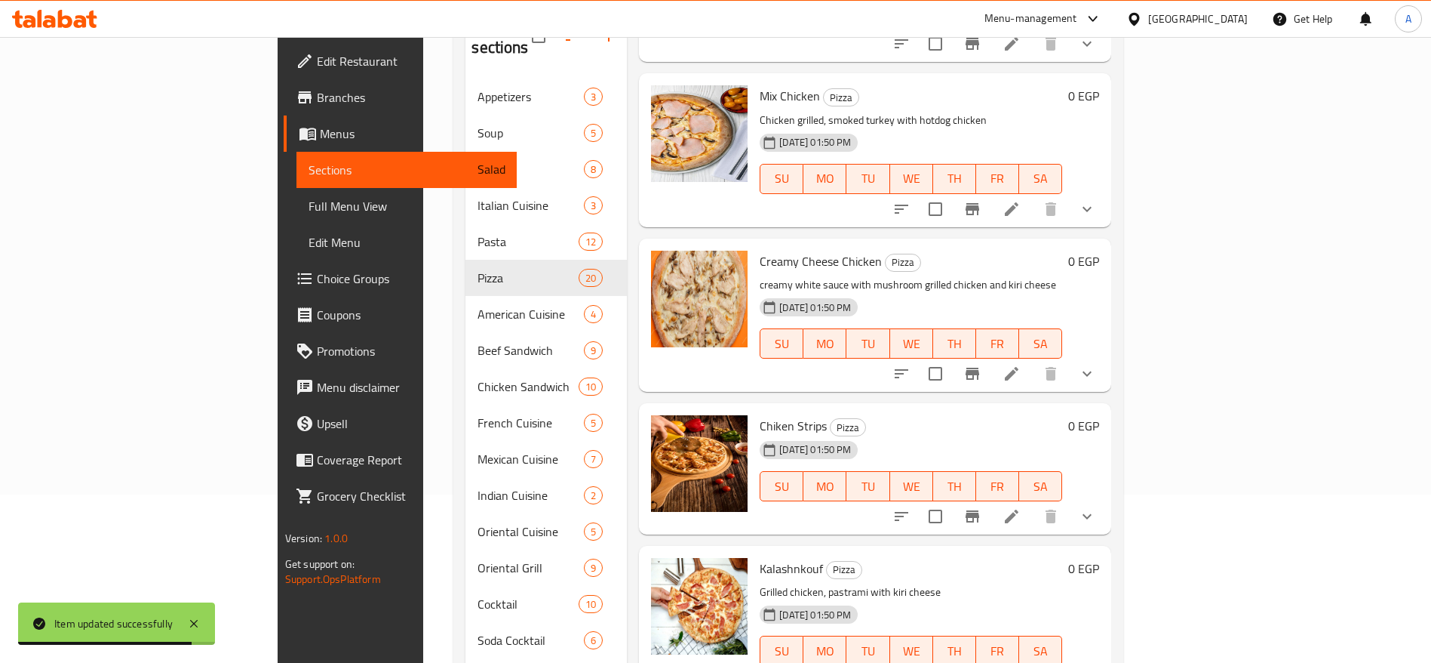
scroll to position [1181, 0]
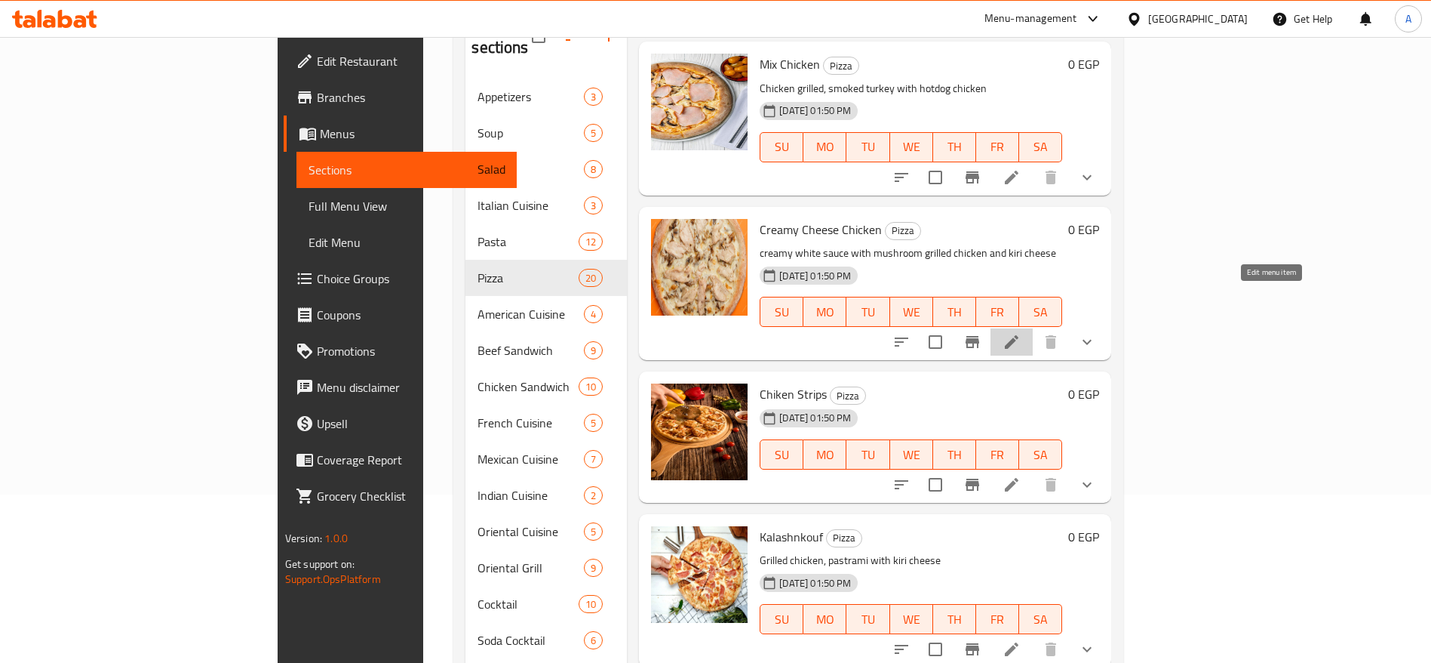
click at [1021, 333] on icon at bounding box center [1012, 342] width 18 height 18
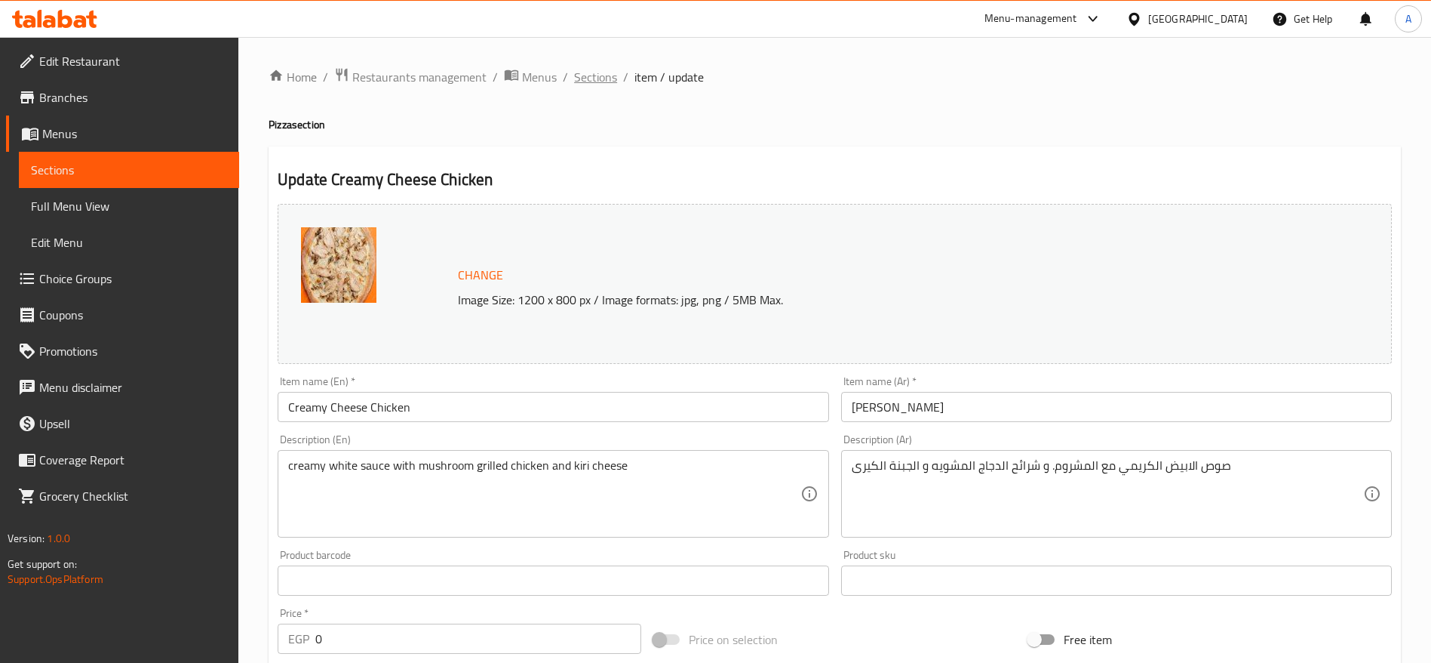
click at [614, 81] on span "Sections" at bounding box center [595, 77] width 43 height 18
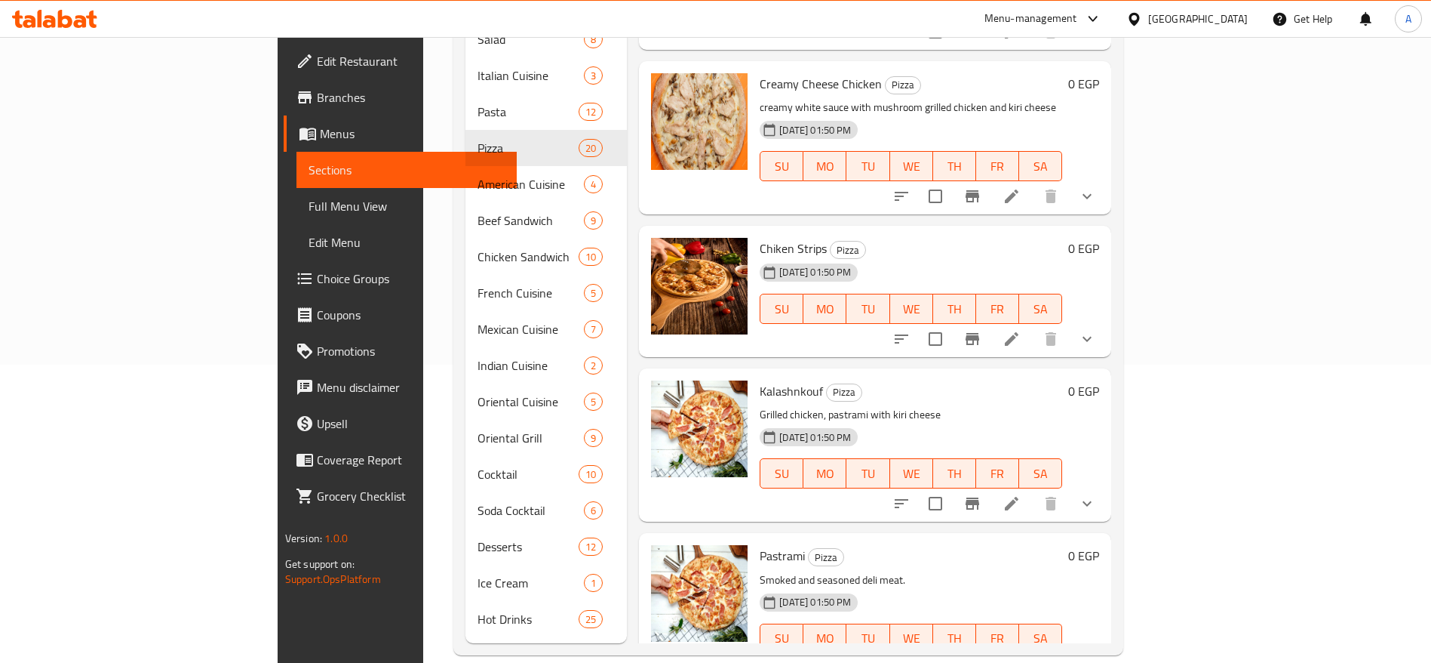
scroll to position [1204, 0]
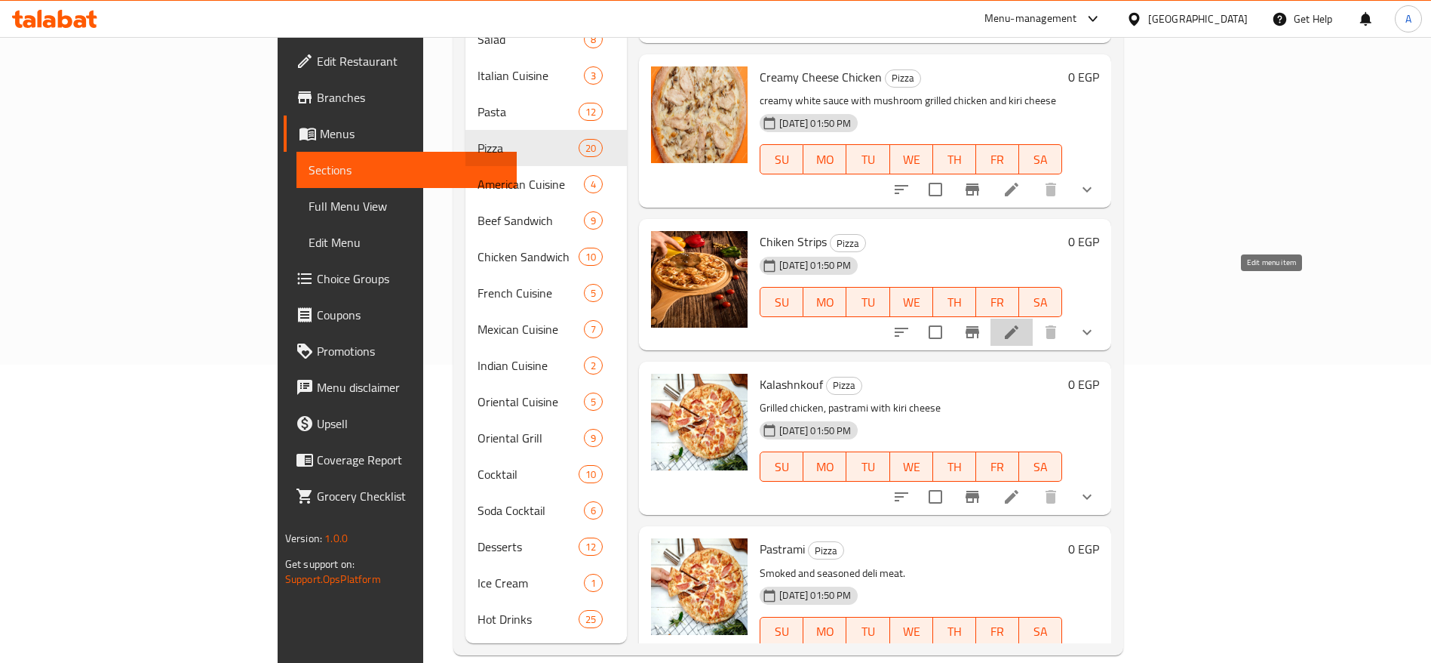
click at [1019, 325] on icon at bounding box center [1012, 332] width 14 height 14
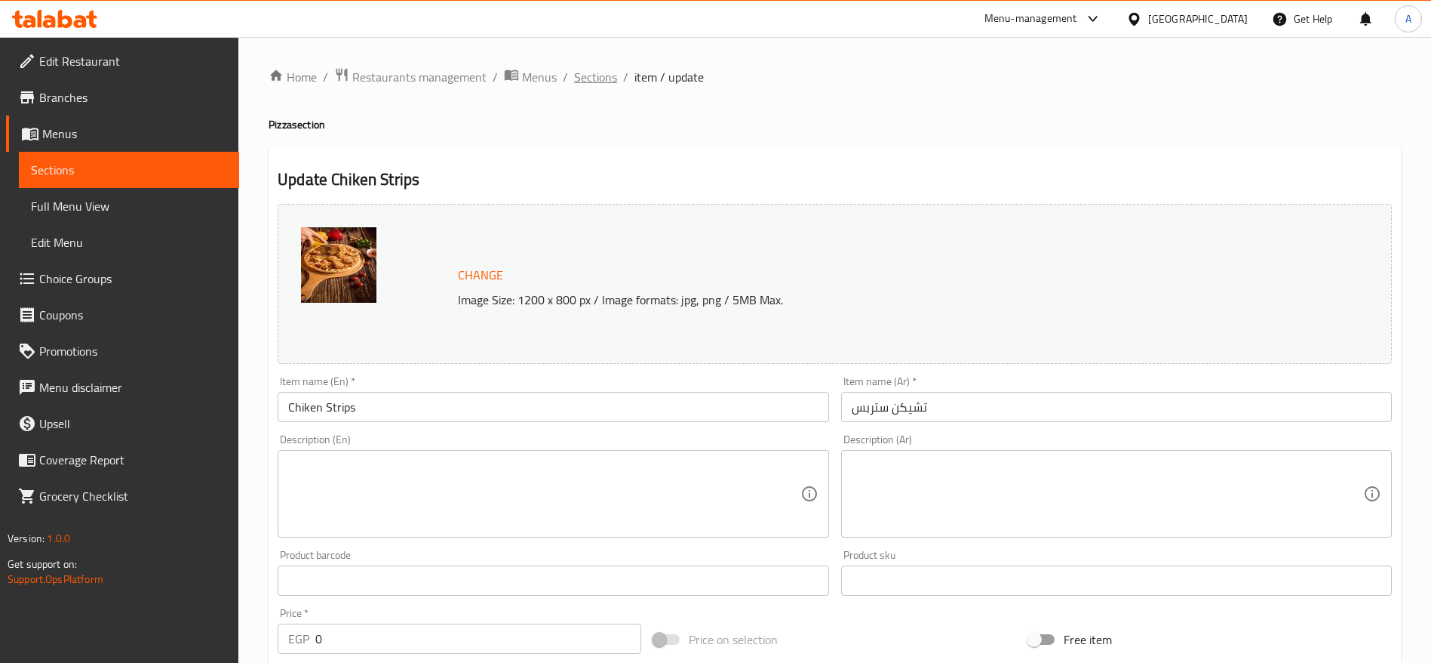
click at [584, 70] on span "Sections" at bounding box center [595, 77] width 43 height 18
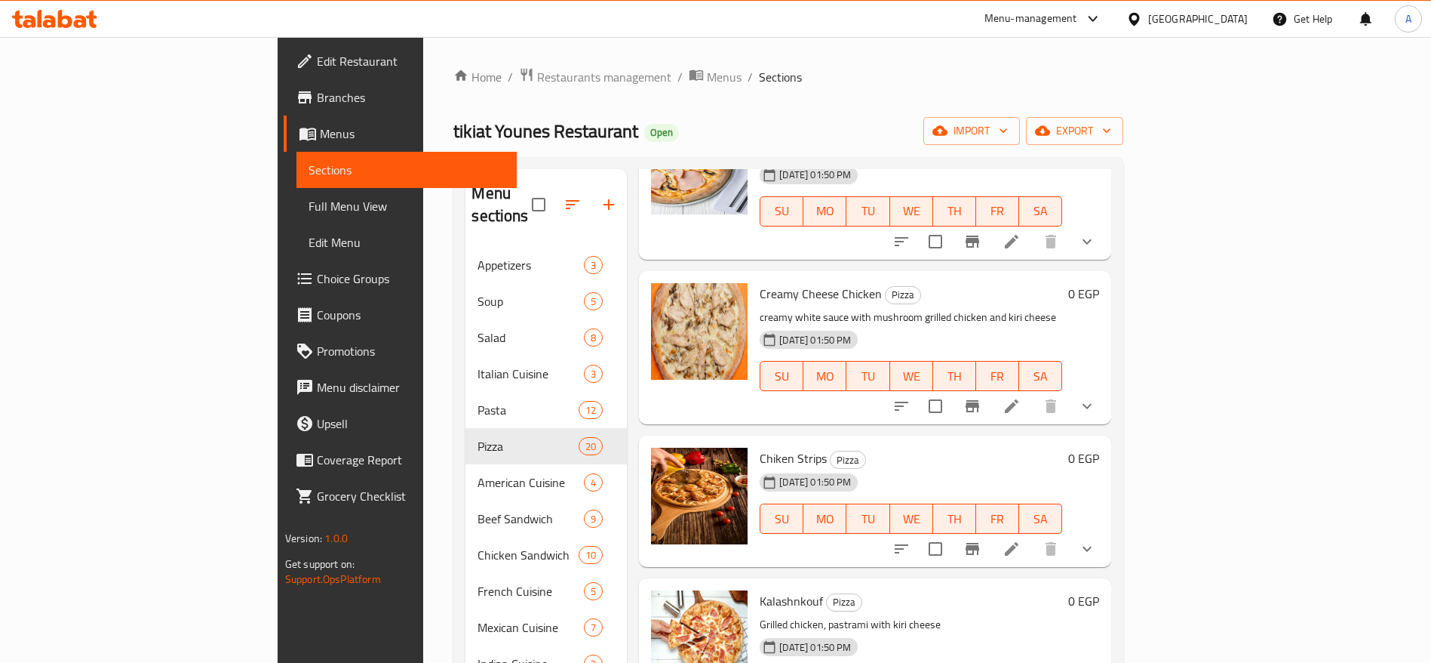
scroll to position [1477, 0]
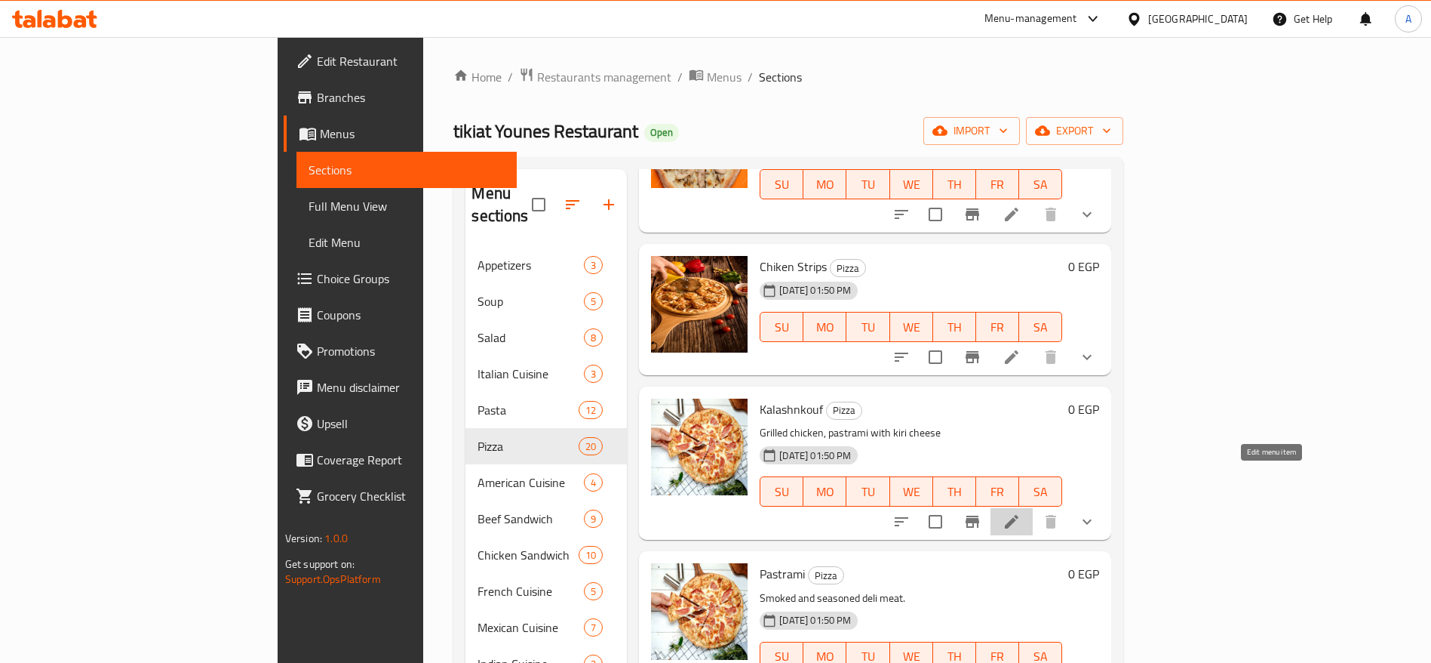
click at [1021, 512] on icon at bounding box center [1012, 521] width 18 height 18
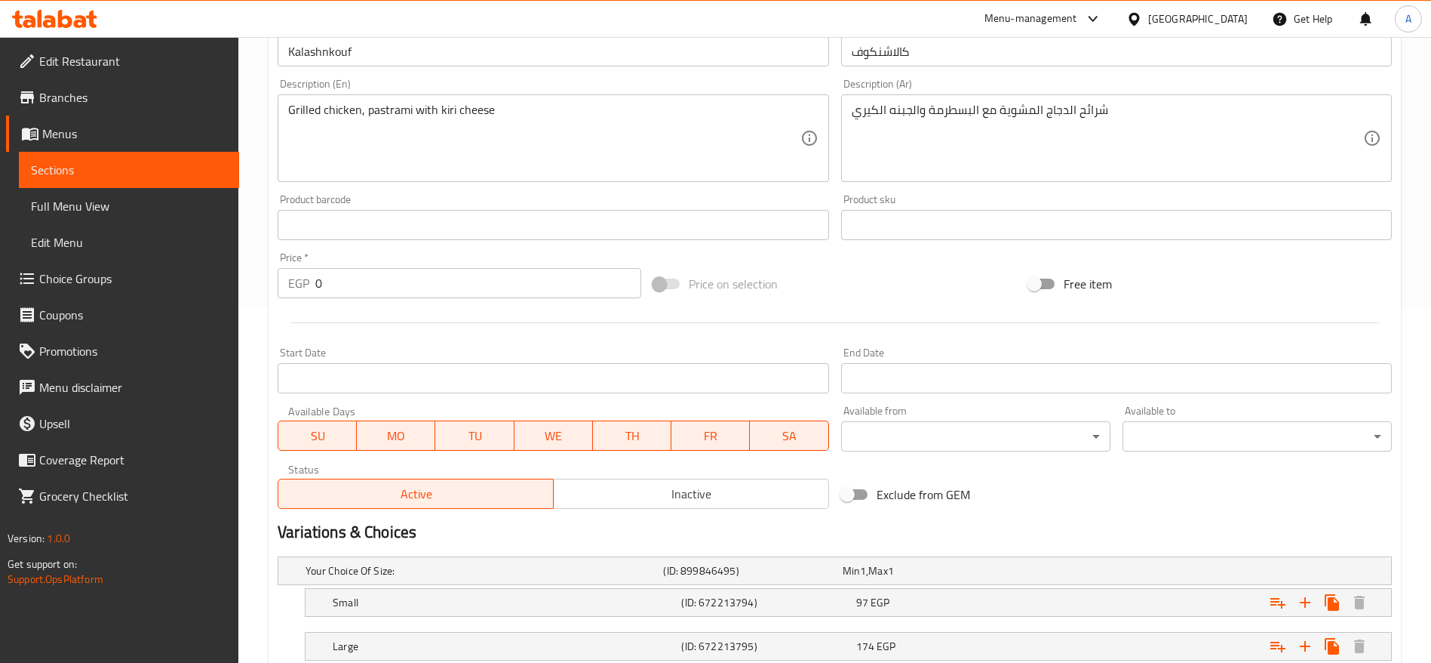
scroll to position [460, 0]
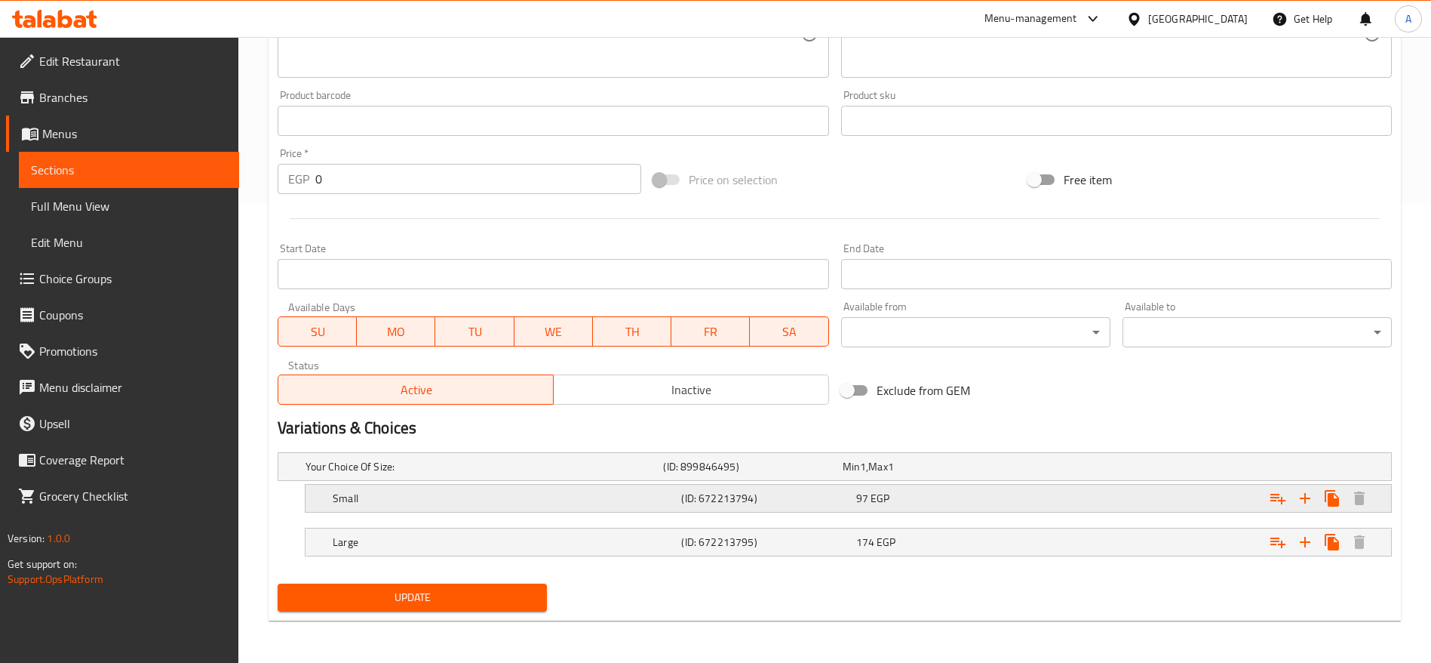
click at [946, 500] on div "97 EGP" at bounding box center [940, 497] width 168 height 15
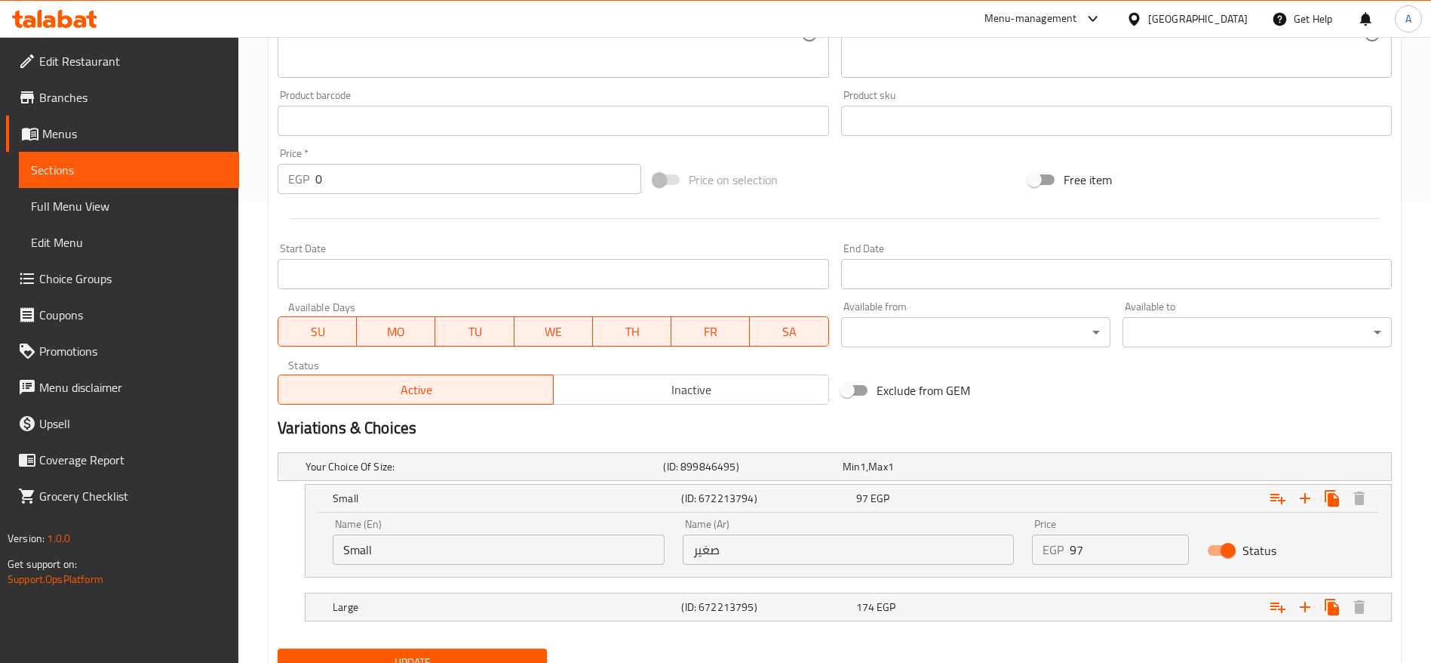
click at [1102, 548] on input "97" at bounding box center [1129, 549] width 119 height 30
type input "105"
click at [278, 648] on button "Update" at bounding box center [412, 662] width 269 height 28
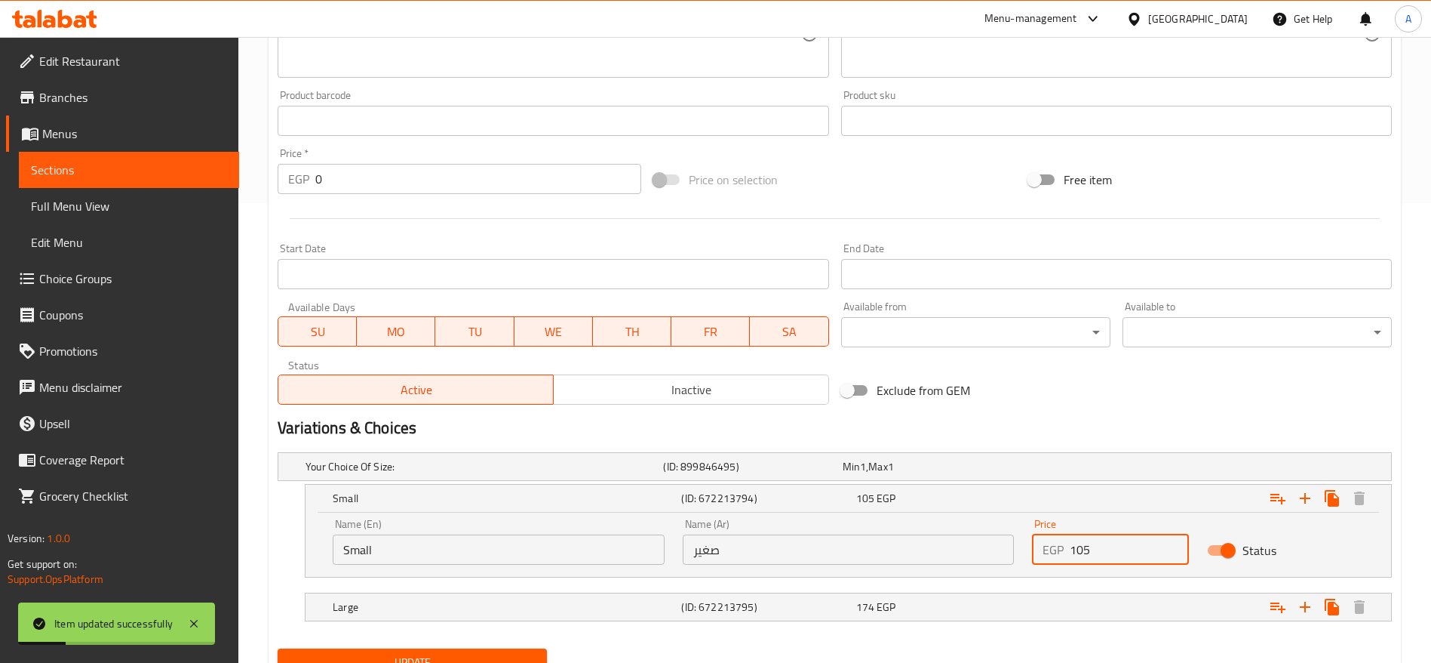
scroll to position [0, 0]
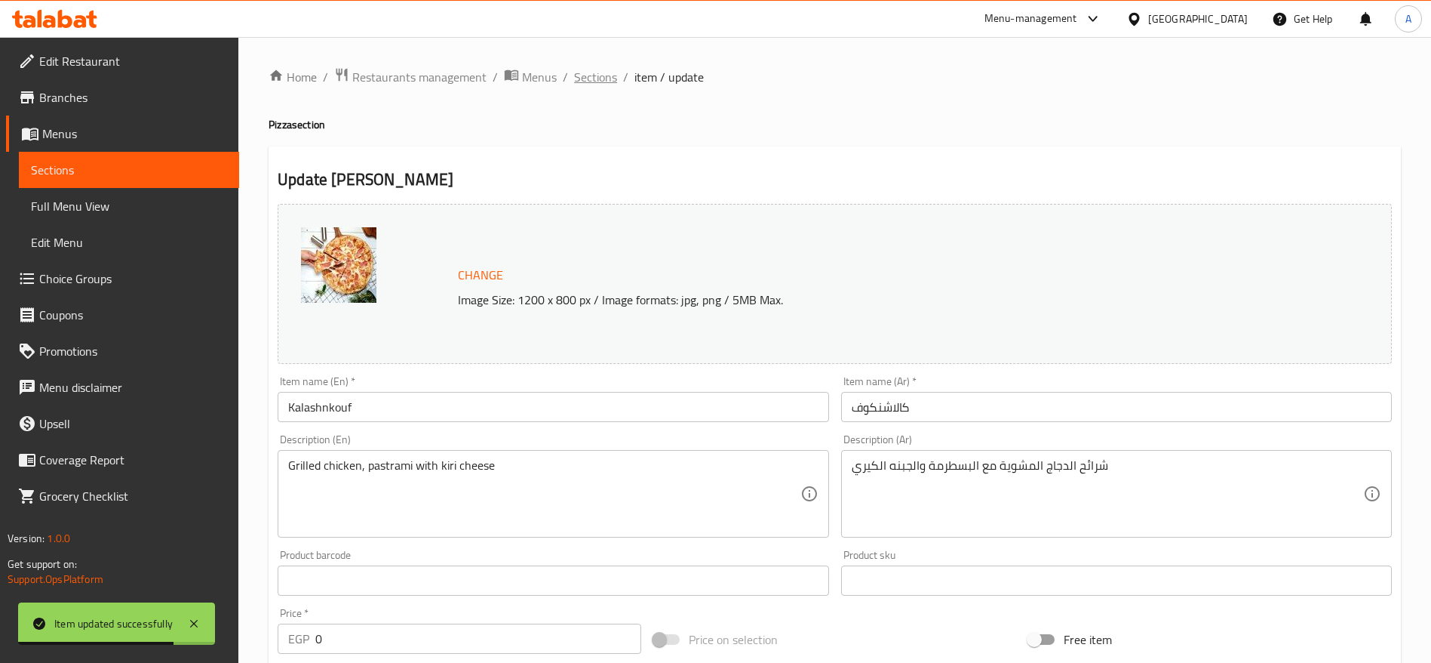
click at [589, 83] on span "Sections" at bounding box center [595, 77] width 43 height 18
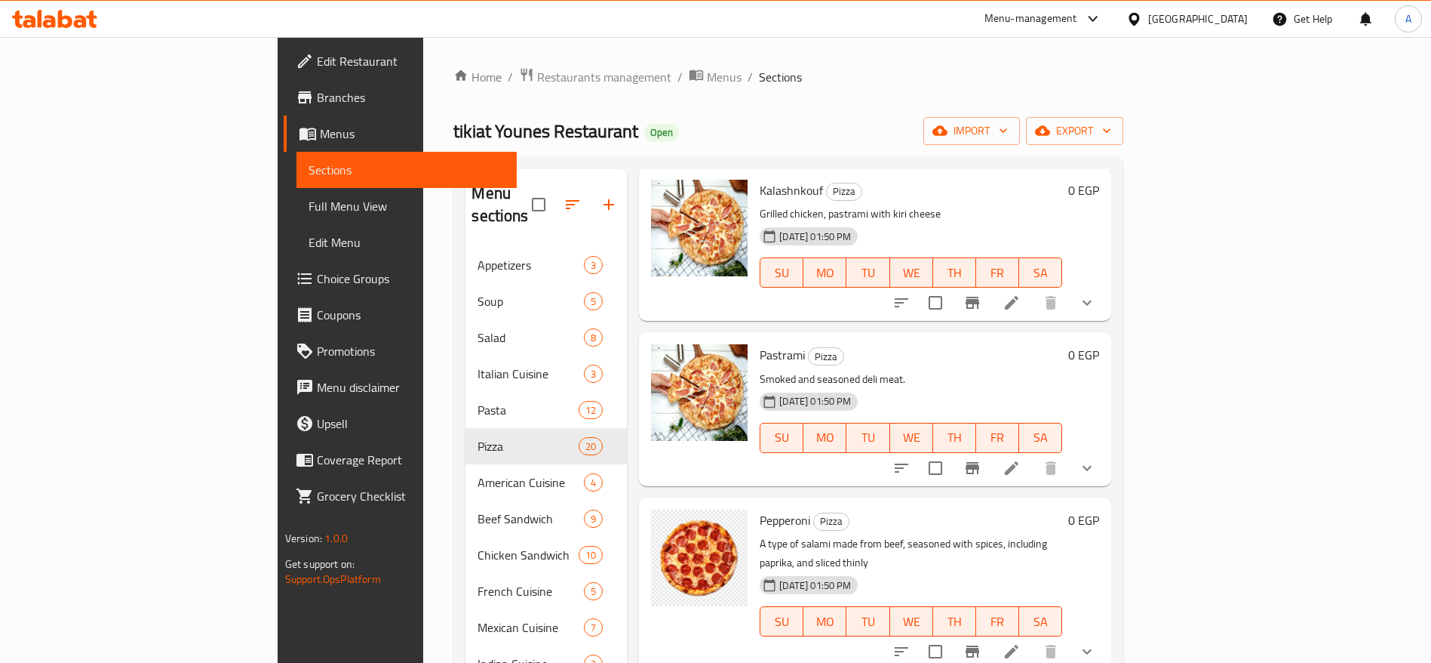
scroll to position [1685, 0]
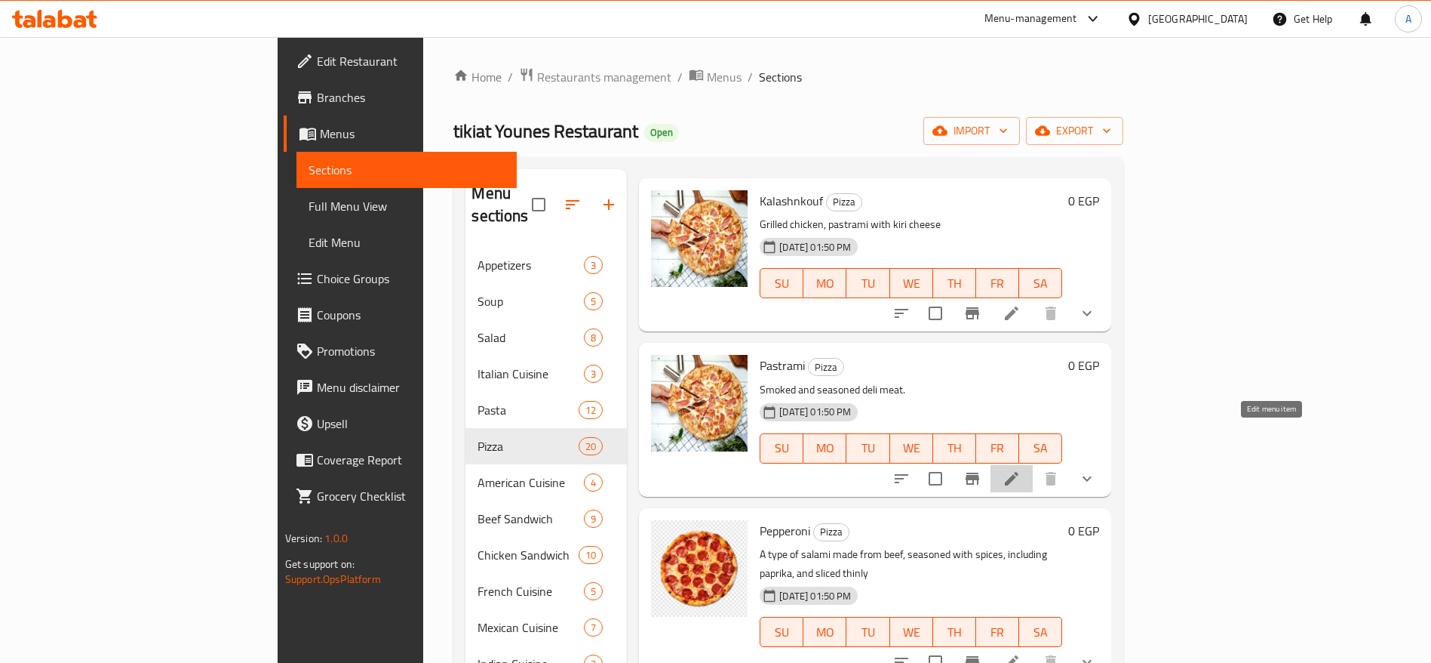
click at [1021, 469] on icon at bounding box center [1012, 478] width 18 height 18
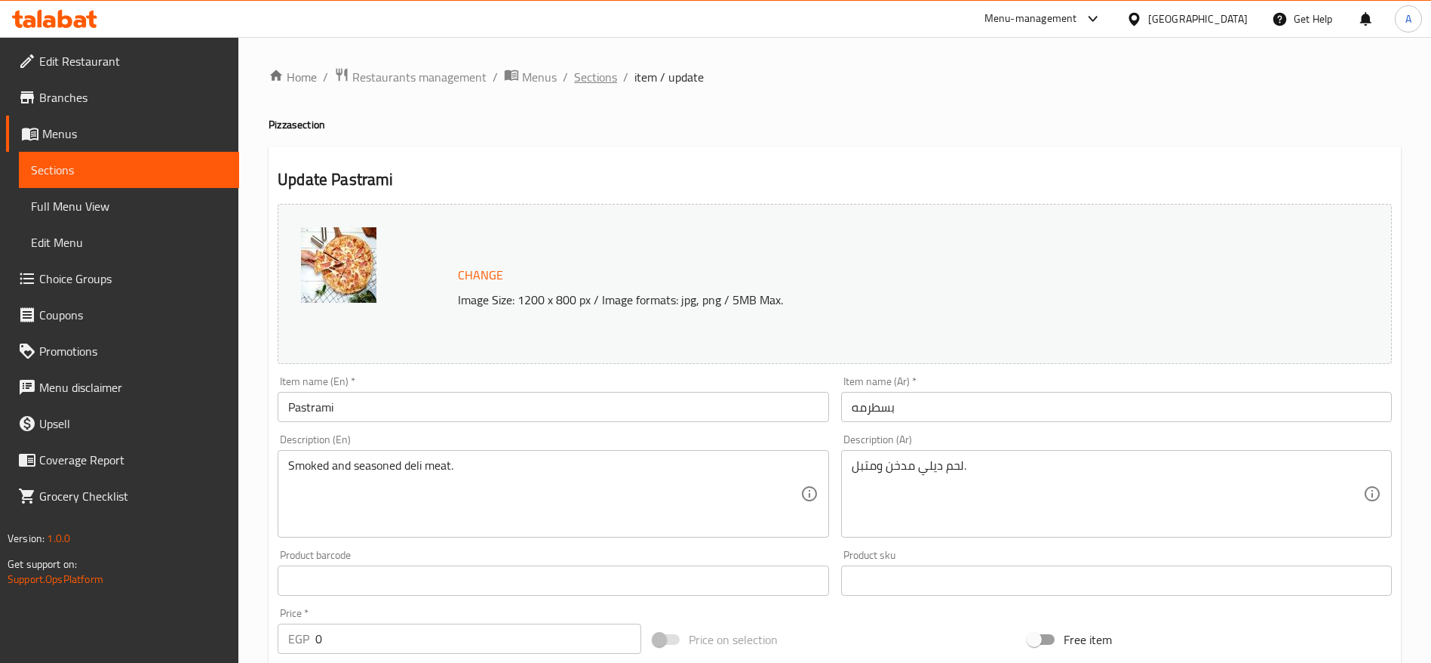
click at [605, 82] on span "Sections" at bounding box center [595, 77] width 43 height 18
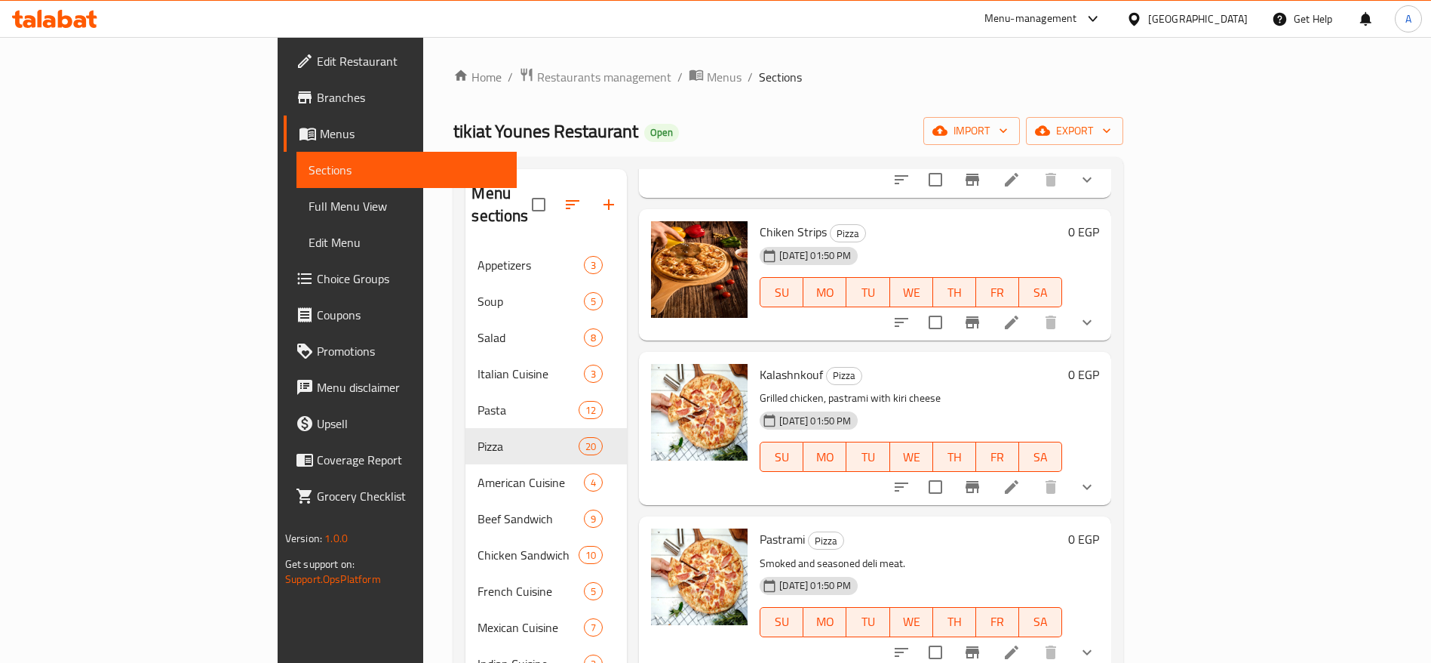
scroll to position [1762, 0]
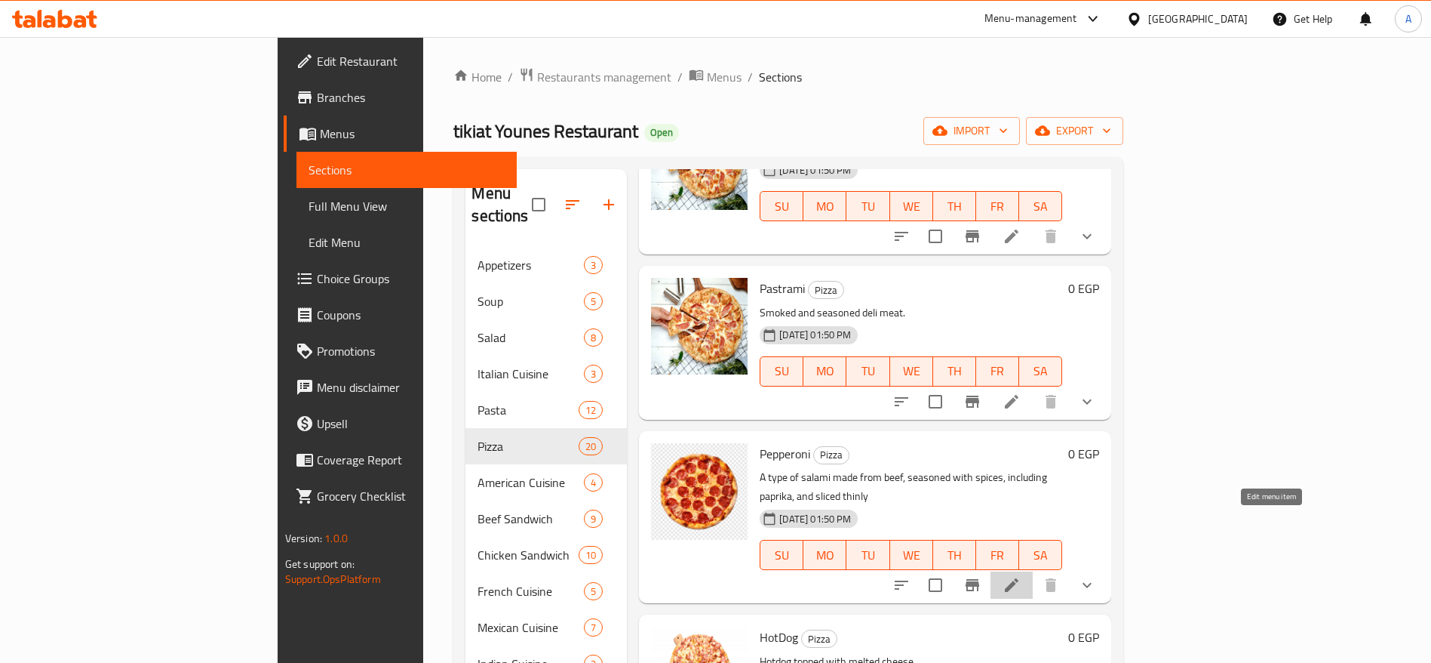
click at [1021, 576] on icon at bounding box center [1012, 585] width 18 height 18
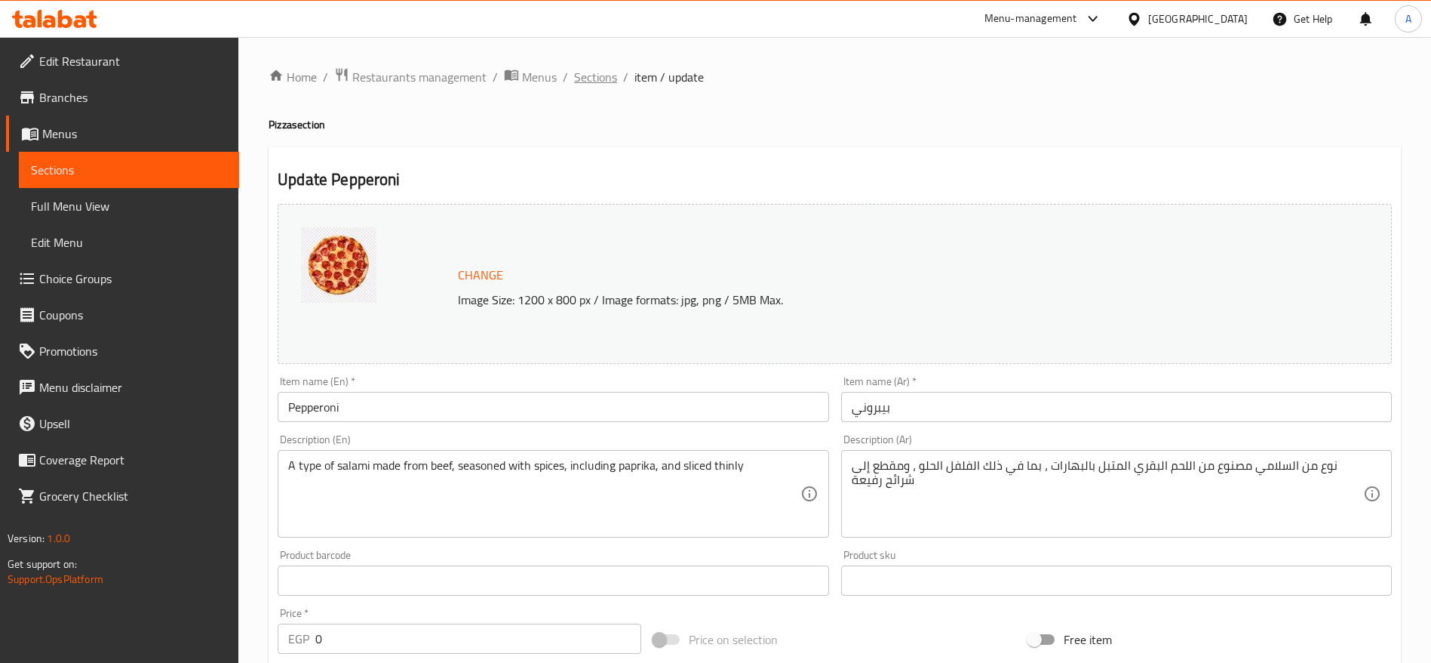
click at [607, 81] on span "Sections" at bounding box center [595, 77] width 43 height 18
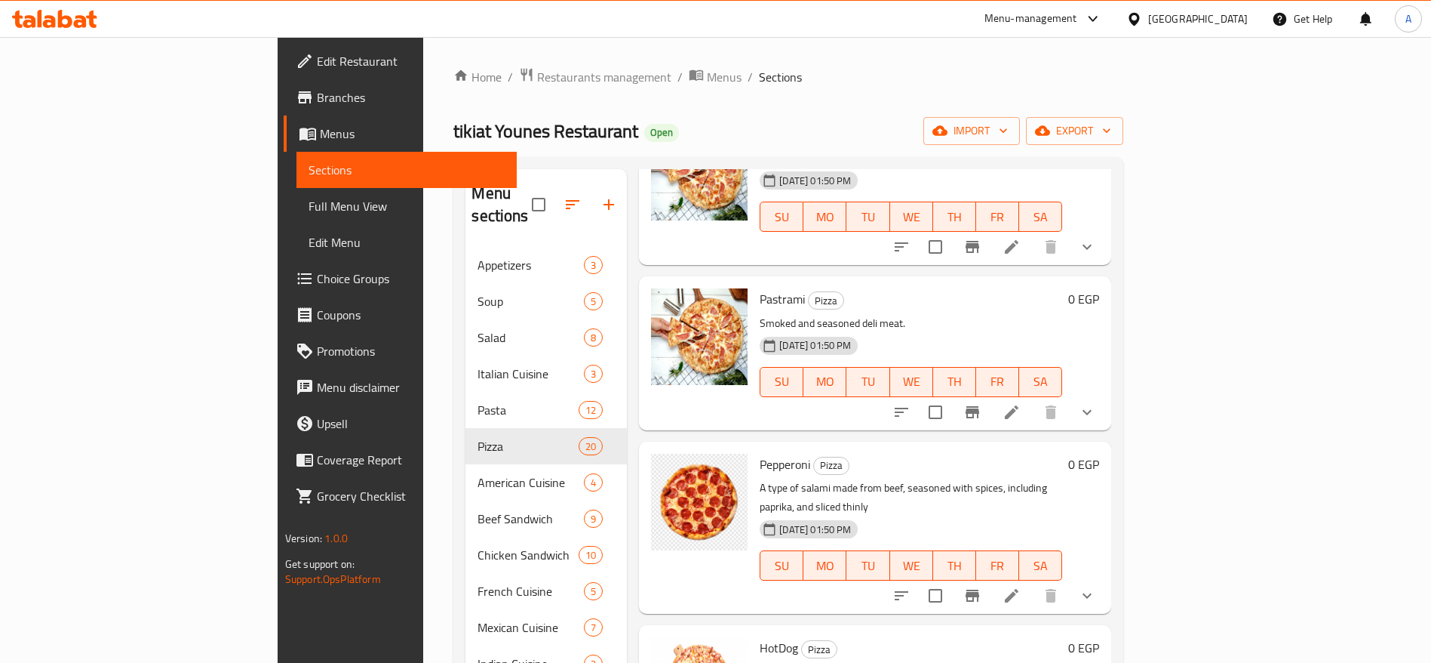
scroll to position [1845, 0]
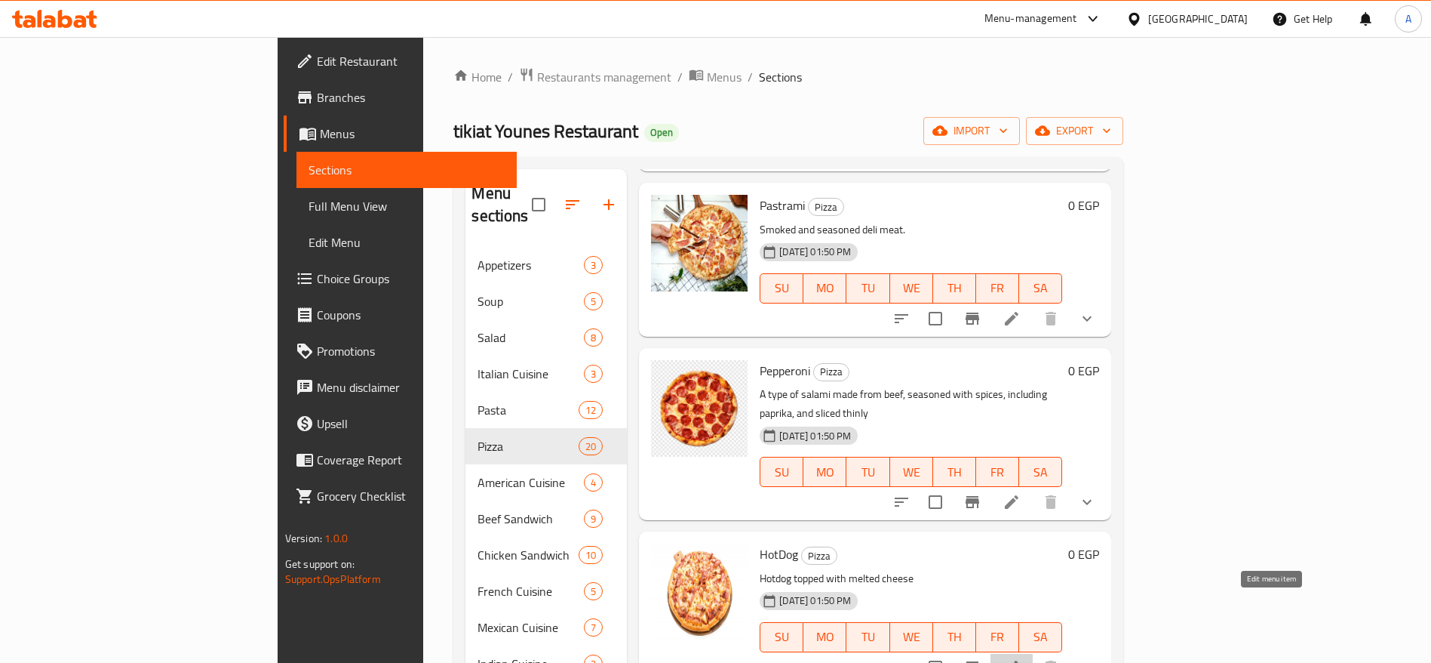
click at [1021, 658] on icon at bounding box center [1012, 667] width 18 height 18
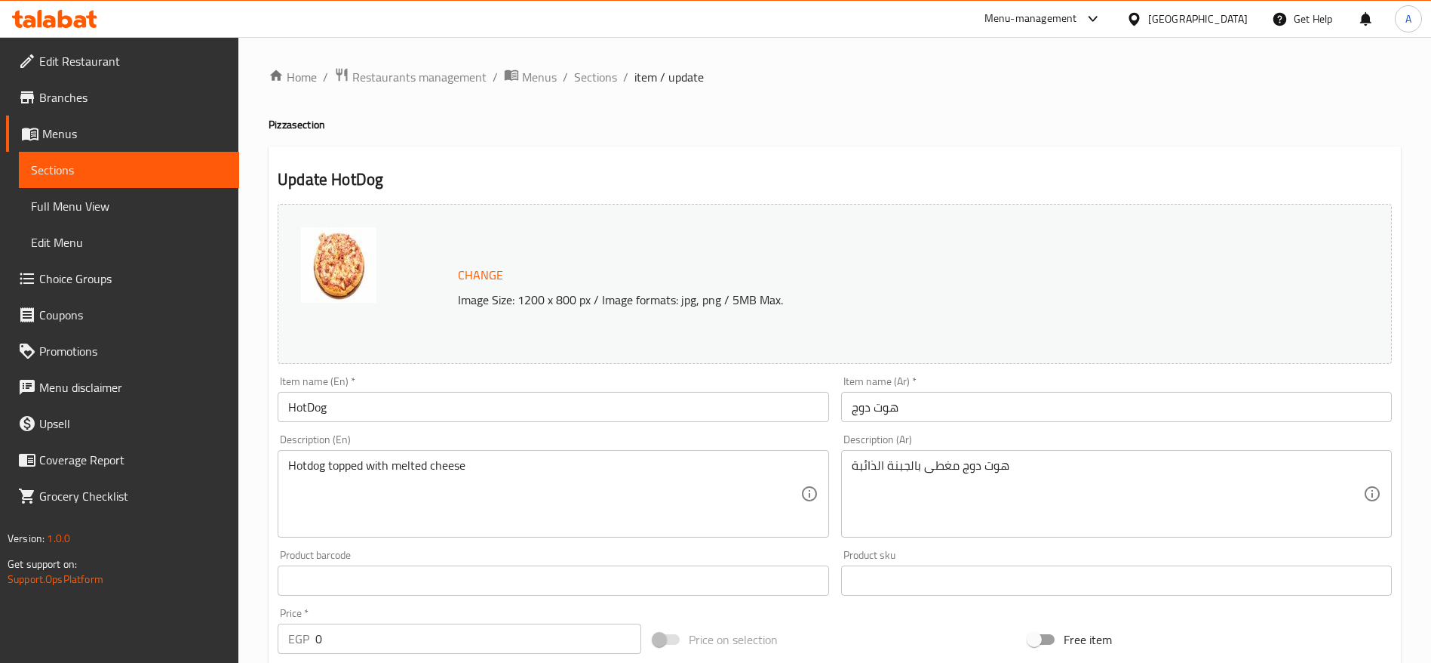
click at [617, 82] on ol "Home / Restaurants management / Menus / Sections / item / update" at bounding box center [835, 77] width 1133 height 20
click at [595, 80] on span "Sections" at bounding box center [595, 77] width 43 height 18
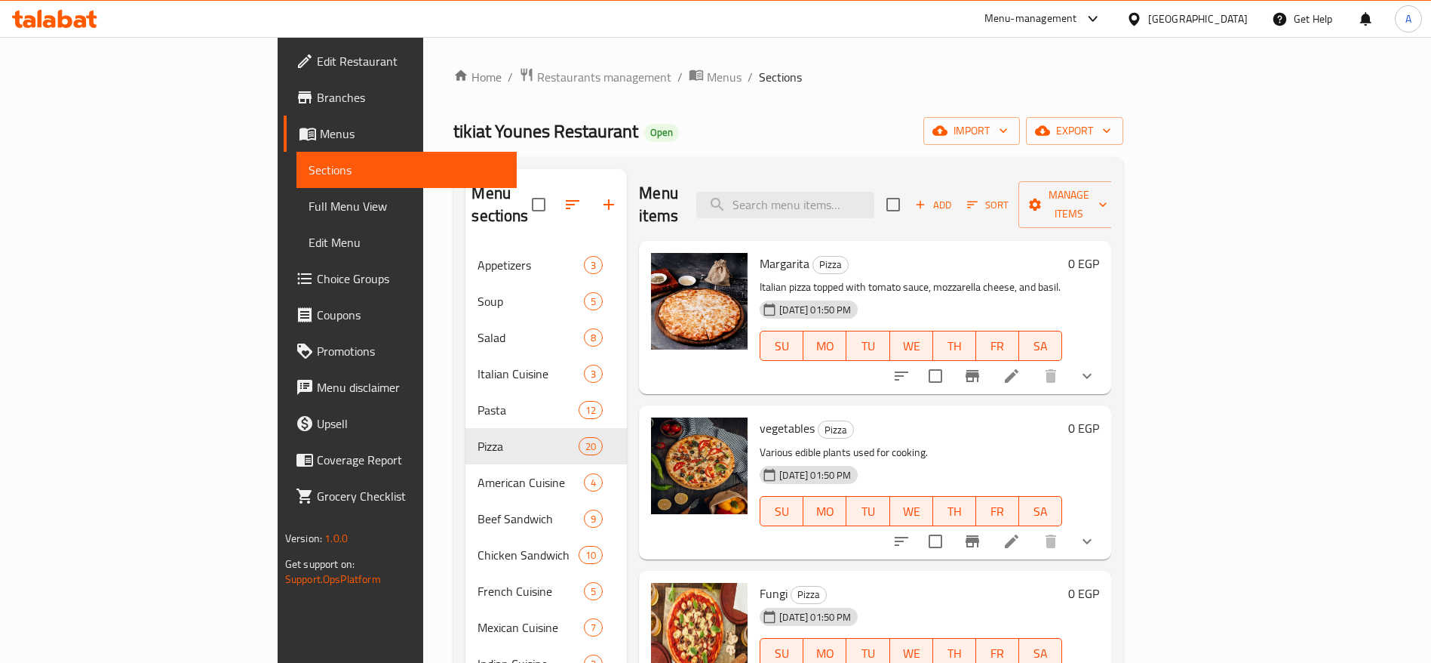
drag, startPoint x: 1389, startPoint y: 238, endPoint x: 1378, endPoint y: 282, distance: 45.2
click at [1124, 282] on div "Menu sections Appetizers 3 Soup 5 Salad 8 Italian Cuisine 3 Pasta 12 Pizza 20 A…" at bounding box center [789, 555] width 670 height 796
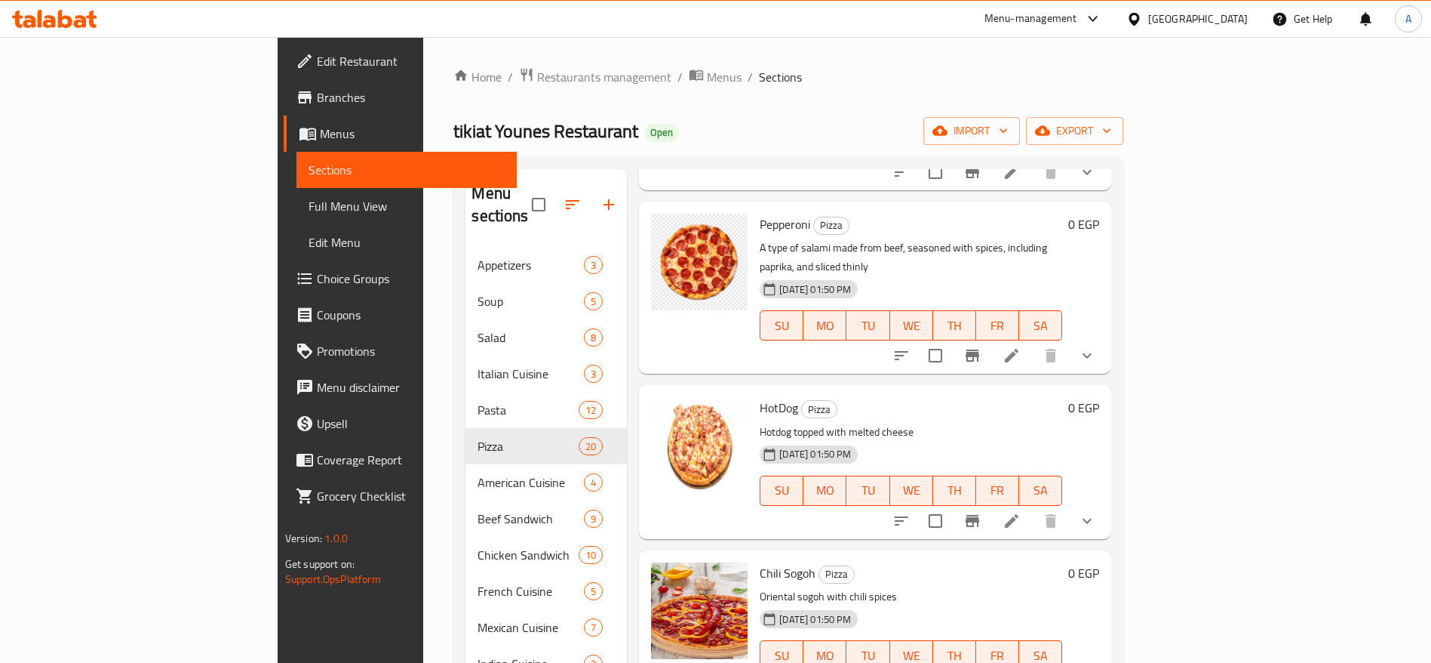
scroll to position [1994, 0]
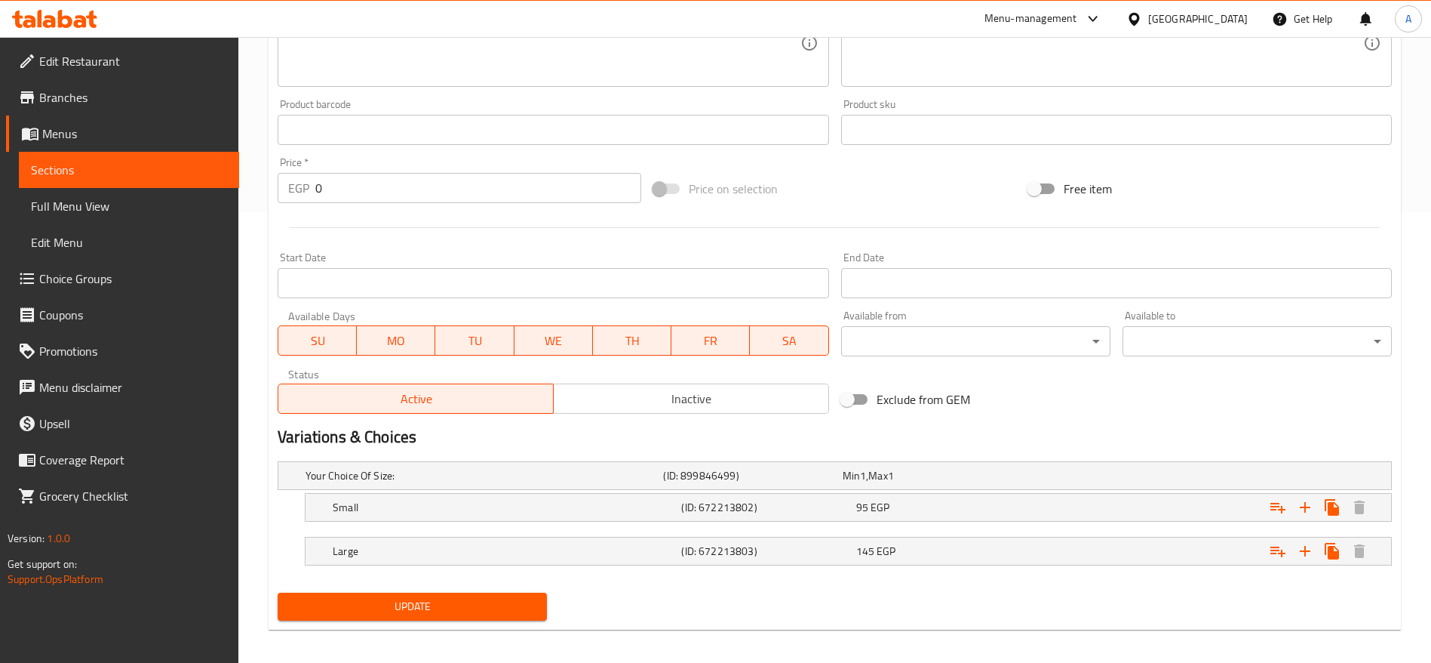
scroll to position [460, 0]
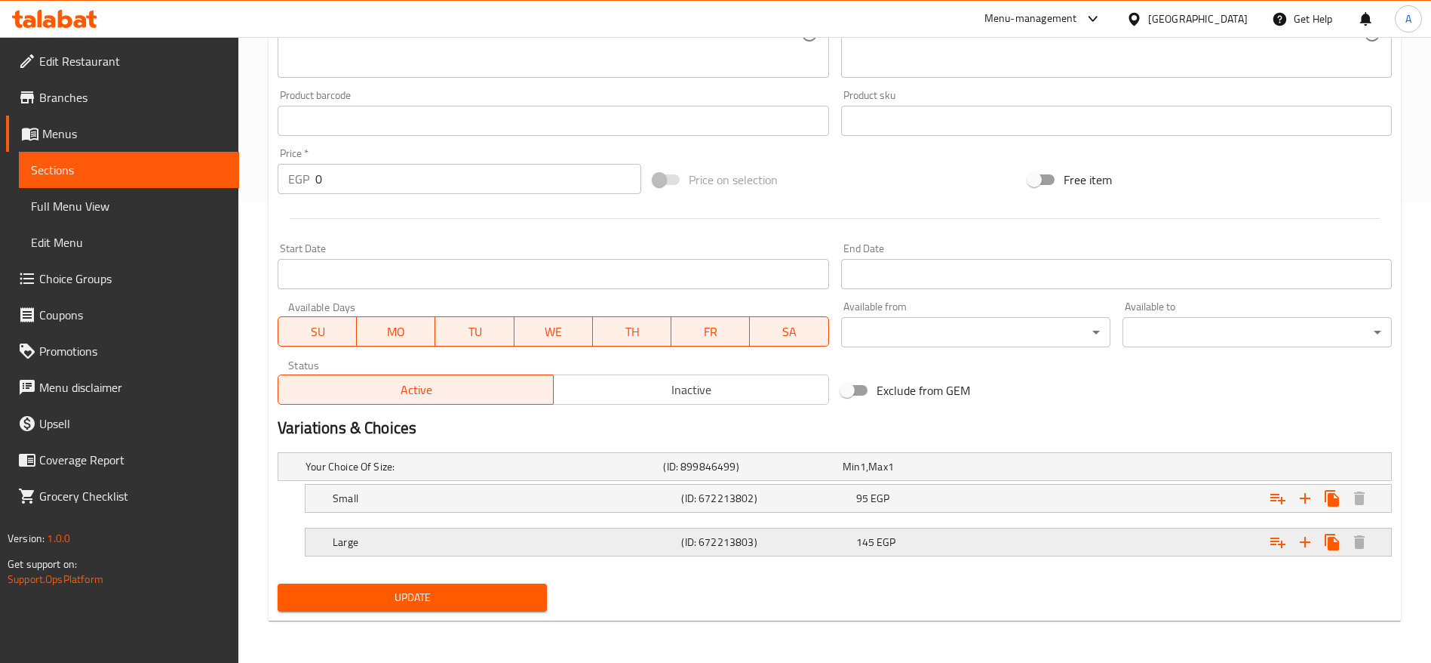
click at [863, 547] on span "145" at bounding box center [865, 542] width 18 height 20
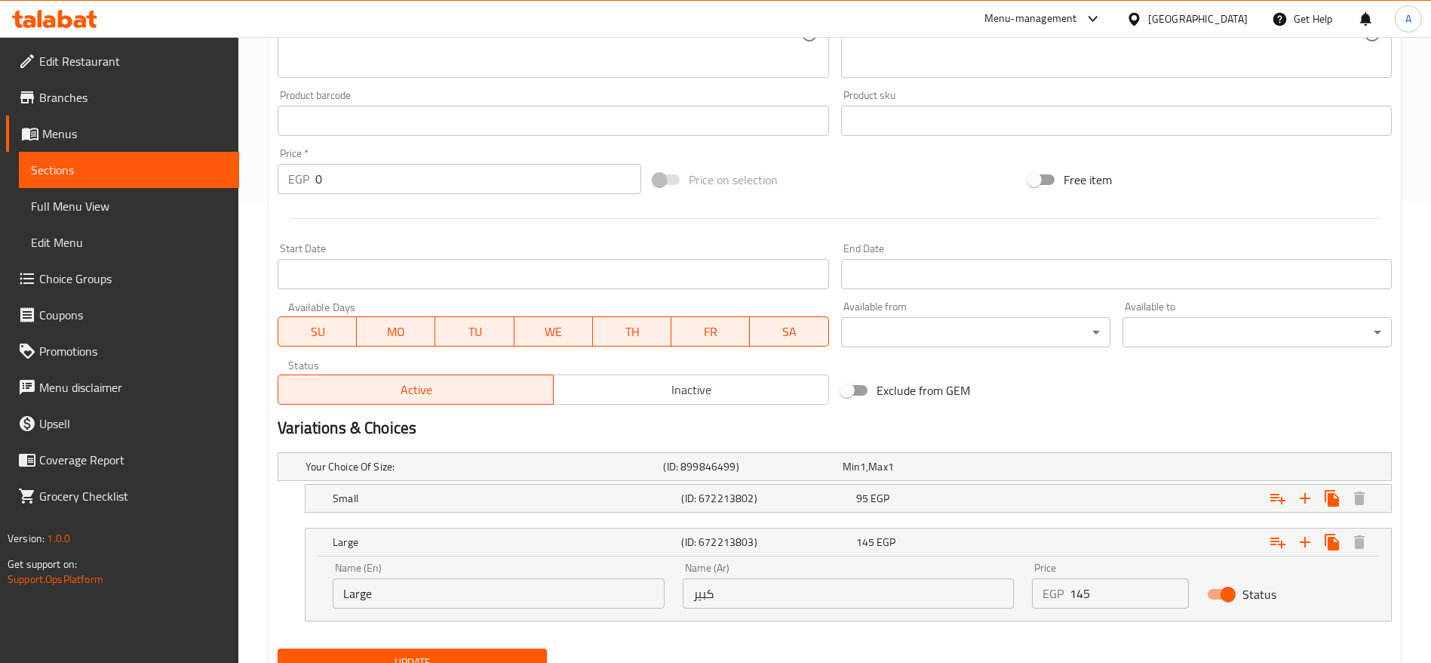
click at [1105, 594] on input "145" at bounding box center [1129, 593] width 119 height 30
type input "159"
click at [278, 648] on button "Update" at bounding box center [412, 662] width 269 height 28
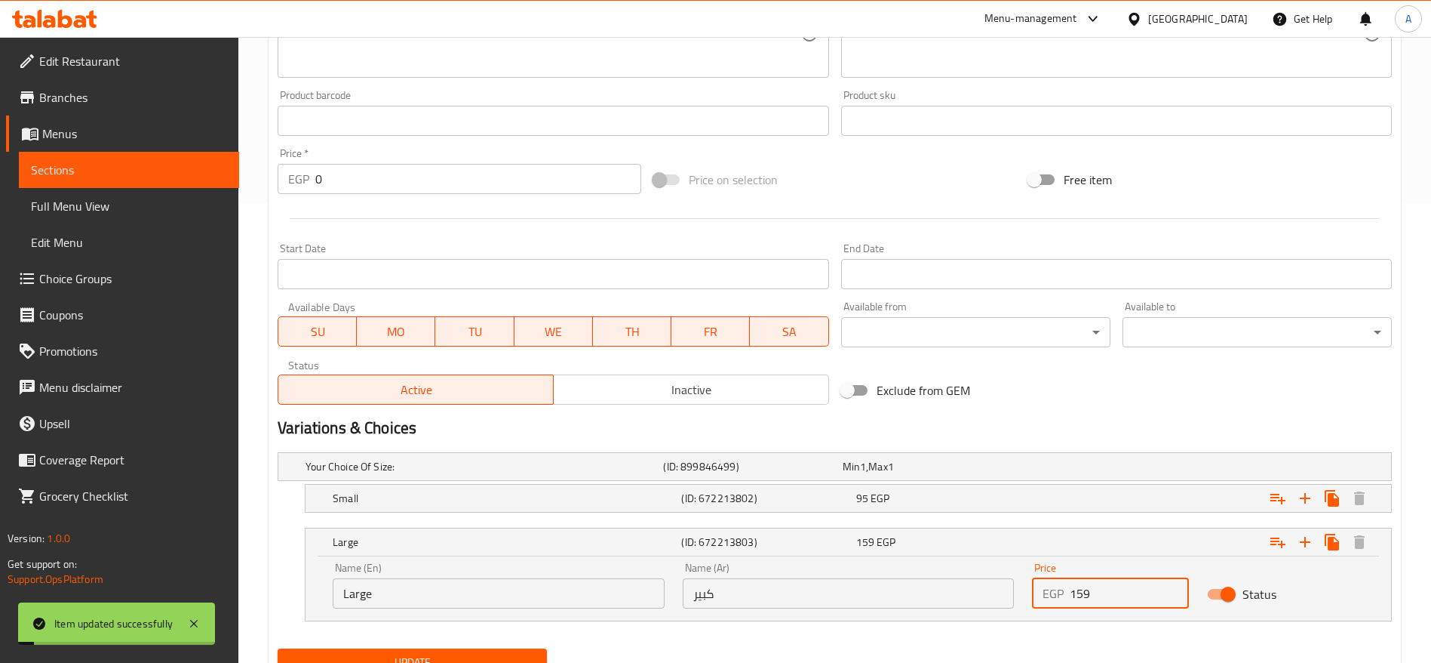
scroll to position [0, 0]
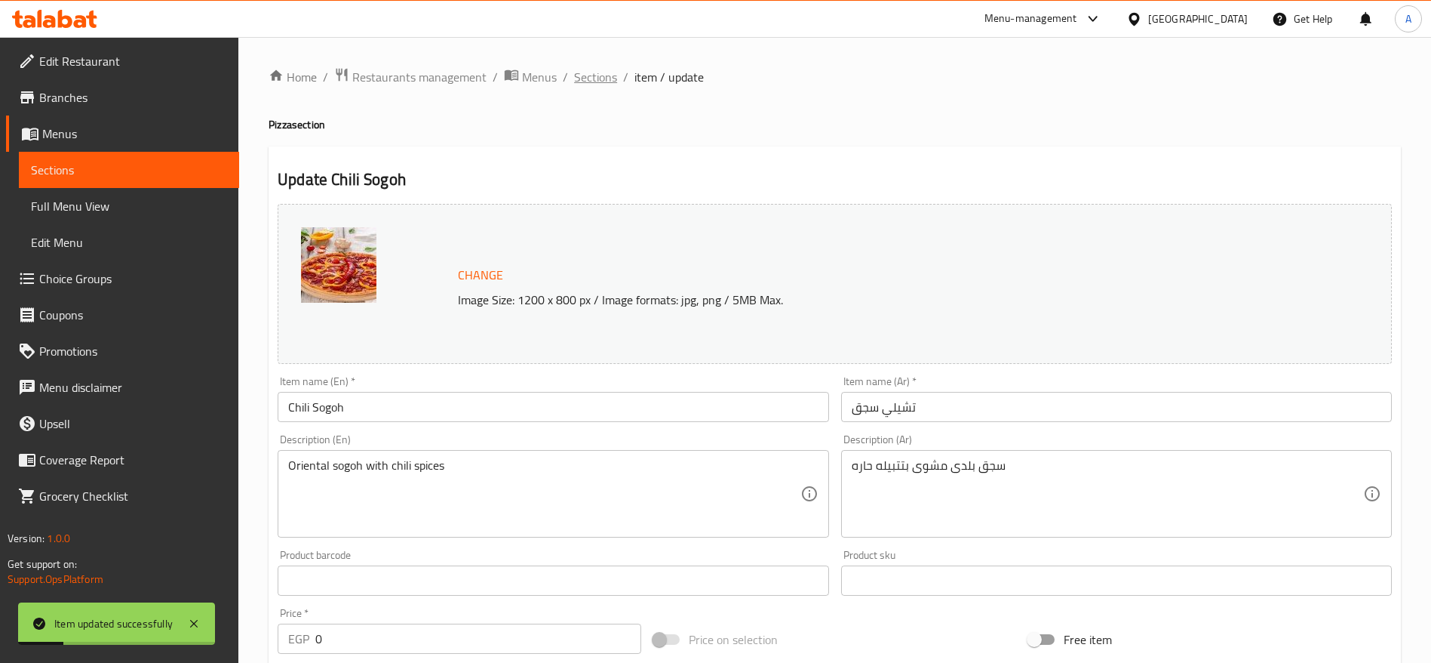
click at [598, 74] on span "Sections" at bounding box center [595, 77] width 43 height 18
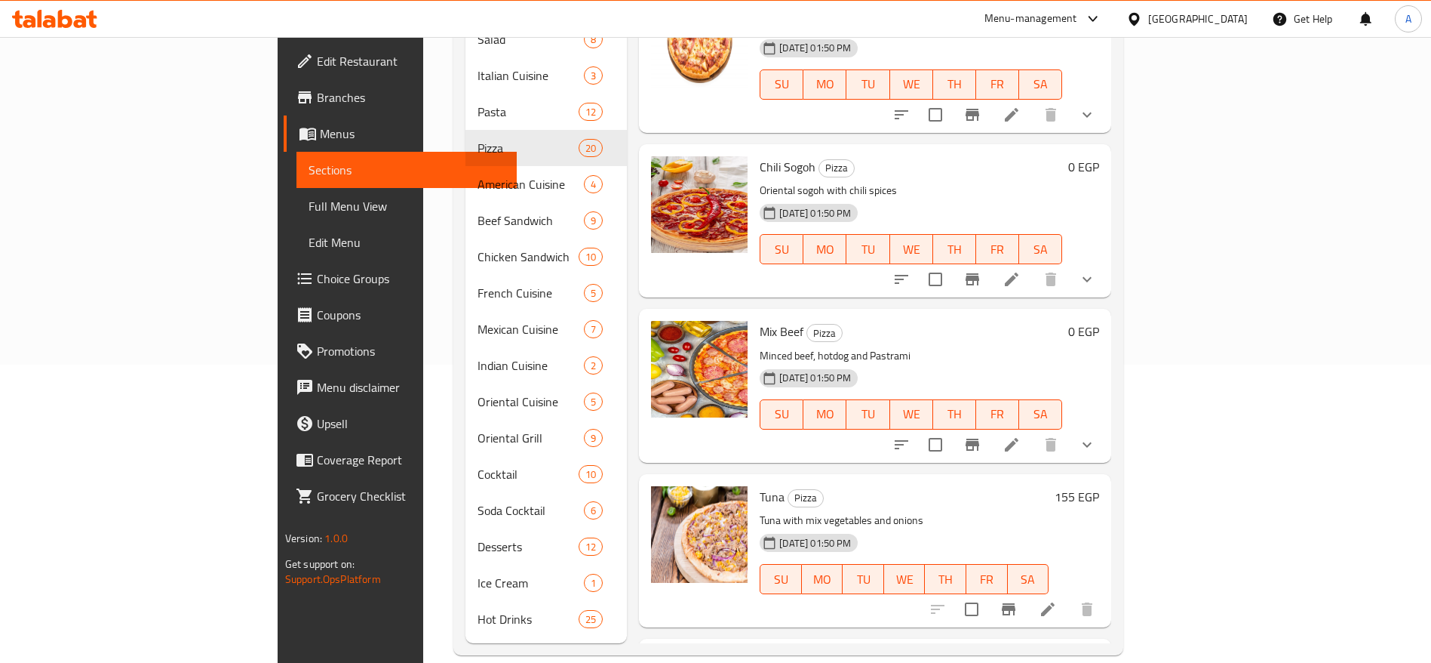
scroll to position [2106, 0]
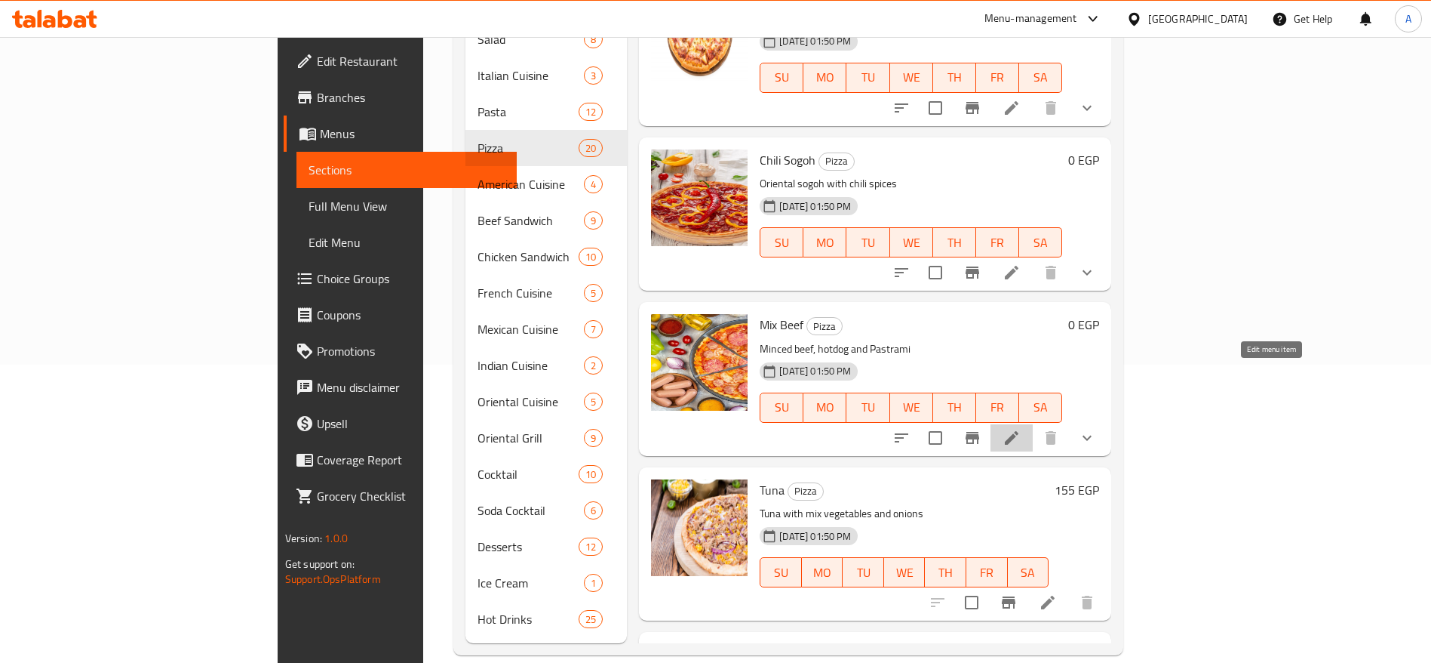
click at [1019, 431] on icon at bounding box center [1012, 438] width 14 height 14
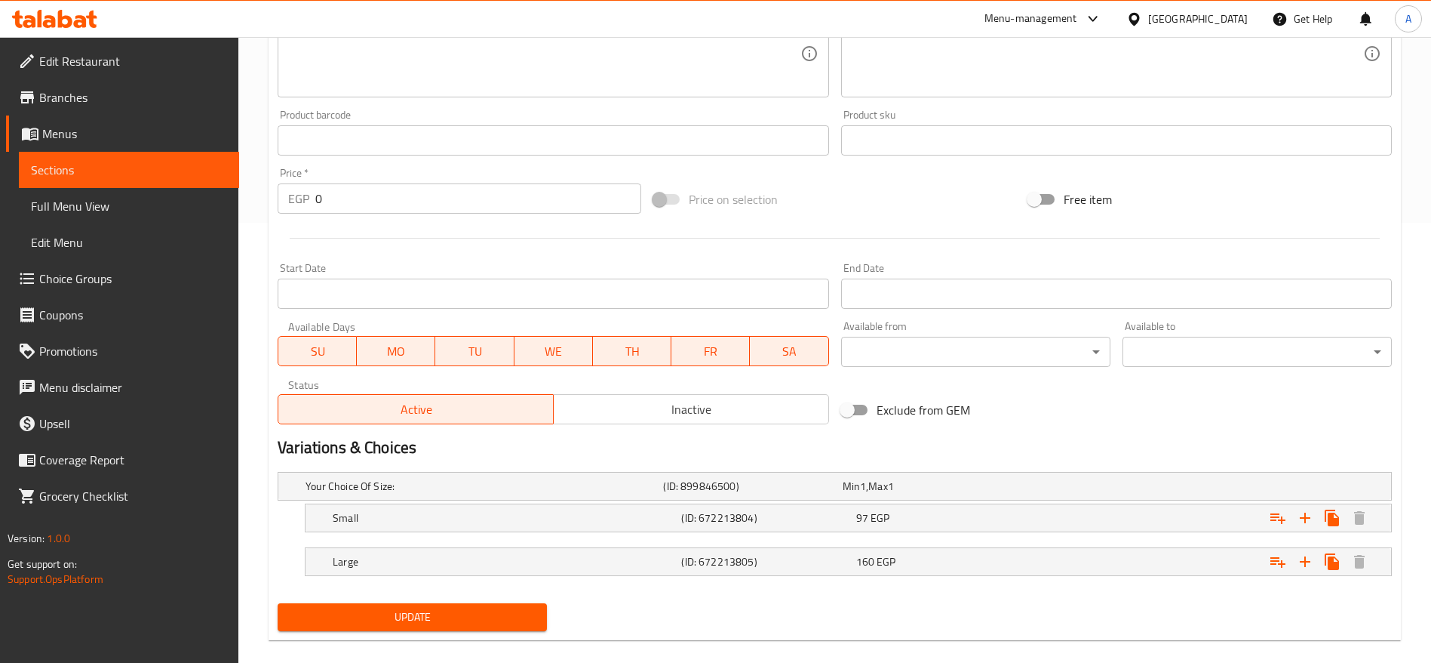
scroll to position [460, 0]
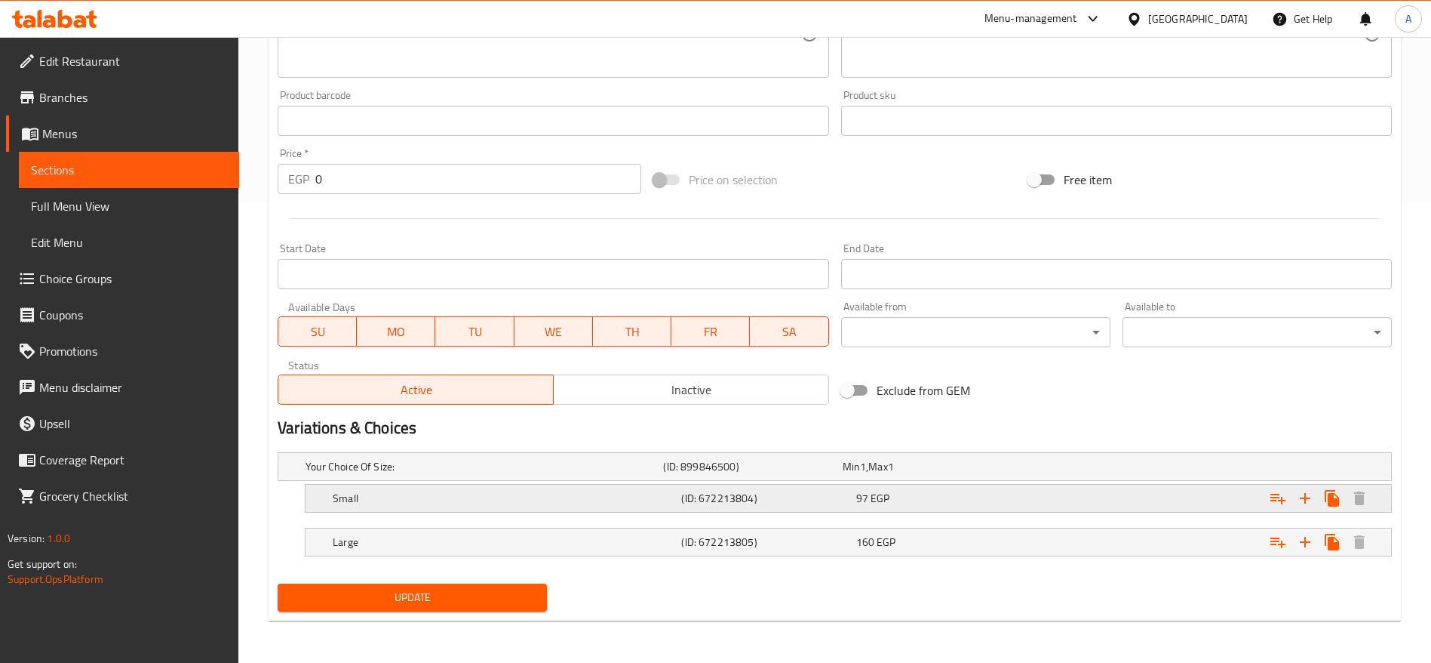
click at [1015, 491] on div "97 EGP" at bounding box center [940, 497] width 168 height 15
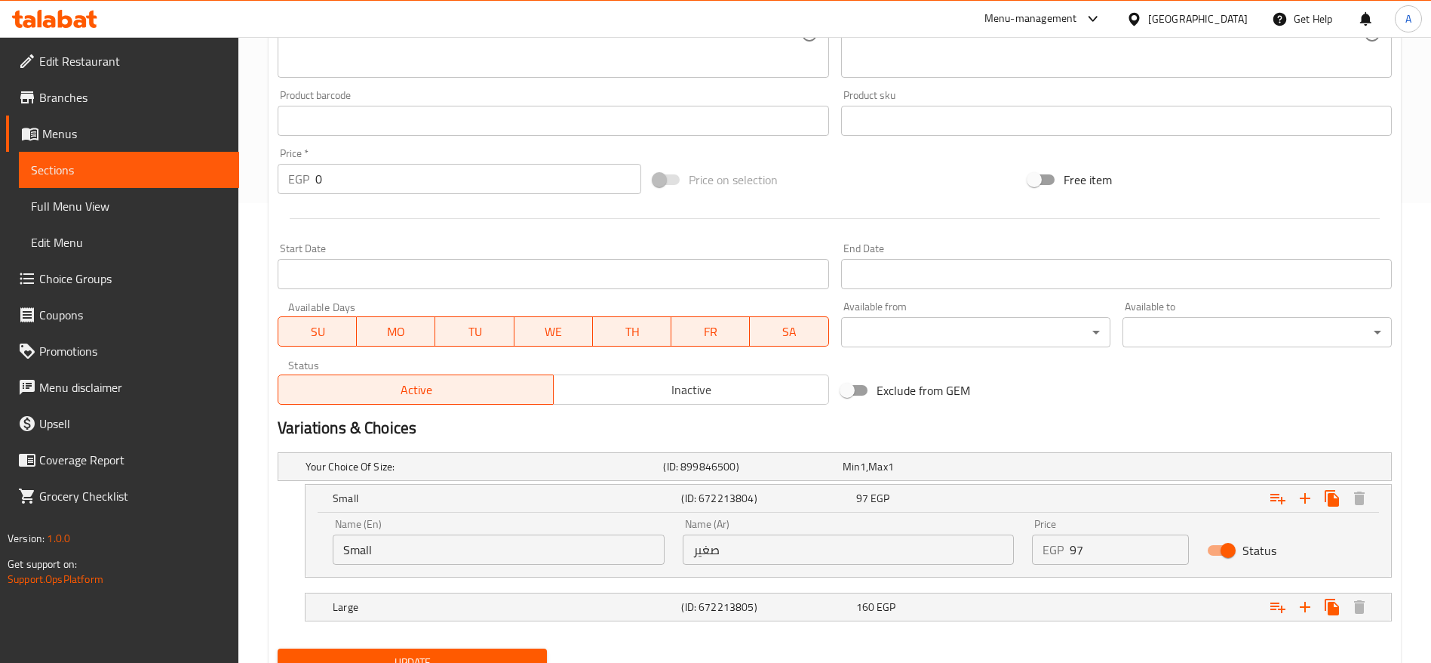
click at [1081, 544] on input "97" at bounding box center [1129, 549] width 119 height 30
type input "127"
click at [978, 600] on div "160 EGP" at bounding box center [940, 606] width 168 height 15
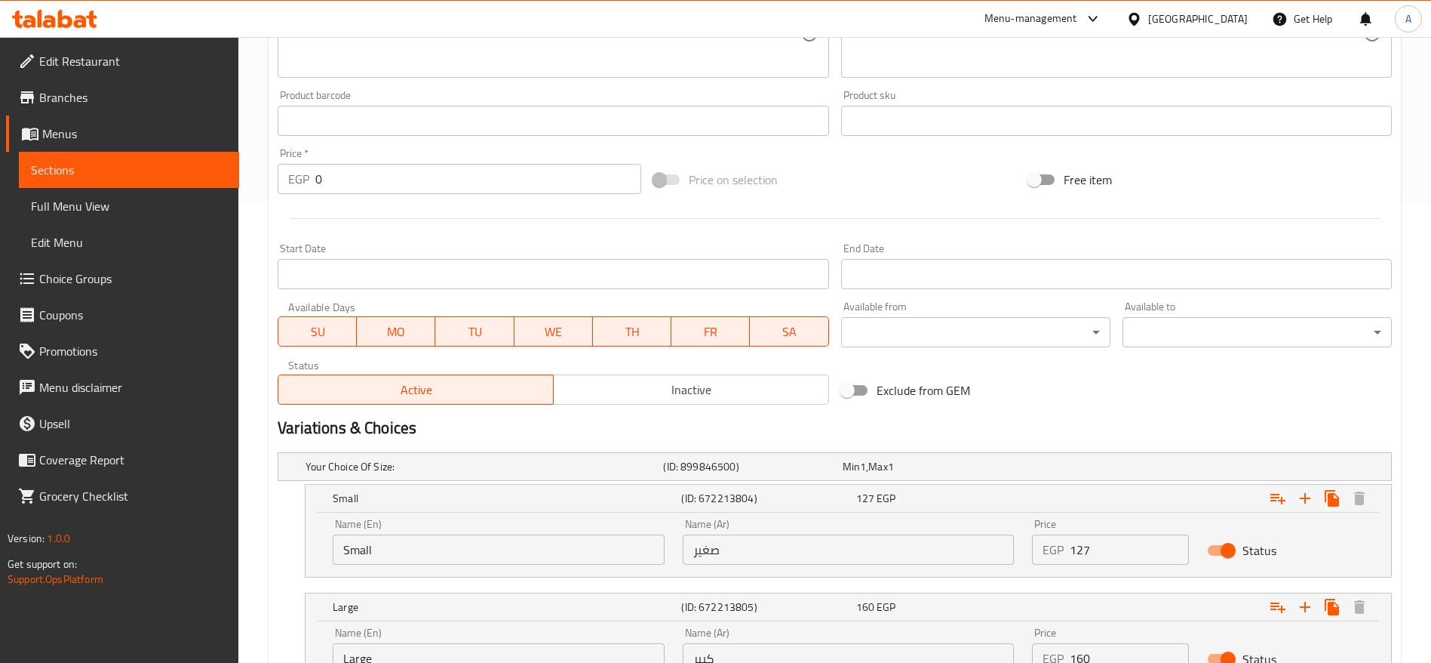
scroll to position [589, 0]
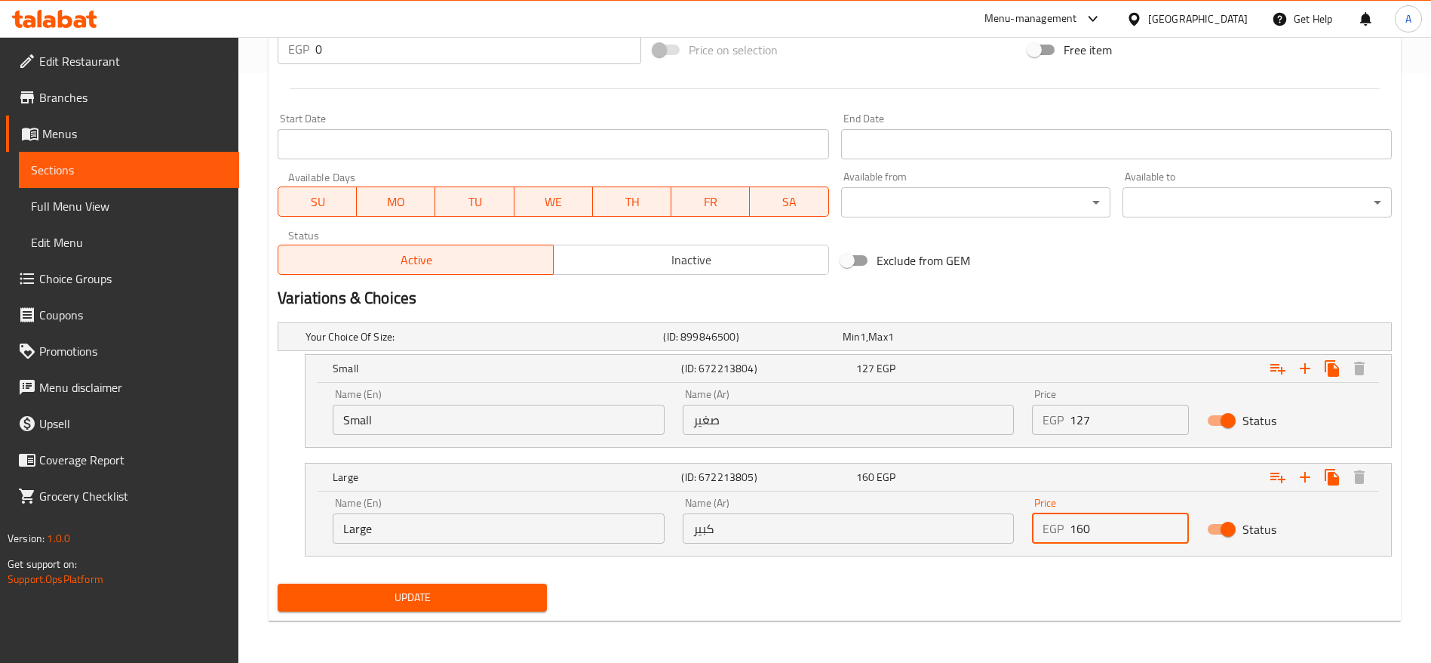
click at [1131, 527] on input "160" at bounding box center [1129, 528] width 119 height 30
type input "190"
click at [278, 583] on button "Update" at bounding box center [412, 597] width 269 height 28
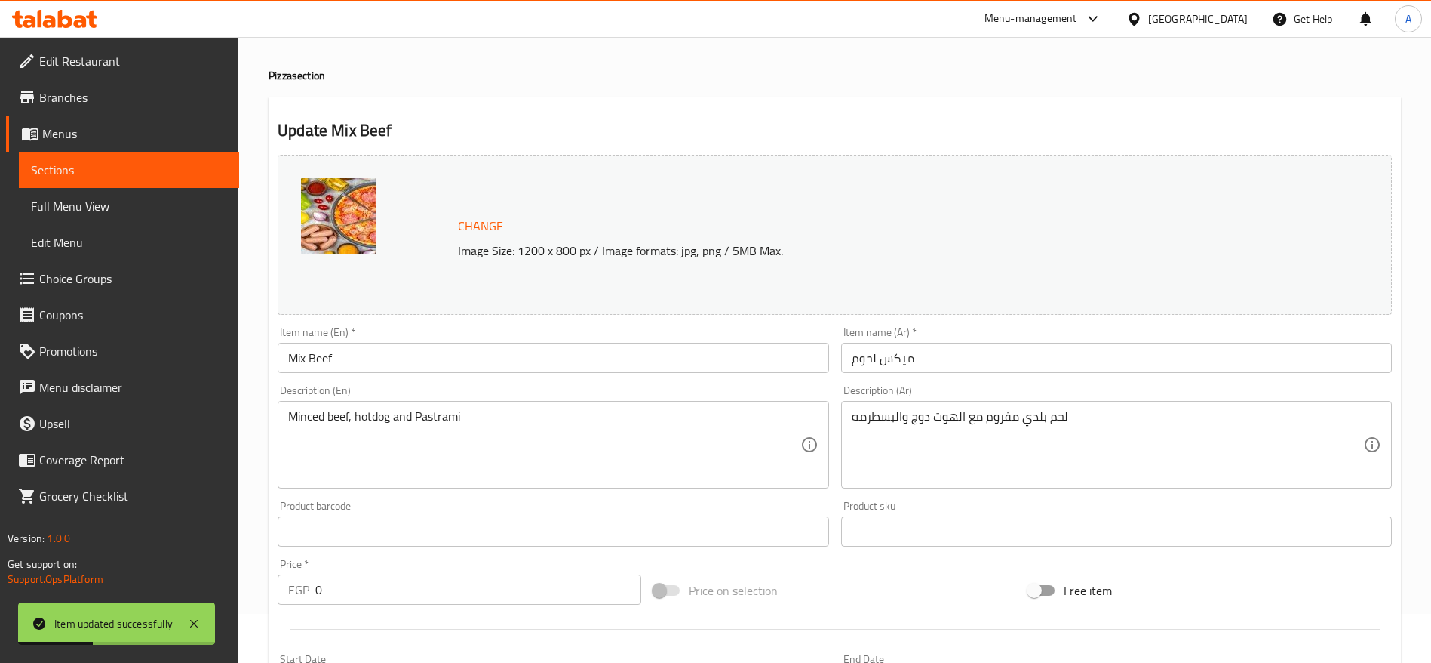
scroll to position [19, 0]
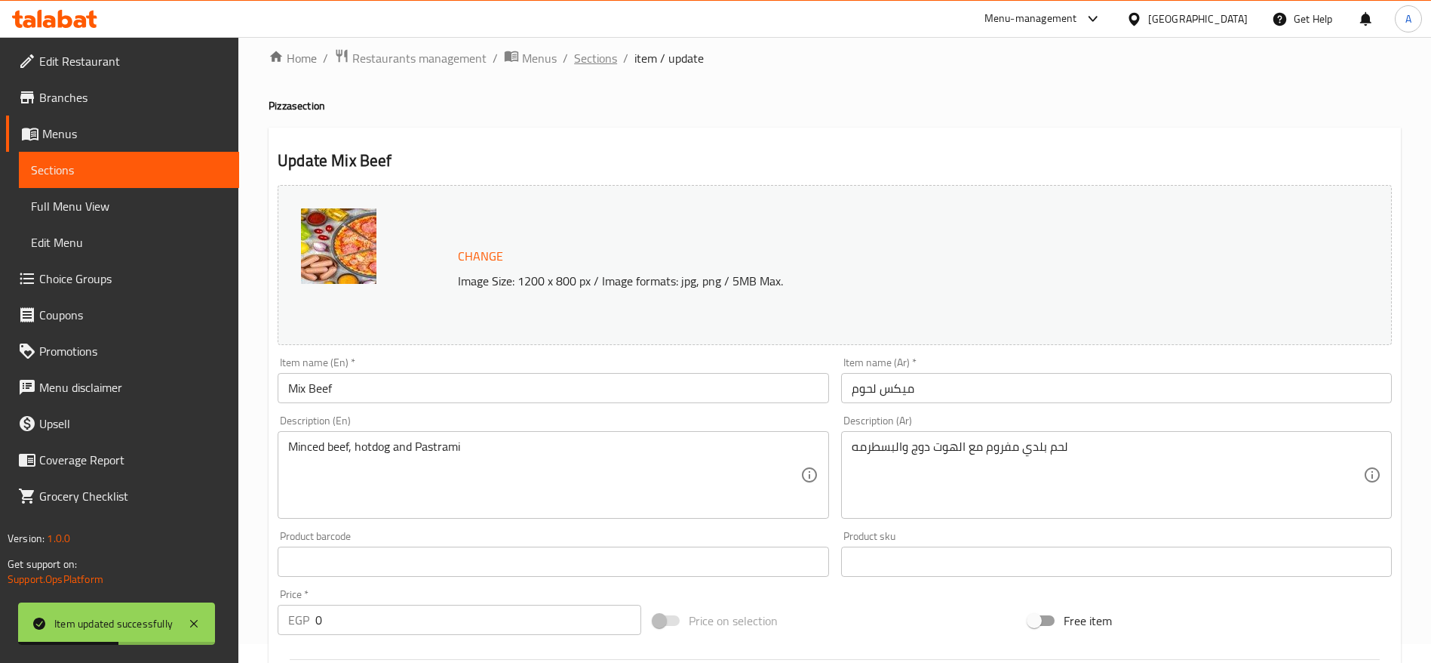
click at [599, 62] on span "Sections" at bounding box center [595, 58] width 43 height 18
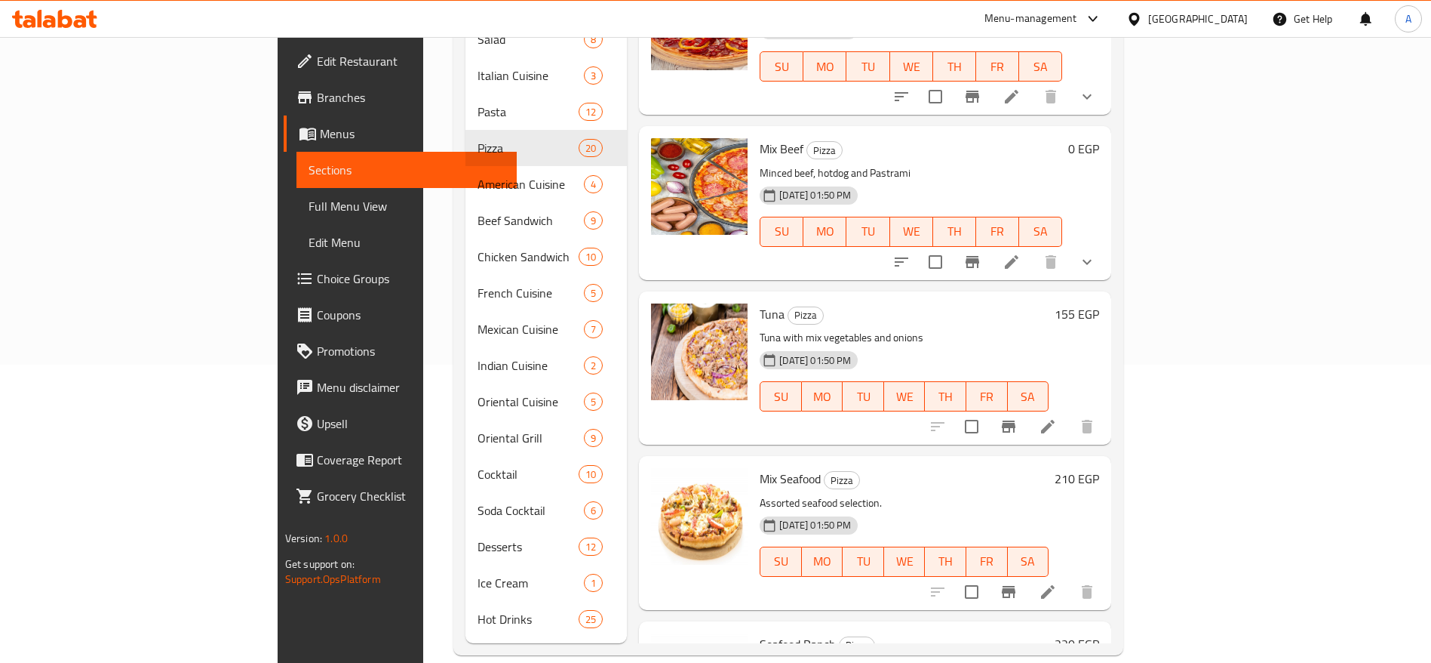
scroll to position [2285, 0]
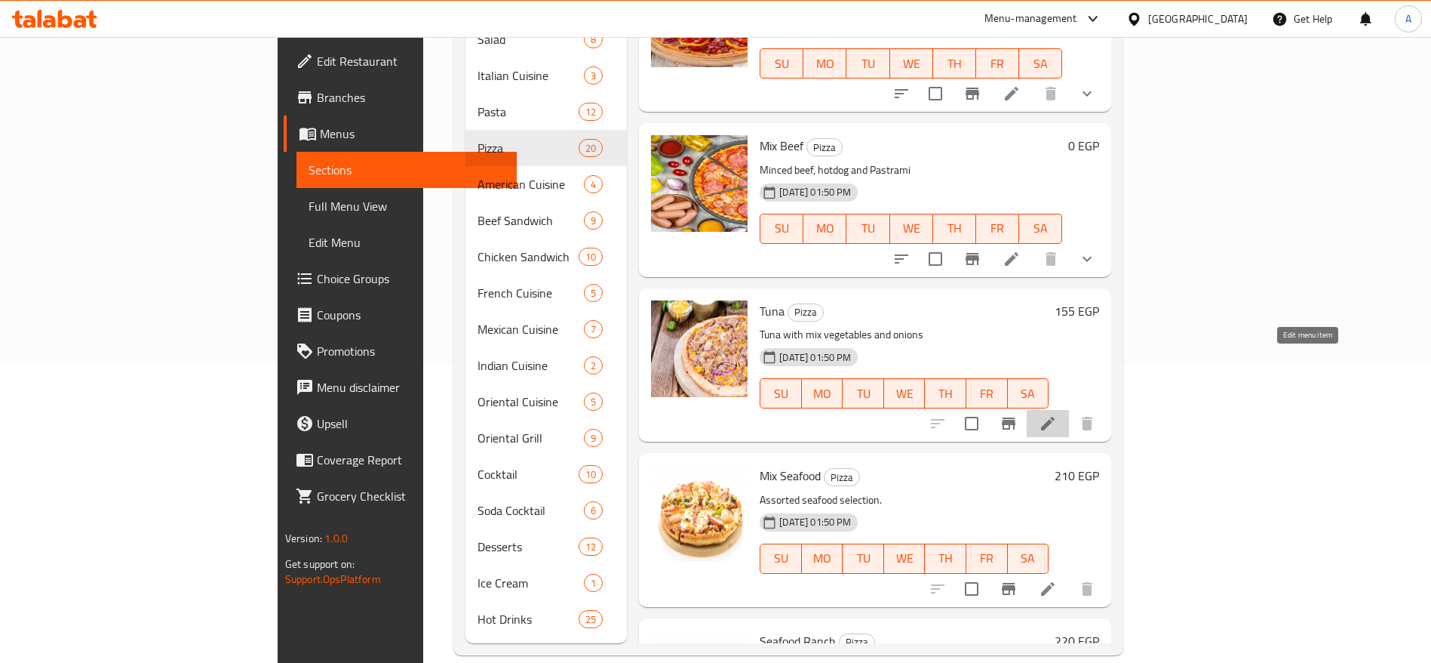
click at [1055, 417] on icon at bounding box center [1048, 424] width 14 height 14
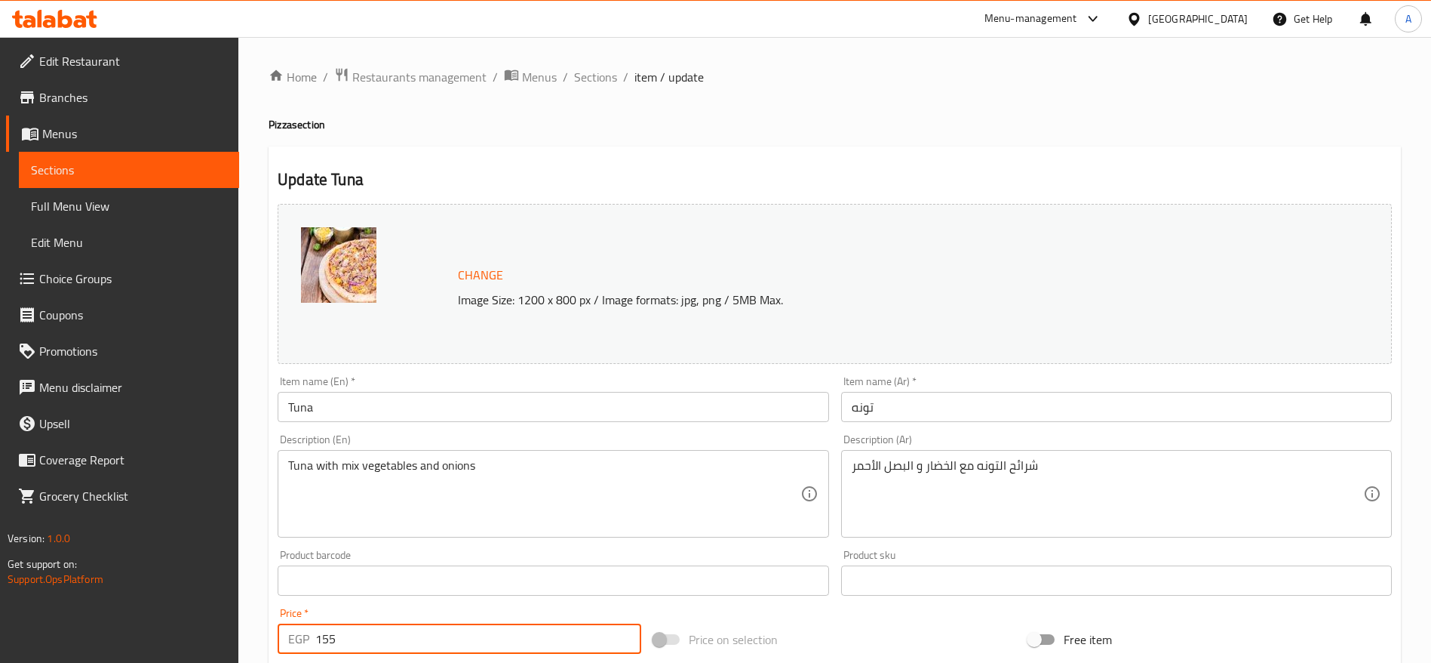
click at [481, 645] on input "155" at bounding box center [478, 638] width 326 height 30
type input "190"
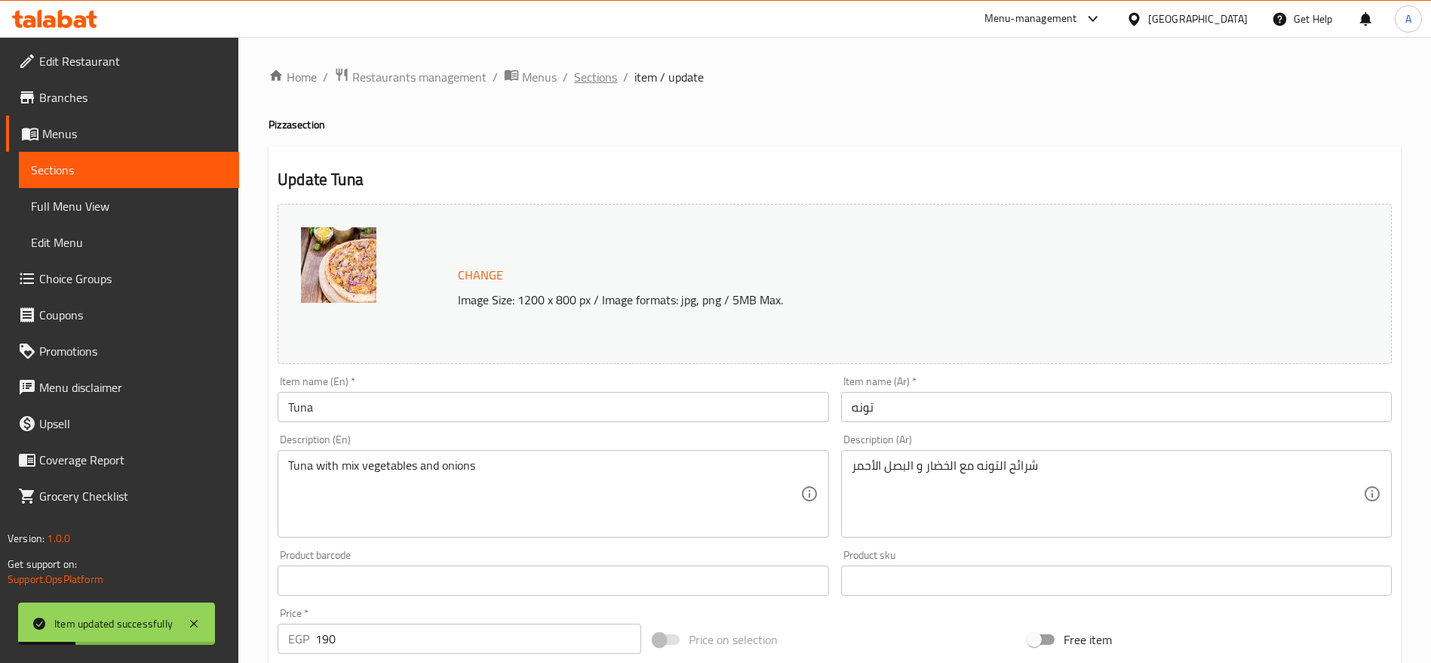
click at [607, 78] on span "Sections" at bounding box center [595, 77] width 43 height 18
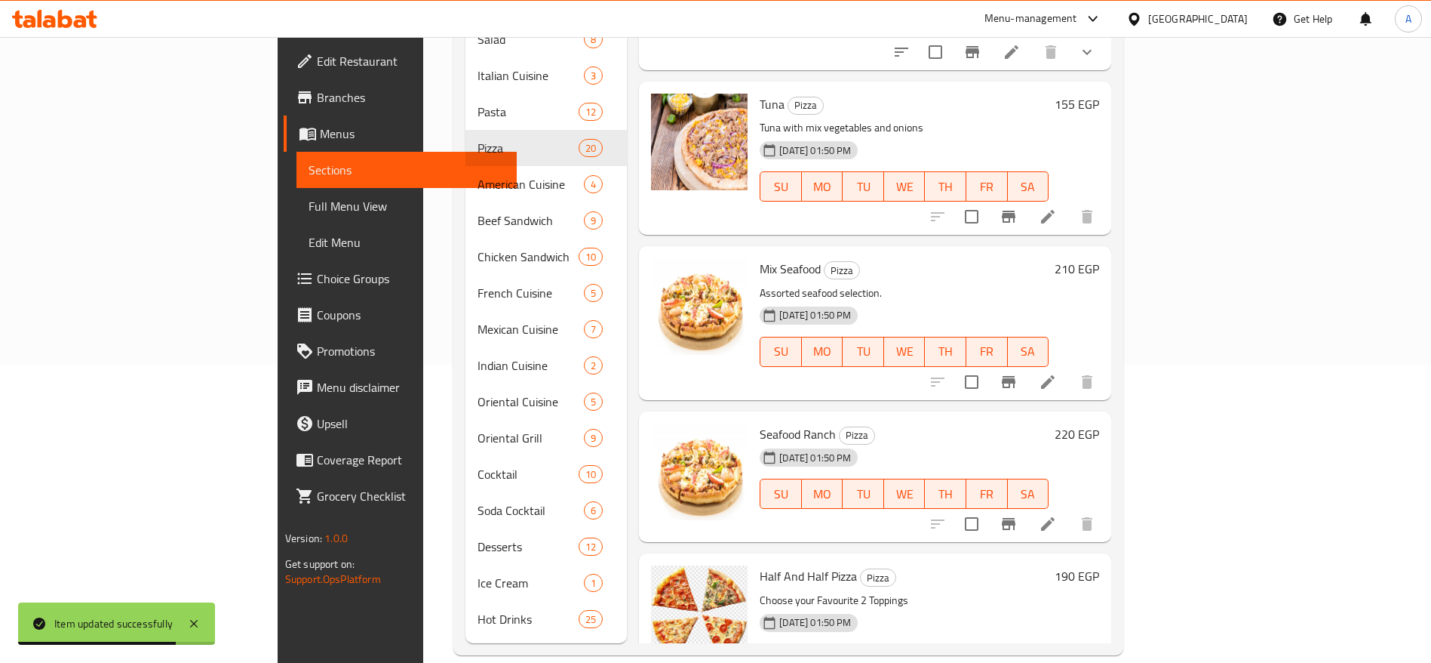
scroll to position [2518, 0]
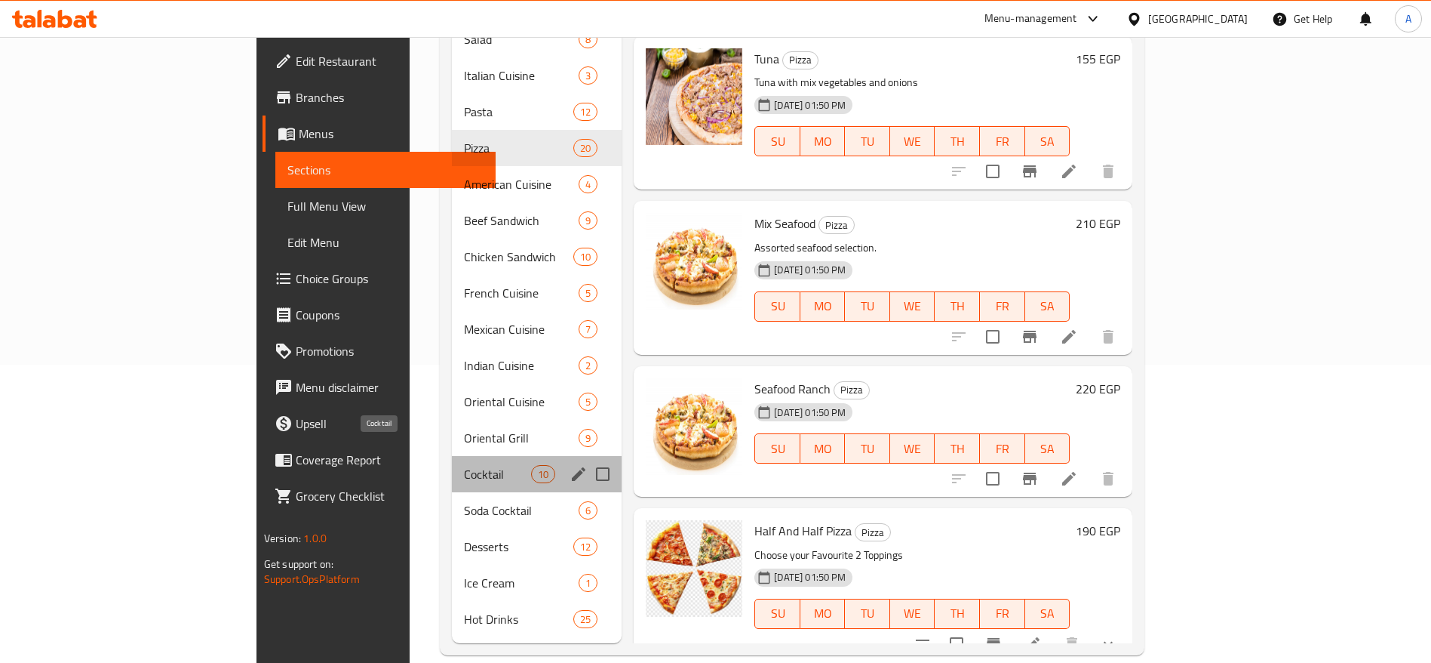
click at [464, 465] on span "Cocktail" at bounding box center [497, 474] width 67 height 18
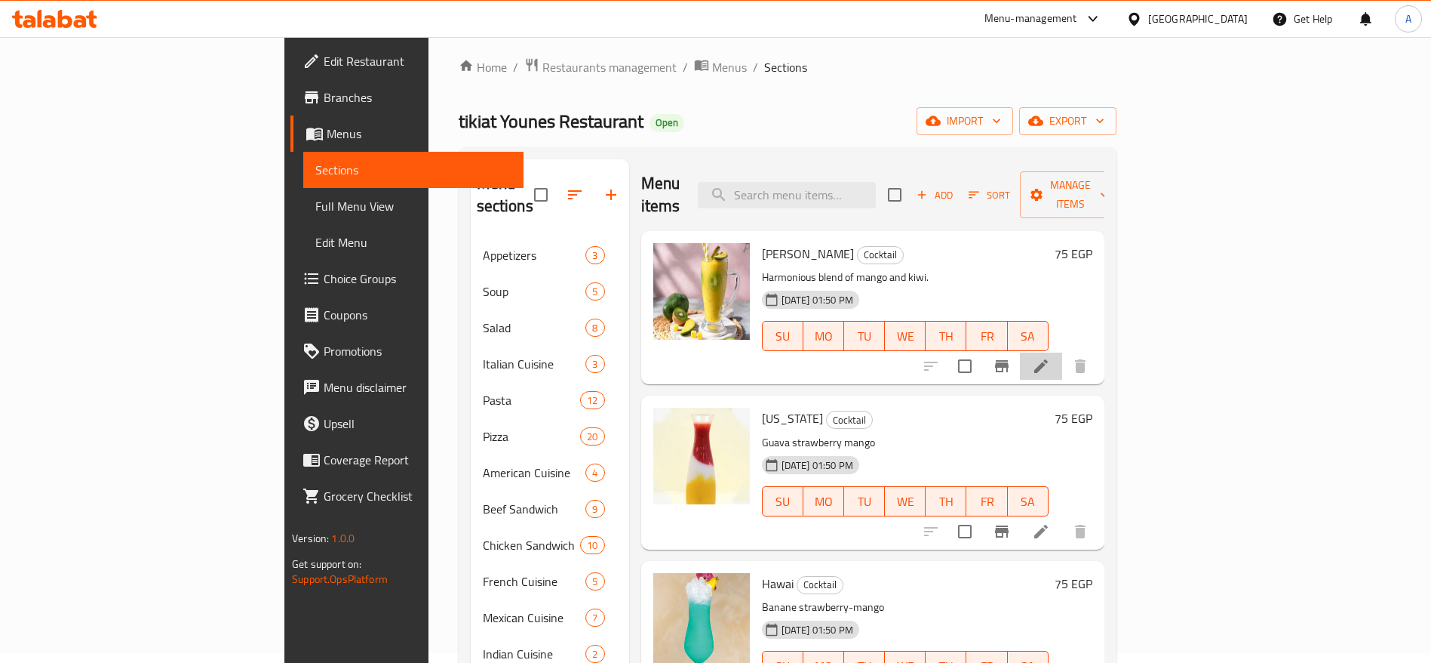
click at [1062, 352] on li at bounding box center [1041, 365] width 42 height 27
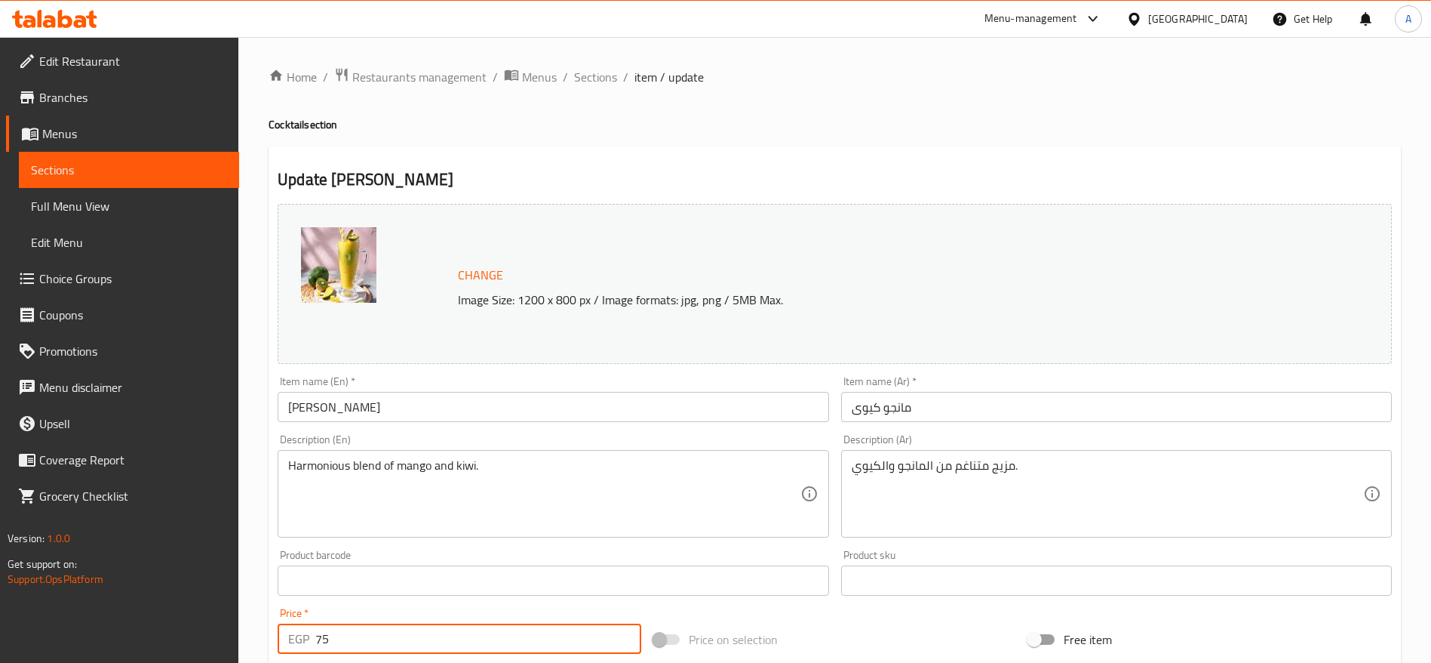
click at [457, 627] on input "75" at bounding box center [478, 638] width 326 height 30
type input "90"
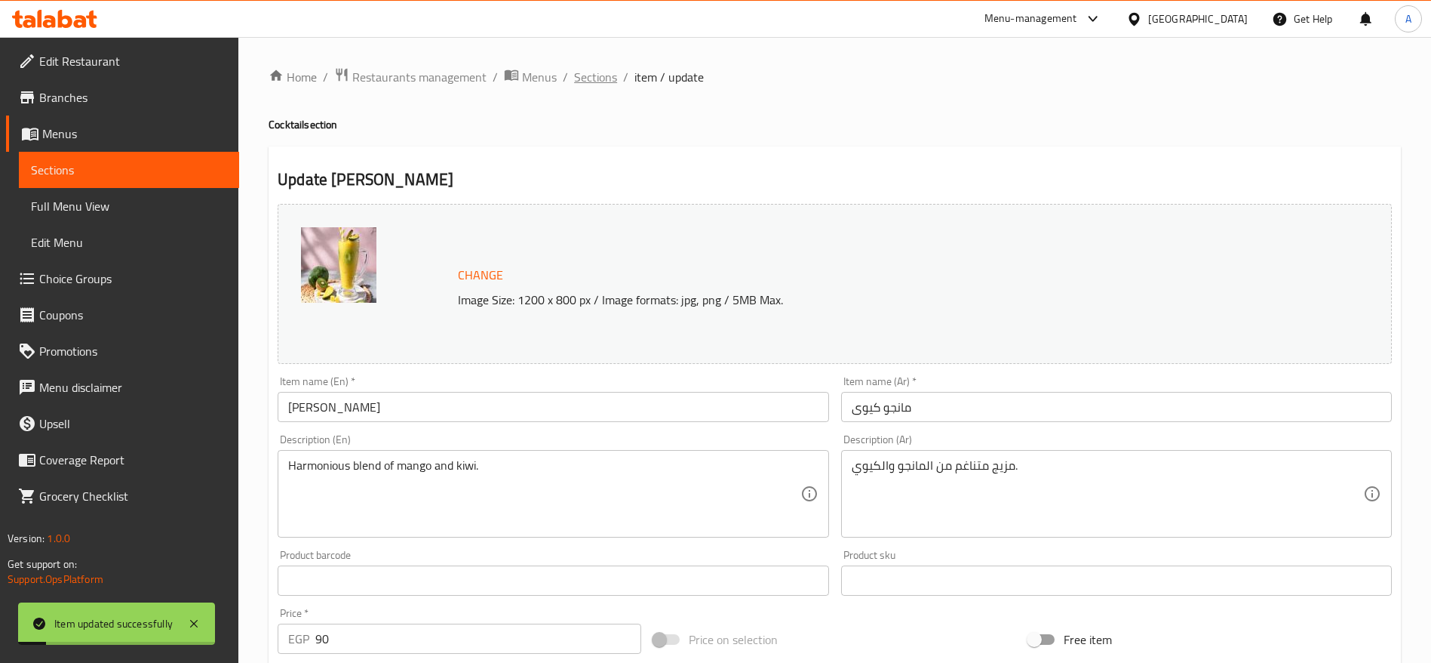
click at [601, 74] on span "Sections" at bounding box center [595, 77] width 43 height 18
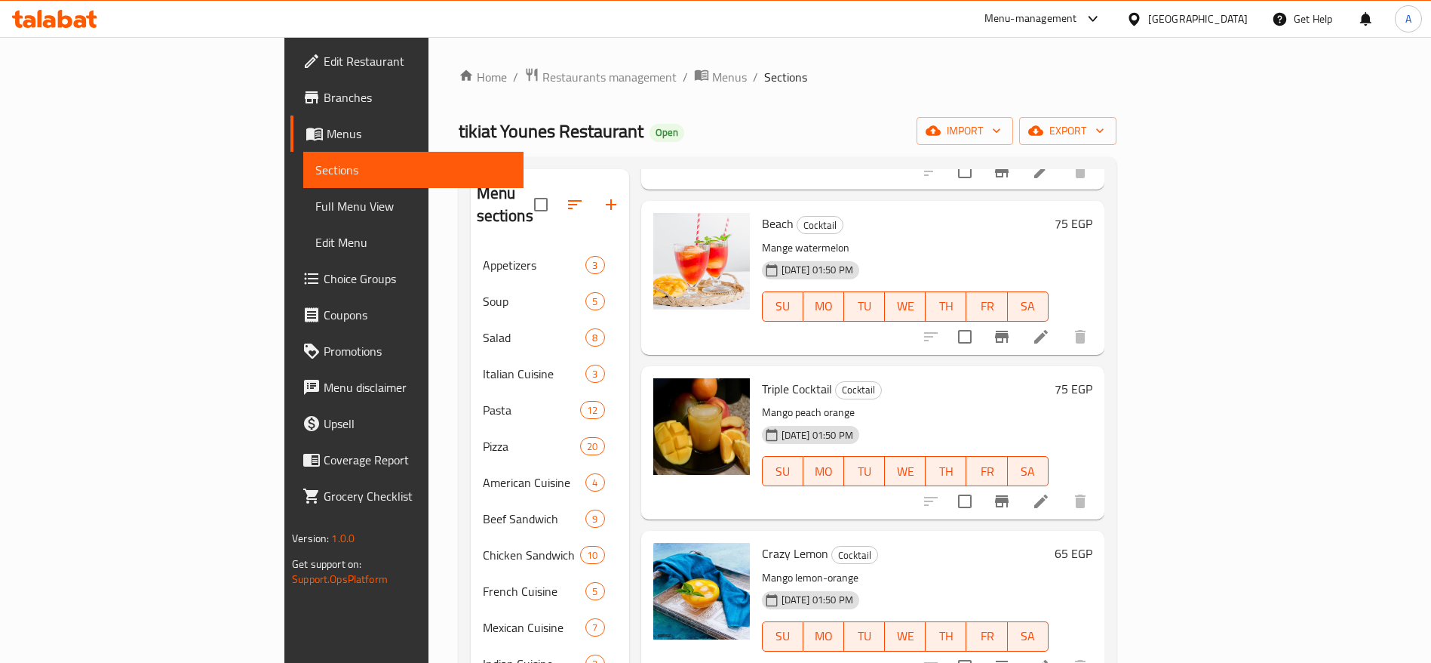
scroll to position [536, 0]
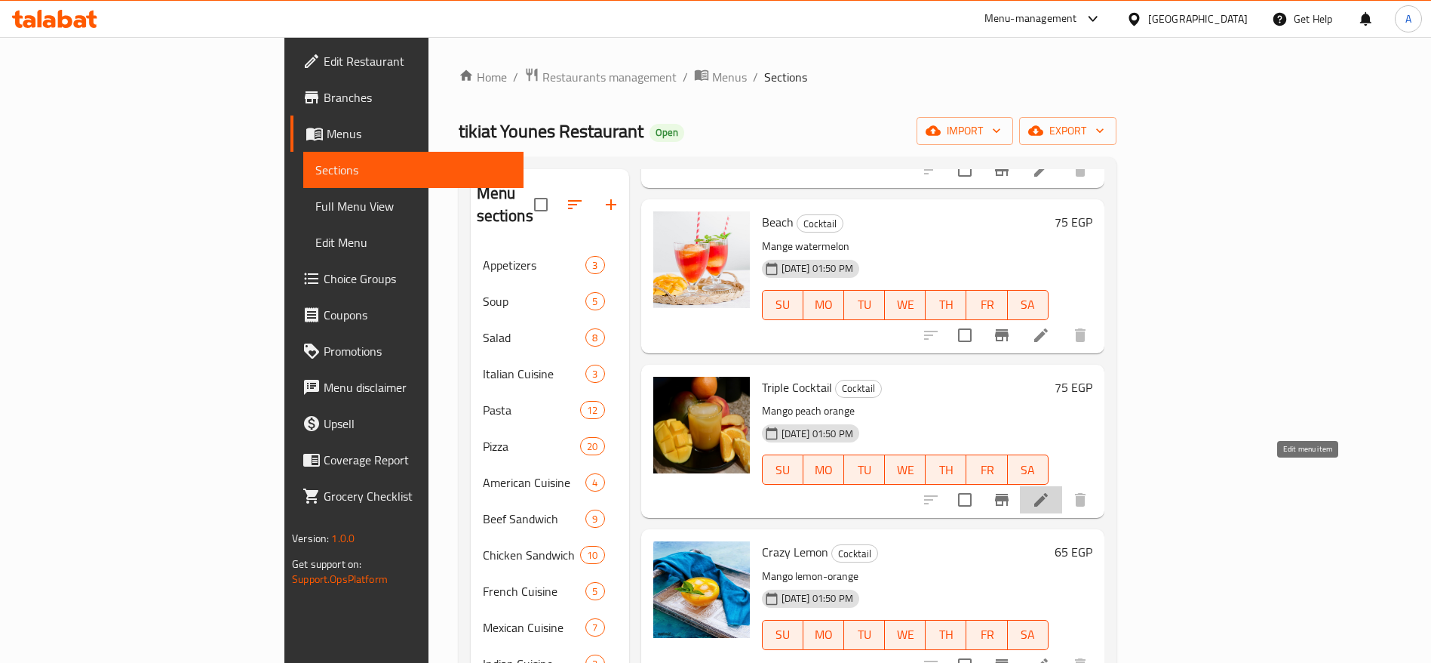
click at [1048, 493] on icon at bounding box center [1042, 500] width 14 height 14
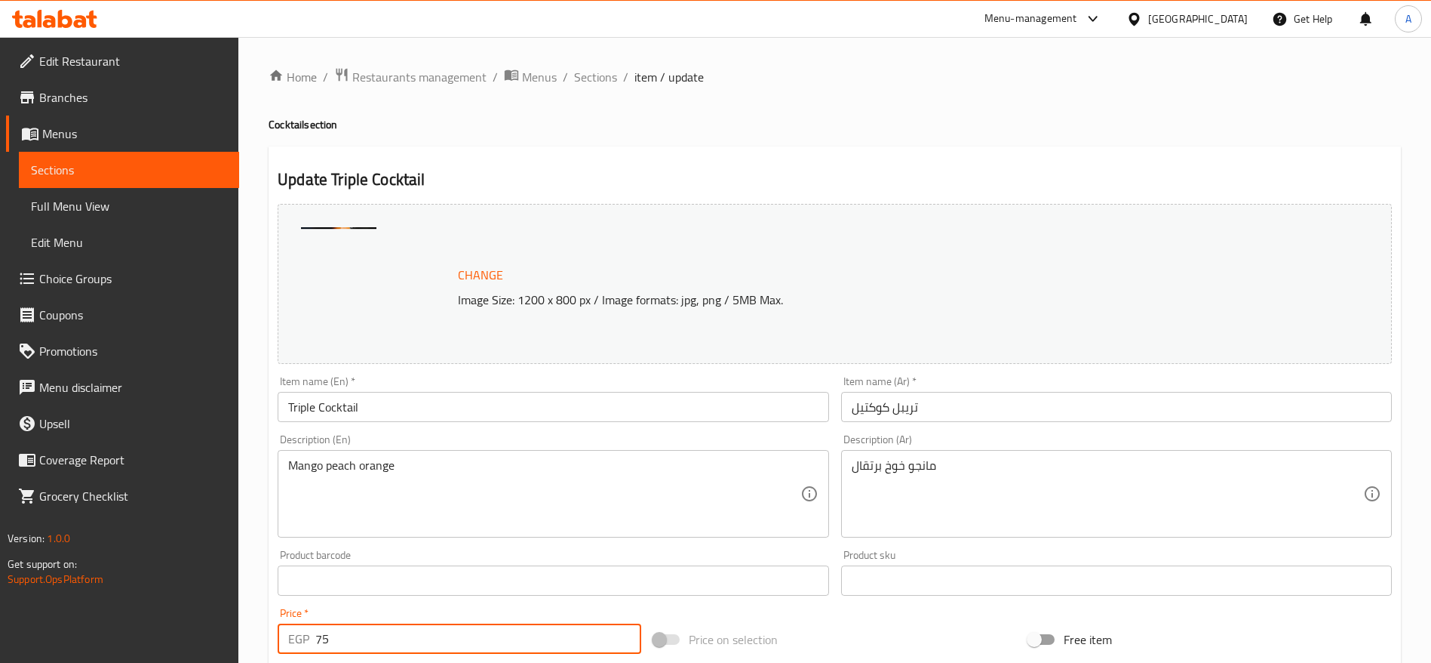
click at [425, 647] on input "75" at bounding box center [478, 638] width 326 height 30
type input "90"
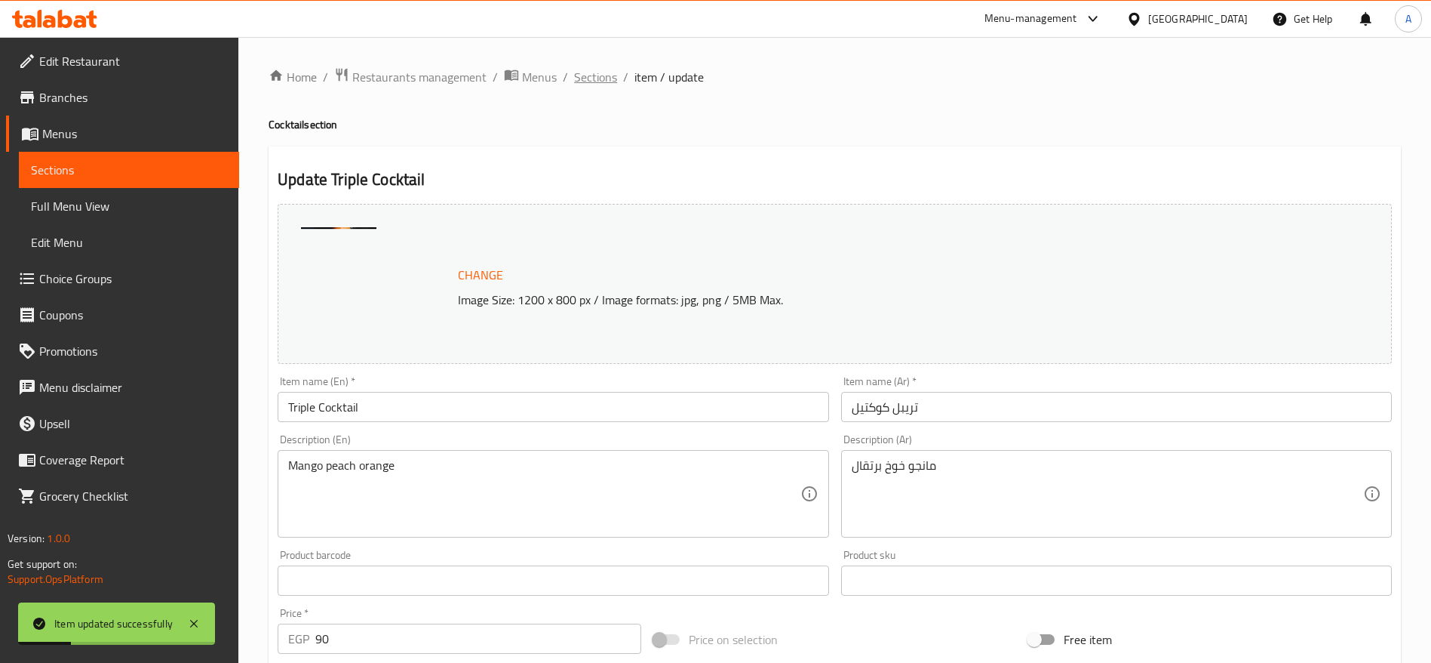
click at [601, 71] on span "Sections" at bounding box center [595, 77] width 43 height 18
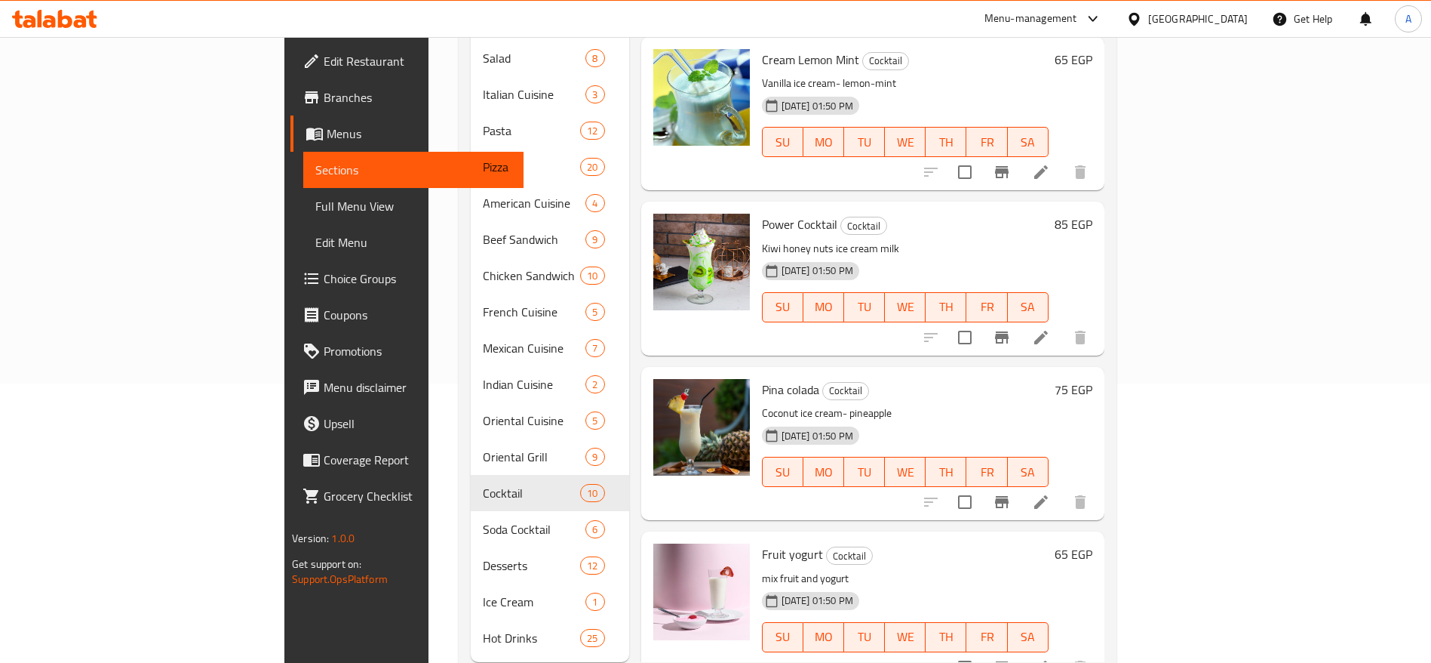
scroll to position [937, 0]
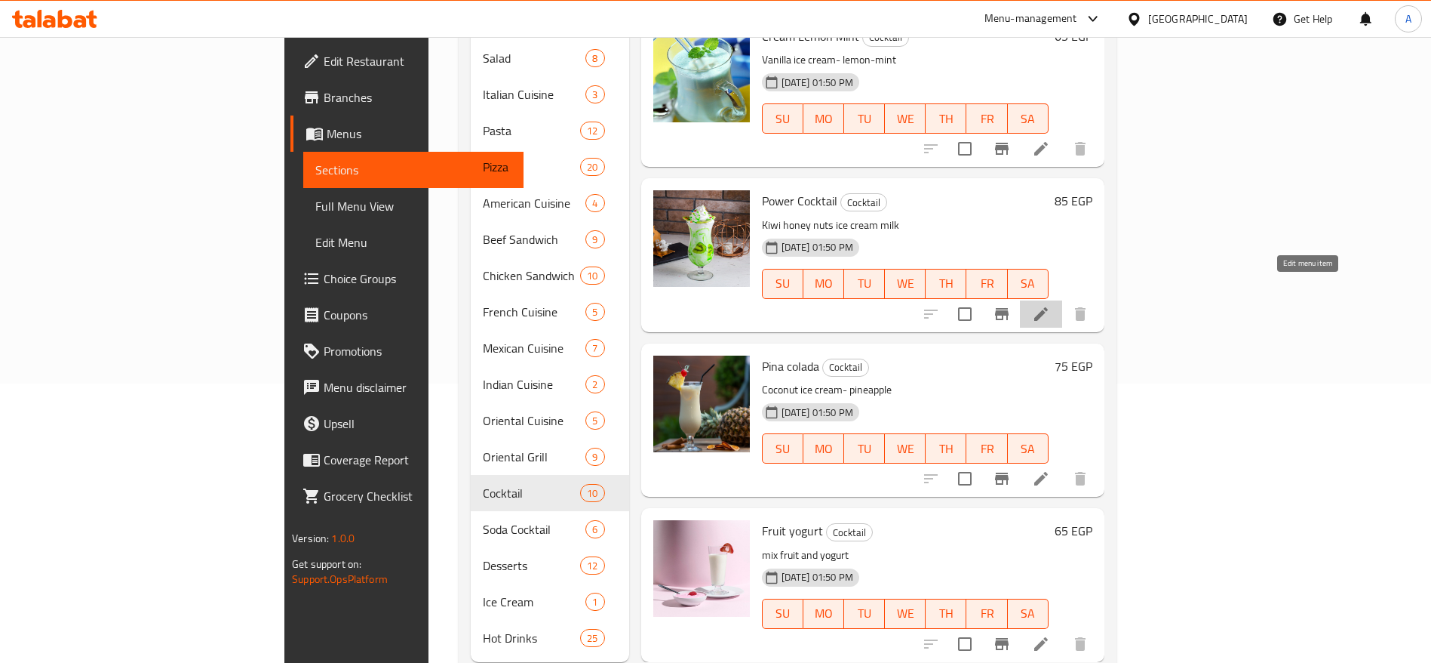
click at [1048, 307] on icon at bounding box center [1042, 314] width 14 height 14
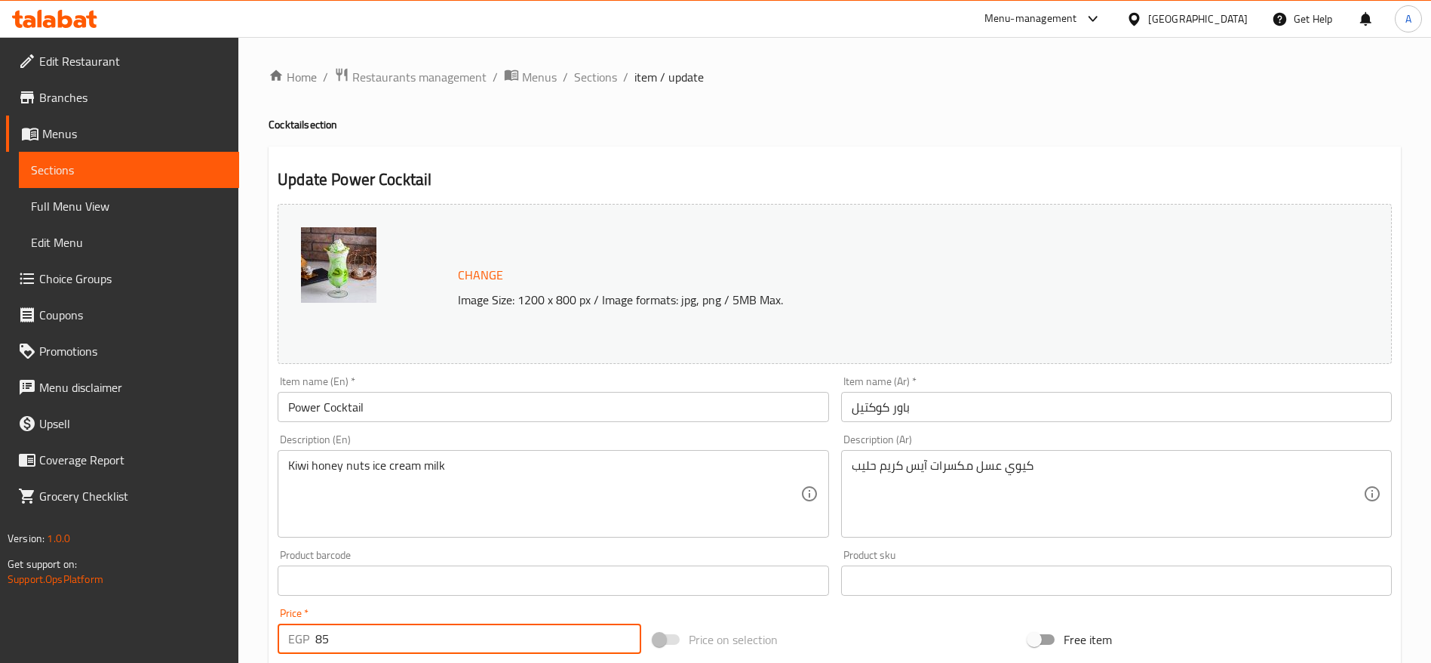
click at [493, 623] on input "85" at bounding box center [478, 638] width 326 height 30
type input "8"
type input "105"
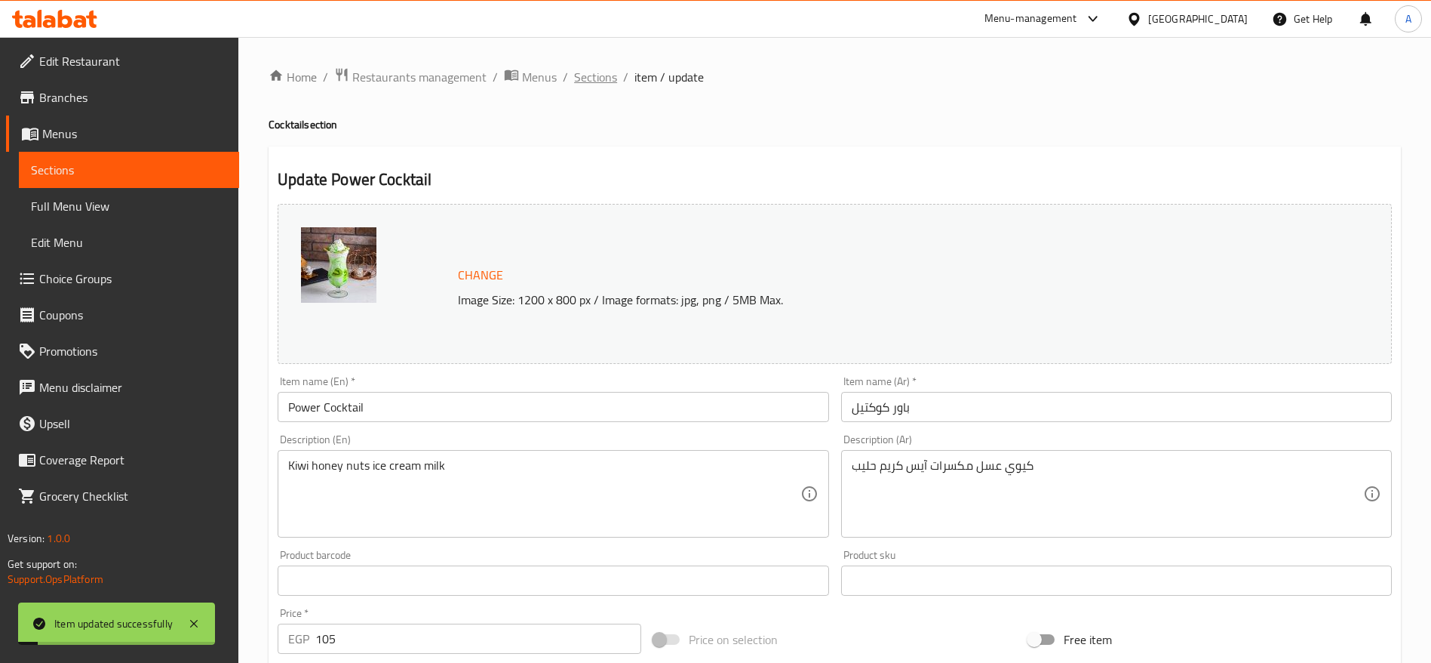
click at [607, 76] on span "Sections" at bounding box center [595, 77] width 43 height 18
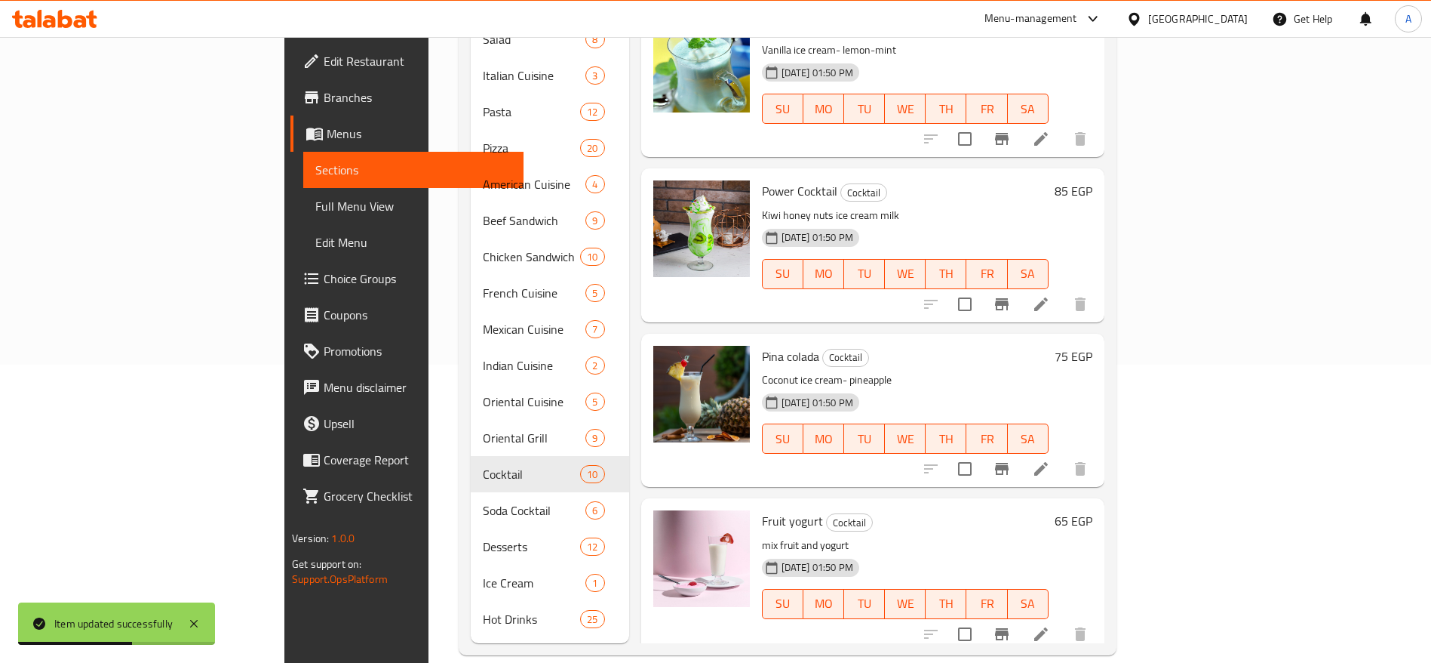
scroll to position [937, 0]
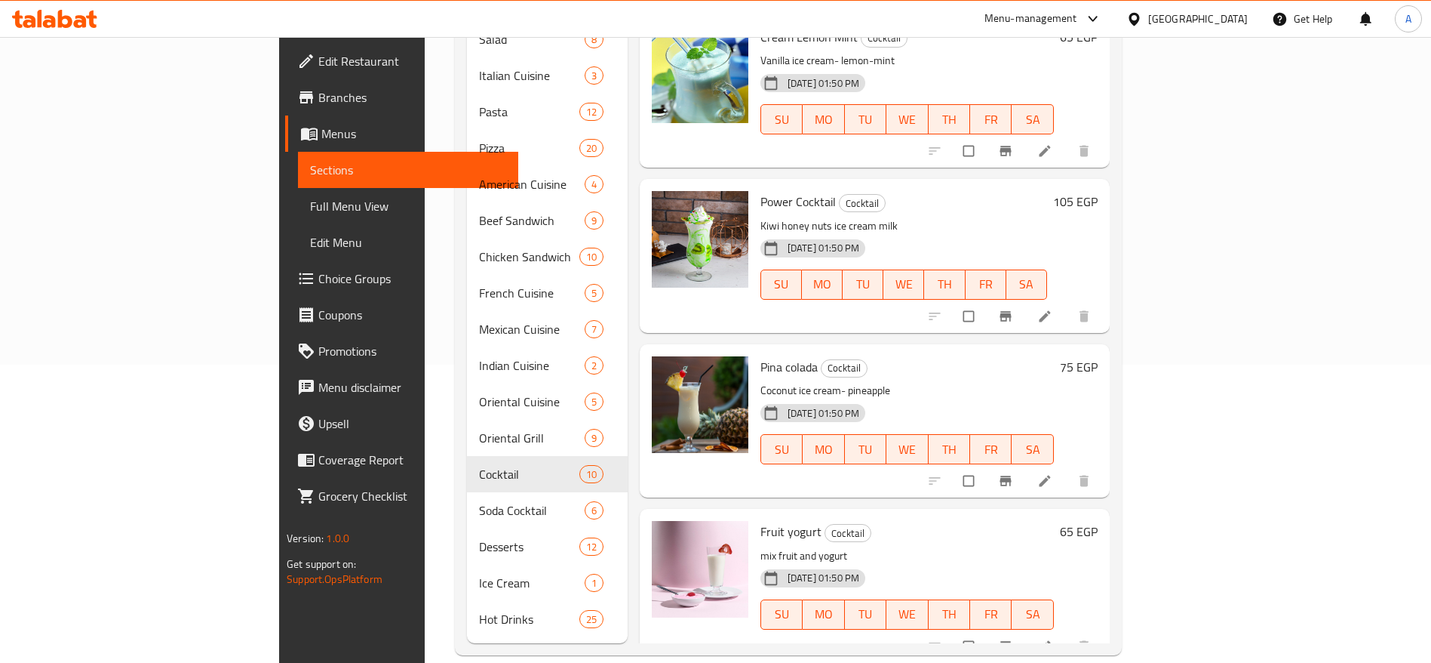
scroll to position [937, 0]
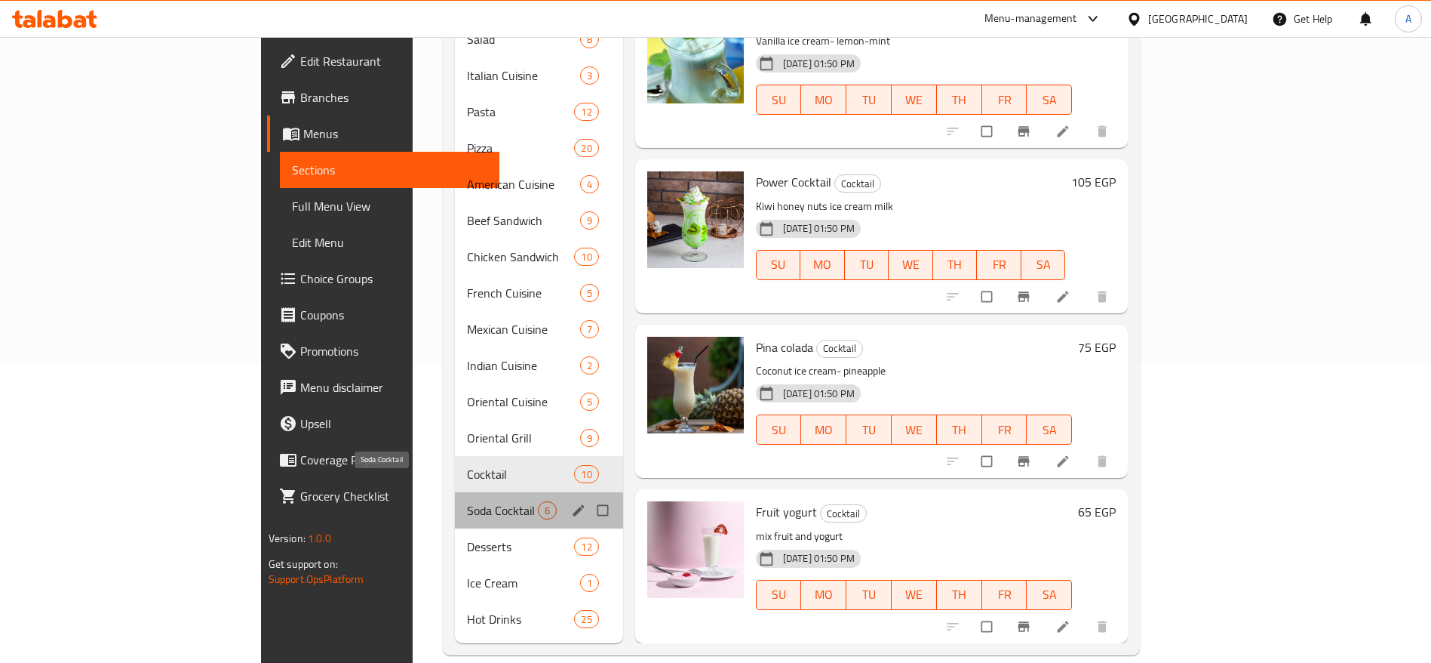
click at [467, 501] on span "Soda Cocktail" at bounding box center [502, 510] width 71 height 18
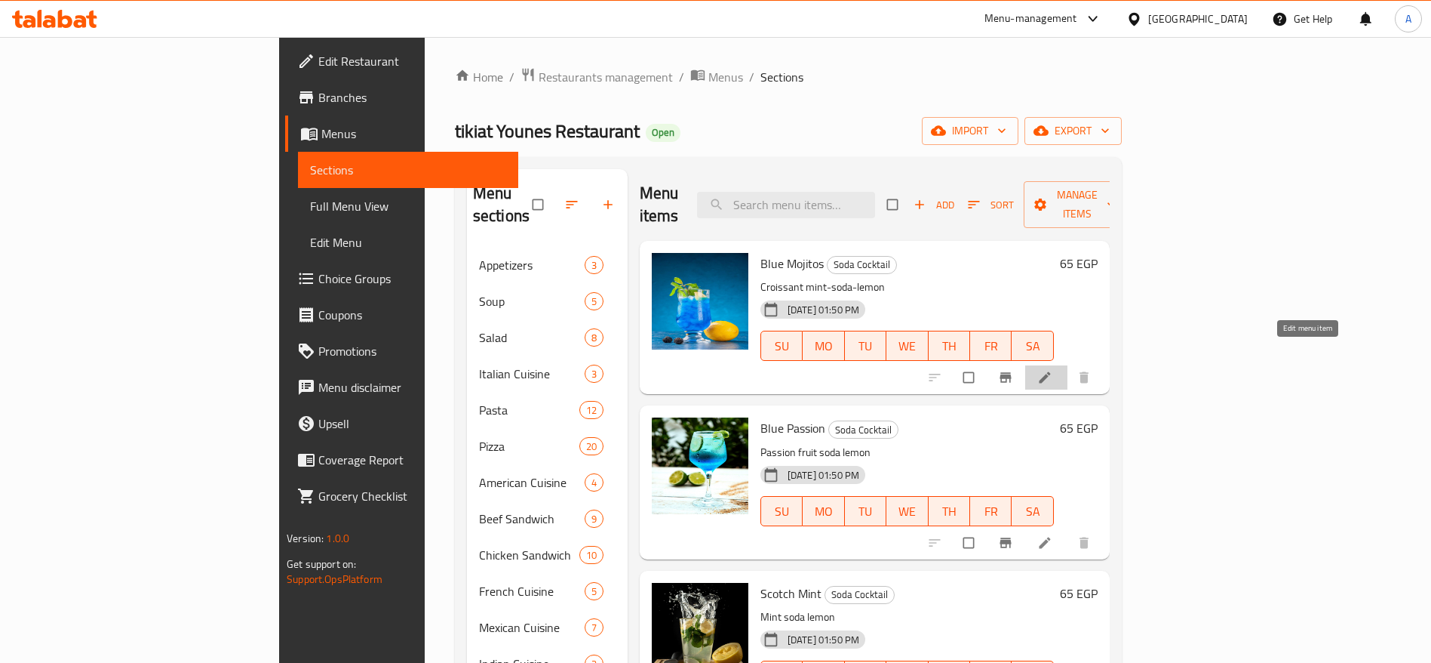
click at [1053, 370] on icon at bounding box center [1045, 377] width 15 height 15
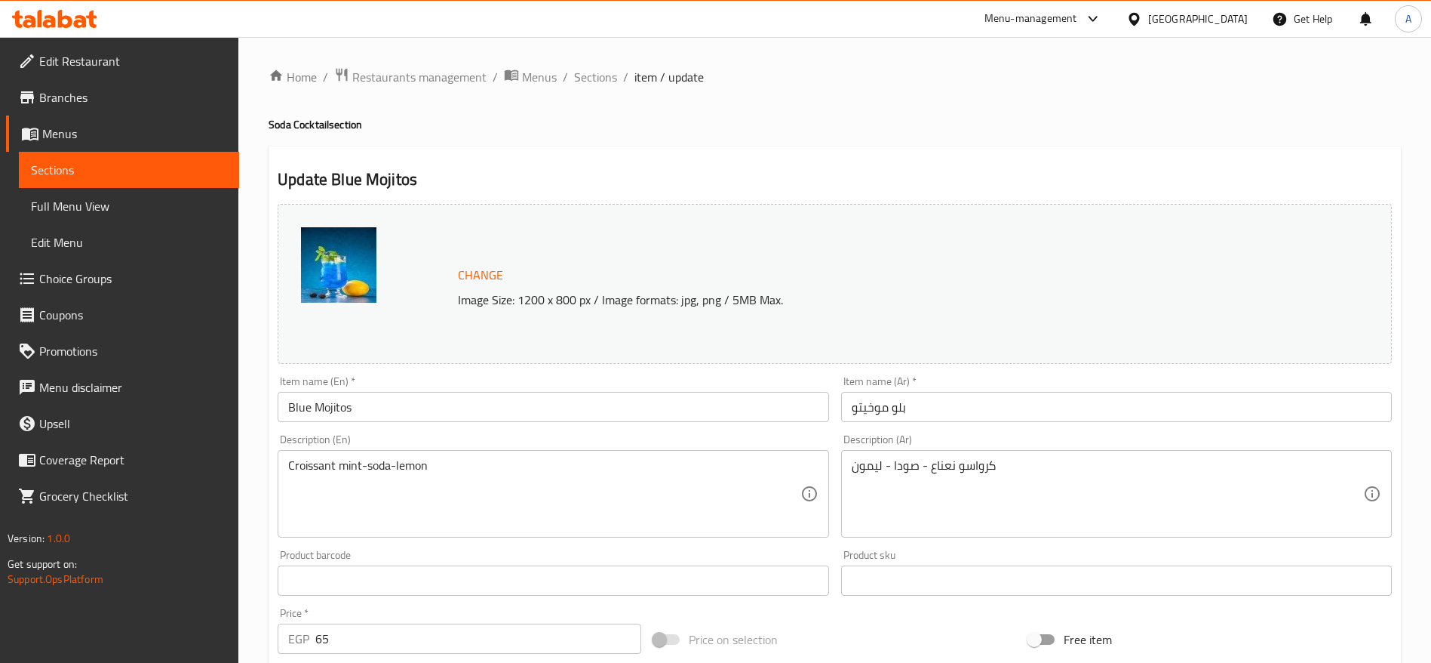
click at [523, 621] on div "Price   * EGP 65 Price *" at bounding box center [460, 630] width 364 height 46
click at [503, 629] on input "65" at bounding box center [478, 638] width 326 height 30
type input "69"
click at [604, 82] on span "Sections" at bounding box center [595, 77] width 43 height 18
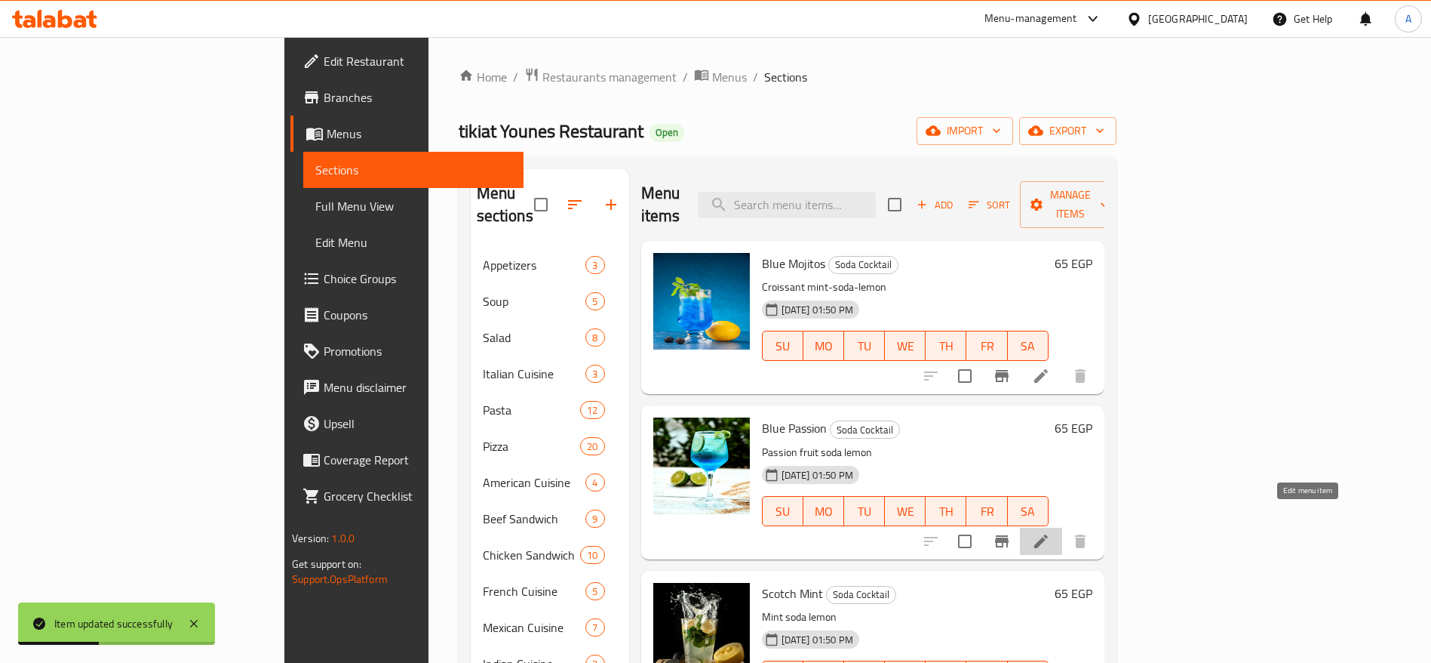
click at [1048, 534] on icon at bounding box center [1042, 541] width 14 height 14
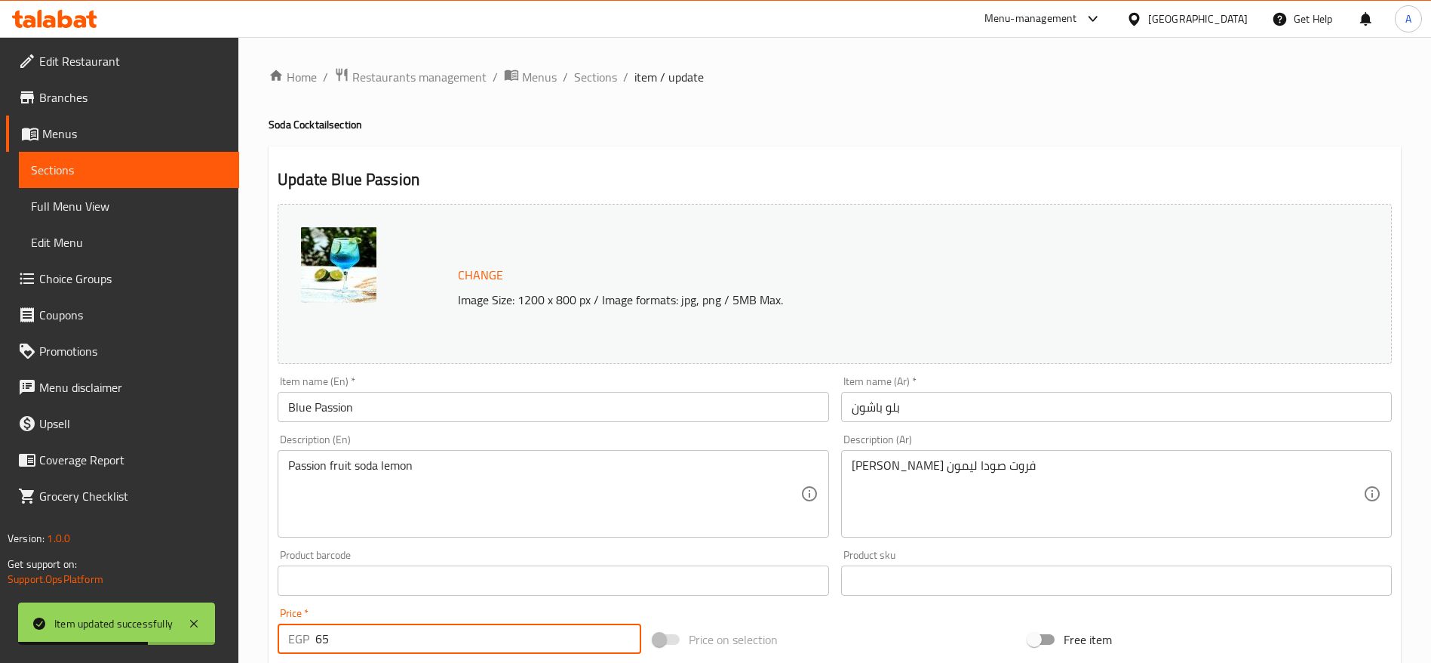
click at [386, 644] on input "65" at bounding box center [478, 638] width 326 height 30
type input "69"
click at [577, 79] on span "Sections" at bounding box center [595, 77] width 43 height 18
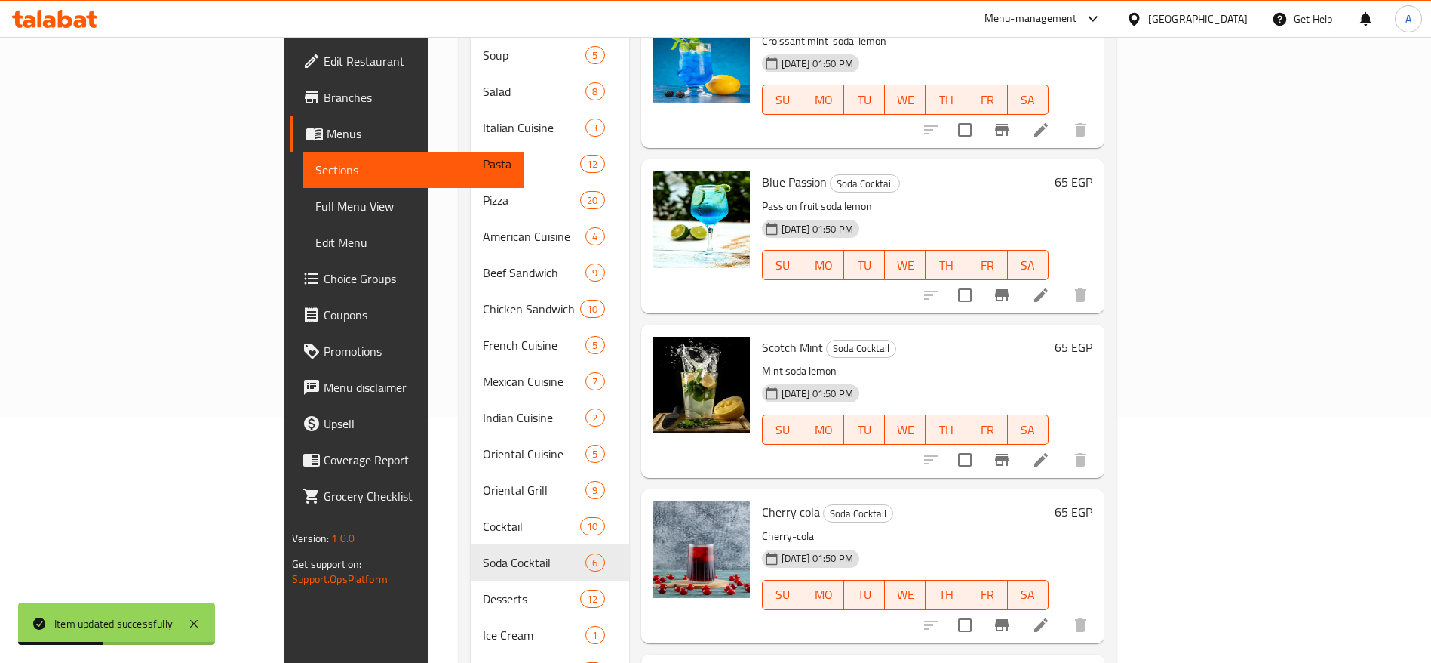
scroll to position [252, 0]
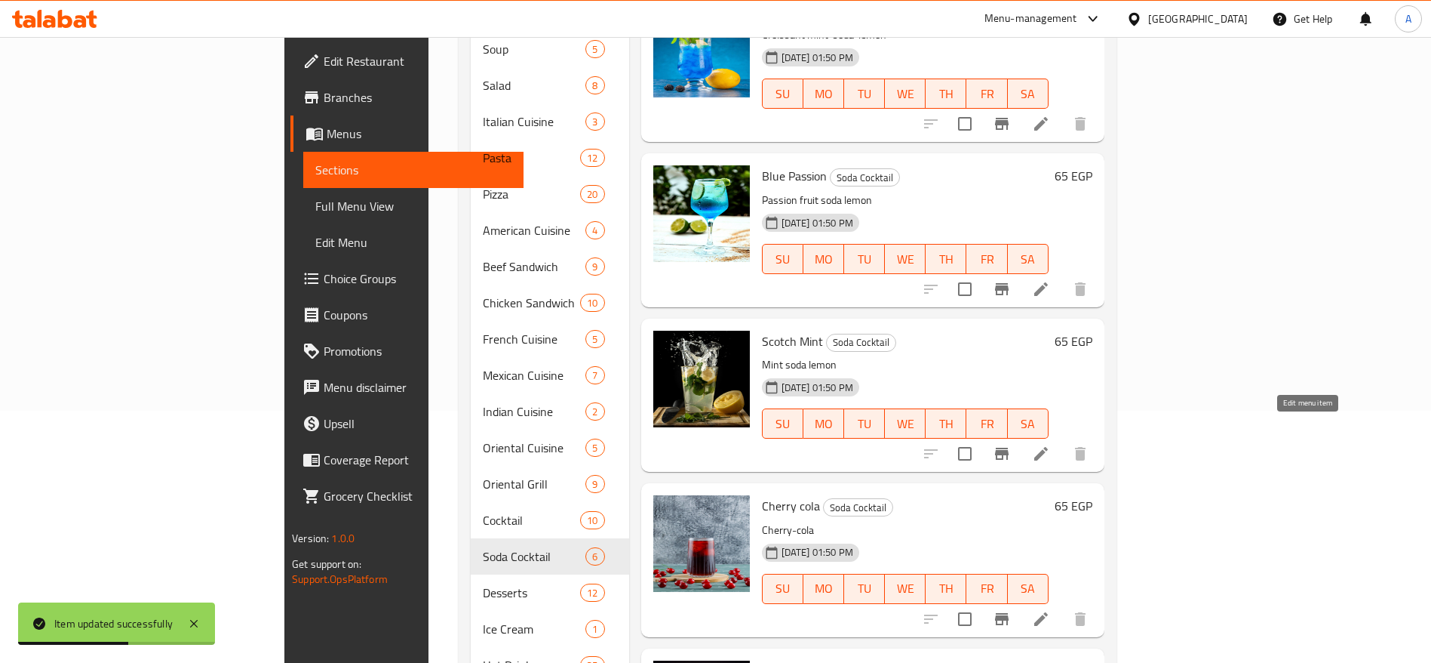
click at [1050, 444] on icon at bounding box center [1041, 453] width 18 height 18
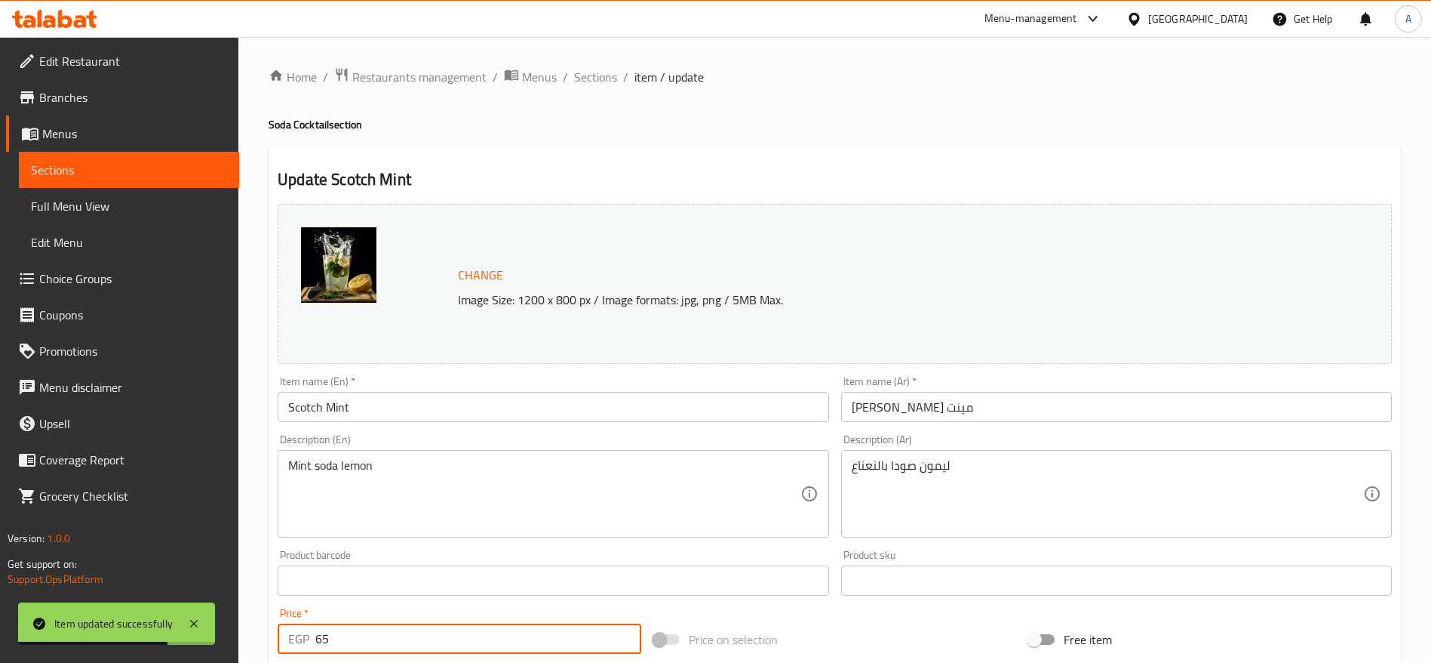
click at [344, 639] on input "65" at bounding box center [478, 638] width 326 height 30
type input "69"
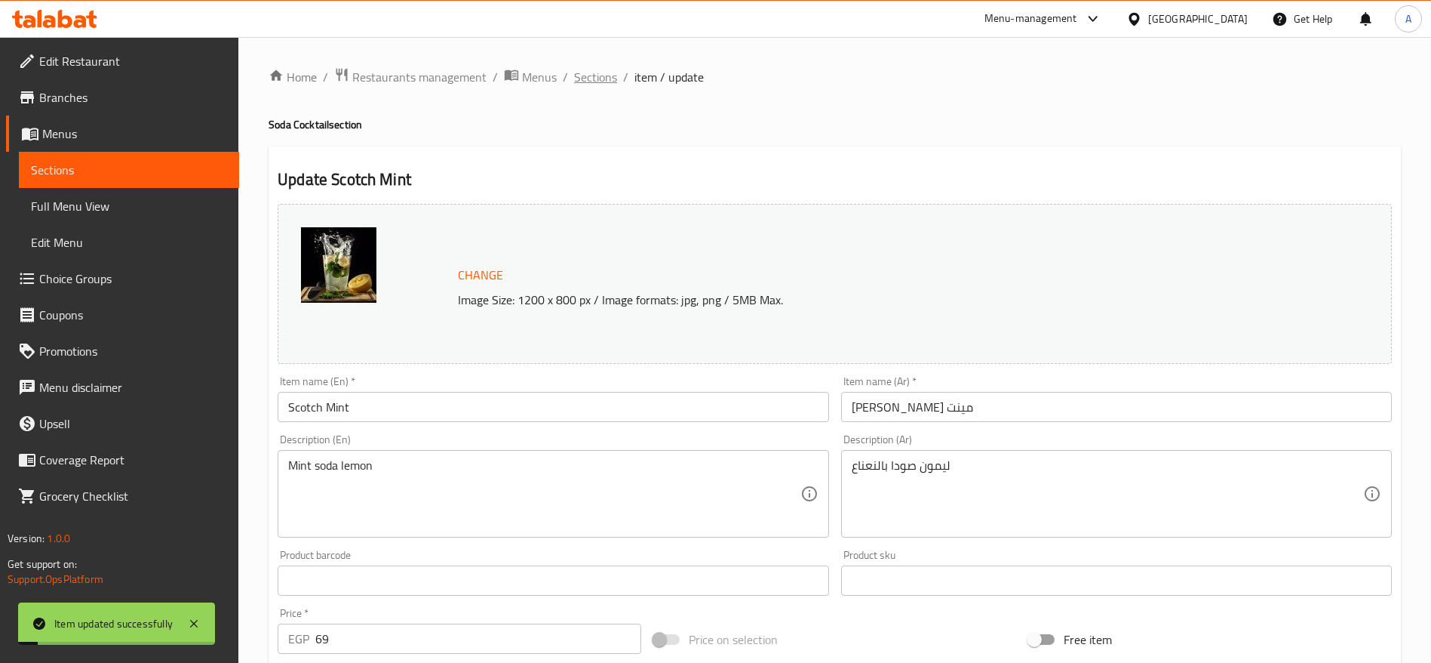
click at [598, 81] on span "Sections" at bounding box center [595, 77] width 43 height 18
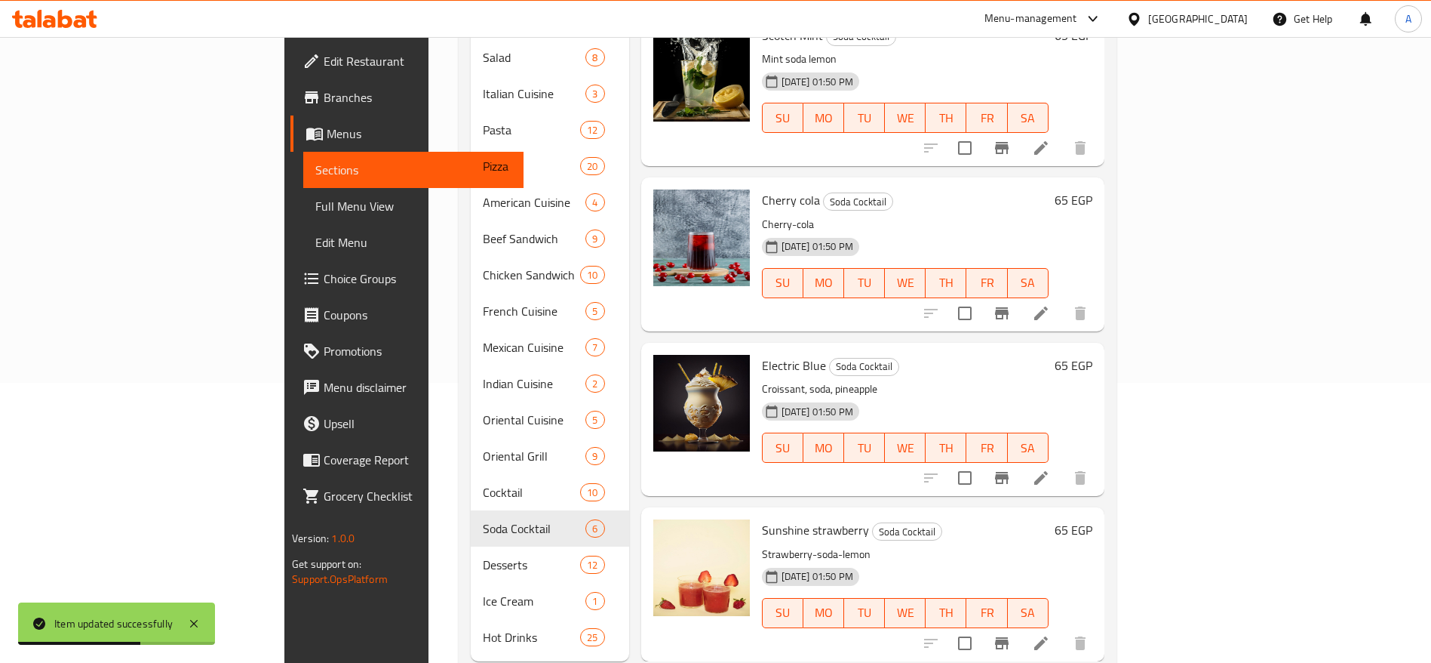
scroll to position [298, 0]
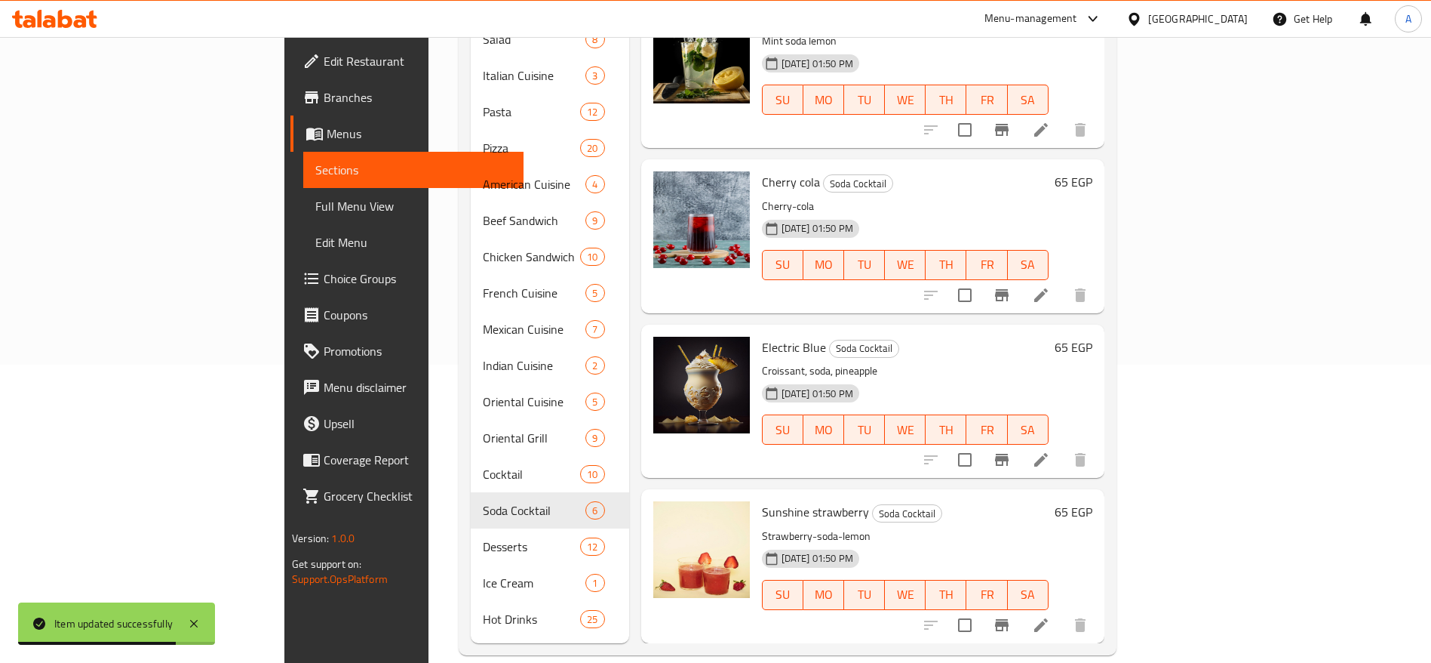
click at [1099, 287] on div at bounding box center [1006, 295] width 186 height 36
click at [1062, 282] on li at bounding box center [1041, 294] width 42 height 27
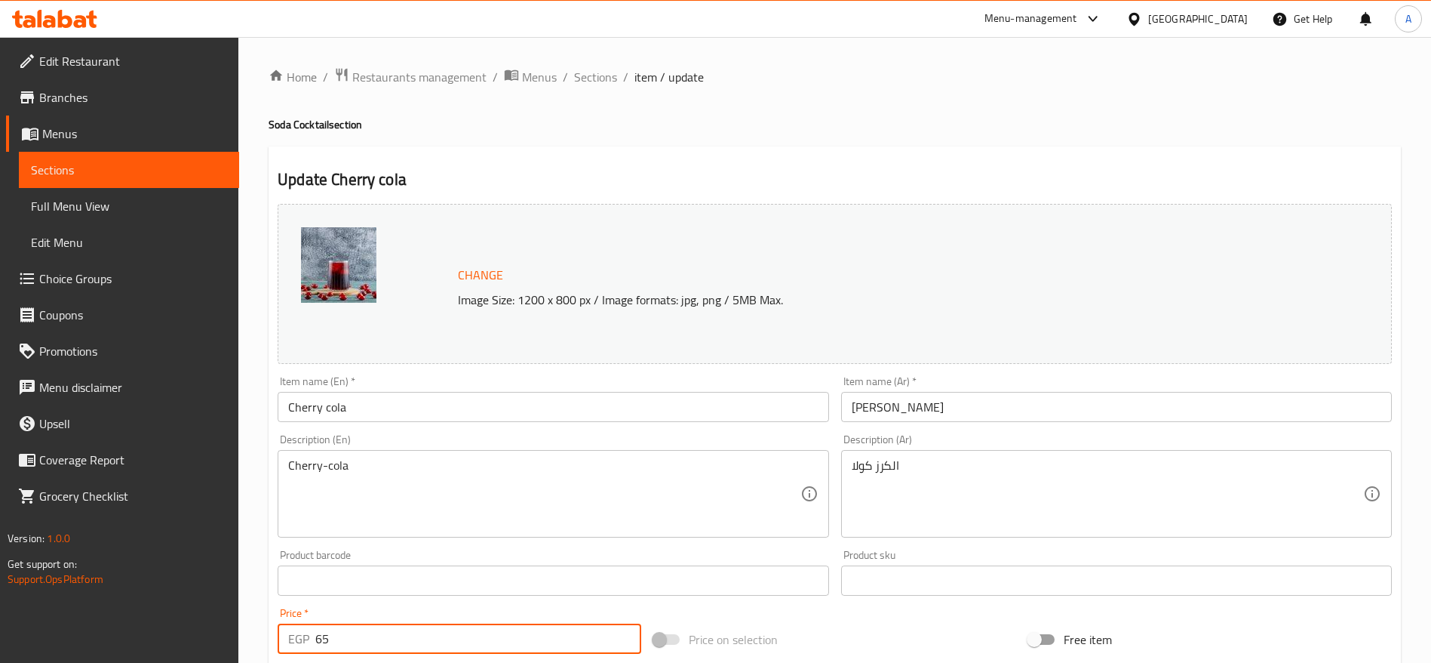
click at [352, 642] on input "65" at bounding box center [478, 638] width 326 height 30
type input "69"
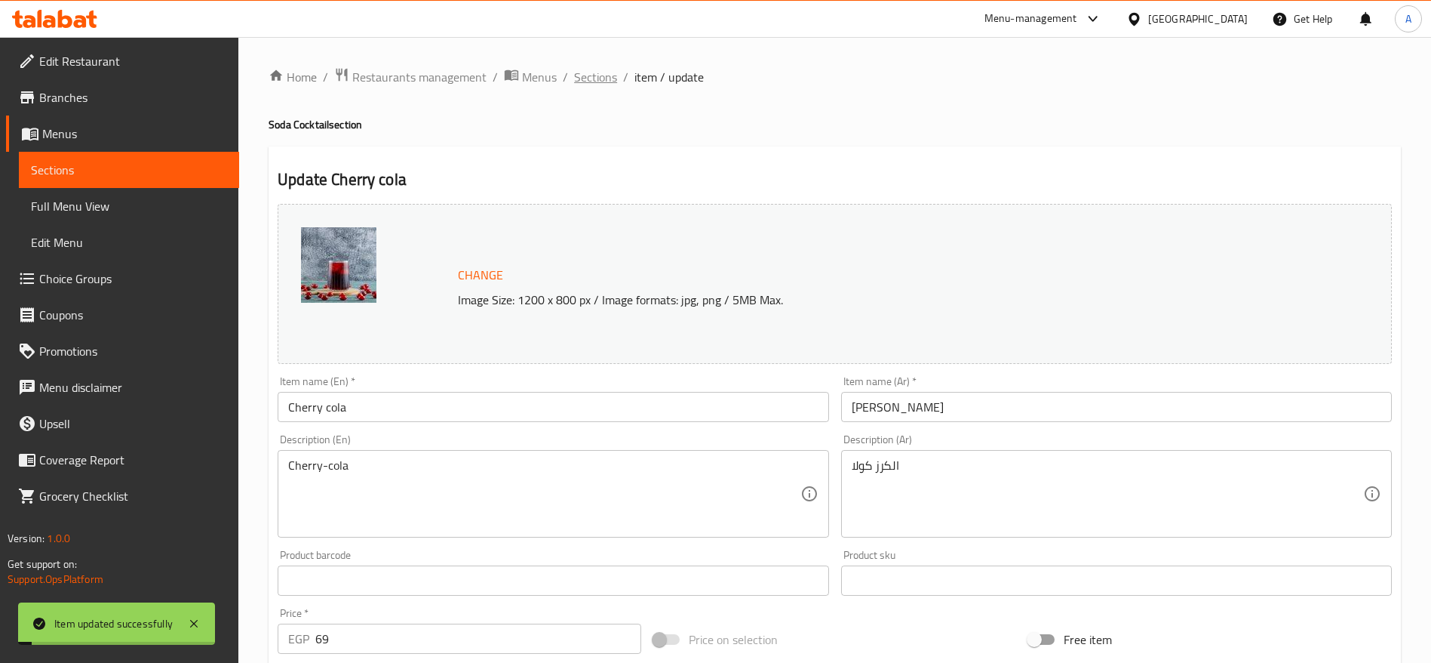
click at [601, 83] on span "Sections" at bounding box center [595, 77] width 43 height 18
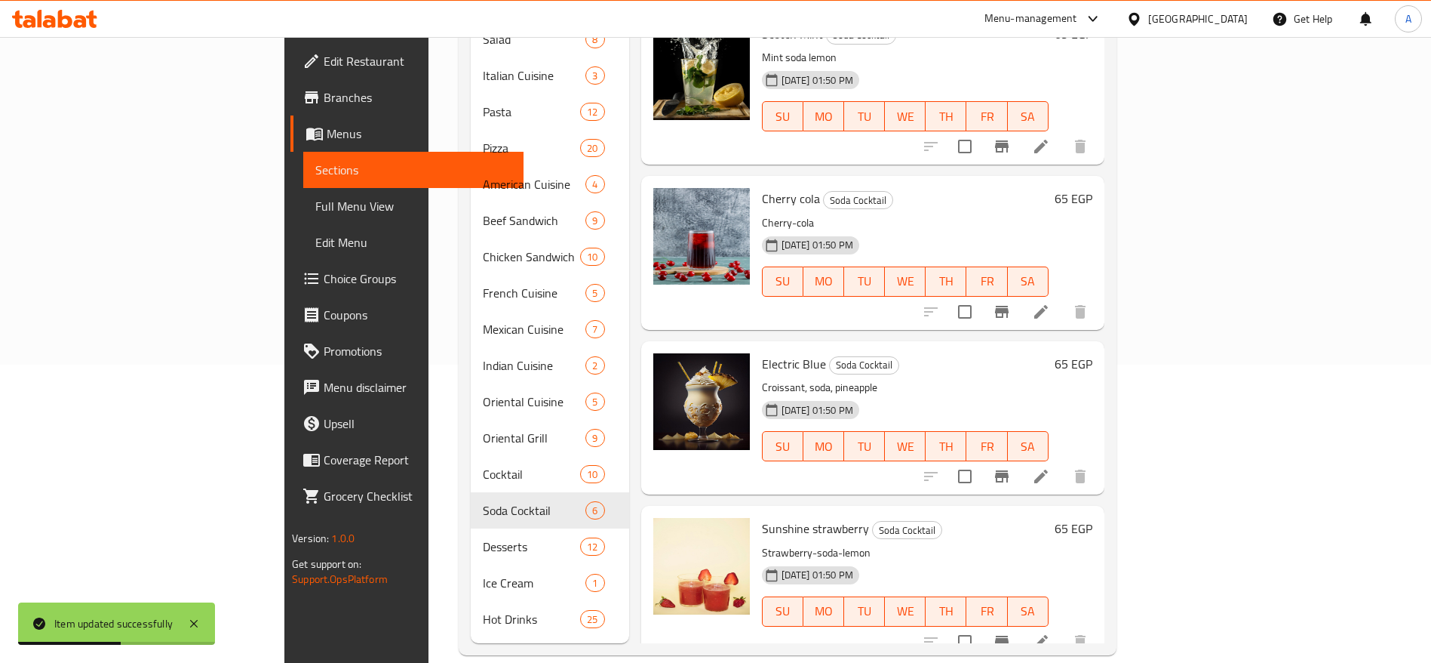
scroll to position [278, 0]
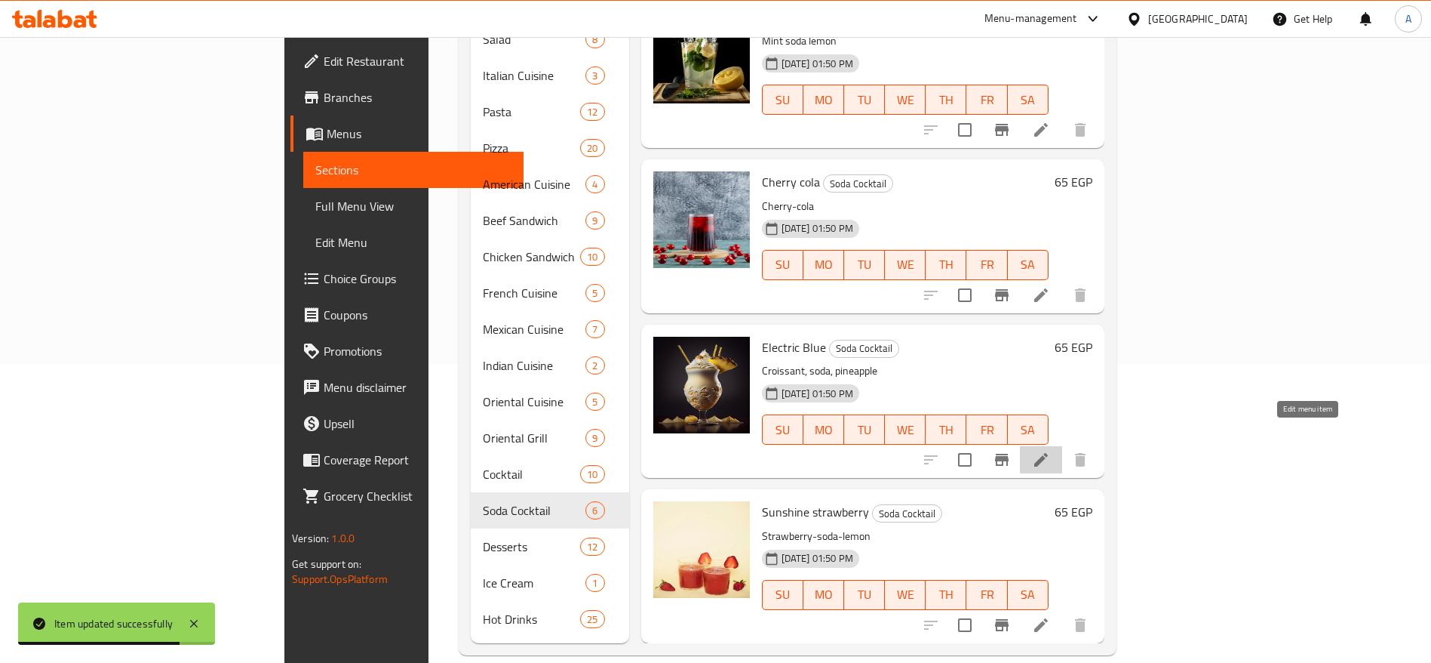
click at [1050, 450] on icon at bounding box center [1041, 459] width 18 height 18
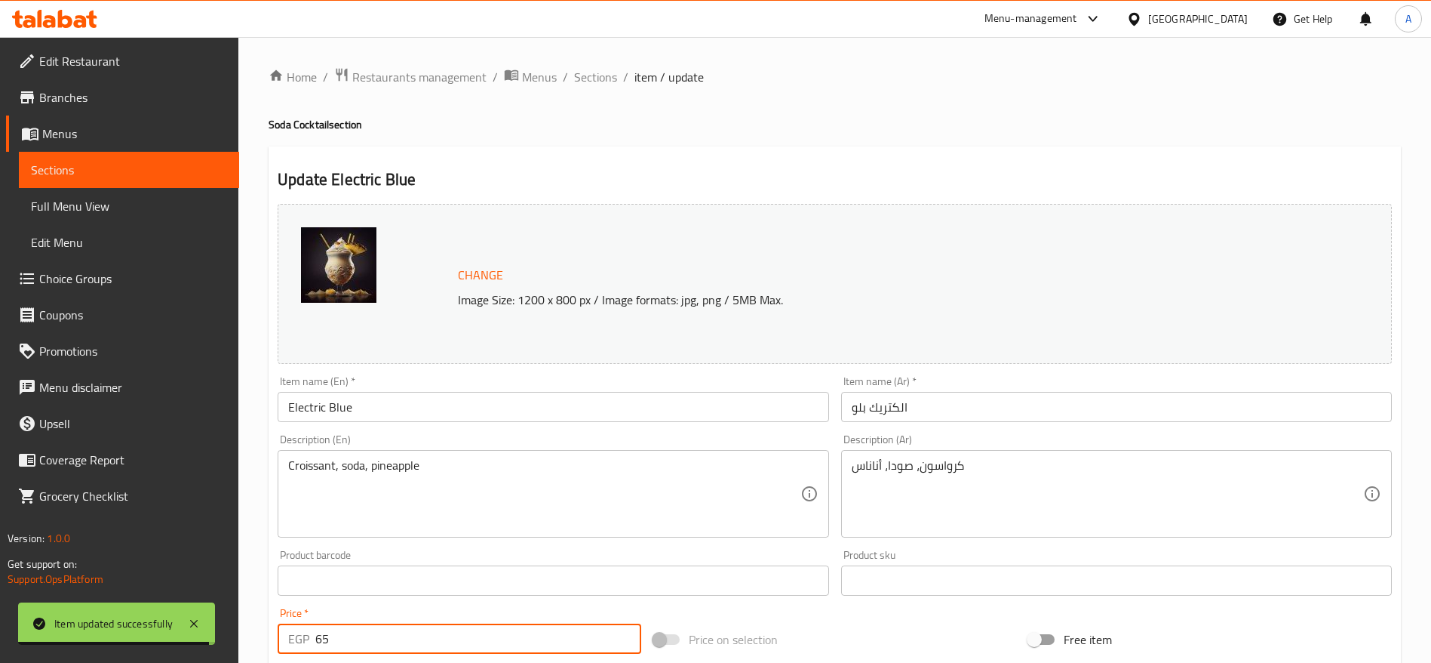
click at [456, 634] on input "65" at bounding box center [478, 638] width 326 height 30
type input "69"
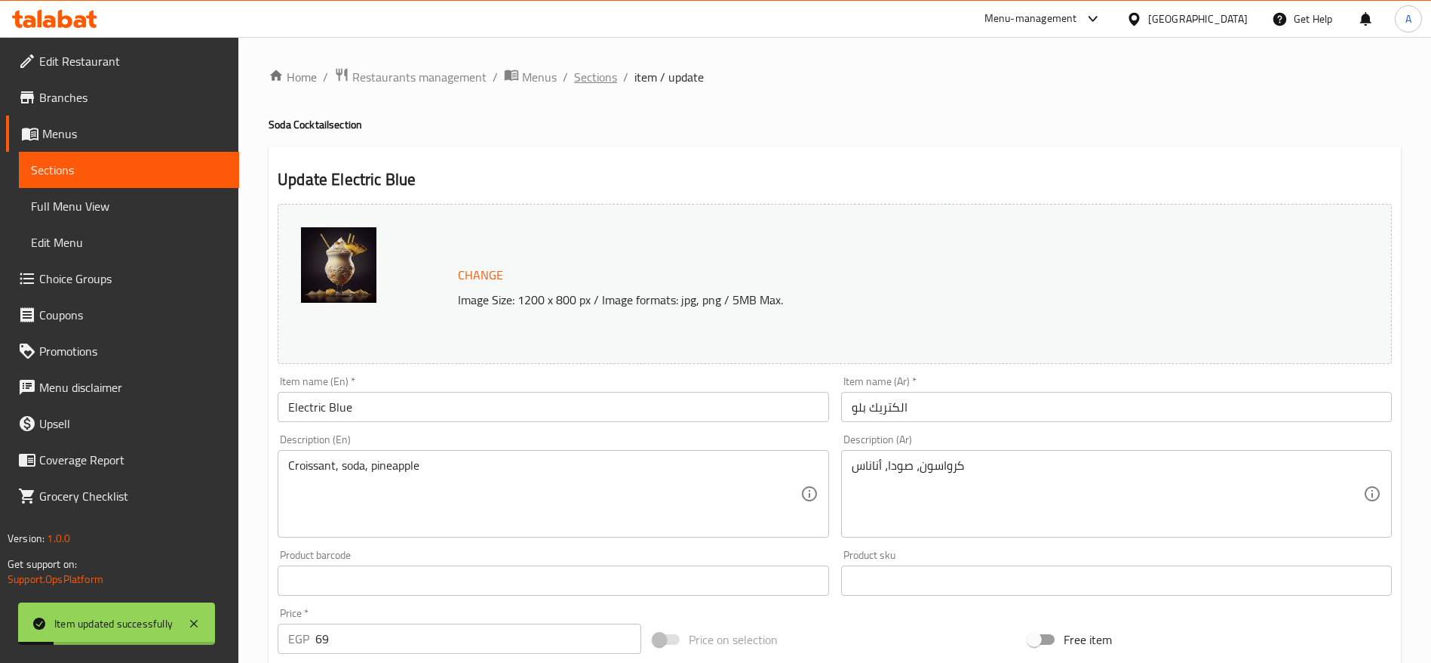
click at [610, 76] on span "Sections" at bounding box center [595, 77] width 43 height 18
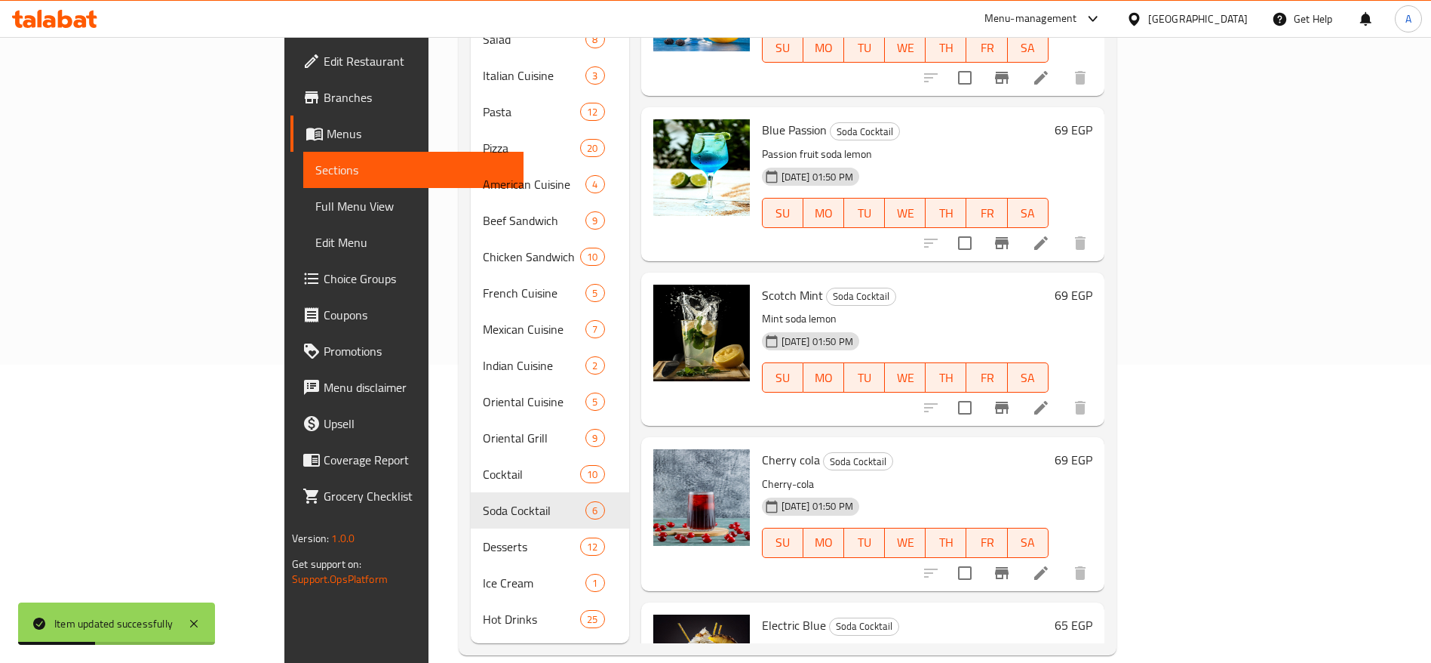
scroll to position [278, 0]
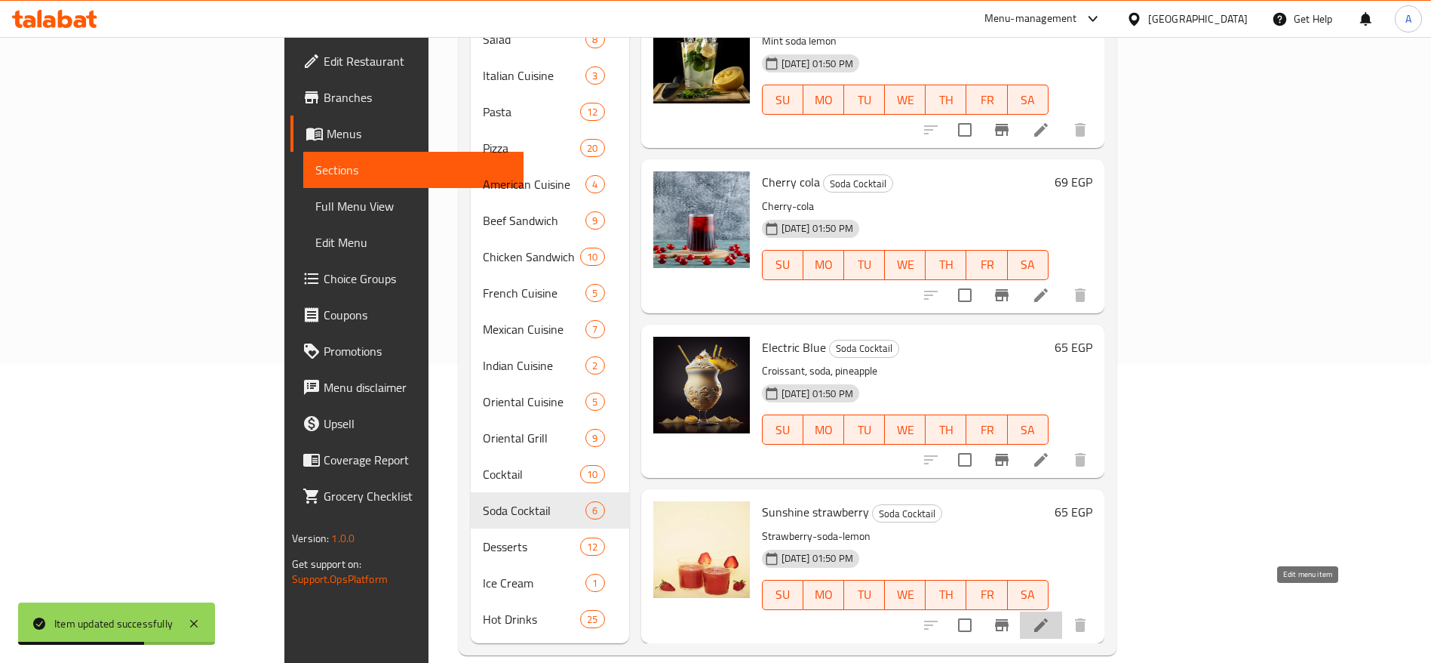
click at [1050, 616] on icon at bounding box center [1041, 625] width 18 height 18
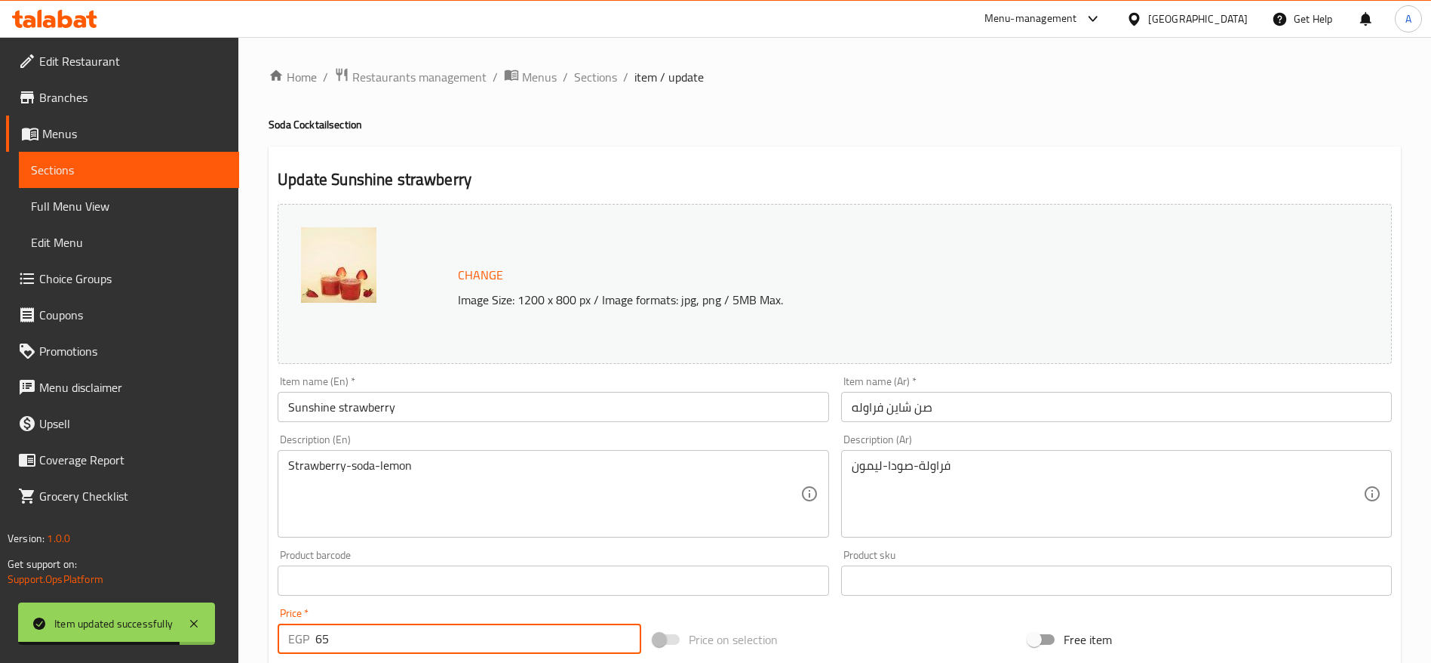
click at [442, 641] on input "65" at bounding box center [478, 638] width 326 height 30
type input "69"
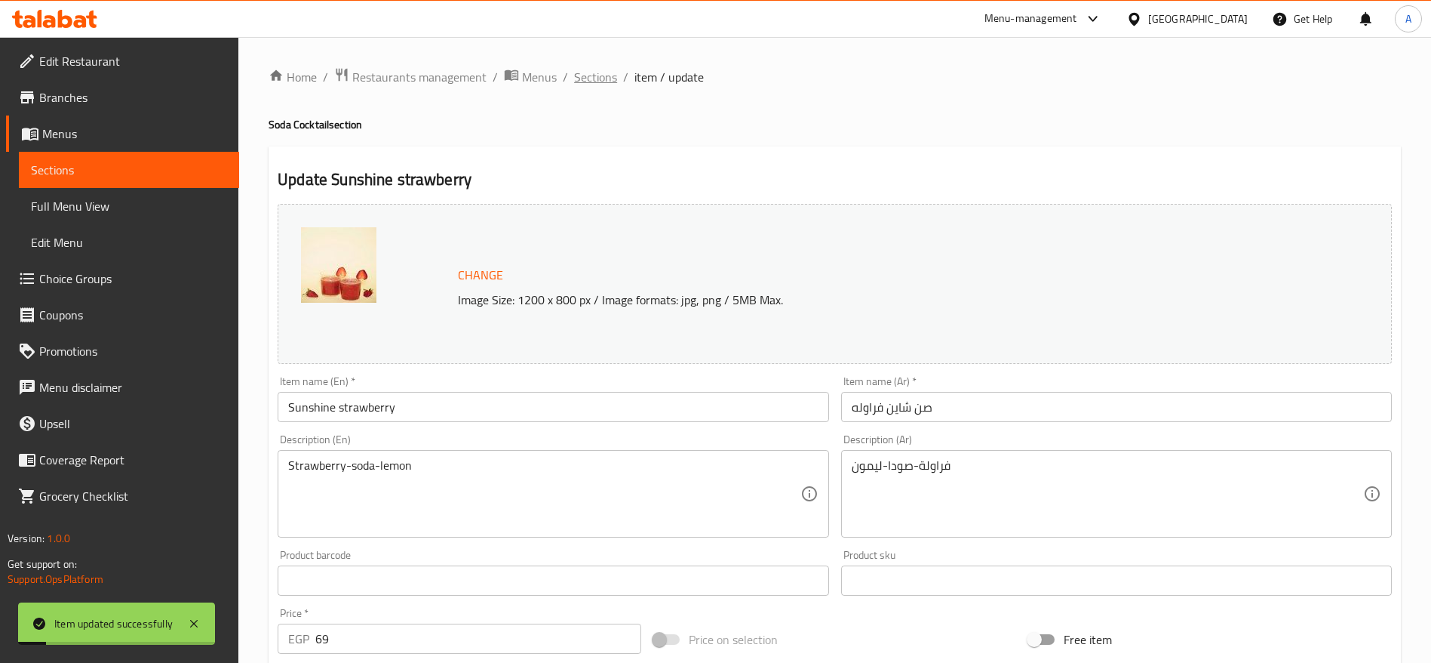
click at [598, 80] on span "Sections" at bounding box center [595, 77] width 43 height 18
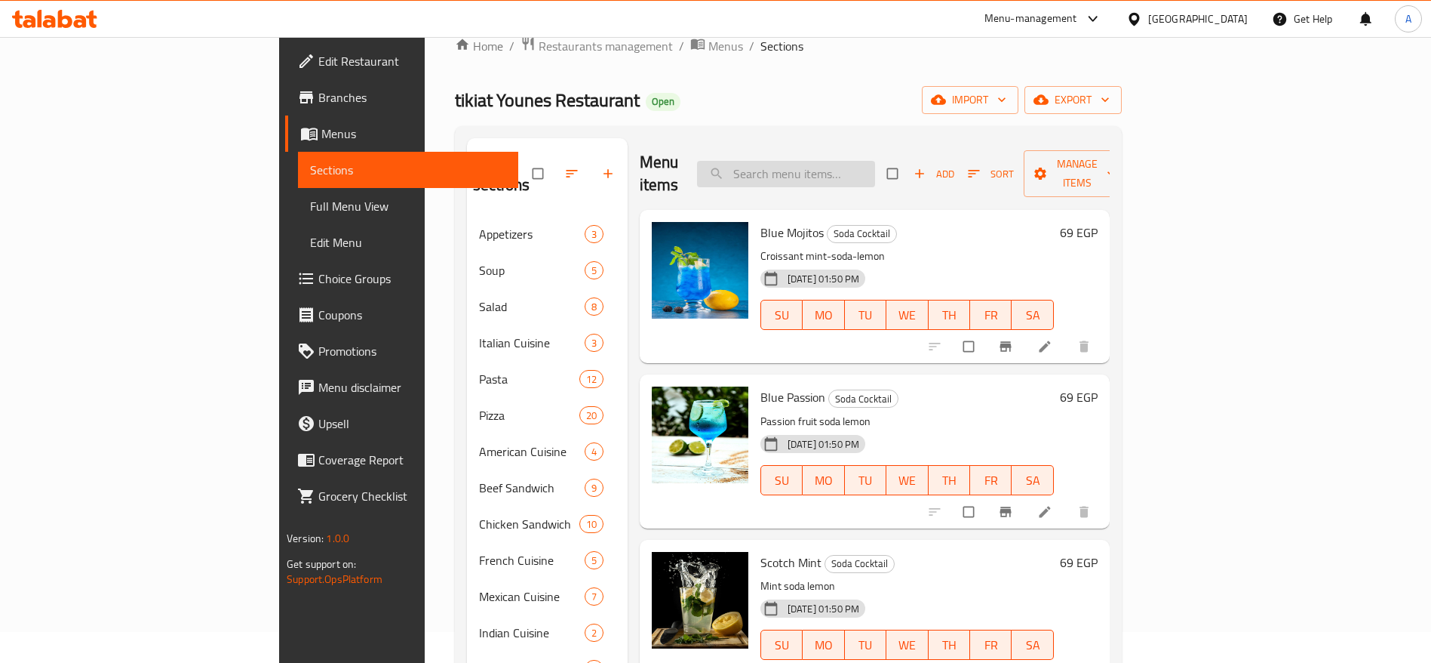
click at [875, 161] on input "search" at bounding box center [786, 174] width 178 height 26
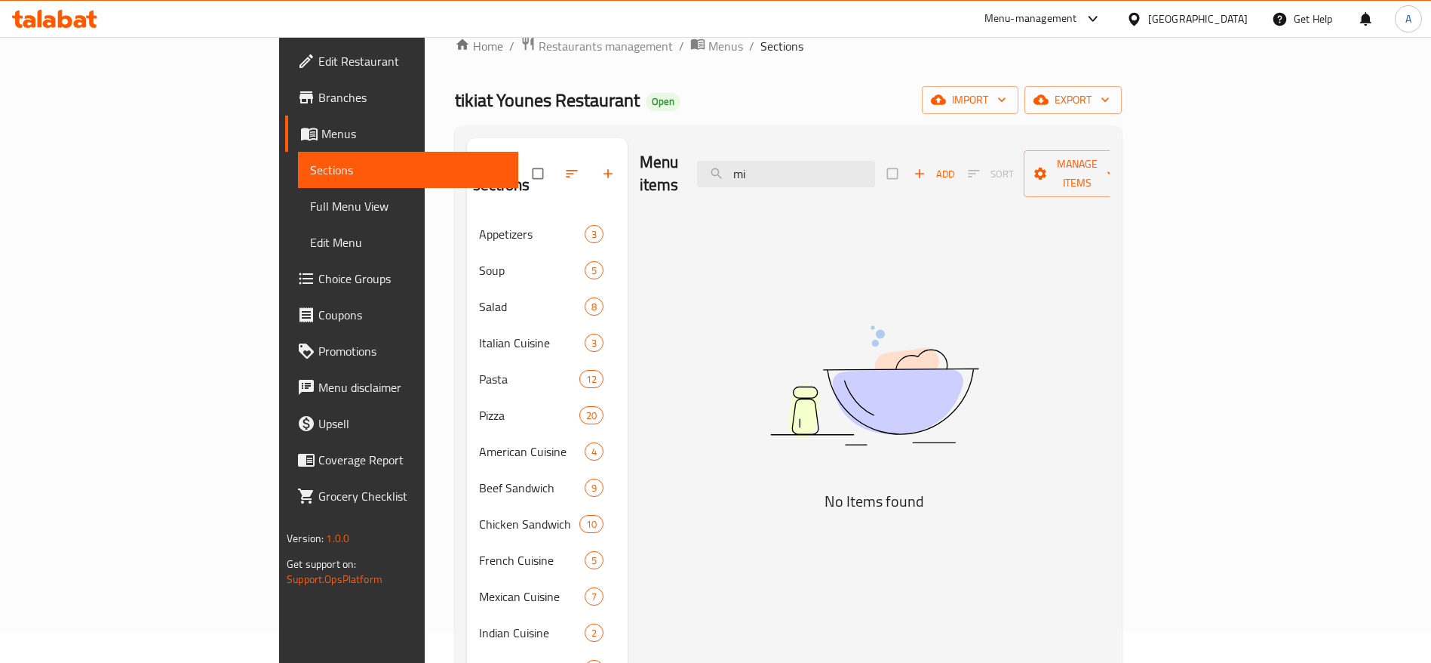
type input "m"
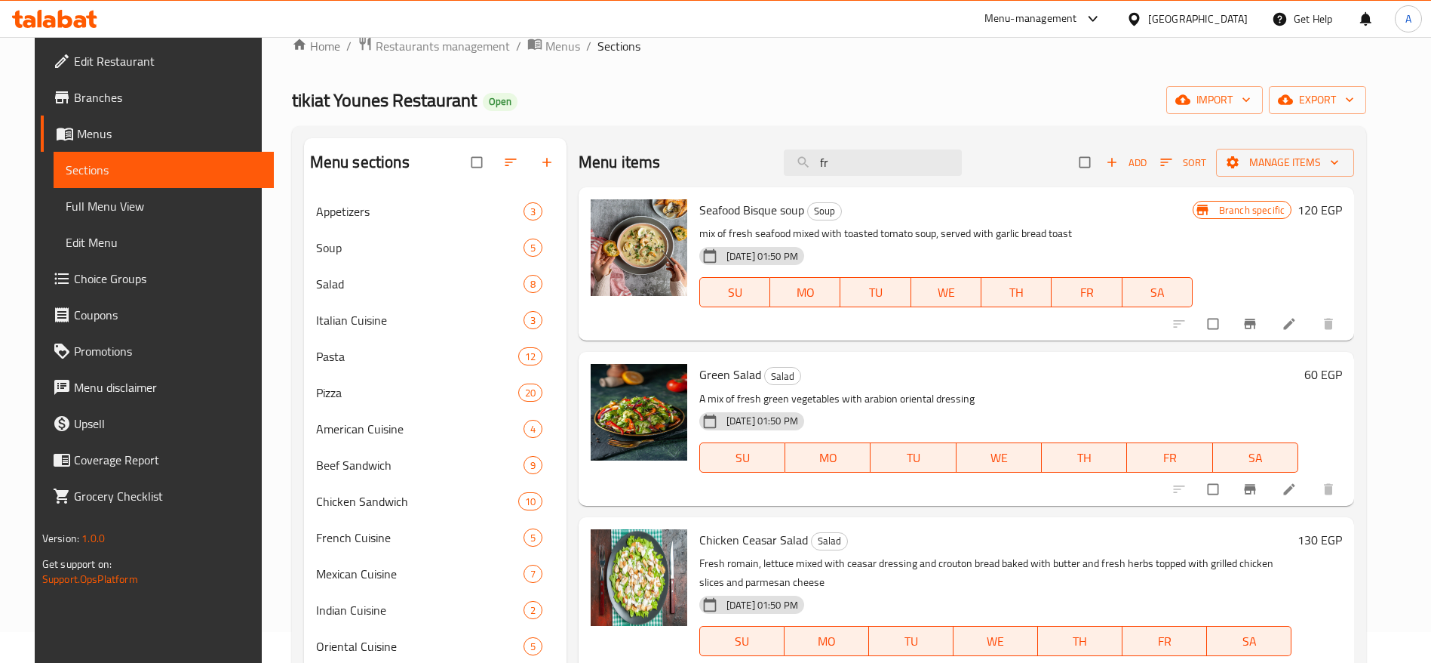
type input "f"
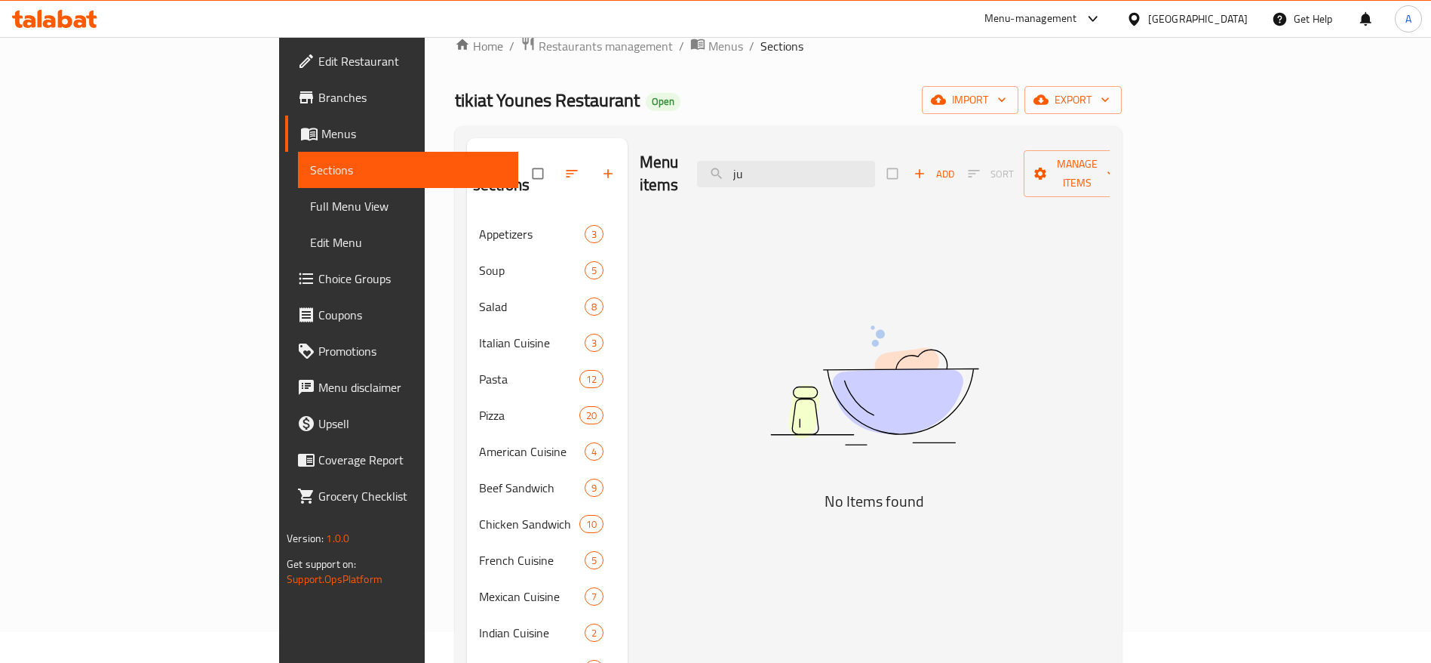
type input "j"
type input "i"
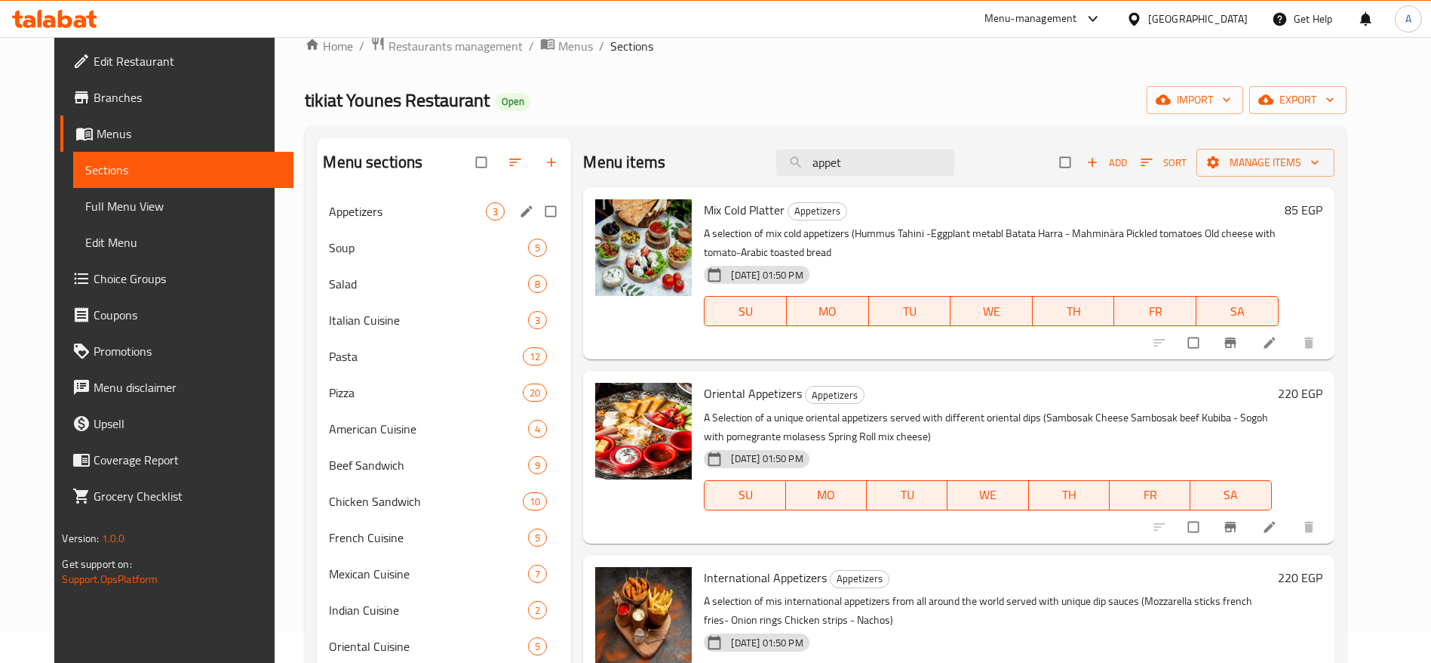
type input "appet"
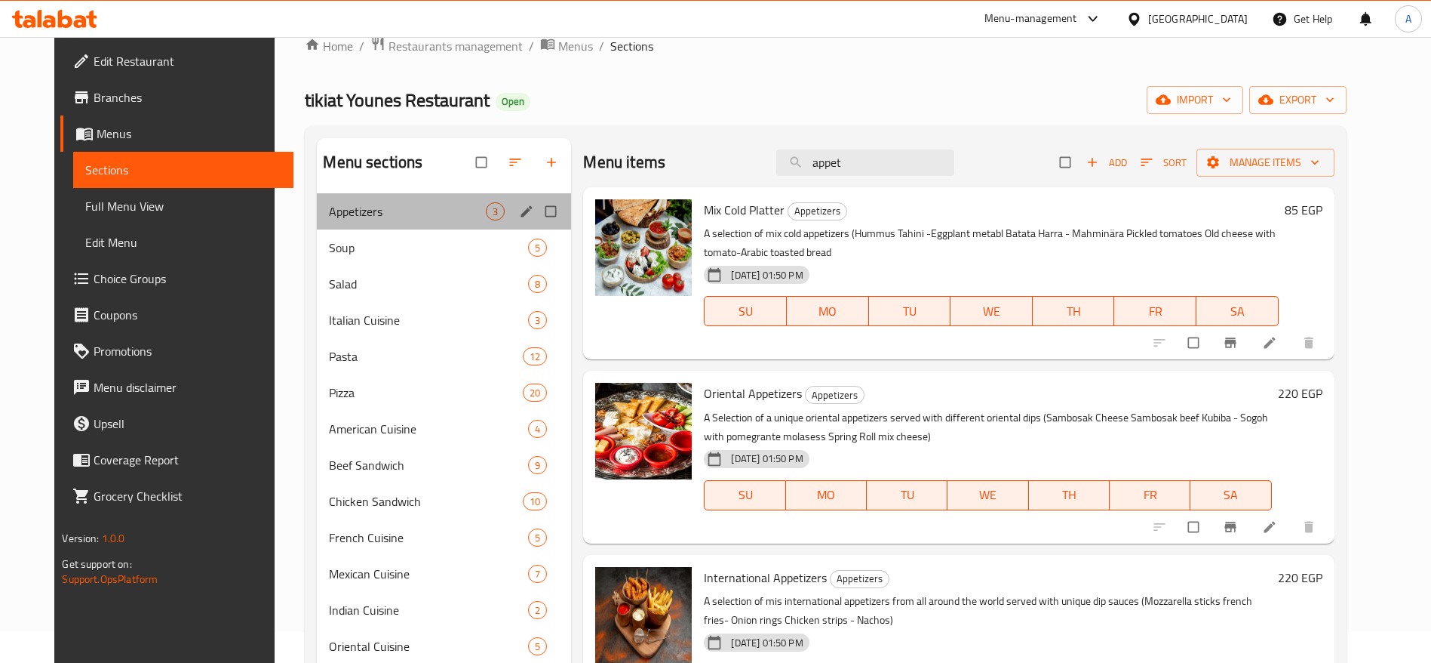
click at [445, 198] on div "Appetizers 3" at bounding box center [444, 211] width 254 height 36
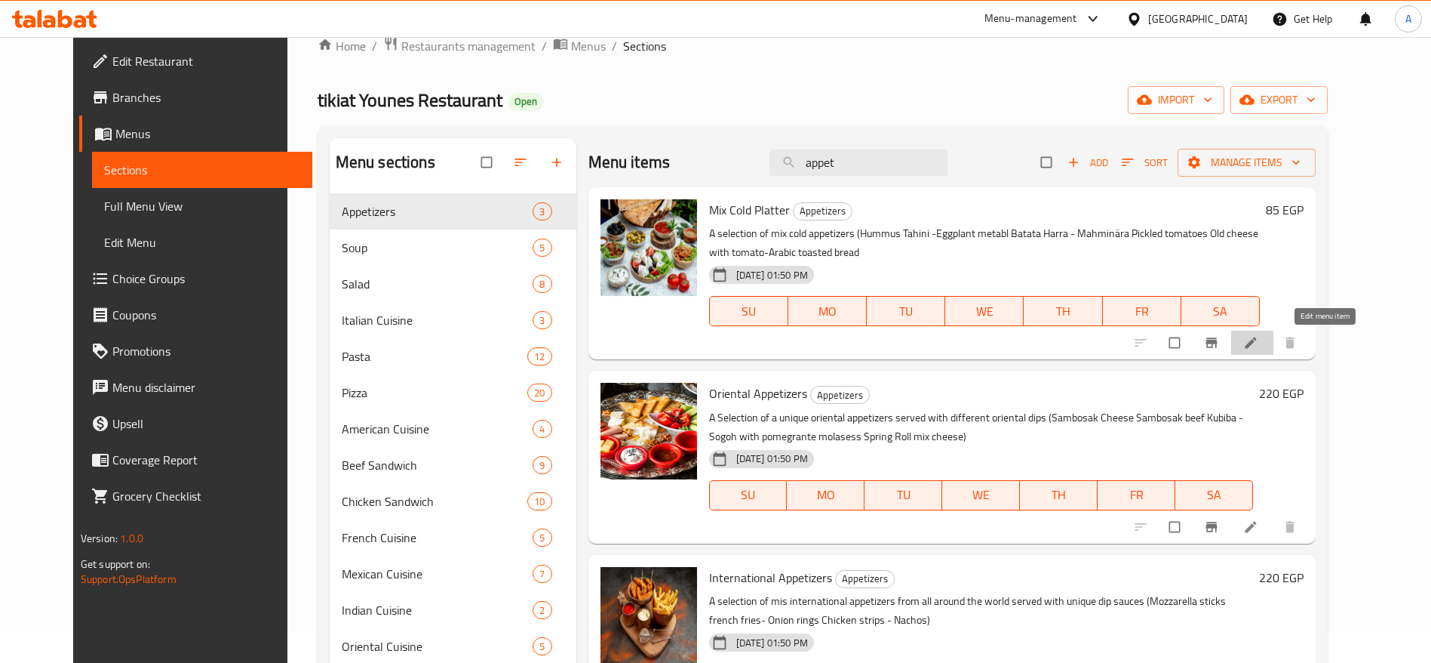
click at [1257, 340] on icon at bounding box center [1251, 342] width 11 height 11
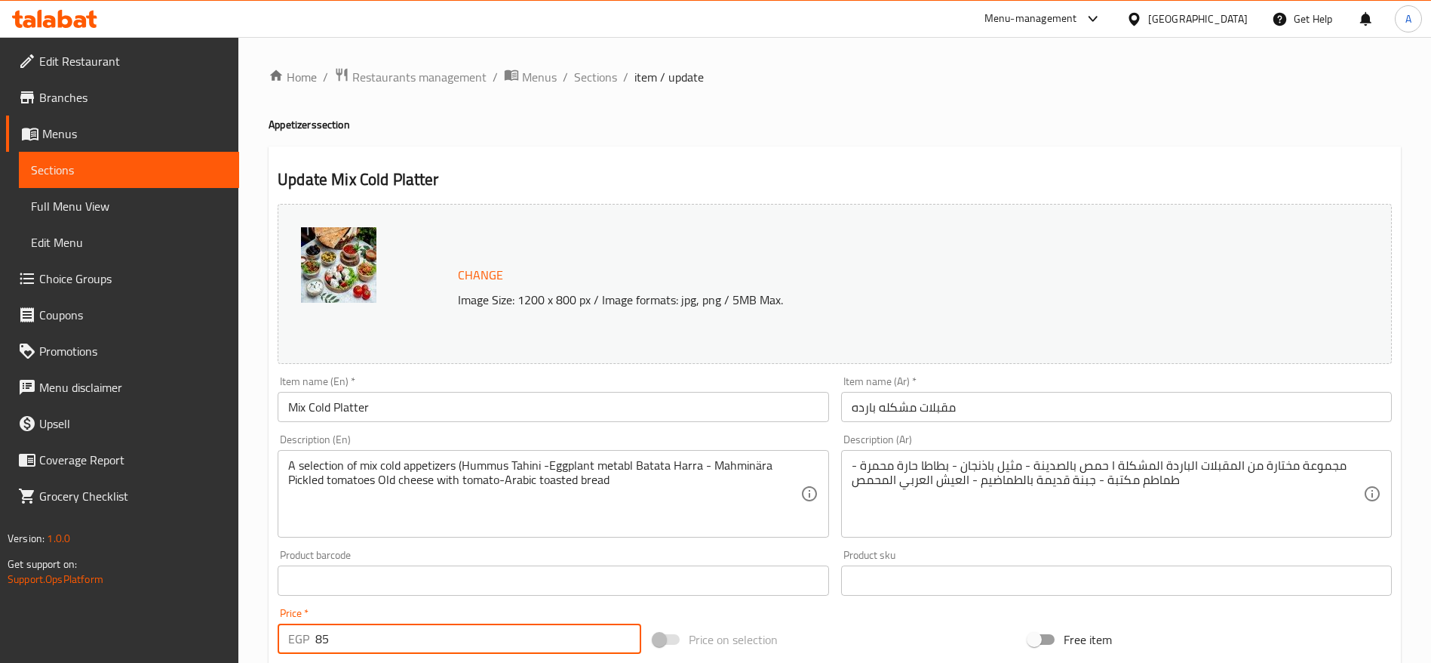
click at [460, 635] on input "85" at bounding box center [478, 638] width 326 height 30
type input "135"
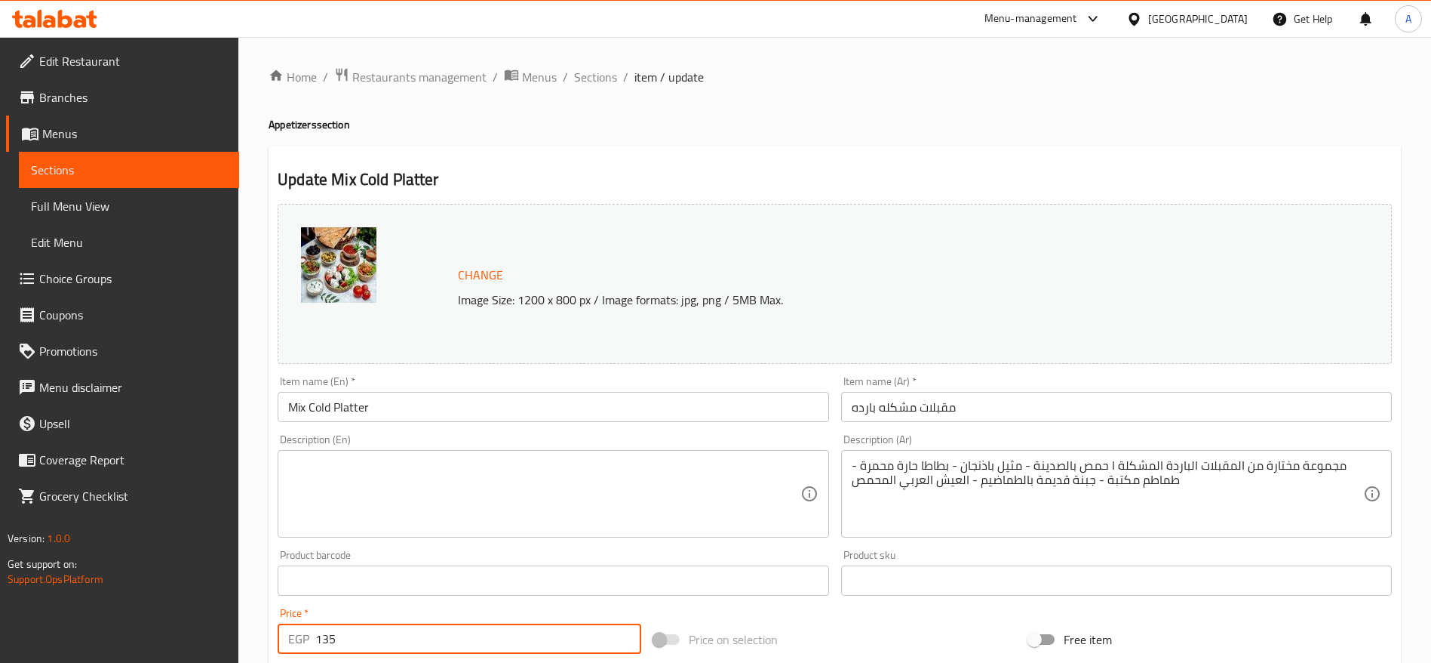
click at [418, 629] on input "135" at bounding box center [478, 638] width 326 height 30
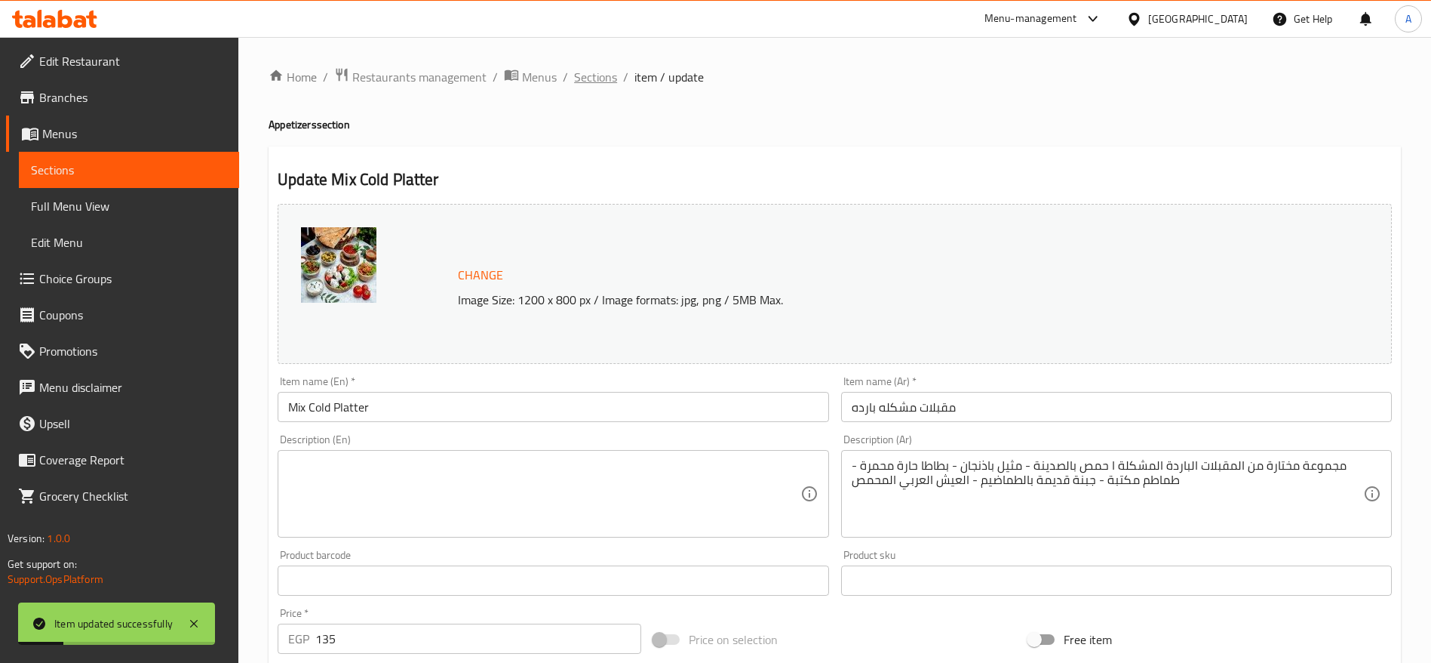
click at [612, 81] on span "Sections" at bounding box center [595, 77] width 43 height 18
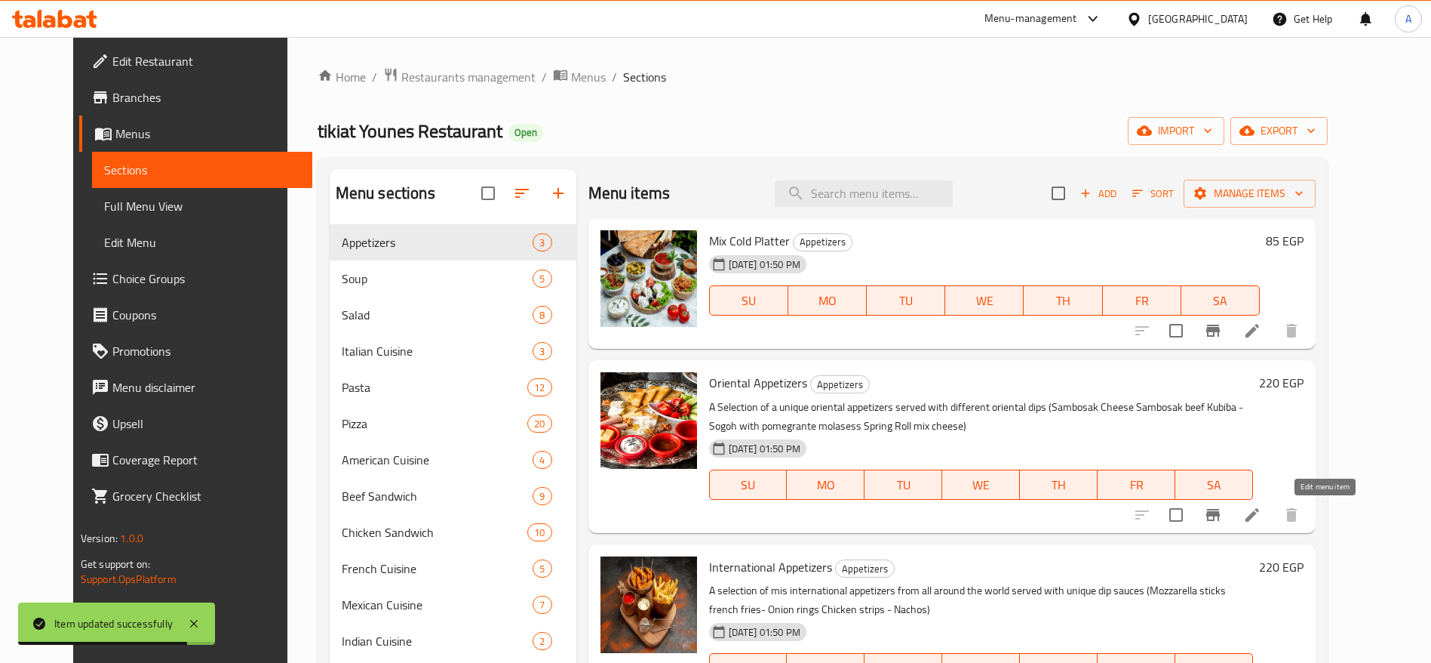
click at [1262, 521] on icon at bounding box center [1253, 515] width 18 height 18
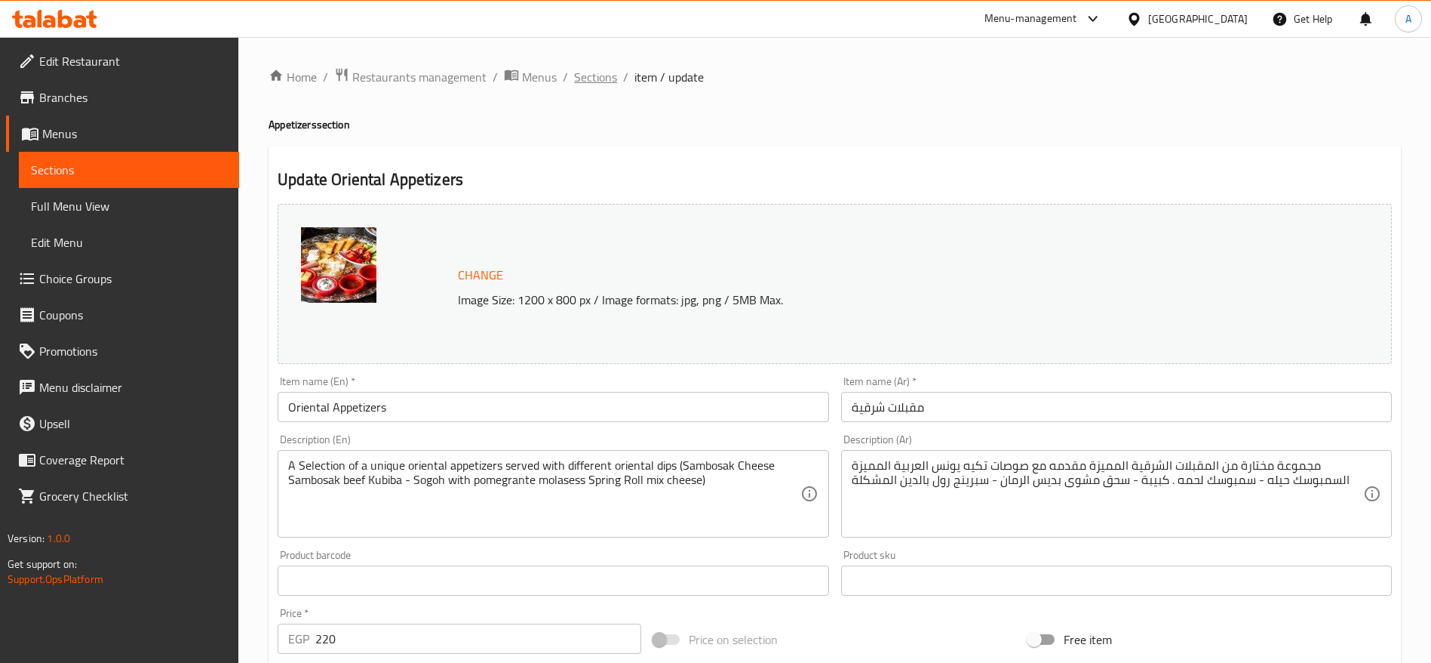
click at [599, 77] on span "Sections" at bounding box center [595, 77] width 43 height 18
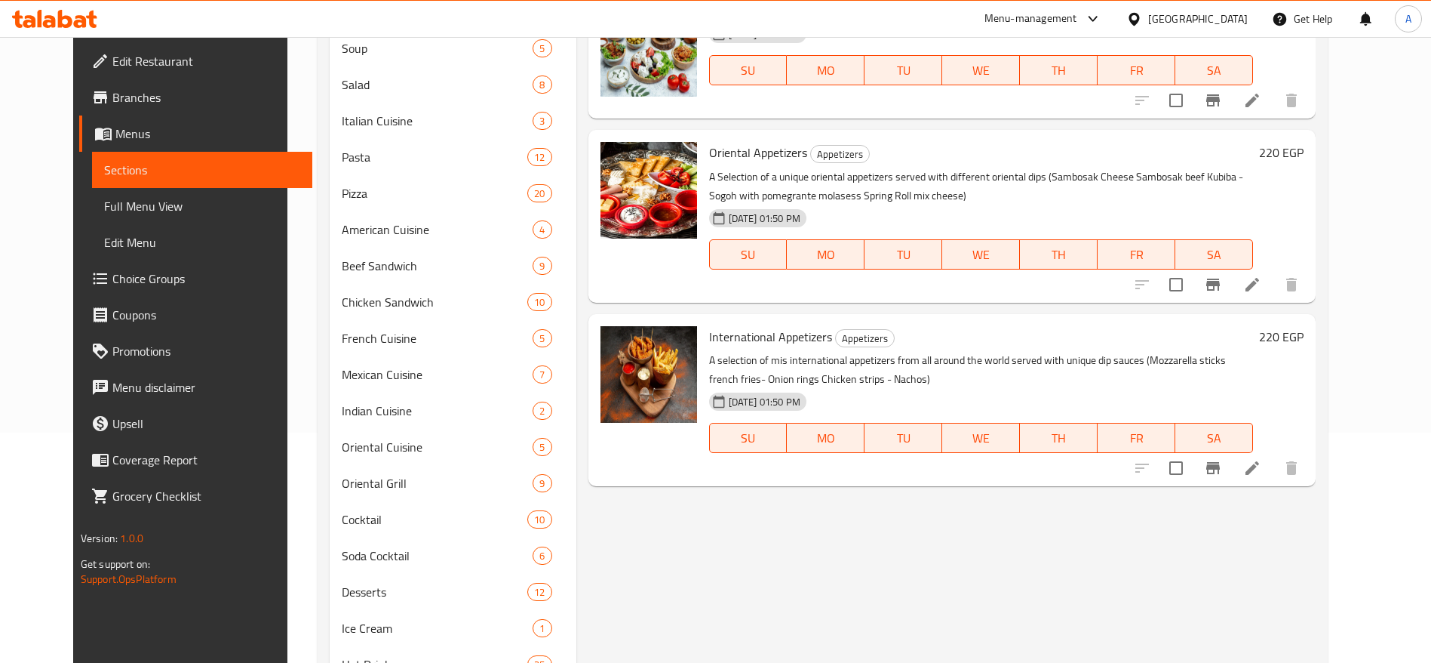
scroll to position [27, 0]
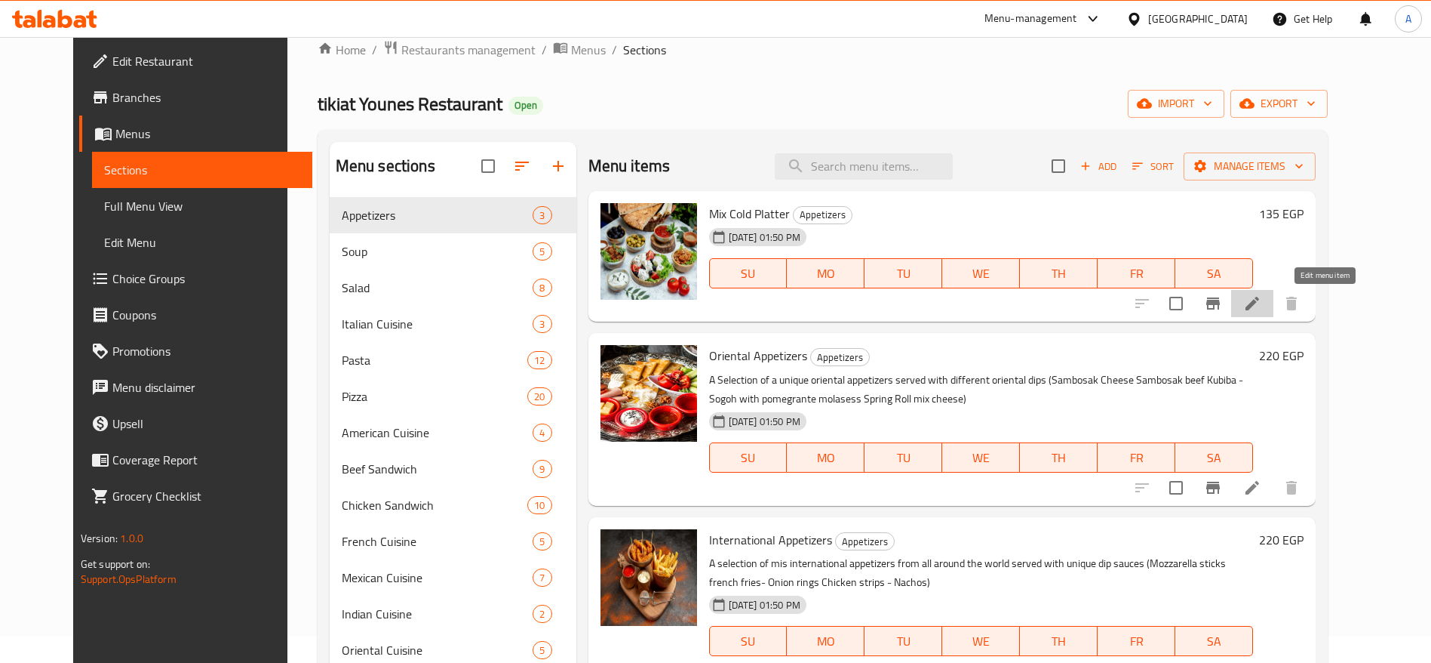
click at [1262, 310] on icon at bounding box center [1253, 303] width 18 height 18
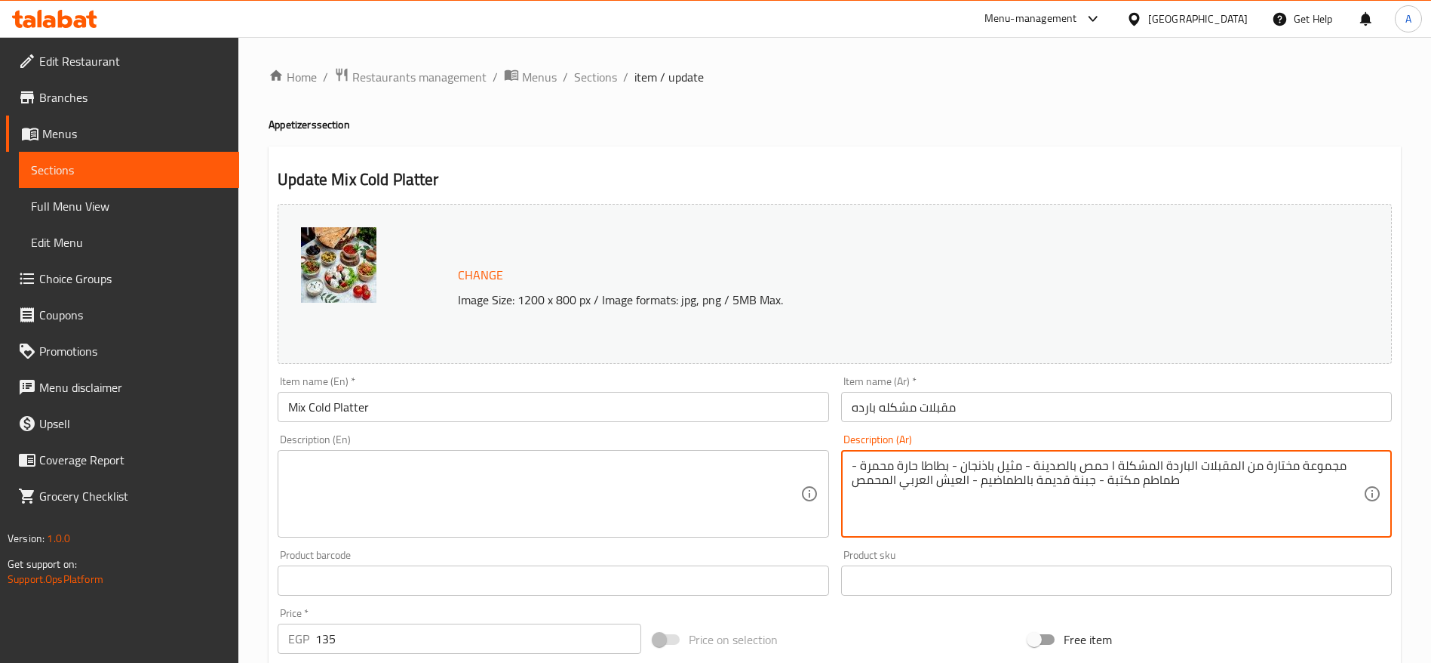
click at [971, 476] on textarea "مجموعة مختارة من المقبلات الباردة المشكلة ا حمص بالصدينة - مثيل باذنجان - بطاطا…" at bounding box center [1108, 494] width 512 height 72
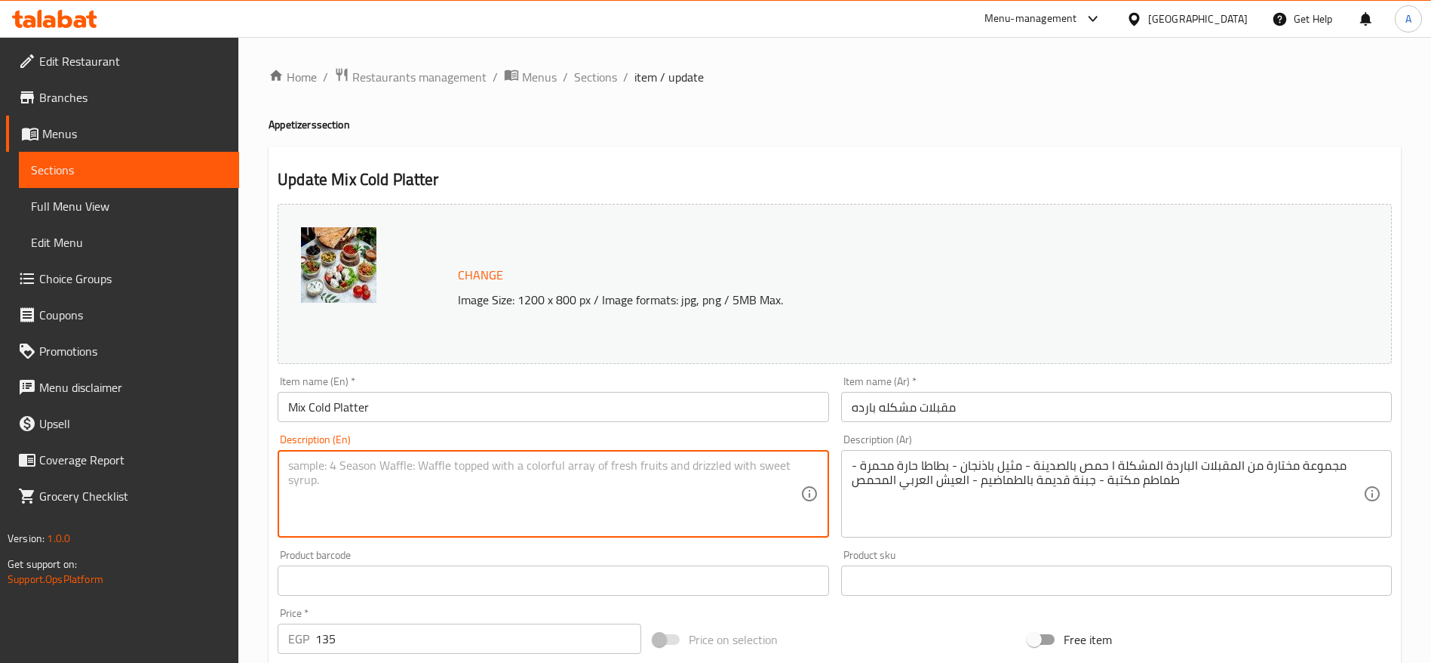
click at [486, 487] on textarea at bounding box center [544, 494] width 512 height 72
paste textarea "Assorted Cold Appetizers - Hummus with Tahini - Eggplant Moutabal - Spicy Fried…"
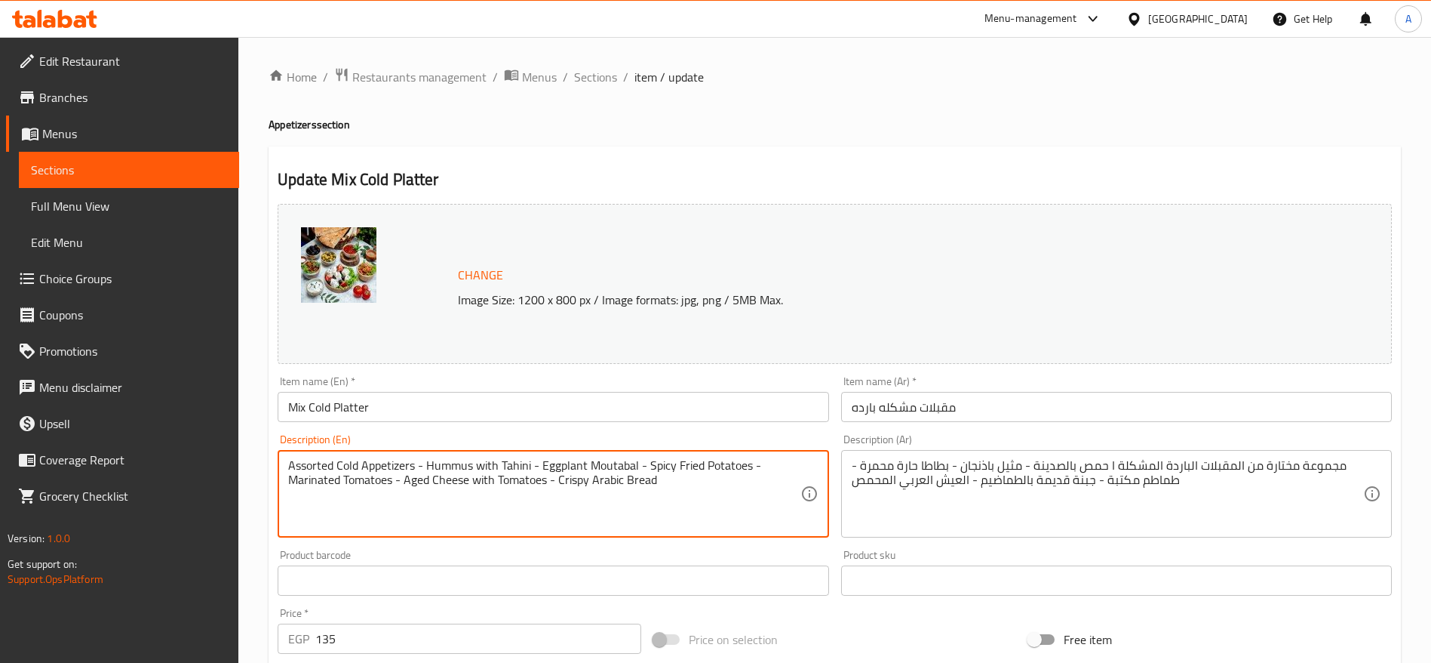
type textarea "Assorted Cold Appetizers - Hummus with Tahini - Eggplant Moutabal - Spicy Fried…"
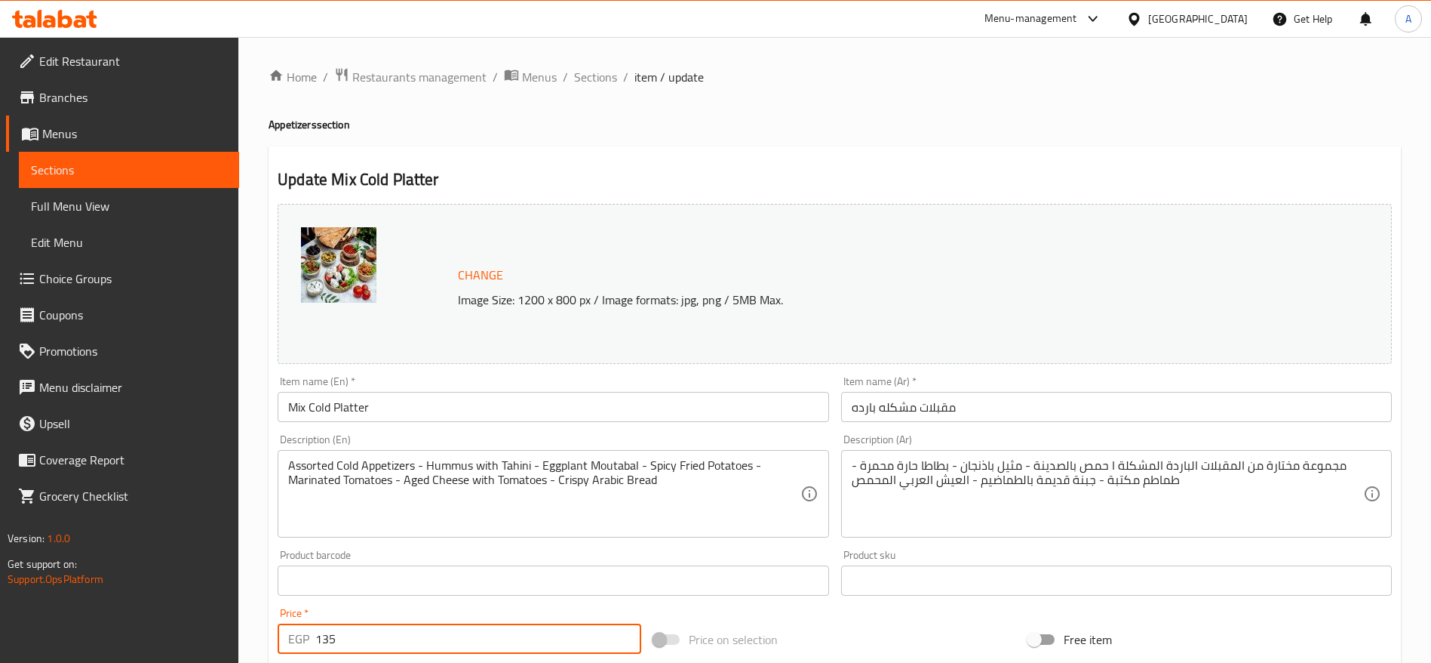
click at [412, 631] on input "135" at bounding box center [478, 638] width 326 height 30
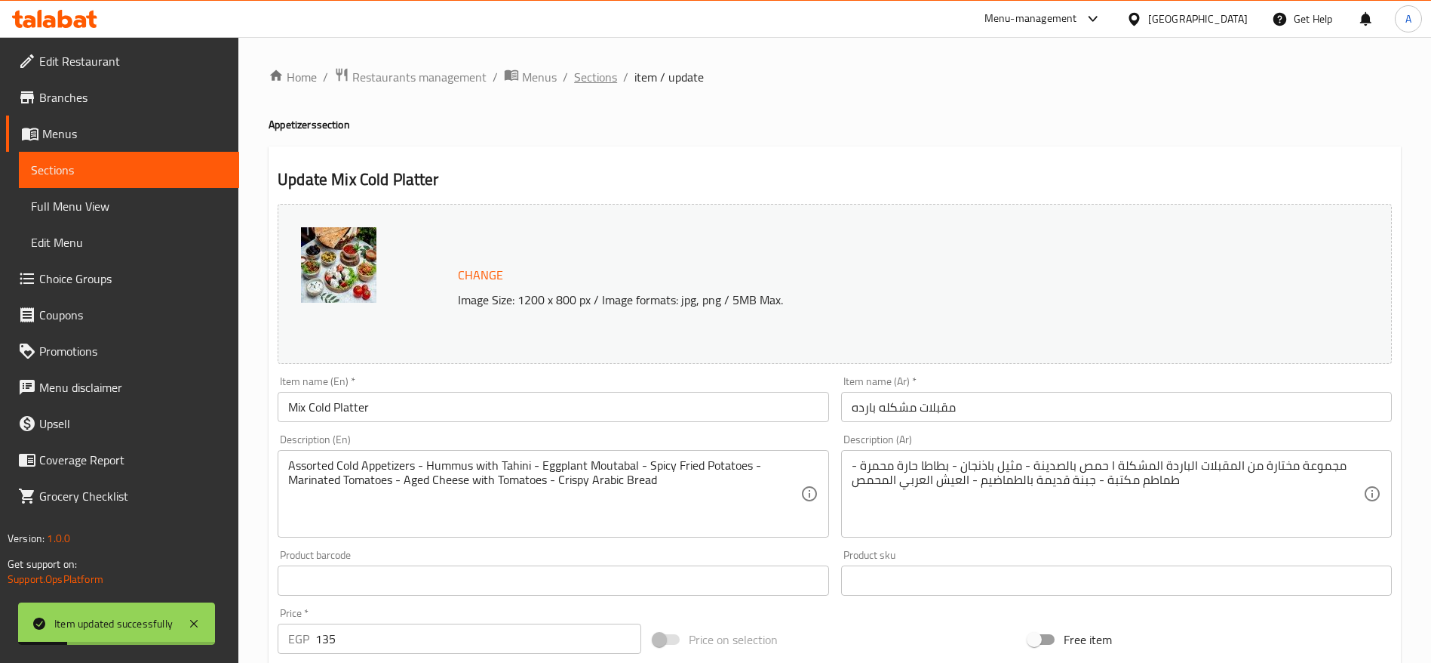
click at [603, 72] on span "Sections" at bounding box center [595, 77] width 43 height 18
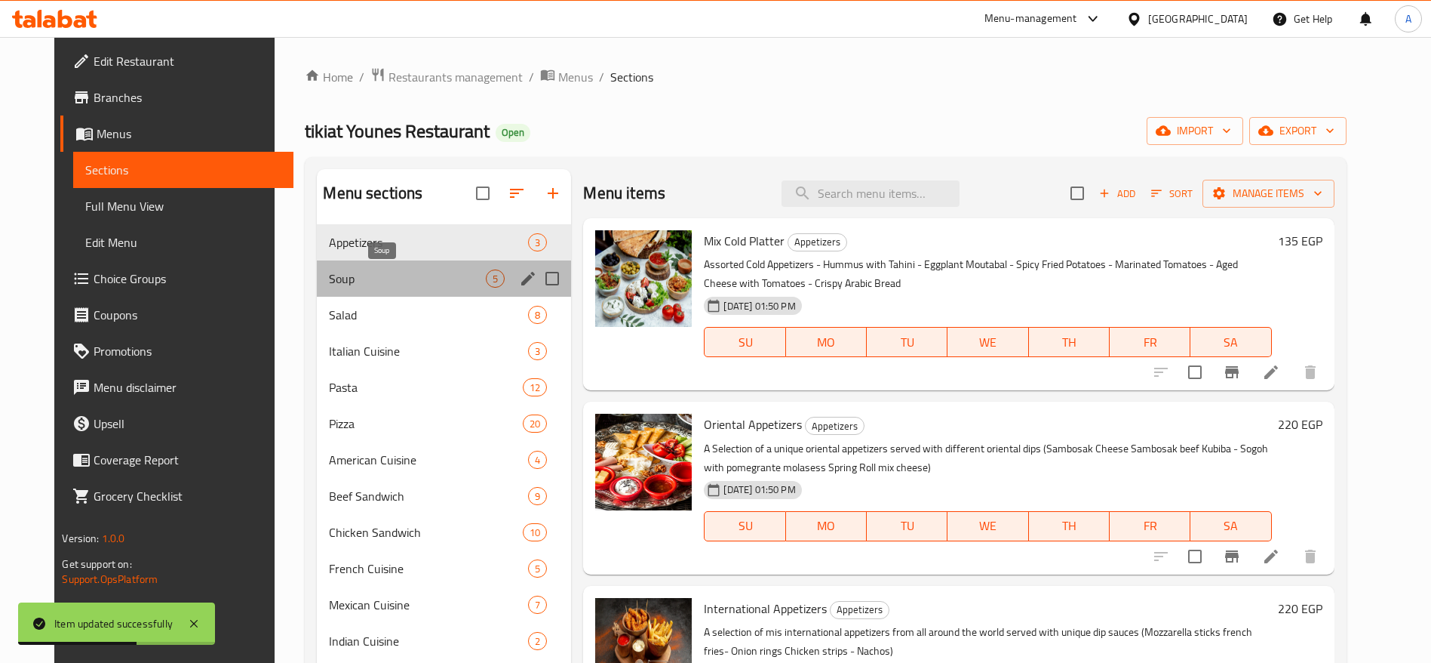
click at [399, 275] on span "Soup" at bounding box center [407, 278] width 157 height 18
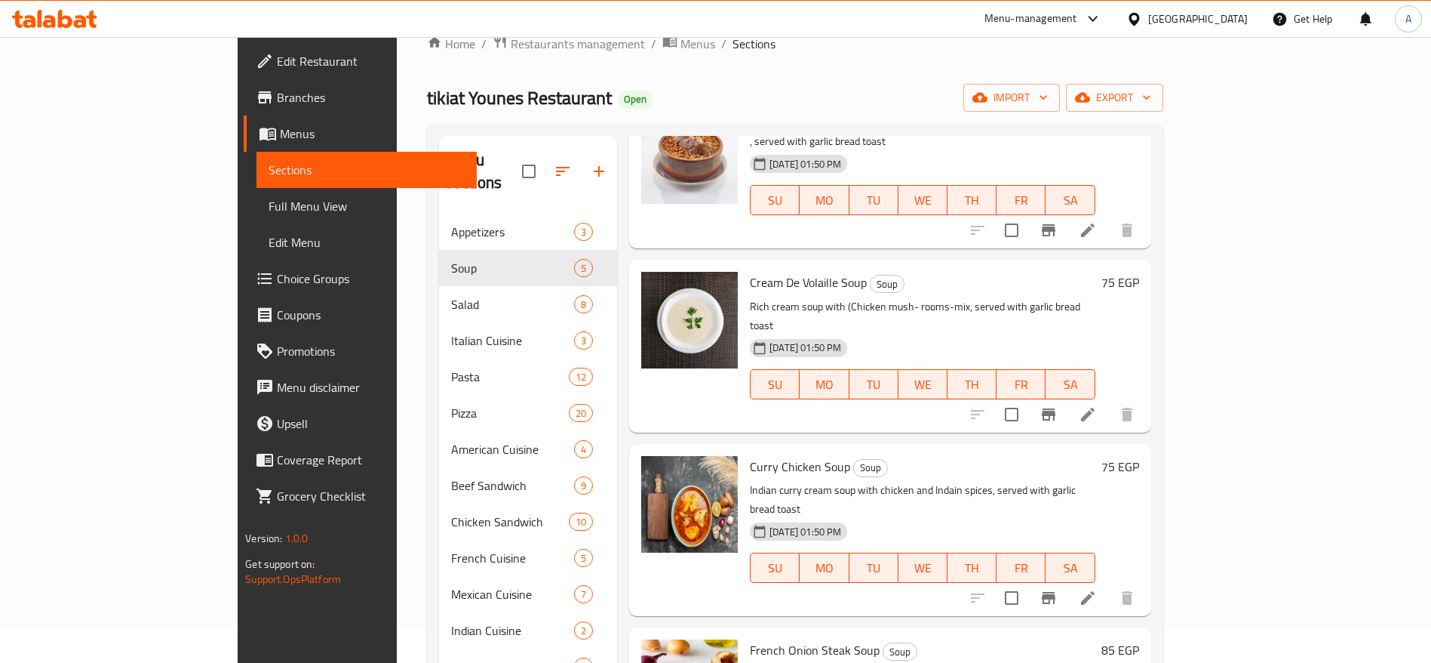
scroll to position [298, 0]
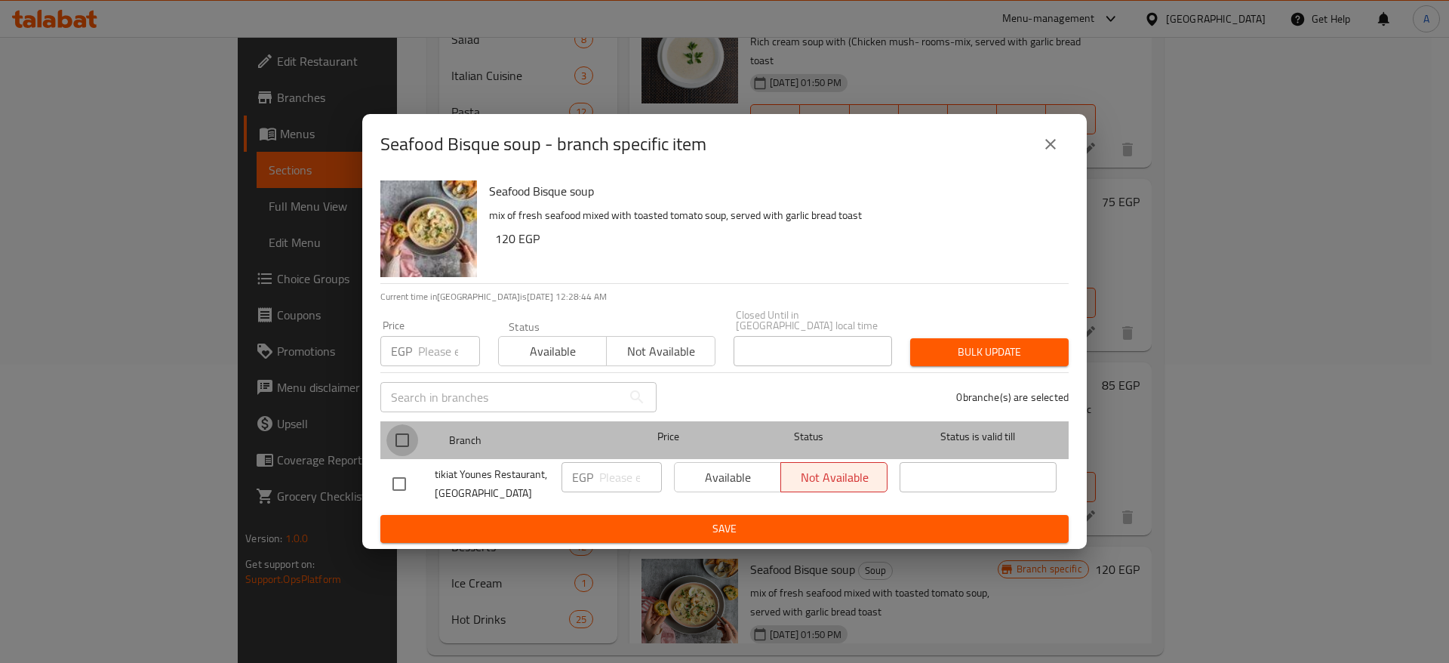
click at [406, 429] on input "checkbox" at bounding box center [402, 440] width 32 height 32
checkbox input "true"
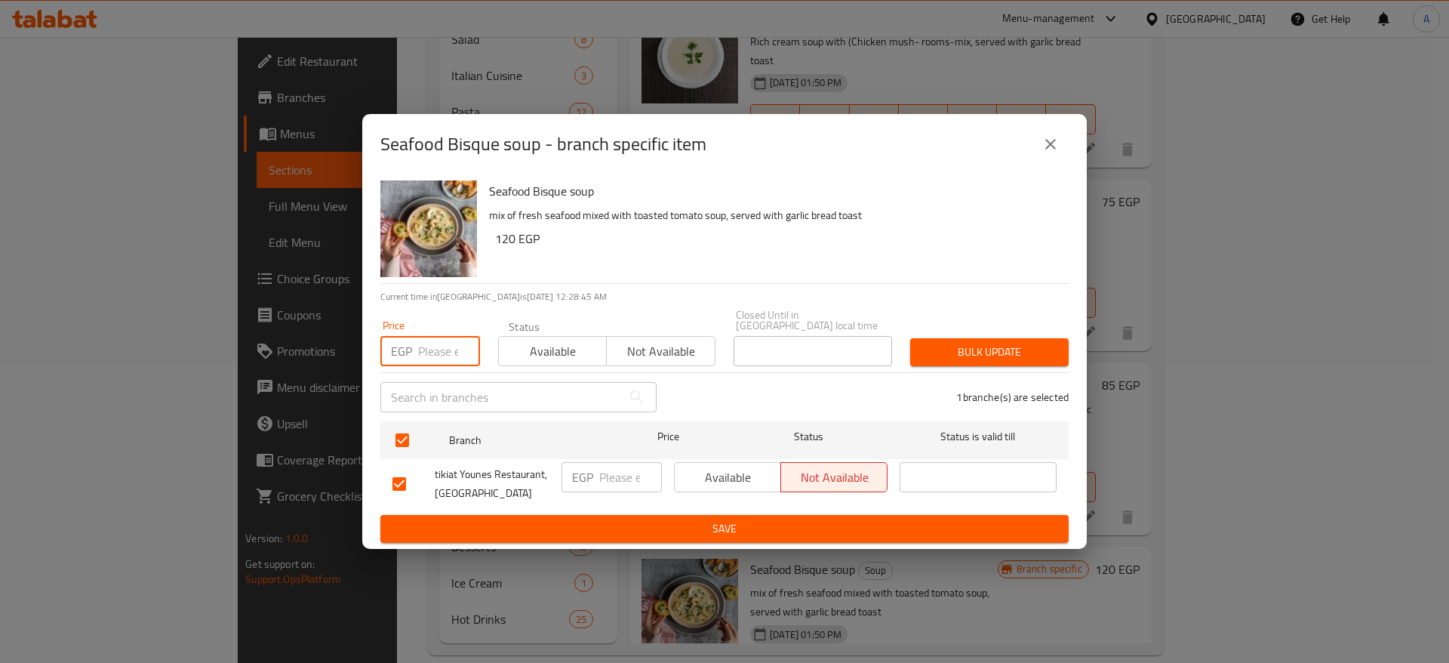
click at [442, 347] on input "number" at bounding box center [449, 351] width 62 height 30
type input "160"
click at [964, 344] on span "Bulk update" at bounding box center [989, 352] width 134 height 19
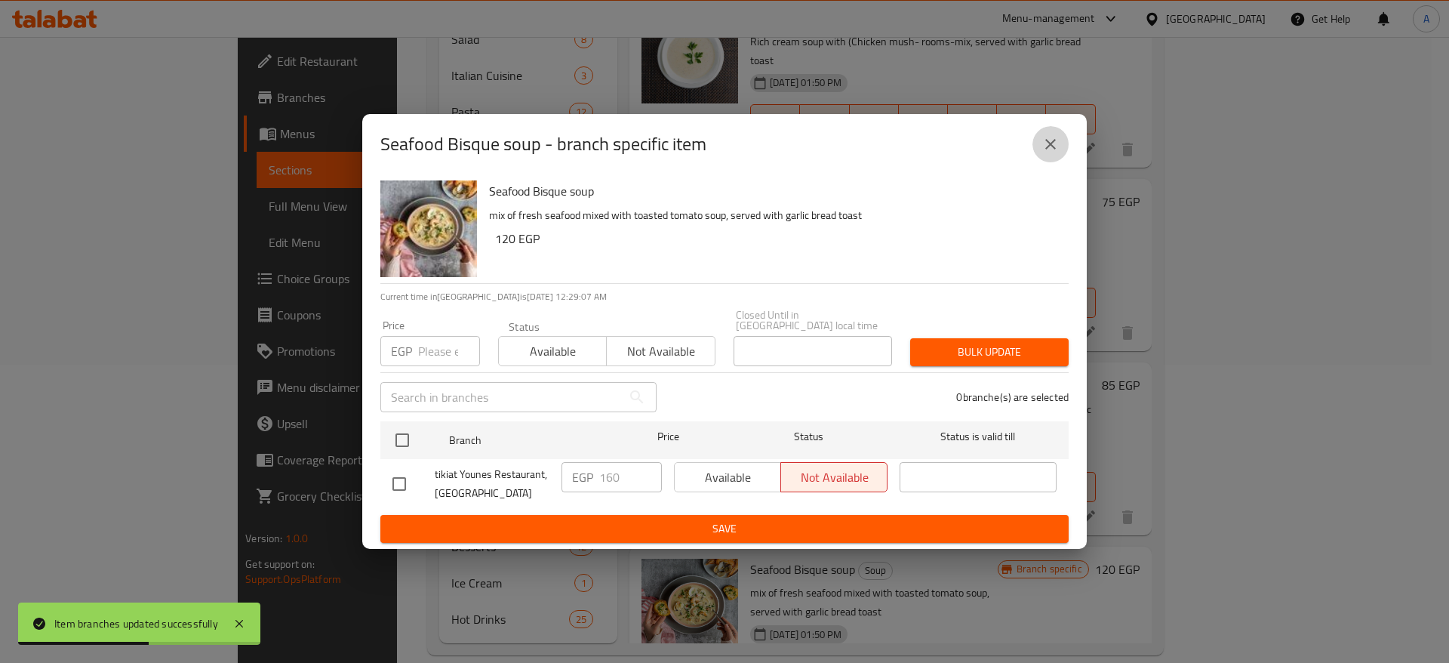
click at [1050, 143] on icon "close" at bounding box center [1050, 144] width 18 height 18
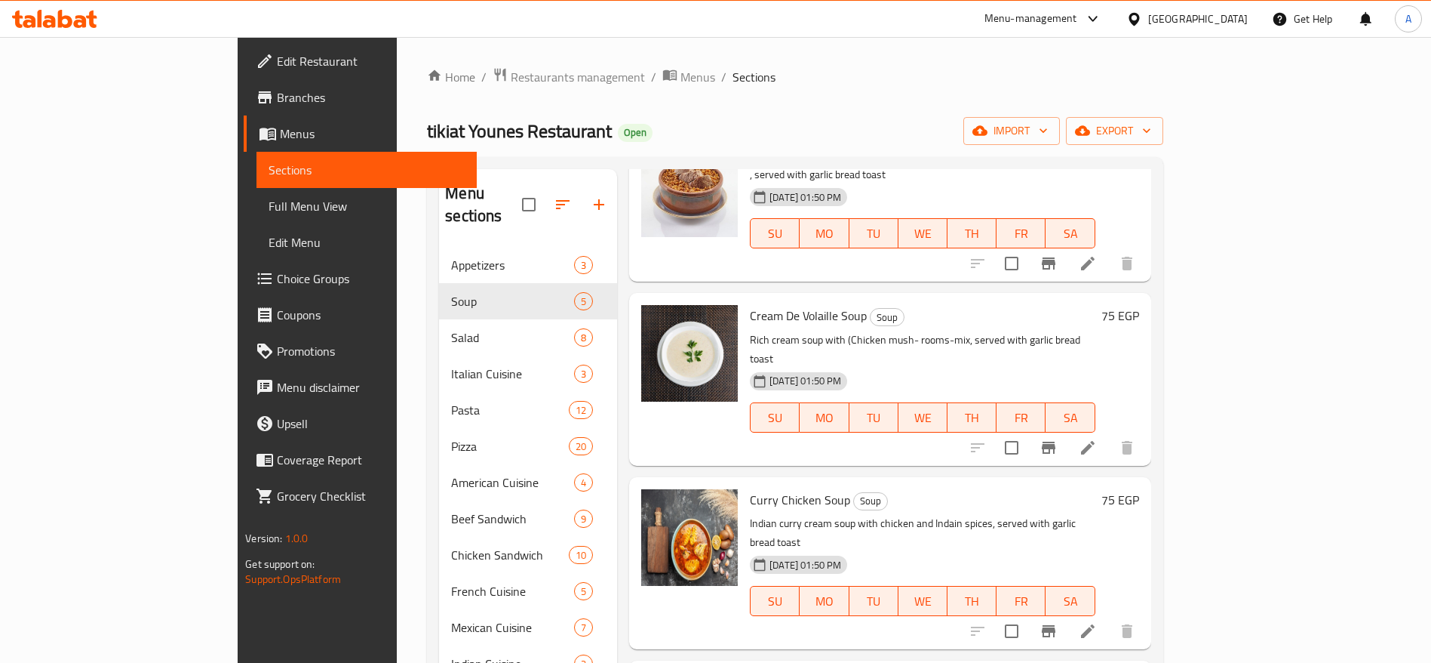
scroll to position [0, 0]
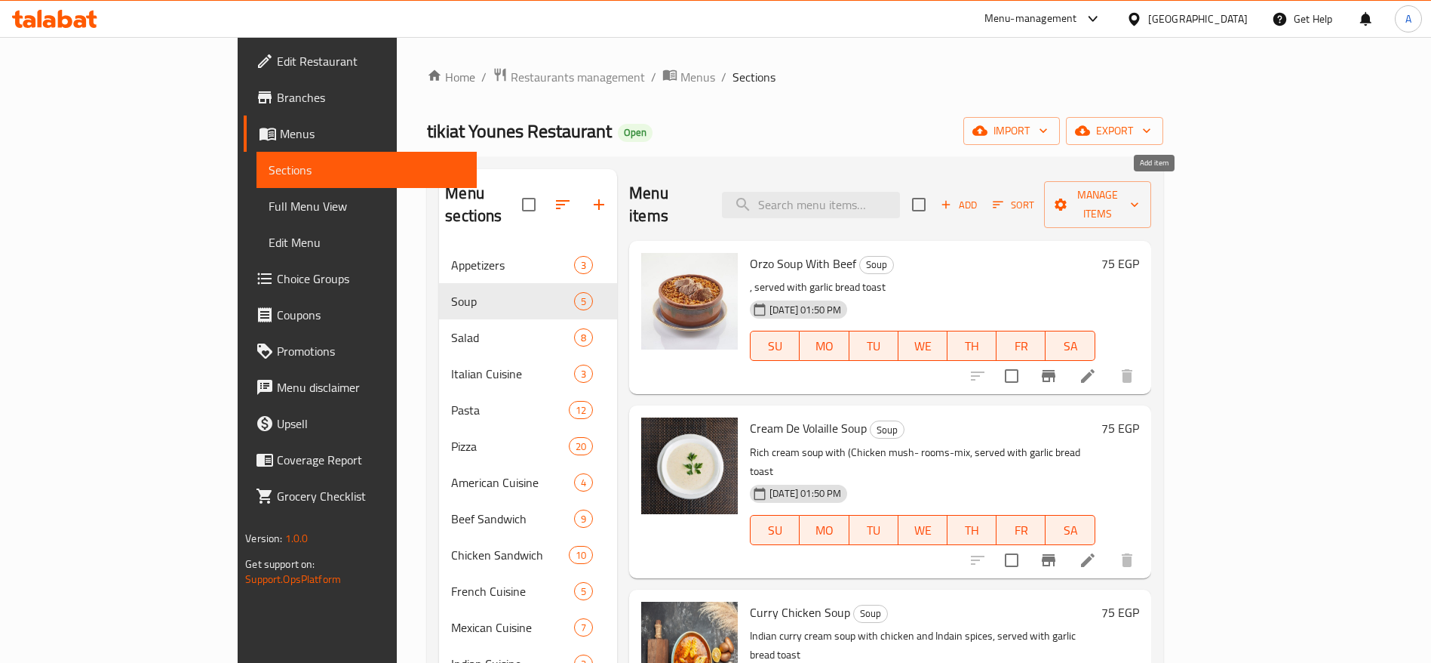
click at [979, 196] on span "Add" at bounding box center [959, 204] width 41 height 17
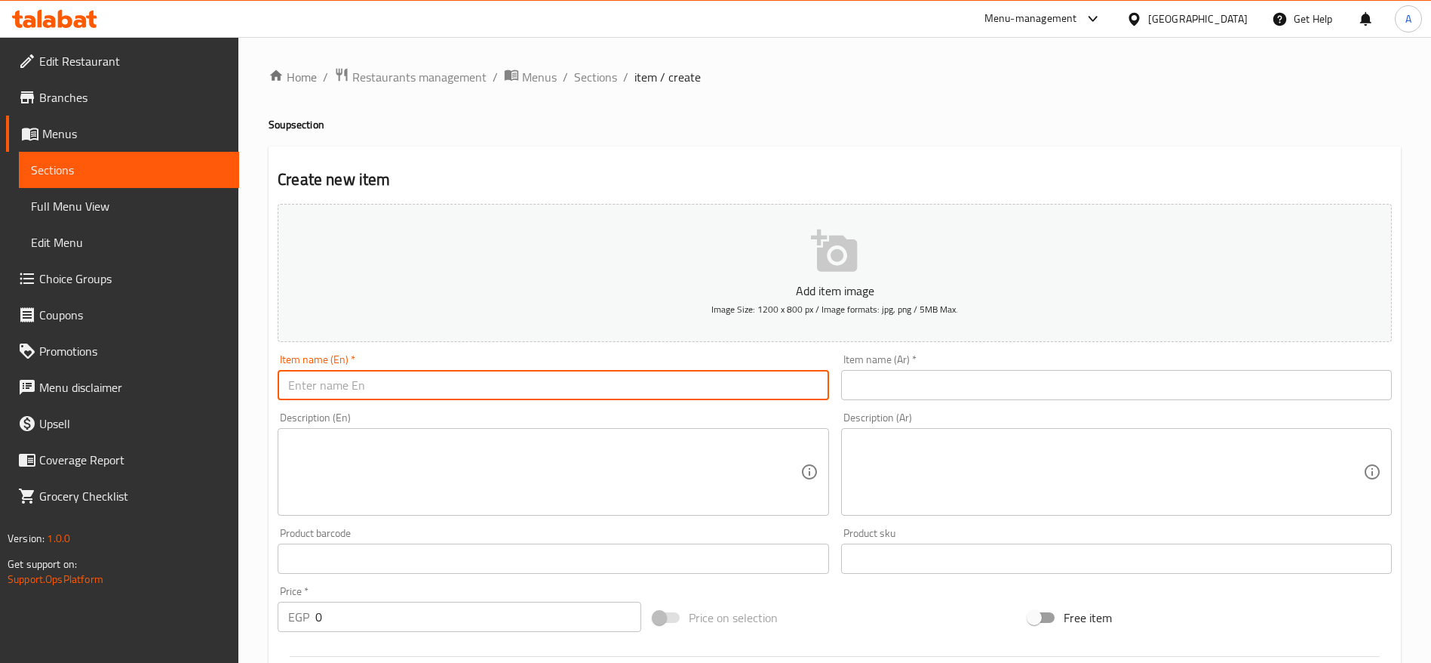
click at [772, 371] on input "text" at bounding box center [553, 385] width 551 height 30
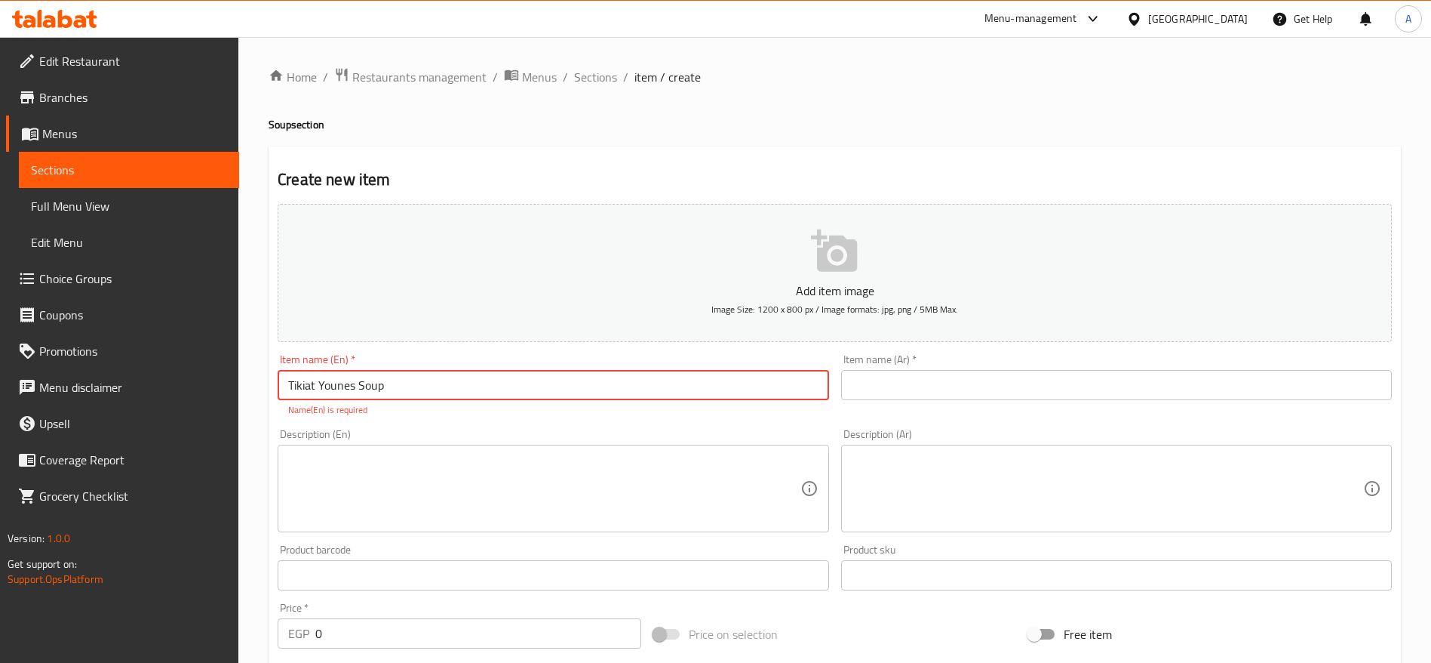
type input "Tikiat Younes Soup"
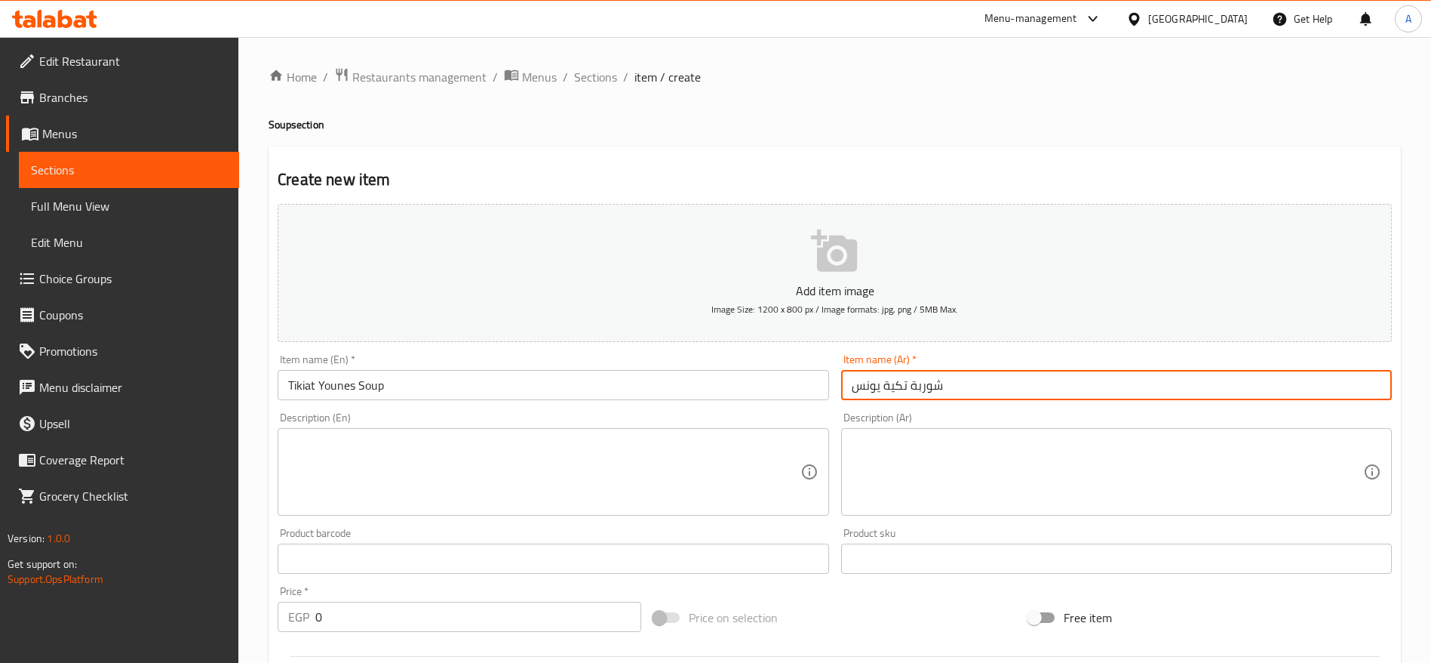
type input "شوربة تكية يونس"
click at [382, 623] on input "0" at bounding box center [478, 616] width 326 height 30
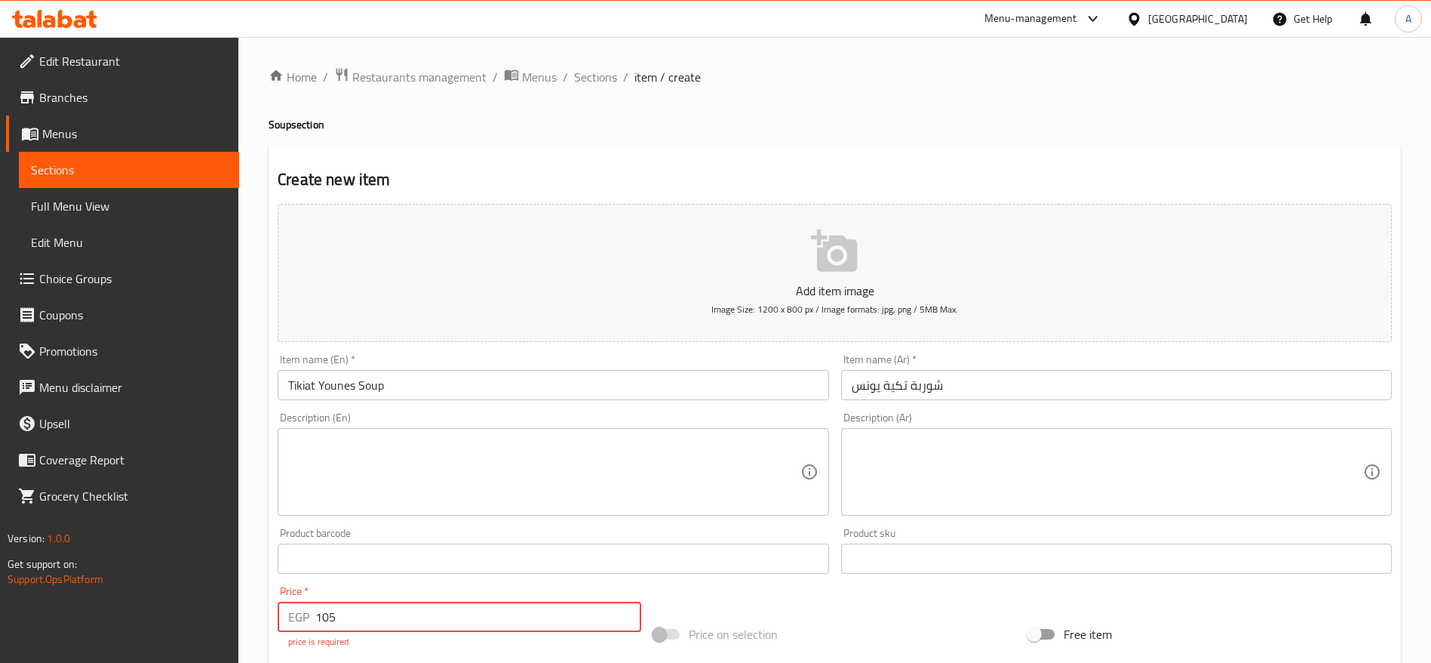
type input "105"
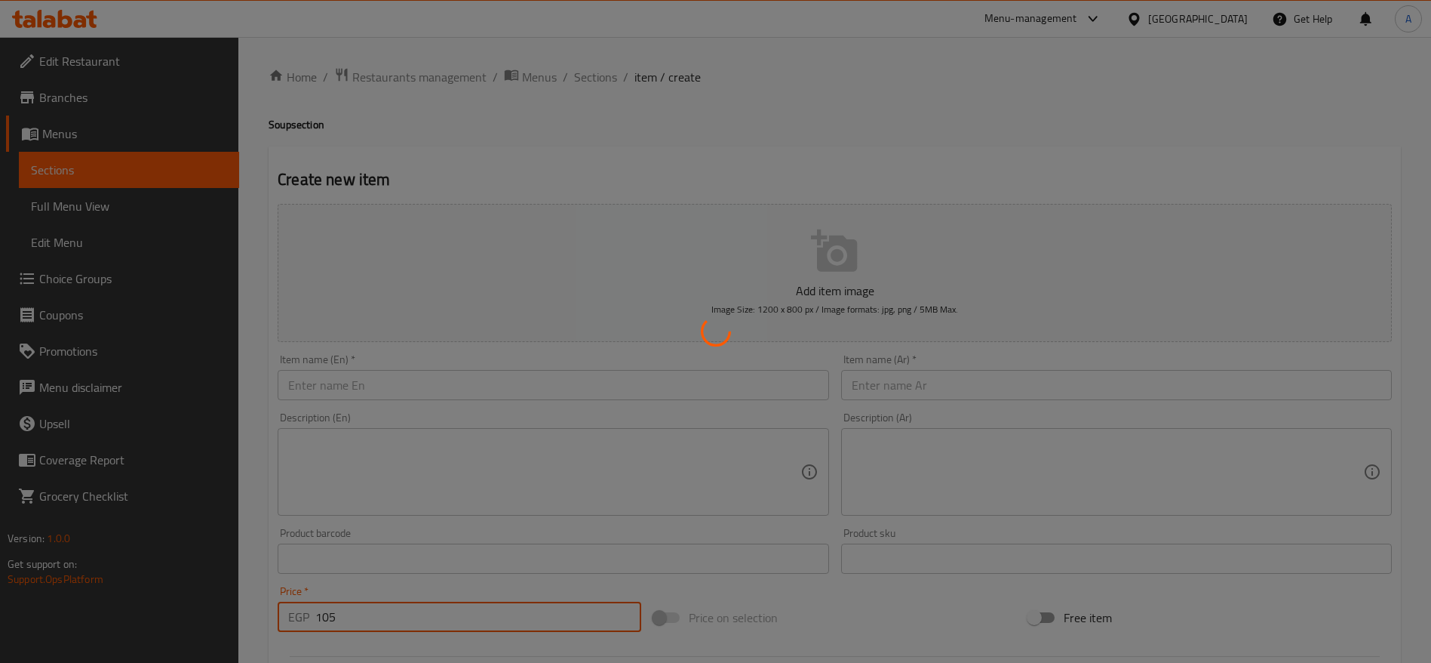
type input "0"
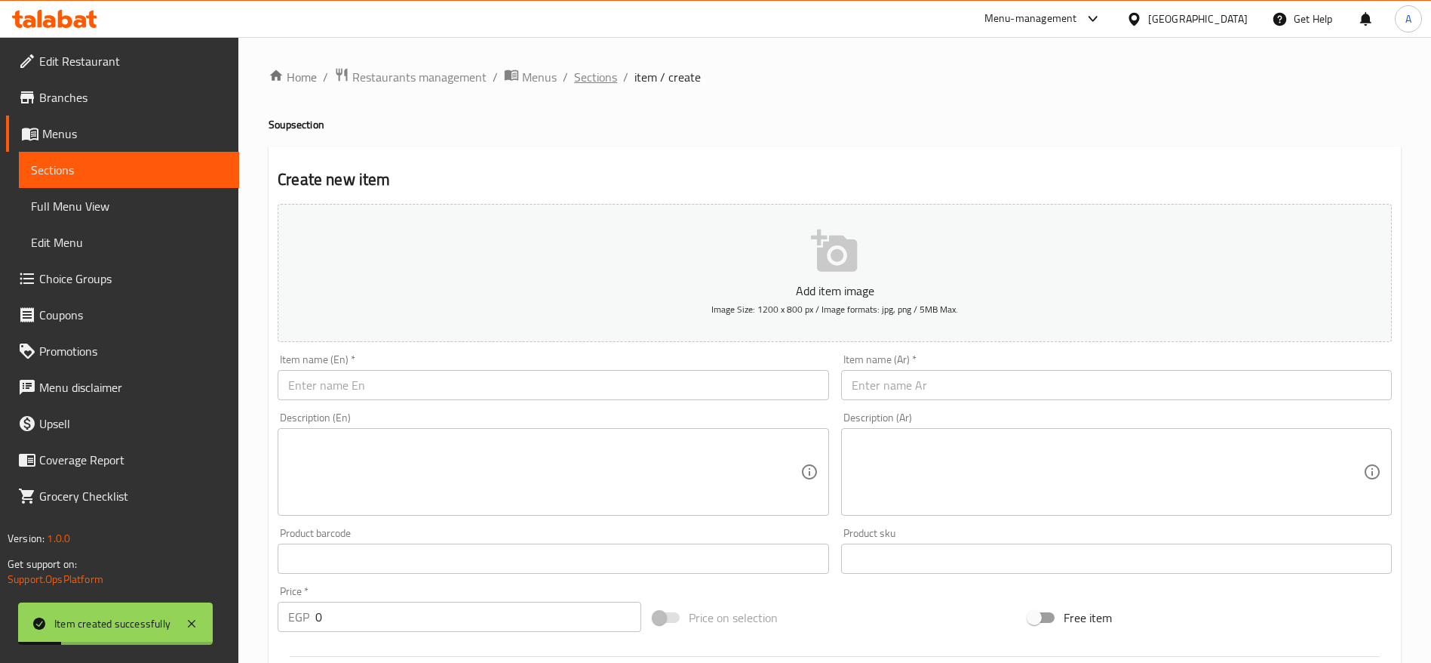
click at [596, 83] on span "Sections" at bounding box center [595, 77] width 43 height 18
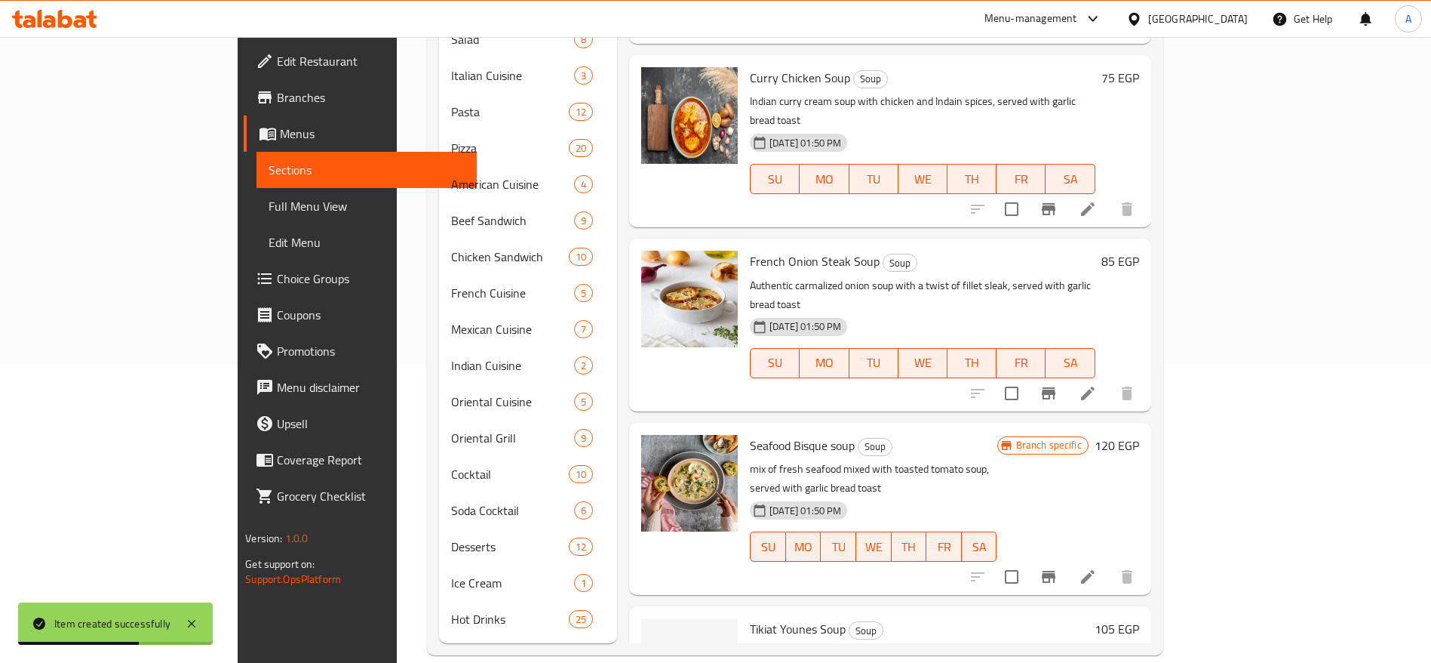
scroll to position [255, 0]
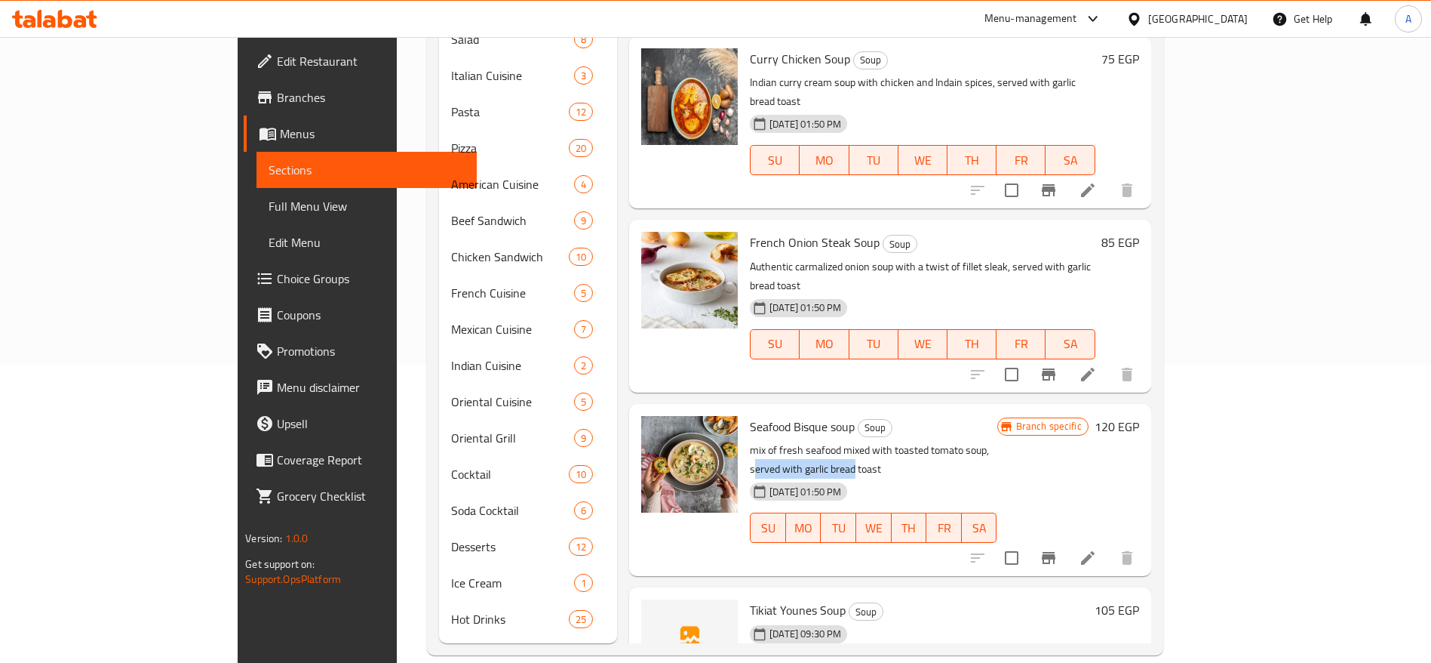
drag, startPoint x: 935, startPoint y: 365, endPoint x: 1037, endPoint y: 366, distance: 101.9
click at [997, 441] on p "mix of fresh seafood mixed with toasted tomato soup, served with garlic bread t…" at bounding box center [873, 460] width 247 height 38
drag, startPoint x: 933, startPoint y: 371, endPoint x: 1068, endPoint y: 369, distance: 134.3
click at [997, 441] on p "mix of fresh seafood mixed with toasted tomato soup, served with garlic bread t…" at bounding box center [873, 460] width 247 height 38
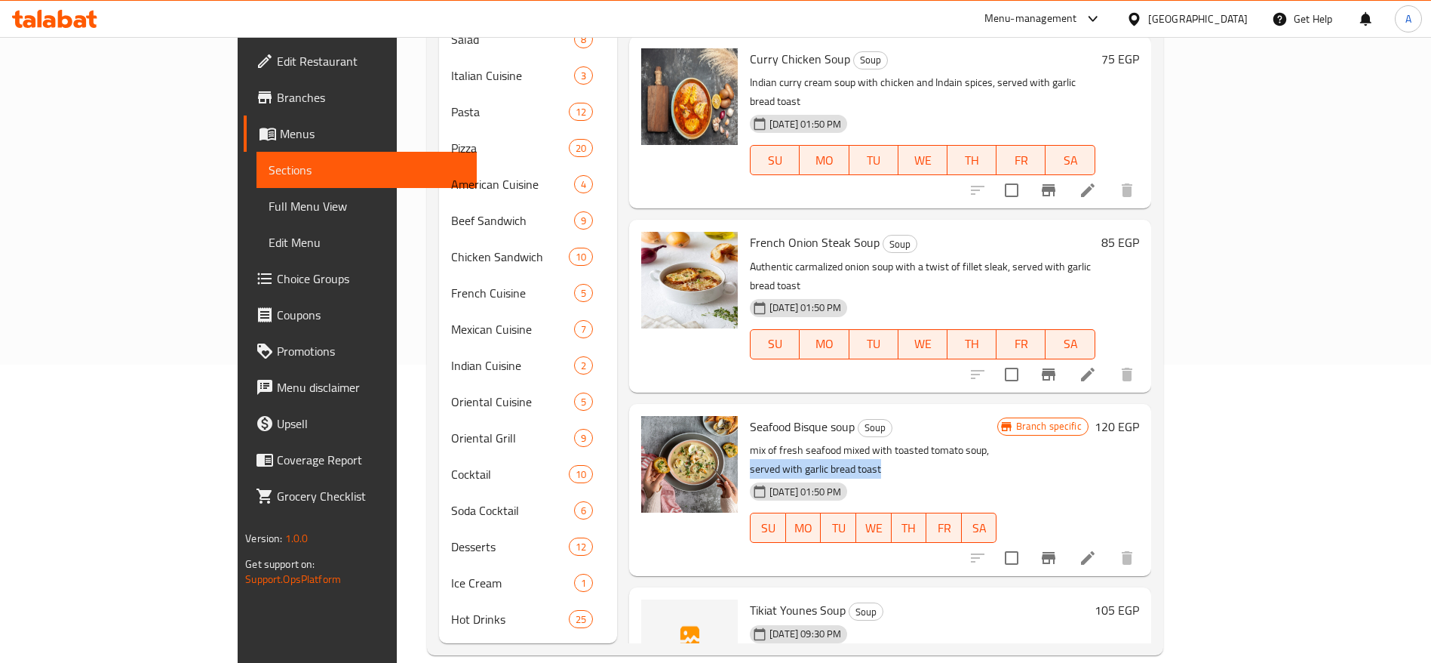
copy p "served with garlic bread toast"
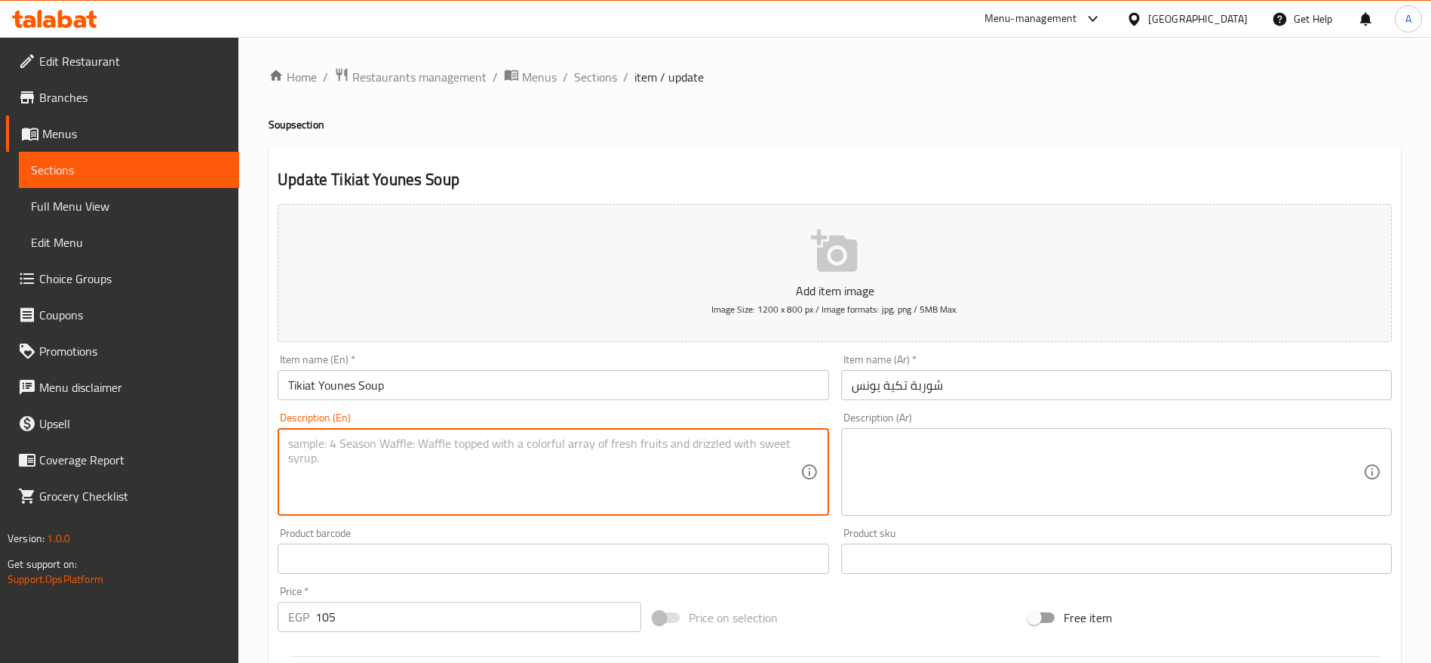
click at [530, 481] on textarea at bounding box center [544, 472] width 512 height 72
paste textarea "served with garlic bread toast"
type textarea "served with garlic bread toast"
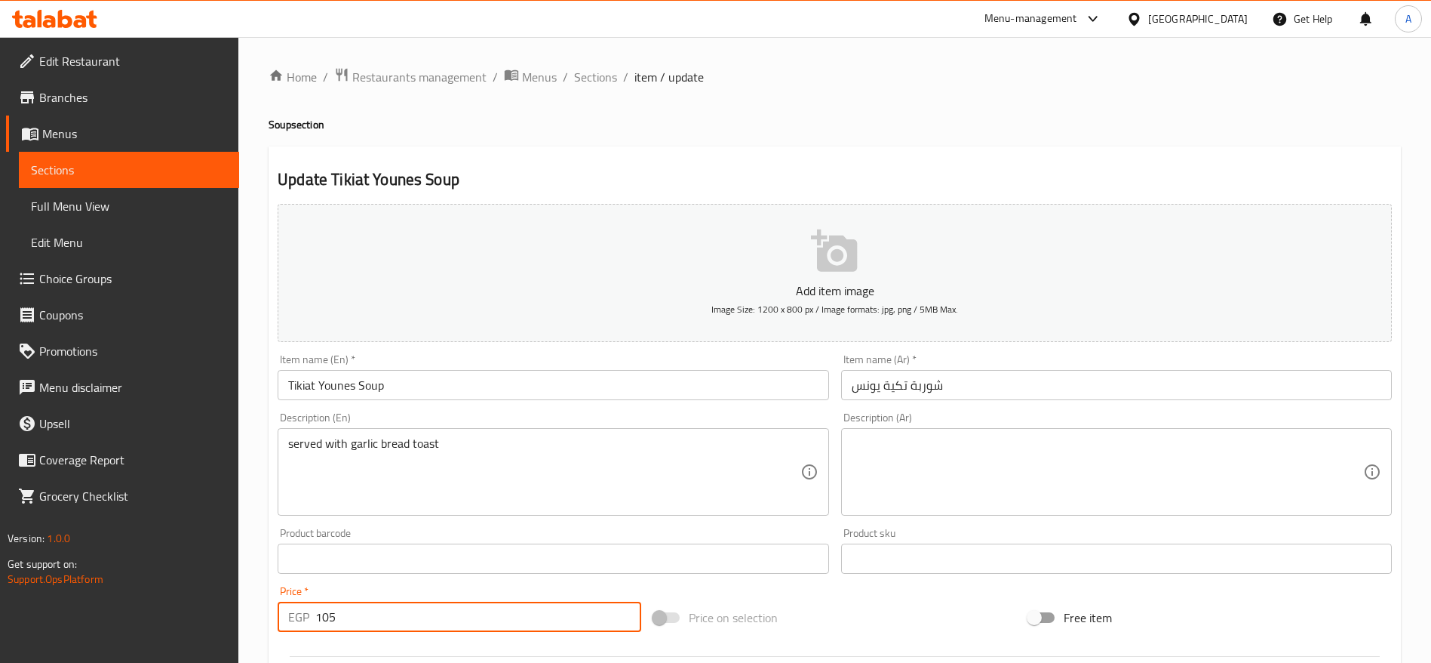
click at [419, 624] on input "105" at bounding box center [478, 616] width 326 height 30
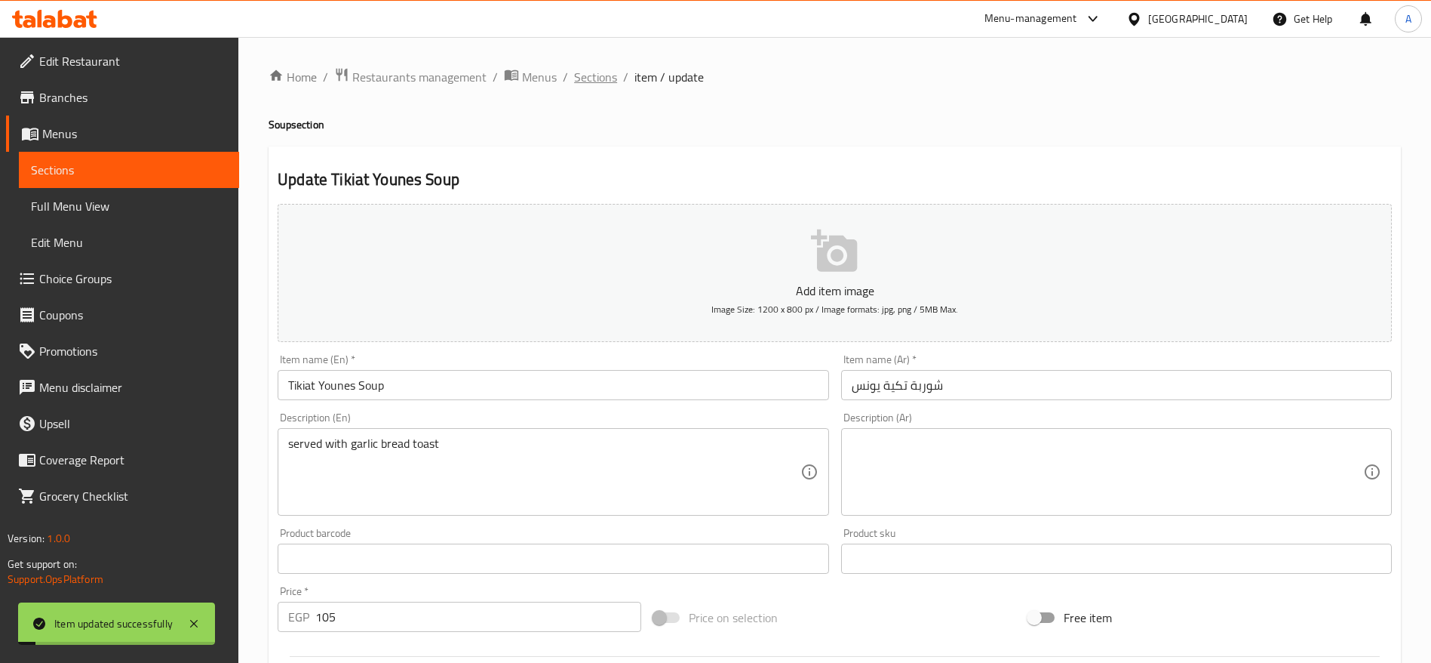
click at [599, 79] on span "Sections" at bounding box center [595, 77] width 43 height 18
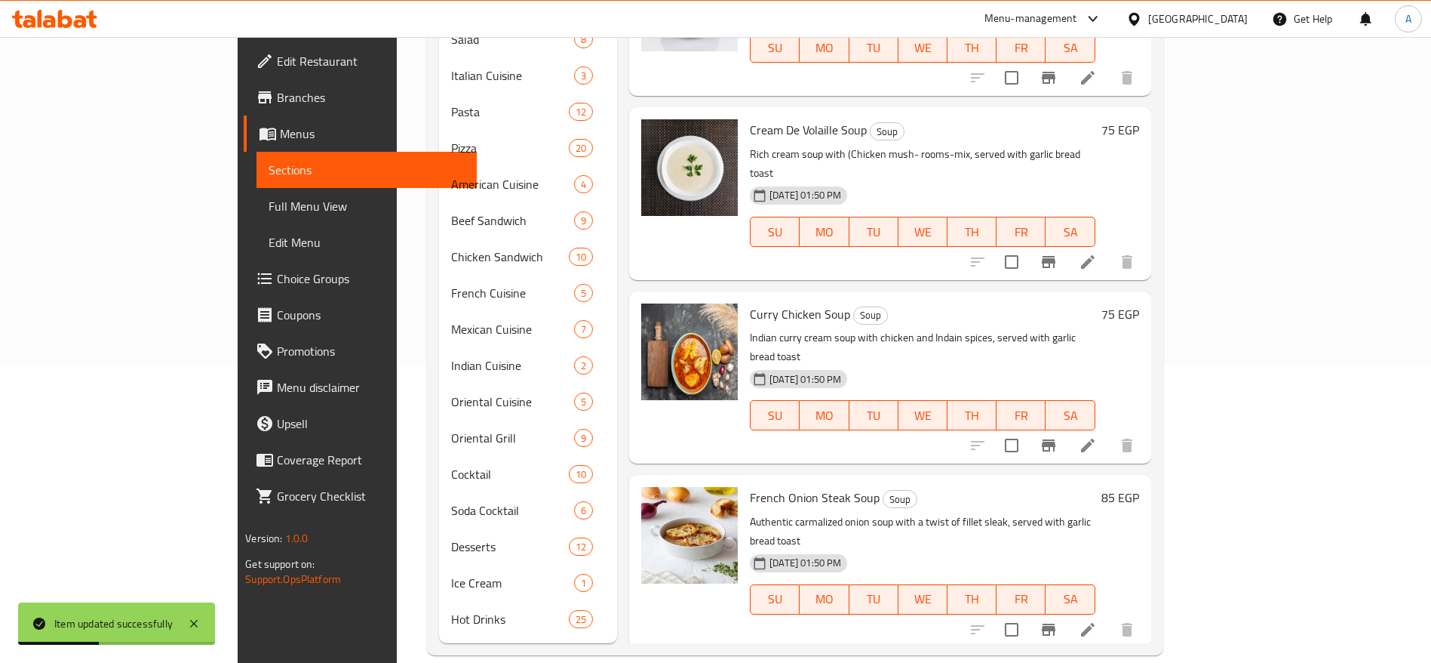
scroll to position [278, 0]
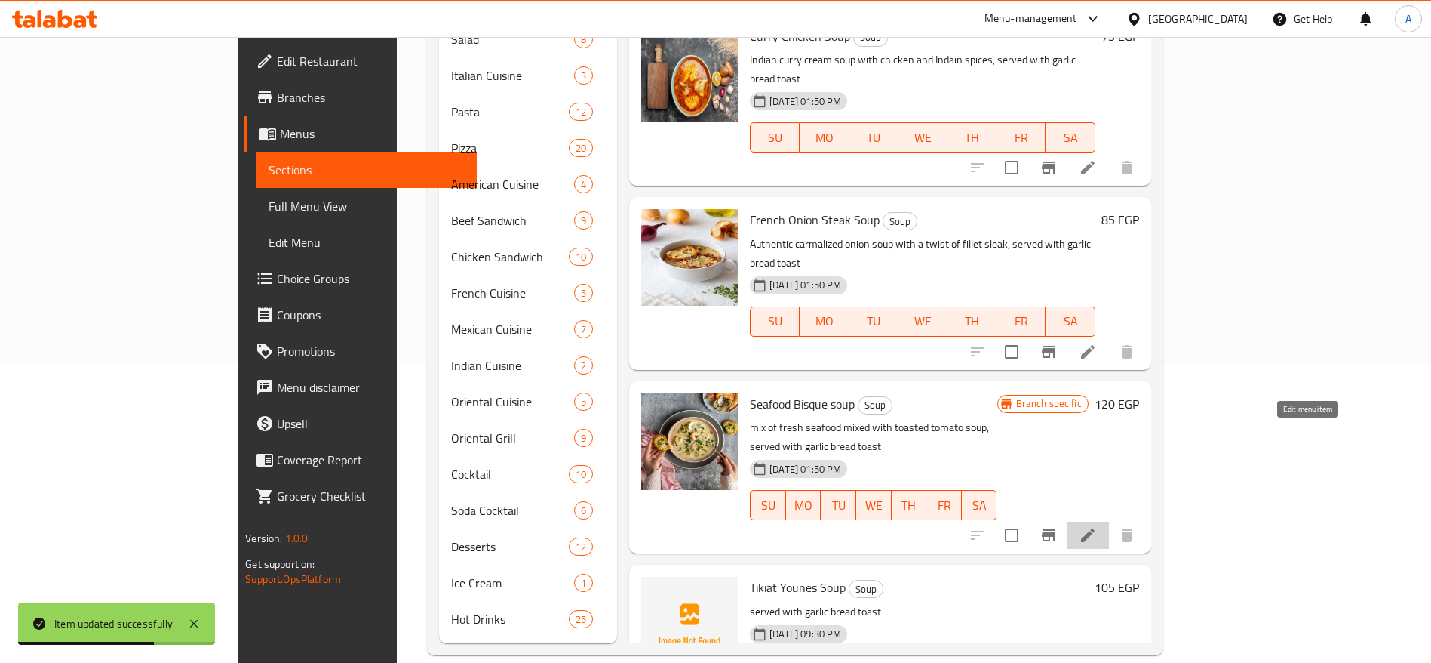
click at [1097, 526] on icon at bounding box center [1088, 535] width 18 height 18
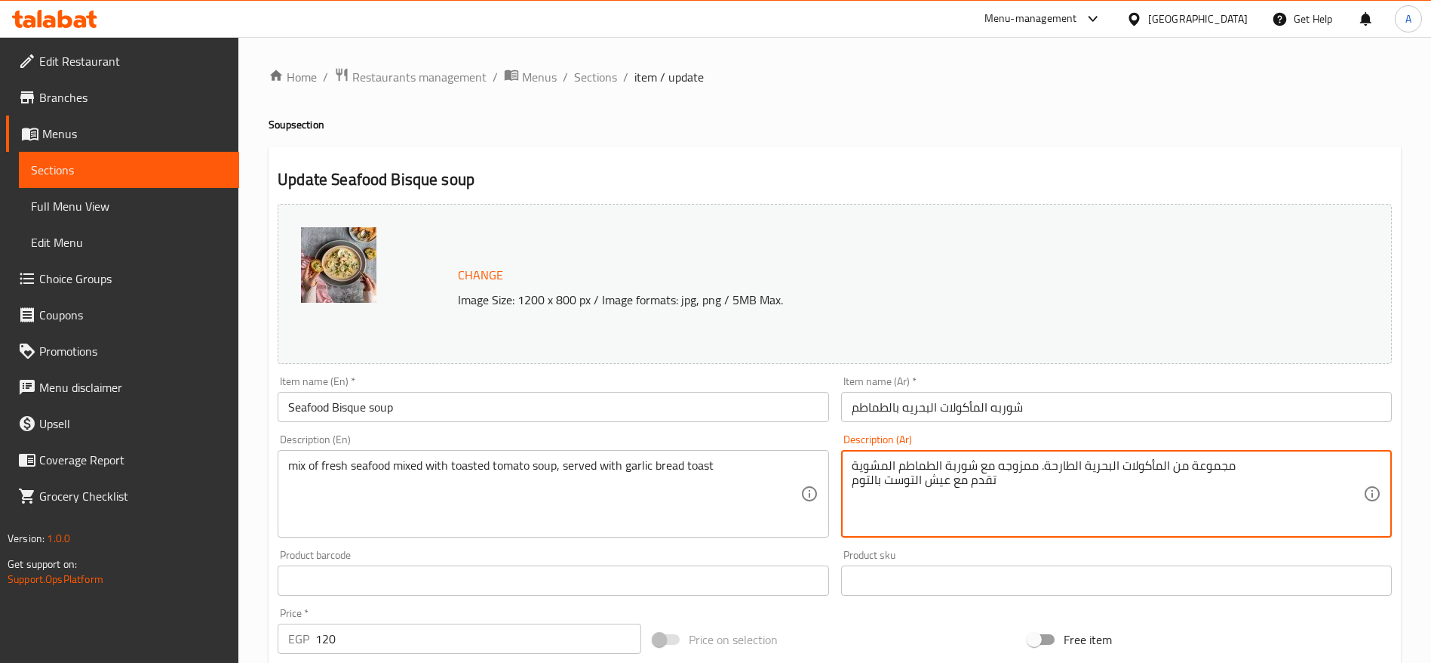
drag, startPoint x: 995, startPoint y: 481, endPoint x: 847, endPoint y: 483, distance: 147.2
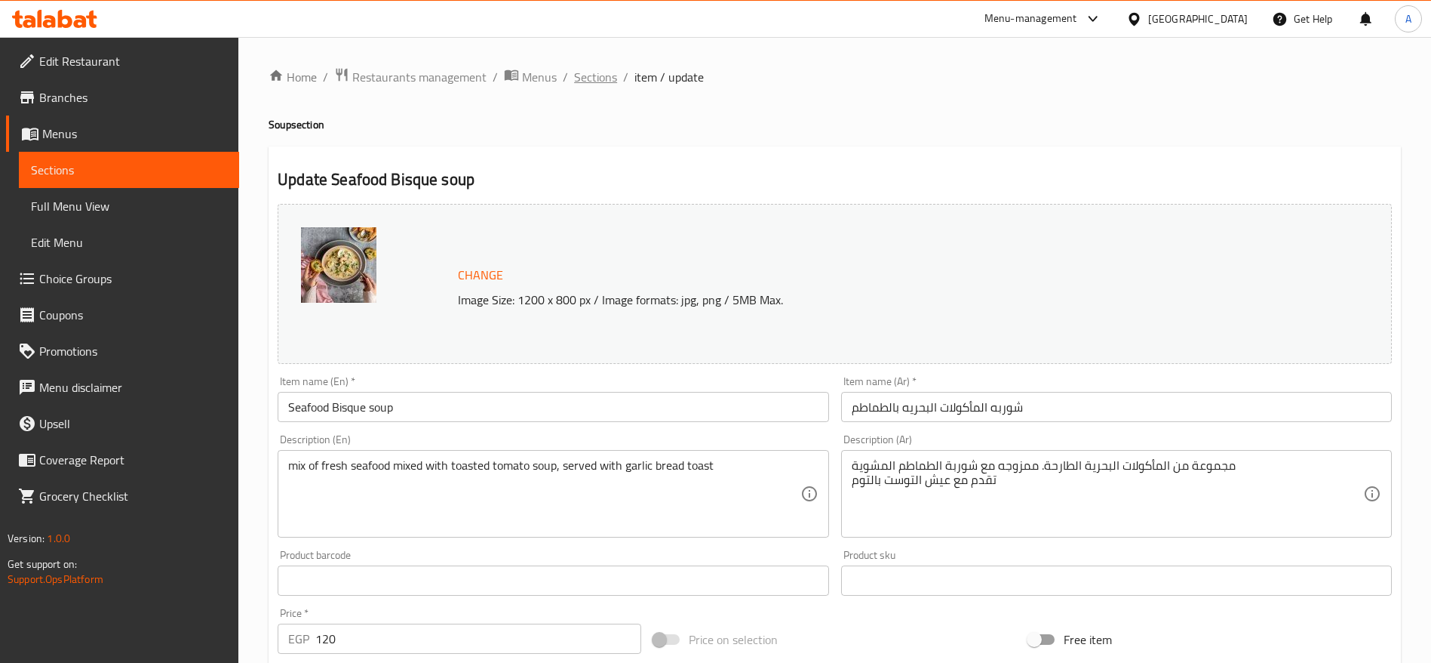
click at [595, 84] on span "Sections" at bounding box center [595, 77] width 43 height 18
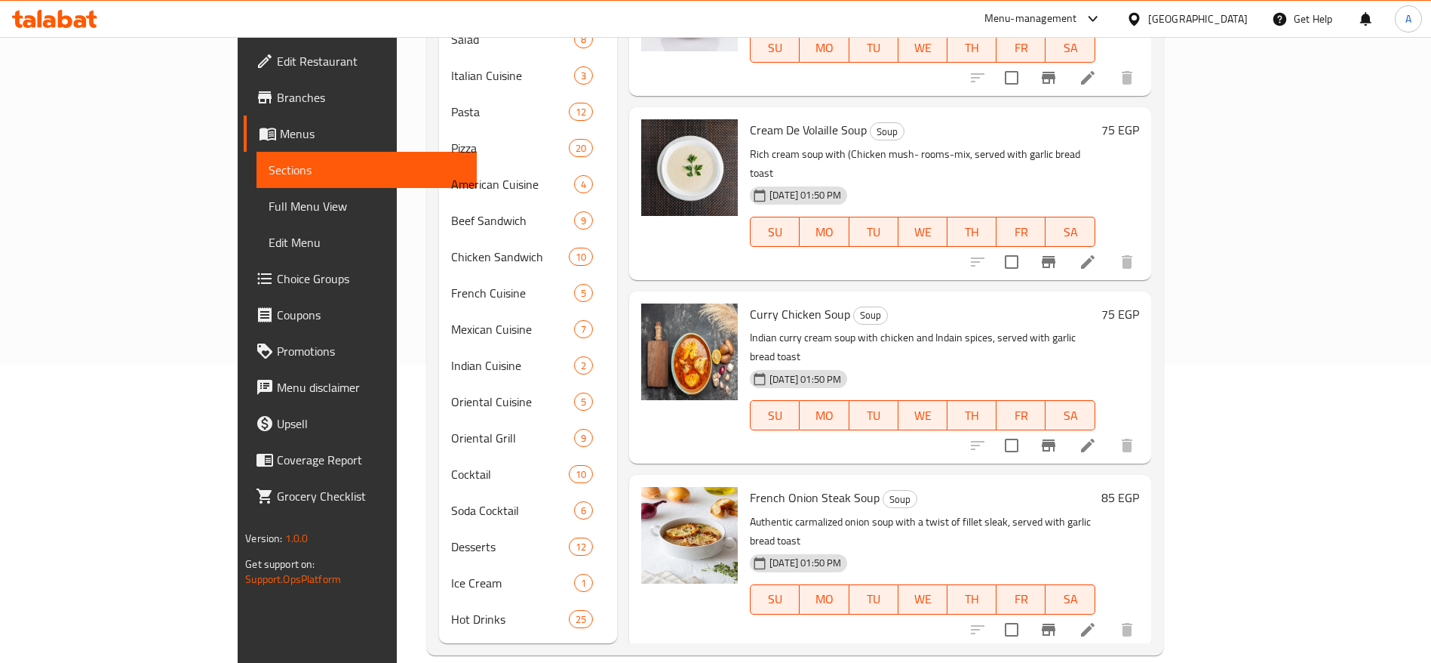
scroll to position [278, 0]
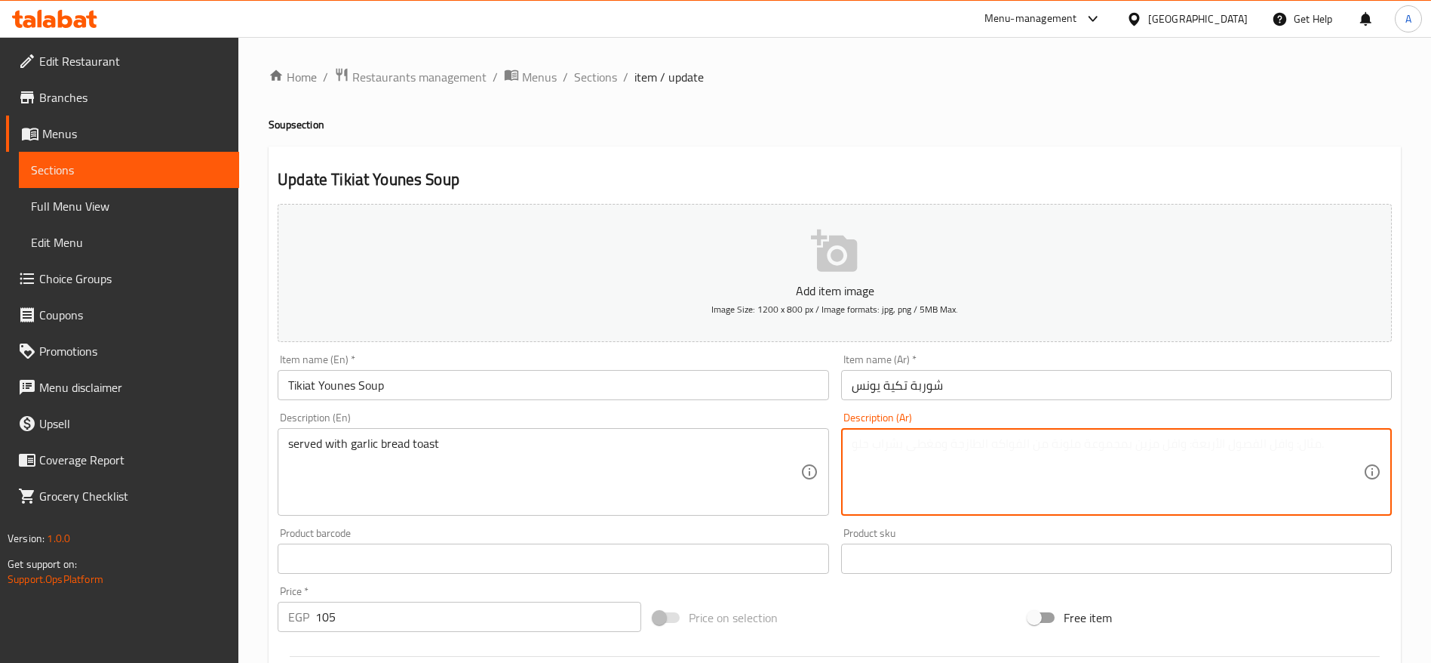
click at [958, 466] on textarea at bounding box center [1108, 472] width 512 height 72
paste textarea "تقدم مع عيش التوست بالتوم"
type textarea "تقدم مع عيش التوست بالتوم"
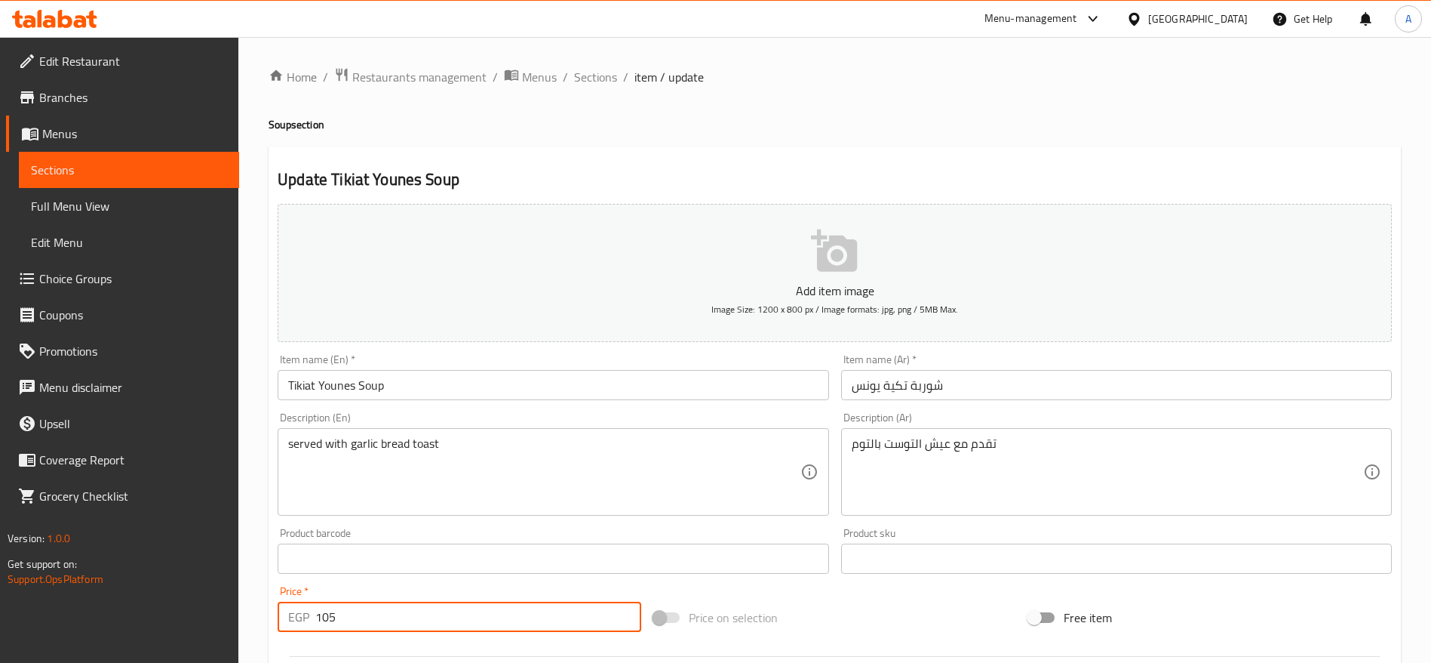
click at [518, 626] on input "105" at bounding box center [478, 616] width 326 height 30
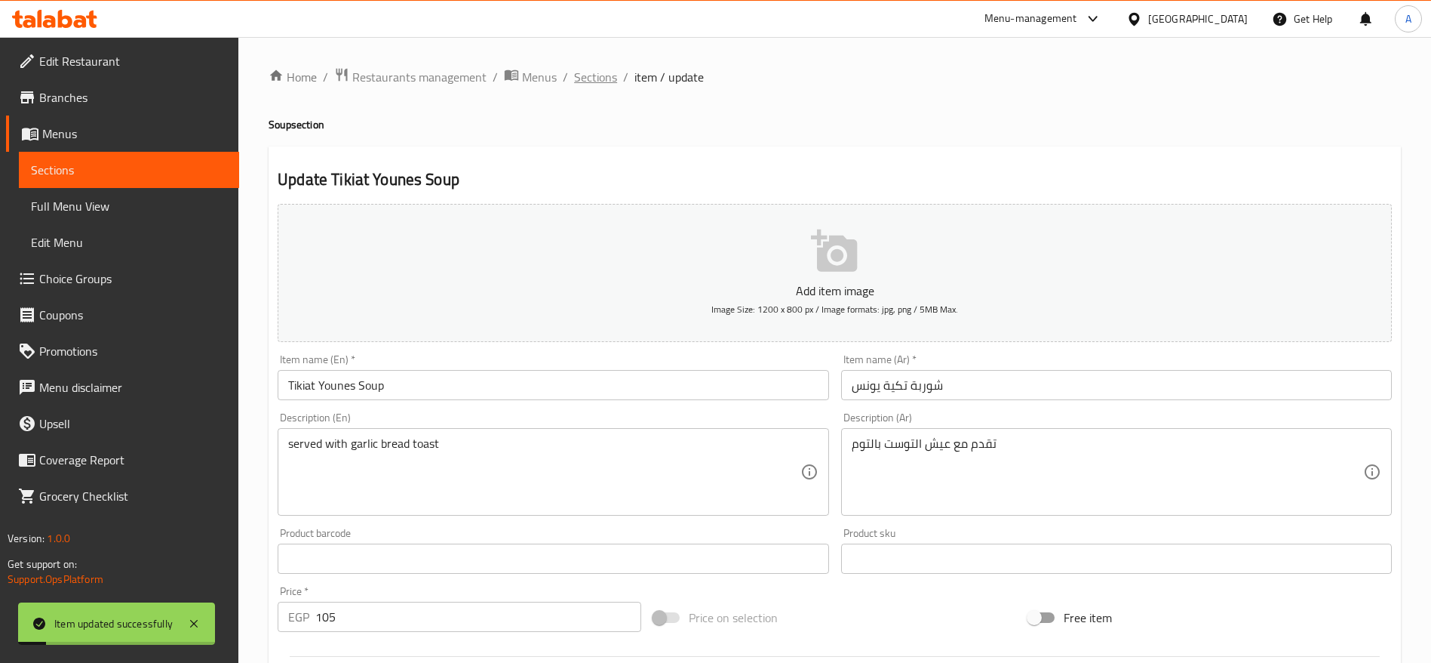
click at [609, 78] on span "Sections" at bounding box center [595, 77] width 43 height 18
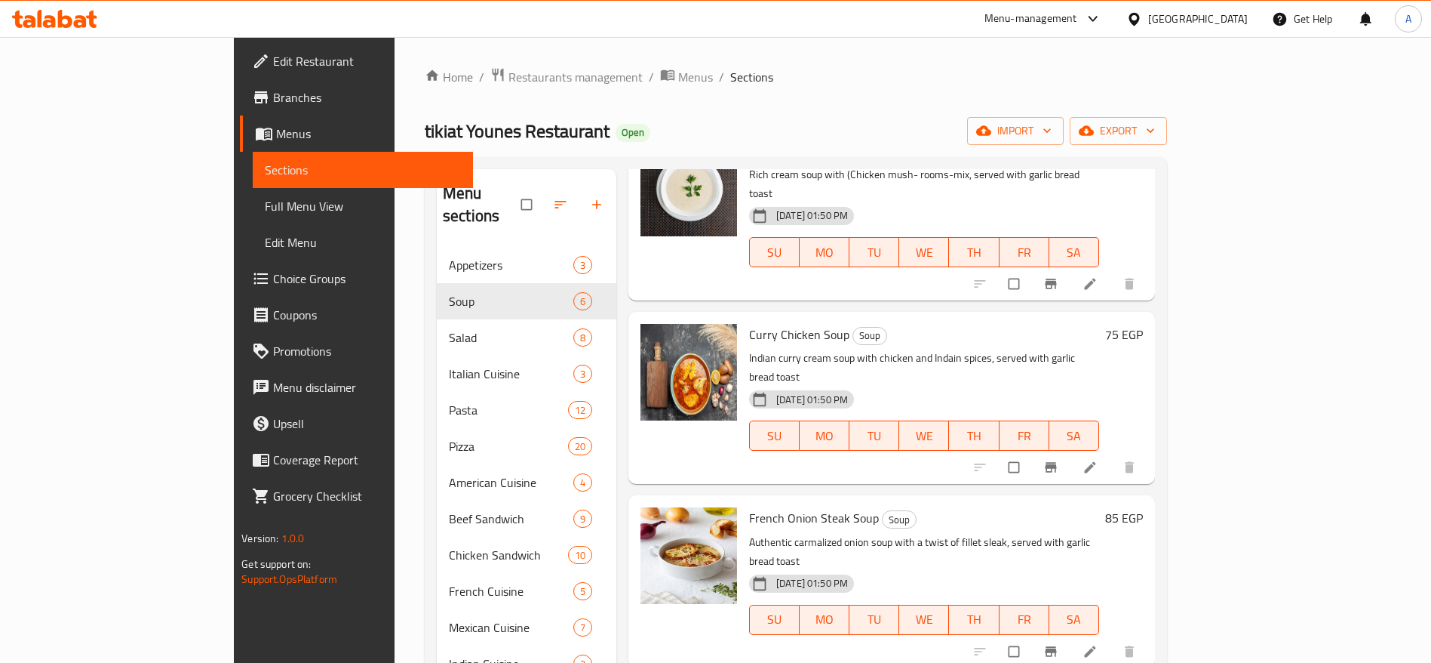
click at [90, 11] on icon at bounding box center [54, 19] width 85 height 18
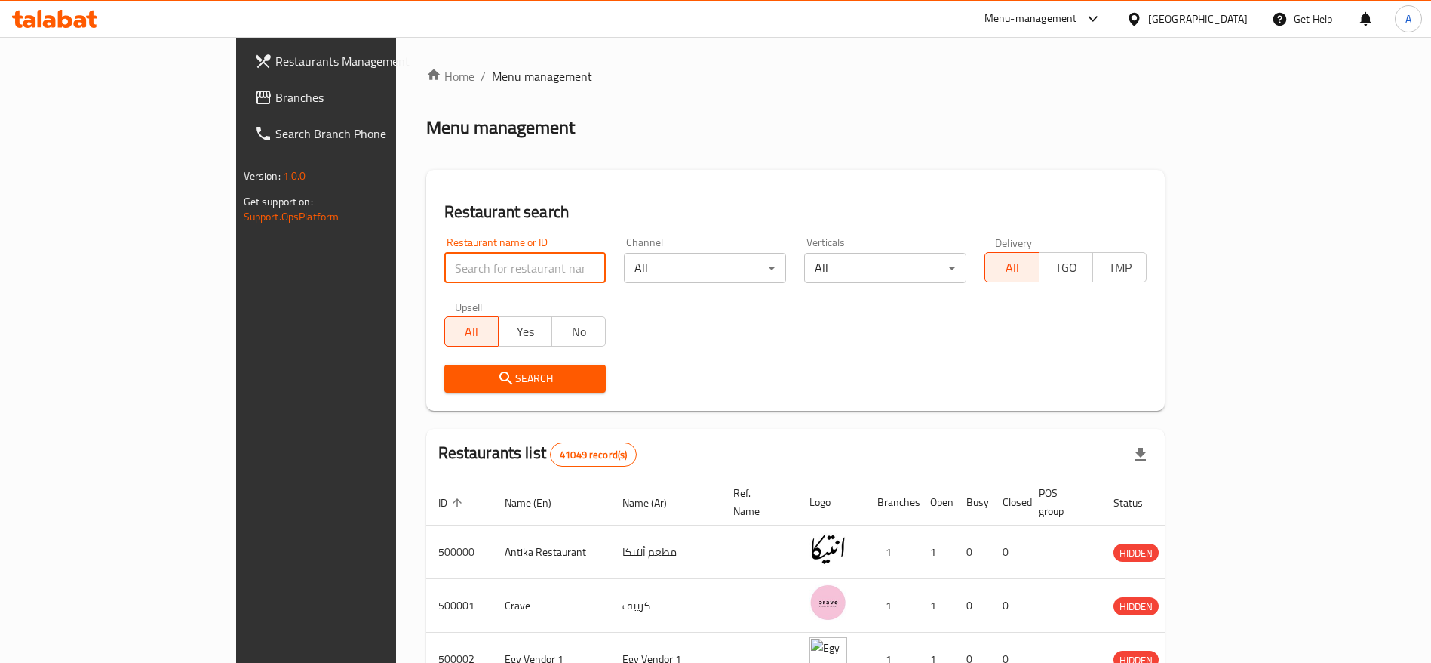
click at [444, 268] on input "search" at bounding box center [525, 268] width 162 height 30
type input "chef [PERSON_NAME]"
click button "Search" at bounding box center [525, 378] width 162 height 28
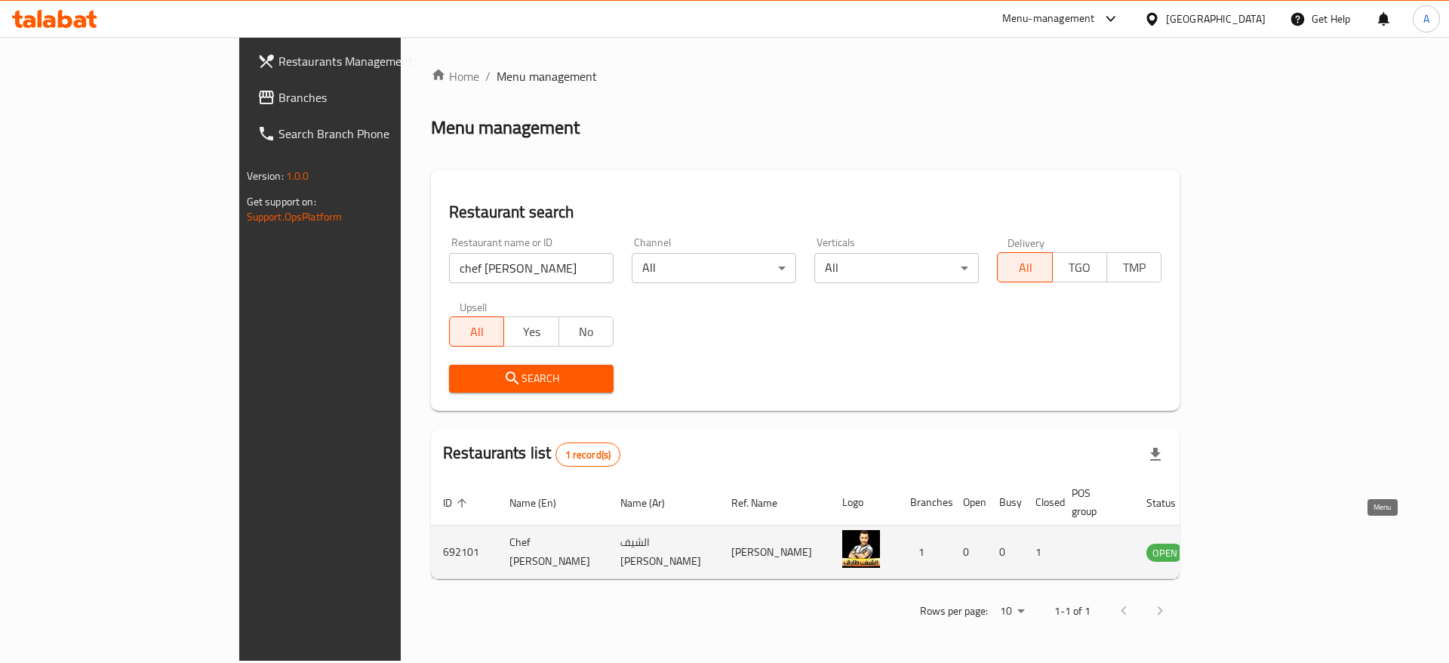
click at [1243, 546] on icon "enhanced table" at bounding box center [1234, 552] width 17 height 13
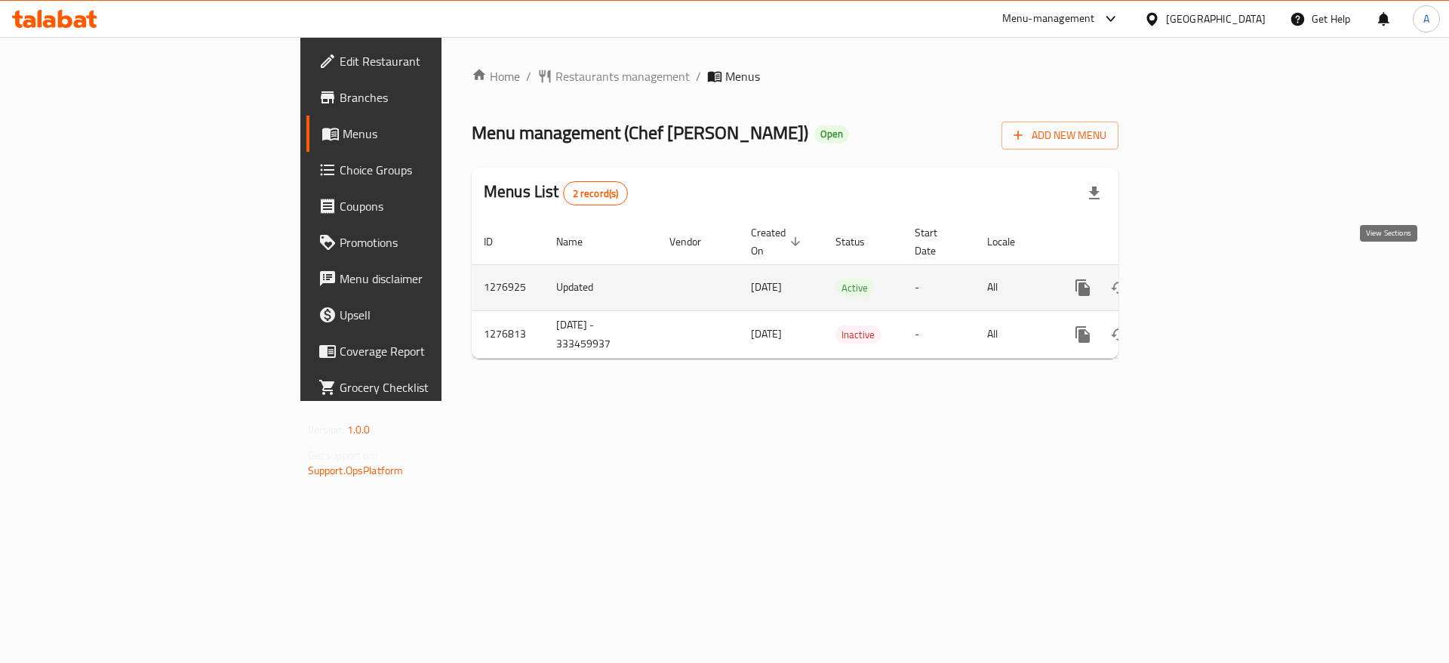
click at [1201, 278] on icon "enhanced table" at bounding box center [1191, 287] width 18 height 18
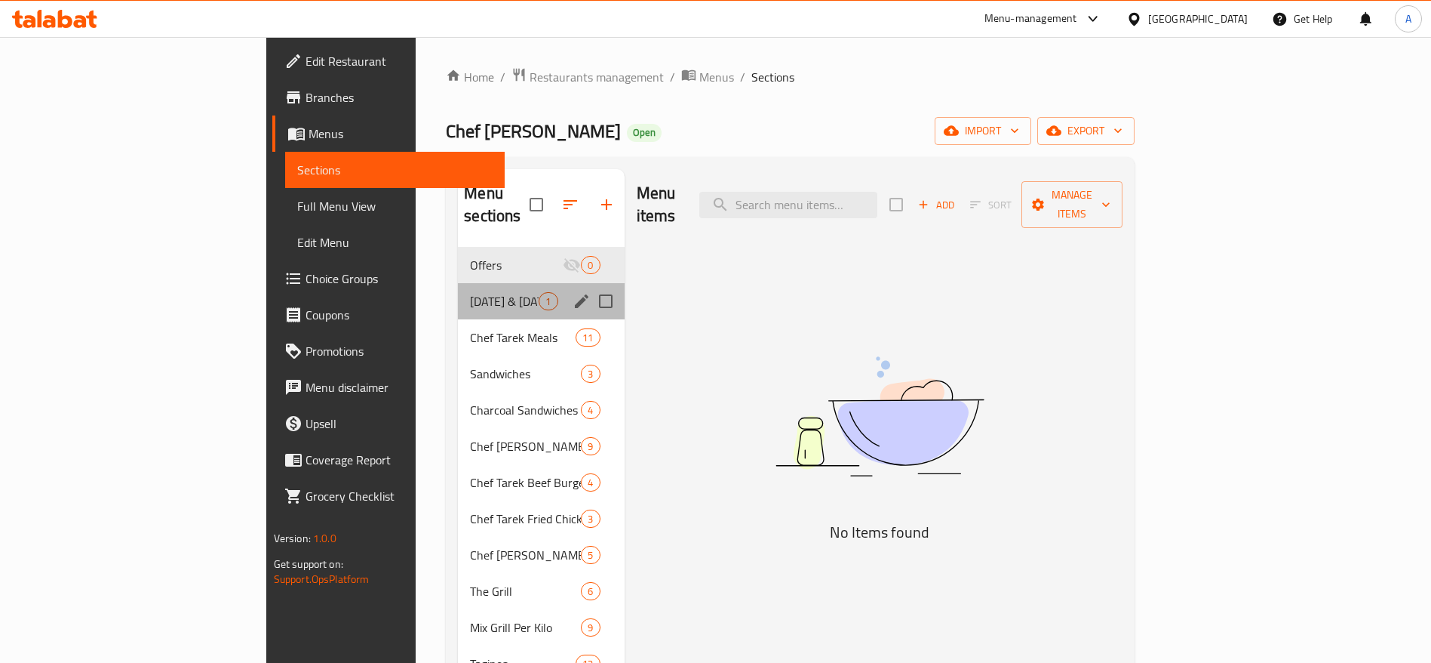
click at [458, 291] on div "[DATE] & [DATE] Offers 1" at bounding box center [541, 301] width 166 height 36
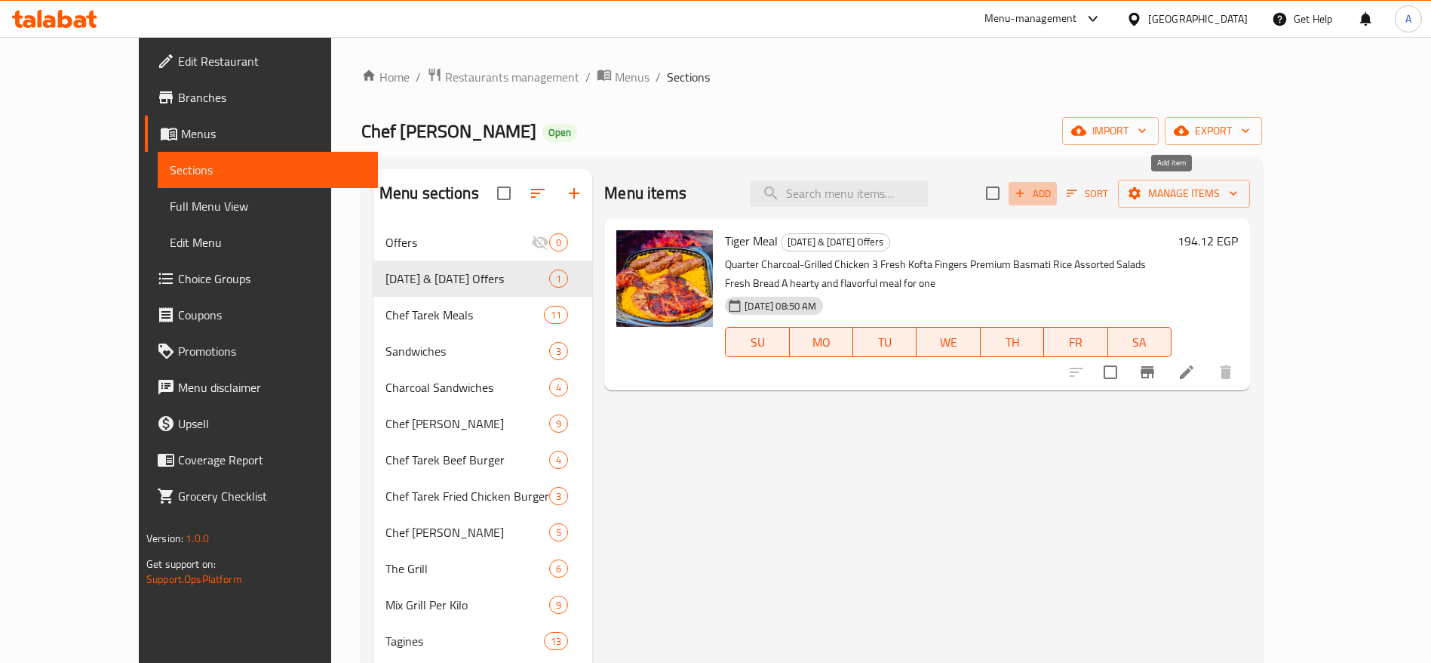
click at [1053, 200] on span "Add" at bounding box center [1033, 193] width 41 height 17
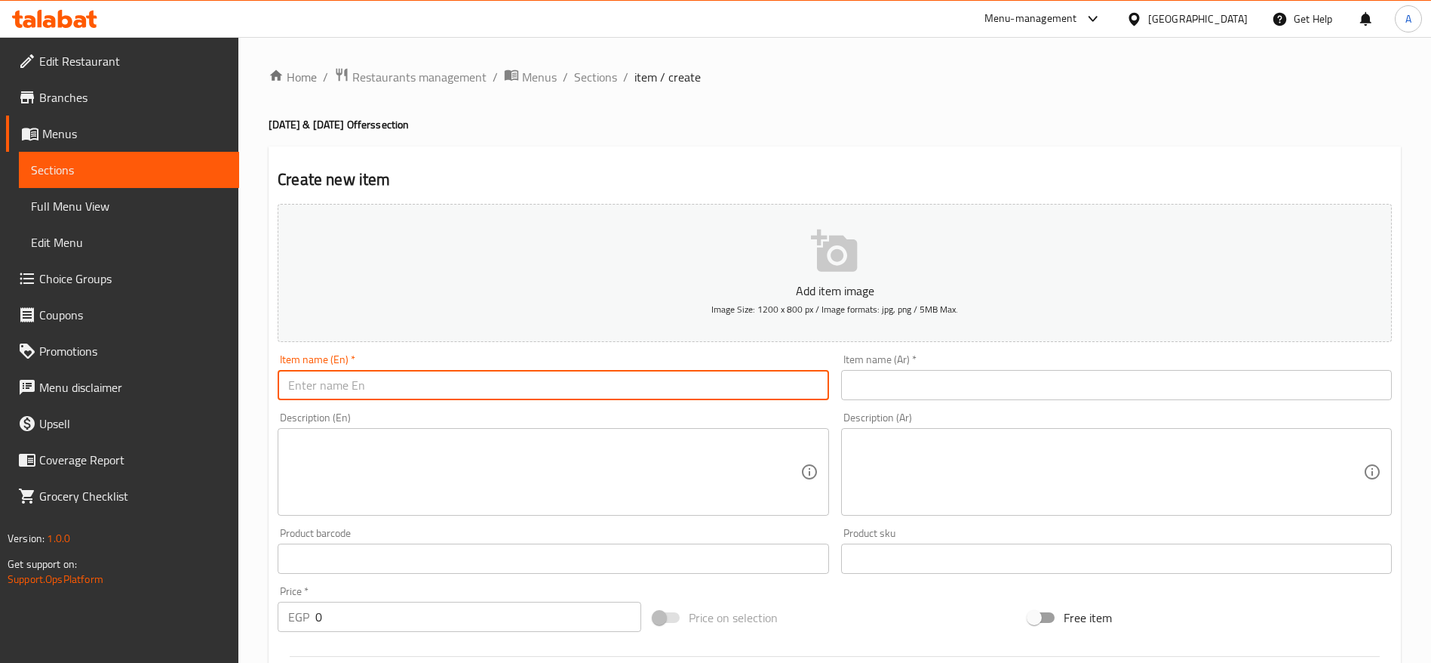
click at [732, 389] on input "text" at bounding box center [553, 385] width 551 height 30
paste input "[DATE] Special"
type input "[DATE] Special"
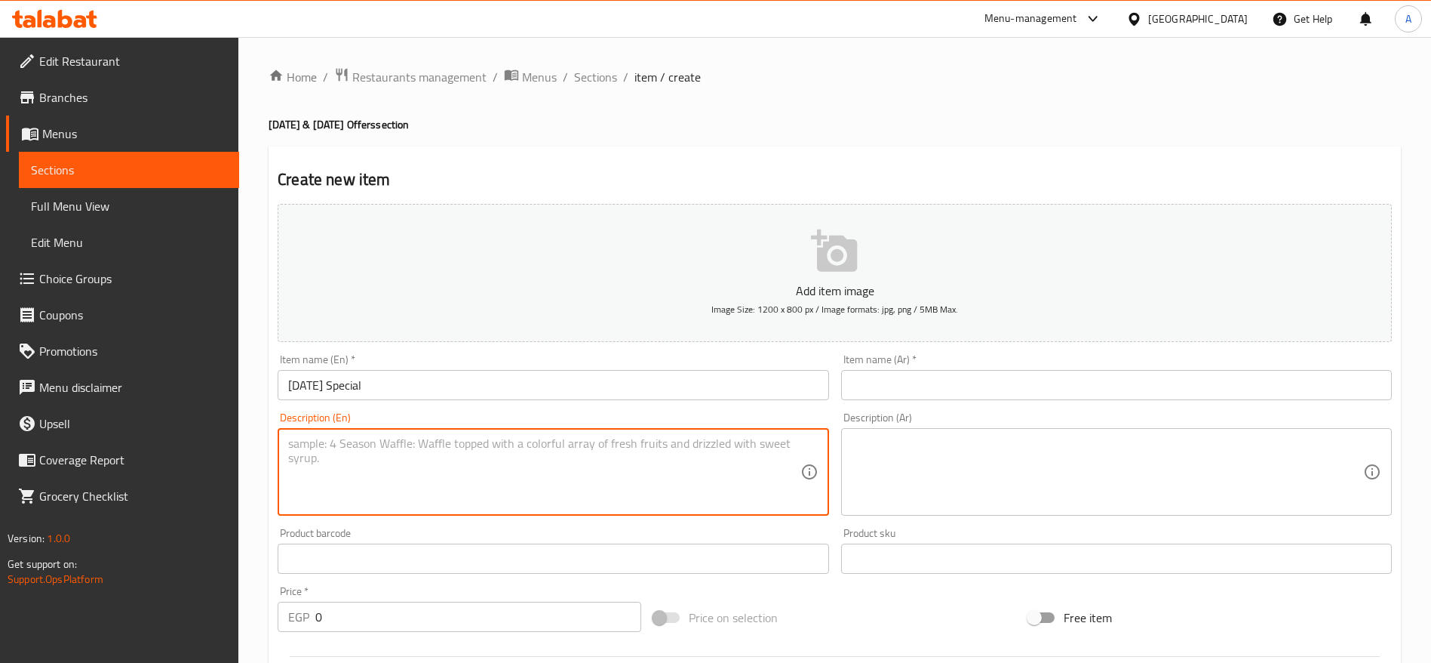
click at [377, 482] on textarea at bounding box center [544, 472] width 512 height 72
paste textarea "A generous tray of vermicelli rice topped with a whole charcoal-grilled chicken…"
type textarea "A generous tray of vermicelli rice topped with a whole charcoal-grilled chicken…"
click at [933, 387] on input "text" at bounding box center [1116, 385] width 551 height 30
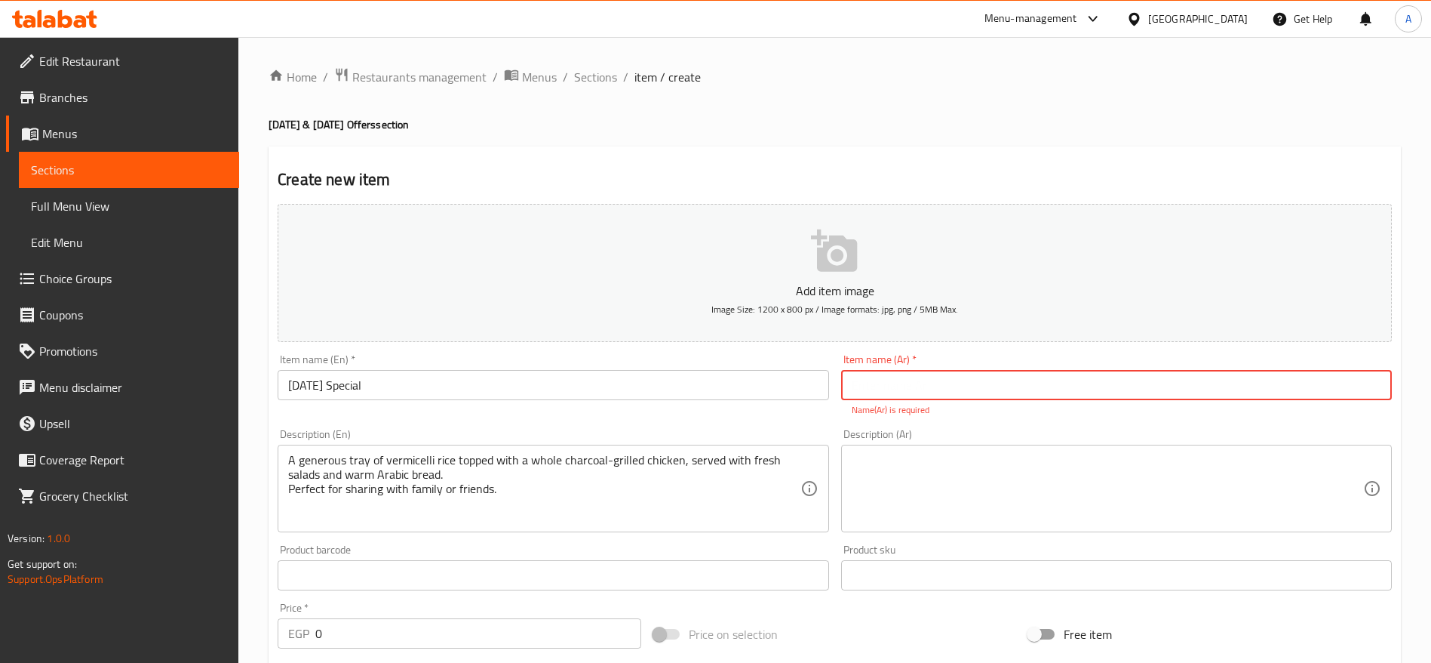
paste input "عرض الجمعة"
type input "عرض الجمعة"
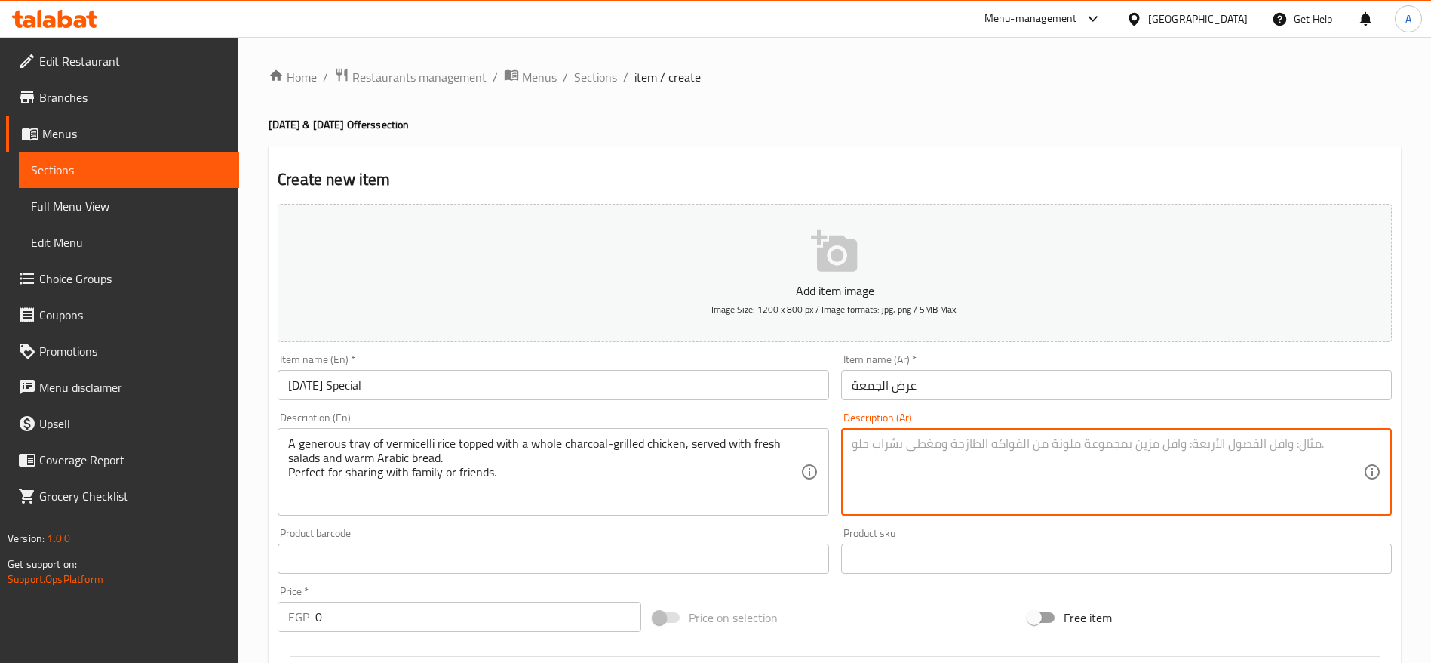
click at [897, 482] on textarea at bounding box center [1108, 472] width 512 height 72
paste textarea "صينية كبيرة من الأرز بالشعرية تعلوها فرخة كاملة مشوية على الفحم، تُقدَّم مع سلط…"
type textarea "صينية كبيرة من الأرز بالشعرية تعلوها فرخة كاملة مشوية على الفحم، تُقدَّم مع سلط…"
click at [504, 603] on input "0" at bounding box center [478, 616] width 326 height 30
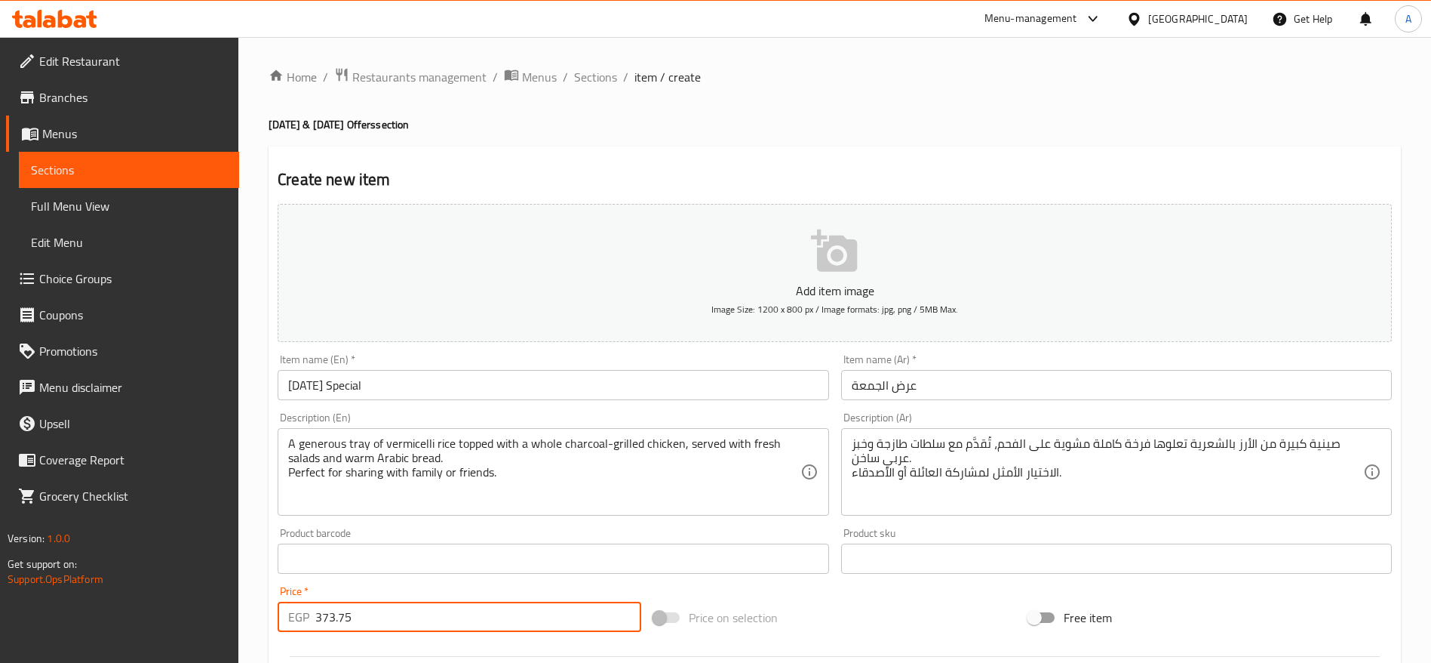
type input "373.75"
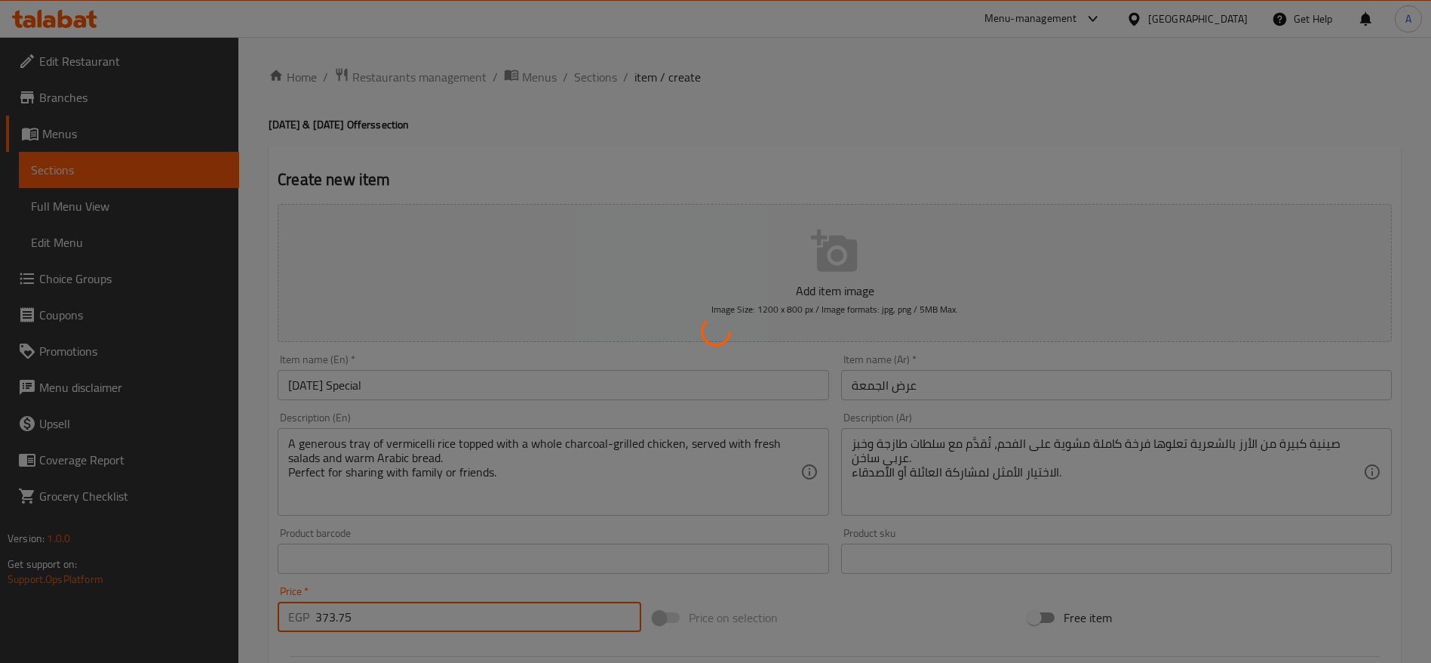
type input "0"
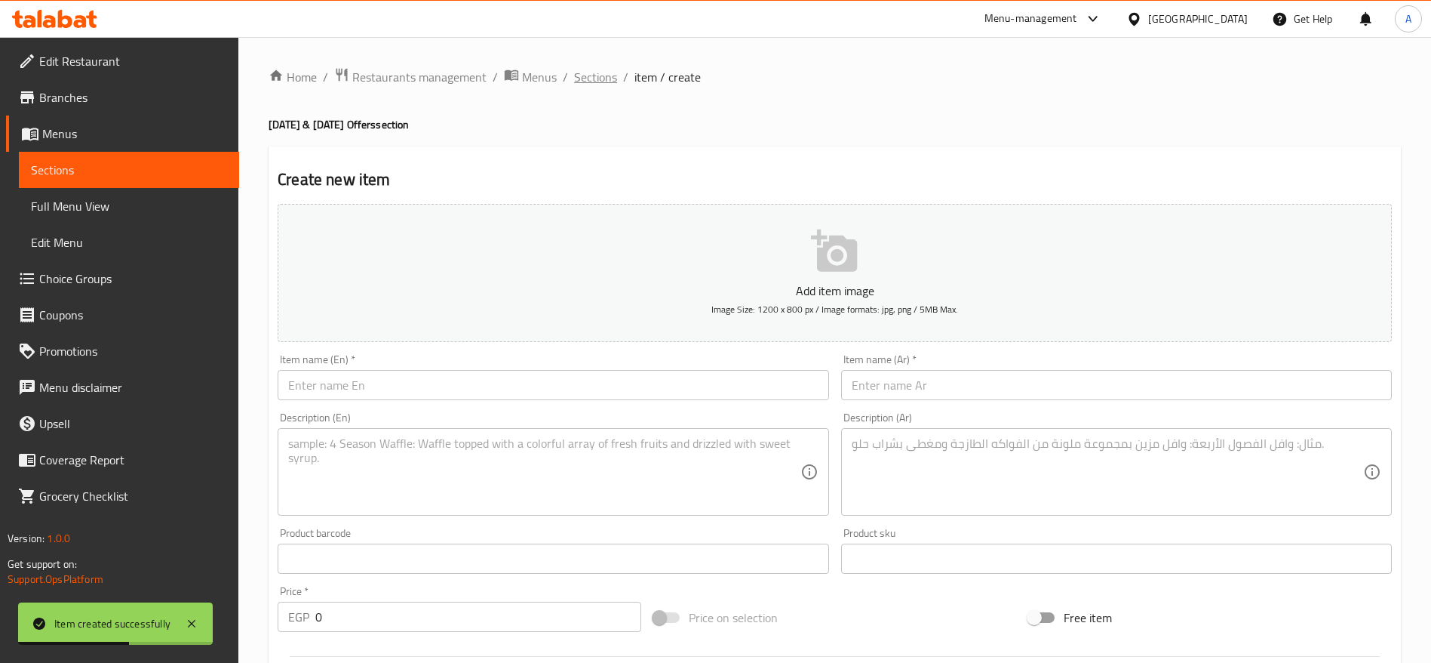
click at [597, 75] on span "Sections" at bounding box center [595, 77] width 43 height 18
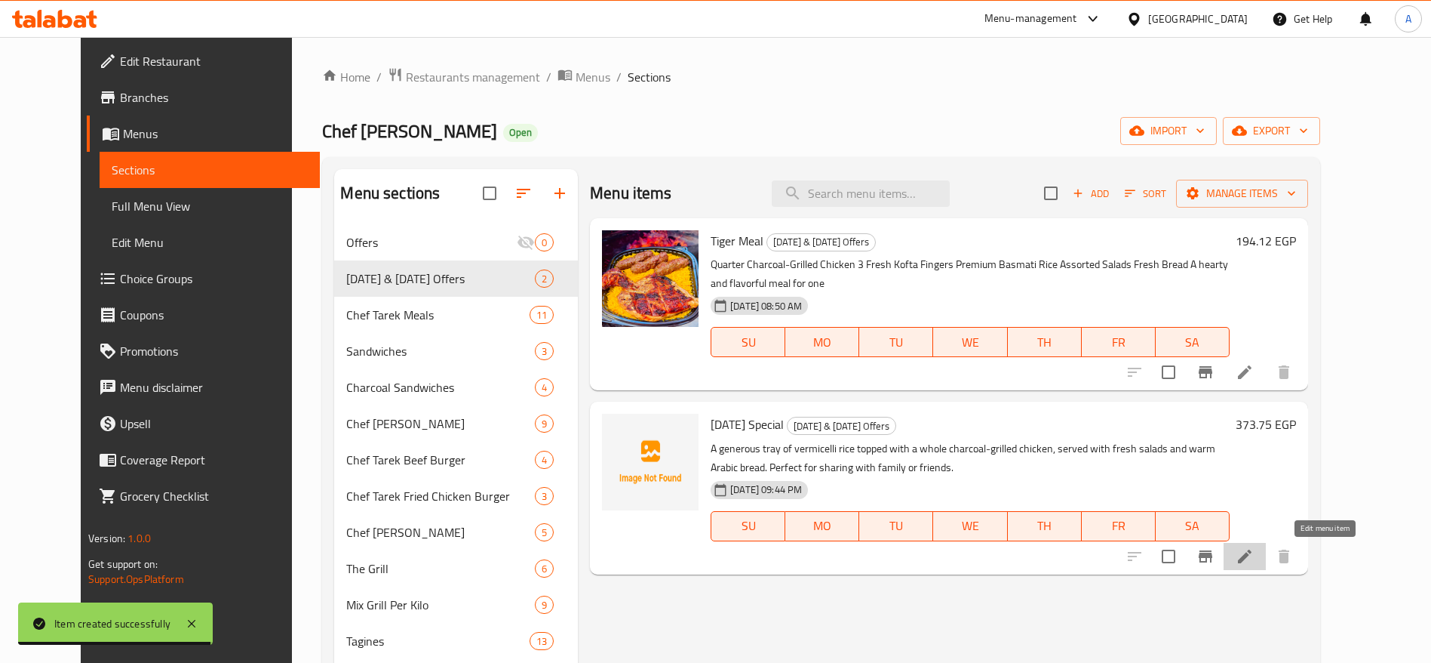
click at [1252, 560] on icon at bounding box center [1245, 556] width 14 height 14
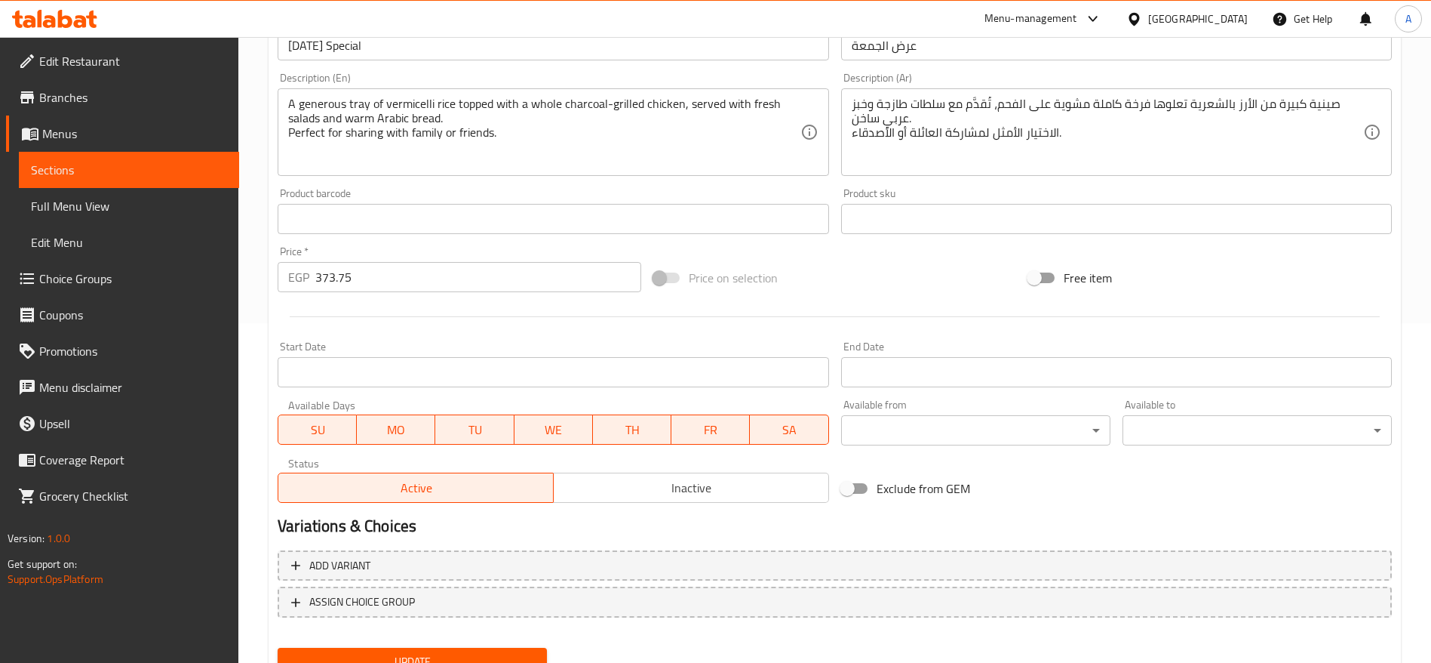
scroll to position [404, 0]
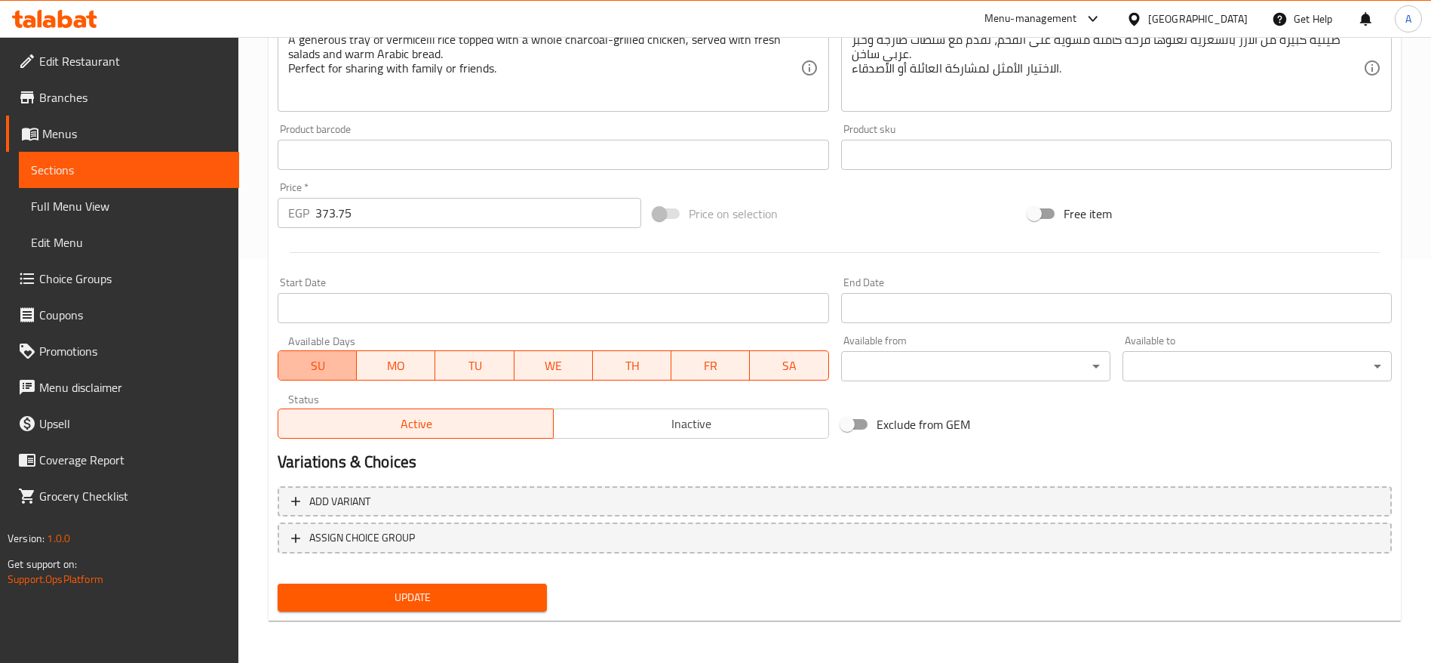
click at [326, 355] on span "SU" at bounding box center [317, 366] width 66 height 22
click at [407, 368] on span "MO" at bounding box center [396, 366] width 66 height 22
click at [489, 372] on span "TU" at bounding box center [474, 366] width 66 height 22
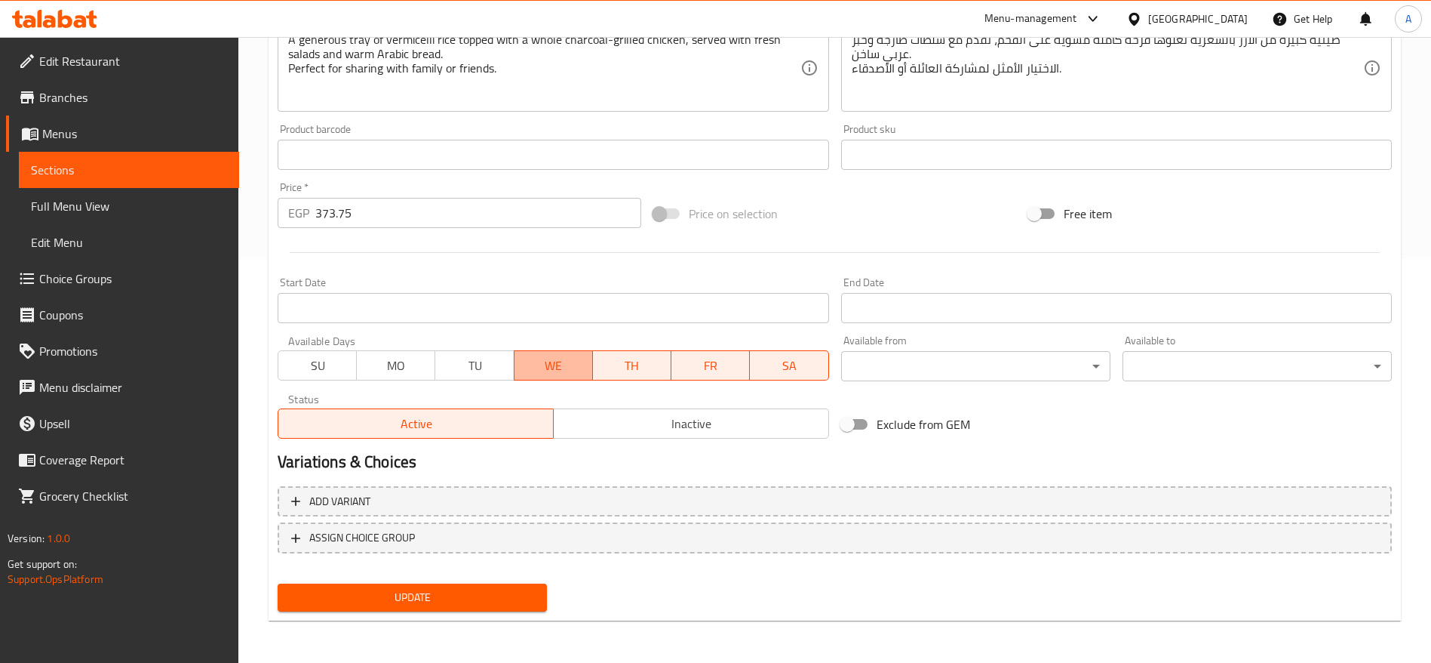
click at [556, 372] on span "WE" at bounding box center [554, 366] width 66 height 22
click at [655, 367] on span "TH" at bounding box center [632, 366] width 66 height 22
click at [792, 358] on span "SA" at bounding box center [789, 366] width 66 height 22
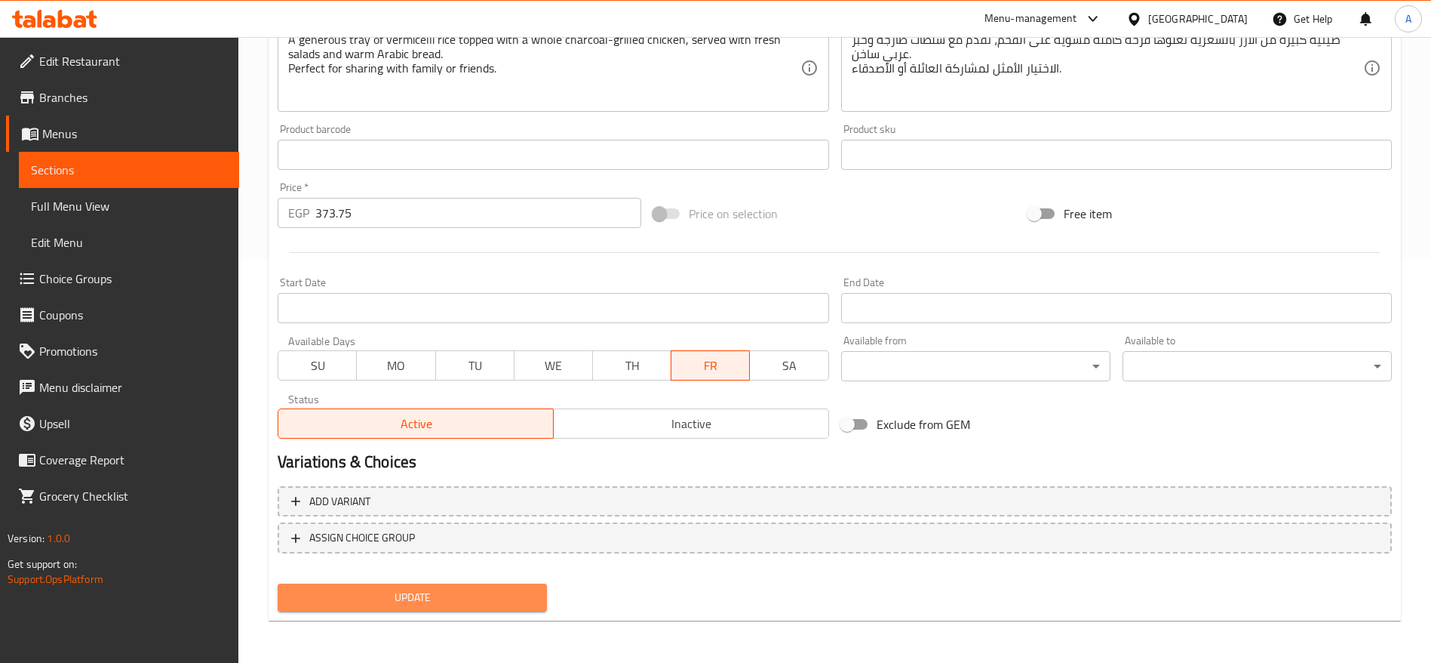
click at [468, 598] on span "Update" at bounding box center [412, 597] width 245 height 19
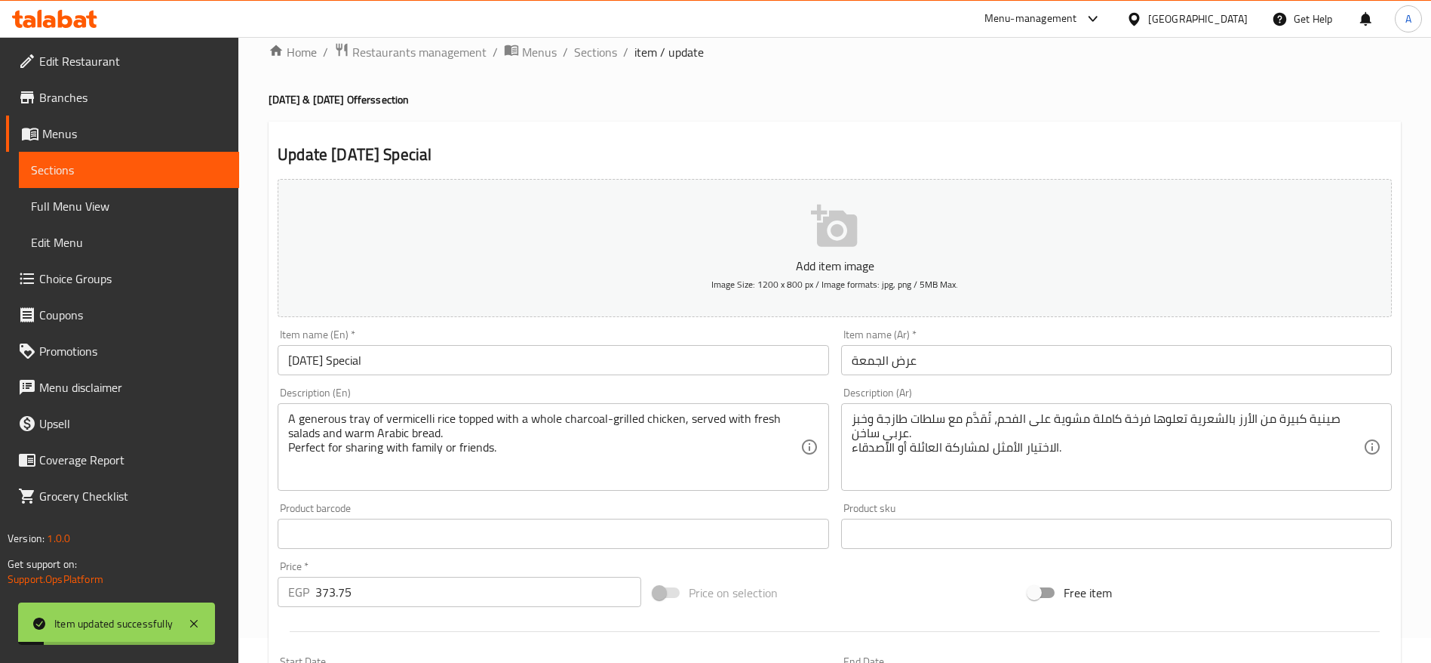
scroll to position [0, 0]
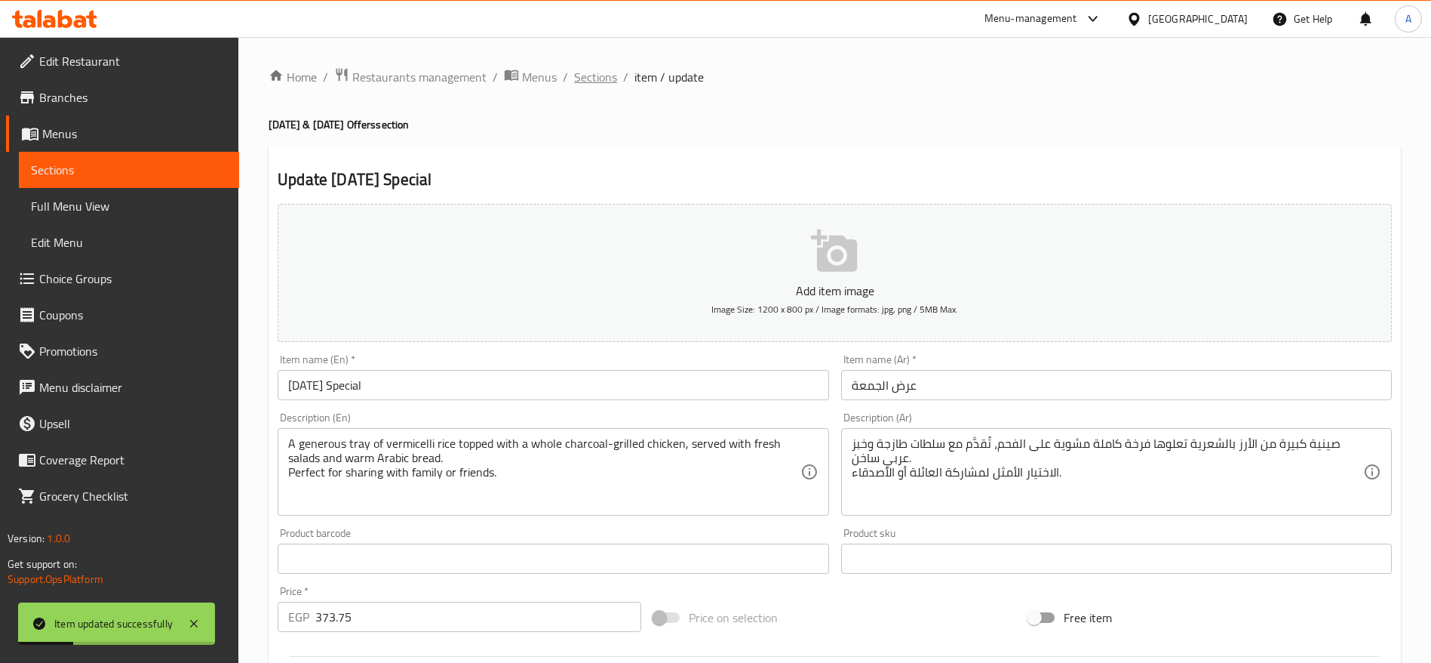
click at [597, 75] on span "Sections" at bounding box center [595, 77] width 43 height 18
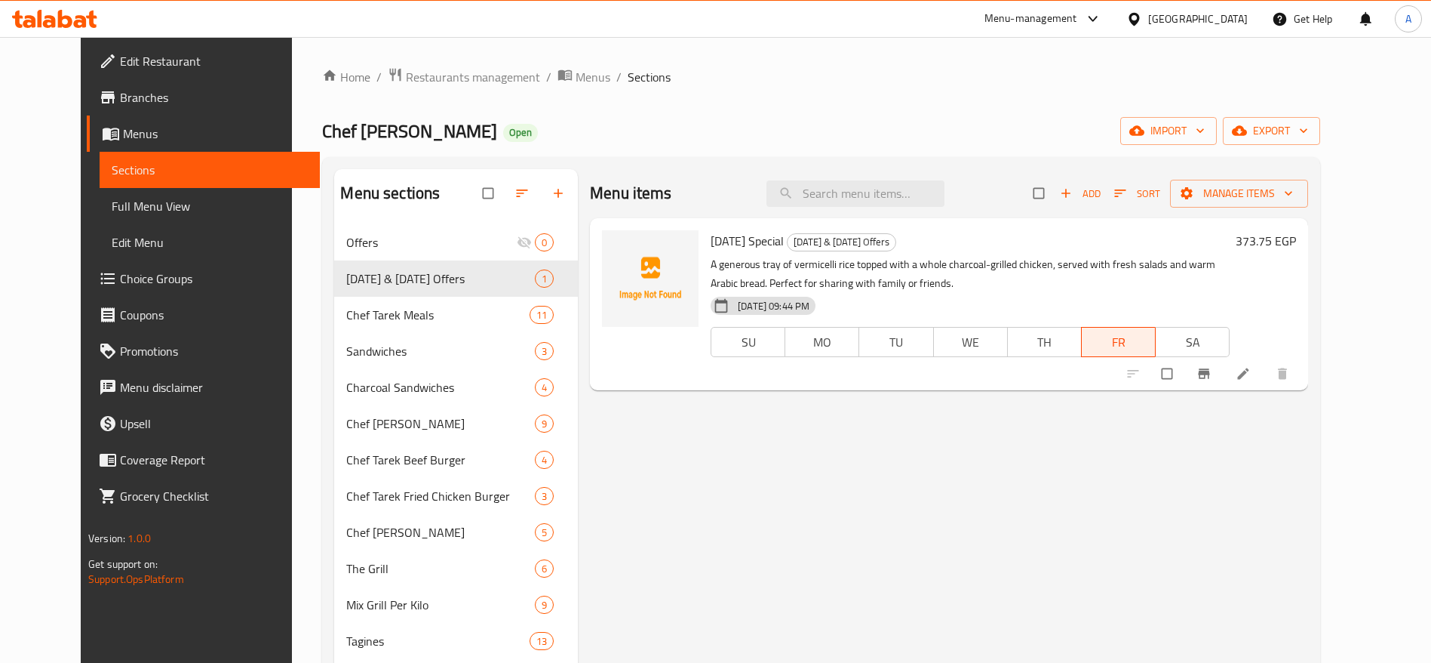
click at [76, 22] on icon at bounding box center [80, 21] width 13 height 13
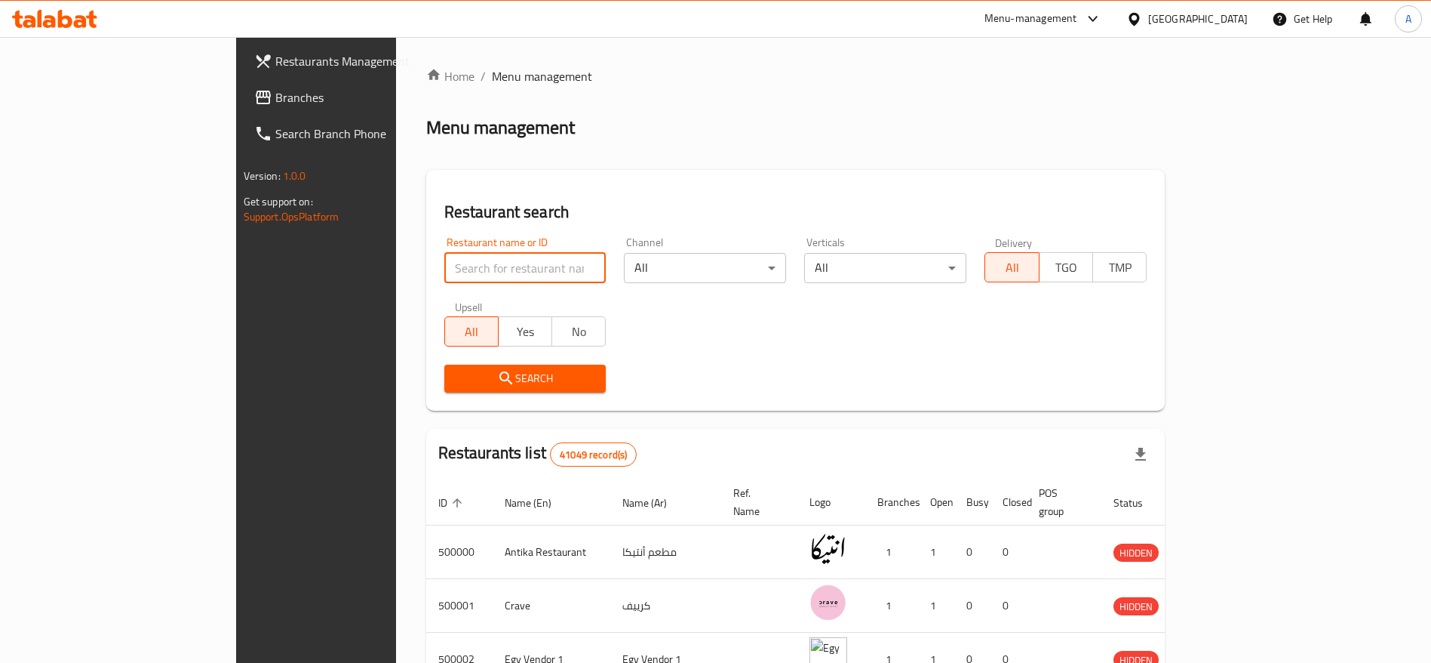
click at [503, 257] on input "search" at bounding box center [525, 268] width 162 height 30
click at [478, 247] on div "Restaurant name or ID Restaurant name or ID" at bounding box center [525, 260] width 162 height 46
click at [467, 267] on input "search" at bounding box center [525, 268] width 162 height 30
